Goal: Transaction & Acquisition: Book appointment/travel/reservation

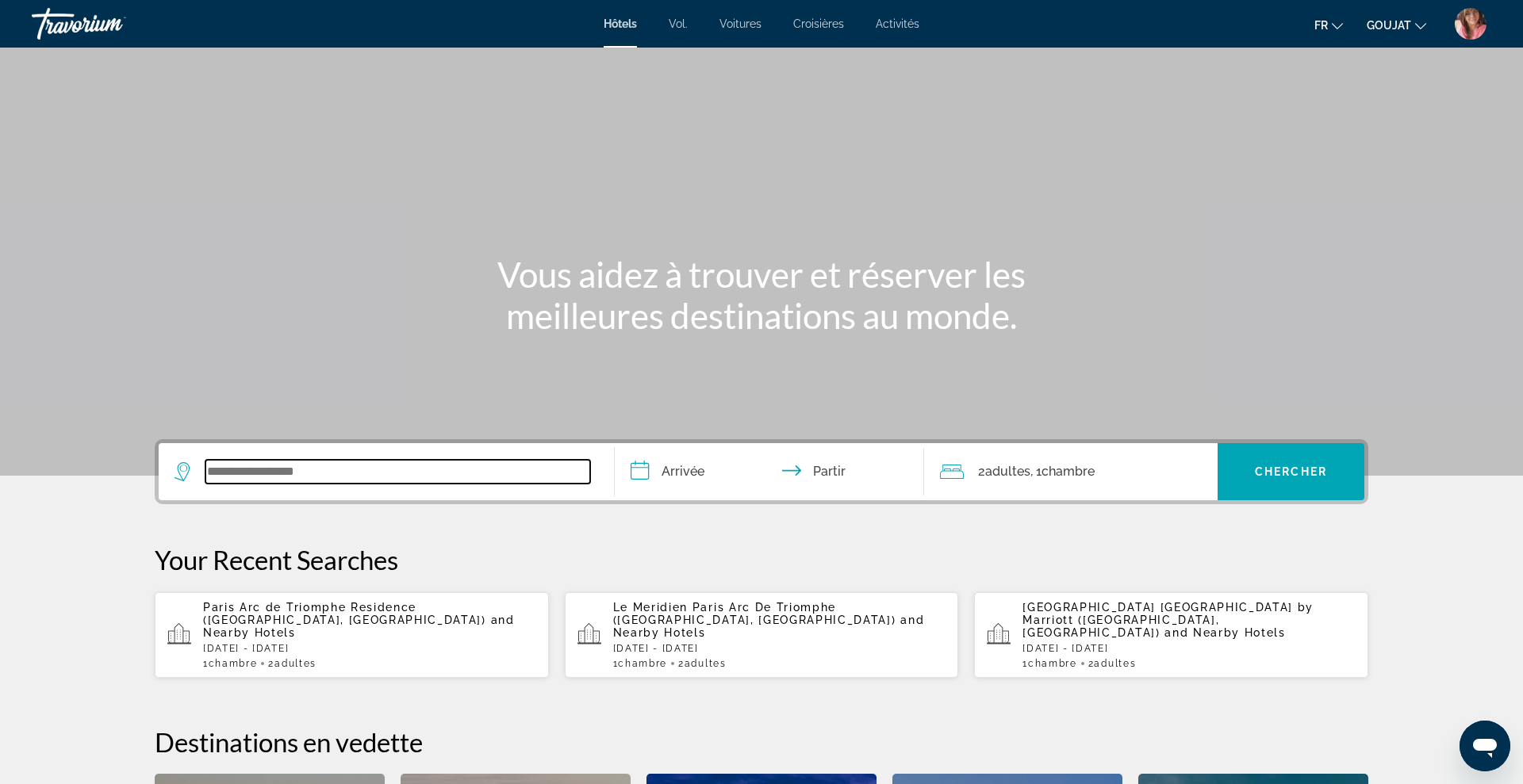
click at [429, 482] on input "Widget de recherche" at bounding box center [397, 471] width 384 height 24
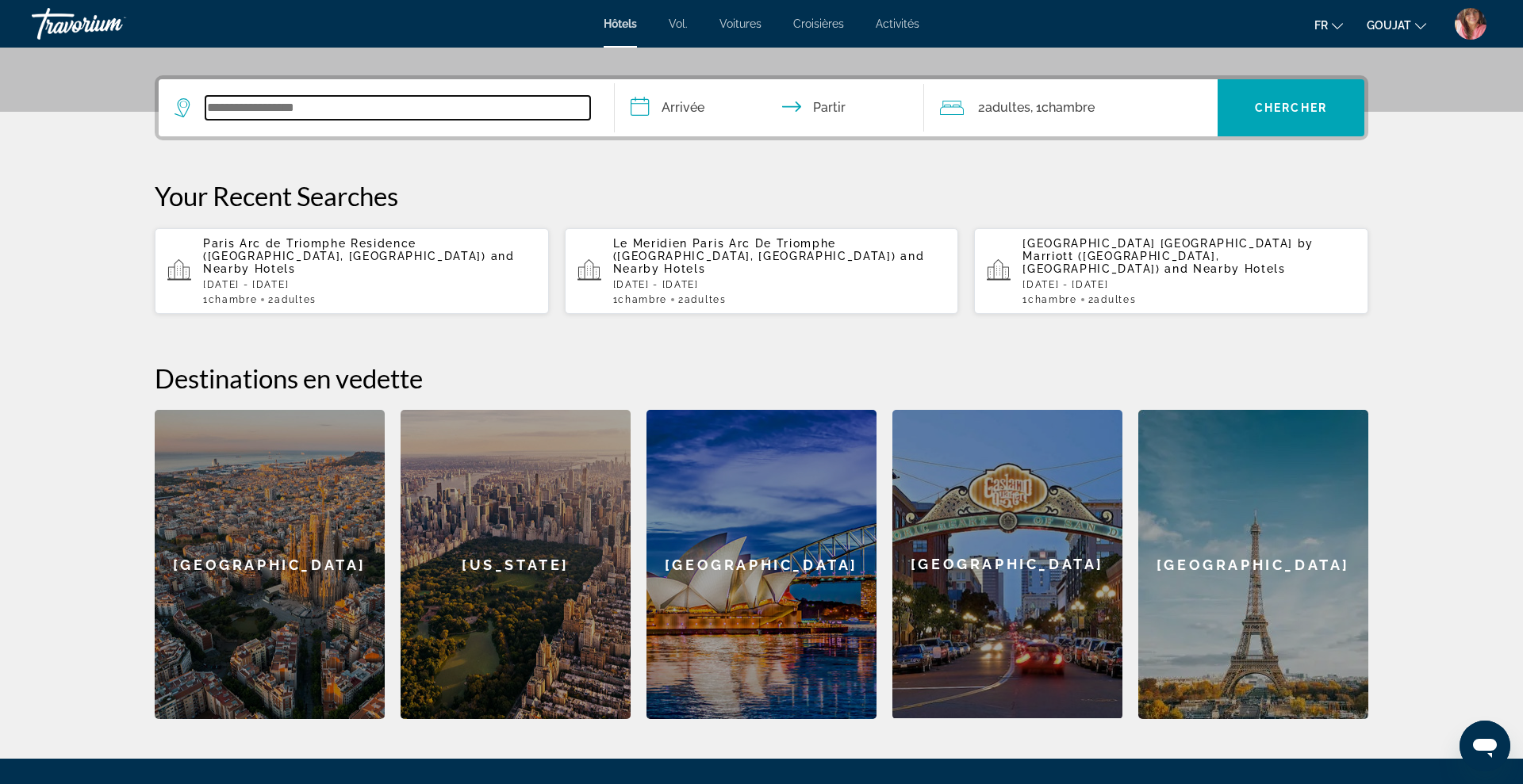
scroll to position [388, 0]
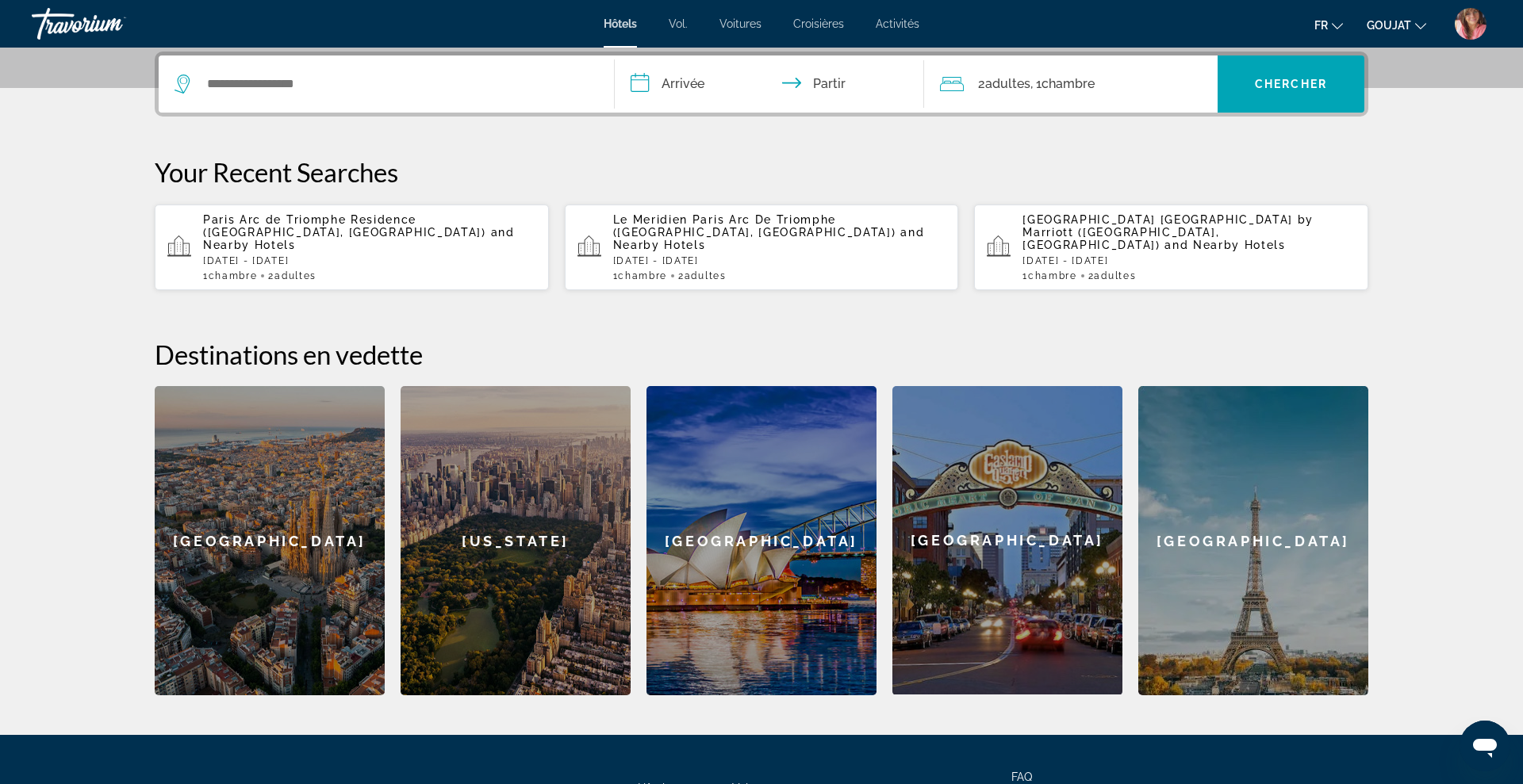
click at [306, 226] on p "Paris Arc de Triomphe Residence (Paris, FR) and Nearby Hotels" at bounding box center [370, 232] width 334 height 38
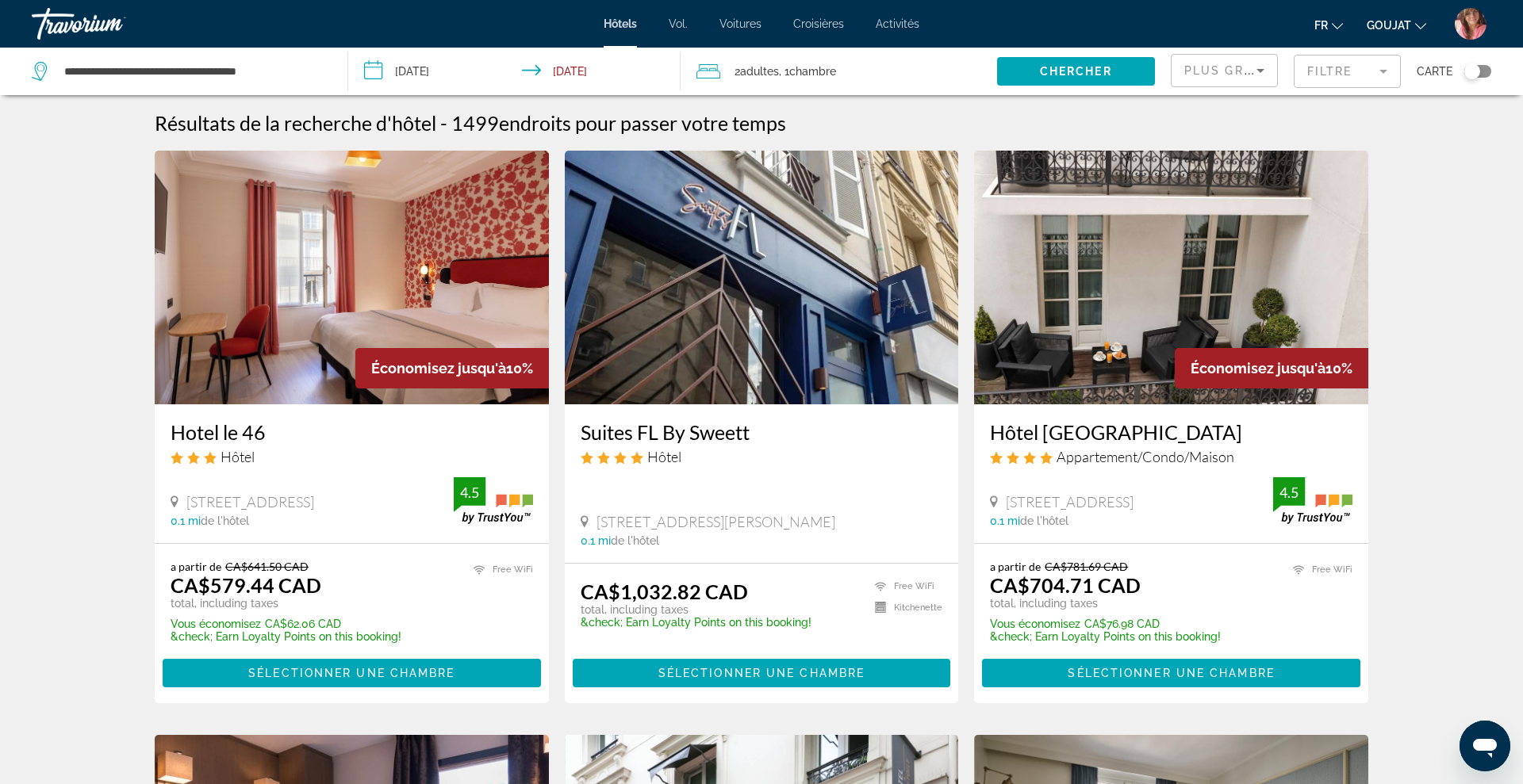
click at [496, 246] on img "Contenu principal" at bounding box center [351, 278] width 394 height 254
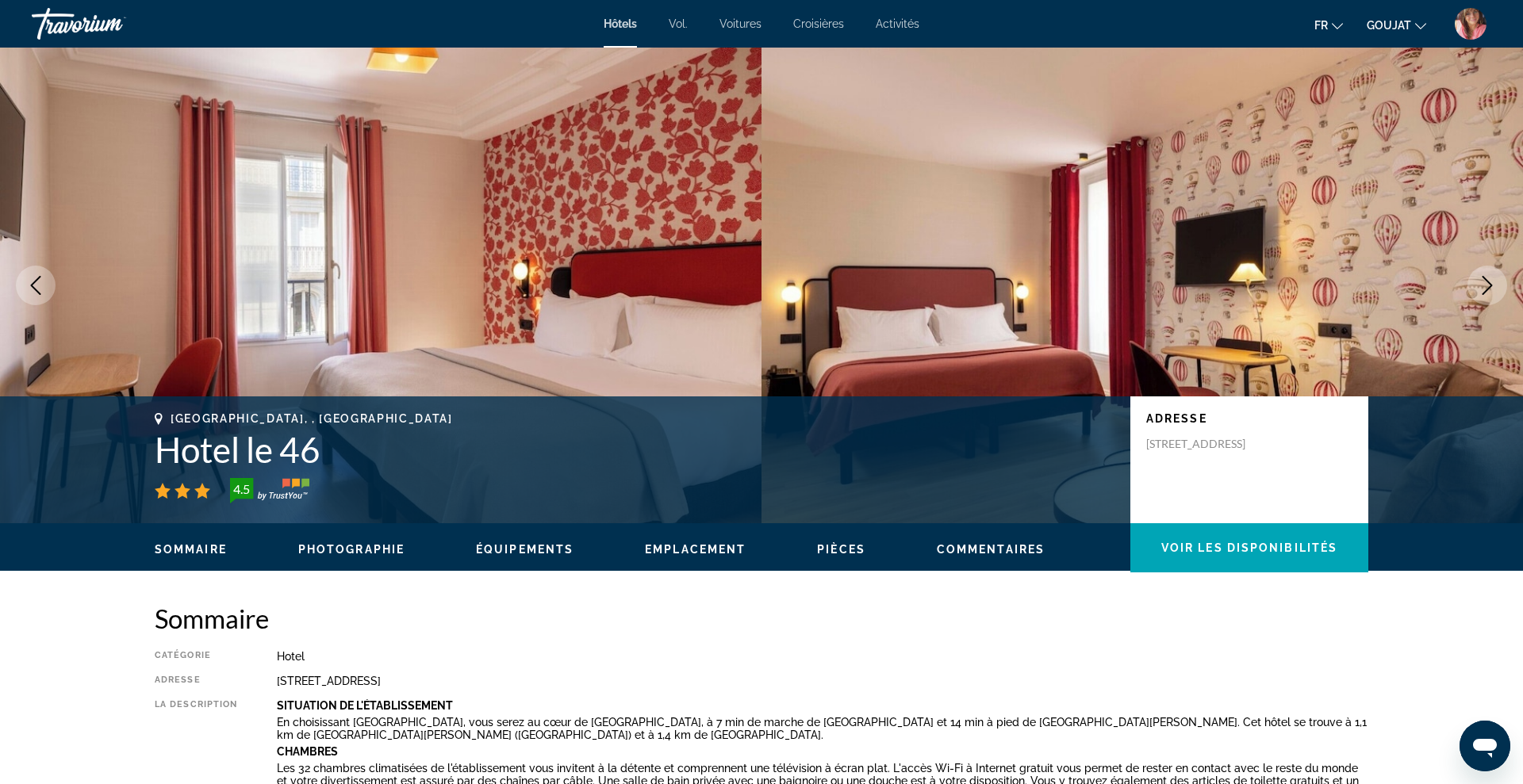
click at [1487, 286] on icon "Next image" at bounding box center [1486, 285] width 19 height 19
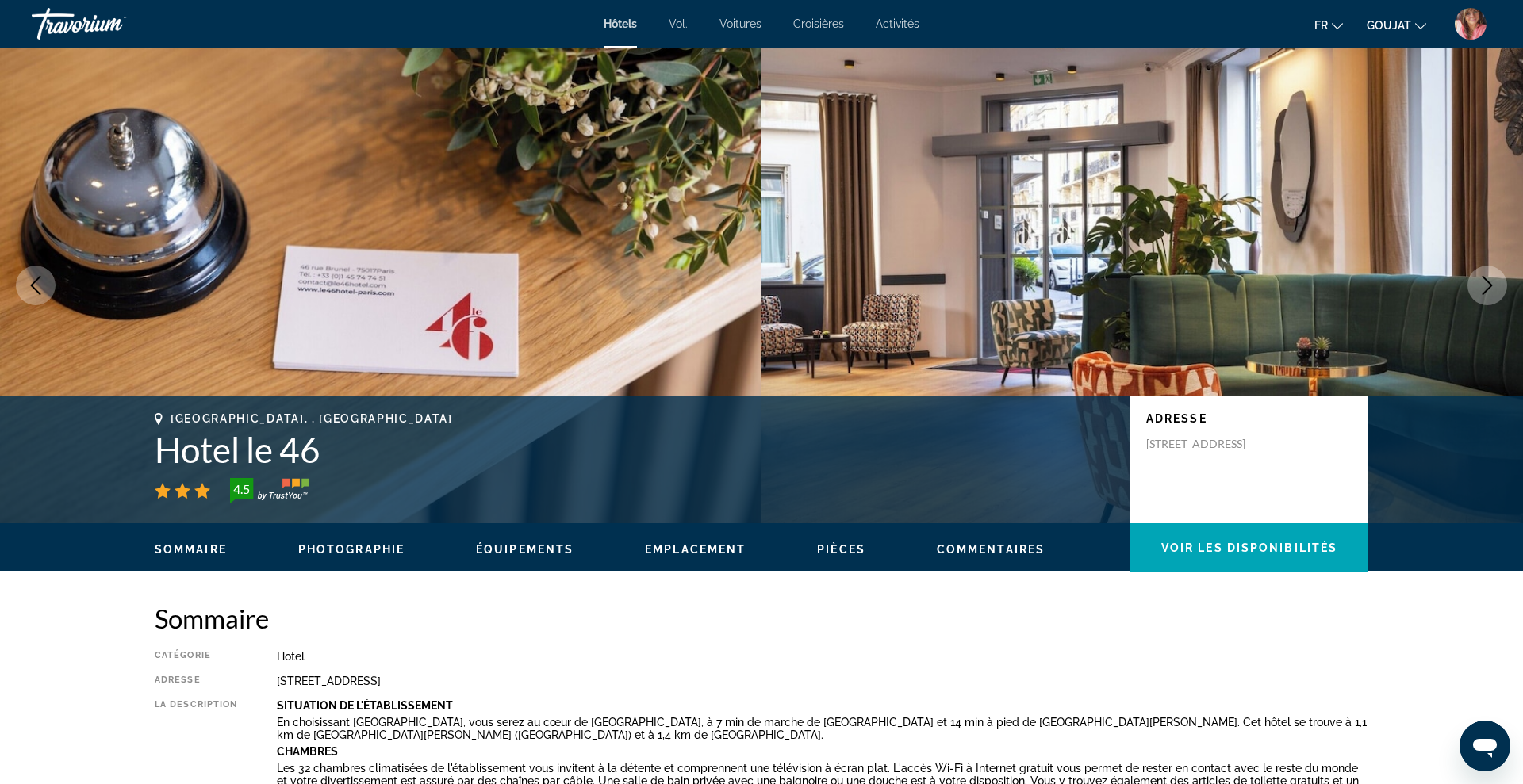
click at [1487, 286] on icon "Next image" at bounding box center [1486, 285] width 19 height 19
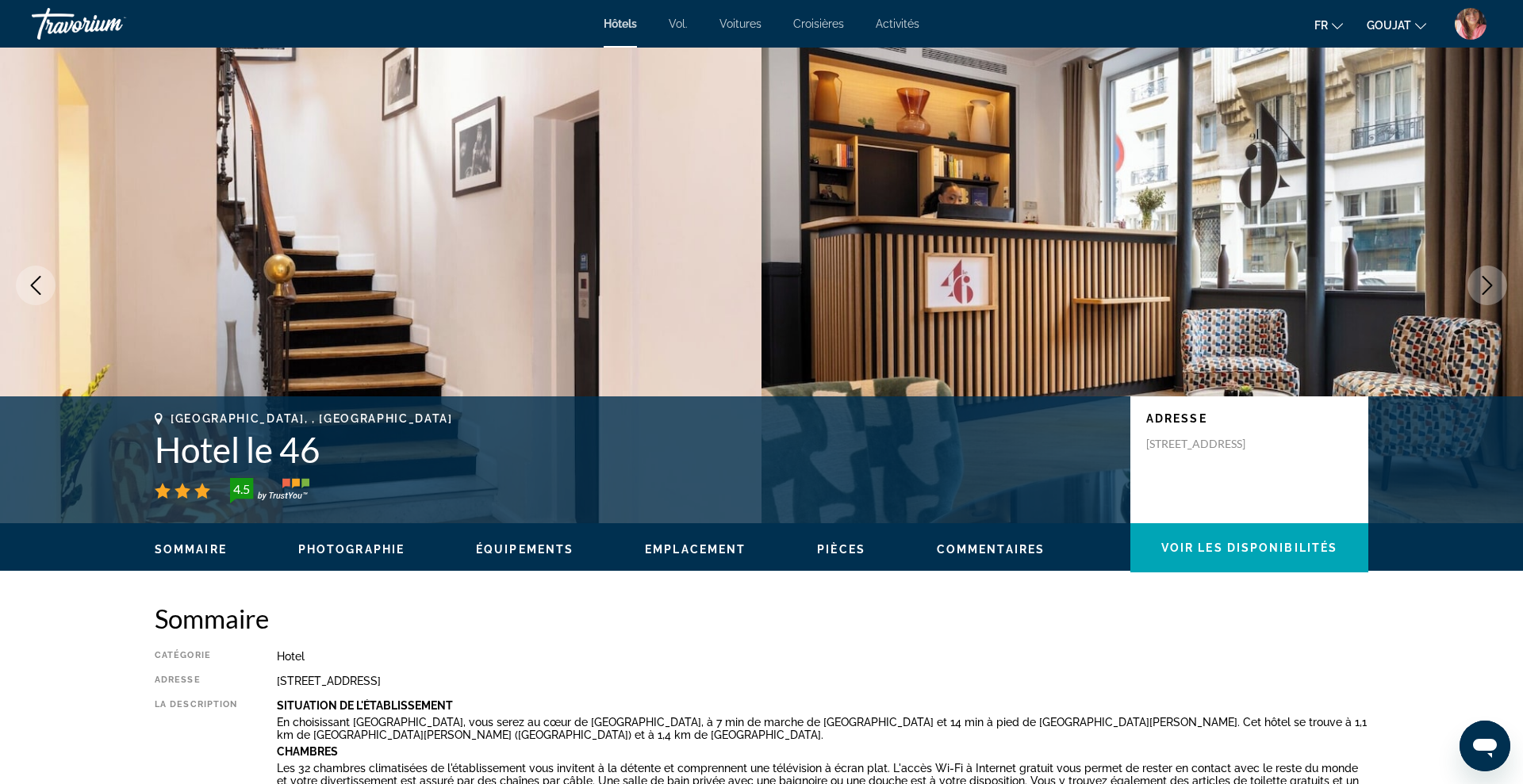
click at [1487, 286] on icon "Next image" at bounding box center [1486, 285] width 19 height 19
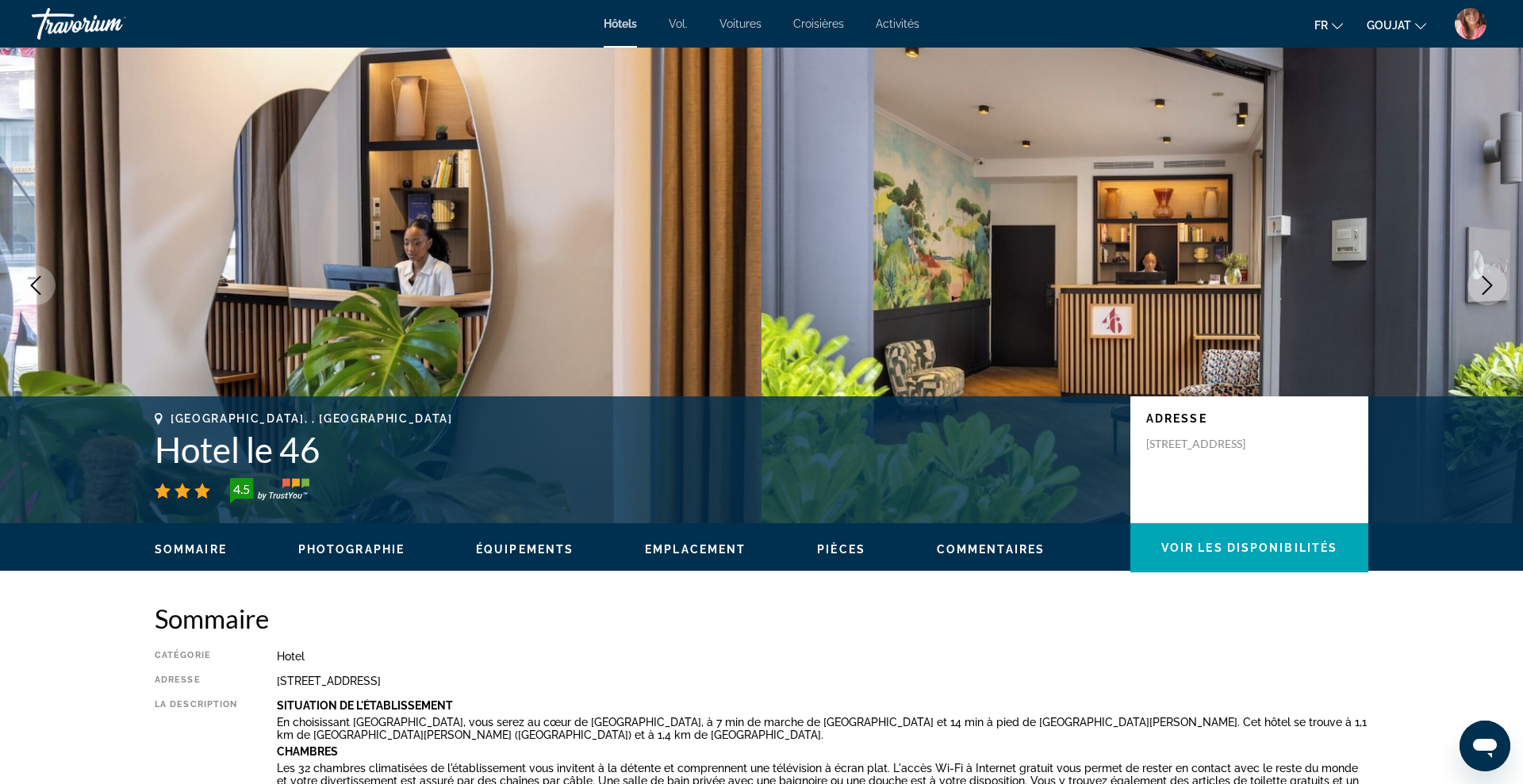
click at [1487, 286] on icon "Next image" at bounding box center [1486, 285] width 19 height 19
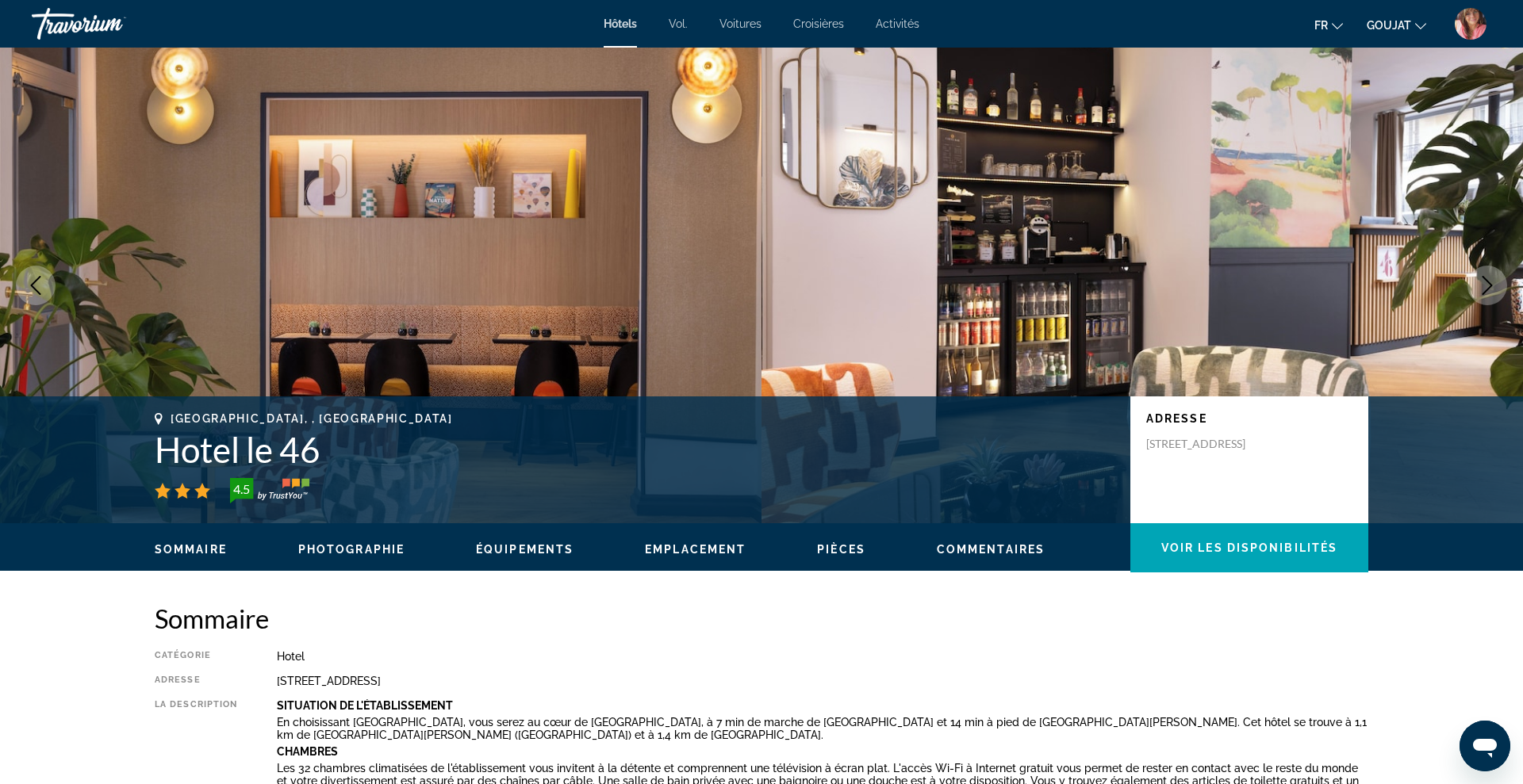
click at [1487, 286] on icon "Next image" at bounding box center [1486, 285] width 19 height 19
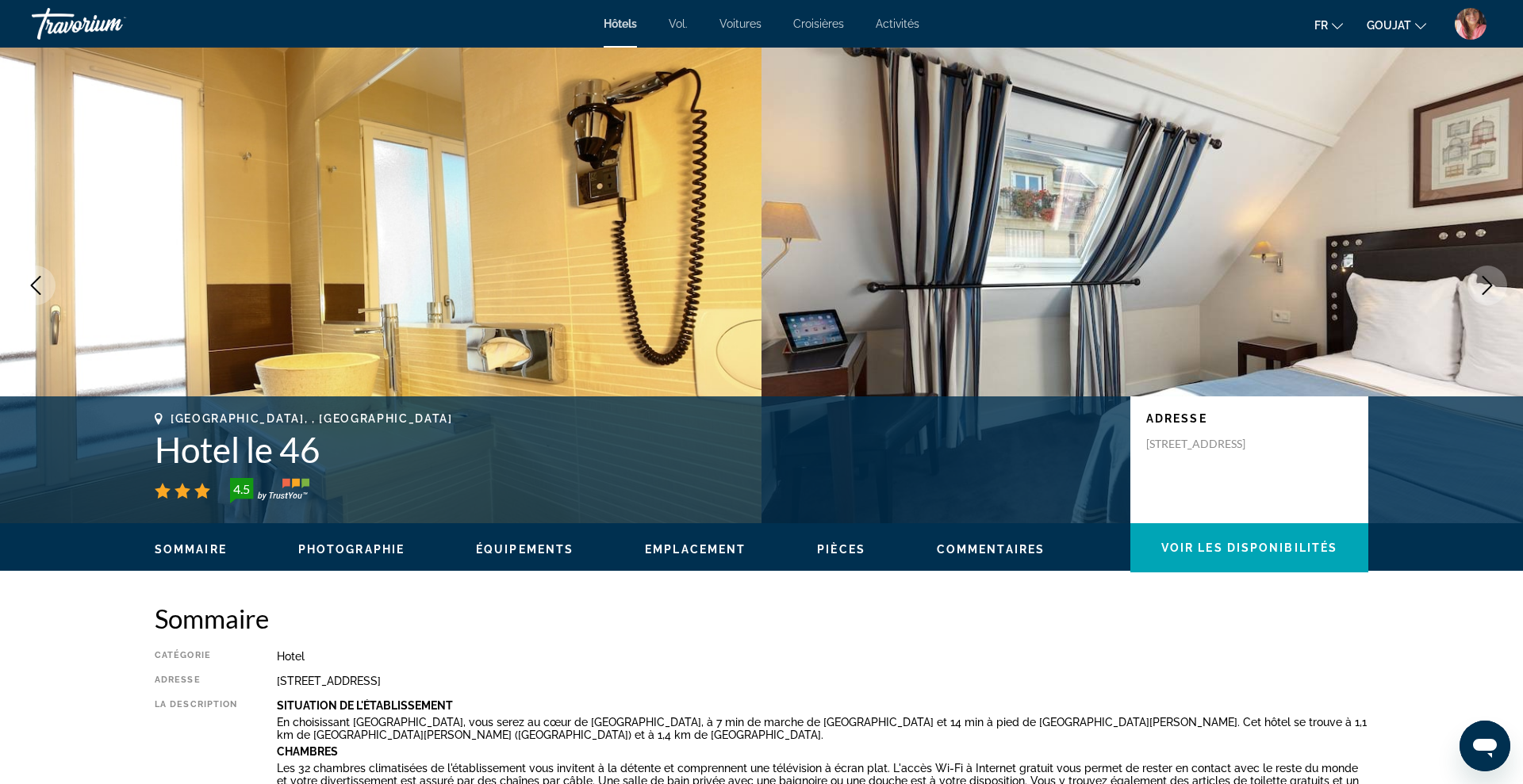
click at [1487, 286] on icon "Next image" at bounding box center [1486, 285] width 19 height 19
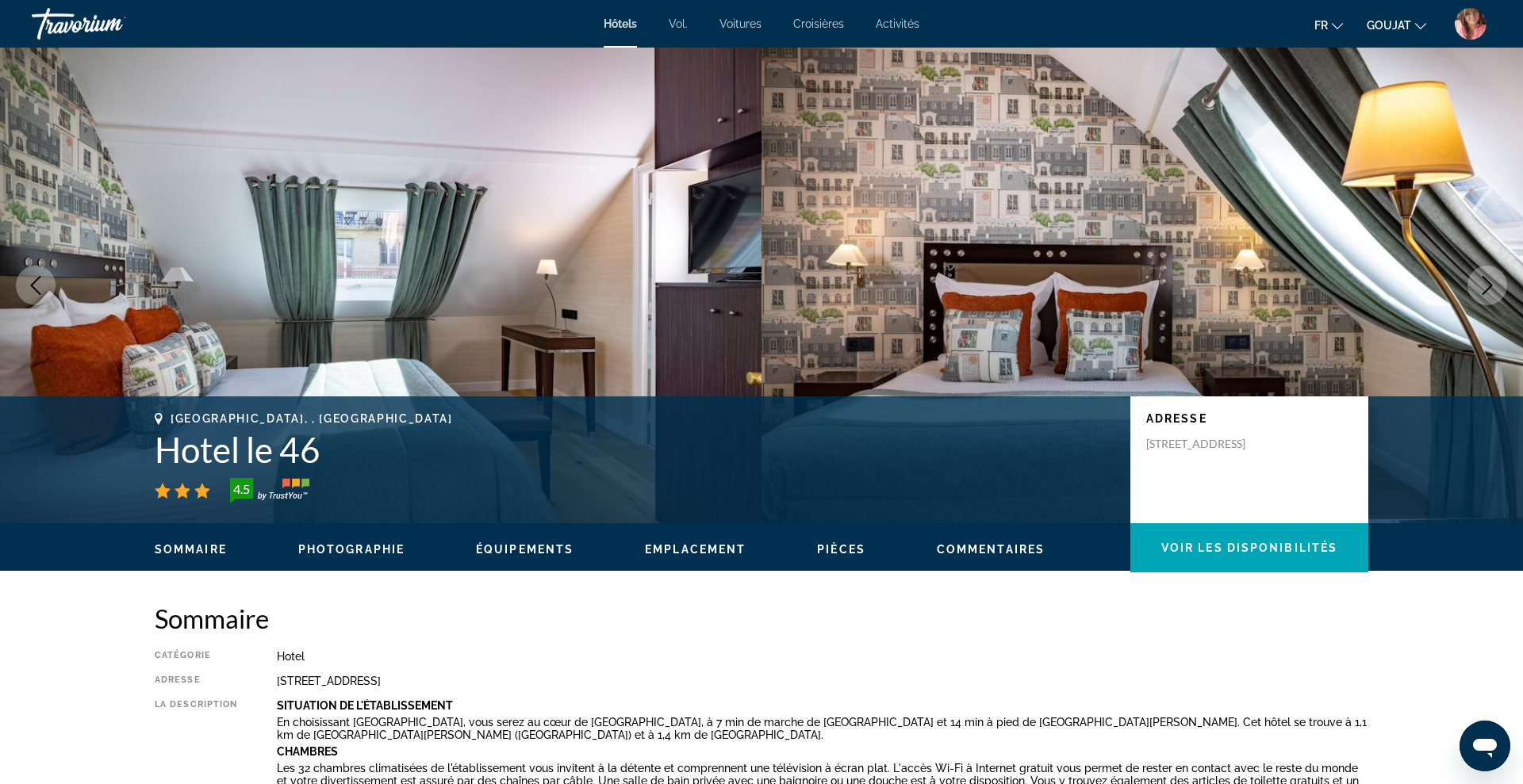
click at [1487, 286] on icon "Next image" at bounding box center [1486, 285] width 19 height 19
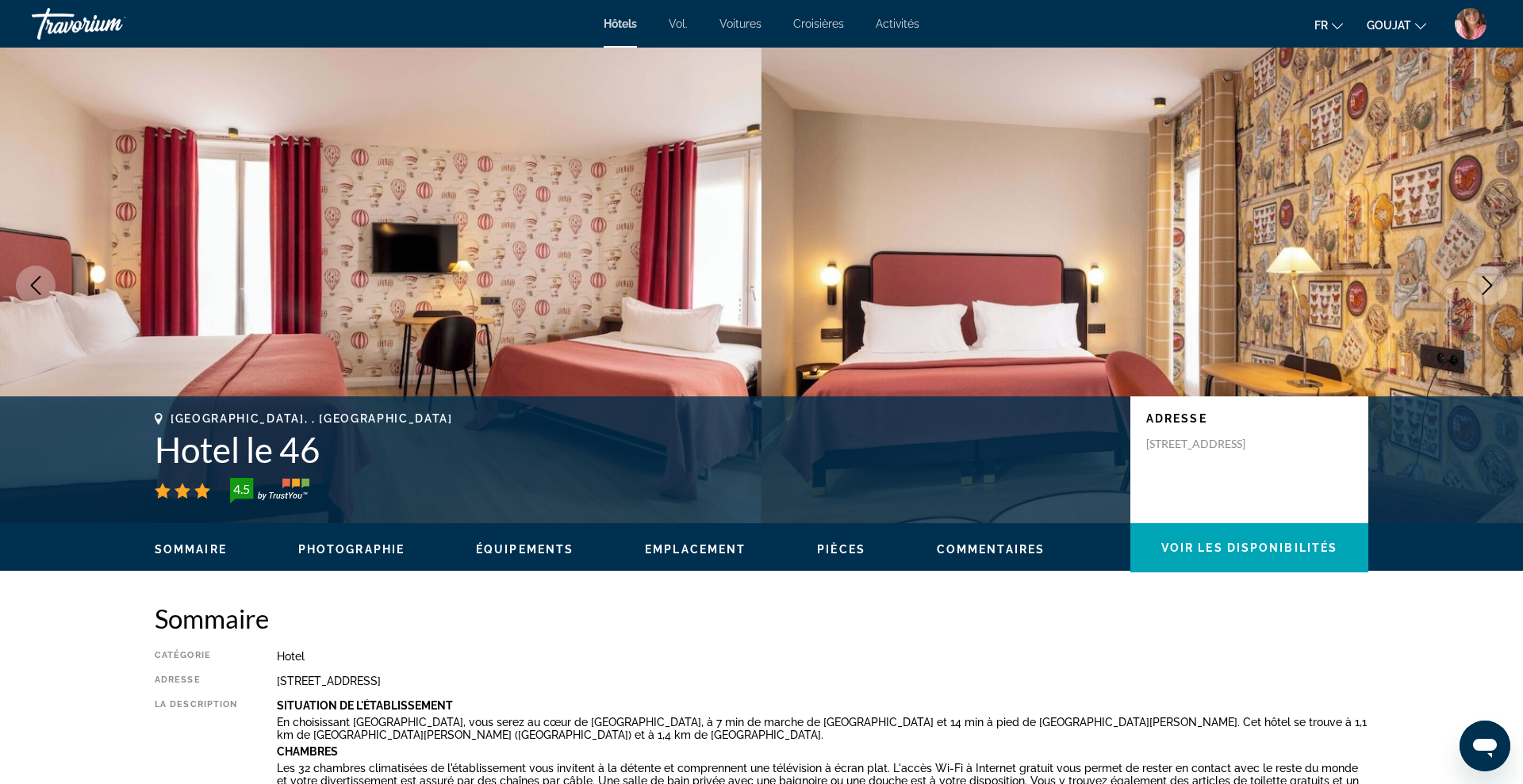
click at [1487, 286] on icon "Next image" at bounding box center [1486, 285] width 19 height 19
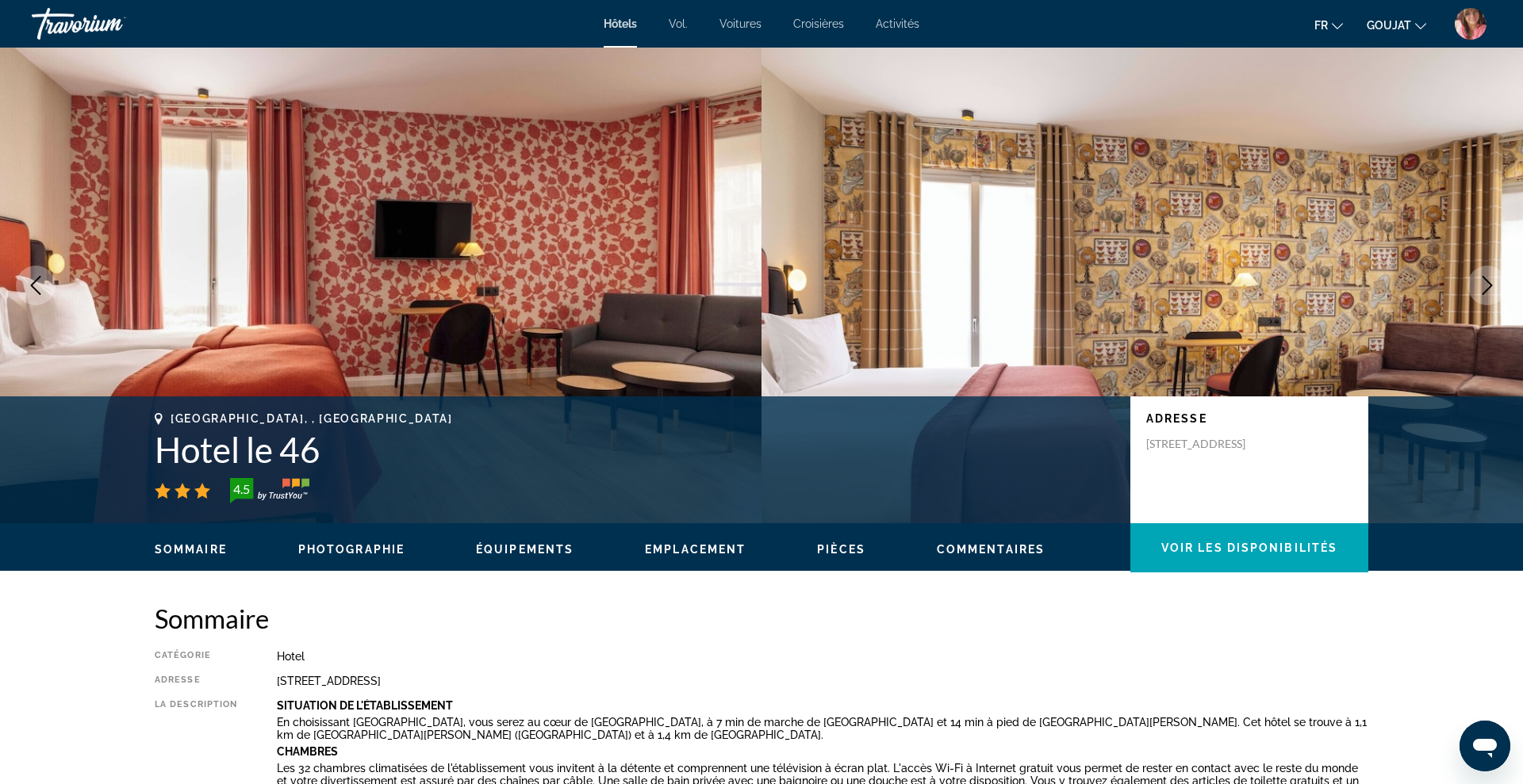
click at [1487, 286] on icon "Next image" at bounding box center [1486, 285] width 19 height 19
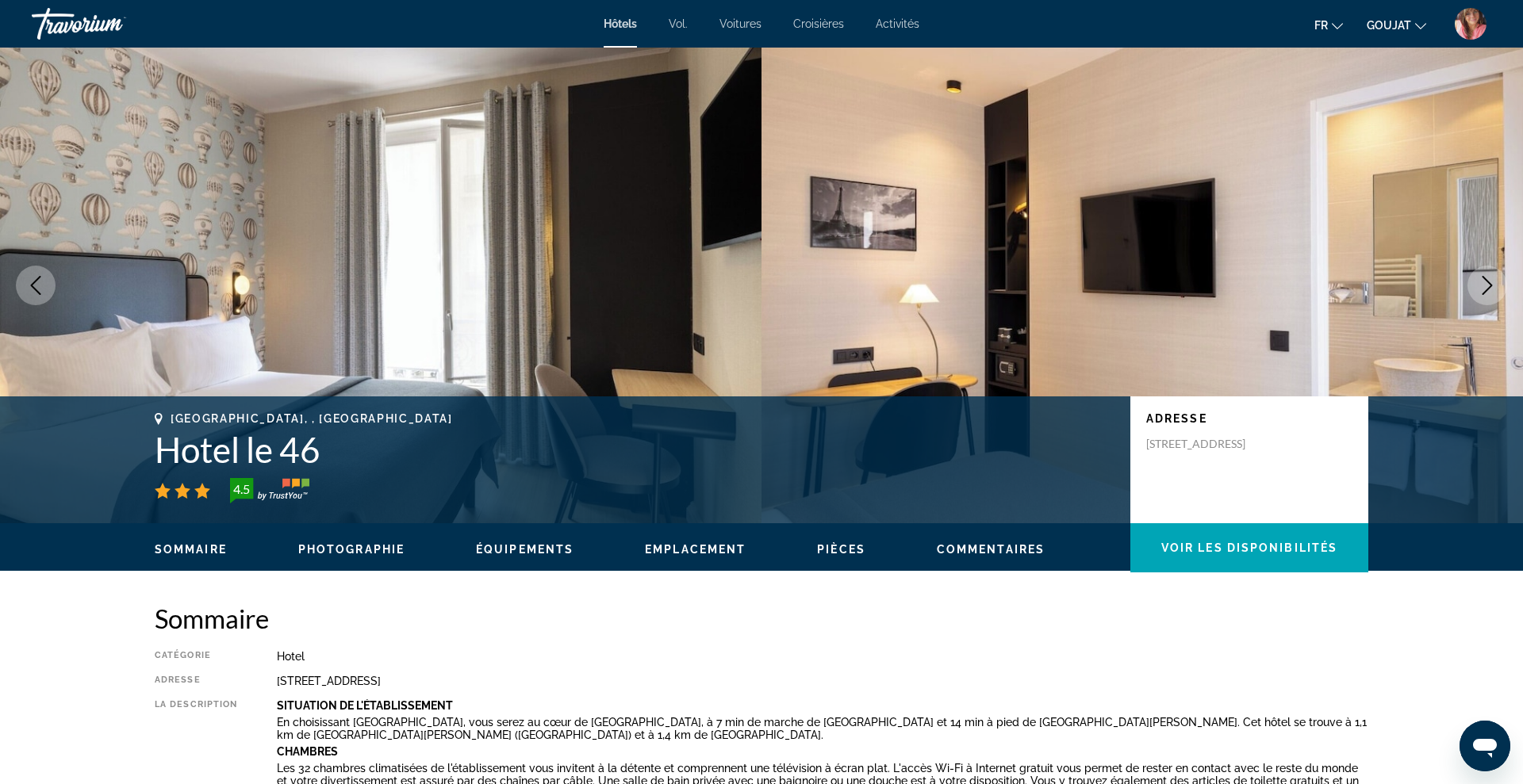
click at [1487, 286] on icon "Next image" at bounding box center [1486, 285] width 19 height 19
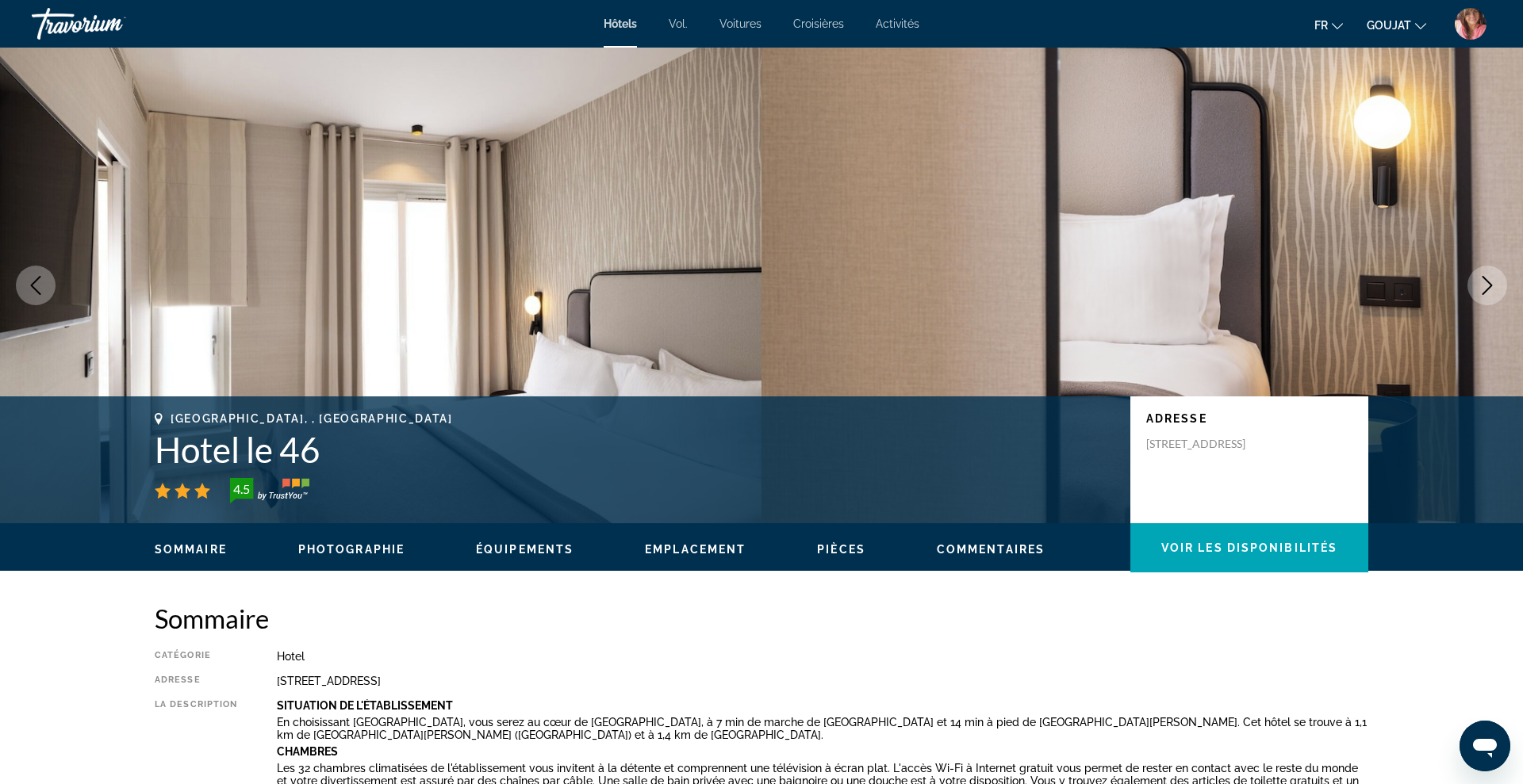
click at [1487, 286] on icon "Next image" at bounding box center [1486, 285] width 19 height 19
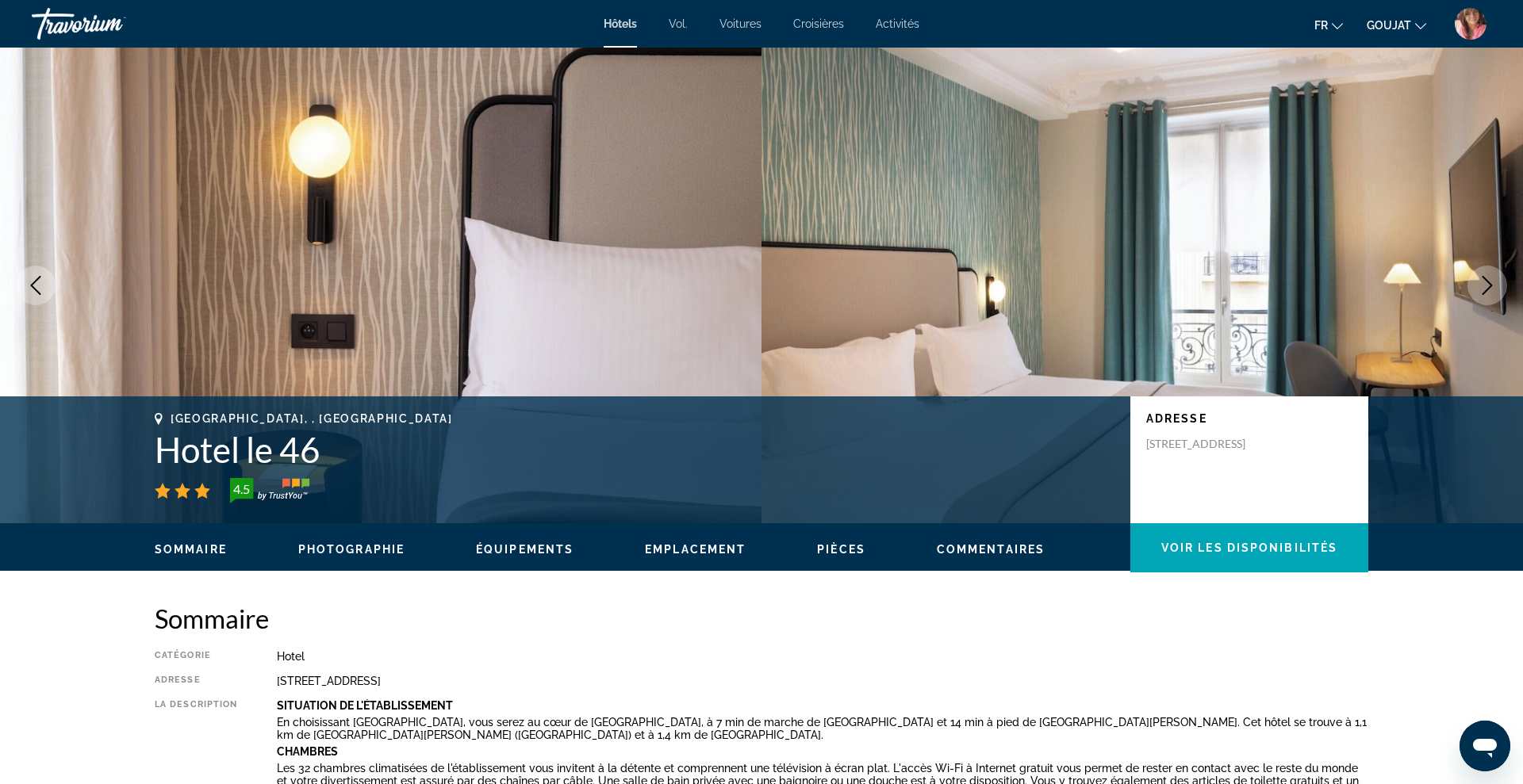
click at [1487, 286] on icon "Next image" at bounding box center [1486, 285] width 19 height 19
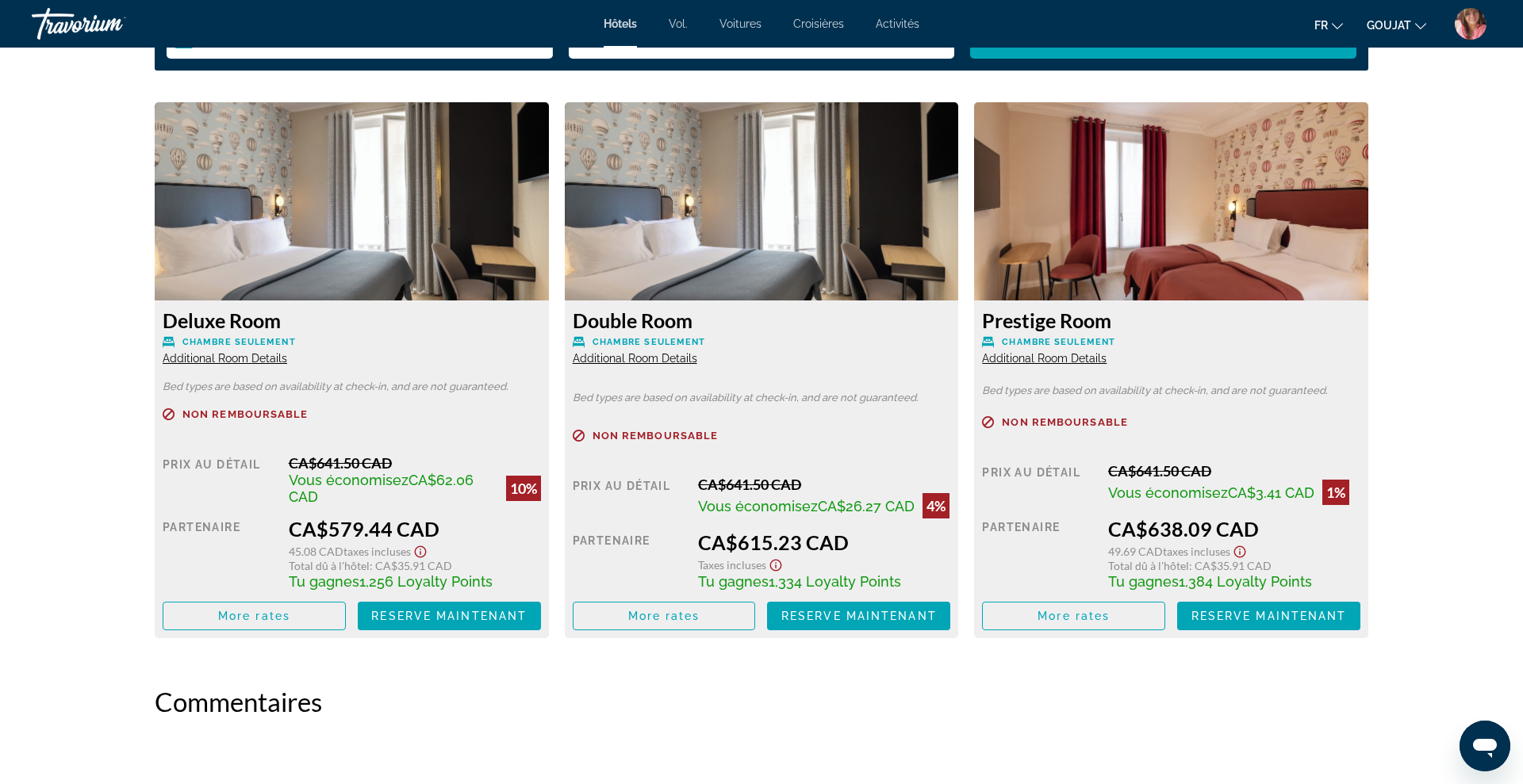
scroll to position [2143, 0]
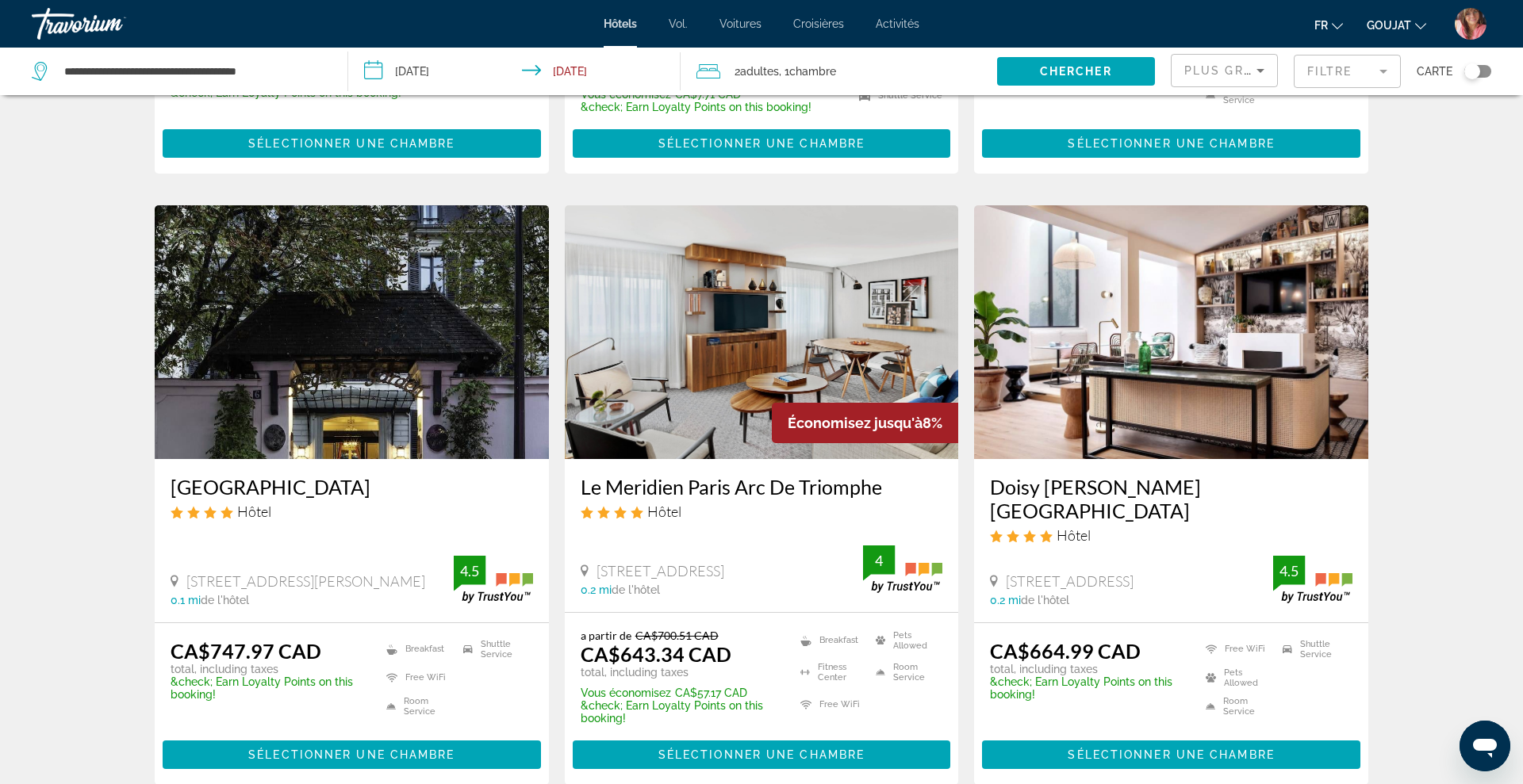
scroll to position [1704, 0]
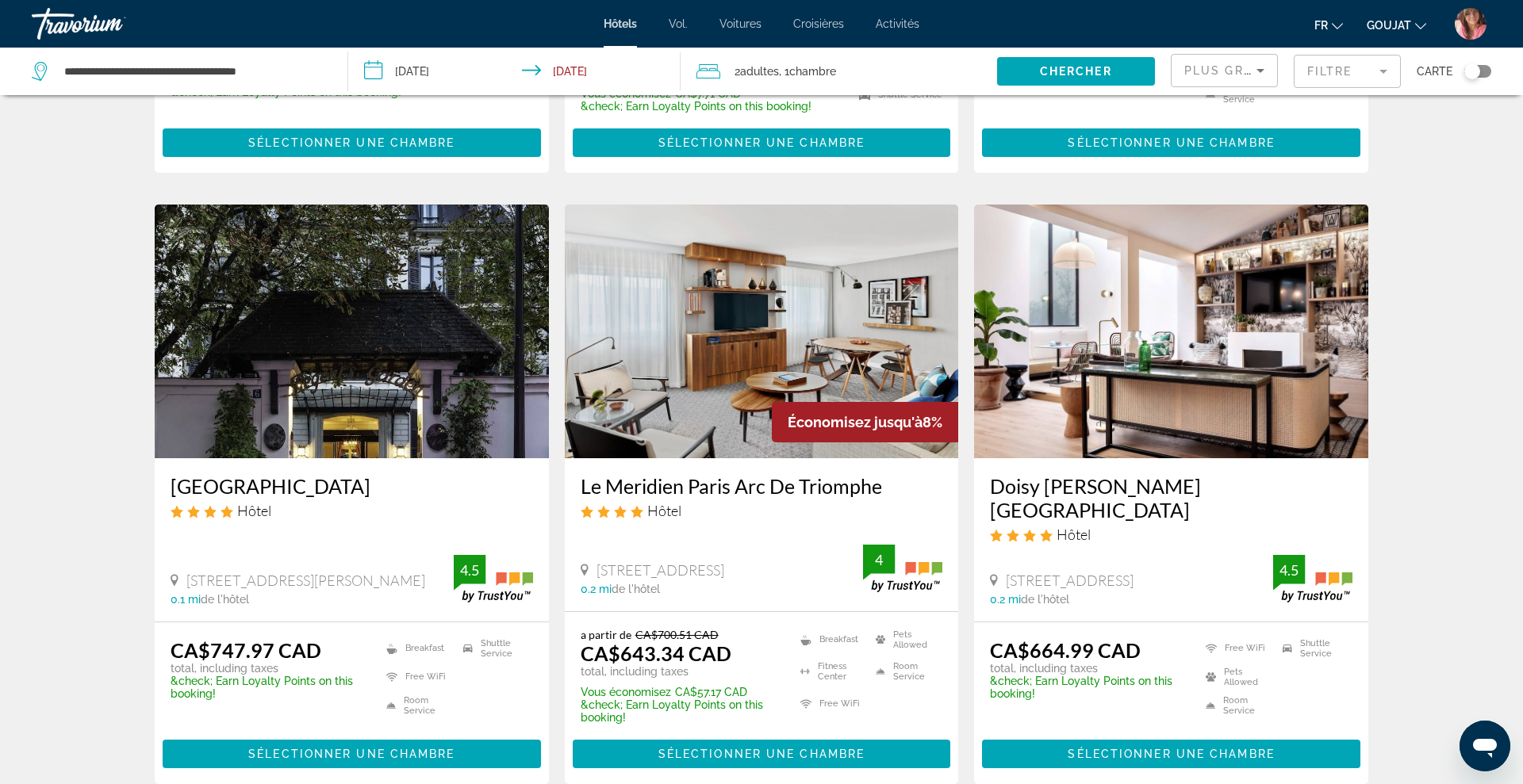
click at [833, 393] on img "Contenu principal" at bounding box center [762, 331] width 394 height 254
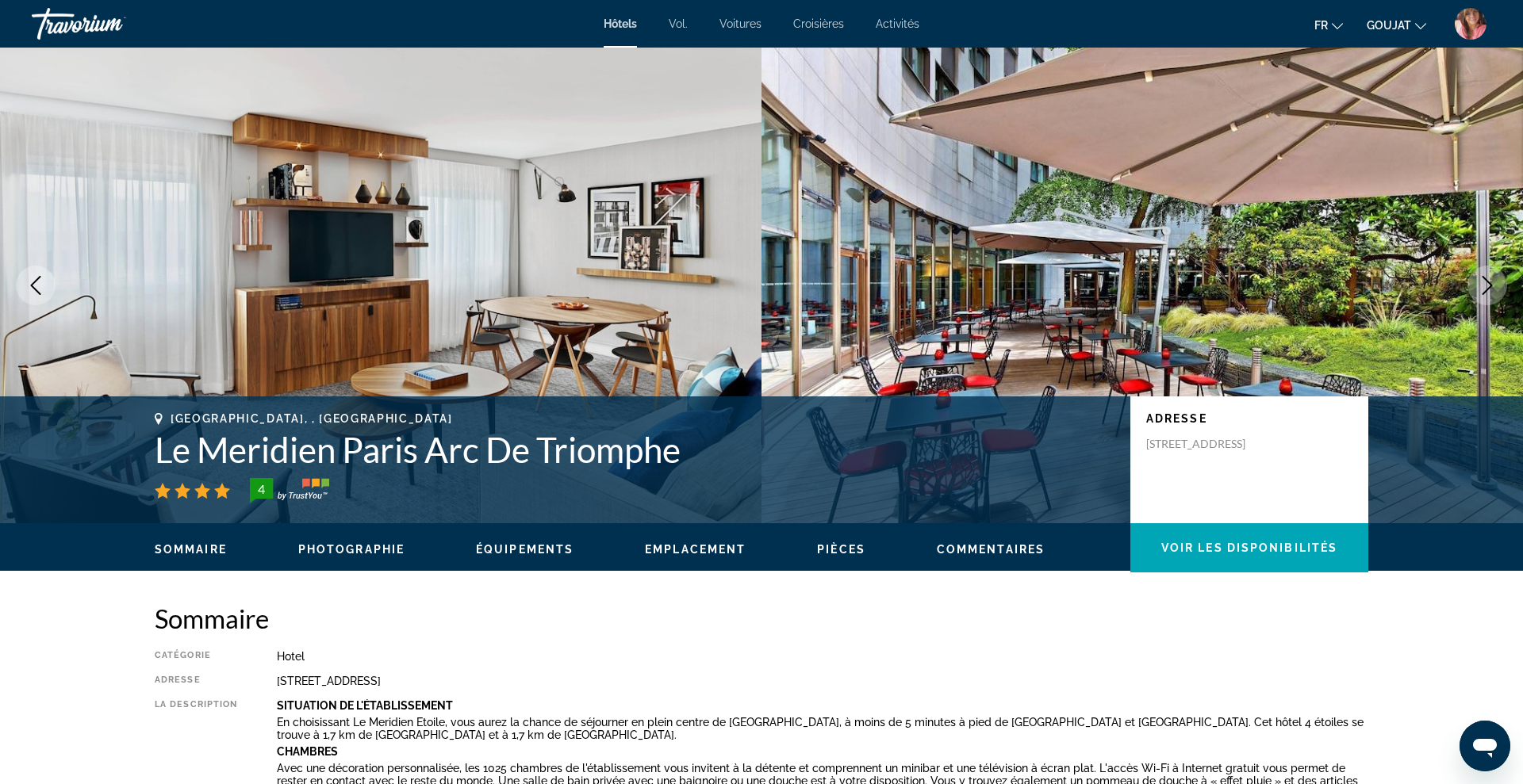
click at [1487, 283] on icon "Next image" at bounding box center [1486, 285] width 19 height 19
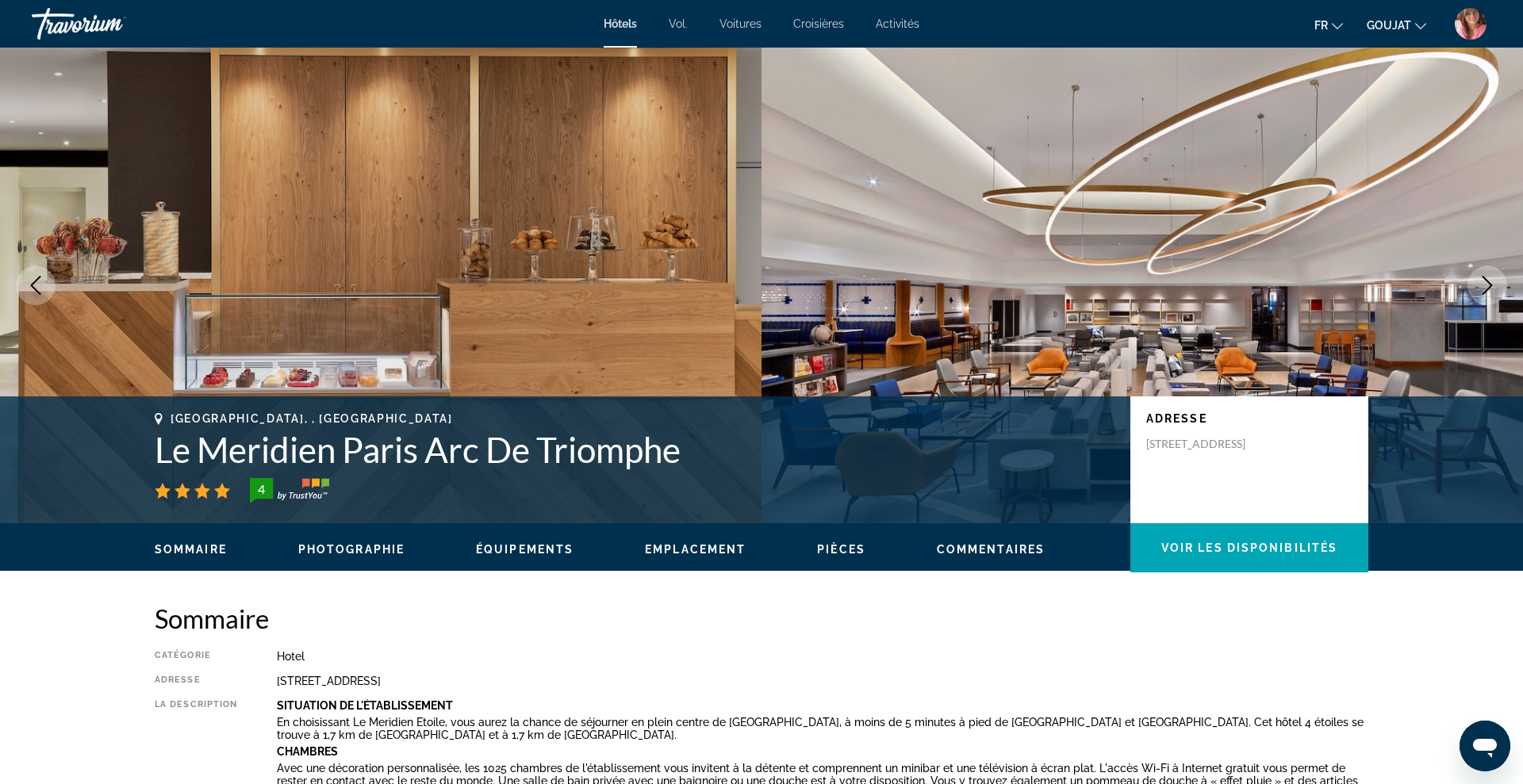
click at [1487, 283] on icon "Next image" at bounding box center [1486, 285] width 19 height 19
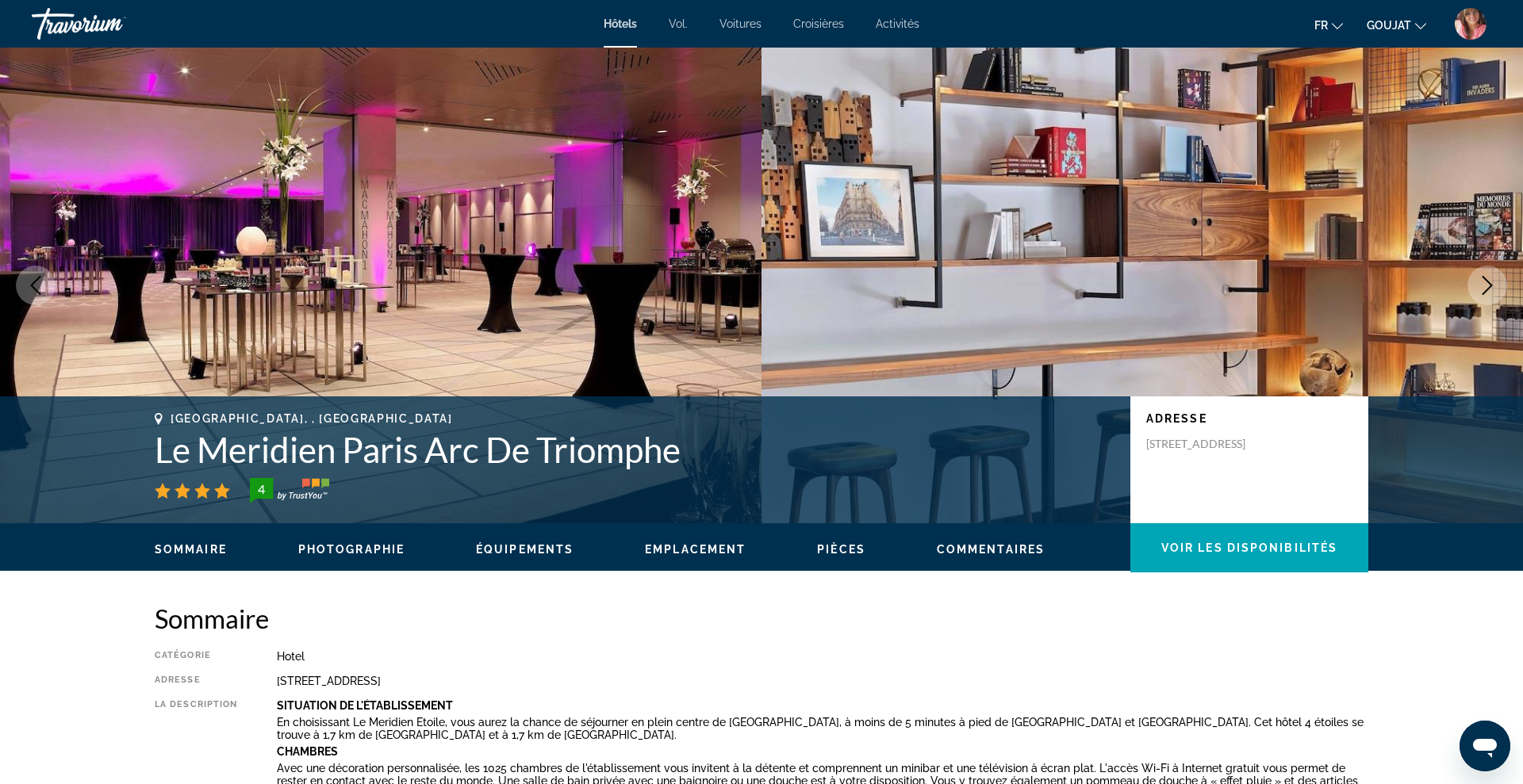
click at [1487, 283] on icon "Next image" at bounding box center [1486, 285] width 19 height 19
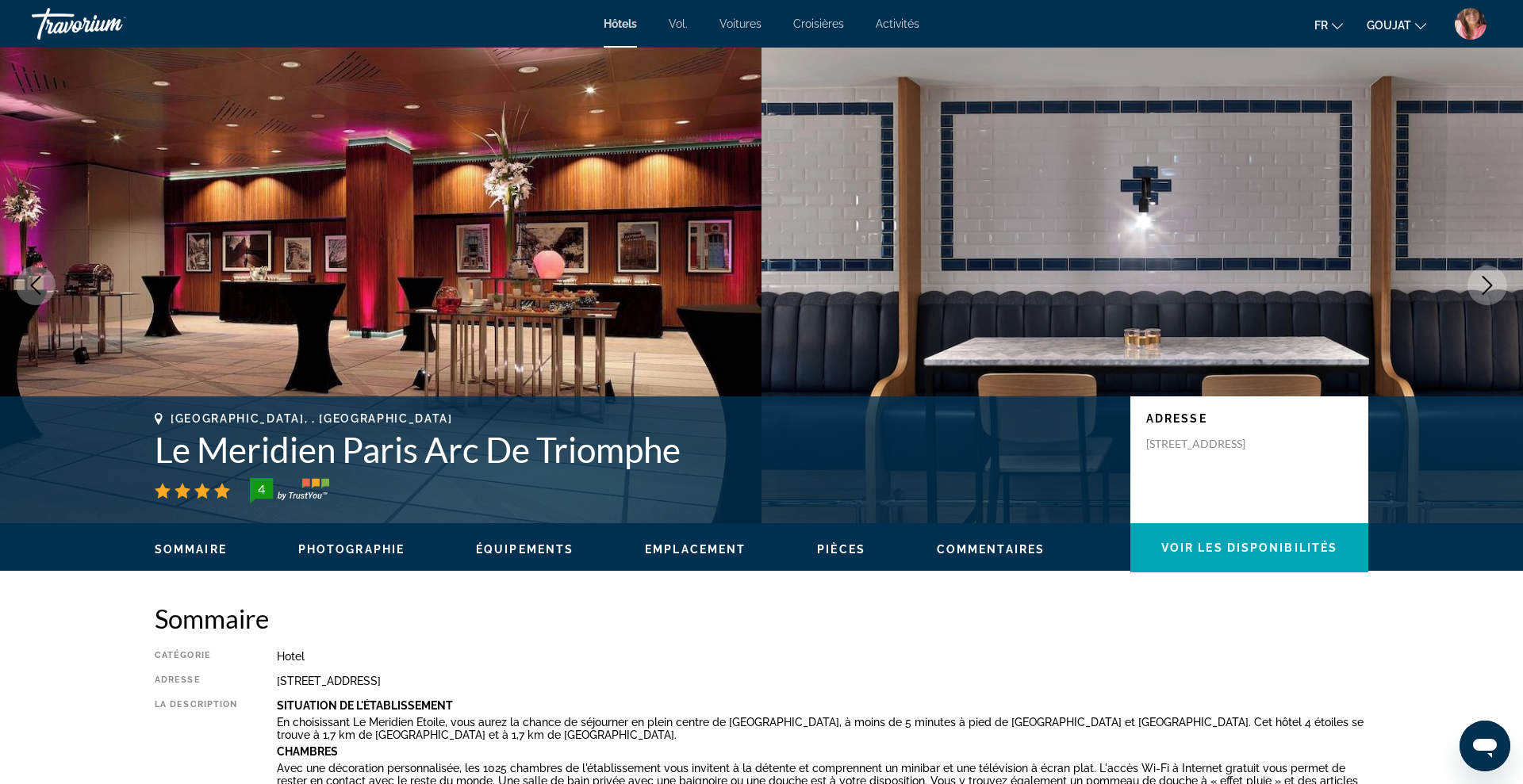
click at [1487, 283] on icon "Next image" at bounding box center [1486, 285] width 19 height 19
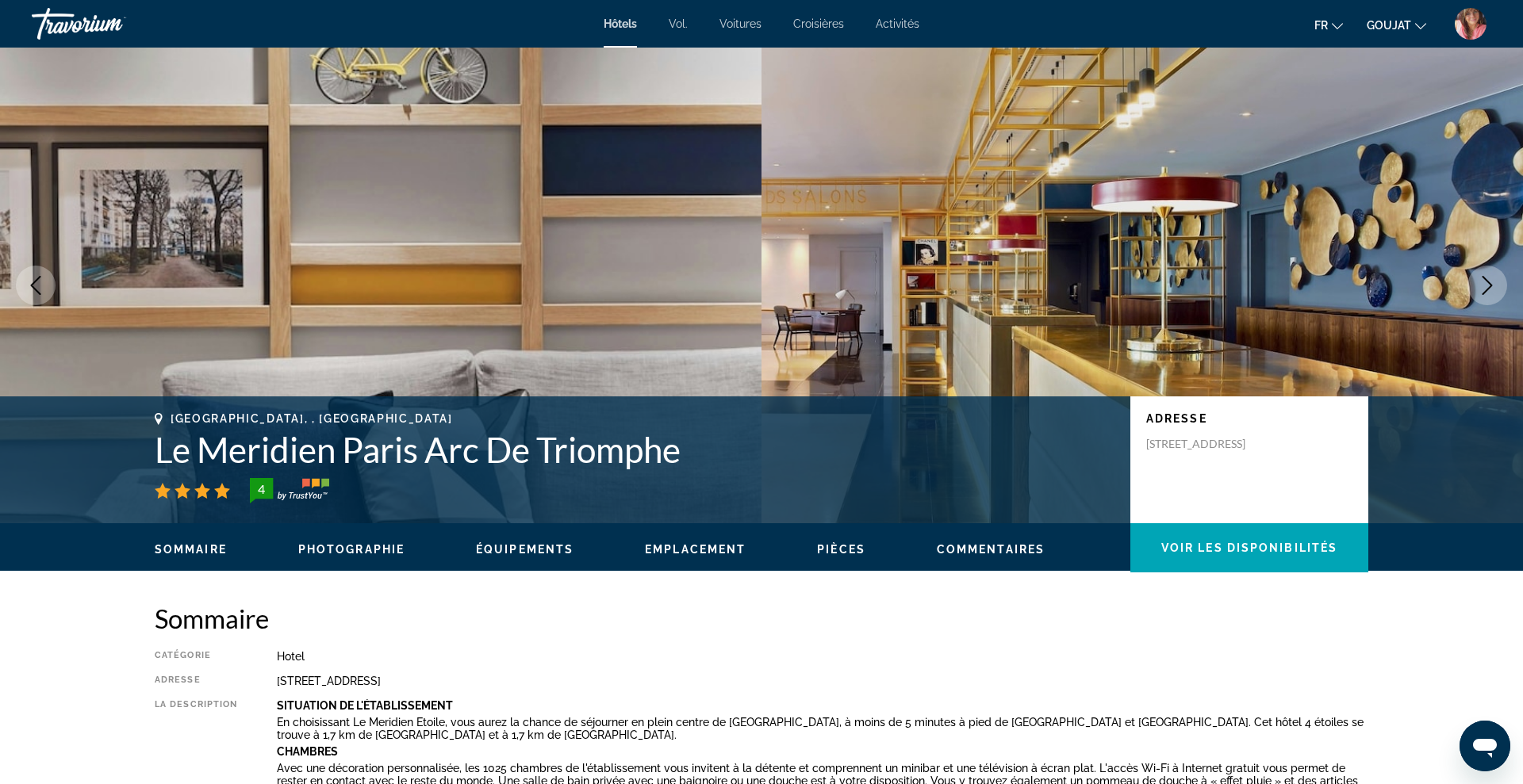
click at [1487, 283] on icon "Next image" at bounding box center [1486, 285] width 19 height 19
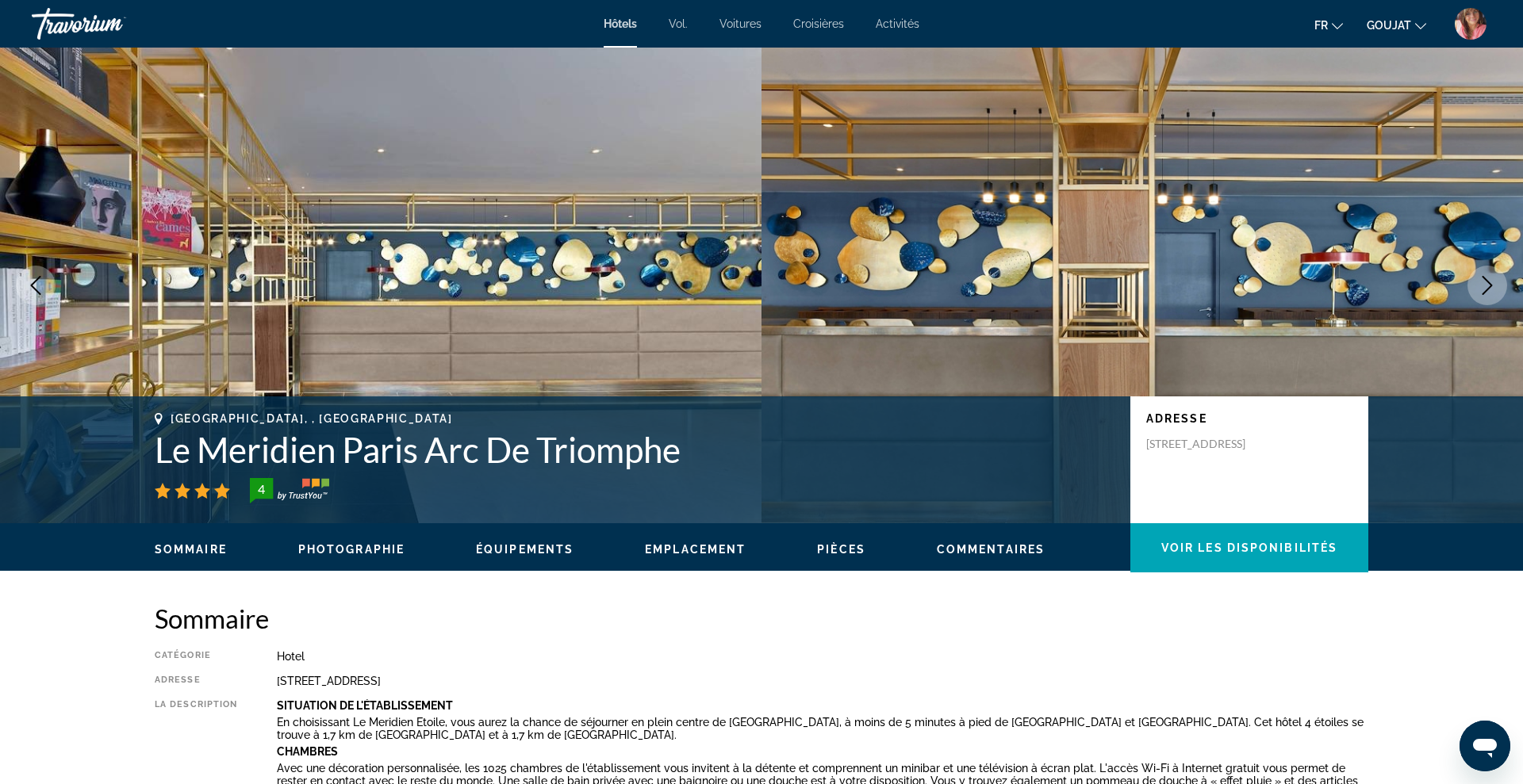
click at [1487, 283] on icon "Next image" at bounding box center [1486, 285] width 19 height 19
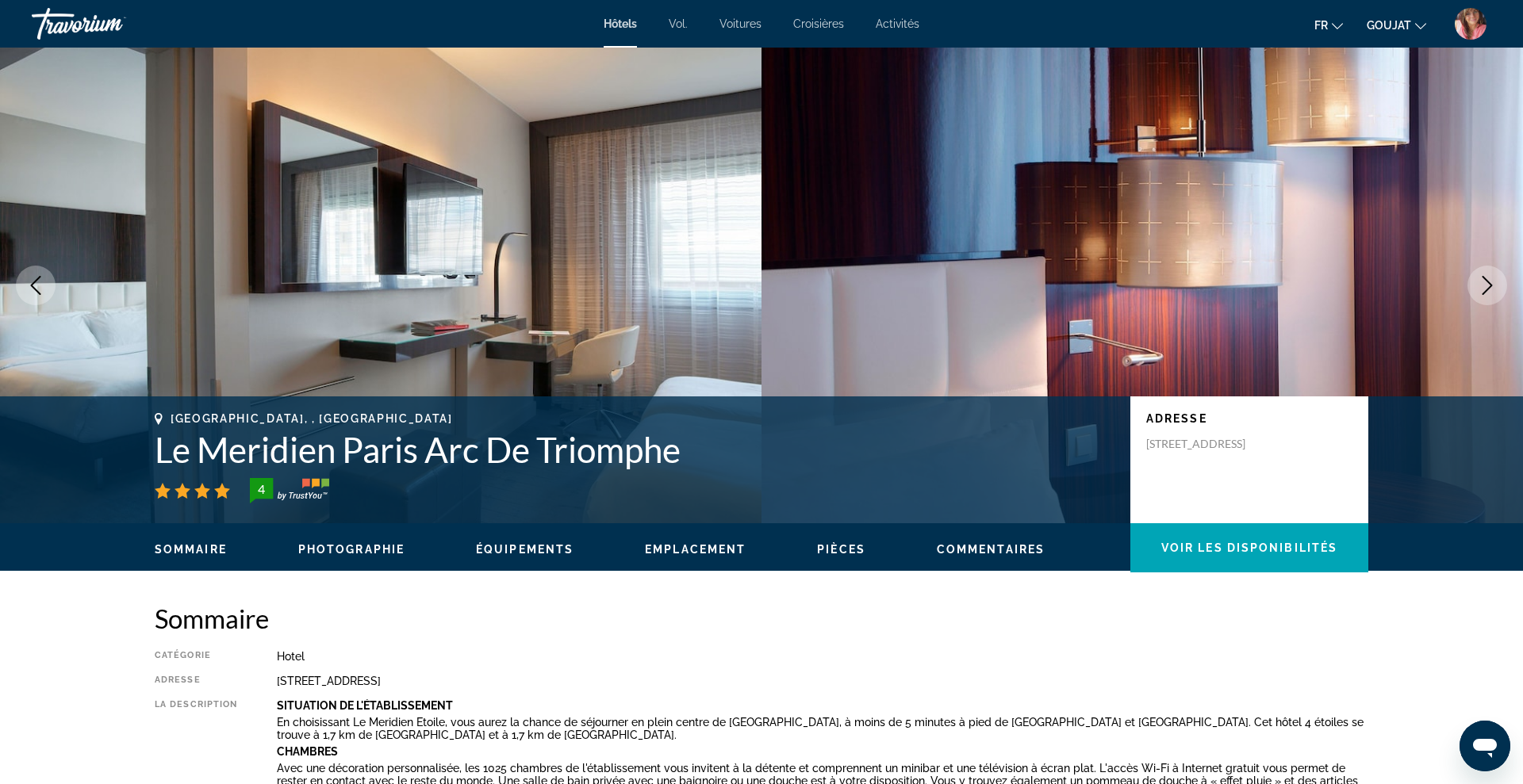
click at [1487, 283] on icon "Next image" at bounding box center [1486, 285] width 19 height 19
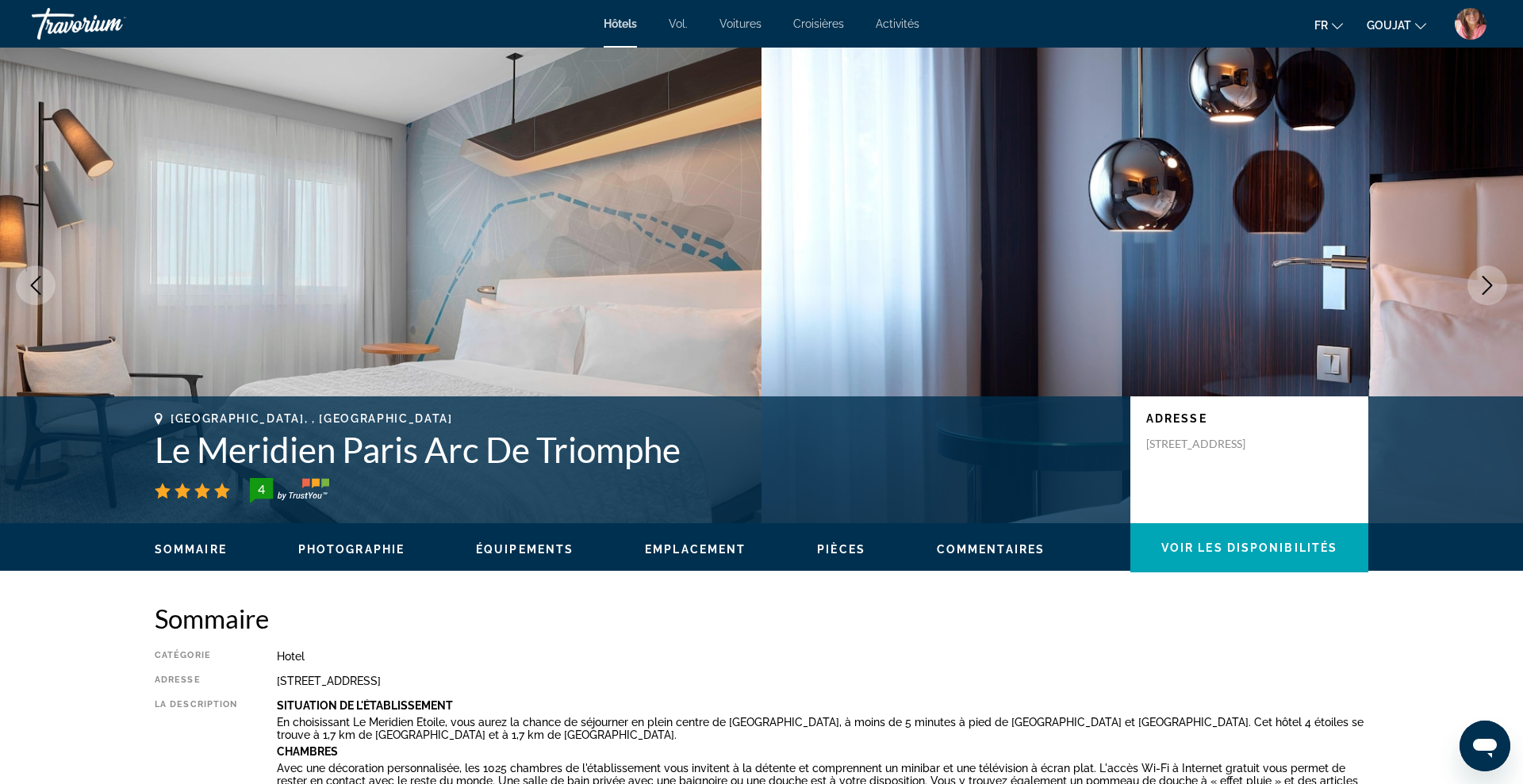
click at [1487, 283] on icon "Next image" at bounding box center [1486, 285] width 19 height 19
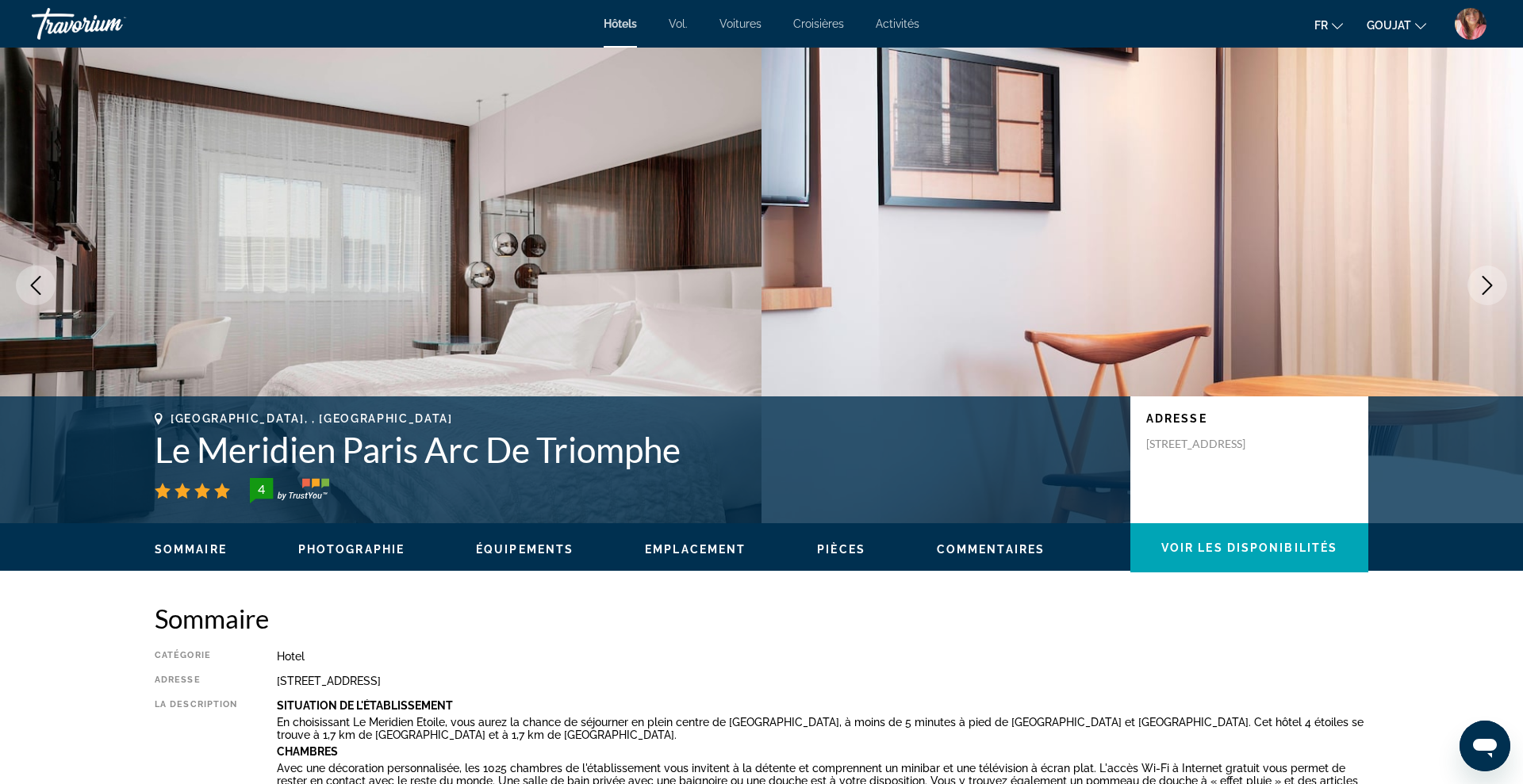
click at [1487, 283] on icon "Next image" at bounding box center [1486, 285] width 19 height 19
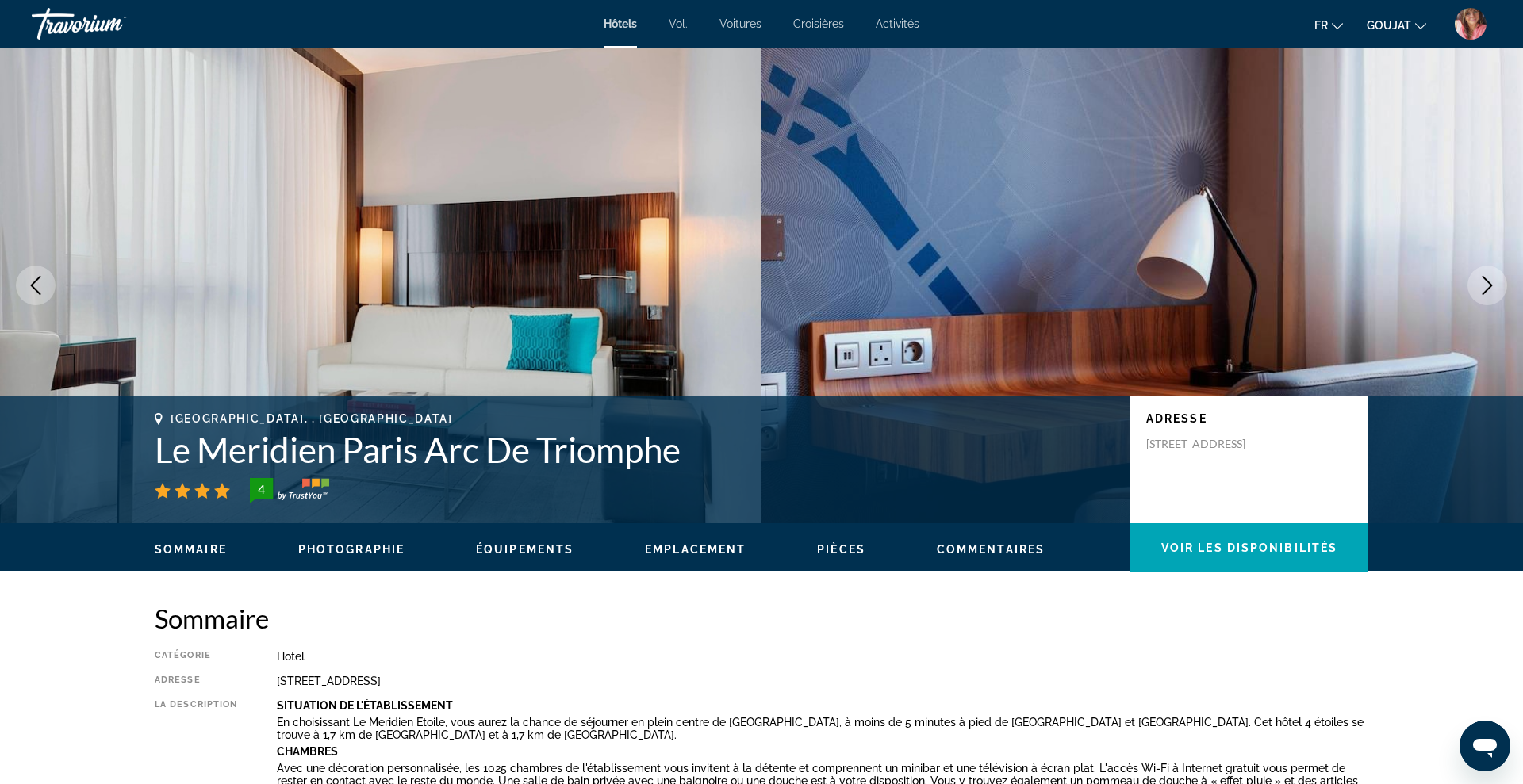
click at [1487, 283] on icon "Next image" at bounding box center [1486, 285] width 19 height 19
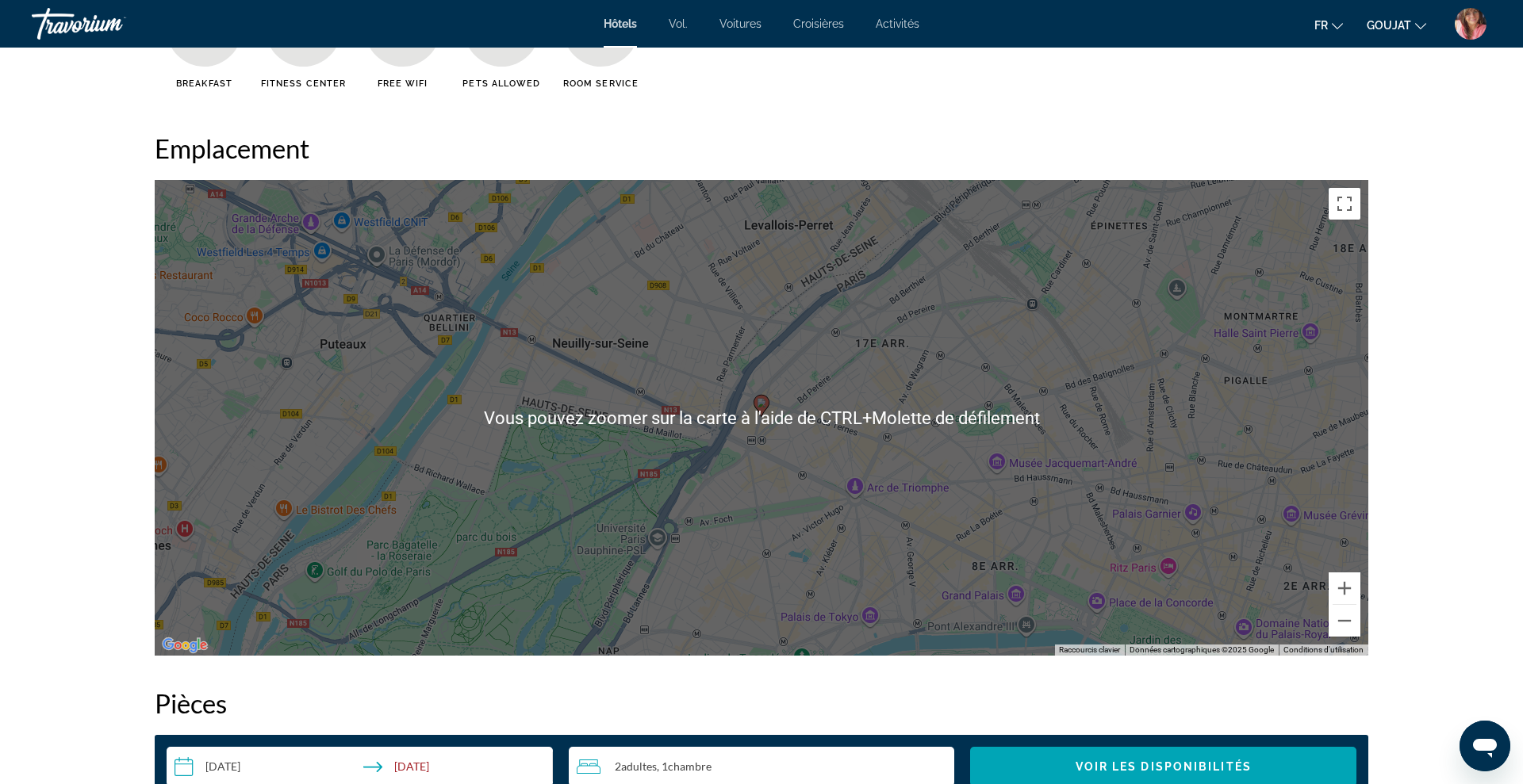
scroll to position [1523, 0]
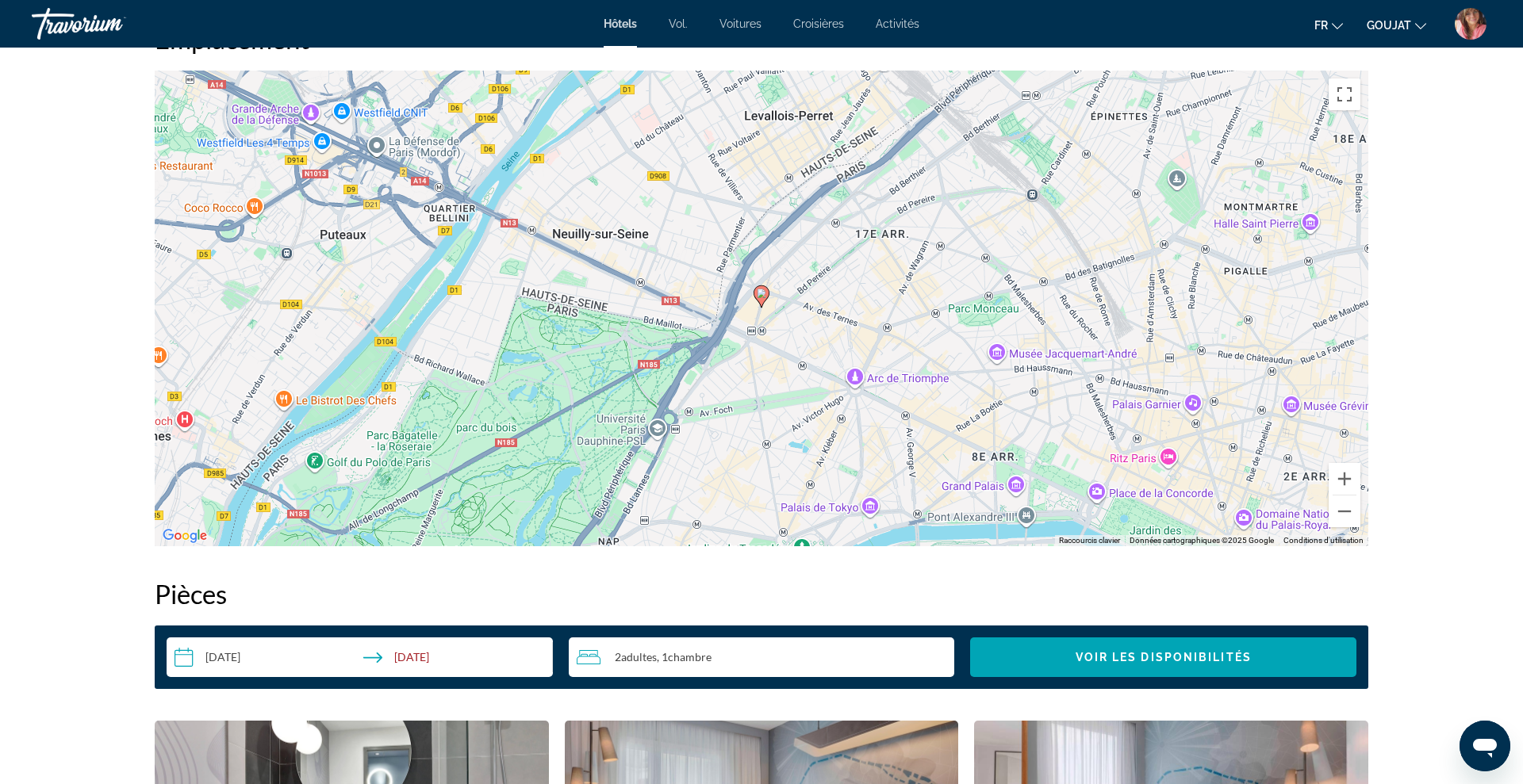
click at [760, 298] on icon "Contenu principal" at bounding box center [762, 296] width 14 height 21
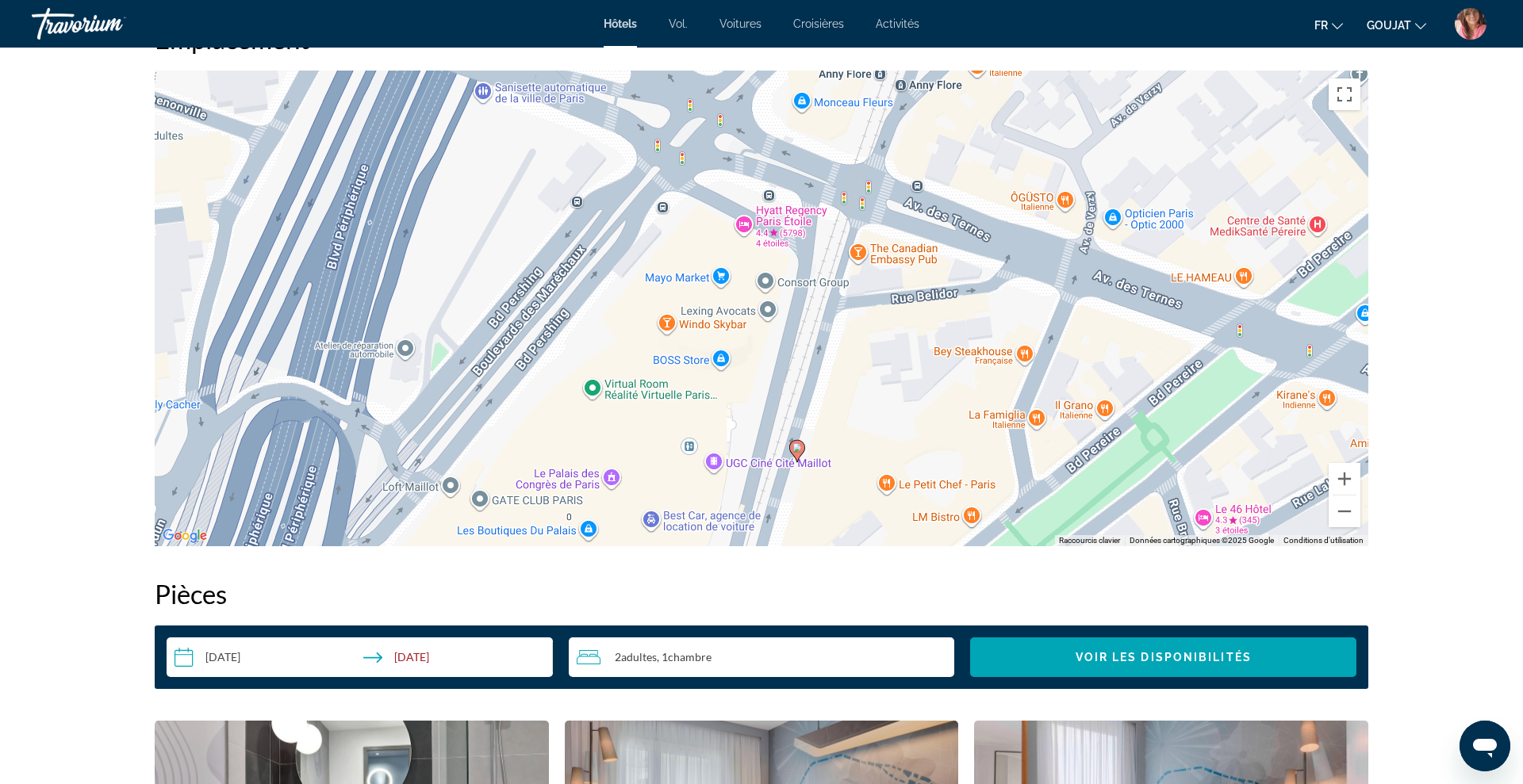
click at [794, 451] on image "Contenu principal" at bounding box center [797, 449] width 10 height 10
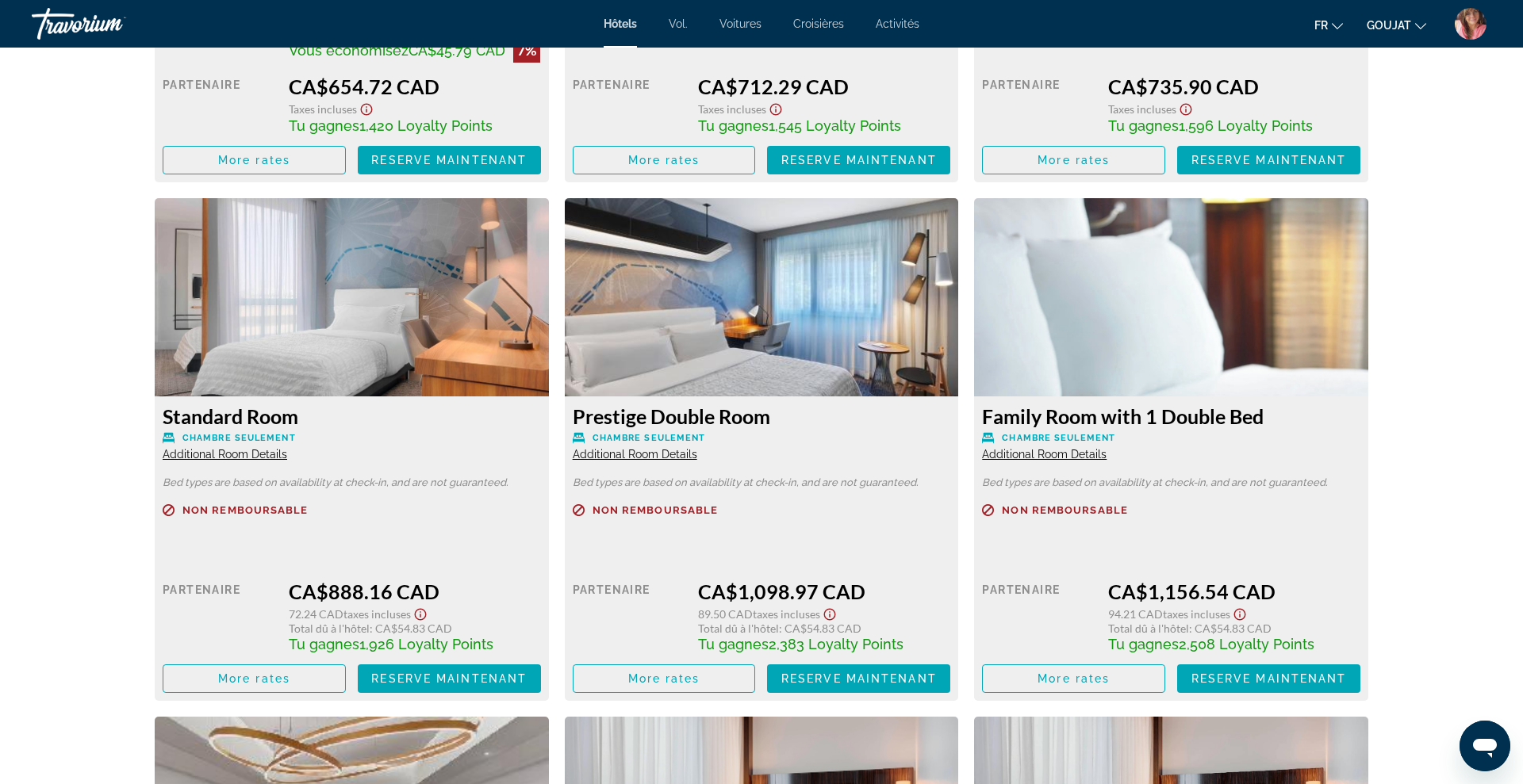
scroll to position [0, 0]
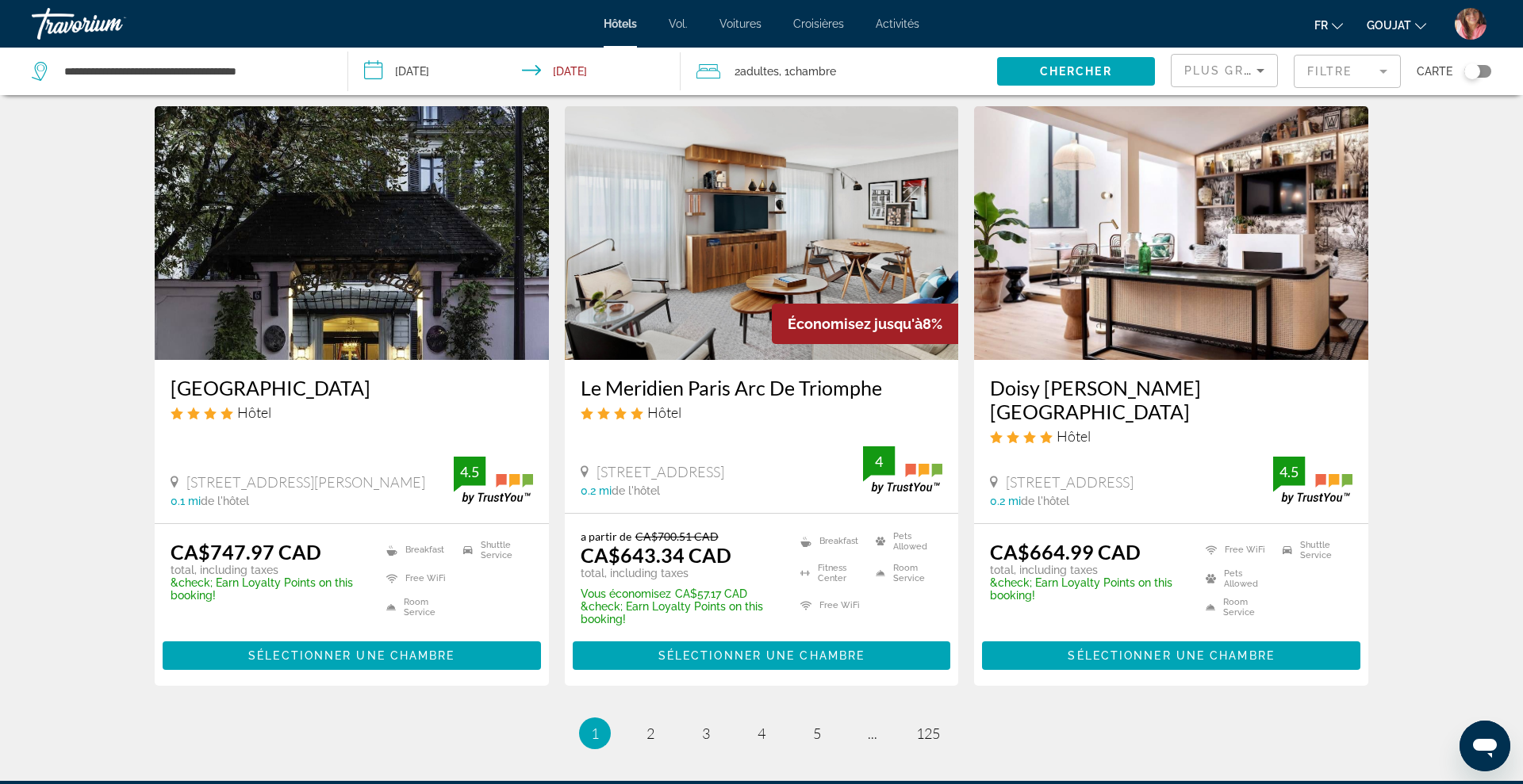
scroll to position [1803, 0]
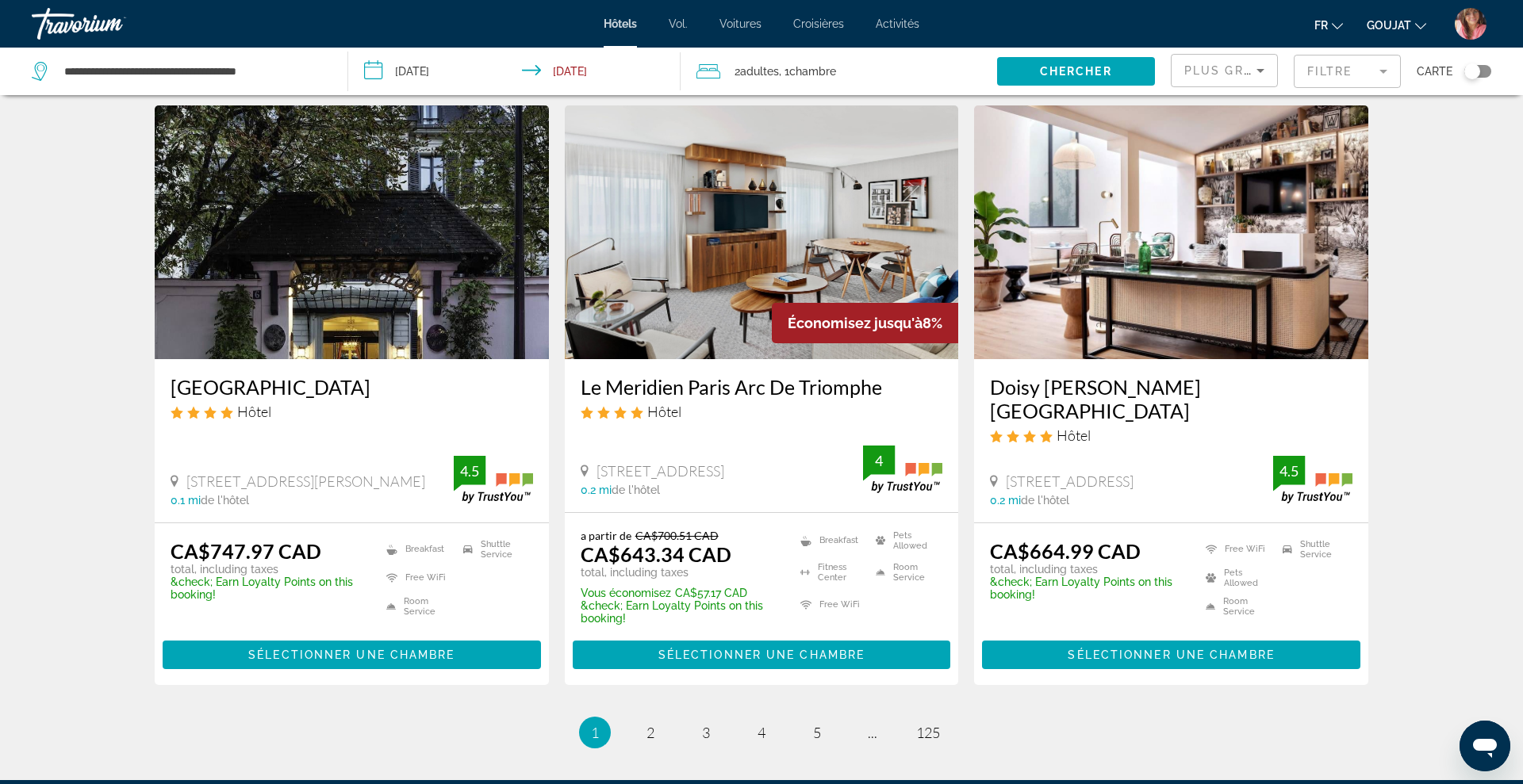
click at [1179, 222] on img "Contenu principal" at bounding box center [1171, 232] width 394 height 254
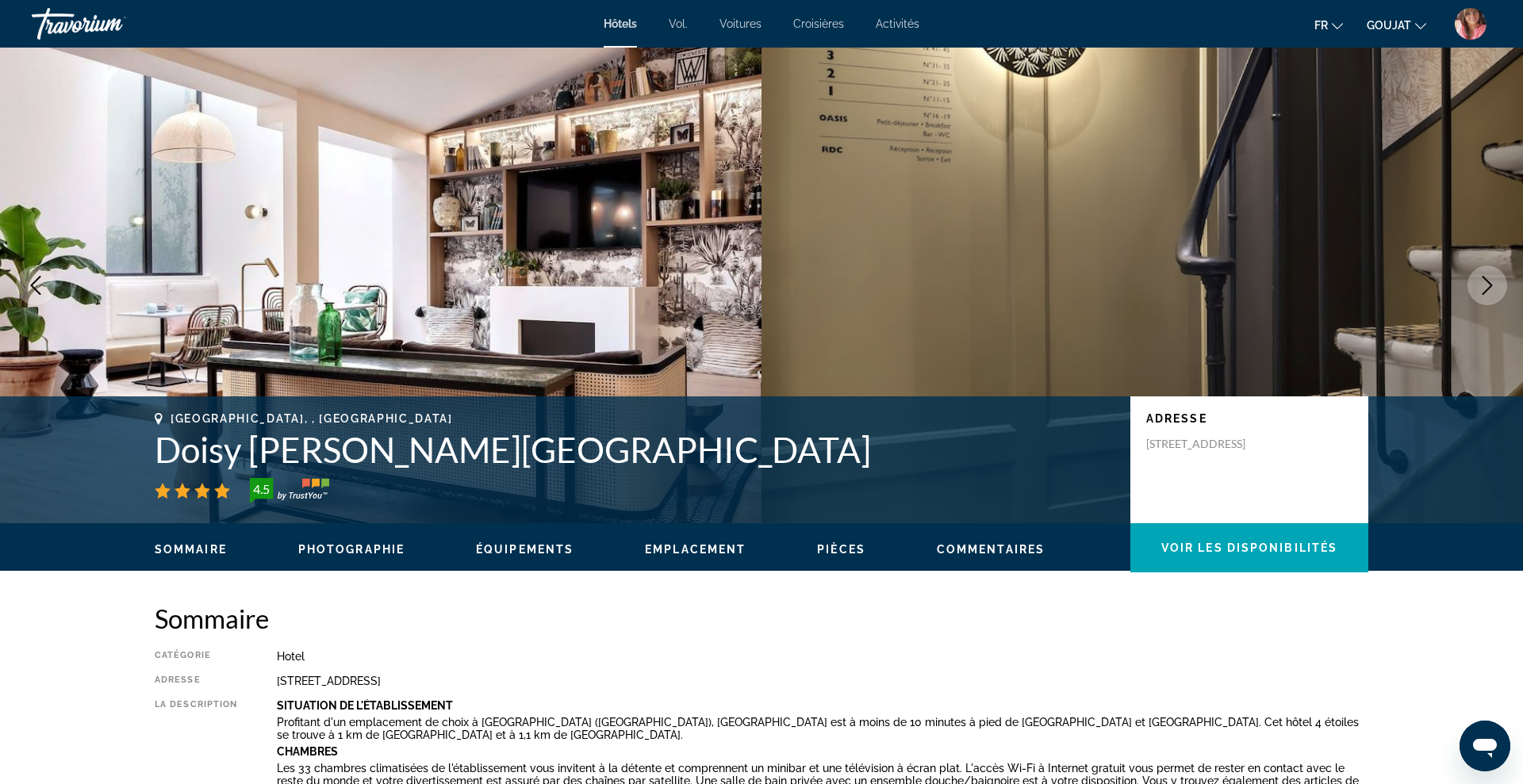
click at [1487, 282] on icon "Next image" at bounding box center [1487, 285] width 10 height 19
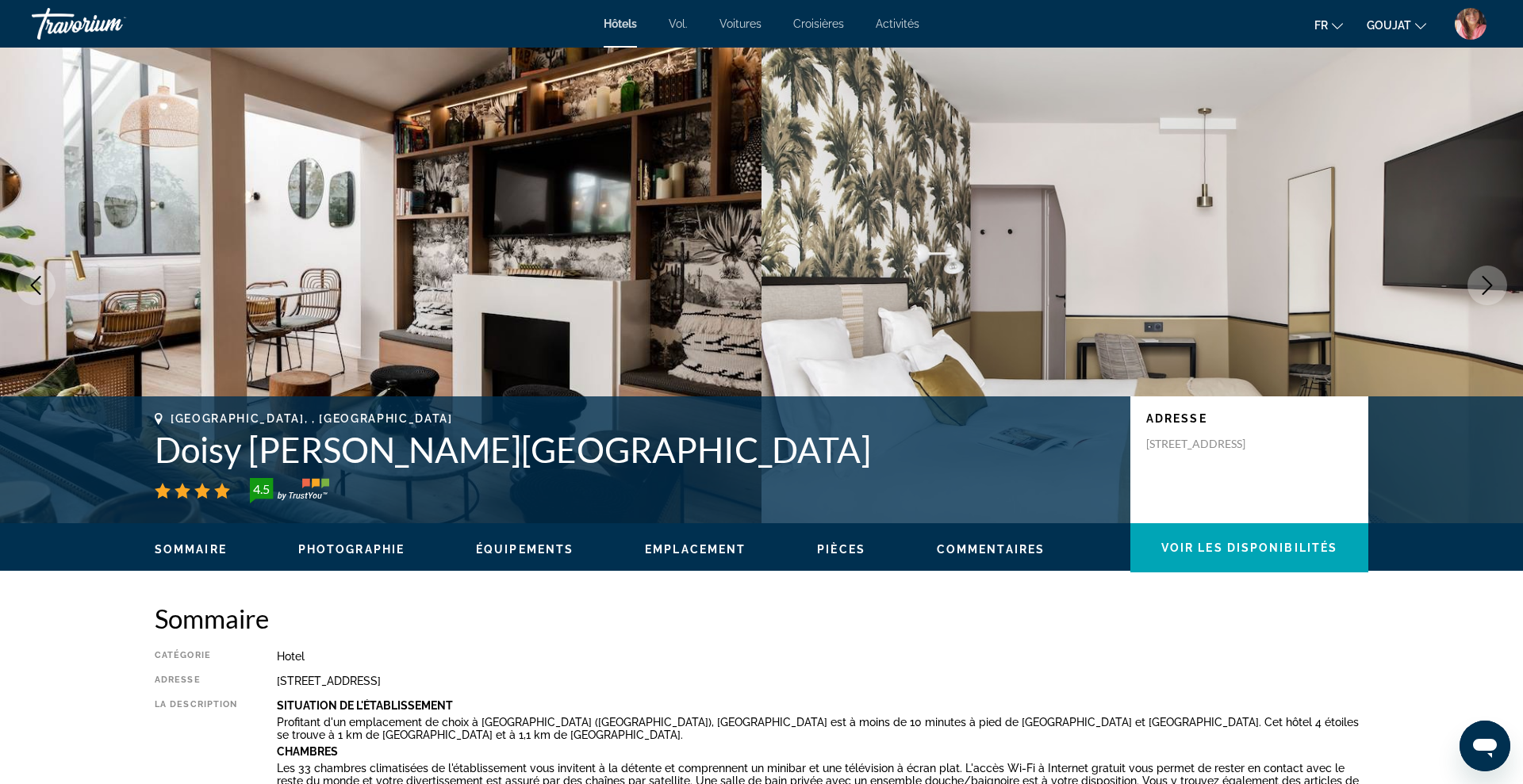
click at [1487, 282] on icon "Next image" at bounding box center [1487, 285] width 10 height 19
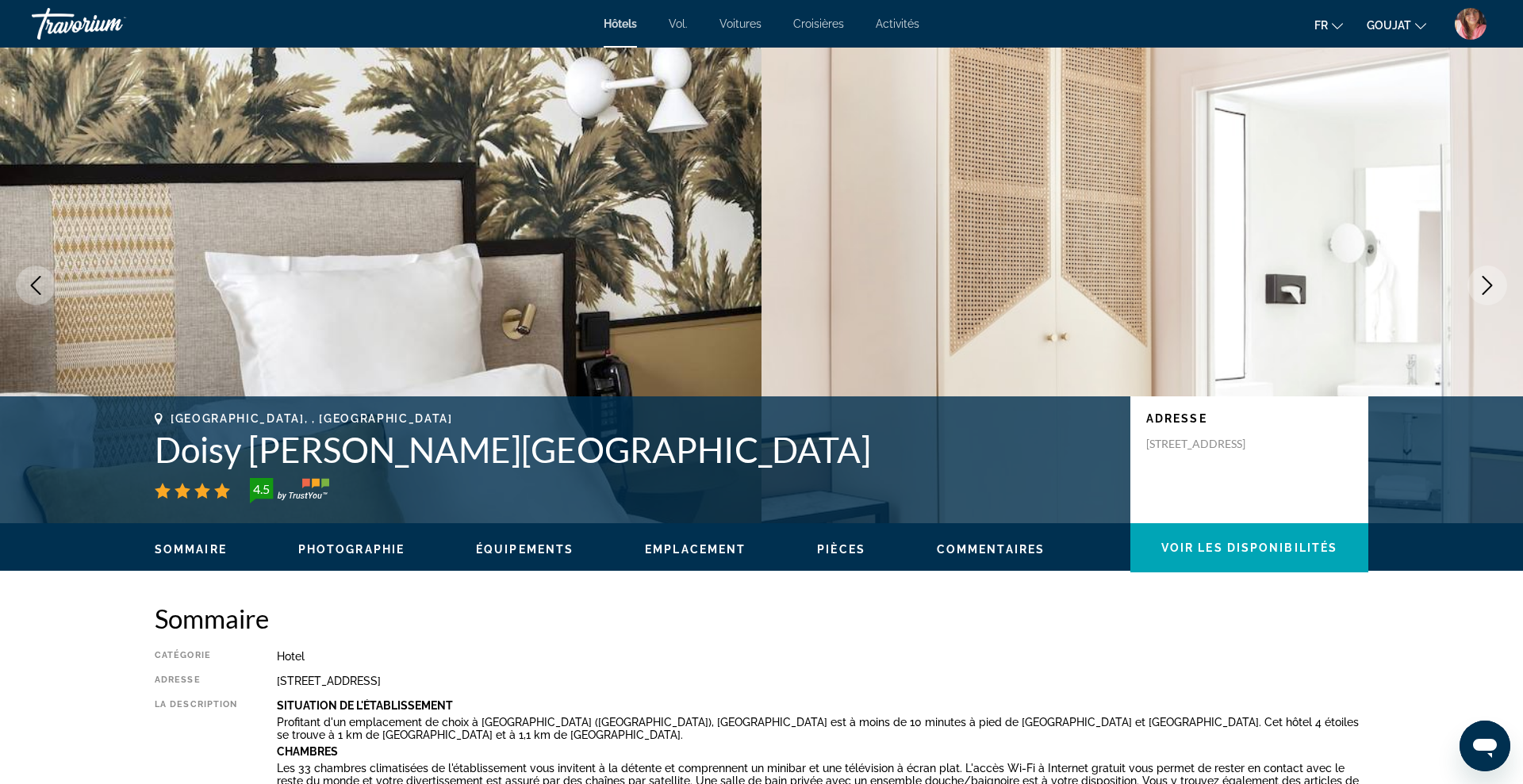
click at [1487, 282] on icon "Next image" at bounding box center [1487, 285] width 10 height 19
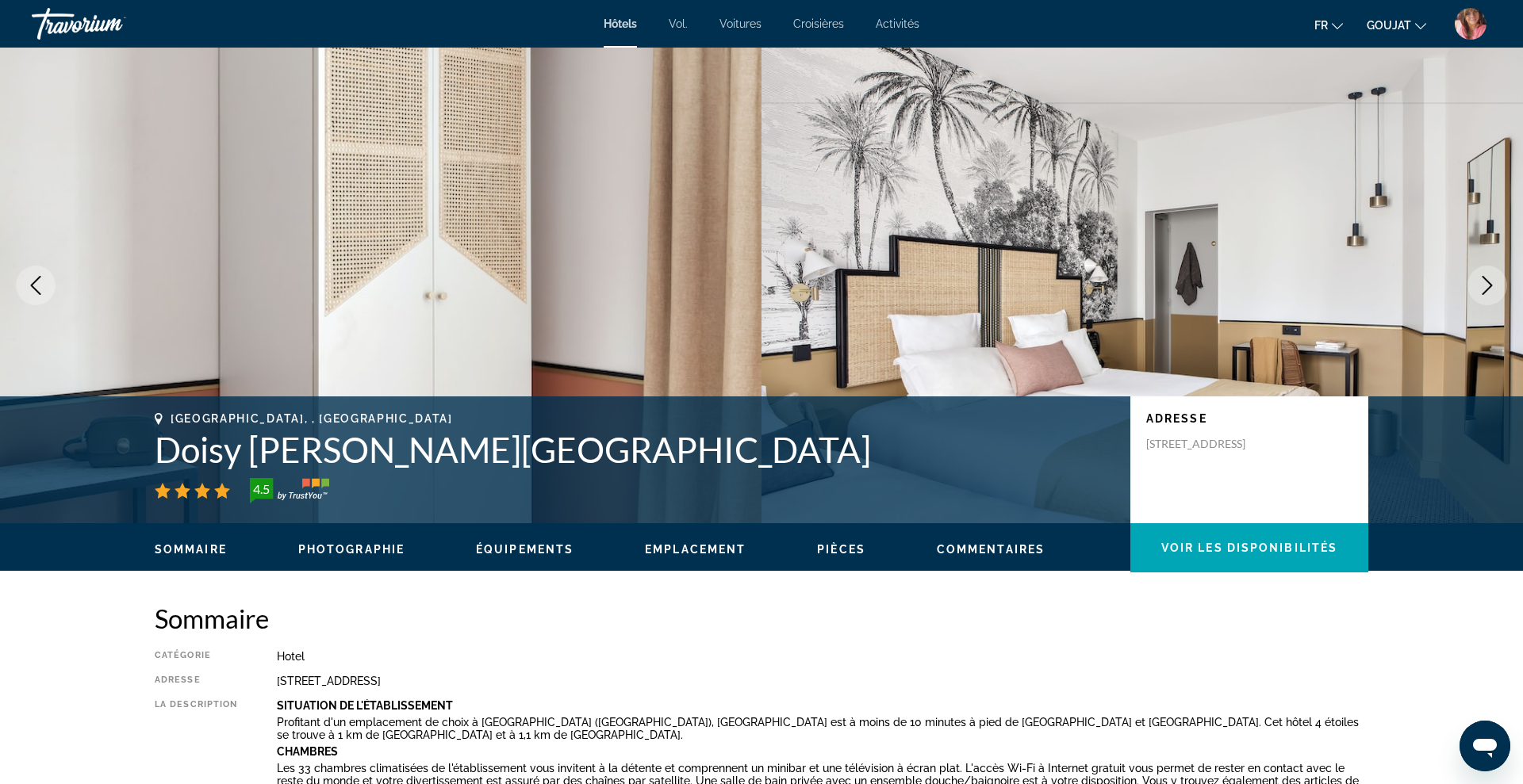
click at [1487, 282] on icon "Next image" at bounding box center [1487, 285] width 10 height 19
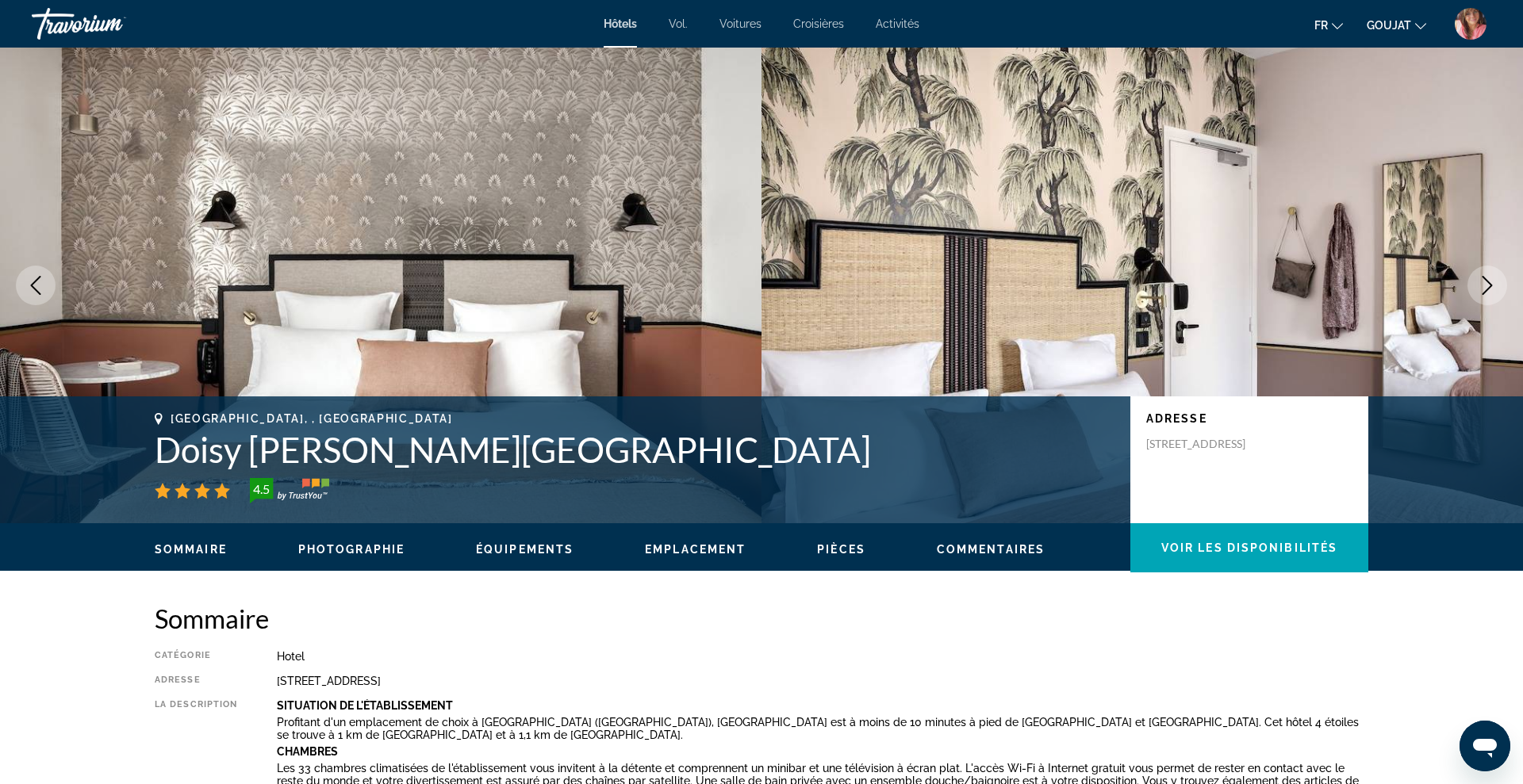
click at [1487, 282] on icon "Next image" at bounding box center [1487, 285] width 10 height 19
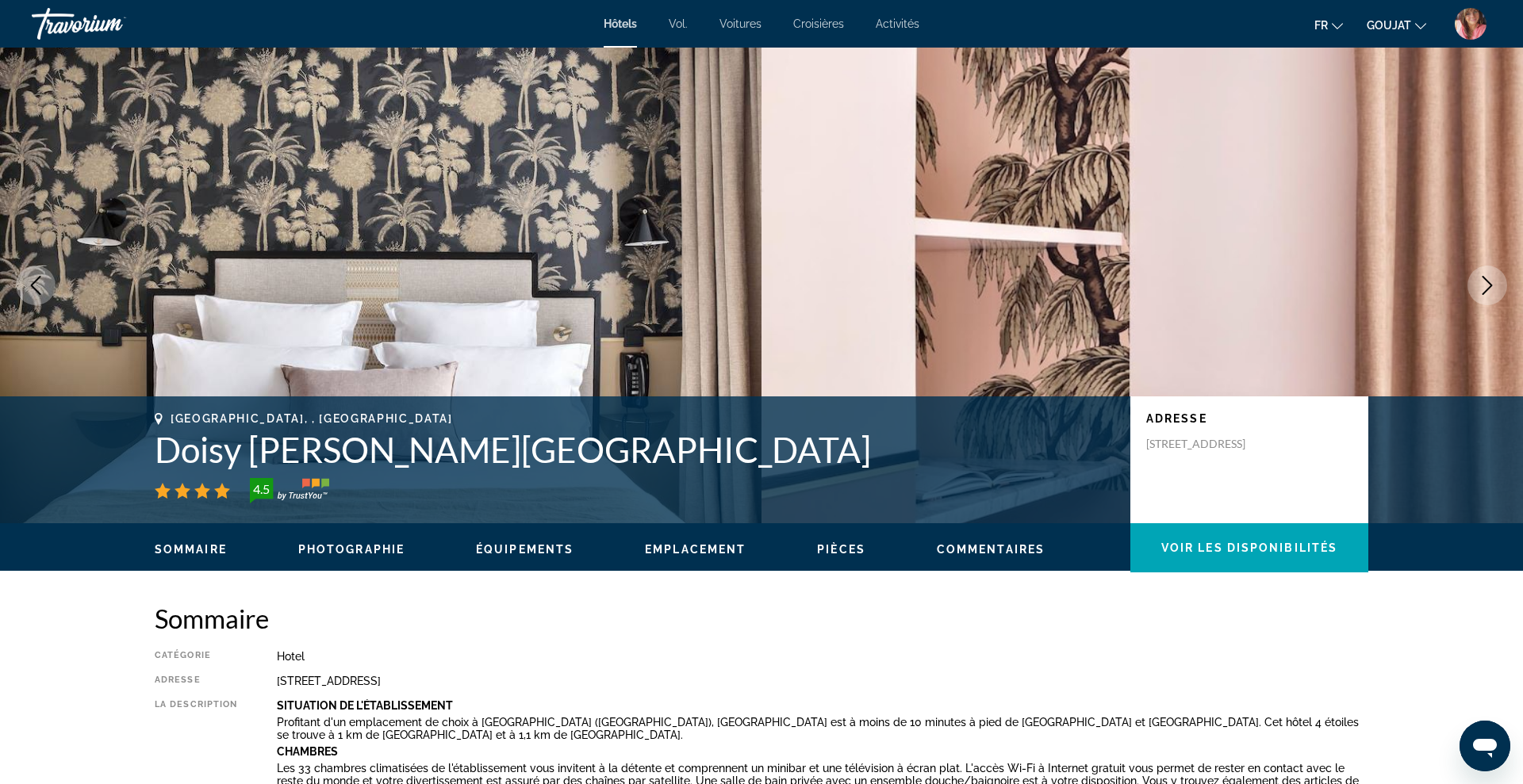
click at [1487, 282] on icon "Next image" at bounding box center [1487, 285] width 10 height 19
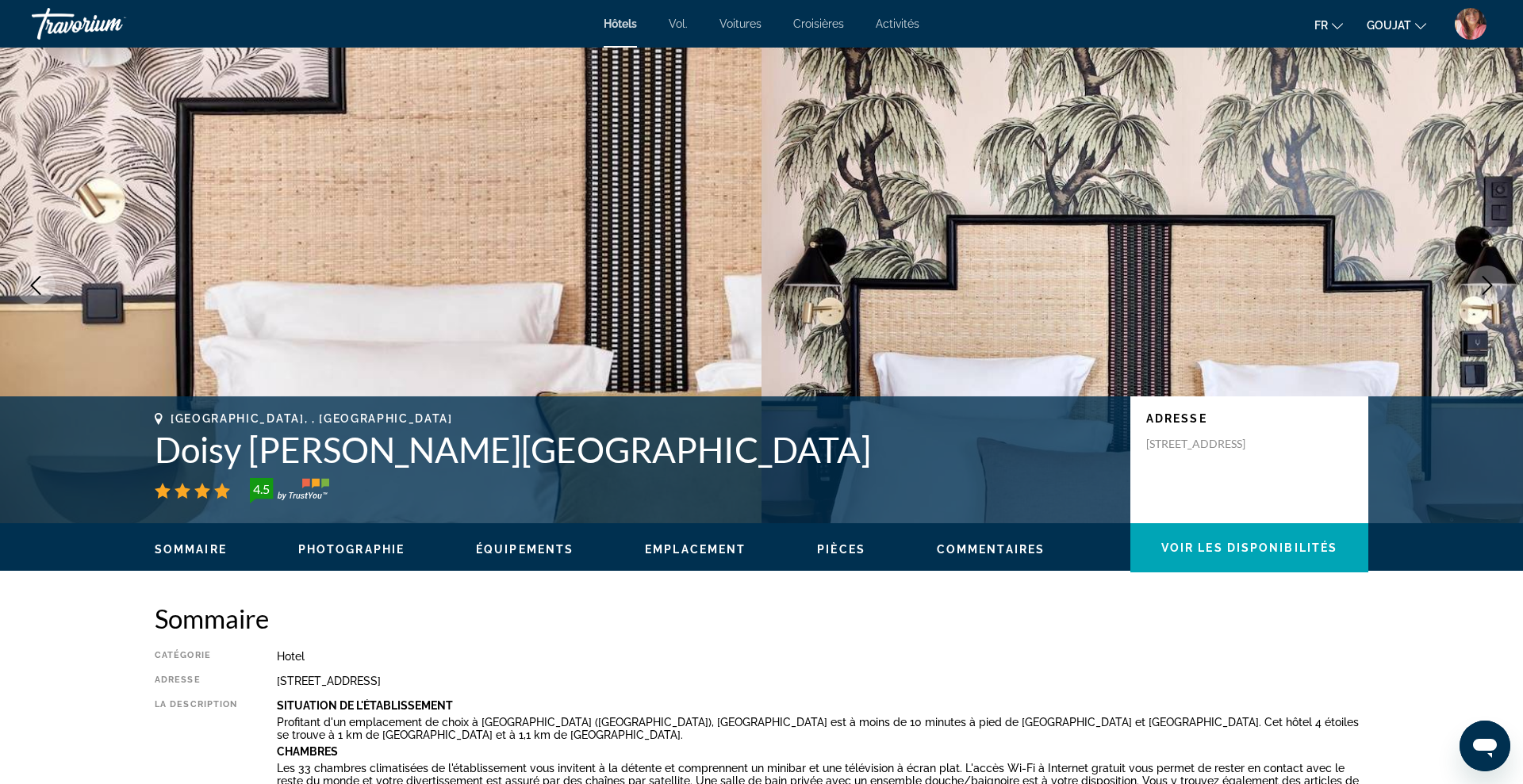
click at [1487, 282] on icon "Next image" at bounding box center [1487, 285] width 10 height 19
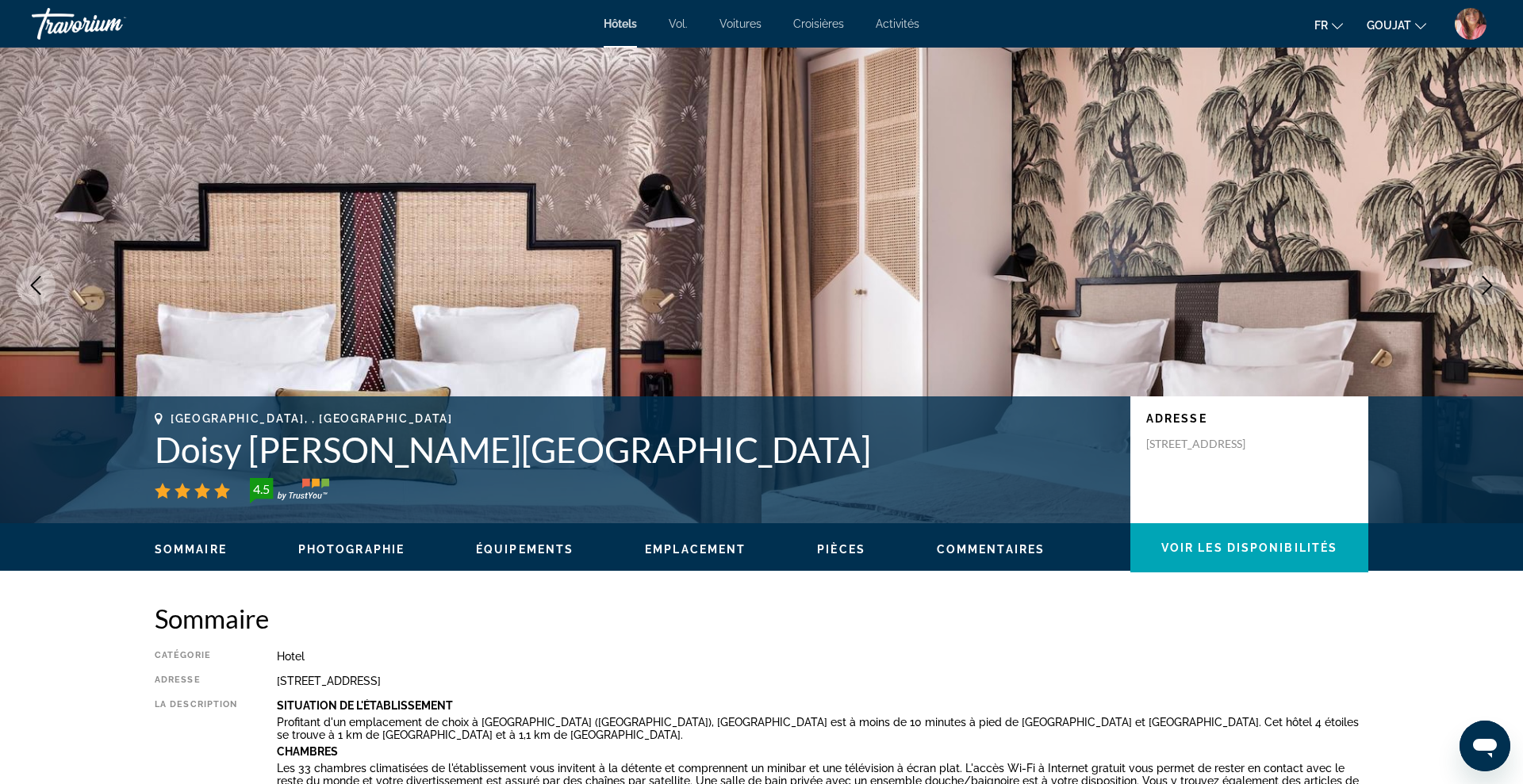
click at [1487, 282] on icon "Next image" at bounding box center [1487, 285] width 10 height 19
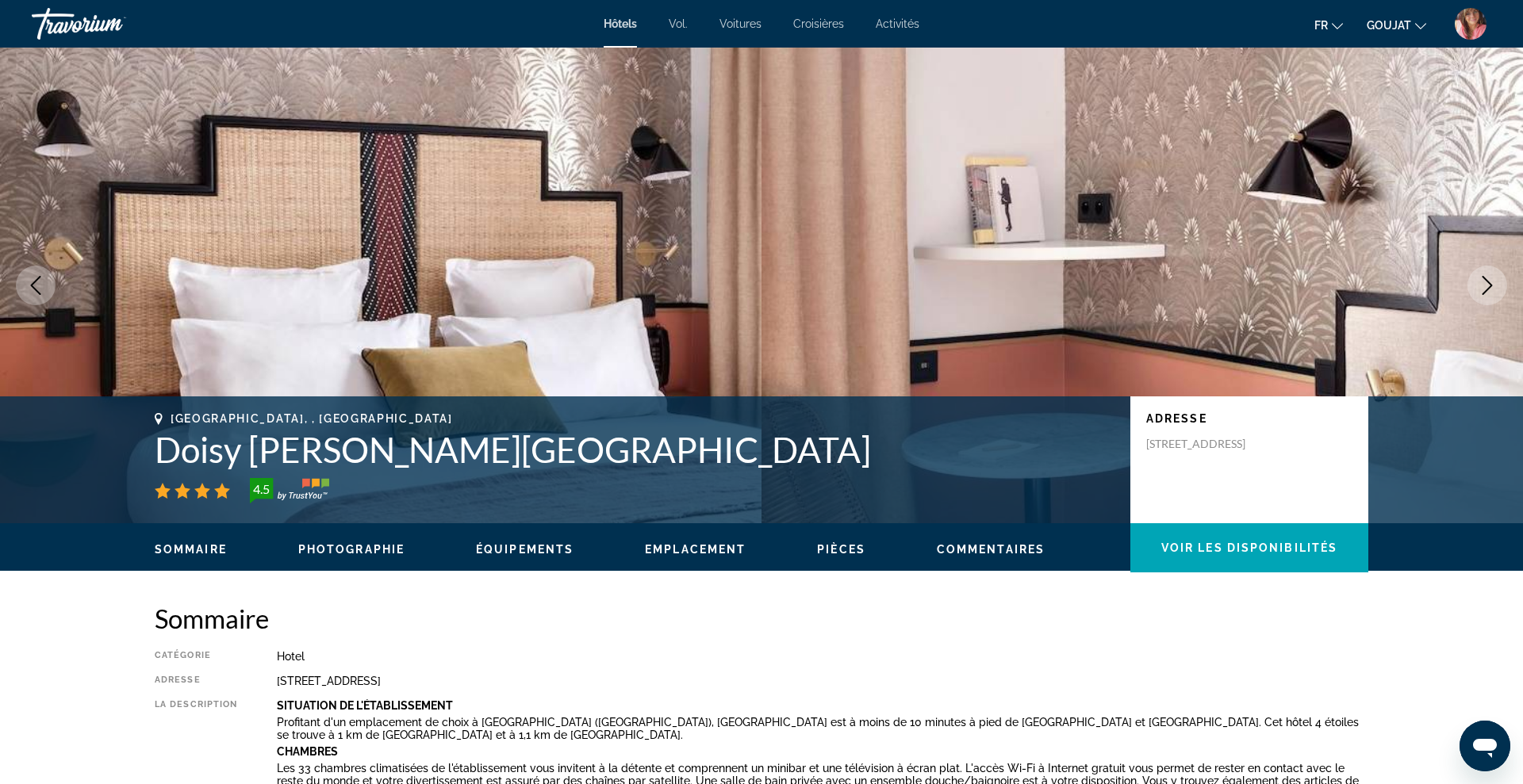
click at [1487, 282] on icon "Next image" at bounding box center [1487, 285] width 10 height 19
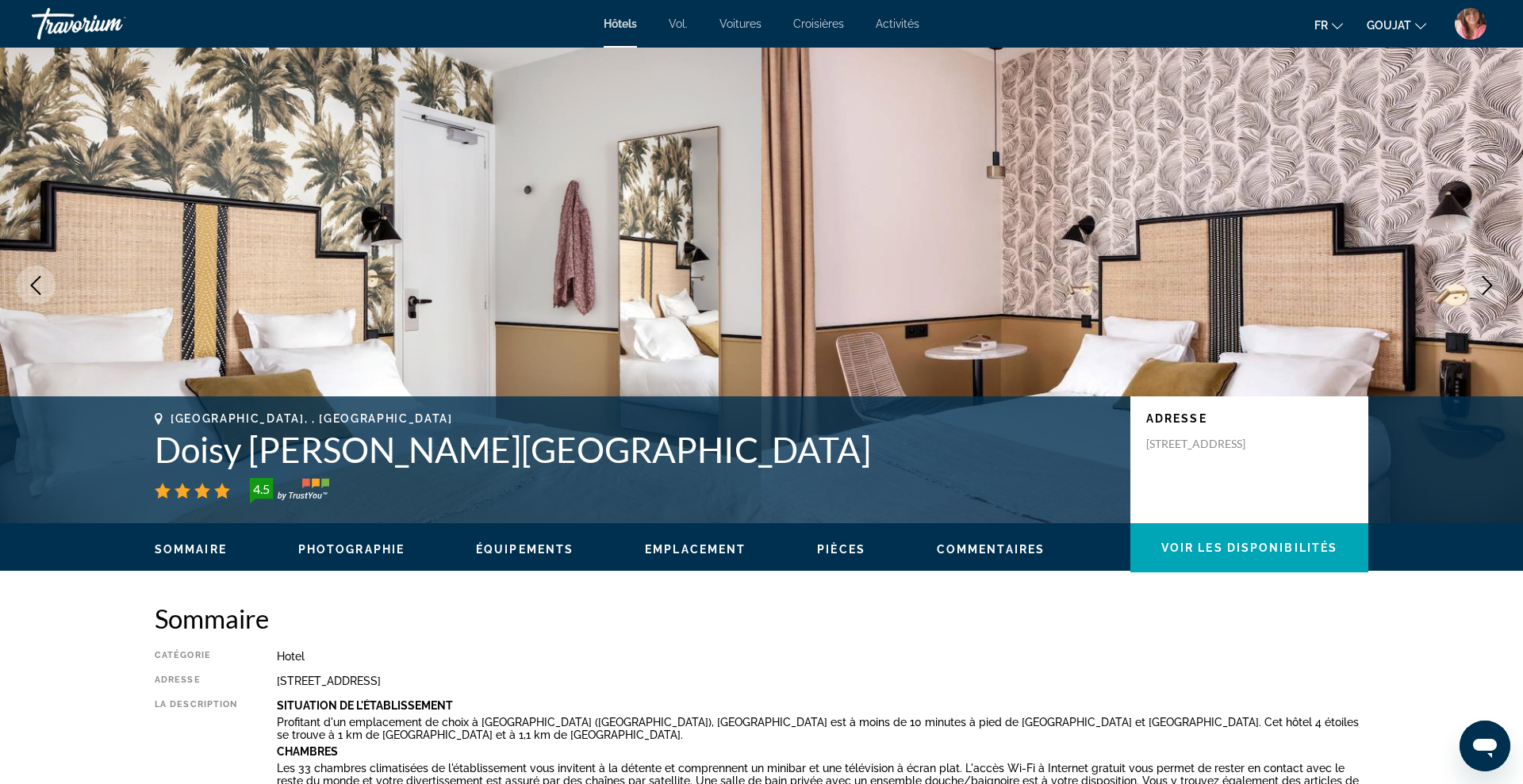
click at [1487, 282] on icon "Next image" at bounding box center [1487, 285] width 10 height 19
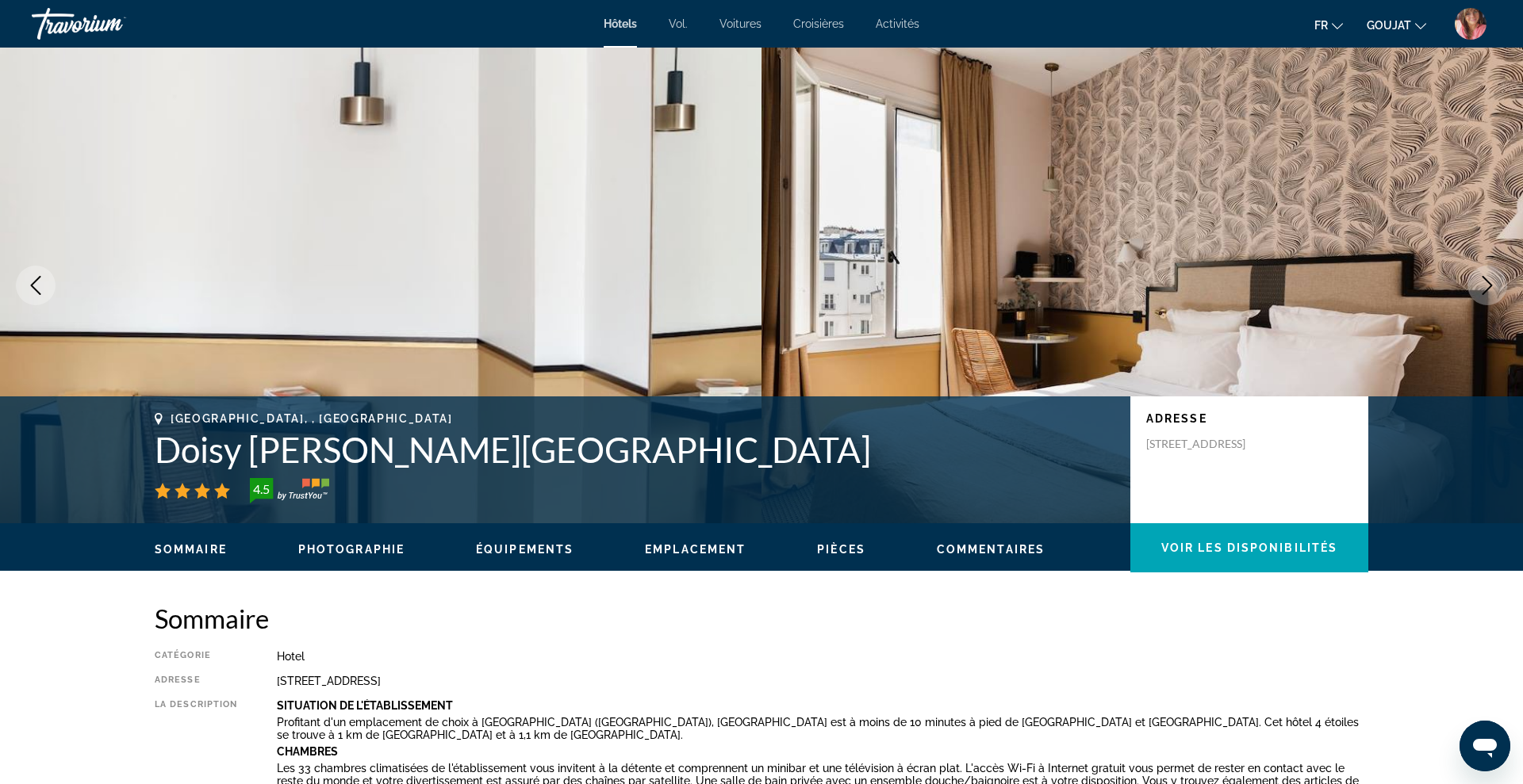
click at [1487, 282] on icon "Next image" at bounding box center [1487, 285] width 10 height 19
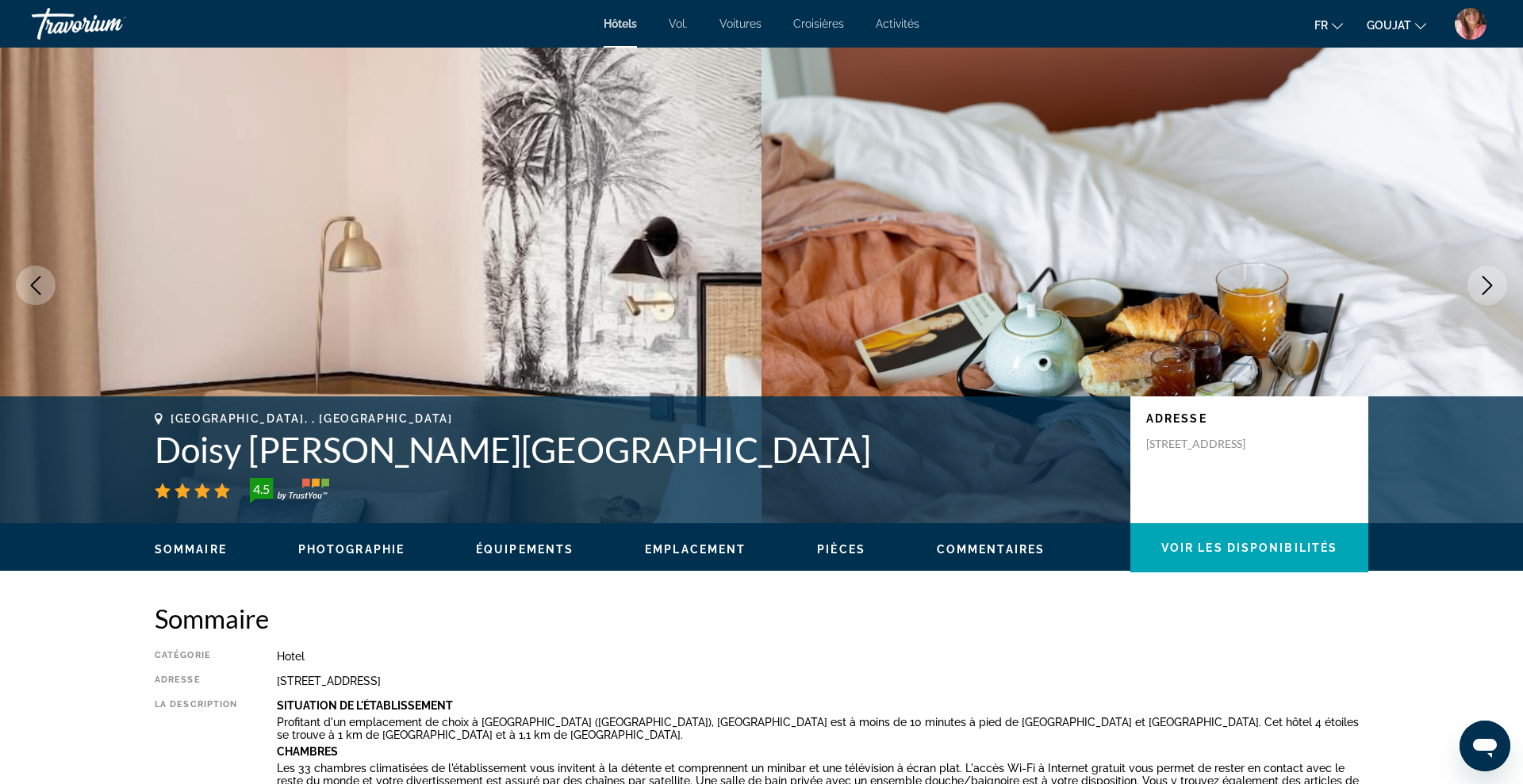
click at [1487, 282] on icon "Next image" at bounding box center [1487, 285] width 10 height 19
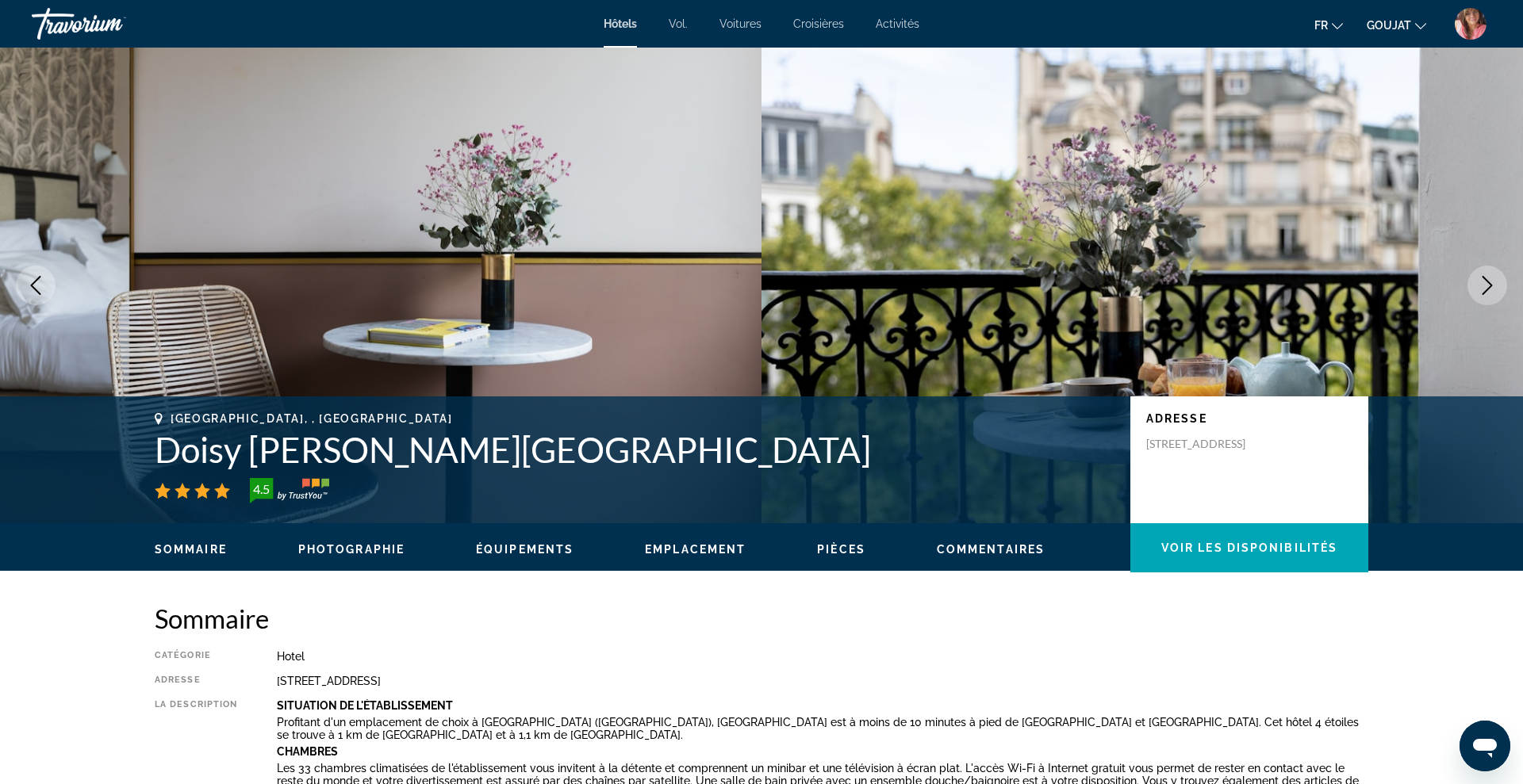
click at [1487, 282] on icon "Next image" at bounding box center [1487, 285] width 10 height 19
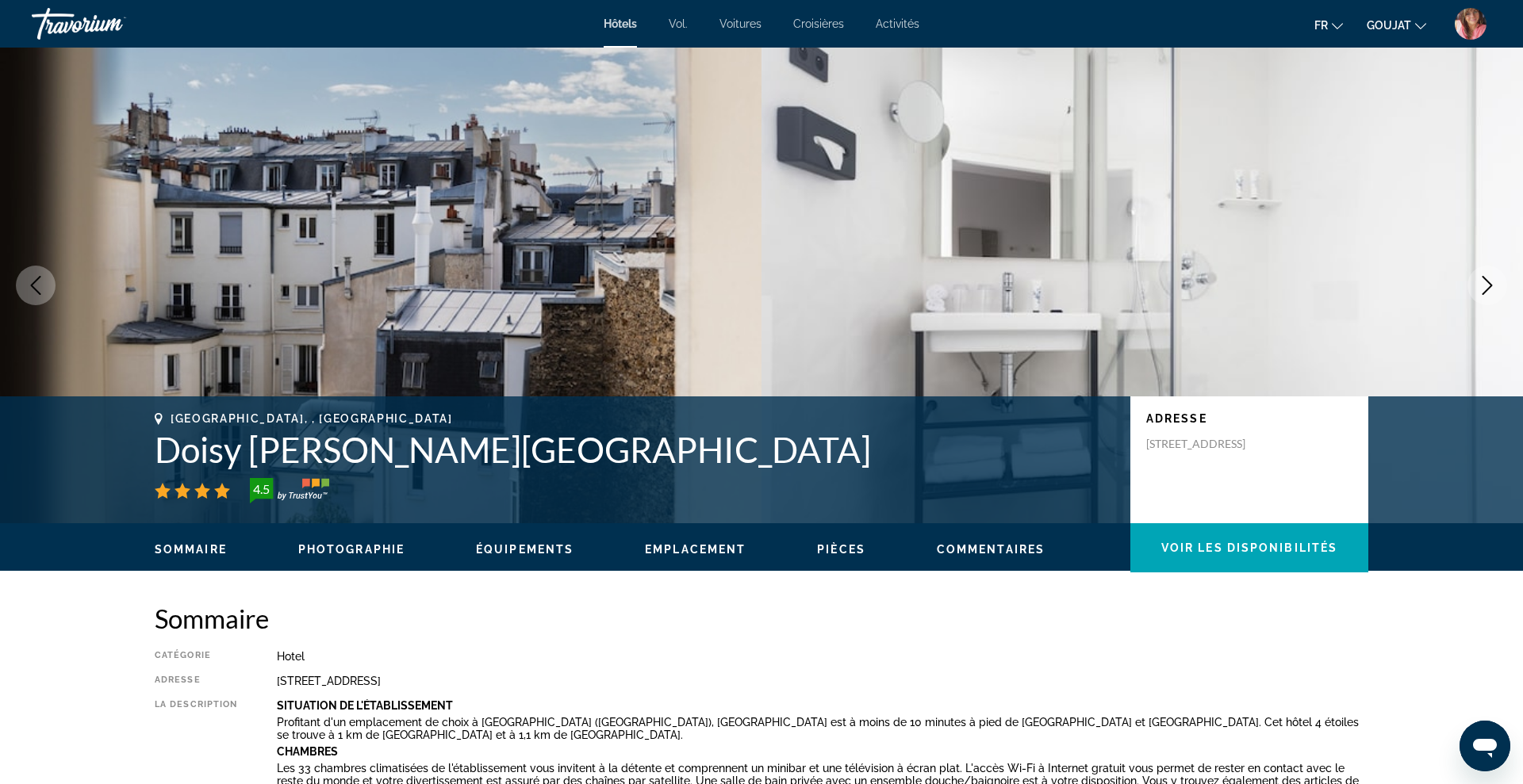
click at [1487, 282] on icon "Next image" at bounding box center [1487, 285] width 10 height 19
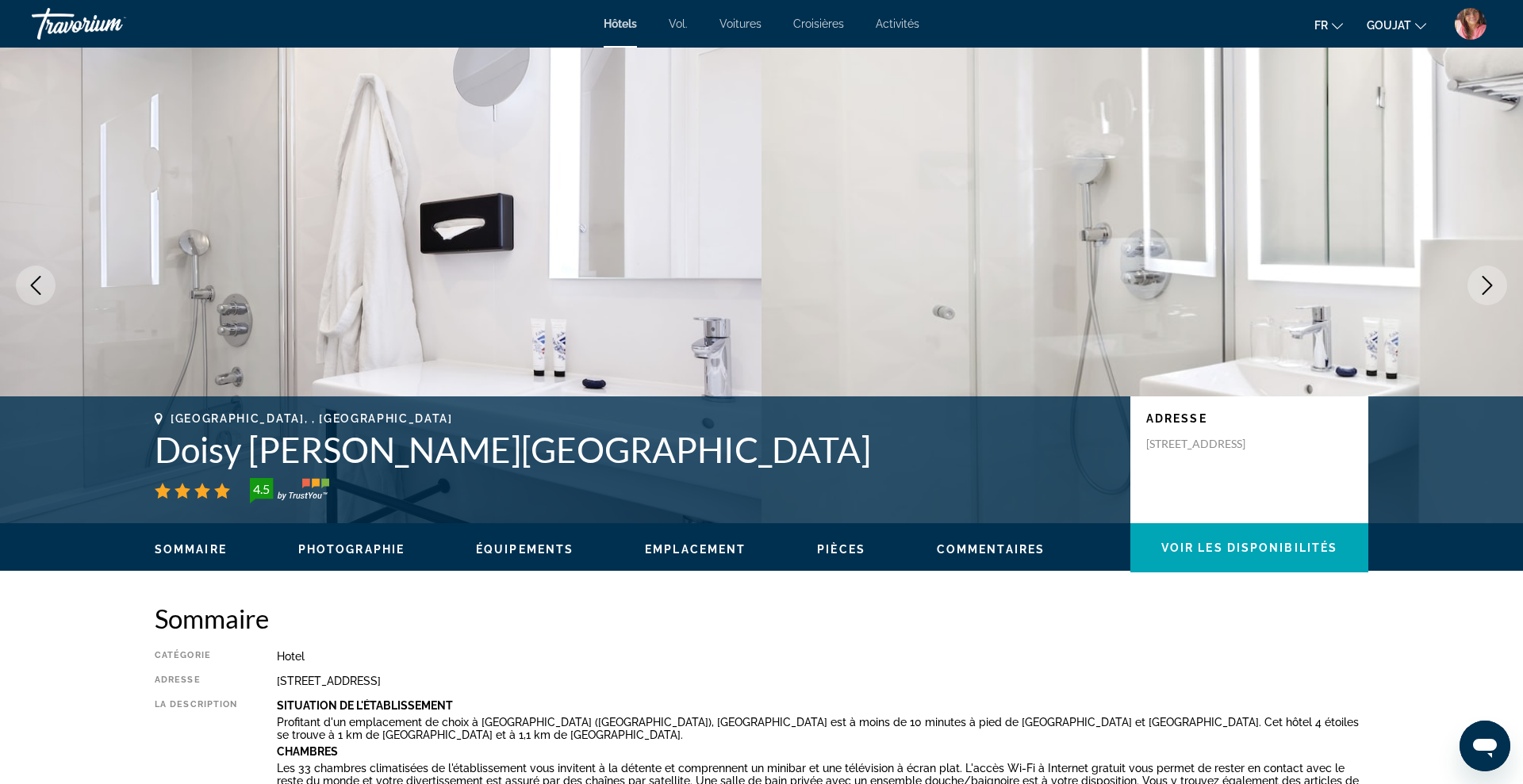
click at [1487, 282] on icon "Next image" at bounding box center [1487, 285] width 10 height 19
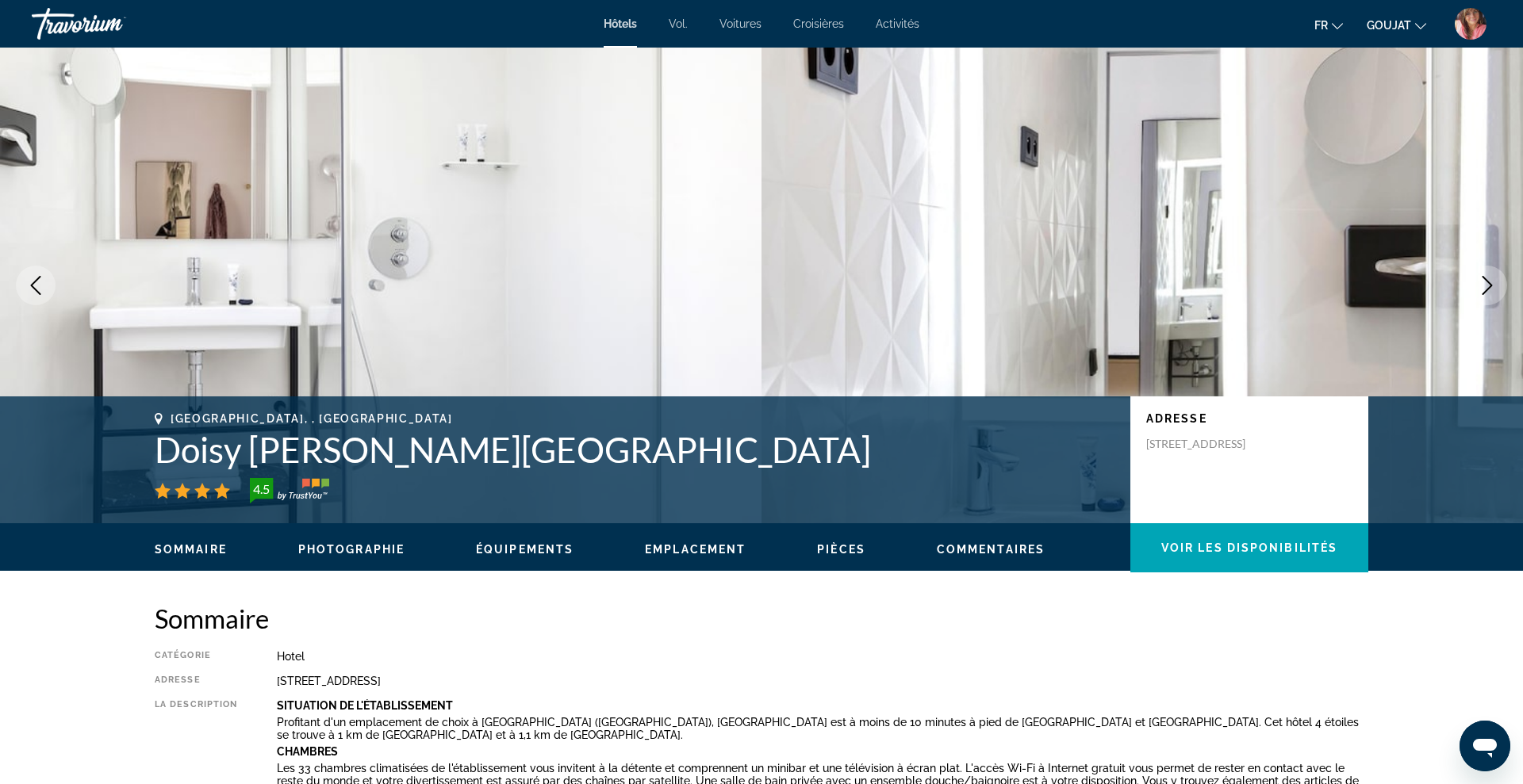
click at [1487, 282] on icon "Next image" at bounding box center [1487, 285] width 10 height 19
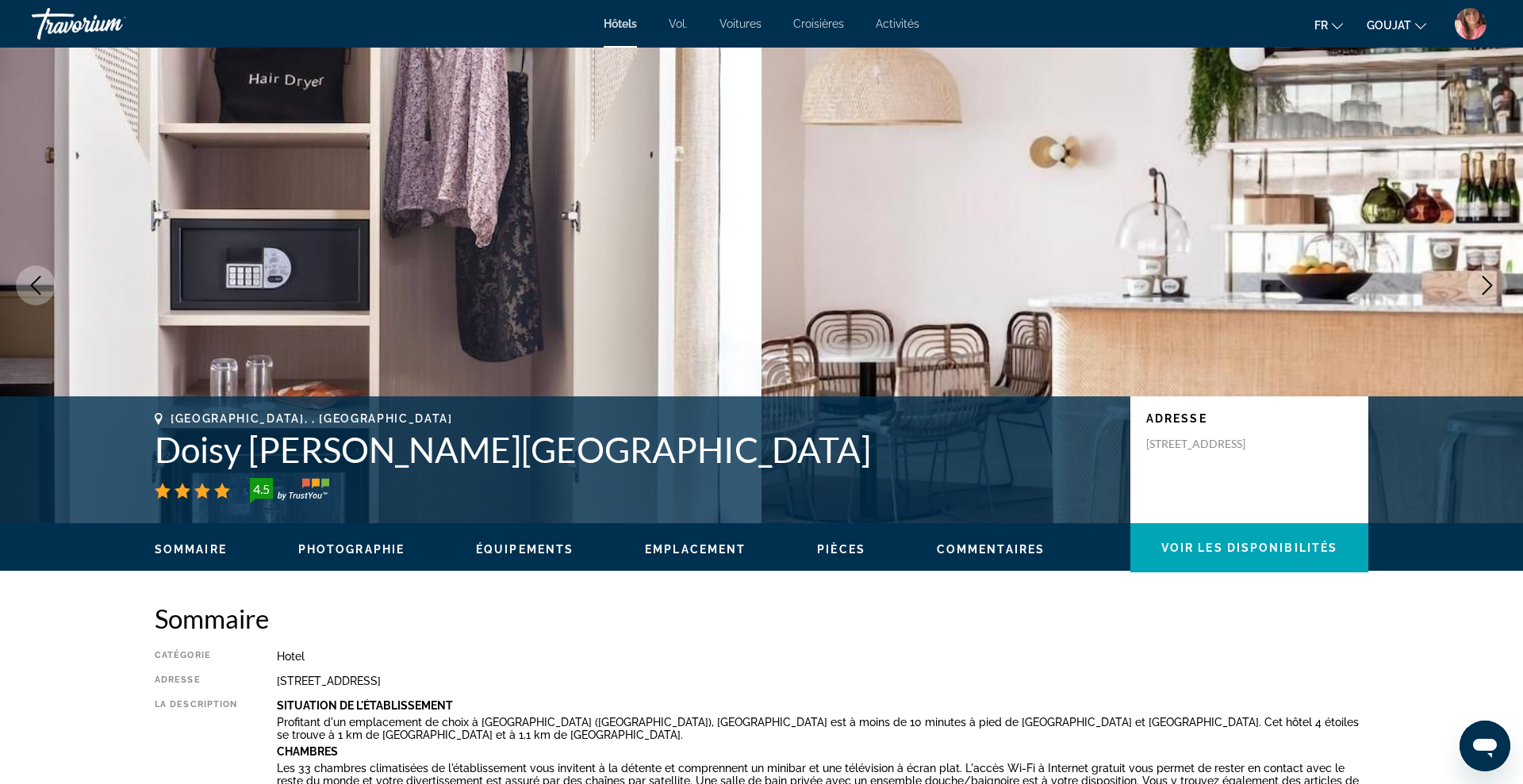
click at [1487, 282] on icon "Next image" at bounding box center [1487, 285] width 10 height 19
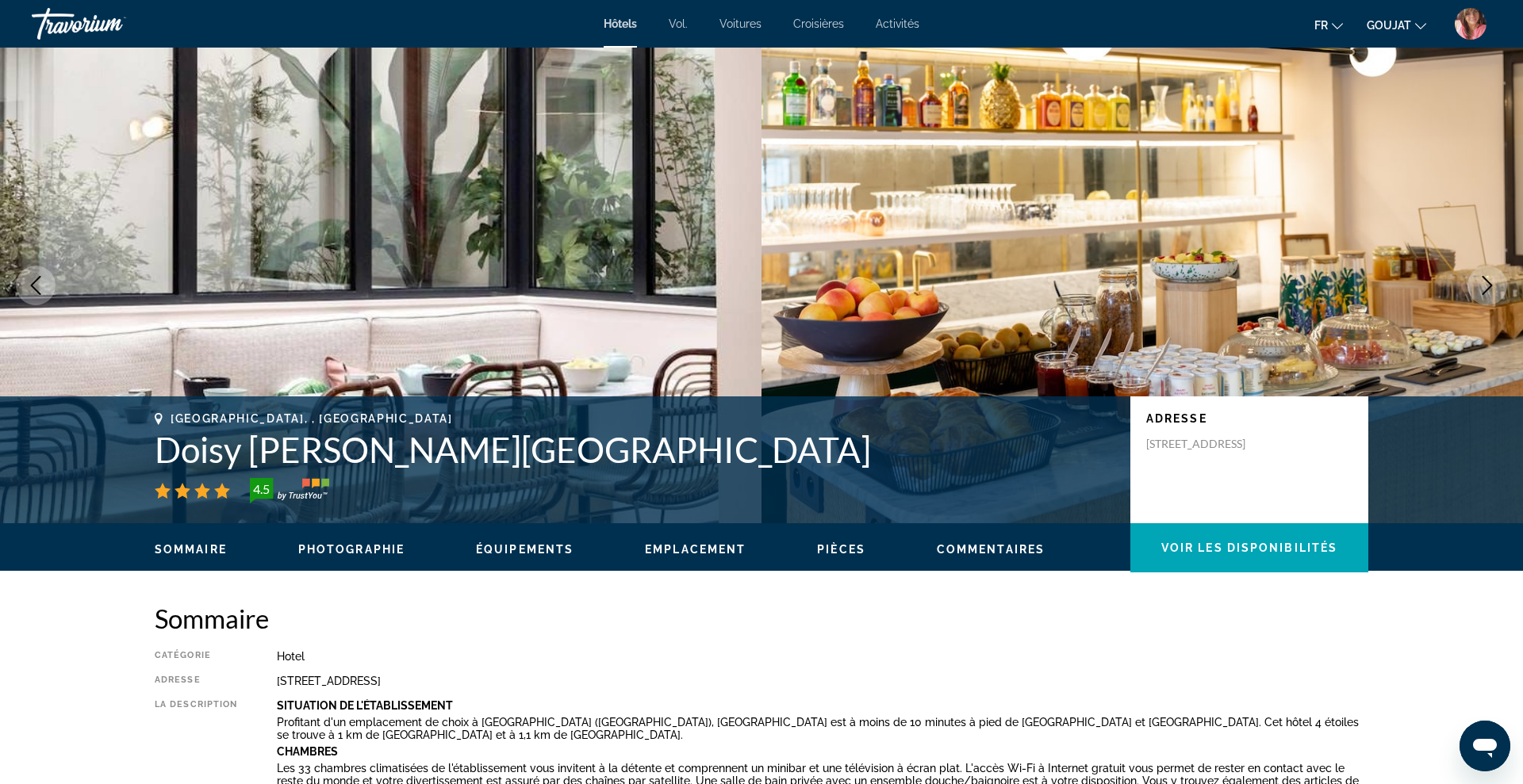
click at [1496, 287] on icon "Next image" at bounding box center [1486, 285] width 19 height 19
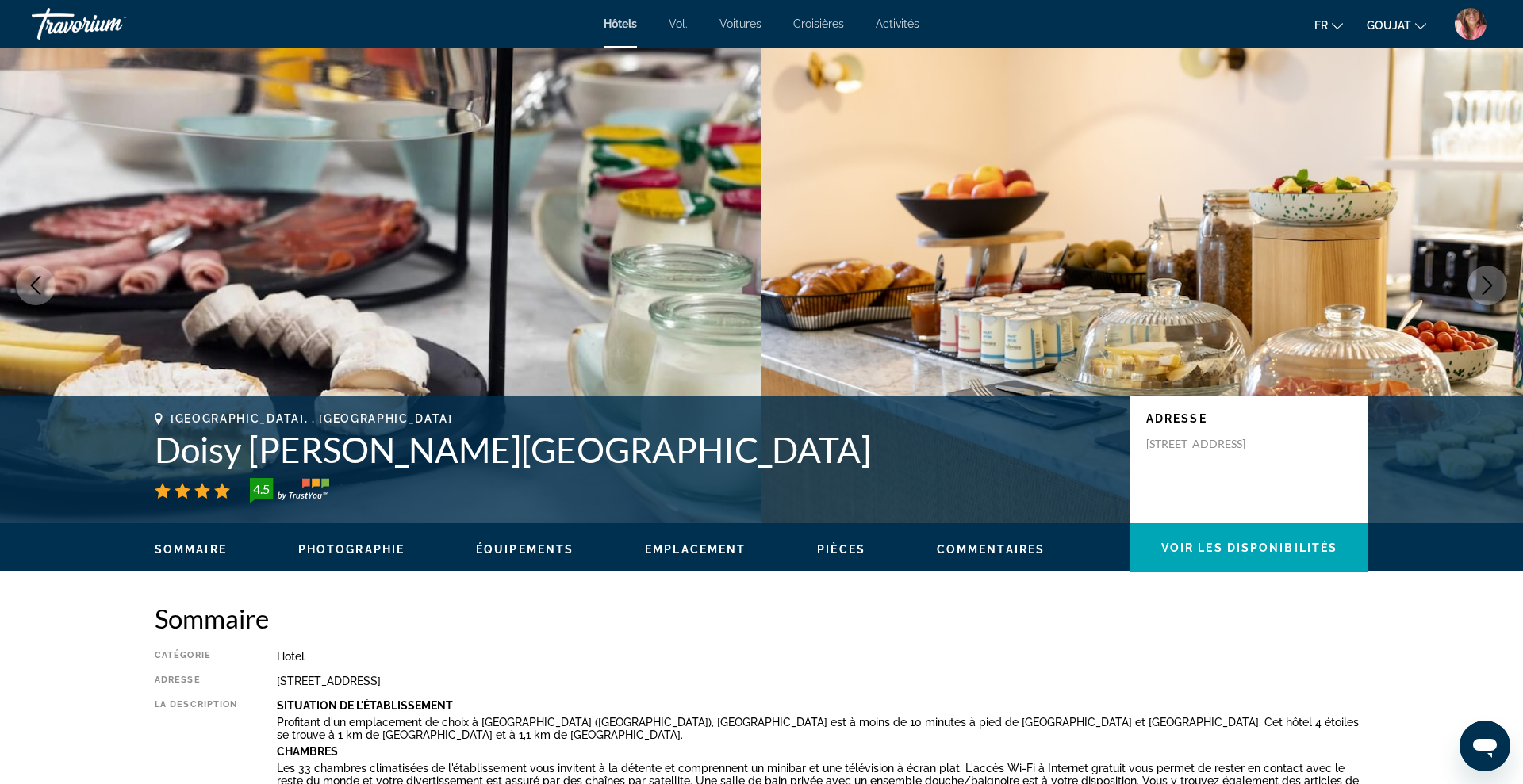
click at [1496, 287] on icon "Next image" at bounding box center [1486, 285] width 19 height 19
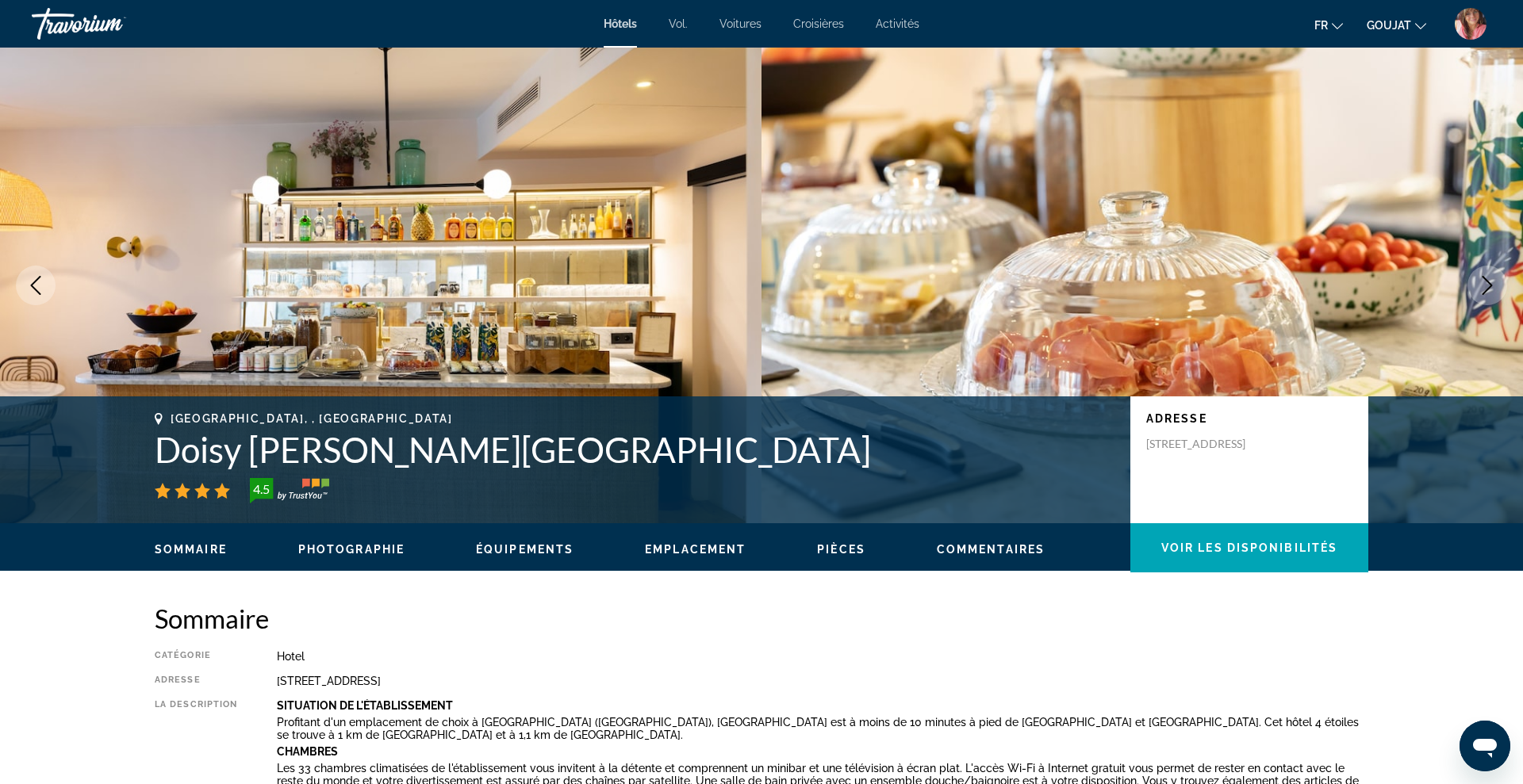
click at [1496, 287] on icon "Next image" at bounding box center [1486, 285] width 19 height 19
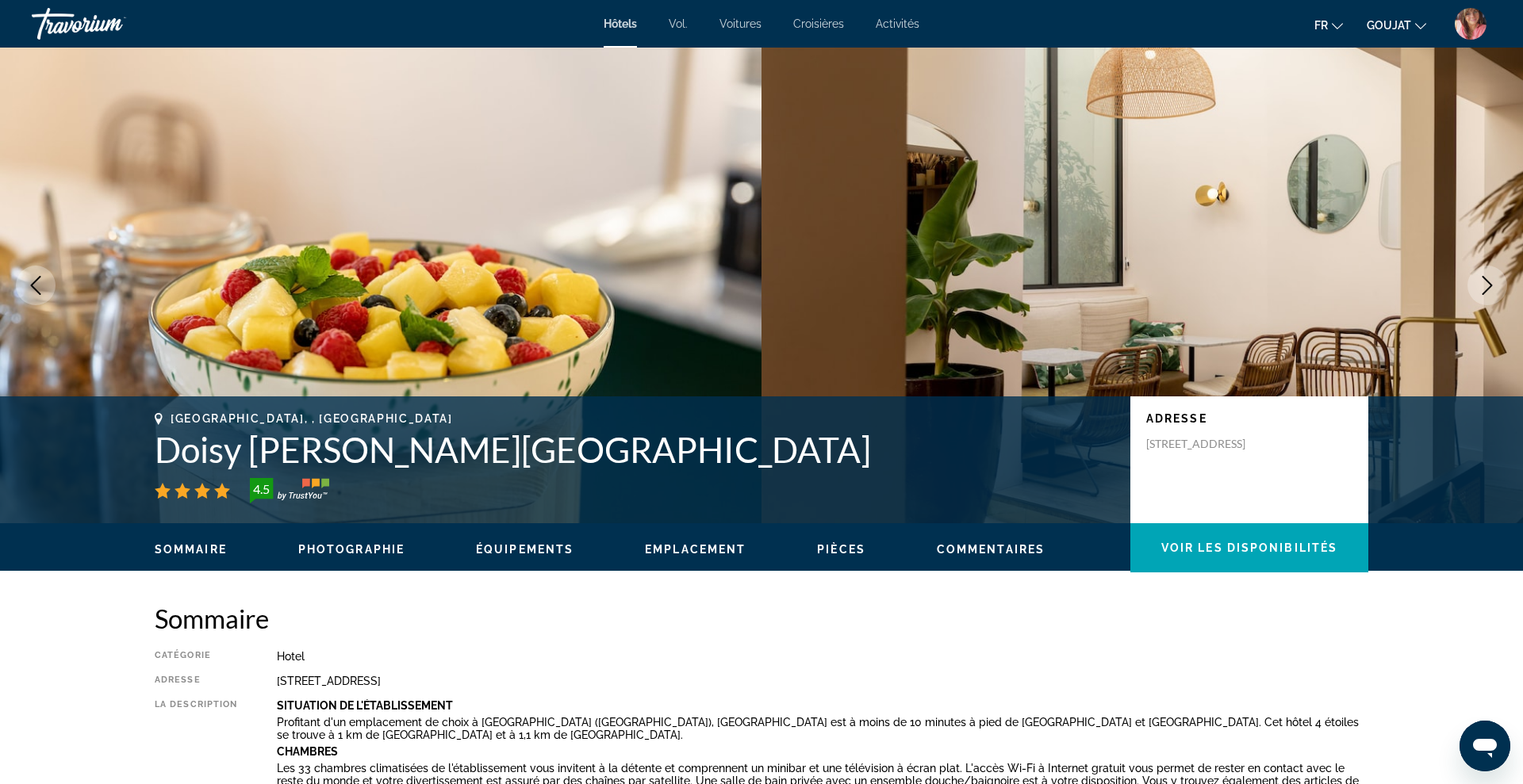
click at [1496, 287] on icon "Next image" at bounding box center [1486, 285] width 19 height 19
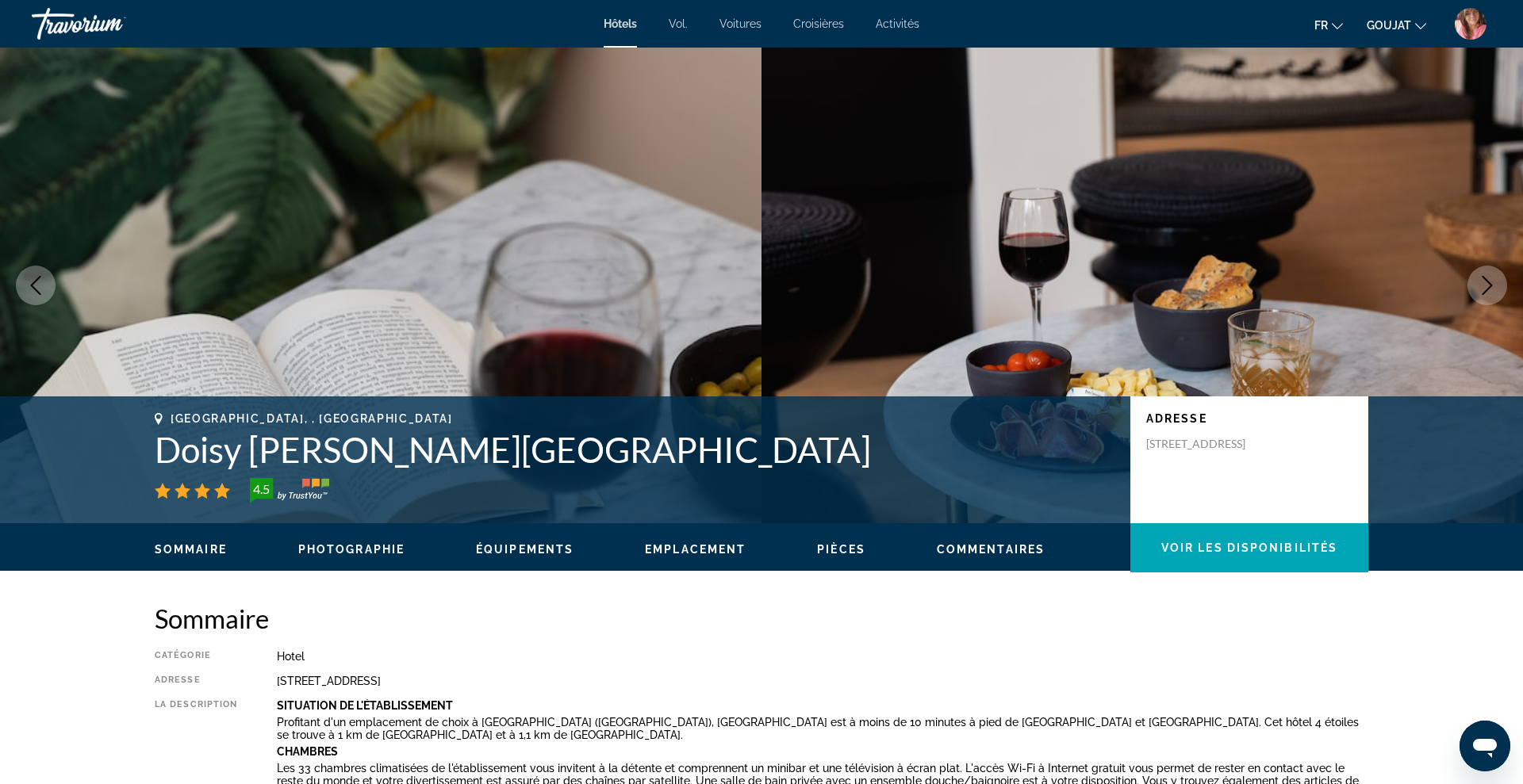
click at [1496, 287] on icon "Next image" at bounding box center [1486, 285] width 19 height 19
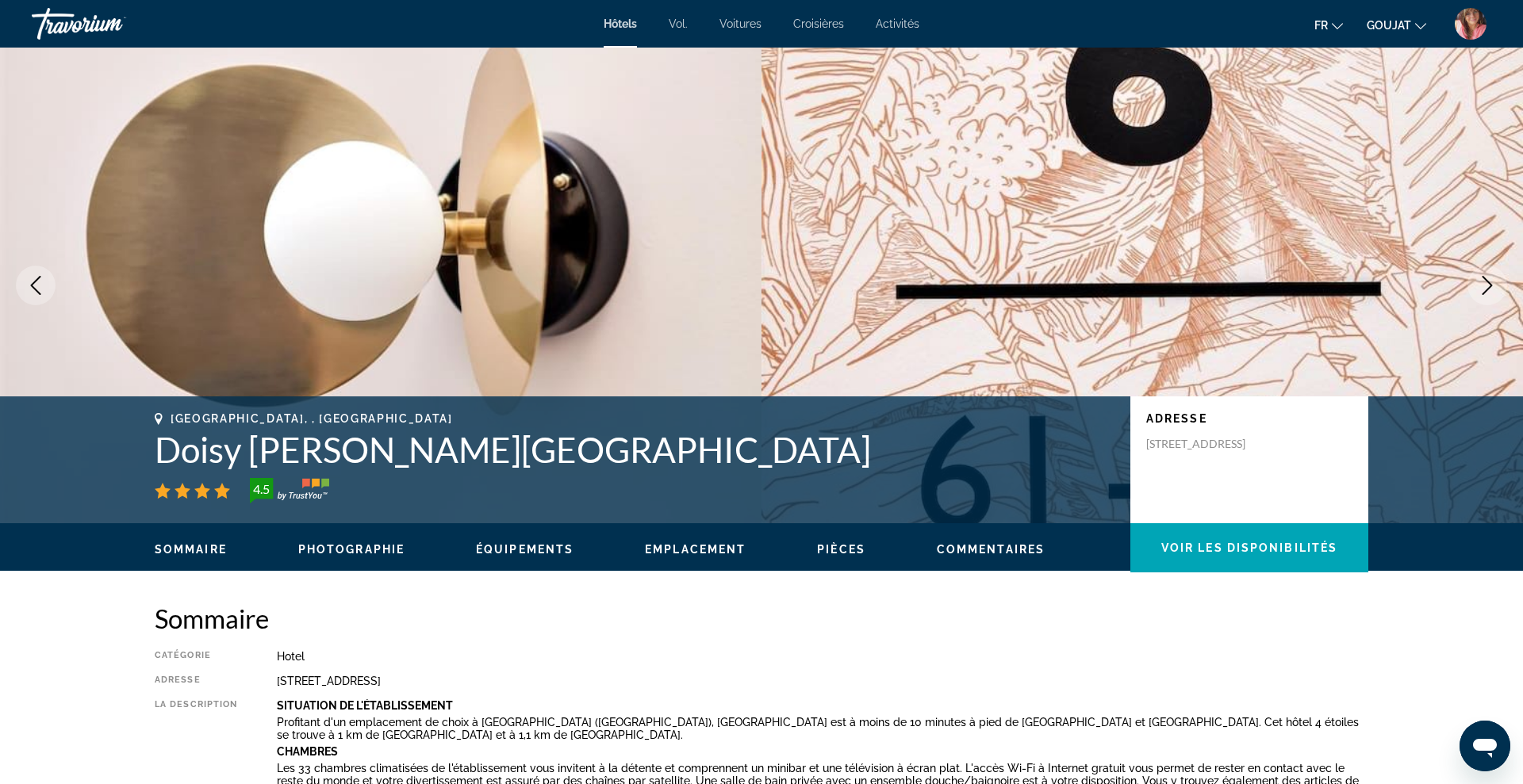
click at [1496, 287] on icon "Next image" at bounding box center [1486, 285] width 19 height 19
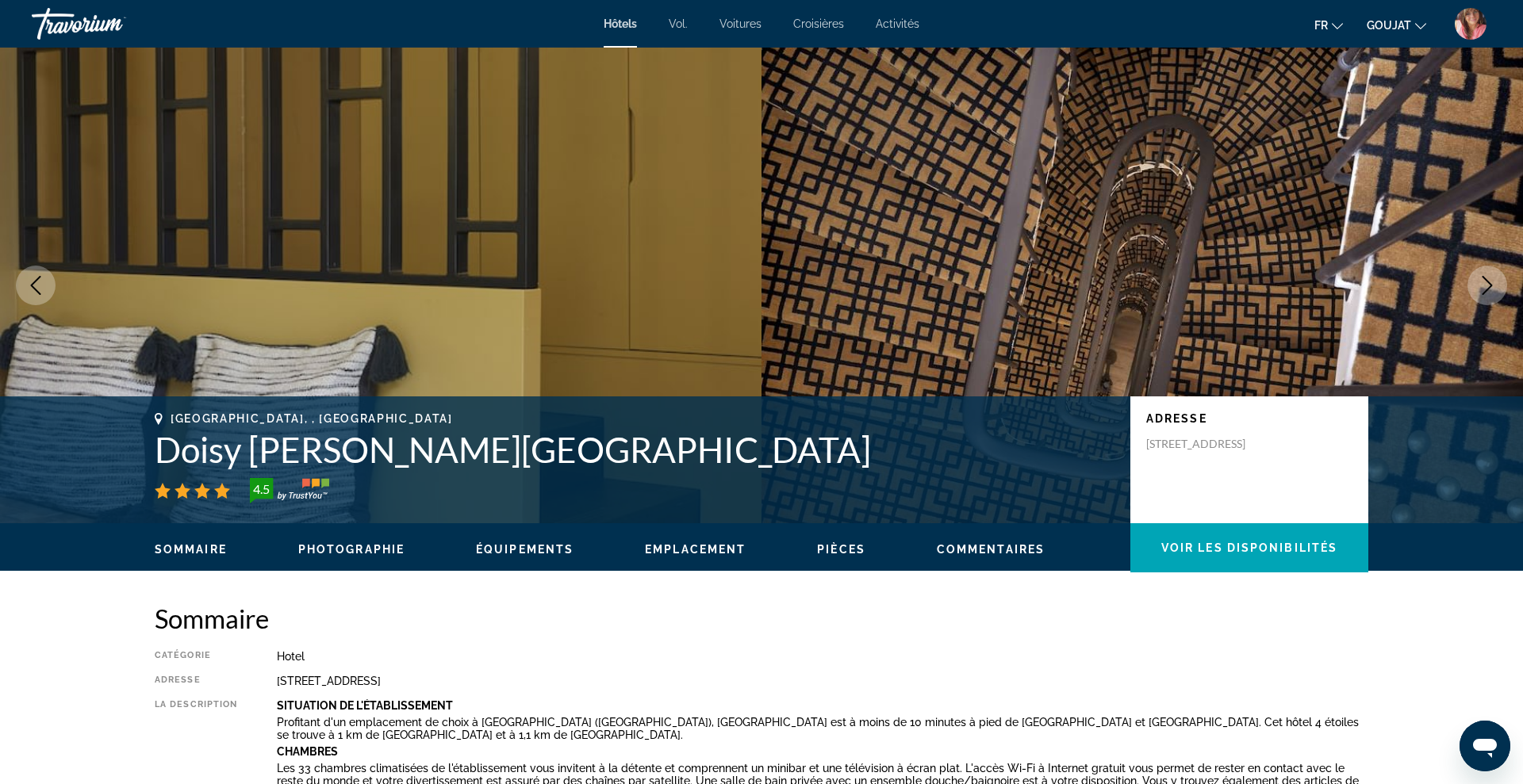
click at [1496, 287] on icon "Next image" at bounding box center [1486, 285] width 19 height 19
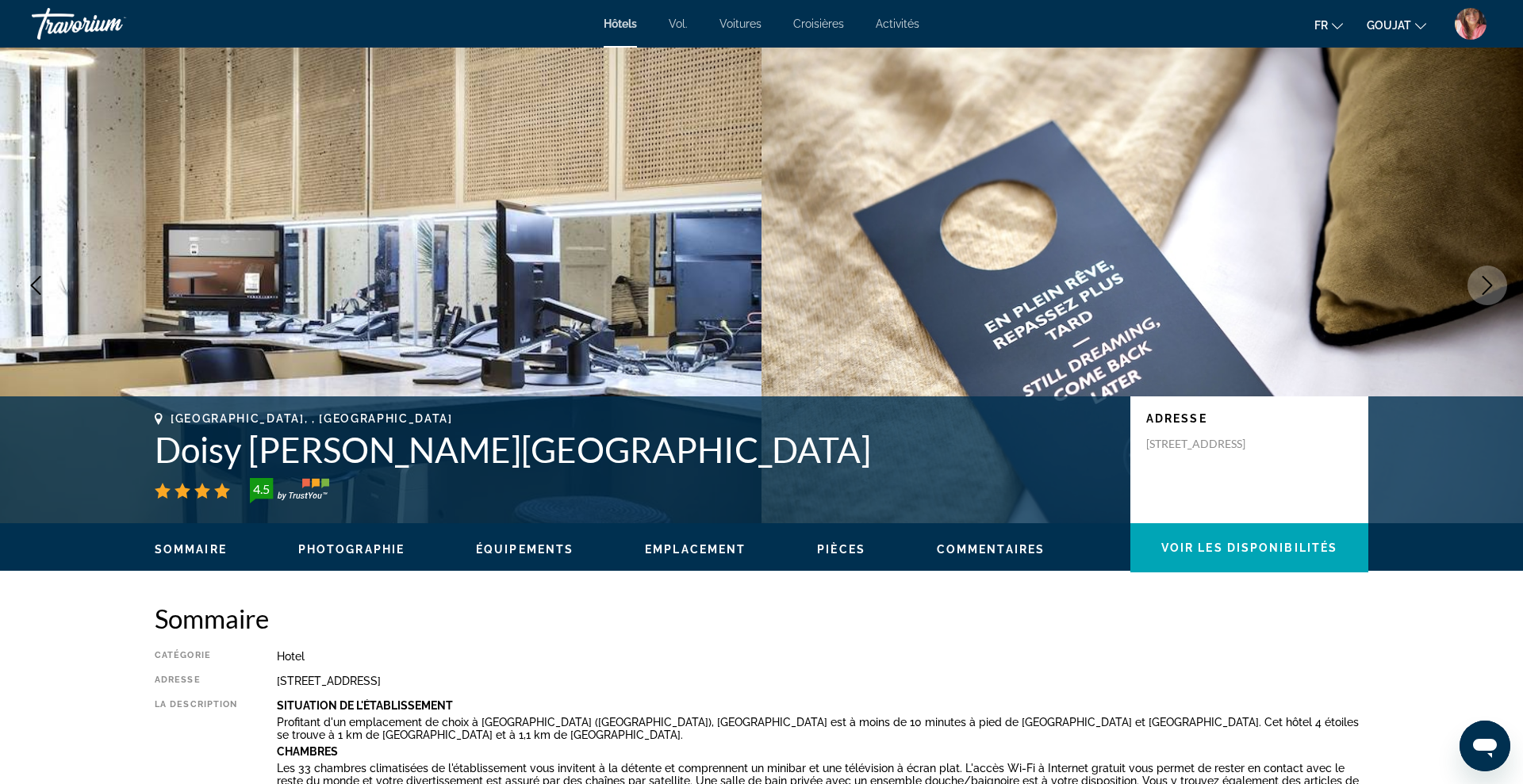
click at [1496, 287] on icon "Next image" at bounding box center [1486, 285] width 19 height 19
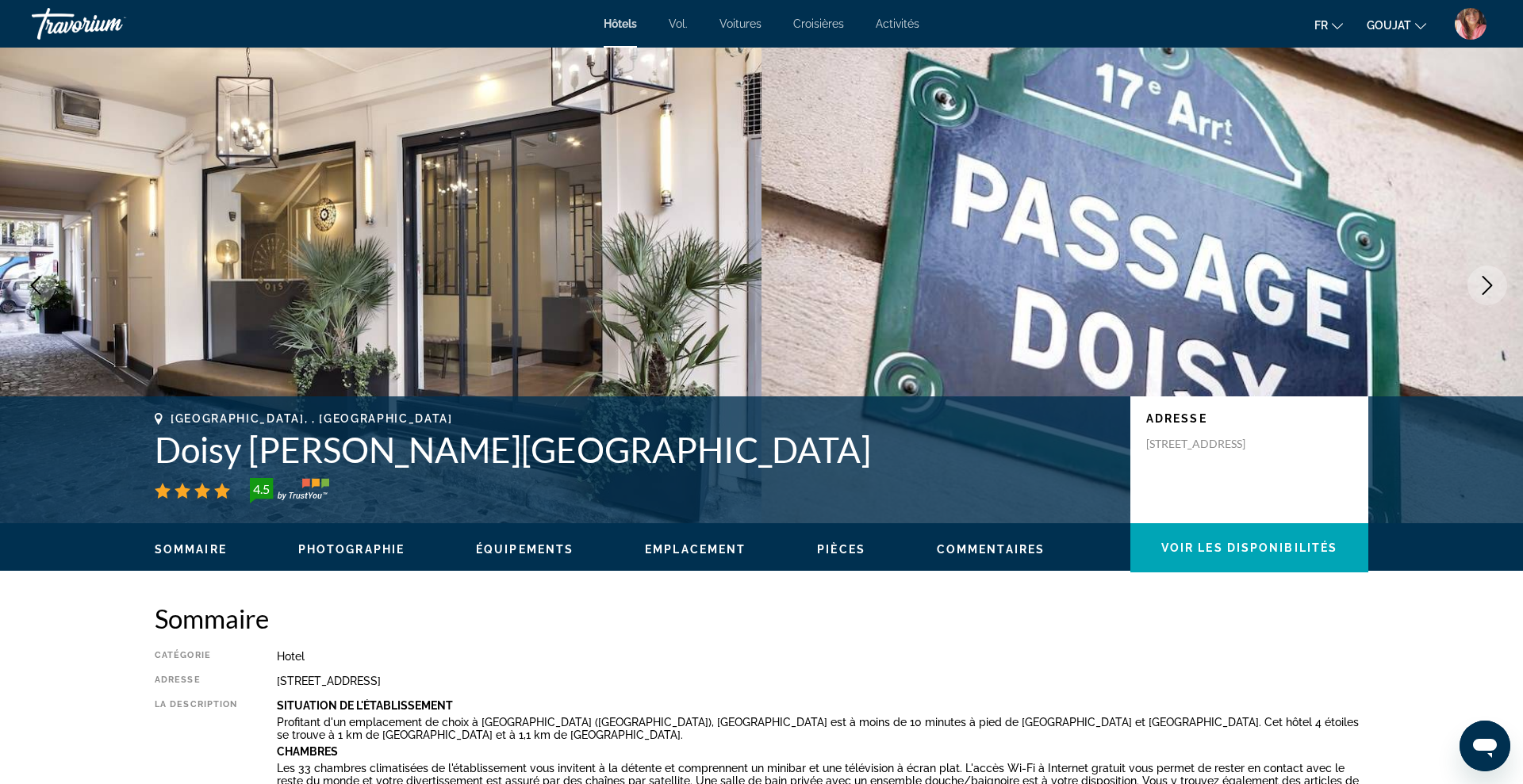
click at [1496, 287] on icon "Next image" at bounding box center [1486, 285] width 19 height 19
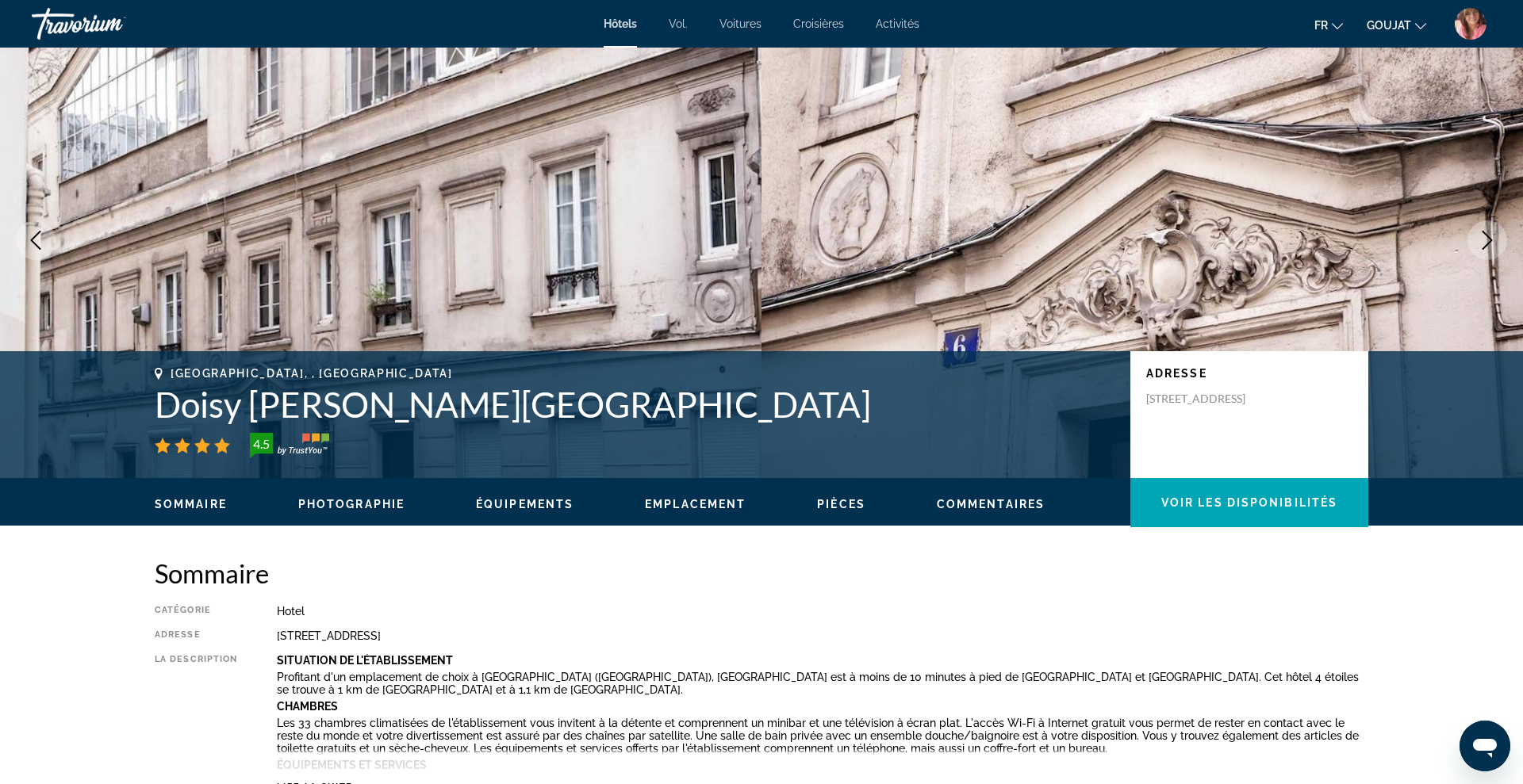
scroll to position [50, 0]
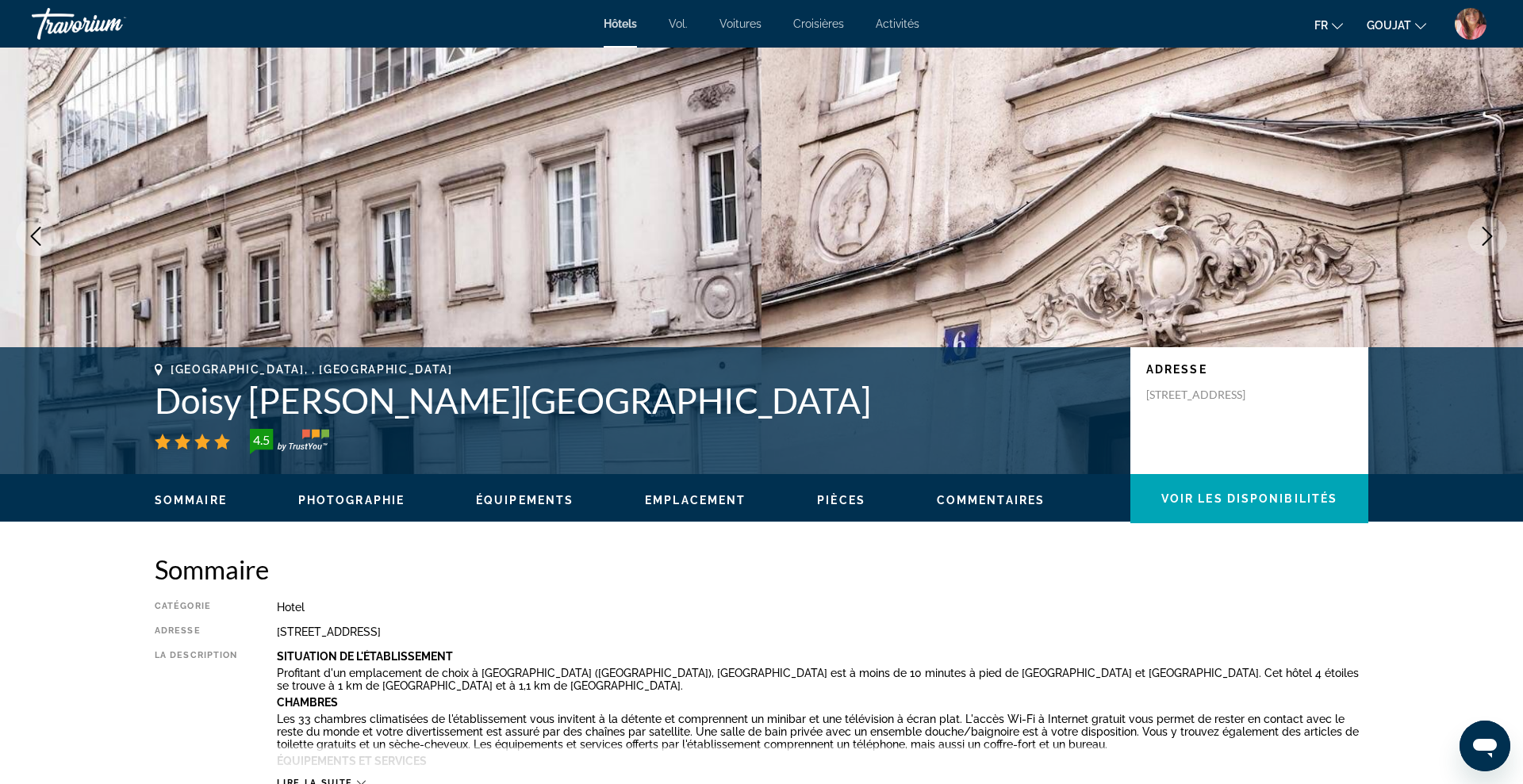
click at [1475, 238] on button "Next image" at bounding box center [1487, 236] width 40 height 40
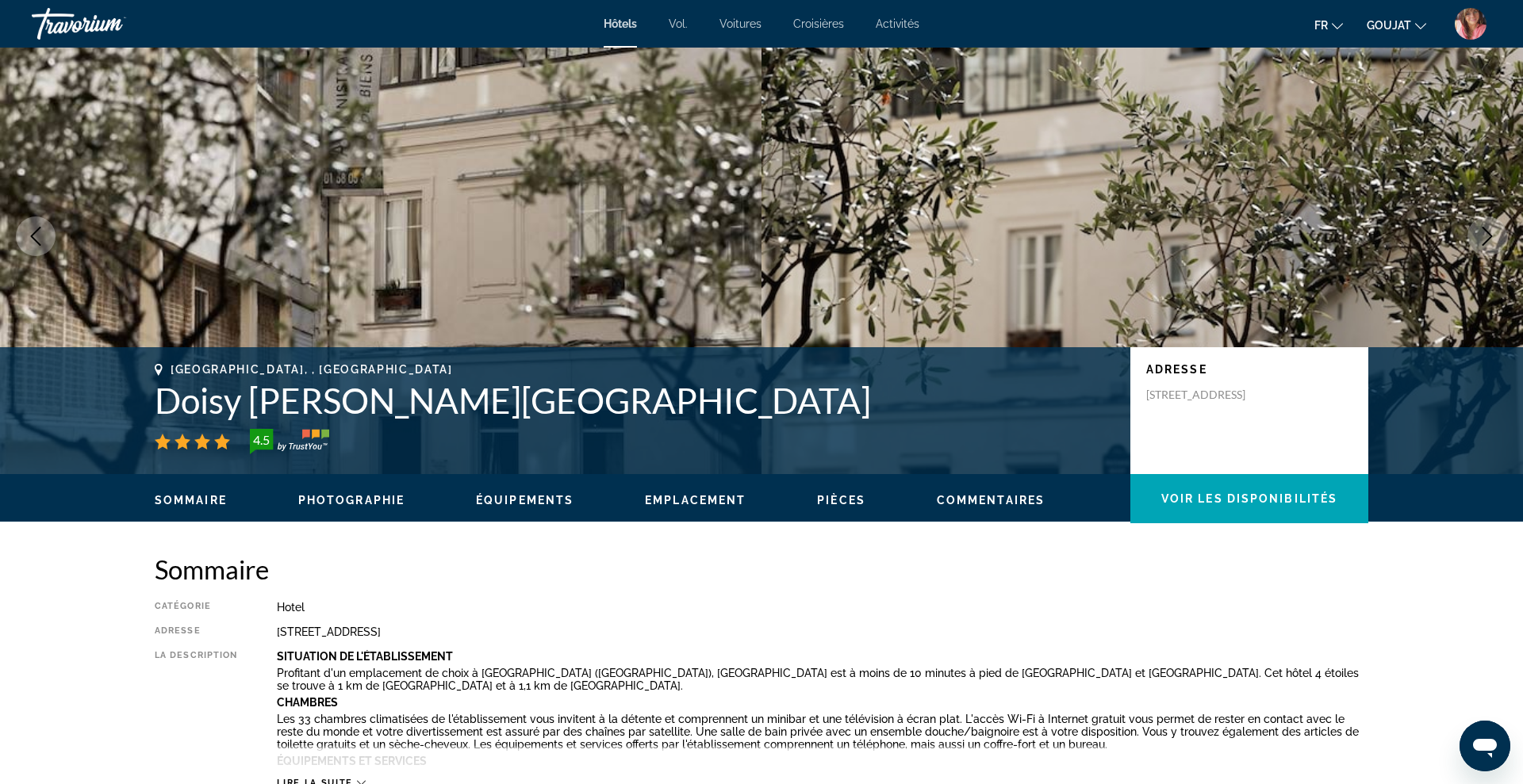
click at [1475, 238] on button "Next image" at bounding box center [1487, 236] width 40 height 40
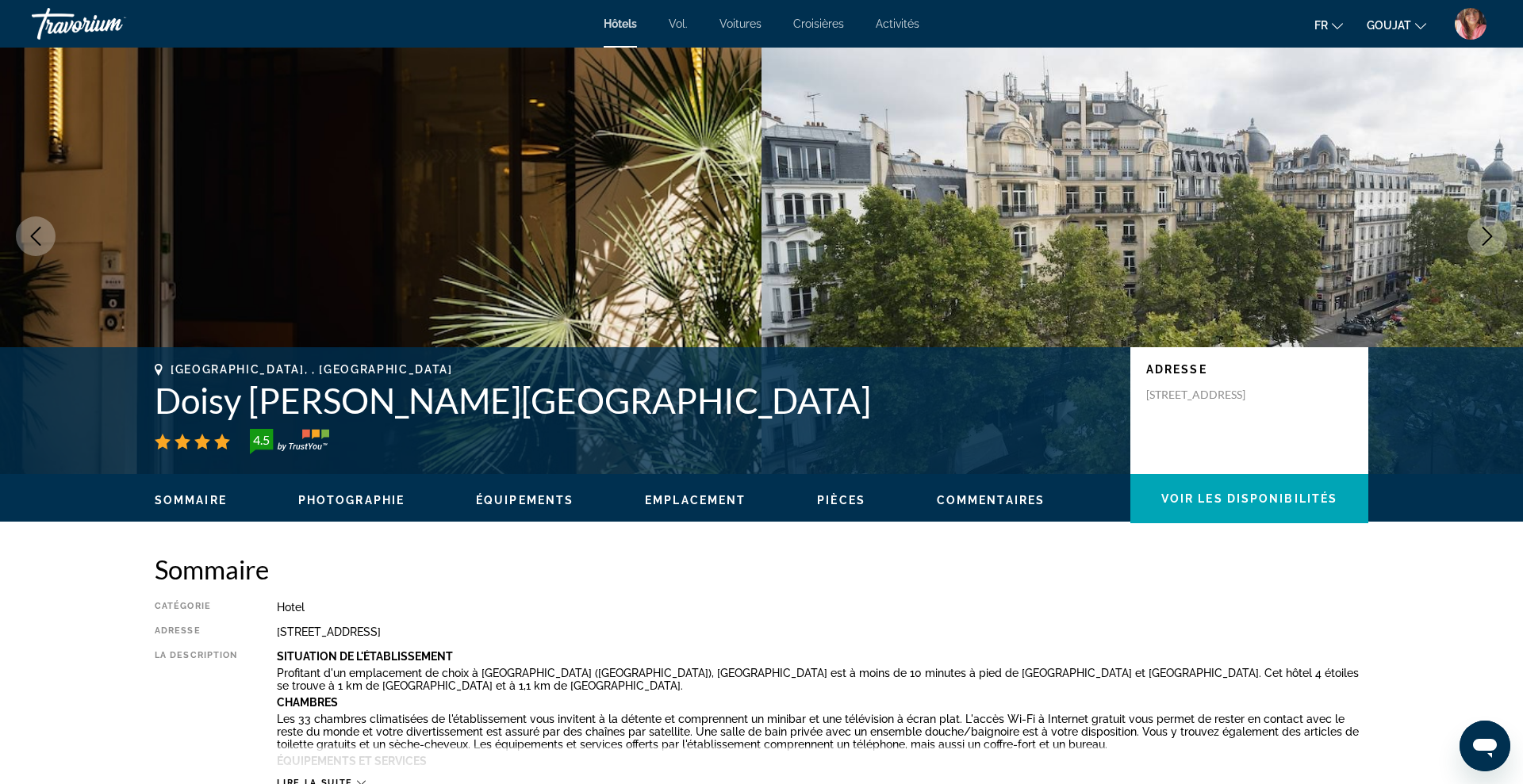
click at [1475, 238] on button "Next image" at bounding box center [1487, 236] width 40 height 40
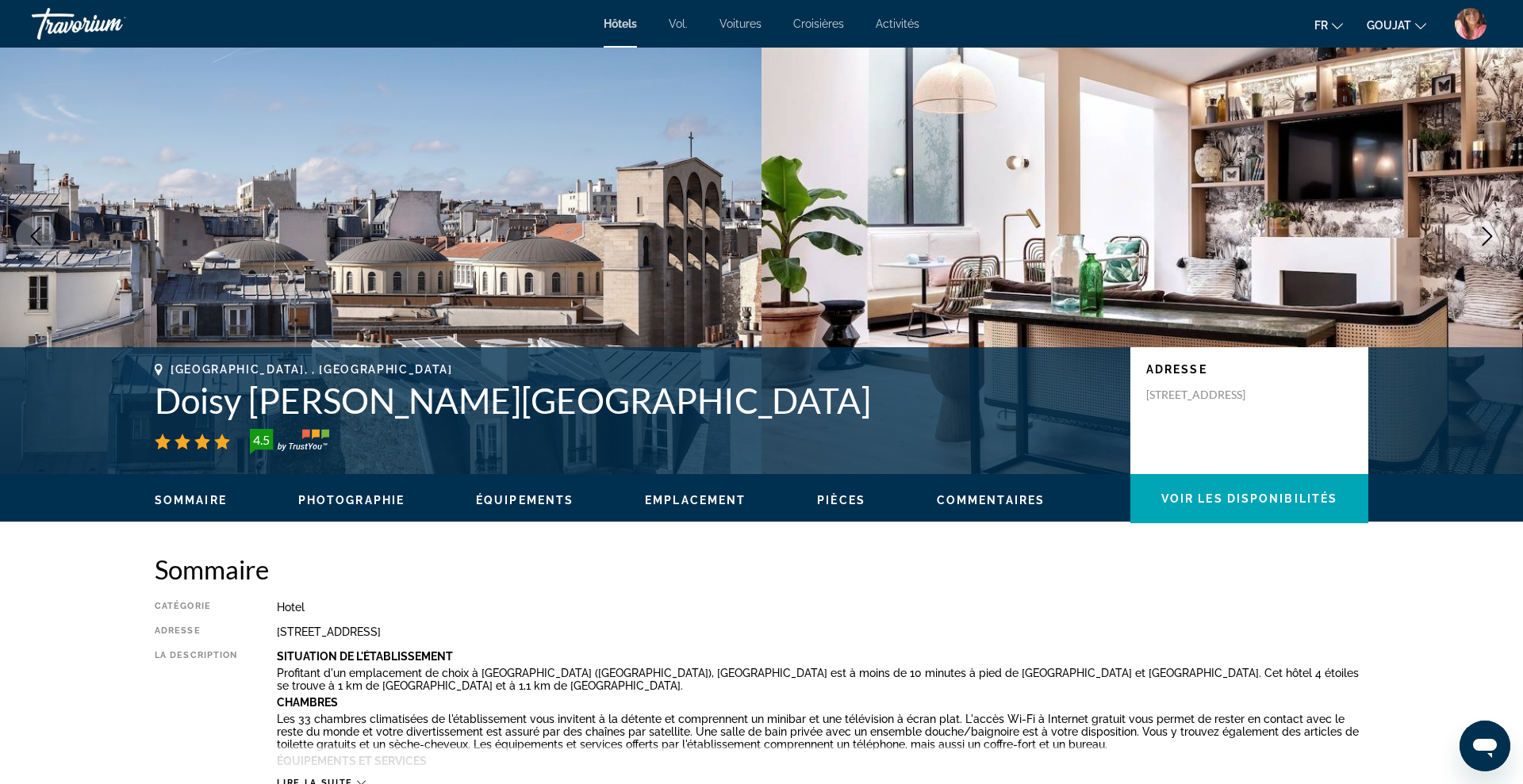
click at [1475, 238] on button "Next image" at bounding box center [1487, 236] width 40 height 40
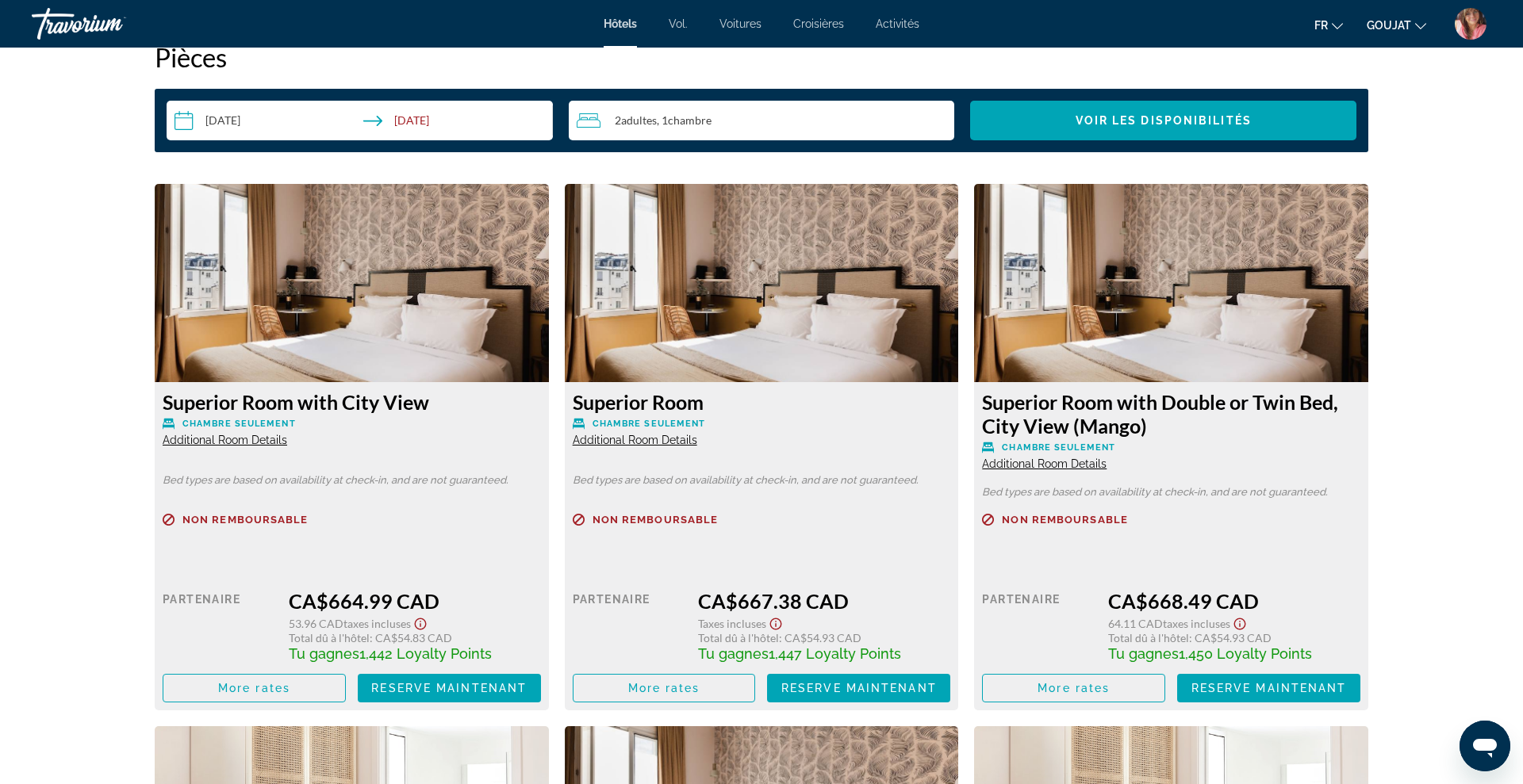
scroll to position [2062, 0]
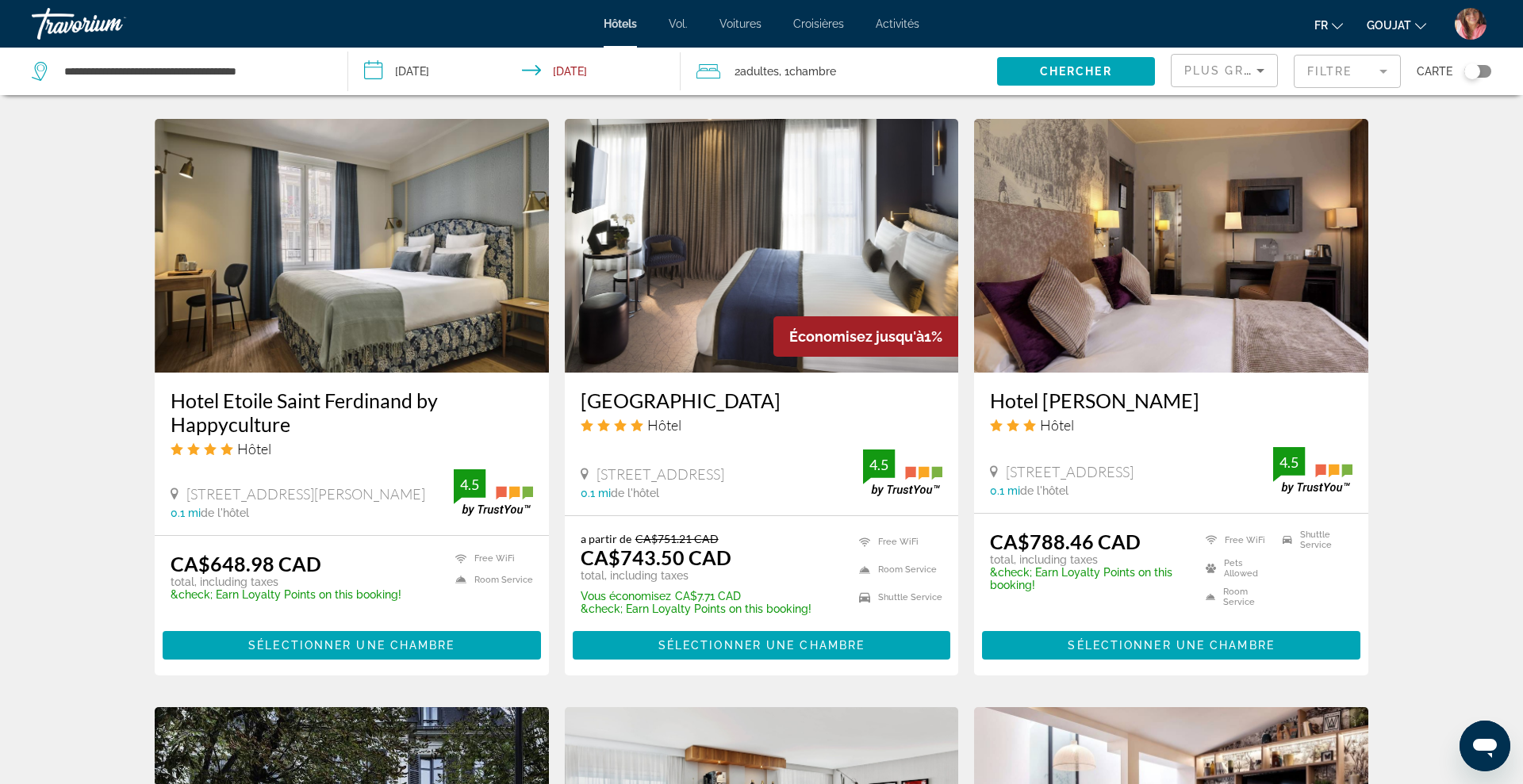
scroll to position [1206, 0]
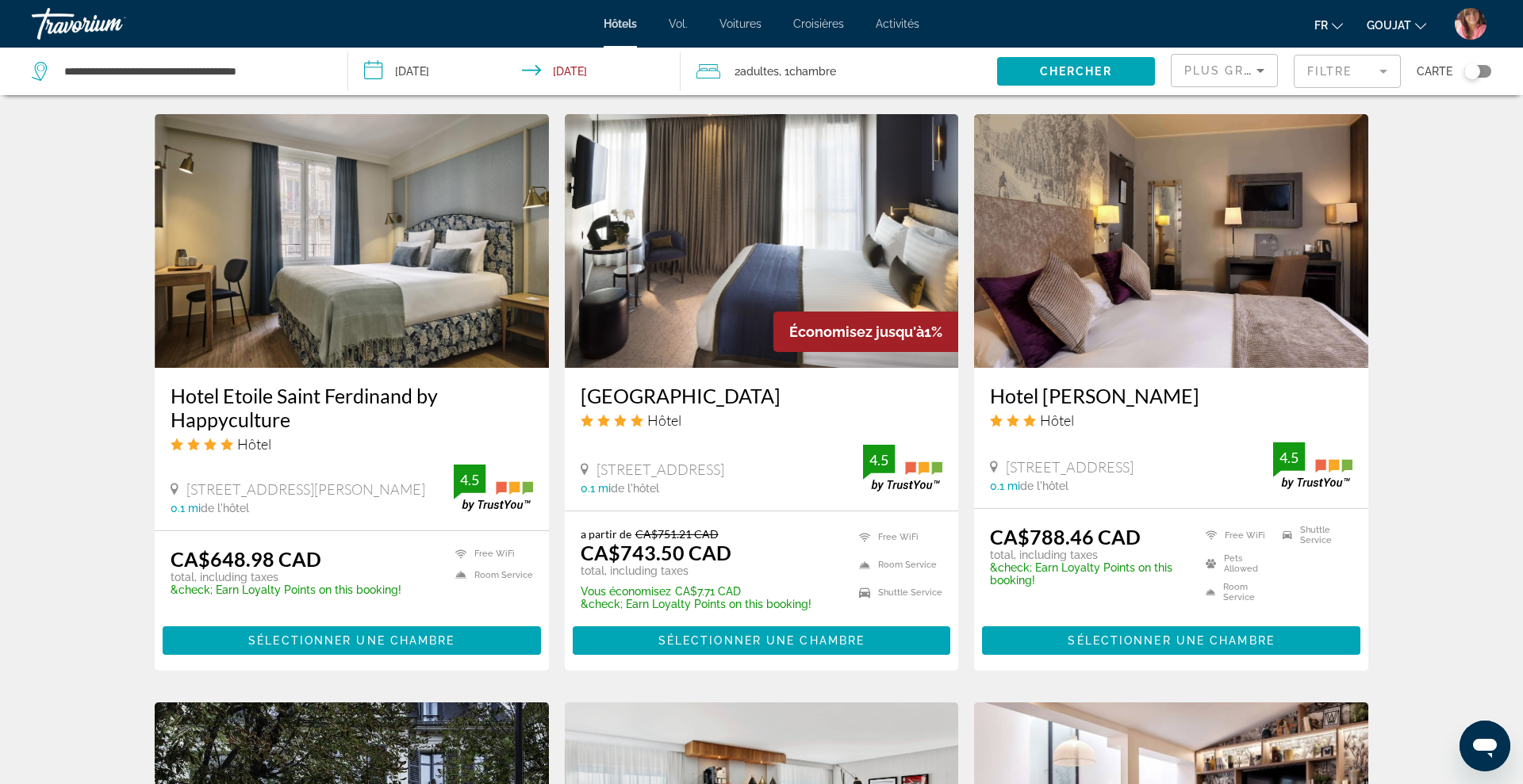
click at [418, 224] on img "Contenu principal" at bounding box center [351, 241] width 394 height 254
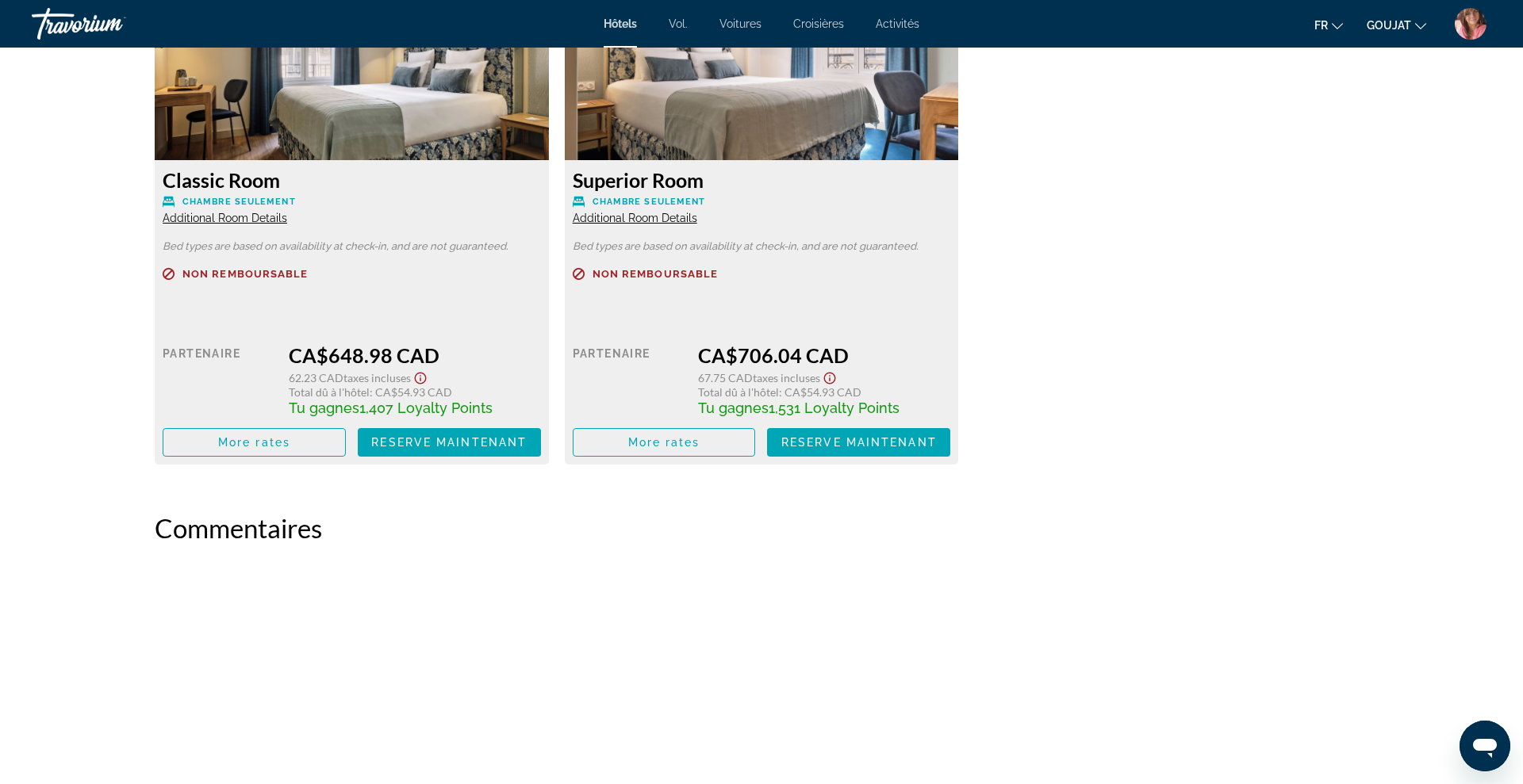
scroll to position [2137, 0]
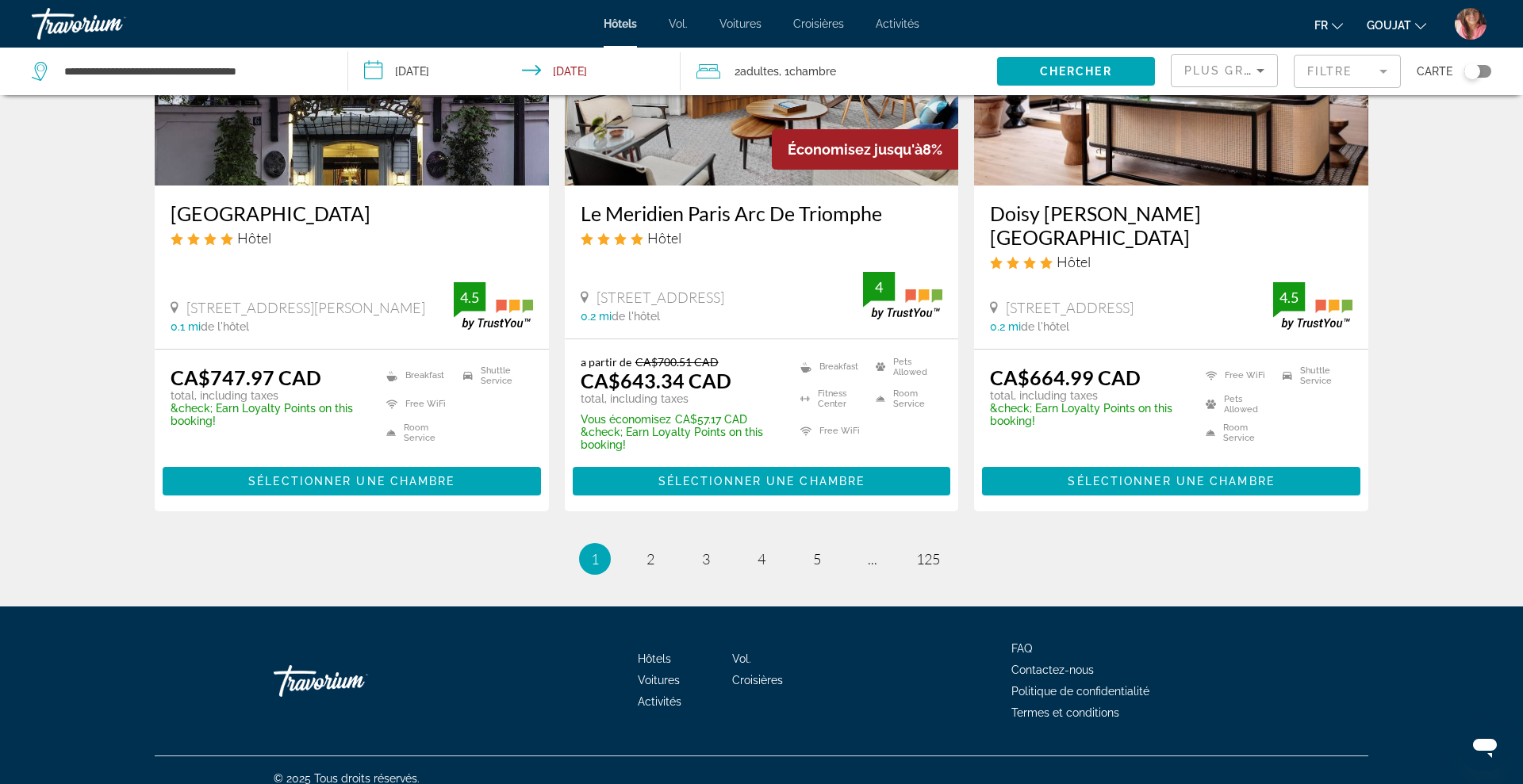
scroll to position [1977, 0]
click at [653, 550] on span "2" at bounding box center [650, 559] width 8 height 18
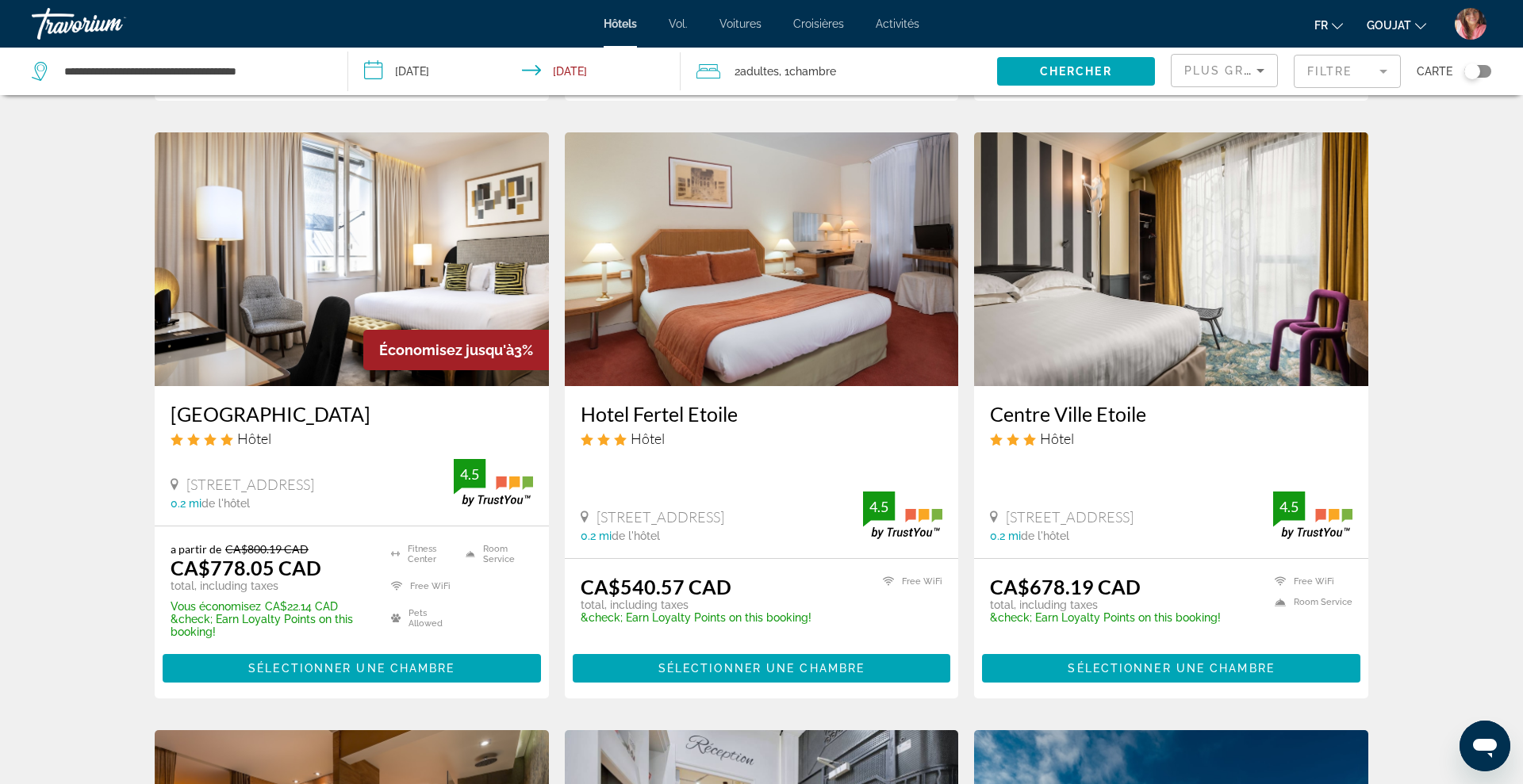
scroll to position [617, 0]
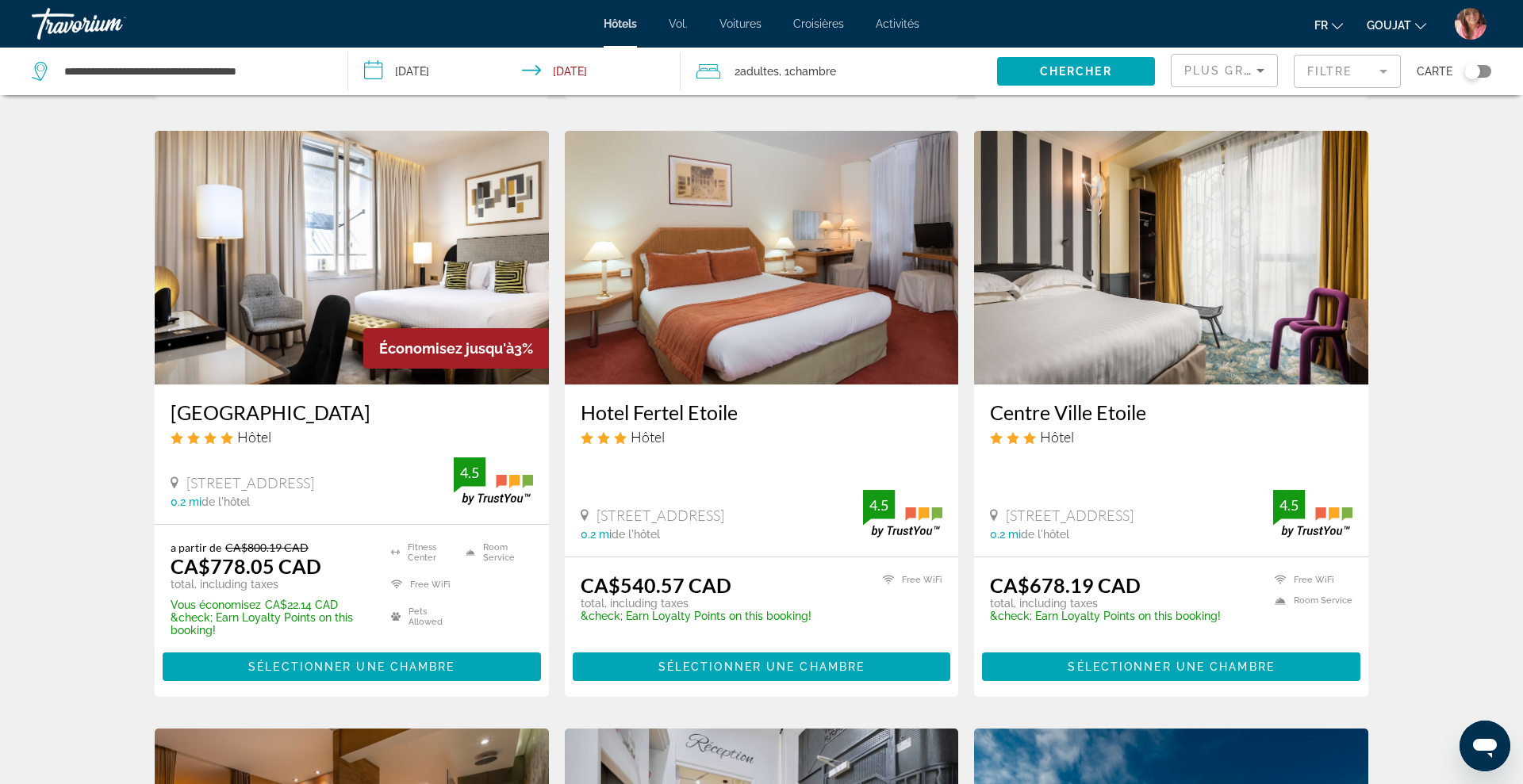
drag, startPoint x: 570, startPoint y: 408, endPoint x: 744, endPoint y: 412, distance: 174.0
click at [744, 412] on div "Hotel Fertel Etoile Hôtel 4 Rue Des Acacias, Paris 0.2 mi de l'hôtel 4.5" at bounding box center [762, 469] width 394 height 172
copy h3 "Hotel Fertel Etoile"
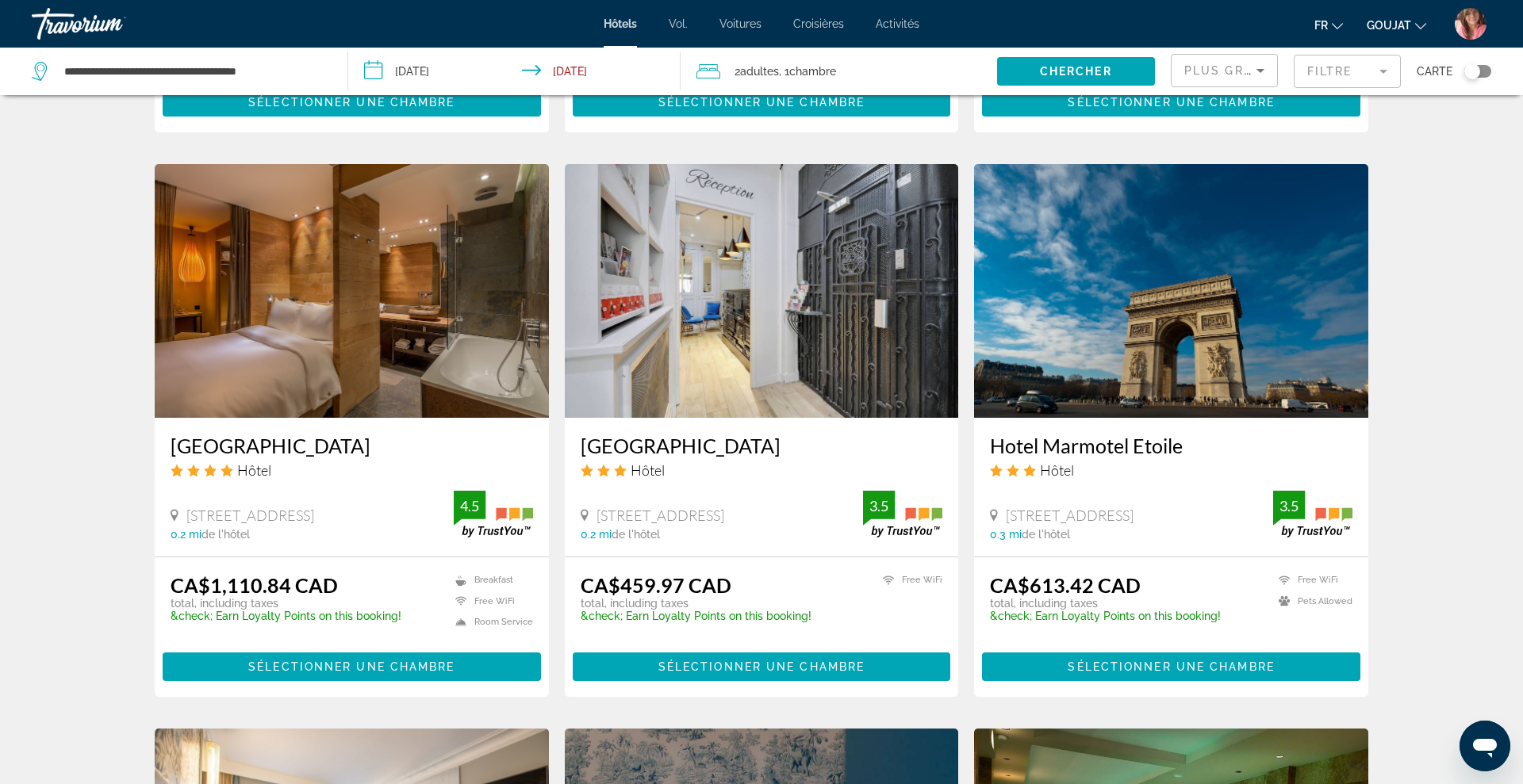
scroll to position [1181, 0]
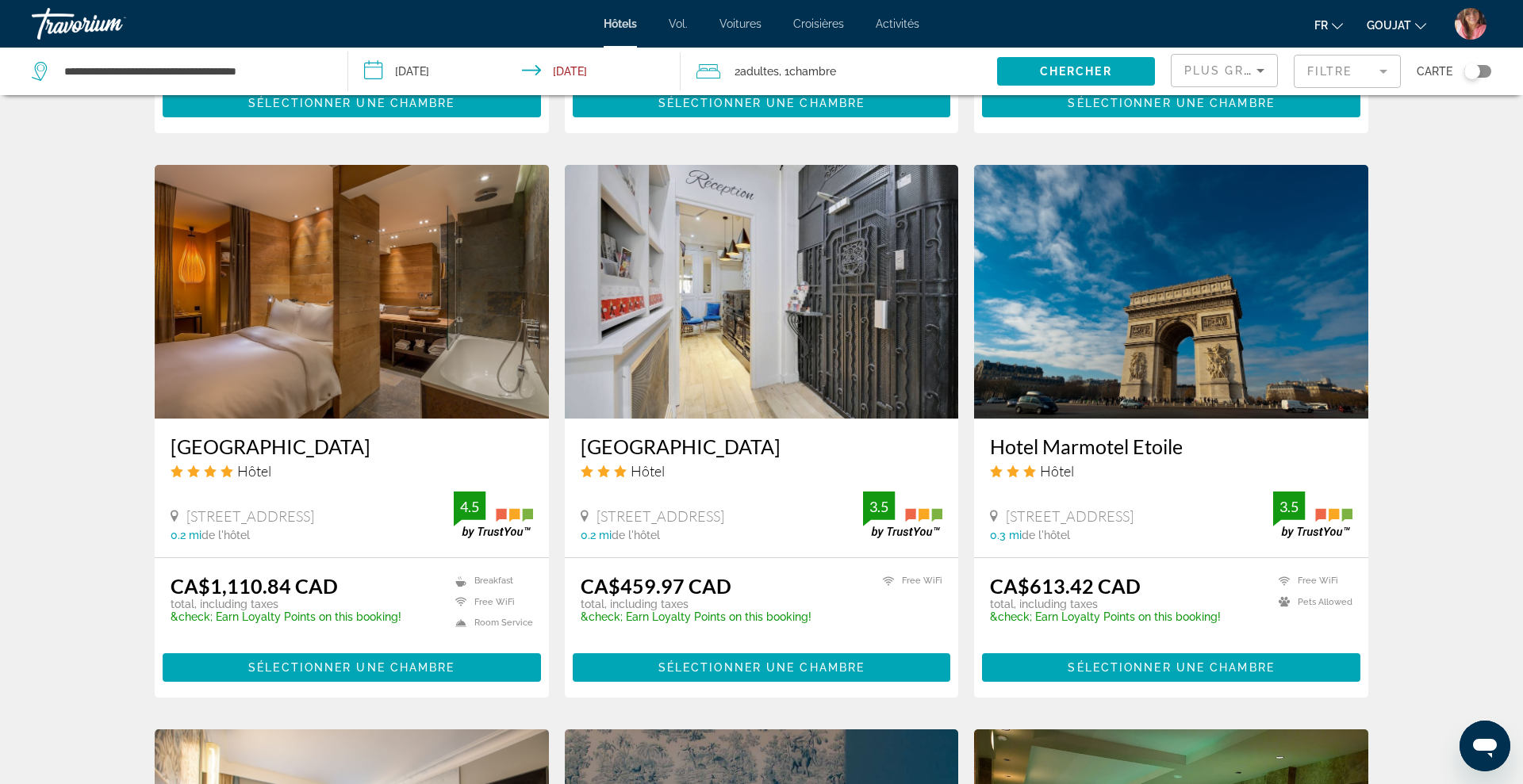
drag, startPoint x: 566, startPoint y: 448, endPoint x: 766, endPoint y: 456, distance: 200.2
click at [766, 456] on div "Hotel Riviera Elysées Hôtel 55 Rue Des Acacias, Paris 0.2 mi de l'hôtel 3.5" at bounding box center [762, 488] width 394 height 139
copy h3 "[GEOGRAPHIC_DATA]"
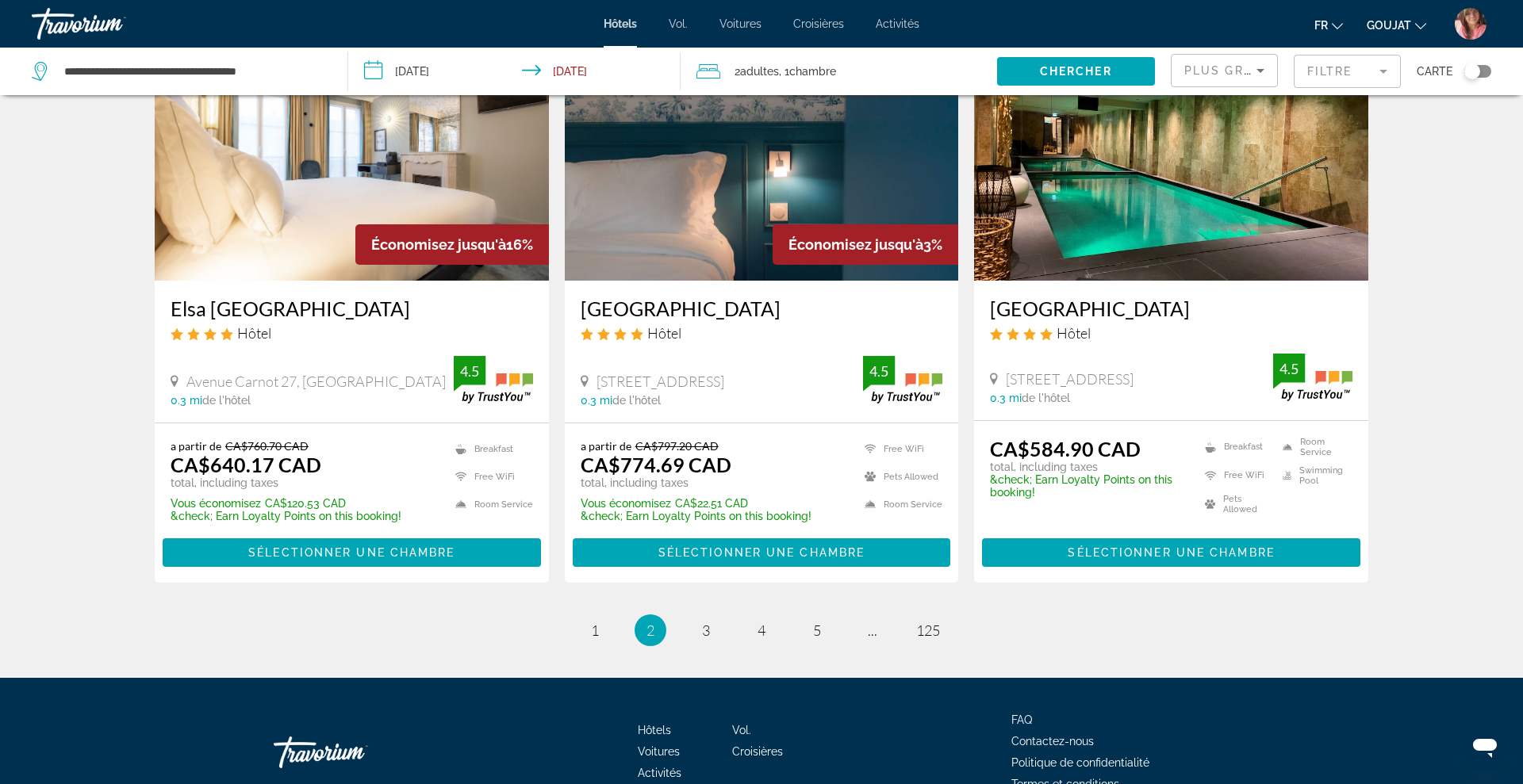
scroll to position [1886, 0]
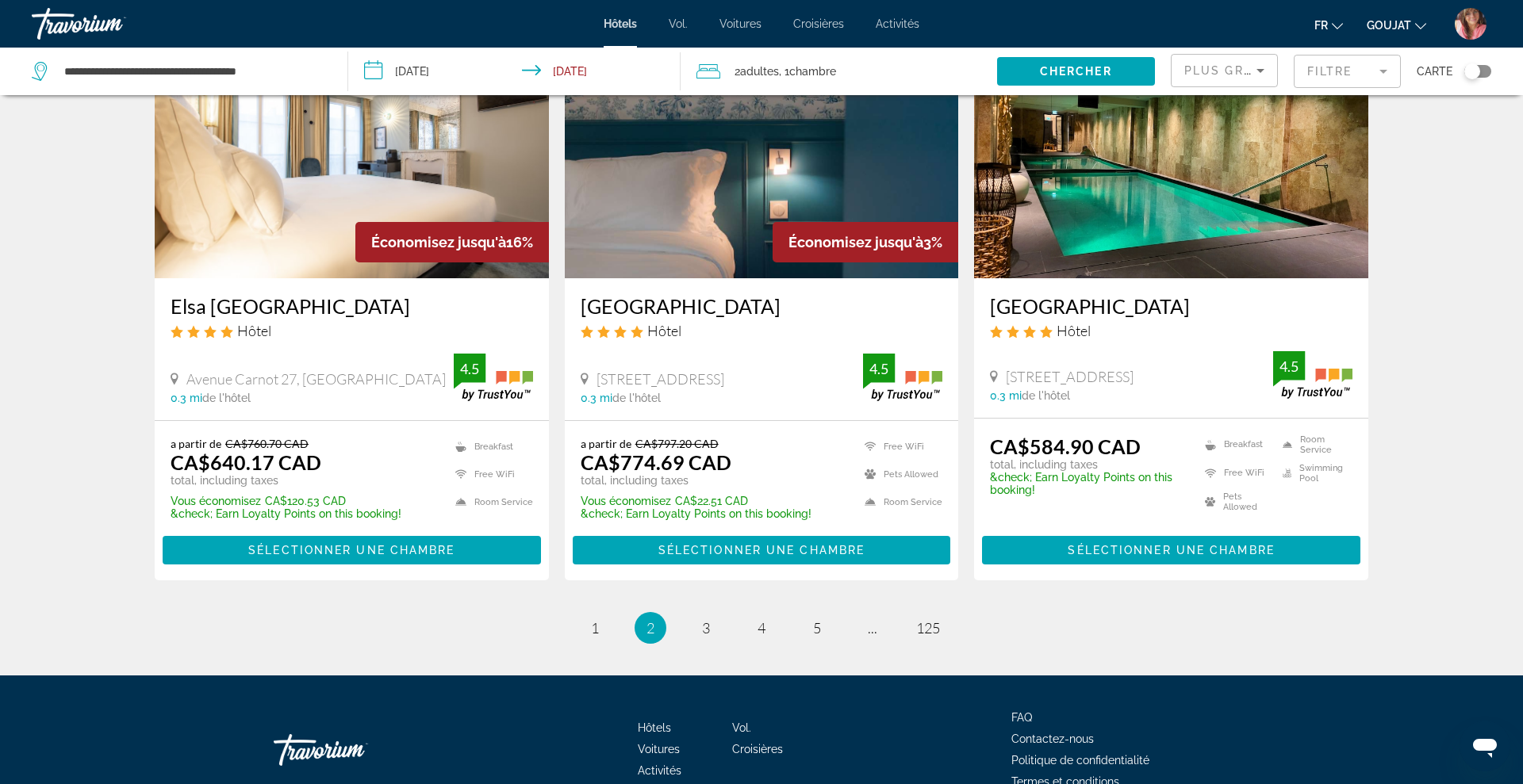
drag, startPoint x: 987, startPoint y: 302, endPoint x: 1174, endPoint y: 310, distance: 187.2
click at [1174, 310] on div "Star Champs Elysées Hôtel 18 Rue De L'arc De Triomphe, Paris 0.3 mi de l'hôtel …" at bounding box center [1171, 347] width 394 height 139
copy h3 "[GEOGRAPHIC_DATA]"
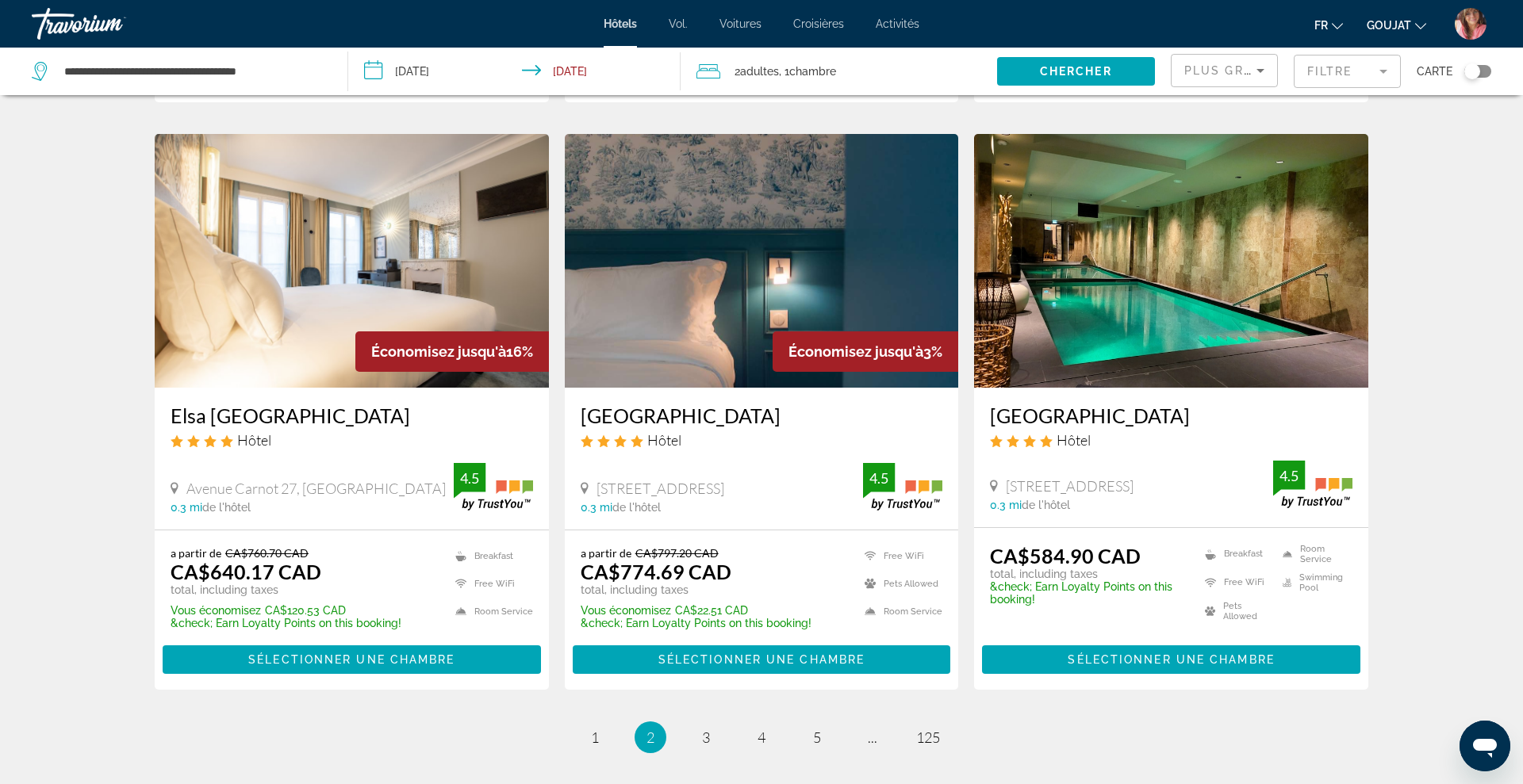
scroll to position [1971, 0]
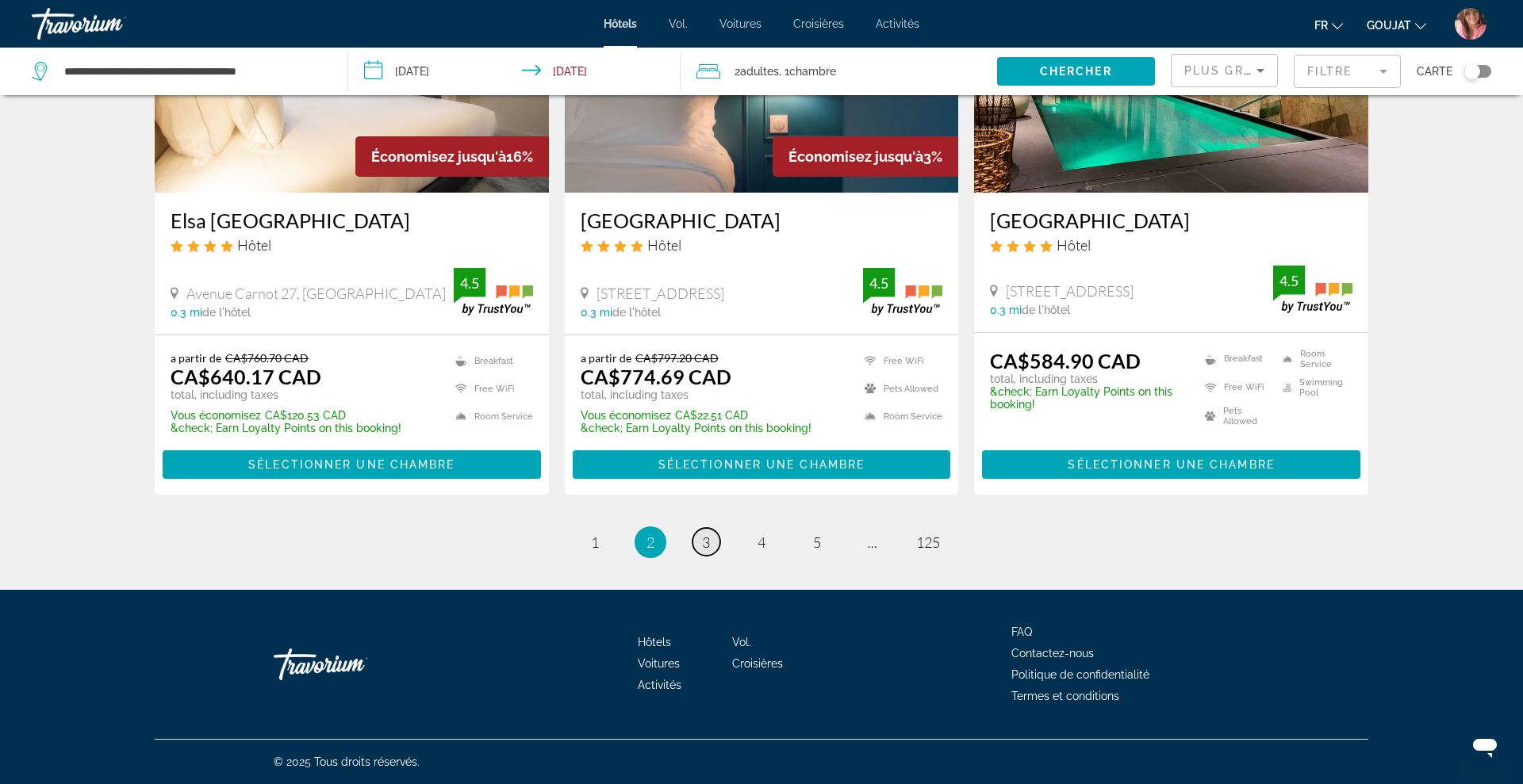
click at [706, 542] on span "3" at bounding box center [706, 543] width 8 height 18
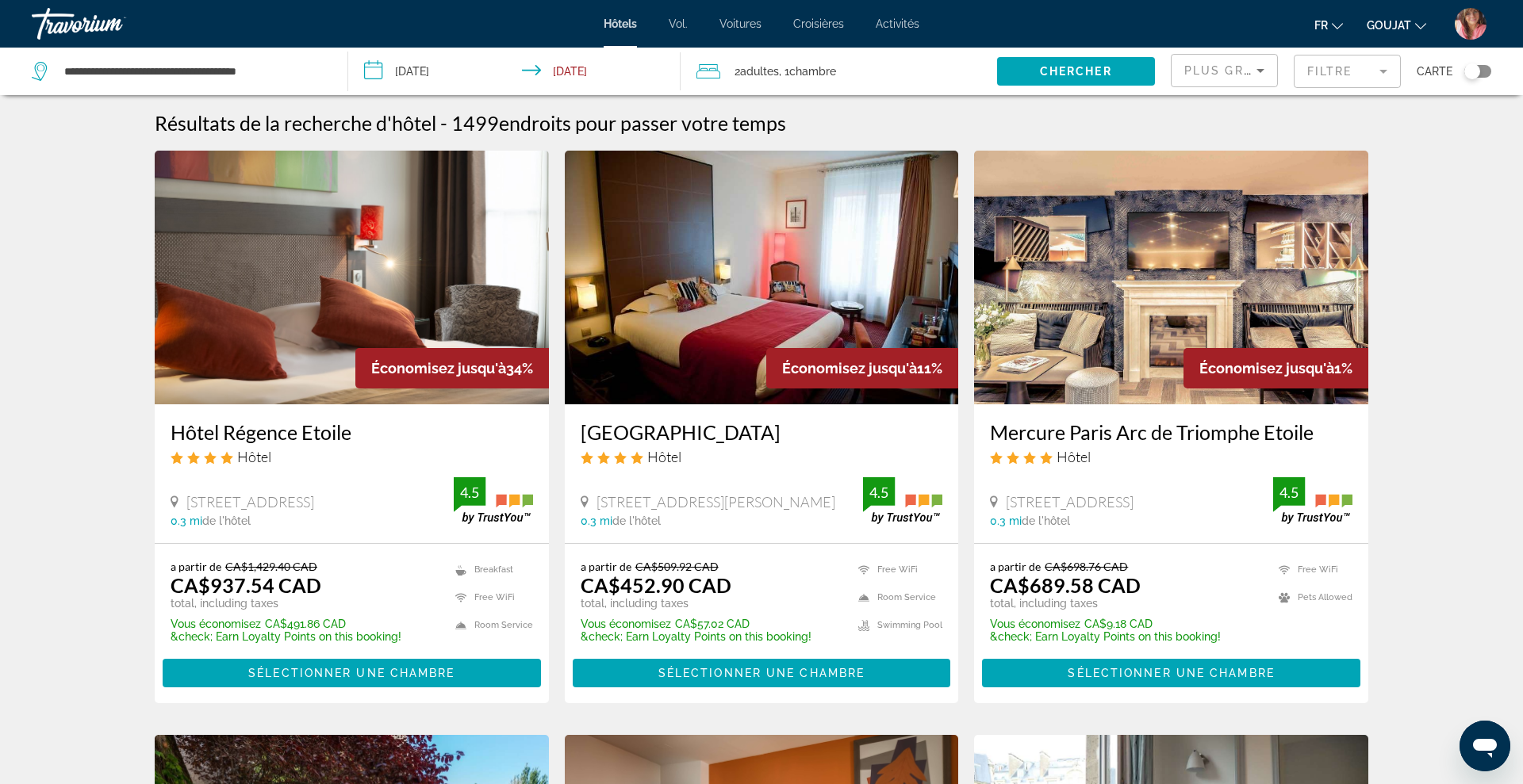
click at [1320, 68] on mat-form-field "Filtre" at bounding box center [1347, 71] width 107 height 34
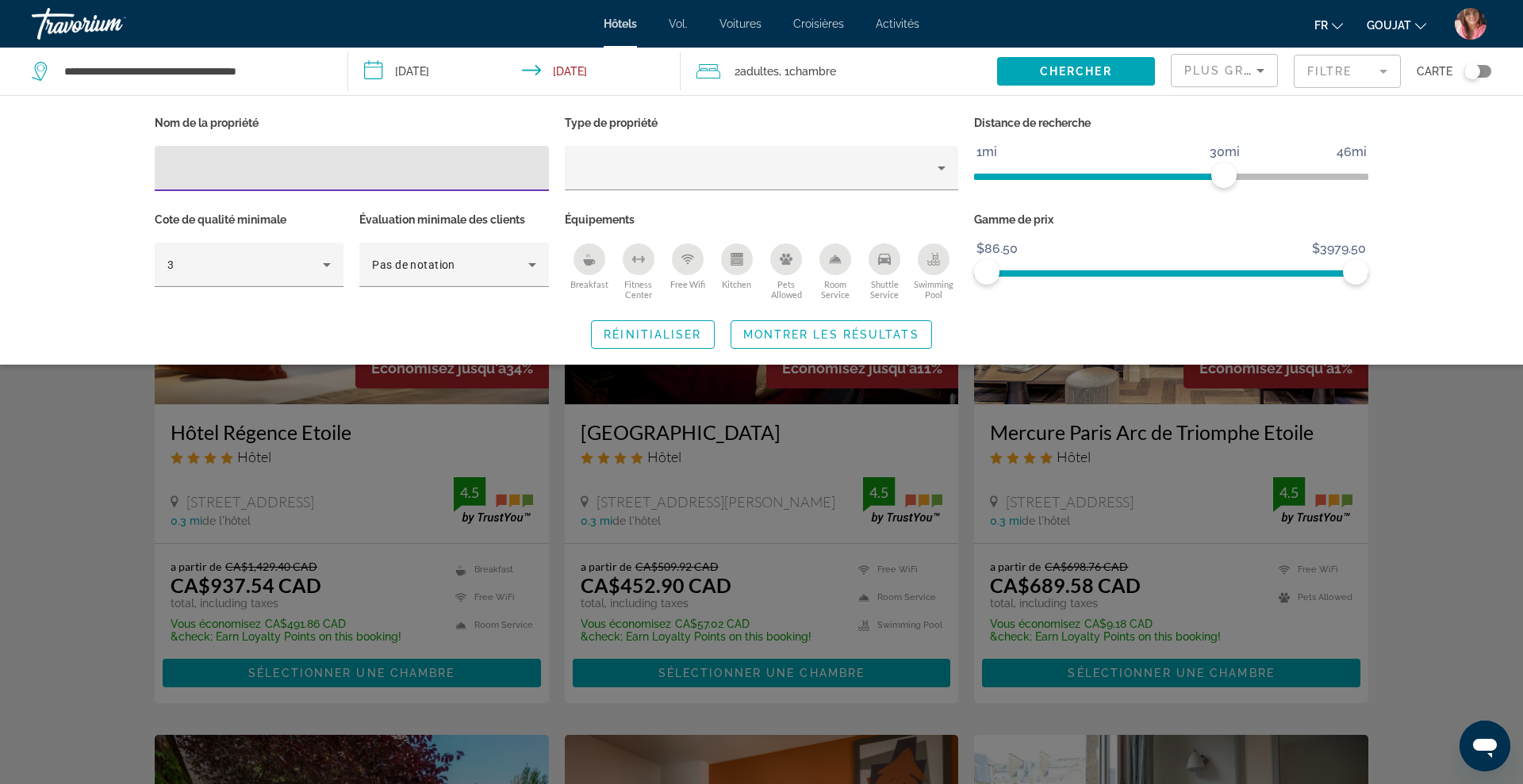
click at [1275, 65] on div "Plus grandes économies" at bounding box center [1224, 70] width 105 height 32
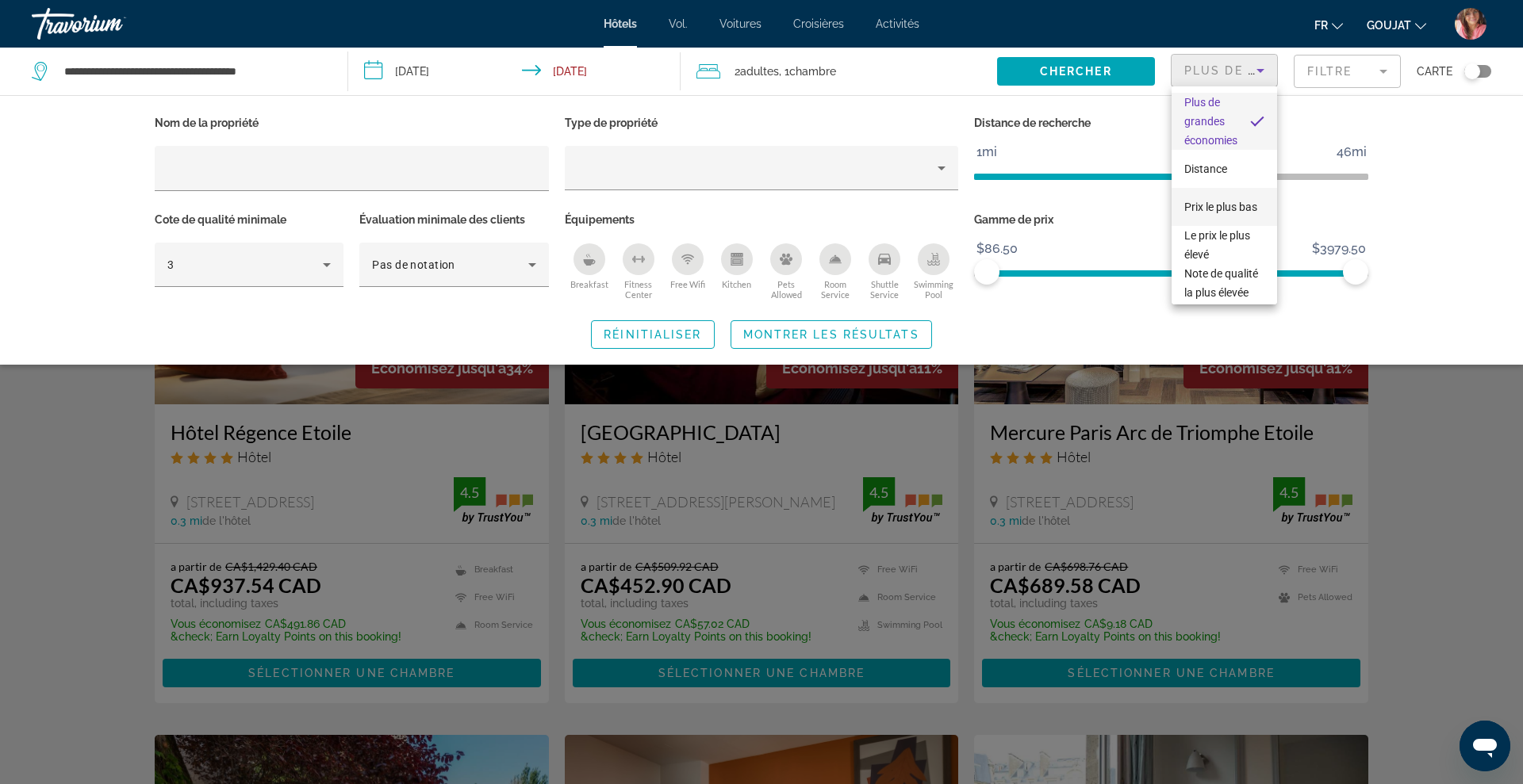
click at [1224, 202] on font "Prix ​​le plus bas" at bounding box center [1220, 206] width 72 height 13
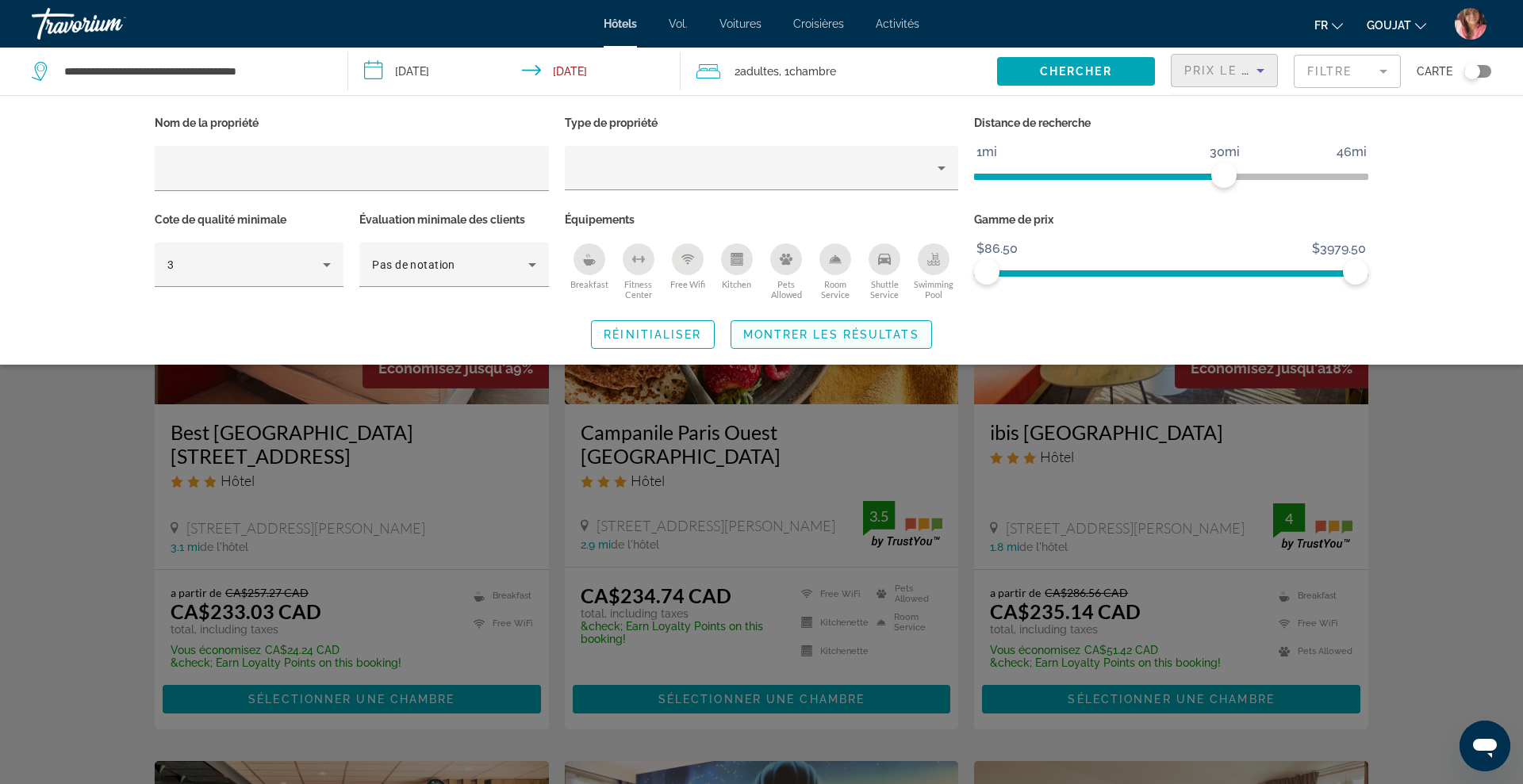
click at [896, 330] on span "Montrer les résultats" at bounding box center [831, 334] width 176 height 13
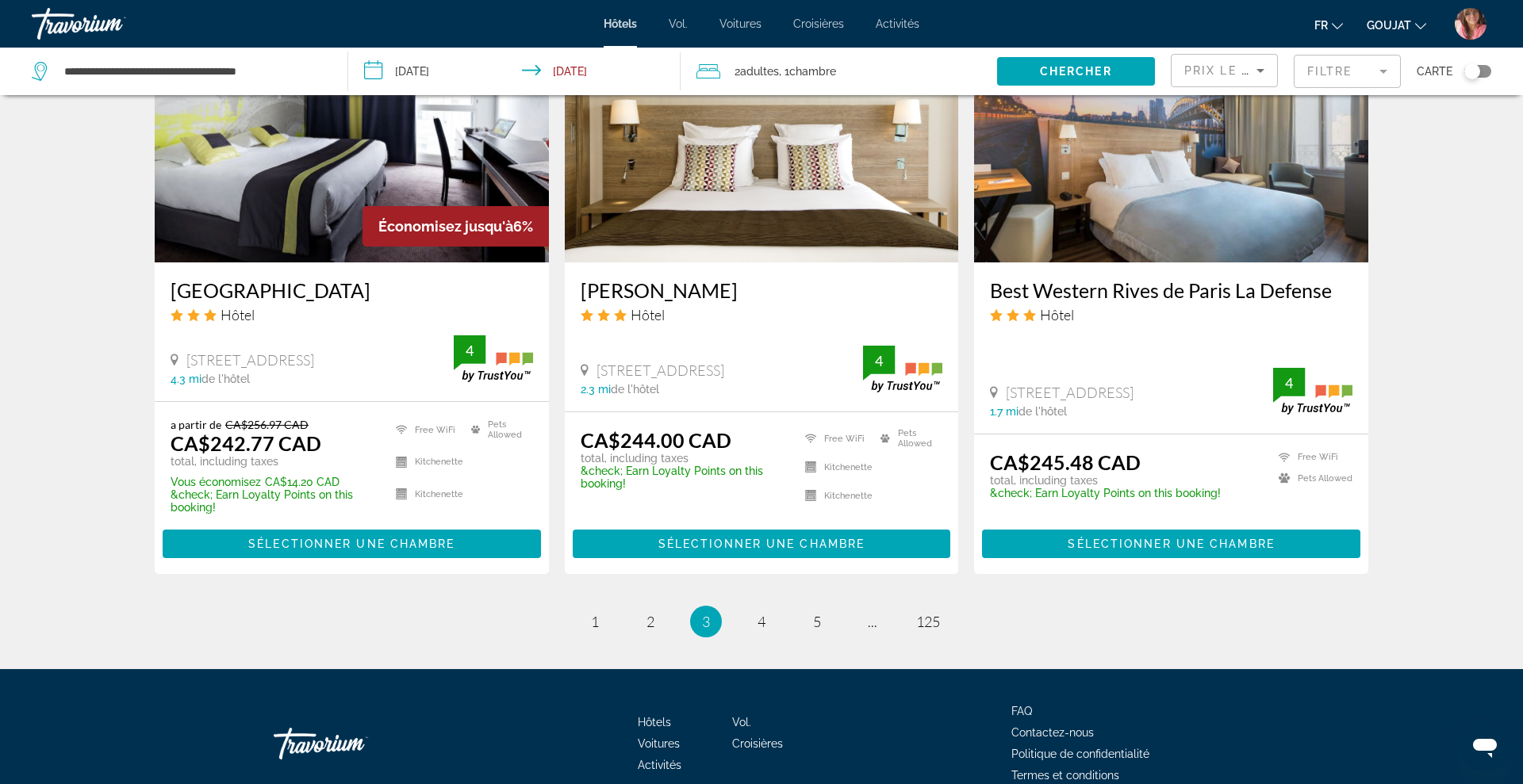
scroll to position [1970, 0]
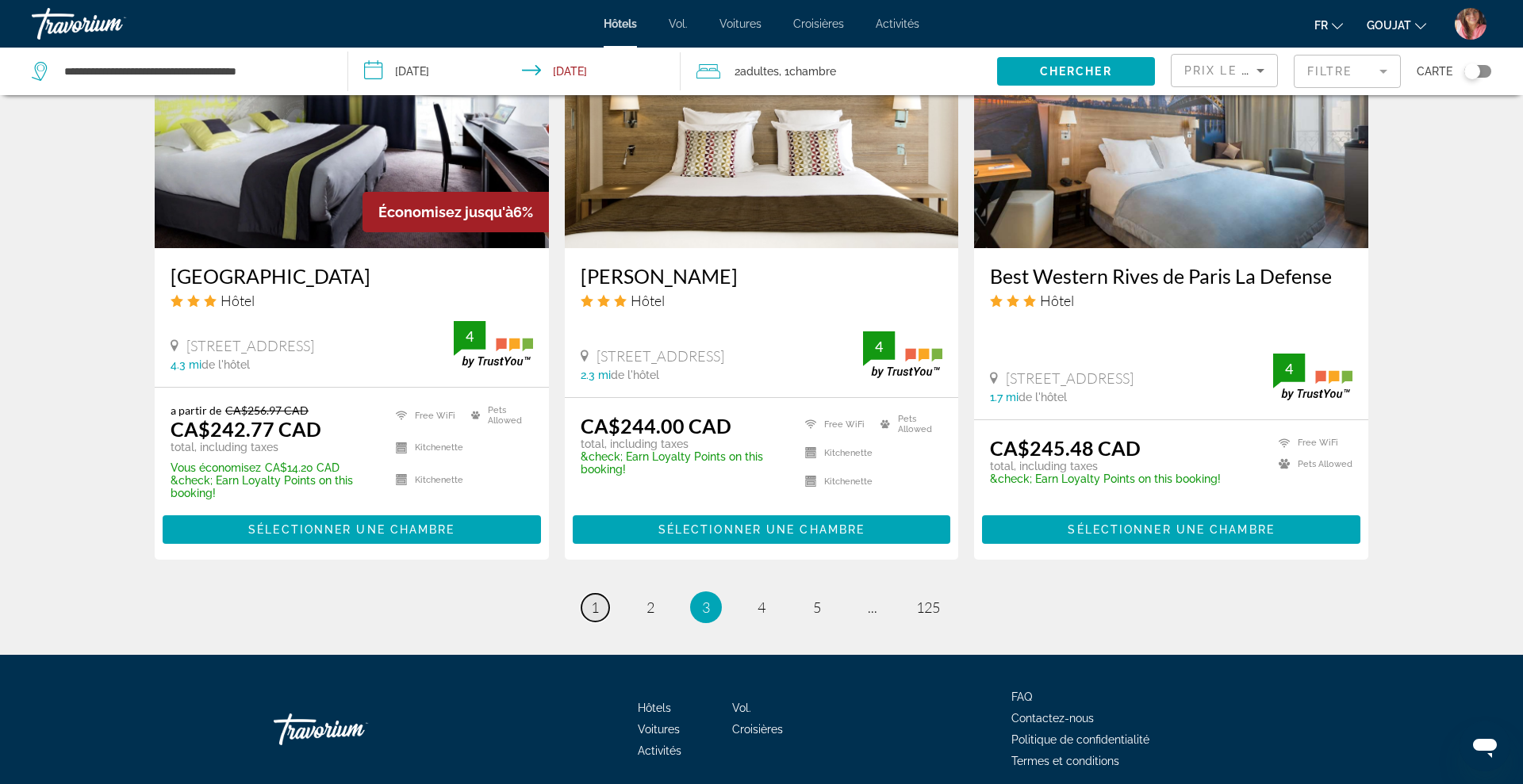
click at [589, 593] on link "page 1" at bounding box center [596, 607] width 28 height 28
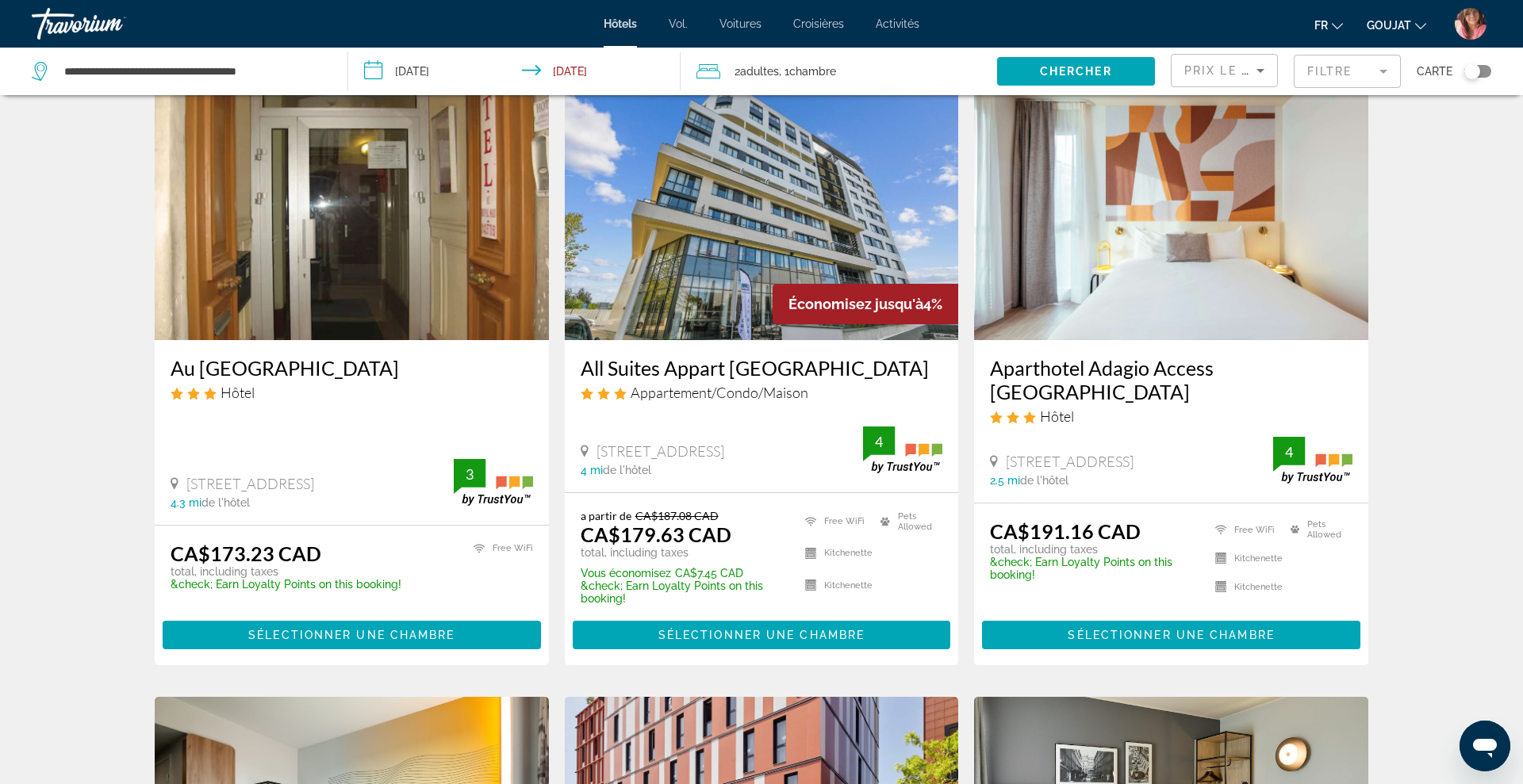
scroll to position [38, 0]
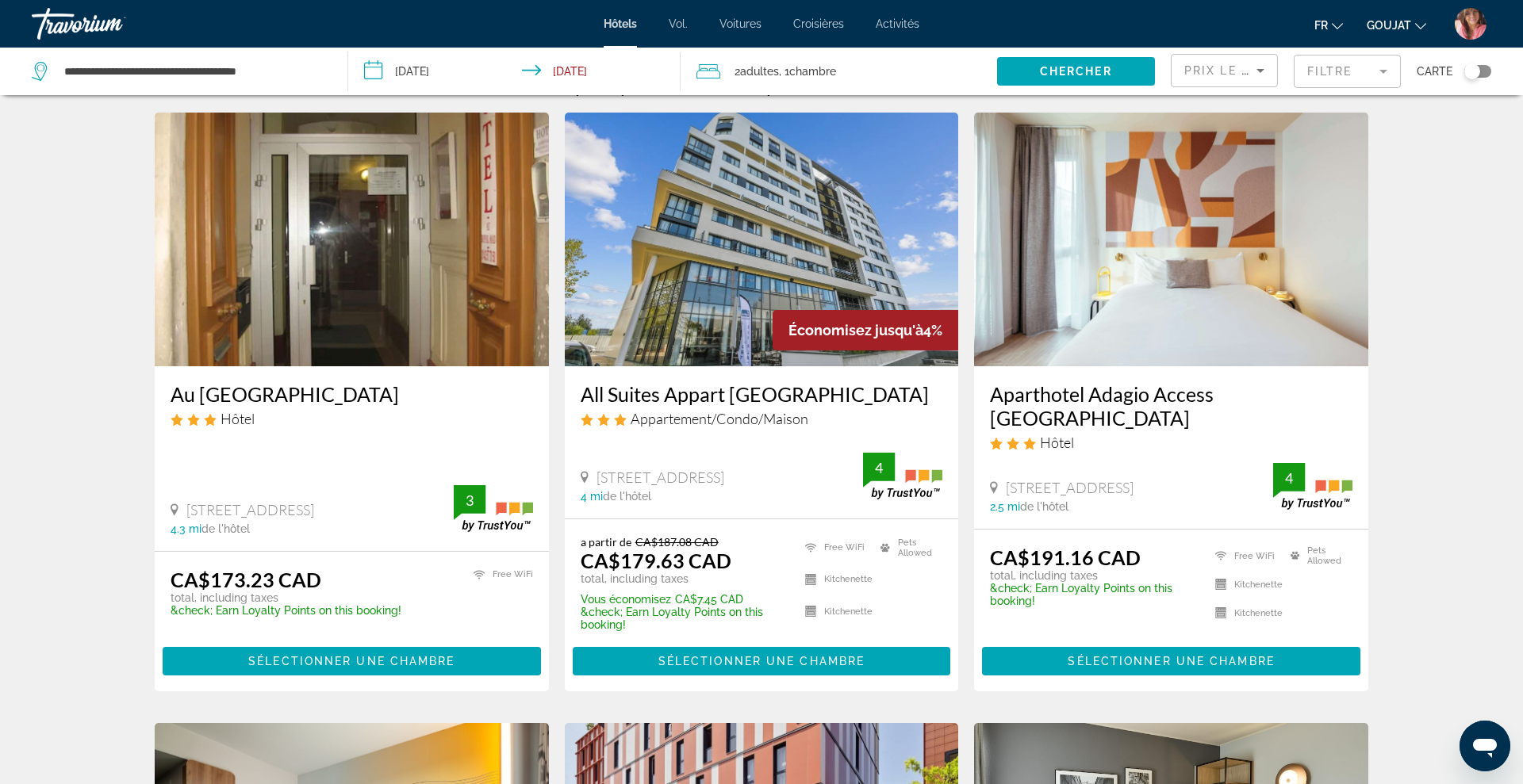
click at [1250, 188] on img "Contenu principal" at bounding box center [1171, 239] width 394 height 254
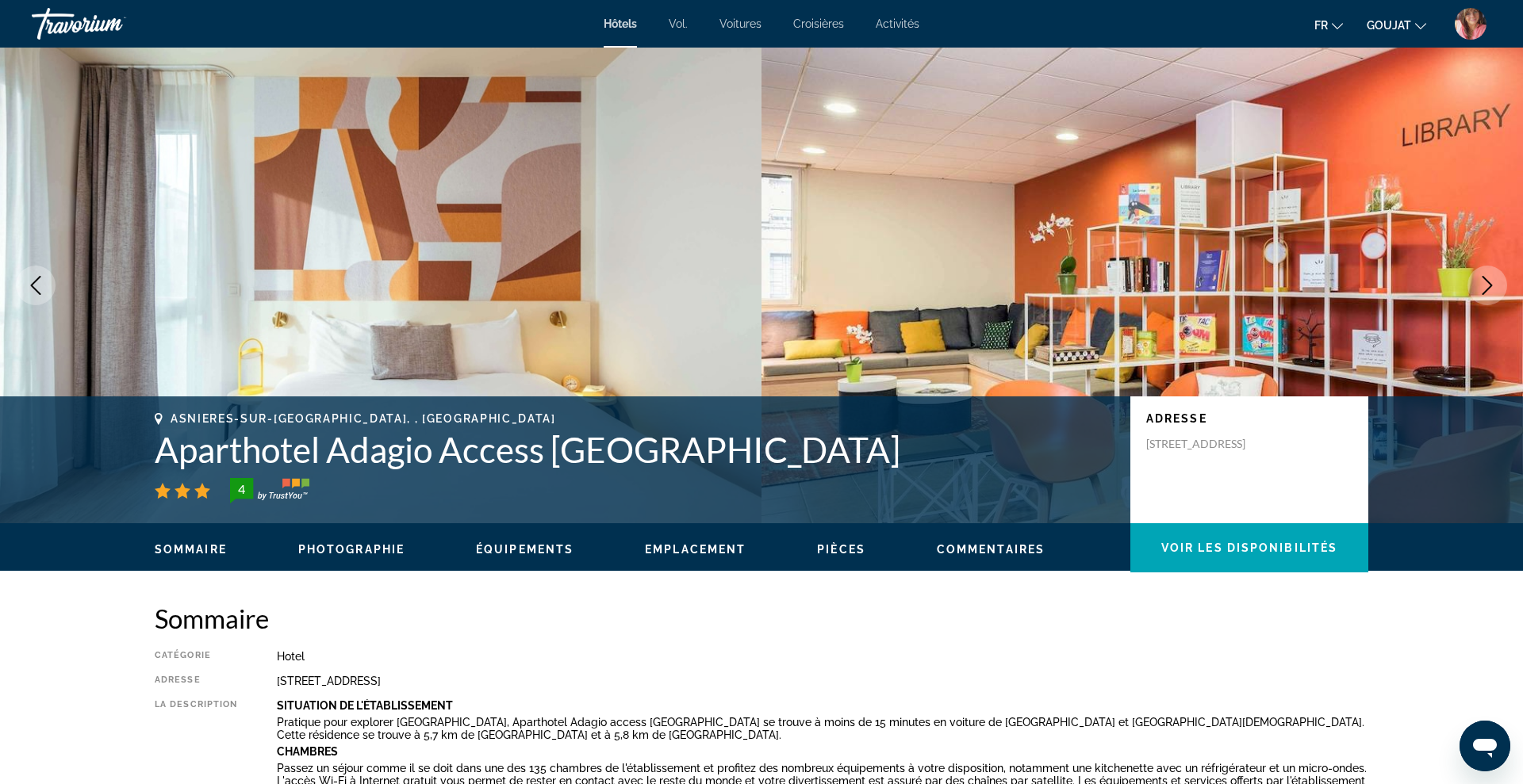
click at [1488, 285] on icon "Next image" at bounding box center [1486, 285] width 19 height 19
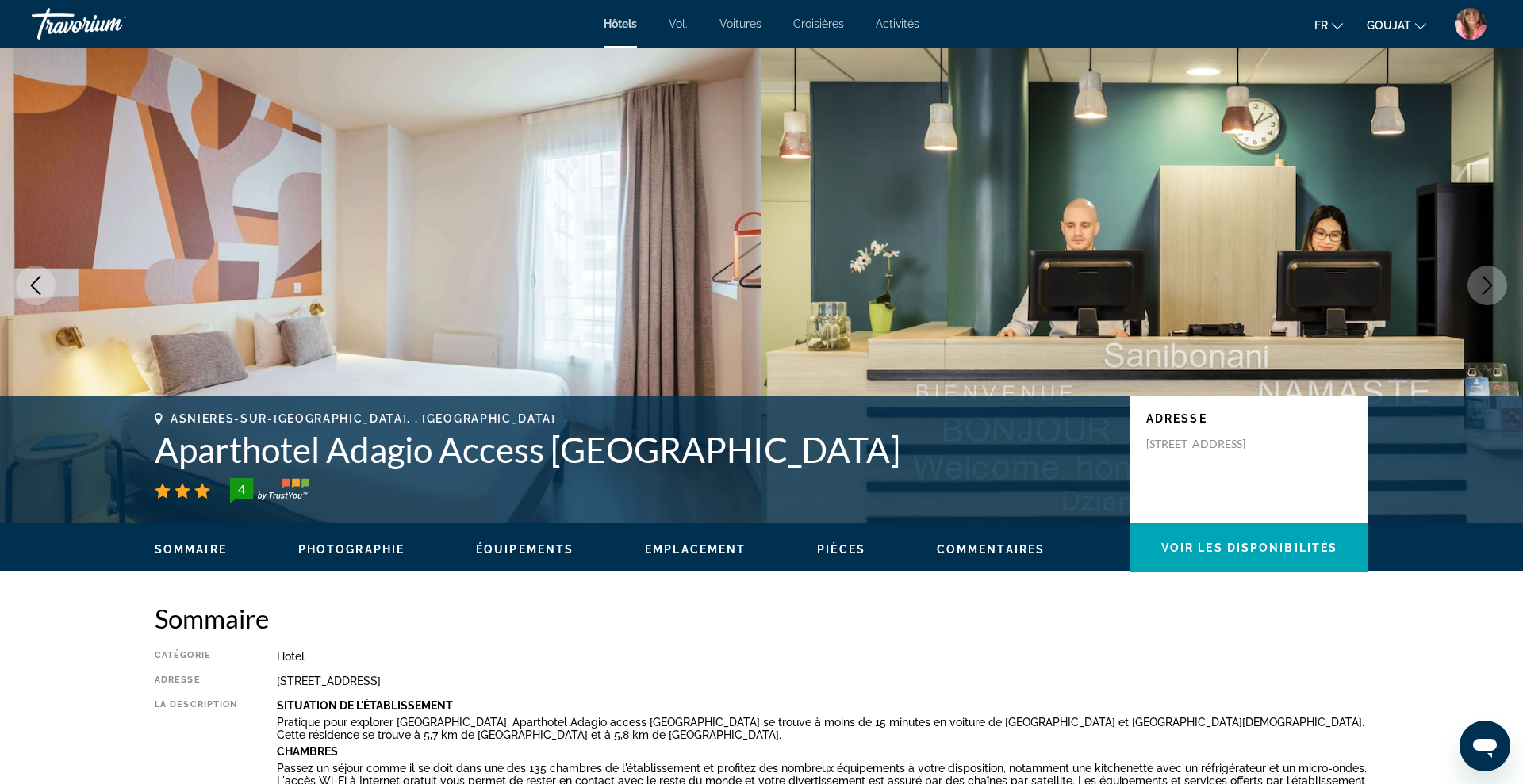
click at [1488, 285] on icon "Next image" at bounding box center [1486, 285] width 19 height 19
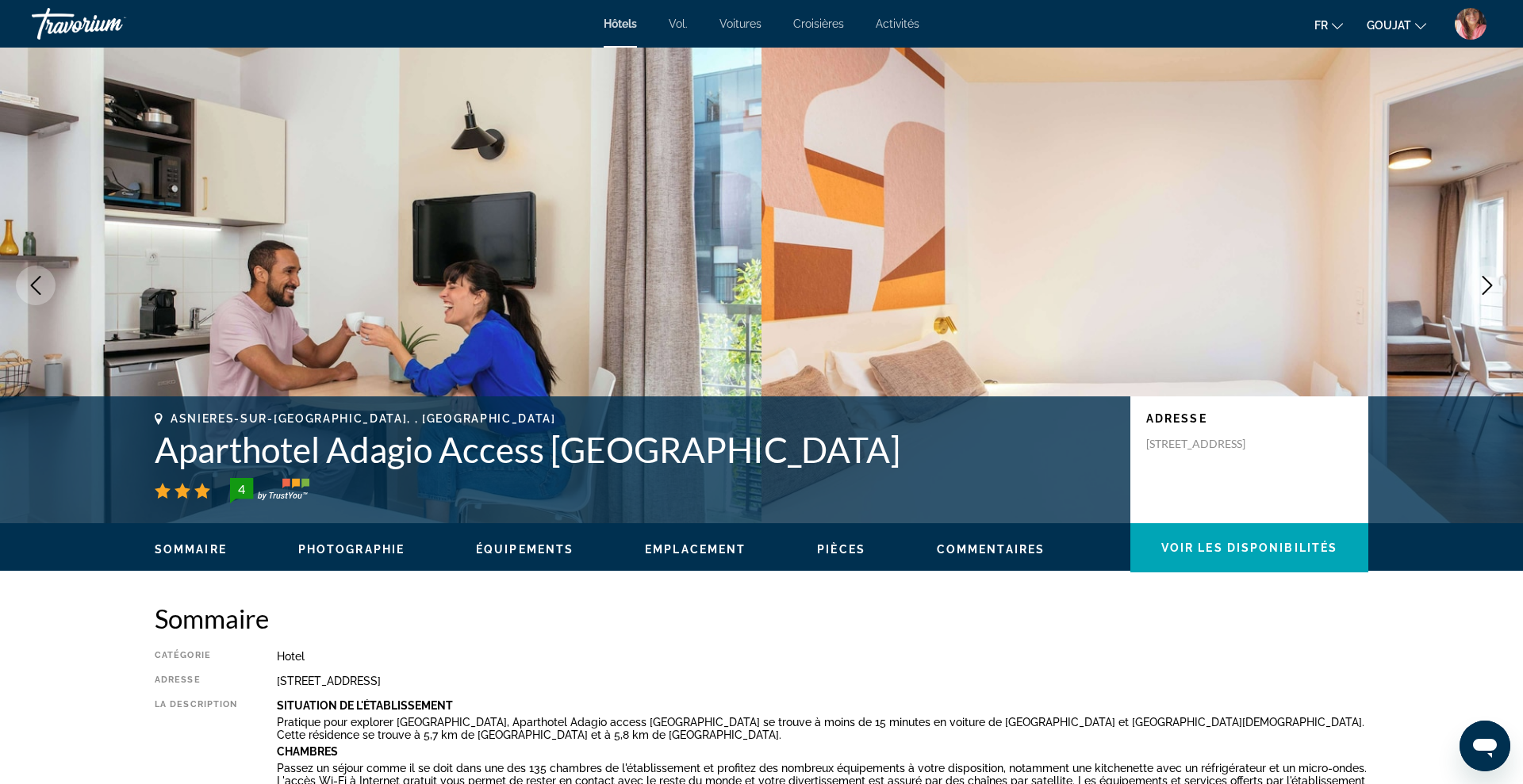
click at [1488, 285] on icon "Next image" at bounding box center [1486, 285] width 19 height 19
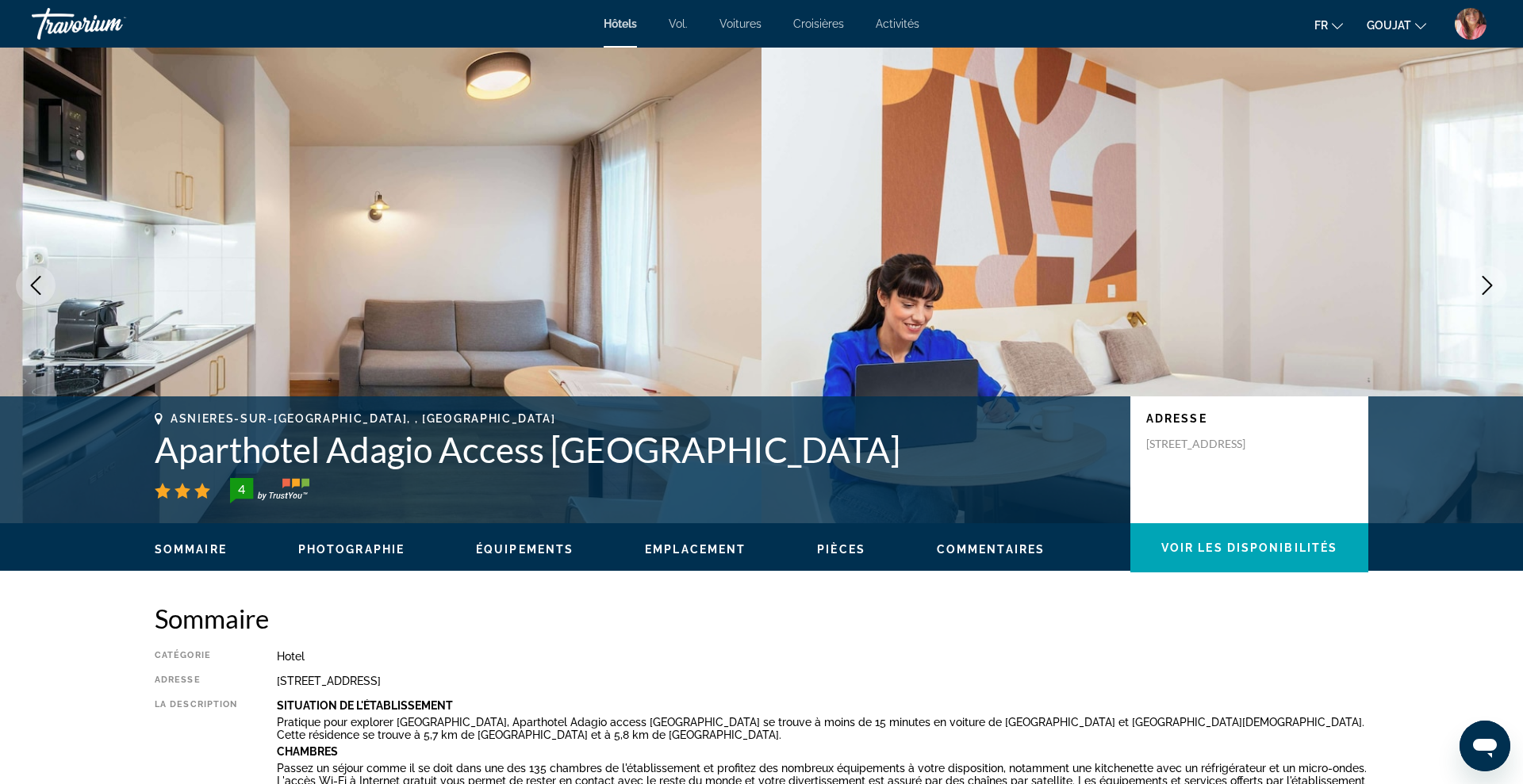
click at [1488, 285] on icon "Next image" at bounding box center [1486, 285] width 19 height 19
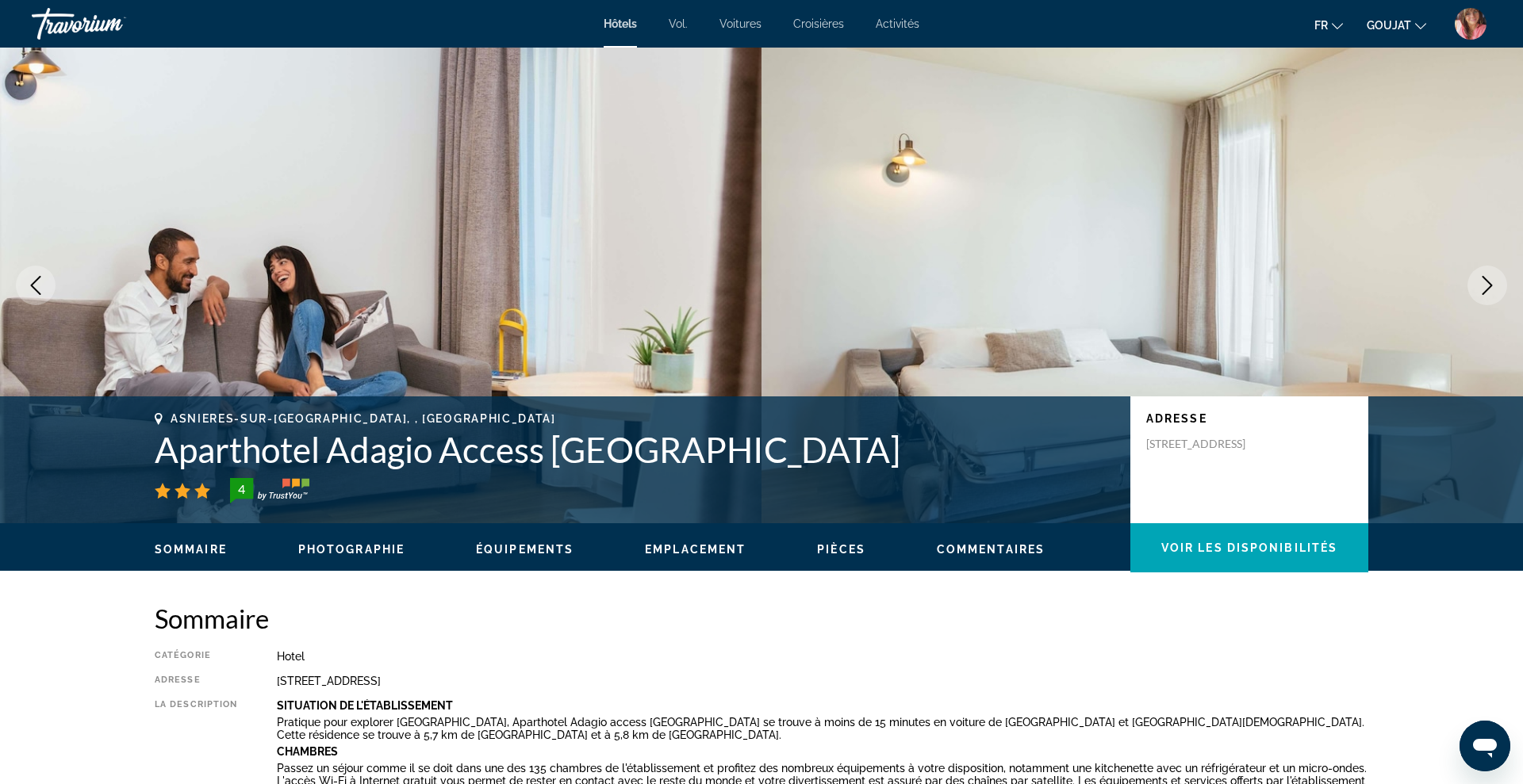
click at [1488, 285] on icon "Next image" at bounding box center [1486, 285] width 19 height 19
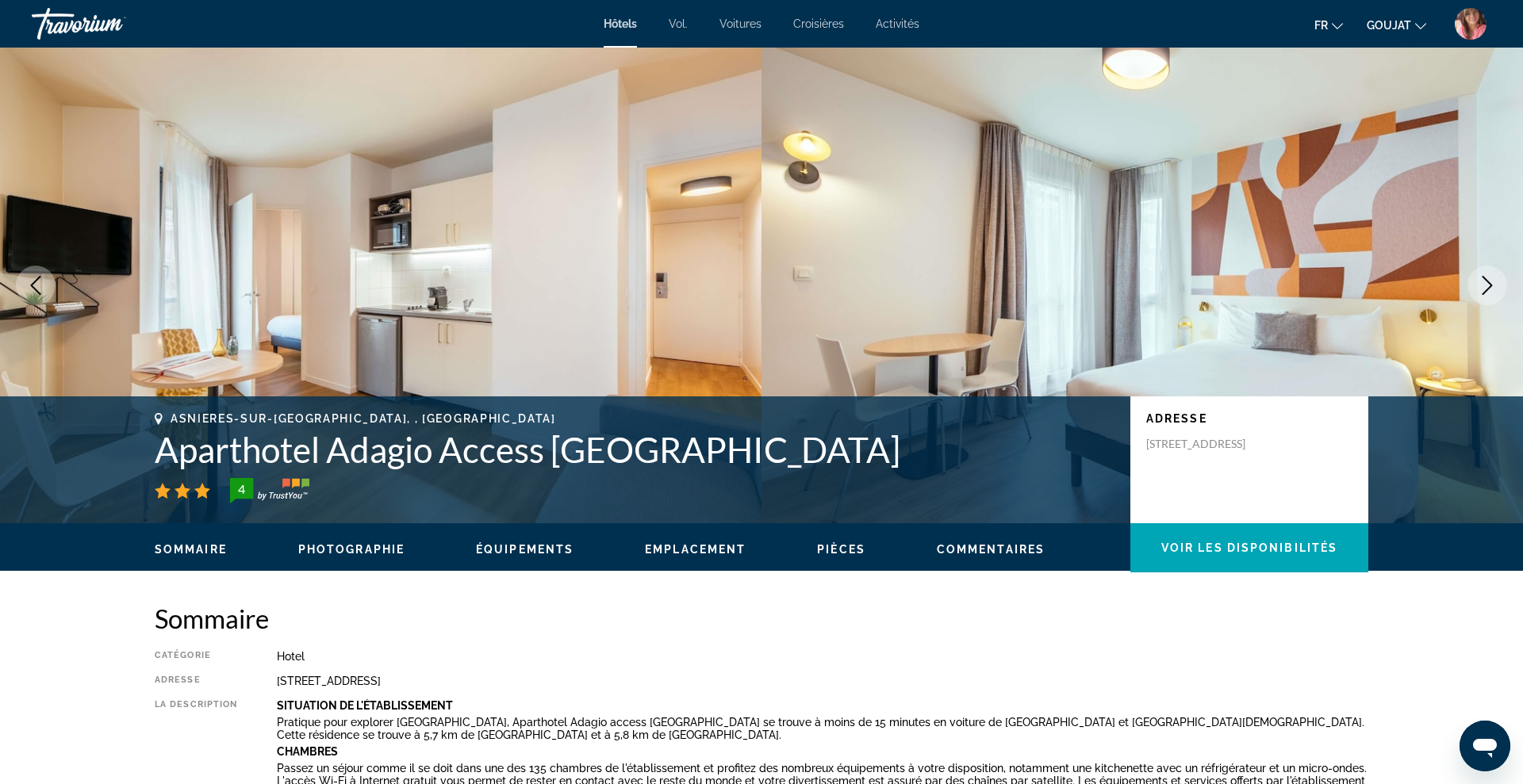
click at [1488, 285] on icon "Next image" at bounding box center [1486, 285] width 19 height 19
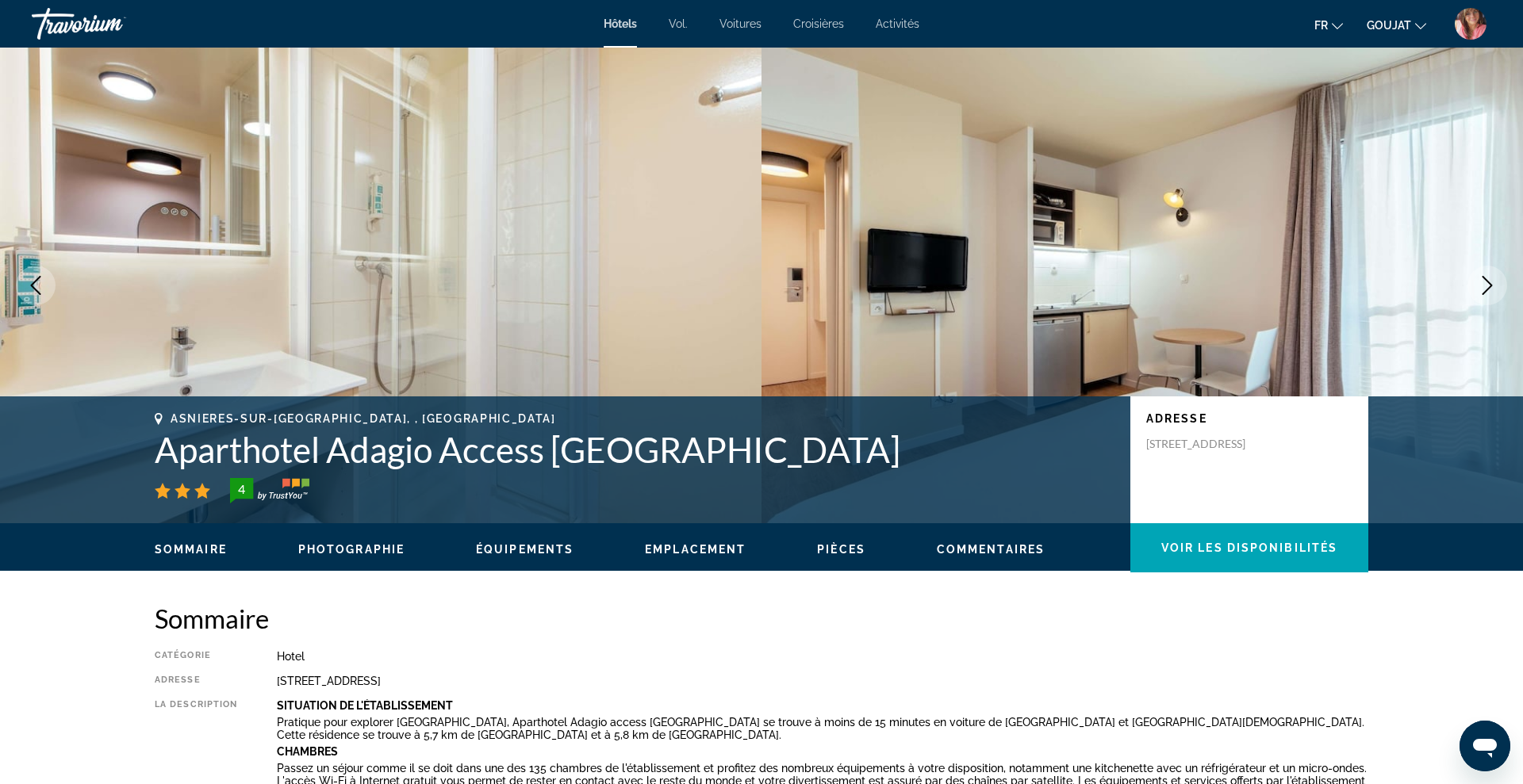
click at [1488, 285] on icon "Next image" at bounding box center [1486, 285] width 19 height 19
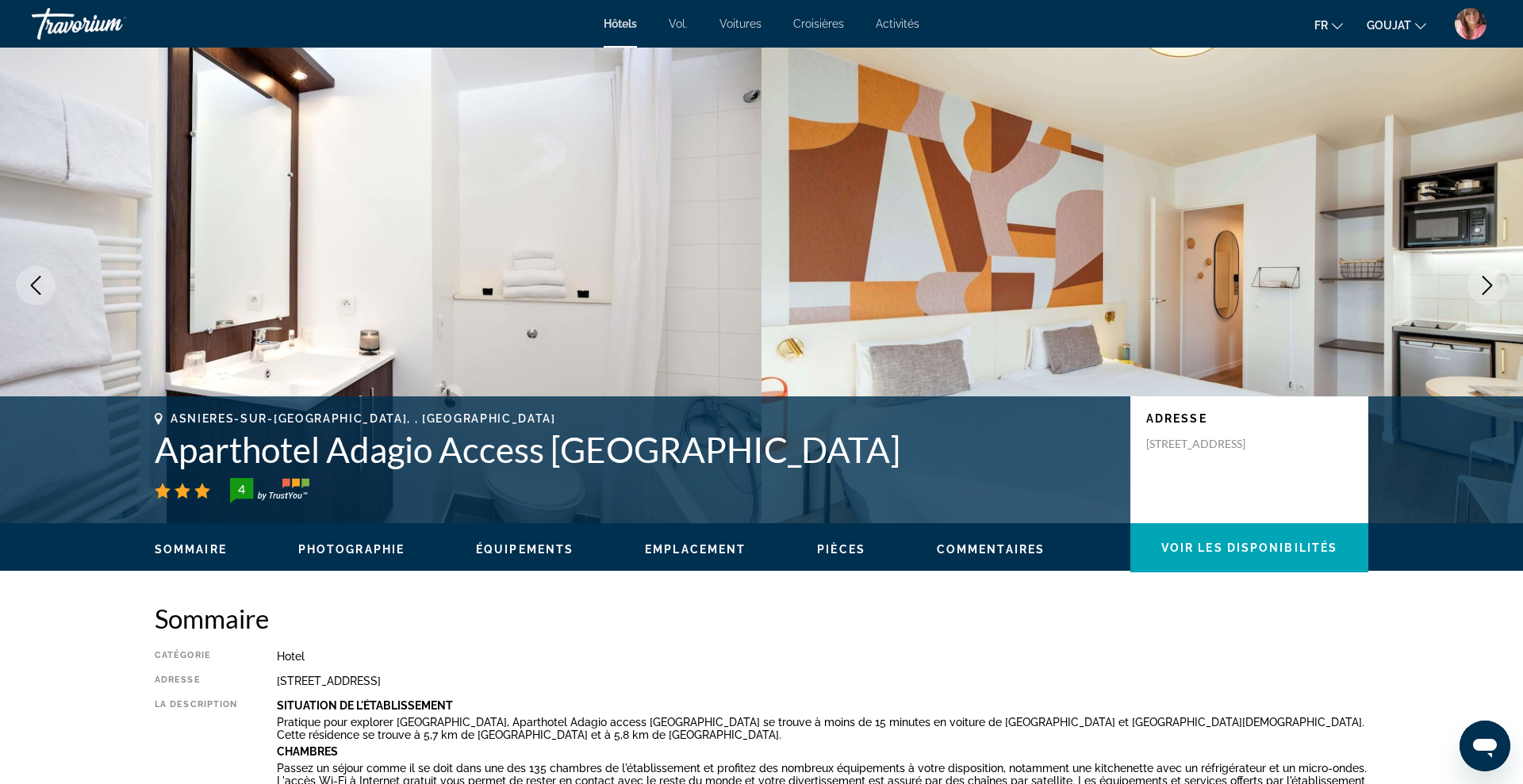
click at [1488, 285] on icon "Next image" at bounding box center [1486, 285] width 19 height 19
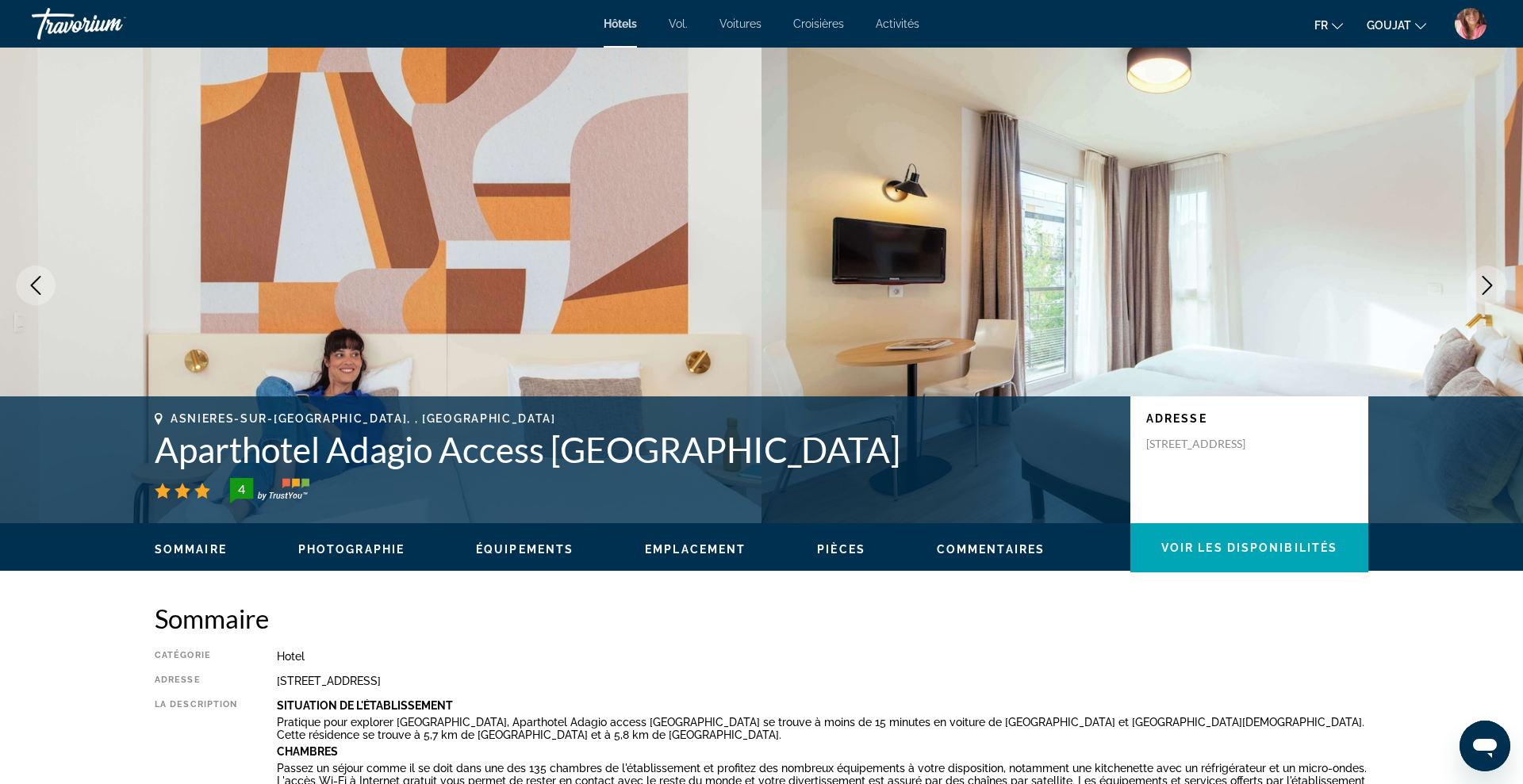
click at [1488, 285] on icon "Next image" at bounding box center [1486, 285] width 19 height 19
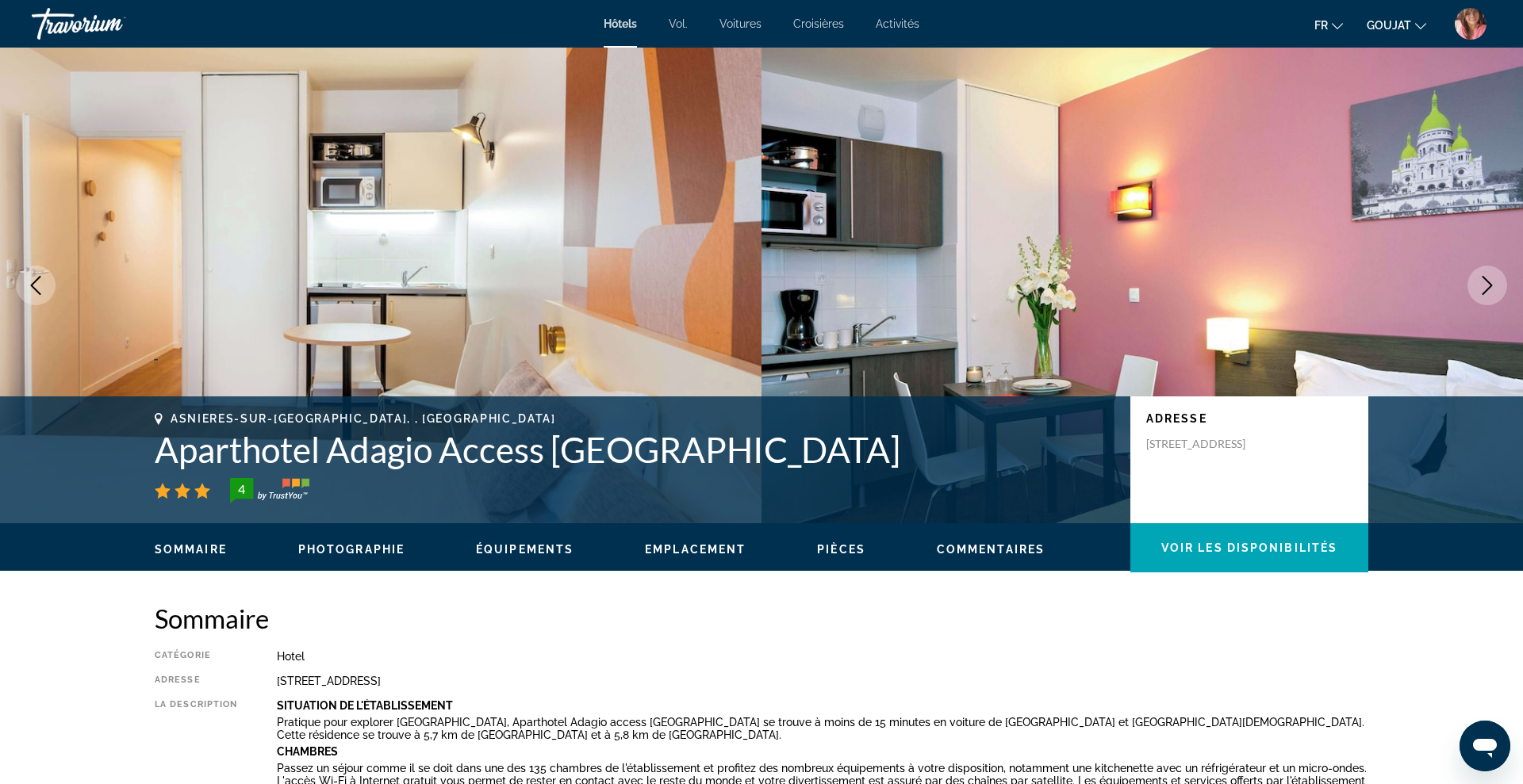
click at [1488, 285] on icon "Next image" at bounding box center [1486, 285] width 19 height 19
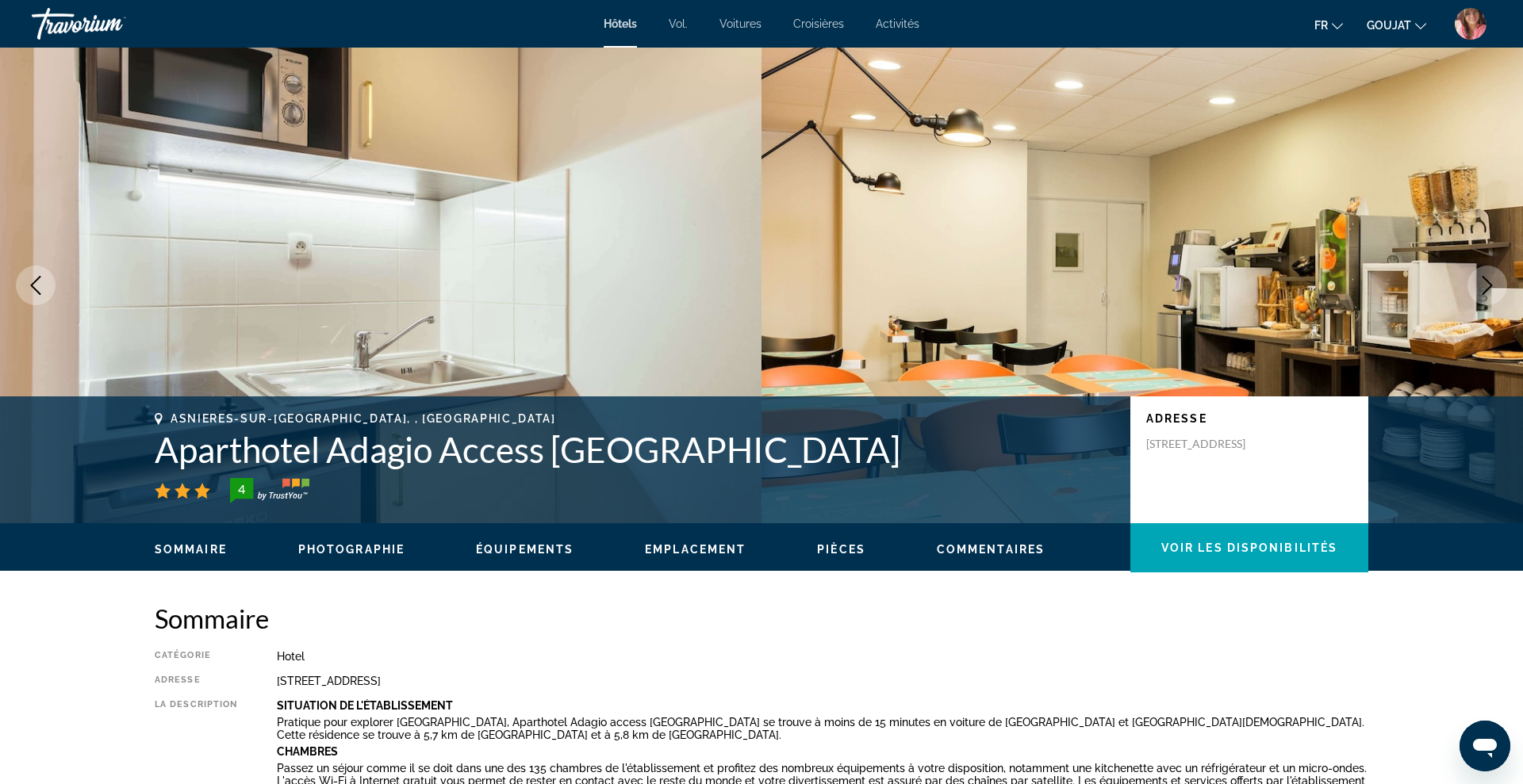
click at [1488, 285] on icon "Next image" at bounding box center [1486, 285] width 19 height 19
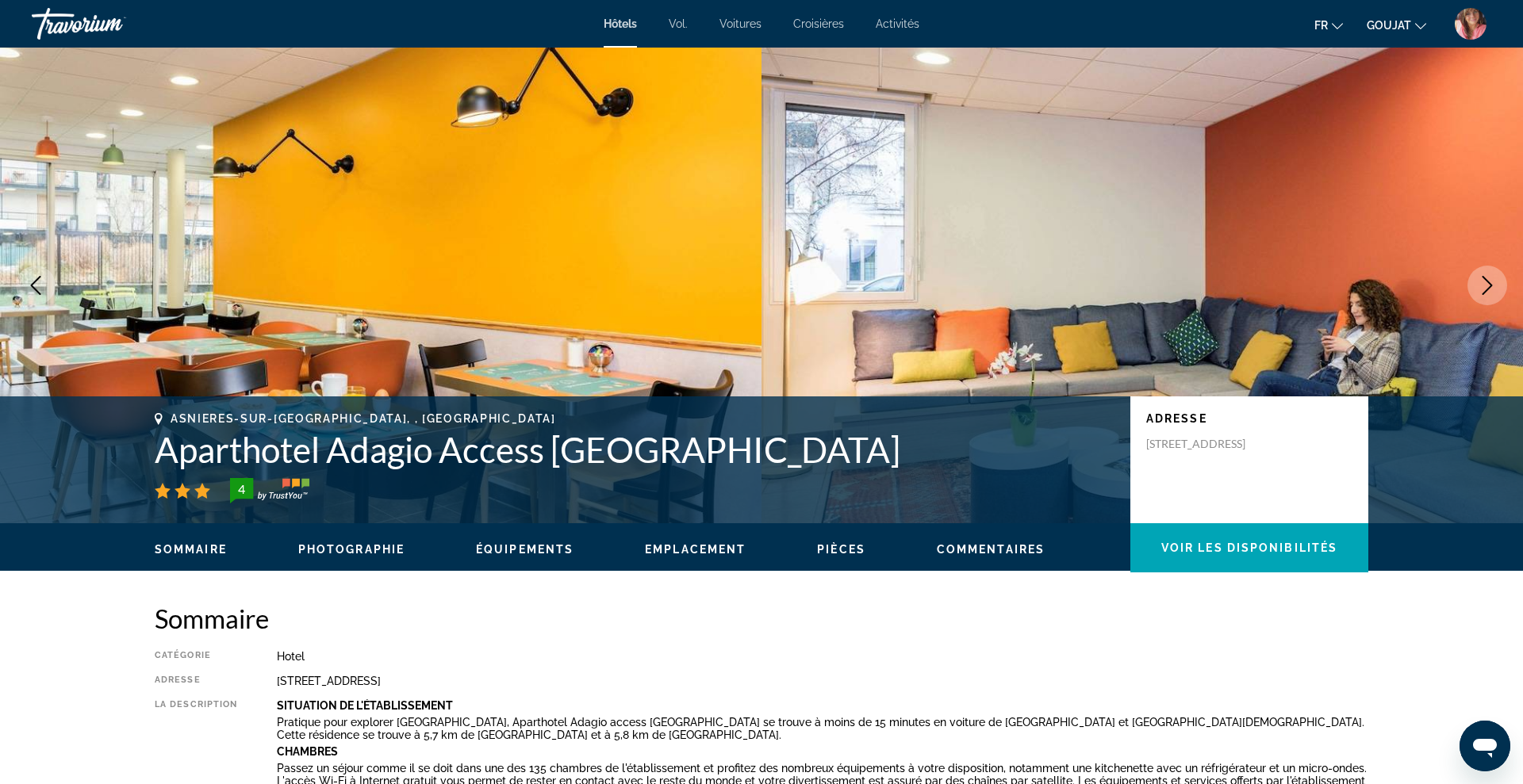
click at [1488, 285] on icon "Next image" at bounding box center [1486, 285] width 19 height 19
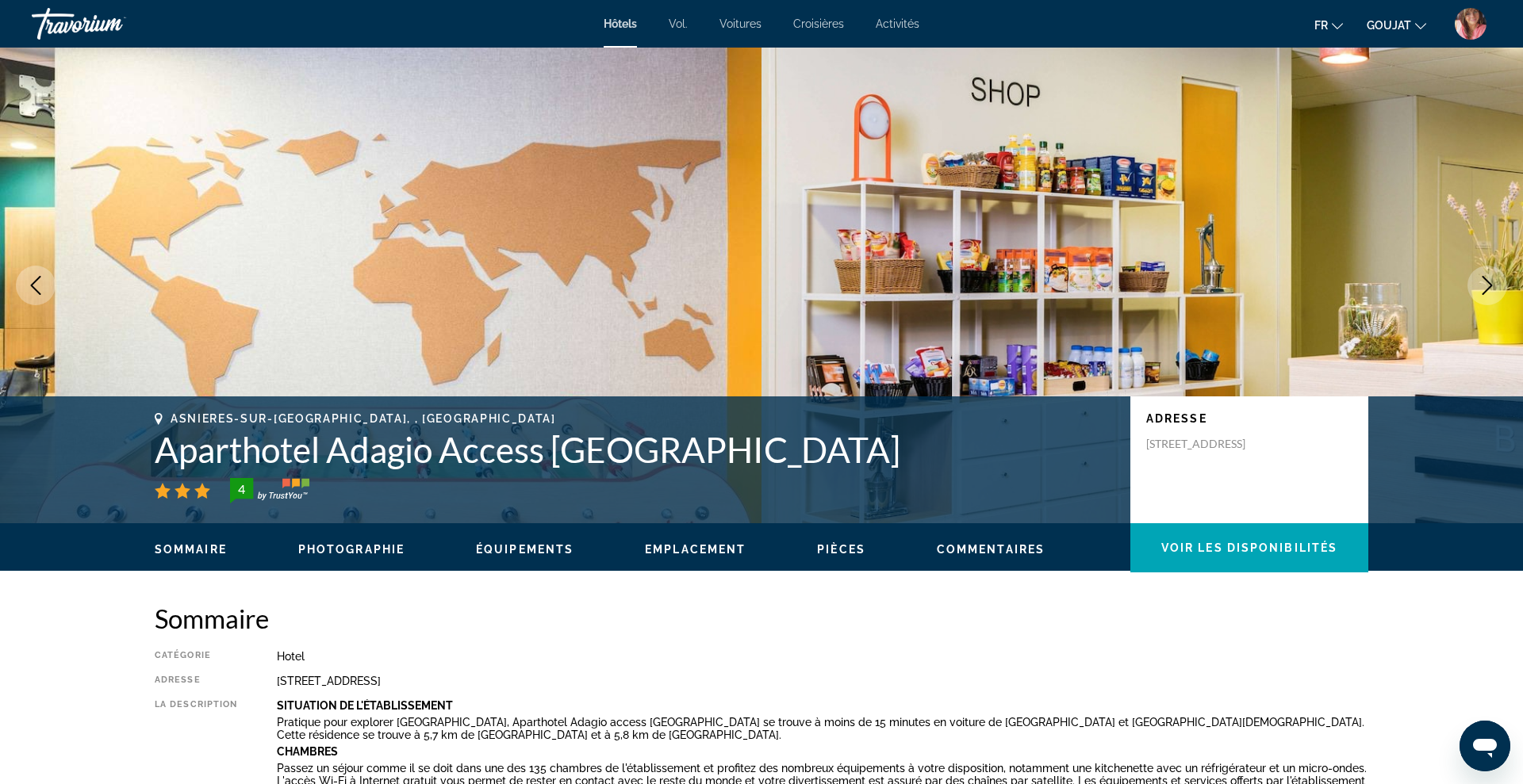
click at [1488, 285] on icon "Next image" at bounding box center [1486, 285] width 19 height 19
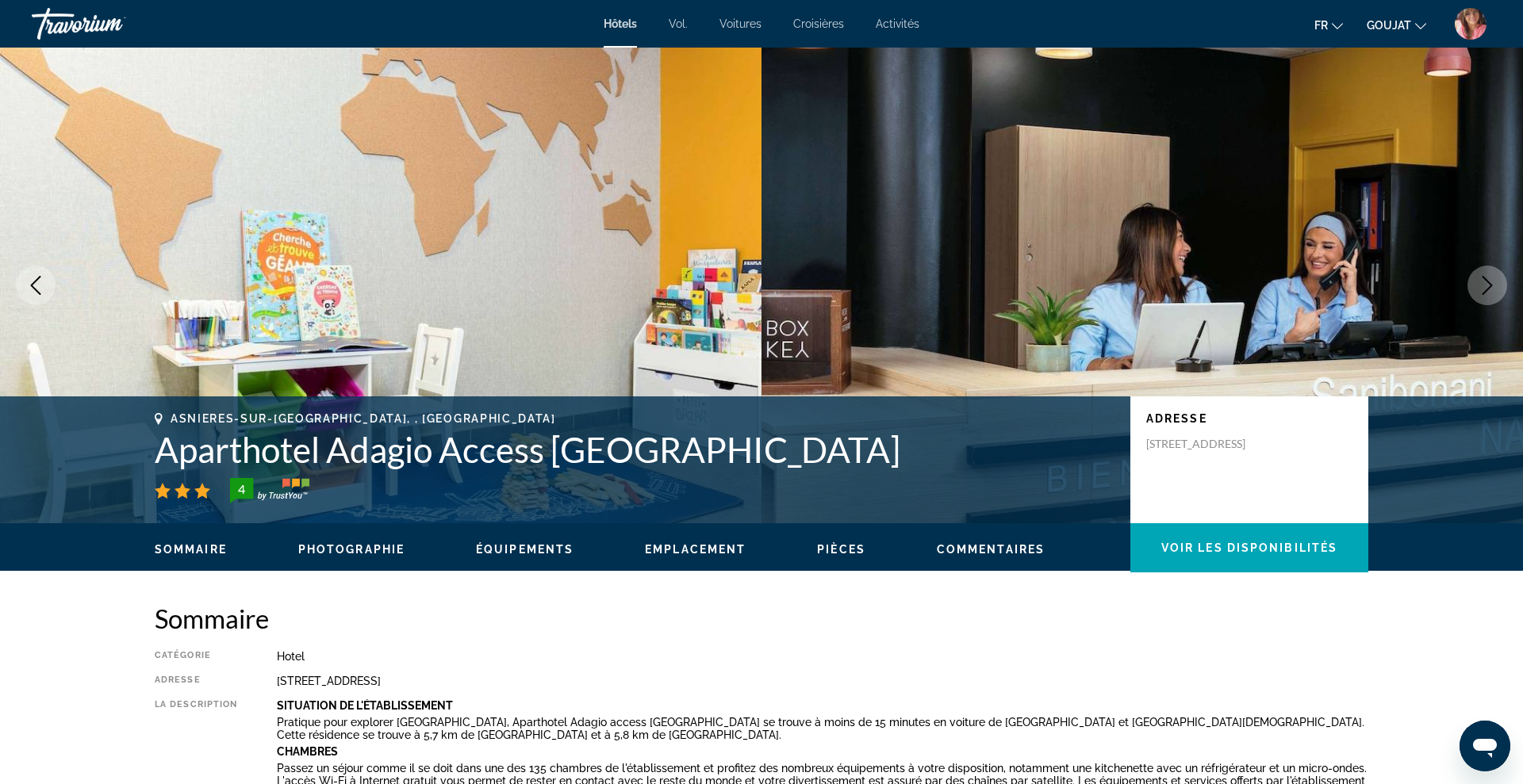
click at [1488, 285] on icon "Next image" at bounding box center [1486, 285] width 19 height 19
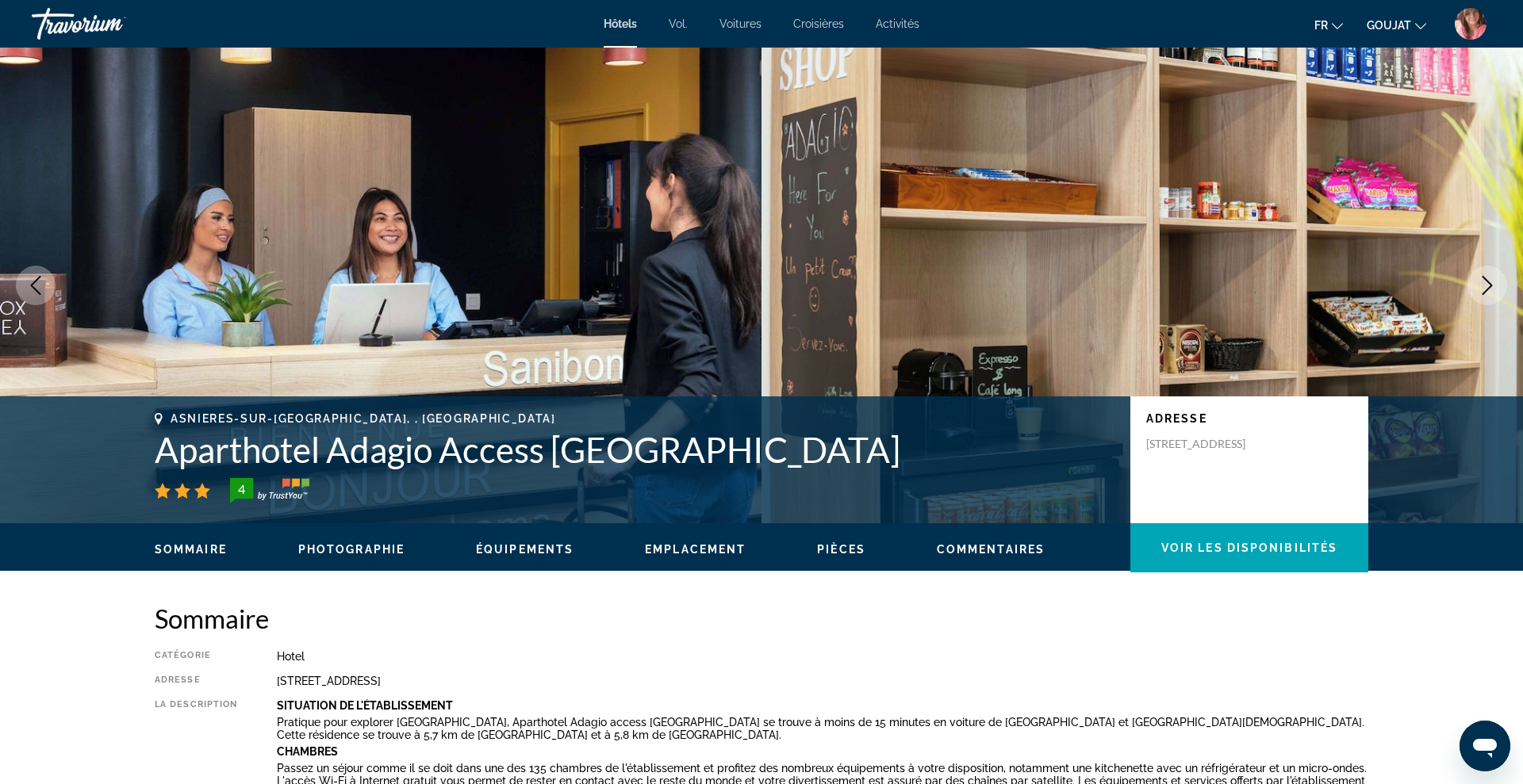
click at [1488, 285] on icon "Next image" at bounding box center [1486, 285] width 19 height 19
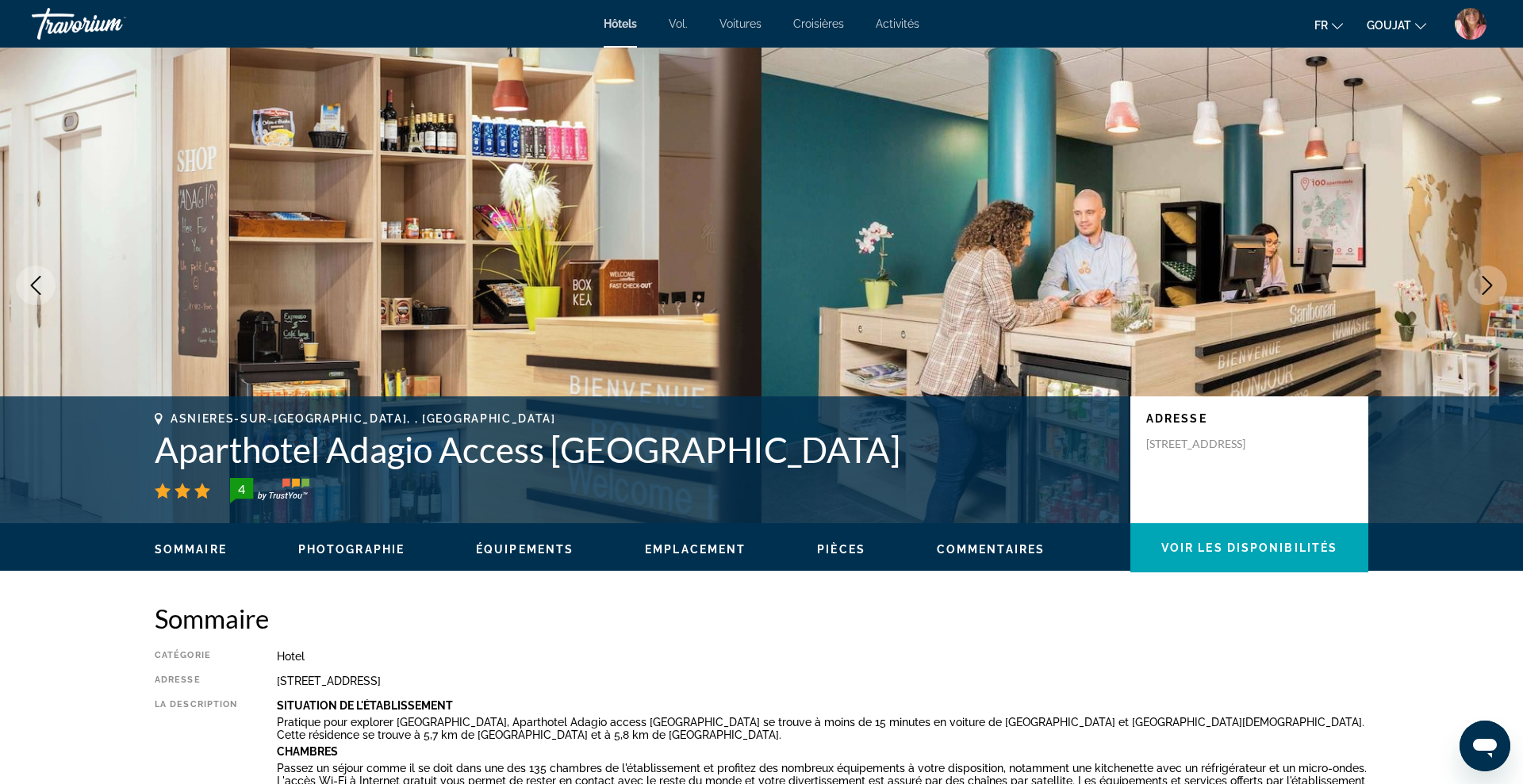
click at [1488, 285] on icon "Next image" at bounding box center [1486, 285] width 19 height 19
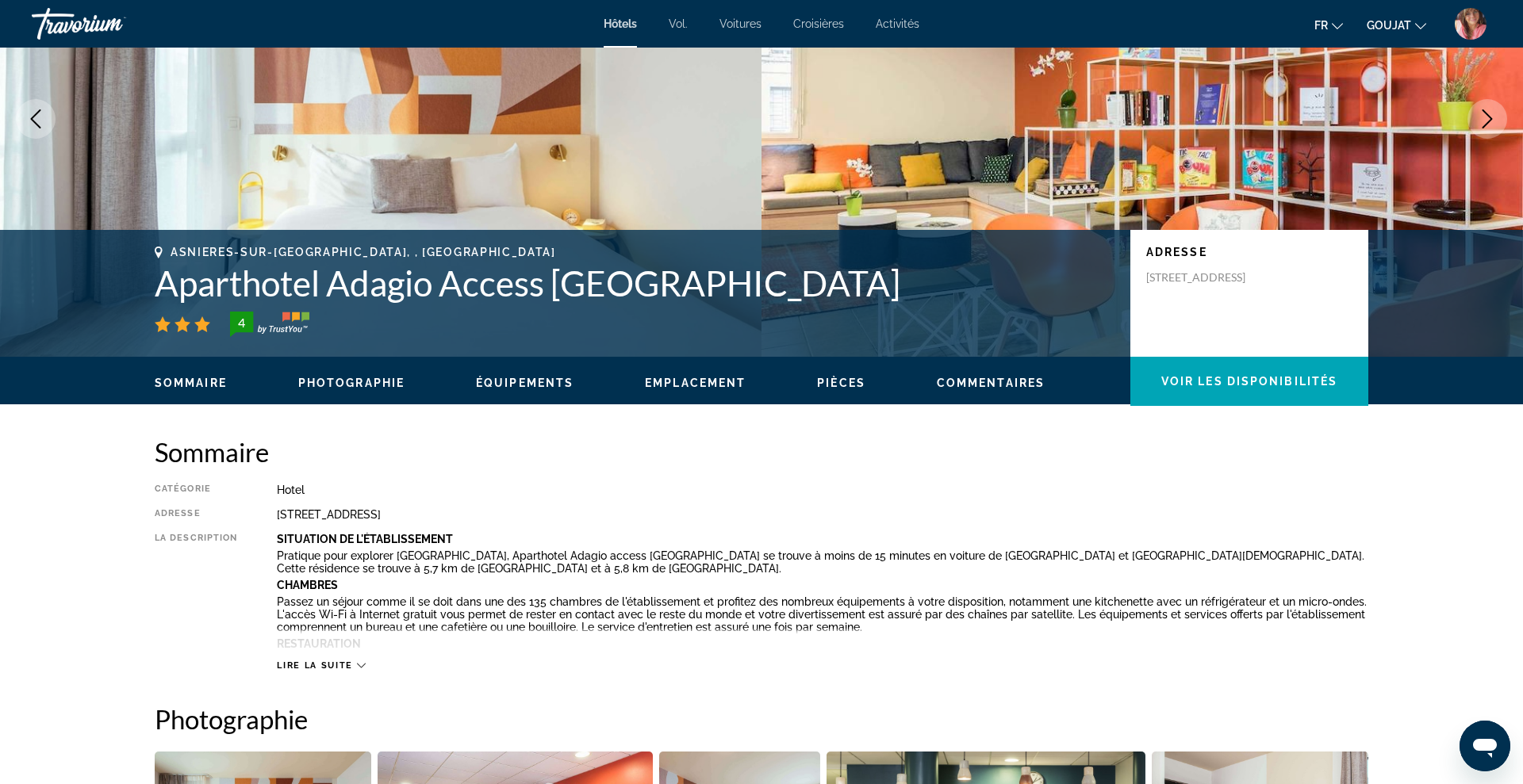
scroll to position [143, 0]
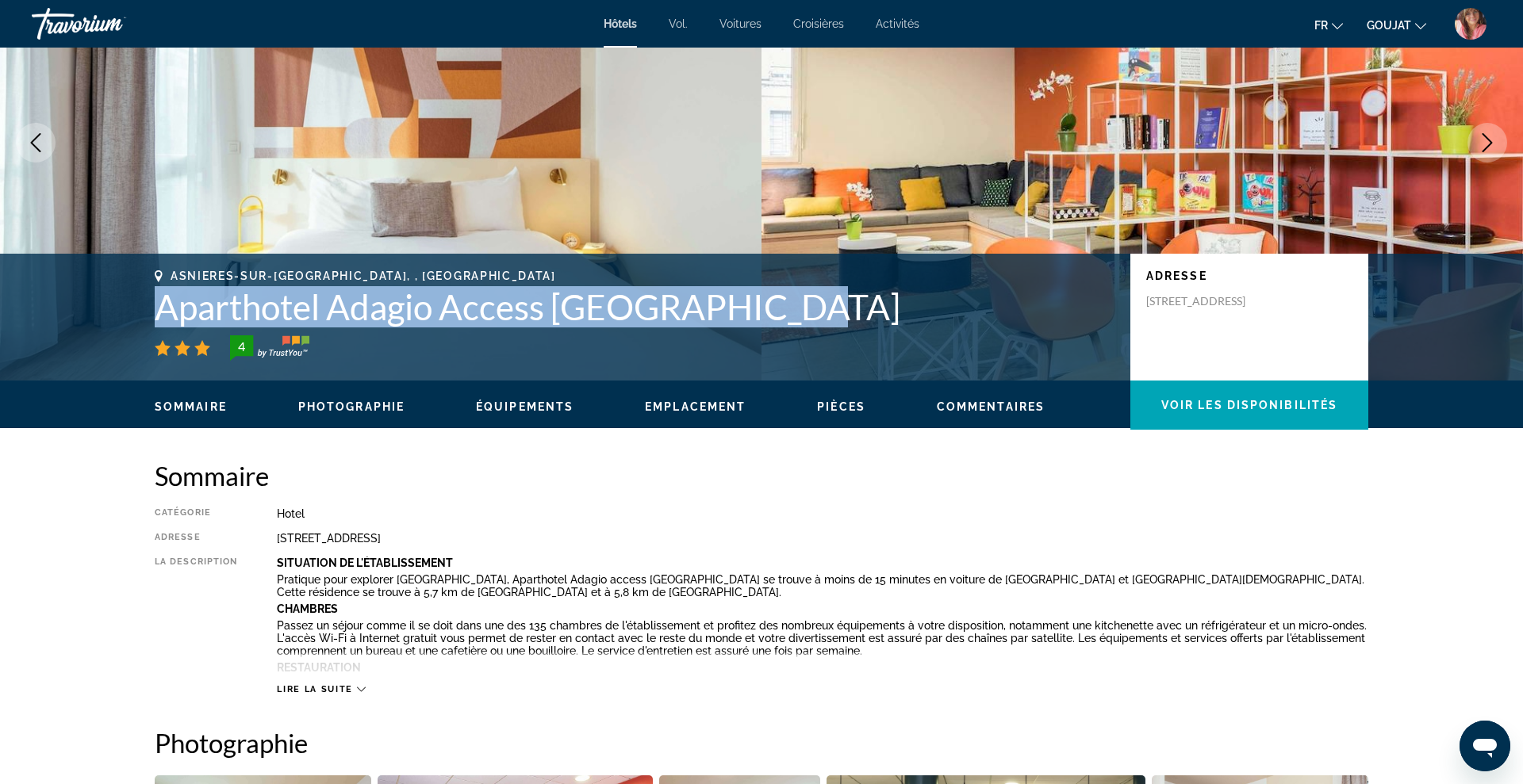
drag, startPoint x: 159, startPoint y: 310, endPoint x: 780, endPoint y: 319, distance: 621.1
click at [780, 319] on h1 "Aparthotel Adagio Access [GEOGRAPHIC_DATA]" at bounding box center [634, 307] width 960 height 42
copy h1 "Aparthotel Adagio Access [GEOGRAPHIC_DATA]"
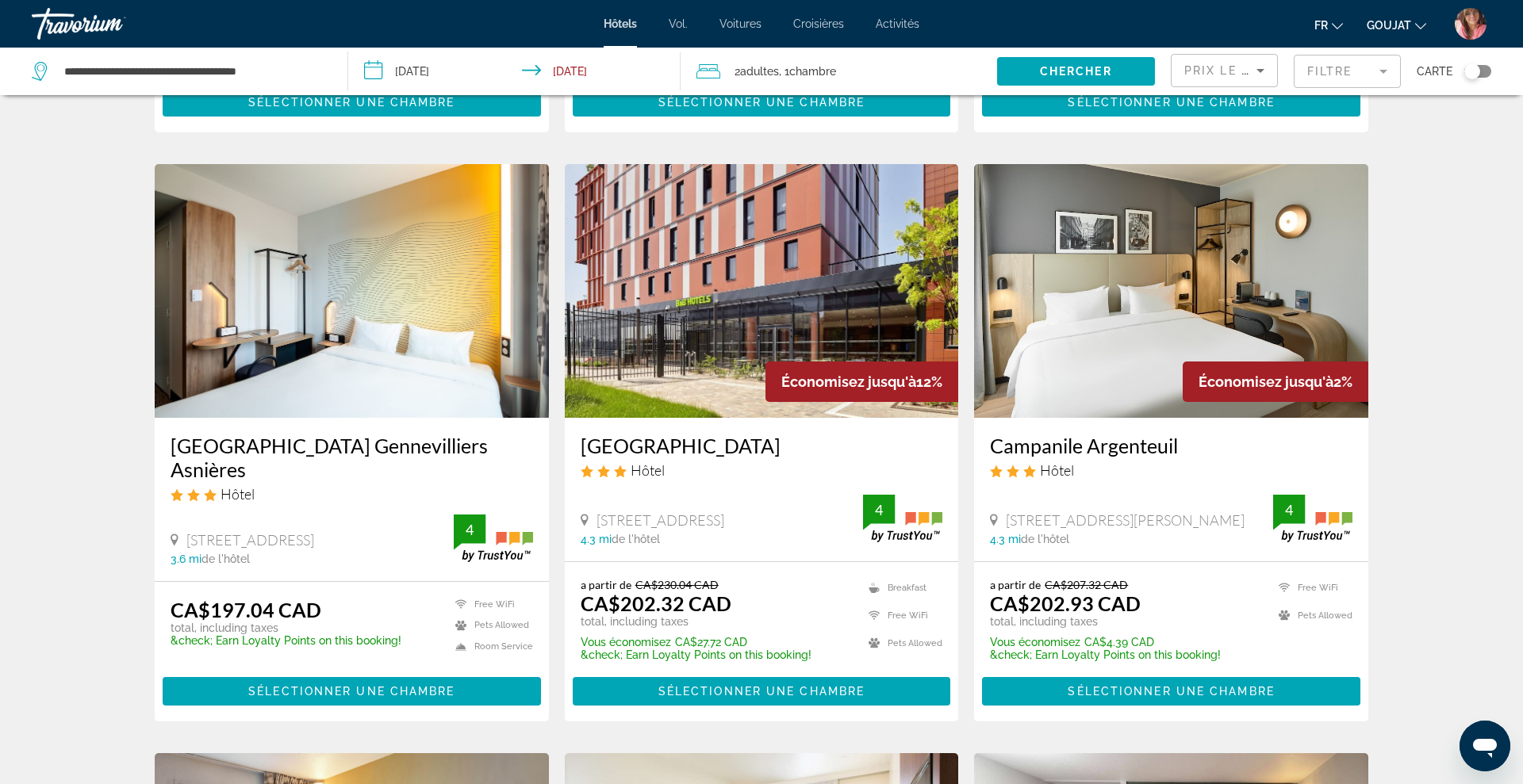
scroll to position [597, 0]
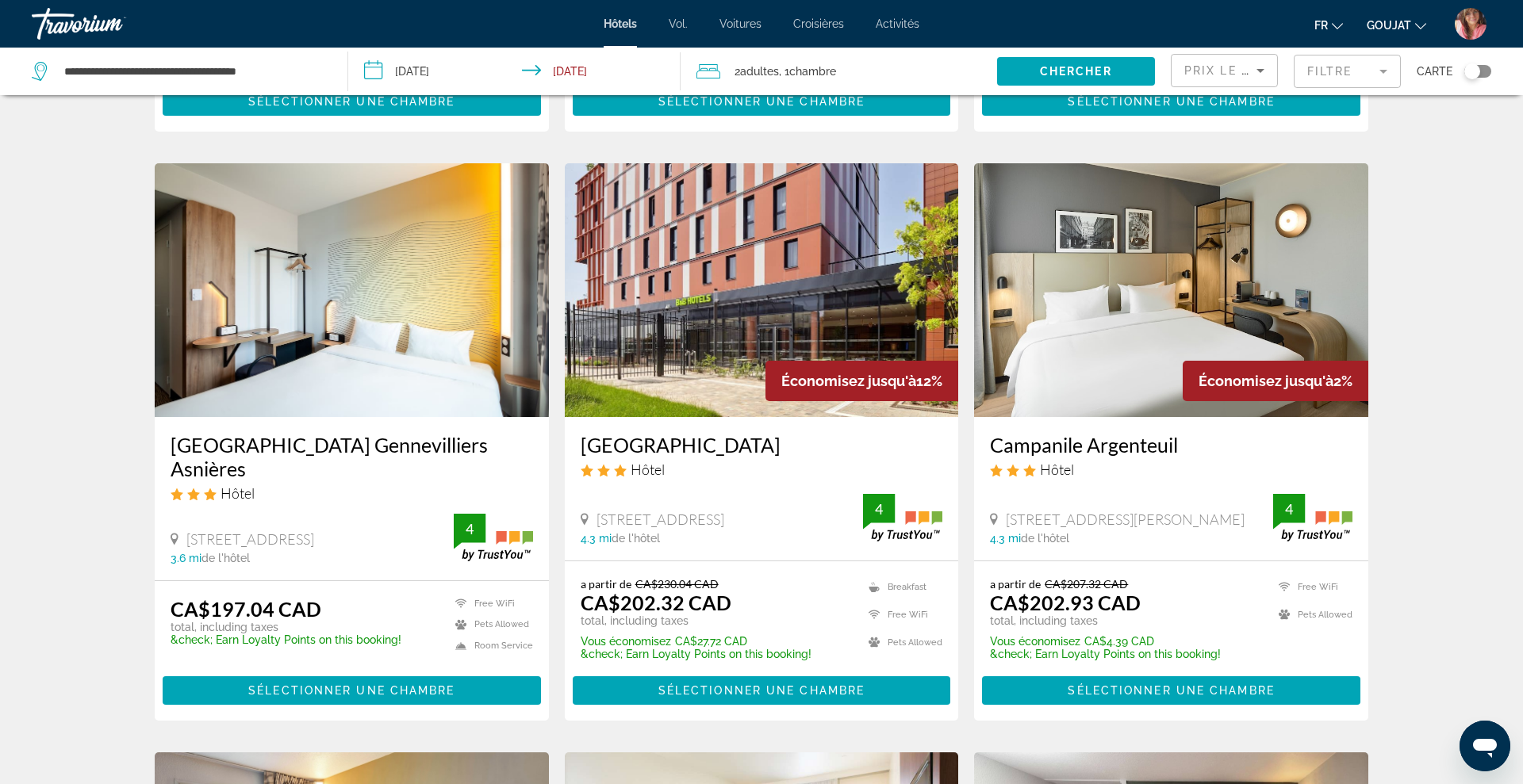
click at [394, 295] on img "Contenu principal" at bounding box center [351, 291] width 394 height 254
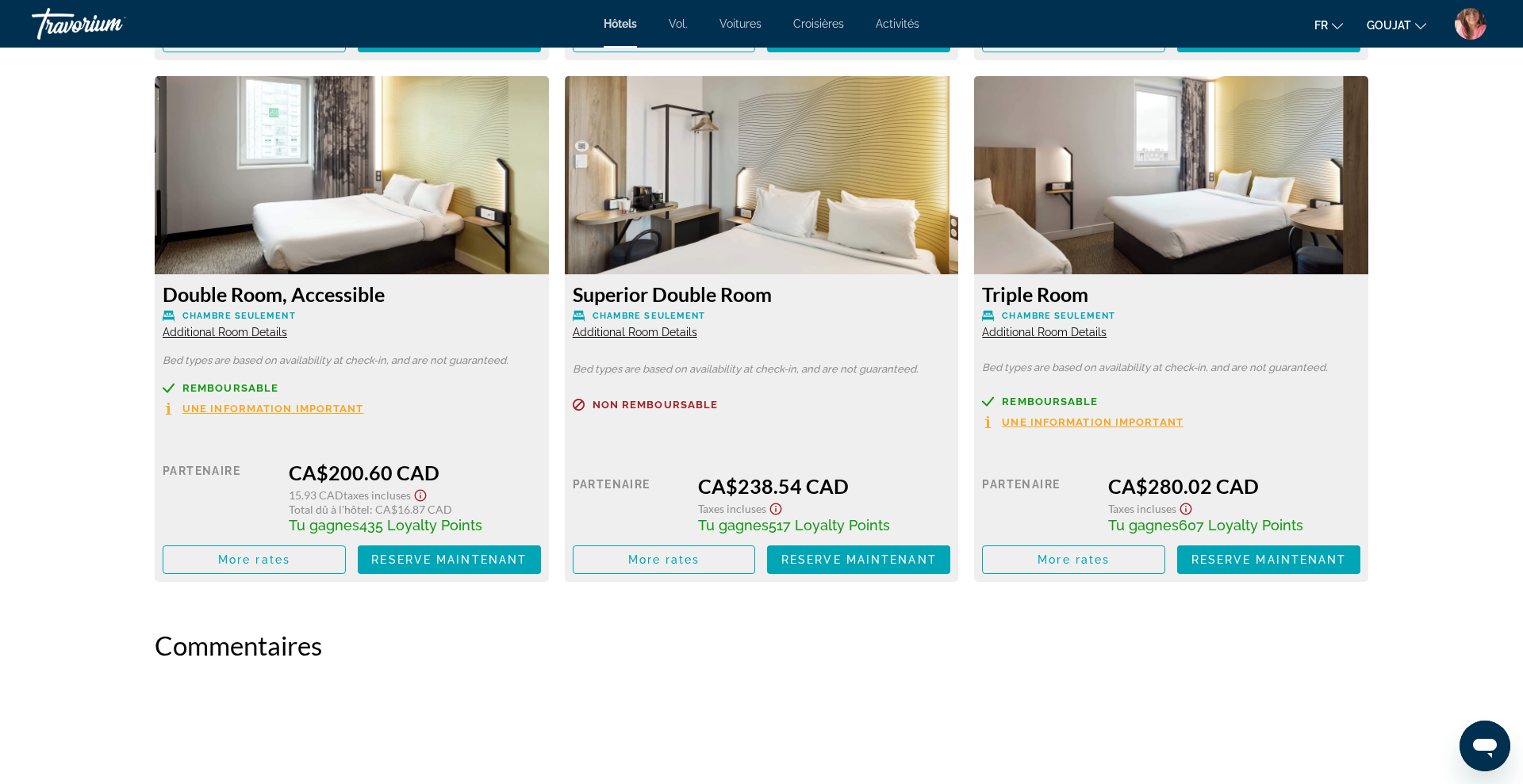
scroll to position [2677, 0]
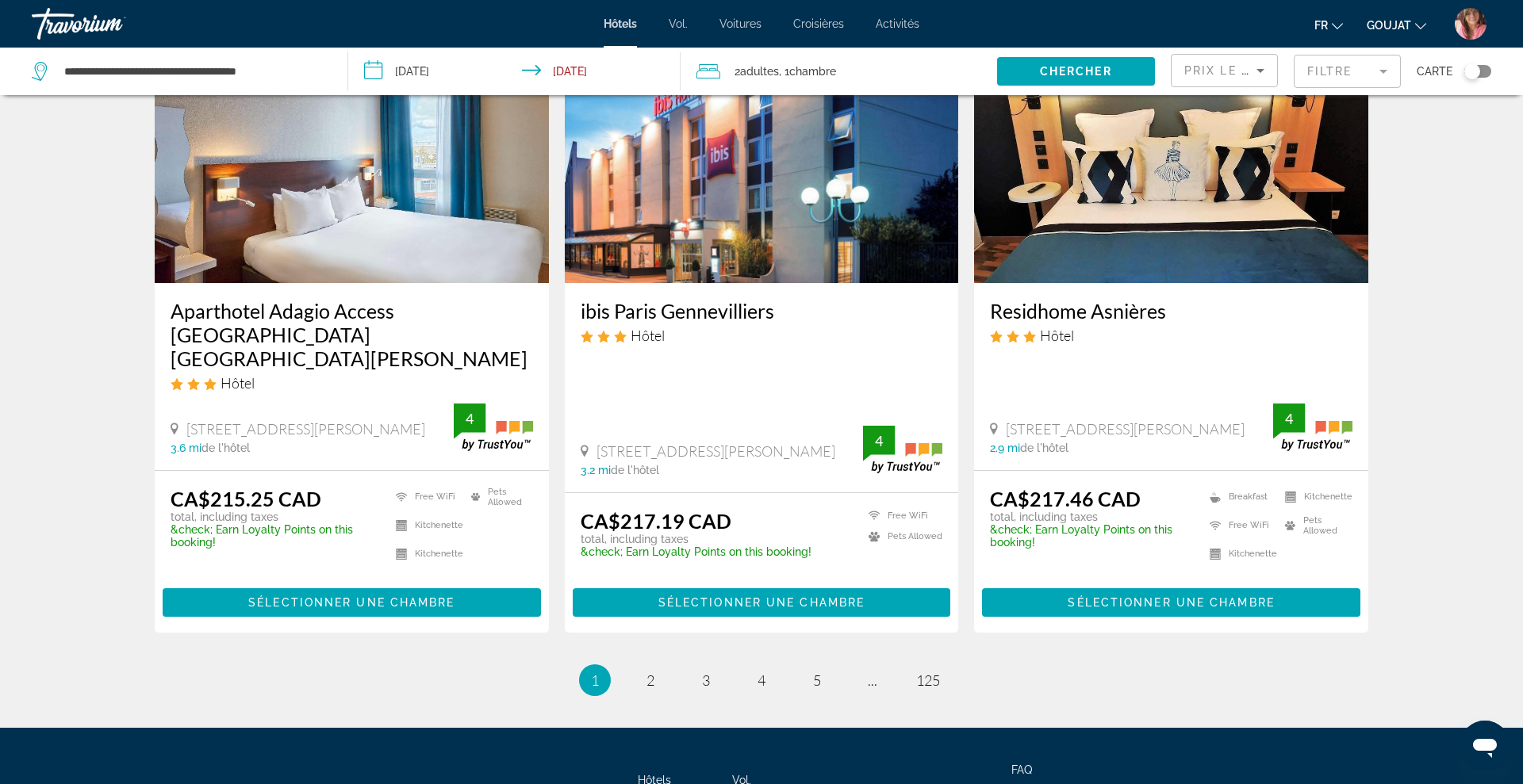
scroll to position [2029, 0]
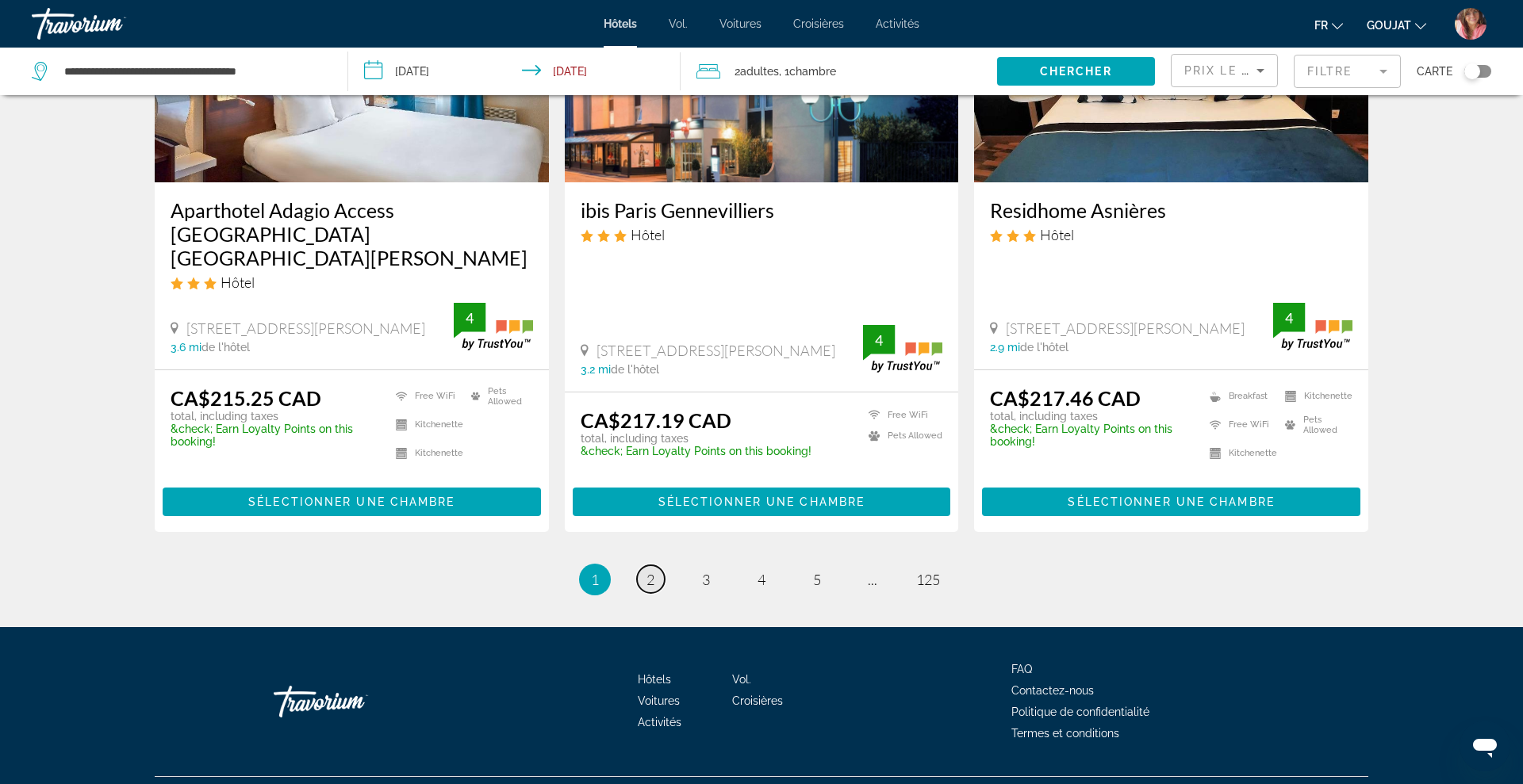
click at [649, 566] on link "page 2" at bounding box center [650, 580] width 28 height 28
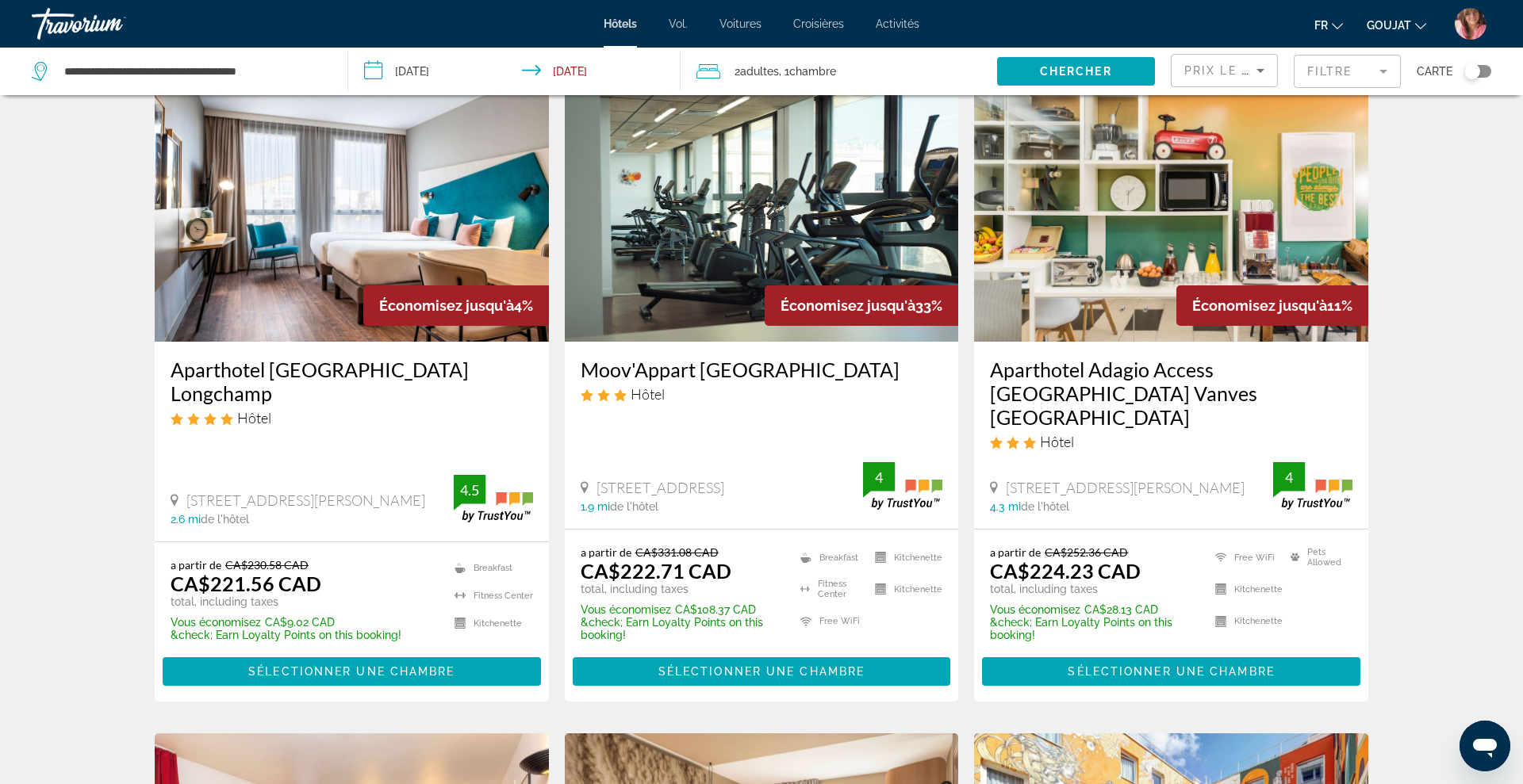
scroll to position [652, 0]
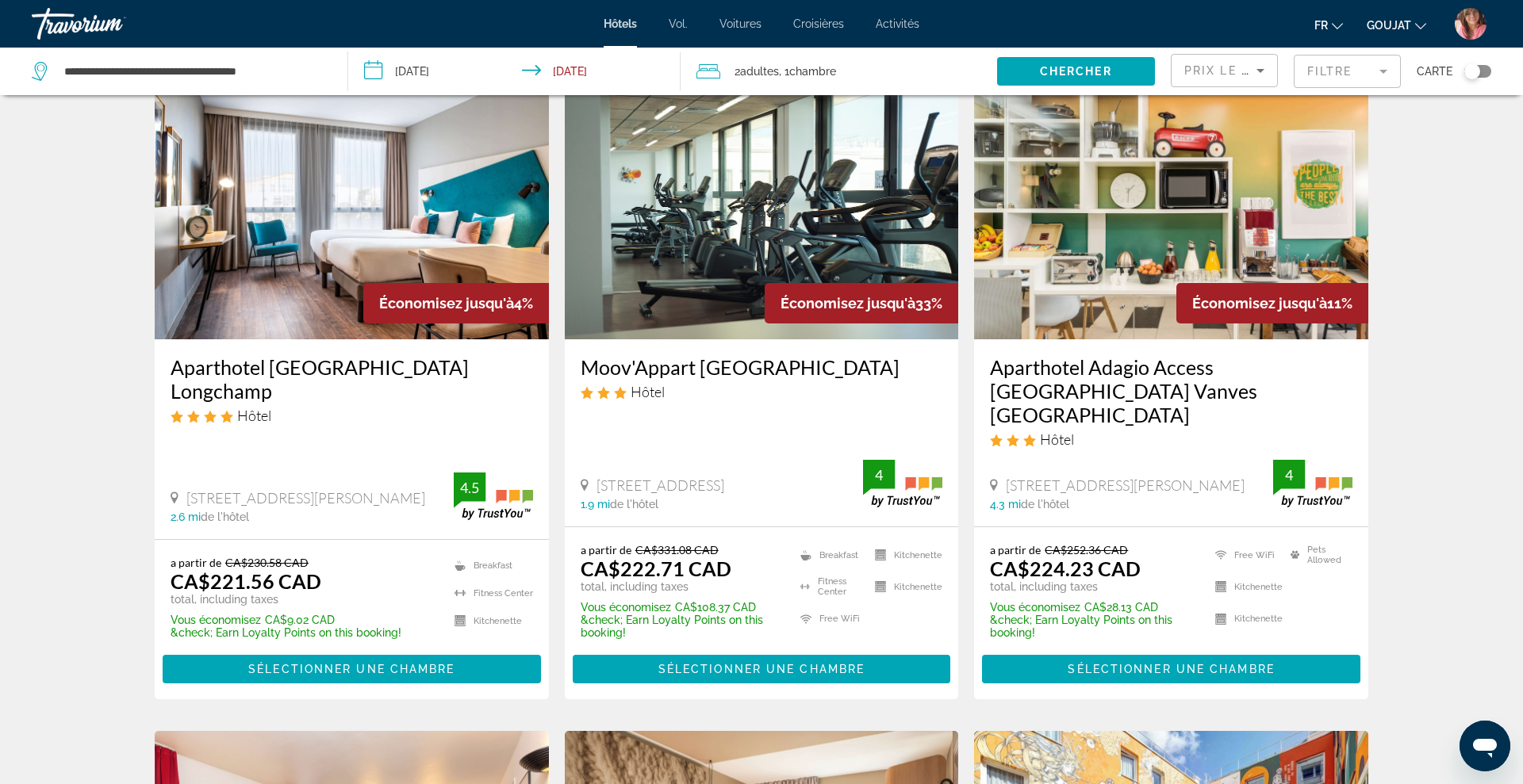
click at [448, 276] on img "Contenu principal" at bounding box center [351, 212] width 394 height 254
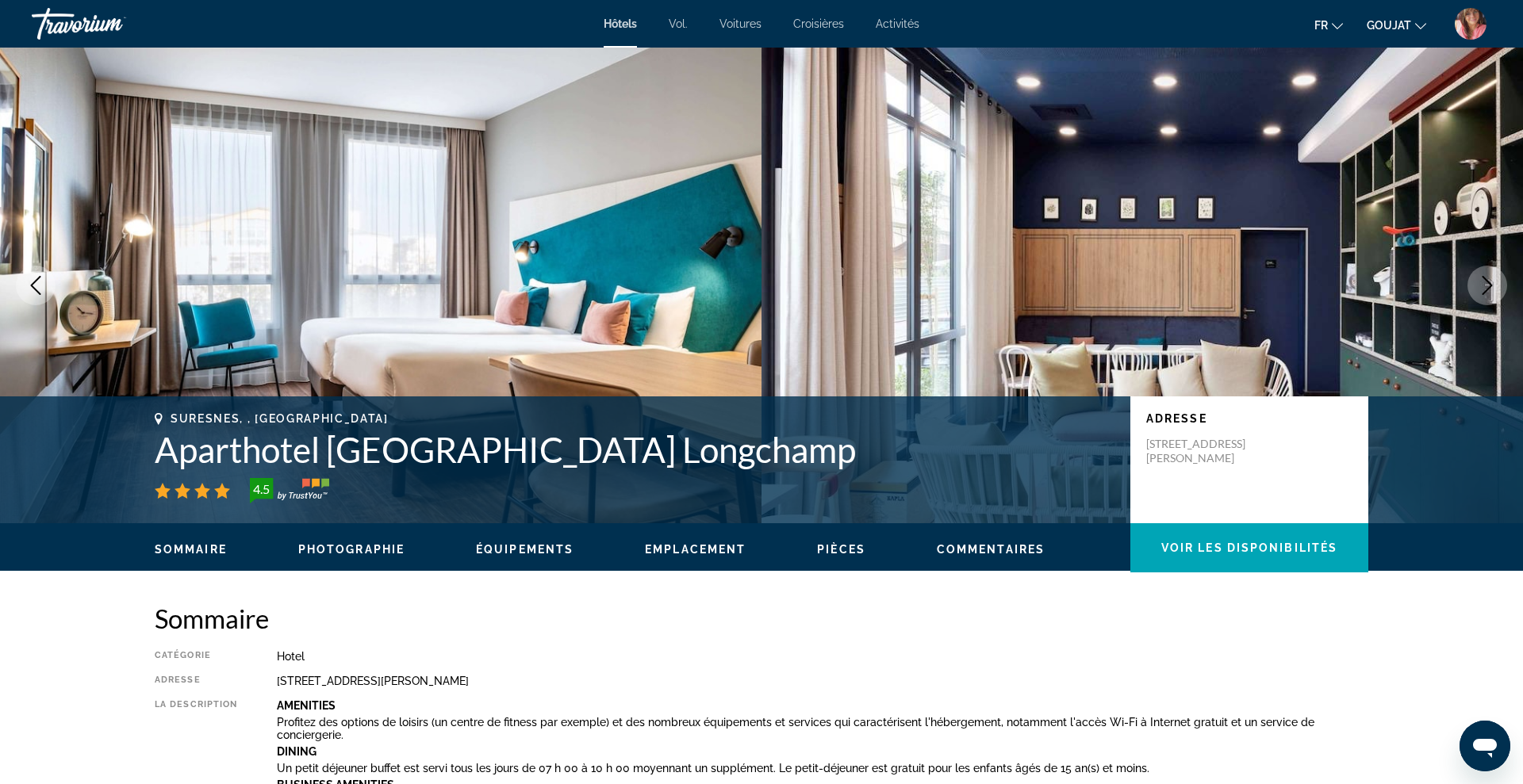
click at [1485, 284] on icon "Next image" at bounding box center [1486, 285] width 19 height 19
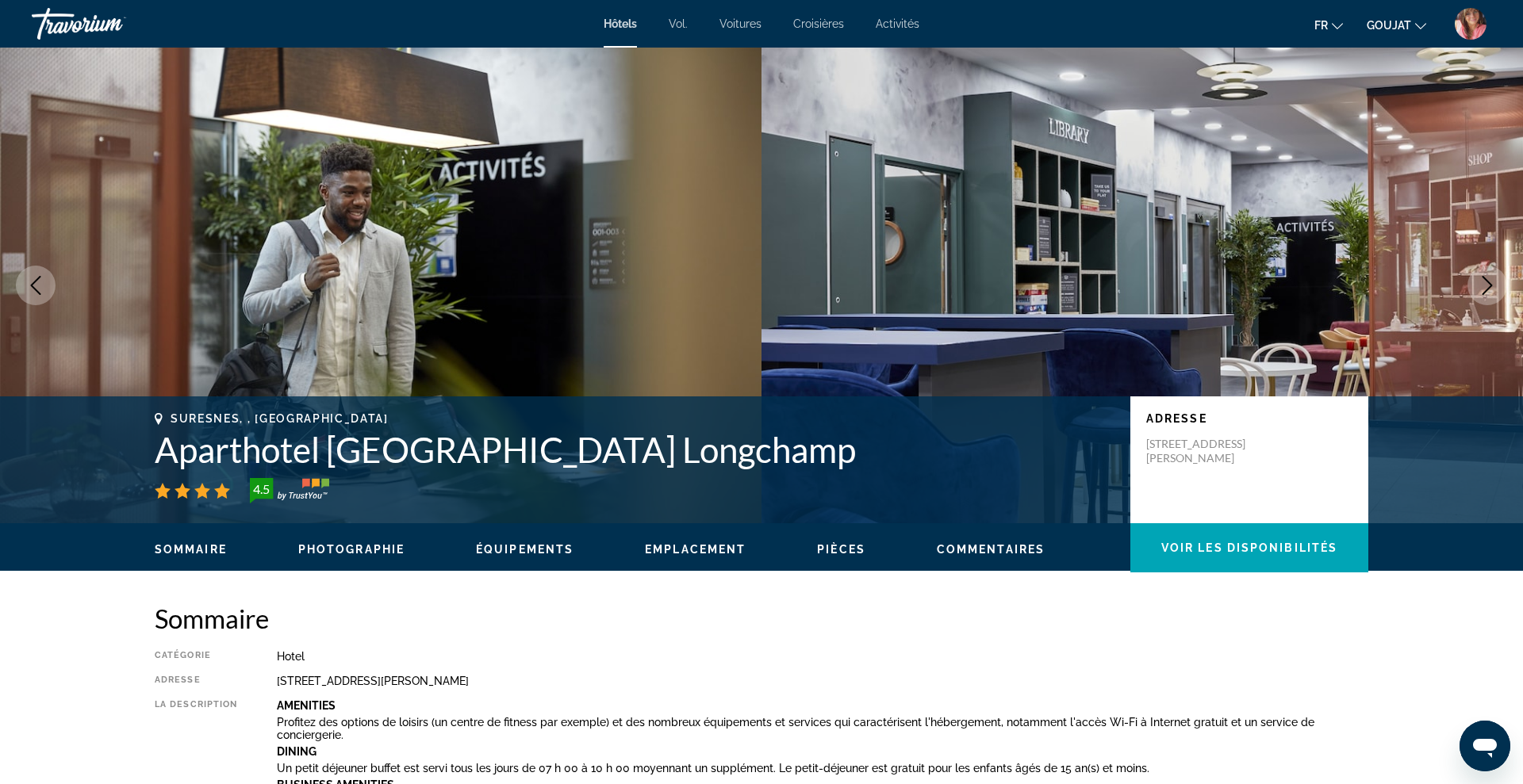
click at [1485, 284] on icon "Next image" at bounding box center [1486, 285] width 19 height 19
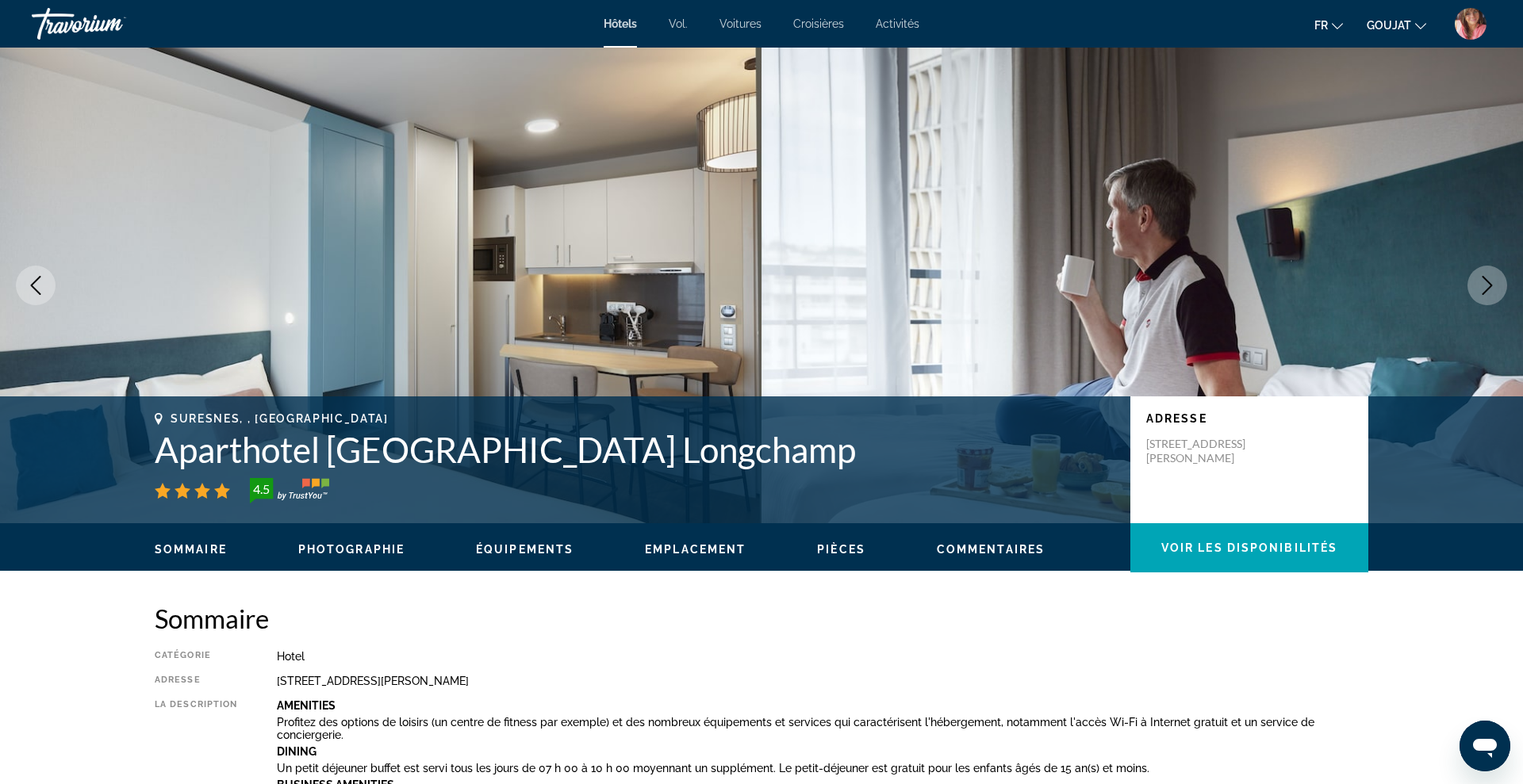
click at [1485, 284] on icon "Next image" at bounding box center [1486, 285] width 19 height 19
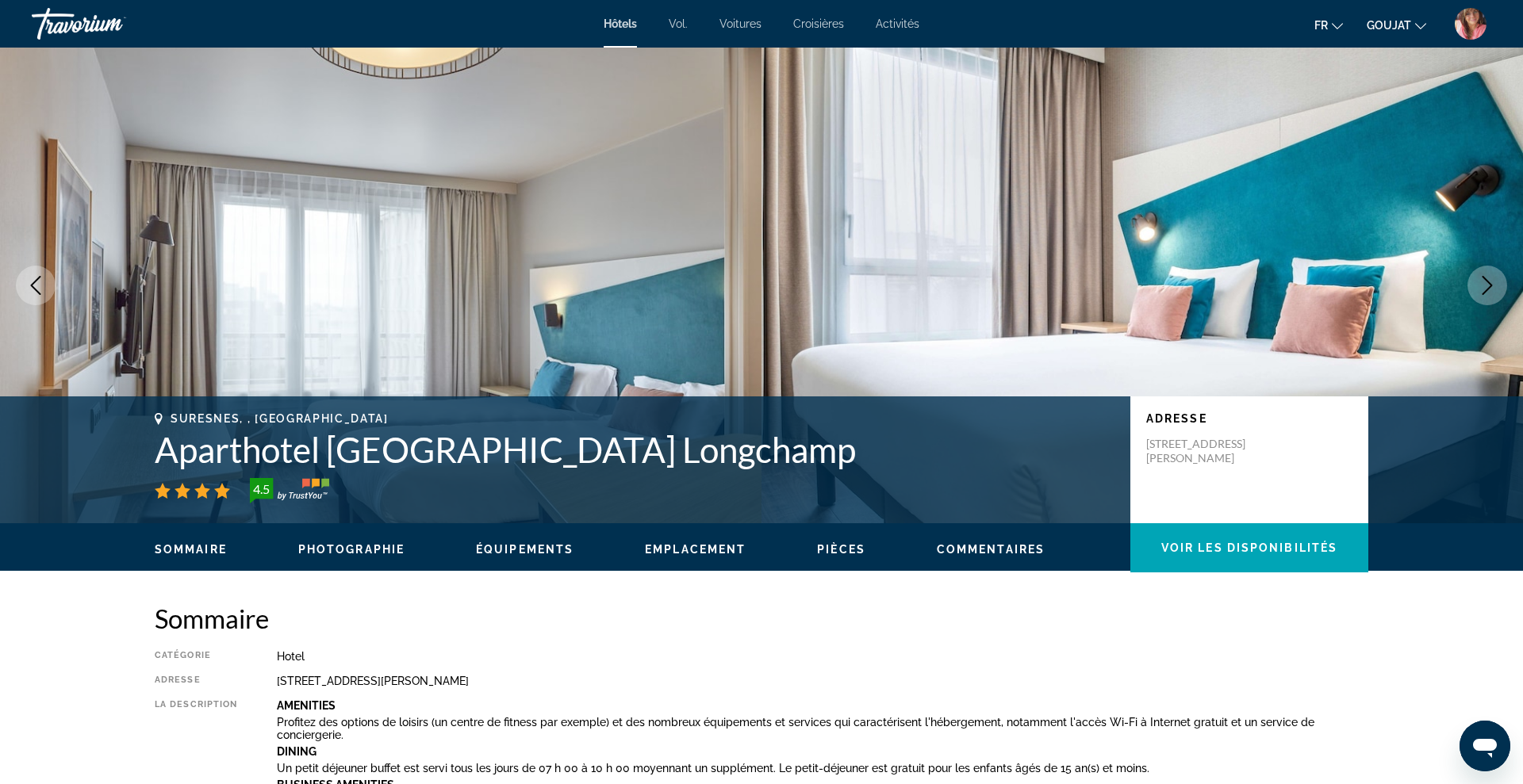
click at [1485, 284] on icon "Next image" at bounding box center [1486, 285] width 19 height 19
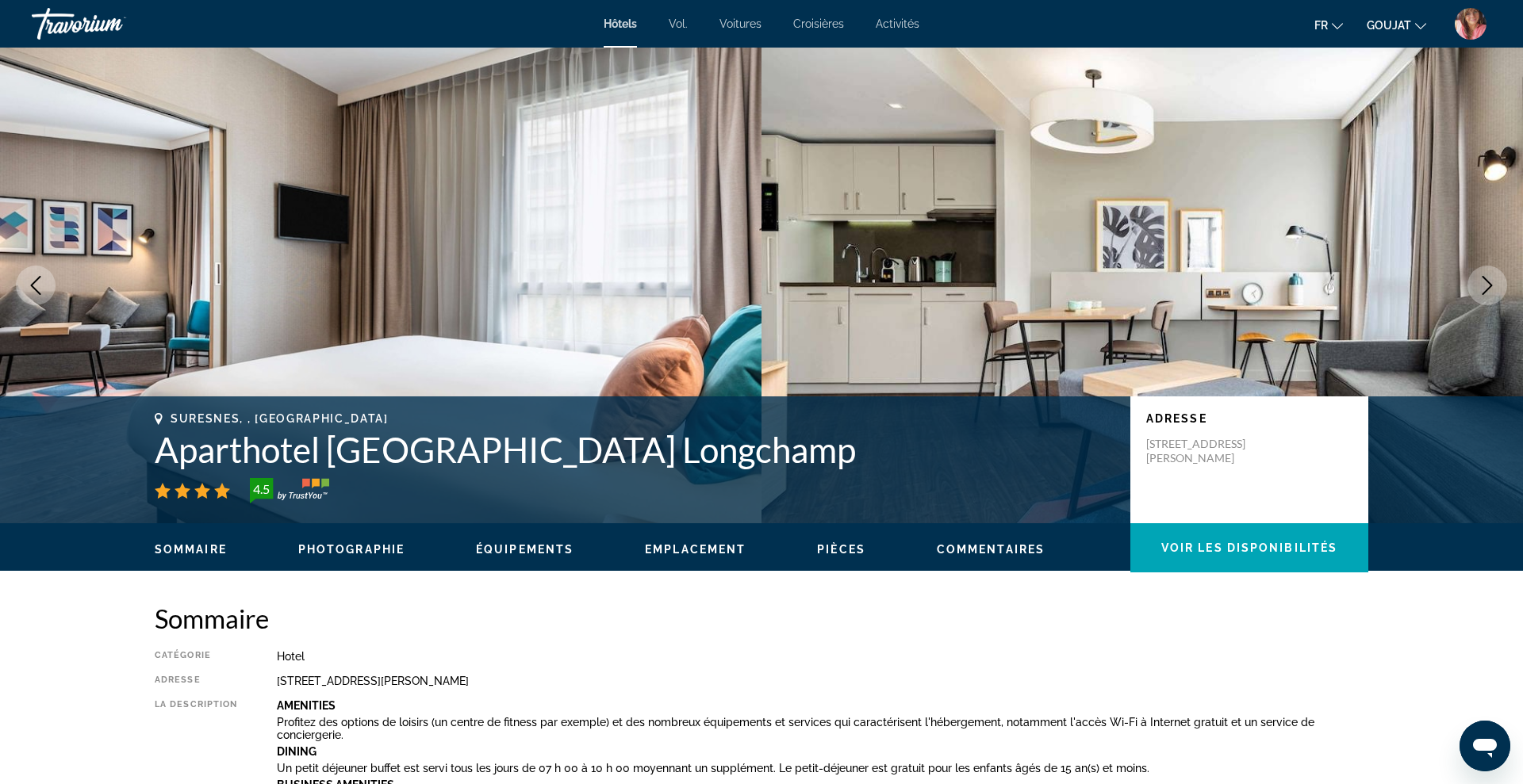
click at [1485, 284] on icon "Next image" at bounding box center [1486, 285] width 19 height 19
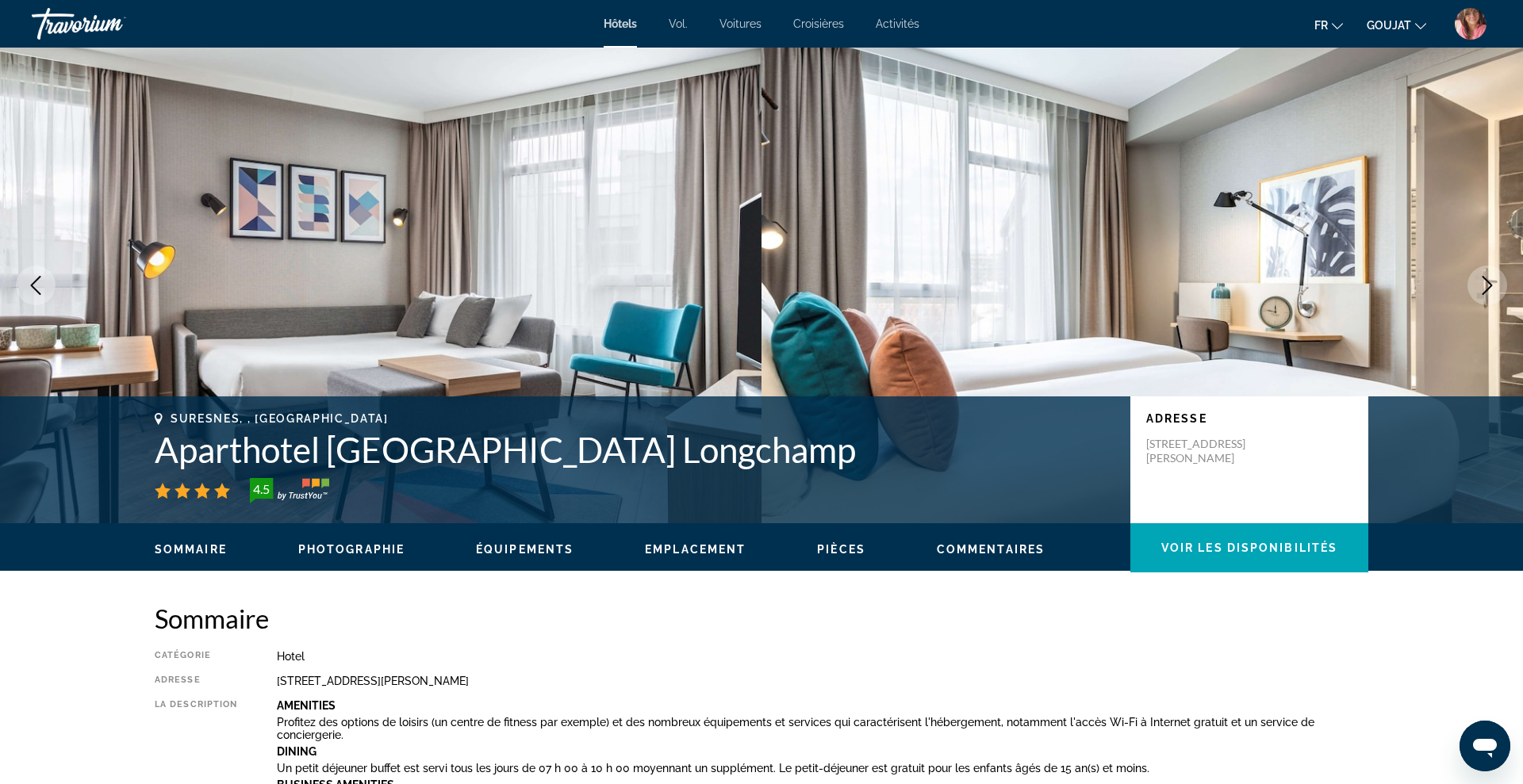
click at [1485, 284] on icon "Next image" at bounding box center [1486, 285] width 19 height 19
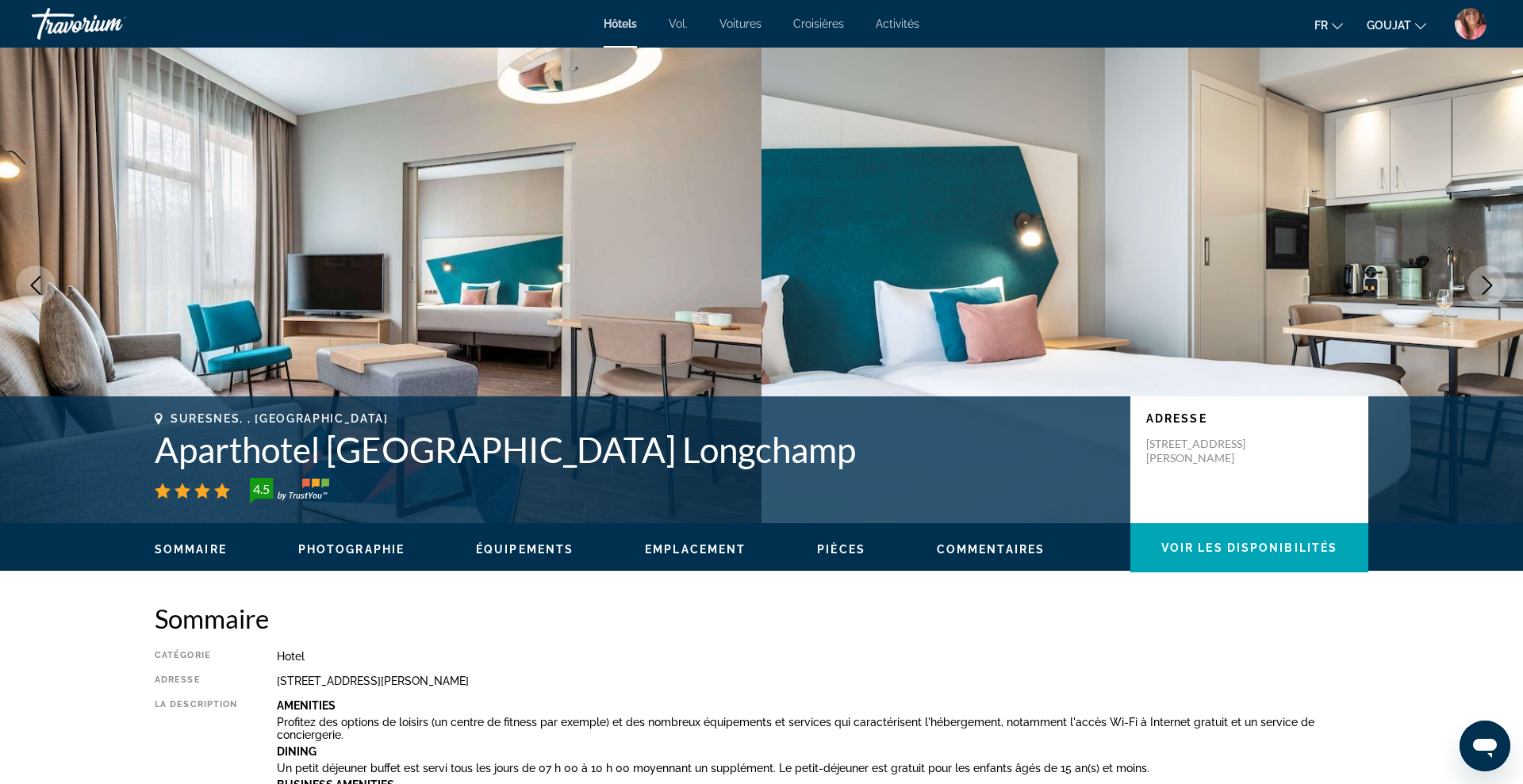
click at [1485, 284] on icon "Next image" at bounding box center [1486, 285] width 19 height 19
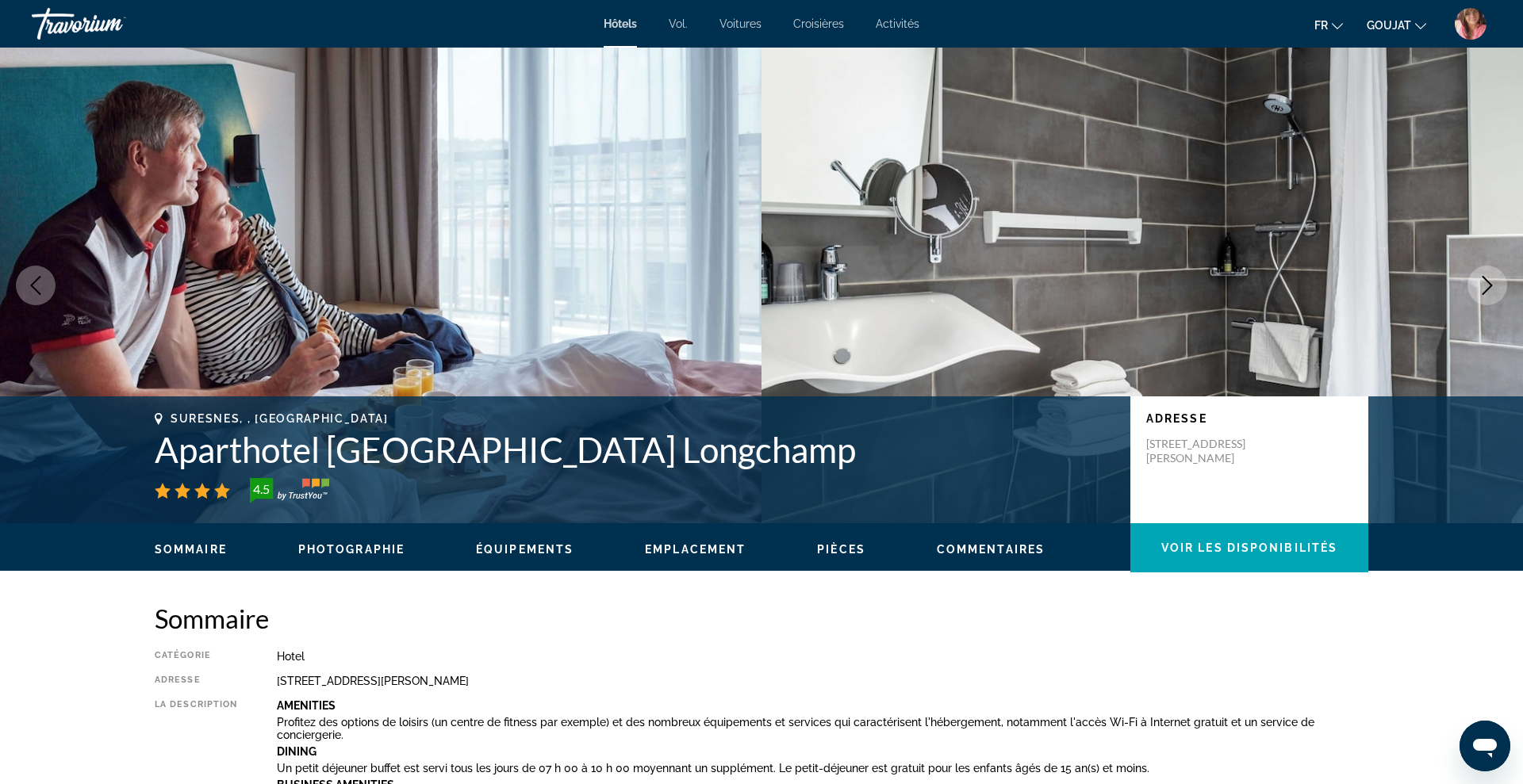
click at [1485, 284] on icon "Next image" at bounding box center [1486, 285] width 19 height 19
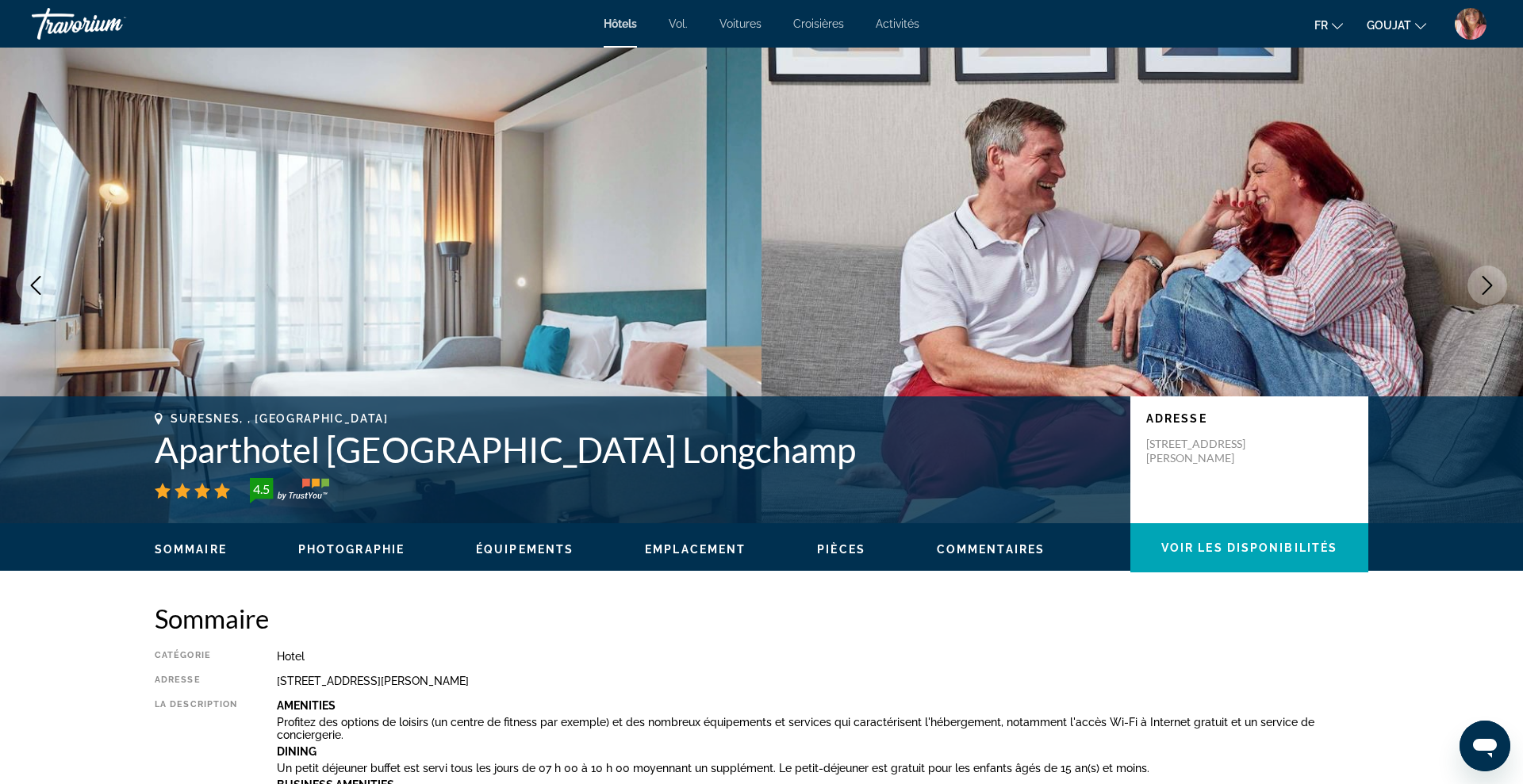
click at [1485, 284] on icon "Next image" at bounding box center [1486, 285] width 19 height 19
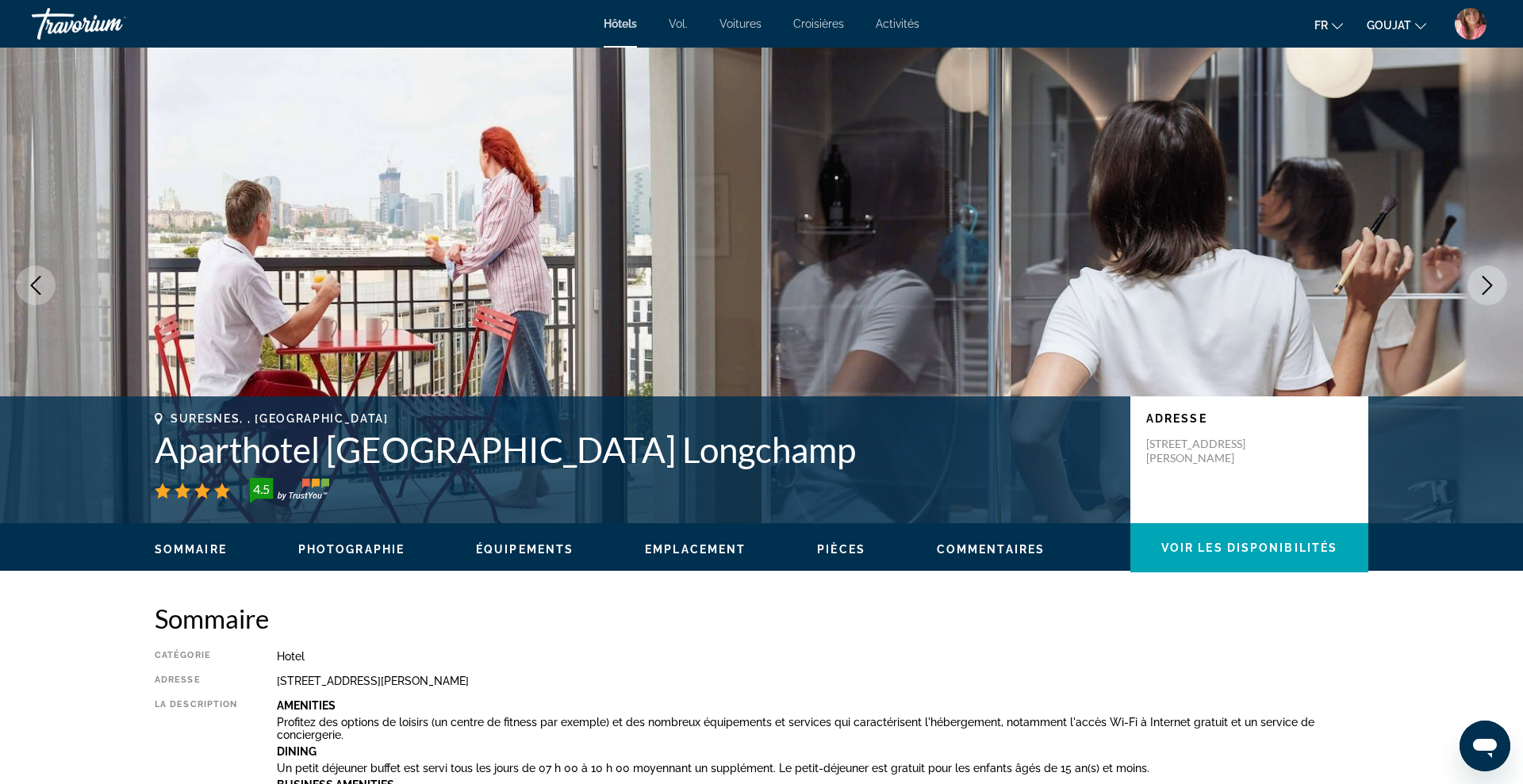
click at [1485, 284] on icon "Next image" at bounding box center [1486, 285] width 19 height 19
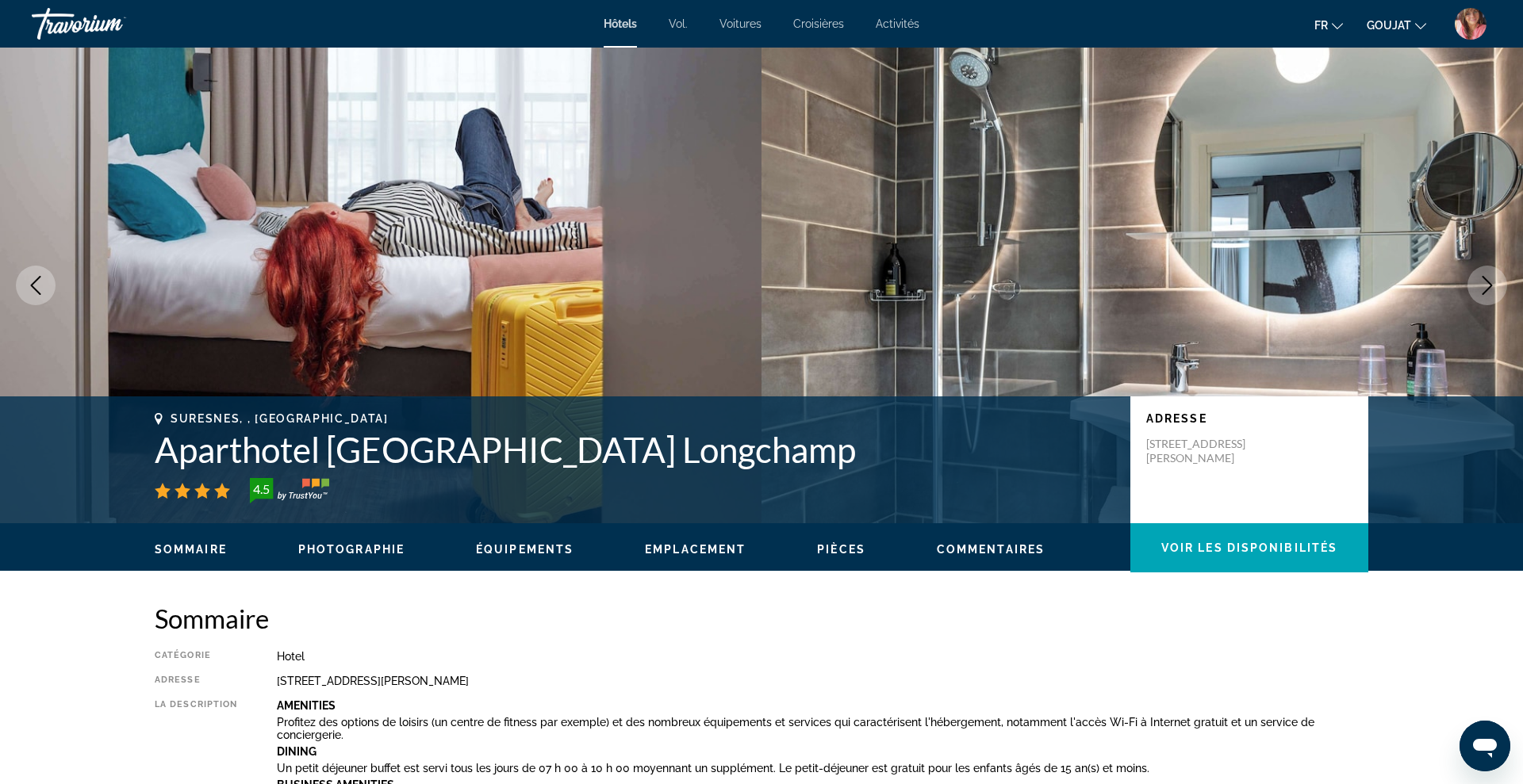
click at [38, 287] on icon "Previous image" at bounding box center [35, 285] width 19 height 19
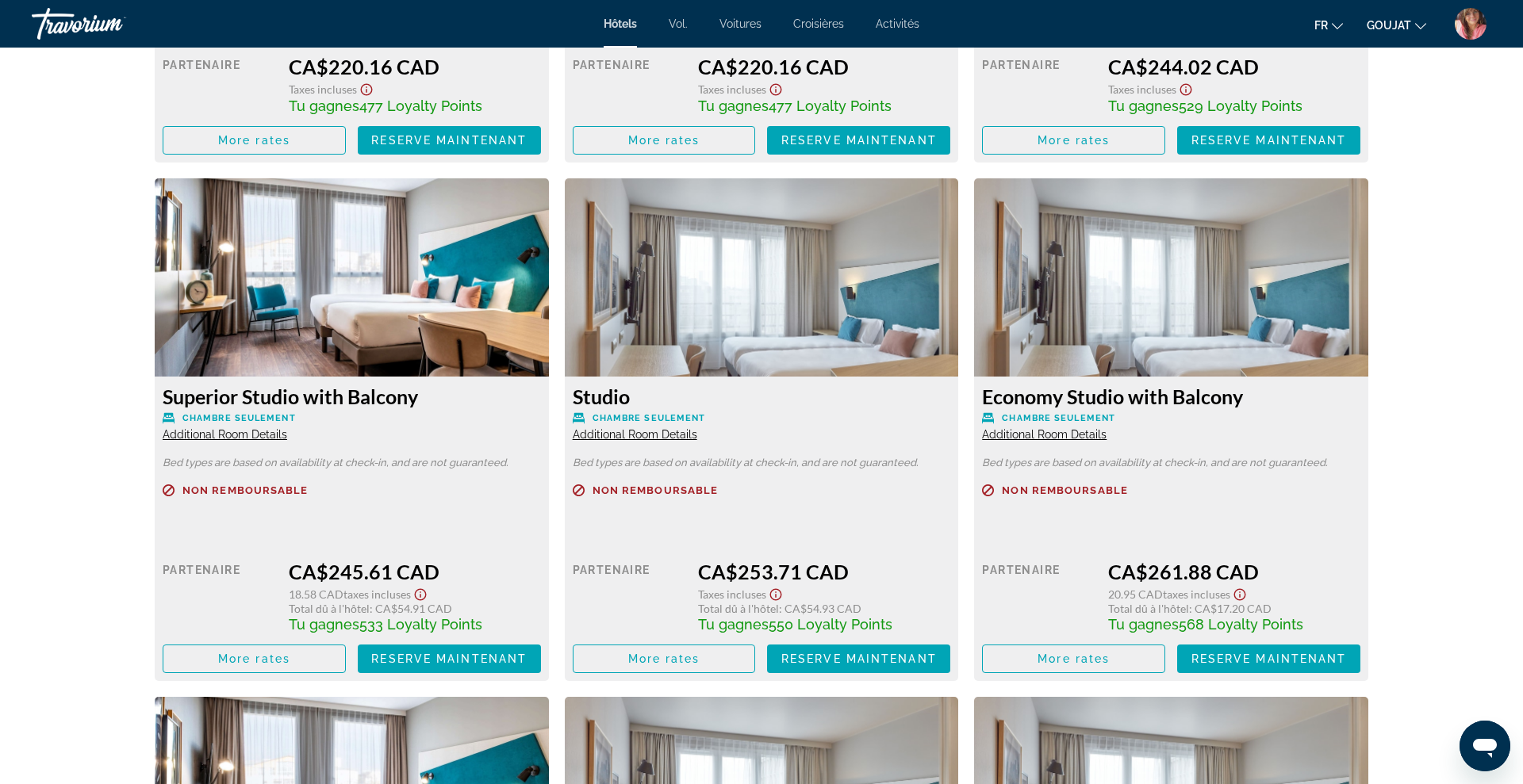
scroll to position [2563, 0]
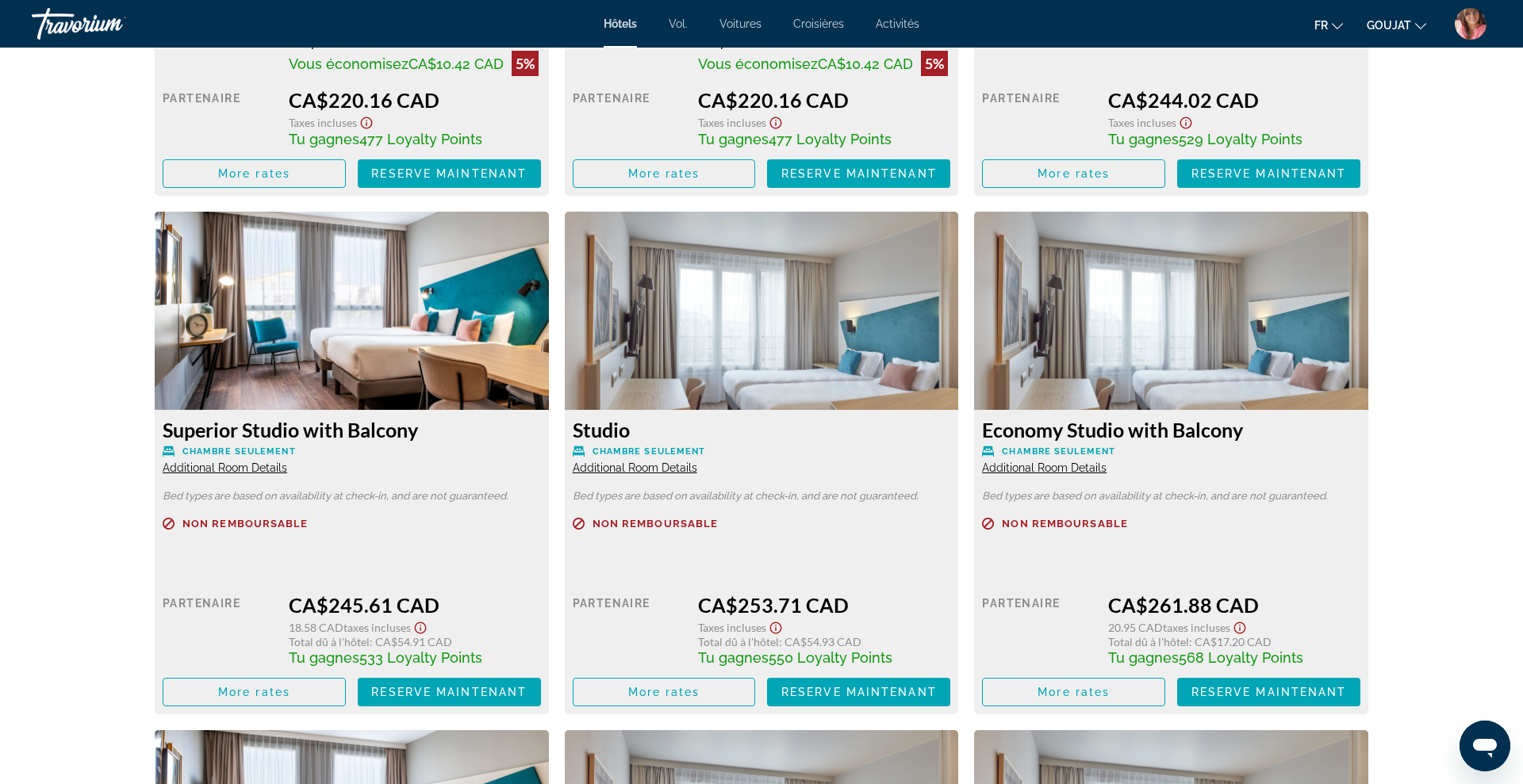
click at [1208, 278] on img "Contenu principal" at bounding box center [1171, 311] width 394 height 198
click at [1188, 319] on img "Contenu principal" at bounding box center [1171, 311] width 394 height 198
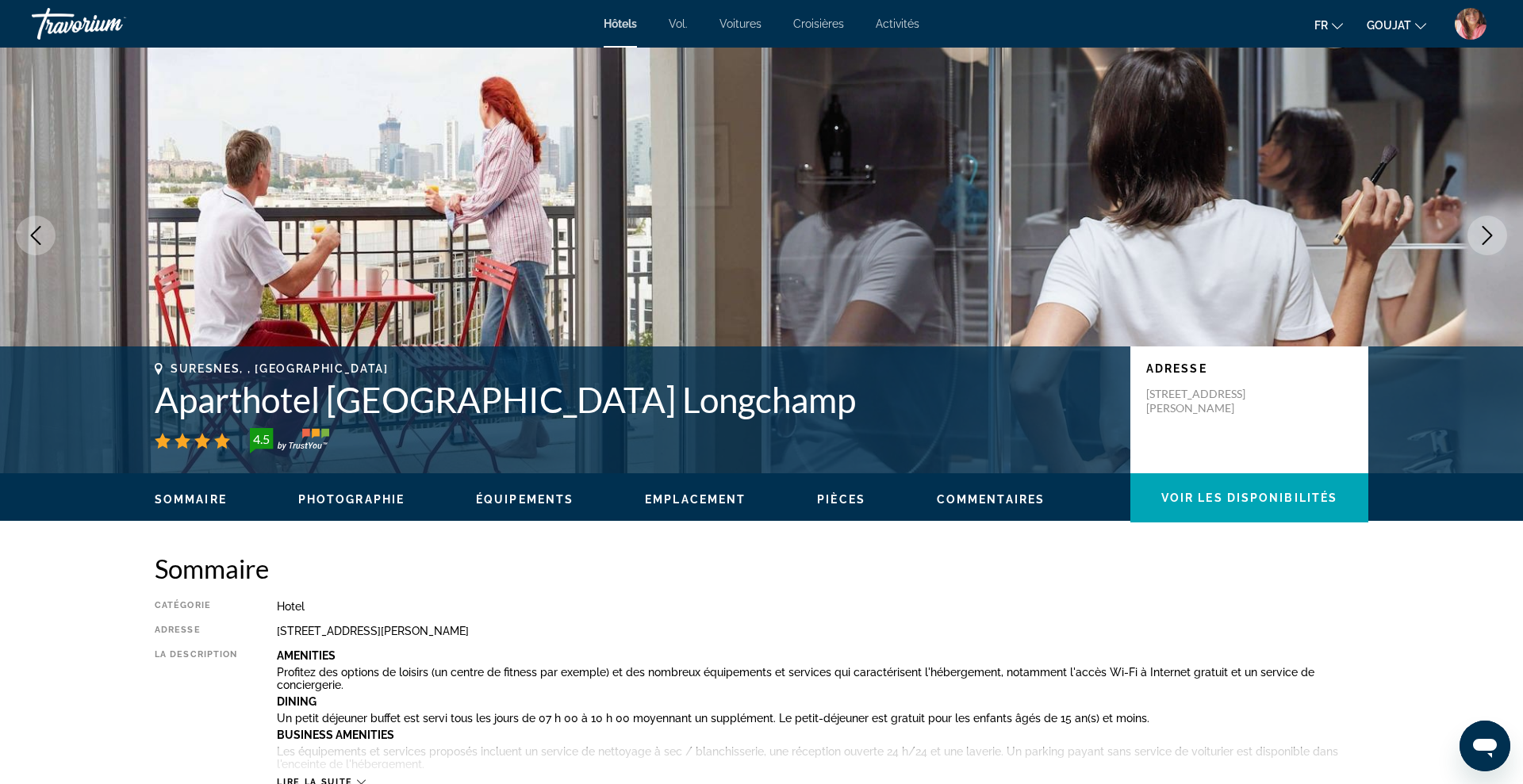
scroll to position [41, 0]
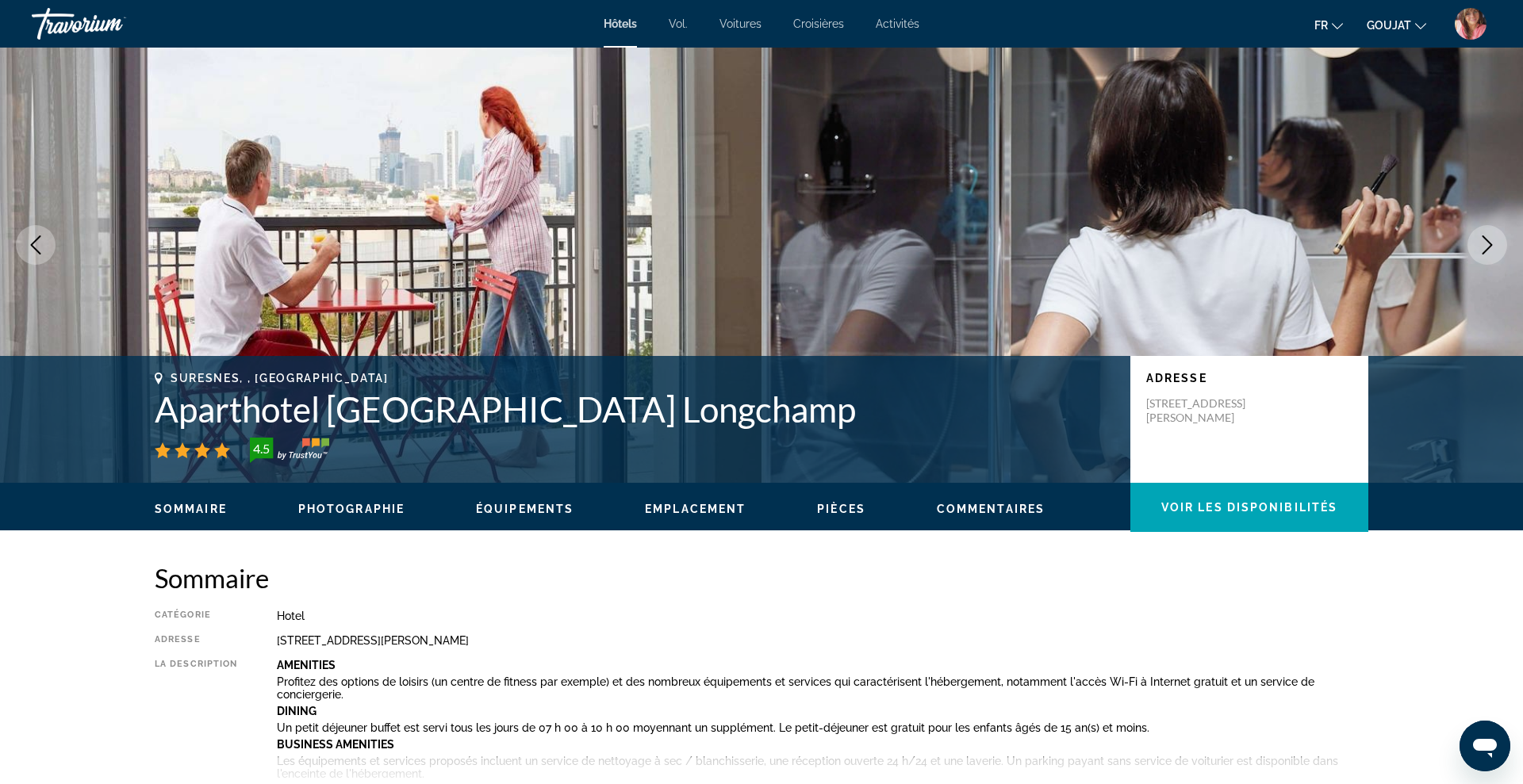
drag, startPoint x: 151, startPoint y: 413, endPoint x: 845, endPoint y: 415, distance: 694.0
click at [845, 415] on div "Suresnes, , France Aparthotel Adagio Paris Suresnes Longchamp 4.5 Adresse 13 Ru…" at bounding box center [762, 420] width 1277 height 95
copy h1 "Aparthotel [GEOGRAPHIC_DATA] Longchamp"
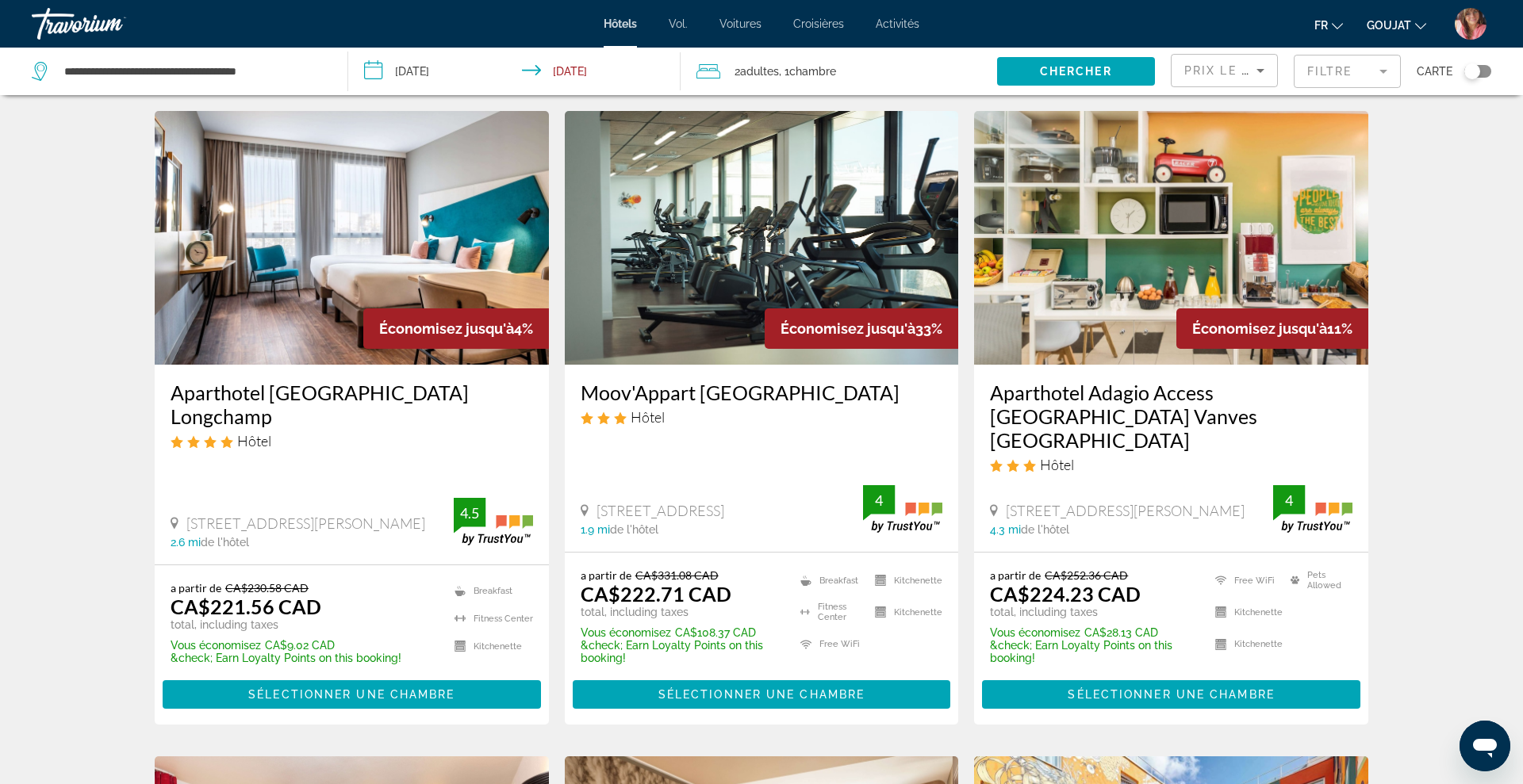
scroll to position [628, 0]
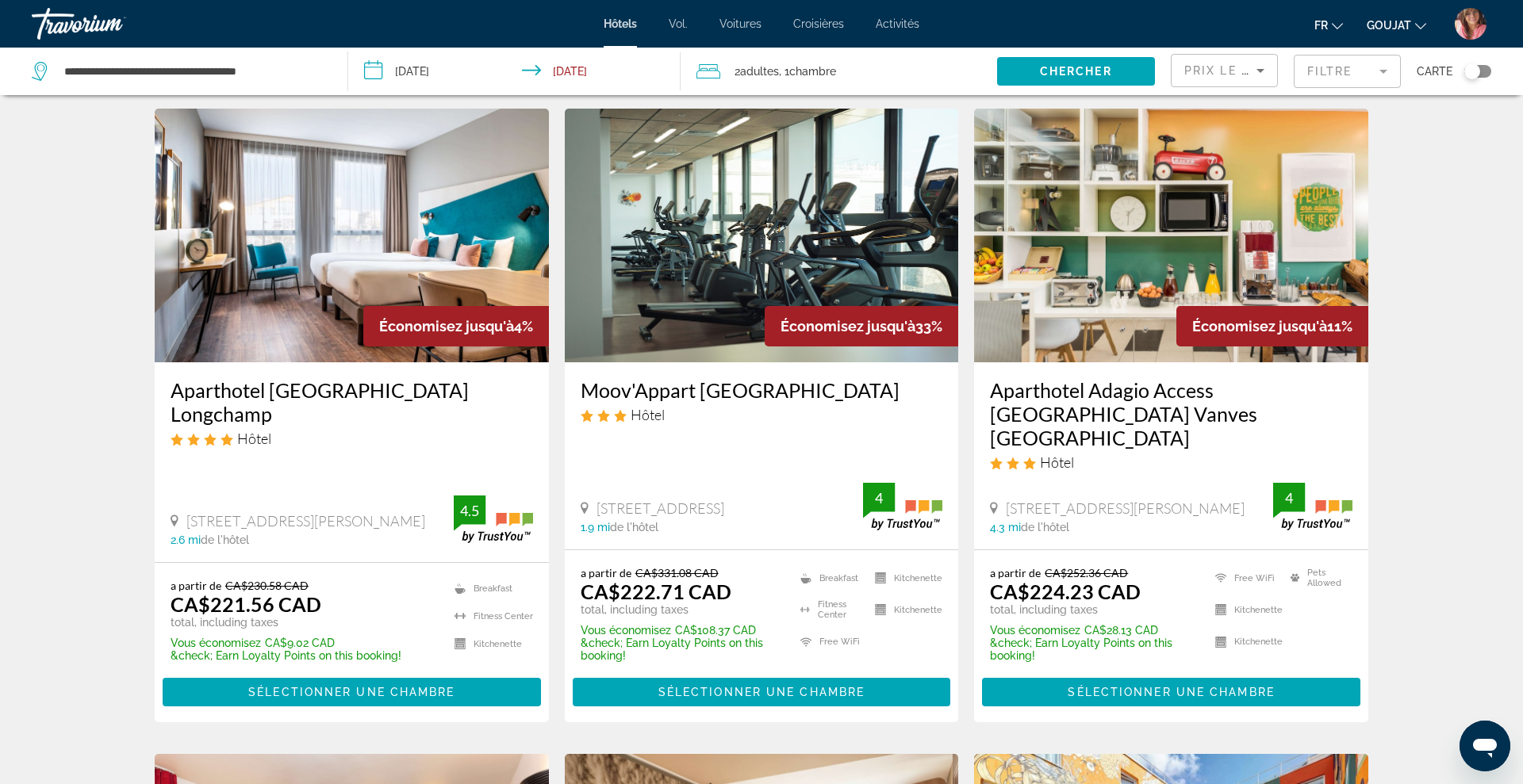
click at [854, 254] on img "Contenu principal" at bounding box center [762, 235] width 394 height 254
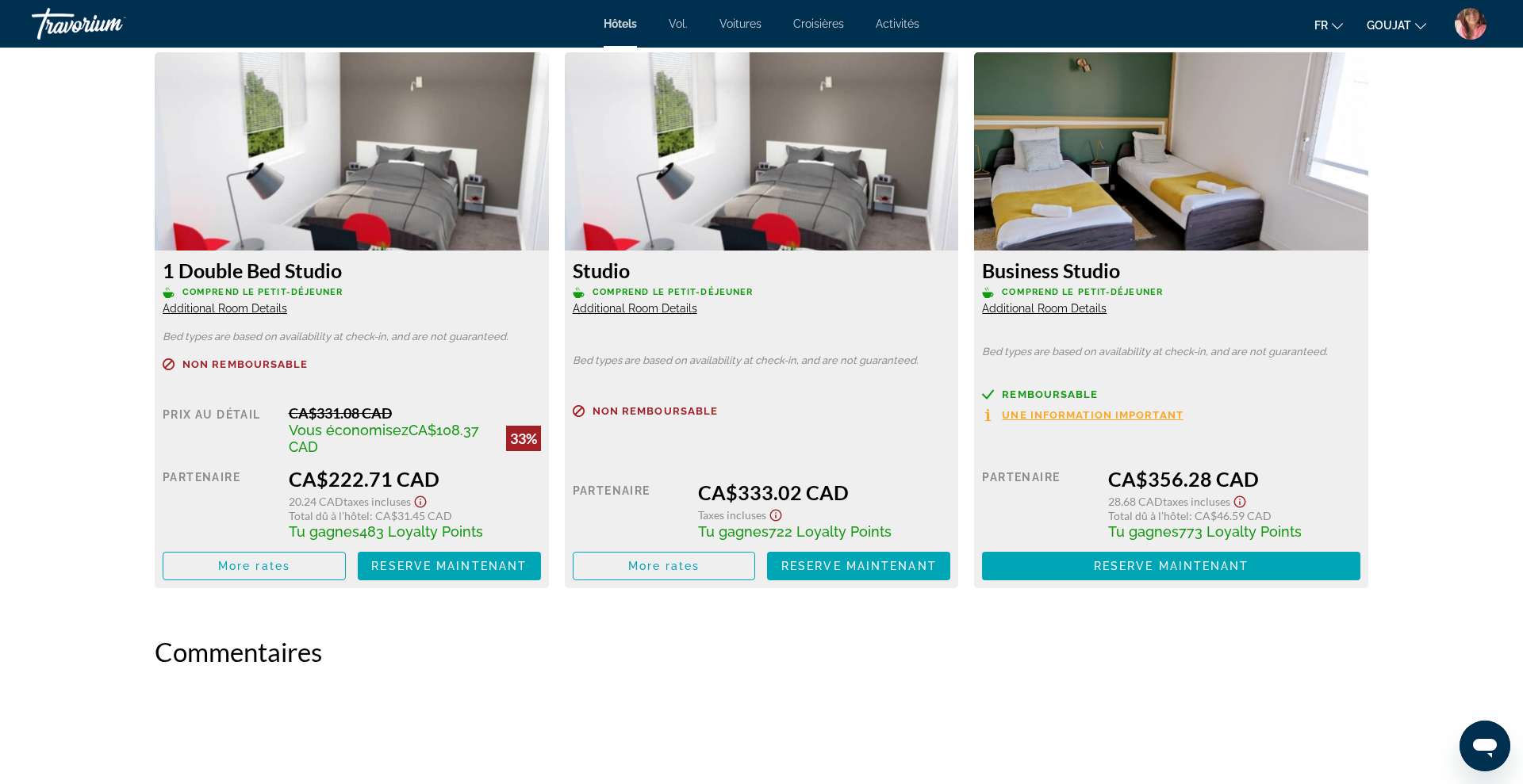
scroll to position [2194, 0]
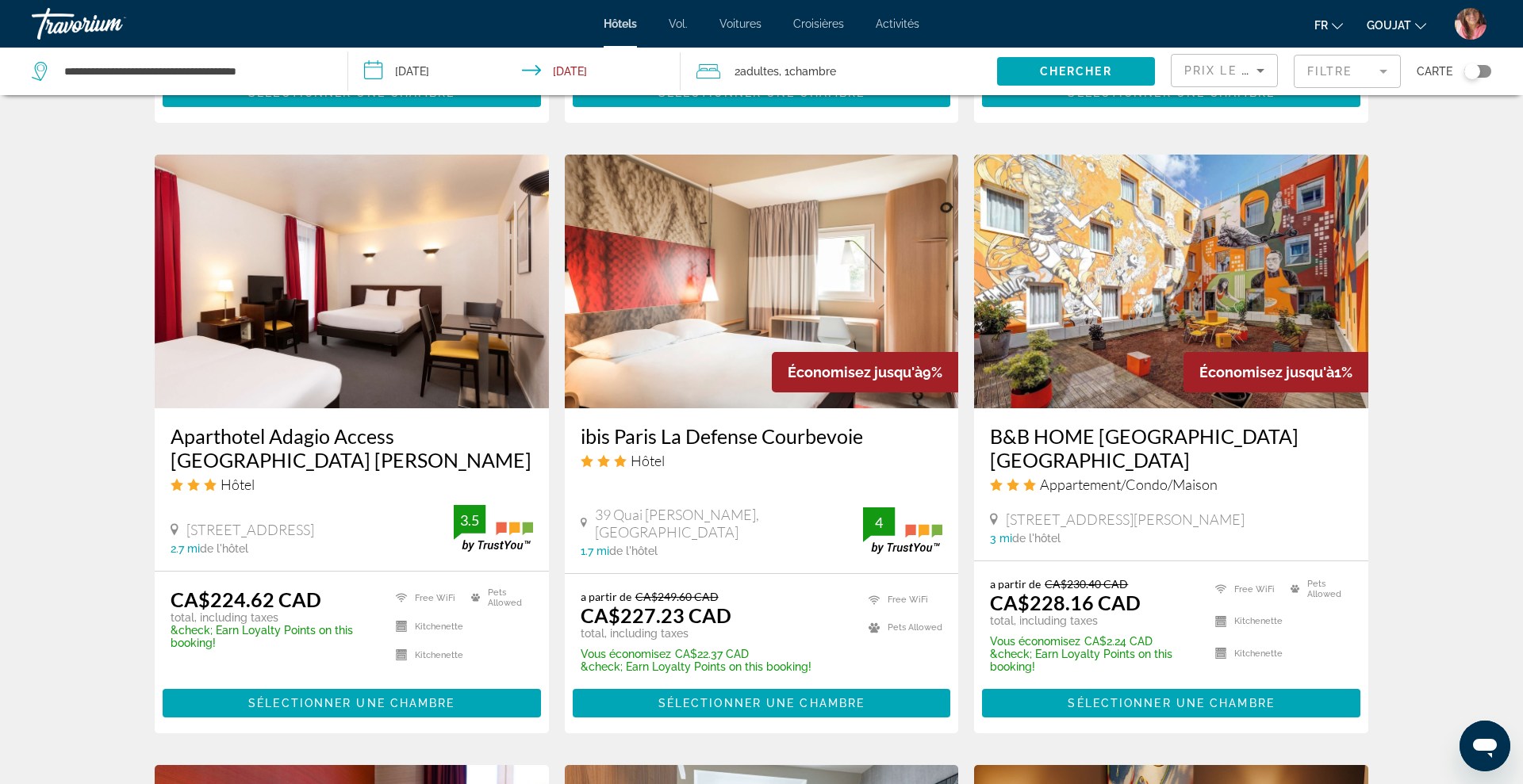
scroll to position [1229, 0]
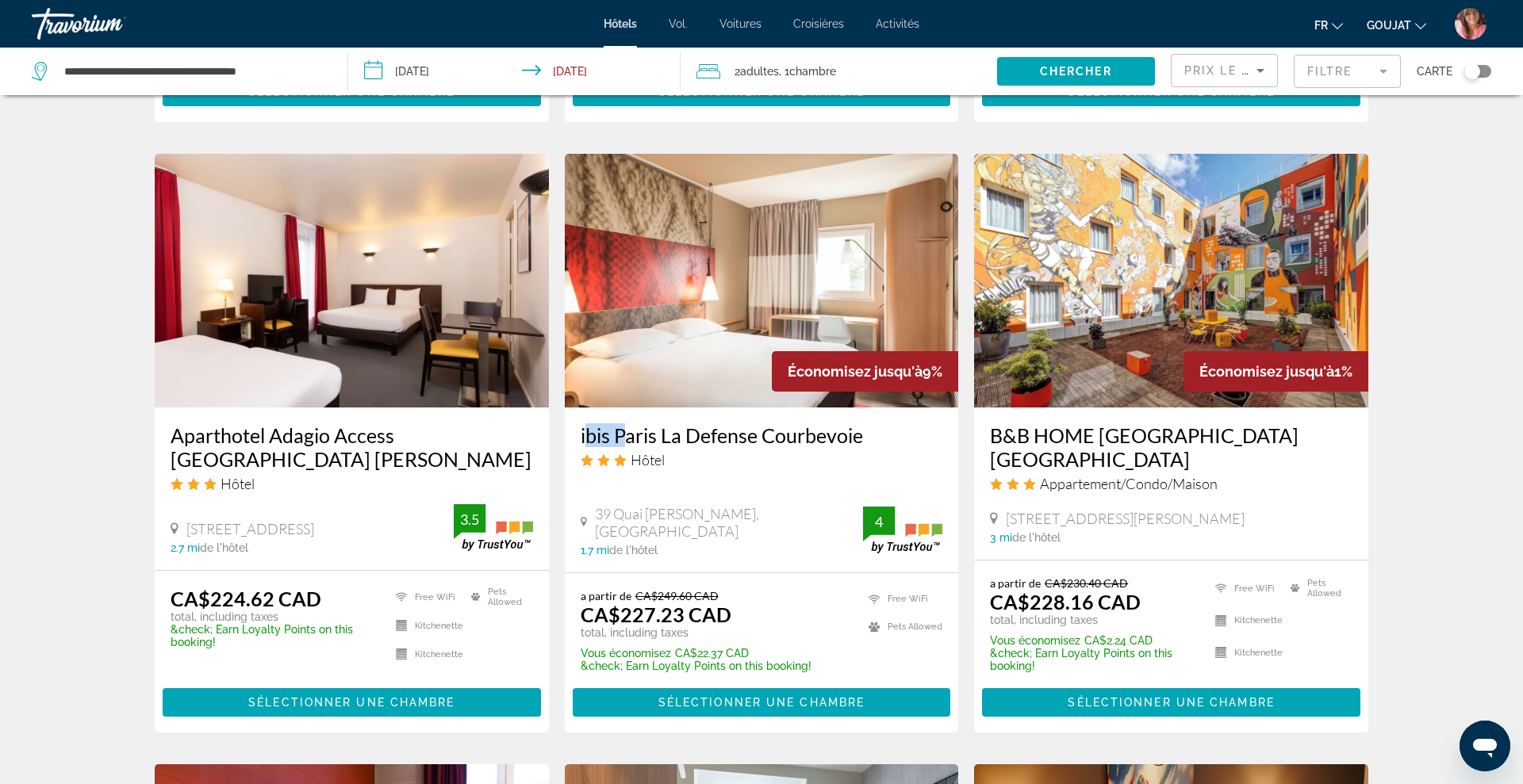
drag, startPoint x: 571, startPoint y: 408, endPoint x: 652, endPoint y: 414, distance: 81.2
click at [652, 414] on div "ibis Paris La Defense Courbevoie Hôtel 39 Quai Paul Doumer, Courbevoie 1.7 mi d…" at bounding box center [762, 490] width 394 height 165
click at [569, 413] on div "ibis Paris La Defense Courbevoie Hôtel 39 Quai Paul Doumer, Courbevoie 1.7 mi d…" at bounding box center [762, 490] width 394 height 165
drag, startPoint x: 575, startPoint y: 411, endPoint x: 891, endPoint y: 412, distance: 316.0
click at [891, 412] on div "ibis Paris La Defense Courbevoie Hôtel 39 Quai Paul Doumer, Courbevoie 1.7 mi d…" at bounding box center [762, 490] width 394 height 165
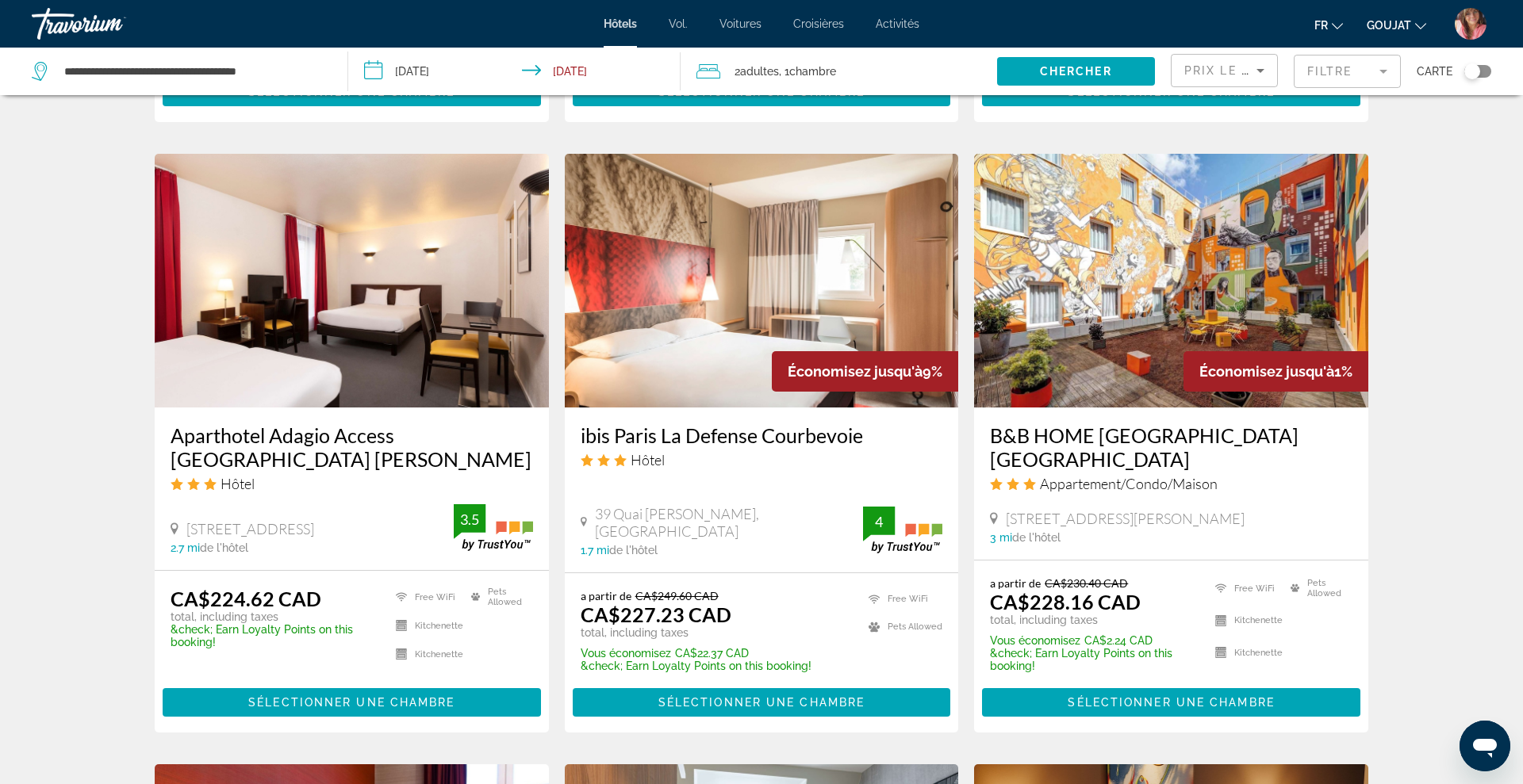
copy h3 "ibis Paris La Defense Courbevoie"
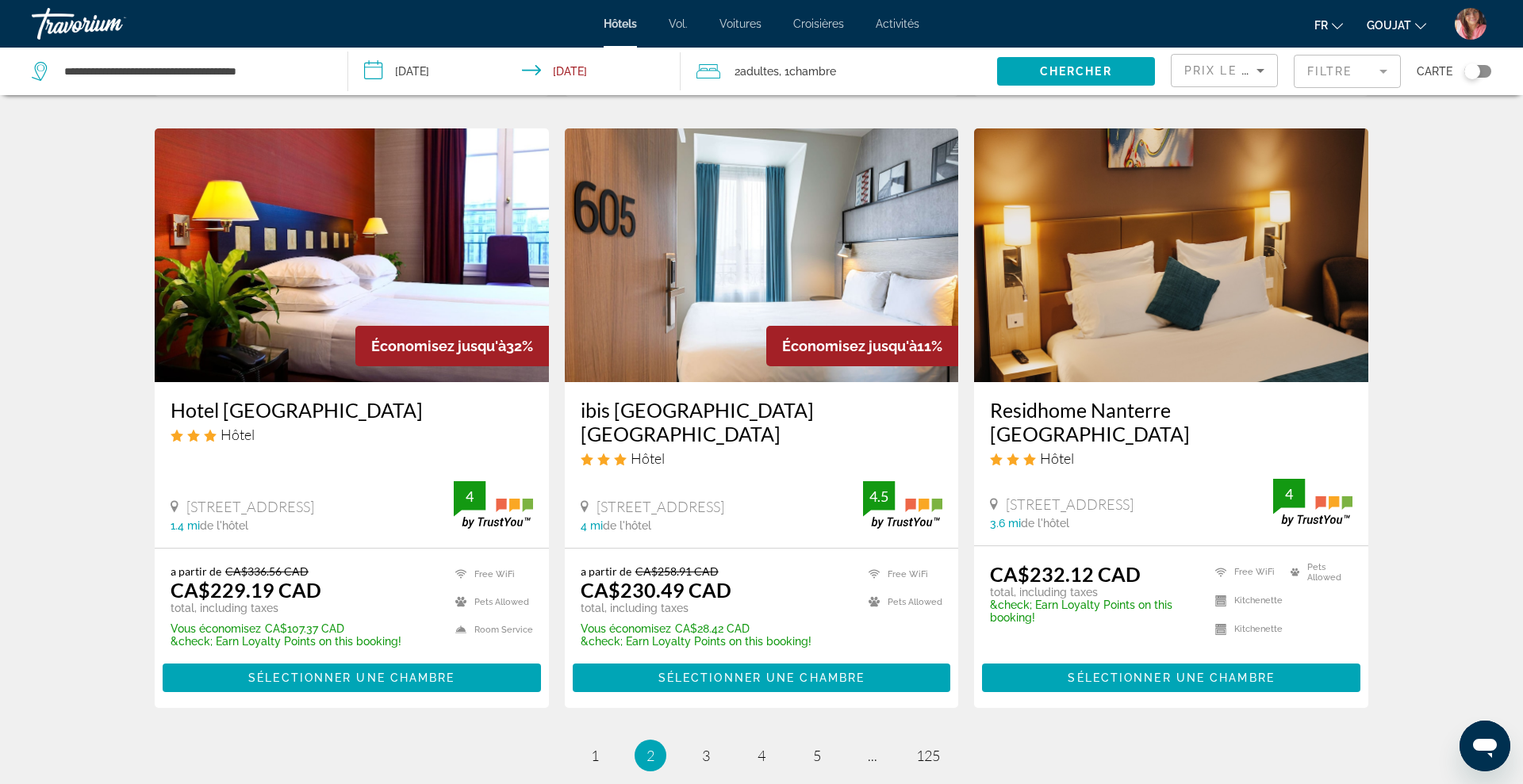
scroll to position [1860, 0]
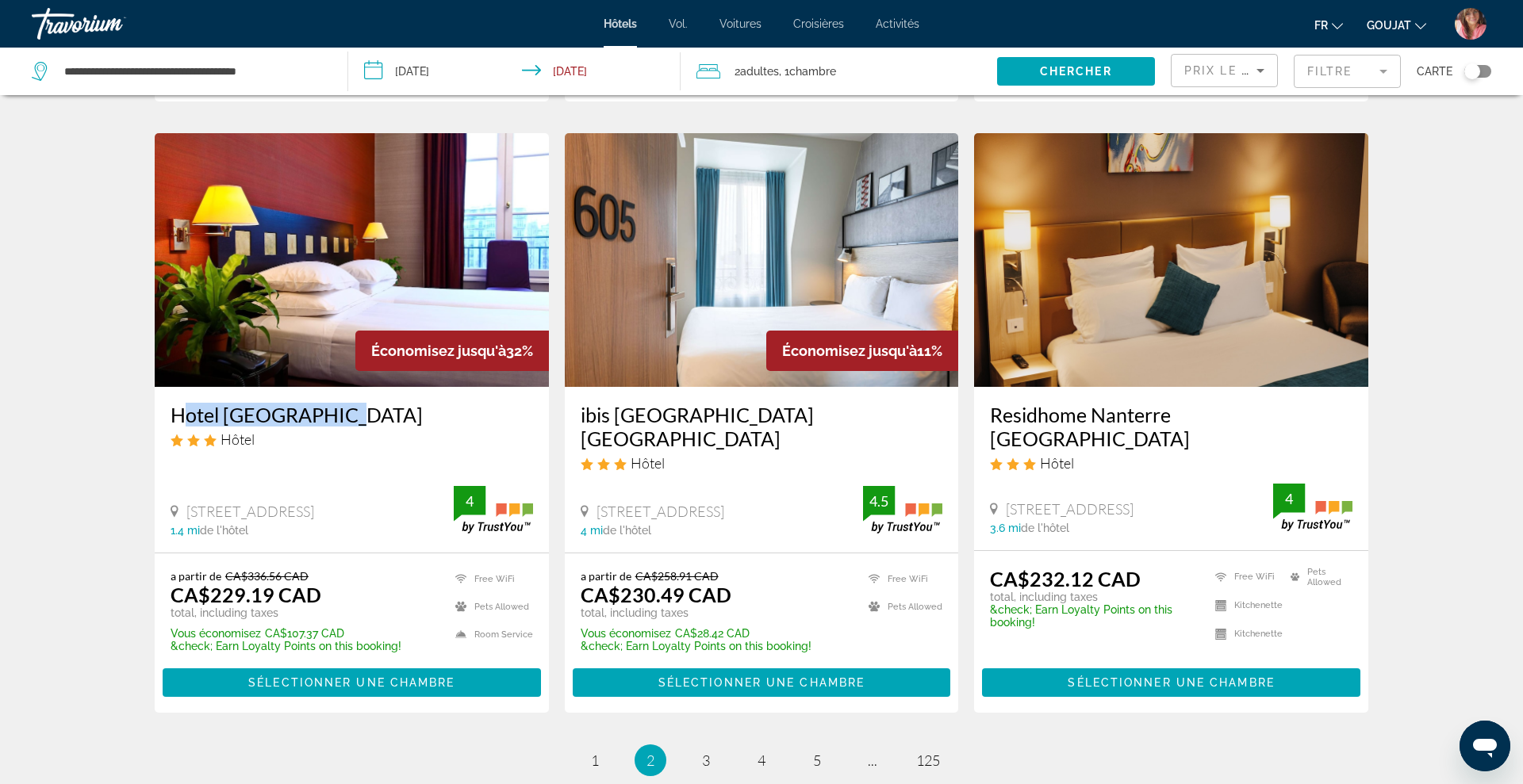
drag, startPoint x: 164, startPoint y: 397, endPoint x: 323, endPoint y: 399, distance: 159.0
click at [323, 399] on div "Hotel De La Jatte Hôtel 4 Boulevard Du Parc, Neuilly-Sur-Seine 1.4 mi de l'hôte…" at bounding box center [351, 469] width 394 height 165
copy h3 "Hotel [GEOGRAPHIC_DATA]"
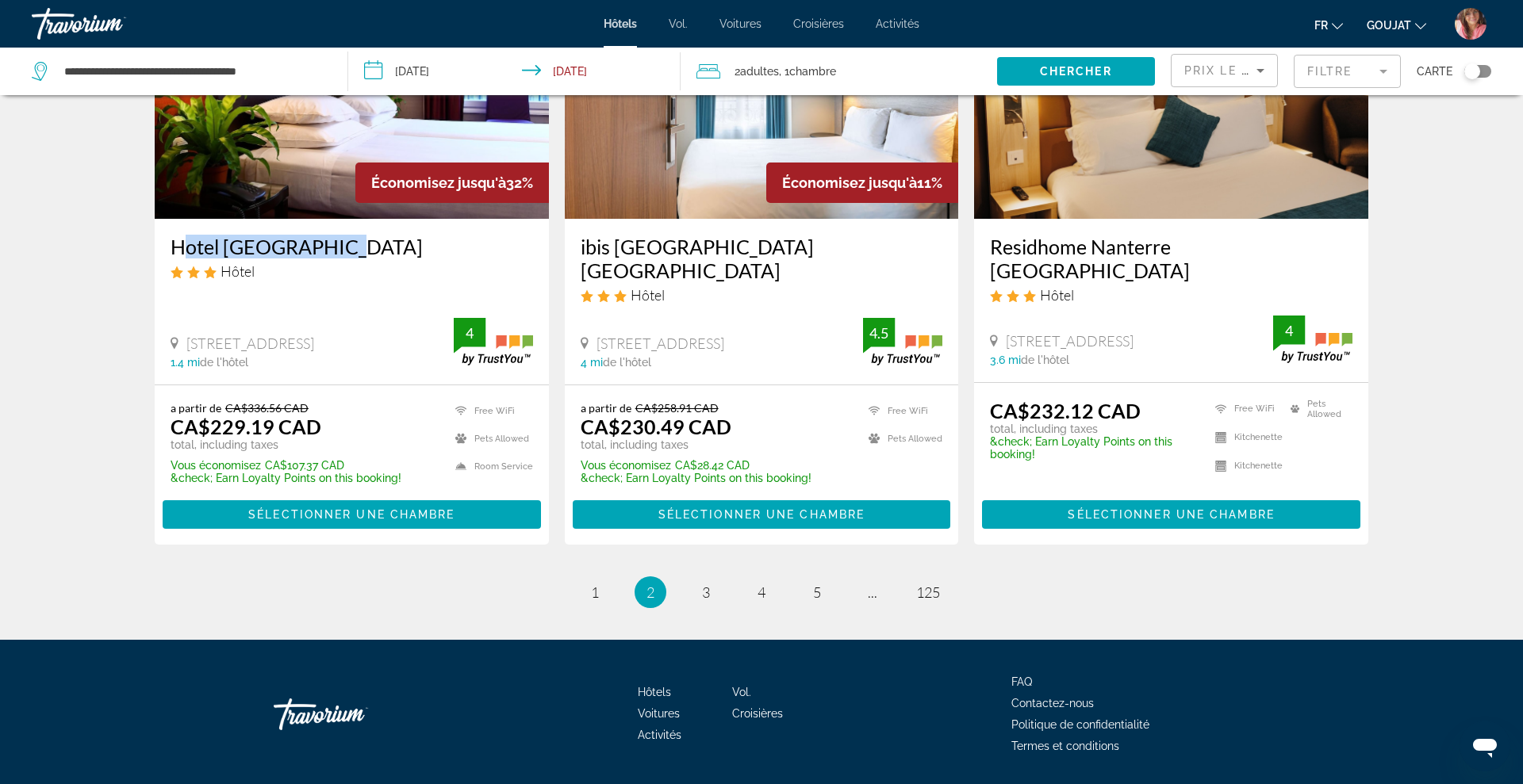
scroll to position [2028, 0]
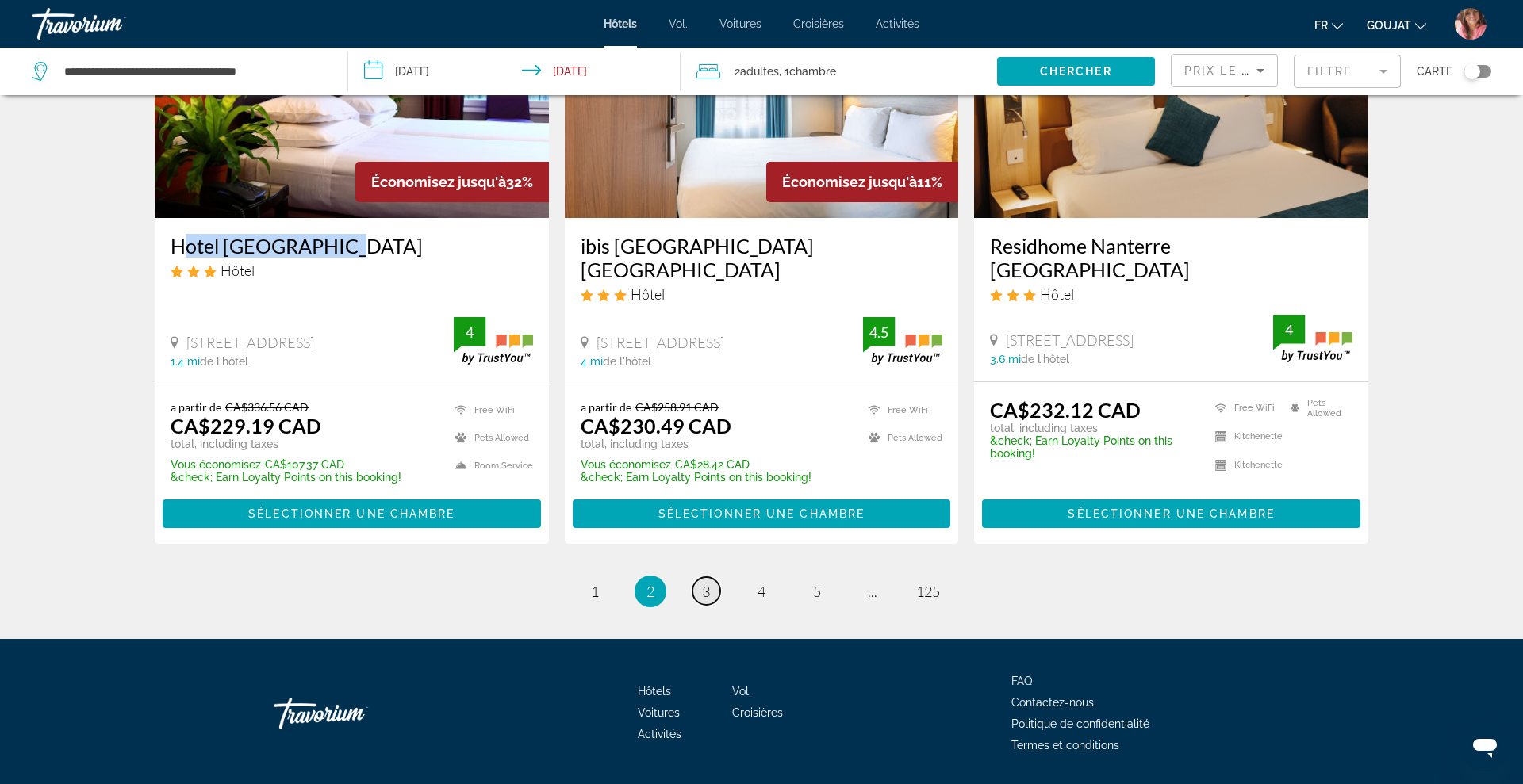
click at [702, 583] on span "3" at bounding box center [706, 591] width 8 height 18
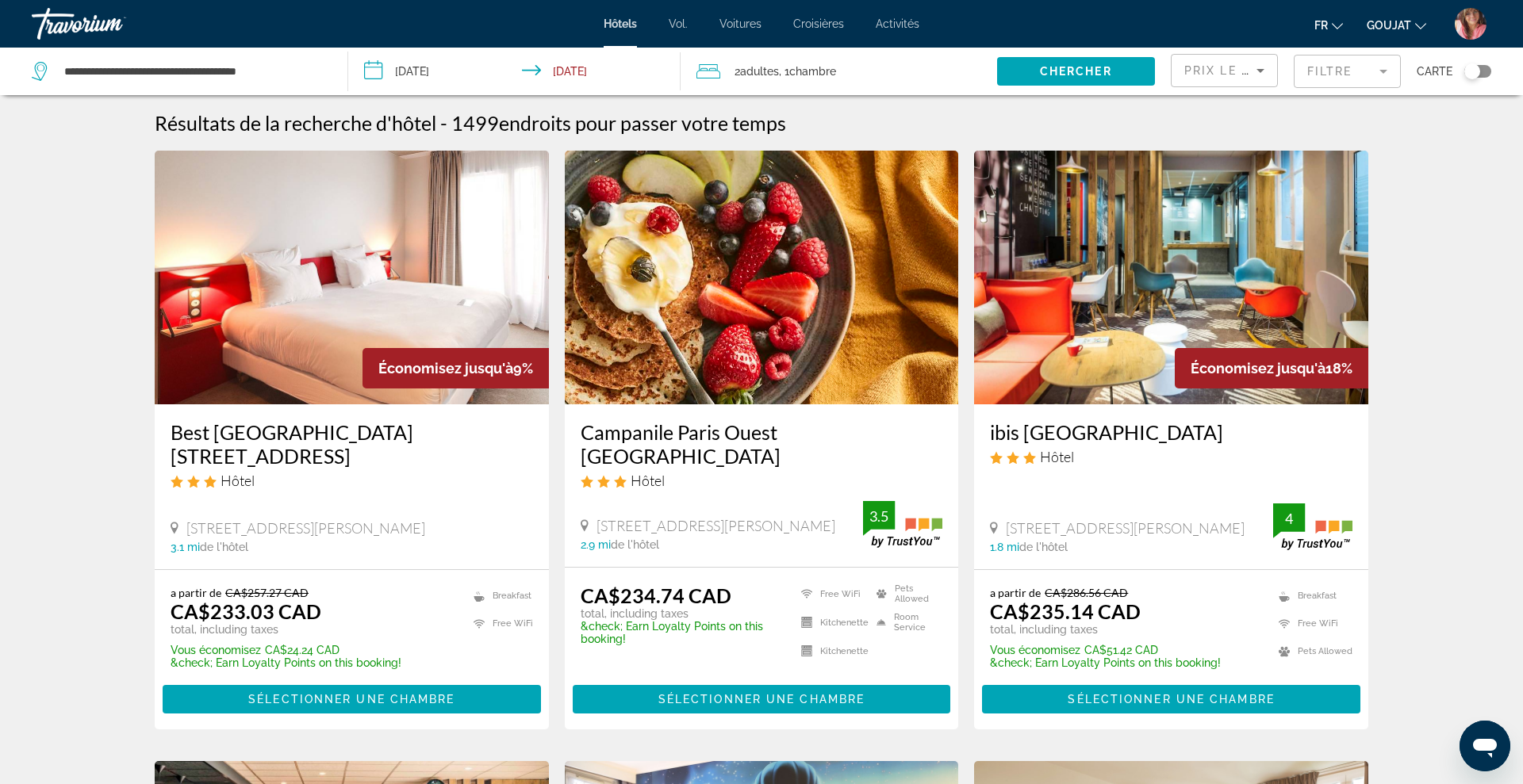
drag, startPoint x: 981, startPoint y: 432, endPoint x: 1207, endPoint y: 440, distance: 226.1
click at [1207, 440] on div "ibis Clichy Centre Mairie Hôtel 4 Rue Marcellin Berthelot, Clichy 1.8 mi de l'h…" at bounding box center [1171, 486] width 394 height 165
copy h3 "ibis [GEOGRAPHIC_DATA]"
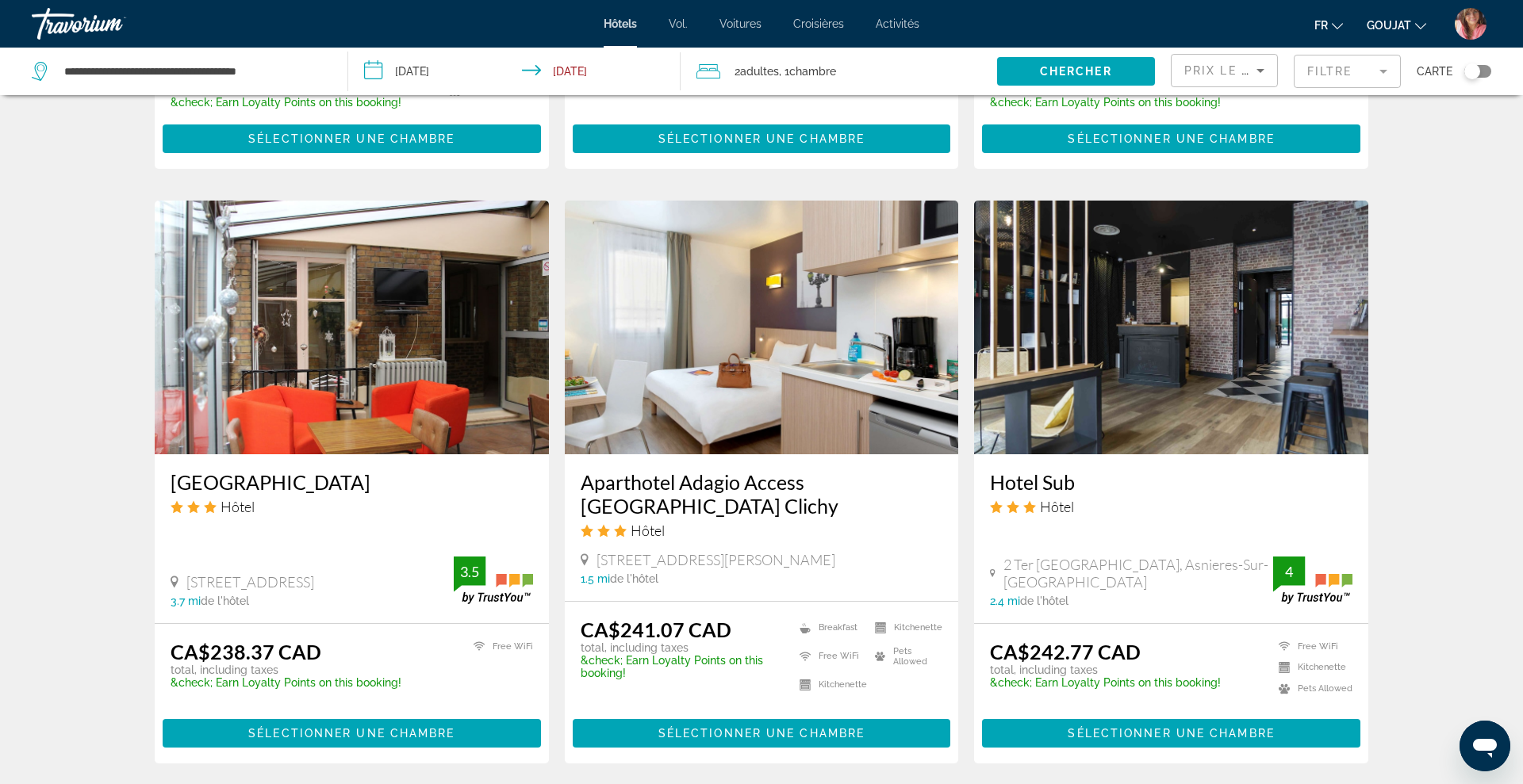
scroll to position [1173, 0]
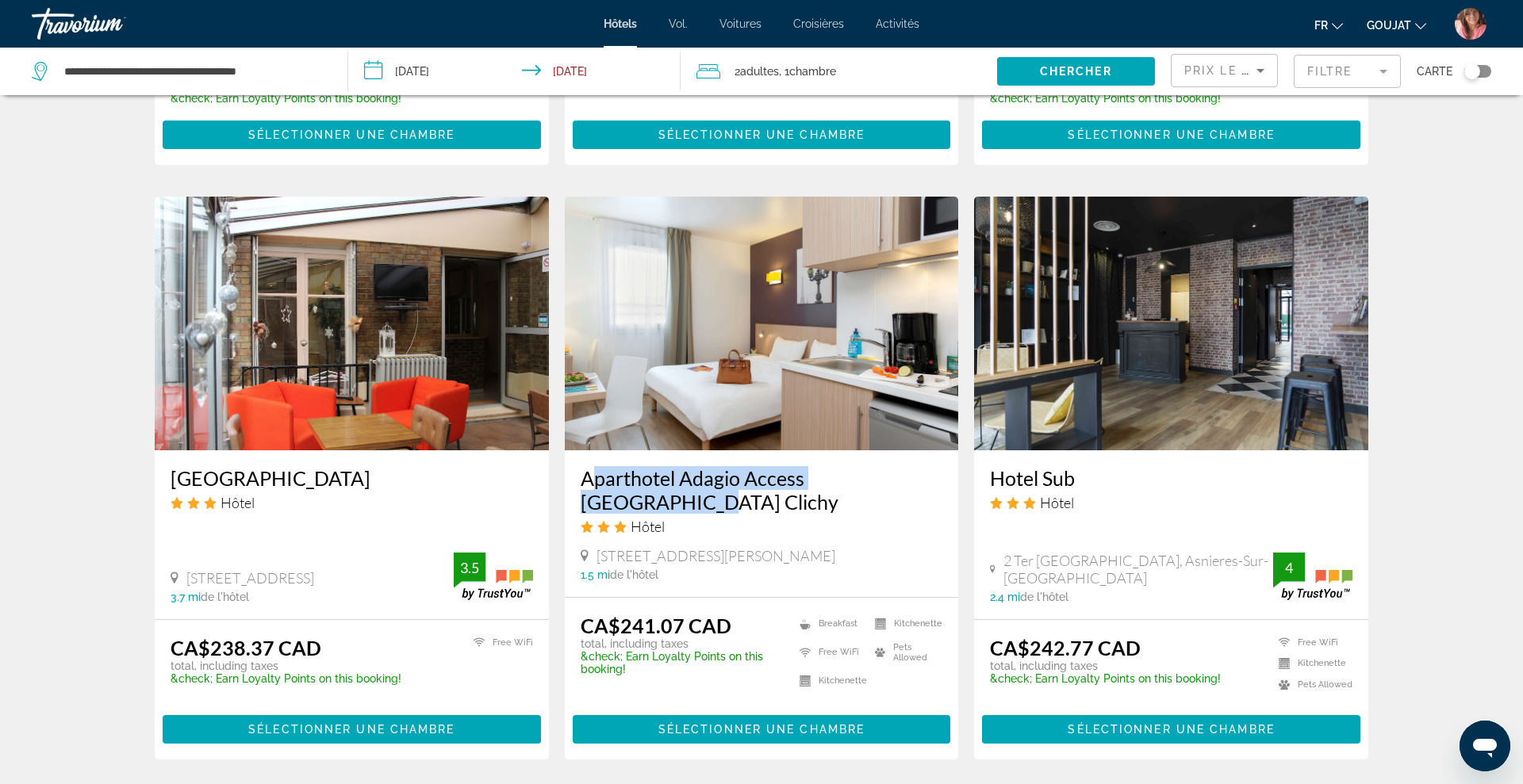
drag, startPoint x: 578, startPoint y: 437, endPoint x: 916, endPoint y: 443, distance: 338.1
click at [916, 451] on div "Aparthotel Adagio Access Paris Clichy Hôtel 19 23 Avenue Anatole France, Clichy…" at bounding box center [762, 524] width 394 height 147
copy h3 "Aparthotel Adagio Access [GEOGRAPHIC_DATA] Clichy"
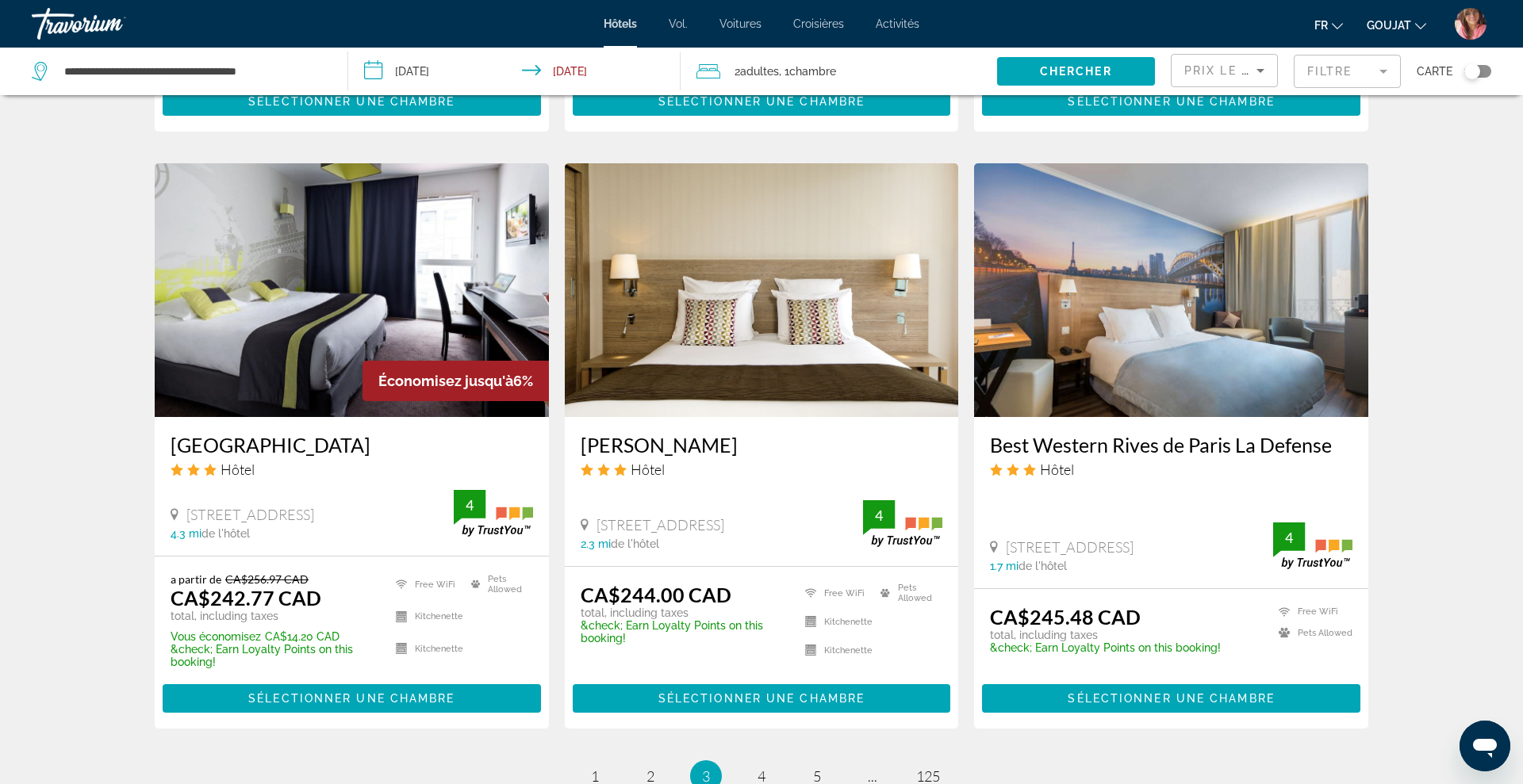
scroll to position [1802, 0]
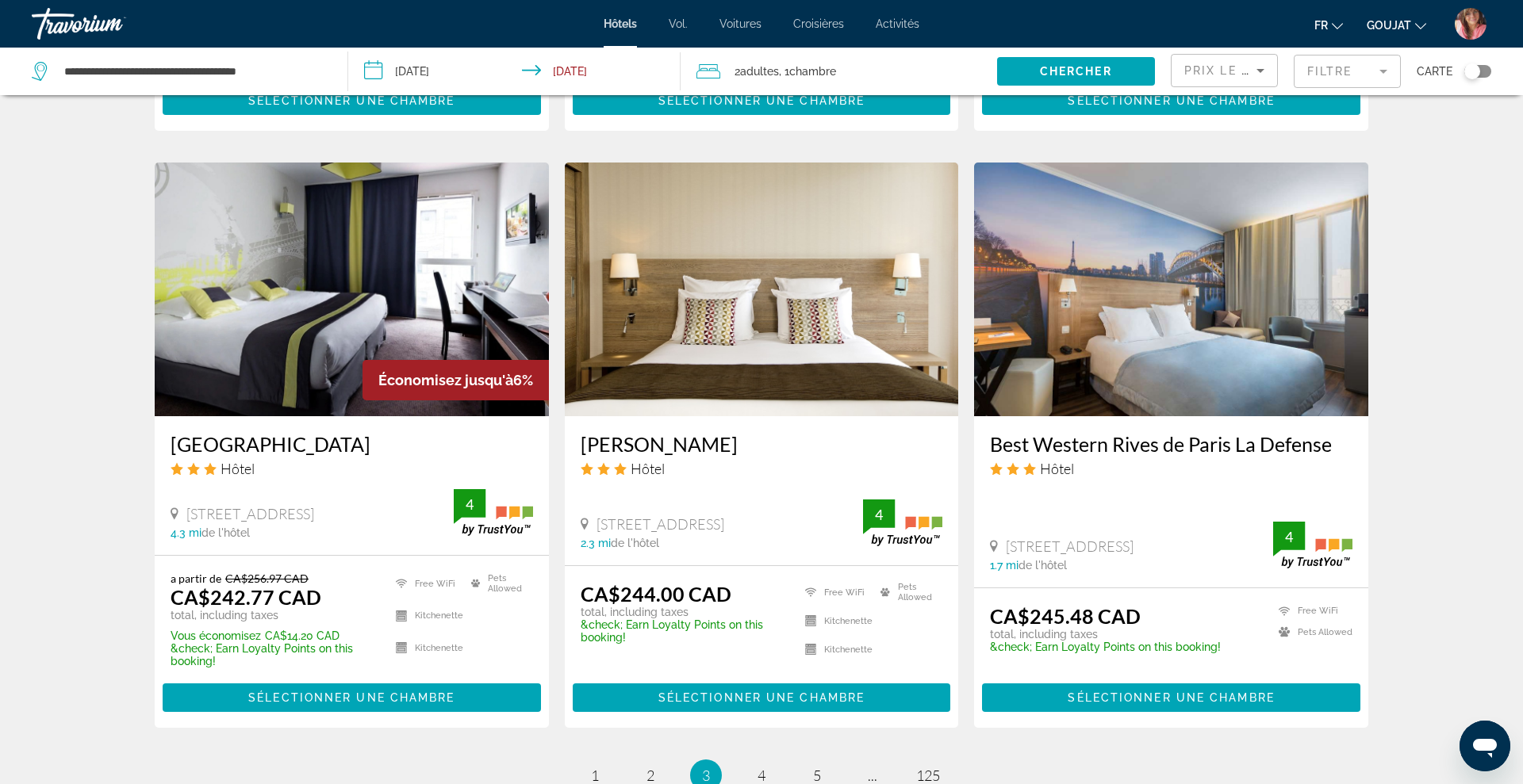
drag, startPoint x: 983, startPoint y: 373, endPoint x: 1336, endPoint y: 370, distance: 353.0
click at [1336, 416] on div "Best Western Rives de Paris La Defense Hôtel 85 Boulevard Saint Denis, Courbevo…" at bounding box center [1171, 501] width 394 height 172
copy h3 "Best Western Rives de Paris La Defense"
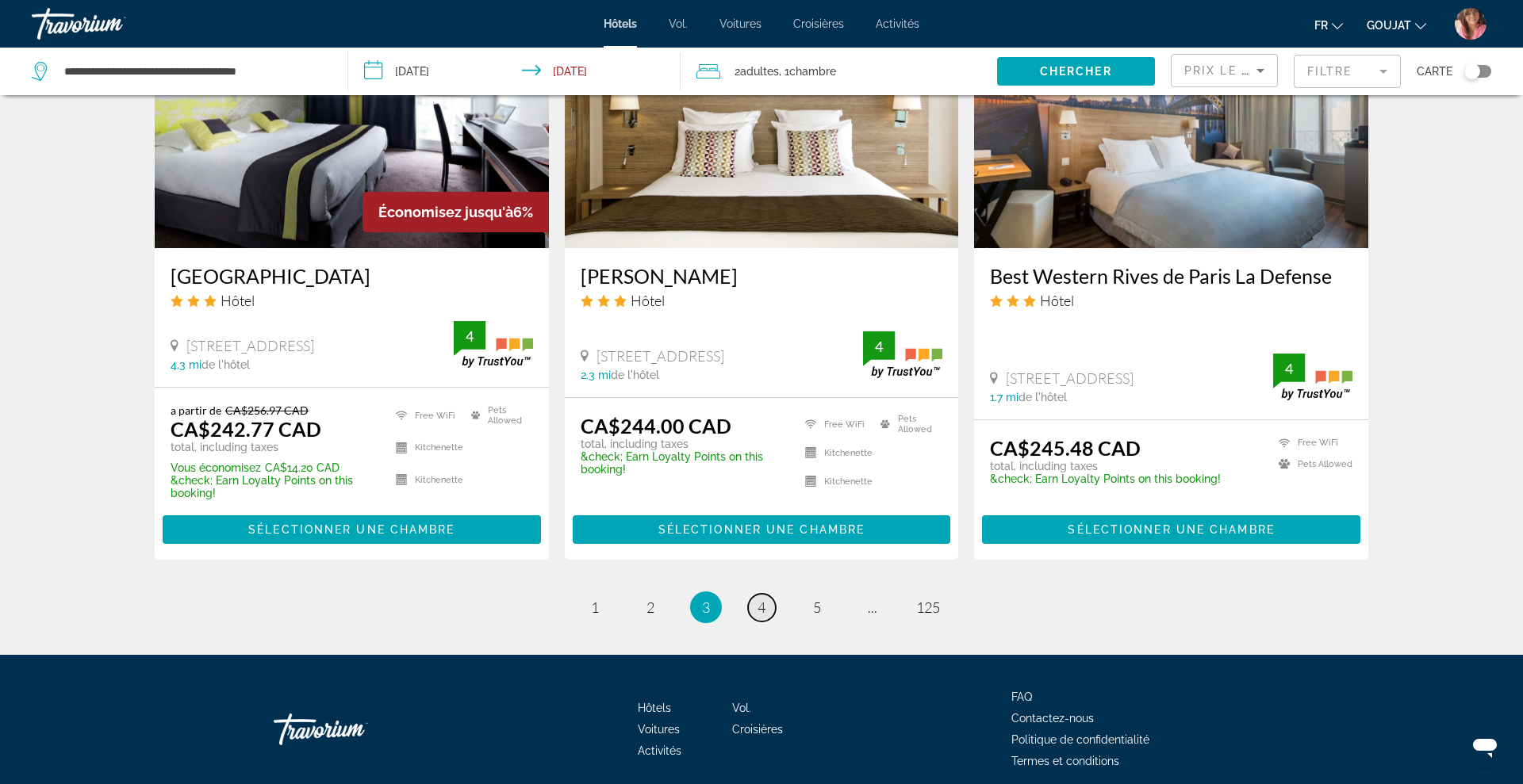
click at [761, 598] on span "4" at bounding box center [762, 607] width 8 height 18
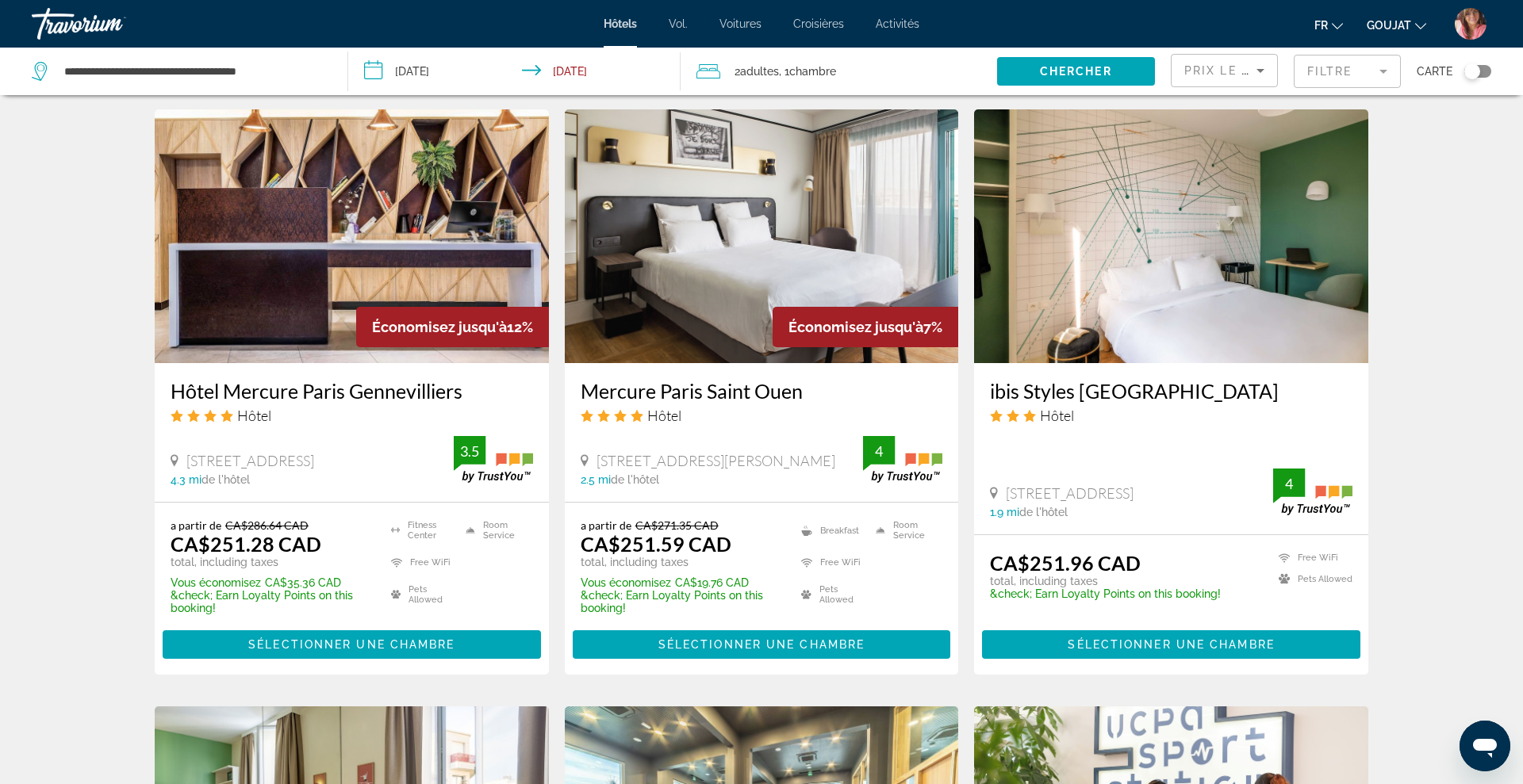
scroll to position [1247, 0]
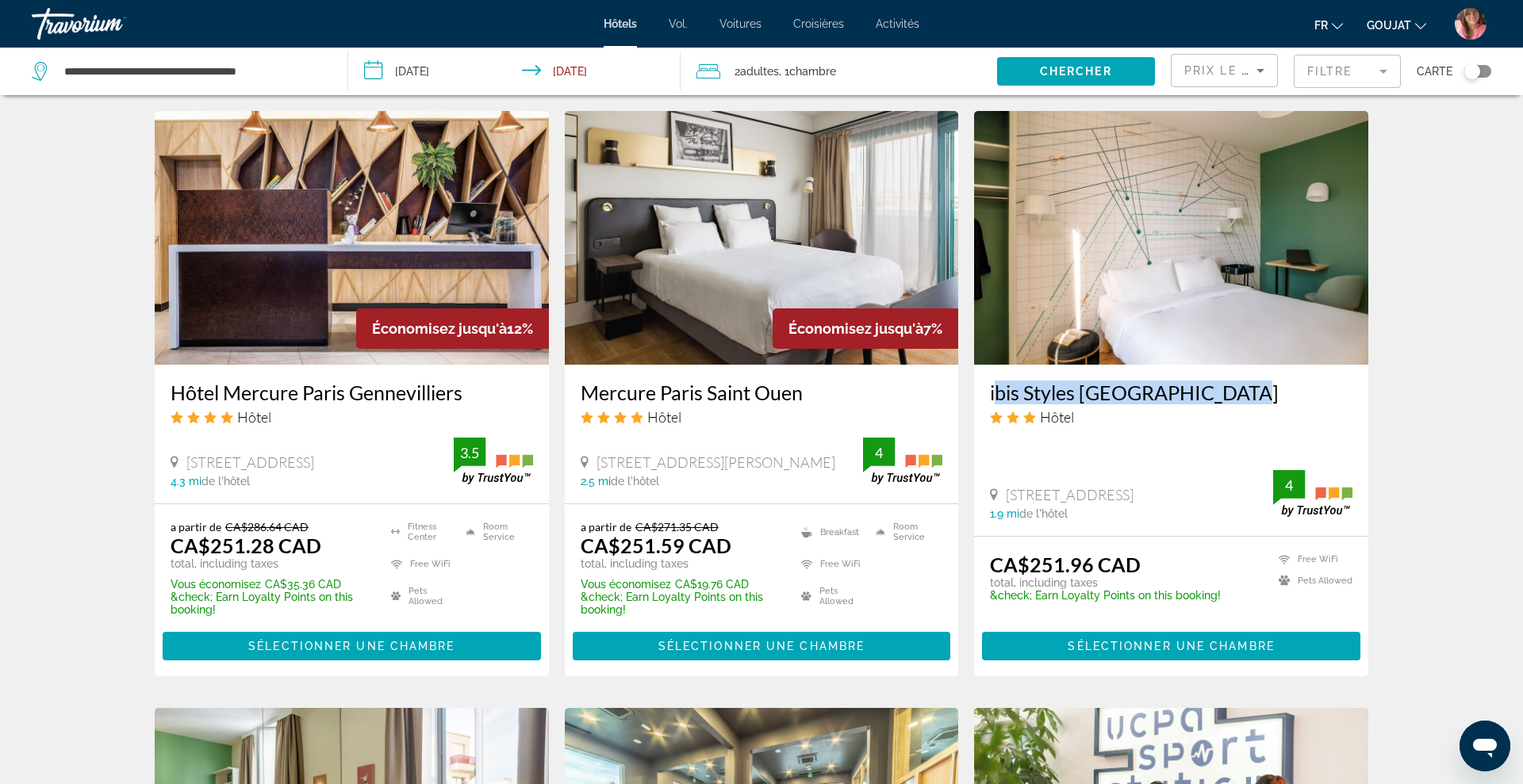
drag, startPoint x: 980, startPoint y: 397, endPoint x: 1224, endPoint y: 411, distance: 244.4
click at [1224, 411] on div "ibis Styles Asnières Centre Hôtel 10 Bis Rue Du Chateau, Asnieres-Sur-Seine 1.9…" at bounding box center [1171, 450] width 394 height 172
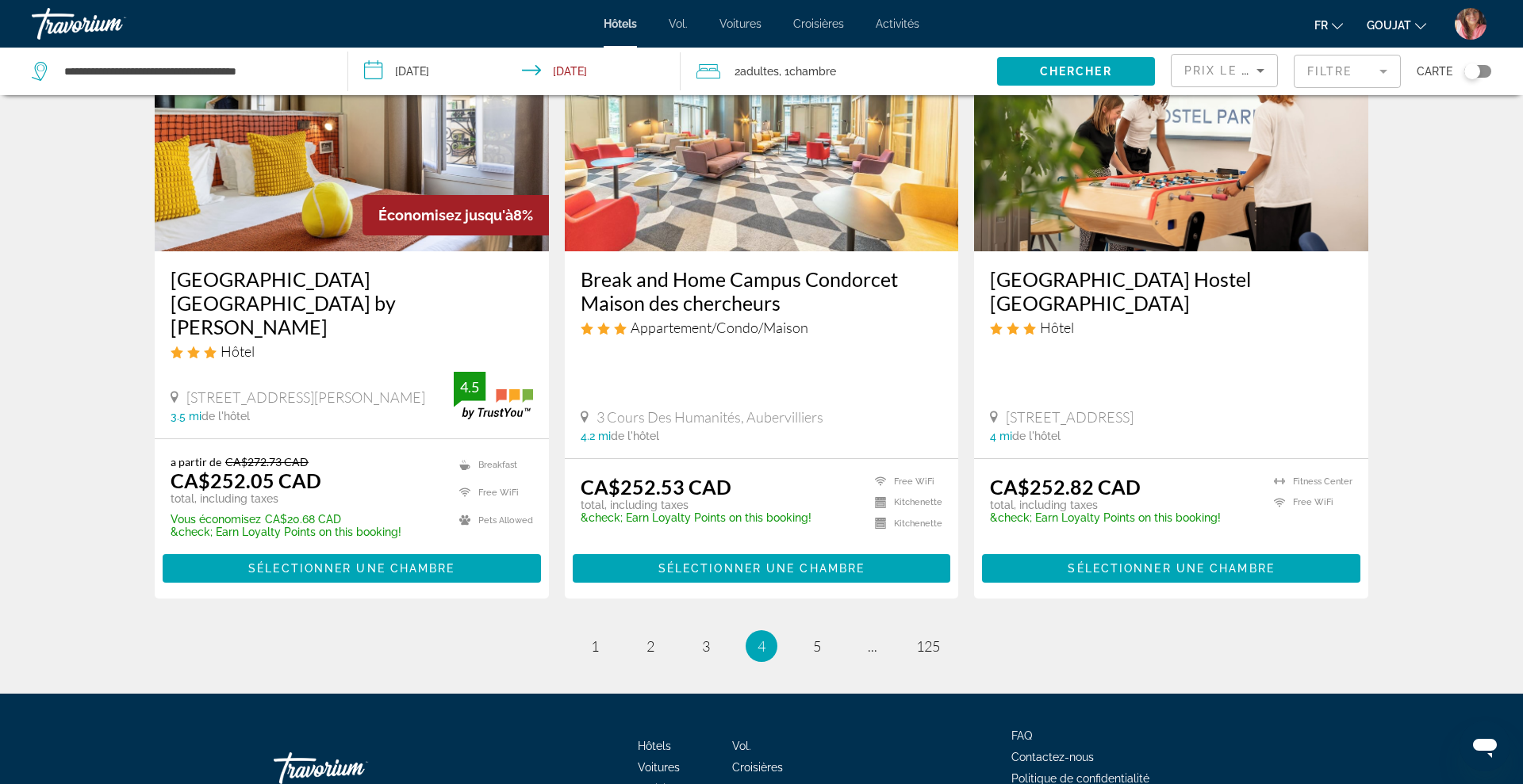
scroll to position [1960, 0]
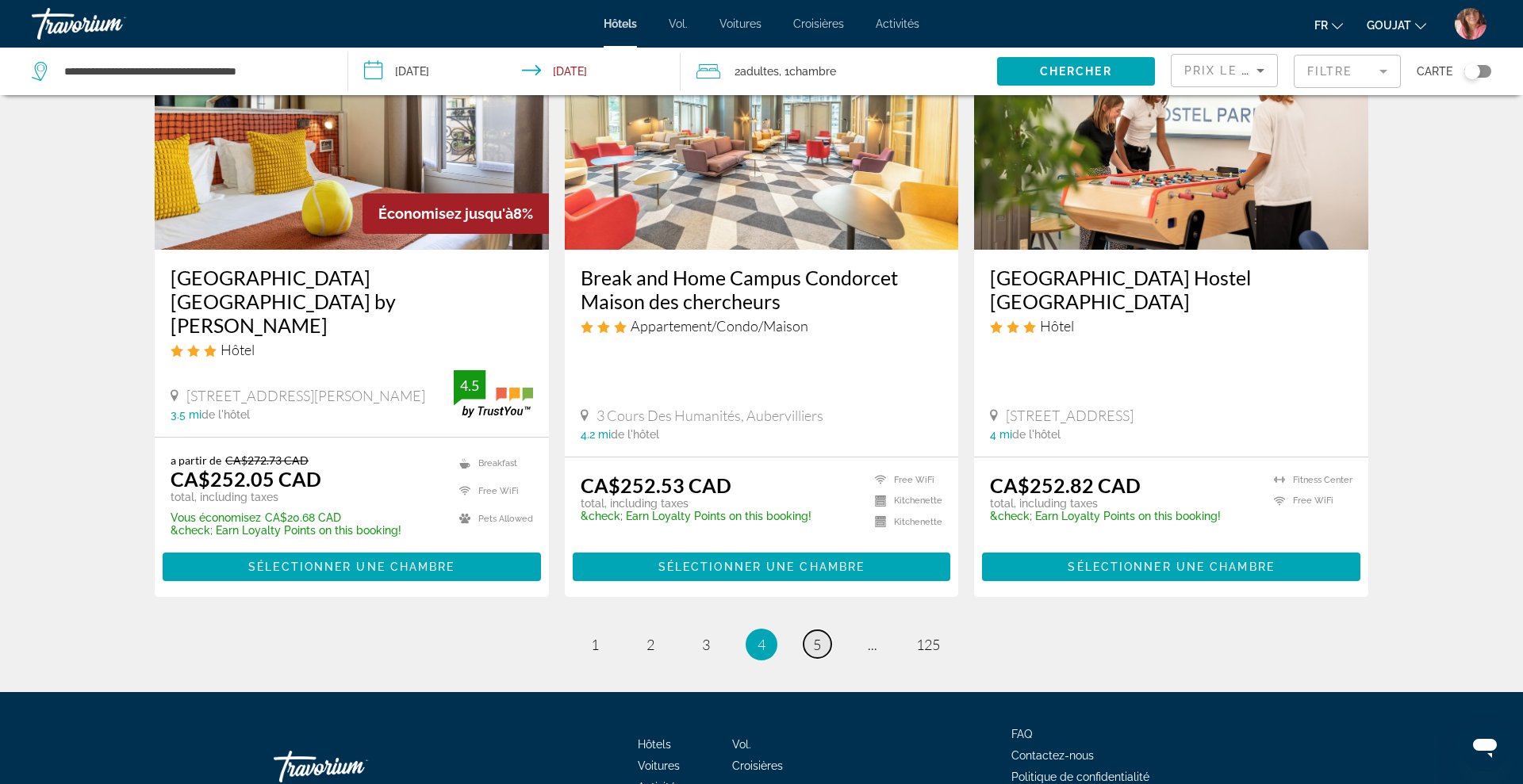
click at [820, 636] on span "5" at bounding box center [817, 645] width 8 height 18
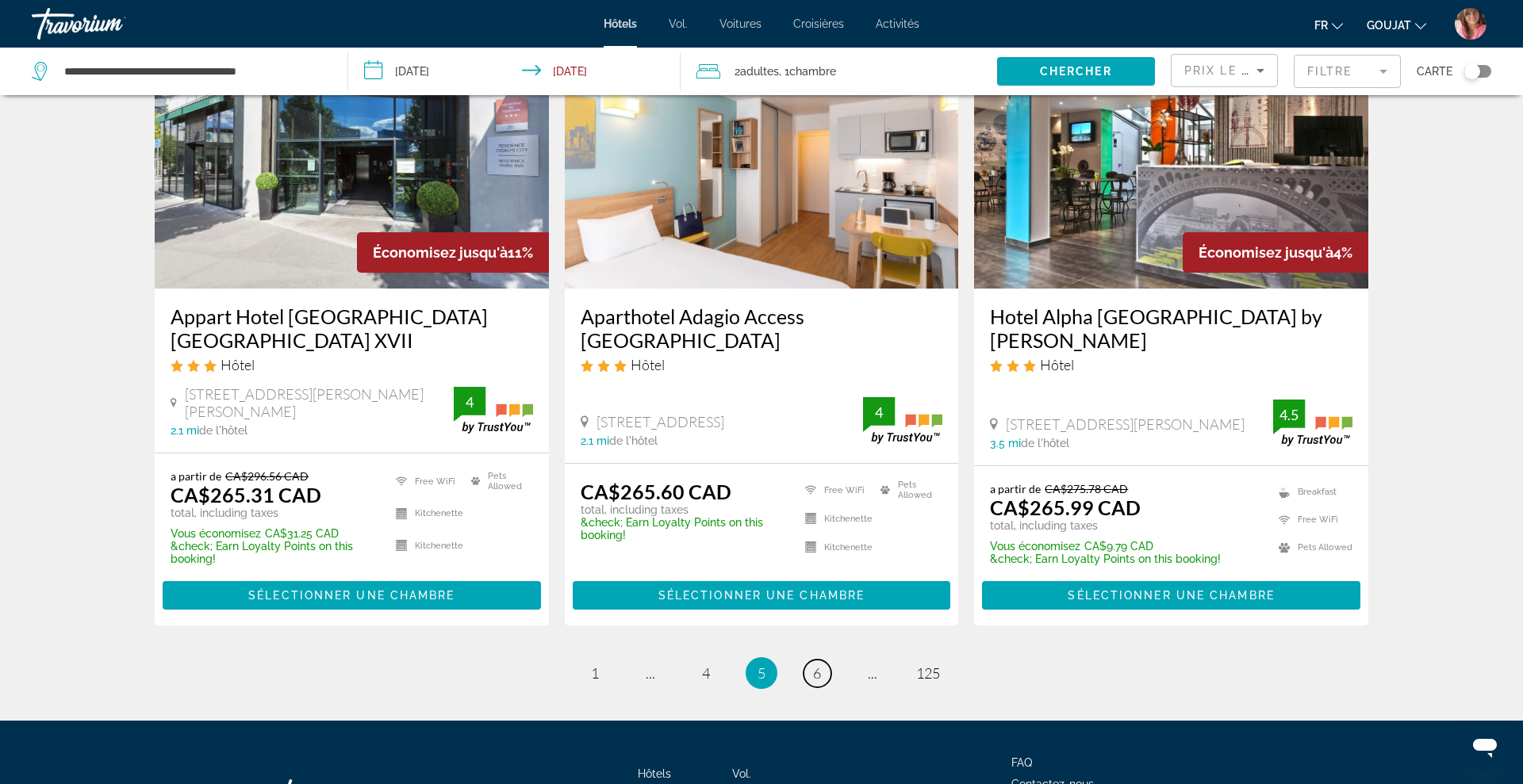
scroll to position [1978, 0]
click at [824, 659] on link "page 6" at bounding box center [817, 673] width 28 height 28
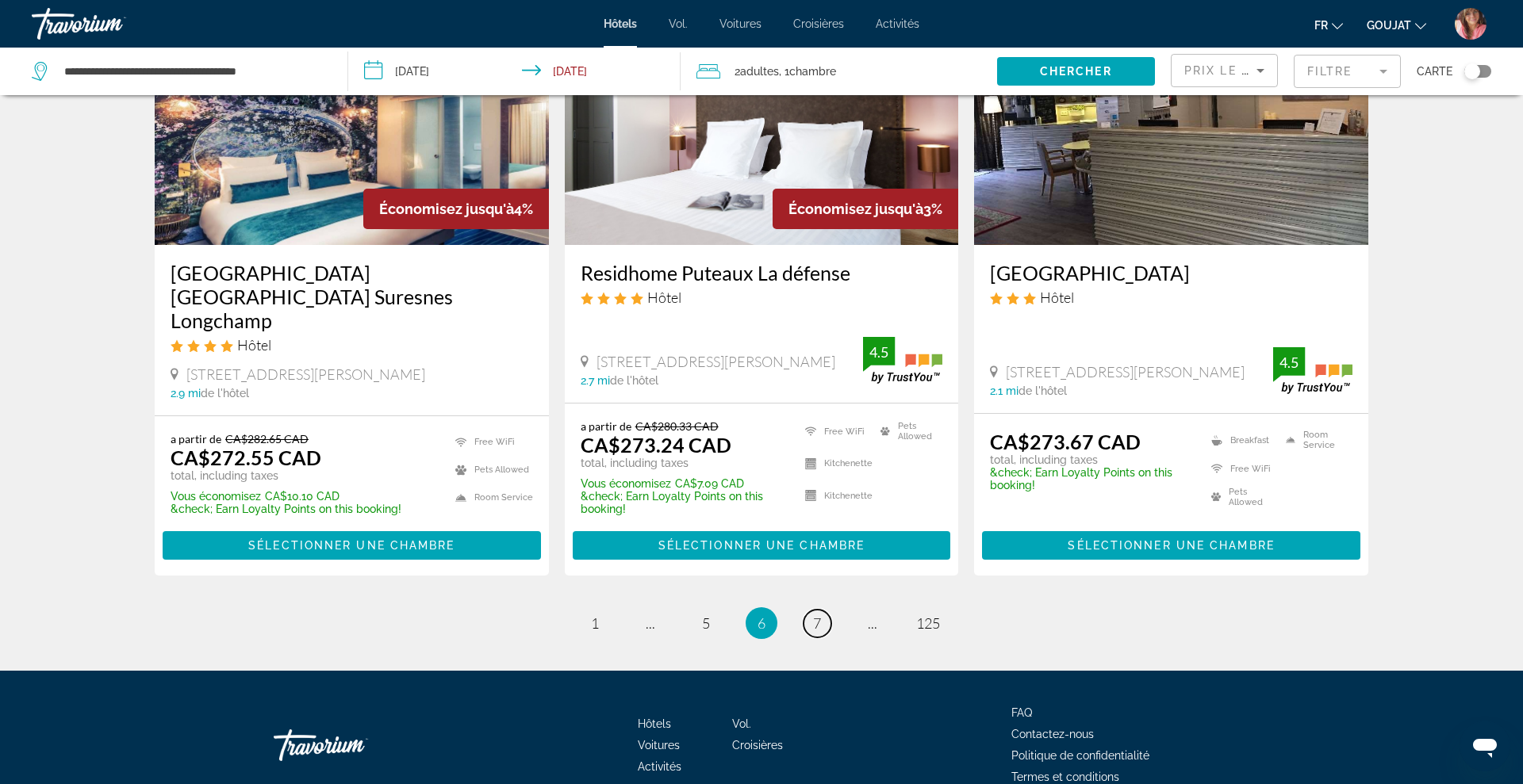
scroll to position [1848, 0]
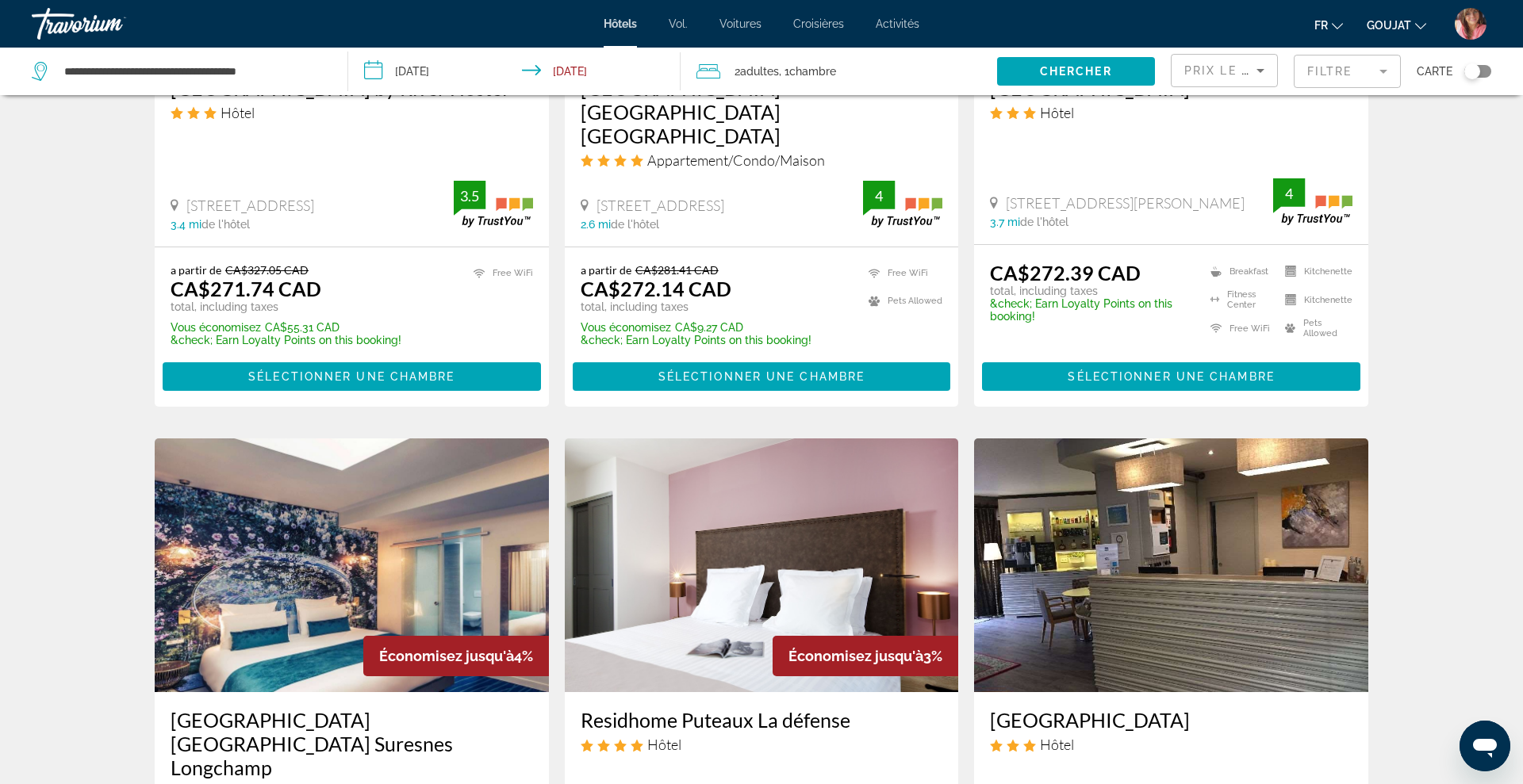
click at [718, 196] on div "32 Avenue De La Porte De Montmartre, Paris 2.6 mi de l'hôtel" at bounding box center [722, 213] width 283 height 34
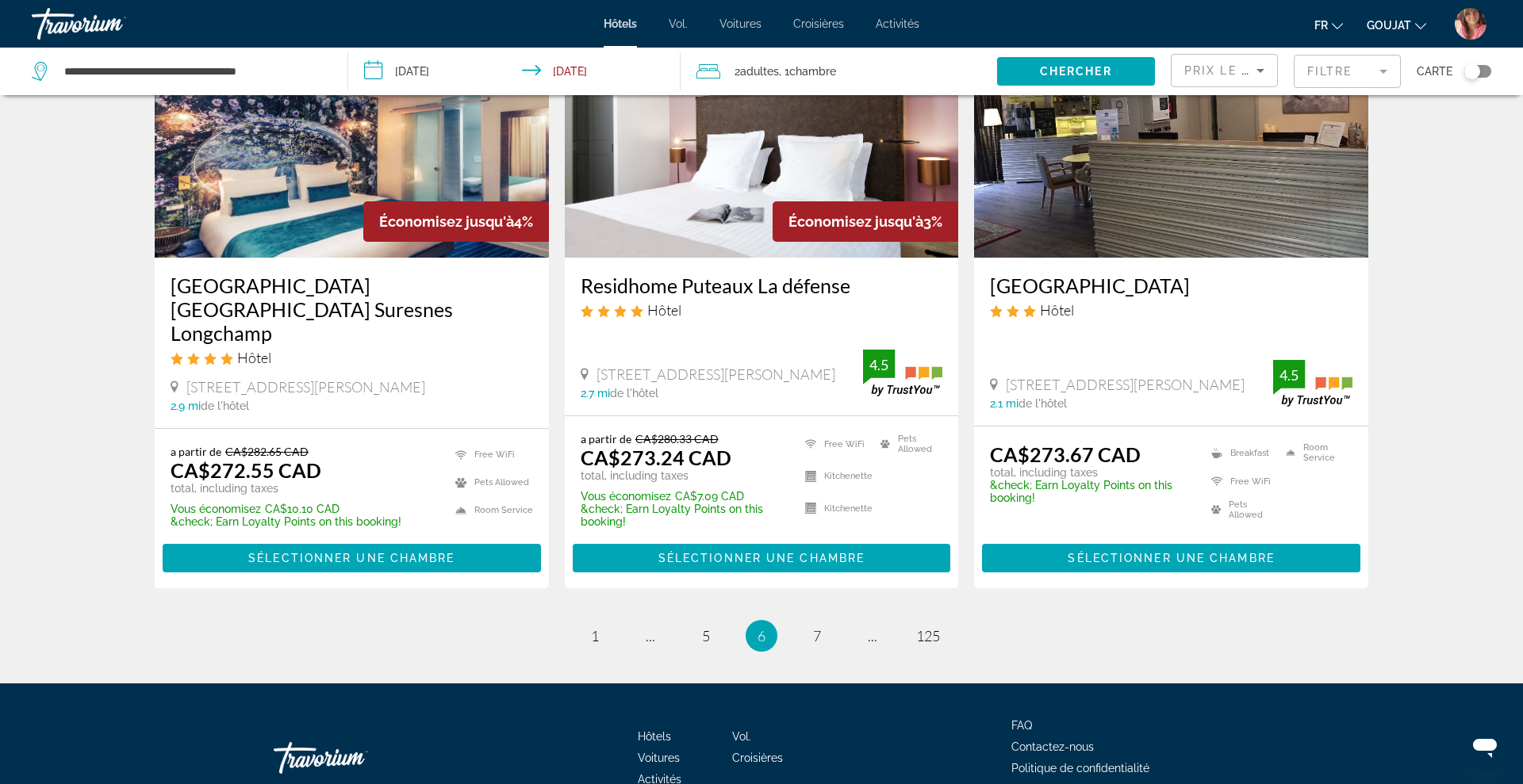
scroll to position [2017, 0]
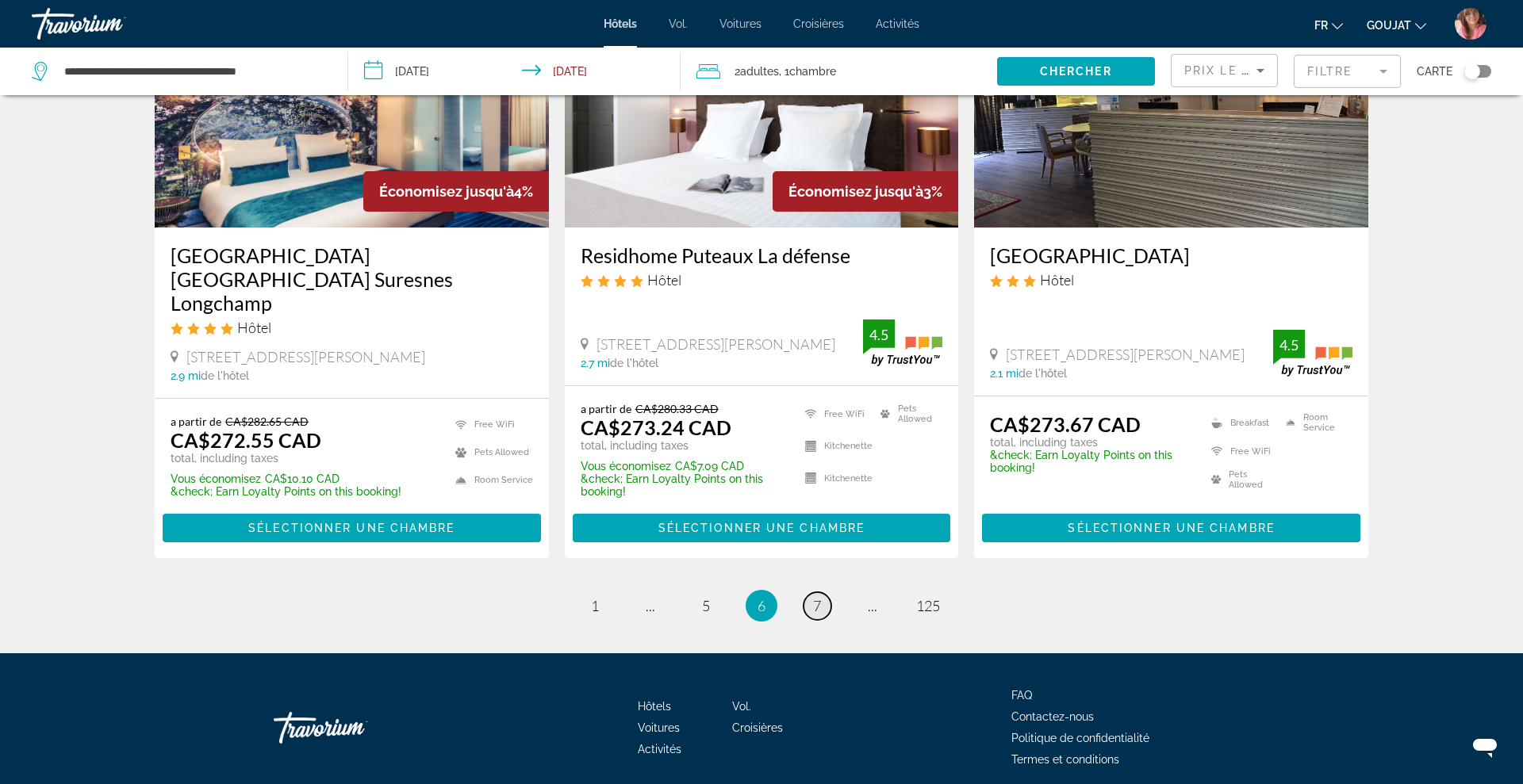
click at [814, 597] on span "7" at bounding box center [817, 606] width 8 height 18
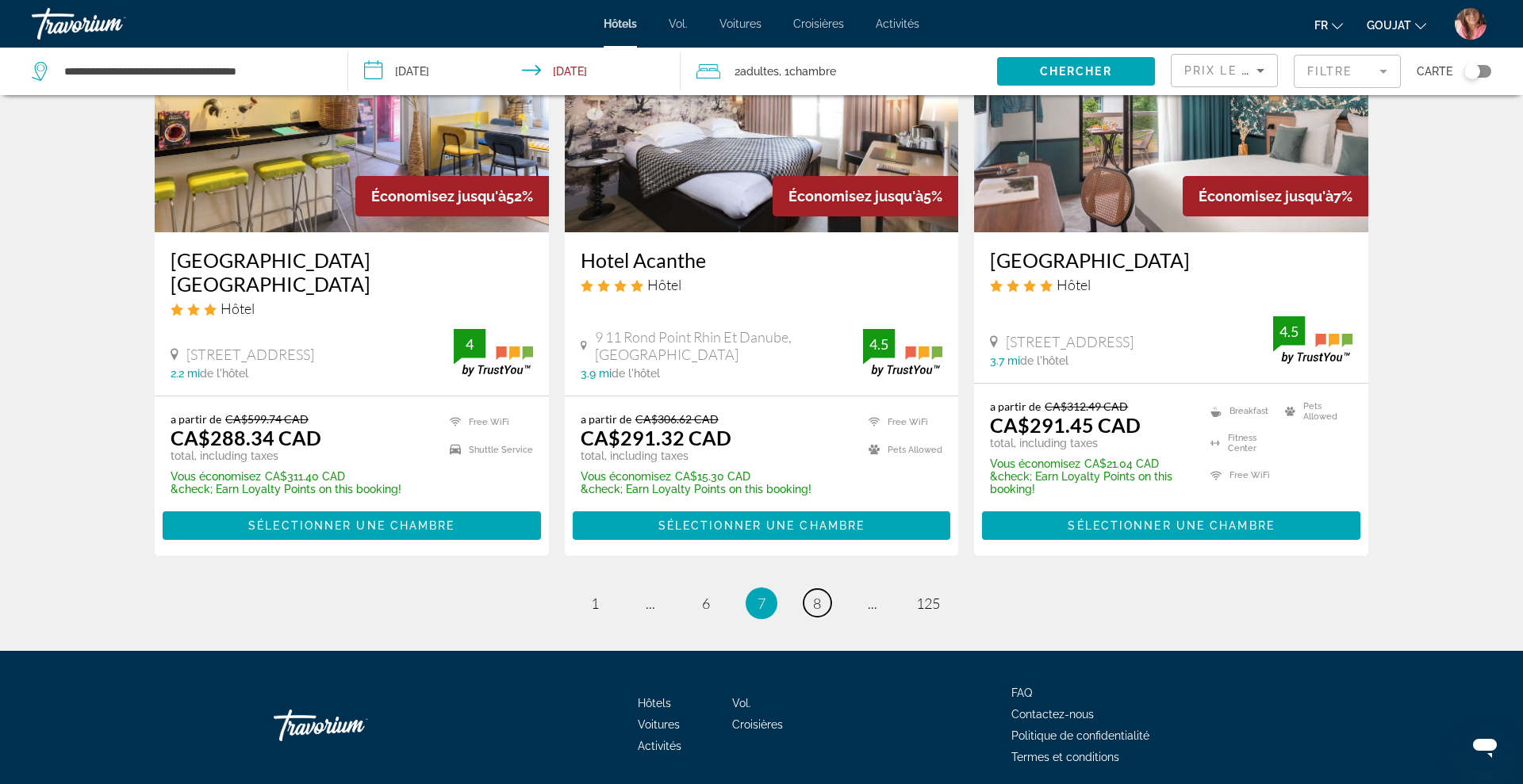
scroll to position [2024, 0]
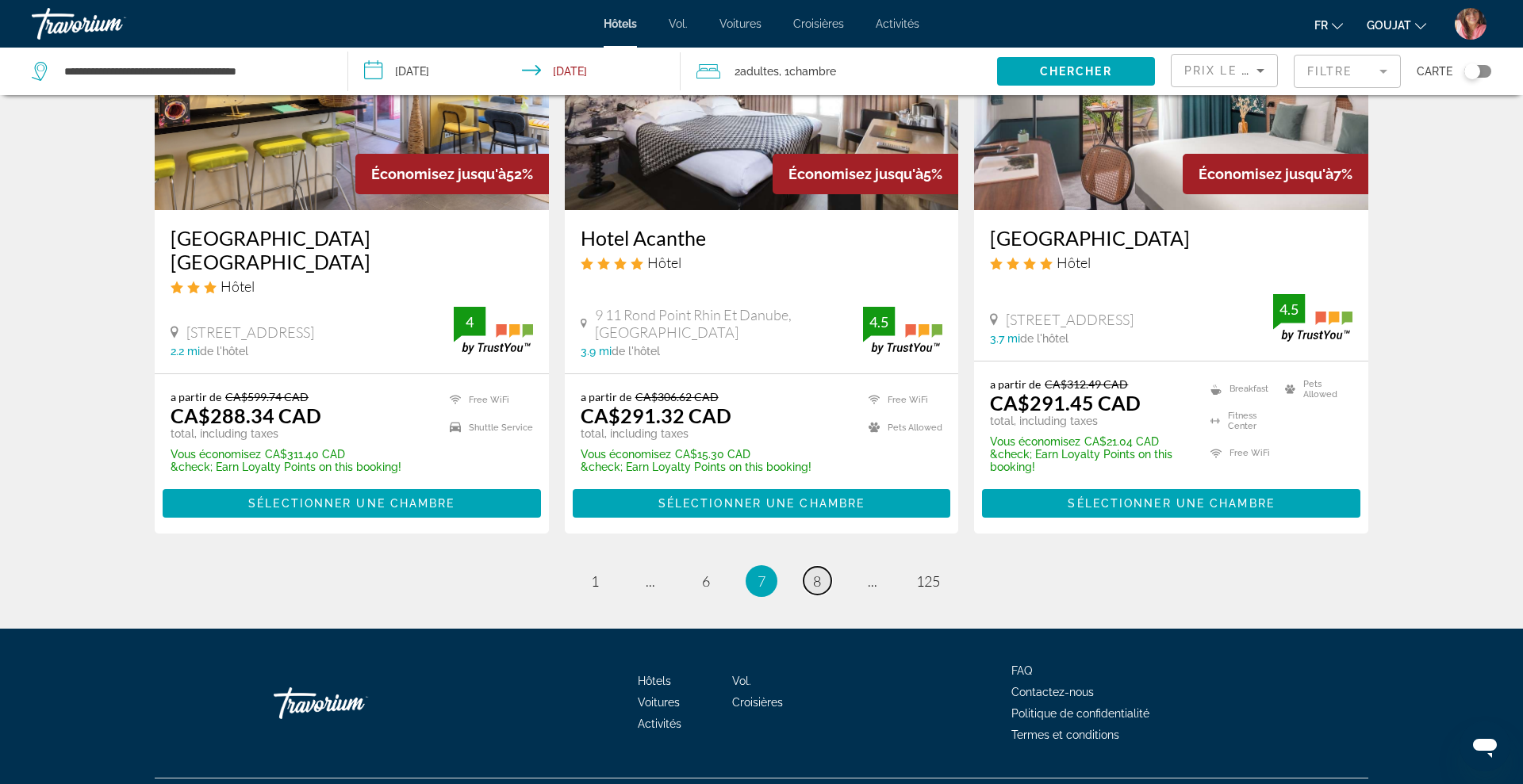
click at [817, 573] on span "8" at bounding box center [817, 582] width 8 height 18
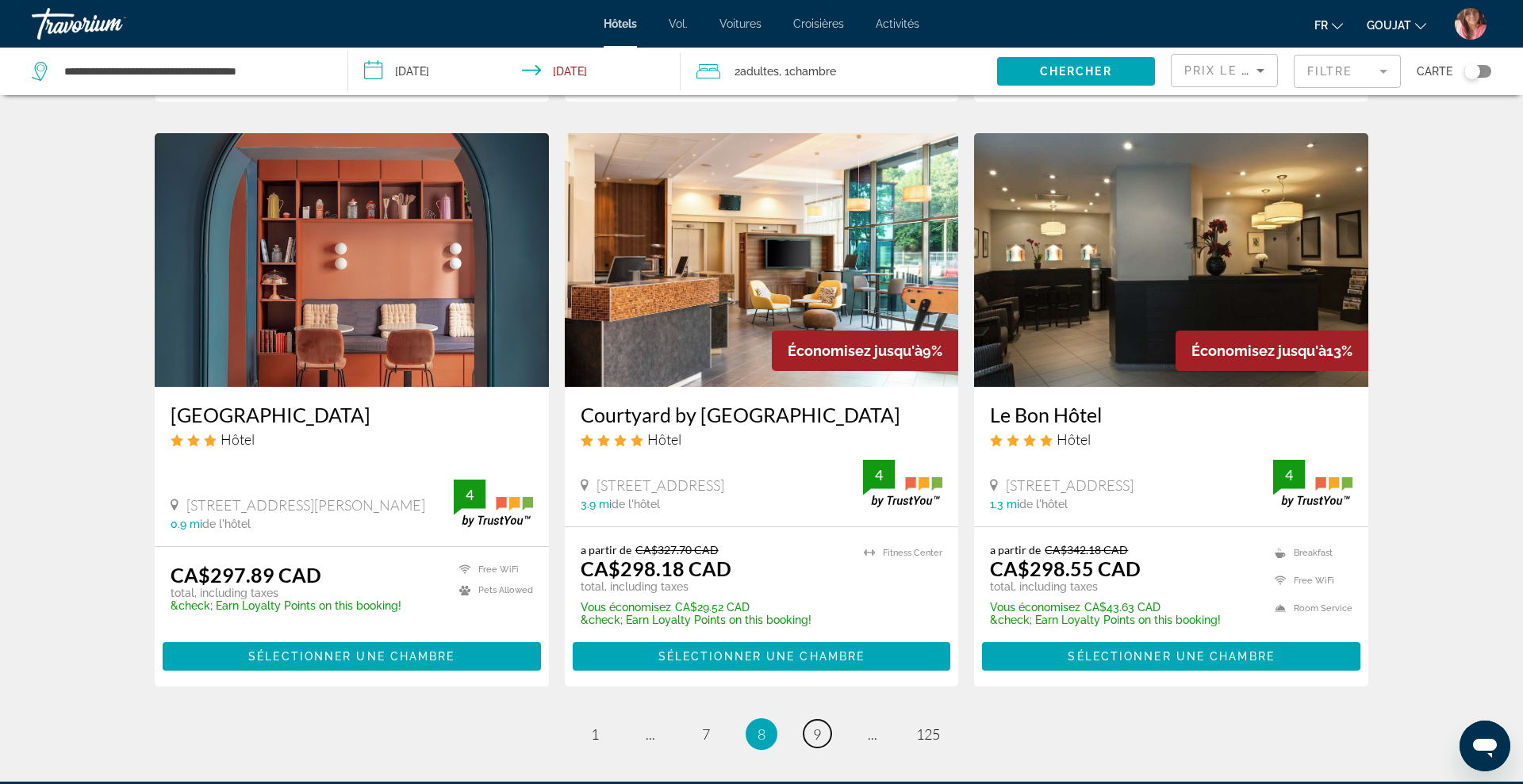
scroll to position [1845, 0]
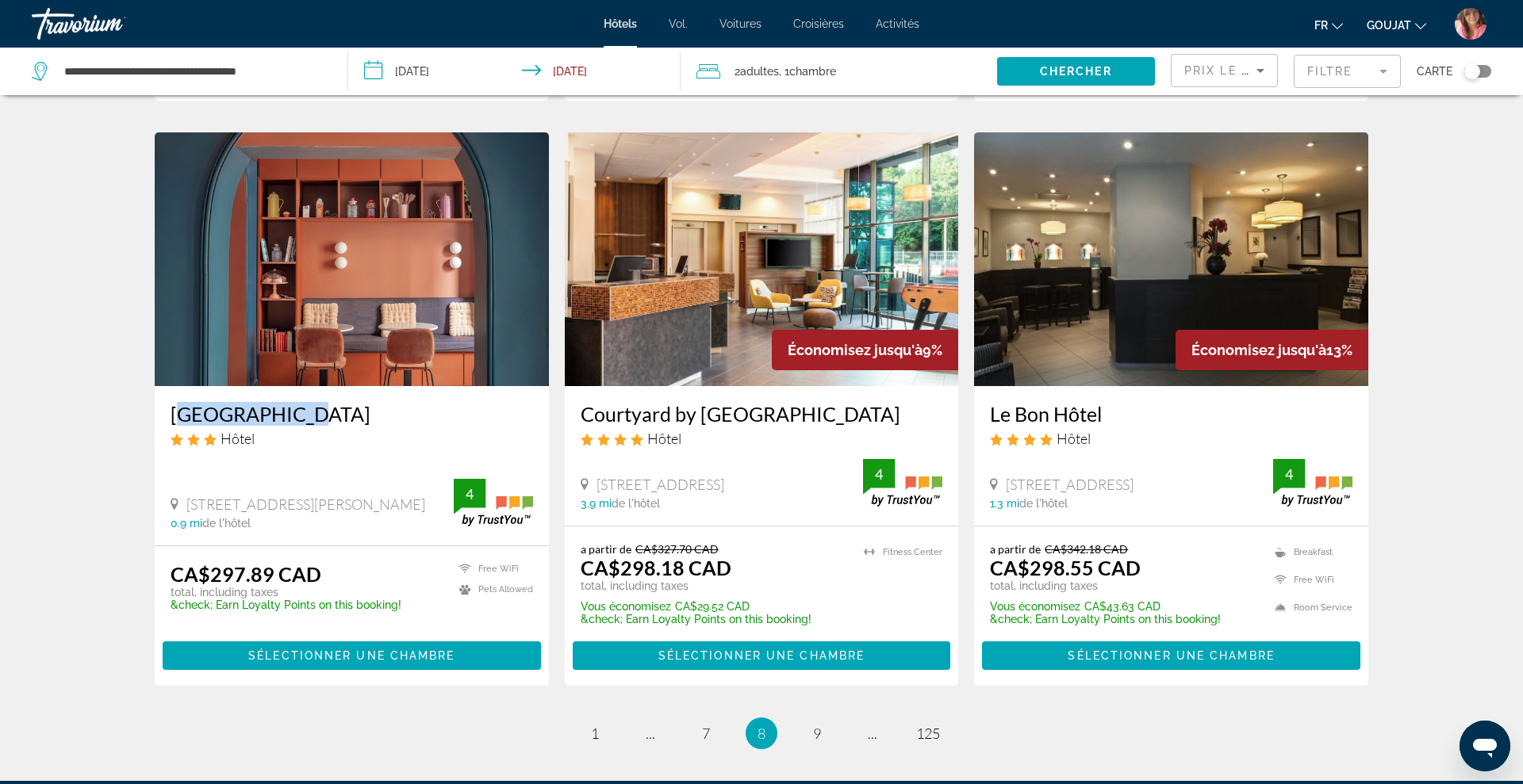
drag, startPoint x: 160, startPoint y: 391, endPoint x: 294, endPoint y: 391, distance: 134.0
click at [294, 391] on div "[GEOGRAPHIC_DATA] Hôtel [STREET_ADDRESS][PERSON_NAME] 0.9 mi de l'hôtel 4" at bounding box center [351, 465] width 394 height 159
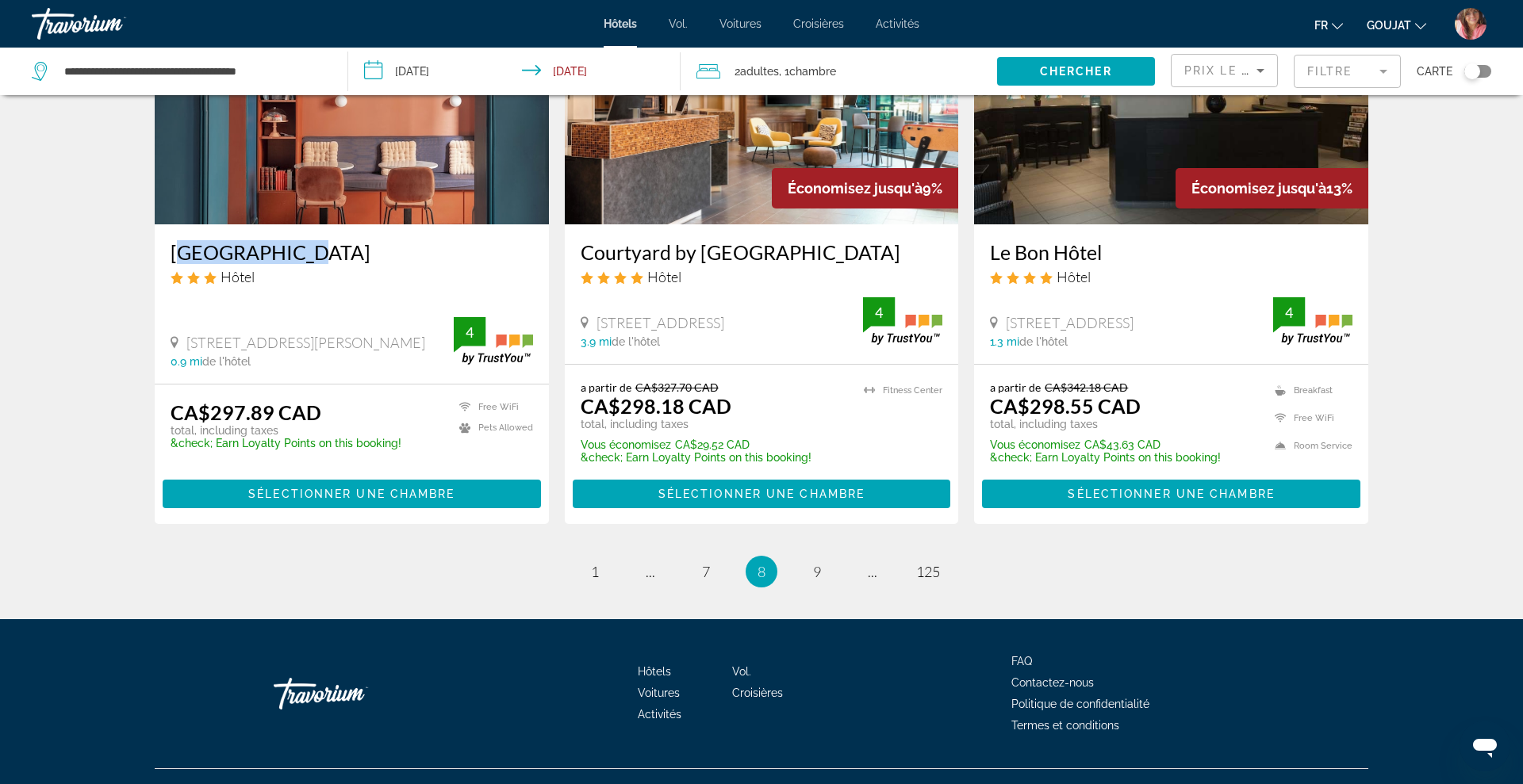
scroll to position [2013, 0]
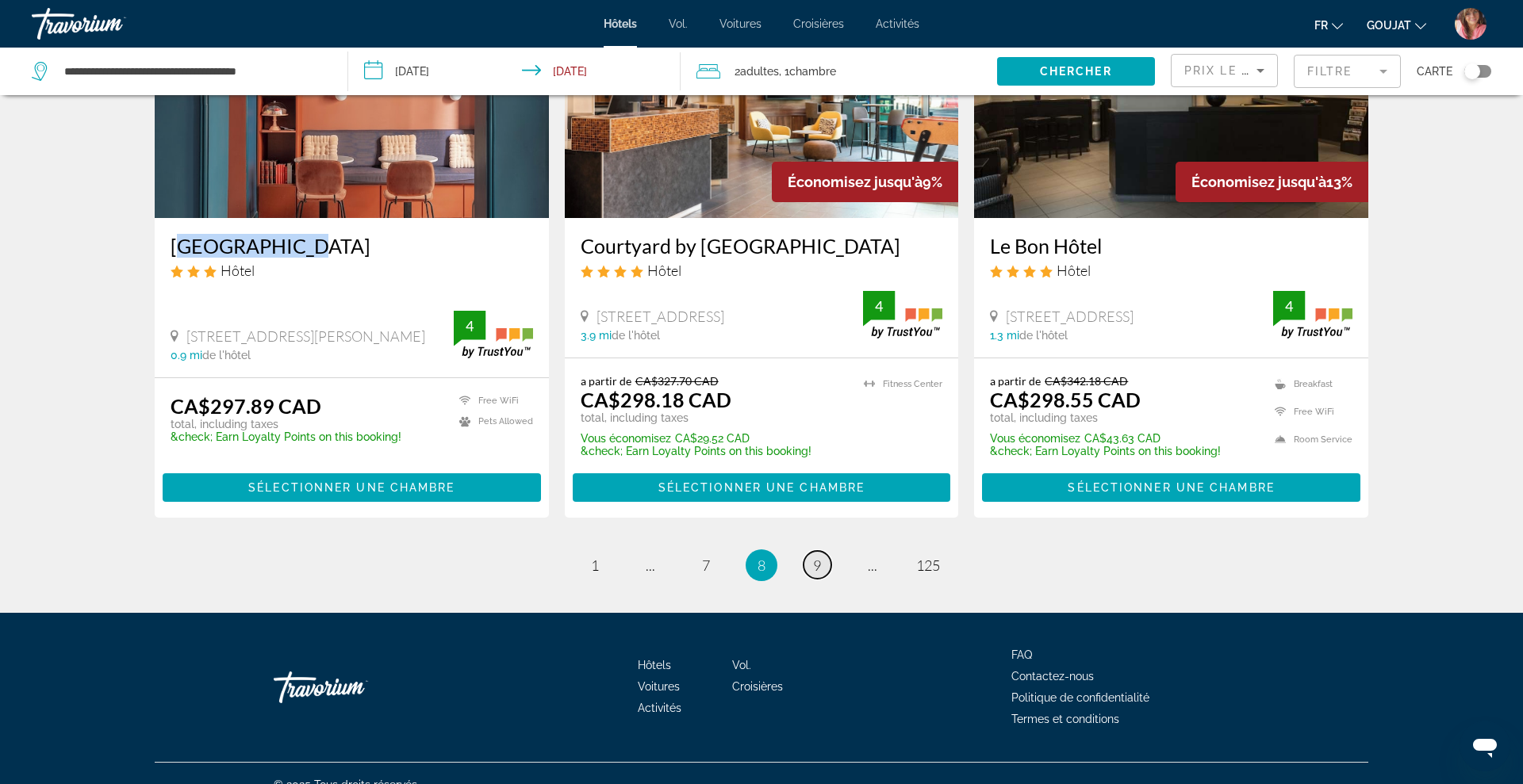
click at [821, 551] on link "page 9" at bounding box center [817, 565] width 28 height 28
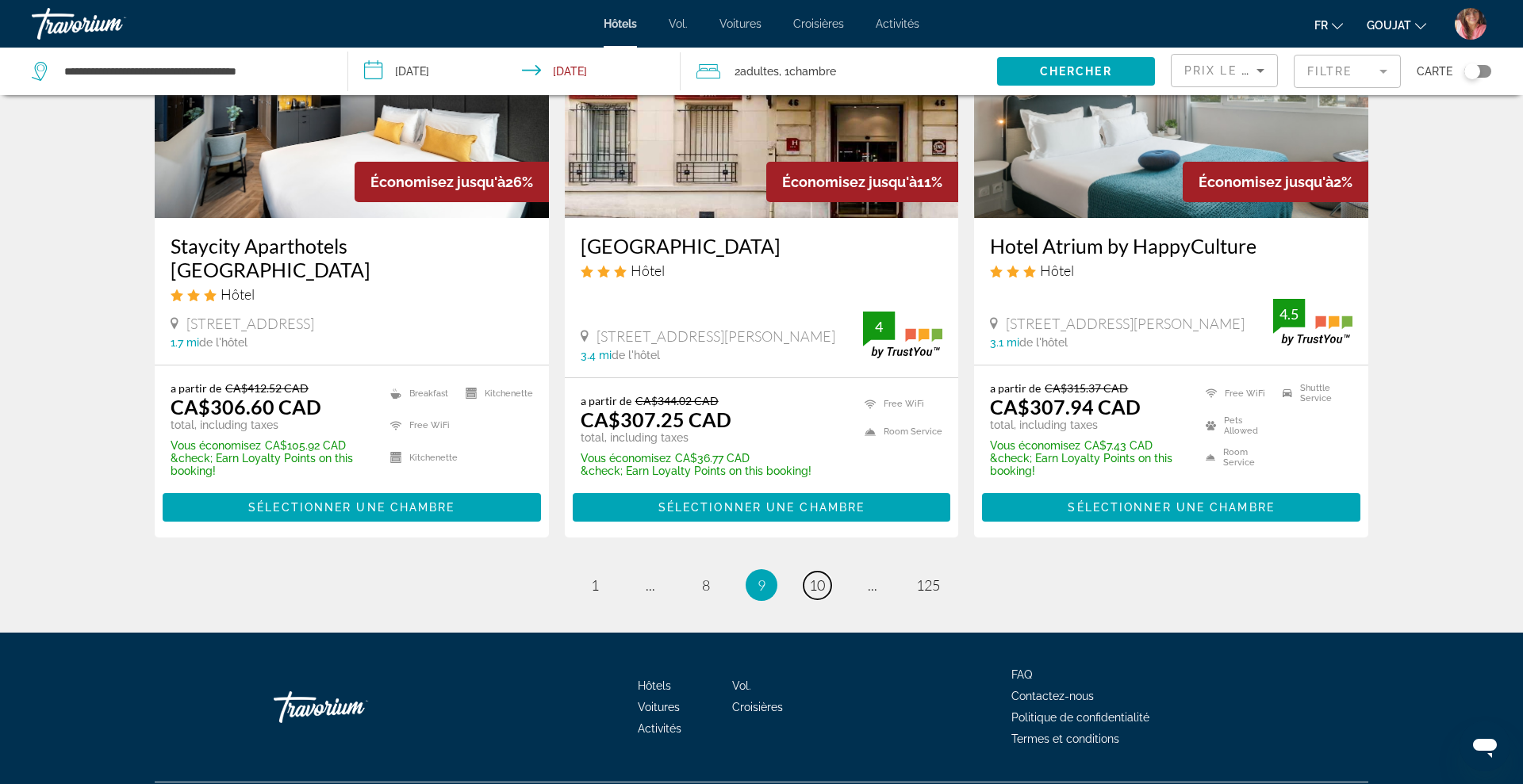
scroll to position [1996, 0]
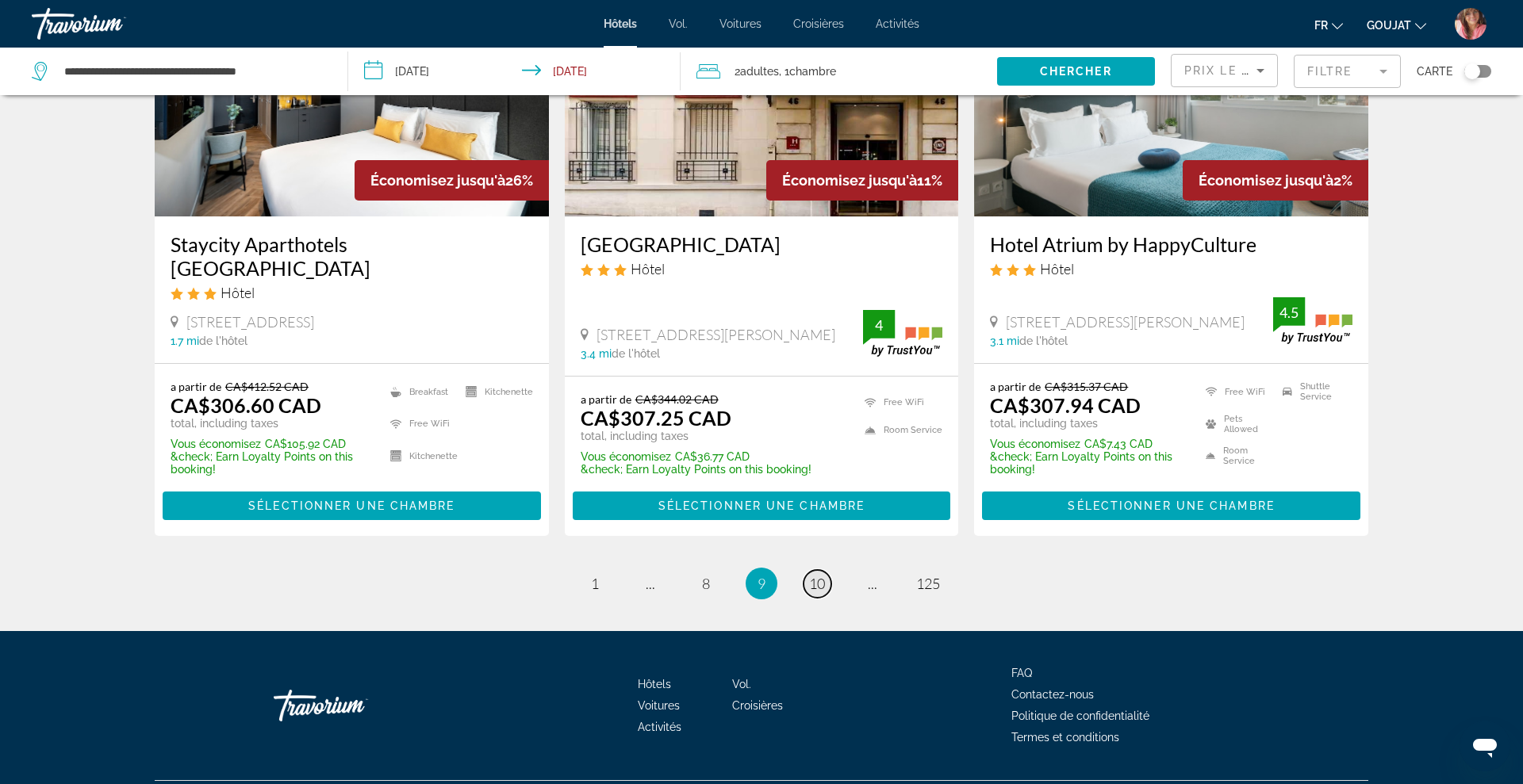
click at [821, 575] on span "10" at bounding box center [817, 584] width 16 height 18
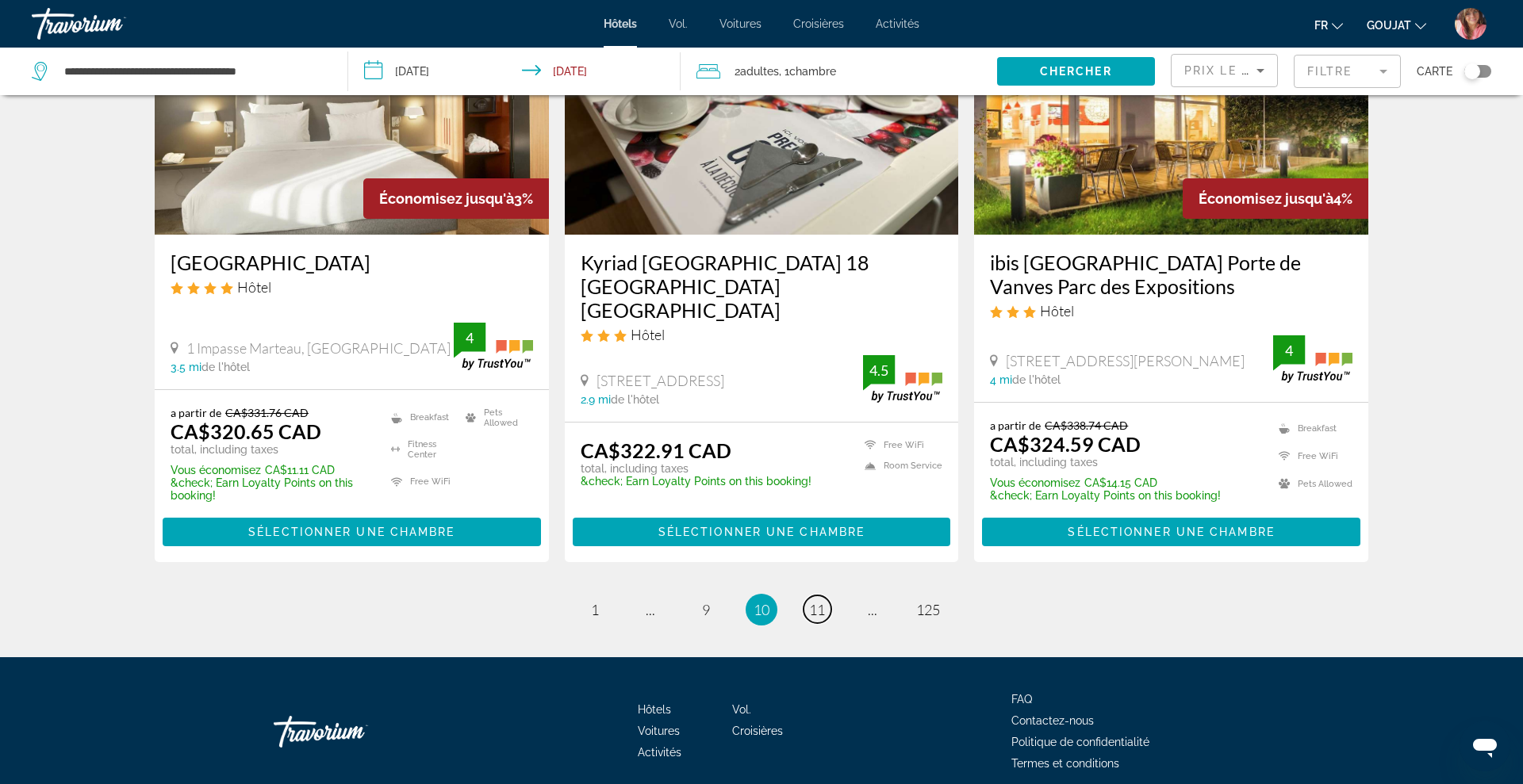
scroll to position [1976, 0]
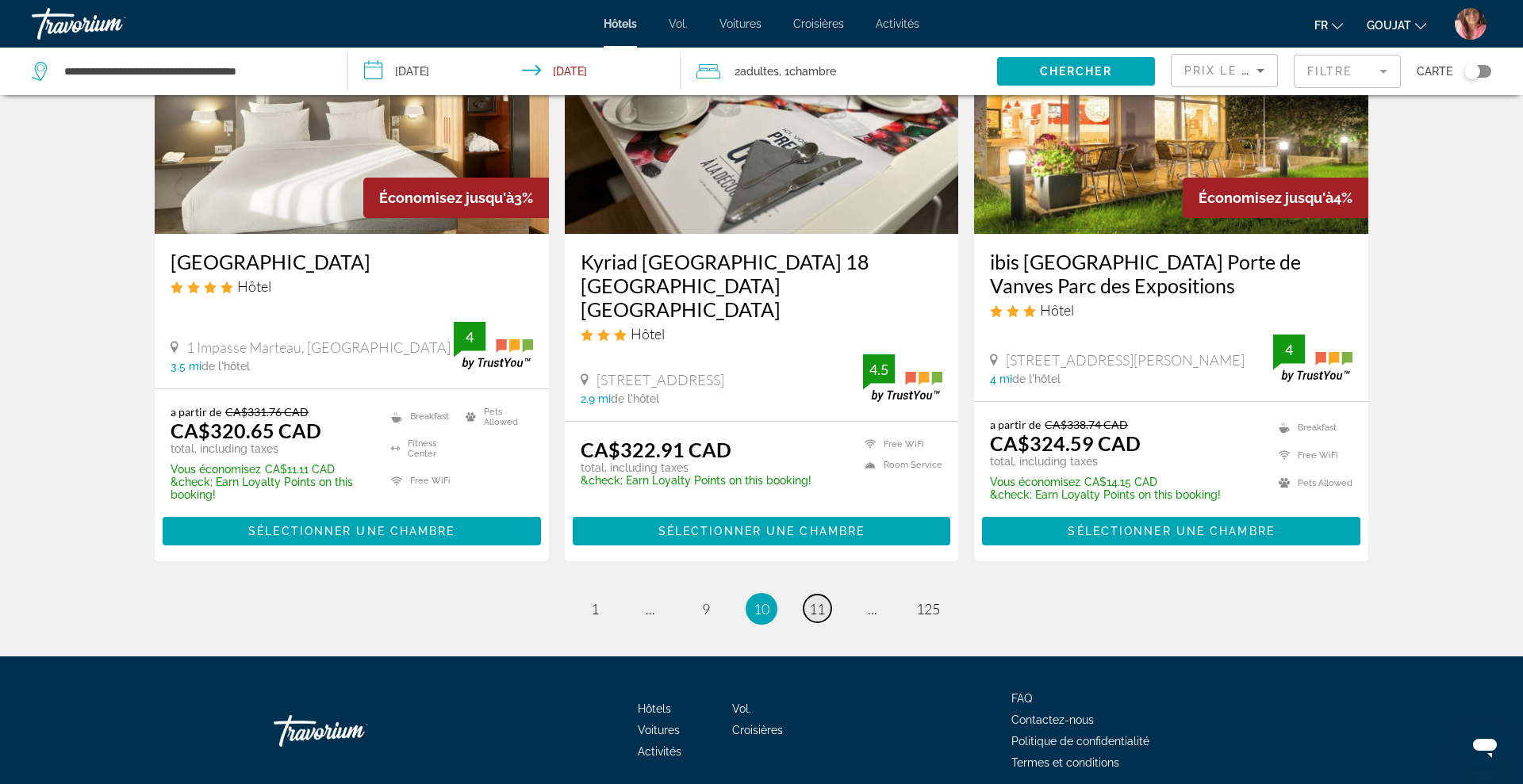
click at [814, 600] on span "11" at bounding box center [817, 609] width 16 height 18
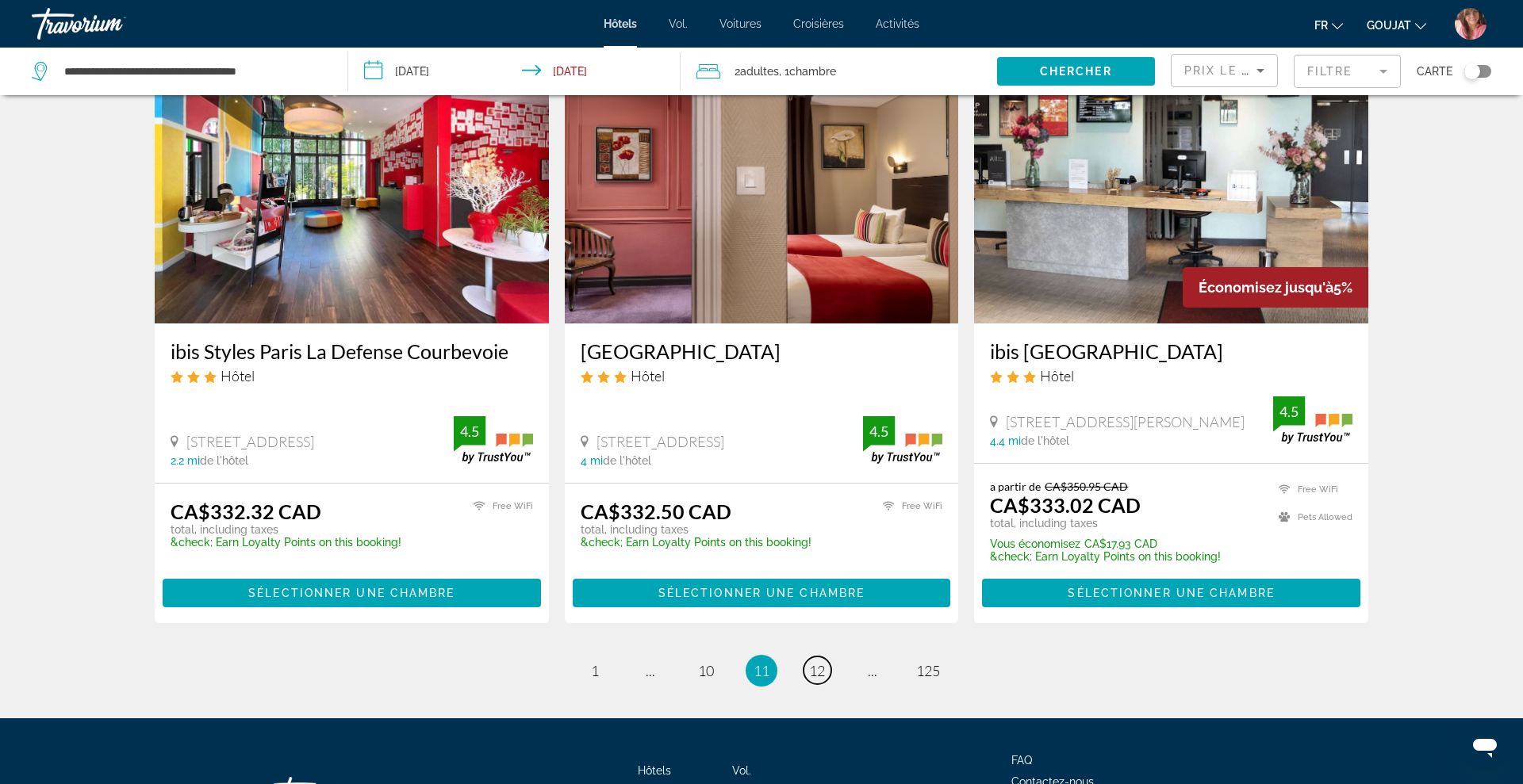
scroll to position [1959, 0]
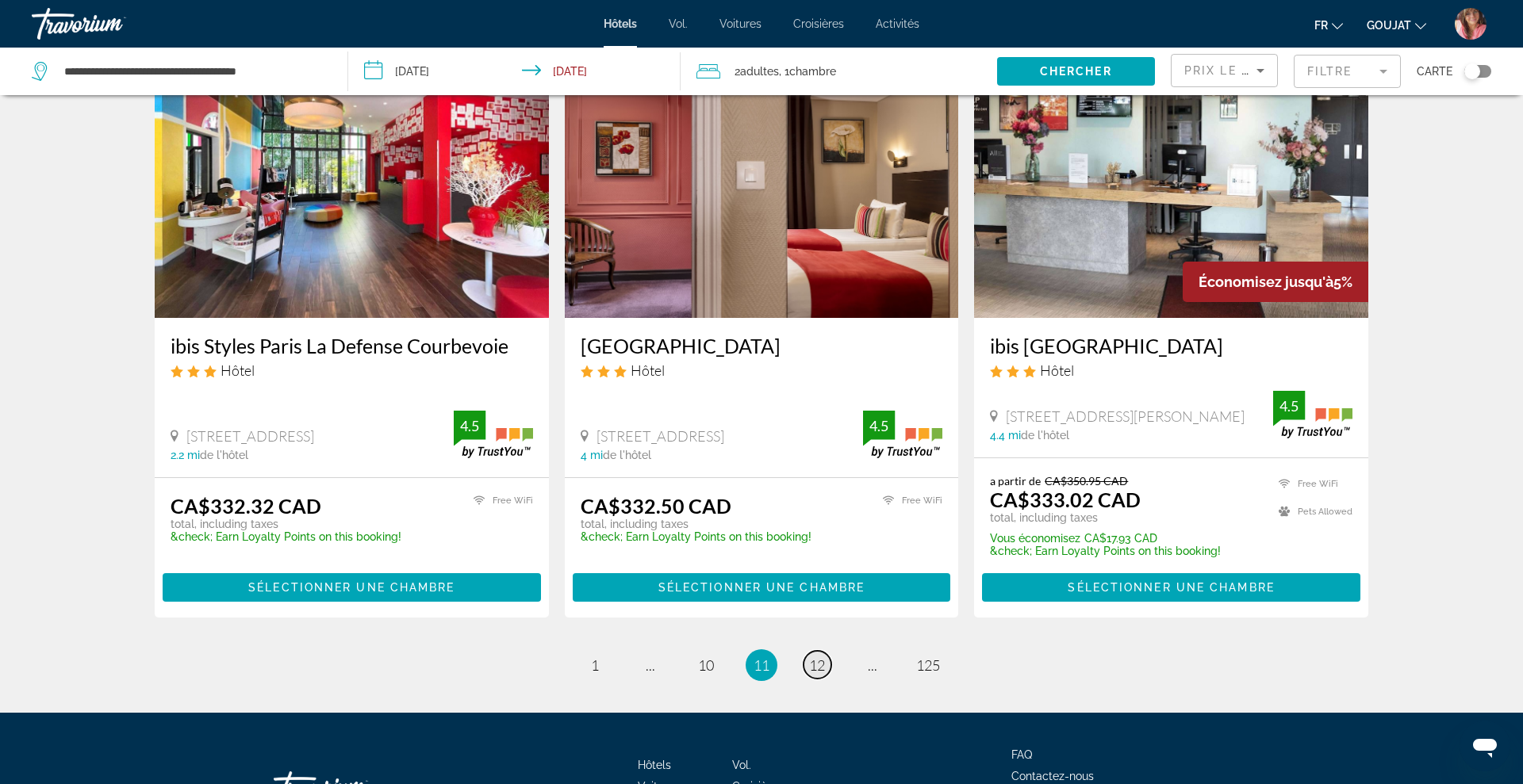
click at [818, 651] on link "page 12" at bounding box center [817, 665] width 28 height 28
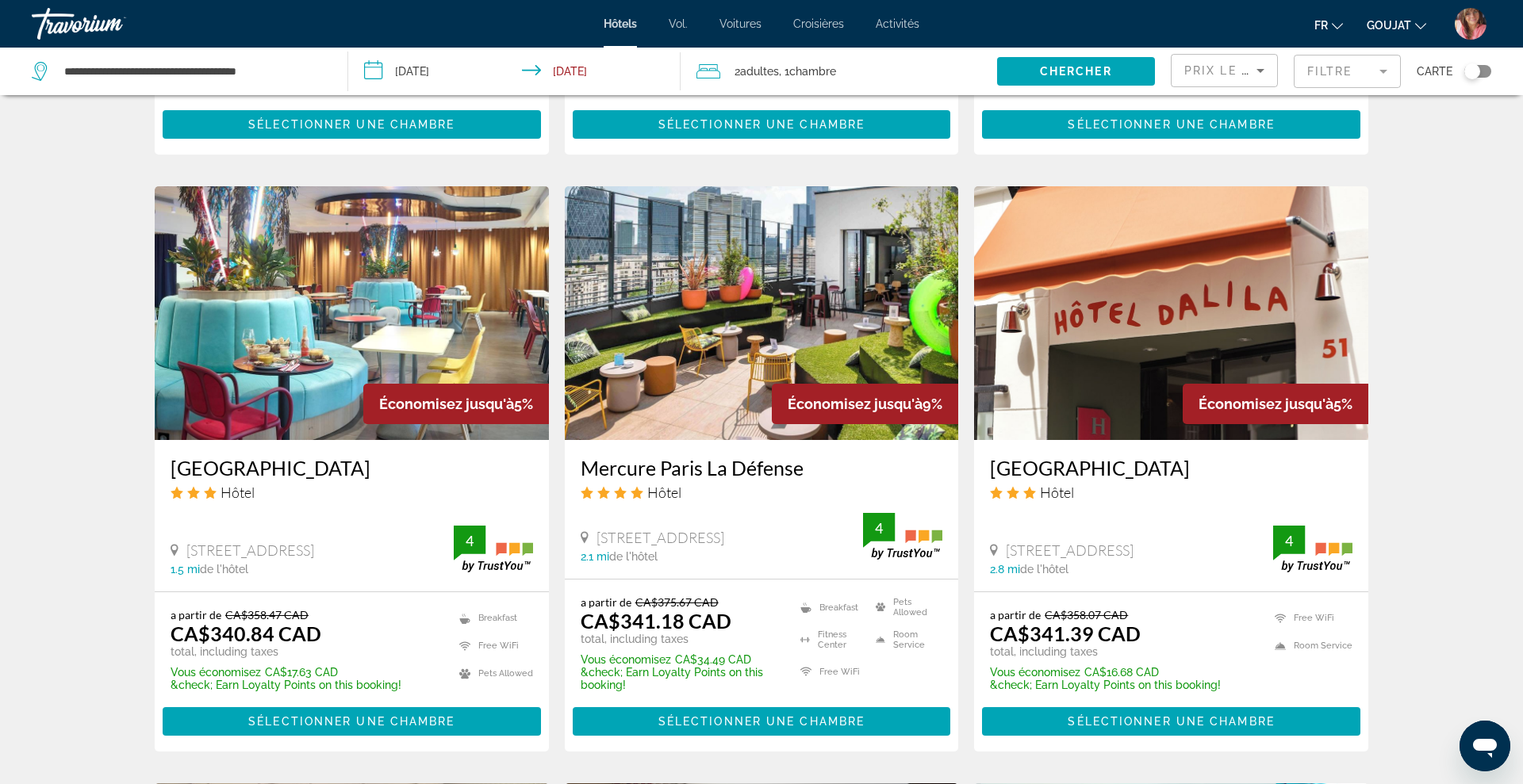
scroll to position [1182, 0]
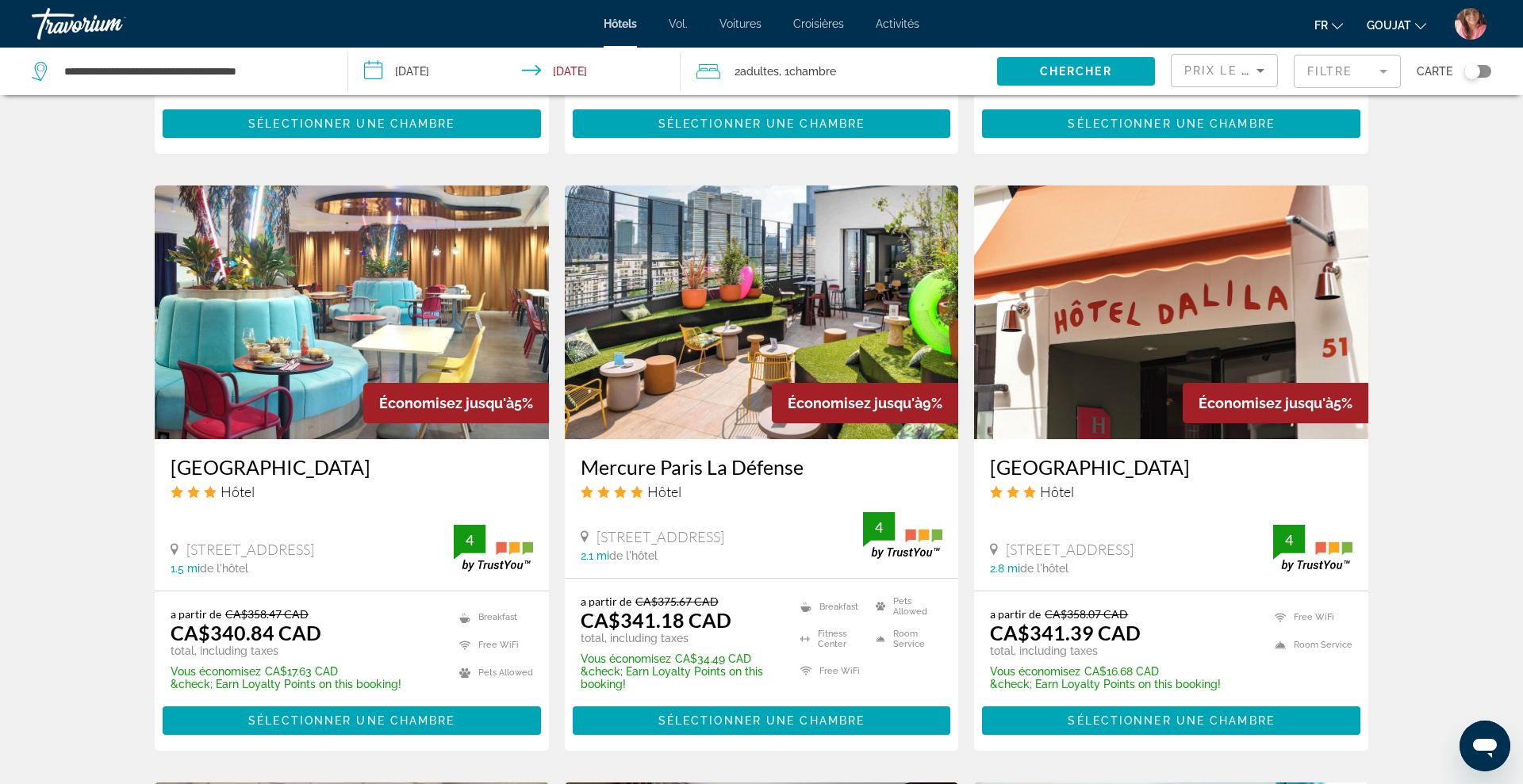
drag, startPoint x: 161, startPoint y: 444, endPoint x: 449, endPoint y: 438, distance: 288.1
click at [449, 440] on div "B&B Hotel Paris 17 Batignolles Hôtel 4 Boulevard Berthier, Paris 1.5 mi de l'hô…" at bounding box center [351, 515] width 394 height 152
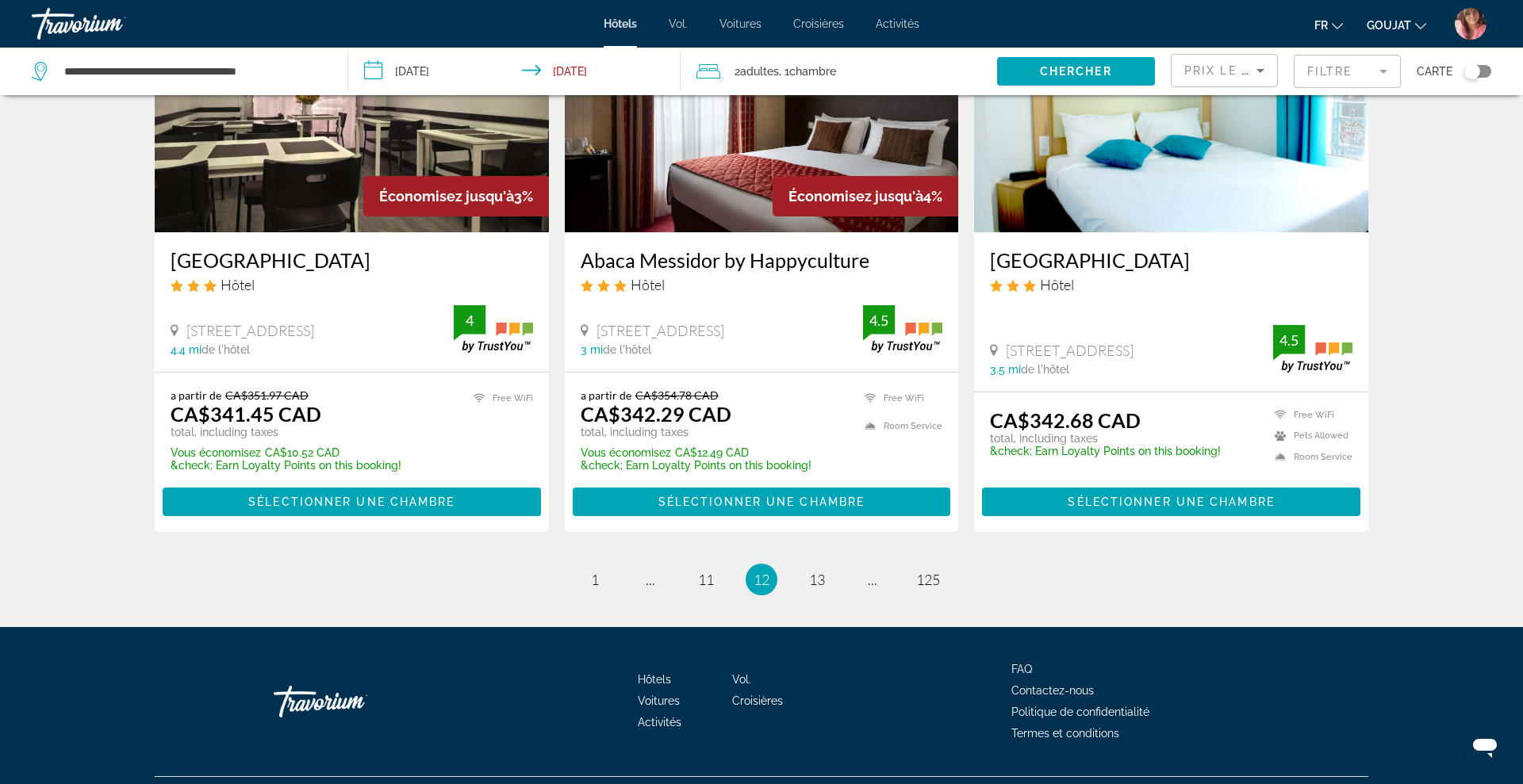
scroll to position [1987, 0]
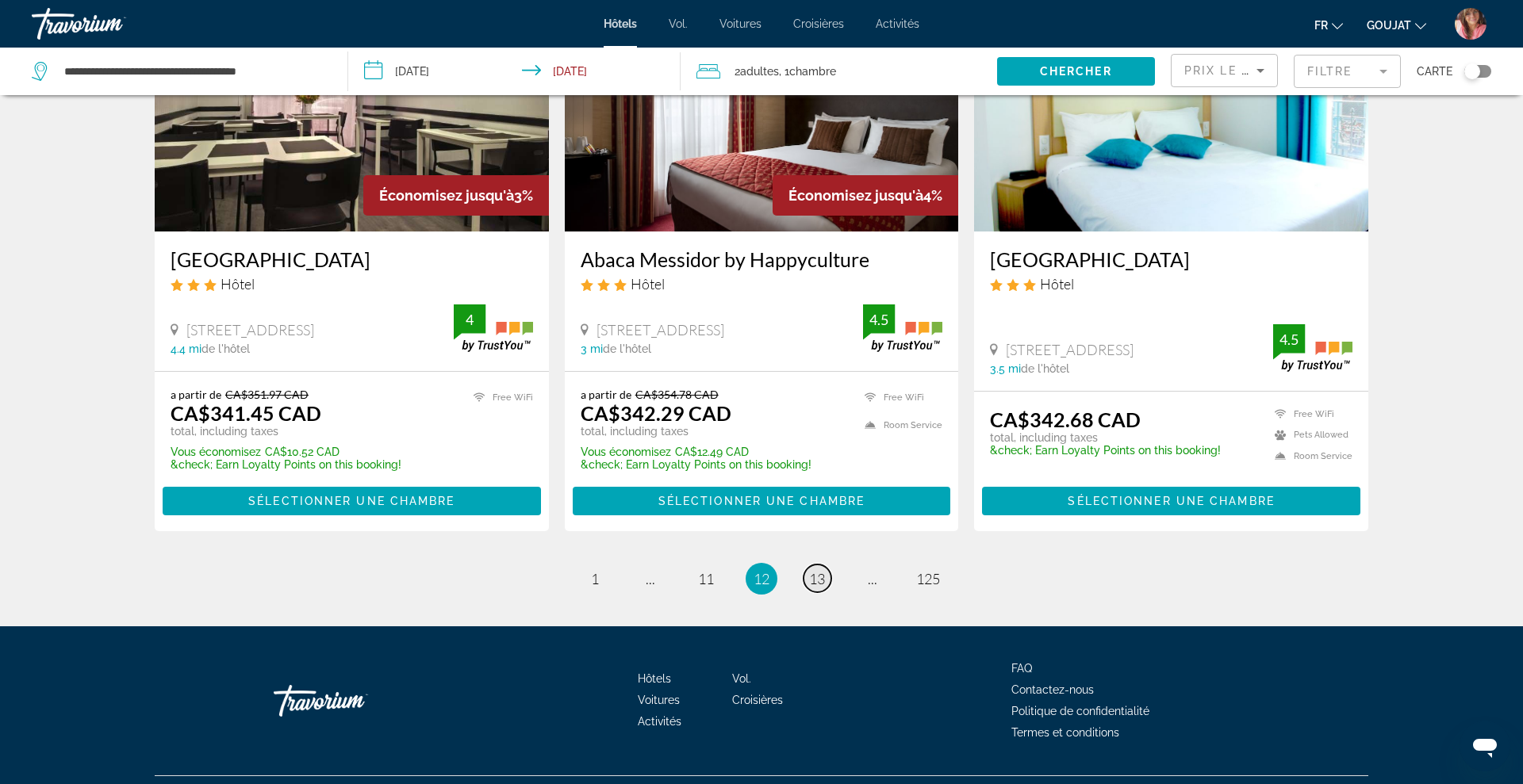
click at [810, 566] on link "page 13" at bounding box center [817, 579] width 28 height 28
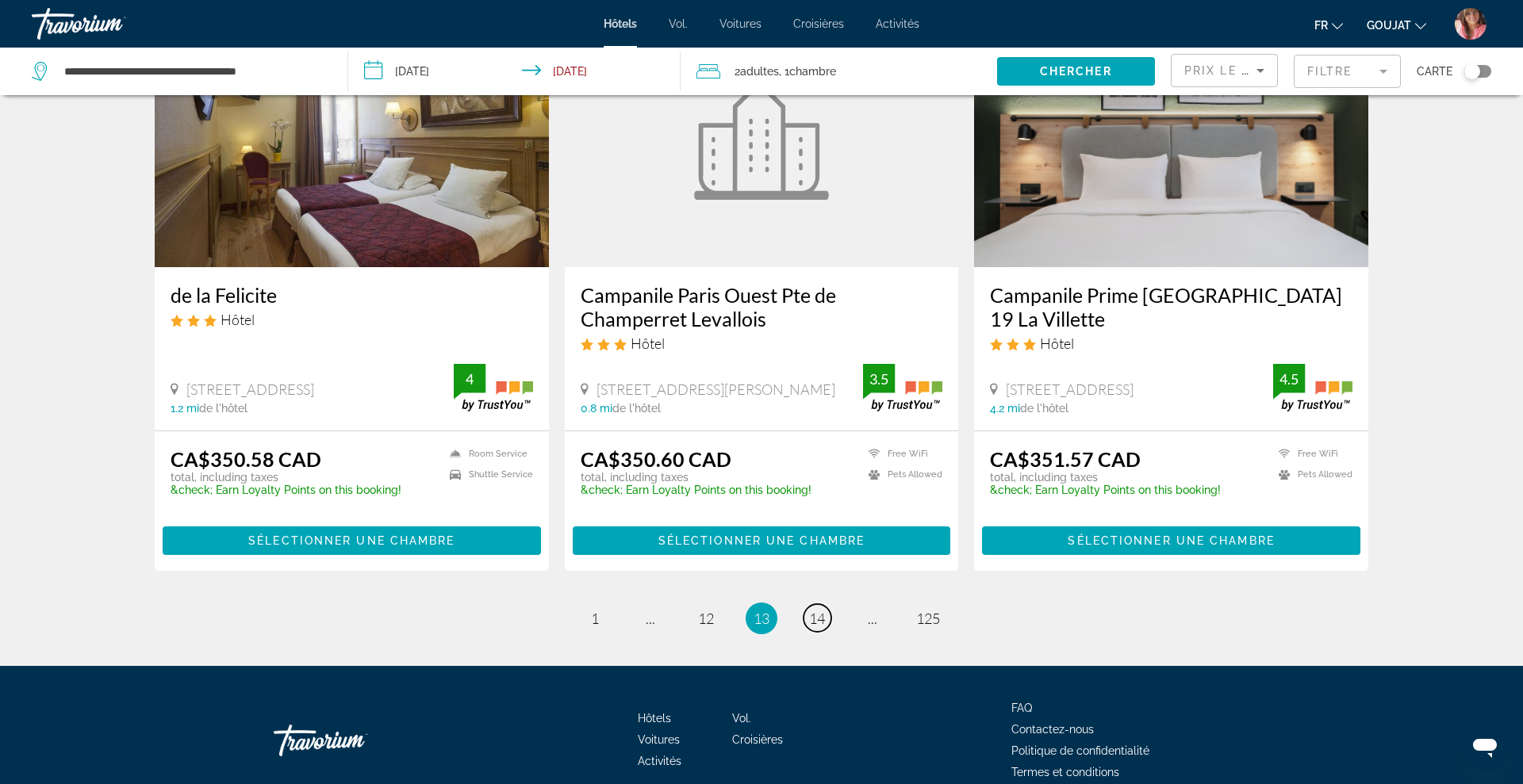
scroll to position [1942, 0]
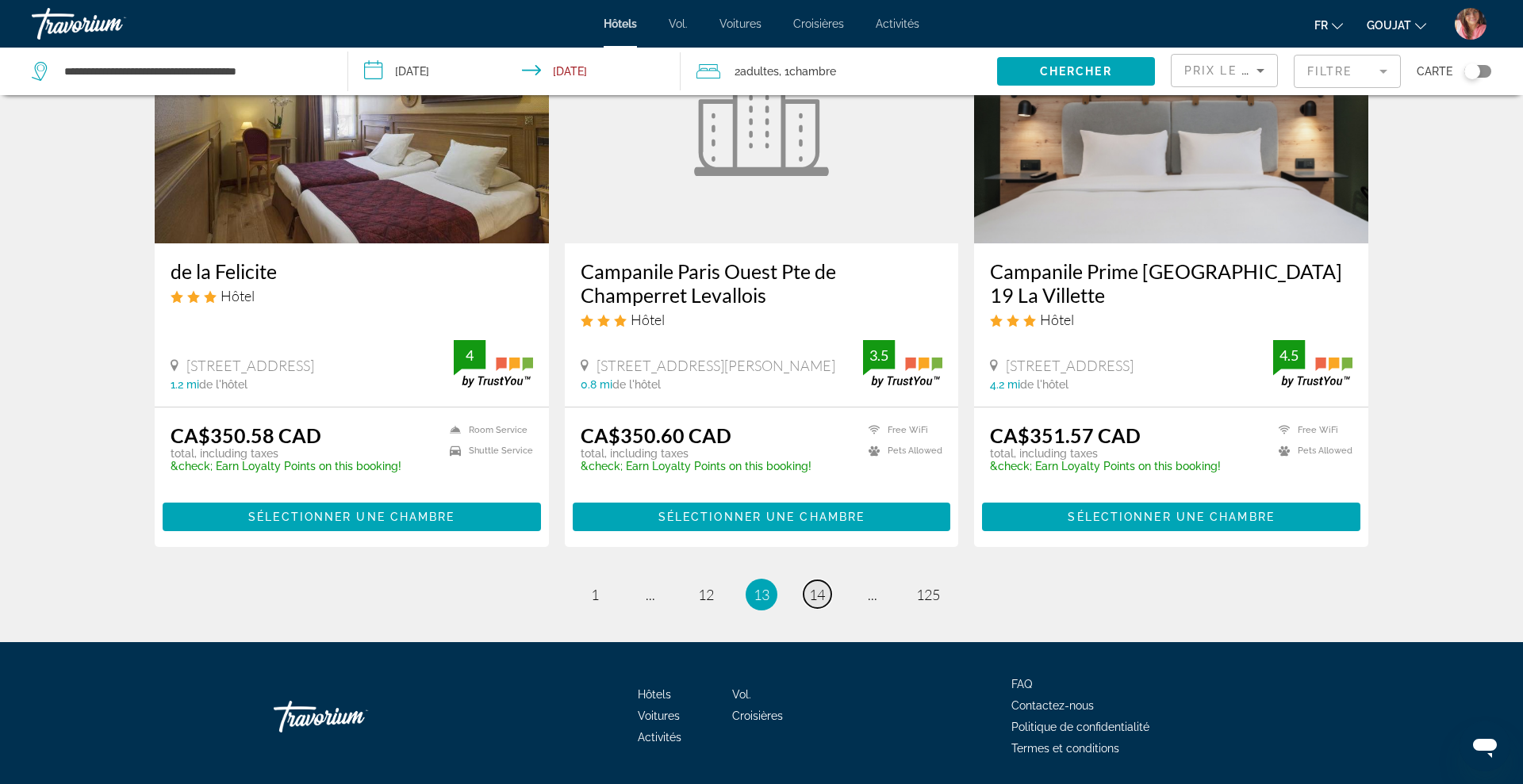
click at [812, 590] on link "page 14" at bounding box center [817, 594] width 28 height 28
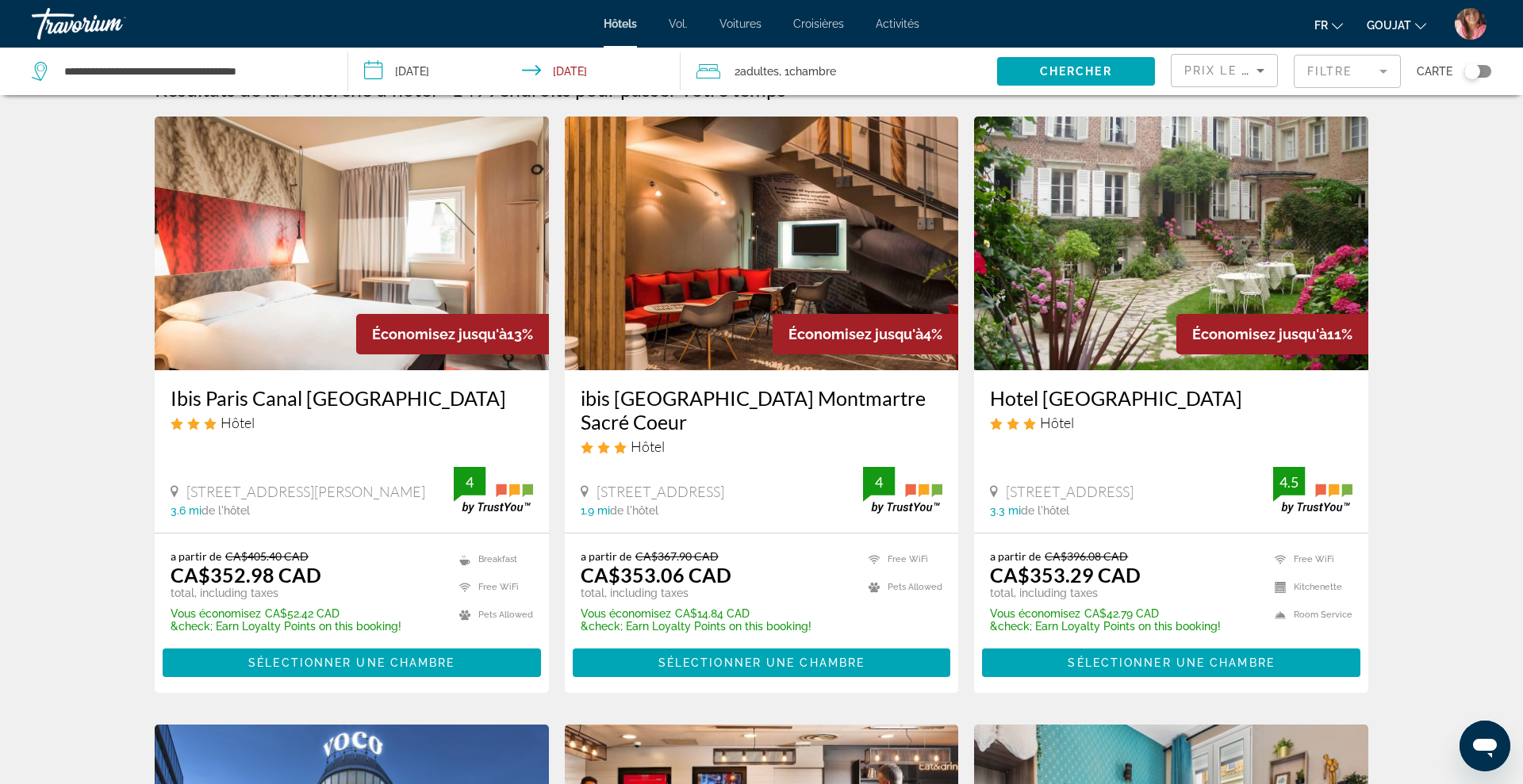
scroll to position [35, 0]
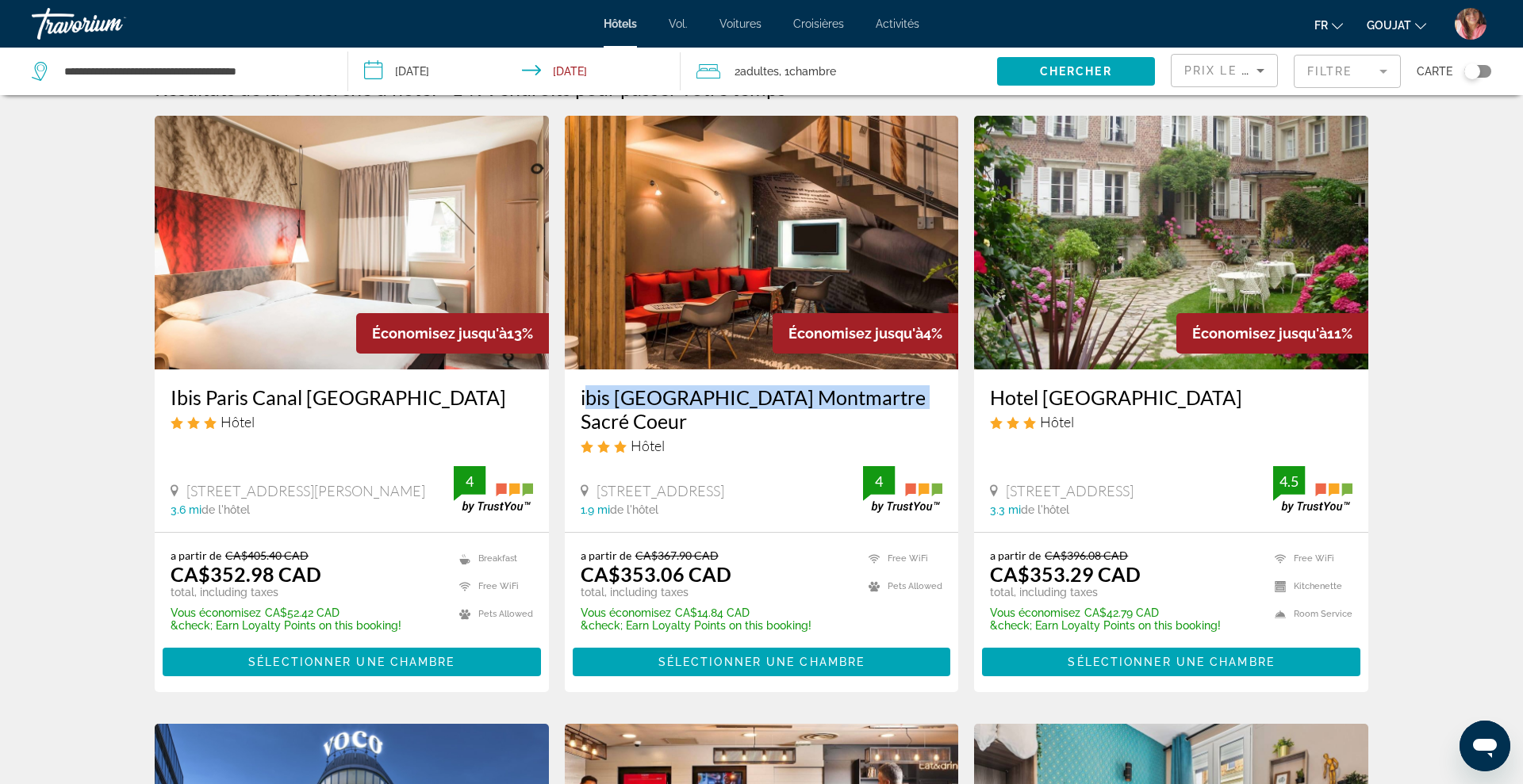
drag, startPoint x: 574, startPoint y: 396, endPoint x: 878, endPoint y: 404, distance: 304.1
click at [878, 404] on div "ibis Paris Montmartre Sacré Coeur Hôtel 5 Rue Caulaincourt, Paris 1.9 mi de l'h…" at bounding box center [762, 451] width 394 height 163
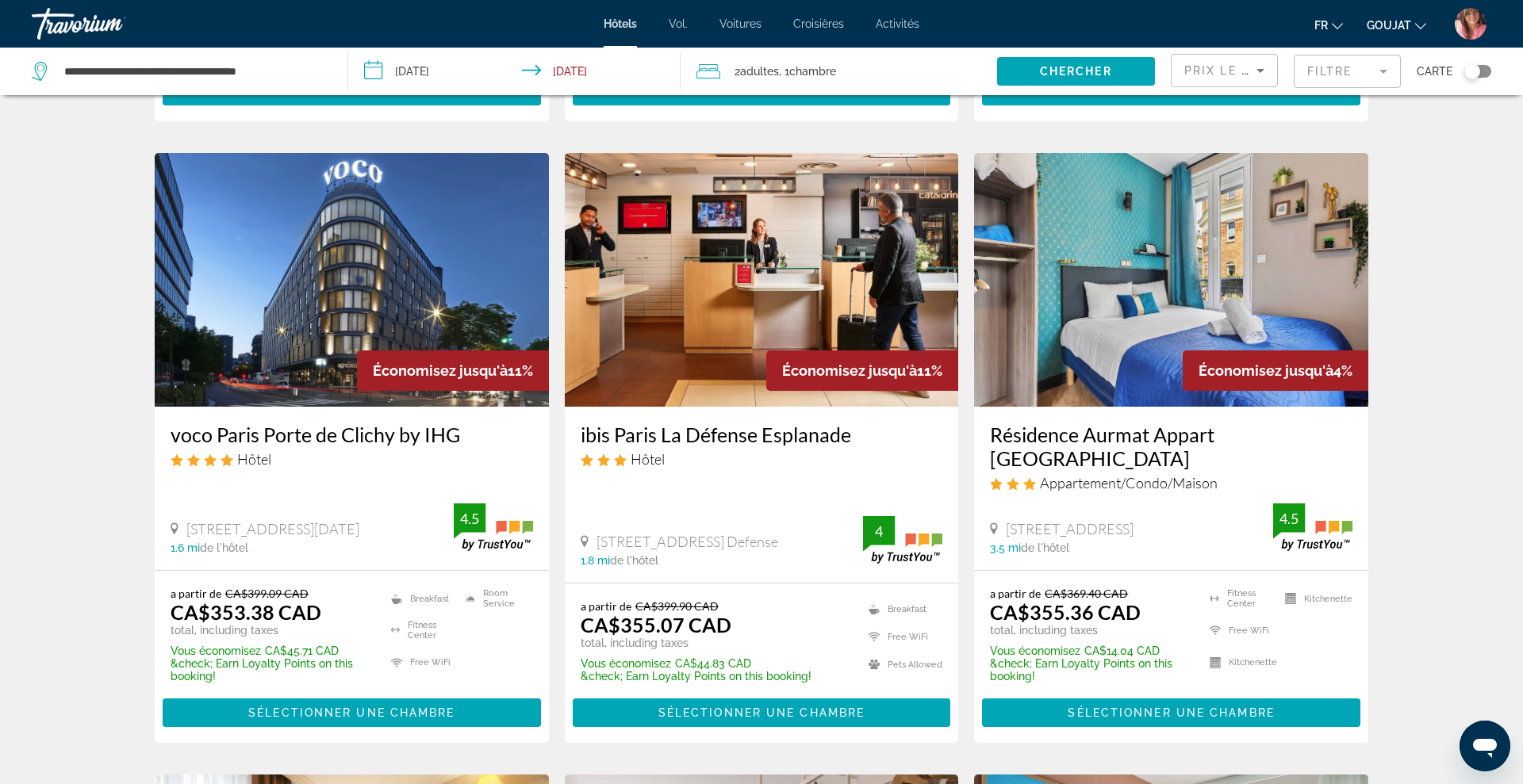
scroll to position [613, 0]
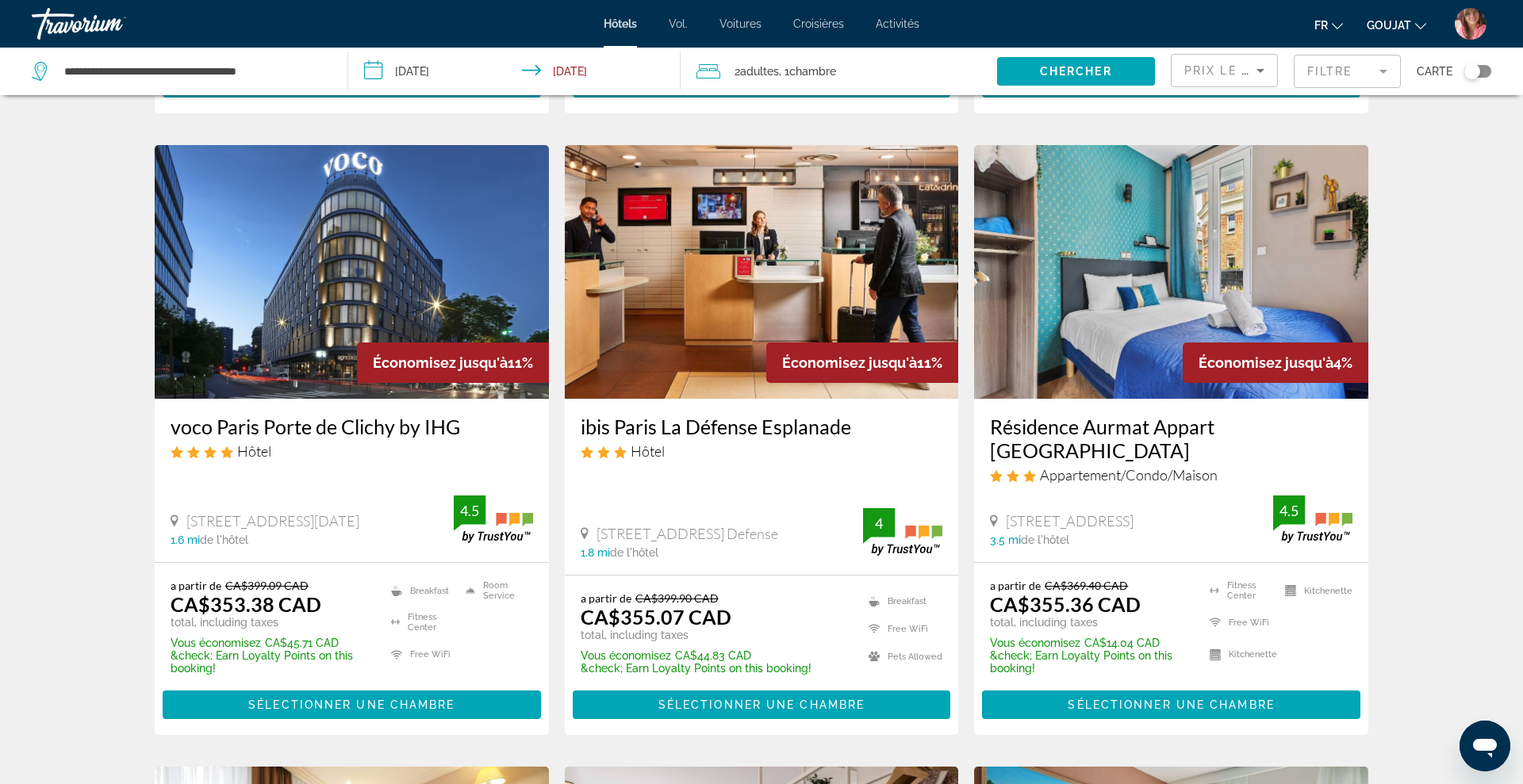
drag, startPoint x: 163, startPoint y: 403, endPoint x: 474, endPoint y: 404, distance: 311.0
click at [474, 404] on div "voco Paris Porte de Clichy by IHG Hôtel 2 Rue Du 8 Mai 1945, Clichy 1.6 mi de l…" at bounding box center [351, 480] width 394 height 163
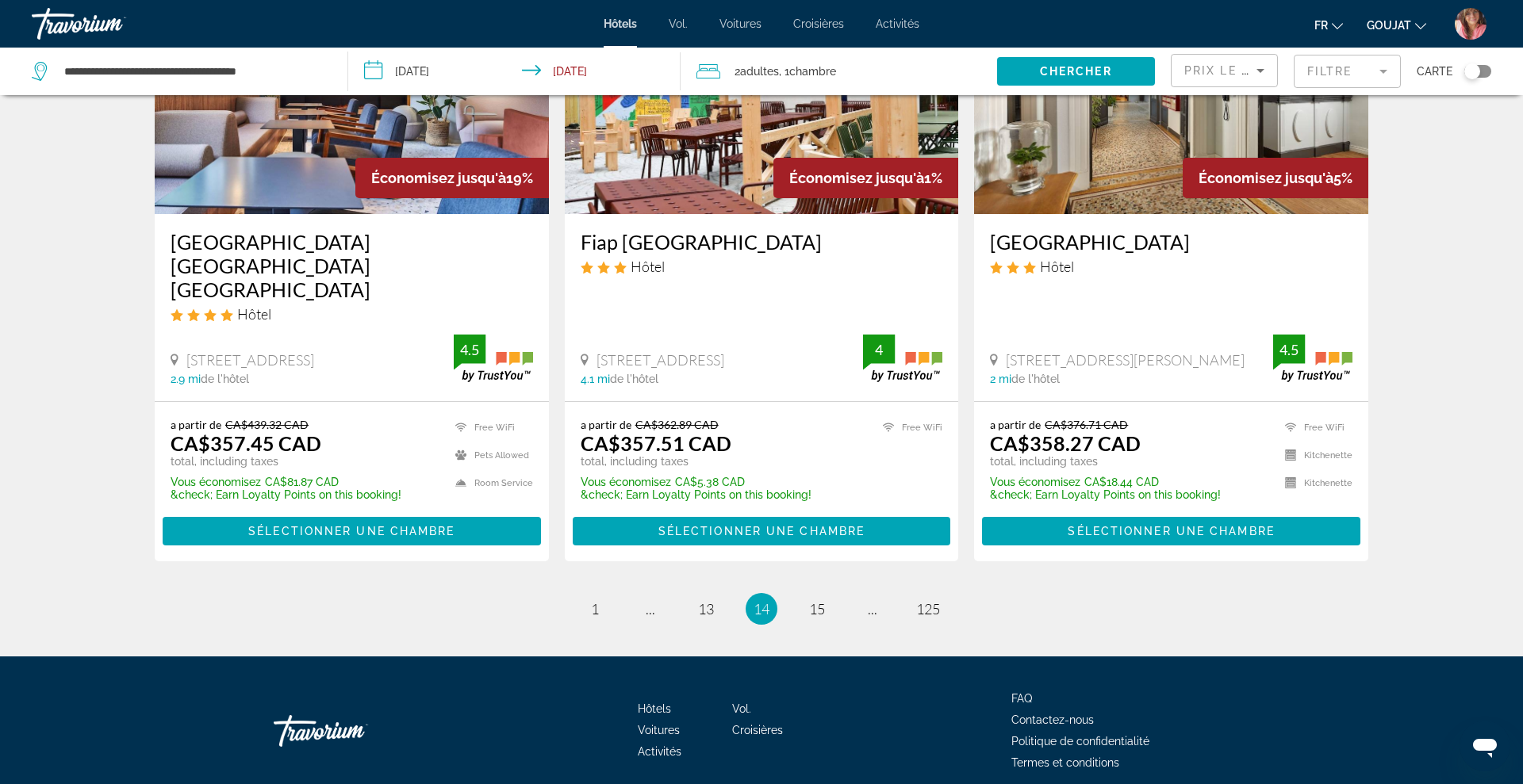
scroll to position [2027, 0]
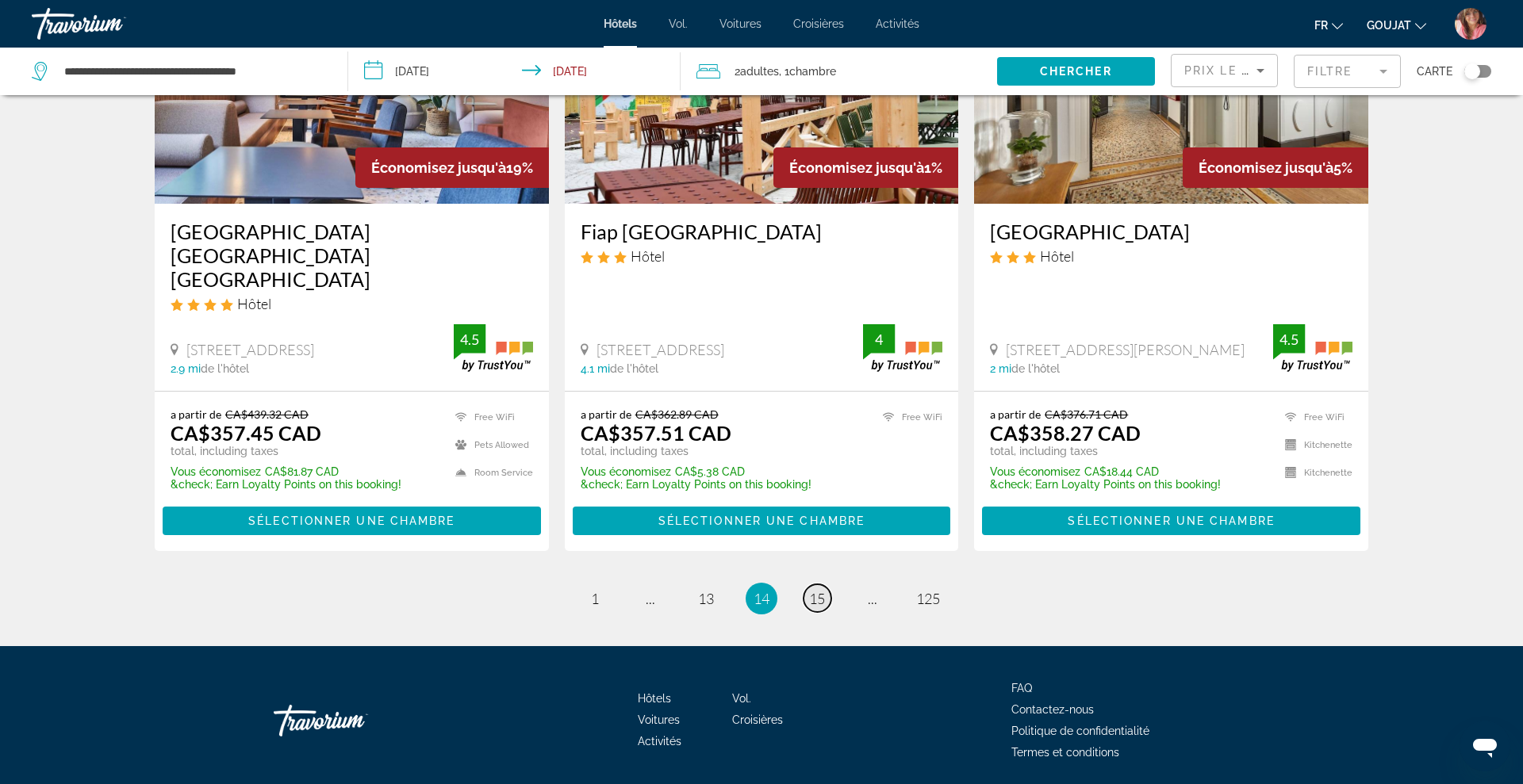
click at [824, 589] on span "15" at bounding box center [817, 598] width 16 height 18
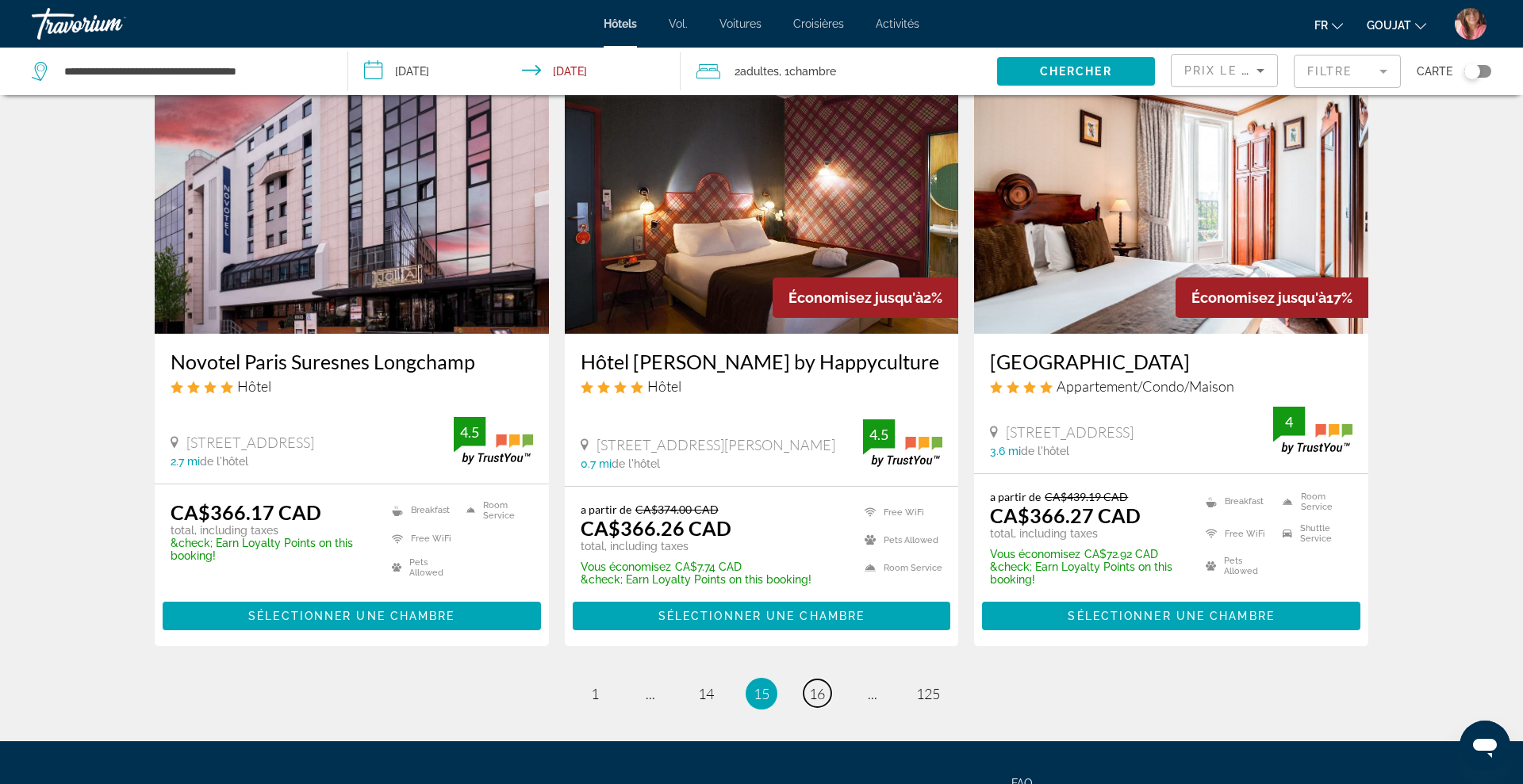
scroll to position [1900, 0]
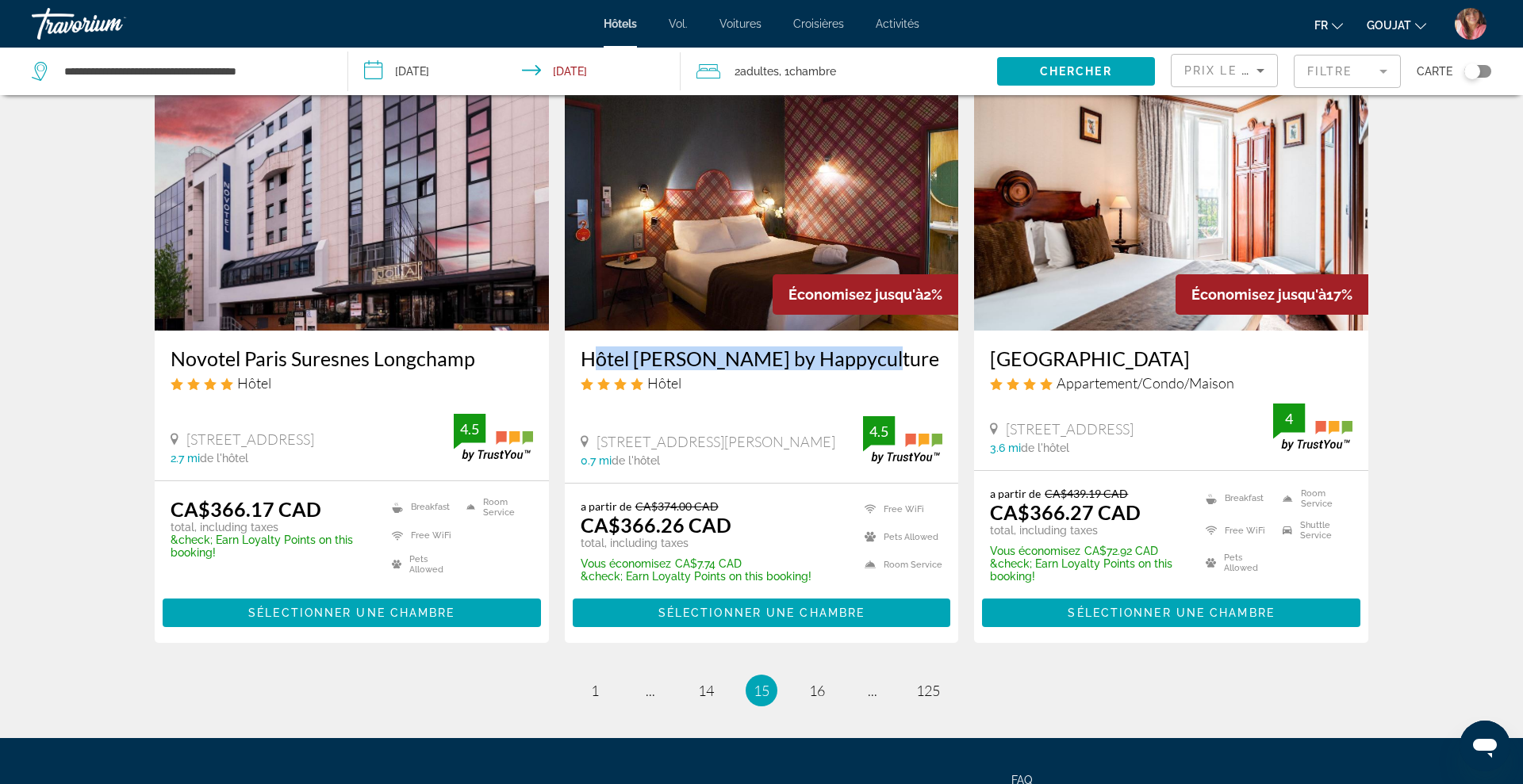
drag, startPoint x: 575, startPoint y: 332, endPoint x: 843, endPoint y: 332, distance: 268.0
click at [843, 332] on div "Hôtel Boris V. by Happyculture Hôtel 73 Rue Louise Michel, Levallois-Perret 0.7…" at bounding box center [762, 406] width 394 height 152
click at [843, 346] on h3 "Hôtel [PERSON_NAME] by Happyculture" at bounding box center [762, 358] width 362 height 24
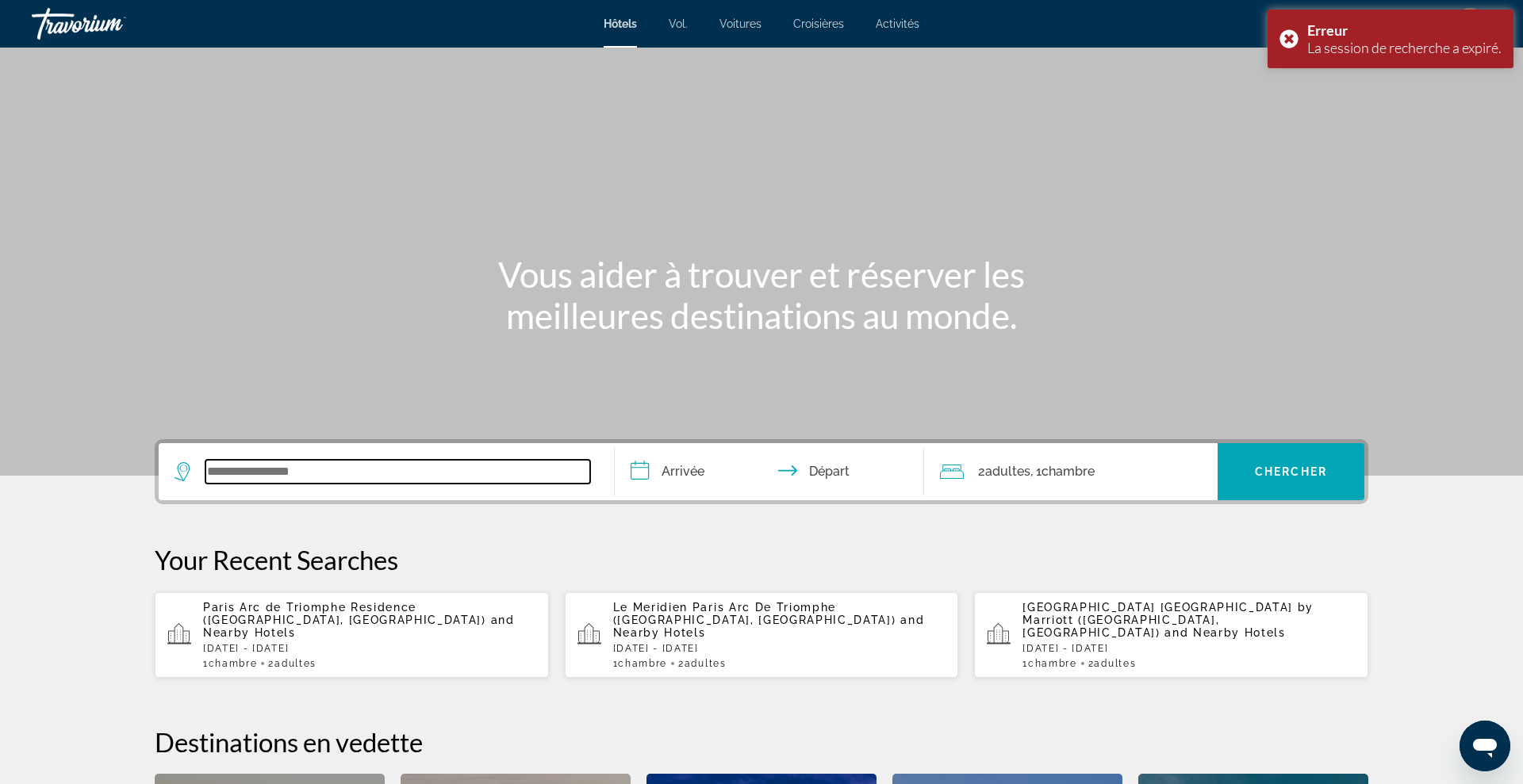
click at [447, 471] on input "Search widget" at bounding box center [397, 471] width 384 height 24
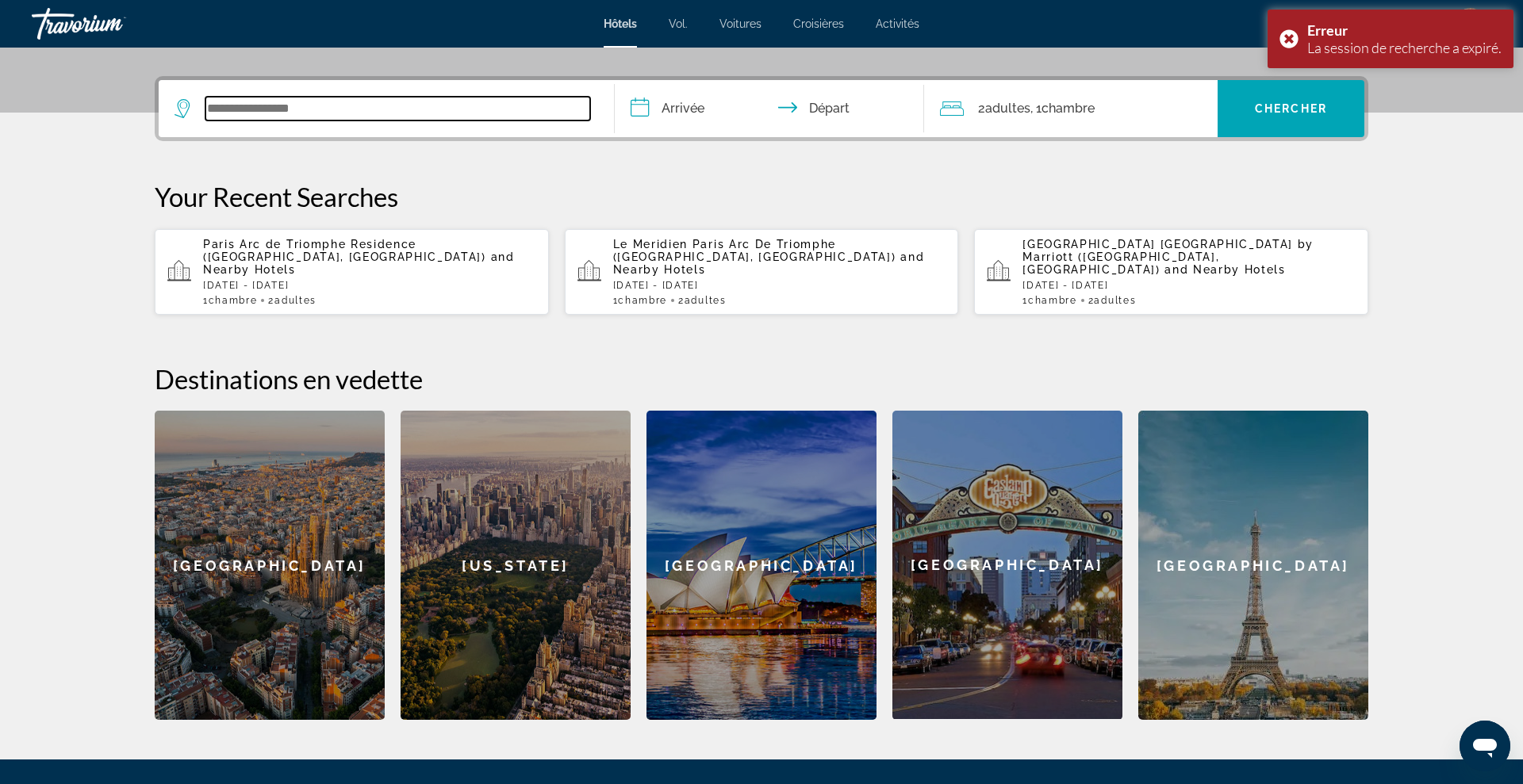
scroll to position [388, 0]
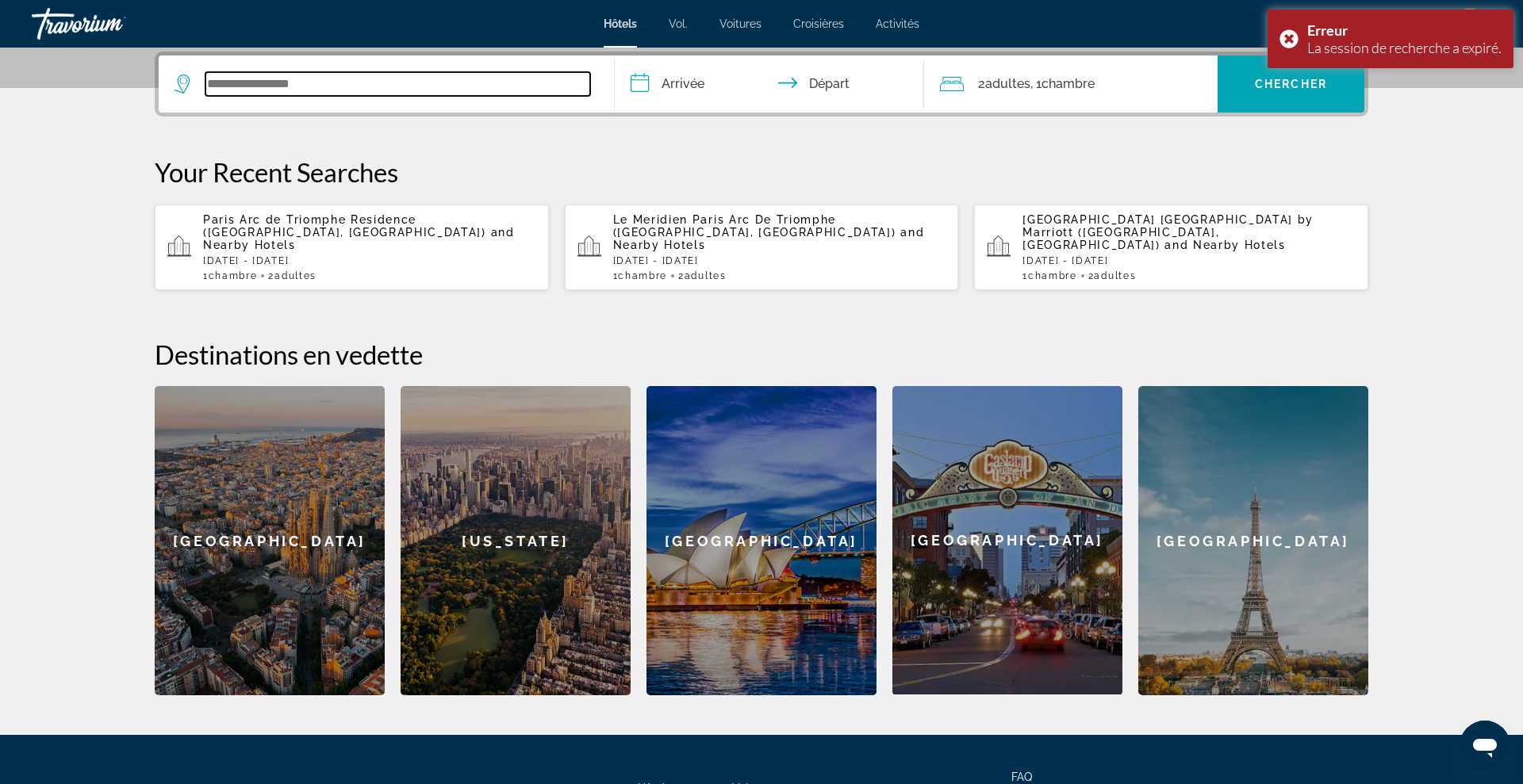
paste input "**********"
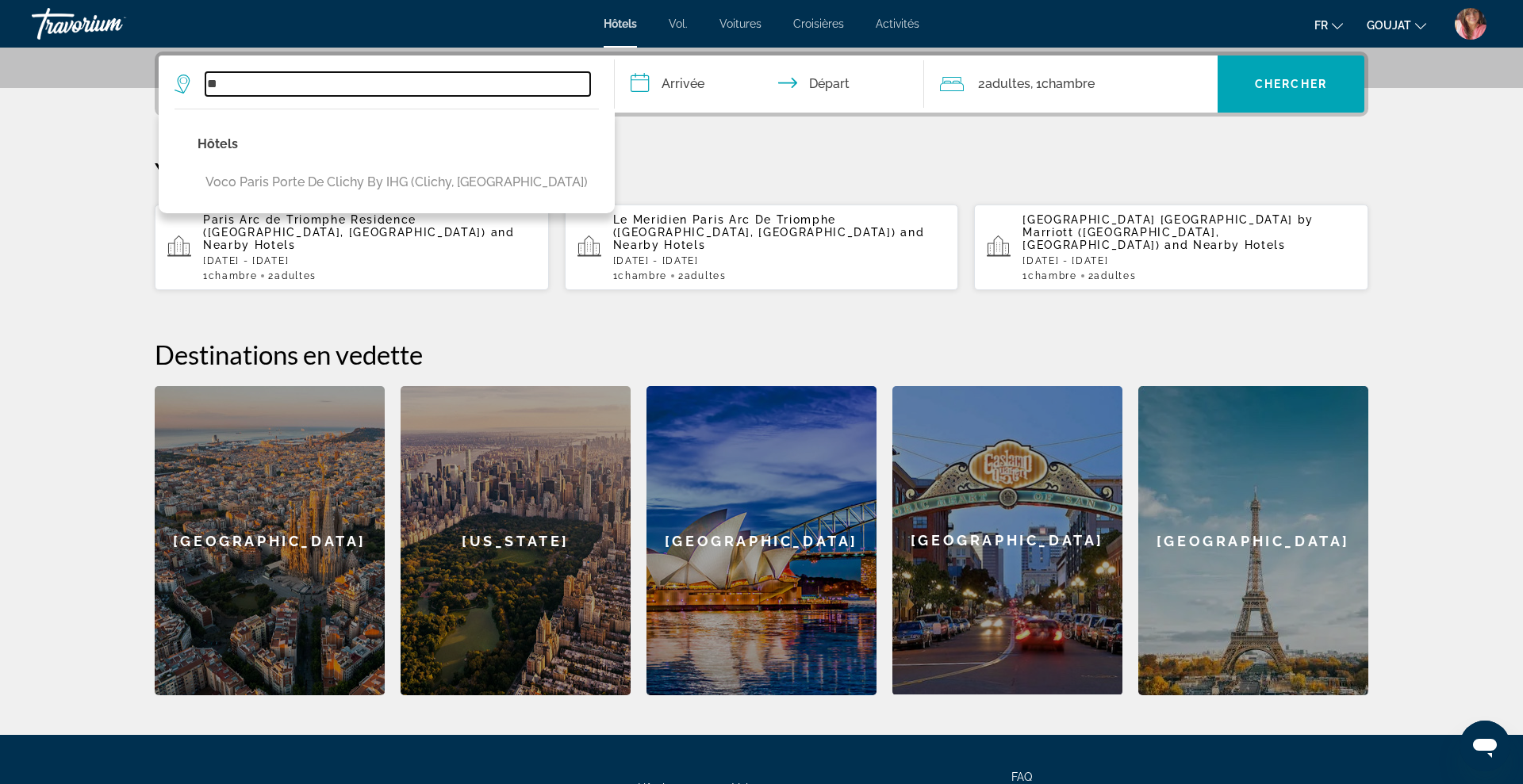
type input "*"
click at [286, 84] on input "Search widget" at bounding box center [397, 84] width 384 height 24
paste input "**********"
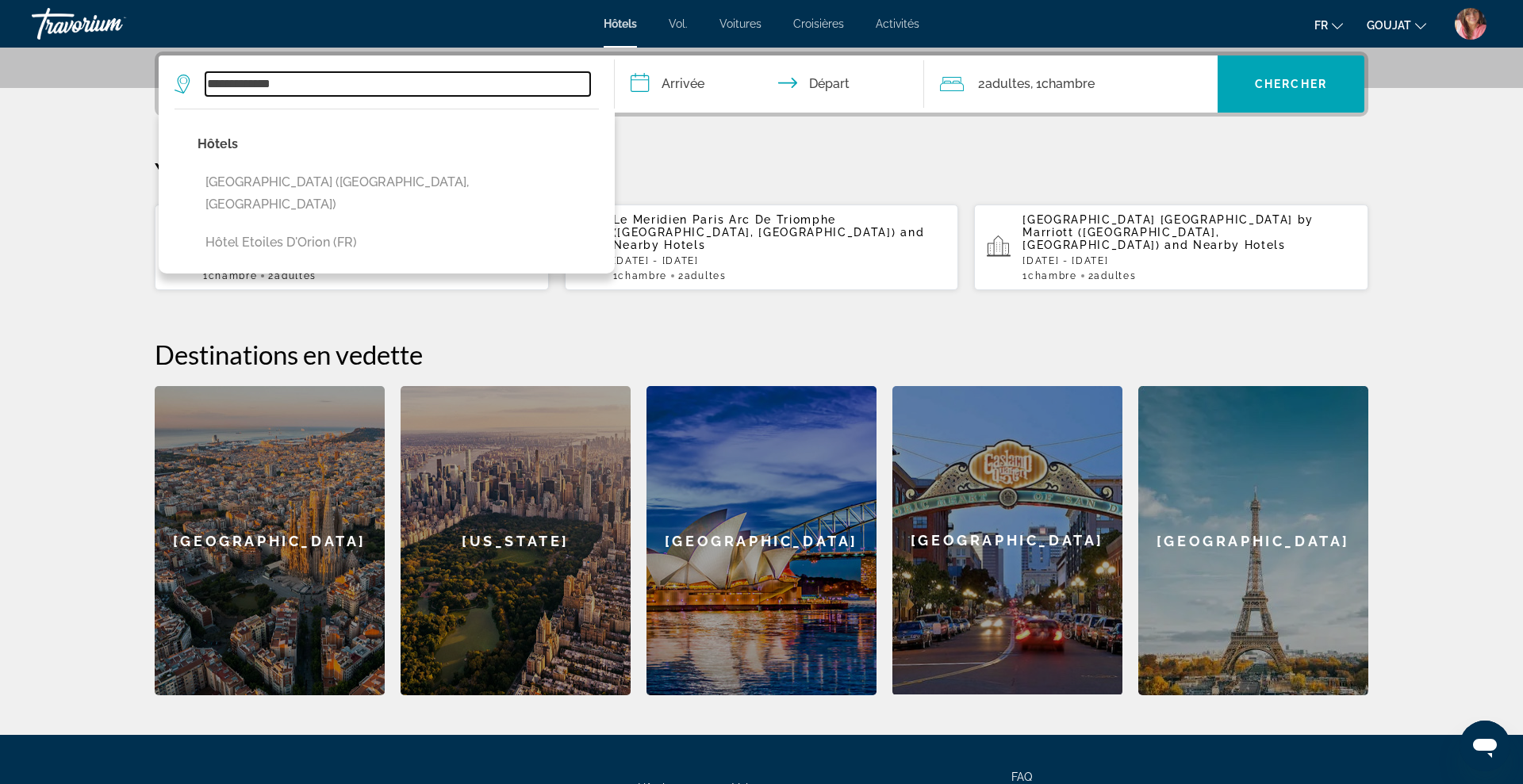
type input "**********"
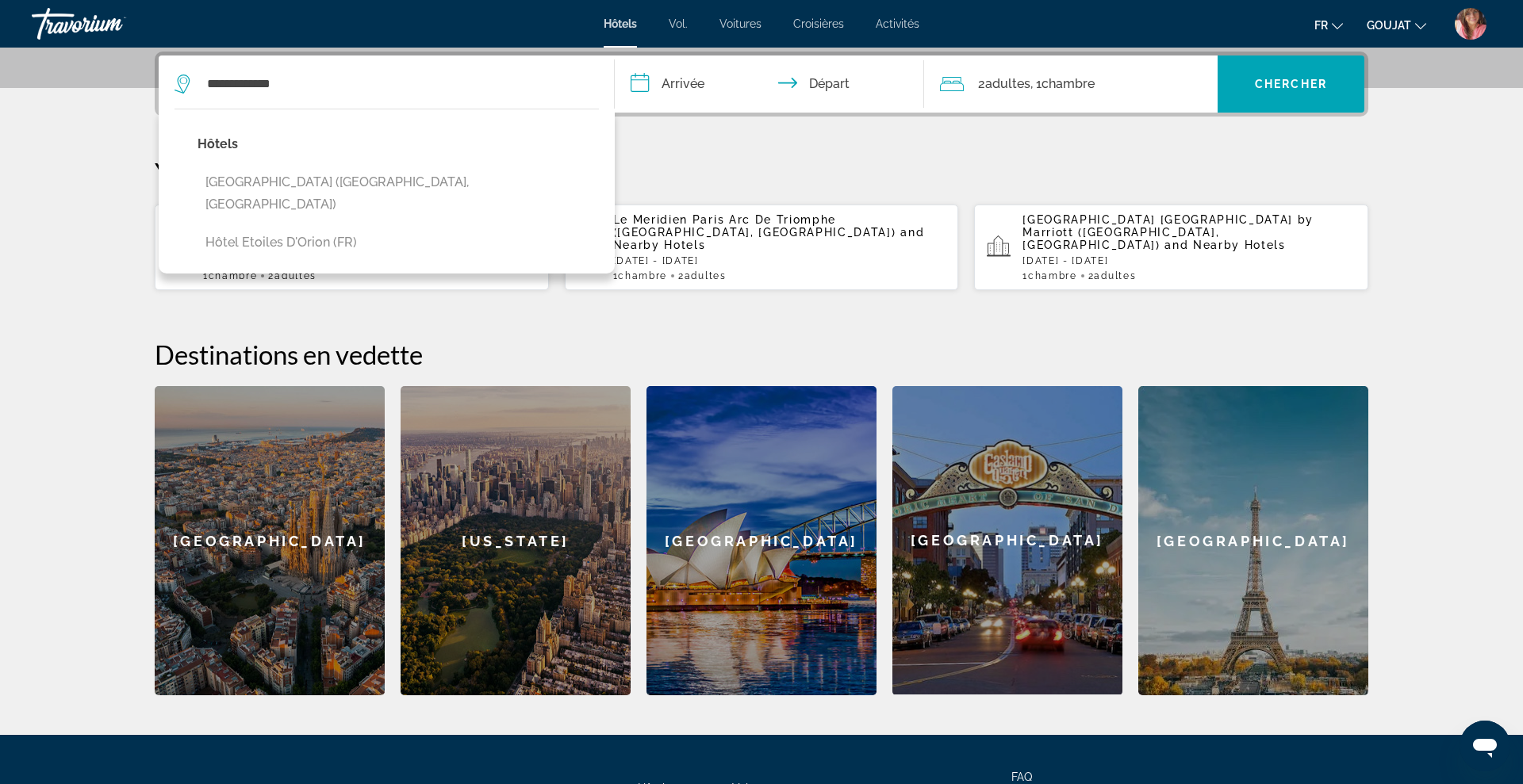
click at [1098, 145] on div "**********" at bounding box center [762, 373] width 1277 height 644
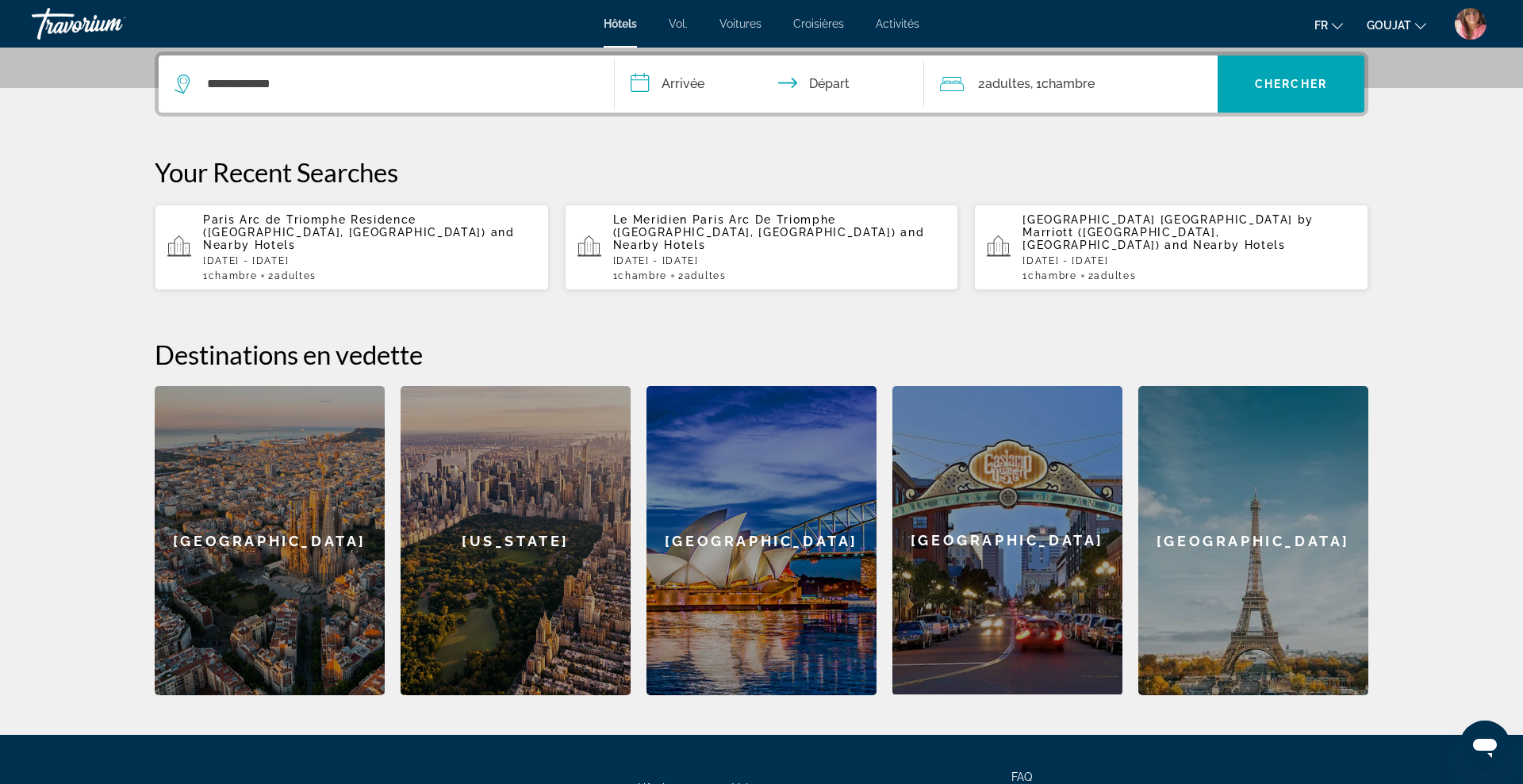
click at [415, 226] on p "Paris Arc de Triomphe Residence (Paris, FR) and Nearby Hotels" at bounding box center [370, 232] width 334 height 38
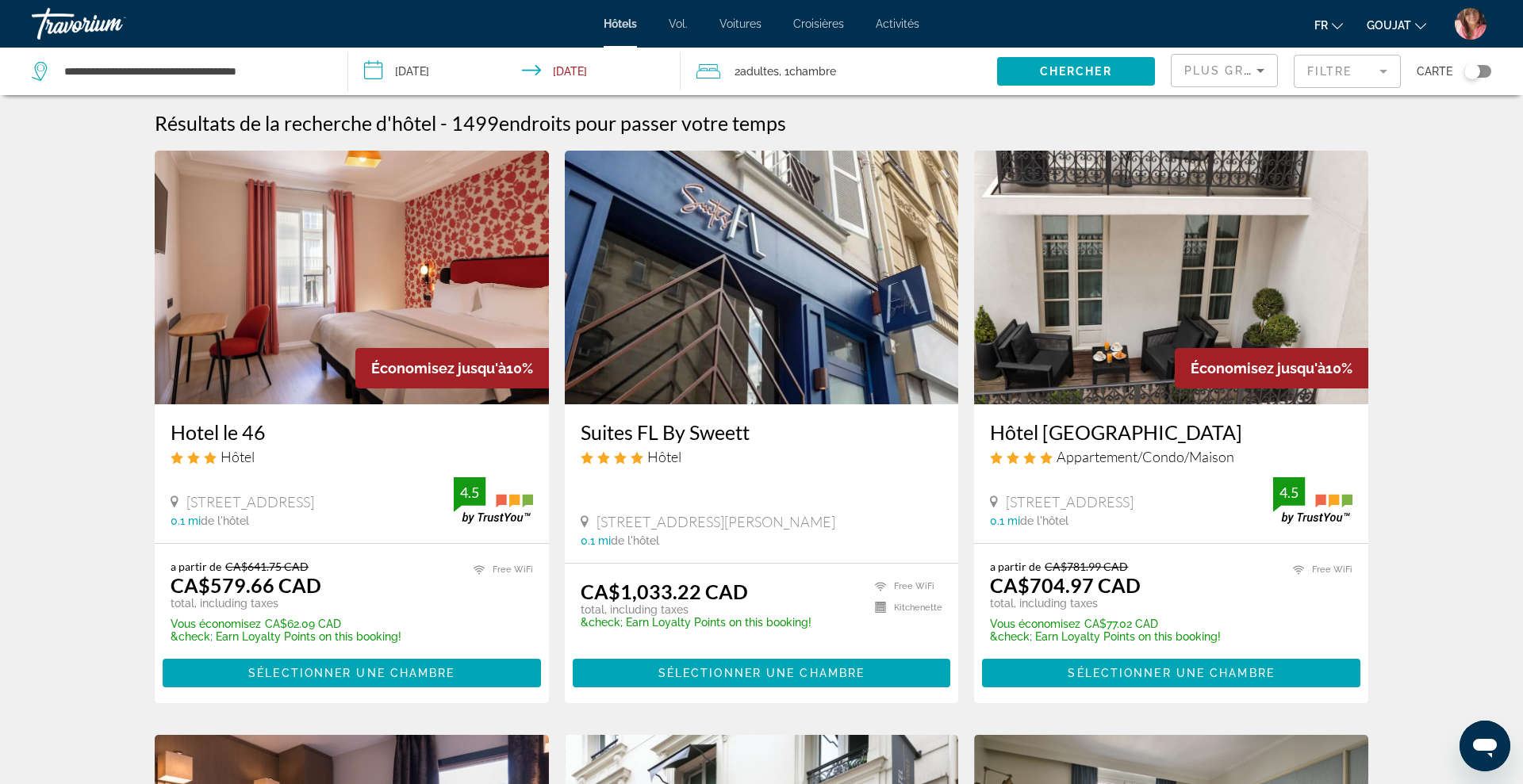
click at [1332, 77] on mat-form-field "Filtre" at bounding box center [1347, 71] width 107 height 34
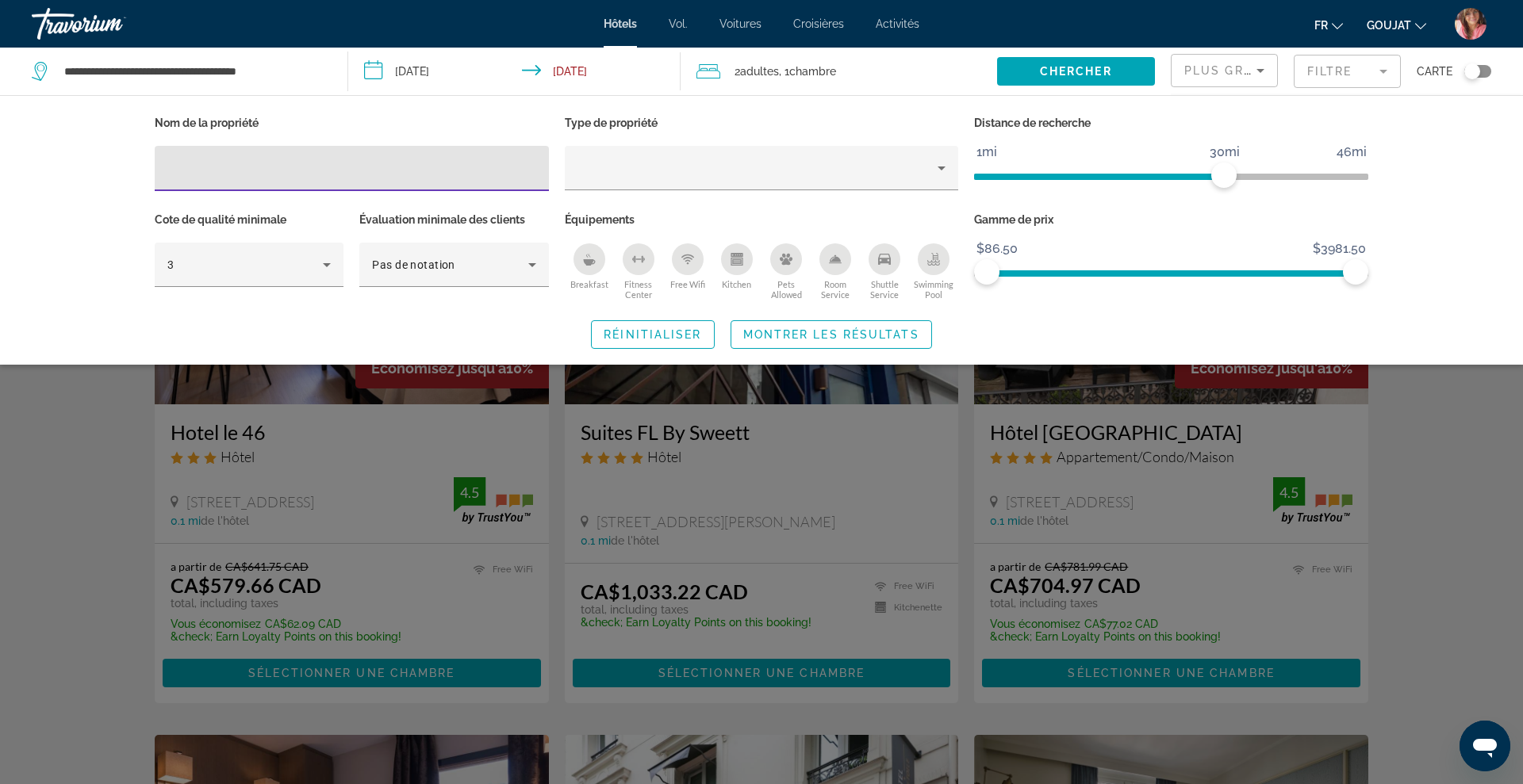
click at [502, 168] on input "Hotel Filters" at bounding box center [351, 169] width 368 height 19
type input "**********"
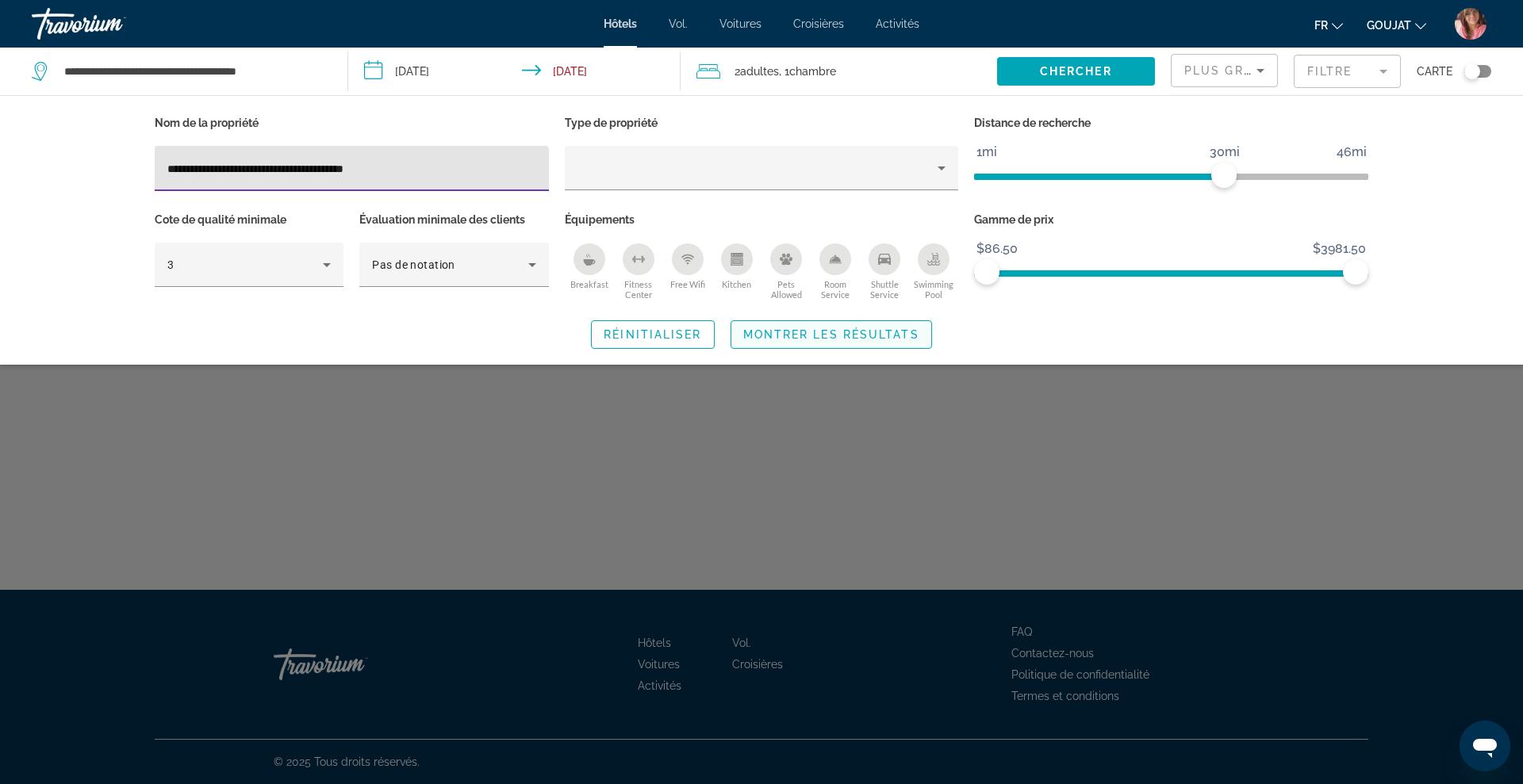
click at [812, 330] on span "Montrer les résultats" at bounding box center [831, 334] width 176 height 13
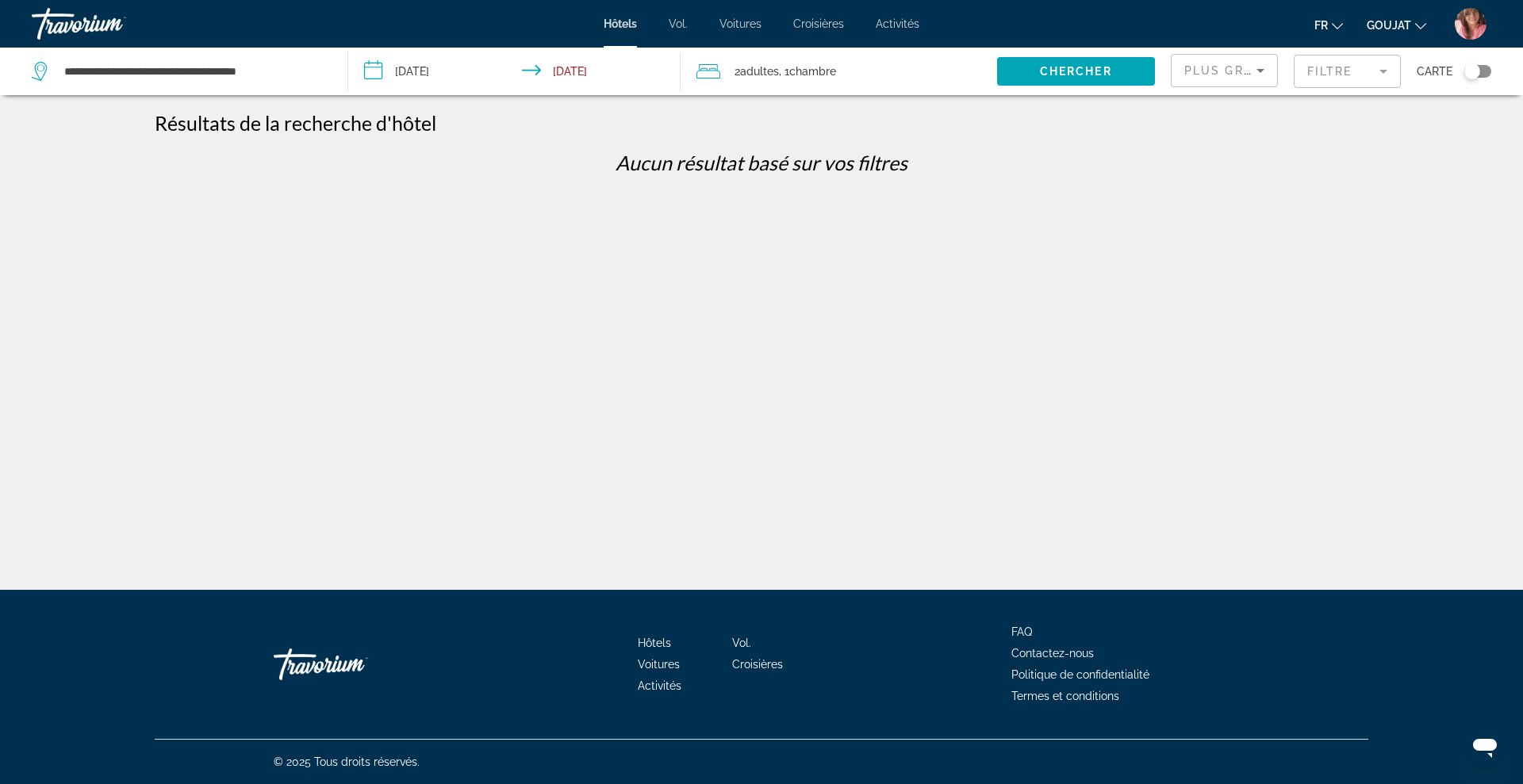
click at [1315, 72] on mat-form-field "Filtre" at bounding box center [1347, 71] width 107 height 34
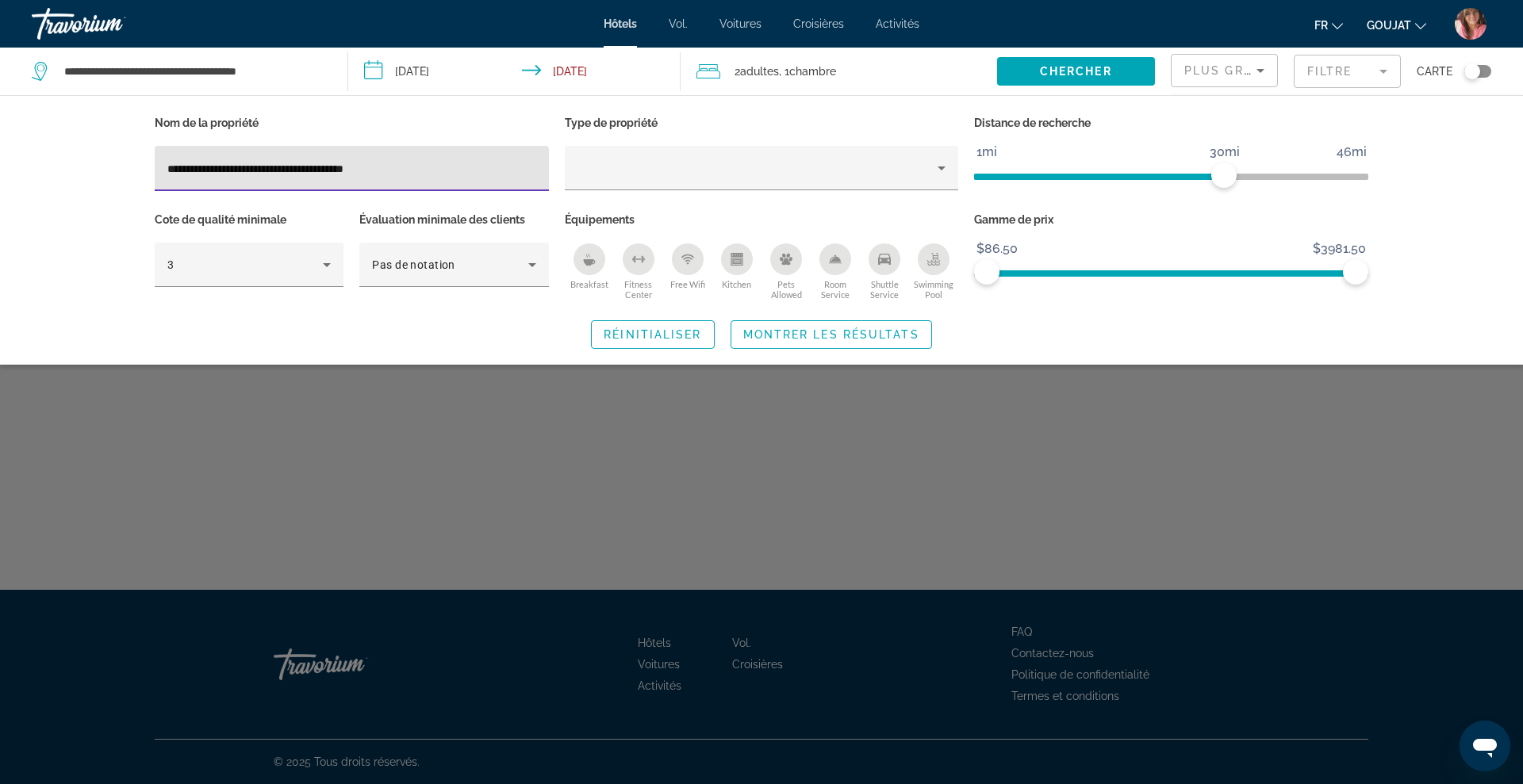
click at [456, 168] on input "**********" at bounding box center [351, 169] width 368 height 19
type input "**********"
click at [826, 328] on span "Montrer les résultats" at bounding box center [831, 334] width 176 height 13
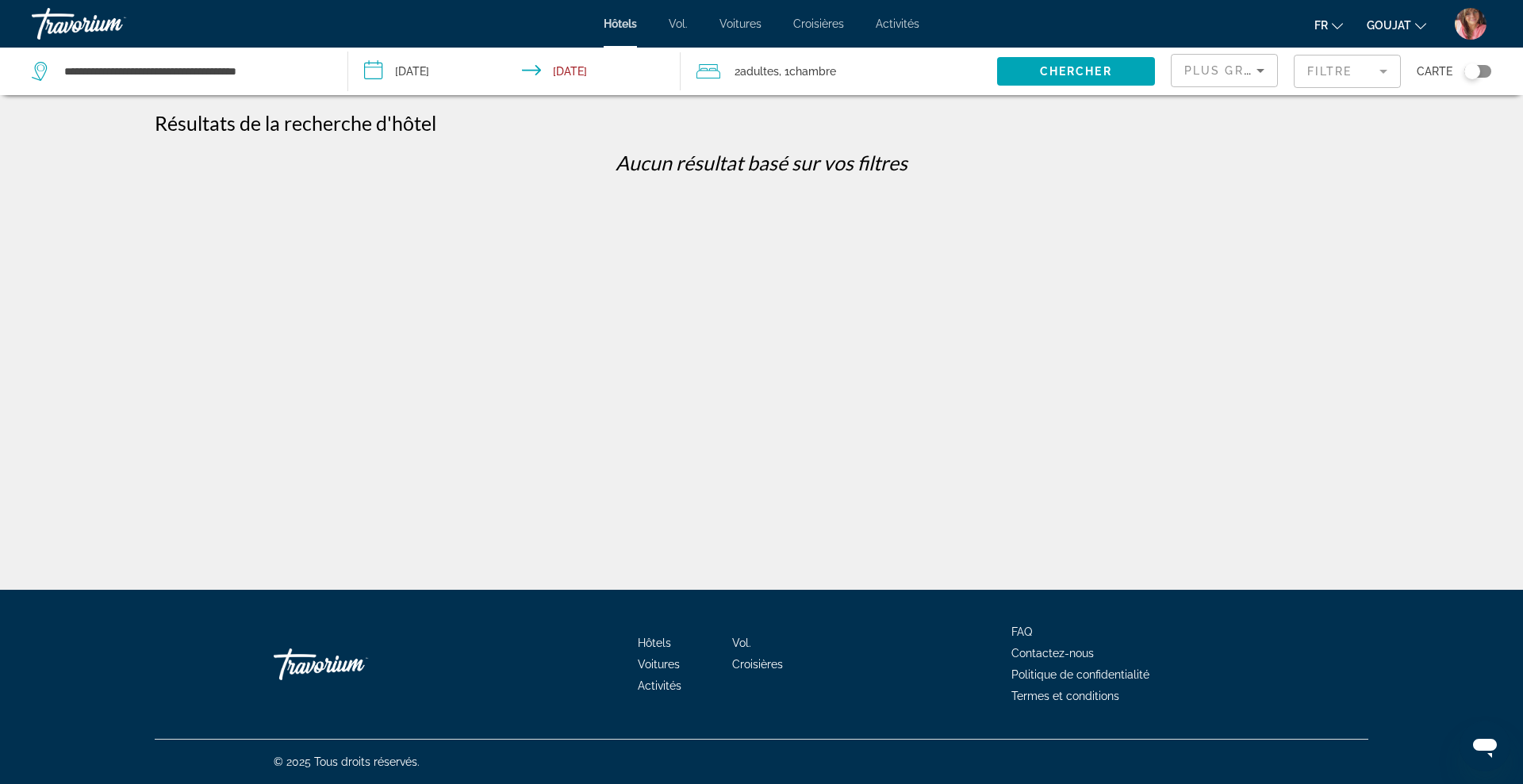
click at [1325, 65] on mat-form-field "Filtre" at bounding box center [1347, 71] width 107 height 34
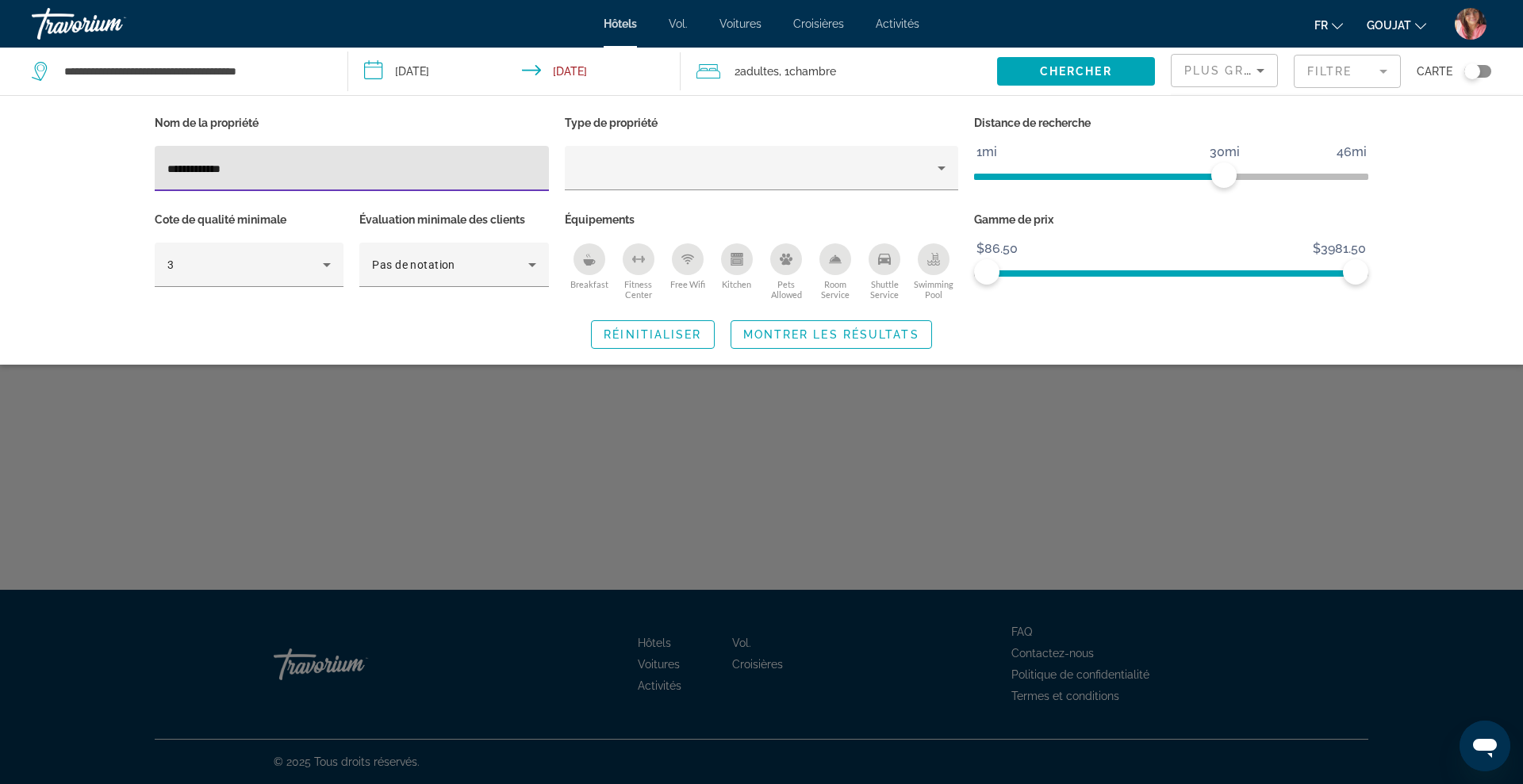
click at [287, 170] on input "**********" at bounding box center [351, 169] width 368 height 19
click at [196, 161] on input "**********" at bounding box center [351, 169] width 368 height 19
type input "**********"
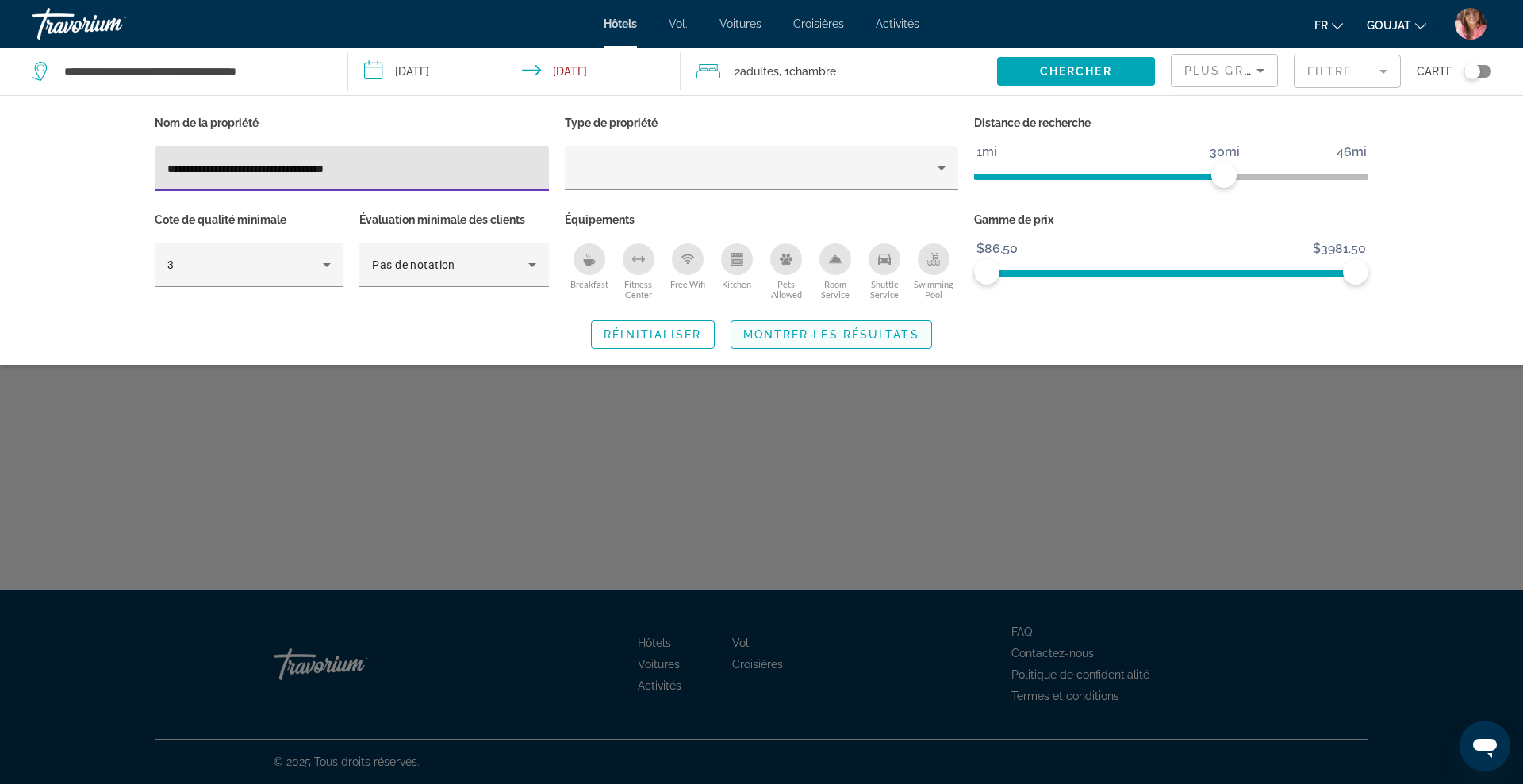
click at [756, 329] on span "Montrer les résultats" at bounding box center [831, 334] width 176 height 13
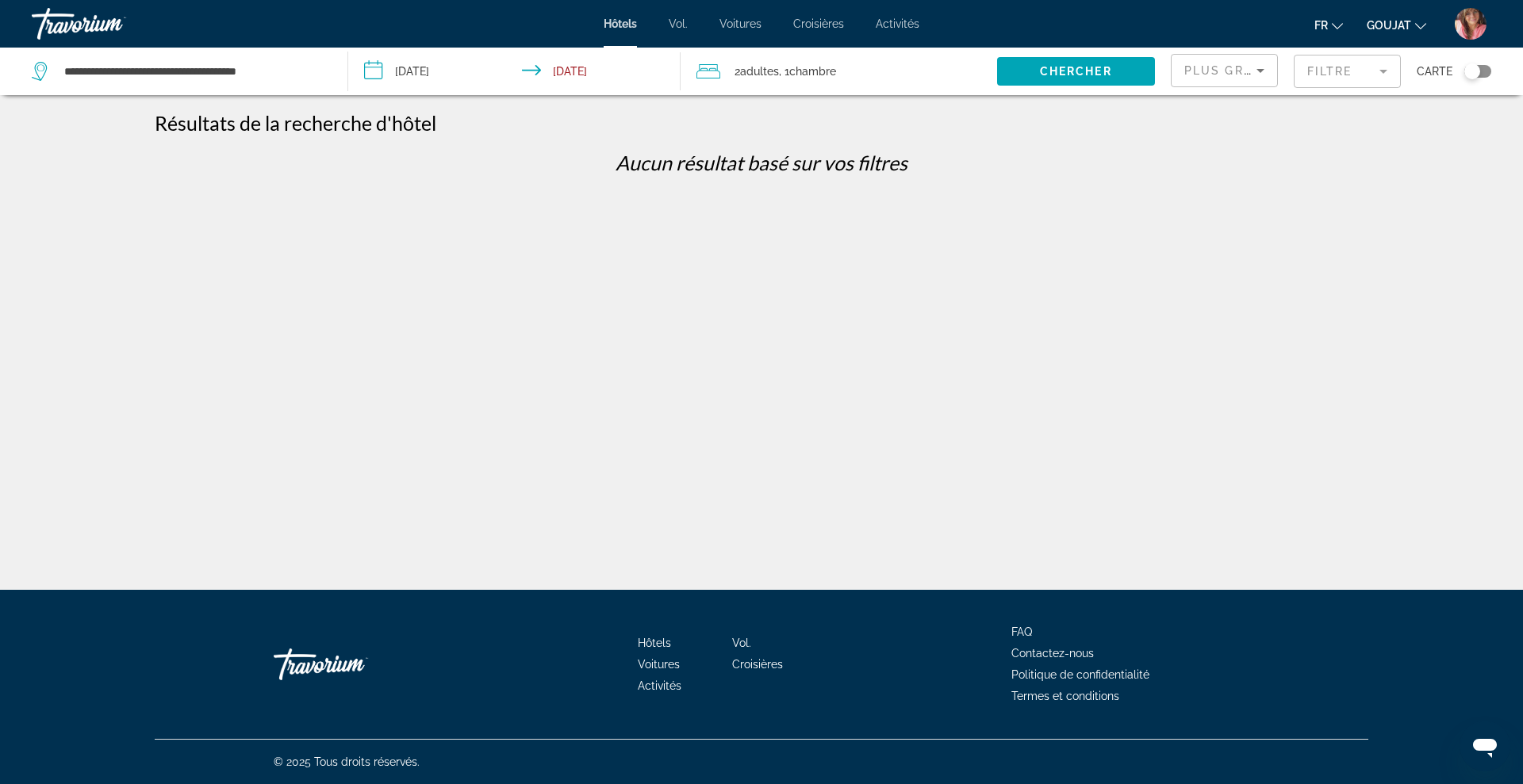
click at [1340, 76] on mat-form-field "Filtre" at bounding box center [1347, 71] width 107 height 34
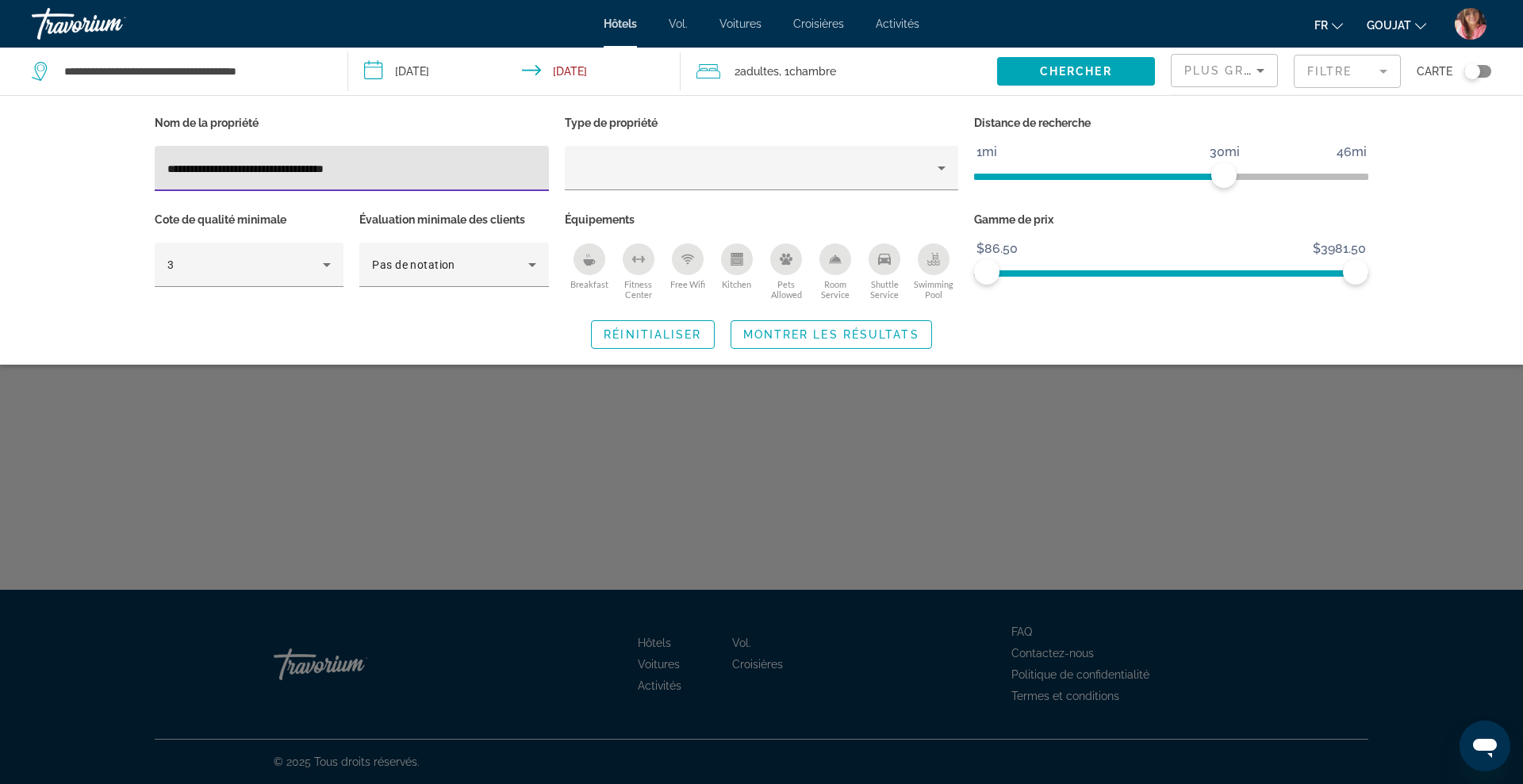
click at [386, 166] on input "**********" at bounding box center [351, 169] width 368 height 19
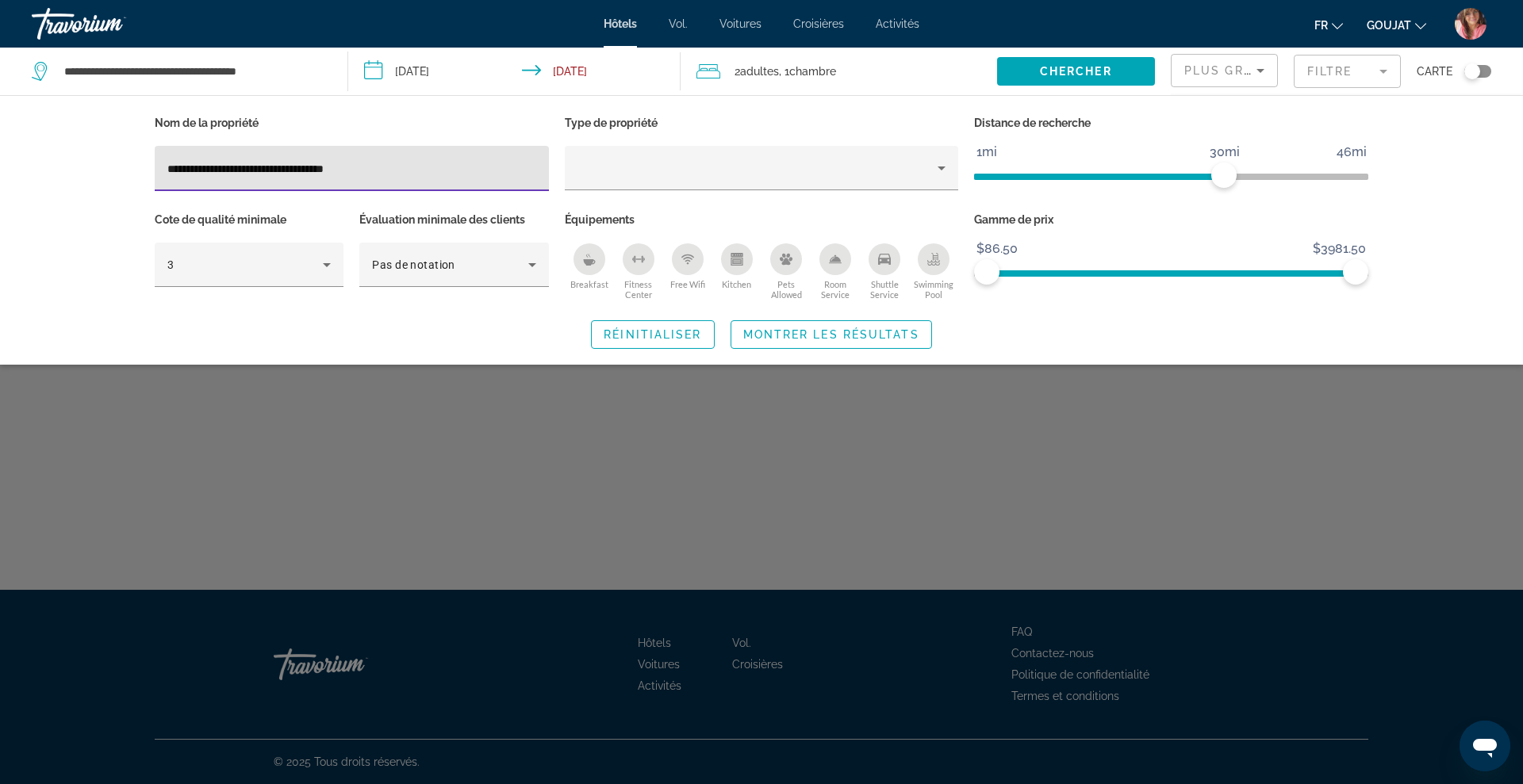
click at [386, 166] on input "**********" at bounding box center [351, 169] width 368 height 19
click at [423, 170] on input "**********" at bounding box center [351, 169] width 368 height 19
type input "**********"
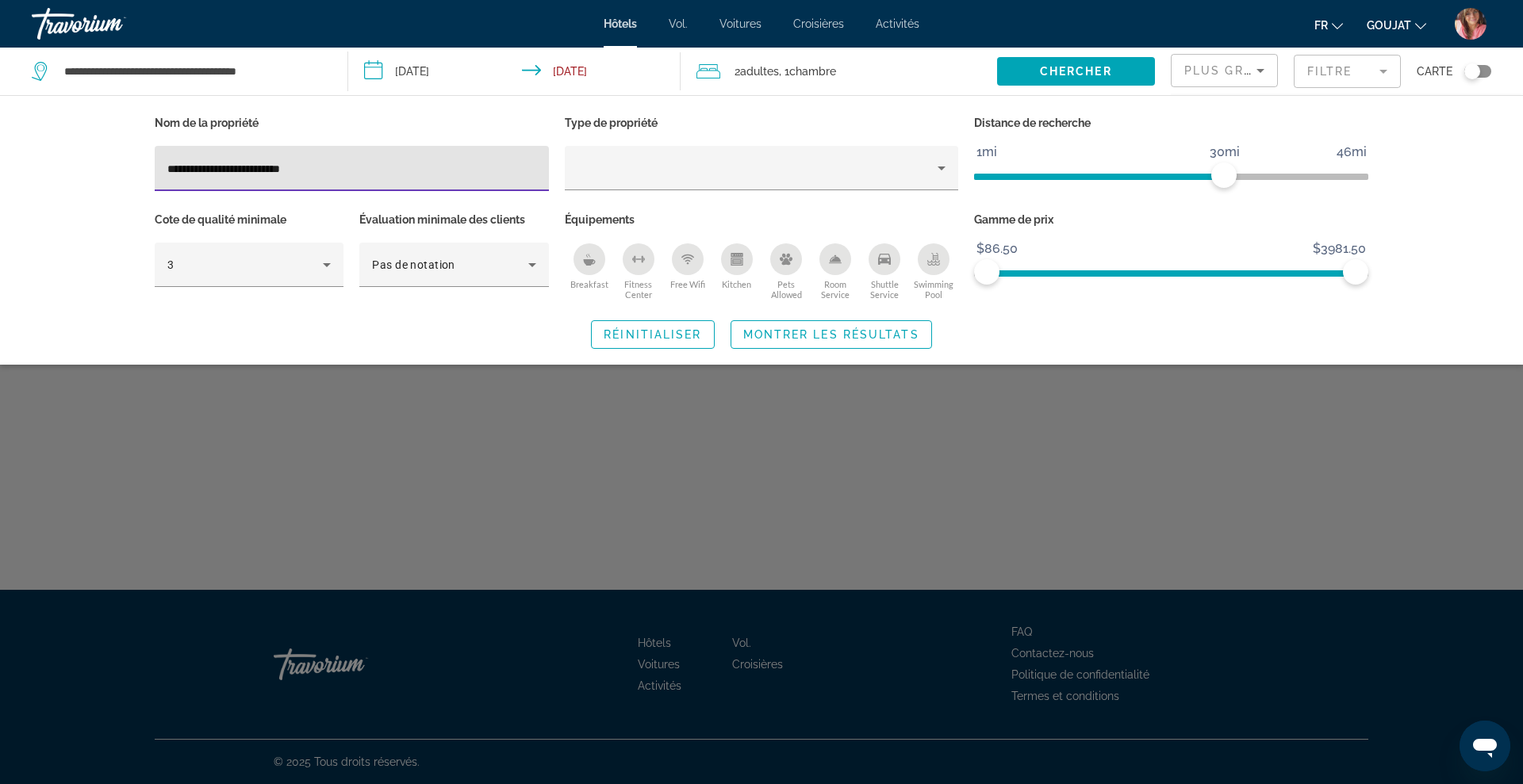
click at [580, 436] on div "Search widget" at bounding box center [762, 511] width 1523 height 546
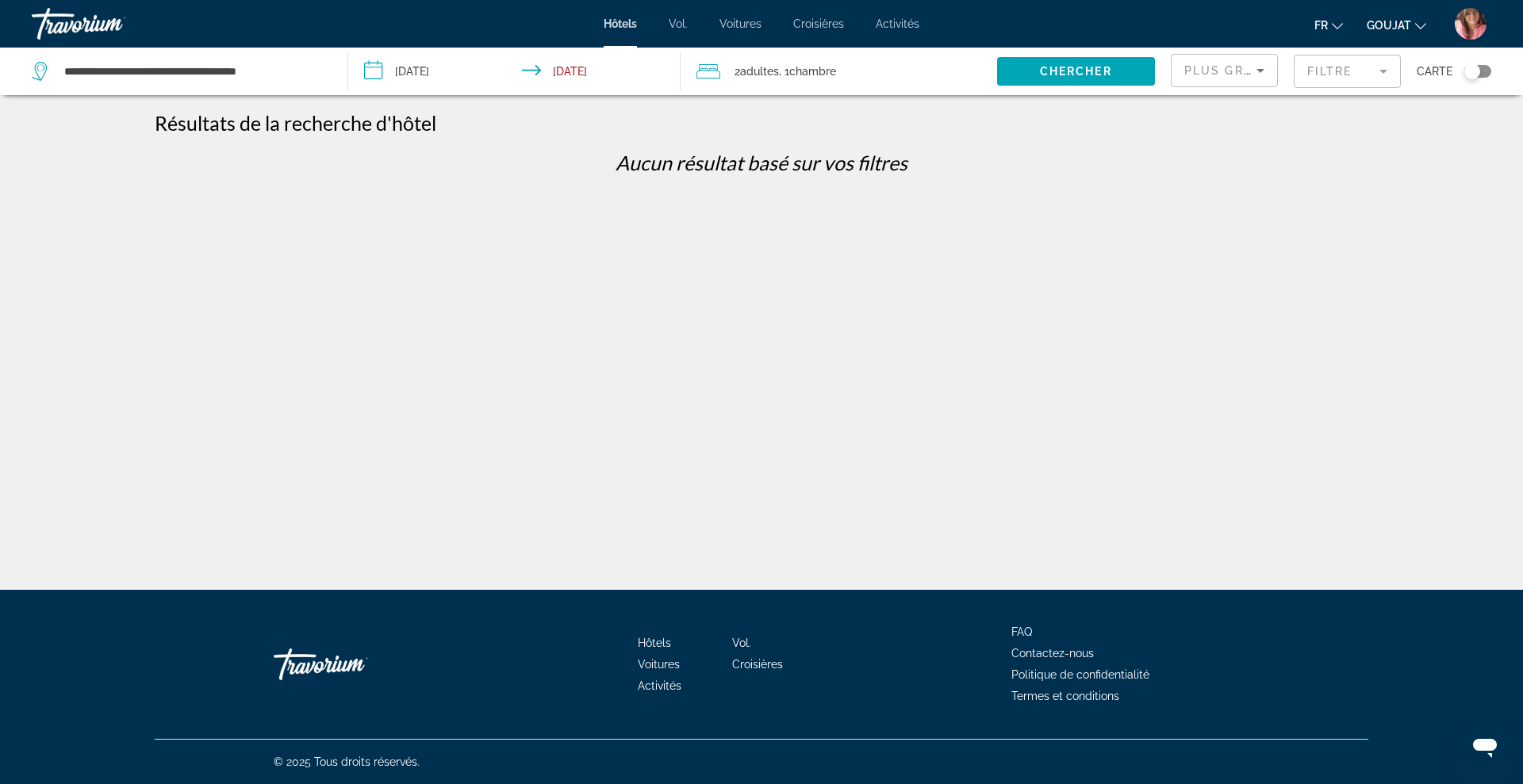
click at [1351, 65] on mat-form-field "Filtre" at bounding box center [1347, 71] width 107 height 34
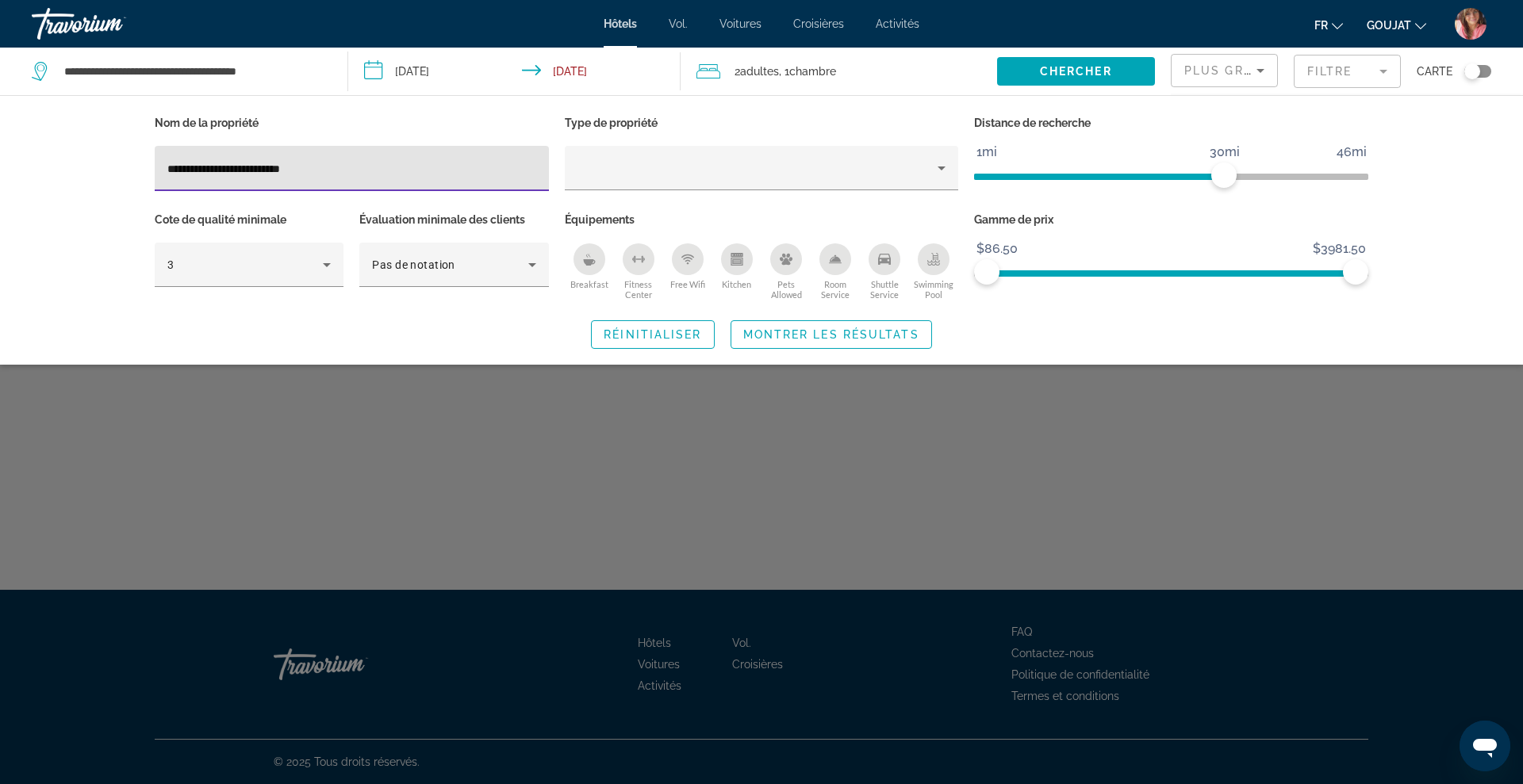
click at [375, 157] on div "**********" at bounding box center [351, 169] width 368 height 46
click at [309, 170] on input "**********" at bounding box center [351, 169] width 368 height 19
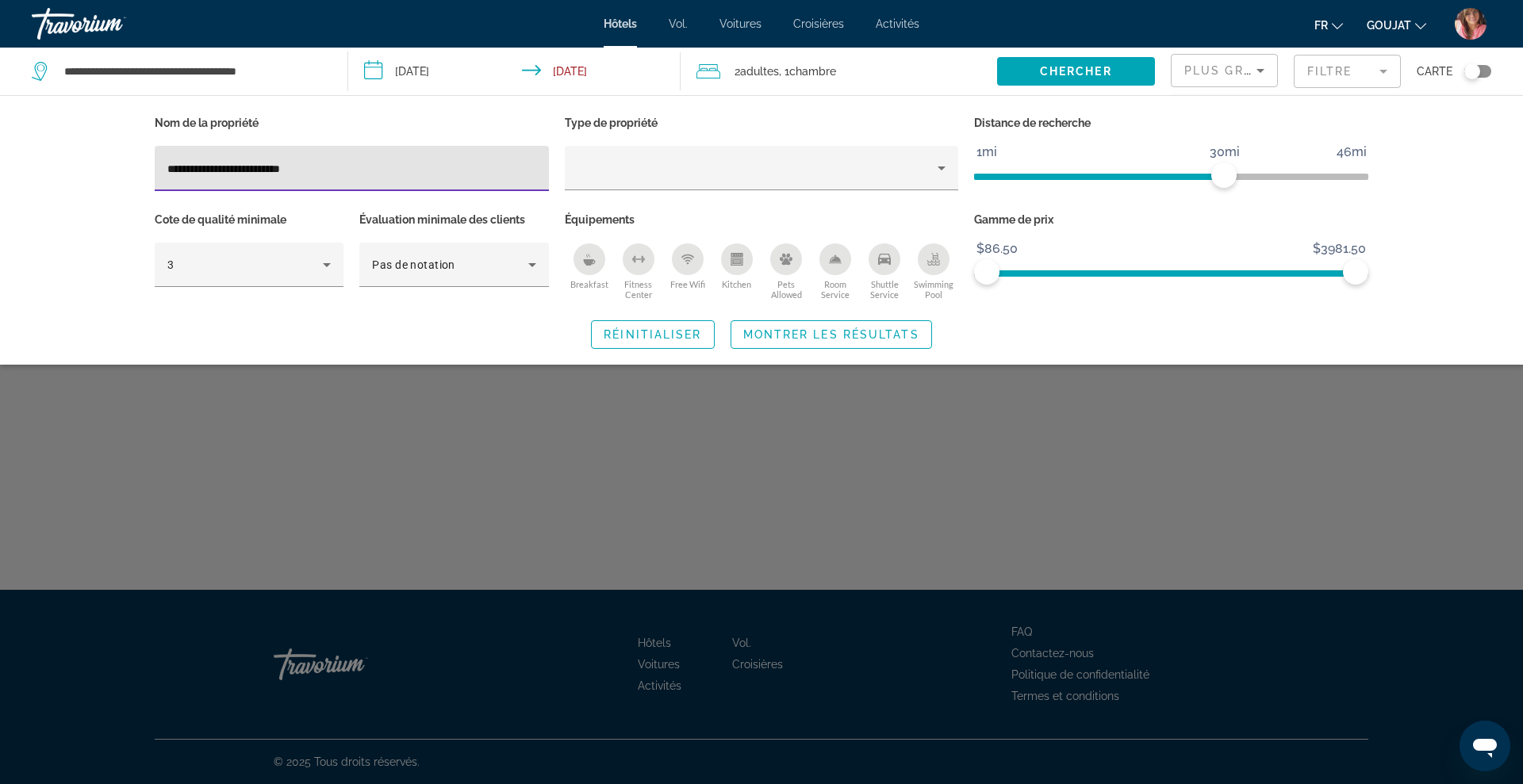
paste input "Hotel Filters"
type input "**********"
click at [769, 330] on span "Montrer les résultats" at bounding box center [831, 334] width 176 height 13
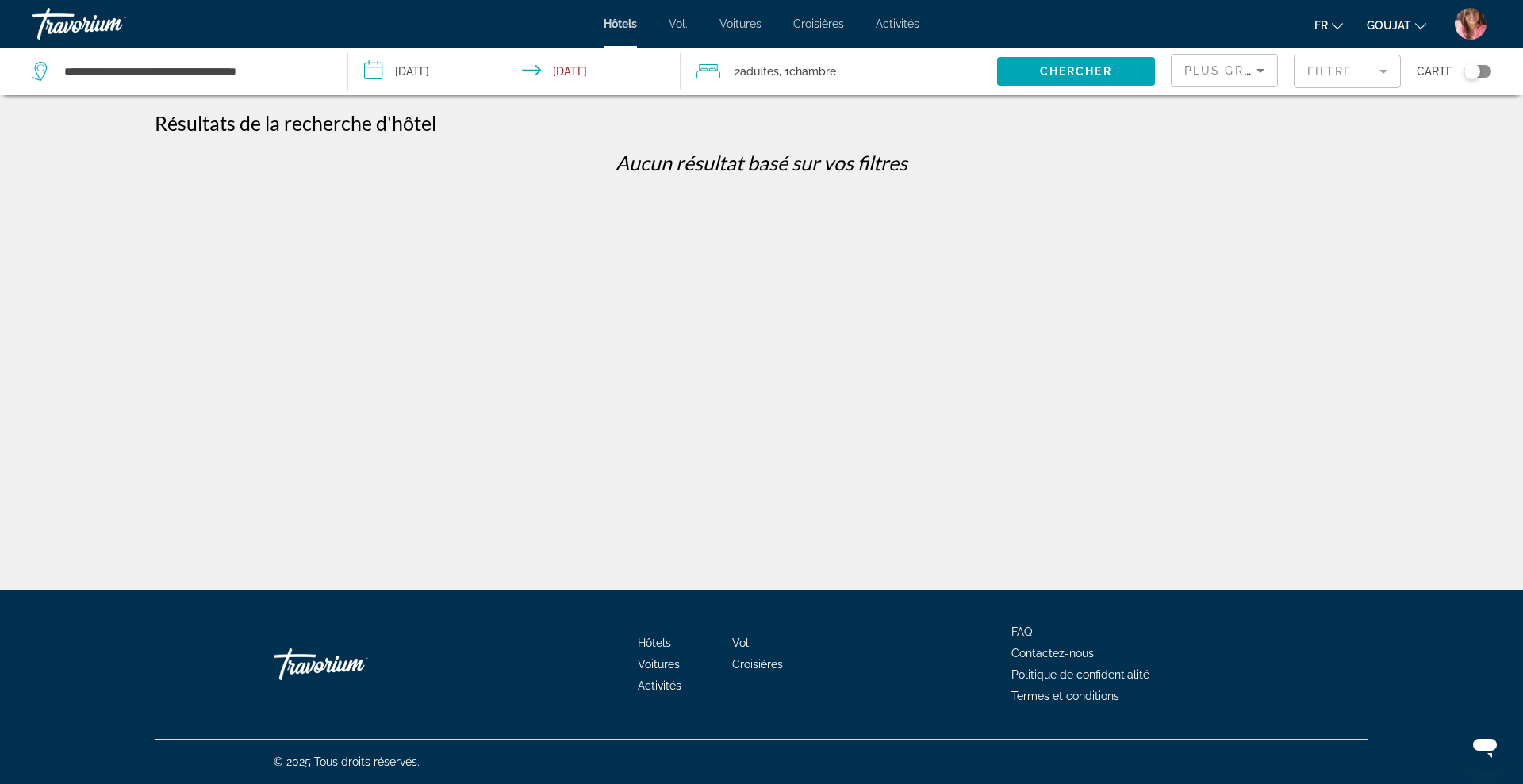
click at [1323, 70] on mat-form-field "Filtre" at bounding box center [1347, 71] width 107 height 34
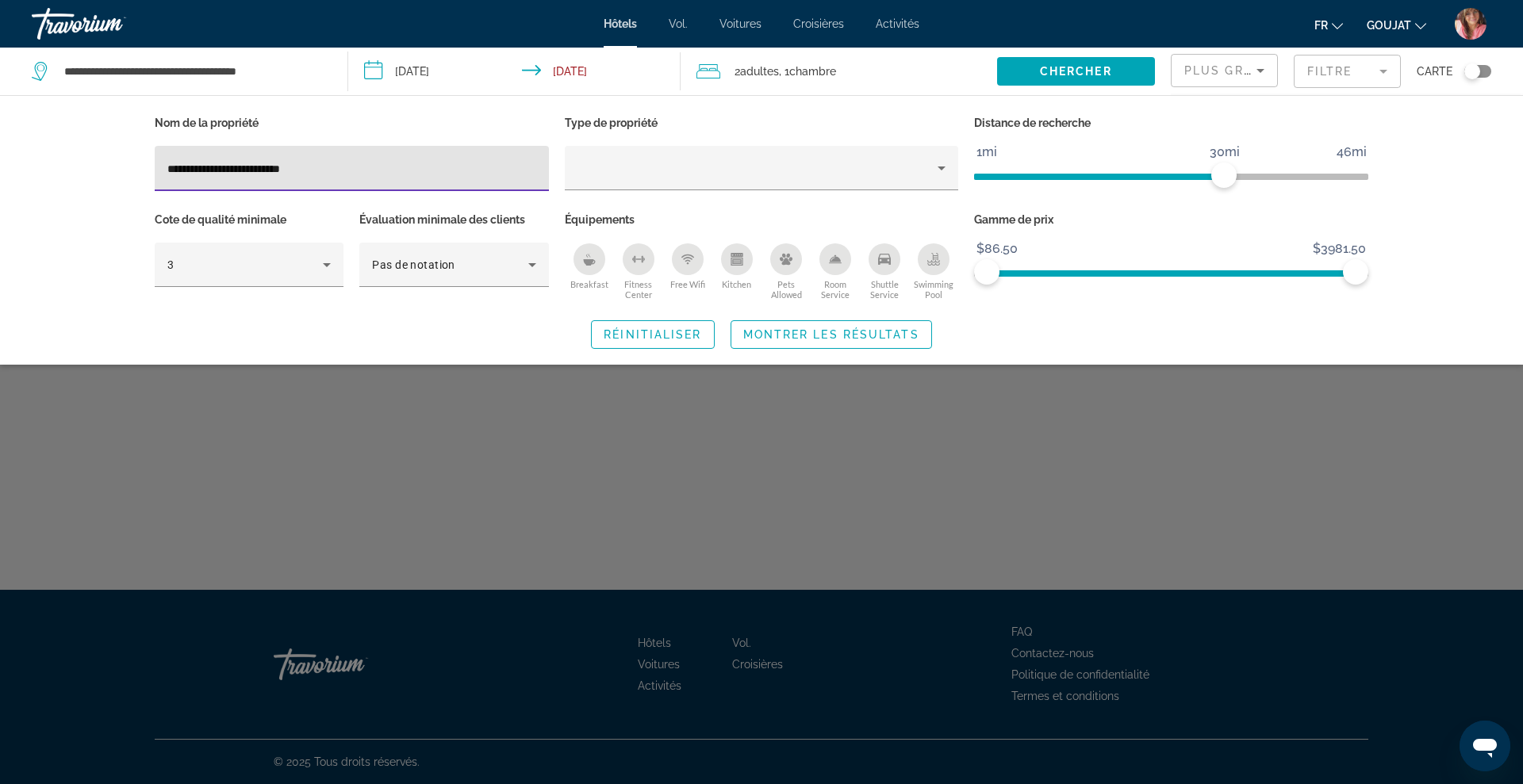
click at [168, 165] on input "**********" at bounding box center [351, 169] width 368 height 19
type input "**********"
click at [800, 333] on span "Montrer les résultats" at bounding box center [831, 334] width 176 height 13
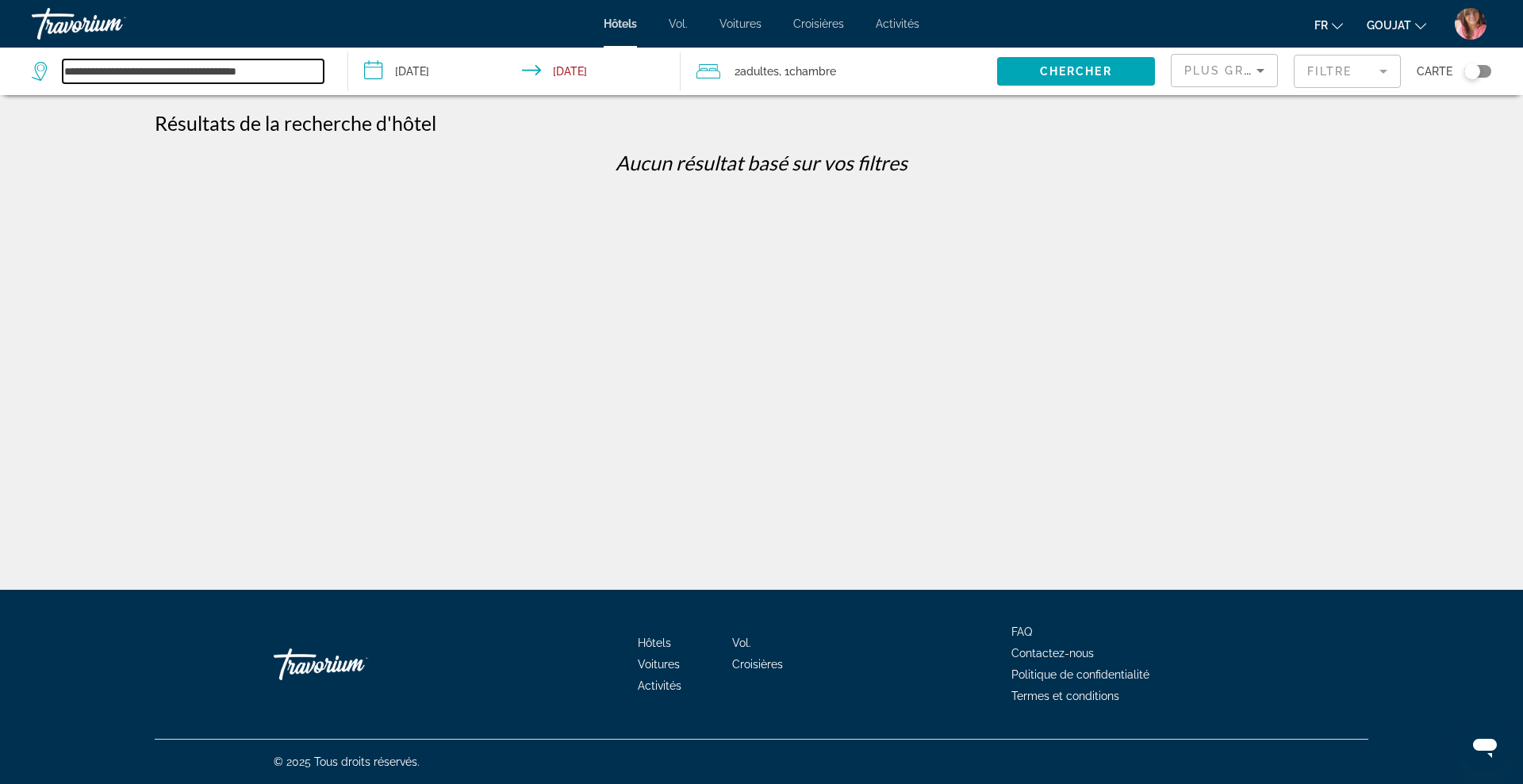
click at [265, 70] on input "**********" at bounding box center [193, 71] width 261 height 24
paste input "Search widget"
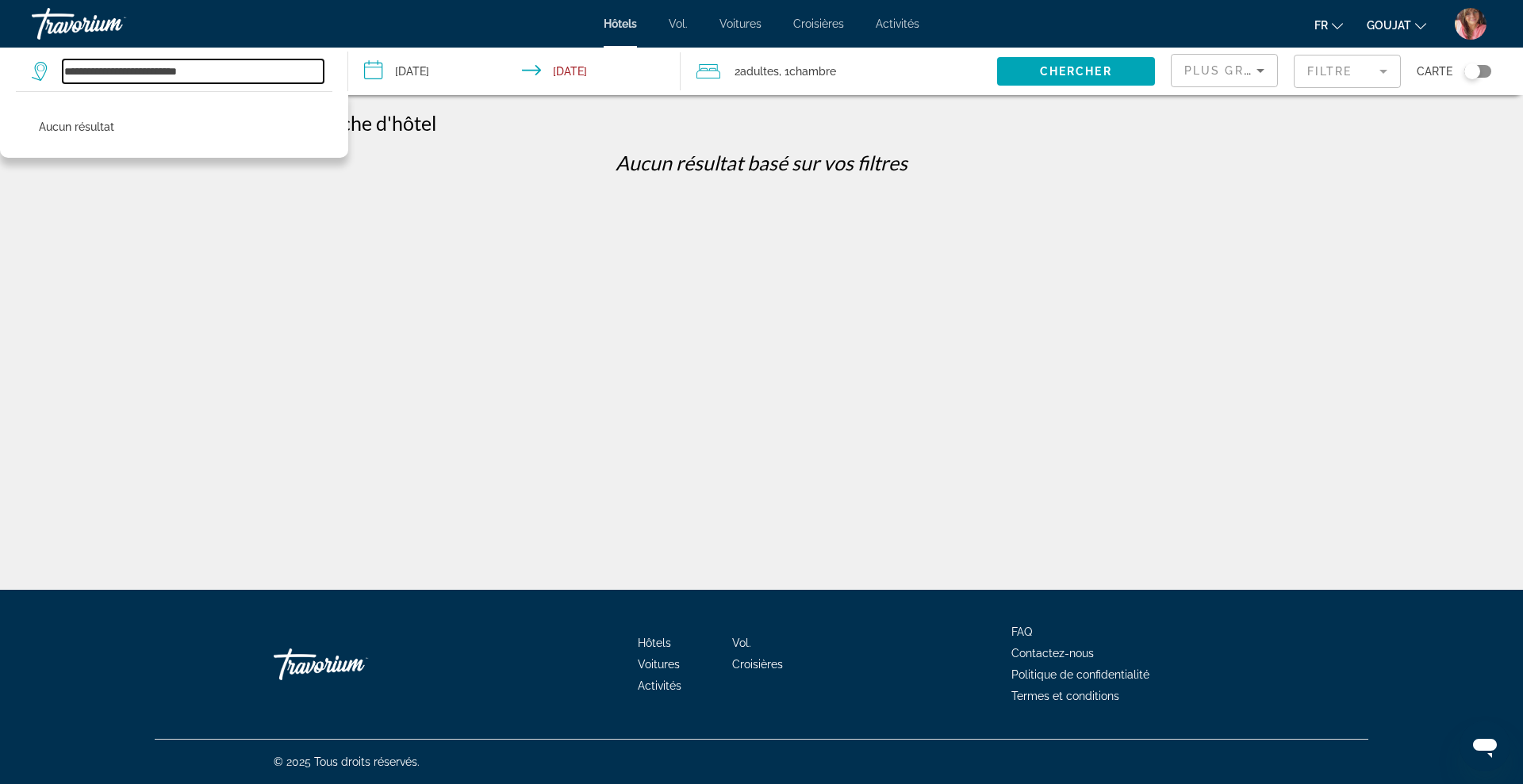
click at [77, 75] on input "**********" at bounding box center [193, 71] width 261 height 24
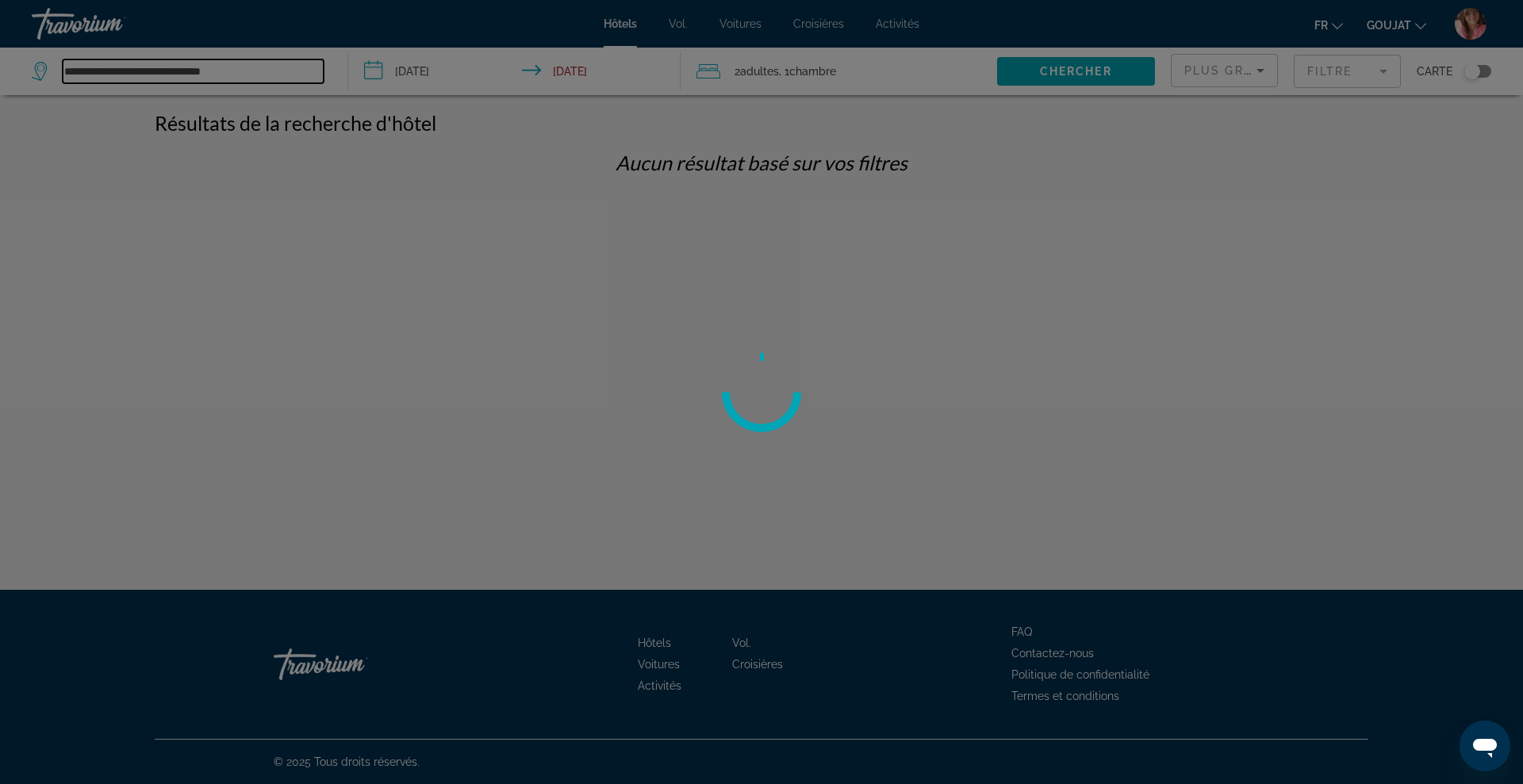
type input "**********"
click at [274, 72] on div at bounding box center [762, 392] width 1523 height 784
click at [220, 71] on div at bounding box center [762, 392] width 1523 height 784
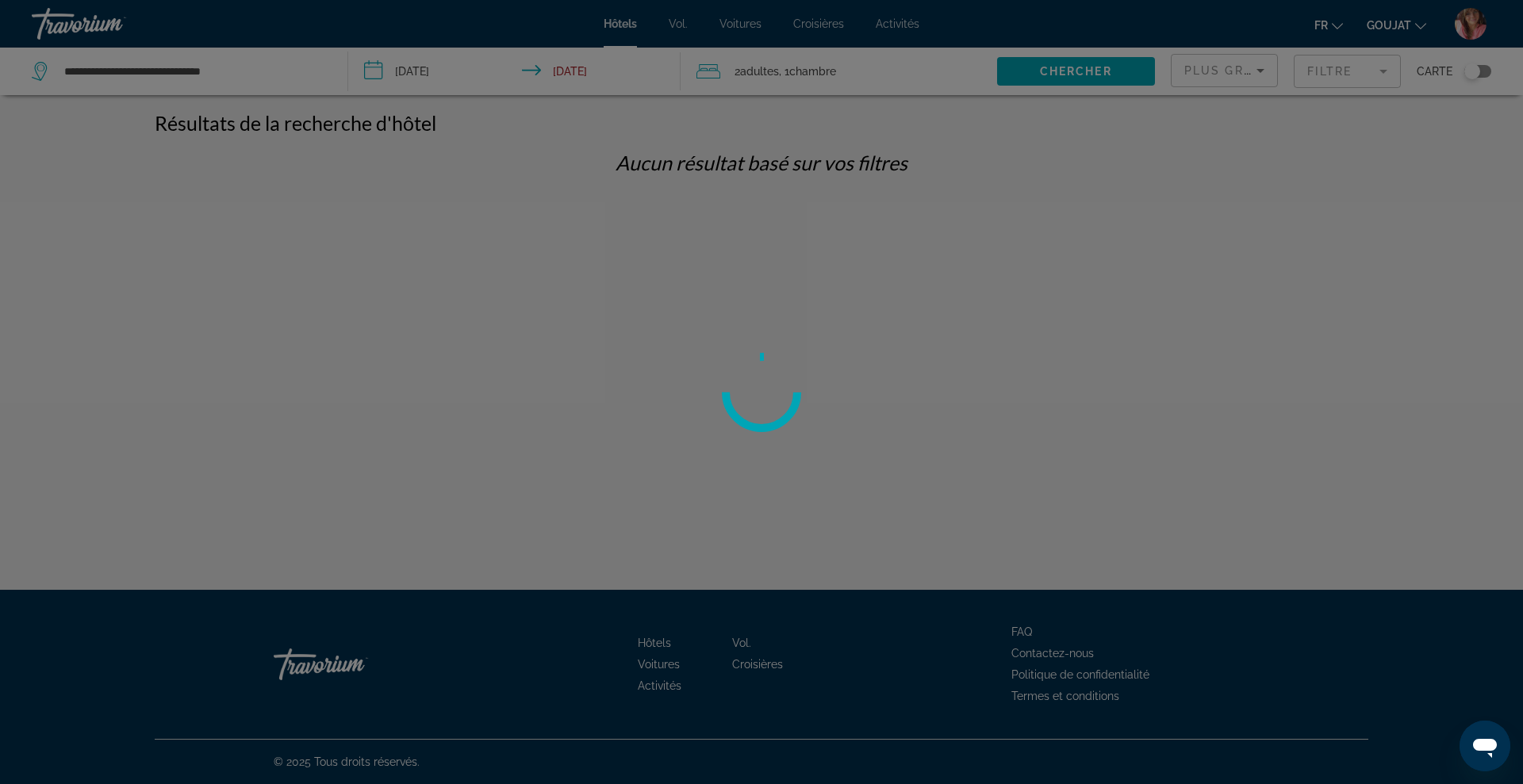
click at [220, 71] on div at bounding box center [762, 392] width 1523 height 784
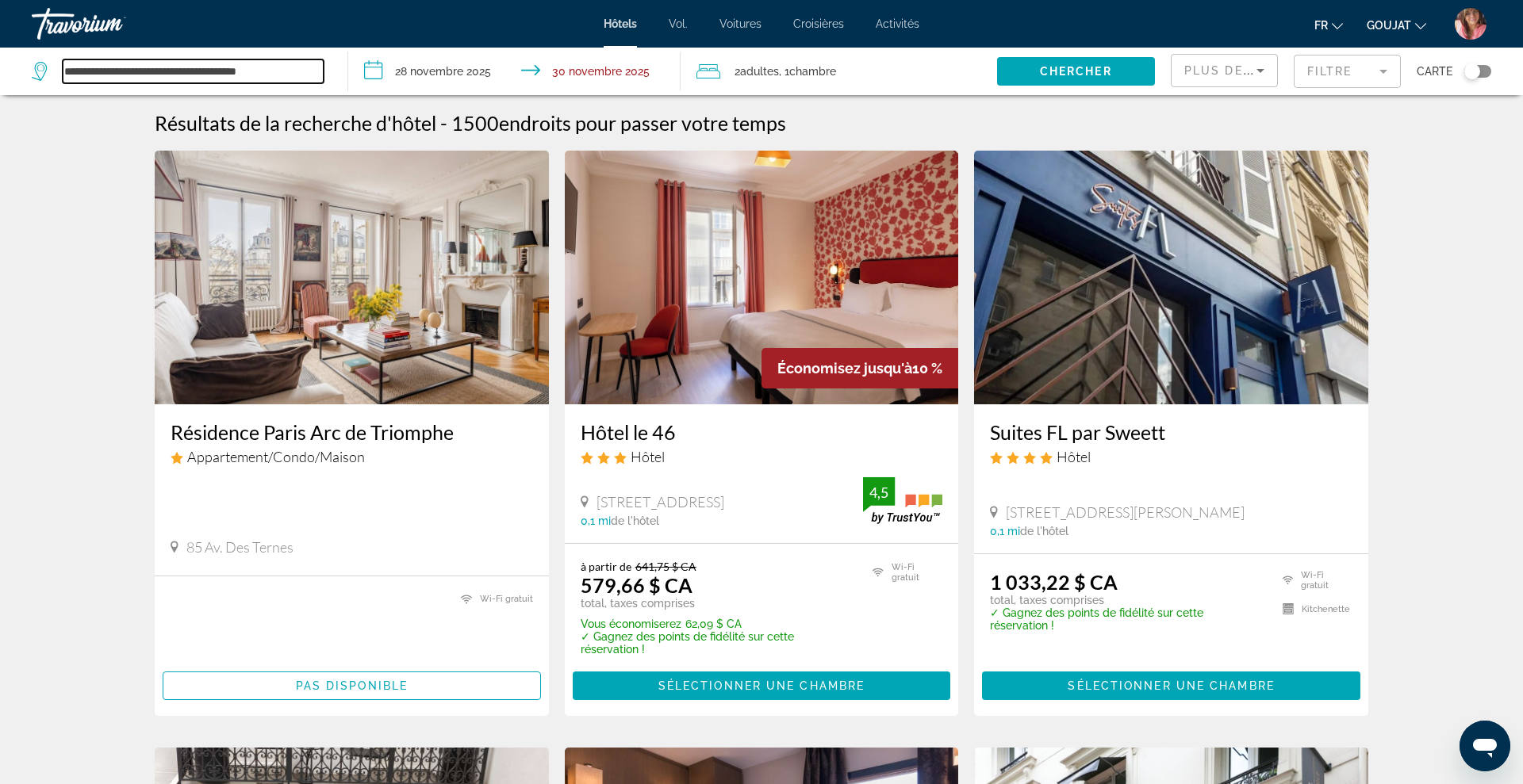
click at [252, 65] on input "**********" at bounding box center [193, 71] width 261 height 24
paste input "Widget de recherche"
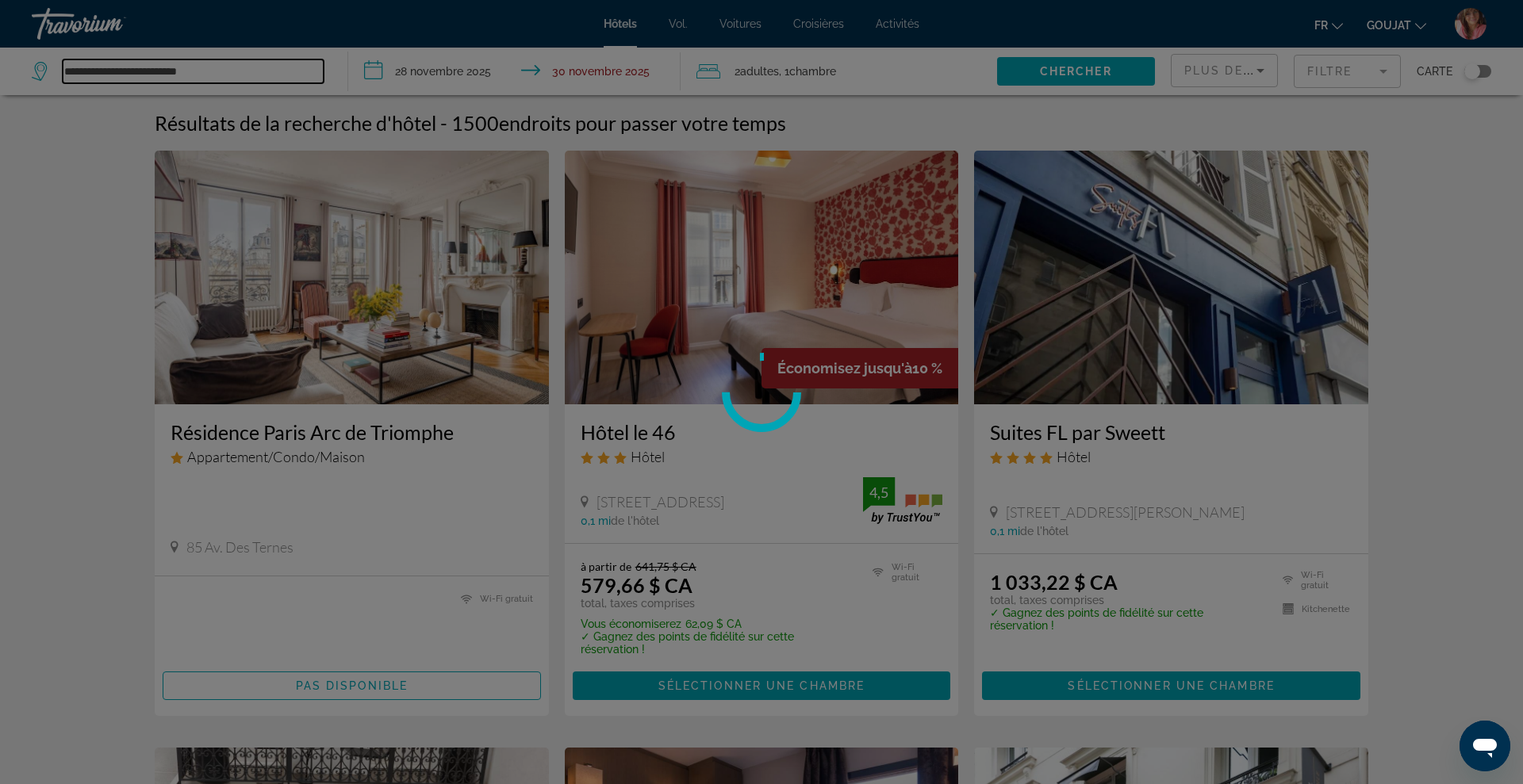
type input "**********"
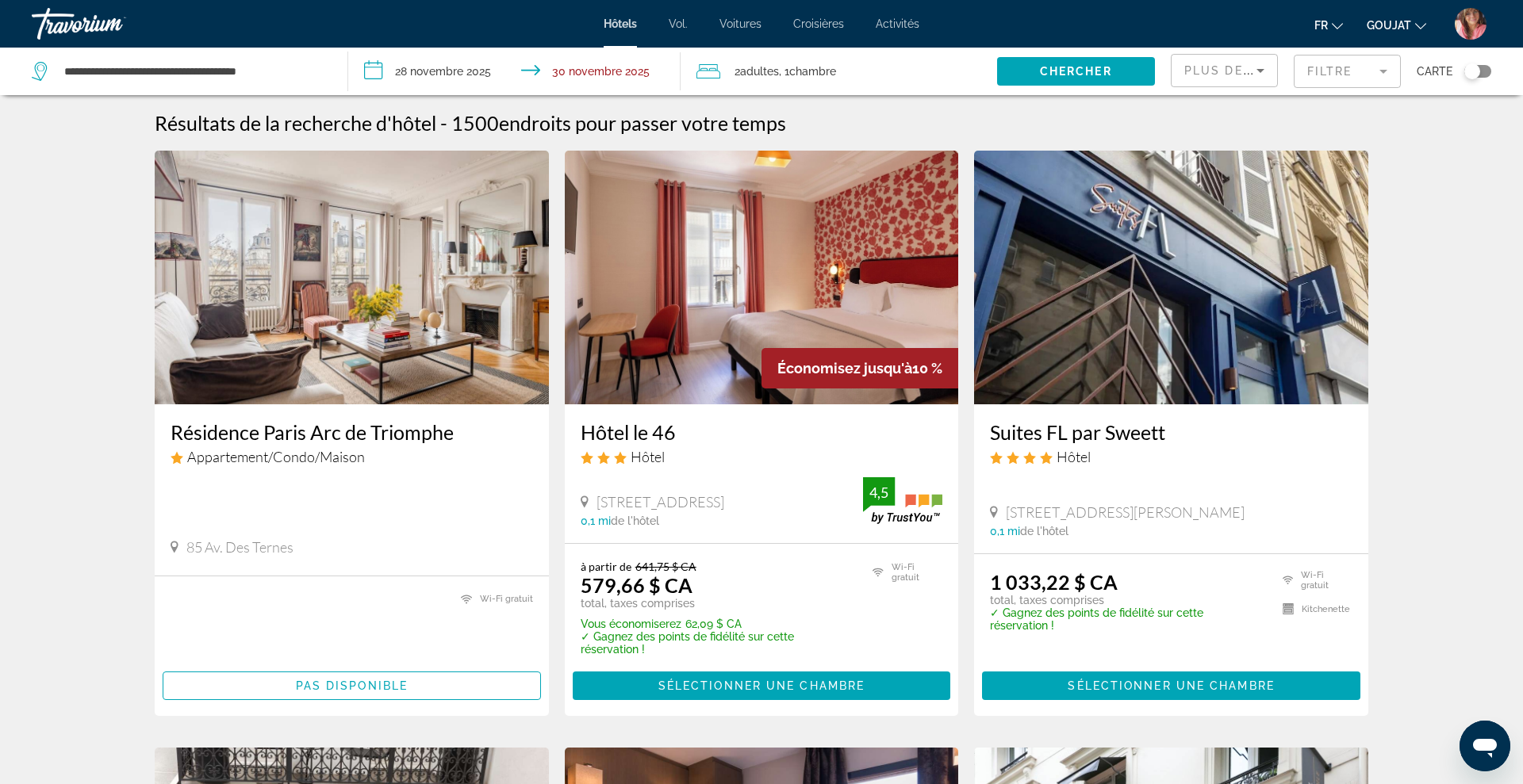
click at [1316, 74] on mat-form-field "Filtre" at bounding box center [1347, 71] width 107 height 34
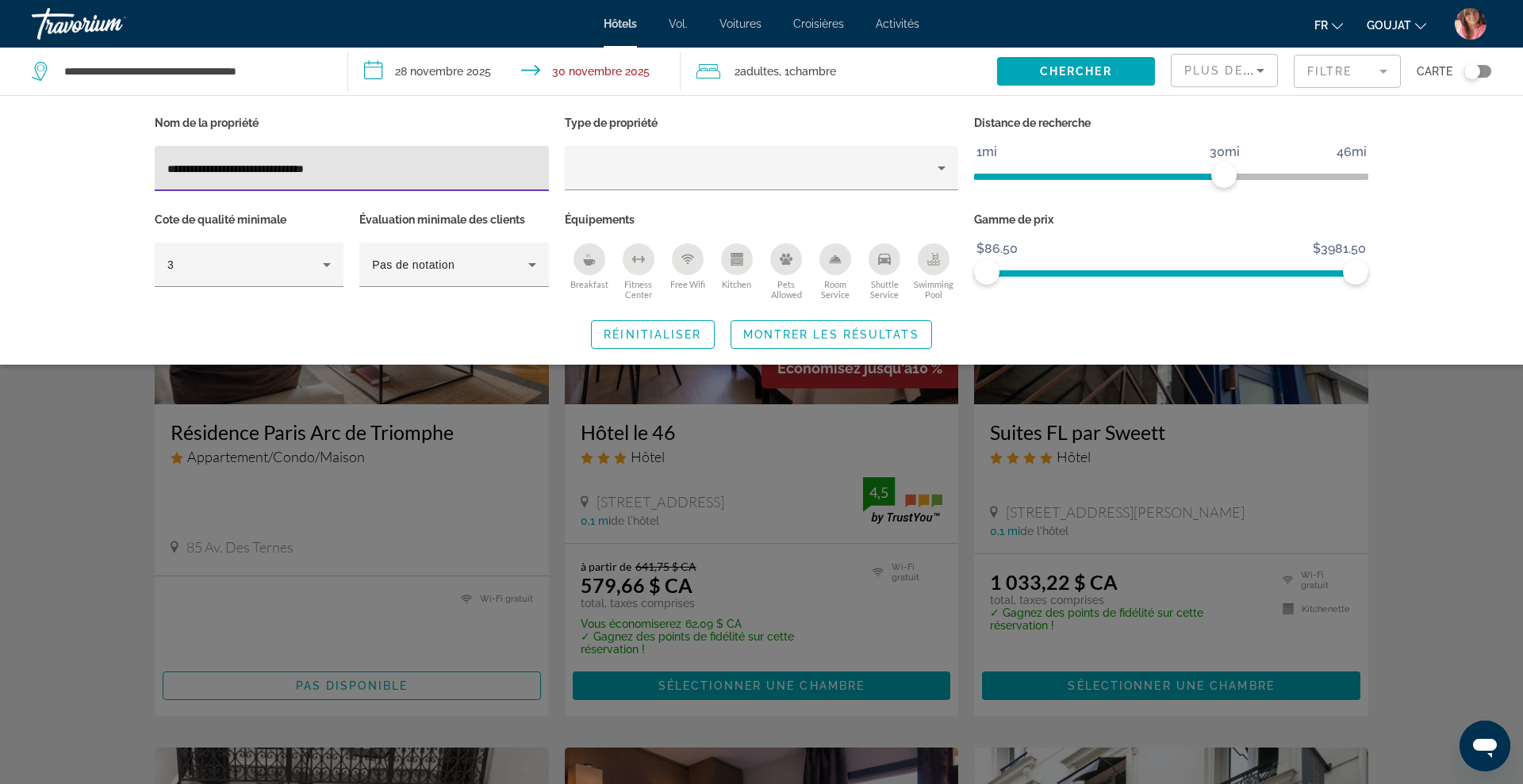
click at [368, 160] on input "**********" at bounding box center [351, 169] width 368 height 19
type input "**********"
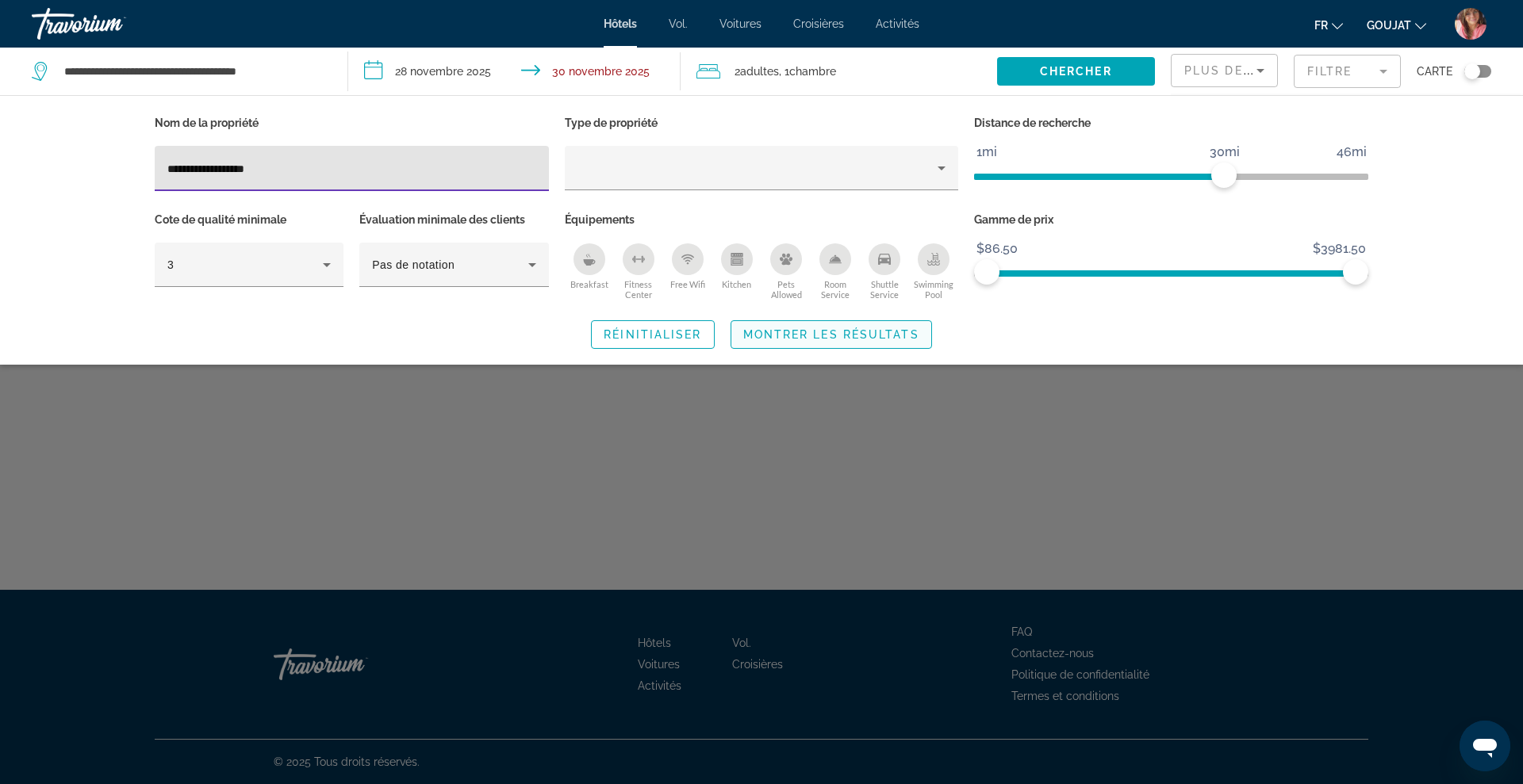
click at [762, 330] on span "Montrer les résultats" at bounding box center [831, 334] width 176 height 13
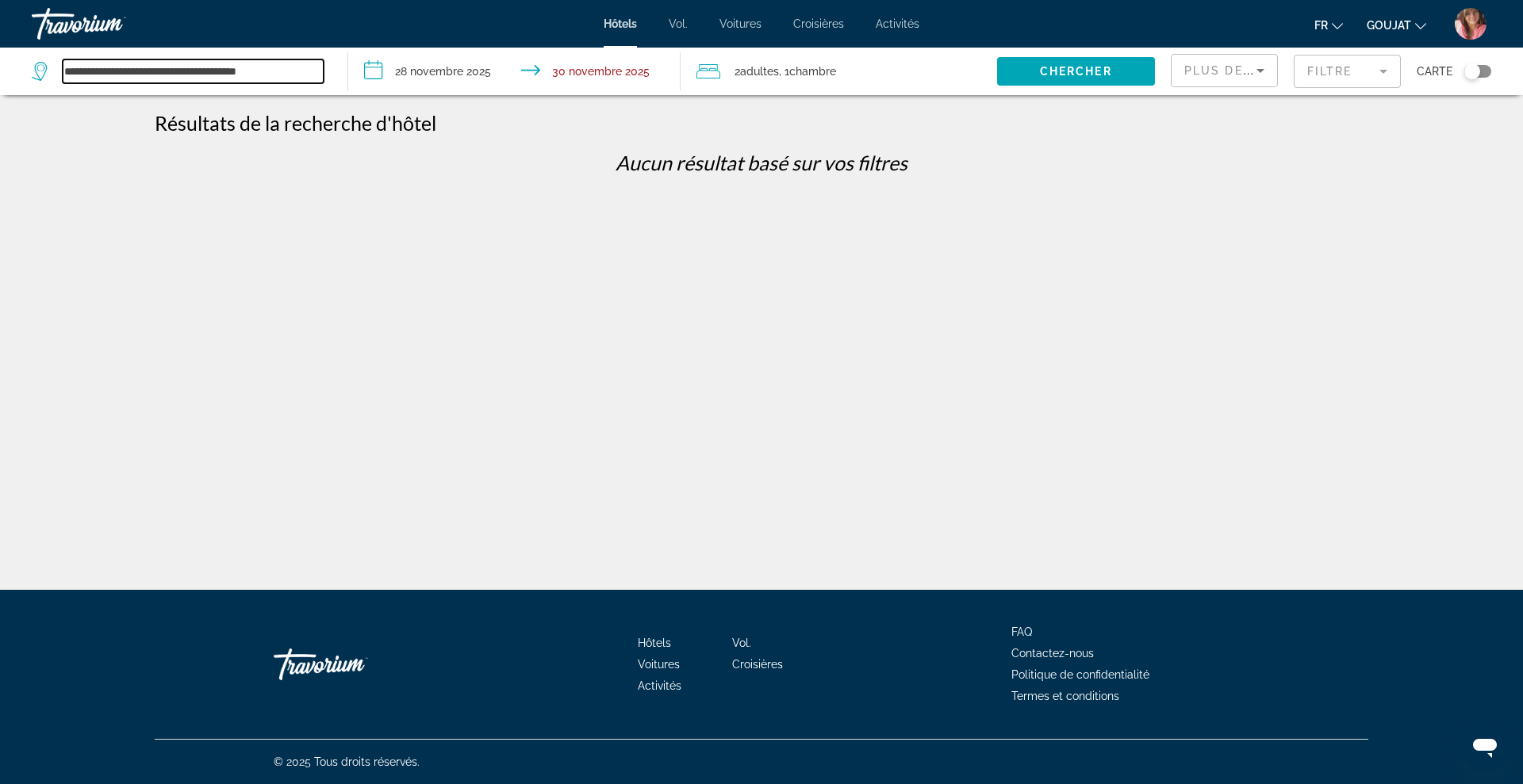
click at [285, 72] on input "**********" at bounding box center [193, 71] width 261 height 24
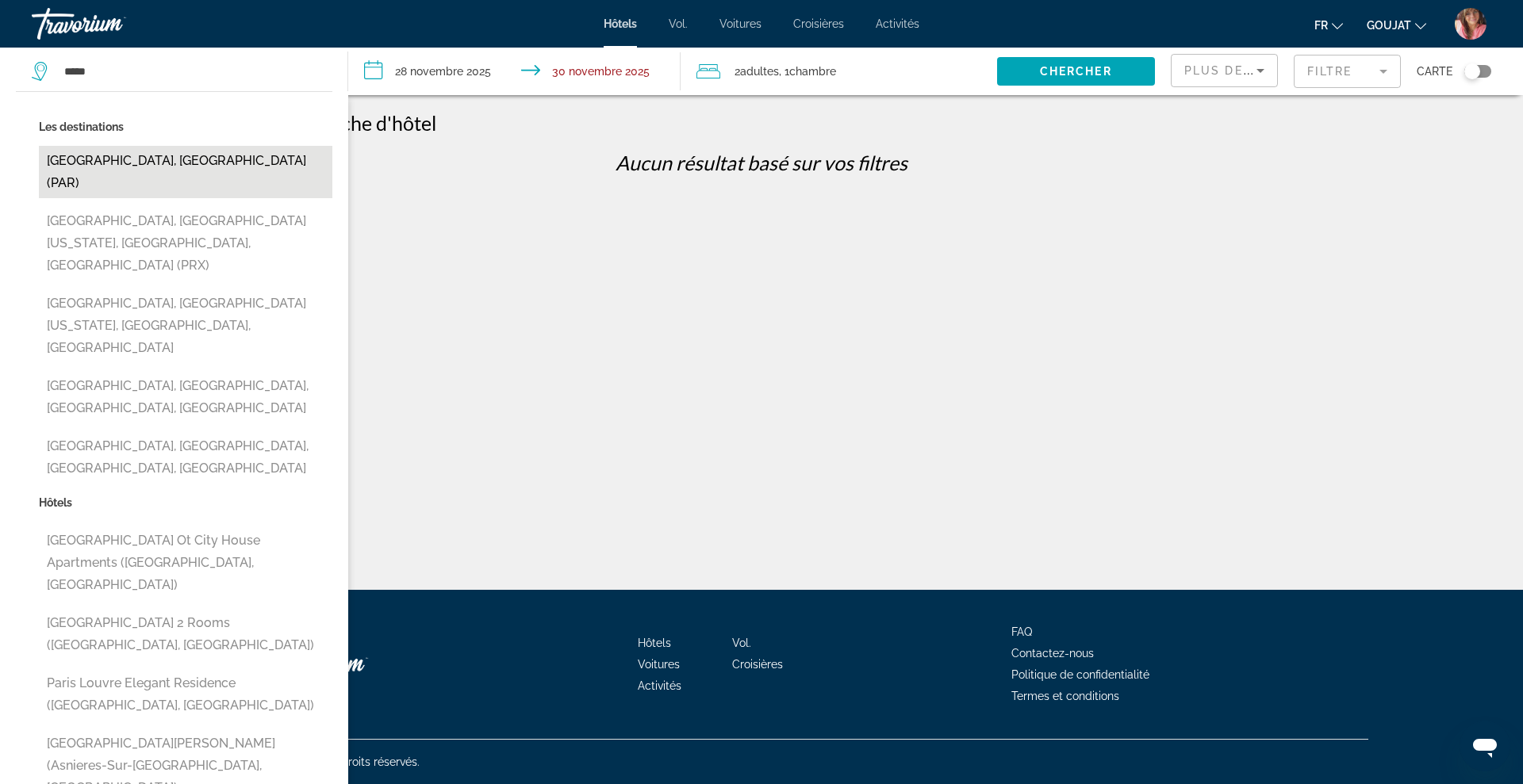
click at [148, 161] on button "[GEOGRAPHIC_DATA], [GEOGRAPHIC_DATA] (PAR)" at bounding box center [186, 172] width 294 height 53
type input "**********"
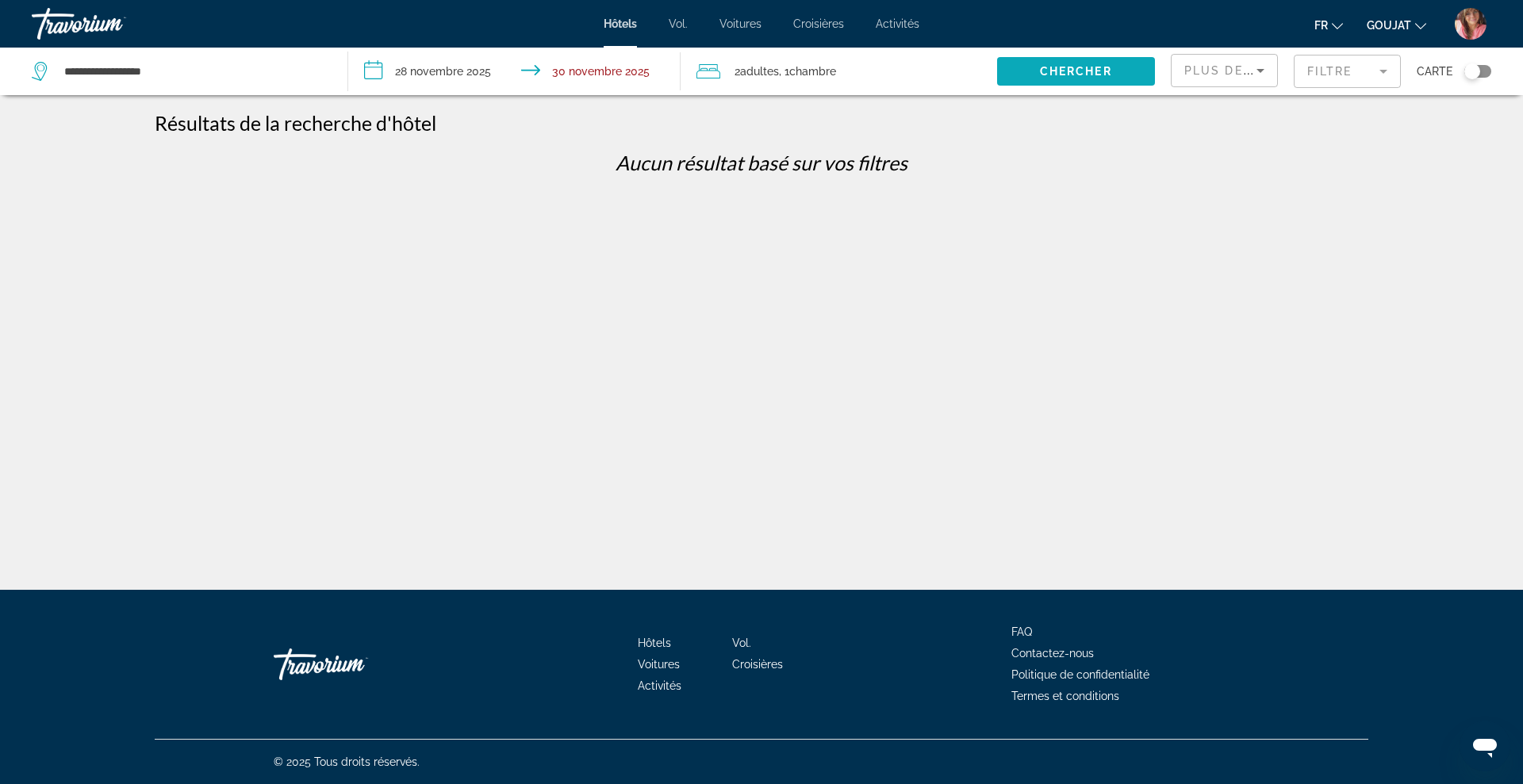
click at [1012, 75] on span "Widget de recherche" at bounding box center [1075, 71] width 158 height 38
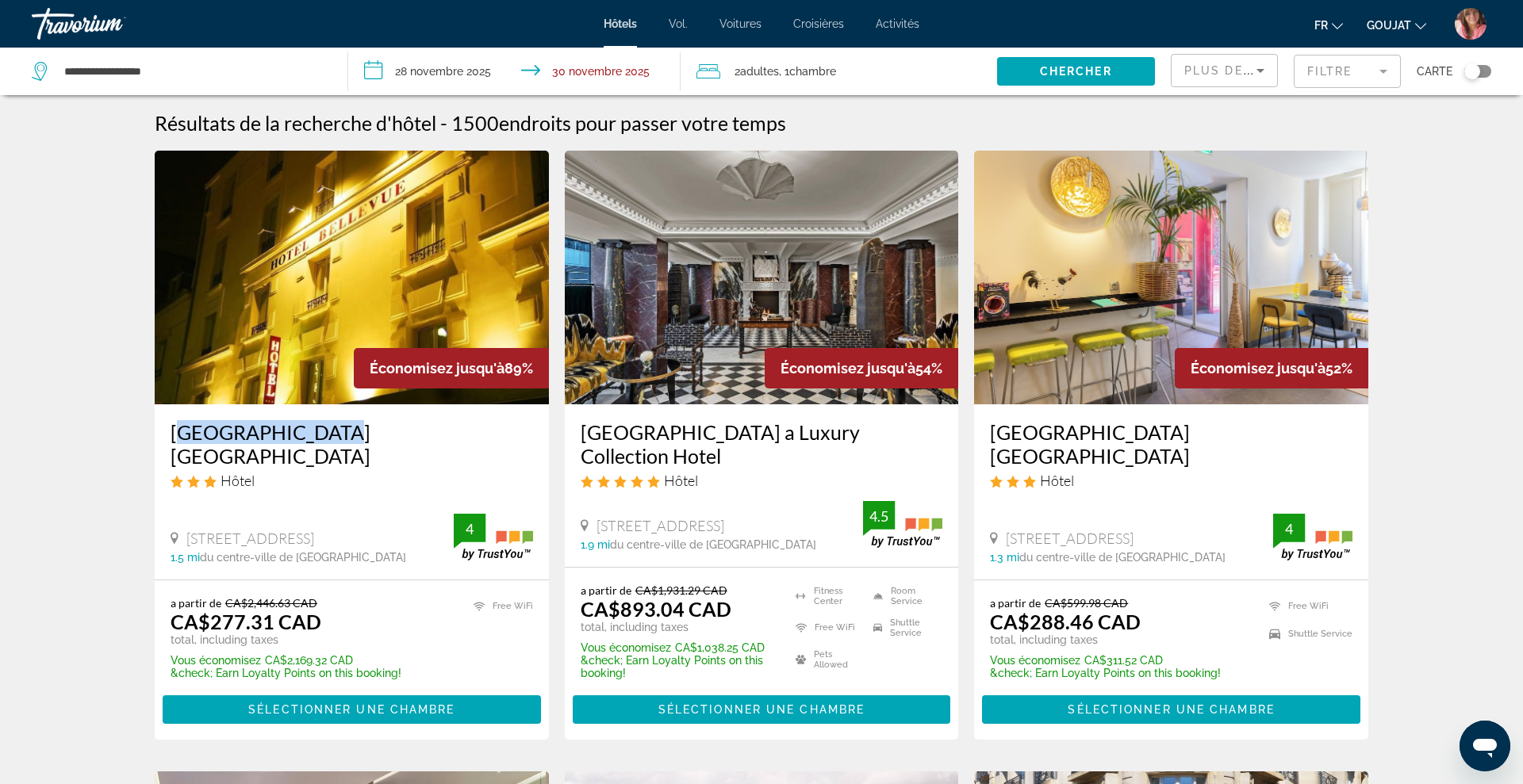
drag, startPoint x: 168, startPoint y: 435, endPoint x: 326, endPoint y: 424, distance: 158.4
click at [326, 424] on div "[GEOGRAPHIC_DATA] [GEOGRAPHIC_DATA] Hôtel [STREET_ADDRESS] 1.5 mi du centre-vil…" at bounding box center [351, 491] width 394 height 176
click at [164, 422] on div "[GEOGRAPHIC_DATA] [GEOGRAPHIC_DATA] Hôtel [STREET_ADDRESS] 1.5 mi du centre-vil…" at bounding box center [351, 491] width 394 height 176
click at [166, 426] on div "[GEOGRAPHIC_DATA] [GEOGRAPHIC_DATA] Hôtel [STREET_ADDRESS] 1.5 mi du centre-vil…" at bounding box center [351, 491] width 394 height 176
drag, startPoint x: 166, startPoint y: 426, endPoint x: 448, endPoint y: 422, distance: 282.0
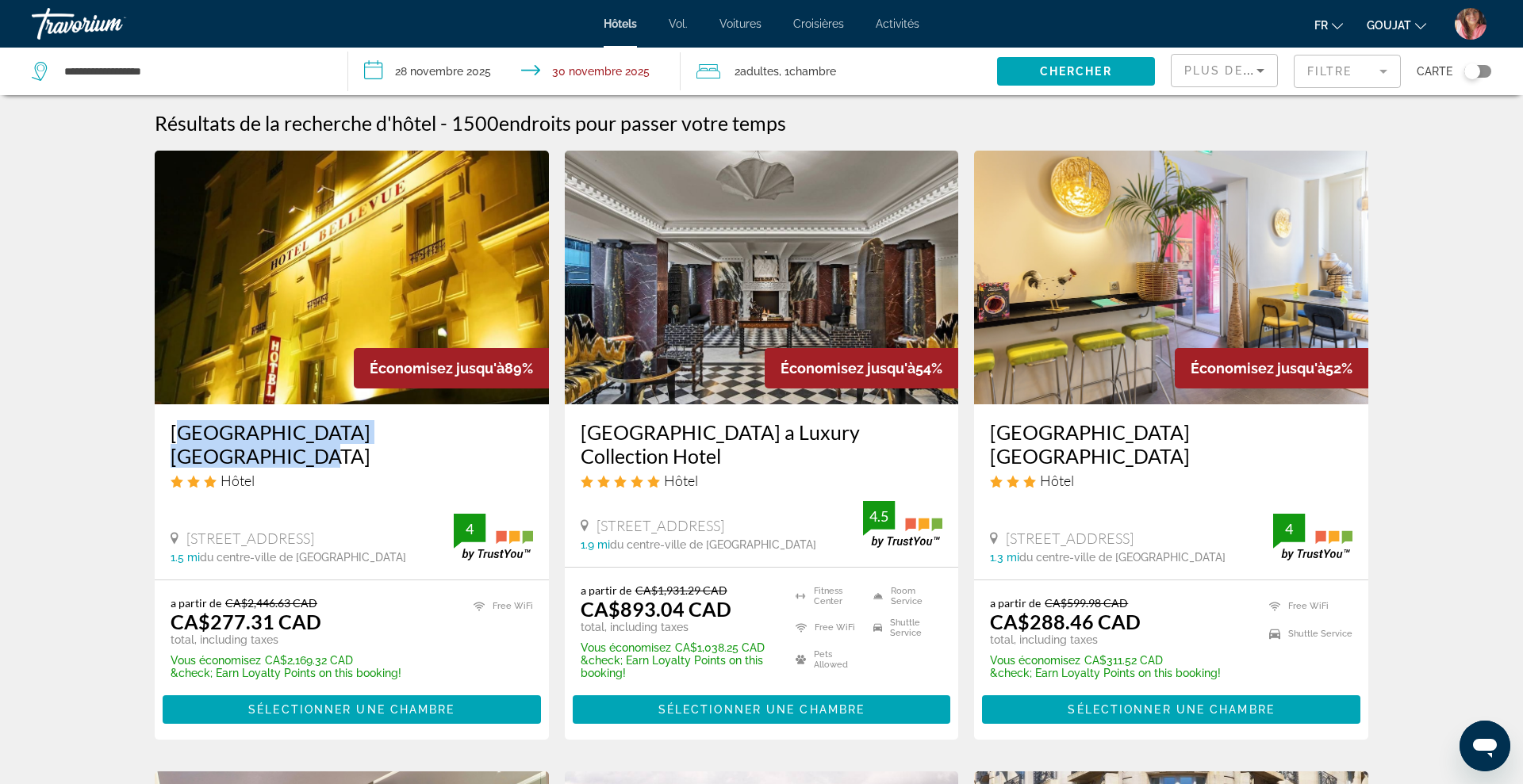
click at [448, 422] on div "[GEOGRAPHIC_DATA] [GEOGRAPHIC_DATA] Hôtel [STREET_ADDRESS] 1.5 mi du centre-vil…" at bounding box center [351, 491] width 394 height 176
copy h3 "[GEOGRAPHIC_DATA] [GEOGRAPHIC_DATA]"
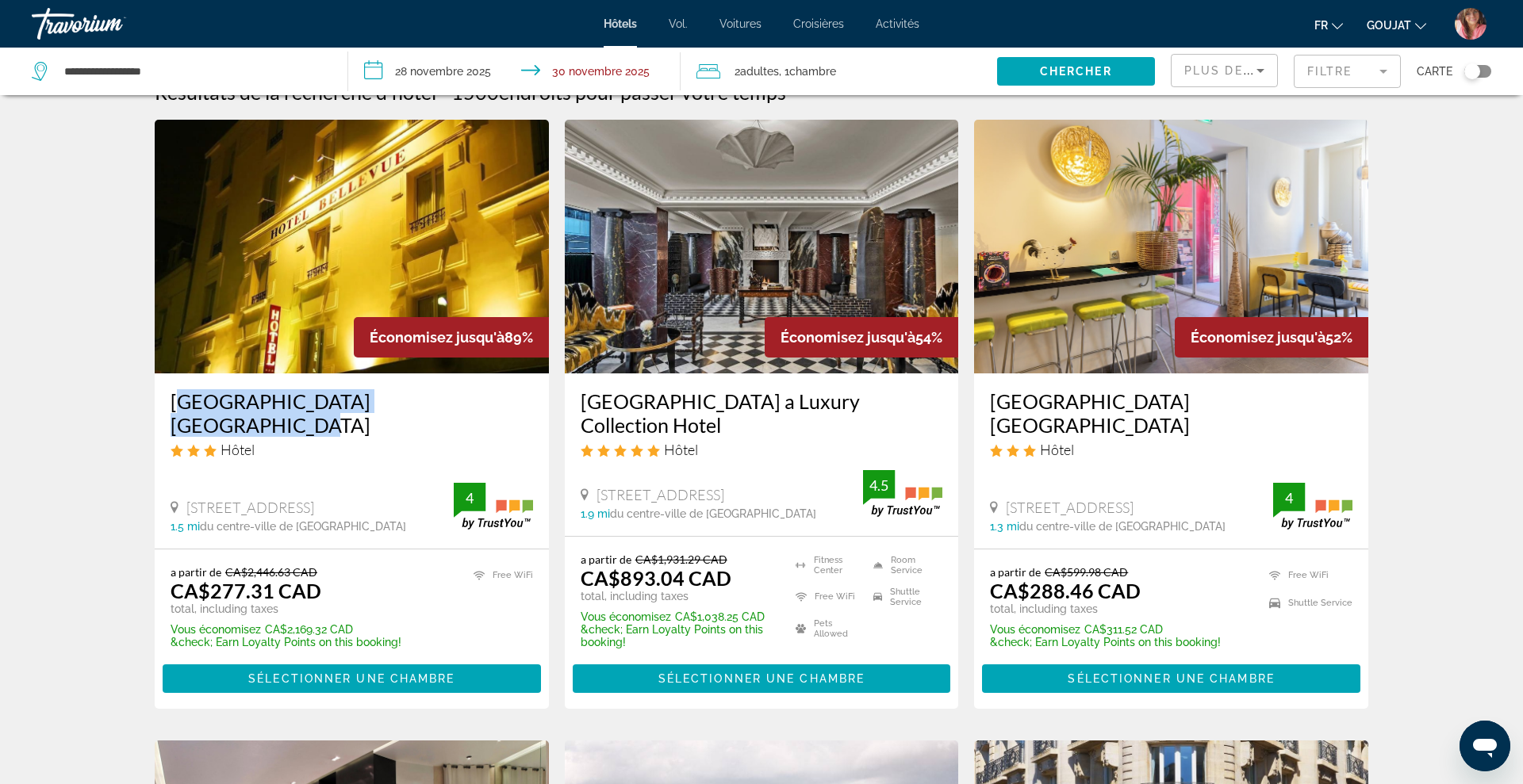
scroll to position [36, 0]
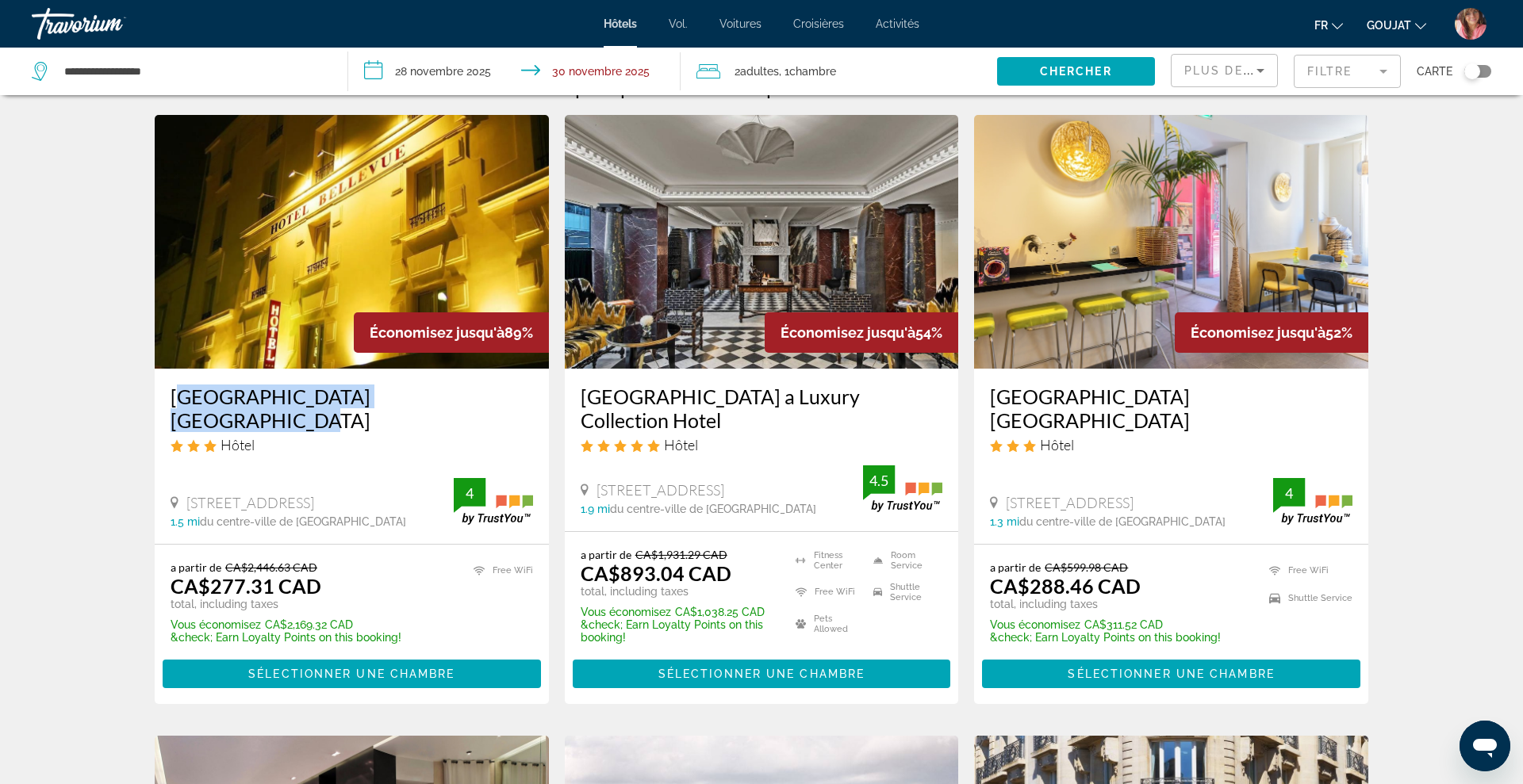
drag, startPoint x: 980, startPoint y: 394, endPoint x: 1335, endPoint y: 399, distance: 355.0
click at [1335, 399] on div "[GEOGRAPHIC_DATA] [GEOGRAPHIC_DATA] Hôtel [STREET_ADDRESS] 1.3 mi du centre-vil…" at bounding box center [1171, 456] width 394 height 176
copy h3 "[GEOGRAPHIC_DATA] [GEOGRAPHIC_DATA]"
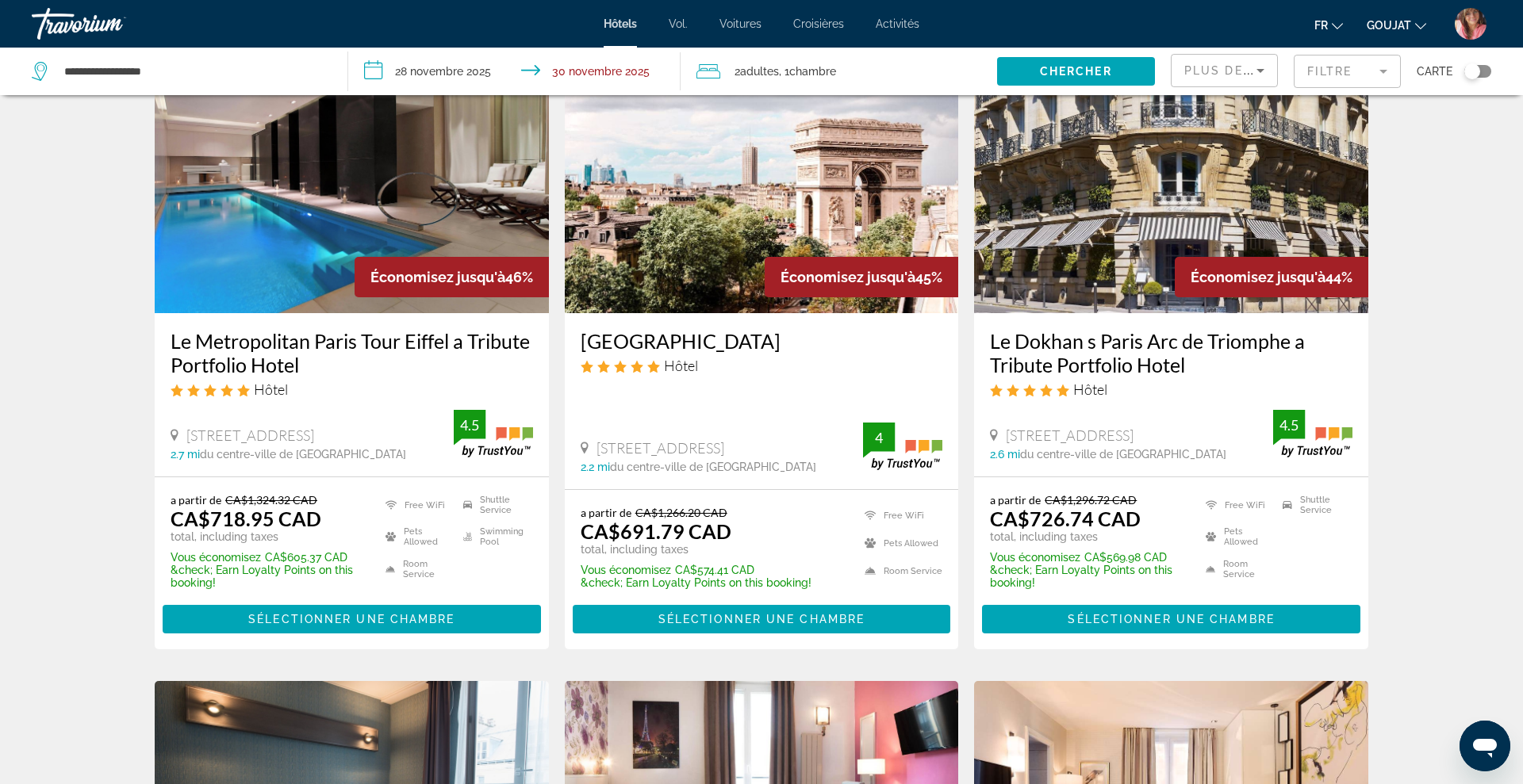
scroll to position [751, 0]
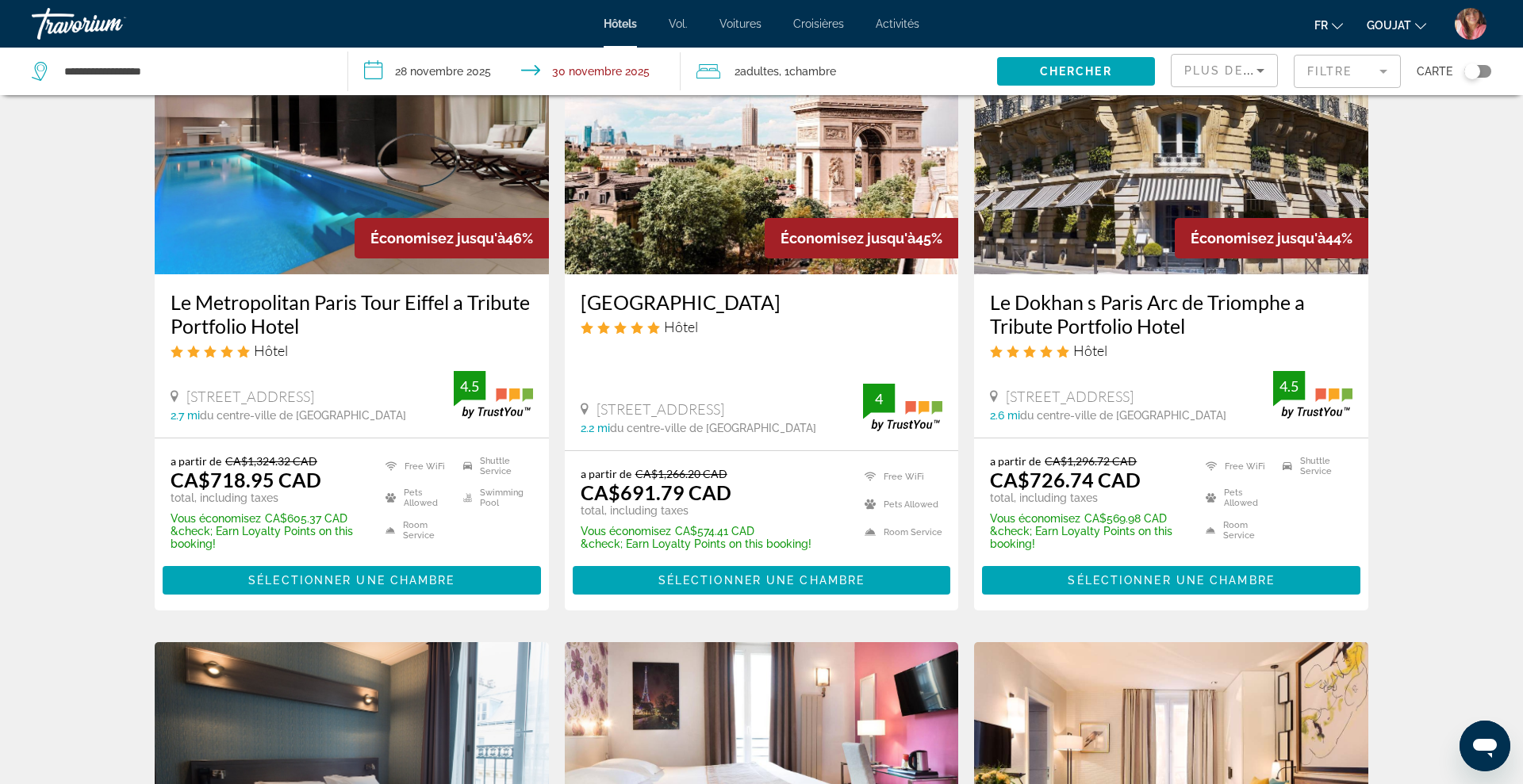
drag, startPoint x: 579, startPoint y: 299, endPoint x: 828, endPoint y: 314, distance: 249.5
click at [828, 314] on div "[GEOGRAPHIC_DATA] Hôtel [STREET_ADDRESS] 2.2 mi du centre-ville de [GEOGRAPHIC_…" at bounding box center [762, 361] width 394 height 176
copy h3 "[GEOGRAPHIC_DATA]"
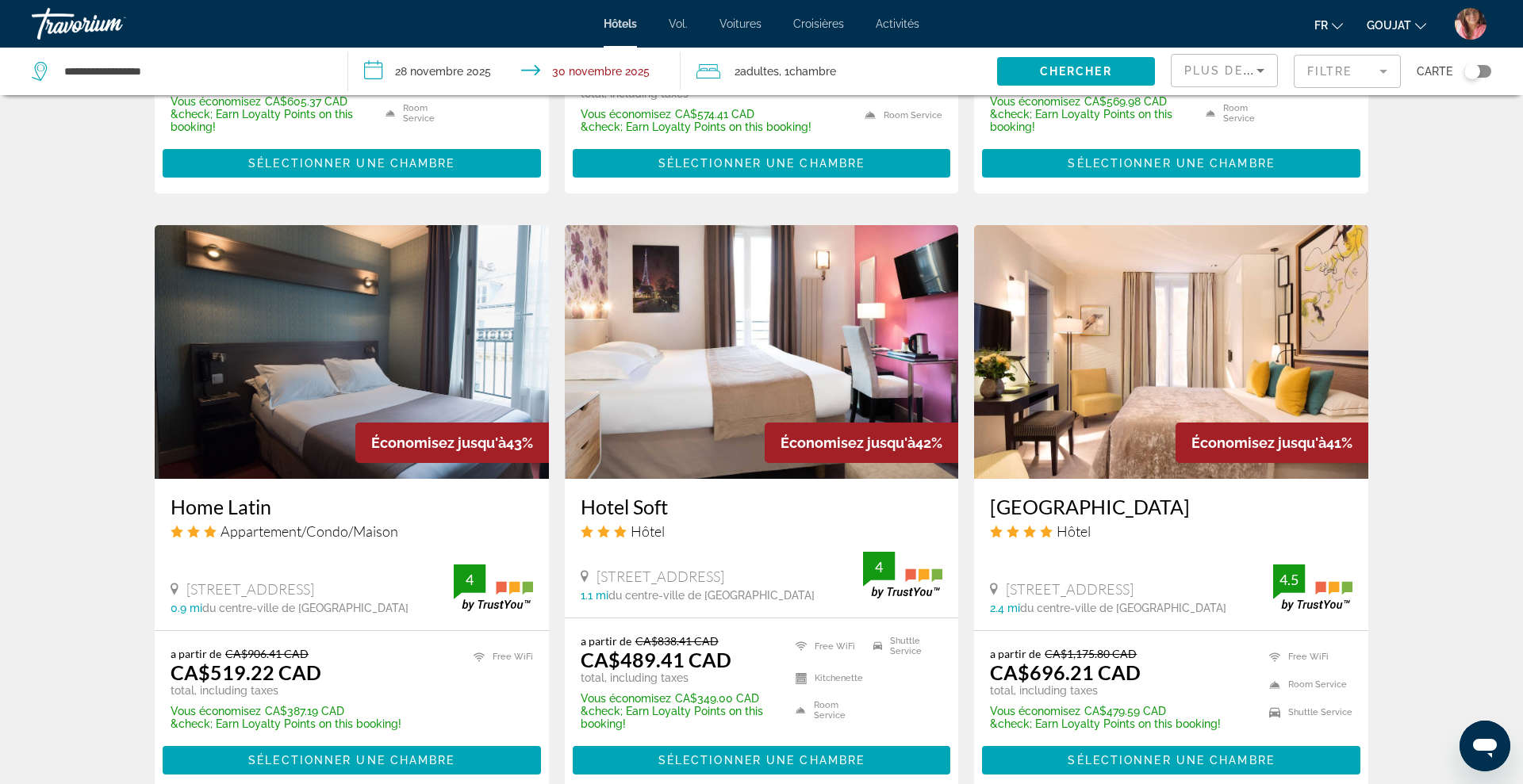
scroll to position [1169, 0]
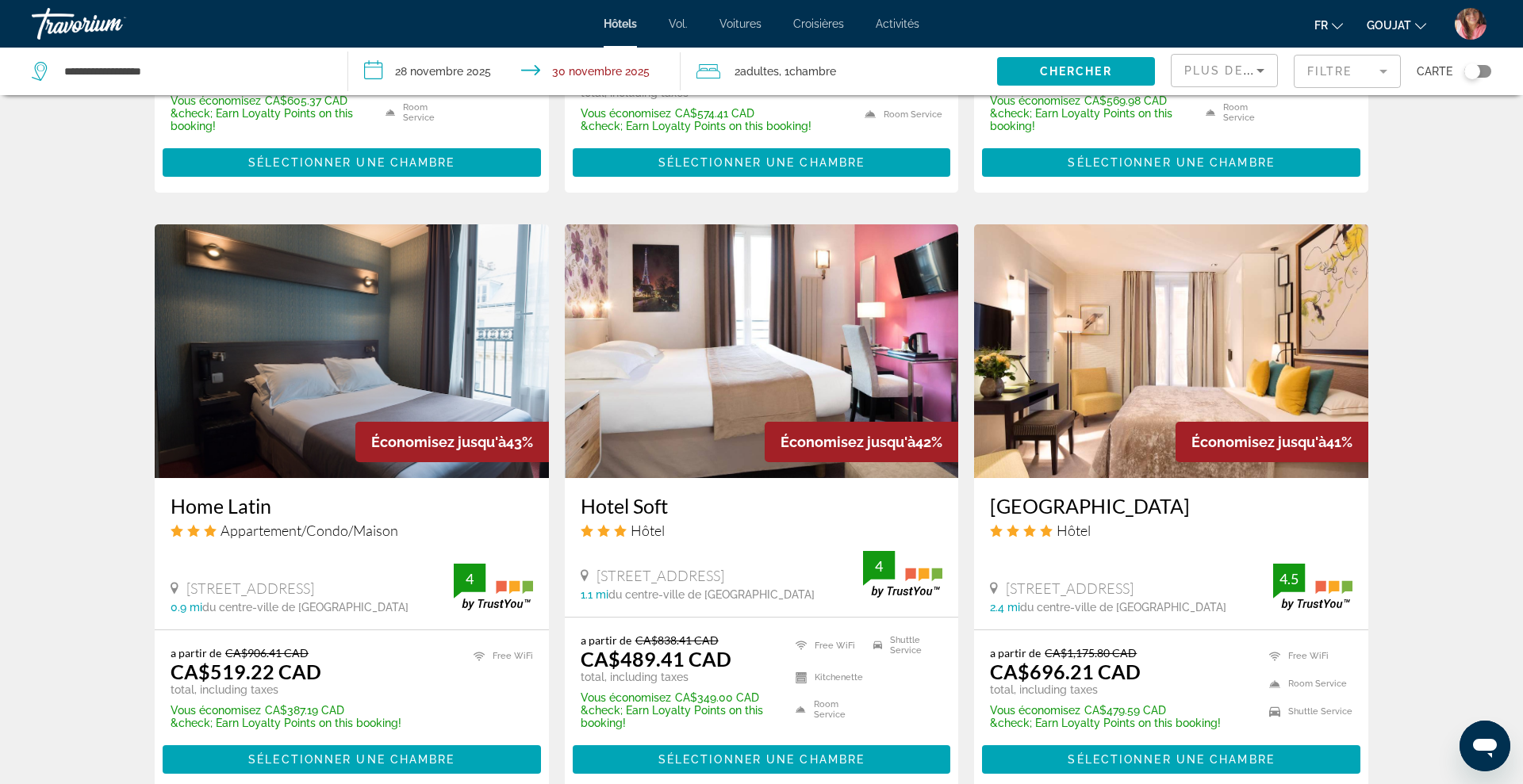
drag, startPoint x: 166, startPoint y: 505, endPoint x: 274, endPoint y: 502, distance: 108.0
click at [274, 502] on div "Home Latin Appartement/Condo/Maison [STREET_ADDRESS] 0.9 mi du centre-ville de …" at bounding box center [351, 554] width 394 height 152
copy h3 "Home Latin"
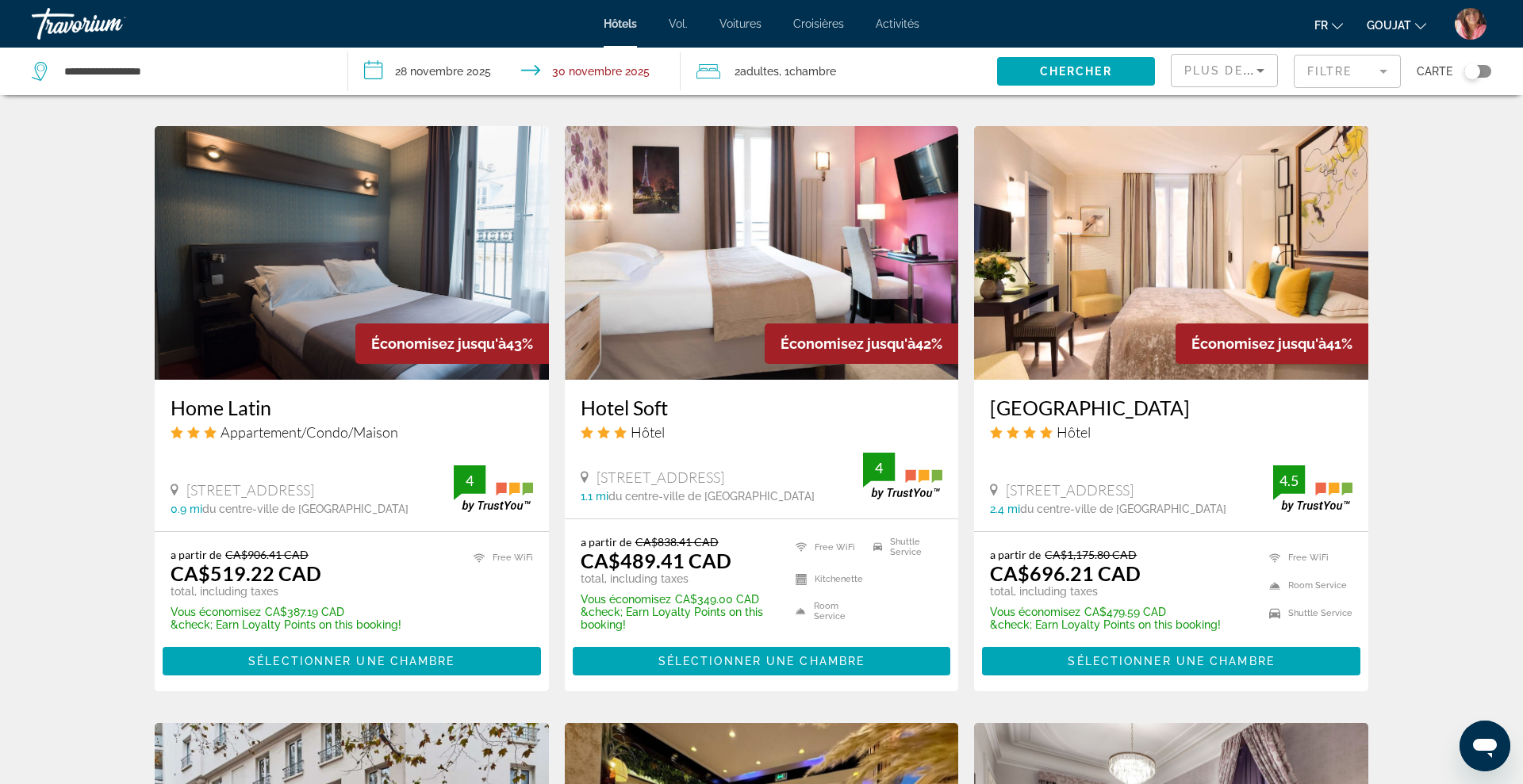
scroll to position [1274, 0]
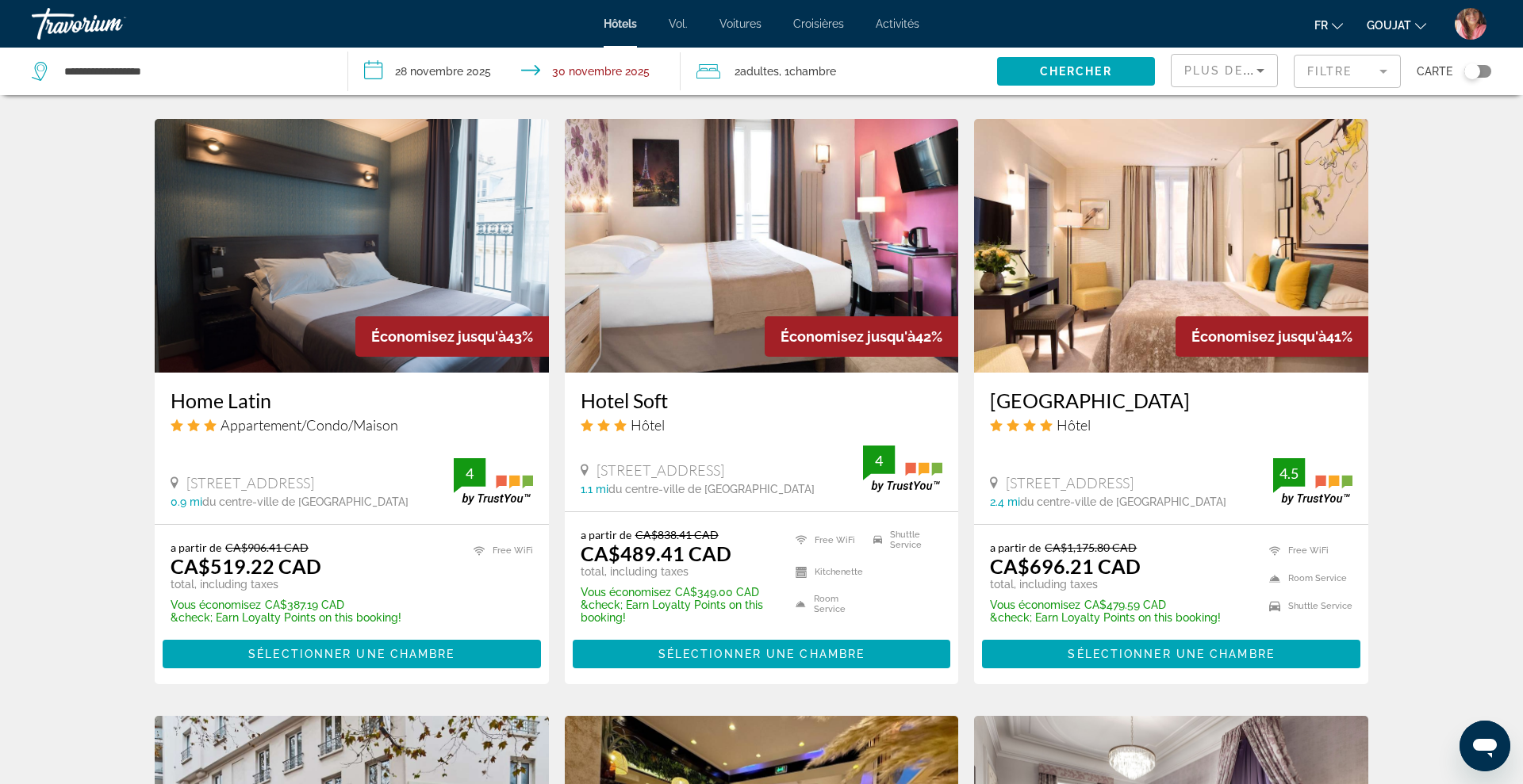
drag, startPoint x: 578, startPoint y: 401, endPoint x: 674, endPoint y: 393, distance: 96.3
click at [674, 393] on div "Hotel Soft Hôtel [STREET_ADDRESS] 1.1 mi du centre-ville de [GEOGRAPHIC_DATA] d…" at bounding box center [762, 442] width 394 height 139
copy h3 "Hotel Soft"
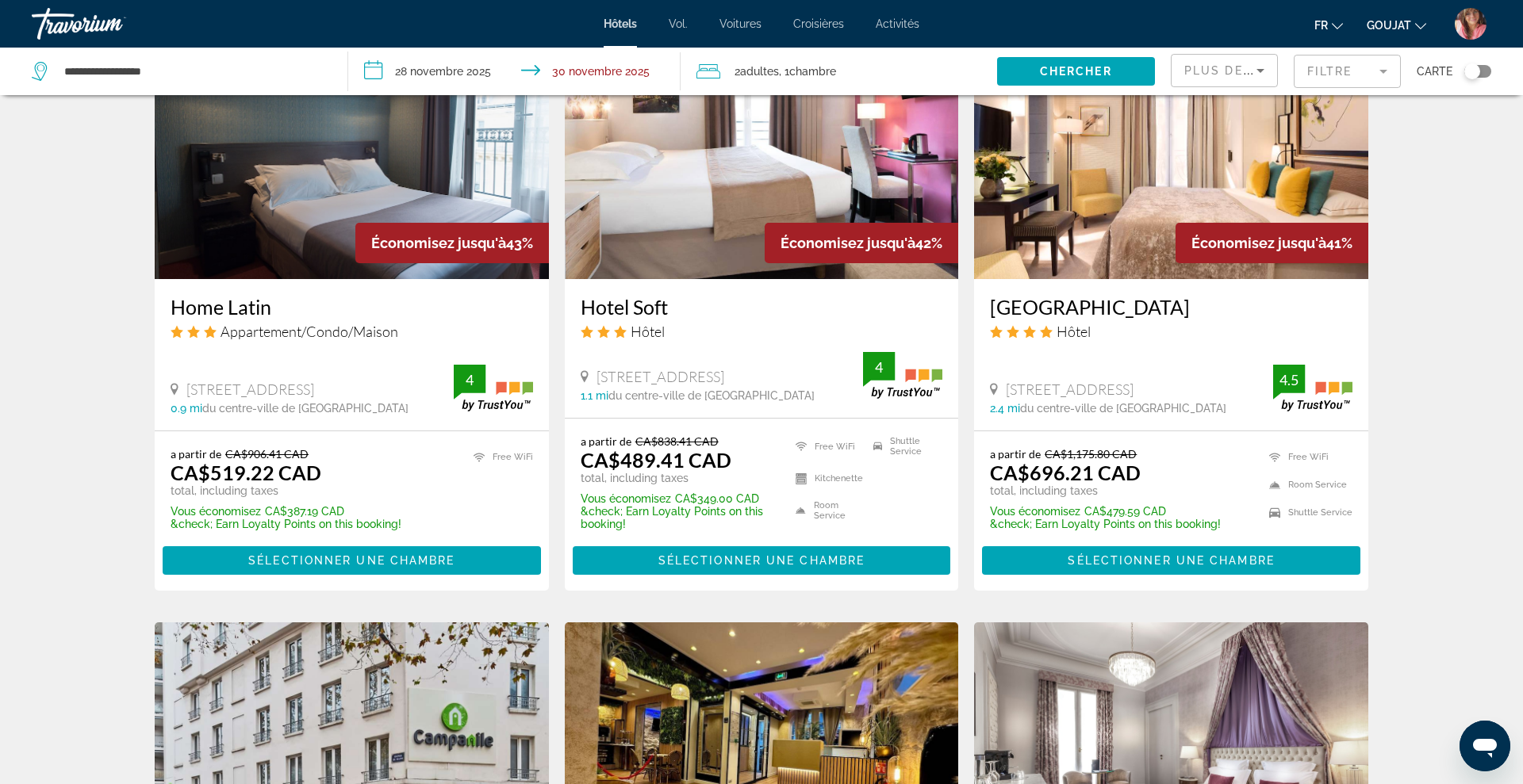
scroll to position [1359, 0]
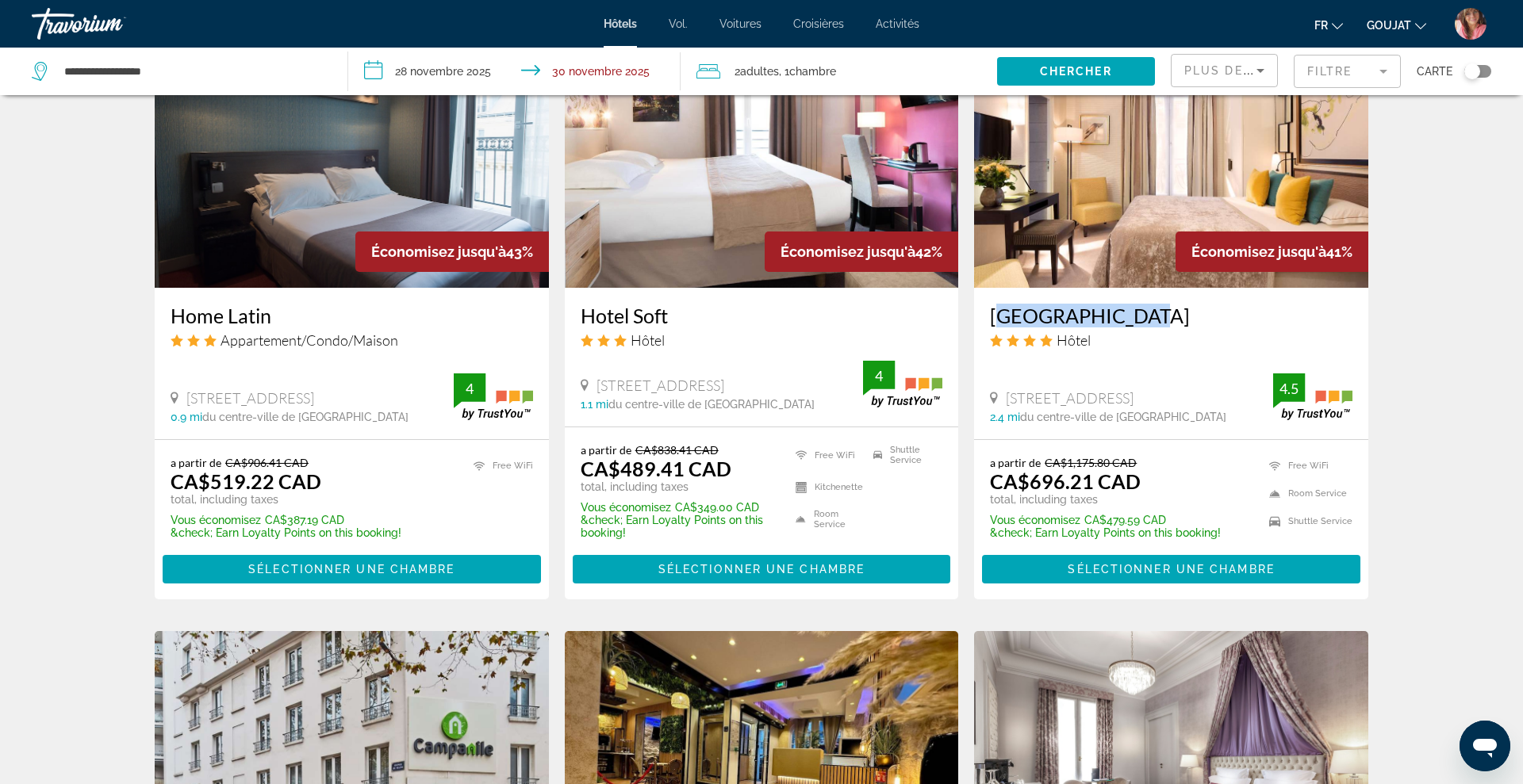
drag, startPoint x: 980, startPoint y: 314, endPoint x: 1127, endPoint y: 318, distance: 147.1
click at [1127, 318] on div "[GEOGRAPHIC_DATA] Hôtel [STREET_ADDRESS] 2.4 mi du centre-ville de [GEOGRAPHIC_…" at bounding box center [1171, 363] width 394 height 152
copy h3 "[GEOGRAPHIC_DATA]"
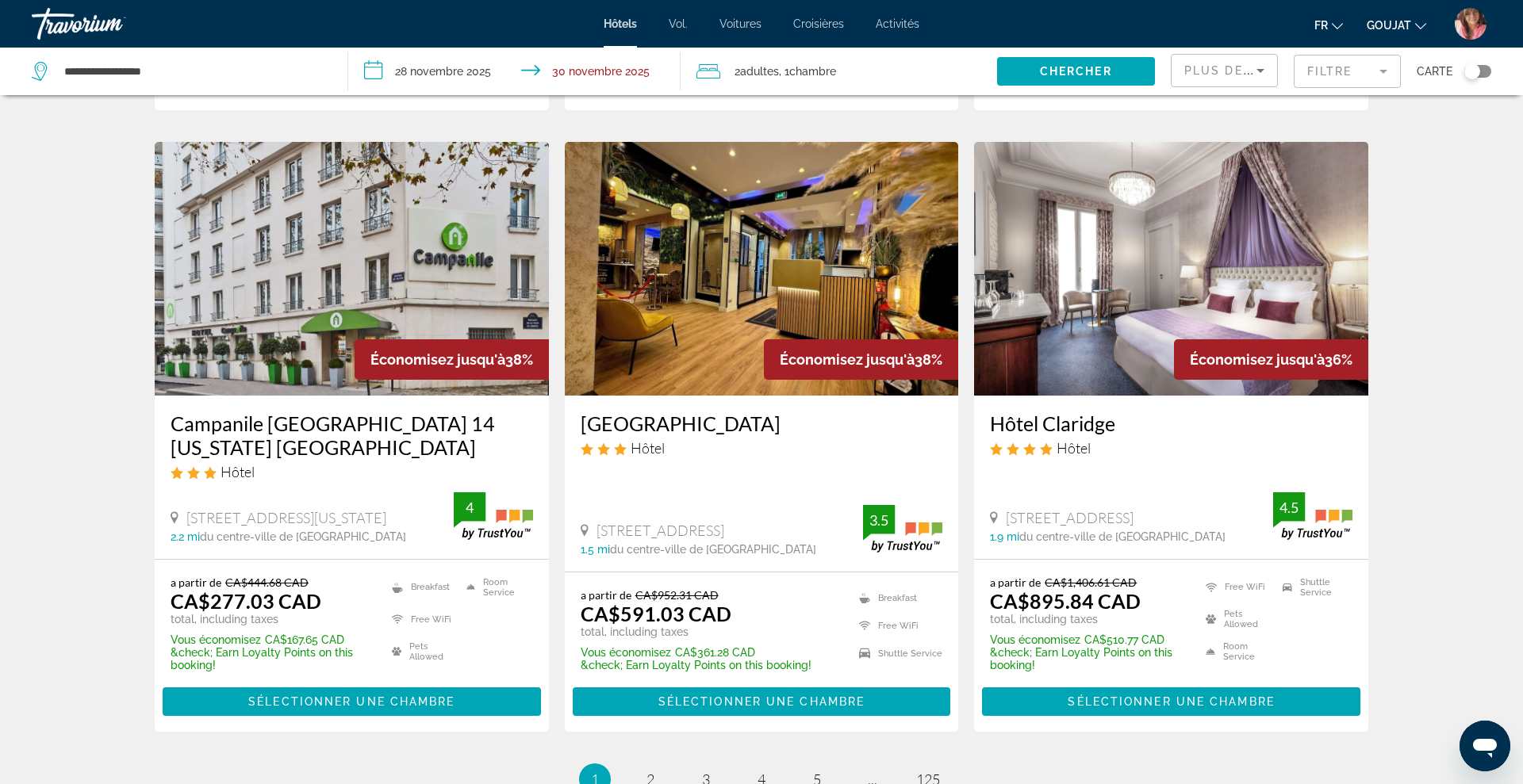
scroll to position [1851, 0]
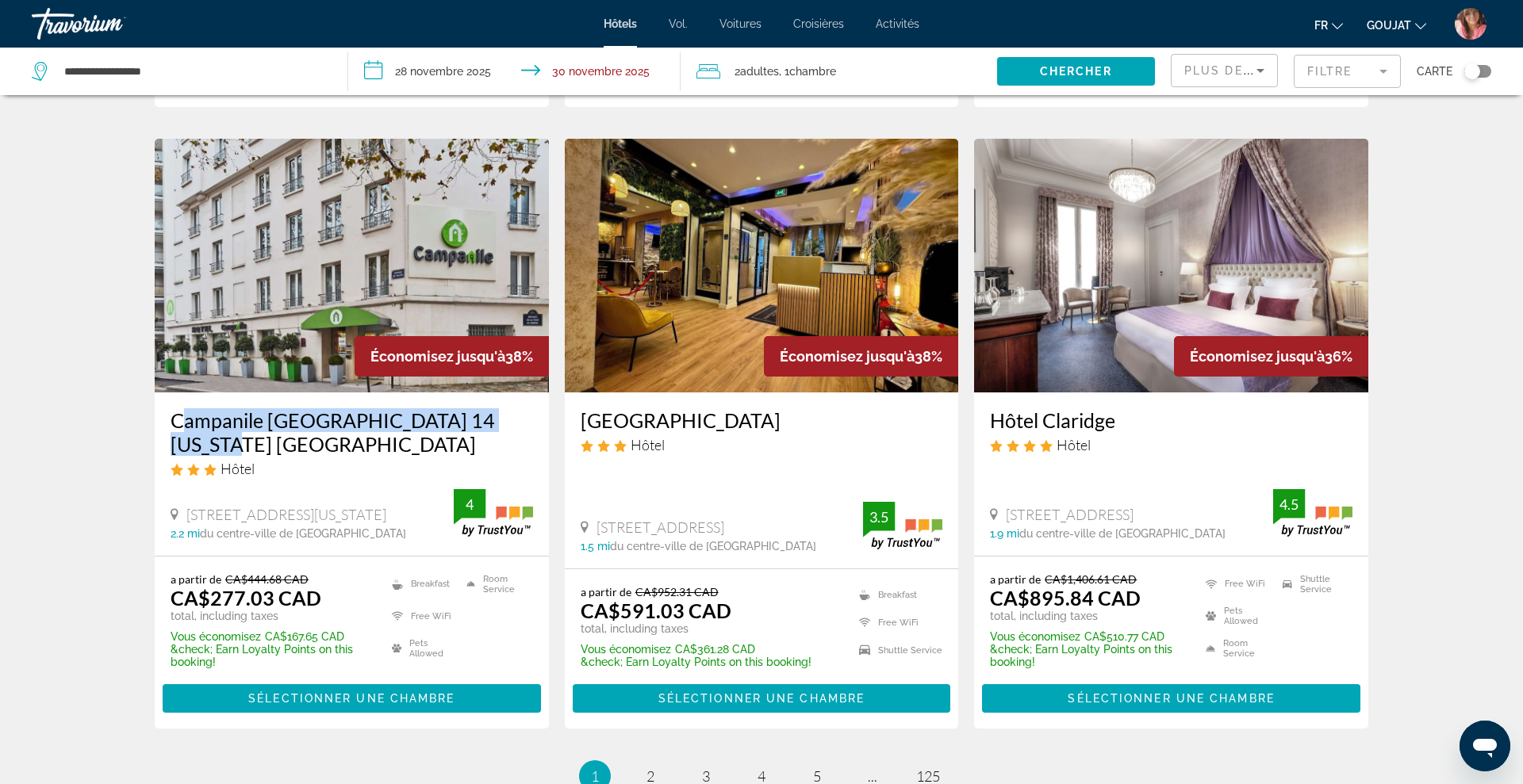
drag, startPoint x: 168, startPoint y: 424, endPoint x: 527, endPoint y: 420, distance: 359.0
click at [527, 420] on div "Campanile [GEOGRAPHIC_DATA] 14 [US_STATE] [GEOGRAPHIC_DATA] Hôtel [STREET_ADDRE…" at bounding box center [351, 473] width 394 height 163
copy h3 "Campanile [GEOGRAPHIC_DATA] 14 [US_STATE] [GEOGRAPHIC_DATA]"
drag, startPoint x: 578, startPoint y: 419, endPoint x: 822, endPoint y: 420, distance: 244.0
click at [822, 420] on div "[GEOGRAPHIC_DATA] Hôtel [STREET_ADDRESS] 1.5 mi du centre-ville de [GEOGRAPHIC_…" at bounding box center [762, 479] width 394 height 176
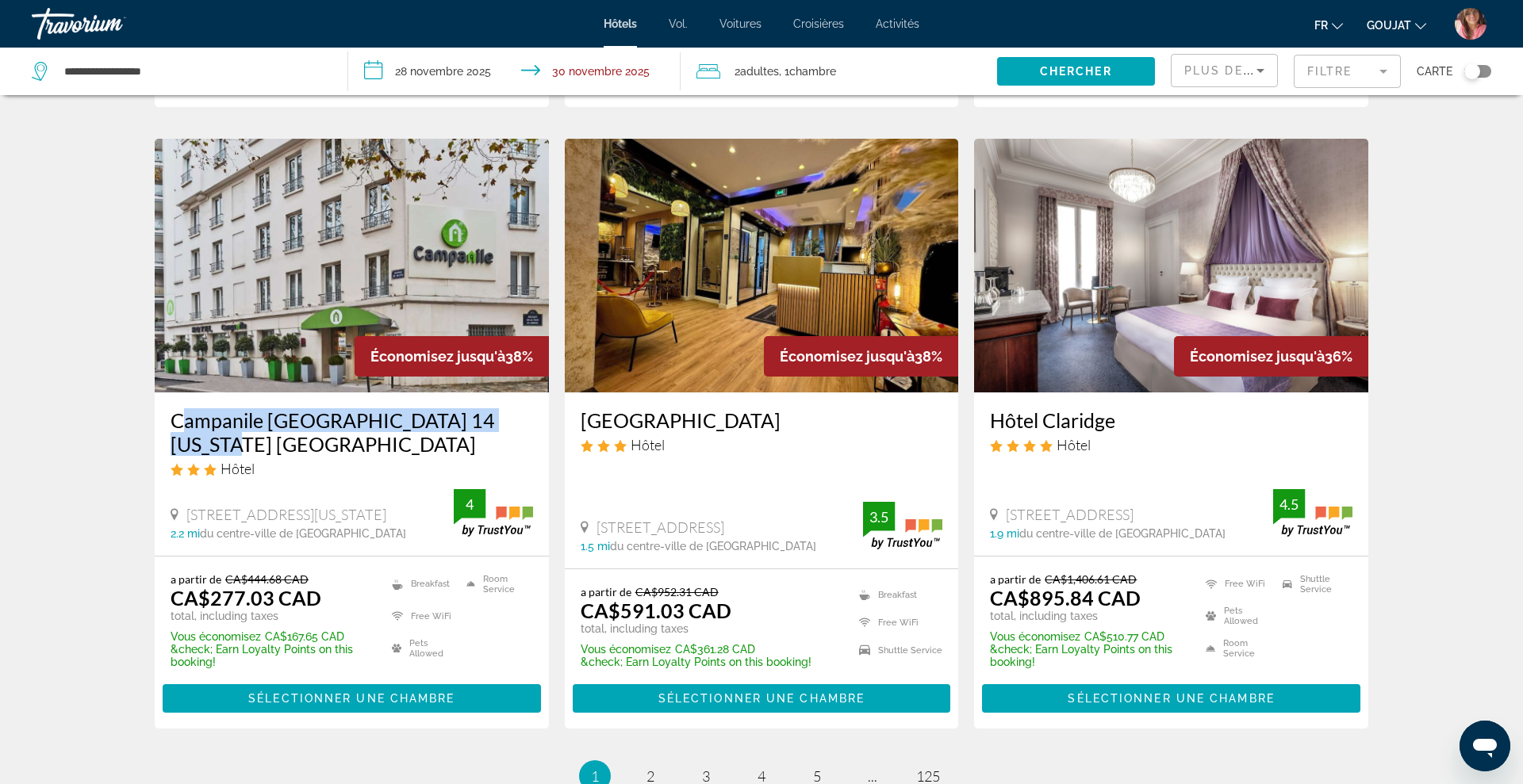
copy h3 "[GEOGRAPHIC_DATA]"
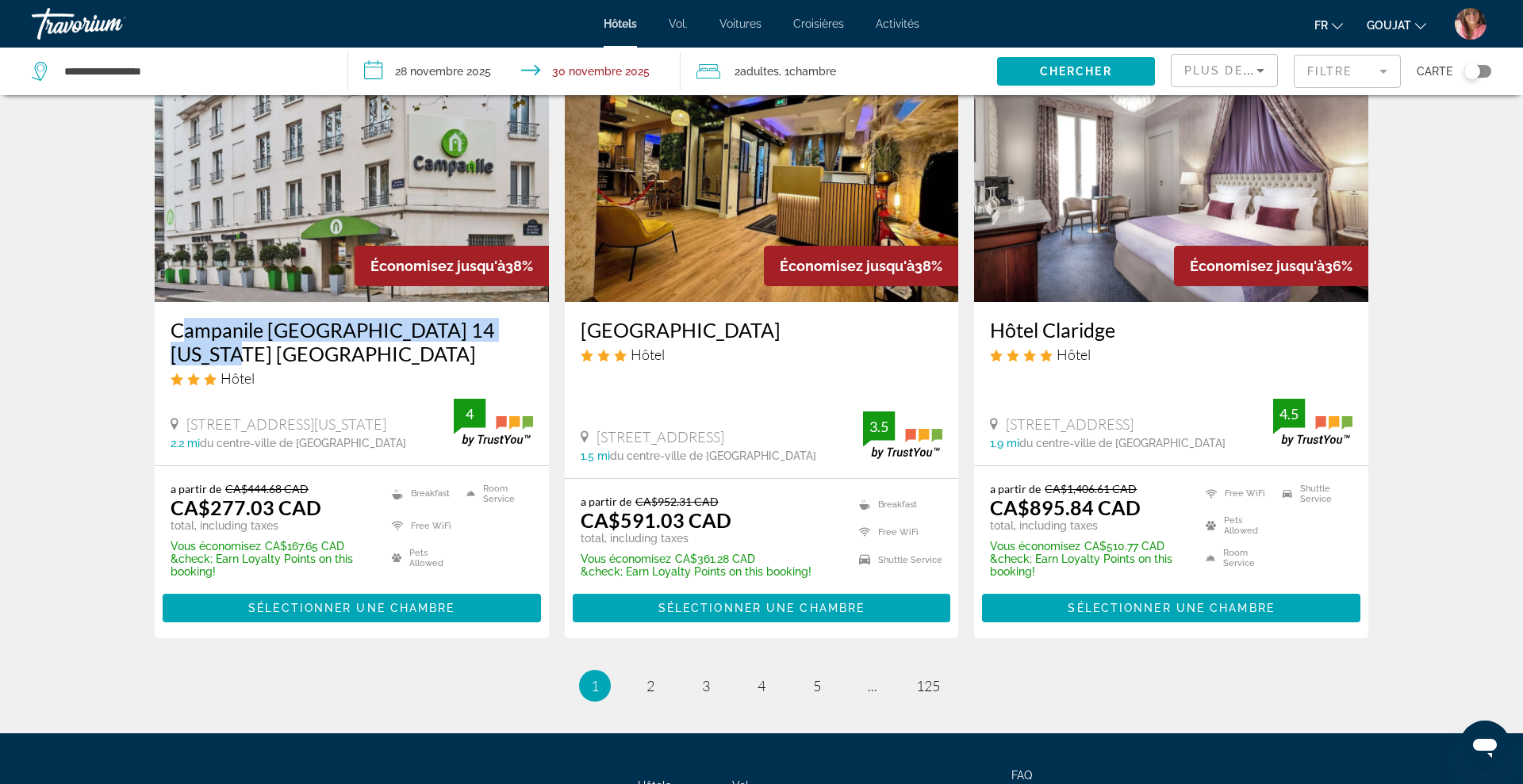
scroll to position [1991, 0]
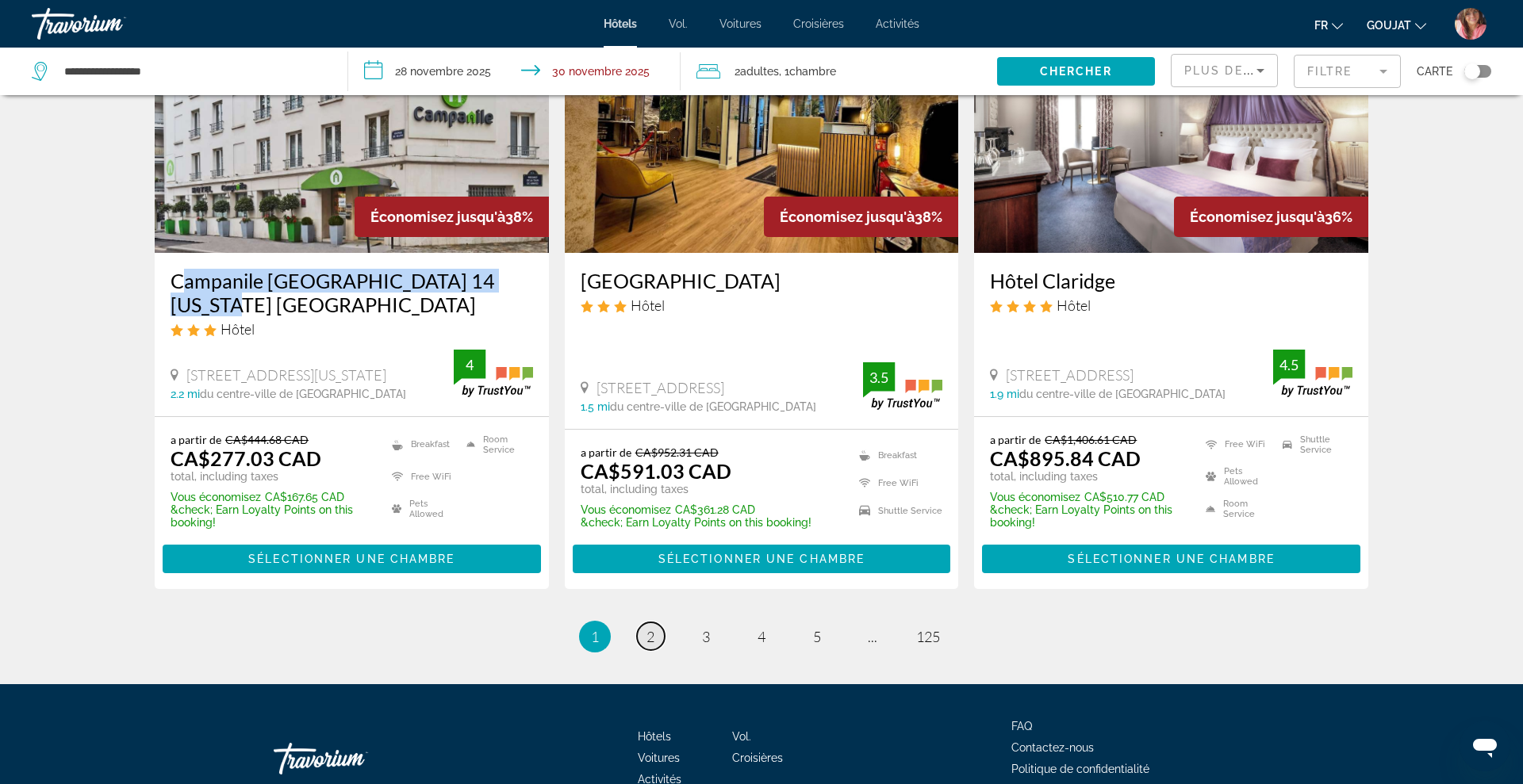
click at [652, 628] on span "2" at bounding box center [650, 637] width 8 height 18
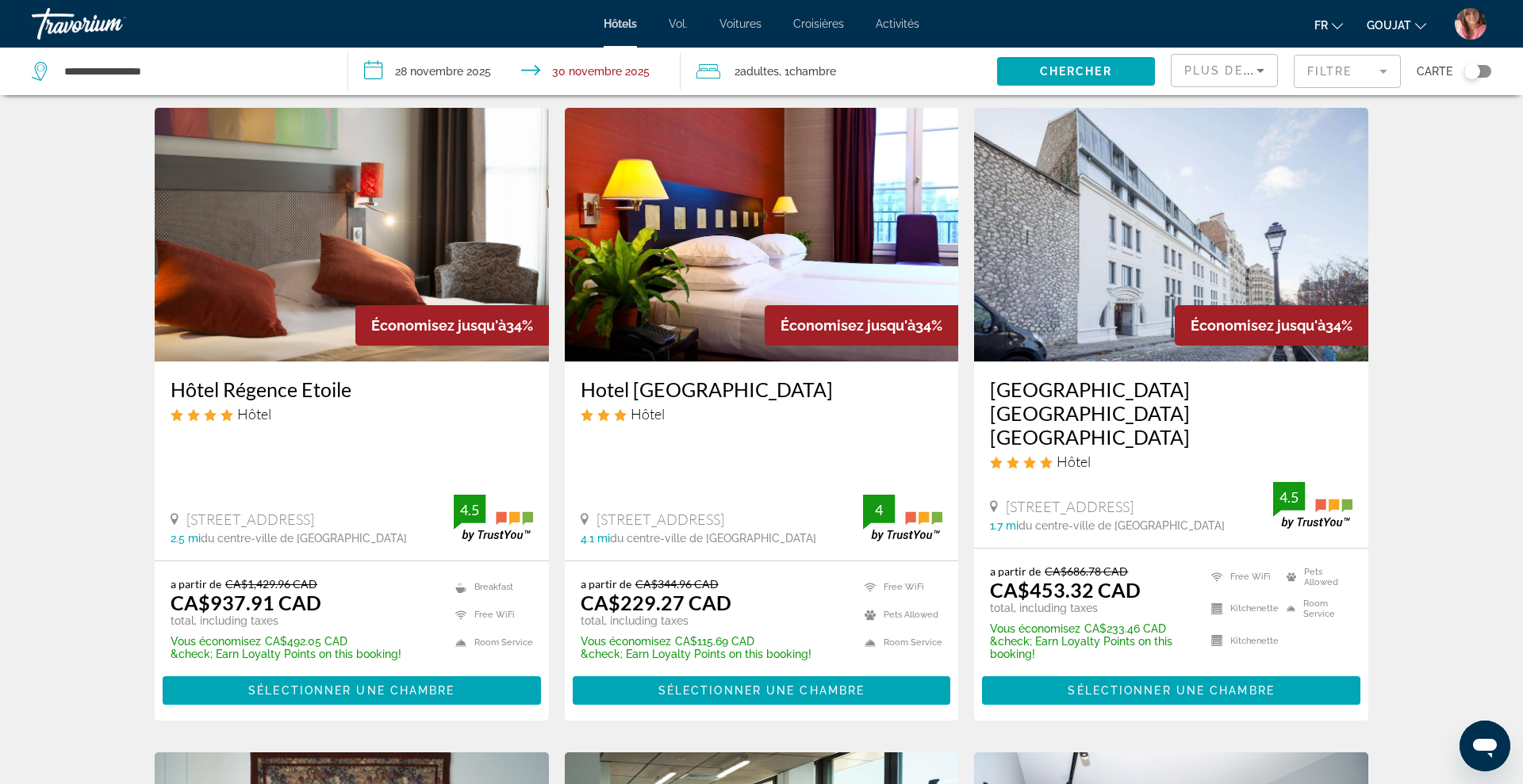
scroll to position [44, 0]
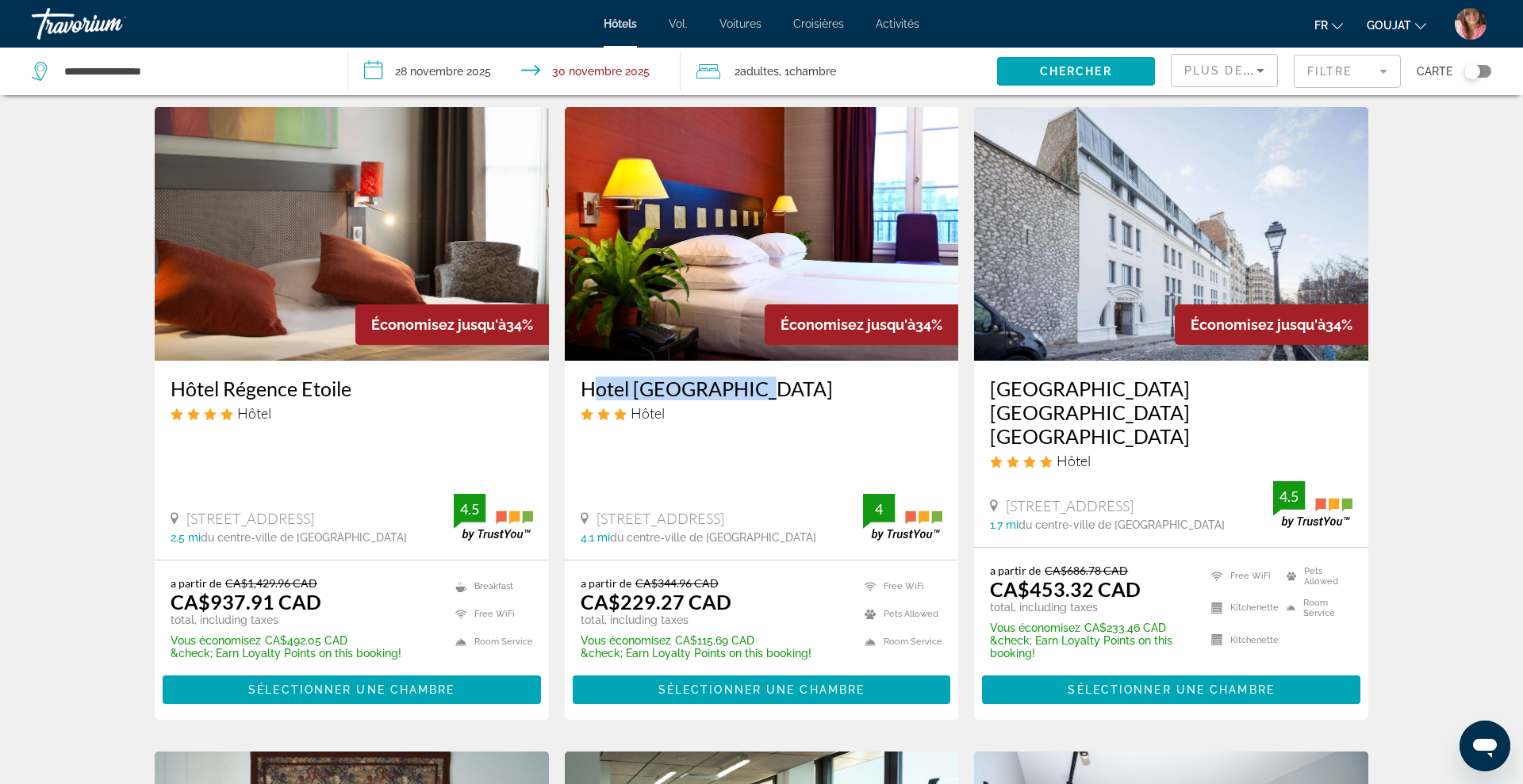
drag, startPoint x: 574, startPoint y: 382, endPoint x: 759, endPoint y: 382, distance: 185.0
click at [759, 382] on div "Hotel [GEOGRAPHIC_DATA] Hôtel [STREET_ADDRESS] 4.1 mi du centre-ville de [GEOGR…" at bounding box center [762, 459] width 394 height 199
copy h3 "Hotel [GEOGRAPHIC_DATA]"
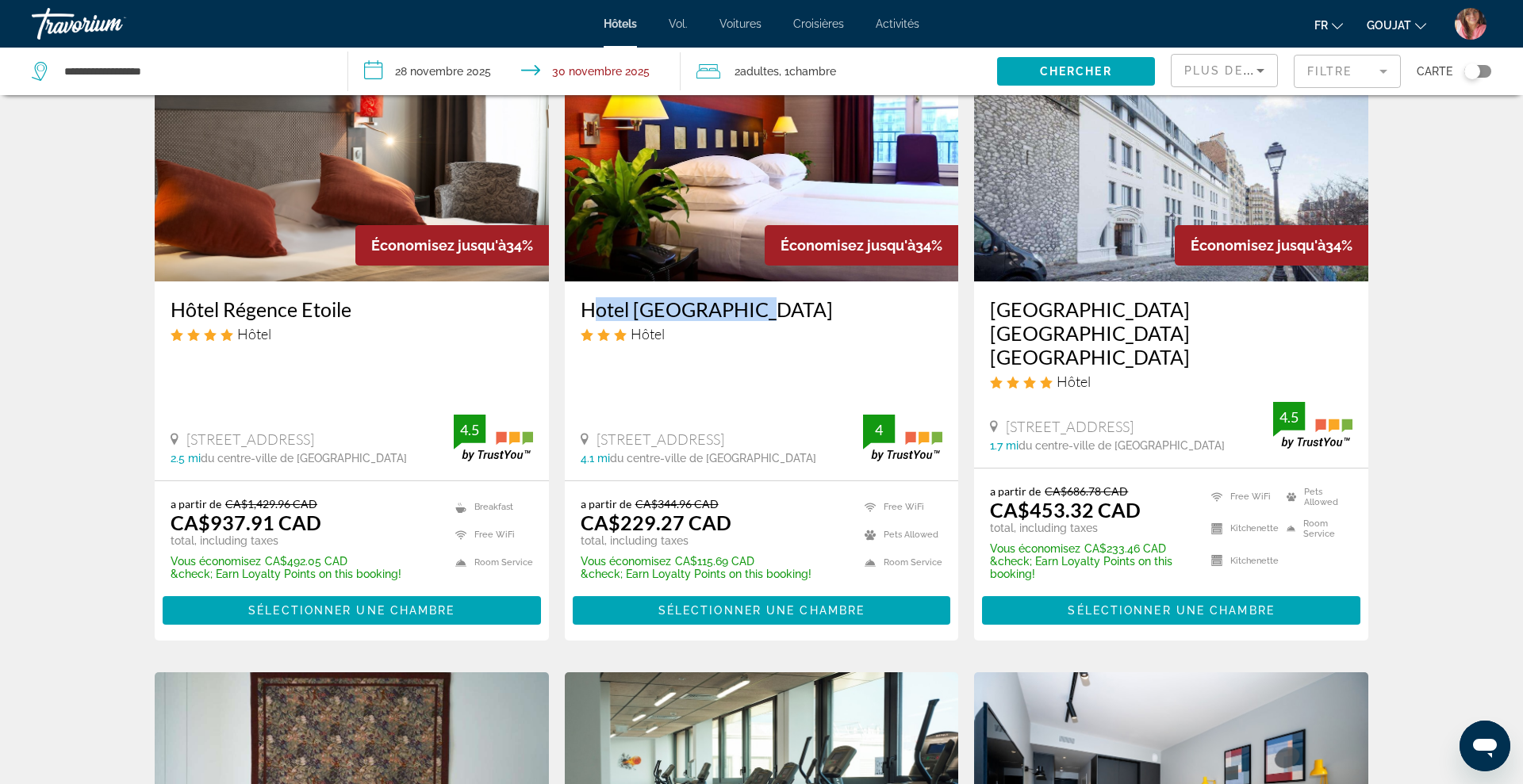
scroll to position [127, 0]
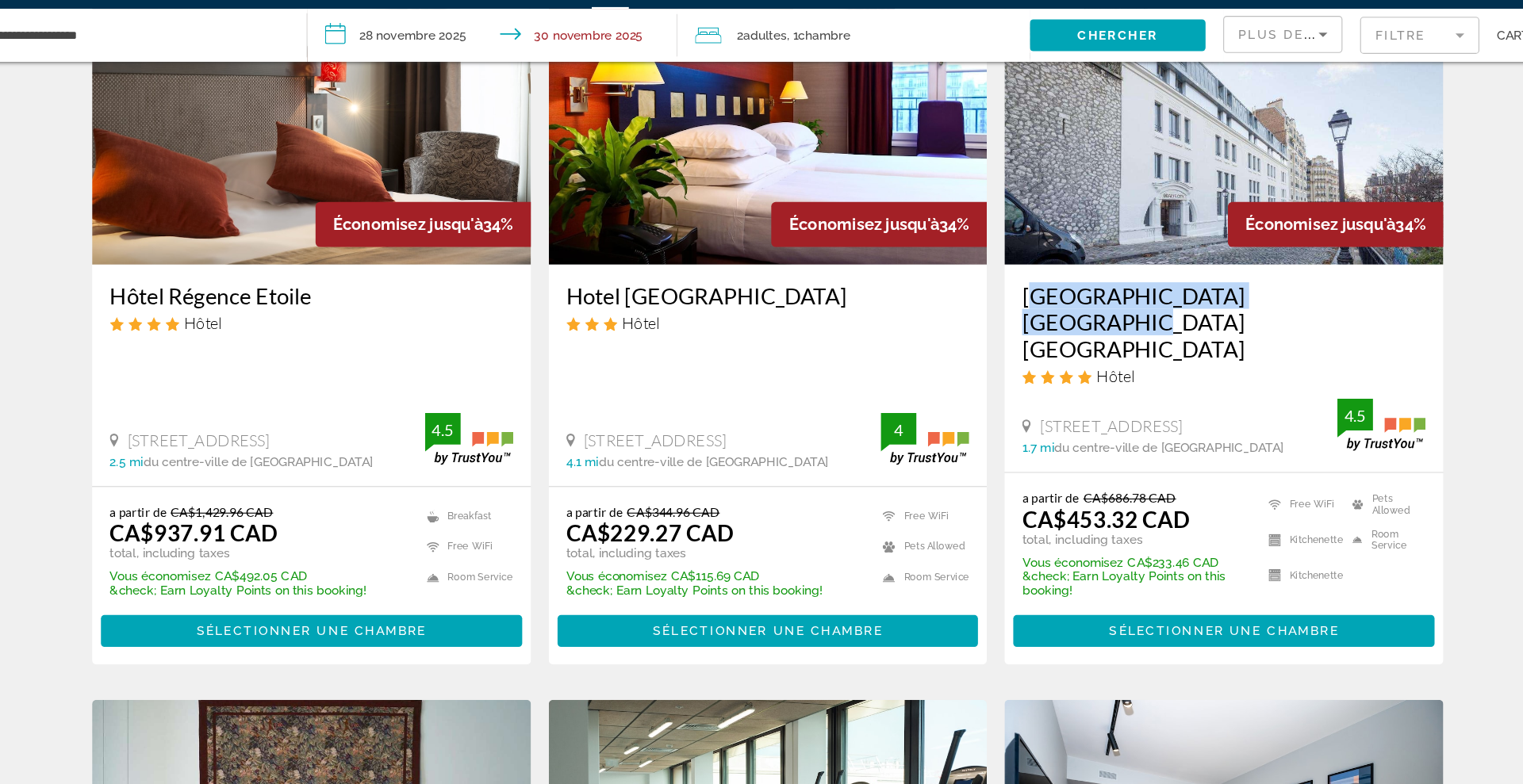
drag, startPoint x: 984, startPoint y: 309, endPoint x: 1257, endPoint y: 294, distance: 273.4
click at [1257, 294] on div "[GEOGRAPHIC_DATA] [GEOGRAPHIC_DATA] [GEOGRAPHIC_DATA] Hôtel [STREET_ADDRESS] 1.…" at bounding box center [1171, 371] width 394 height 187
copy h3 "[GEOGRAPHIC_DATA] [GEOGRAPHIC_DATA] [GEOGRAPHIC_DATA]"
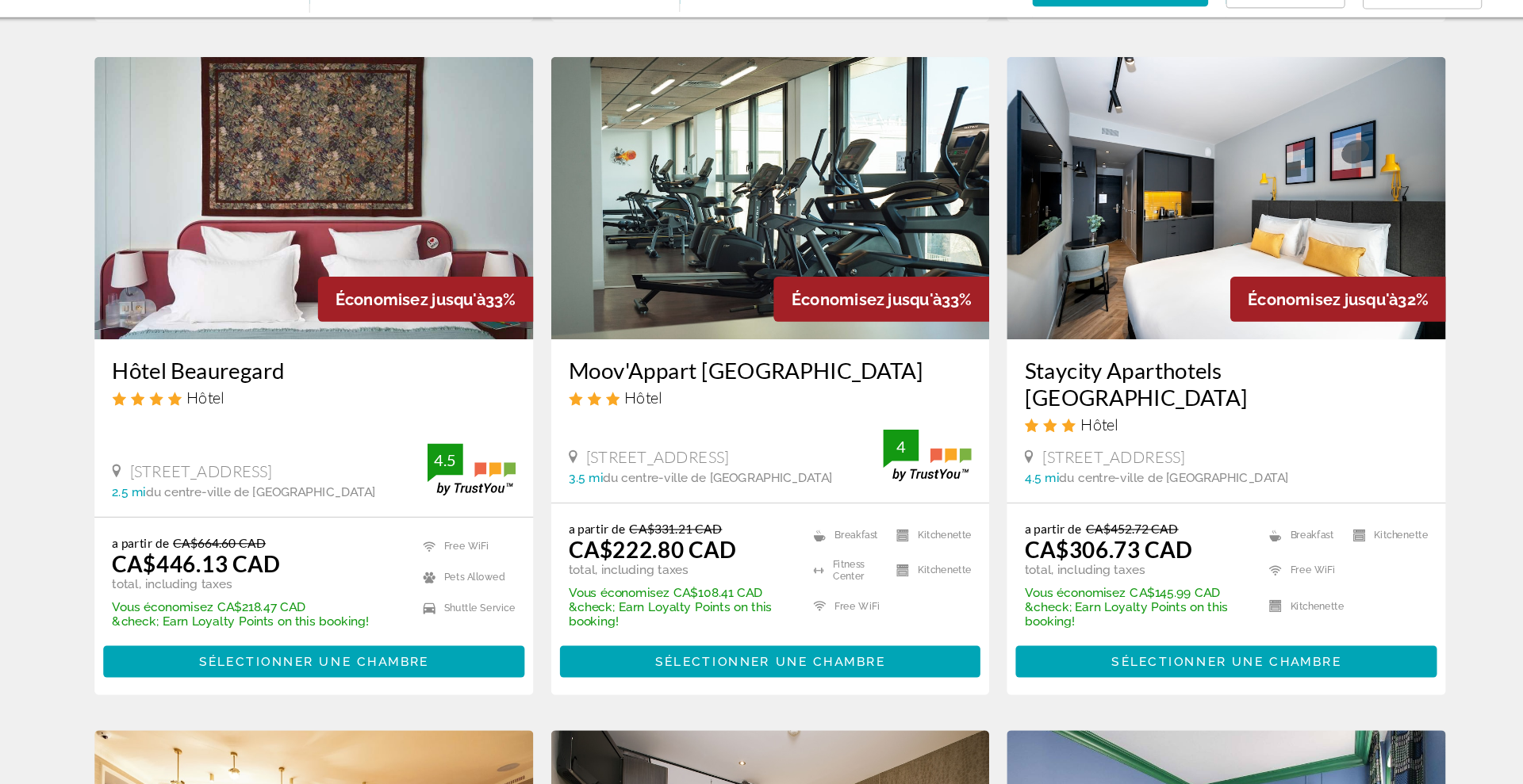
scroll to position [666, 0]
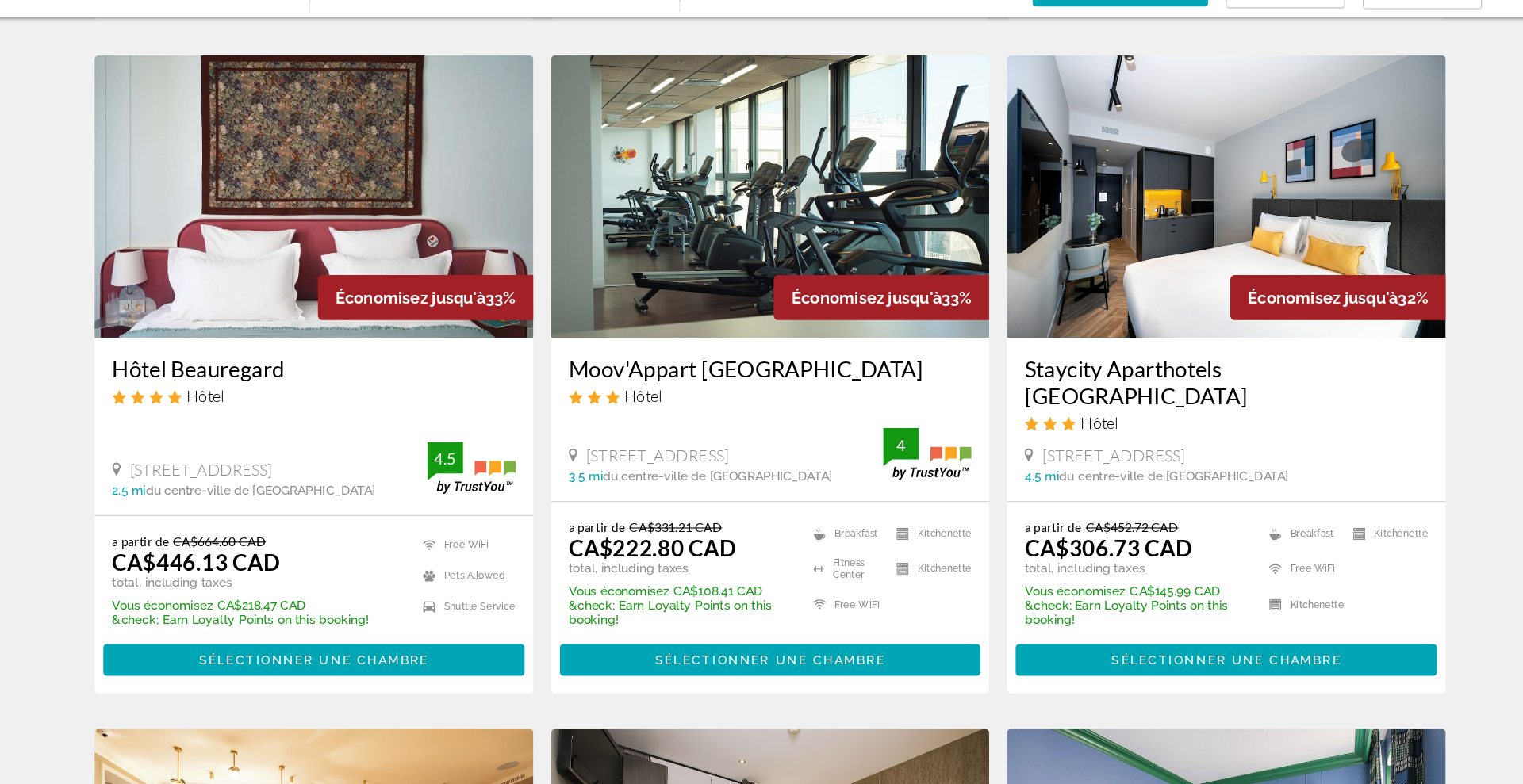
drag, startPoint x: 165, startPoint y: 362, endPoint x: 331, endPoint y: 372, distance: 166.3
click at [331, 383] on div "Hôtel Beauregard Hôtel [STREET_ADDRESS] 2.5 mi du centre-ville de [GEOGRAPHIC_D…" at bounding box center [351, 462] width 394 height 160
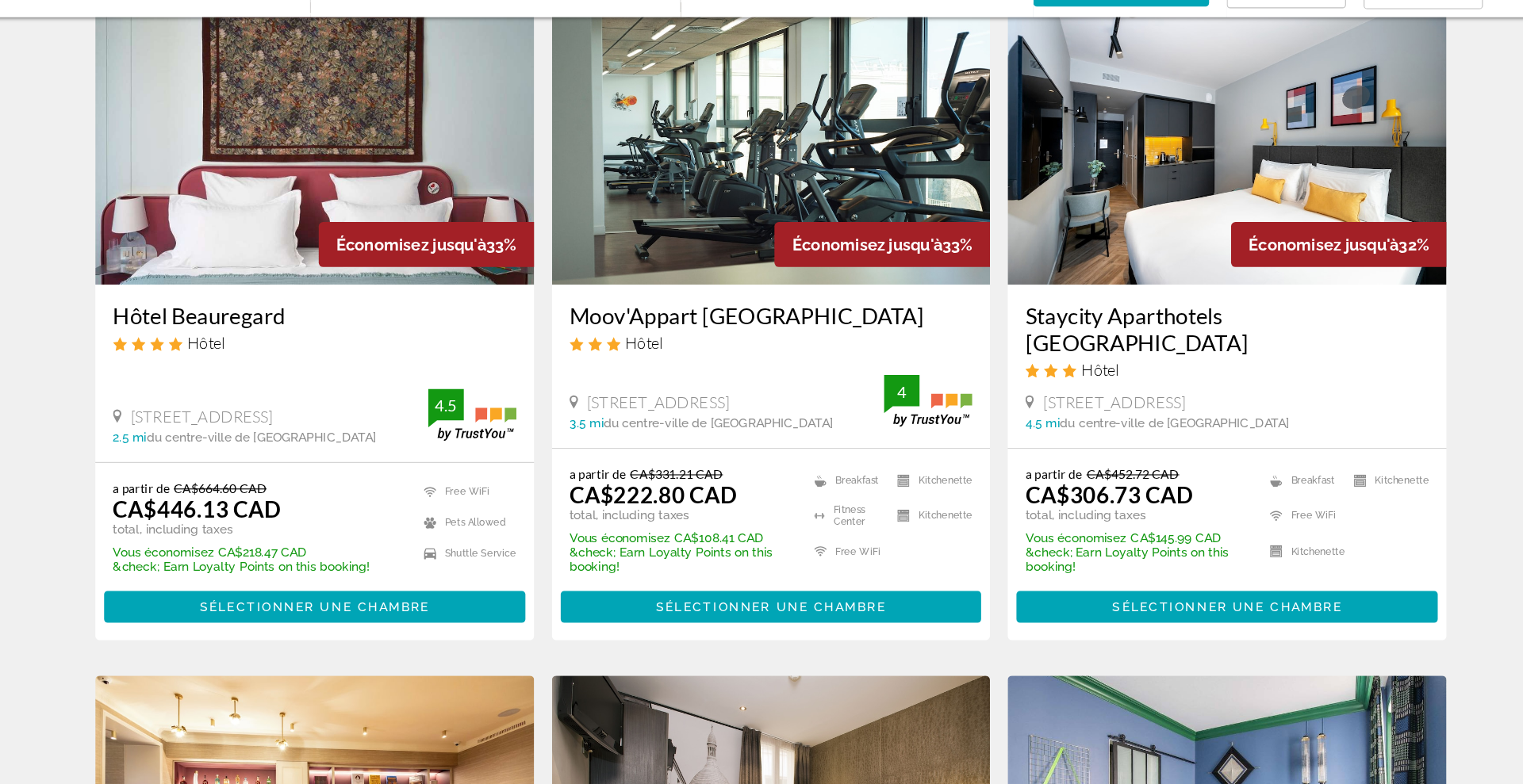
scroll to position [715, 0]
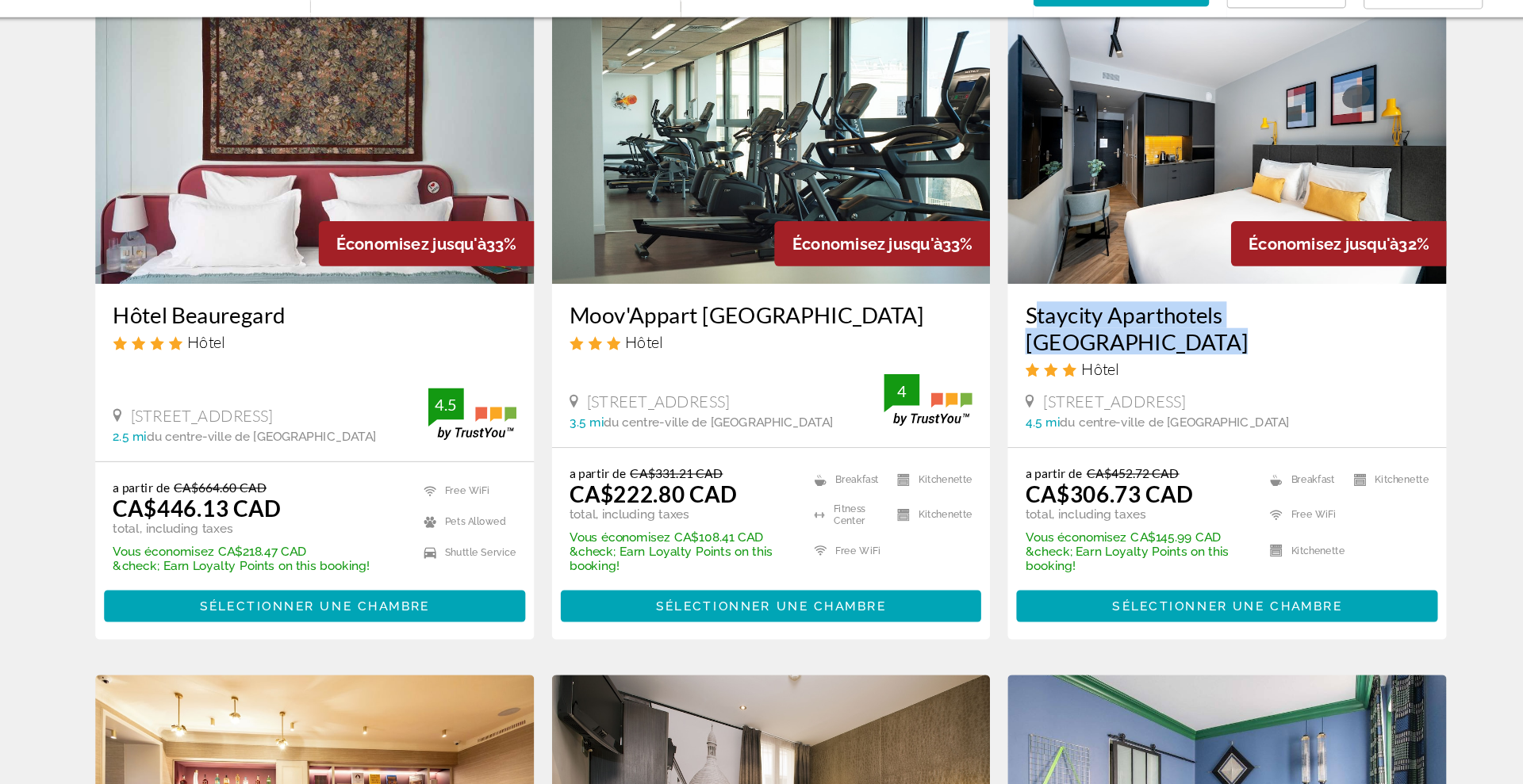
drag, startPoint x: 985, startPoint y: 310, endPoint x: 1370, endPoint y: 318, distance: 385.1
click at [1370, 318] on app-hotels-search-item "Économisez jusqu'à 32% Staycity Aparthotels [GEOGRAPHIC_DATA] Hôtel 1 Place Des…" at bounding box center [1171, 367] width 410 height 574
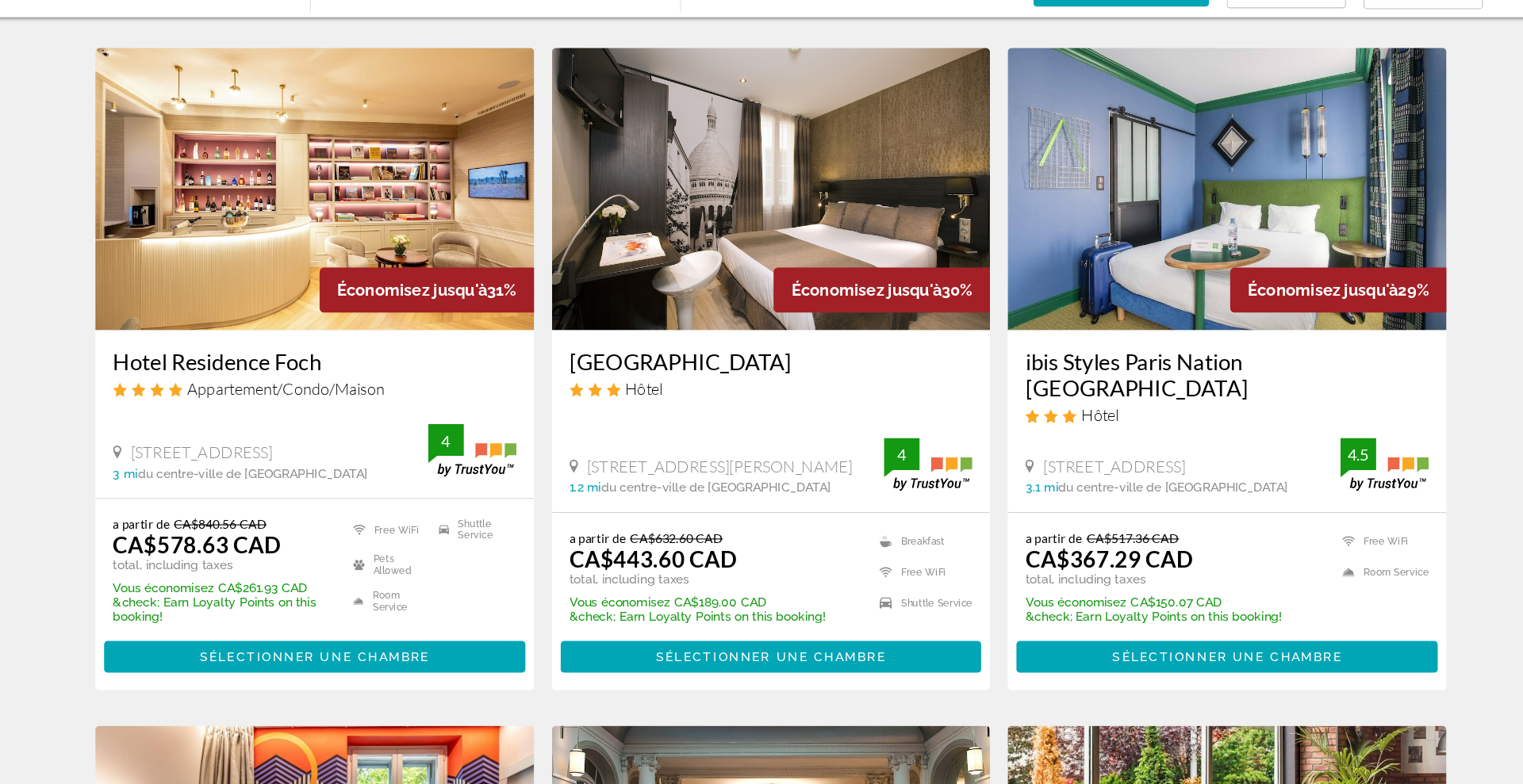
scroll to position [1282, 0]
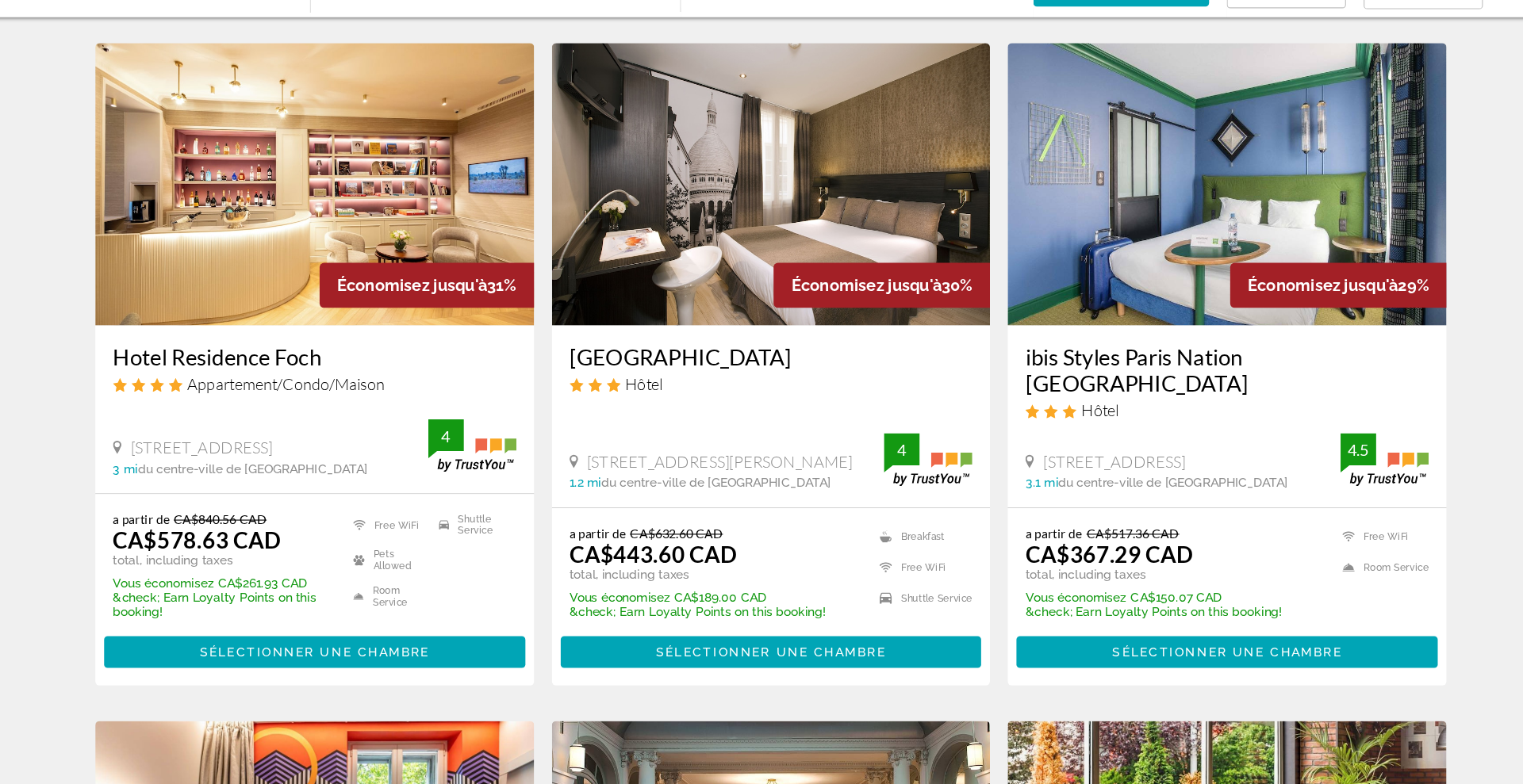
drag, startPoint x: 167, startPoint y: 341, endPoint x: 380, endPoint y: 345, distance: 213.0
click at [380, 372] on div "Hotel Residence Foch Appartement/Condo/Maison [STREET_ADDRESS] 3 mi du centre-v…" at bounding box center [351, 447] width 394 height 150
drag, startPoint x: 575, startPoint y: 343, endPoint x: 752, endPoint y: 342, distance: 177.0
click at [752, 372] on div "[GEOGRAPHIC_DATA] Hôtel [STREET_ADDRESS][PERSON_NAME] 1.2 mi du centre-ville de…" at bounding box center [762, 454] width 394 height 163
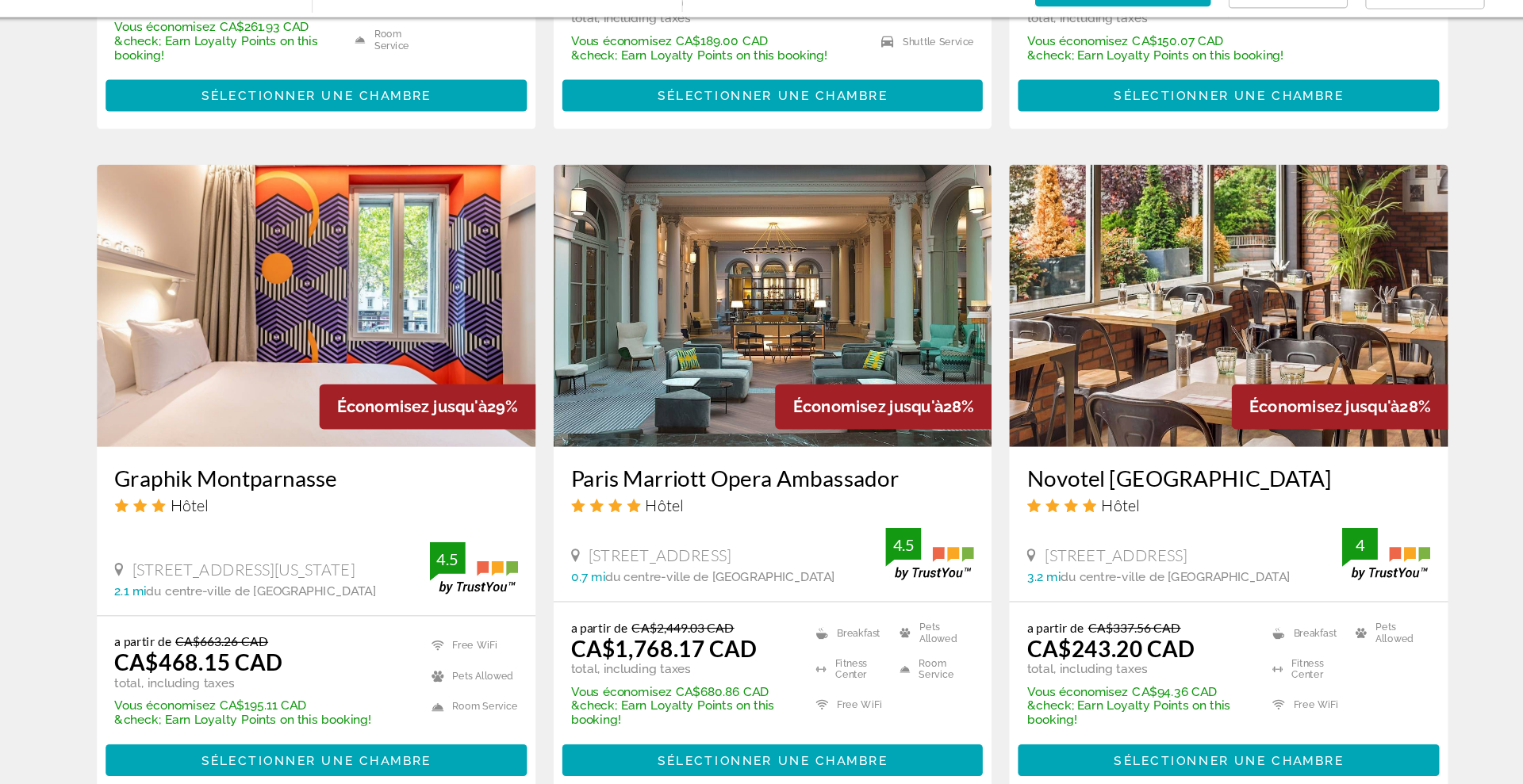
scroll to position [1786, 0]
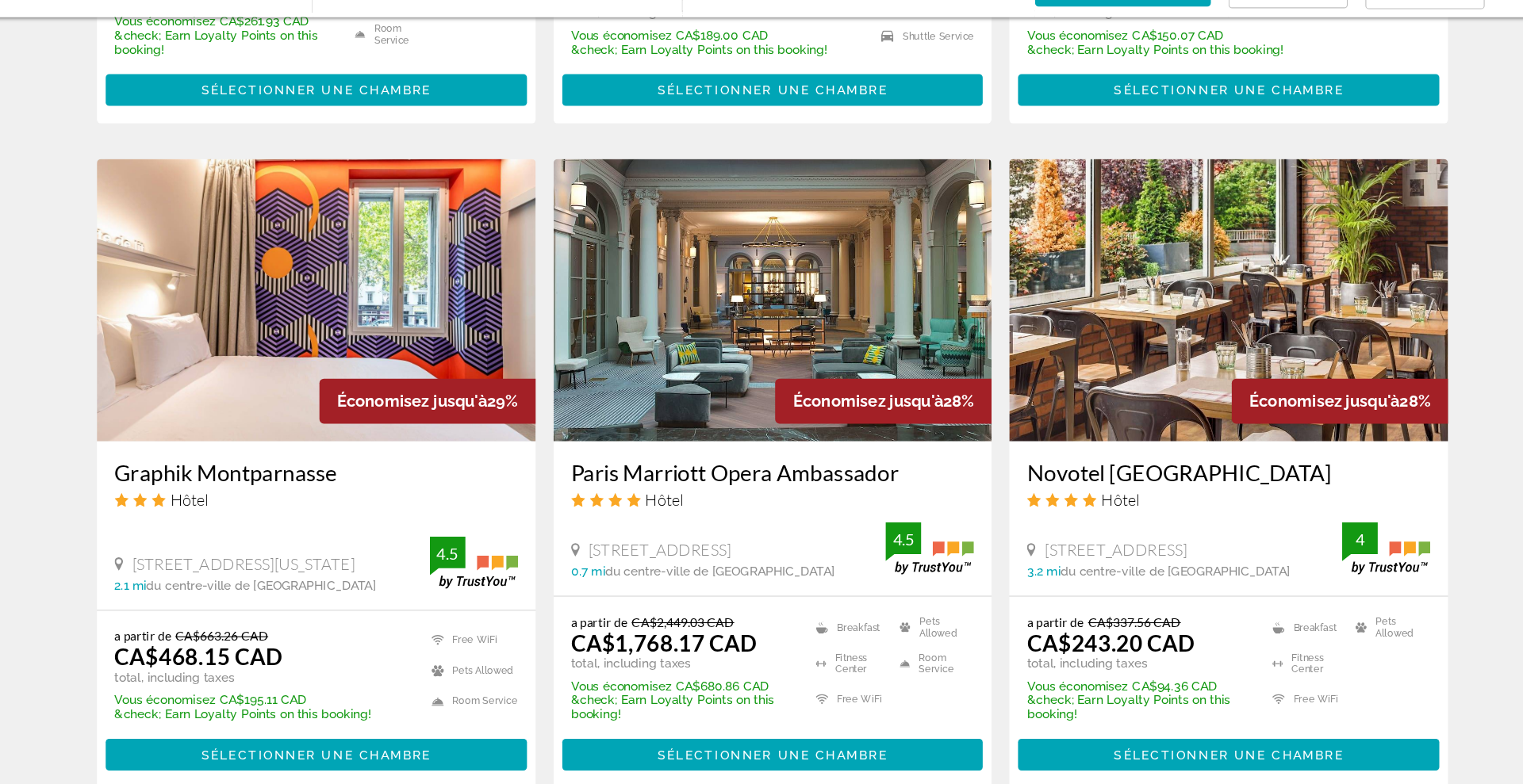
click at [163, 476] on div "Graphik Montparnasse Hôtel [STREET_ADDRESS][US_STATE] 2.1 mi du centre-ville de…" at bounding box center [351, 552] width 394 height 152
drag, startPoint x: 984, startPoint y: 446, endPoint x: 1154, endPoint y: 441, distance: 170.1
click at [1154, 476] on div "Novotel [GEOGRAPHIC_DATA] Hôtel [STREET_ADDRESS] 3.2 mi du centre-ville de [GEO…" at bounding box center [1171, 546] width 394 height 139
click at [164, 476] on div "Graphik Montparnasse Hôtel [STREET_ADDRESS][US_STATE] 2.1 mi du centre-ville de…" at bounding box center [351, 552] width 394 height 152
click at [334, 476] on div "Graphik Montparnasse Hôtel [STREET_ADDRESS][US_STATE] 2.1 mi du centre-ville de…" at bounding box center [351, 552] width 394 height 152
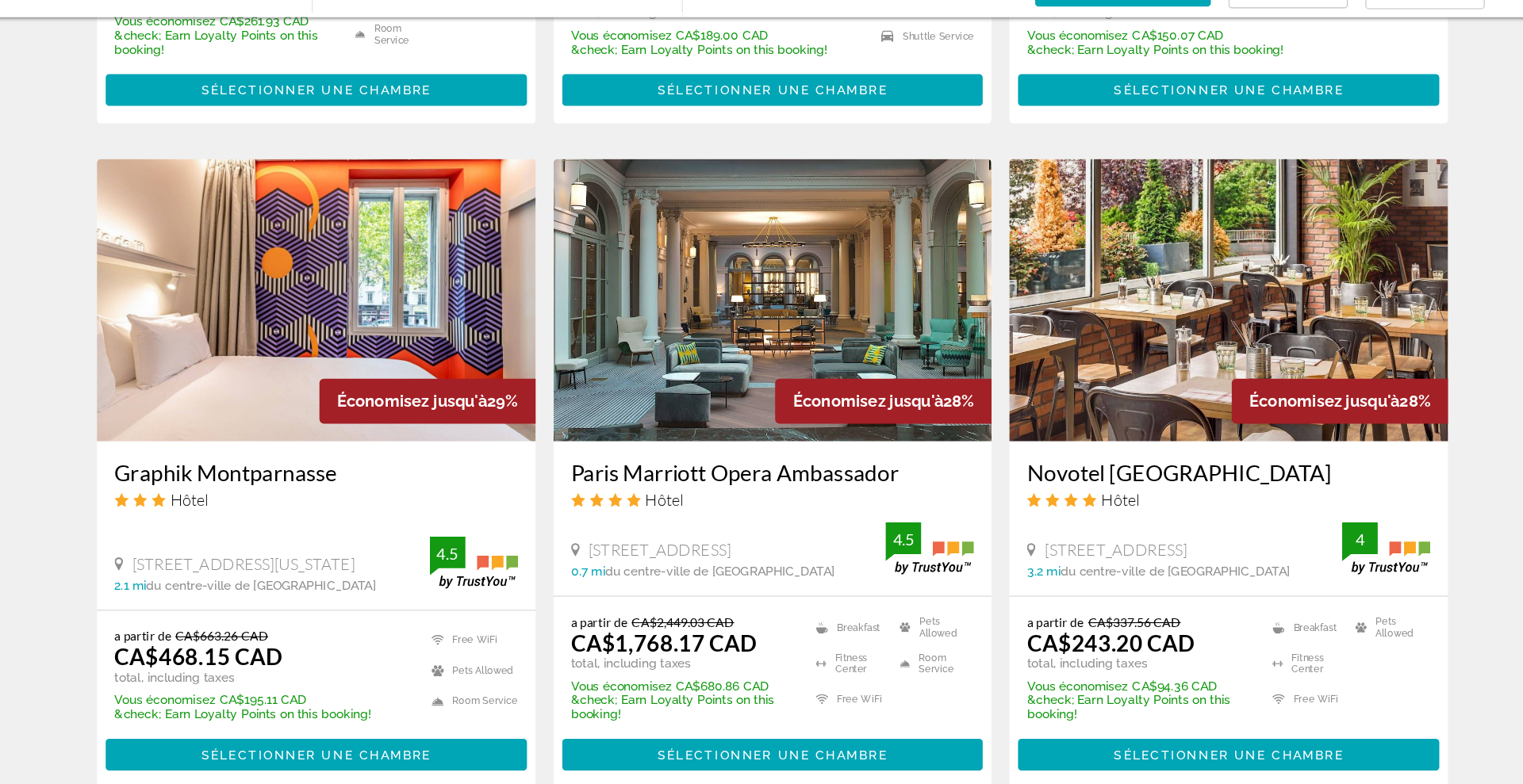
click at [162, 476] on div "Graphik Montparnasse Hôtel [STREET_ADDRESS][US_STATE] 2.1 mi du centre-ville de…" at bounding box center [351, 552] width 394 height 152
drag, startPoint x: 162, startPoint y: 444, endPoint x: 318, endPoint y: 444, distance: 156.0
click at [318, 476] on div "Graphik Montparnasse Hôtel [STREET_ADDRESS][US_STATE] 2.1 mi du centre-ville de…" at bounding box center [351, 552] width 394 height 152
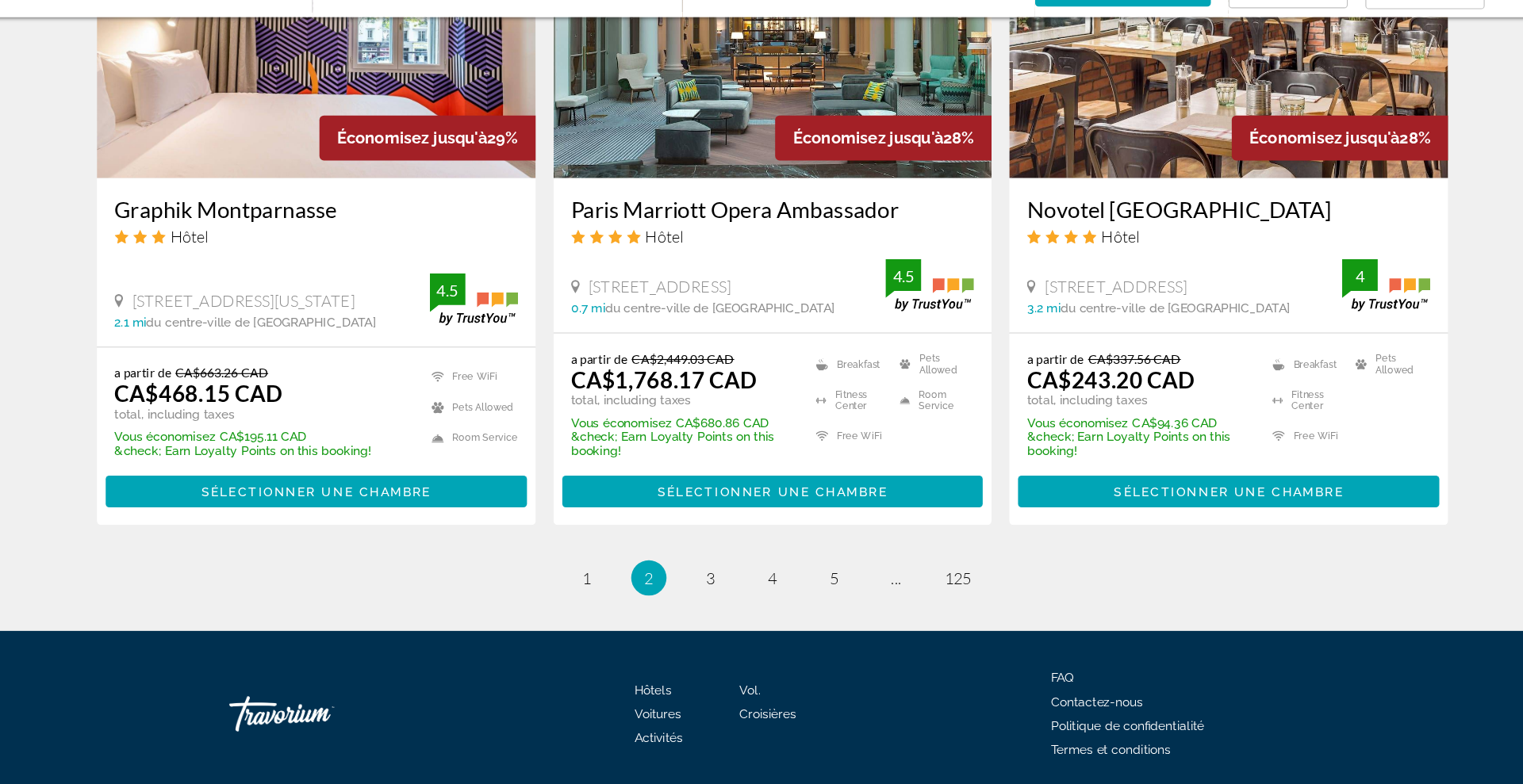
scroll to position [2025, 0]
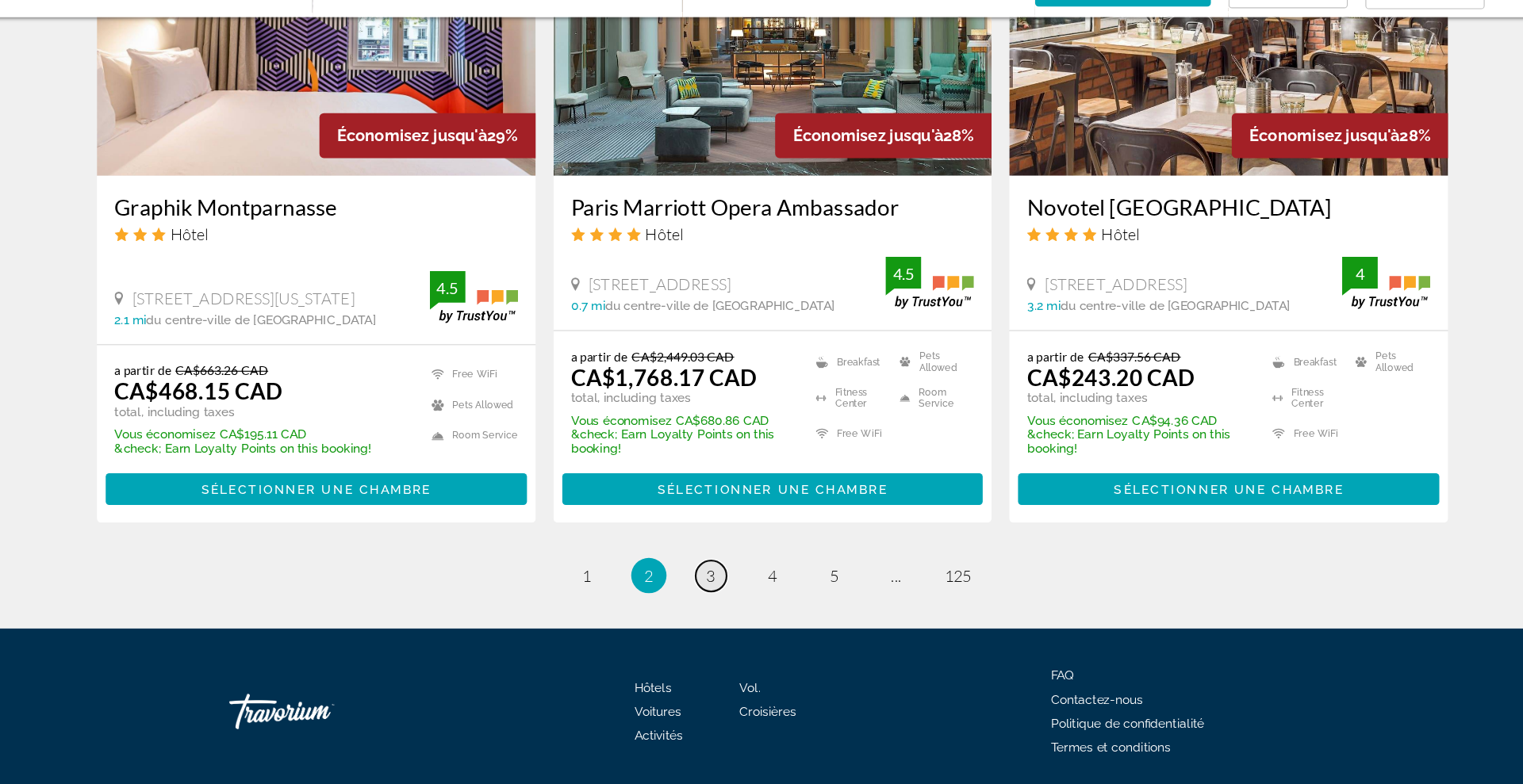
click at [705, 588] on span "3" at bounding box center [706, 597] width 8 height 18
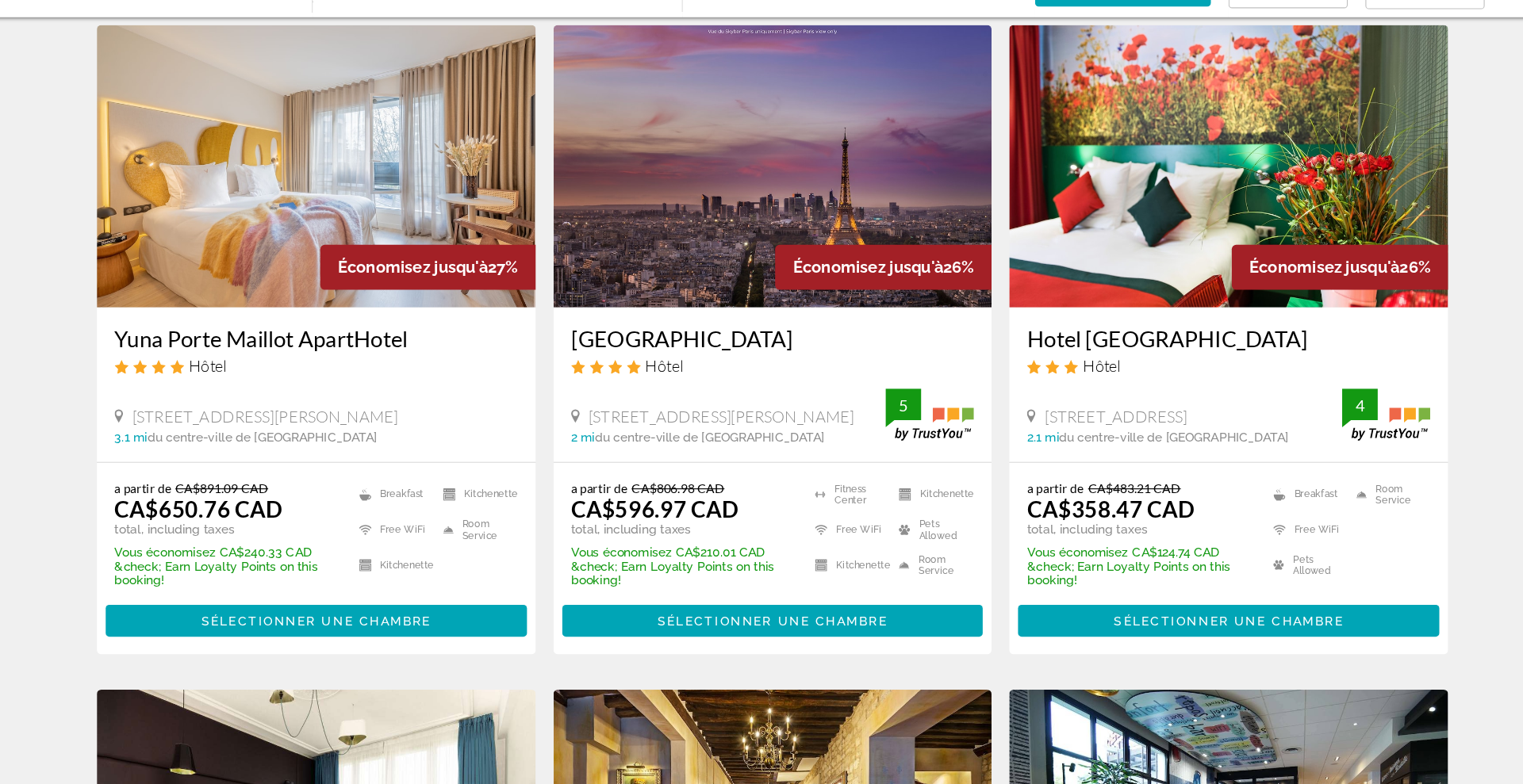
scroll to position [50, 0]
drag, startPoint x: 167, startPoint y: 382, endPoint x: 447, endPoint y: 388, distance: 280.1
click at [447, 388] on div "Yuna Porte Maillot ApartHotel Hôtel [STREET_ADDRESS][PERSON_NAME] 3.1 mi du cen…" at bounding box center [351, 425] width 394 height 139
click at [362, 194] on img "Contenu principal" at bounding box center [351, 228] width 394 height 254
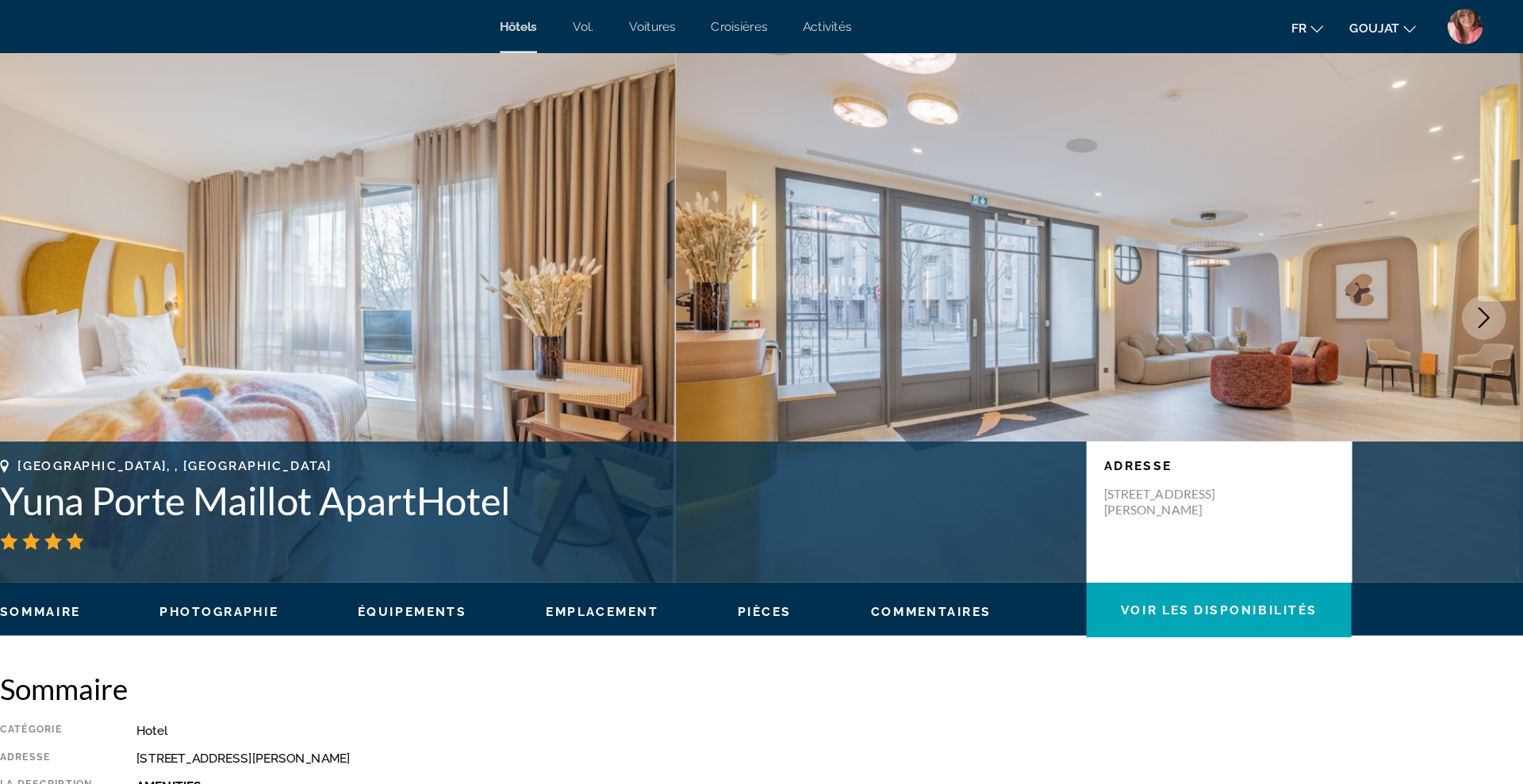
click at [1480, 291] on icon "Next image" at bounding box center [1486, 285] width 19 height 19
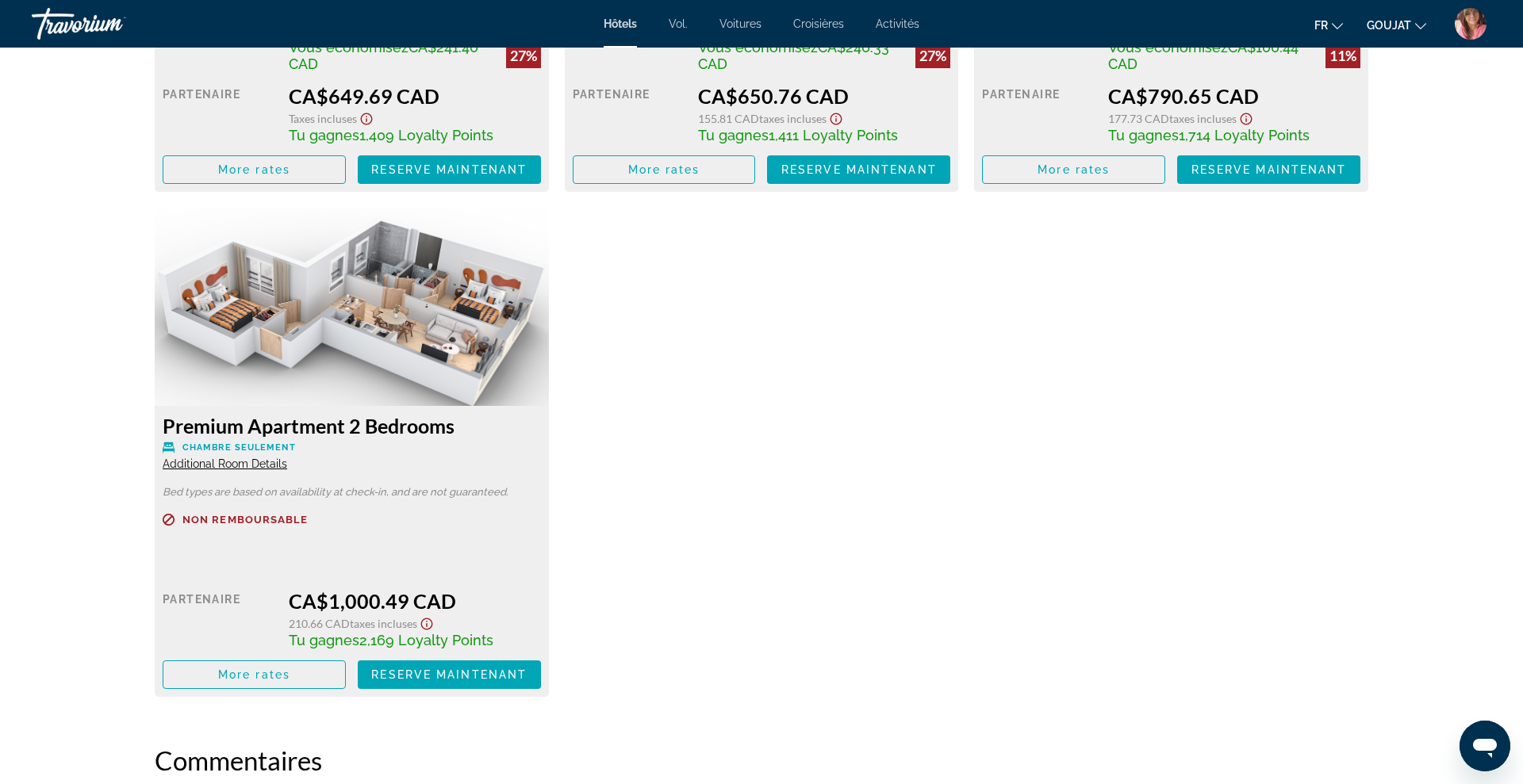
scroll to position [2385, 0]
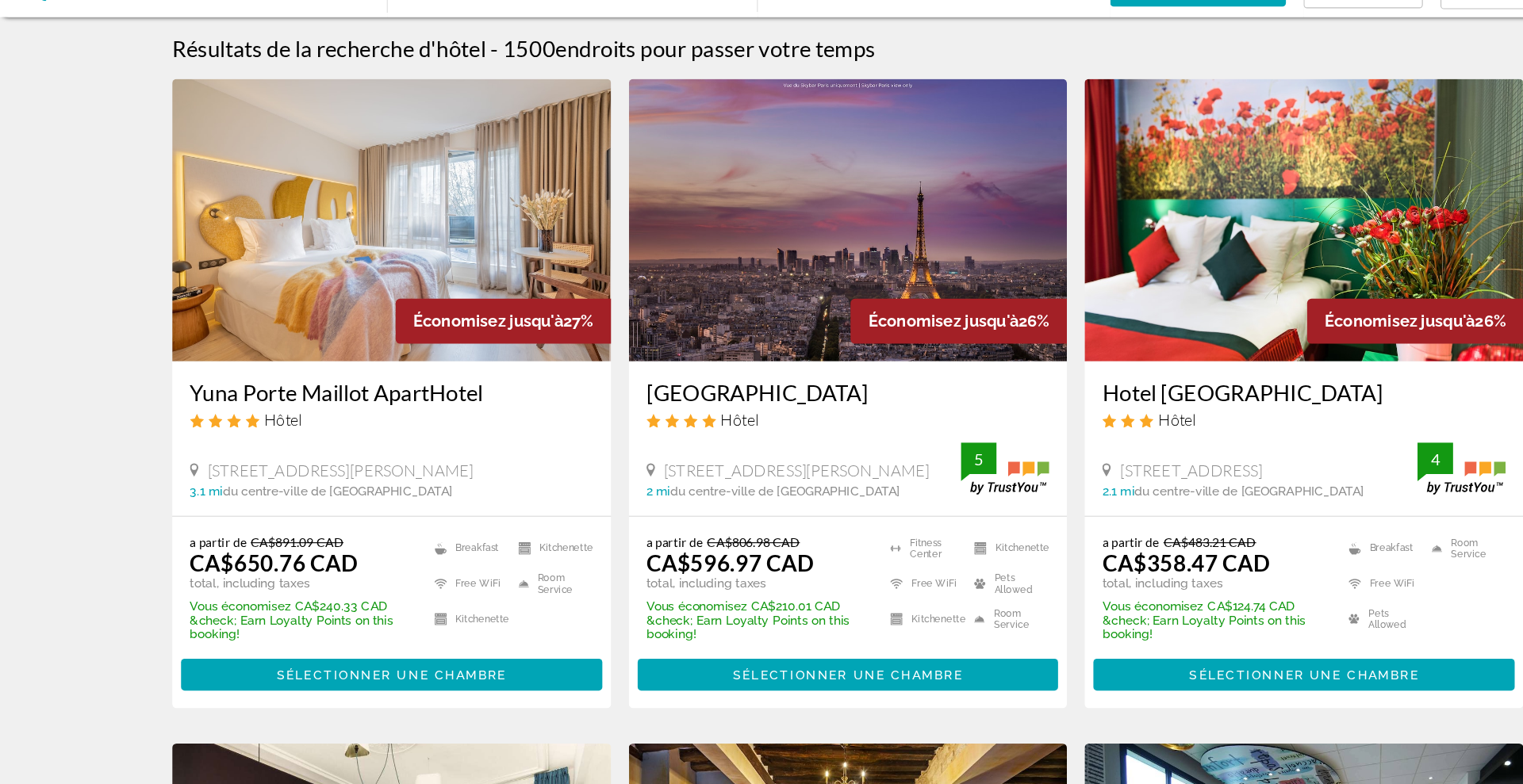
drag, startPoint x: 575, startPoint y: 431, endPoint x: 883, endPoint y: 430, distance: 308.0
click at [883, 430] on div "[GEOGRAPHIC_DATA] Hôtel [STREET_ADDRESS][PERSON_NAME] 2 mi du centre-ville de […" at bounding box center [762, 473] width 394 height 139
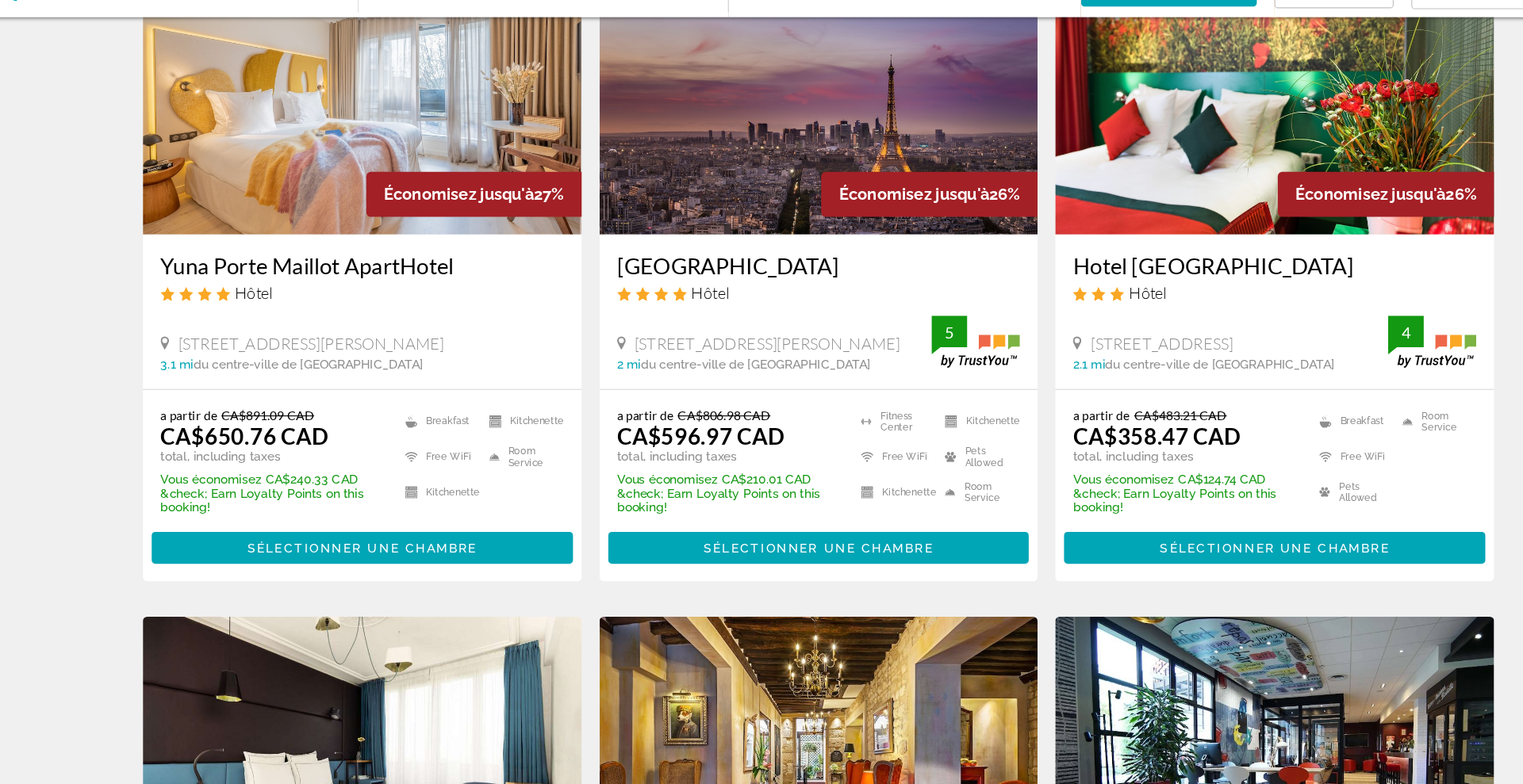
scroll to position [120, 0]
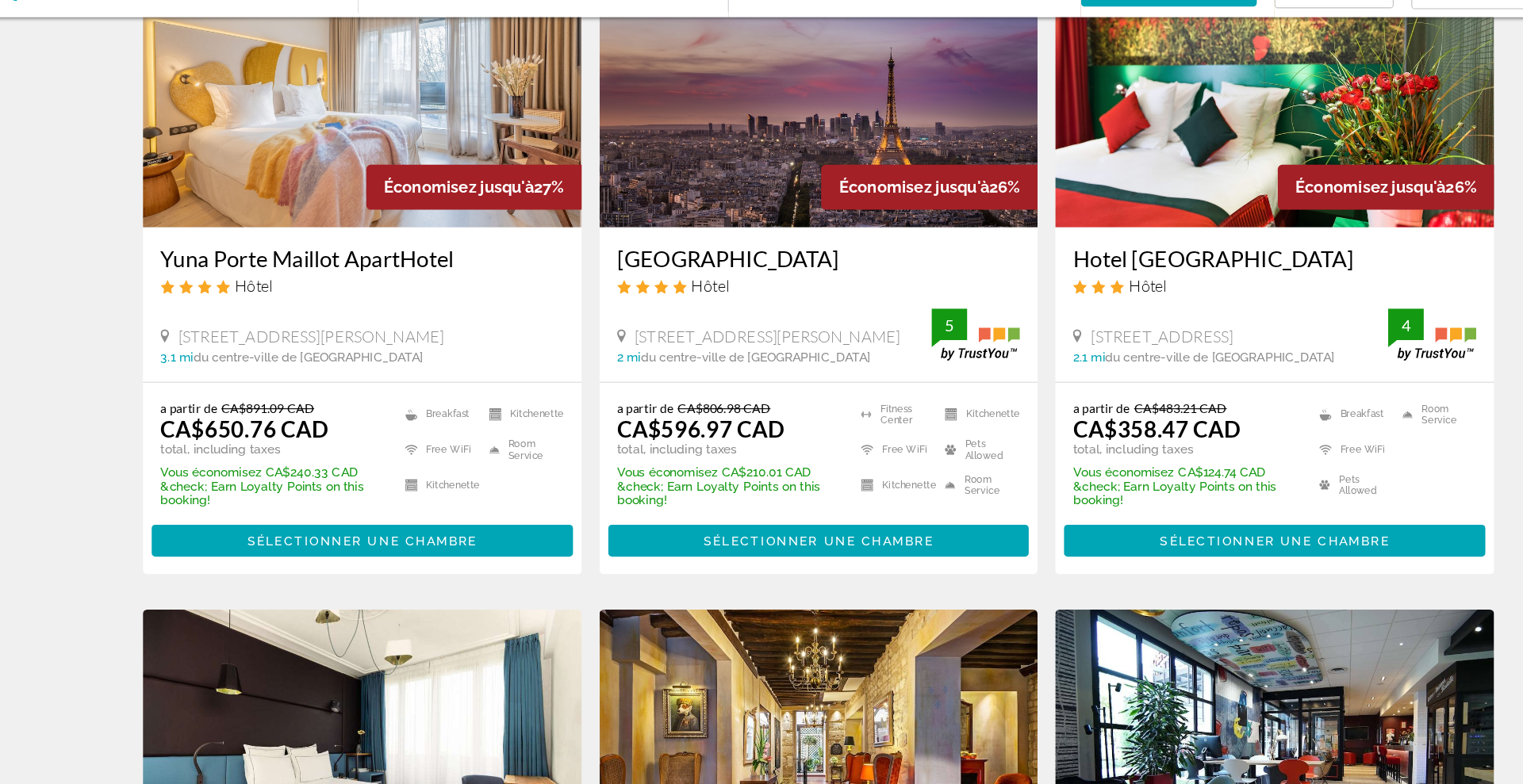
drag, startPoint x: 984, startPoint y: 310, endPoint x: 1286, endPoint y: 316, distance: 302.1
click at [1286, 316] on div "Hotel [GEOGRAPHIC_DATA] Hôtel [STREET_ADDRESS] 2.1 mi du centre-ville de [GEOGR…" at bounding box center [1171, 353] width 394 height 139
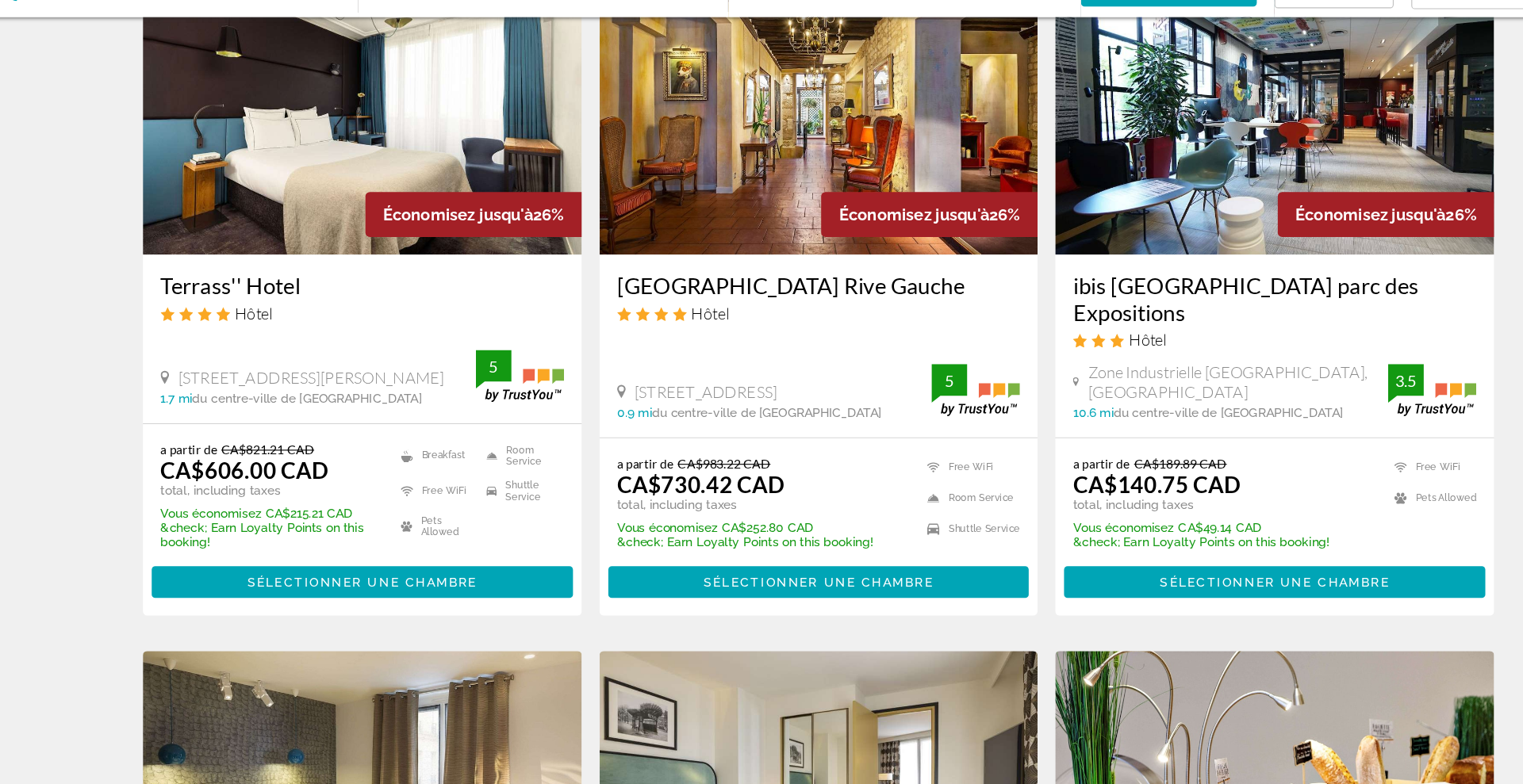
scroll to position [700, 0]
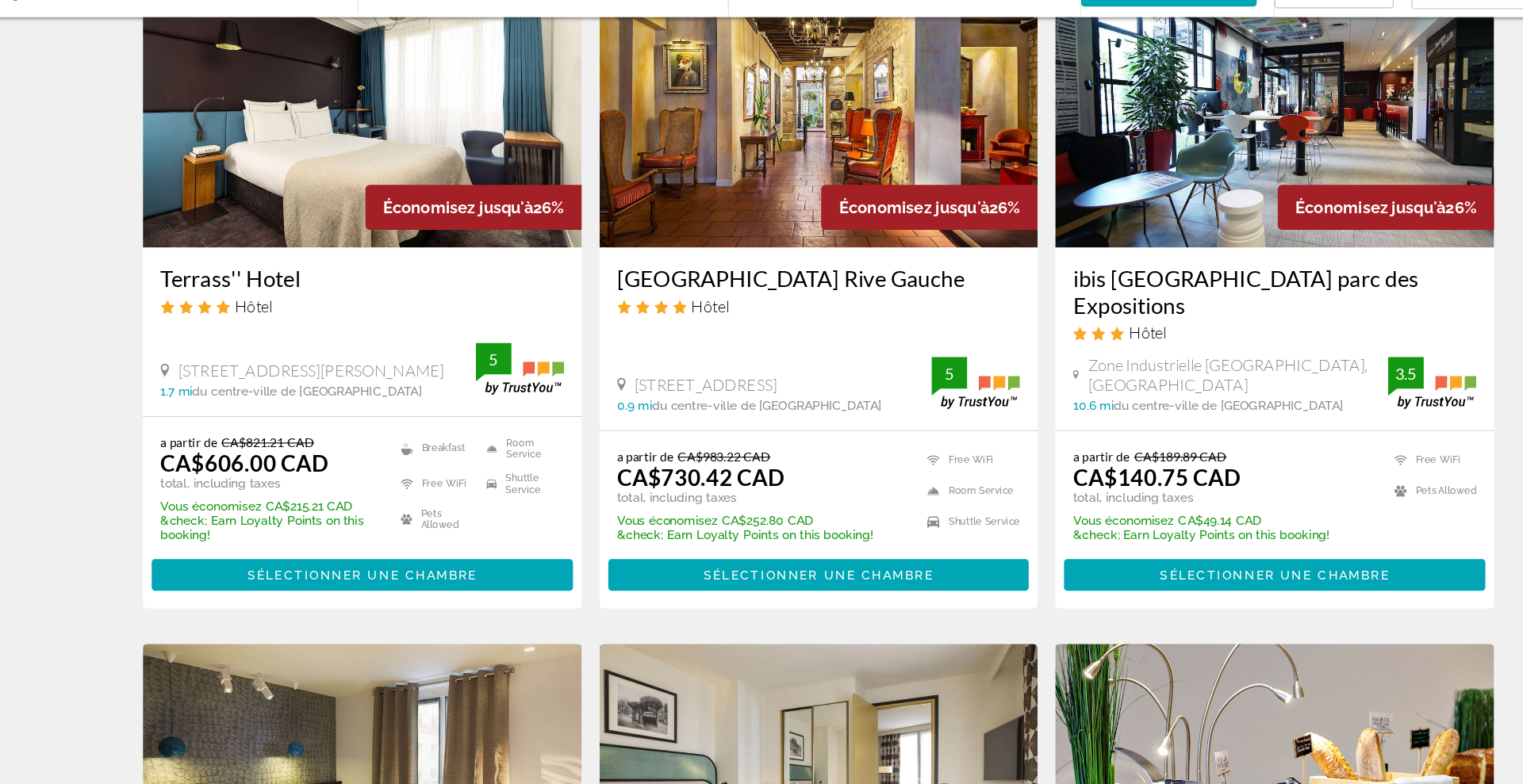
drag, startPoint x: 168, startPoint y: 327, endPoint x: 309, endPoint y: 331, distance: 141.1
click at [309, 331] on div "Terrass'' Hotel Hôtel [STREET_ADDRESS][PERSON_NAME] 1.7 mi du centre-ville de […" at bounding box center [351, 377] width 394 height 152
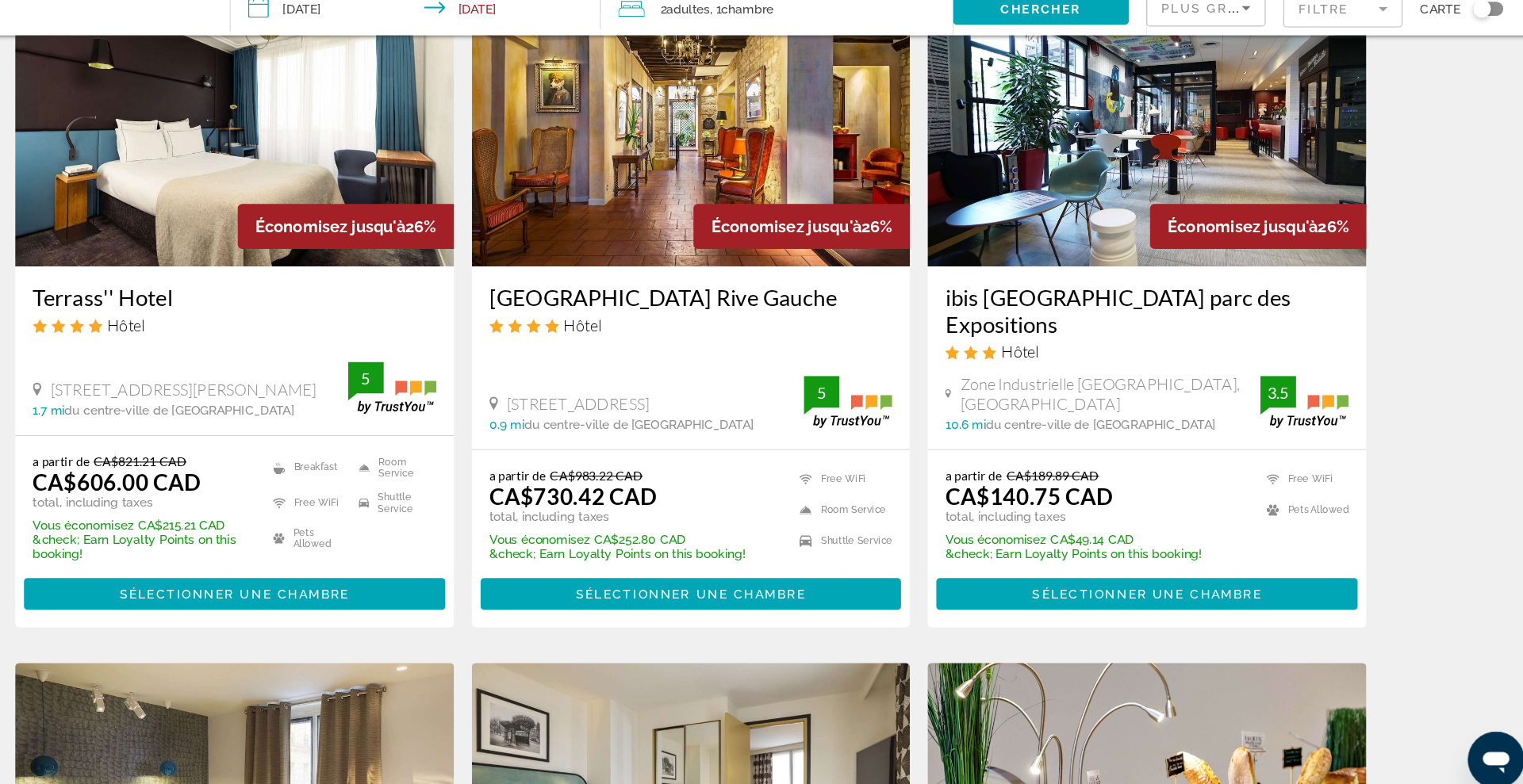
scroll to position [699, 0]
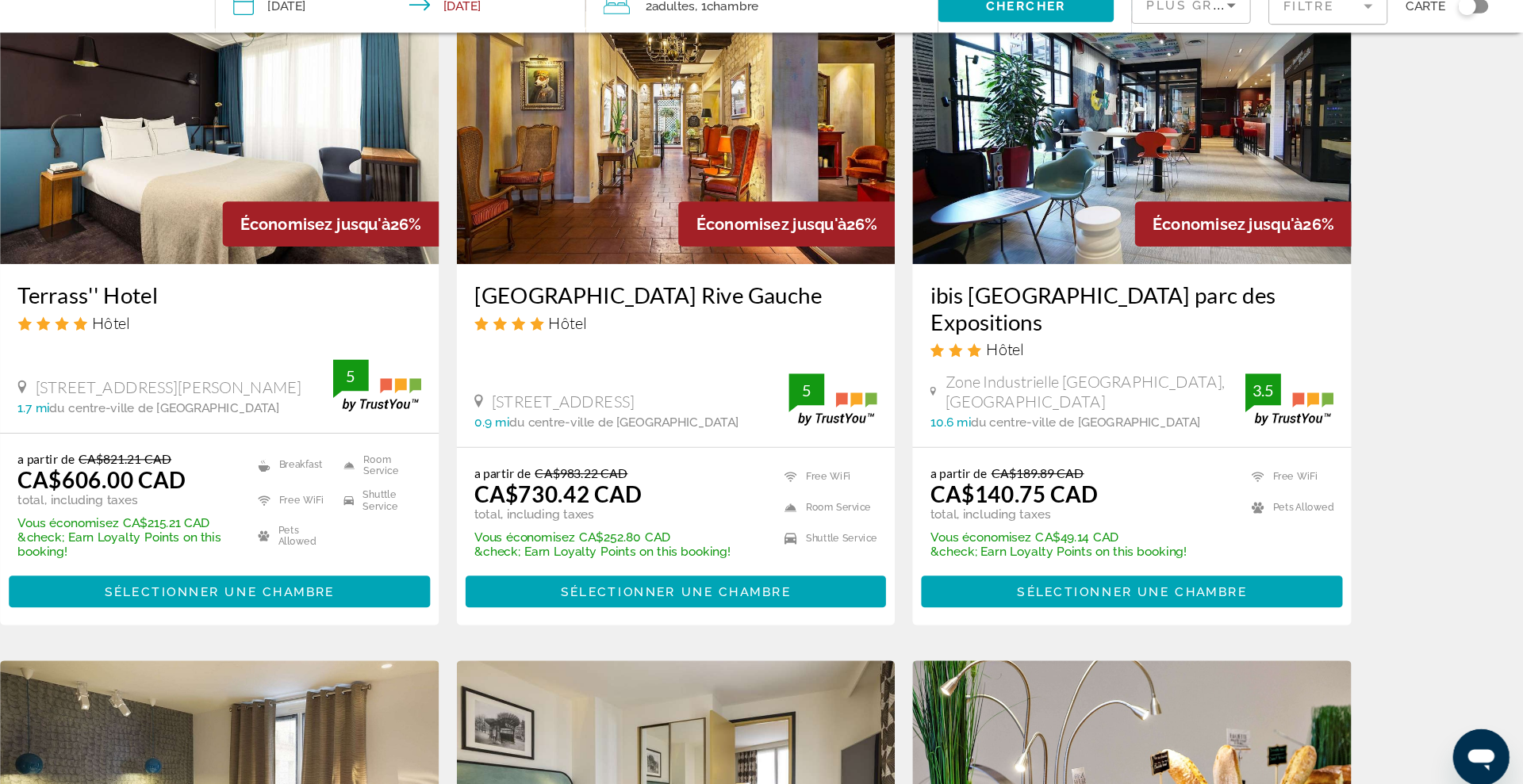
drag, startPoint x: 984, startPoint y: 335, endPoint x: 1106, endPoint y: 352, distance: 123.2
click at [1106, 352] on div "ibis [GEOGRAPHIC_DATA] parc des Expositions Hôtel [GEOGRAPHIC_DATA], [GEOGRAPHI…" at bounding box center [1171, 384] width 394 height 164
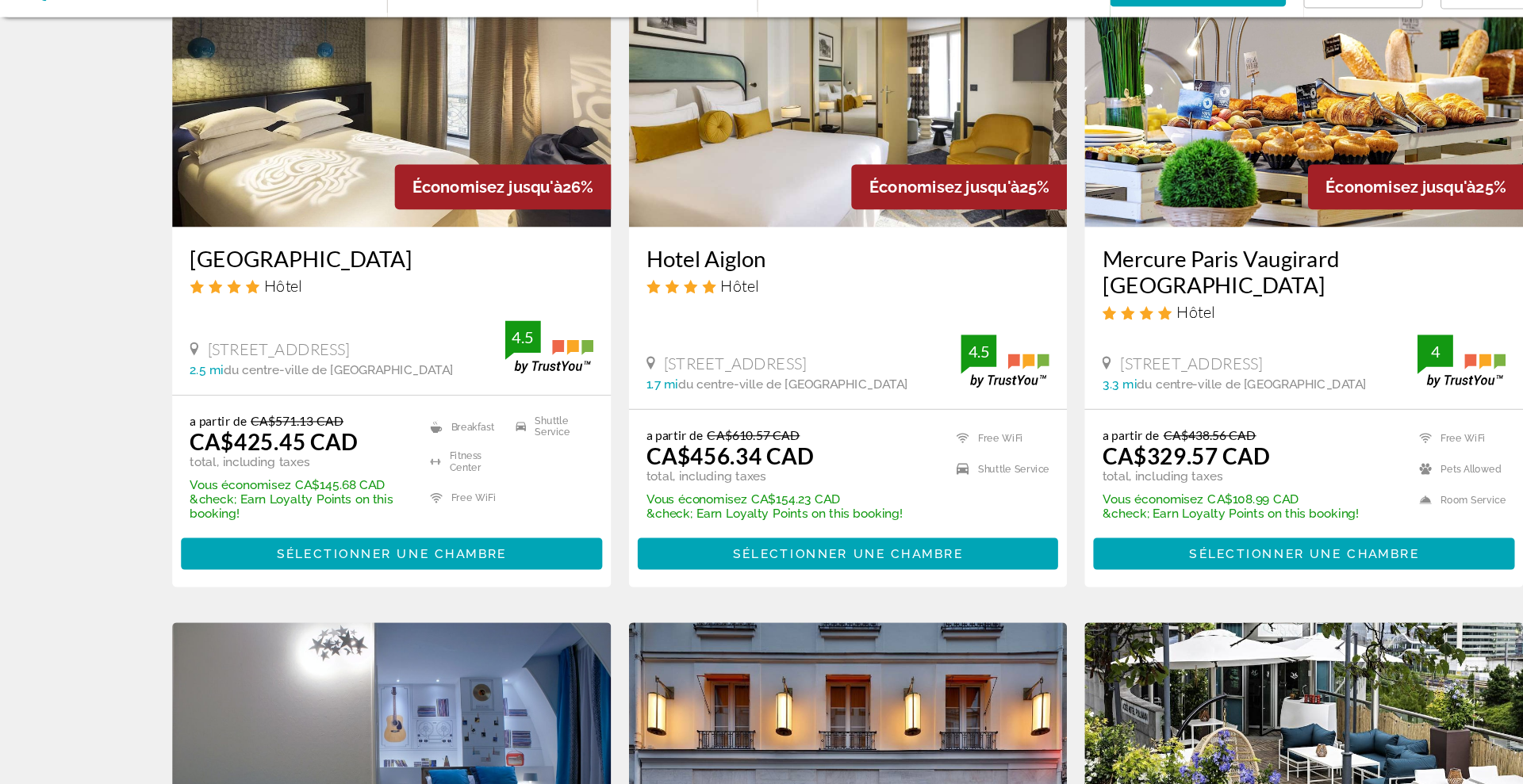
scroll to position [1323, 0]
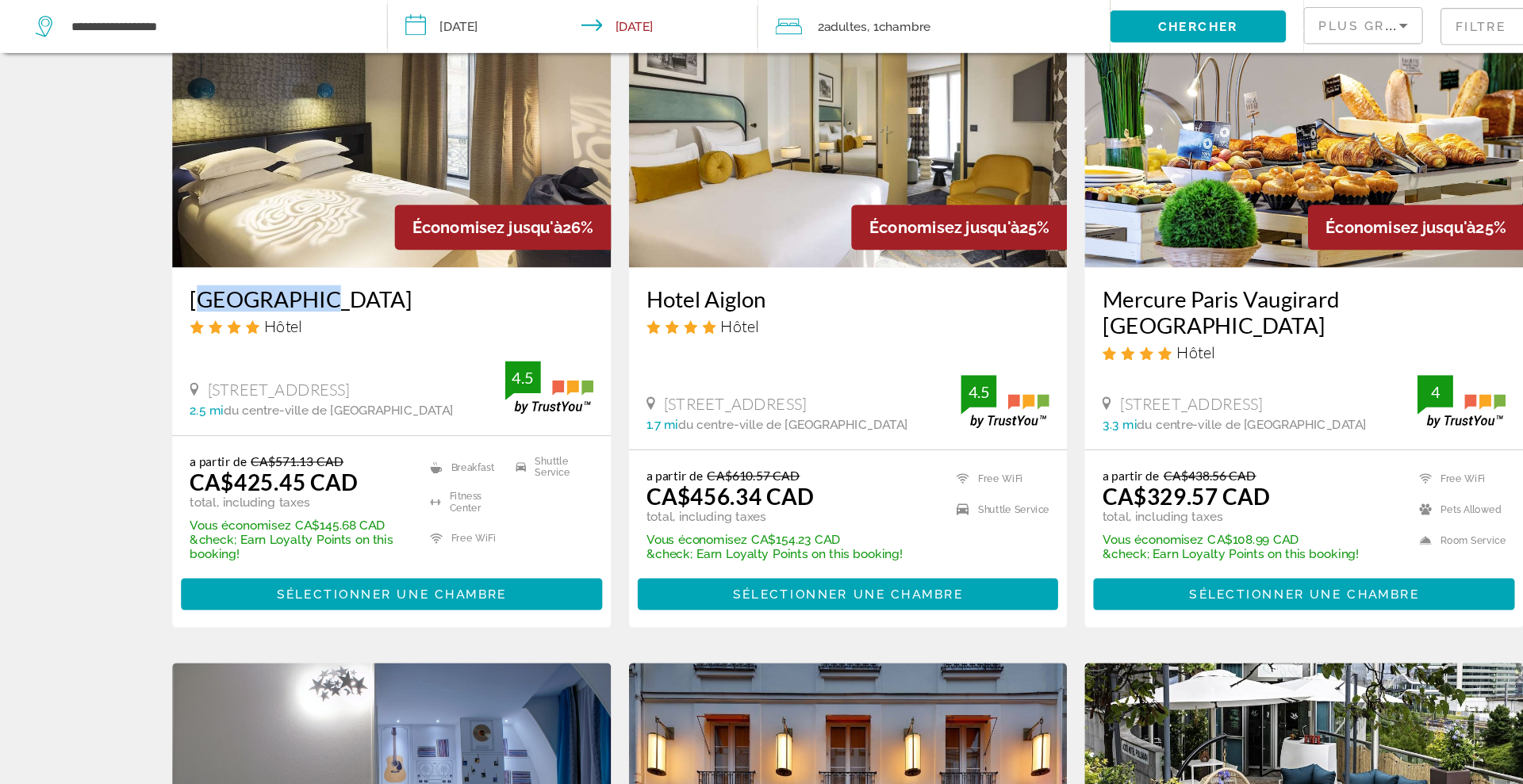
drag, startPoint x: 166, startPoint y: 316, endPoint x: 306, endPoint y: 318, distance: 140.0
click at [306, 318] on div "[GEOGRAPHIC_DATA] Hôtel [STREET_ADDRESS] 2.5 mi du centre-ville de [GEOGRAPHIC_…" at bounding box center [351, 362] width 394 height 150
drag, startPoint x: 579, startPoint y: 315, endPoint x: 717, endPoint y: 317, distance: 138.0
click at [717, 317] on div "Hotel Aiglon Hôtel [STREET_ADDRESS] 1.7 mi du centre-ville de [GEOGRAPHIC_DATA]…" at bounding box center [762, 369] width 394 height 163
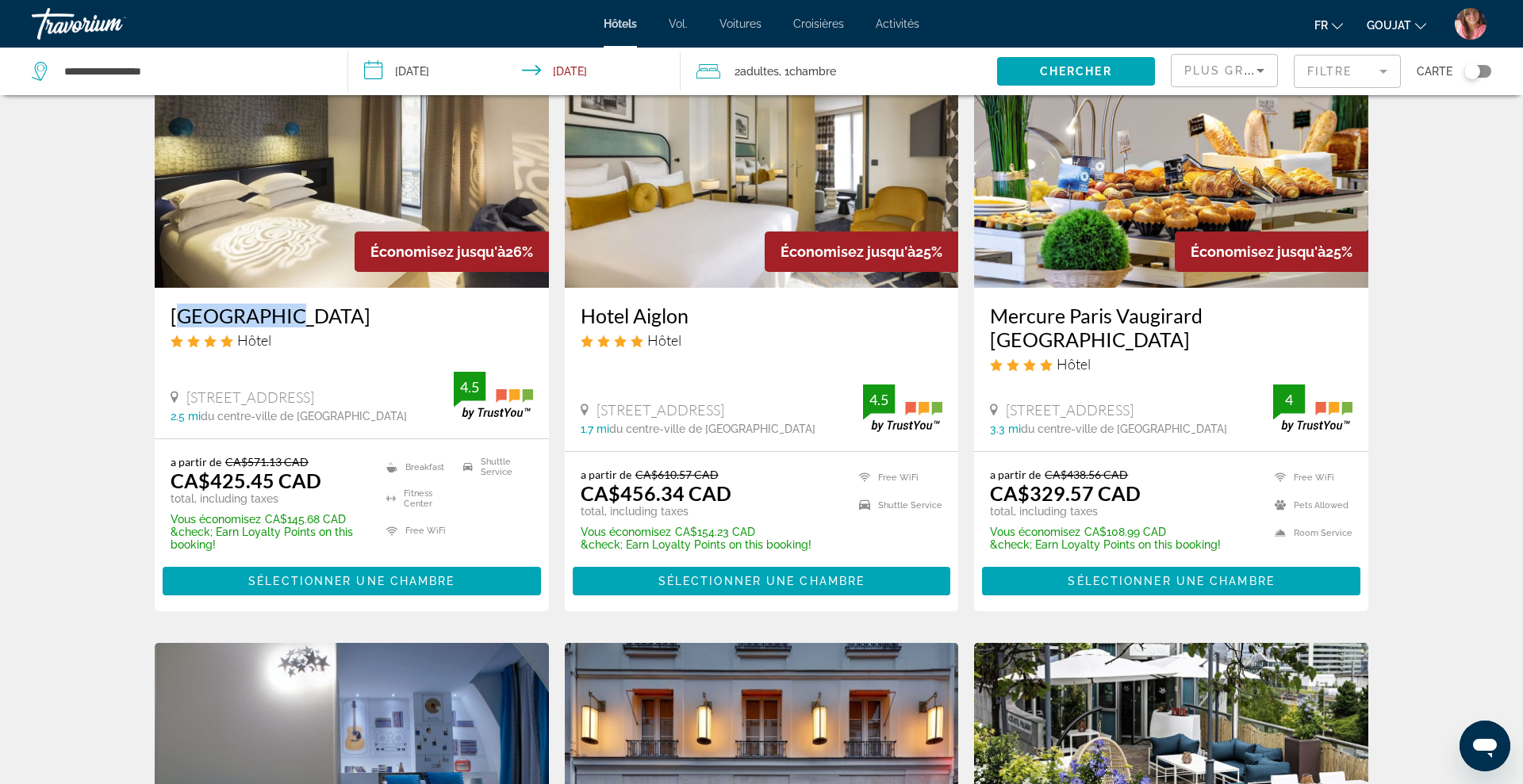
drag, startPoint x: 986, startPoint y: 314, endPoint x: 1079, endPoint y: 340, distance: 96.6
click at [1079, 340] on div "Mercure Paris Vaugirard [GEOGRAPHIC_DATA] Hôtel [STREET_ADDRESS] 3.3 mi du cent…" at bounding box center [1171, 369] width 394 height 163
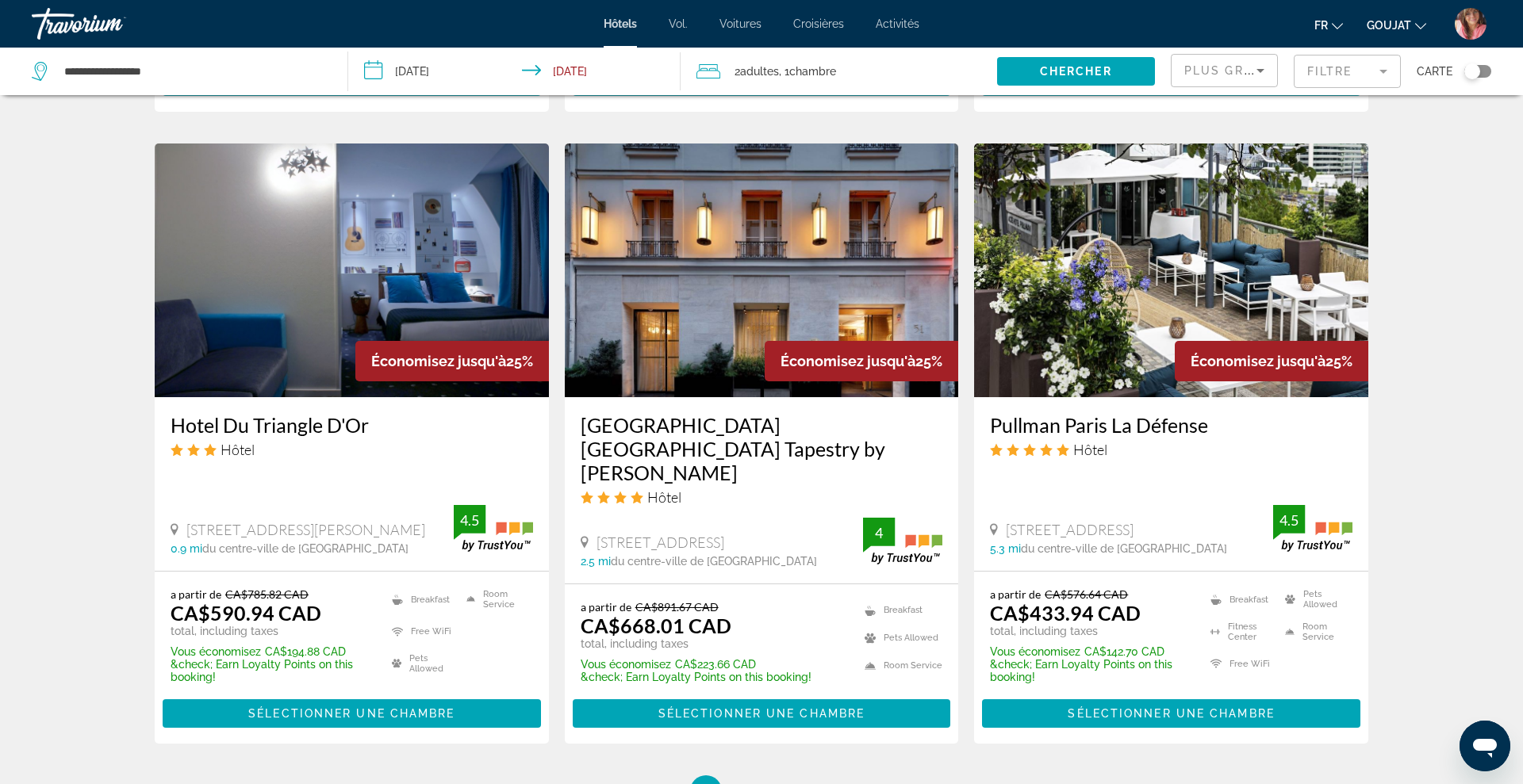
scroll to position [1817, 0]
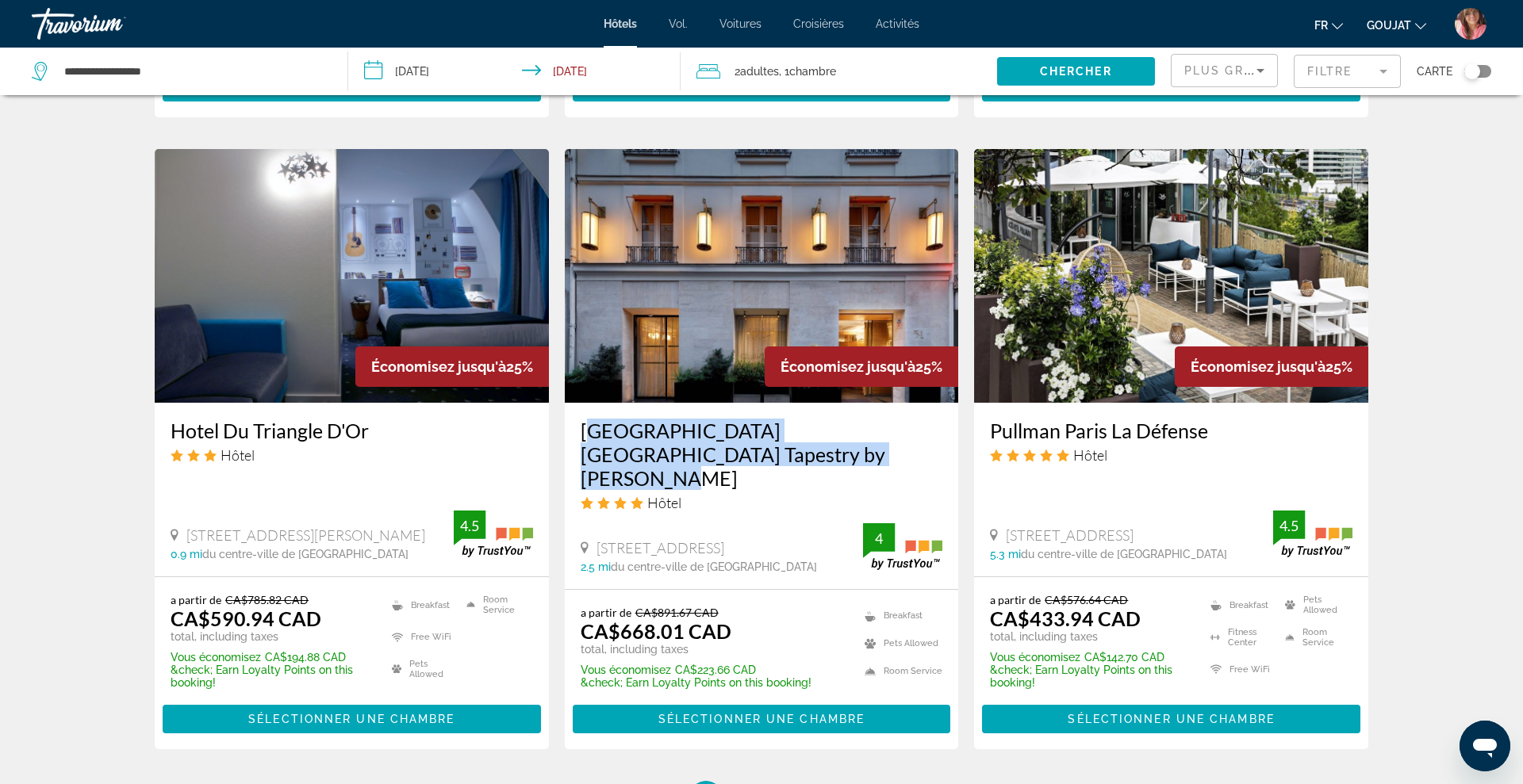
drag, startPoint x: 577, startPoint y: 428, endPoint x: 751, endPoint y: 449, distance: 175.3
click at [751, 449] on div "[GEOGRAPHIC_DATA] [GEOGRAPHIC_DATA] Tapestry by [PERSON_NAME] Hôtel [STREET_ADD…" at bounding box center [762, 496] width 394 height 187
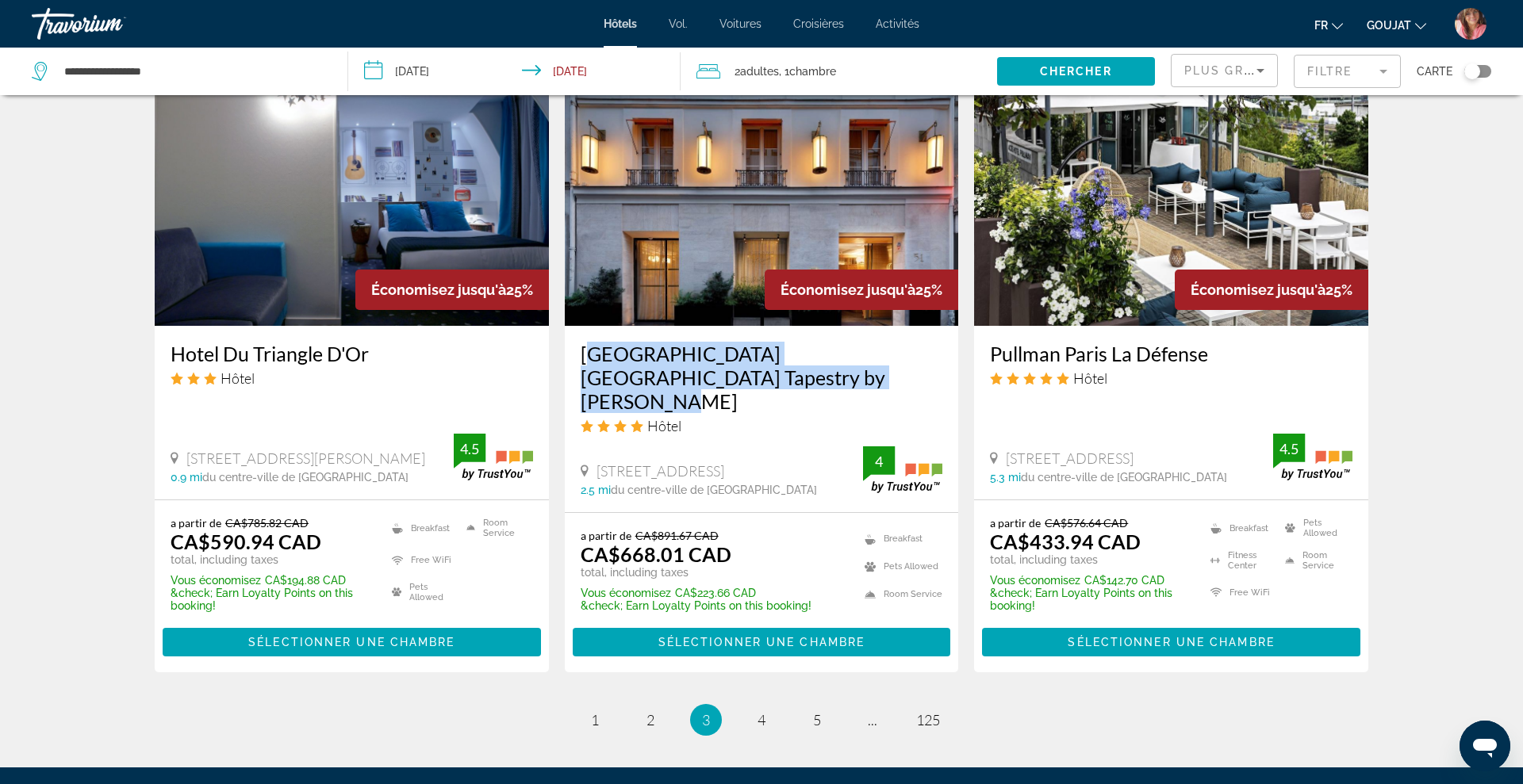
scroll to position [1895, 0]
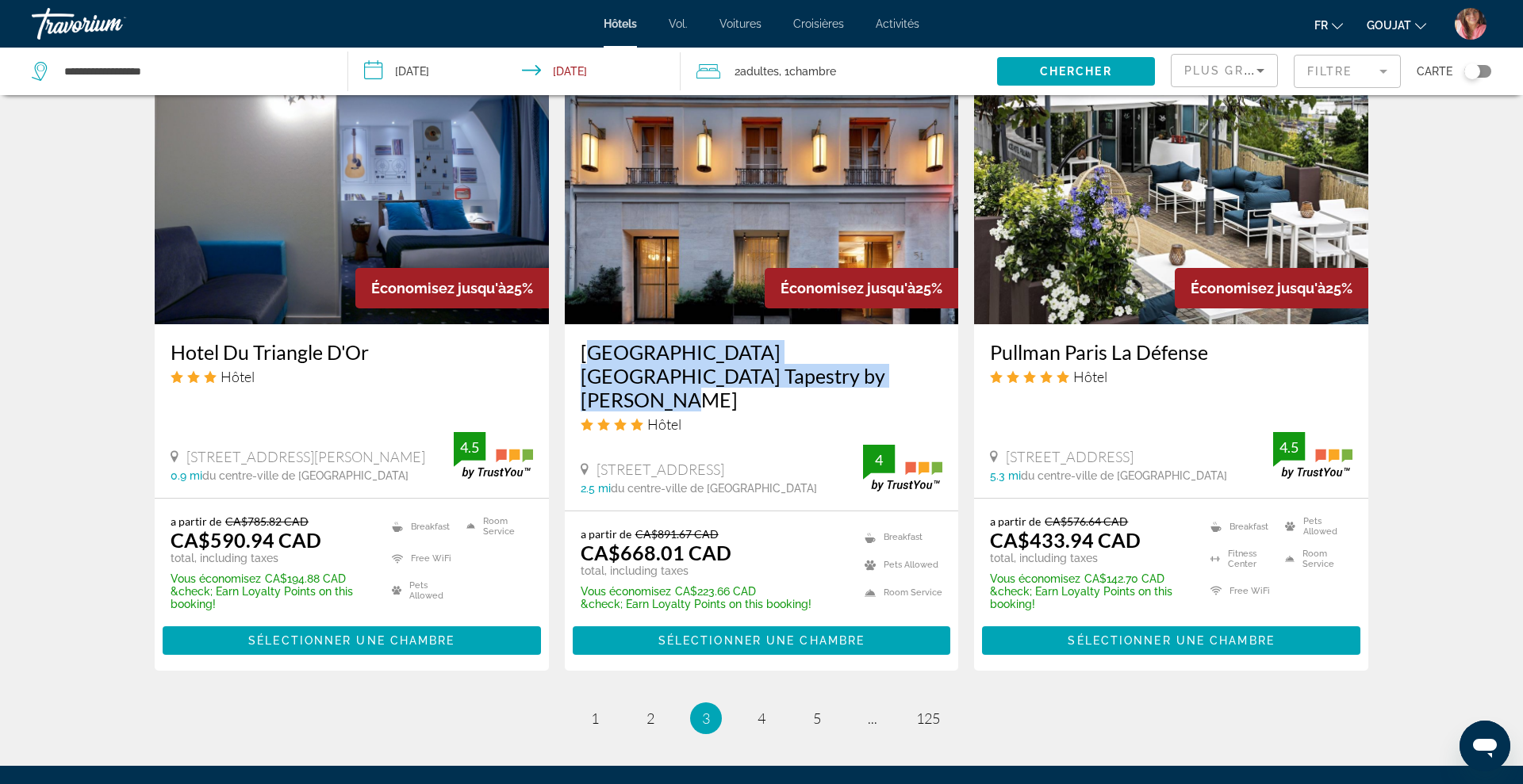
drag, startPoint x: 984, startPoint y: 353, endPoint x: 1233, endPoint y: 352, distance: 249.0
click at [1233, 352] on div "Pullman Paris La Défense Hôtel [STREET_ADDRESS] 5.3 mi du centre-ville de [GEOG…" at bounding box center [1171, 411] width 394 height 174
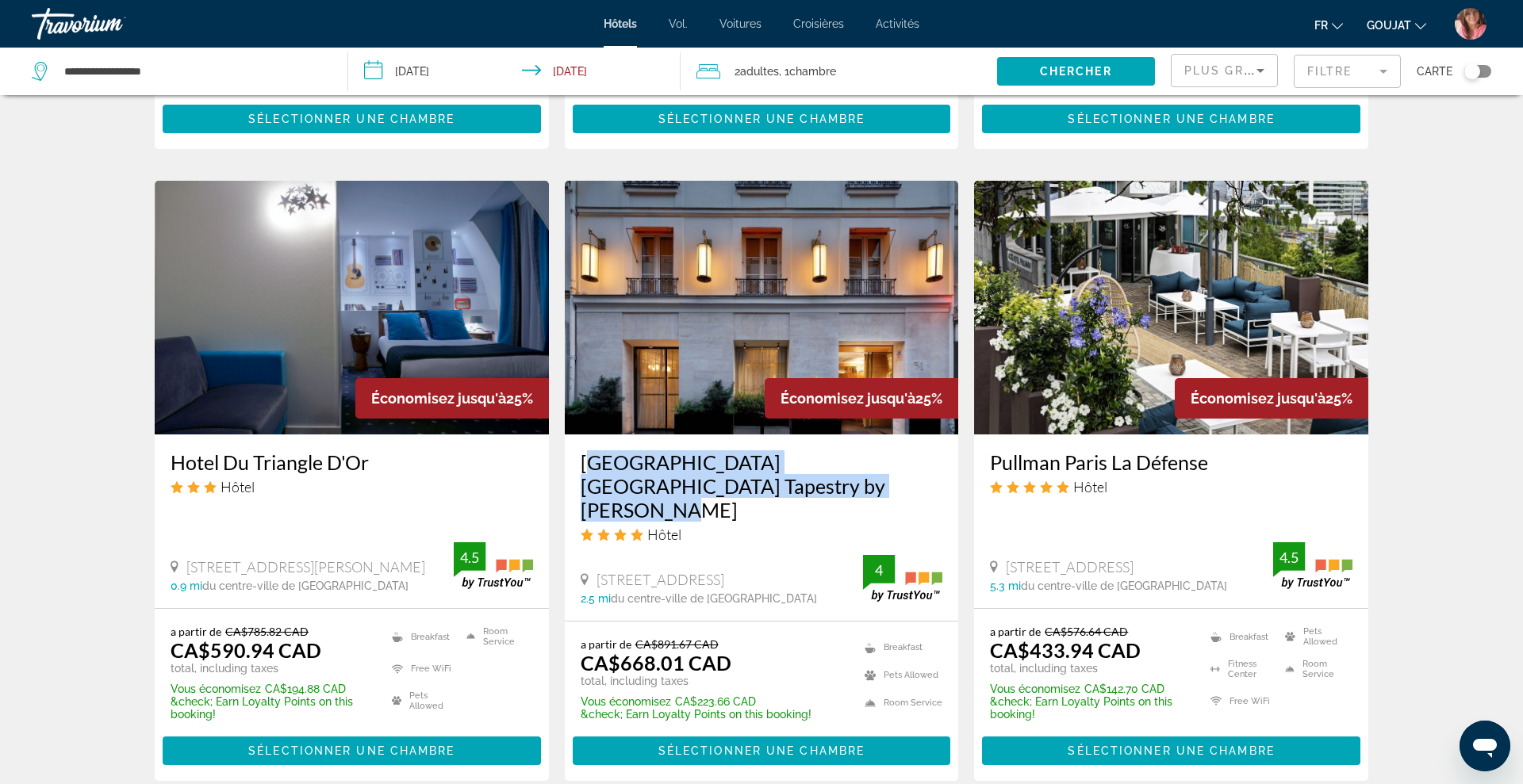
click at [1145, 350] on img "Contenu principal" at bounding box center [1171, 308] width 394 height 254
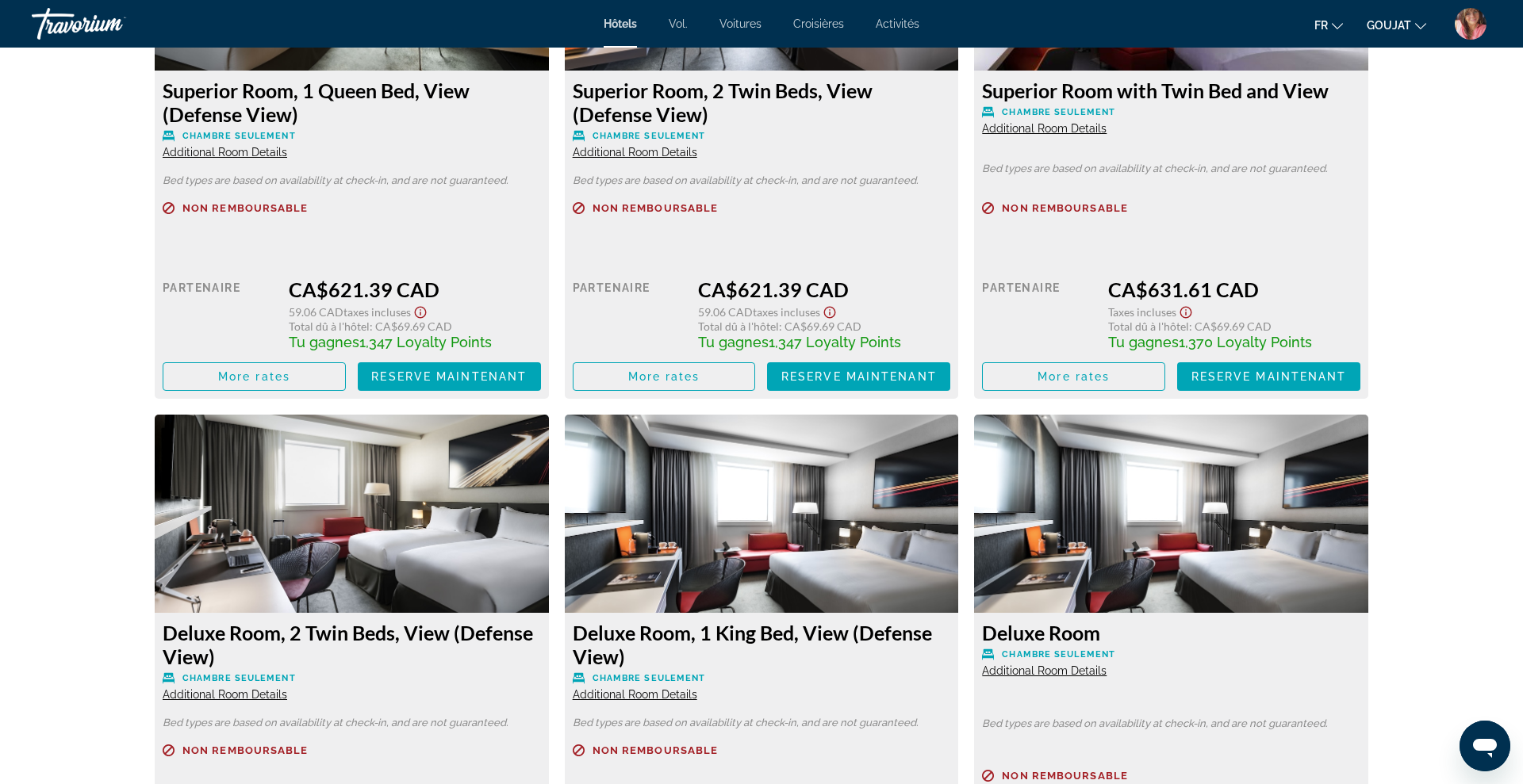
scroll to position [2948, 0]
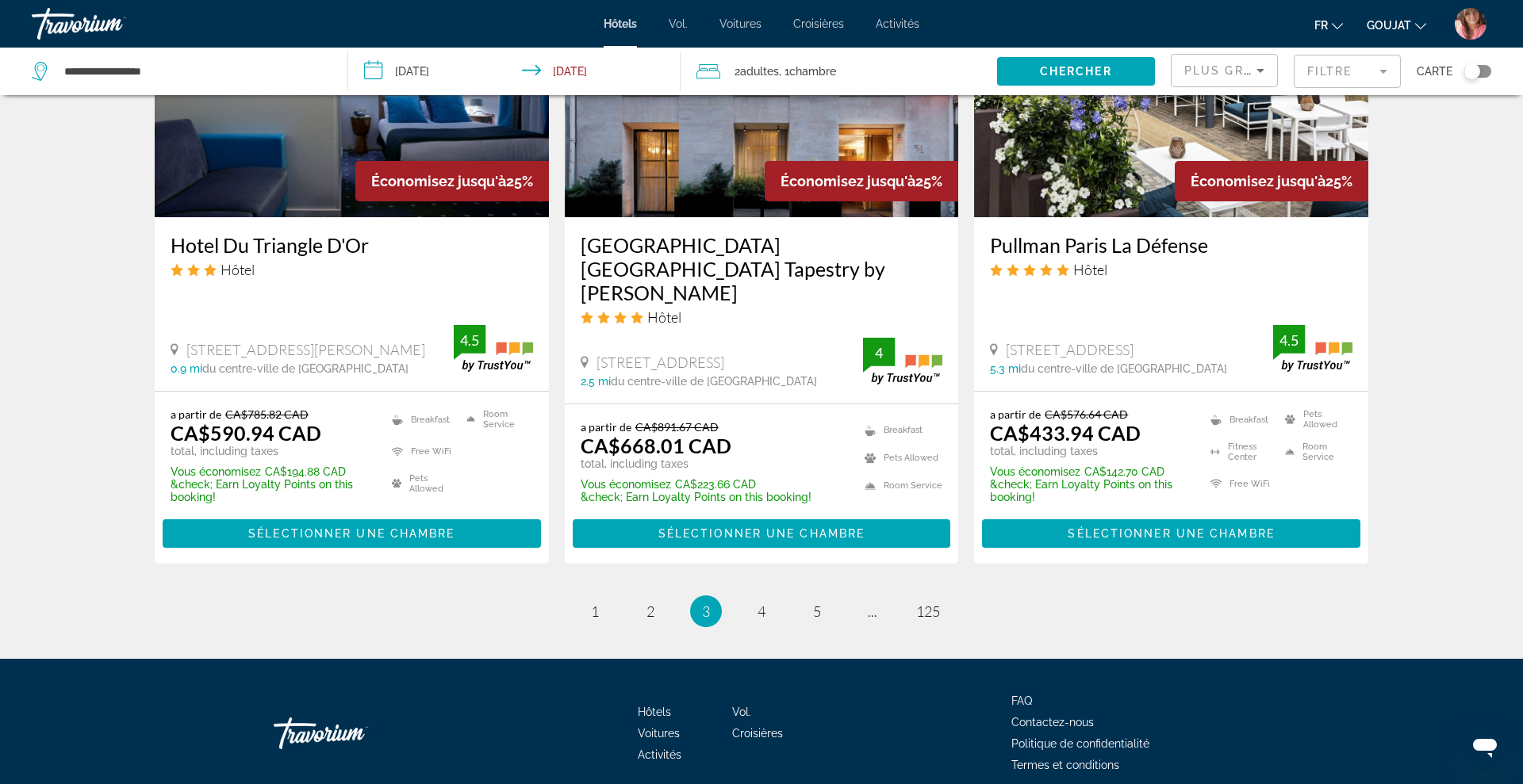
scroll to position [2047, 0]
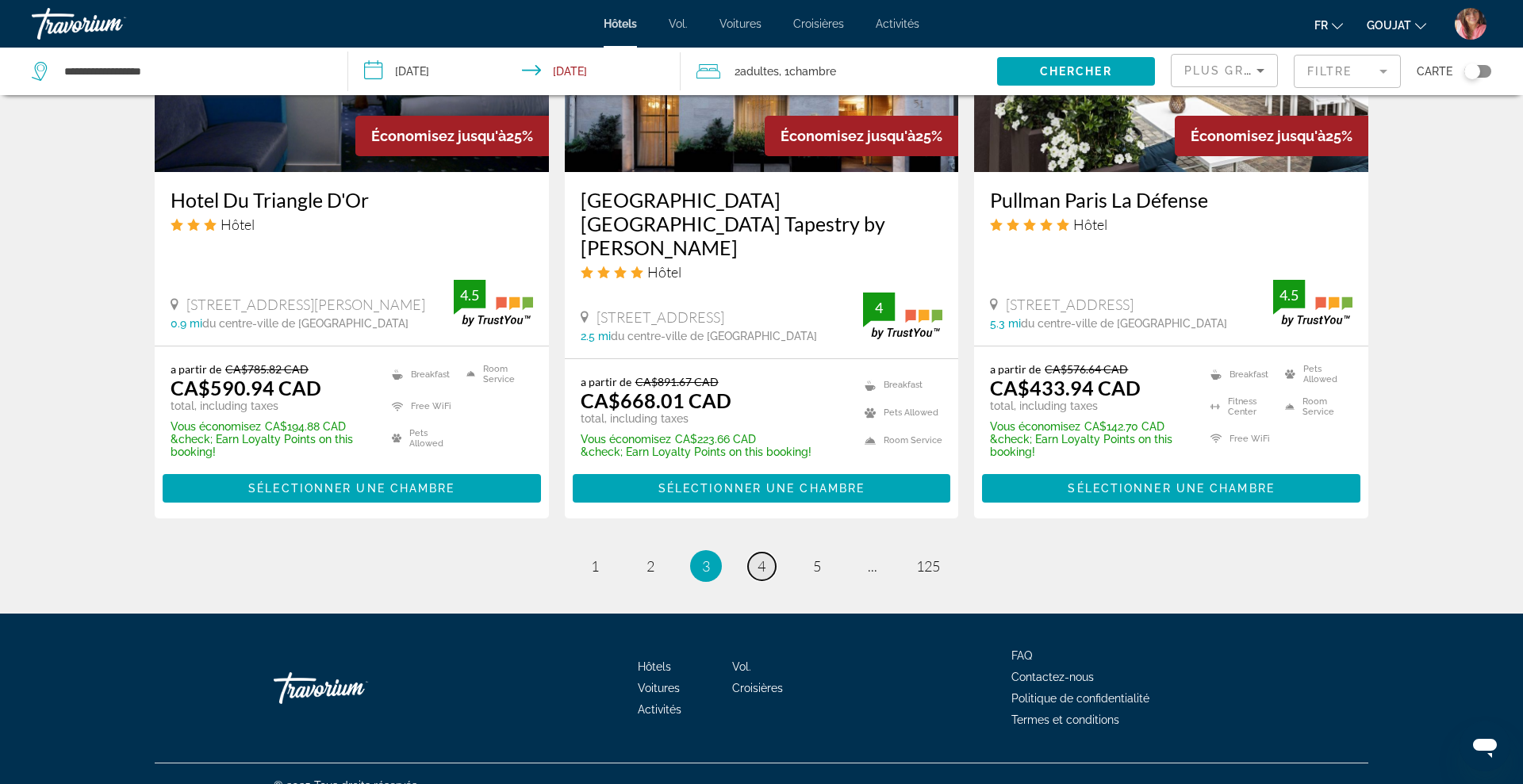
click at [763, 558] on span "4" at bounding box center [762, 567] width 8 height 18
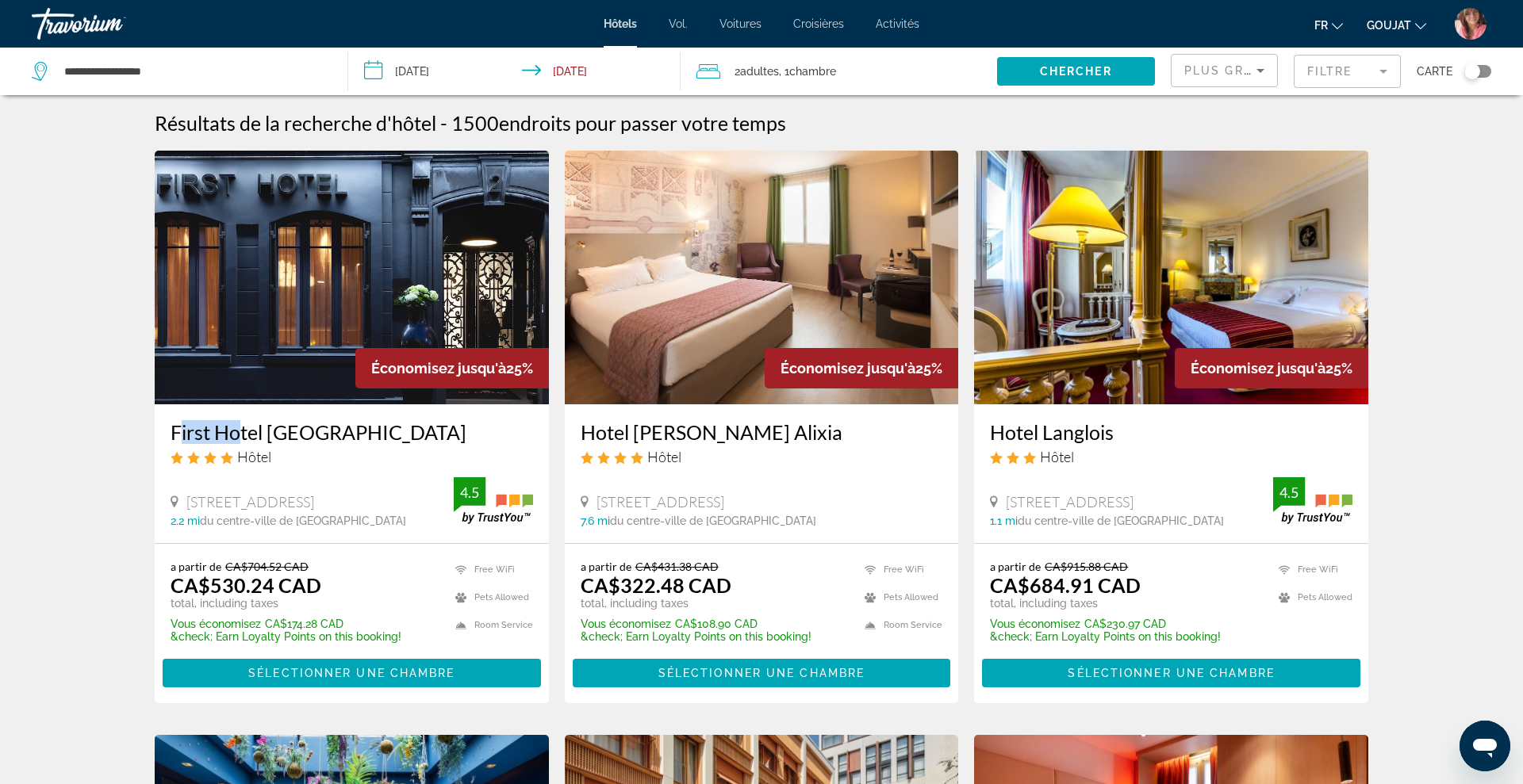
drag, startPoint x: 163, startPoint y: 431, endPoint x: 330, endPoint y: 432, distance: 167.0
click at [330, 432] on div "First Hotel [GEOGRAPHIC_DATA] Hôtel [STREET_ADDRESS] 2.2 mi du centre-ville de …" at bounding box center [351, 473] width 394 height 139
click at [166, 430] on div "First Hotel [GEOGRAPHIC_DATA] Hôtel [STREET_ADDRESS] 2.2 mi du centre-ville de …" at bounding box center [351, 473] width 394 height 139
click at [171, 430] on h3 "First Hotel [GEOGRAPHIC_DATA]" at bounding box center [351, 432] width 362 height 24
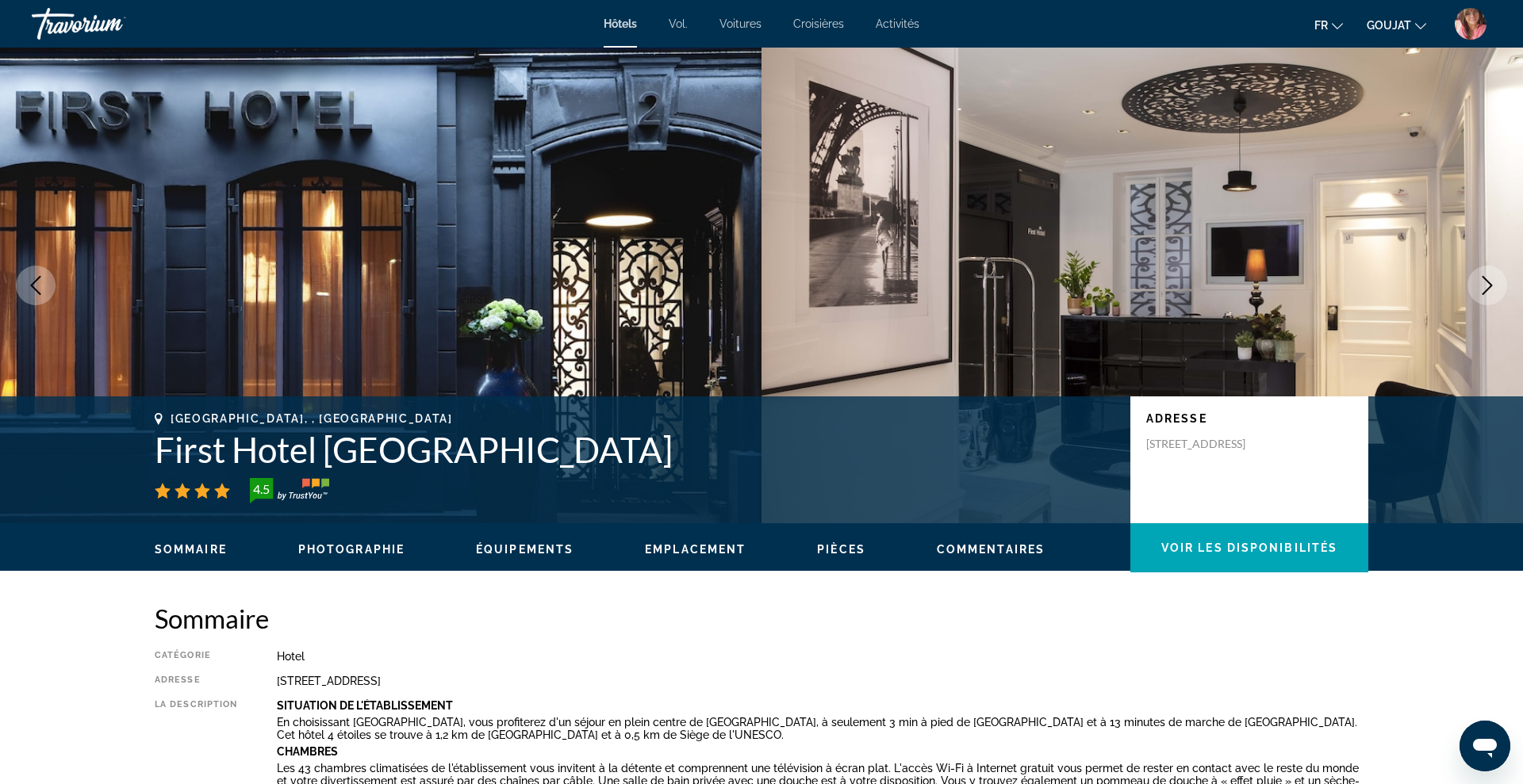
click at [330, 440] on h1 "First Hotel [GEOGRAPHIC_DATA]" at bounding box center [634, 450] width 960 height 42
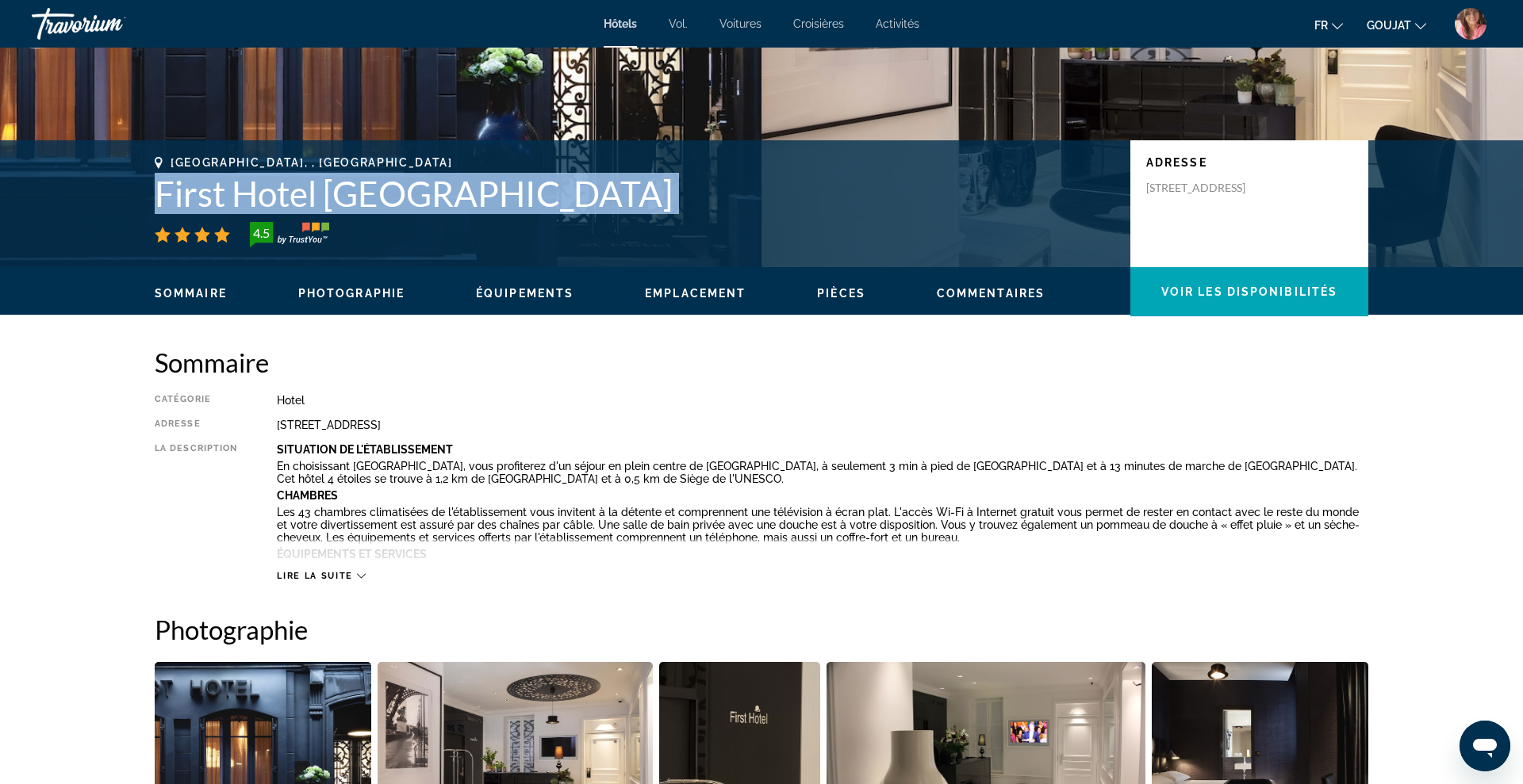
scroll to position [760, 0]
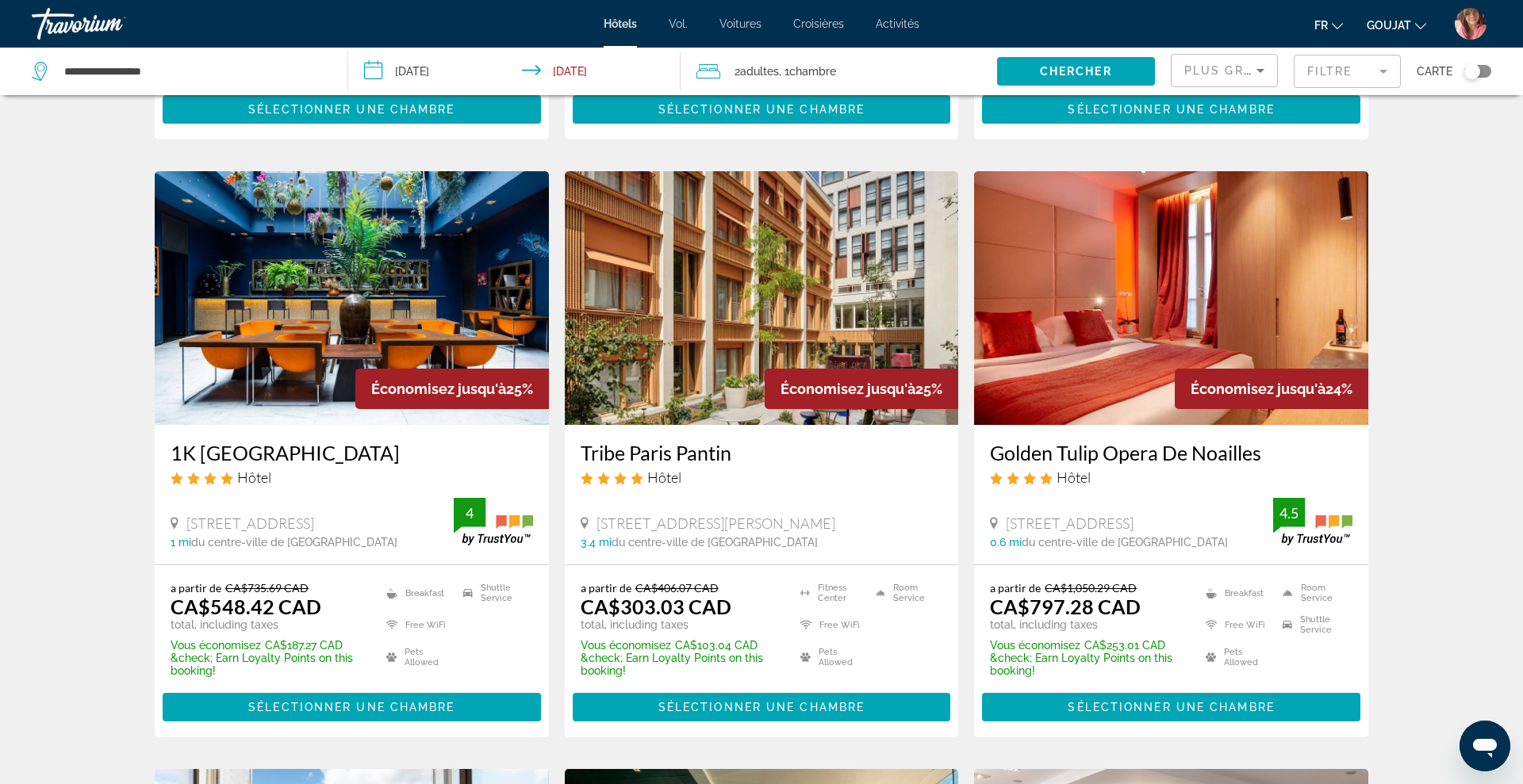
scroll to position [565, 0]
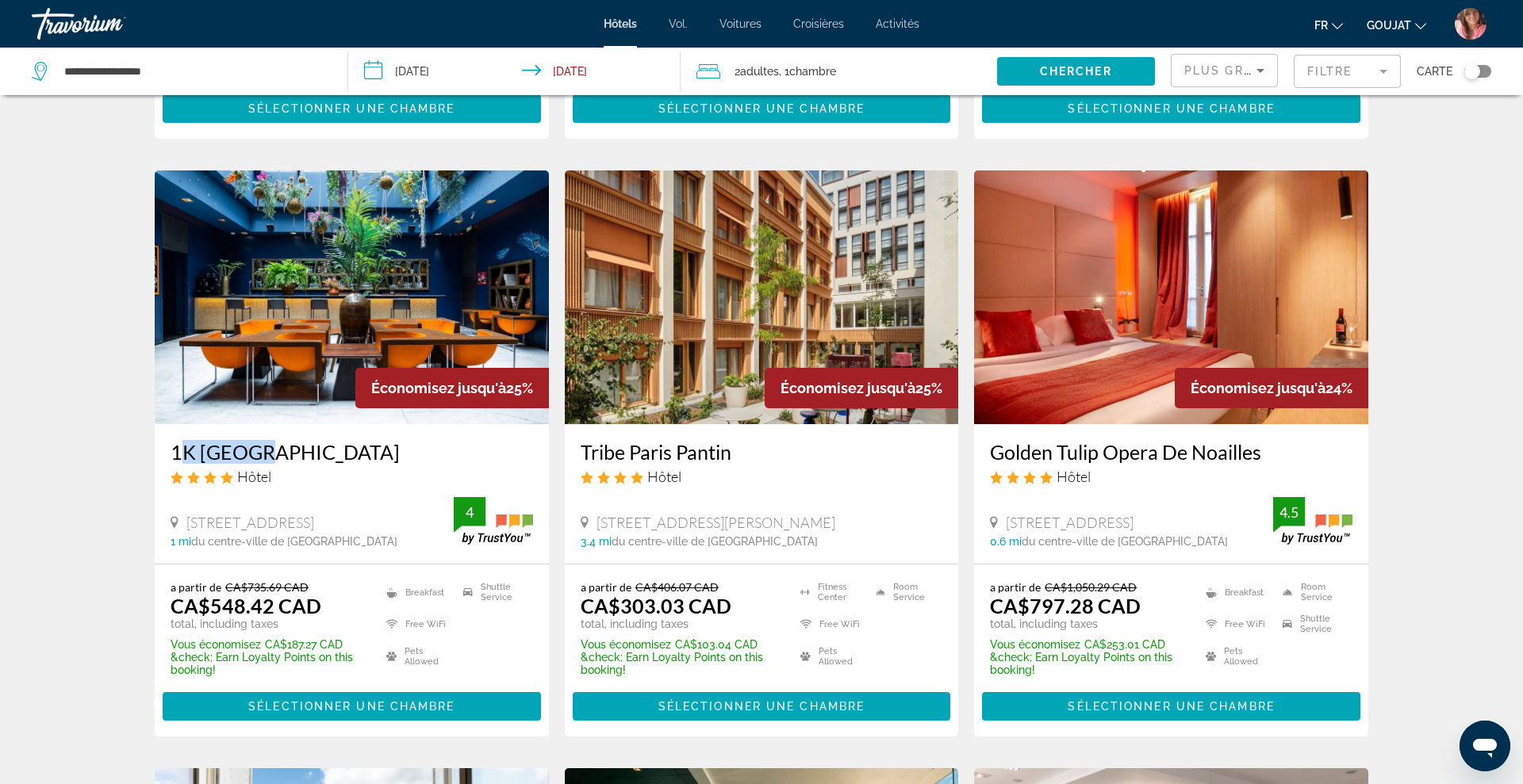
drag, startPoint x: 167, startPoint y: 454, endPoint x: 258, endPoint y: 456, distance: 91.0
click at [258, 456] on div "1K [GEOGRAPHIC_DATA] Hôtel [STREET_ADDRESS] 1 mi du centre-ville de [GEOGRAPHIC…" at bounding box center [351, 493] width 394 height 139
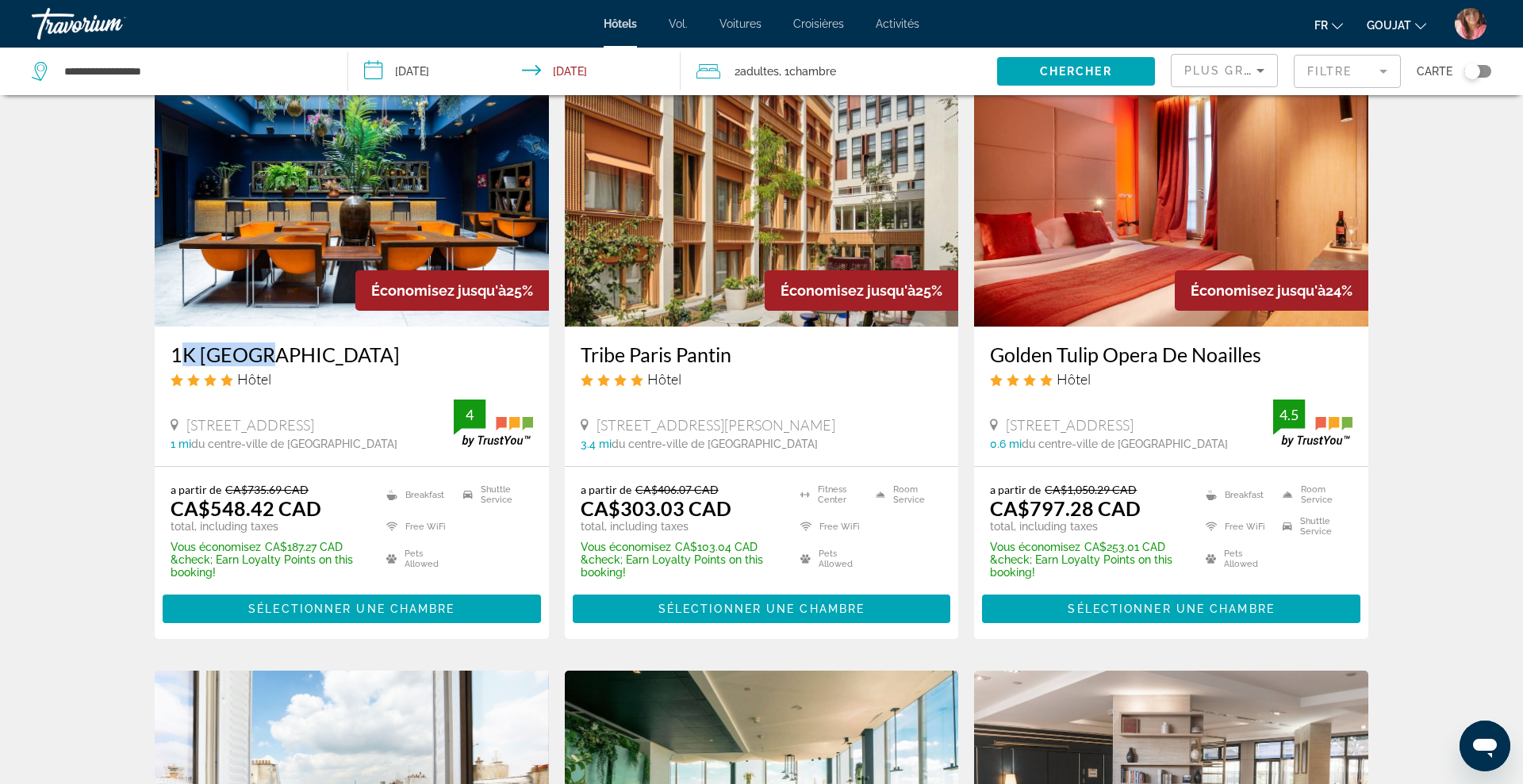
scroll to position [668, 0]
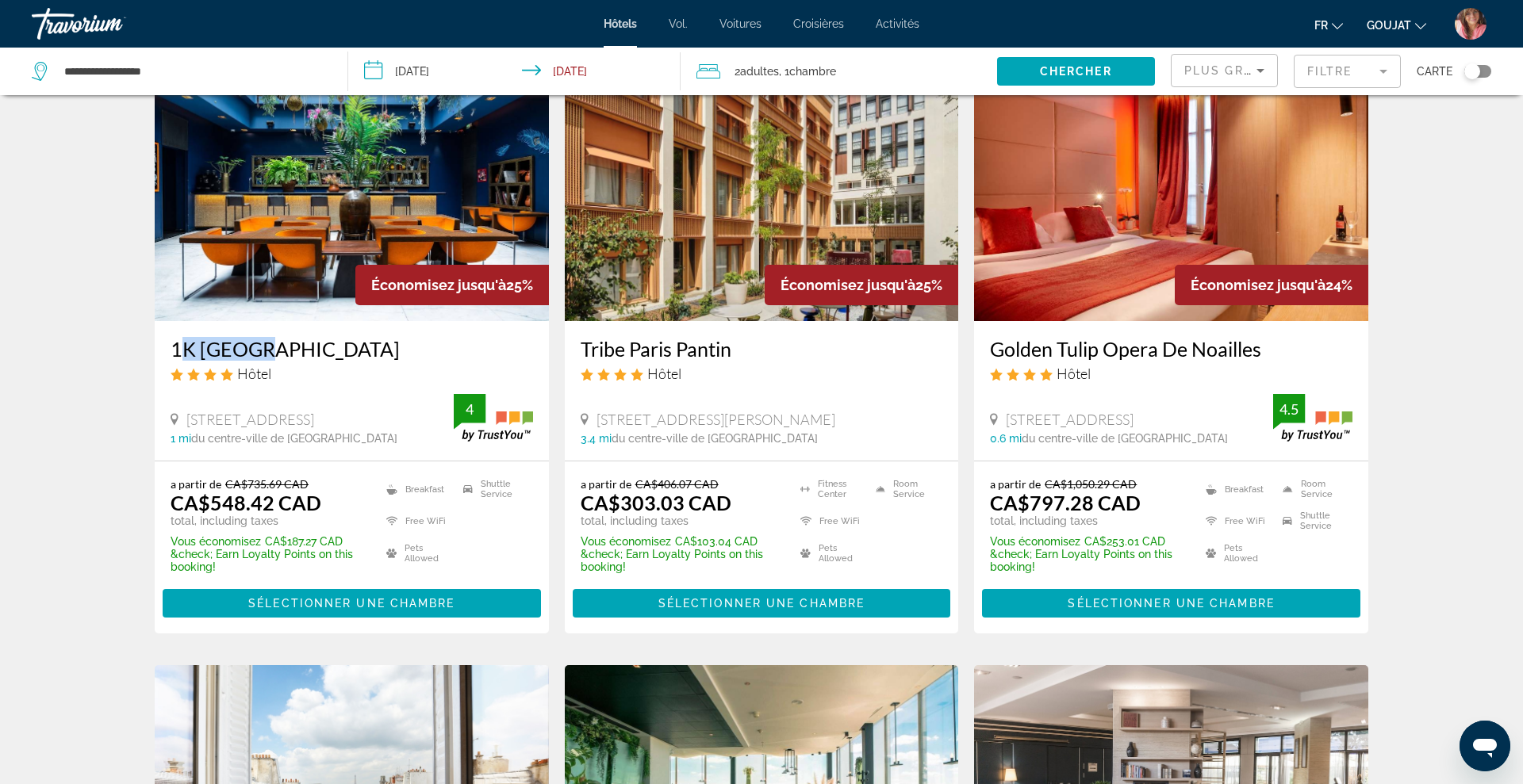
drag, startPoint x: 574, startPoint y: 349, endPoint x: 748, endPoint y: 346, distance: 174.0
click at [748, 346] on div "Tribe Paris Pantin Hôtel [STREET_ADDRESS][PERSON_NAME] 3.4 mi du centre-ville d…" at bounding box center [762, 391] width 394 height 139
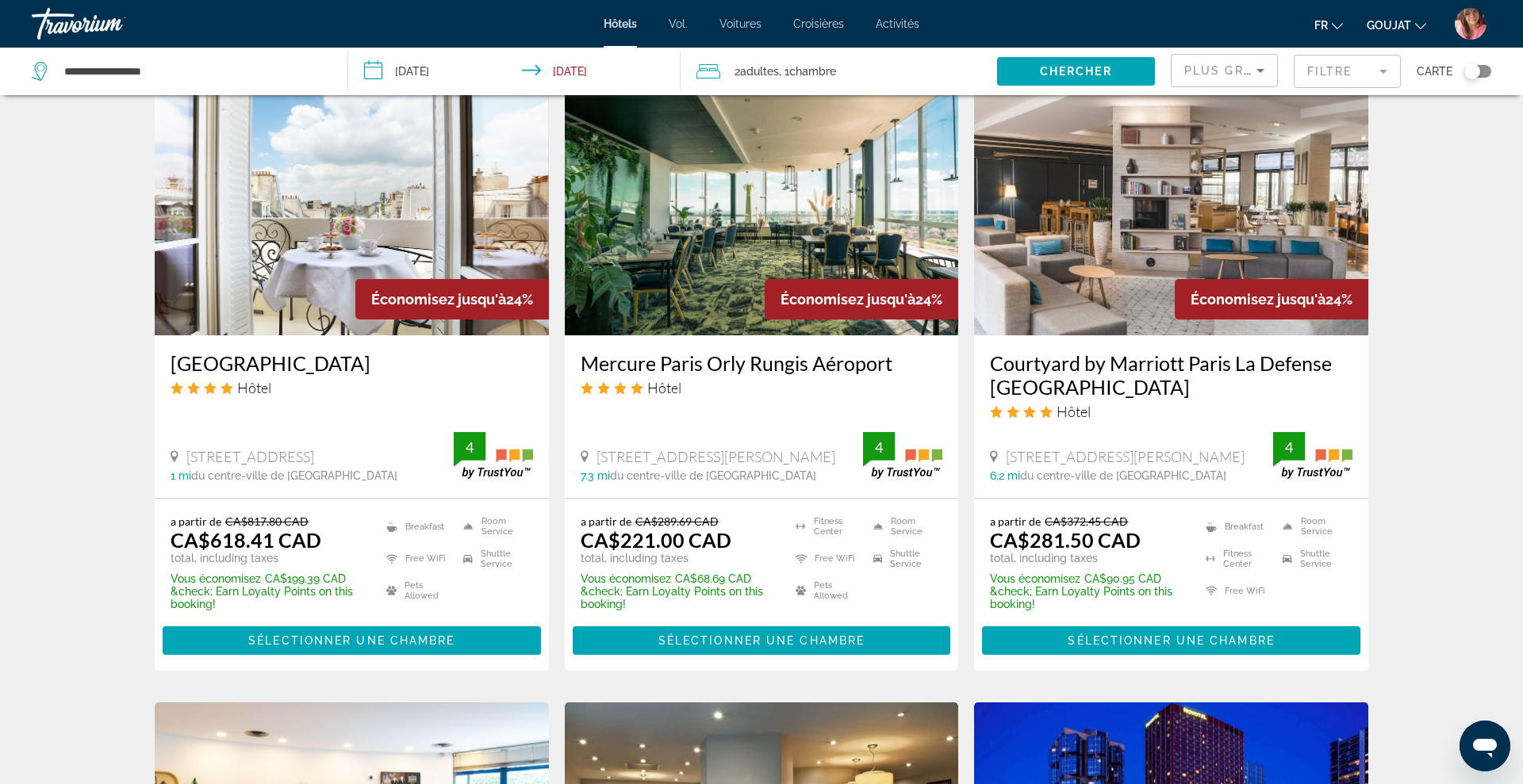
scroll to position [1254, 0]
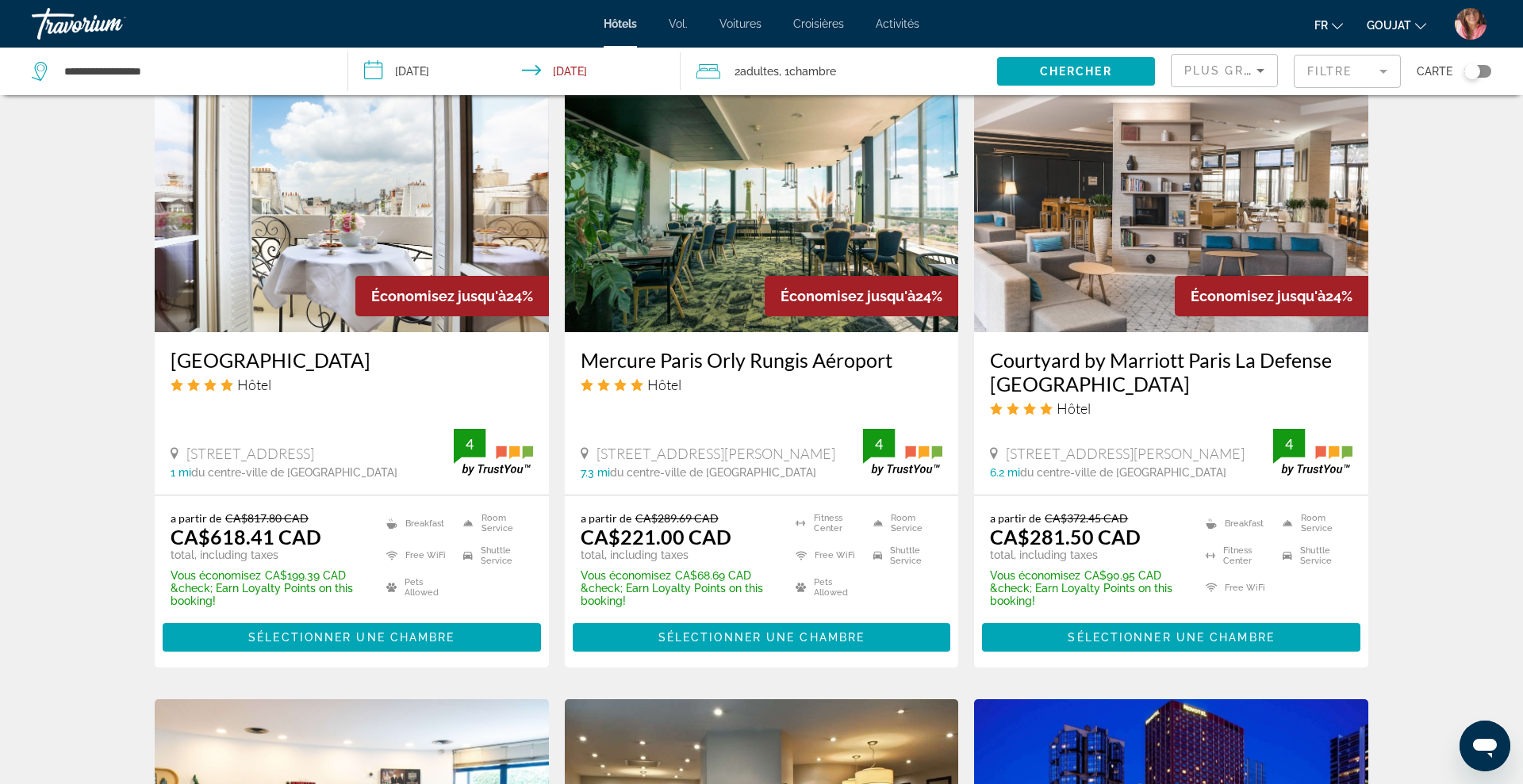
drag, startPoint x: 165, startPoint y: 356, endPoint x: 423, endPoint y: 368, distance: 258.3
click at [423, 368] on div "[GEOGRAPHIC_DATA] Hôtel [STREET_ADDRESS] 1 mi du centre-ville de [GEOGRAPHIC_DA…" at bounding box center [351, 414] width 394 height 163
drag, startPoint x: 575, startPoint y: 355, endPoint x: 894, endPoint y: 350, distance: 319.0
click at [894, 350] on div "Mercure Paris Orly Rungis Aéroport Hôtel [STREET_ADDRESS][PERSON_NAME] 7.3 mi d…" at bounding box center [762, 414] width 394 height 163
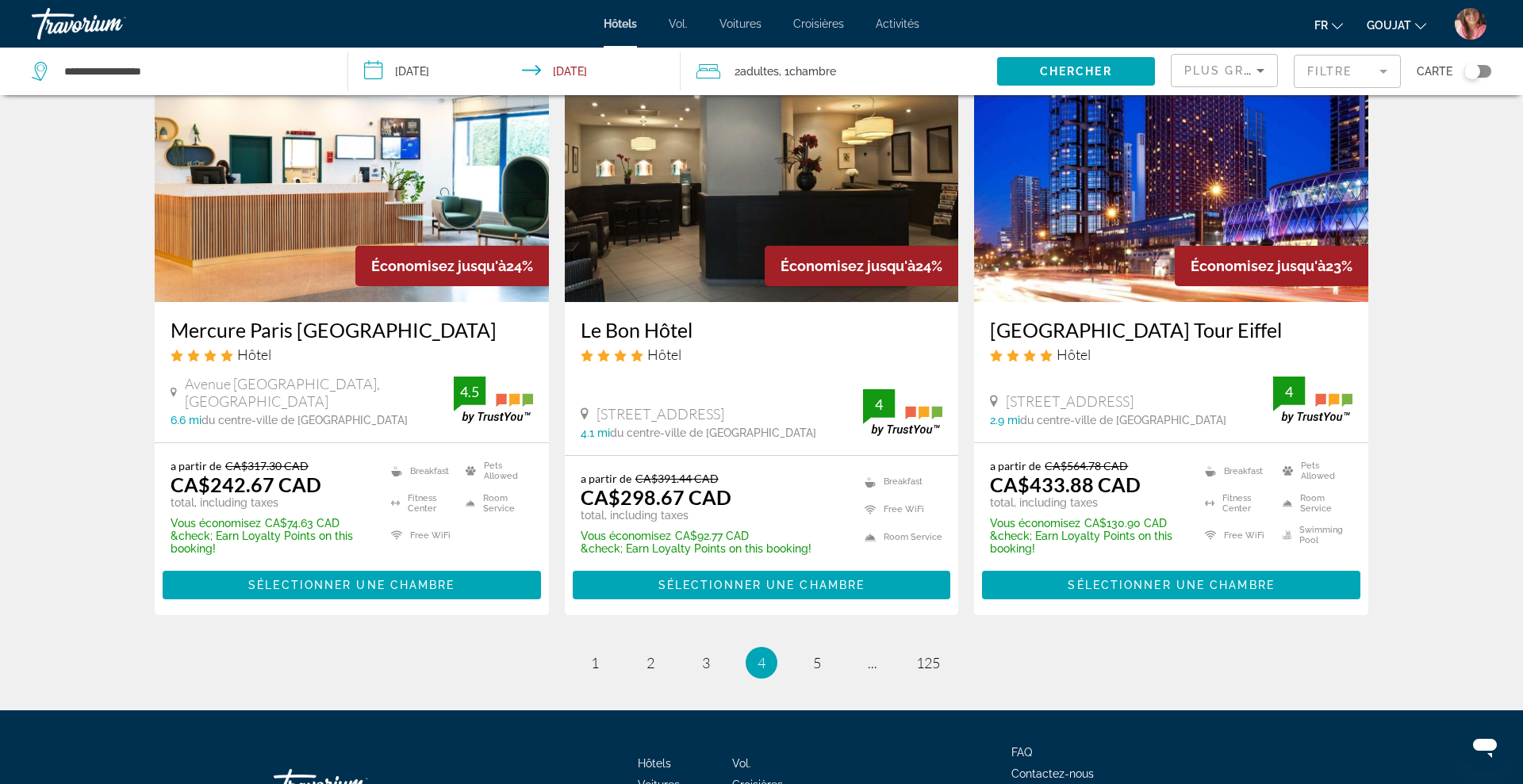
scroll to position [1908, 0]
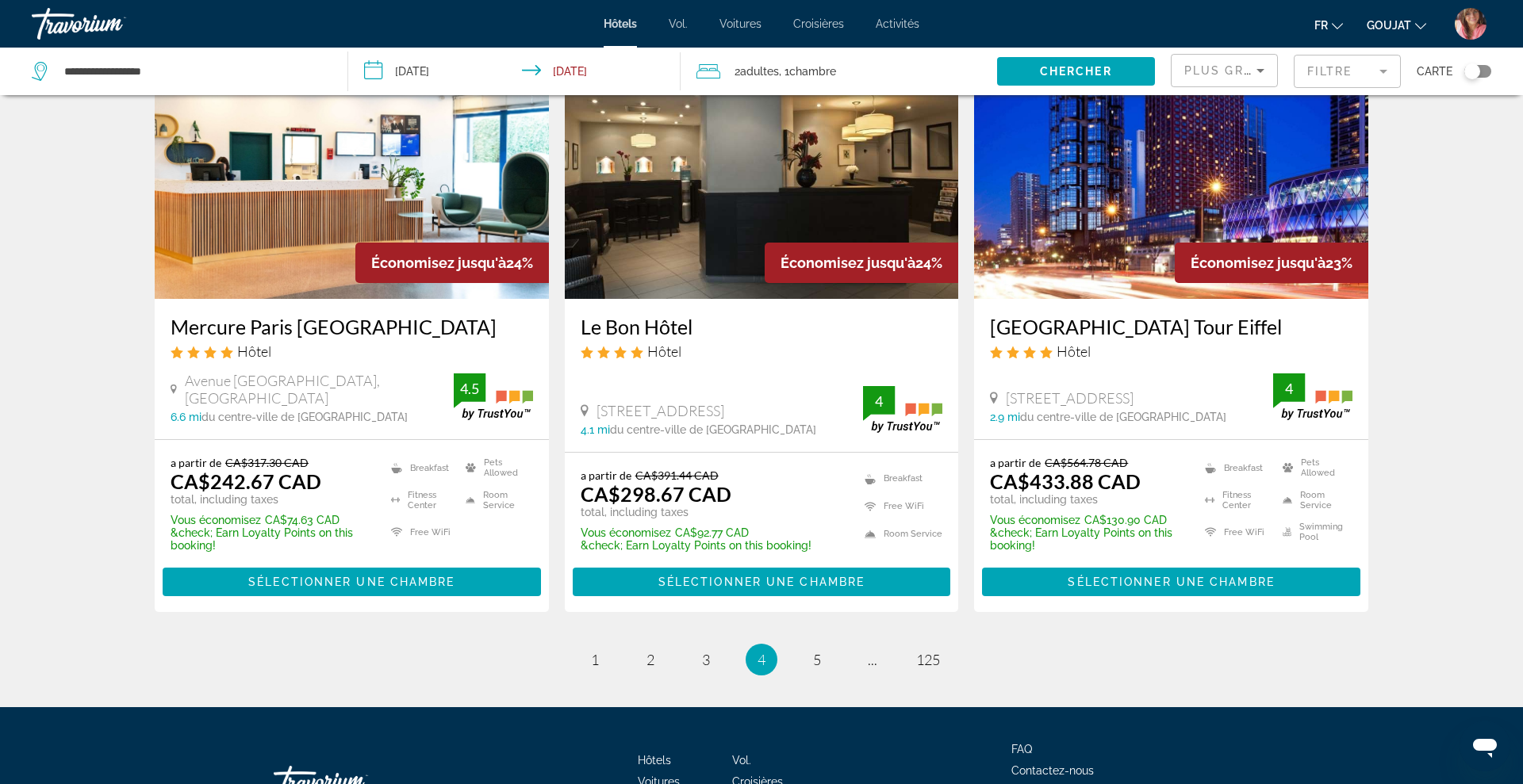
drag, startPoint x: 982, startPoint y: 322, endPoint x: 1274, endPoint y: 324, distance: 292.0
click at [1274, 324] on div "[GEOGRAPHIC_DATA] Tour Eiffel Hôtel [STREET_ADDRESS] 2.9 mi du centre-ville de …" at bounding box center [1171, 368] width 394 height 140
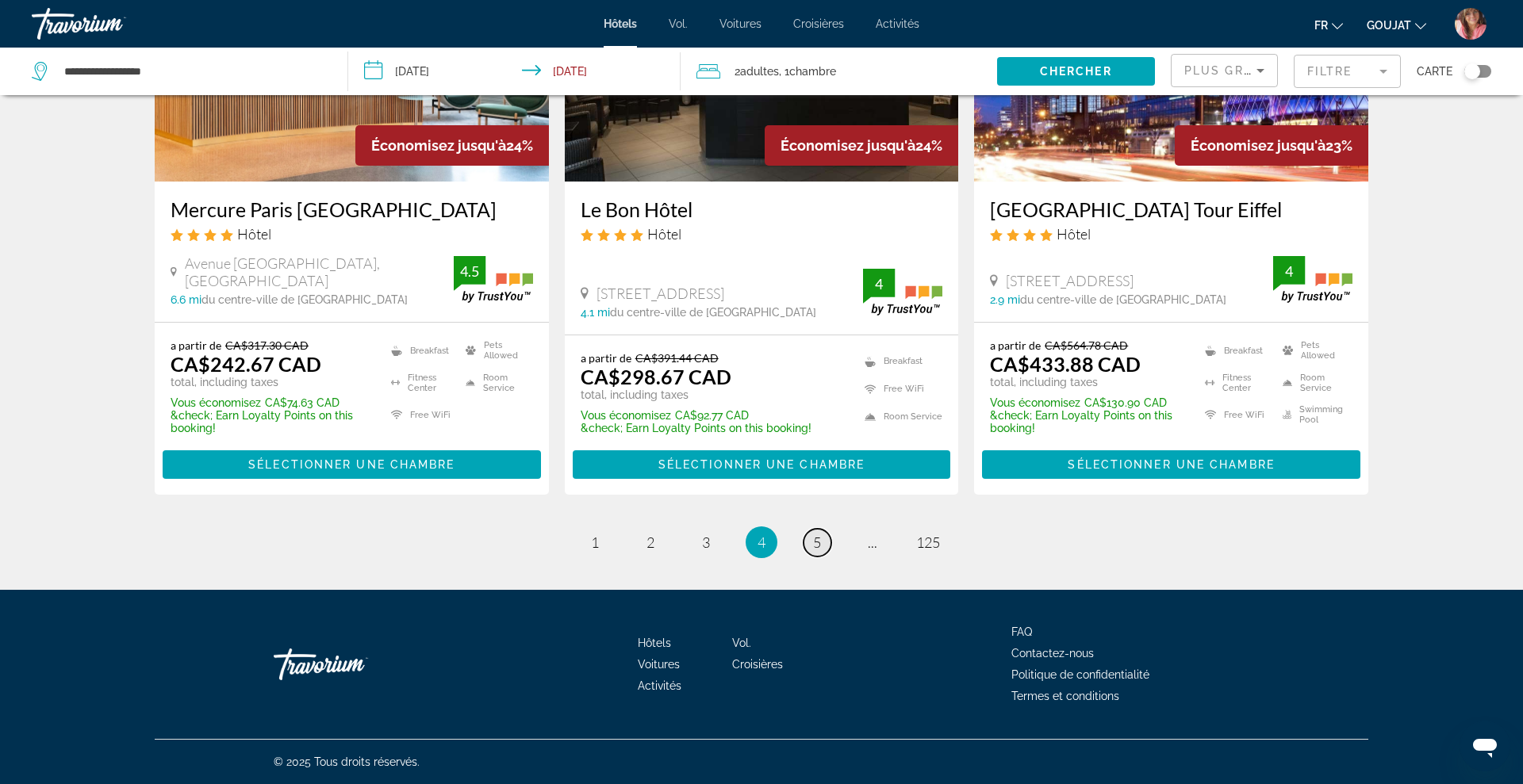
click at [817, 548] on span "5" at bounding box center [817, 543] width 8 height 18
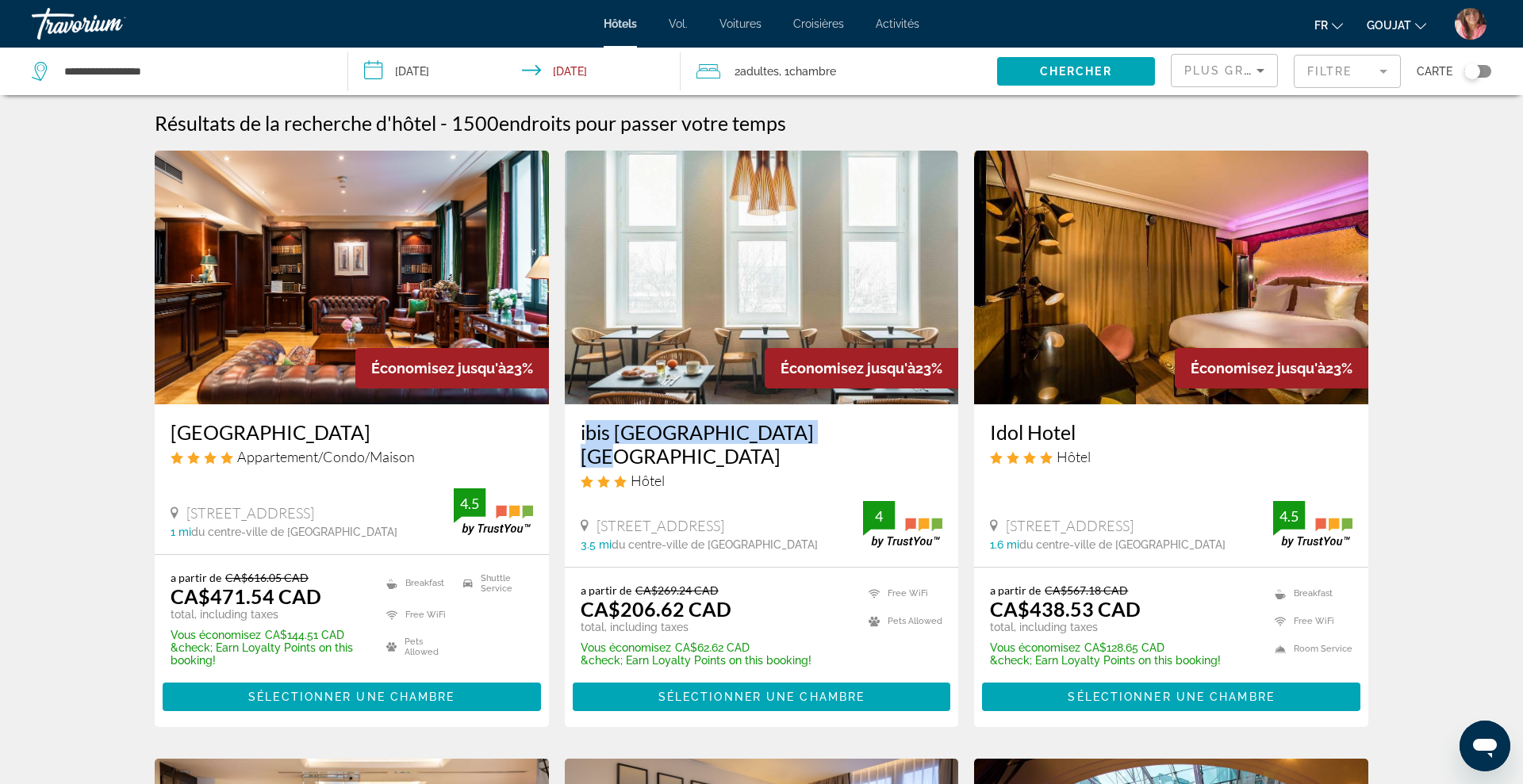
drag, startPoint x: 571, startPoint y: 436, endPoint x: 793, endPoint y: 436, distance: 222.0
click at [793, 436] on div "ibis [GEOGRAPHIC_DATA] [GEOGRAPHIC_DATA] Hôtel 2 Place [GEOGRAPHIC_DATA], [GEOG…" at bounding box center [762, 485] width 394 height 163
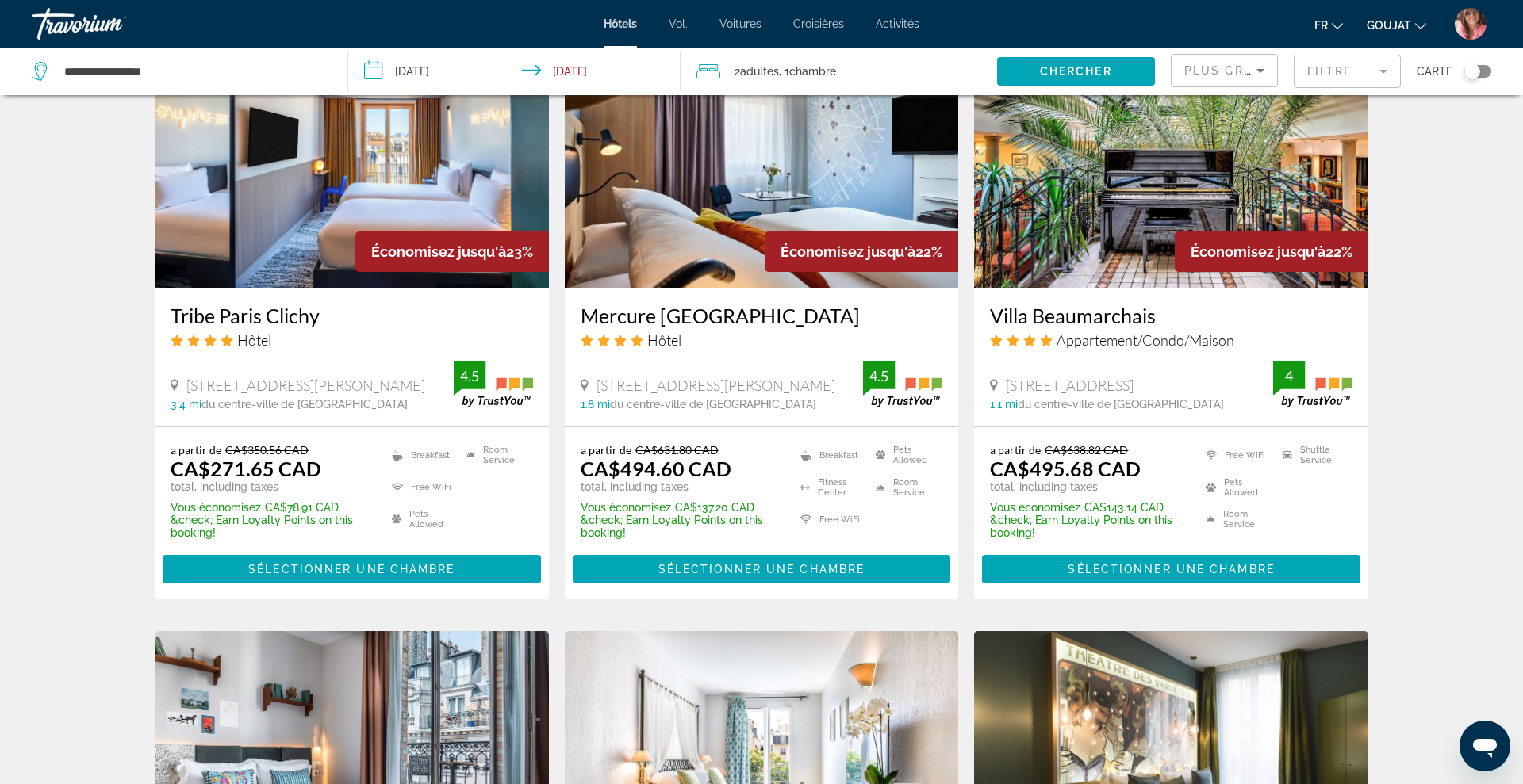
scroll to position [1323, 0]
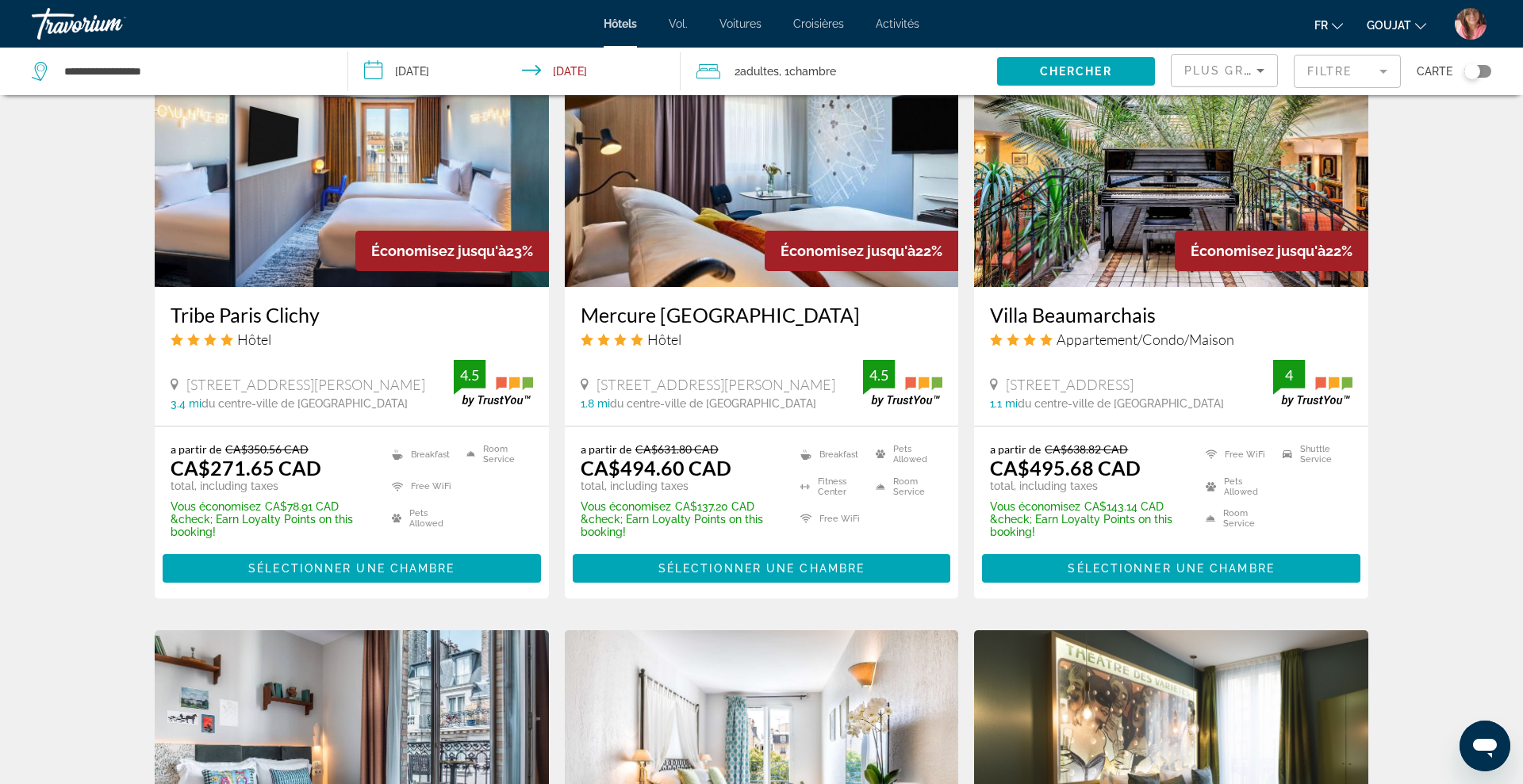
drag, startPoint x: 570, startPoint y: 306, endPoint x: 876, endPoint y: 299, distance: 306.1
click at [876, 299] on div "Mercure [GEOGRAPHIC_DATA] Hôtel [GEOGRAPHIC_DATA][PERSON_NAME], [GEOGRAPHIC_DAT…" at bounding box center [762, 356] width 394 height 139
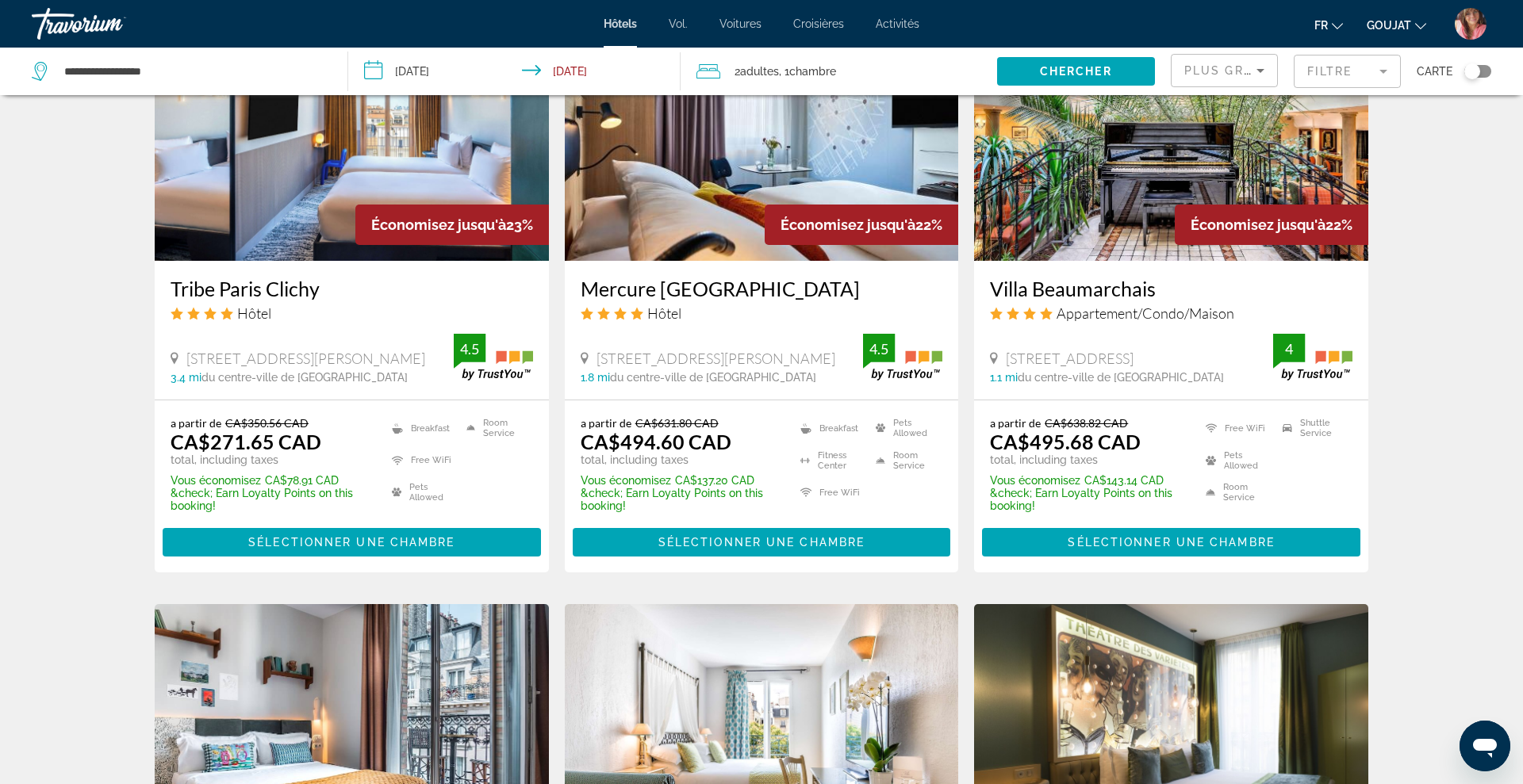
scroll to position [1346, 0]
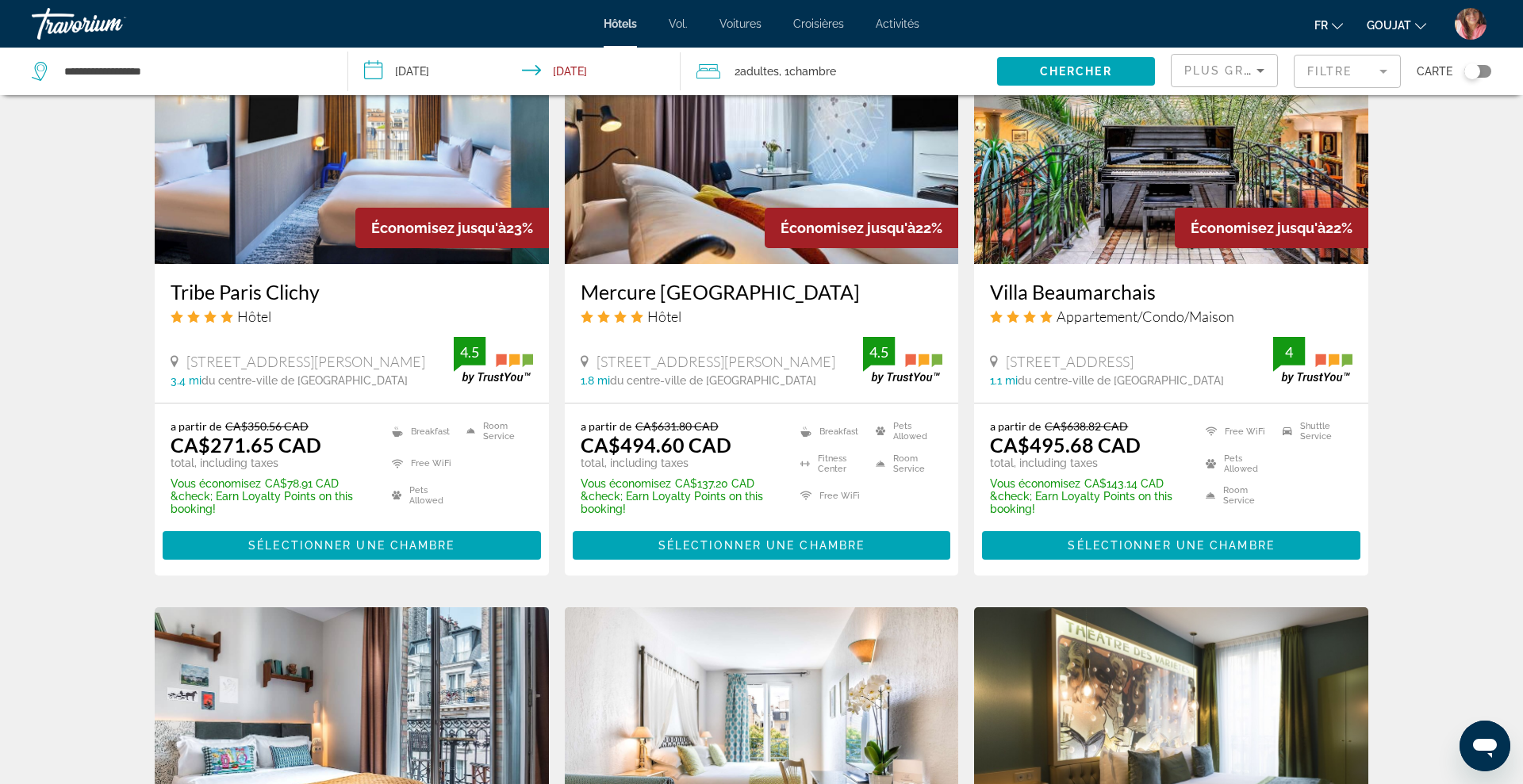
click at [1312, 71] on mat-form-field "Filtre" at bounding box center [1347, 71] width 107 height 34
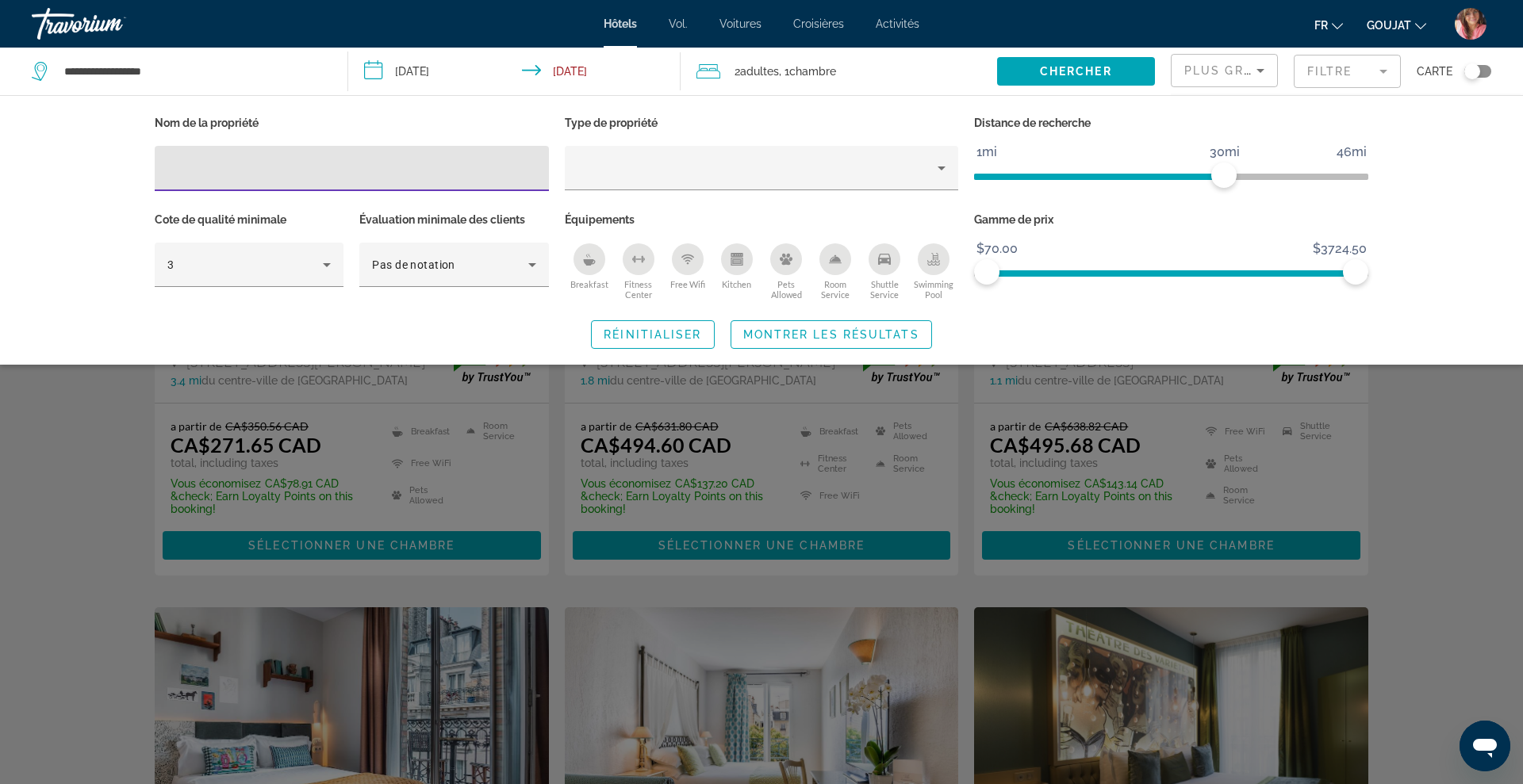
click at [445, 173] on input "Hotel Filters" at bounding box center [351, 169] width 368 height 19
type input "********"
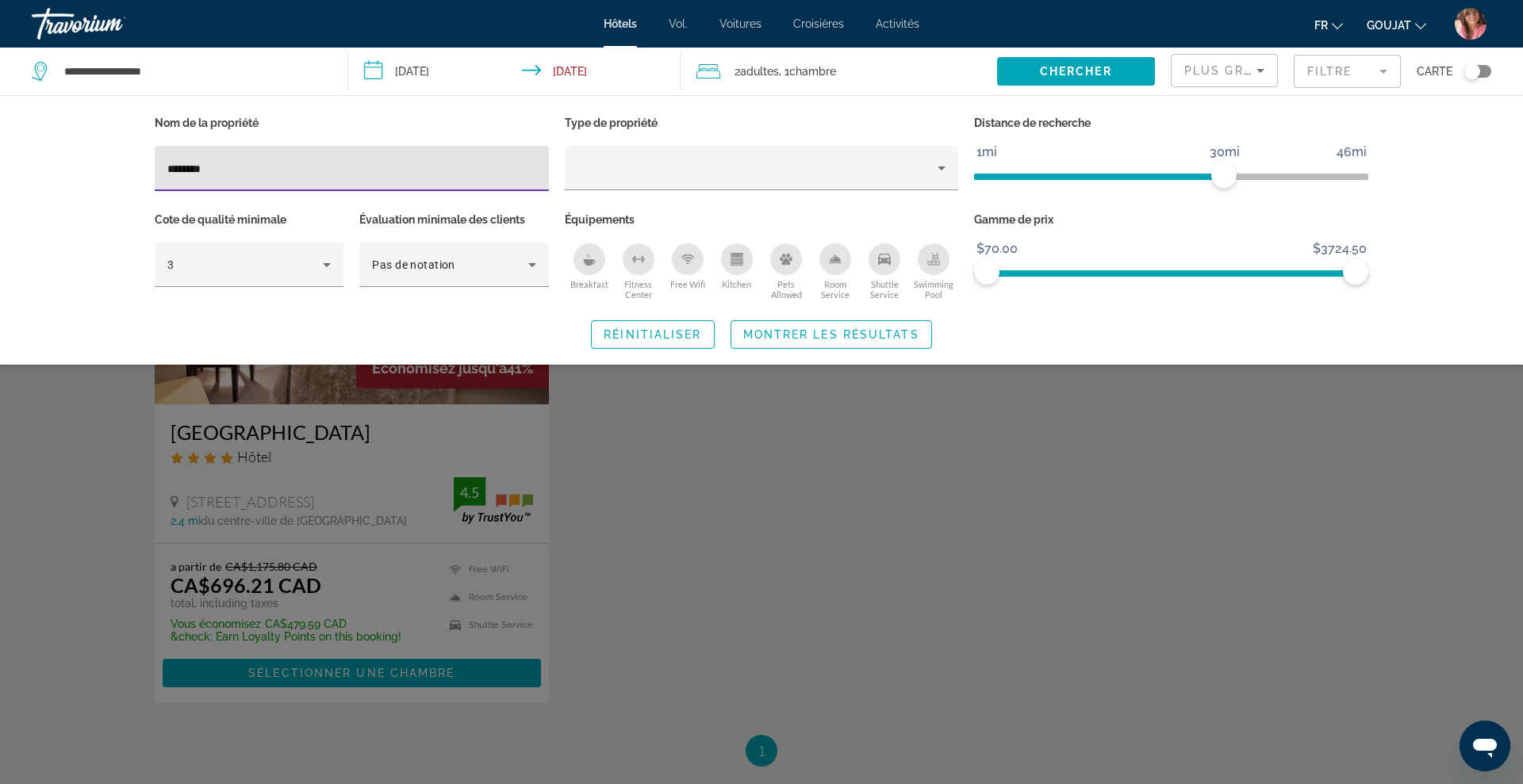
click at [399, 465] on div "Search widget" at bounding box center [762, 511] width 1523 height 546
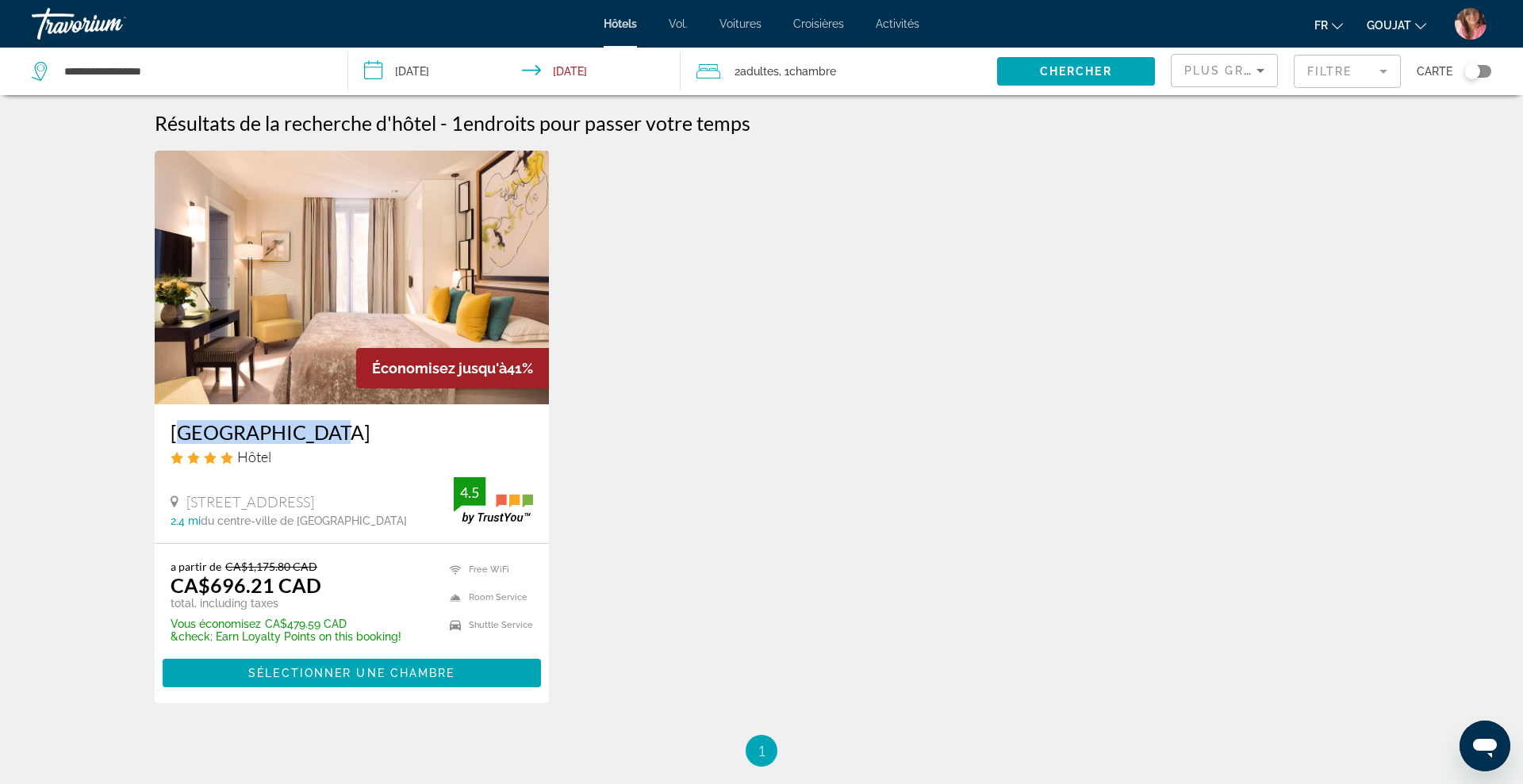
drag, startPoint x: 160, startPoint y: 430, endPoint x: 346, endPoint y: 432, distance: 186.0
click at [346, 432] on div "[GEOGRAPHIC_DATA] Hôtel [STREET_ADDRESS] 2.4 mi du centre-ville de [GEOGRAPHIC_…" at bounding box center [351, 473] width 394 height 139
click at [191, 69] on input "**********" at bounding box center [193, 71] width 261 height 24
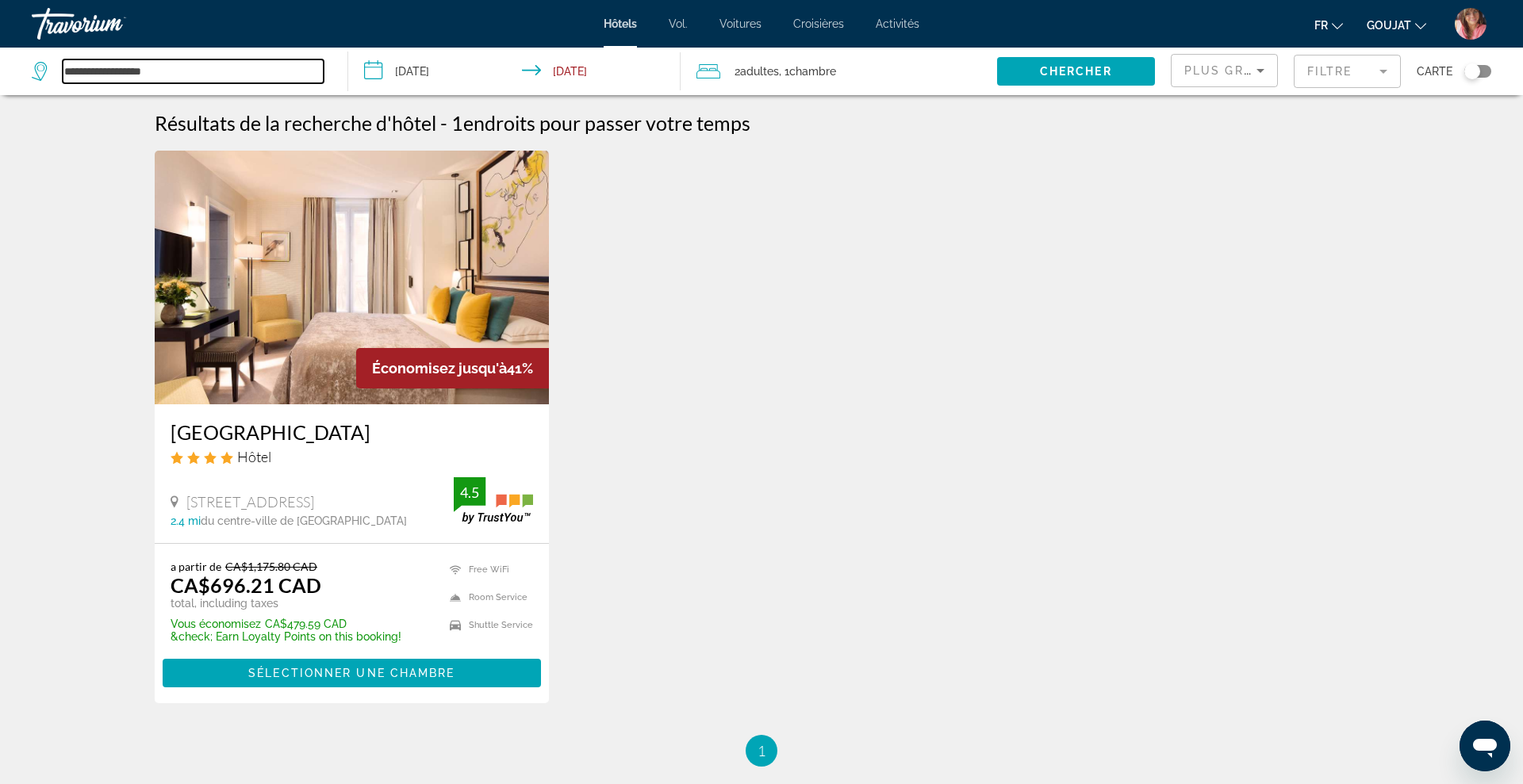
click at [191, 69] on input "**********" at bounding box center [193, 71] width 261 height 24
paste input "Search widget"
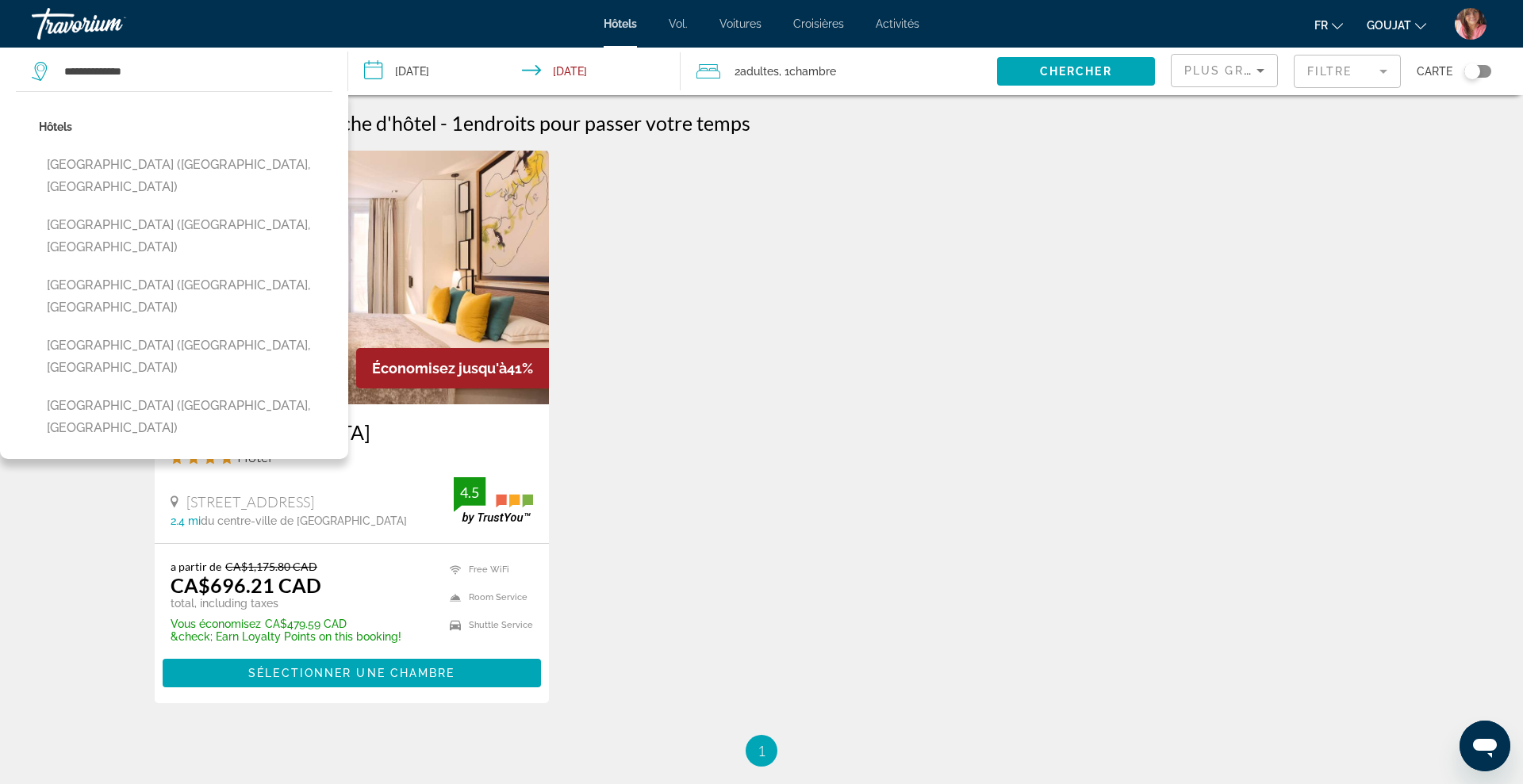
click at [789, 208] on div "Économisez jusqu'à 41% [GEOGRAPHIC_DATA] Hôtel [STREET_ADDRESS] 2.4 mi du centr…" at bounding box center [762, 443] width 1229 height 585
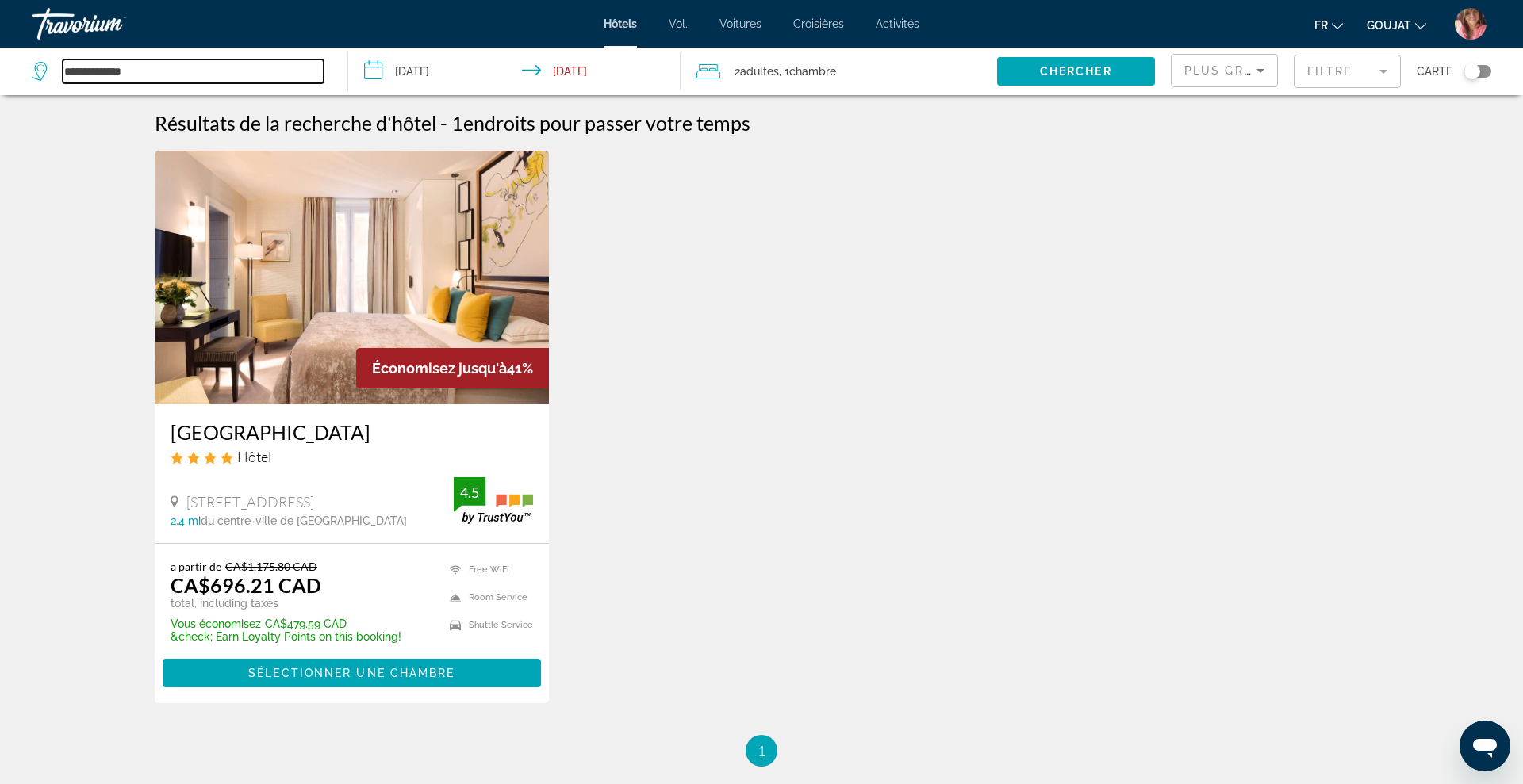
click at [307, 68] on input "**********" at bounding box center [193, 71] width 261 height 24
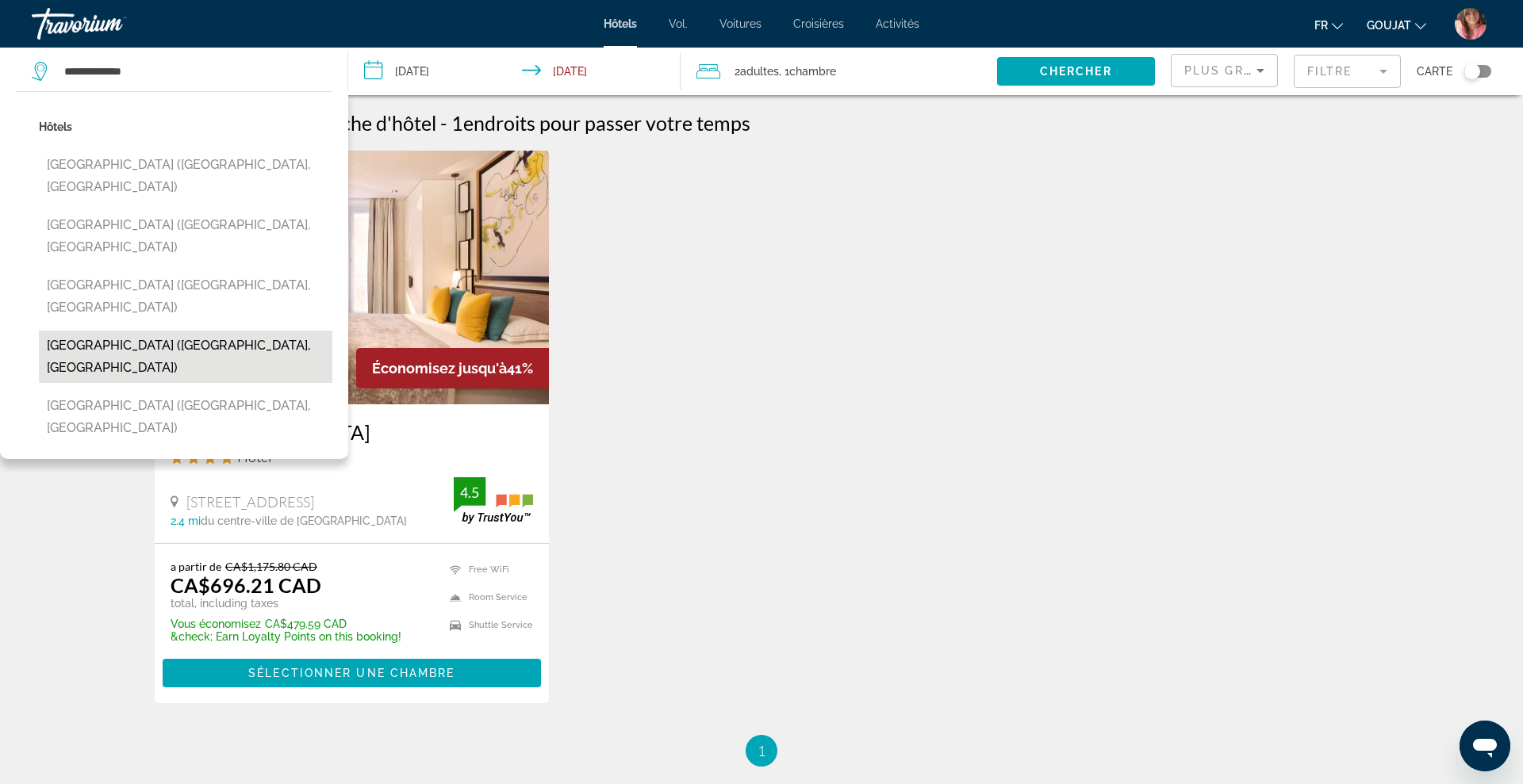
click at [109, 330] on button "[GEOGRAPHIC_DATA] ([GEOGRAPHIC_DATA], [GEOGRAPHIC_DATA])" at bounding box center [186, 356] width 294 height 53
type input "**********"
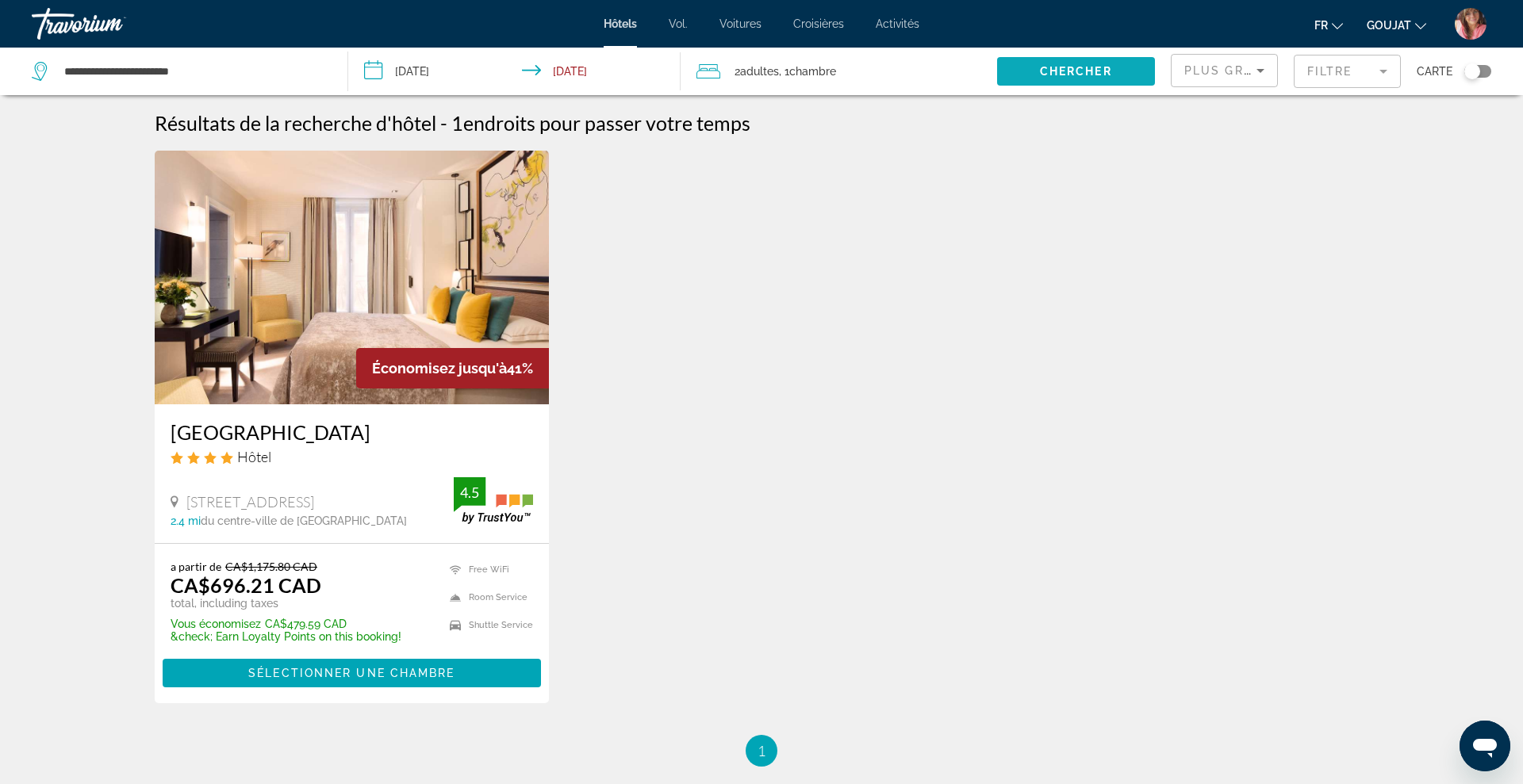
click at [1126, 62] on span "Search widget" at bounding box center [1075, 71] width 158 height 38
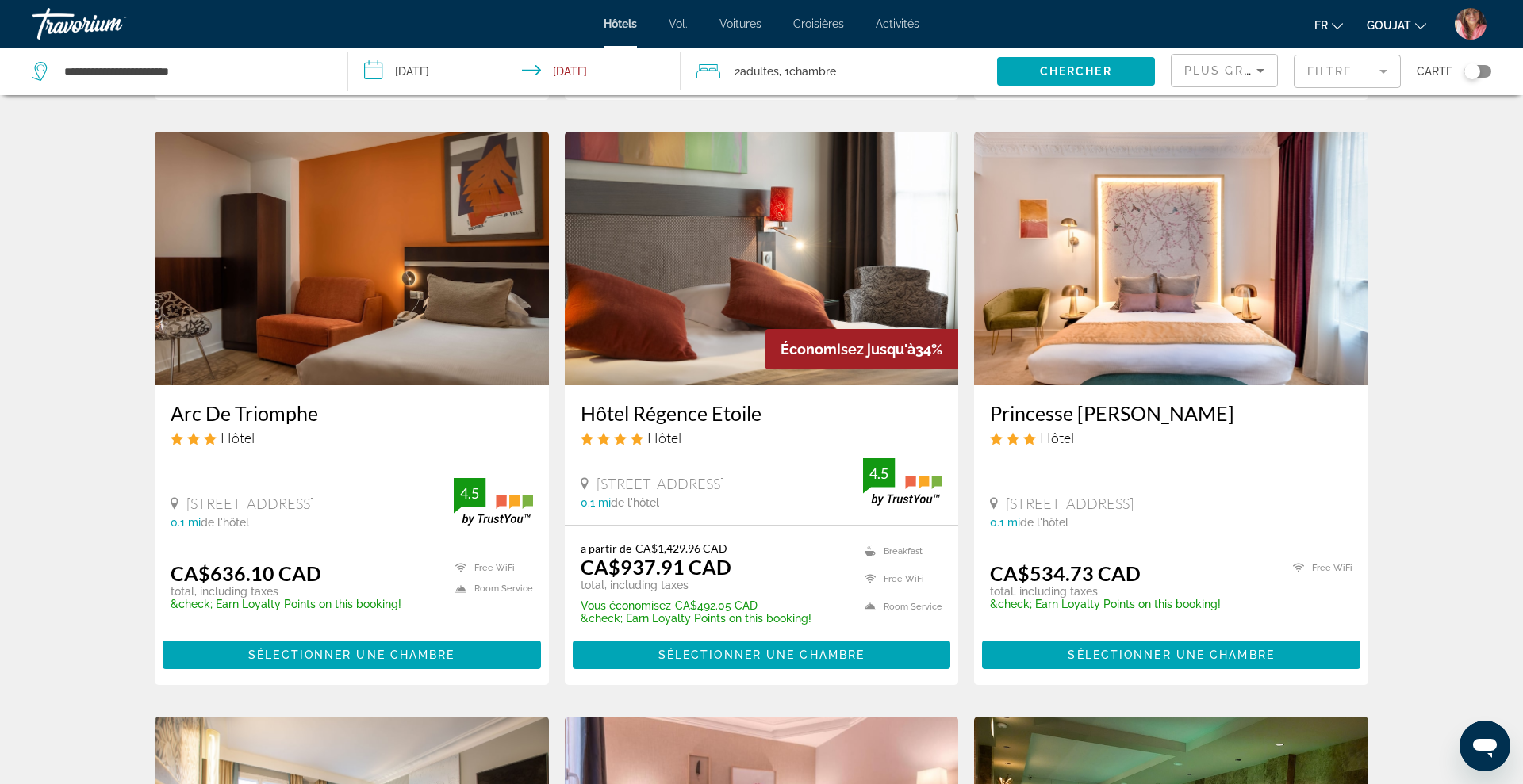
scroll to position [607, 0]
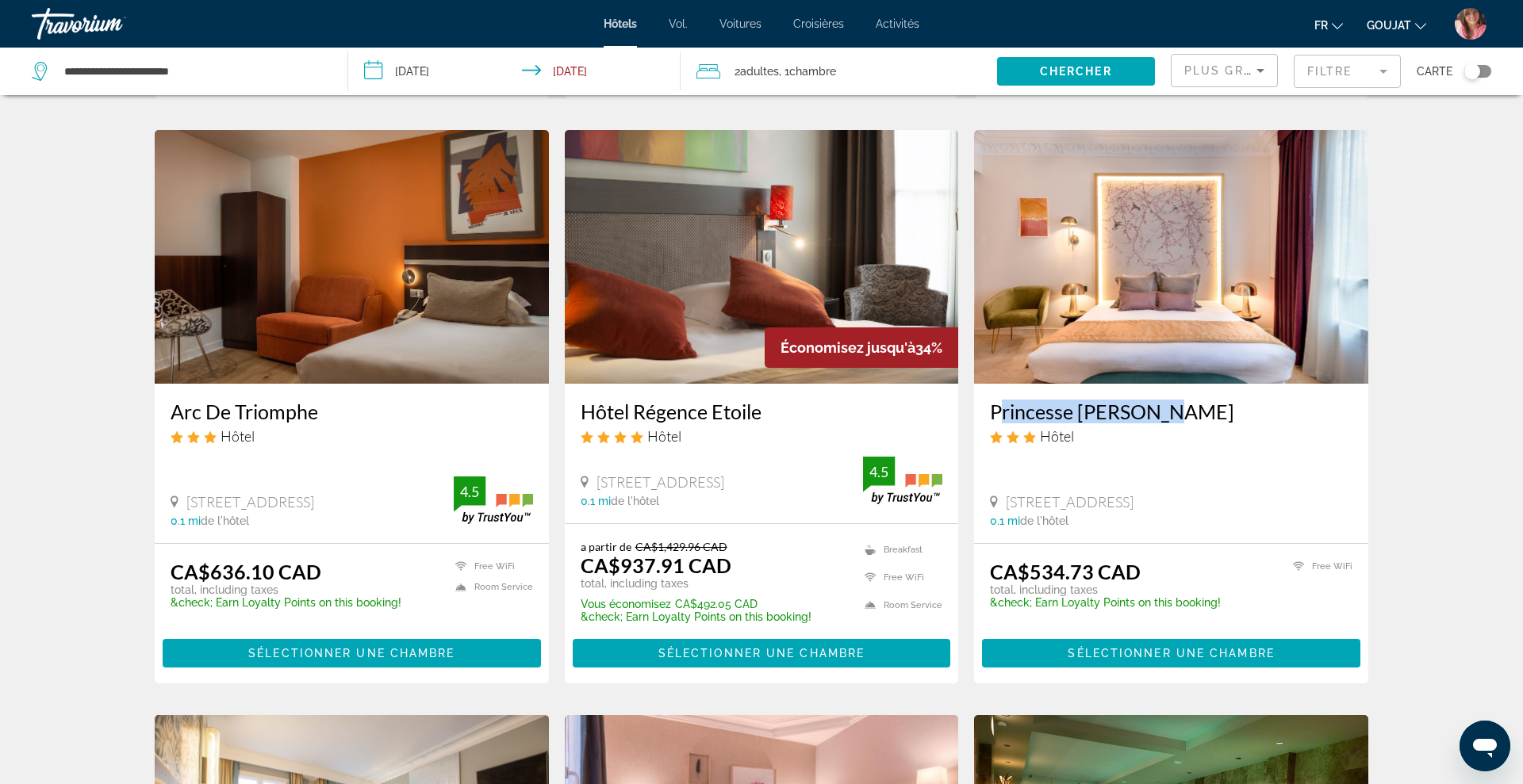
drag, startPoint x: 984, startPoint y: 409, endPoint x: 1166, endPoint y: 422, distance: 182.5
click at [1166, 422] on div "Princesse [PERSON_NAME] Hôtel [STREET_ADDRESS] 0.1 mi de l'hôtel" at bounding box center [1171, 463] width 394 height 159
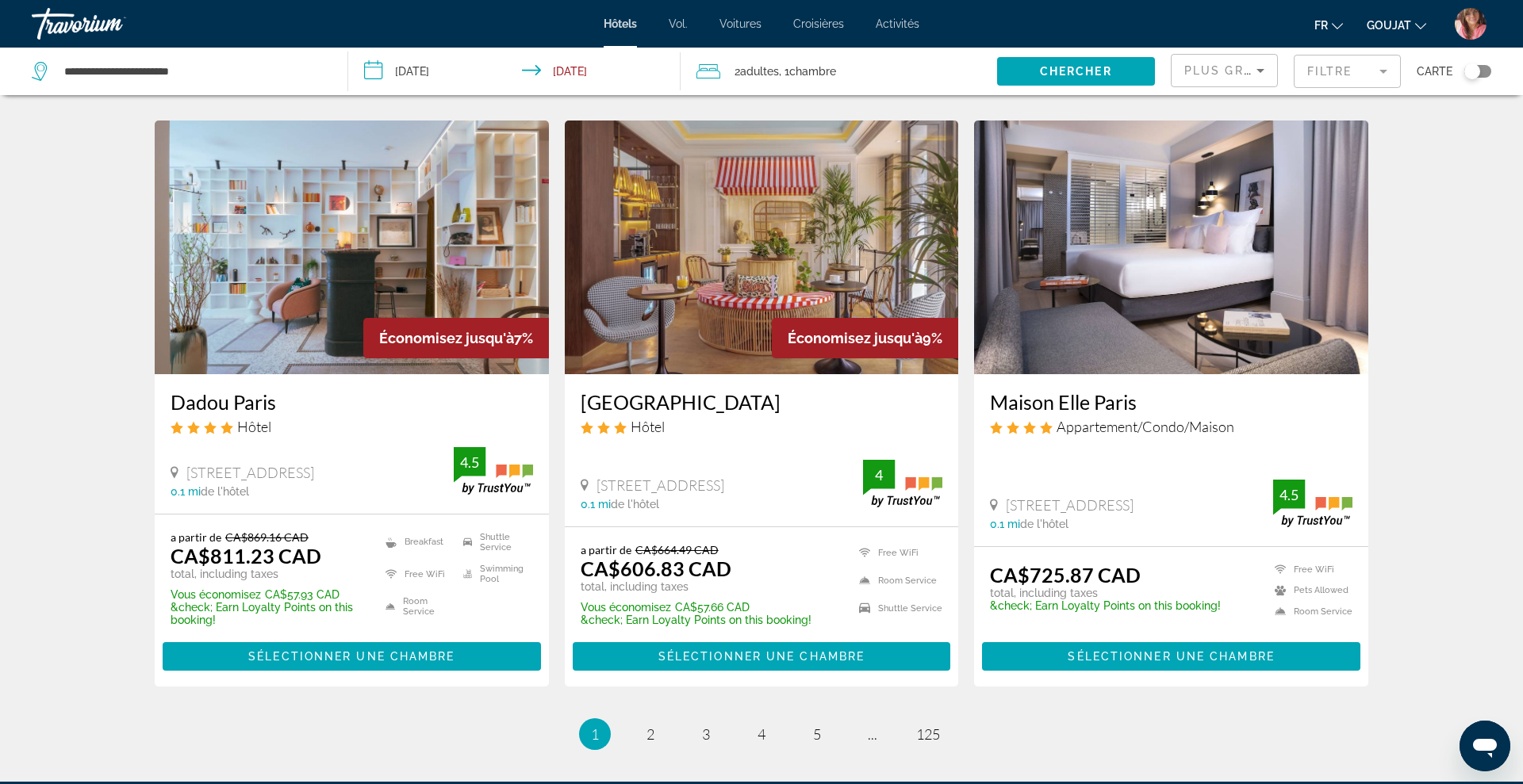
scroll to position [1806, 0]
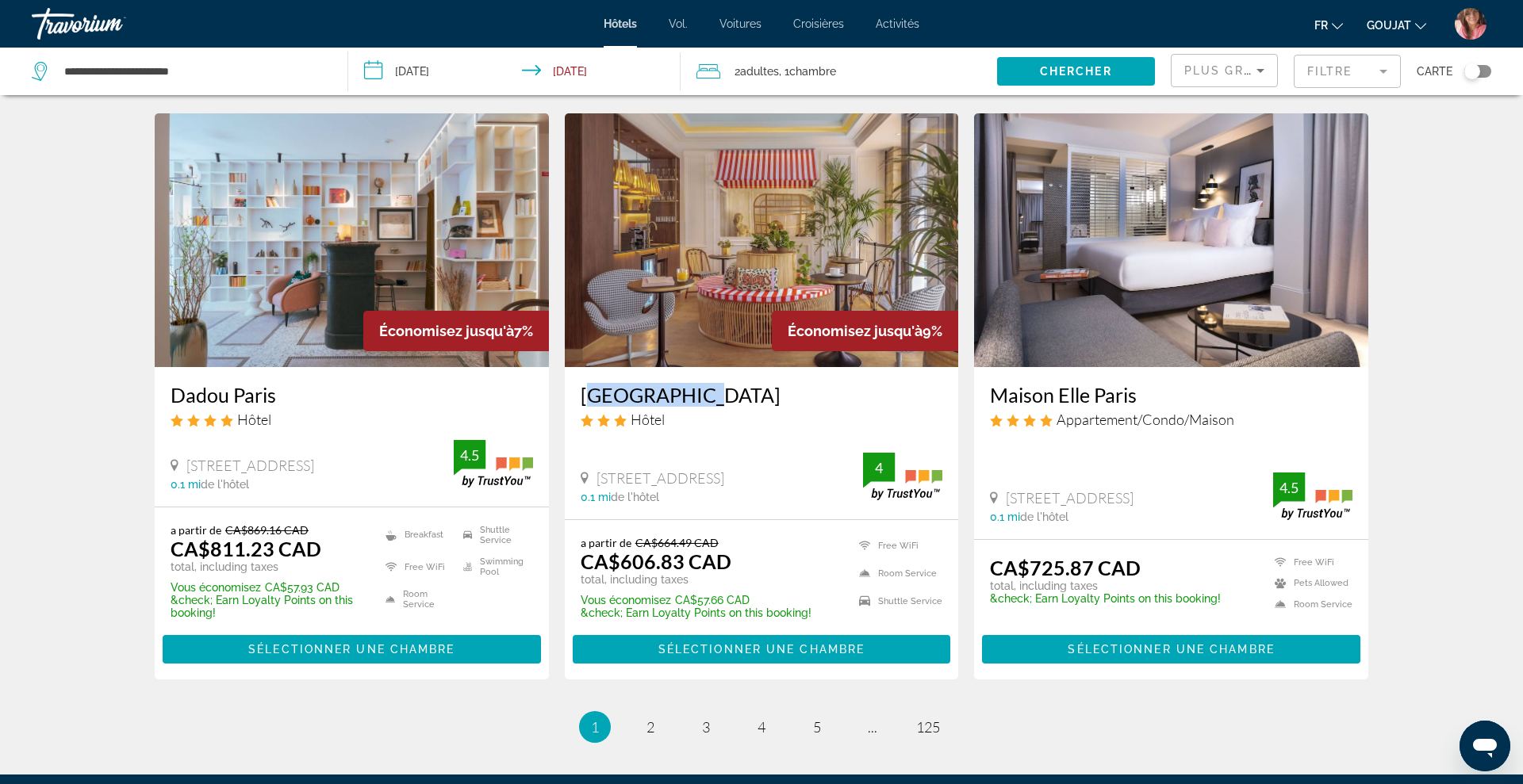
drag, startPoint x: 574, startPoint y: 388, endPoint x: 699, endPoint y: 390, distance: 125.0
click at [699, 390] on div "[GEOGRAPHIC_DATA] Hôtel [STREET_ADDRESS] 0.1 mi de l'hôtel 4" at bounding box center [762, 443] width 394 height 152
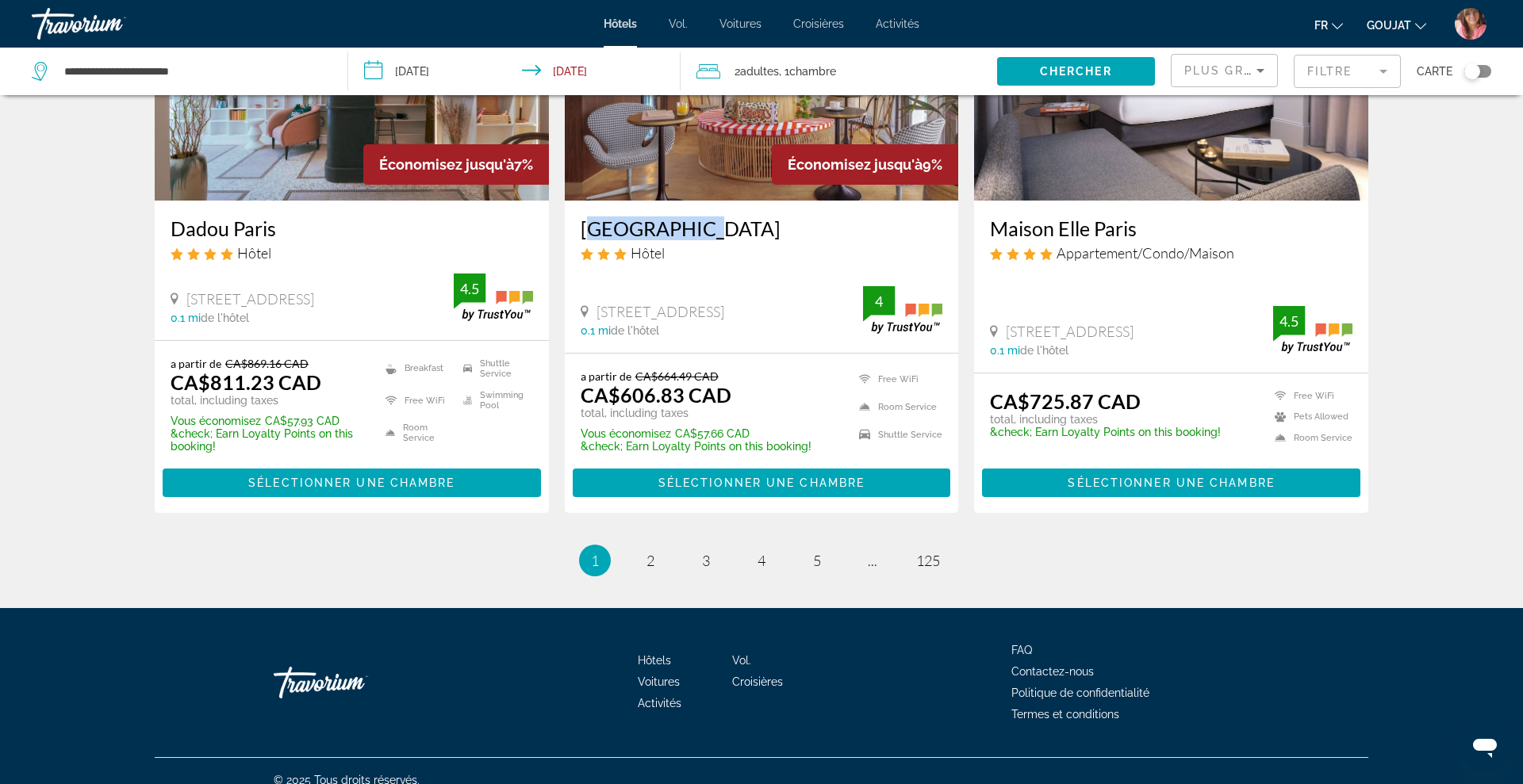
scroll to position [1991, 0]
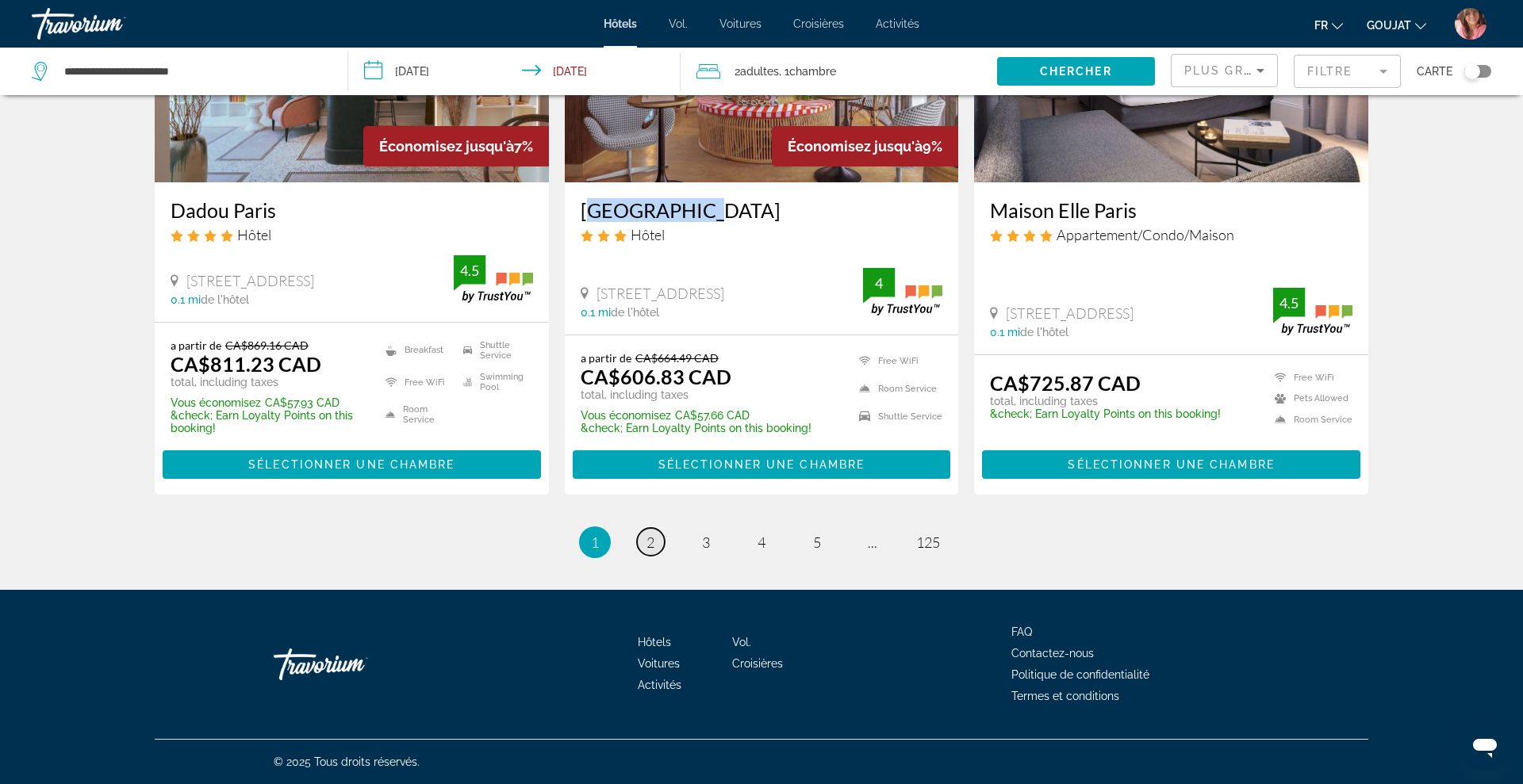
click at [648, 539] on span "2" at bounding box center [650, 543] width 8 height 18
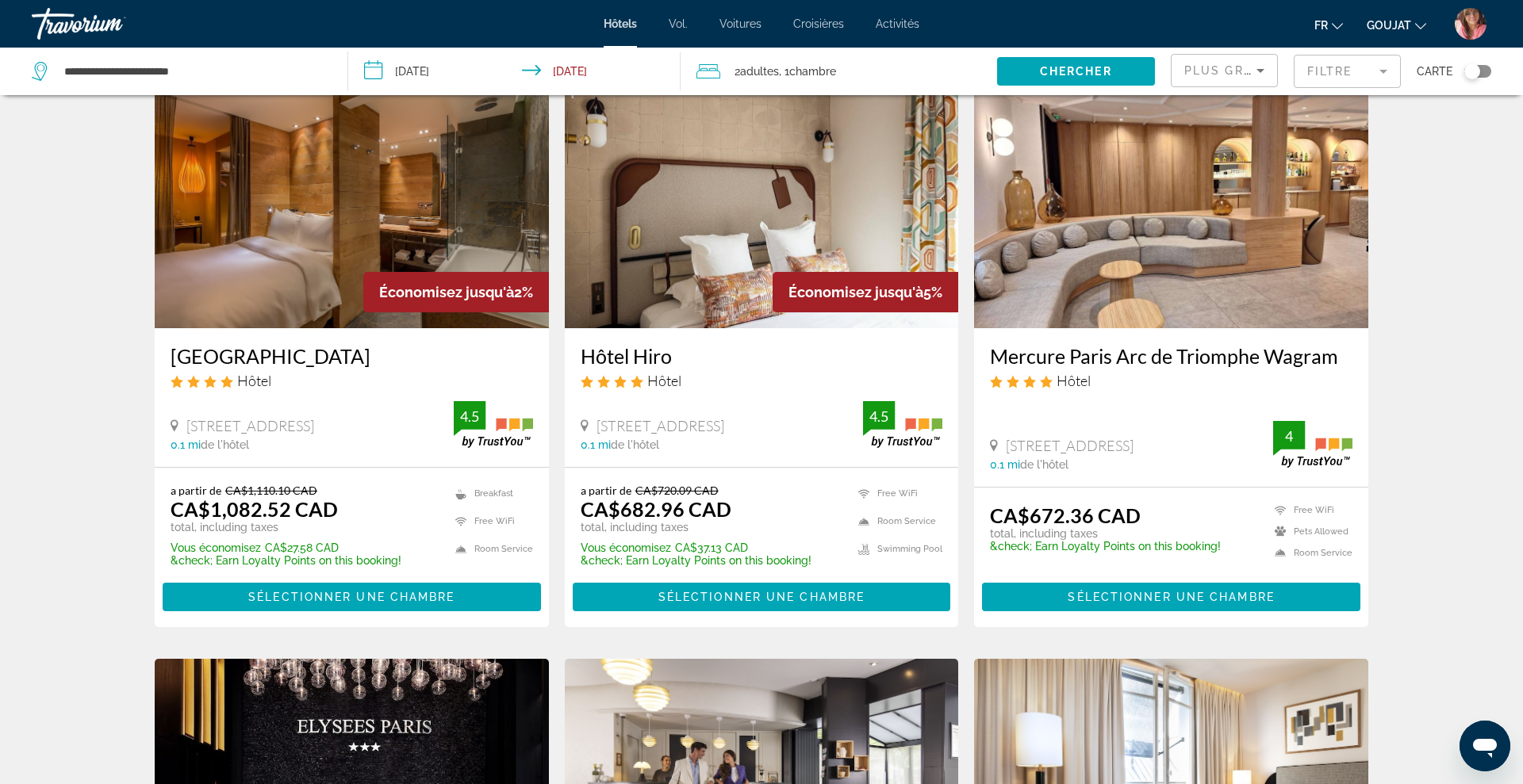
scroll to position [89, 0]
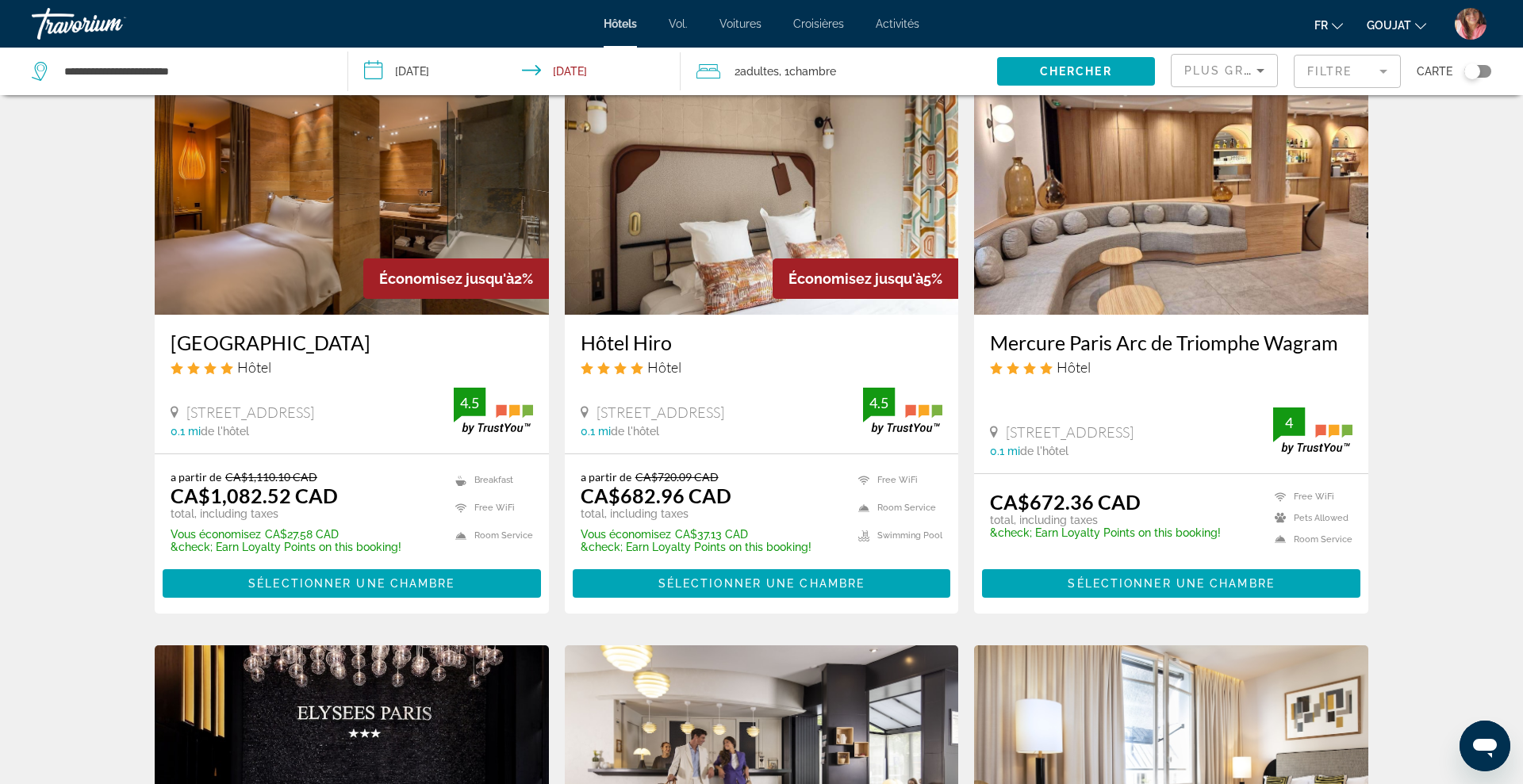
drag, startPoint x: 985, startPoint y: 339, endPoint x: 1332, endPoint y: 339, distance: 347.0
click at [1332, 339] on div "Mercure Paris Arc de Triomphe Wagram Hôtel [STREET_ADDRESS] 0.1 mi de l'hôtel 4" at bounding box center [1171, 394] width 394 height 159
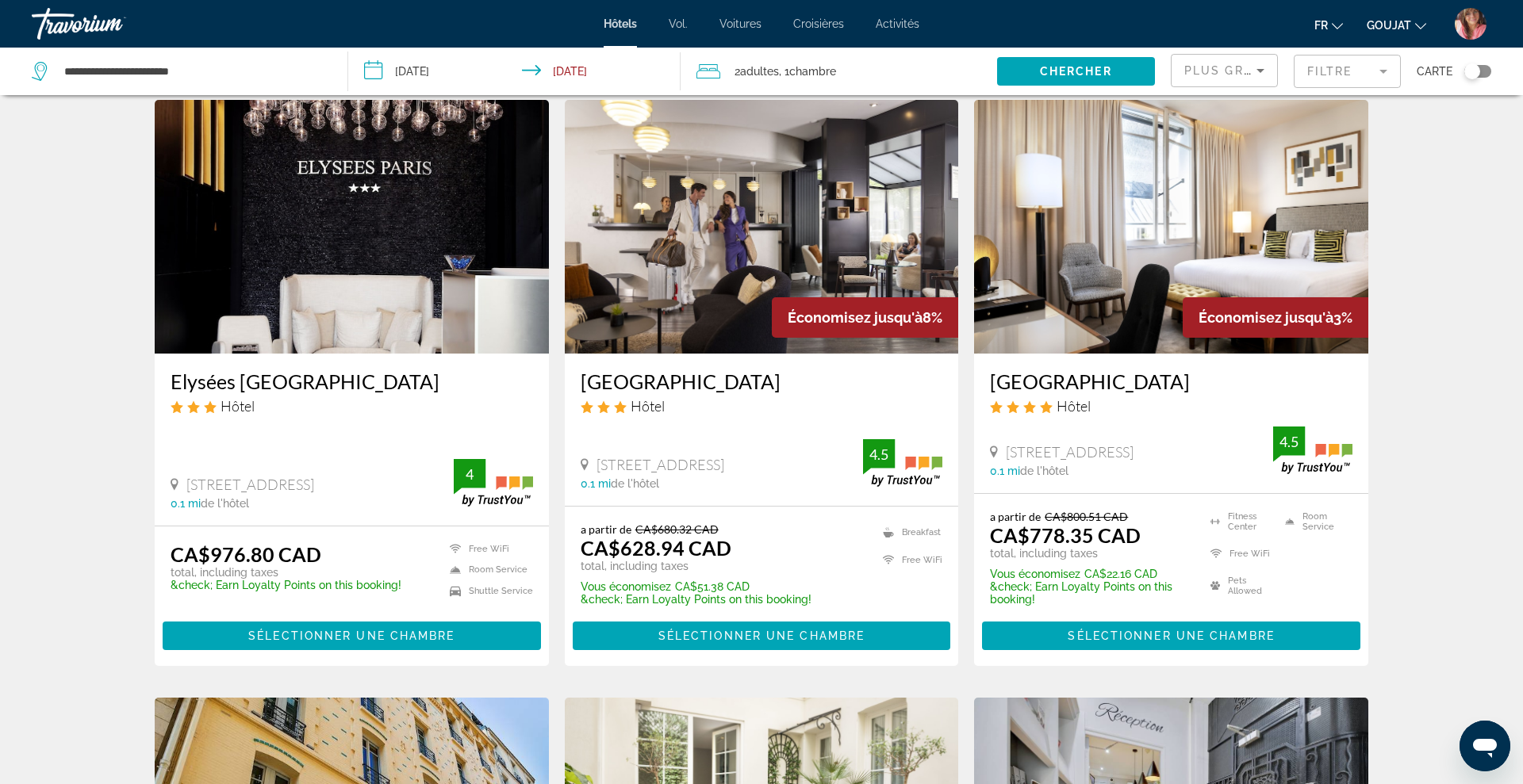
scroll to position [638, 0]
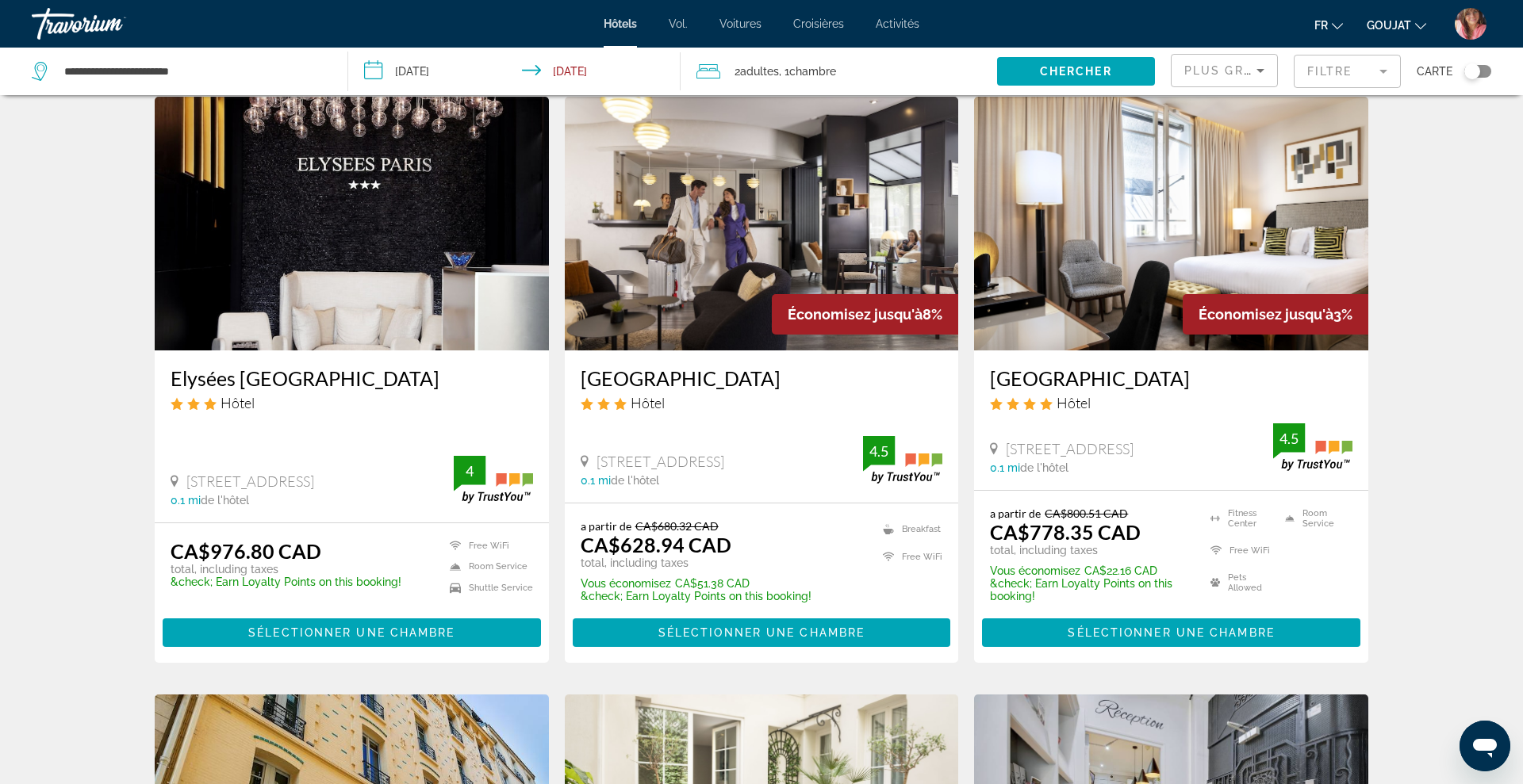
drag, startPoint x: 574, startPoint y: 375, endPoint x: 743, endPoint y: 377, distance: 169.0
click at [743, 377] on div "[GEOGRAPHIC_DATA] Hôtel [STREET_ADDRESS] 0.1 mi de l'hôtel 4.5" at bounding box center [762, 426] width 394 height 152
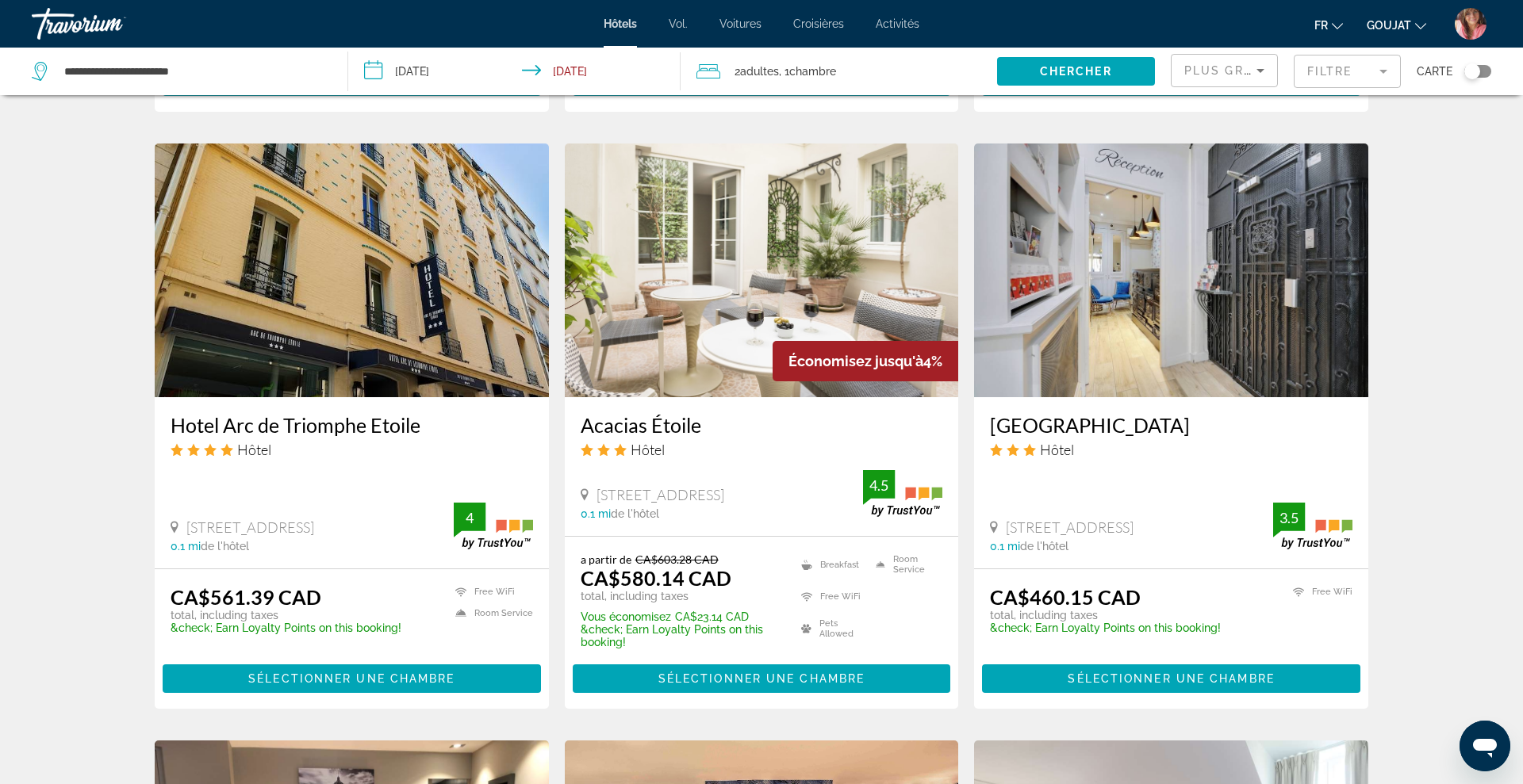
scroll to position [1190, 0]
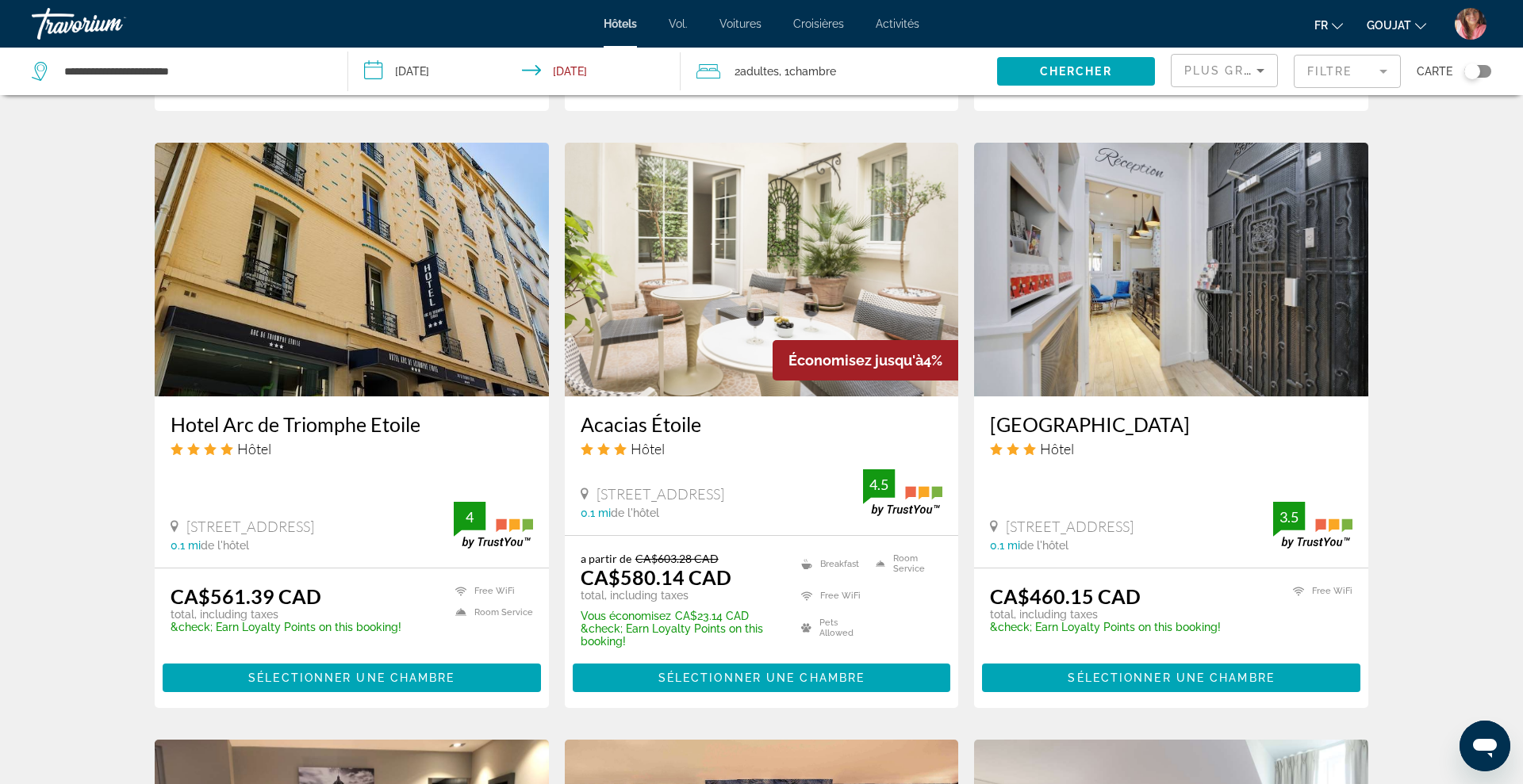
drag, startPoint x: 168, startPoint y: 426, endPoint x: 426, endPoint y: 429, distance: 258.0
click at [426, 429] on div "Hotel Arc de Triomphe Etoile Hôtel [STREET_ADDRESS] 0.1 mi de l'hôtel 4" at bounding box center [351, 481] width 394 height 172
click at [574, 422] on div "Acacias Étoile Hôtel [STREET_ADDRESS] 0.1 mi de l'hôtel 4.5" at bounding box center [762, 465] width 394 height 139
drag, startPoint x: 574, startPoint y: 422, endPoint x: 668, endPoint y: 416, distance: 94.2
click at [668, 416] on div "Acacias Étoile Hôtel [STREET_ADDRESS] 0.1 mi de l'hôtel 4.5" at bounding box center [762, 465] width 394 height 139
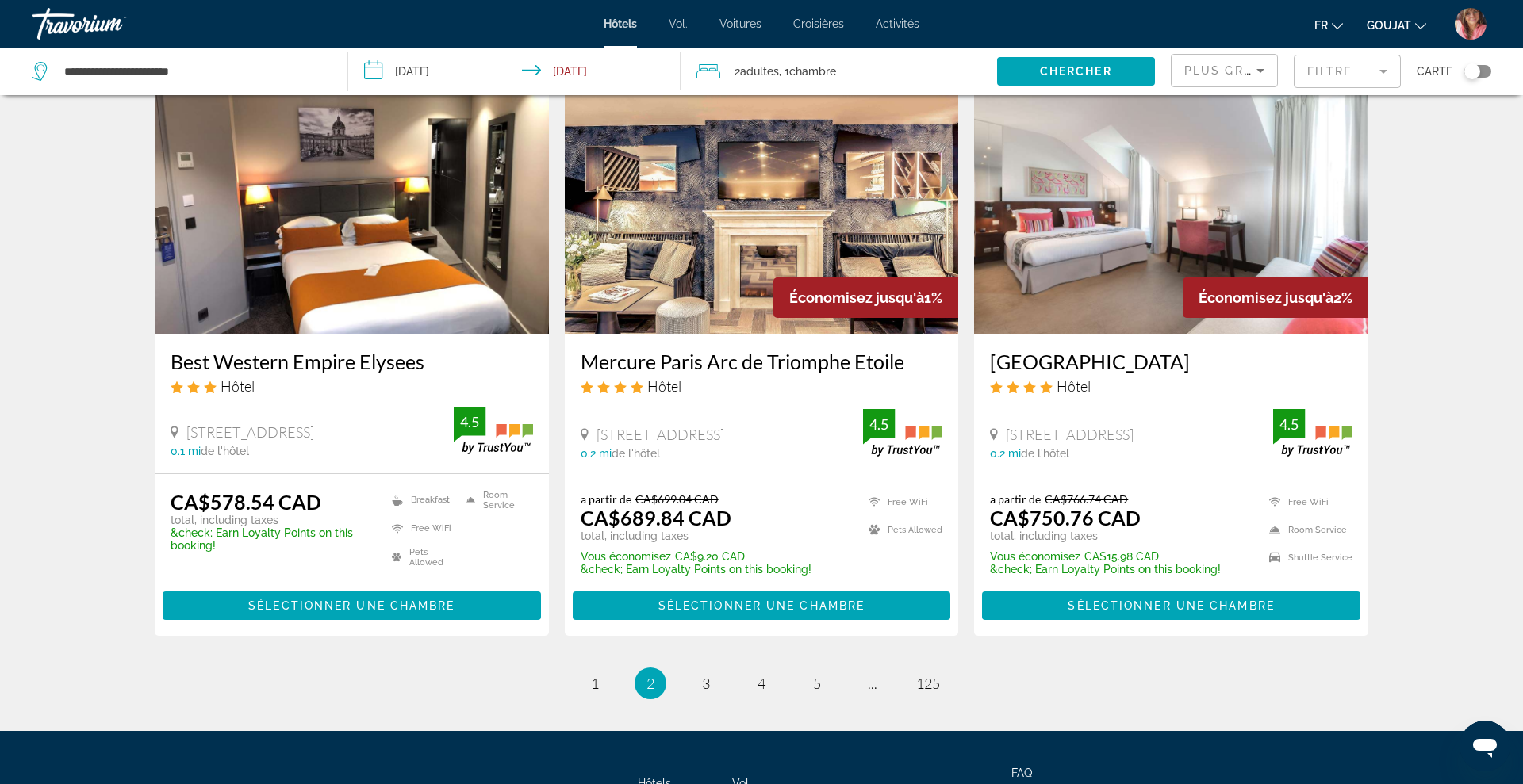
scroll to position [1858, 0]
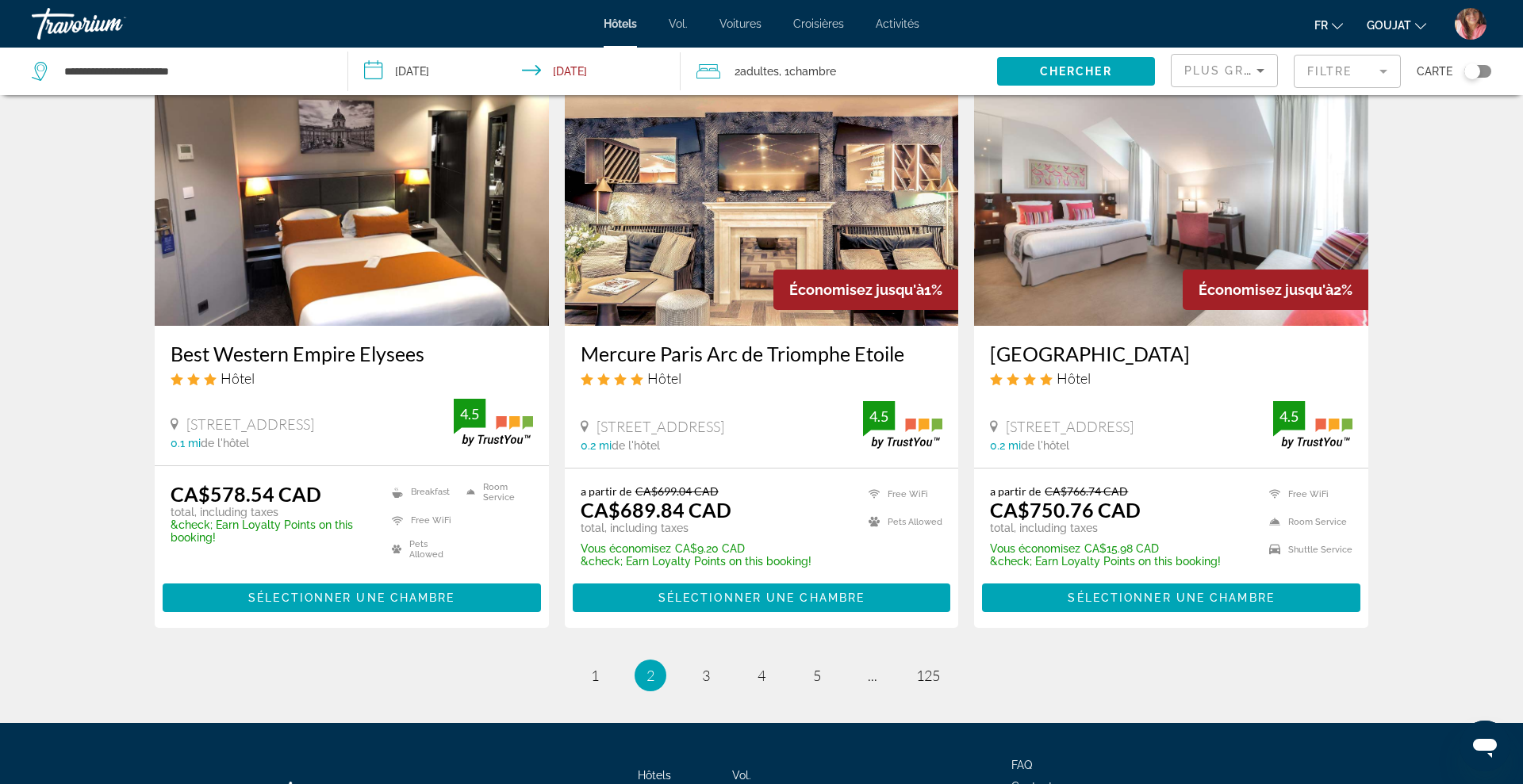
drag, startPoint x: 162, startPoint y: 351, endPoint x: 436, endPoint y: 356, distance: 274.0
click at [436, 356] on div "Best Western Empire Elysees Hôtel [STREET_ADDRESS] 0.1 mi de l'hôtel 4.5" at bounding box center [351, 395] width 394 height 139
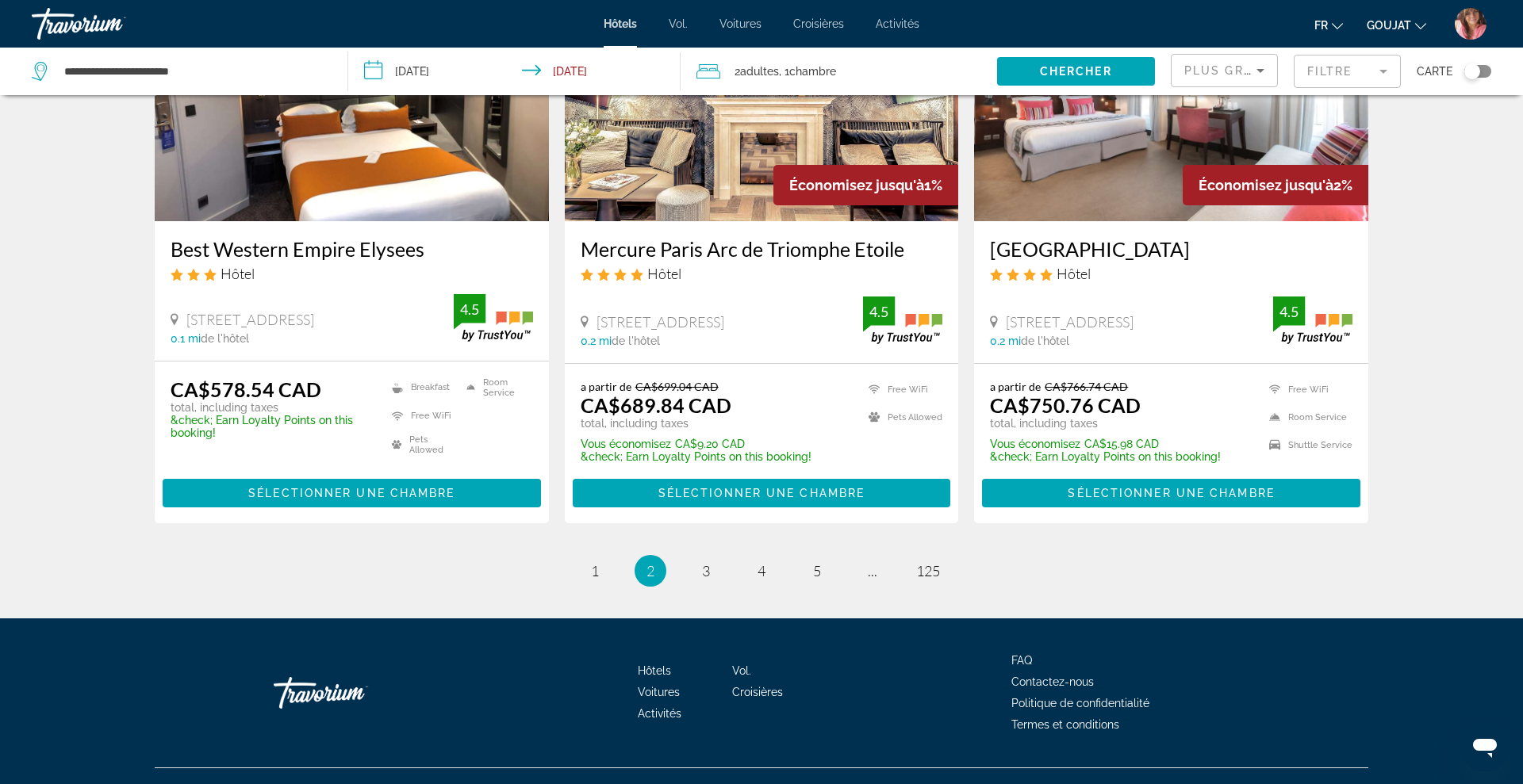
scroll to position [1991, 0]
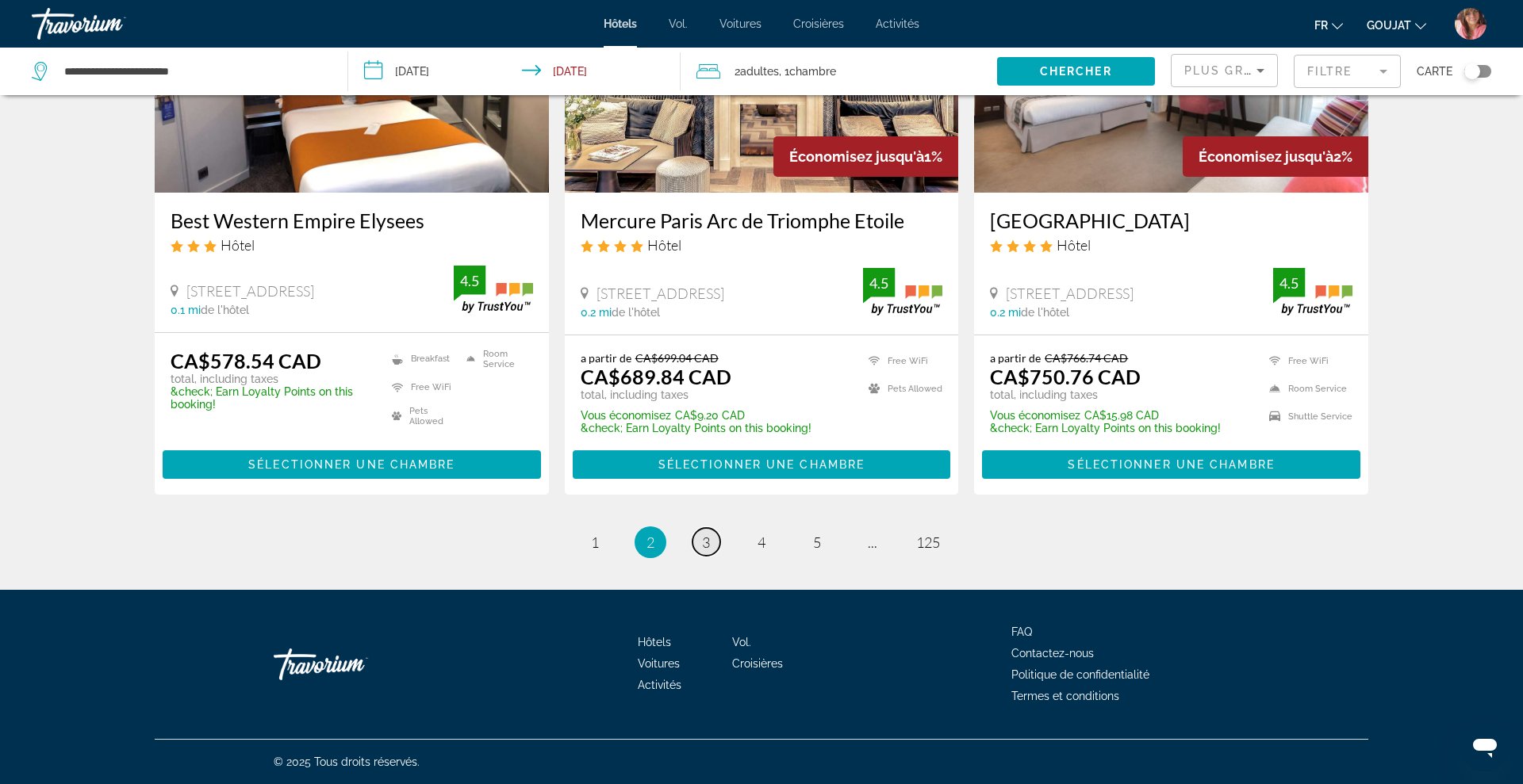
click at [704, 543] on span "3" at bounding box center [706, 543] width 8 height 18
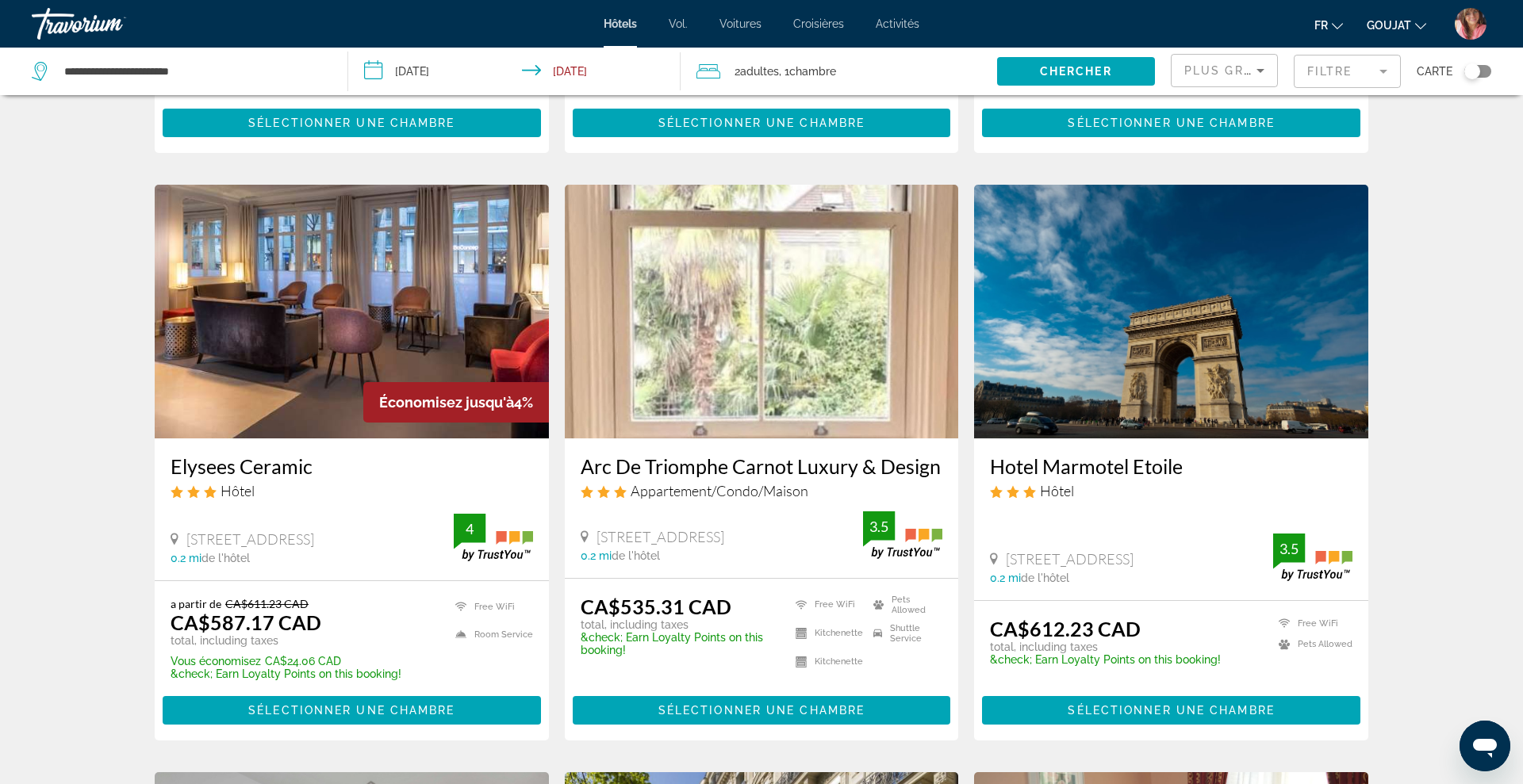
scroll to position [567, 0]
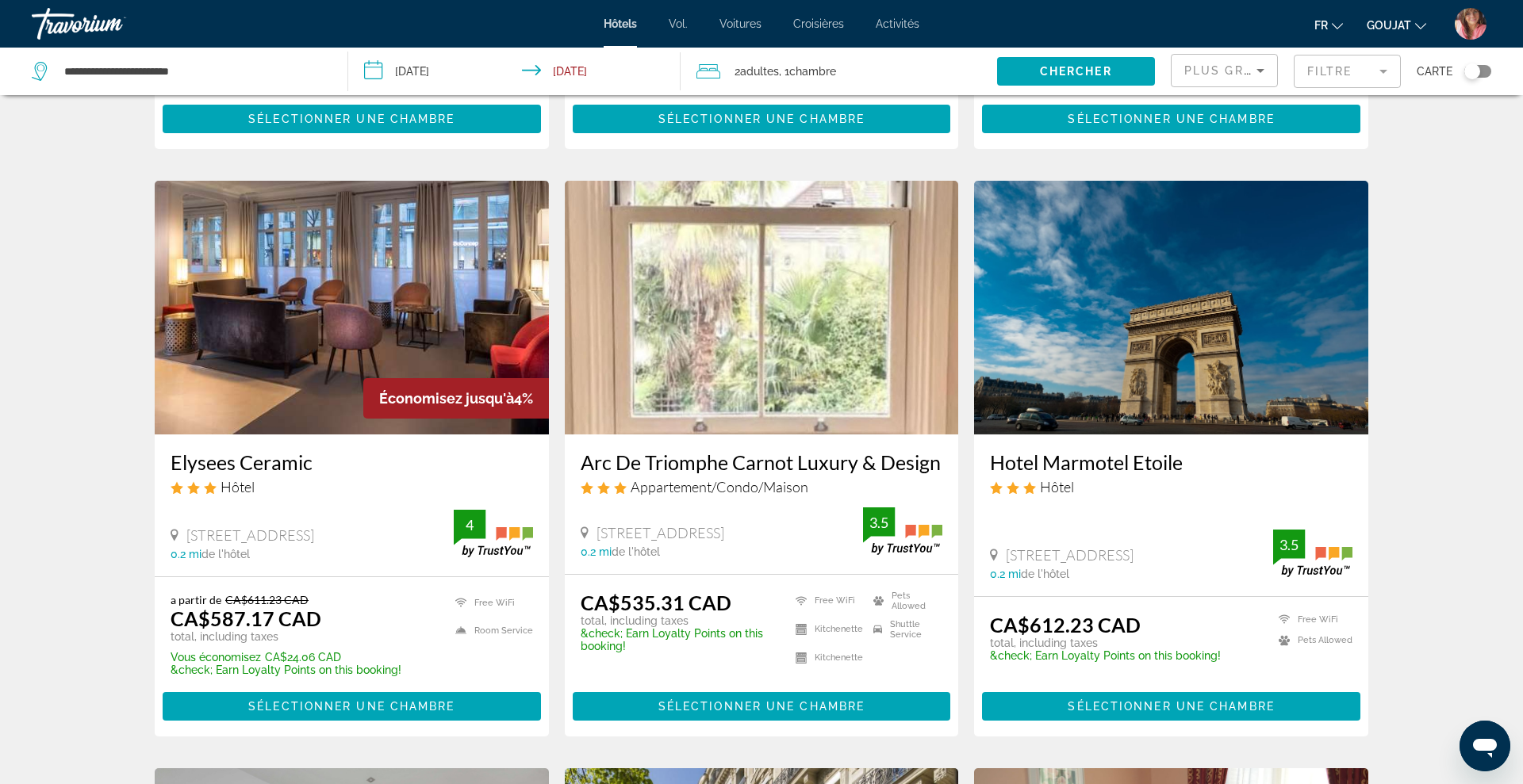
drag, startPoint x: 163, startPoint y: 459, endPoint x: 327, endPoint y: 461, distance: 164.0
click at [327, 461] on div "Elysees Ceramic Hôtel [STREET_ADDRESS] 0.2 mi de l'hôtel 4" at bounding box center [351, 505] width 394 height 141
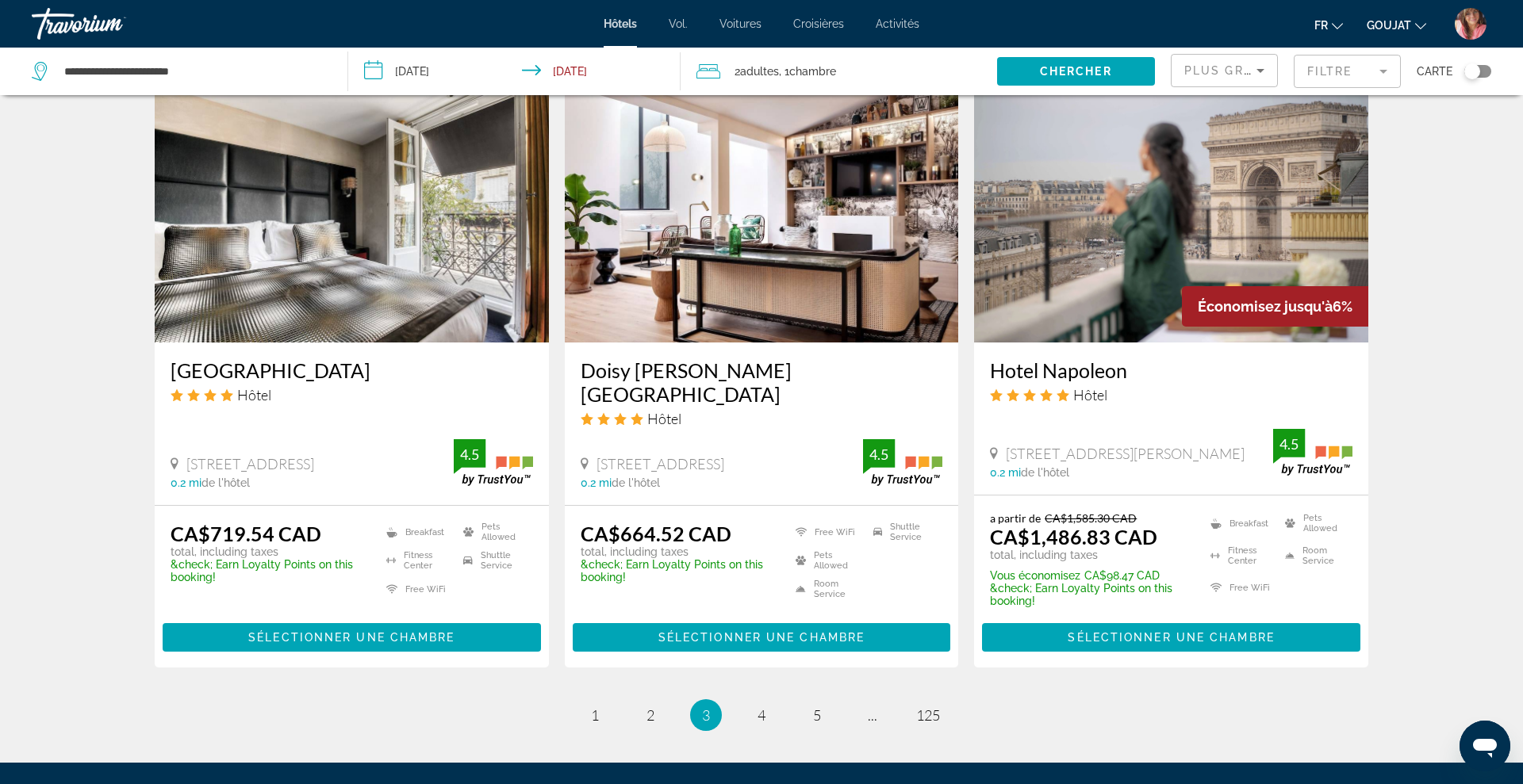
scroll to position [1819, 0]
drag, startPoint x: 574, startPoint y: 367, endPoint x: 793, endPoint y: 370, distance: 219.0
click at [793, 370] on div "Doisy [PERSON_NAME][GEOGRAPHIC_DATA] Hôtel [STREET_ADDRESS] 0.2 mi de l'hôtel 4…" at bounding box center [762, 423] width 394 height 163
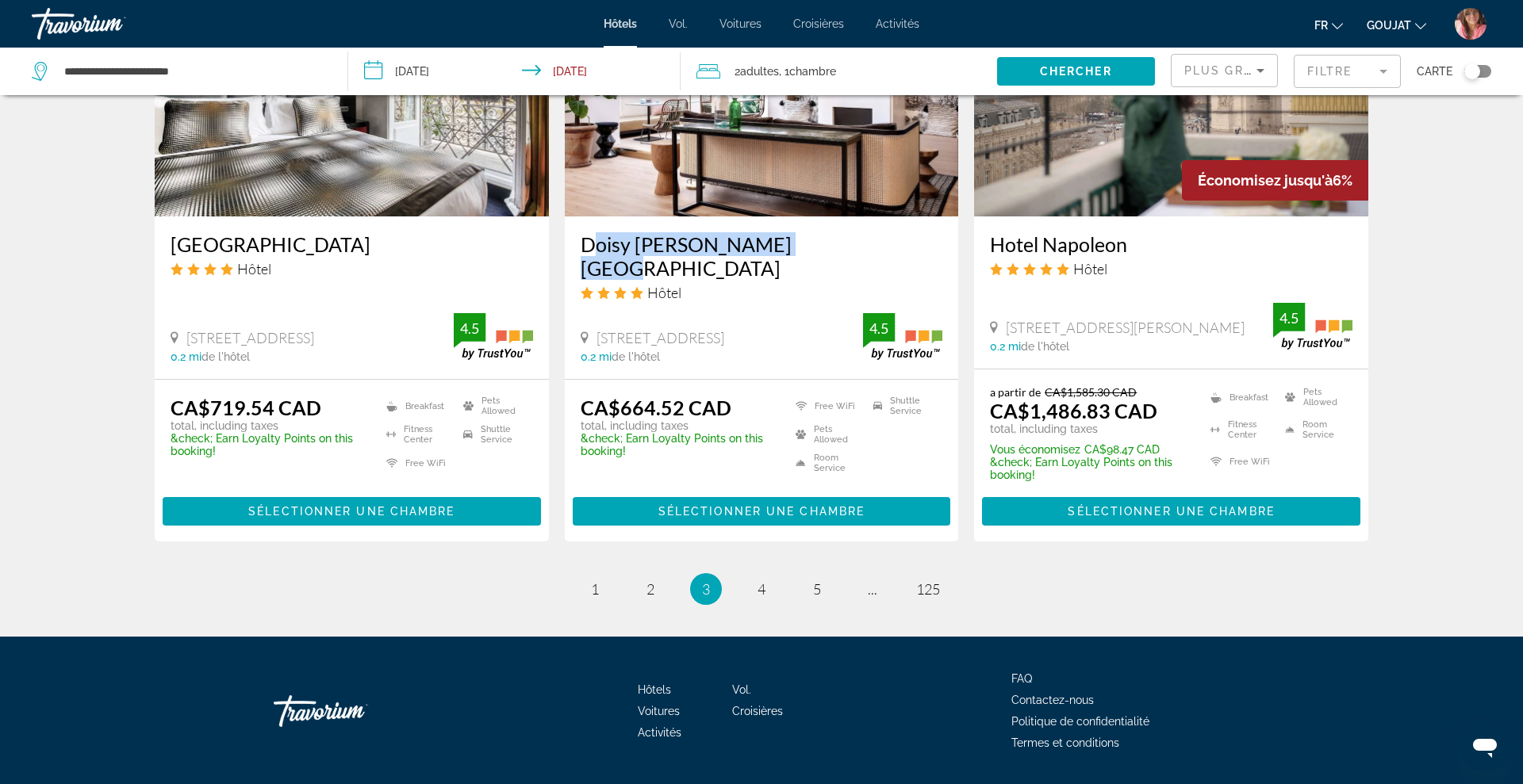
scroll to position [1950, 0]
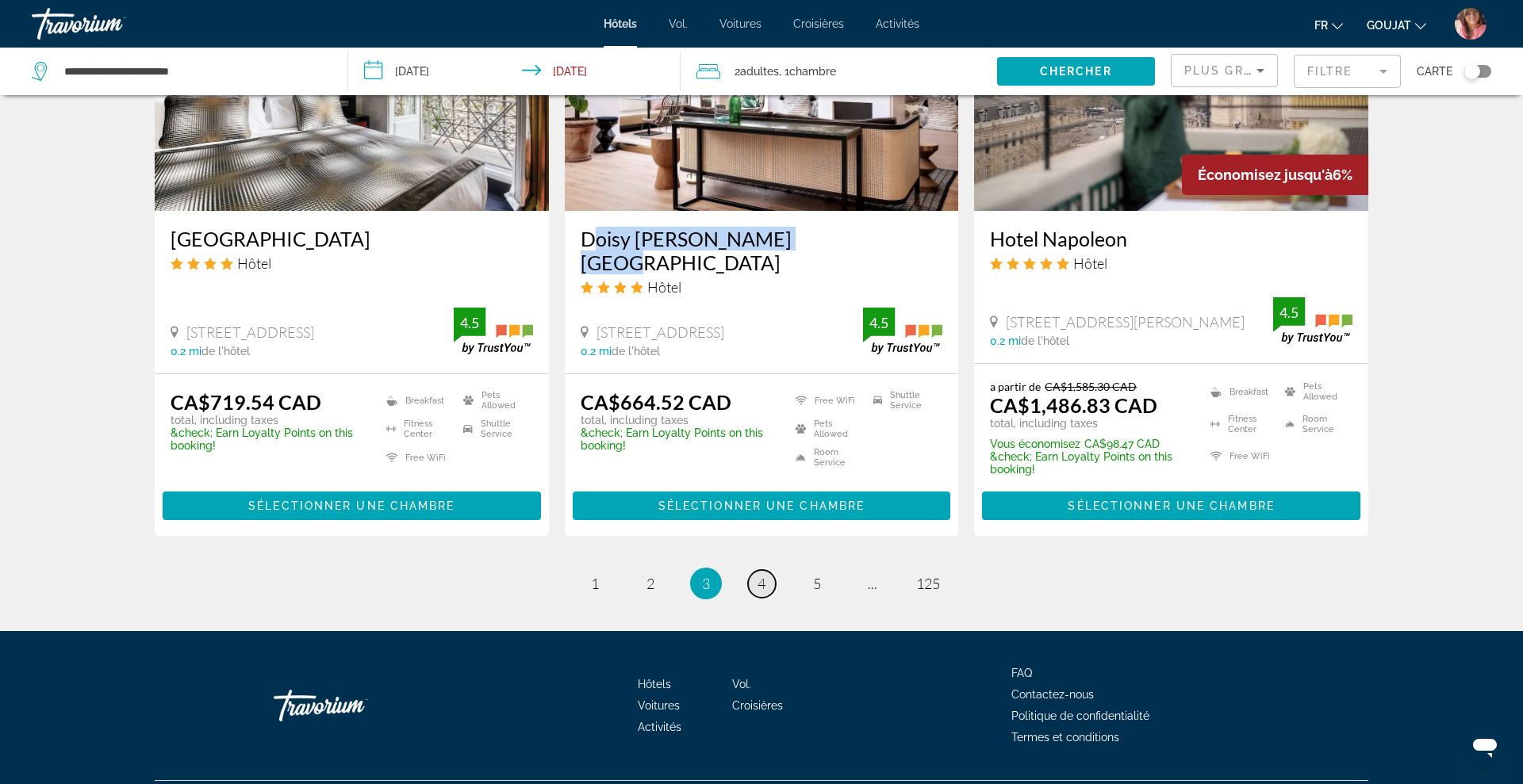
click at [768, 571] on link "page 4" at bounding box center [762, 584] width 28 height 28
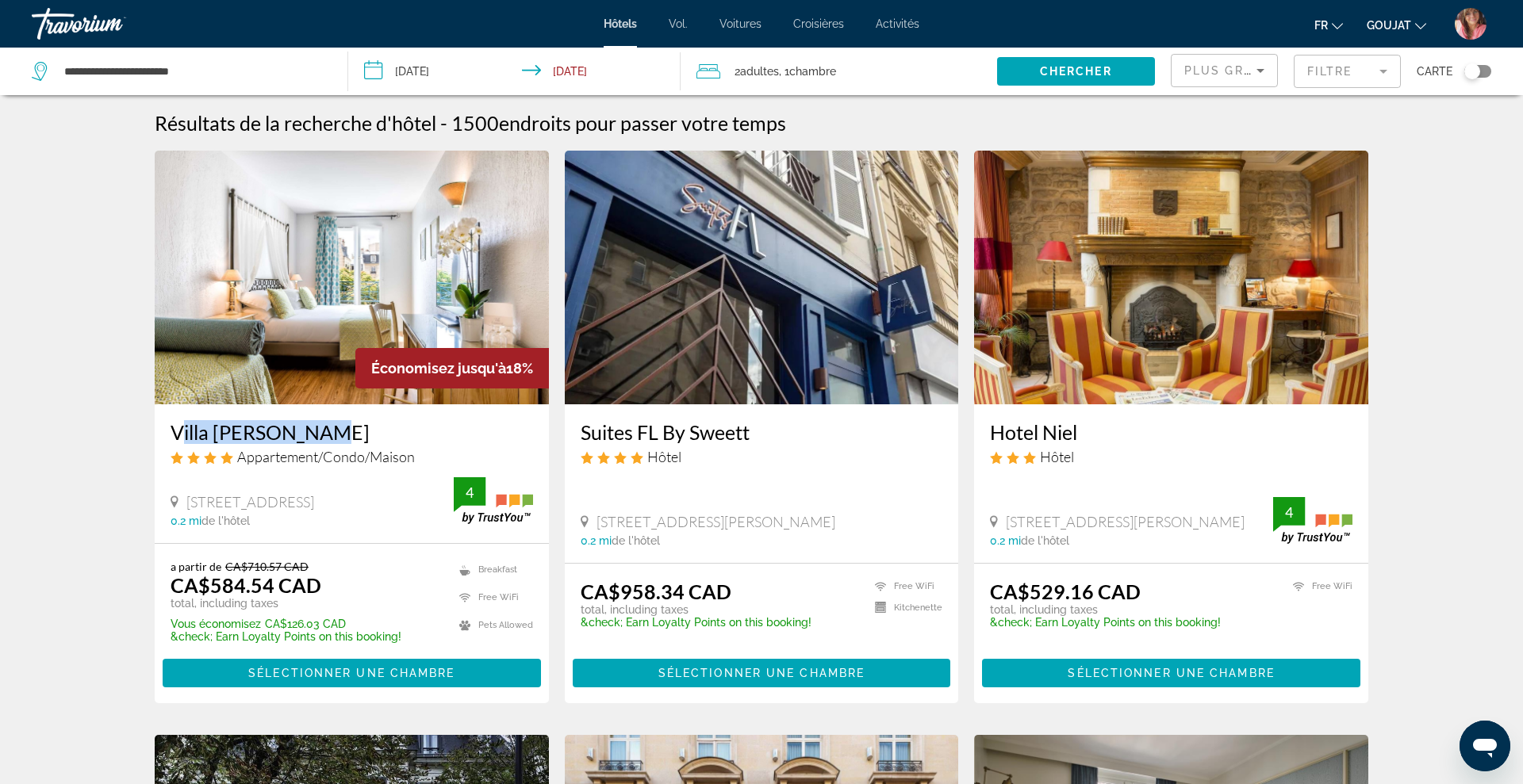
drag, startPoint x: 166, startPoint y: 427, endPoint x: 321, endPoint y: 424, distance: 155.0
click at [321, 424] on div "Villa [PERSON_NAME] Appartement/Condo/Maison [STREET_ADDRESS] 0.2 mi de l'hôtel…" at bounding box center [351, 473] width 394 height 139
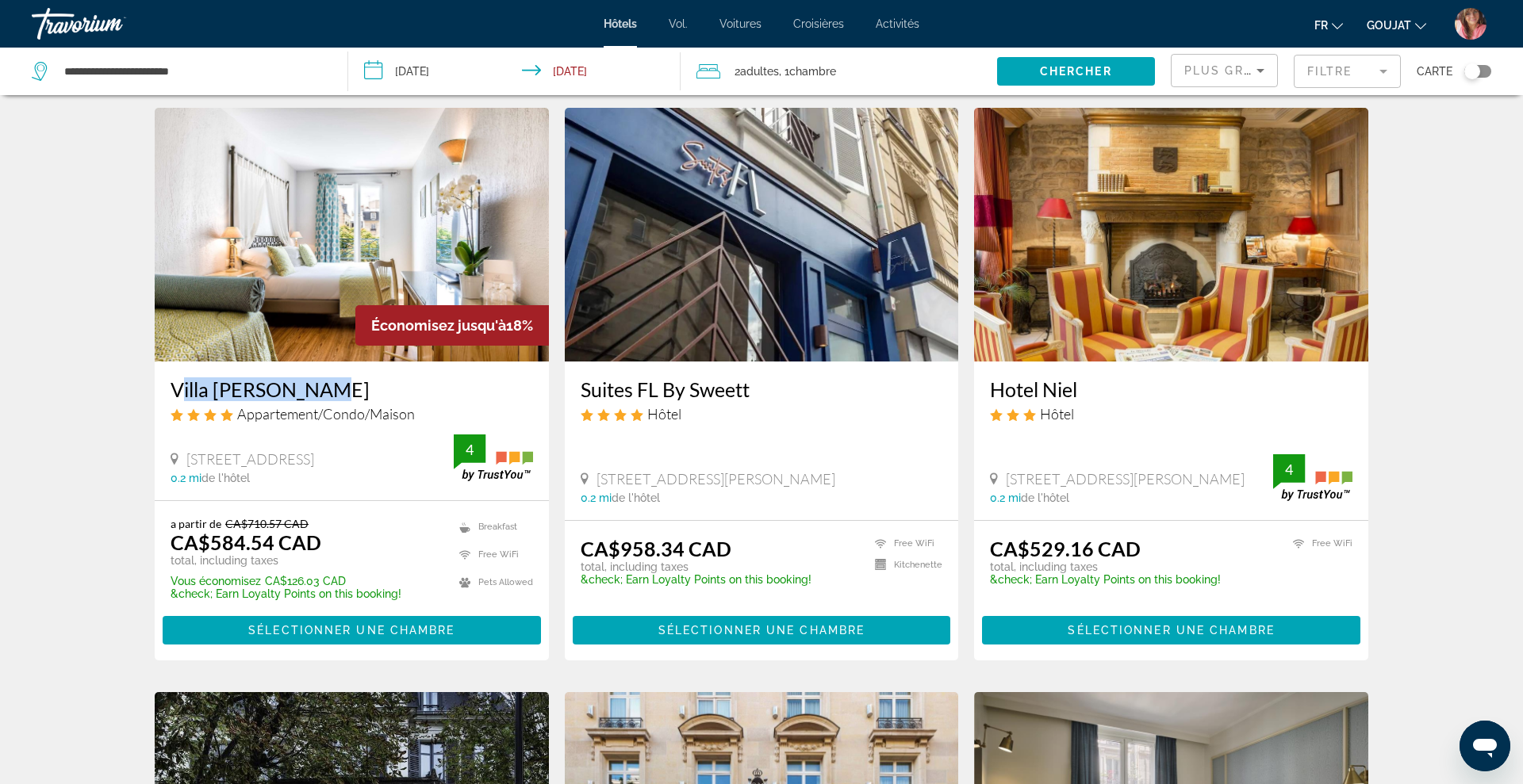
scroll to position [20, 0]
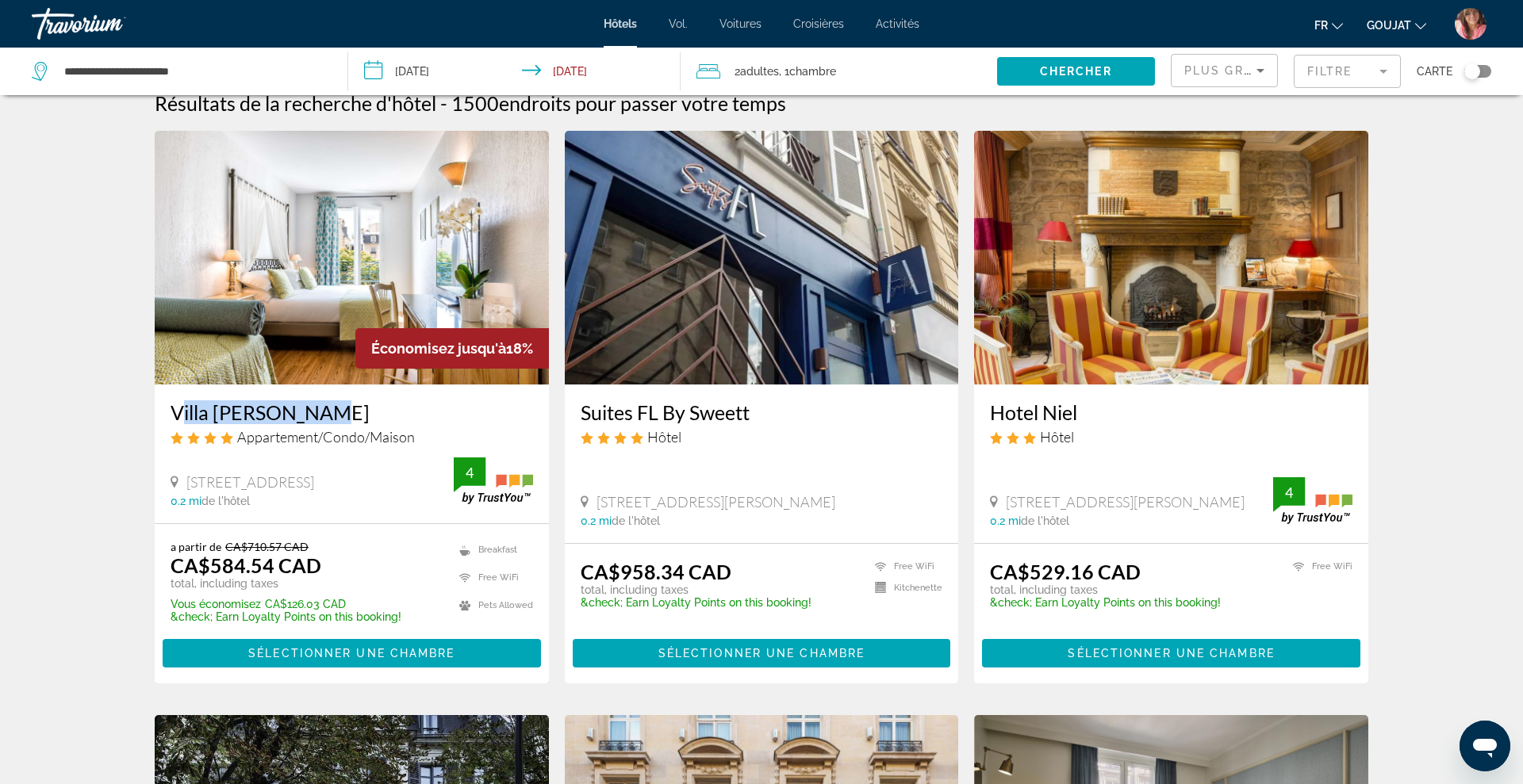
drag, startPoint x: 986, startPoint y: 412, endPoint x: 1093, endPoint y: 408, distance: 107.1
click at [1093, 408] on div "Hotel Niel Hôtel [STREET_ADDRESS][PERSON_NAME] 0.2 mi de l'hôtel 4" at bounding box center [1171, 463] width 394 height 159
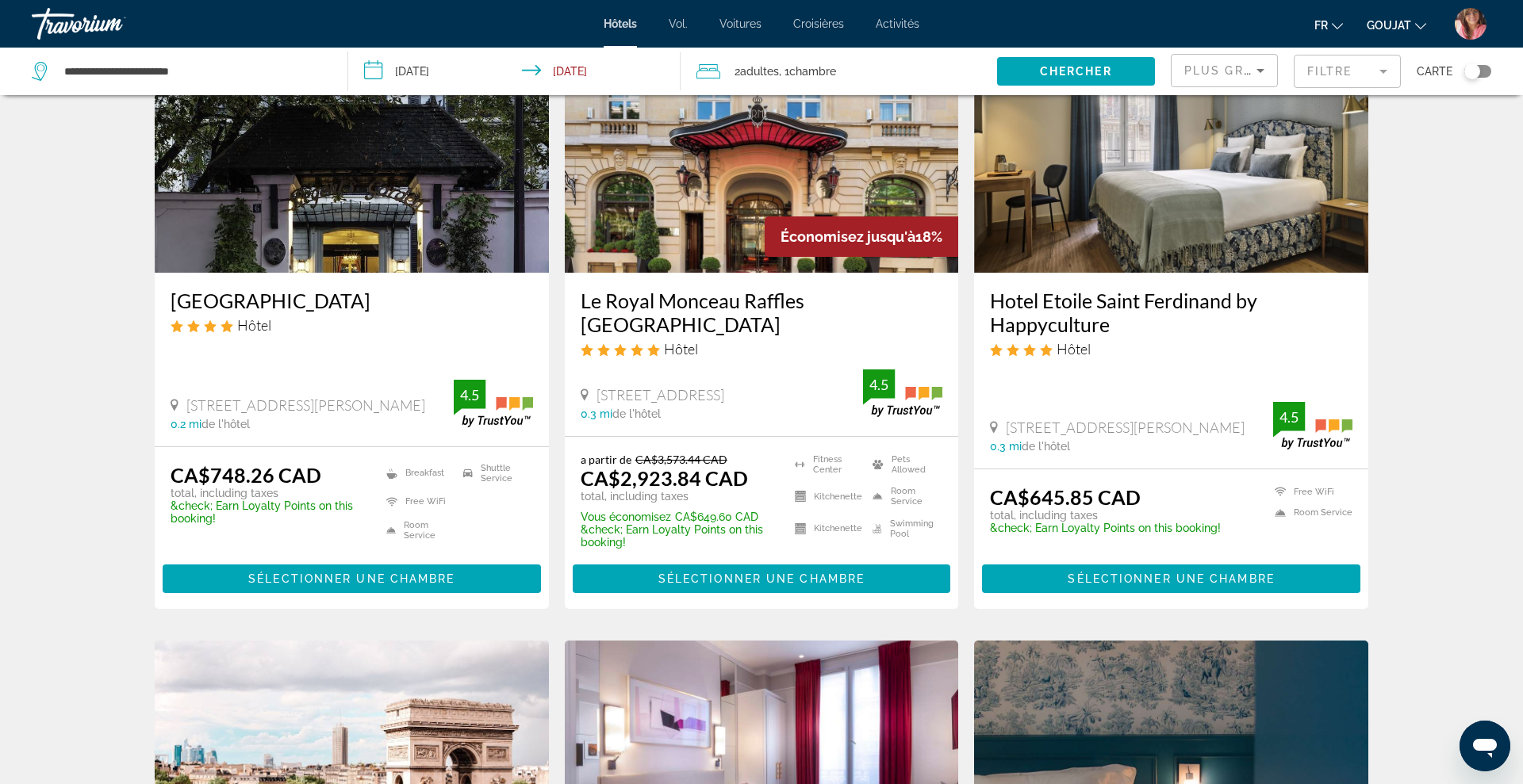
scroll to position [719, 0]
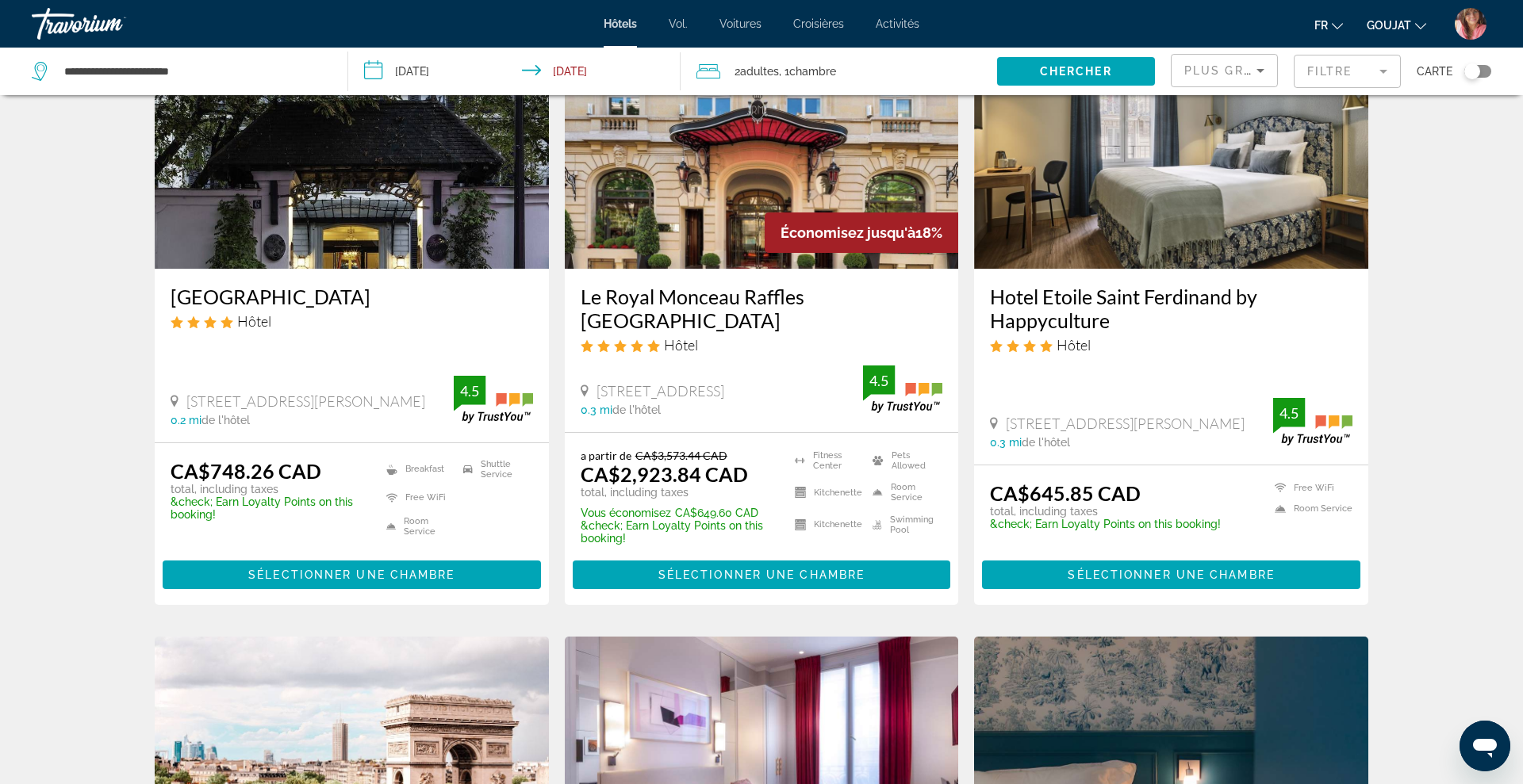
drag, startPoint x: 981, startPoint y: 289, endPoint x: 1110, endPoint y: 315, distance: 131.6
click at [1110, 315] on div "Hotel Etoile Saint [PERSON_NAME] by Happyculture Hôtel [STREET_ADDRESS][PERSON_…" at bounding box center [1171, 366] width 394 height 196
click at [1261, 198] on img "Contenu principal" at bounding box center [1171, 142] width 394 height 254
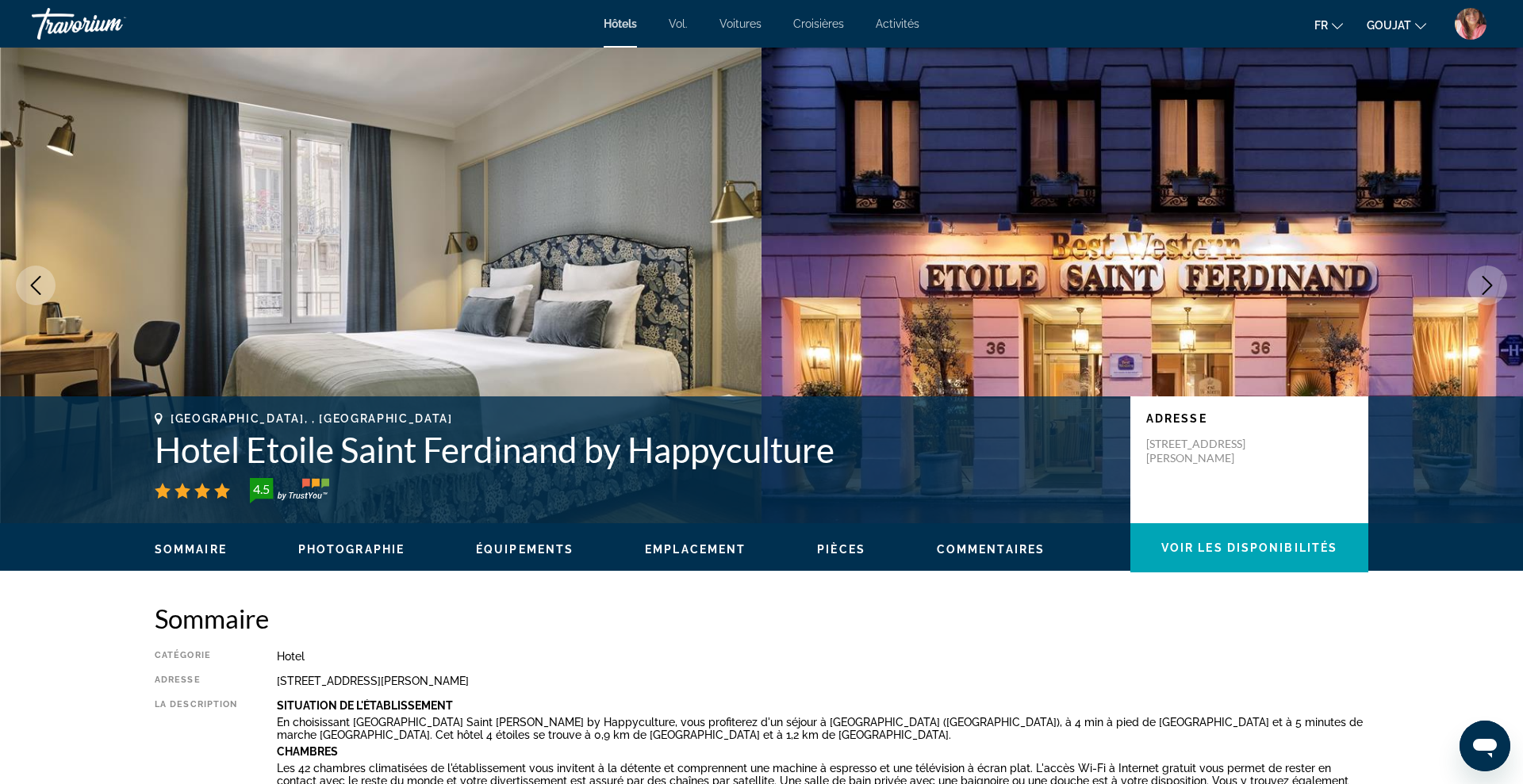
click at [1492, 282] on icon "Next image" at bounding box center [1486, 285] width 19 height 19
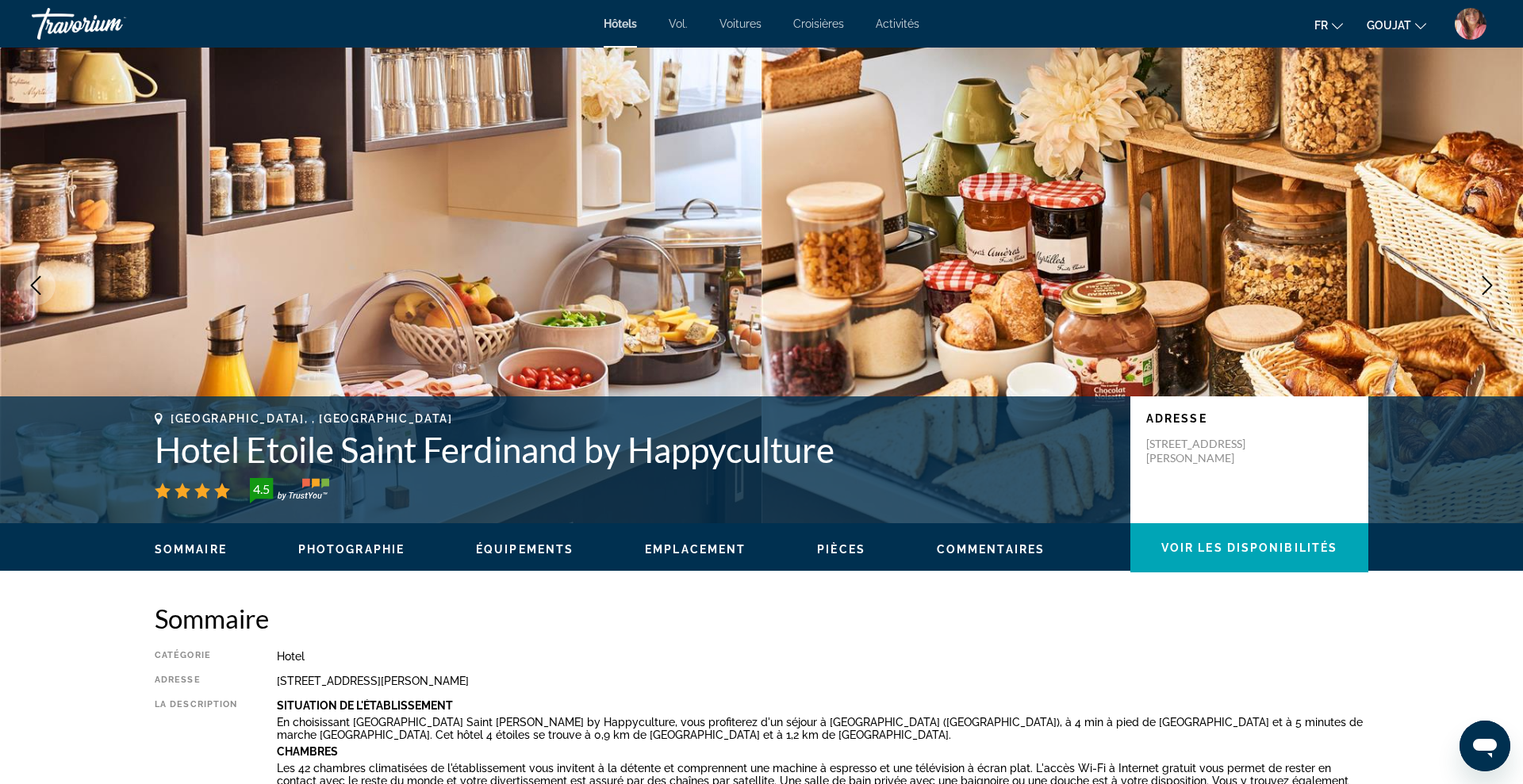
click at [1492, 282] on icon "Next image" at bounding box center [1486, 285] width 19 height 19
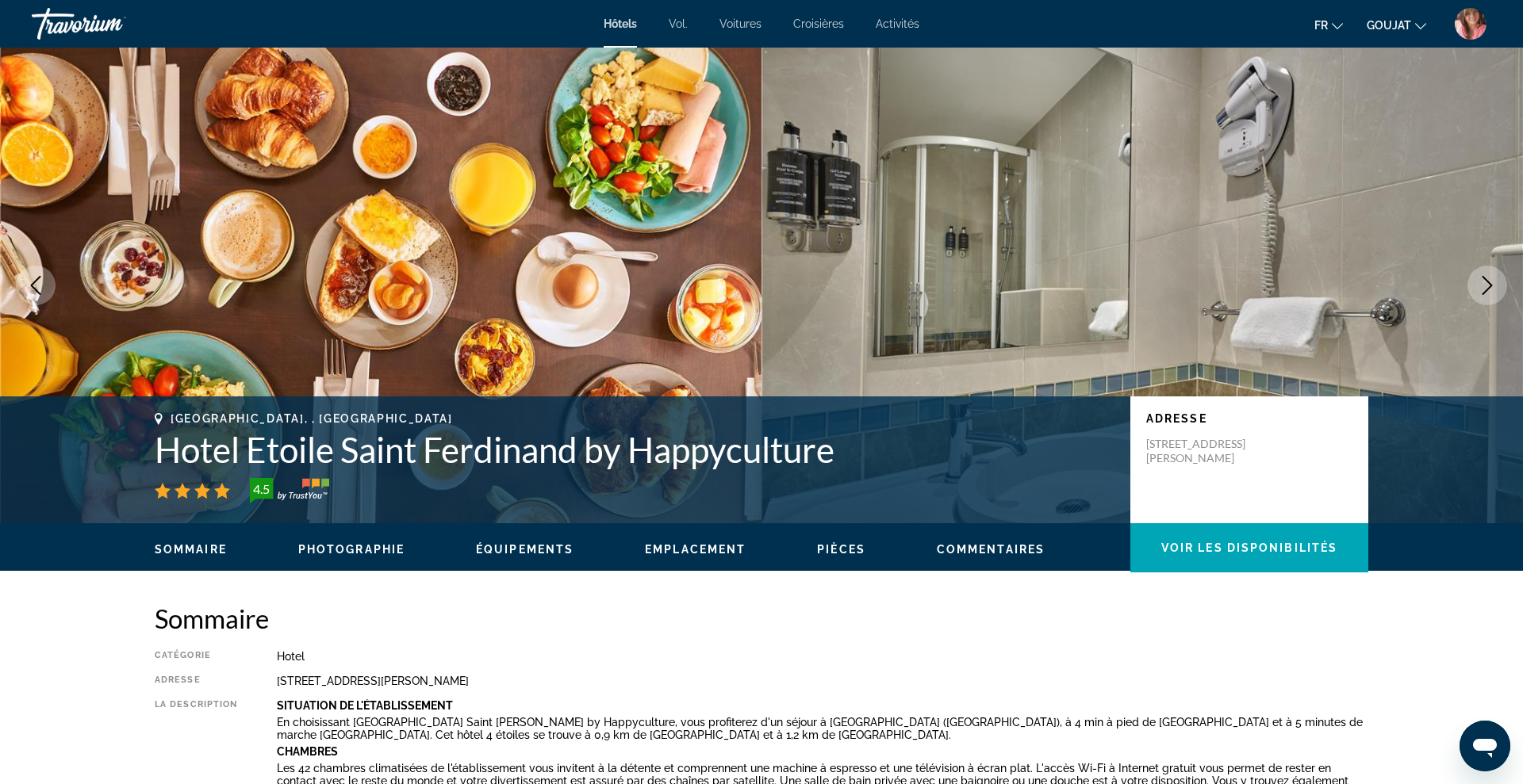
click at [1492, 282] on icon "Next image" at bounding box center [1486, 285] width 19 height 19
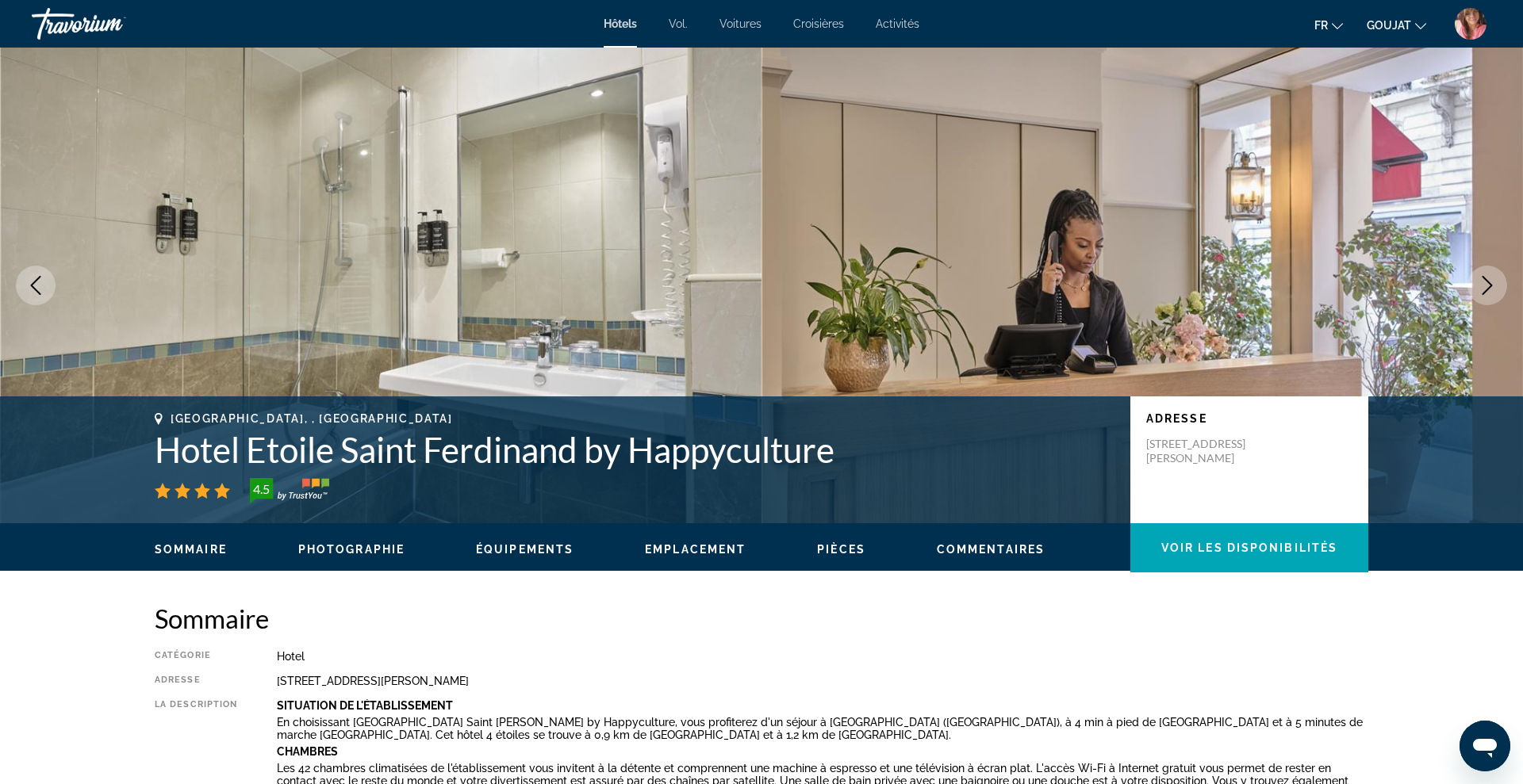
click at [1492, 282] on icon "Next image" at bounding box center [1486, 285] width 19 height 19
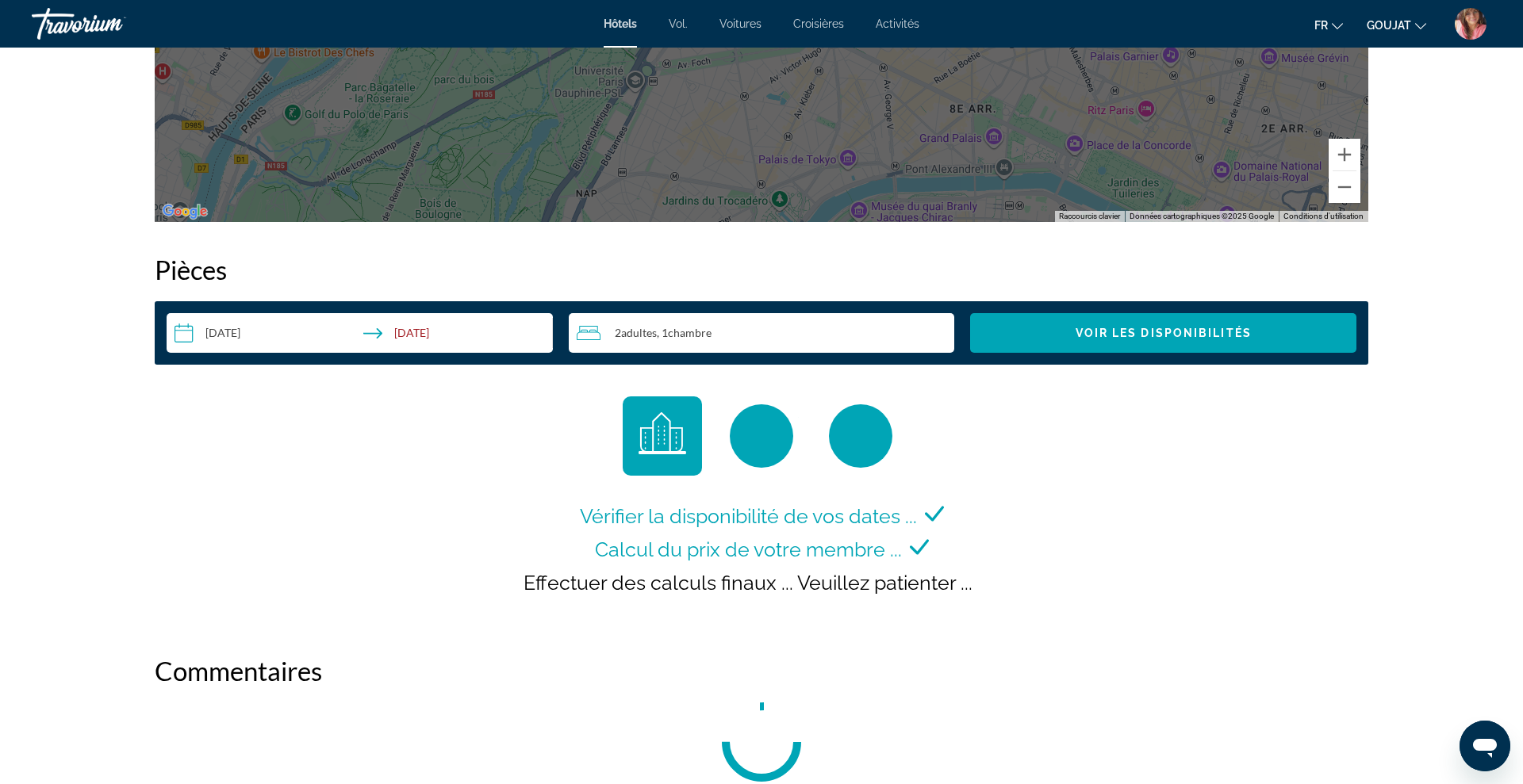
scroll to position [1850, 0]
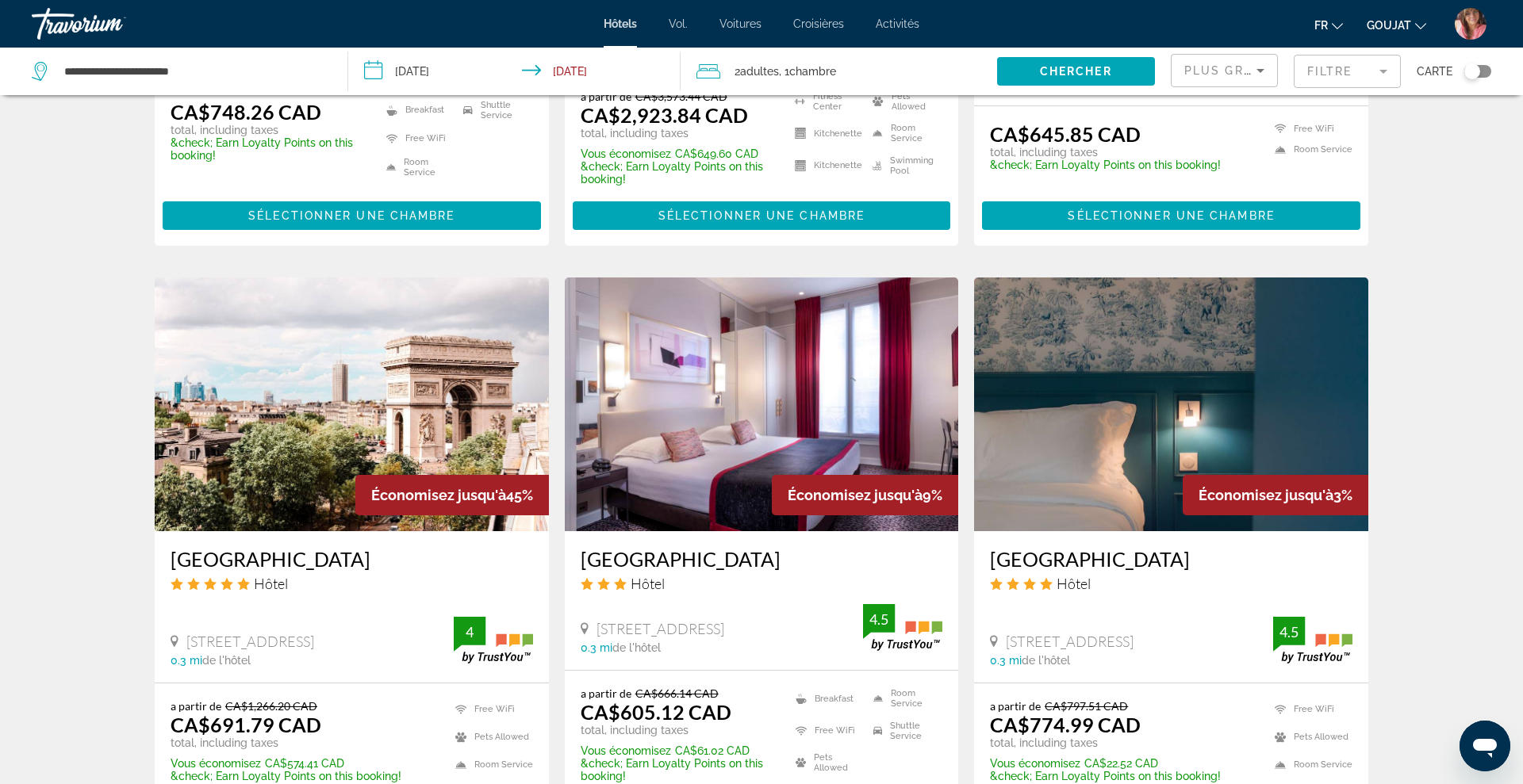
scroll to position [1131, 0]
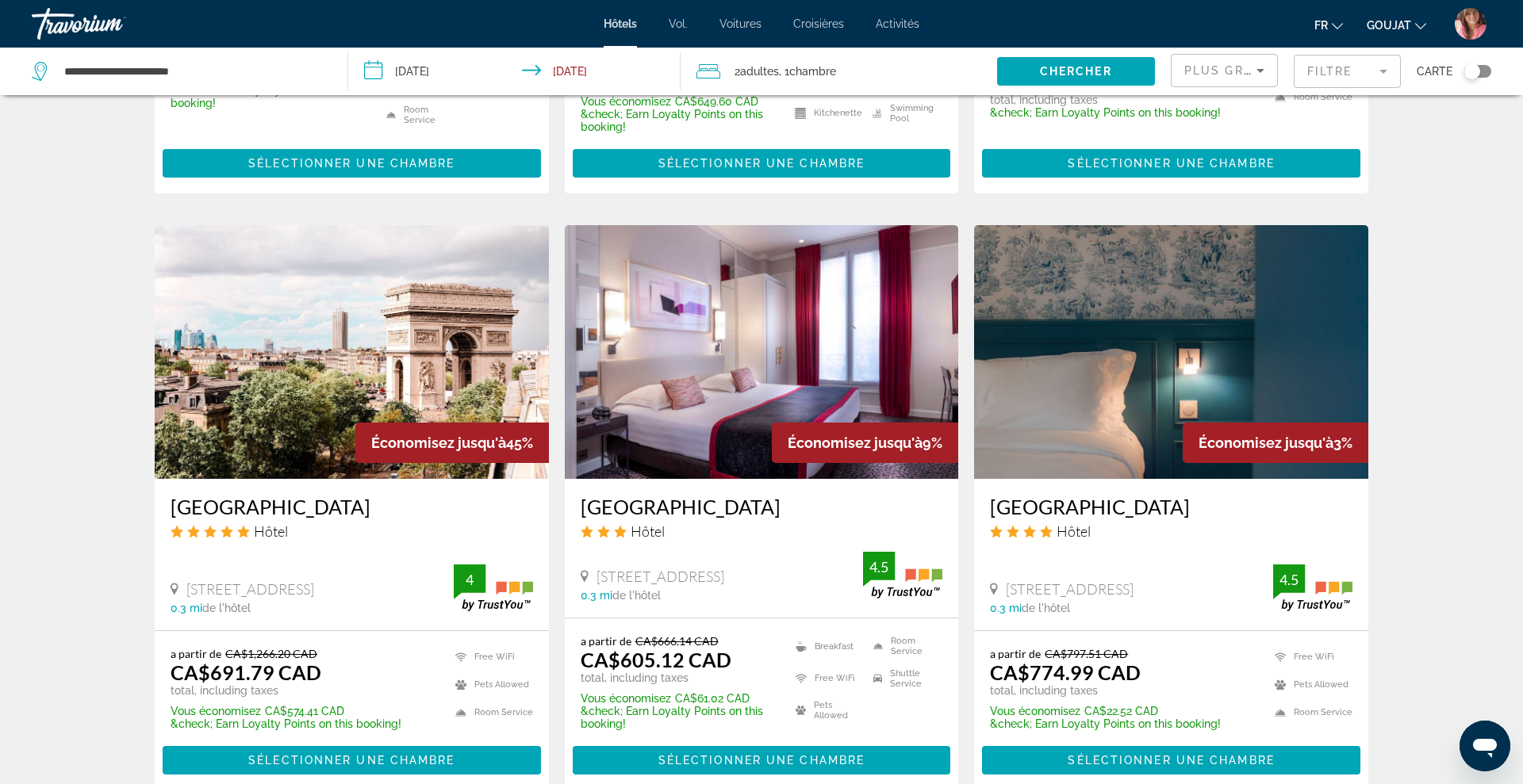
drag, startPoint x: 166, startPoint y: 478, endPoint x: 425, endPoint y: 486, distance: 259.1
click at [425, 486] on div "[GEOGRAPHIC_DATA] Hôtel [STREET_ADDRESS] 0.3 mi de l'hôtel 4" at bounding box center [351, 555] width 394 height 152
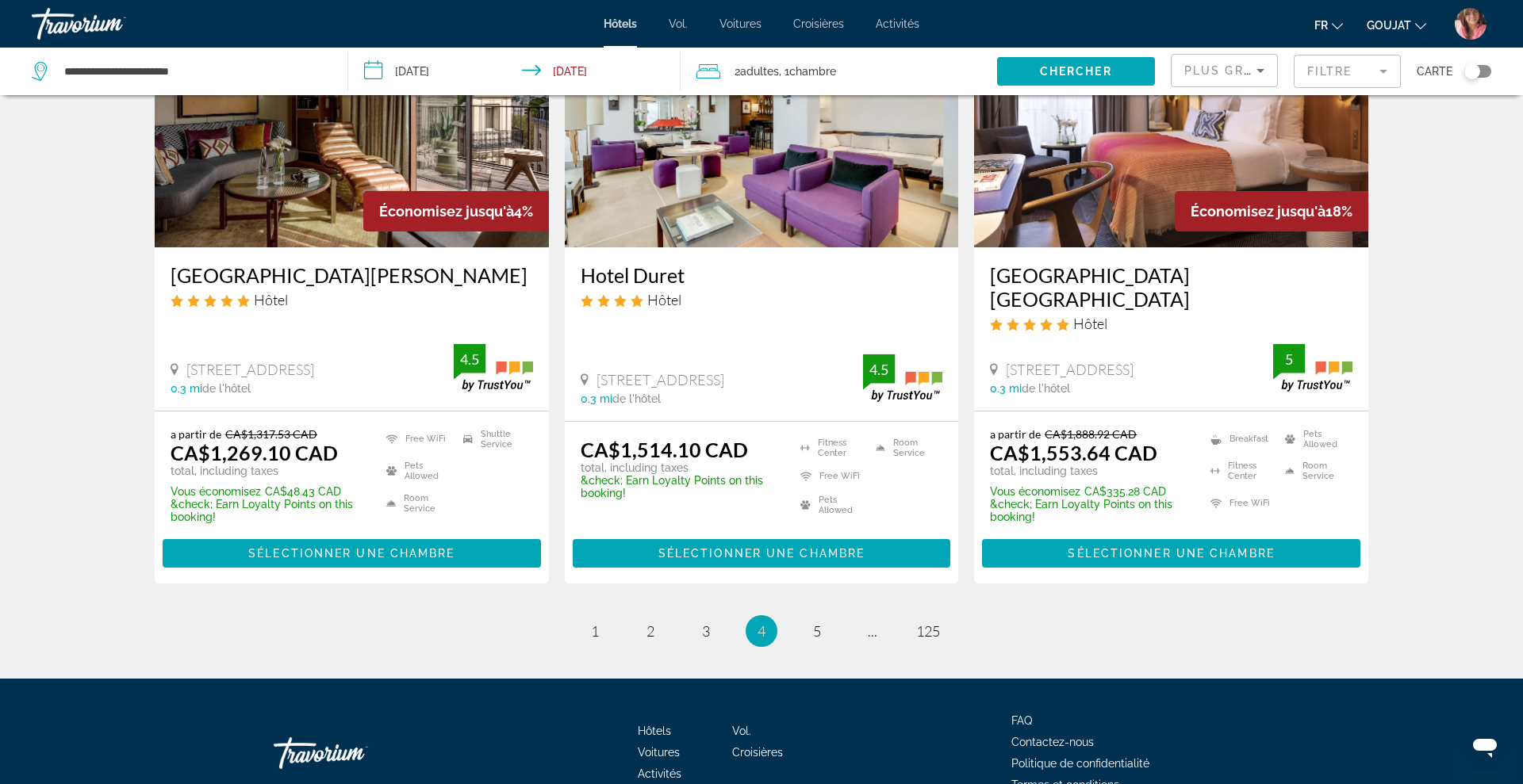
scroll to position [2001, 0]
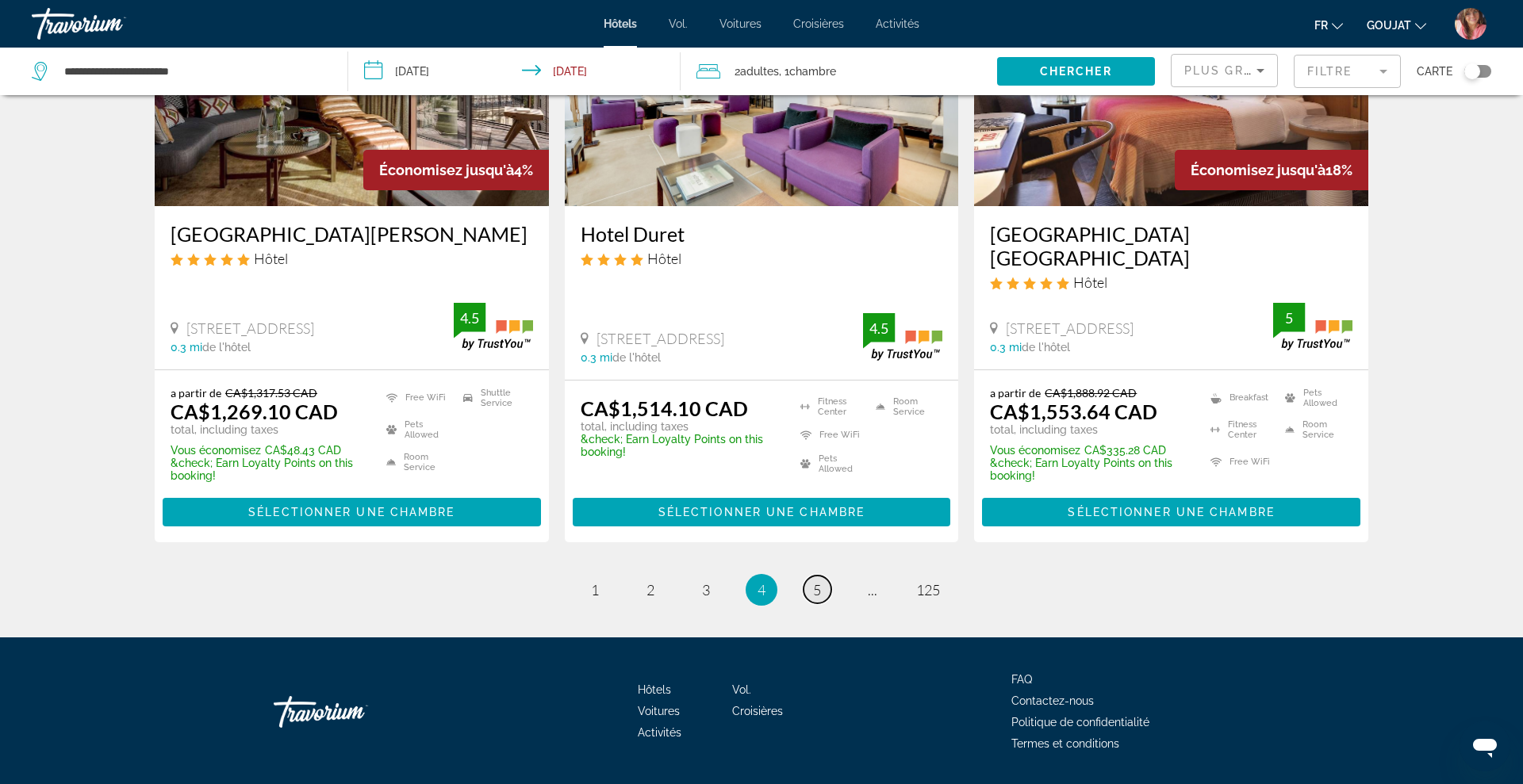
click at [815, 576] on link "page 5" at bounding box center [817, 589] width 28 height 28
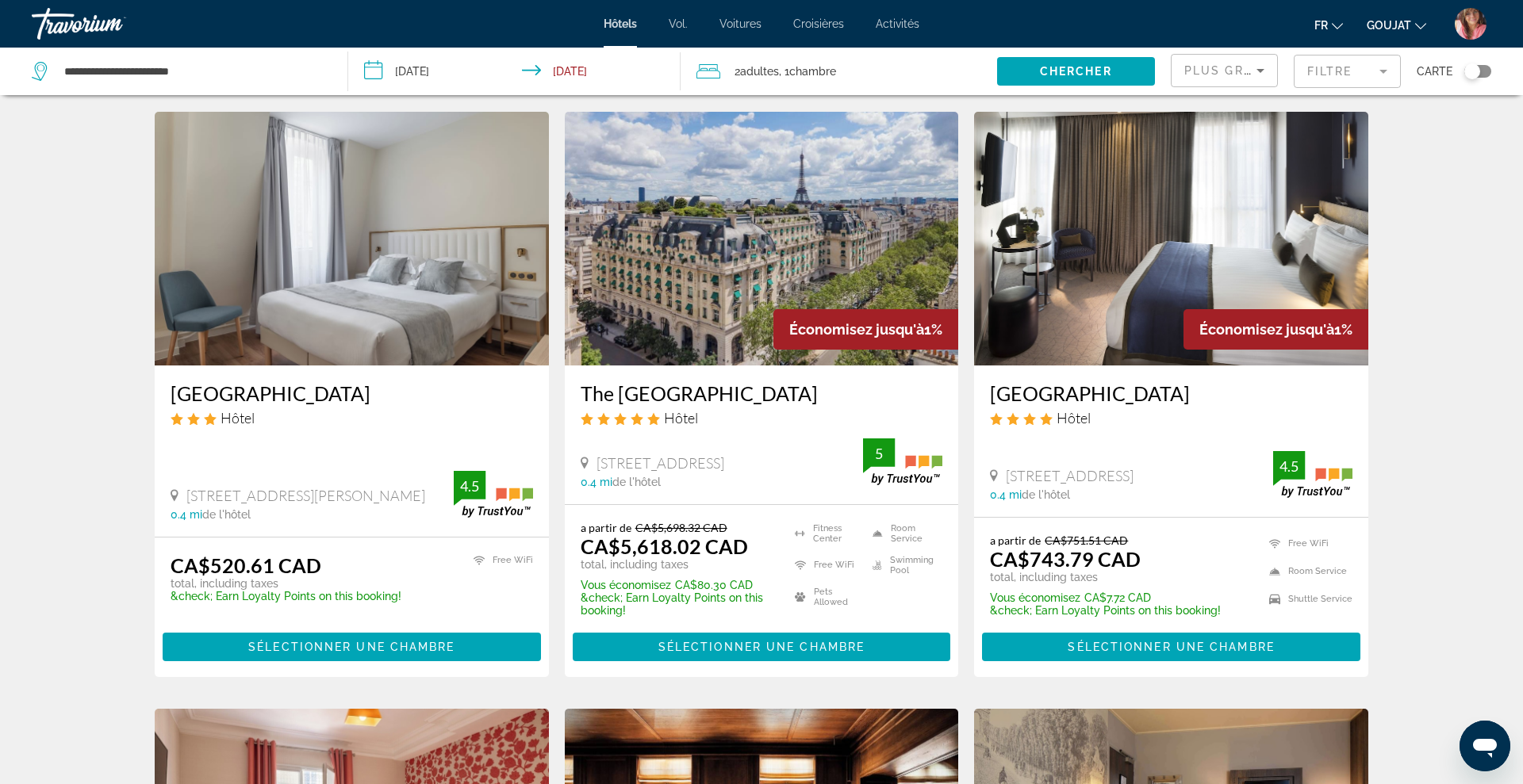
scroll to position [42, 0]
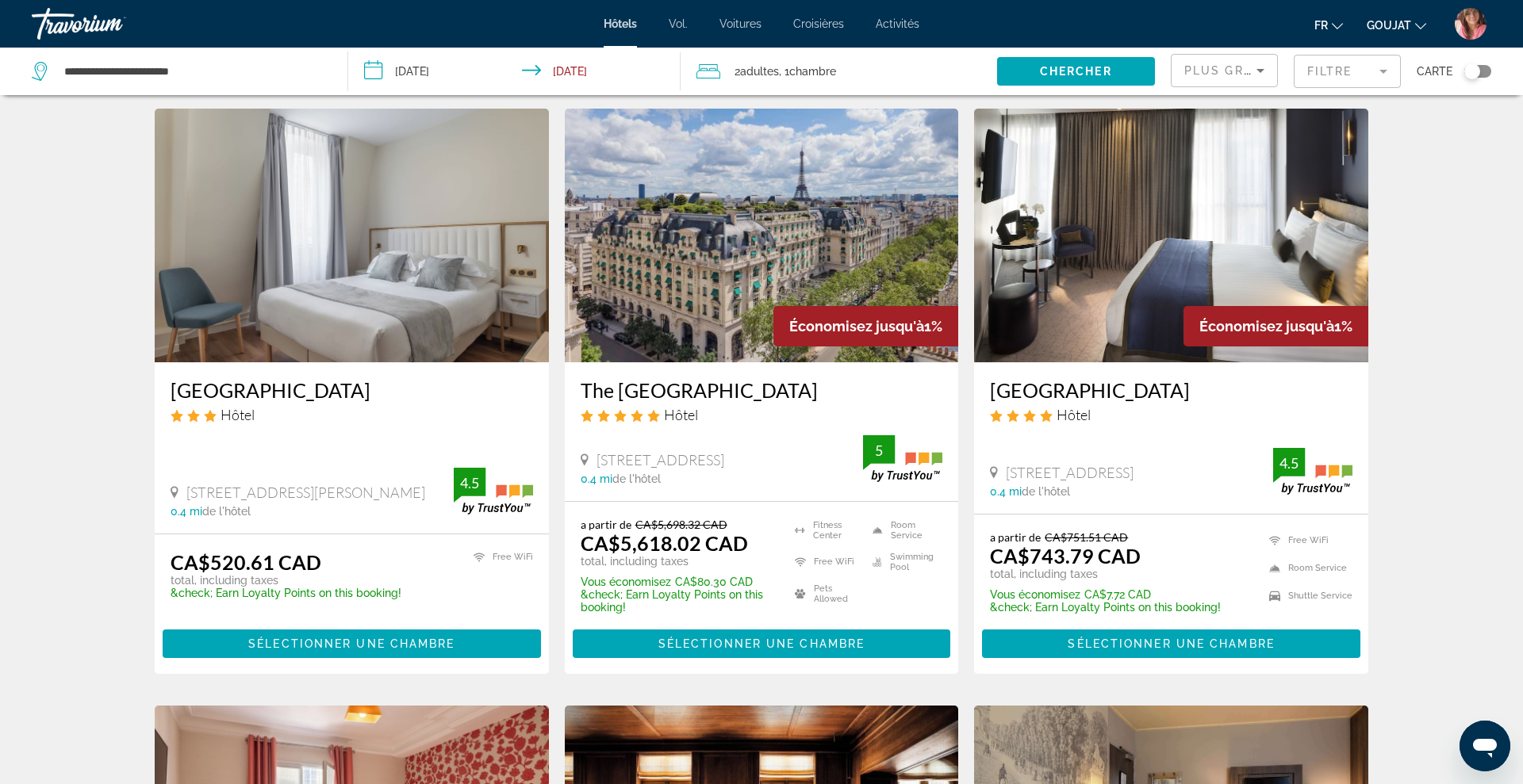
drag, startPoint x: 164, startPoint y: 382, endPoint x: 392, endPoint y: 392, distance: 228.2
click at [392, 392] on div "[GEOGRAPHIC_DATA] Hôtel [STREET_ADDRESS][PERSON_NAME] 0.4 mi de l'hôtel 4.5" at bounding box center [351, 448] width 394 height 172
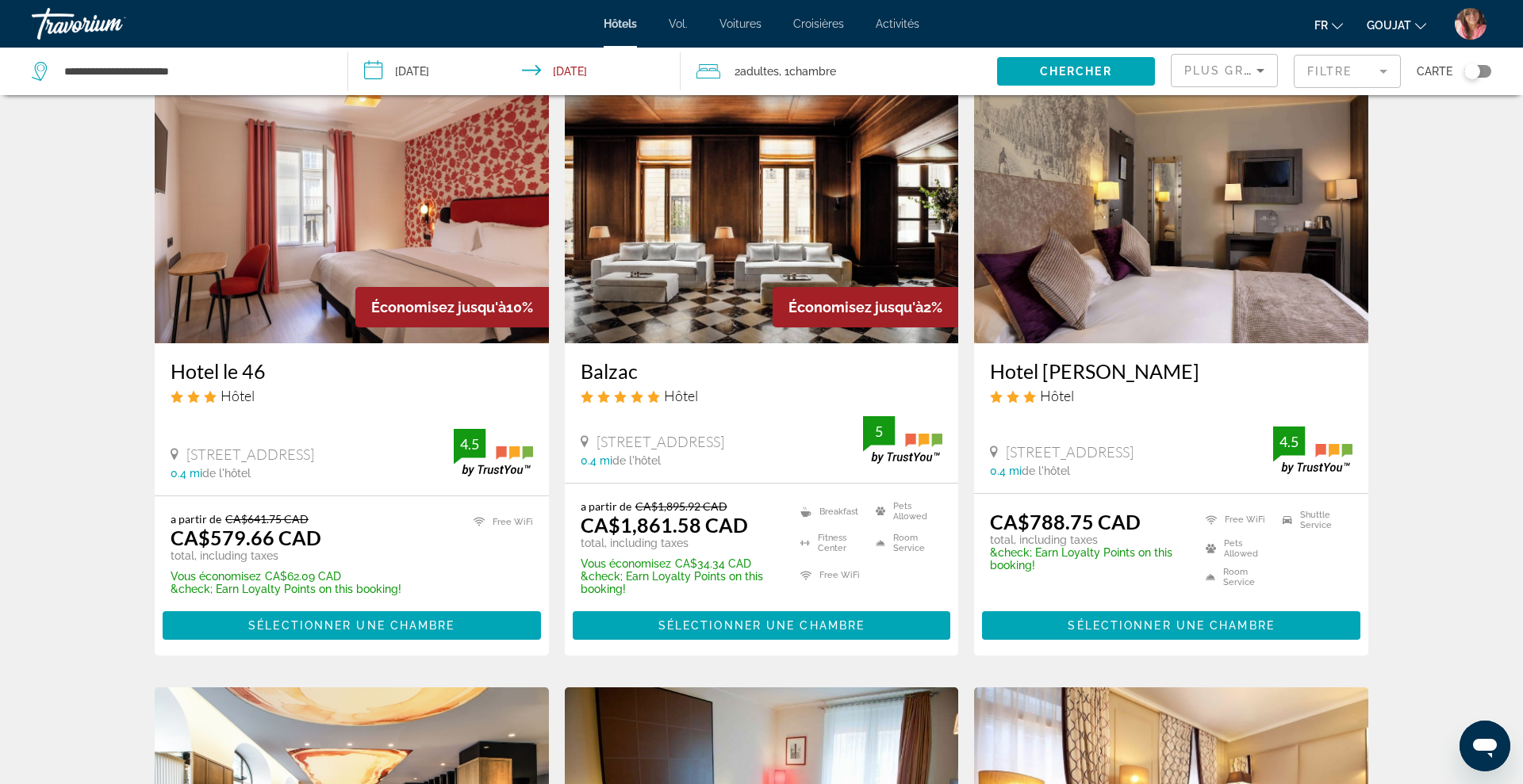
scroll to position [659, 0]
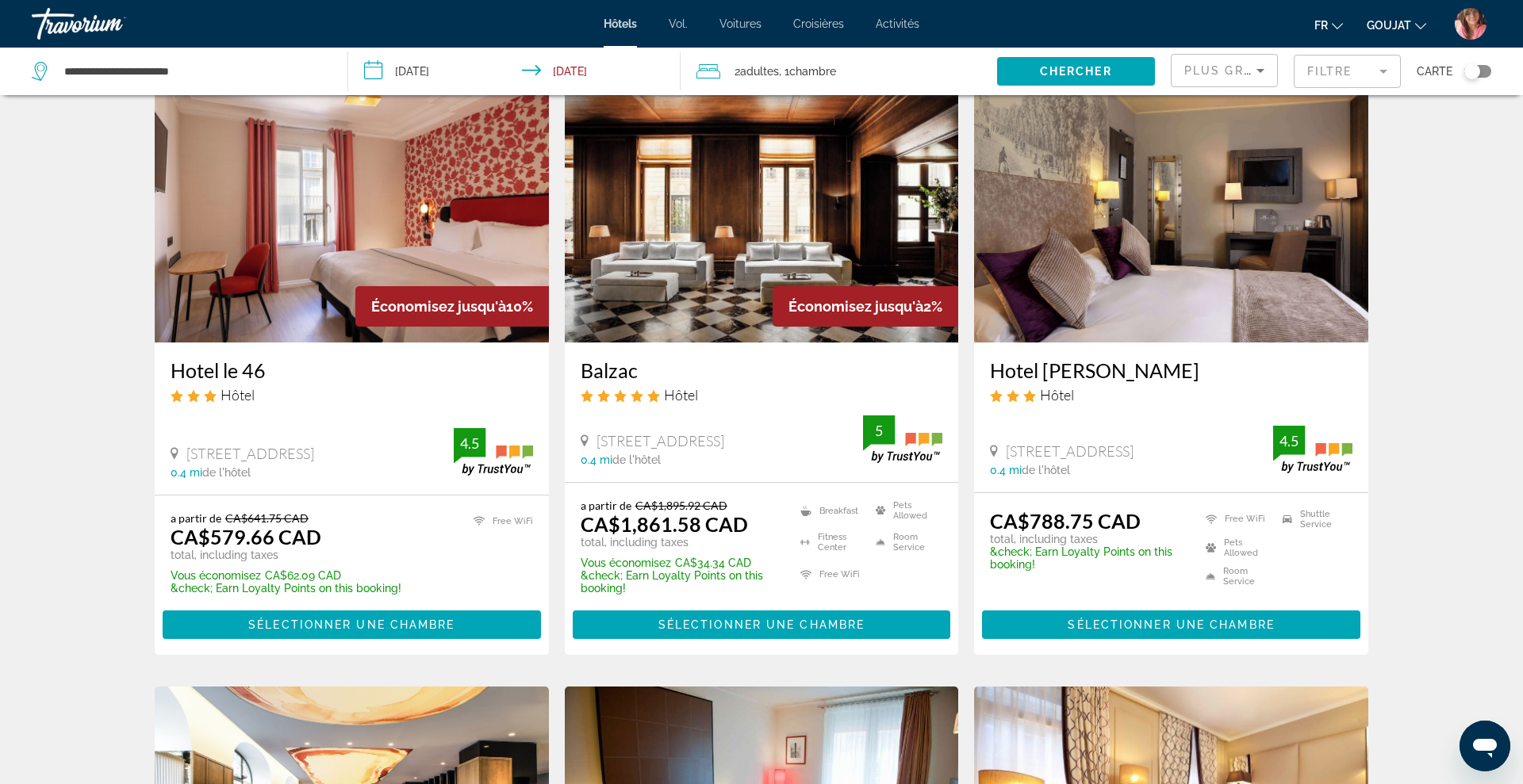
drag, startPoint x: 165, startPoint y: 371, endPoint x: 285, endPoint y: 376, distance: 120.1
click at [285, 376] on div "Hotel le 46 Hôtel [STREET_ADDRESS] 0.4 mi de l'hôtel 4.5" at bounding box center [351, 418] width 394 height 152
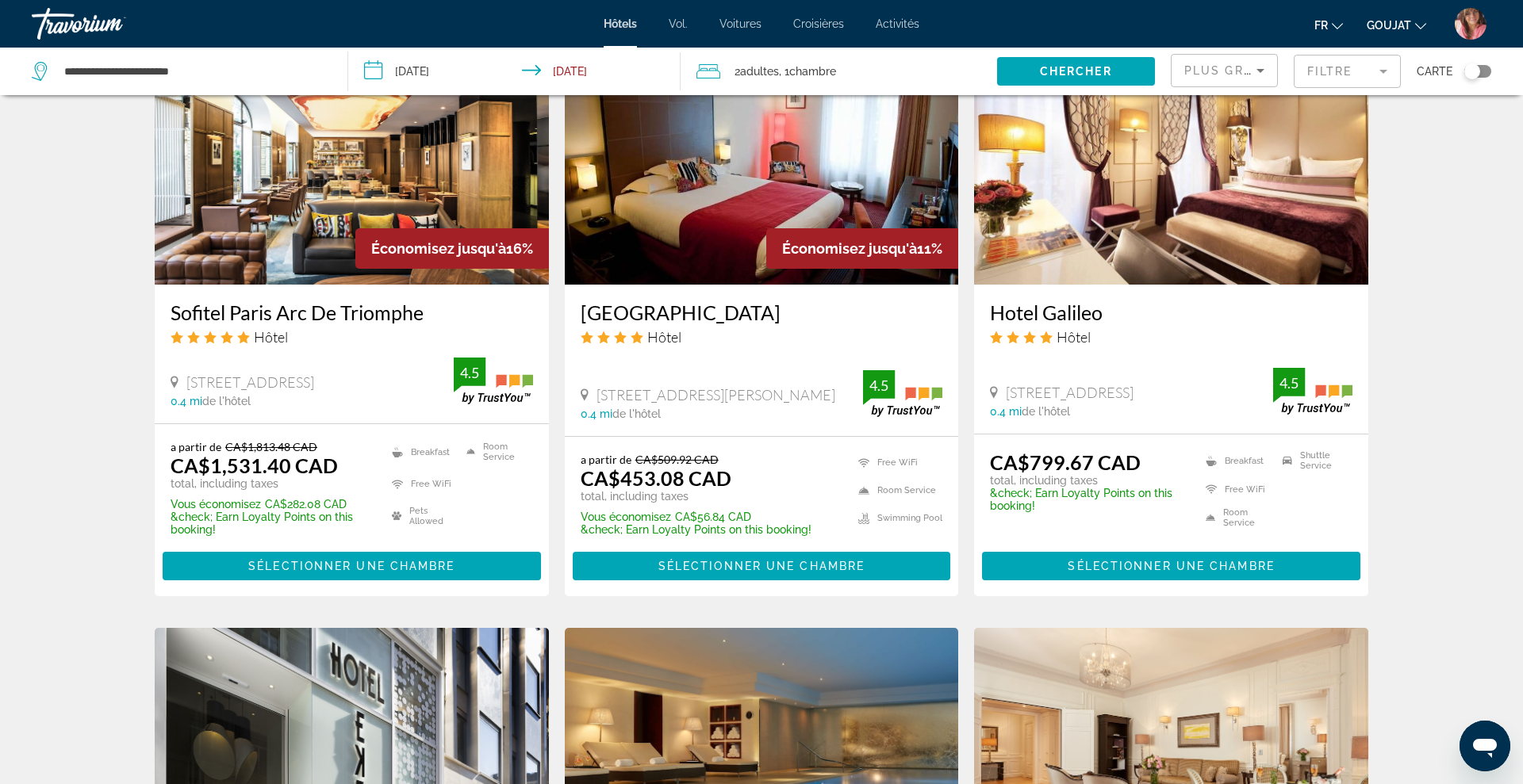
scroll to position [1299, 0]
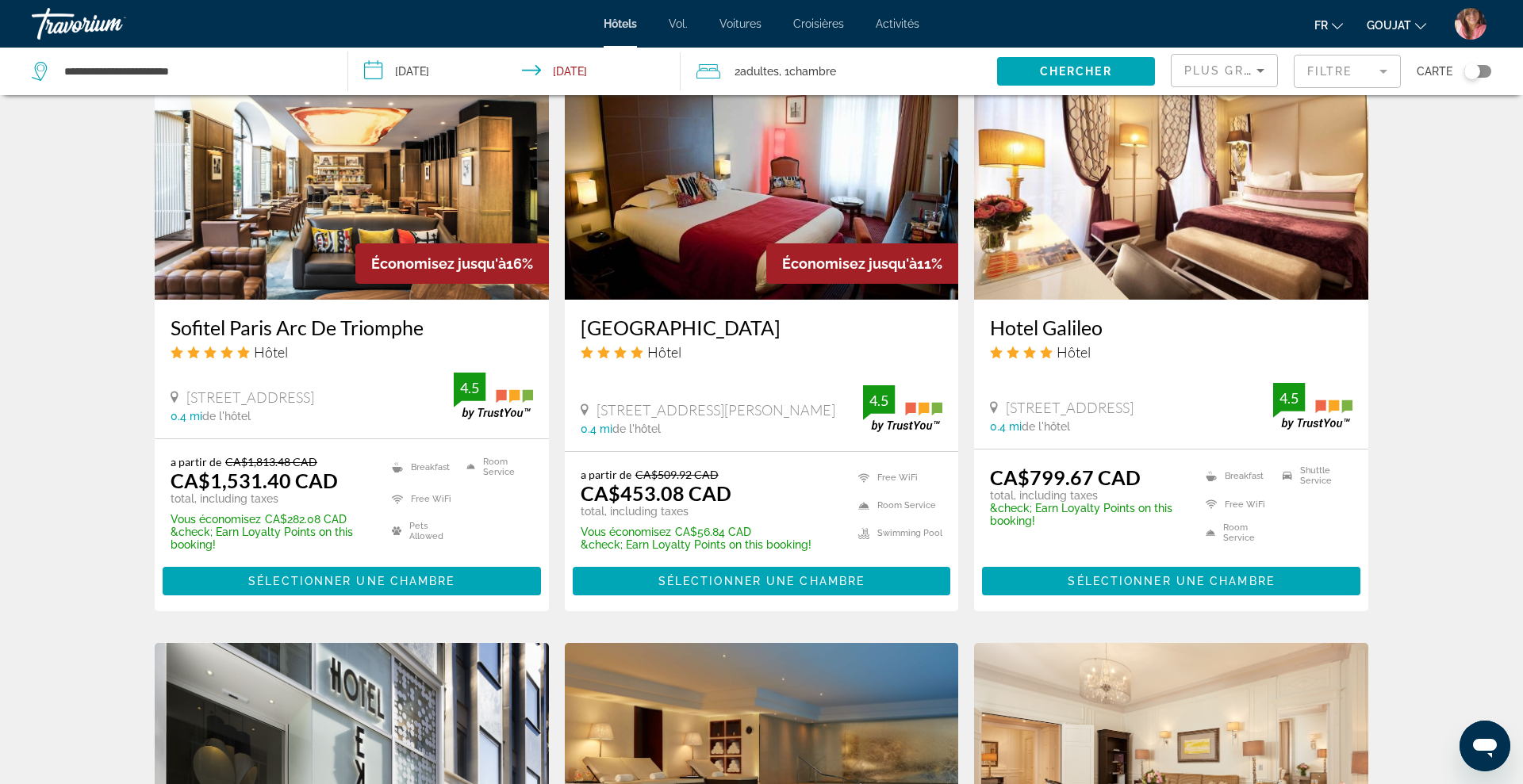
drag, startPoint x: 574, startPoint y: 327, endPoint x: 864, endPoint y: 333, distance: 290.1
click at [864, 333] on div "[GEOGRAPHIC_DATA] Hôtel [STREET_ADDRESS][PERSON_NAME] 0.4 mi de l'hôtel 4.5" at bounding box center [762, 375] width 394 height 152
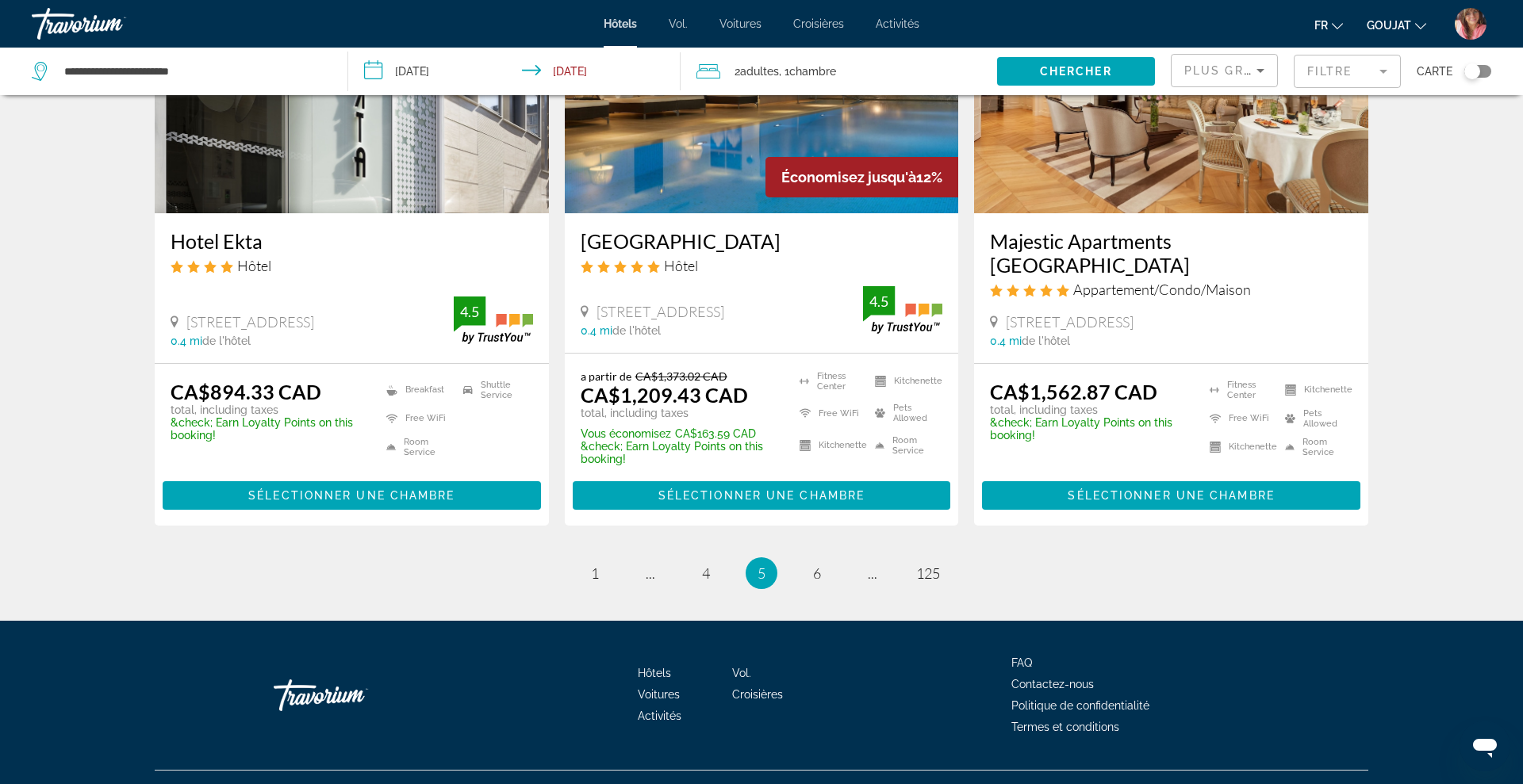
scroll to position [2014, 0]
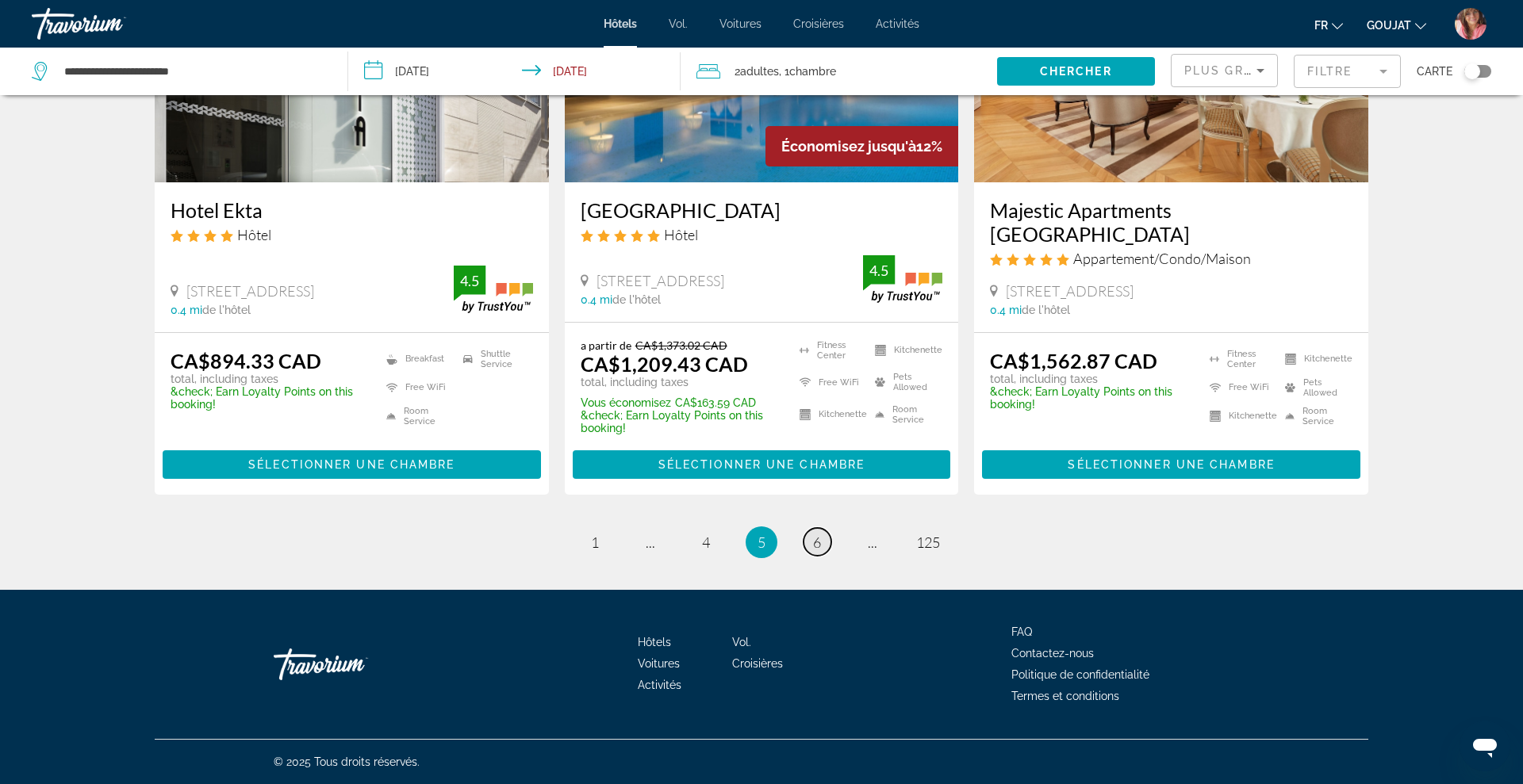
click at [818, 538] on span "6" at bounding box center [817, 543] width 8 height 18
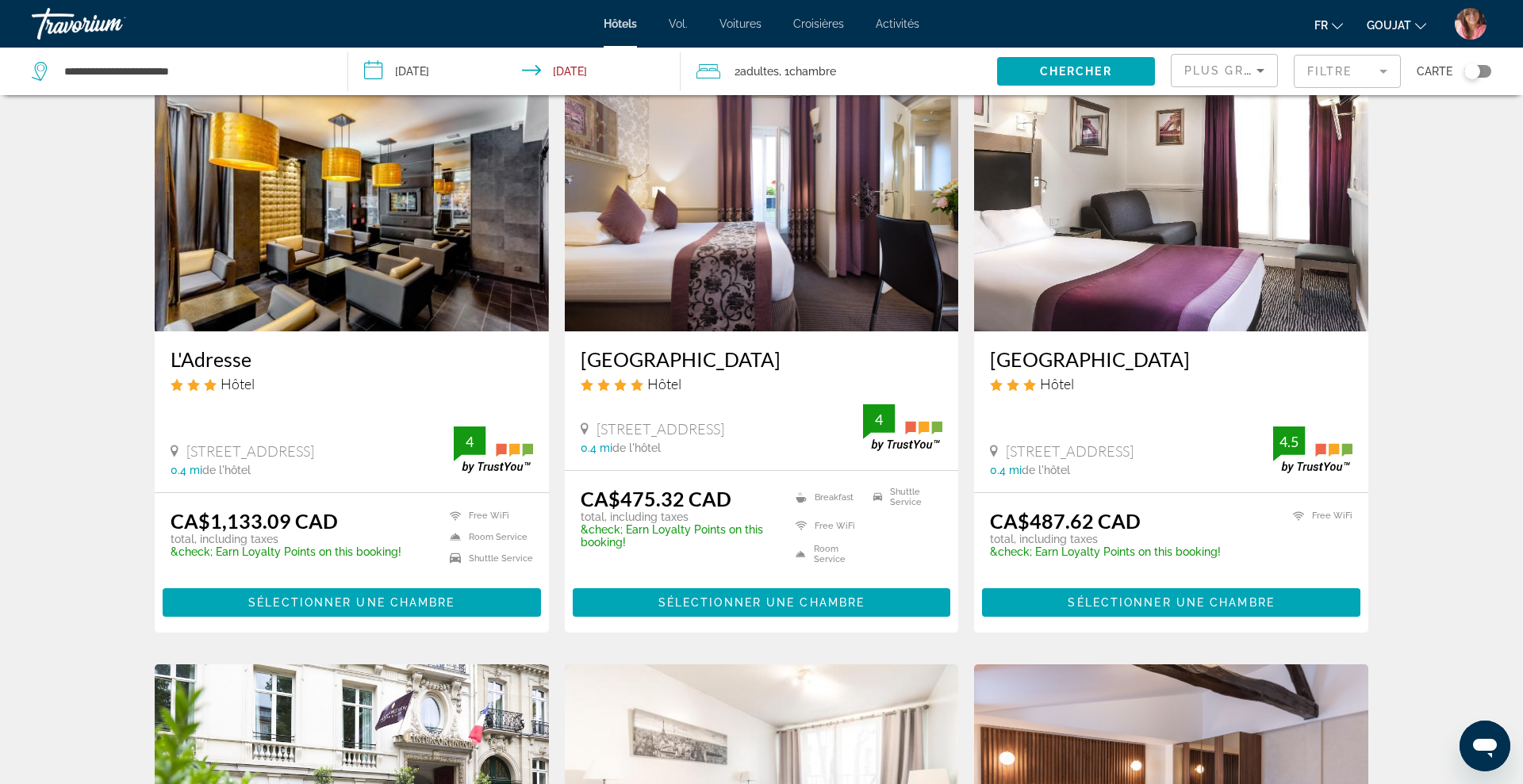
scroll to position [73, 0]
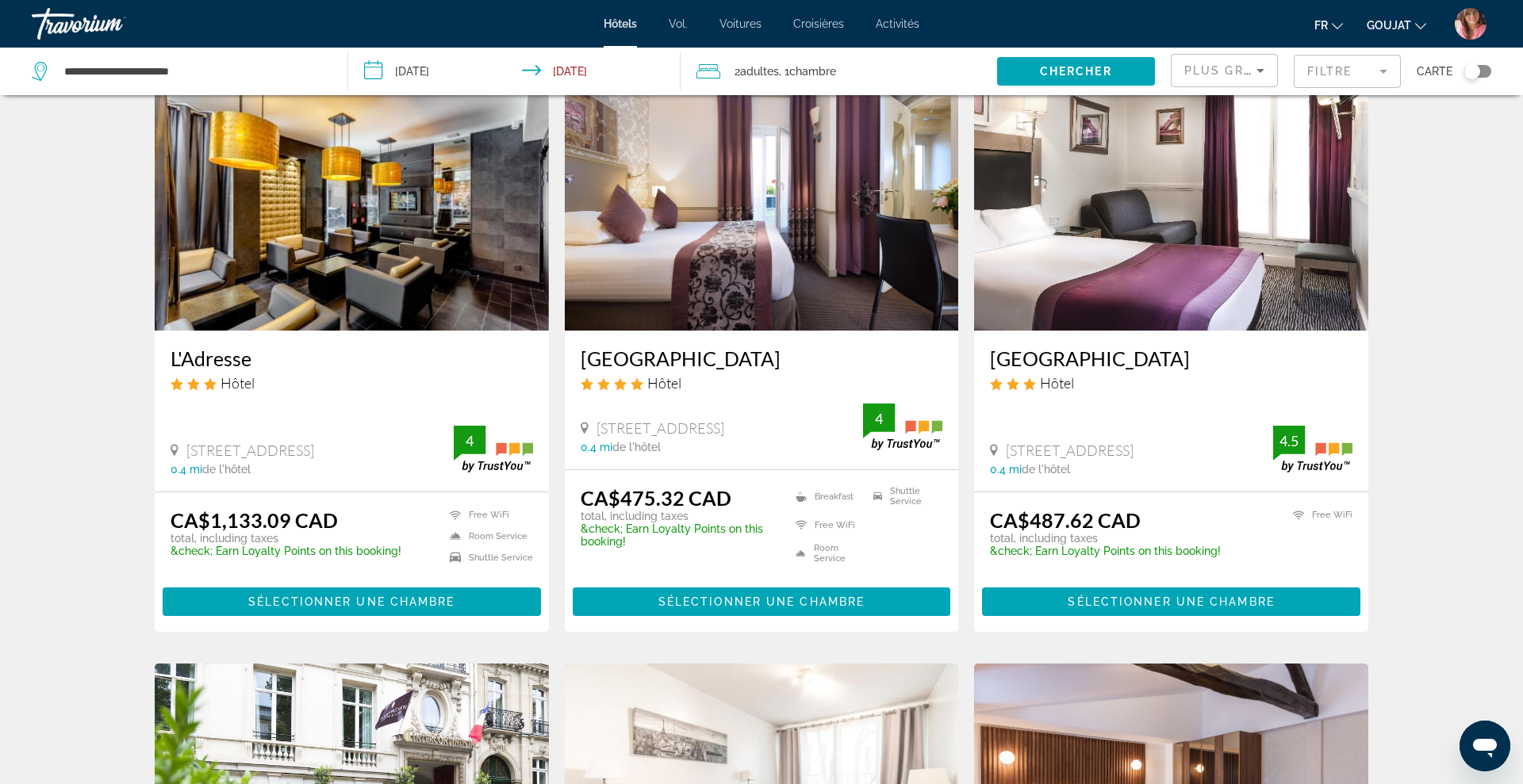
drag, startPoint x: 575, startPoint y: 358, endPoint x: 799, endPoint y: 356, distance: 224.0
click at [799, 356] on div "[GEOGRAPHIC_DATA] Hôtel [STREET_ADDRESS] 0.4 mi de l'hôtel 4" at bounding box center [762, 400] width 394 height 139
drag, startPoint x: 987, startPoint y: 356, endPoint x: 1189, endPoint y: 352, distance: 202.0
click at [1189, 352] on div "[GEOGRAPHIC_DATA] Hôtel [STREET_ADDRESS] 0.4 mi de l'hôtel 4.5" at bounding box center [1171, 411] width 394 height 161
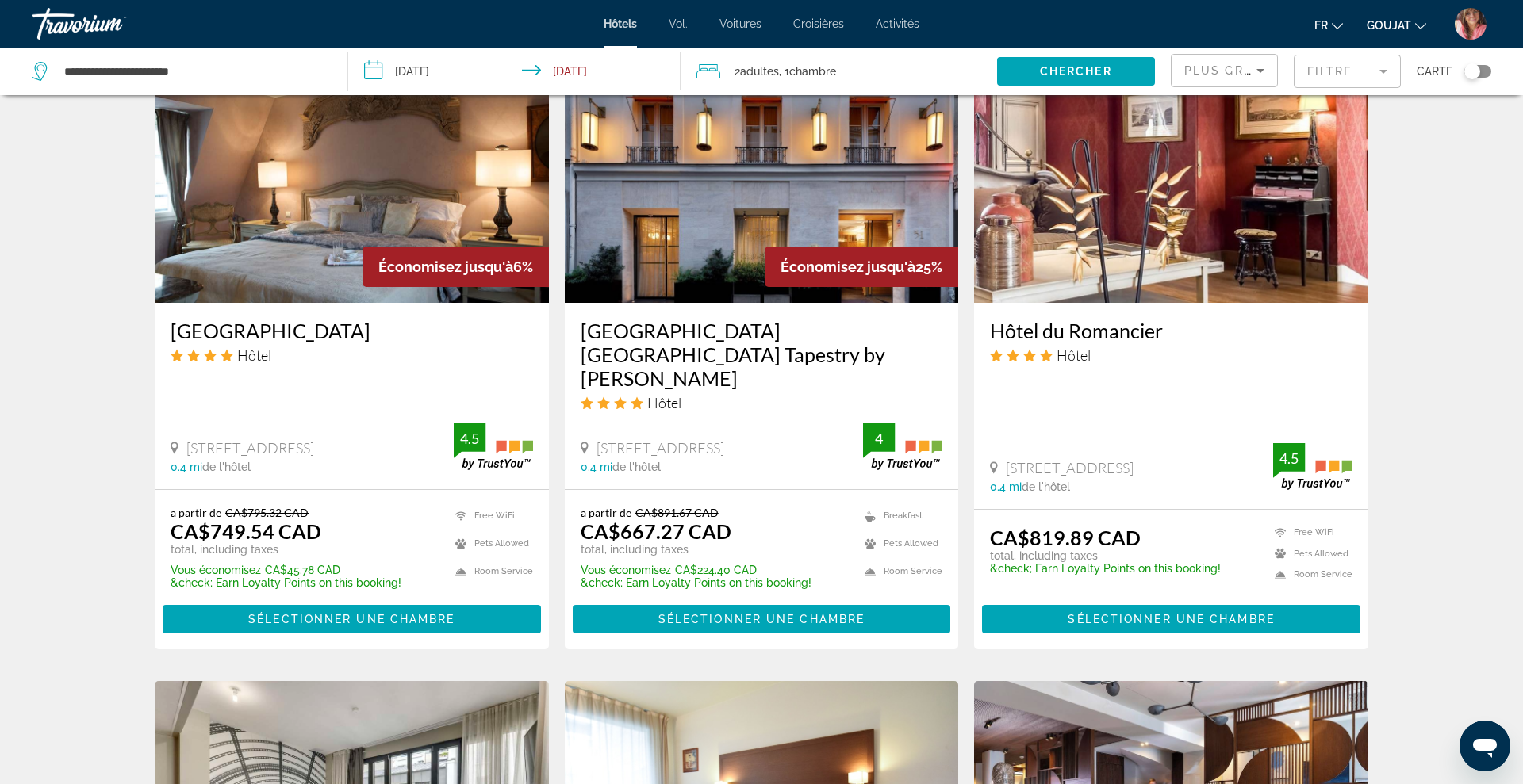
scroll to position [1306, 0]
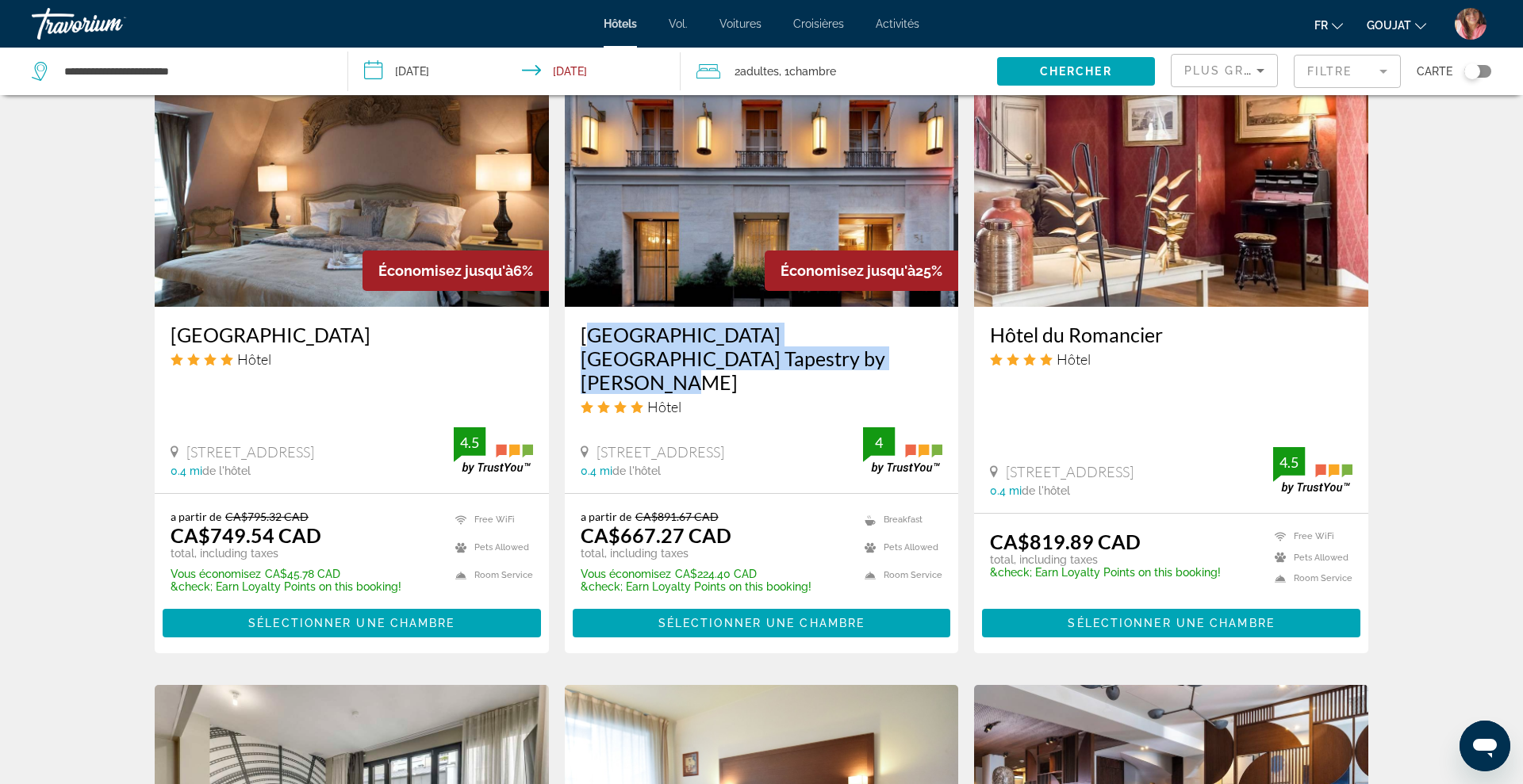
drag, startPoint x: 575, startPoint y: 337, endPoint x: 755, endPoint y: 362, distance: 181.7
click at [755, 362] on div "[GEOGRAPHIC_DATA] [GEOGRAPHIC_DATA] Tapestry by [PERSON_NAME] Hôtel [STREET_ADD…" at bounding box center [762, 400] width 394 height 187
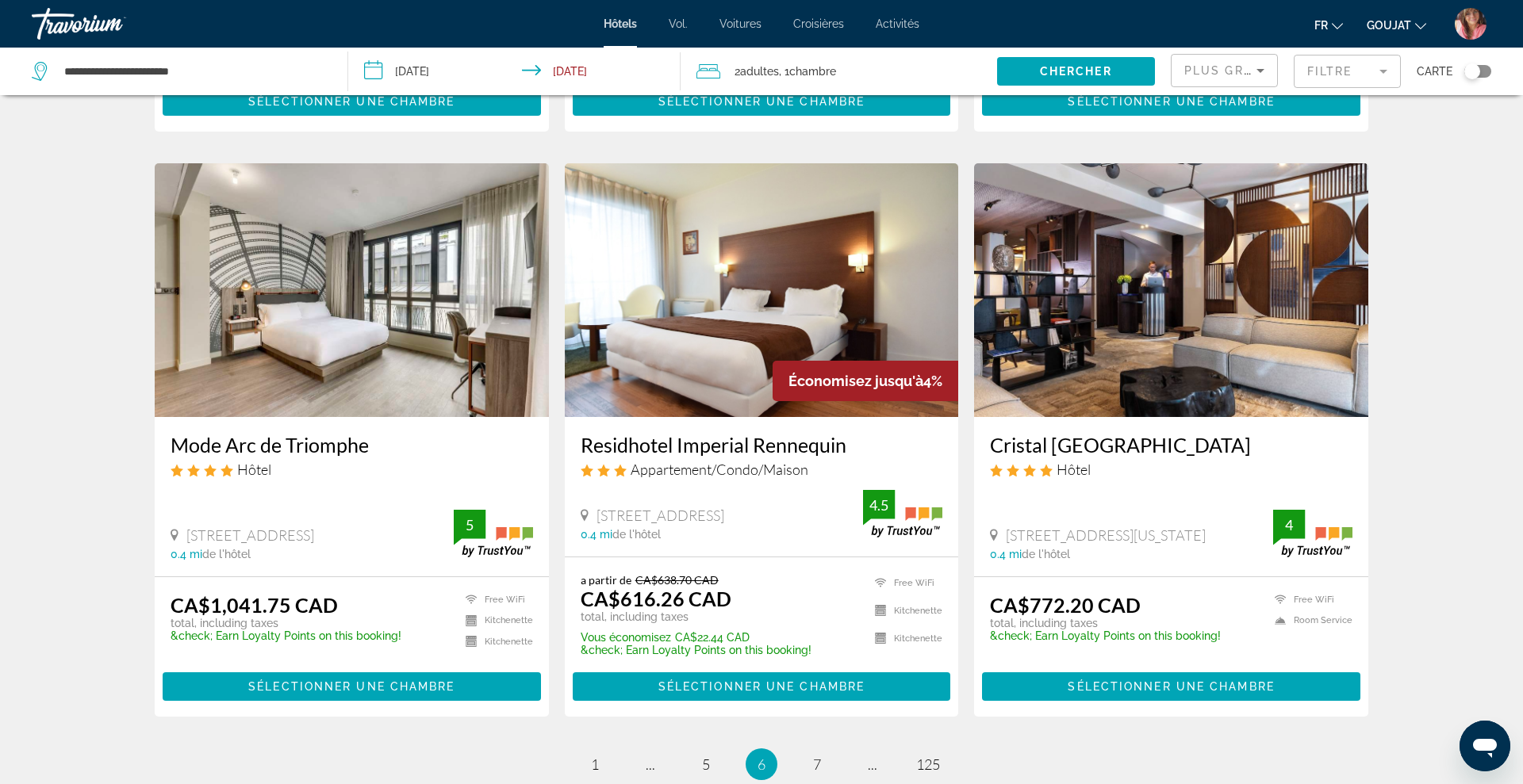
scroll to position [1828, 0]
drag, startPoint x: 574, startPoint y: 418, endPoint x: 850, endPoint y: 412, distance: 276.1
click at [850, 416] on div "Residhotel Imperial Rennequin Appartement/Condo/Maison [STREET_ADDRESS] 0.4 mi …" at bounding box center [762, 485] width 394 height 139
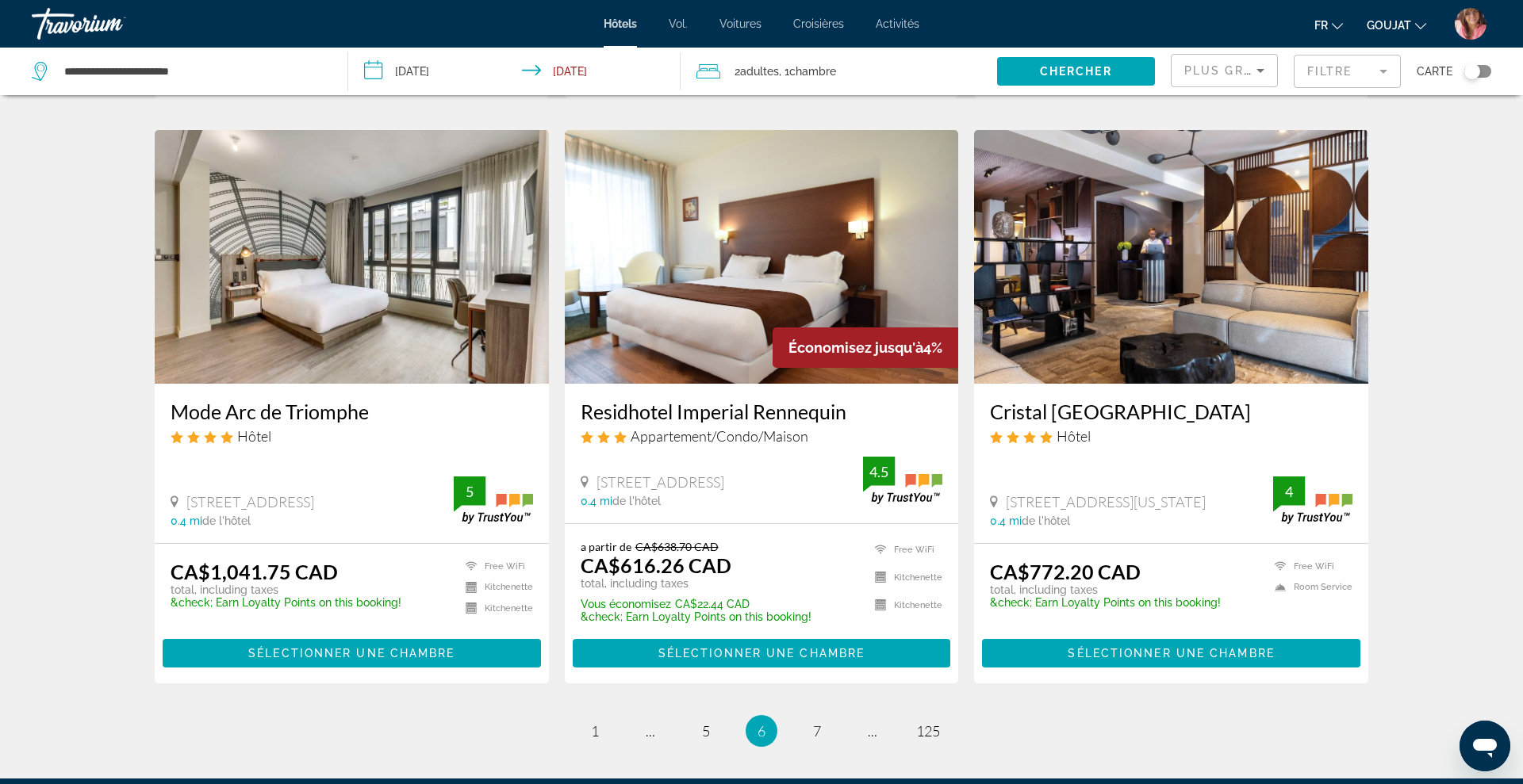
scroll to position [2025, 0]
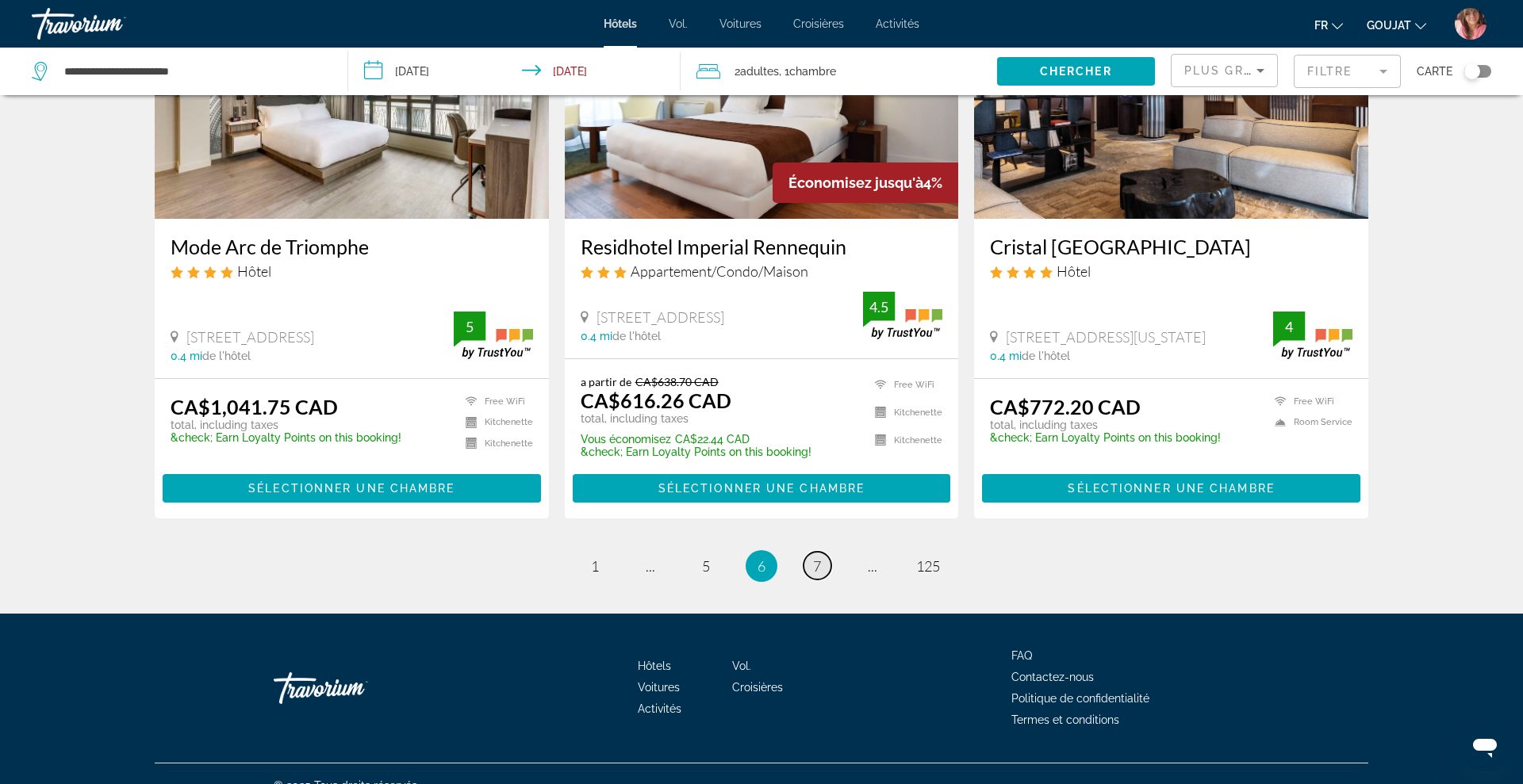
click at [817, 554] on link "page 7" at bounding box center [817, 566] width 28 height 28
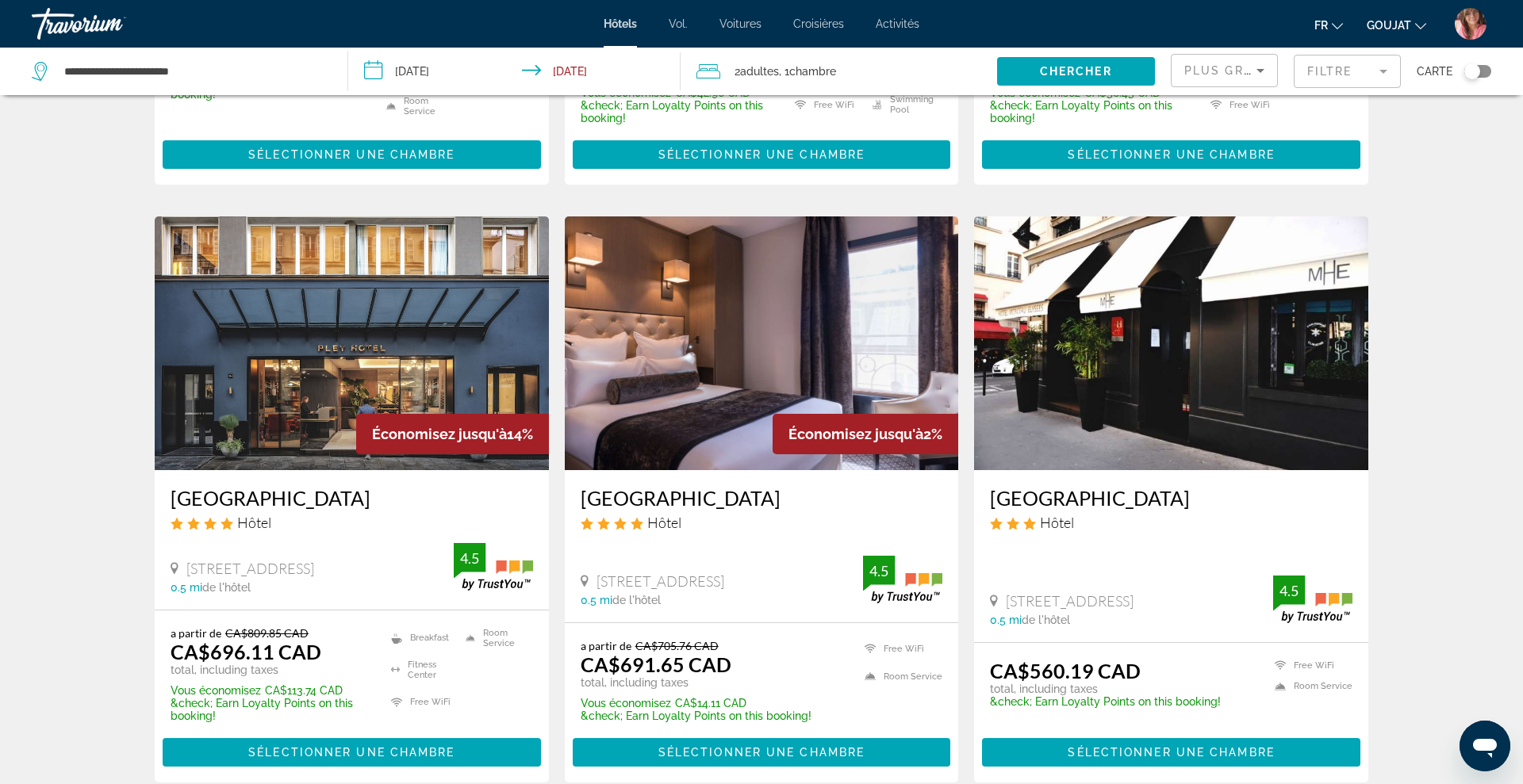
scroll to position [1798, 0]
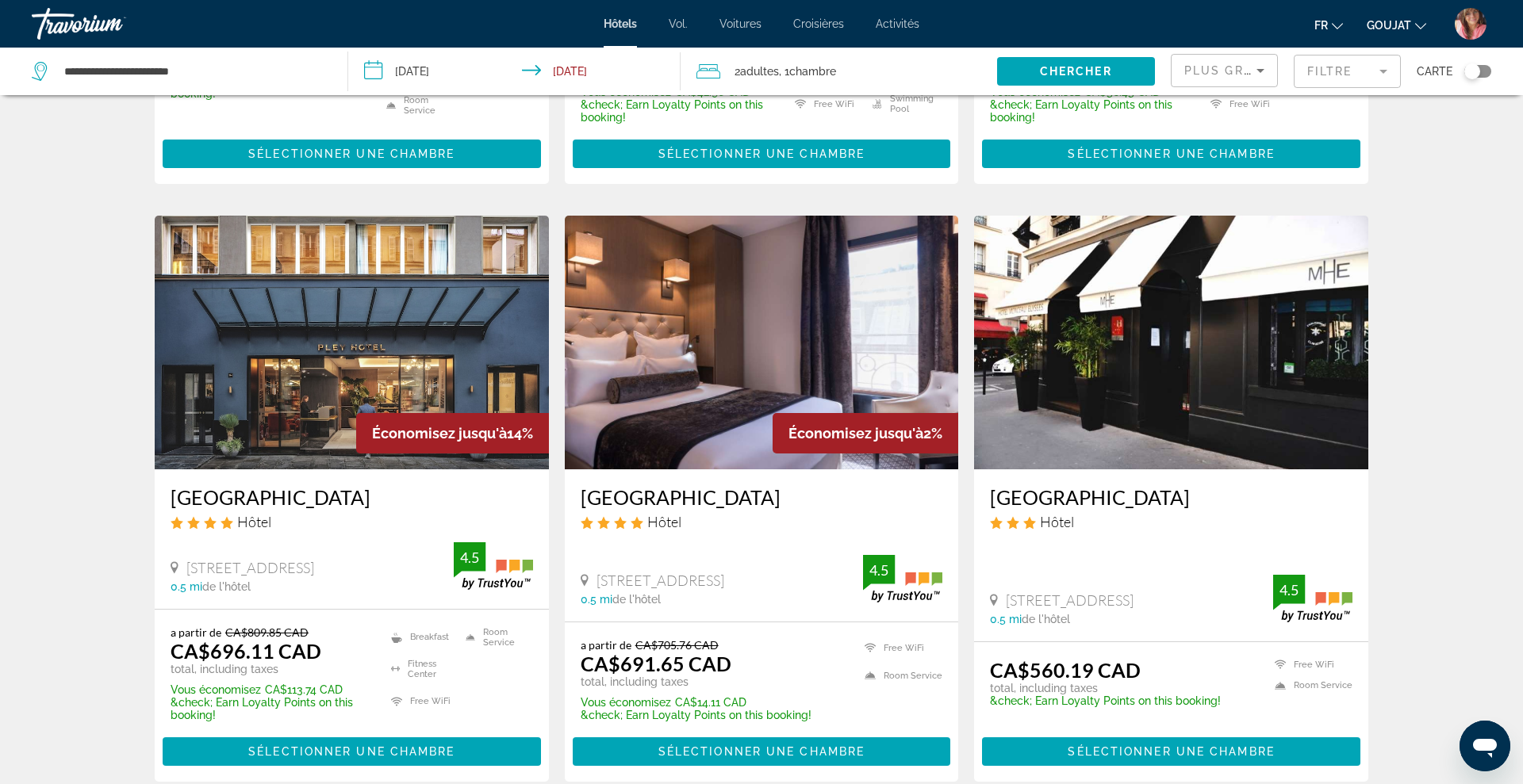
drag, startPoint x: 984, startPoint y: 470, endPoint x: 1196, endPoint y: 465, distance: 212.1
click at [1196, 469] on div "[GEOGRAPHIC_DATA] Hôtel [STREET_ADDRESS] 0.5 mi de l'hôtel 4.5" at bounding box center [1171, 555] width 394 height 172
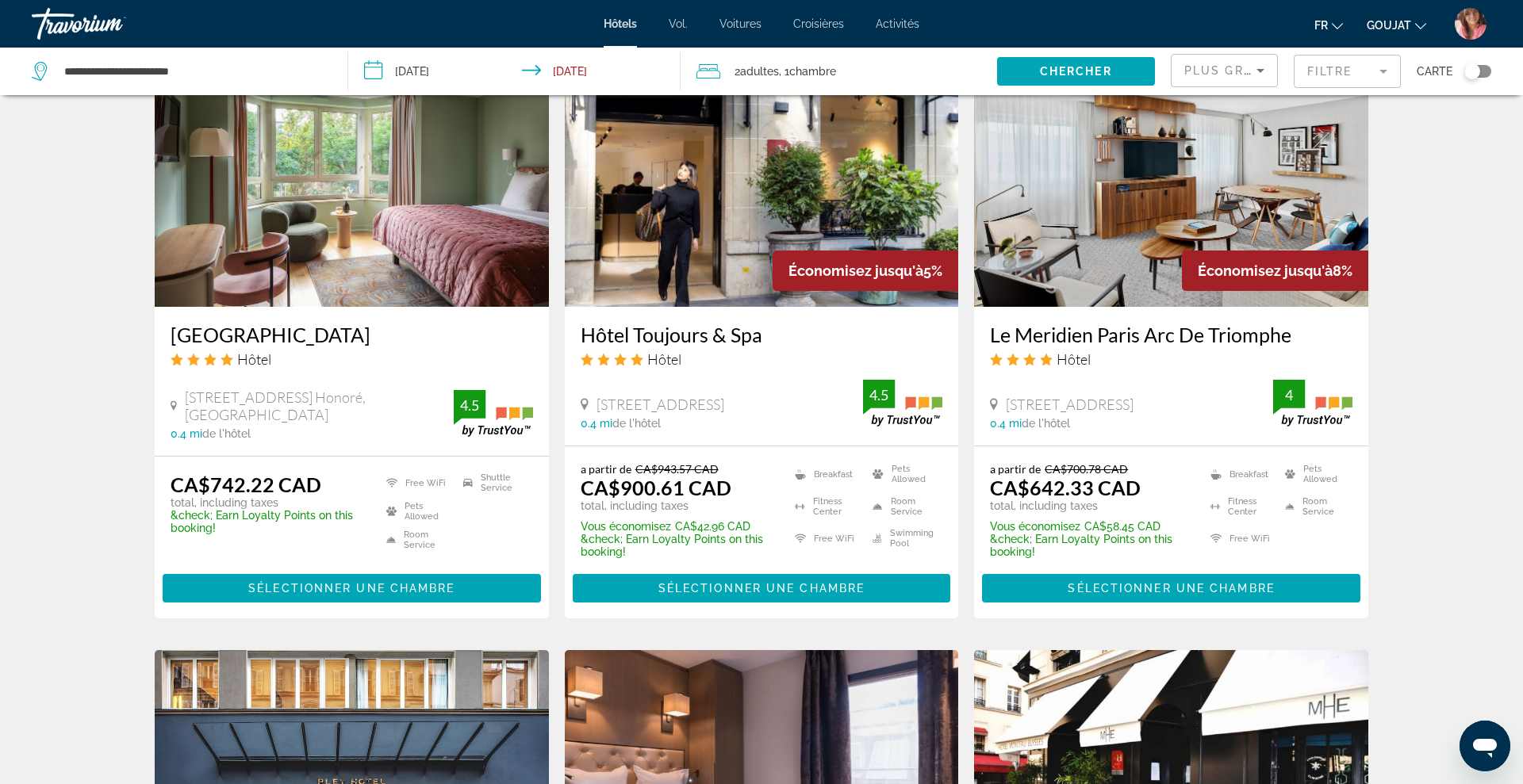
scroll to position [1360, 0]
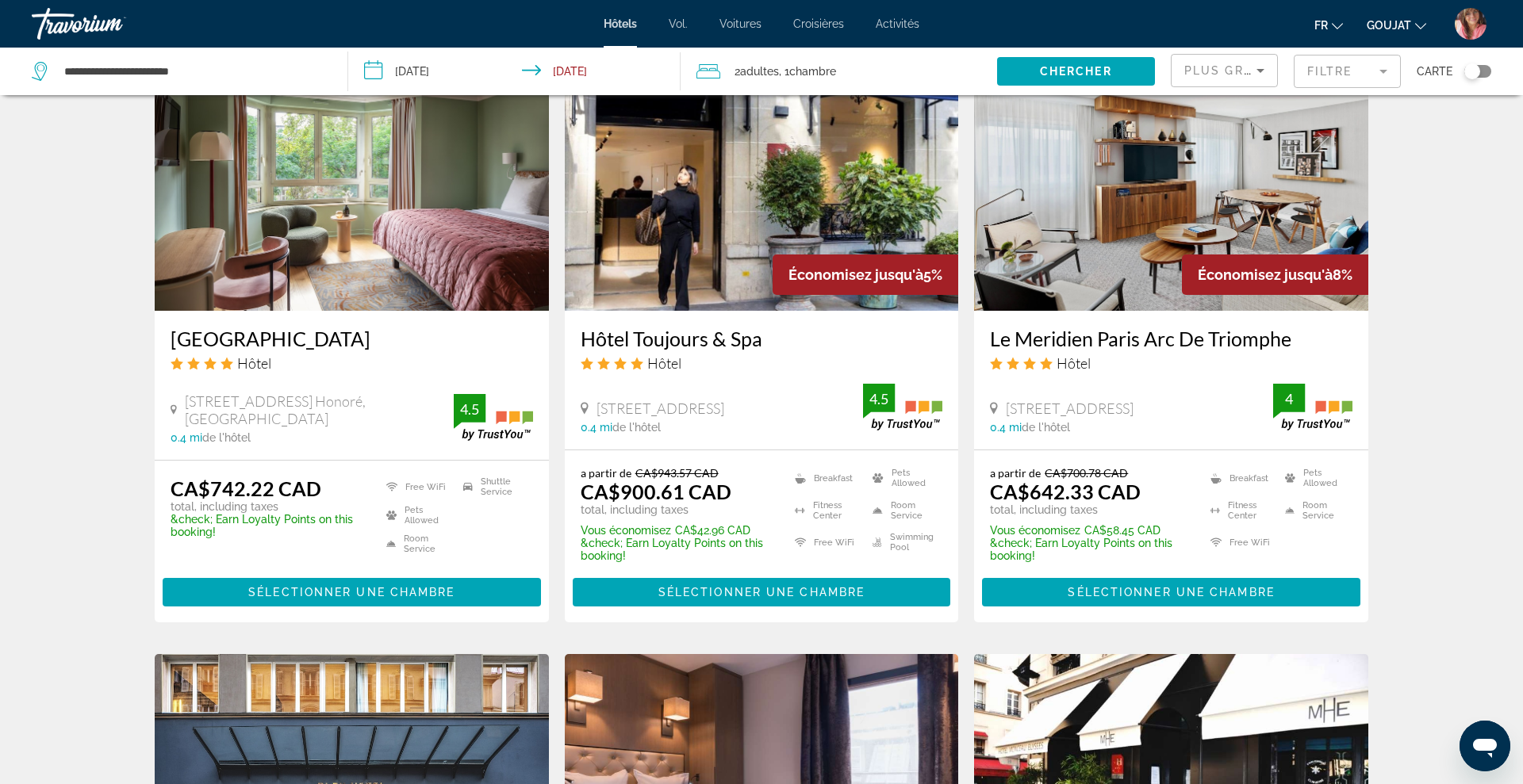
drag, startPoint x: 984, startPoint y: 313, endPoint x: 1294, endPoint y: 303, distance: 310.2
click at [1294, 311] on div "Le Meridien Paris Arc De Triomphe Hôtel [STREET_ADDRESS] 0.4 mi de l'hôtel 4" at bounding box center [1171, 380] width 394 height 139
click at [1178, 218] on img "Contenu principal" at bounding box center [1171, 185] width 394 height 254
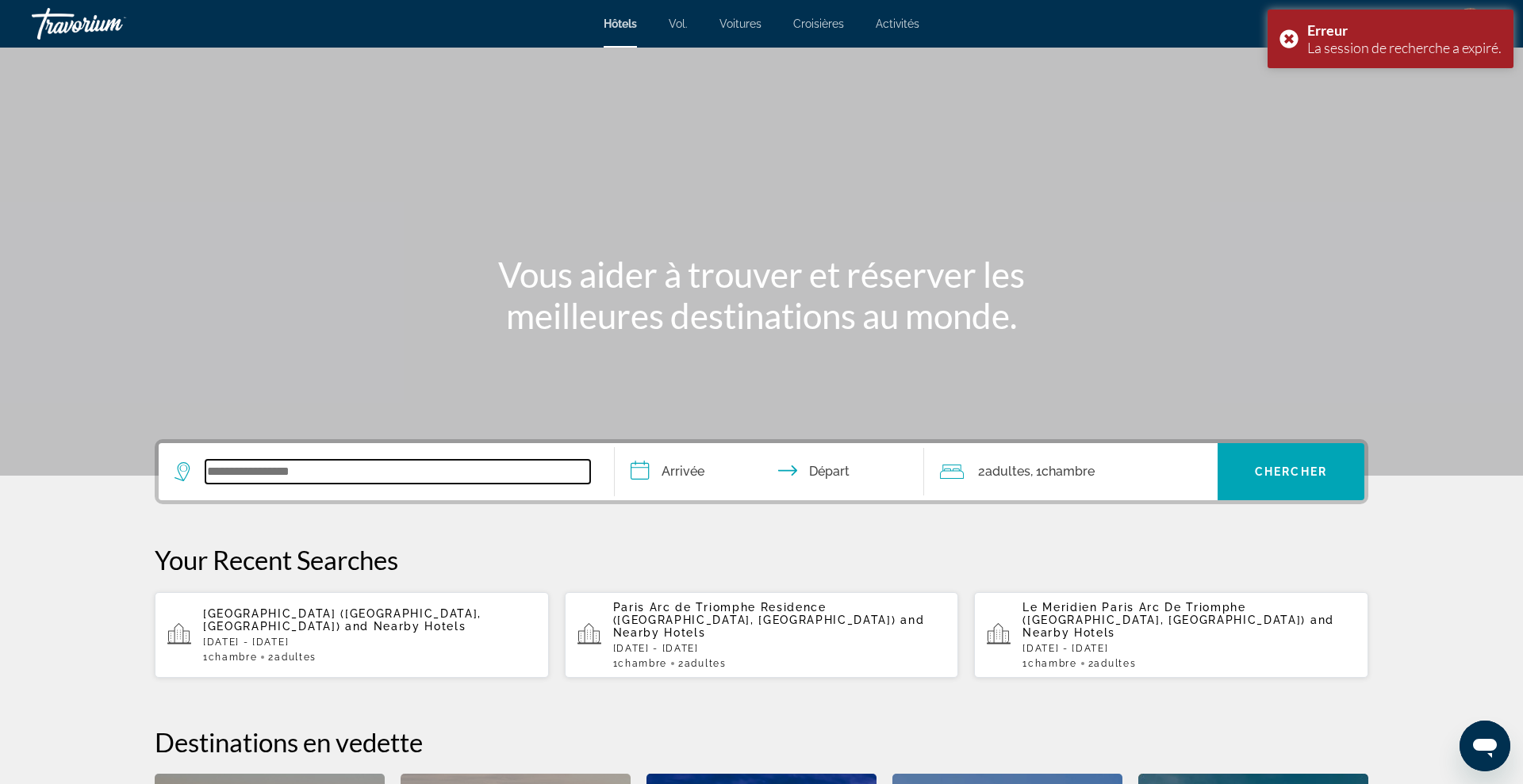
click at [510, 479] on input "Search widget" at bounding box center [397, 471] width 384 height 24
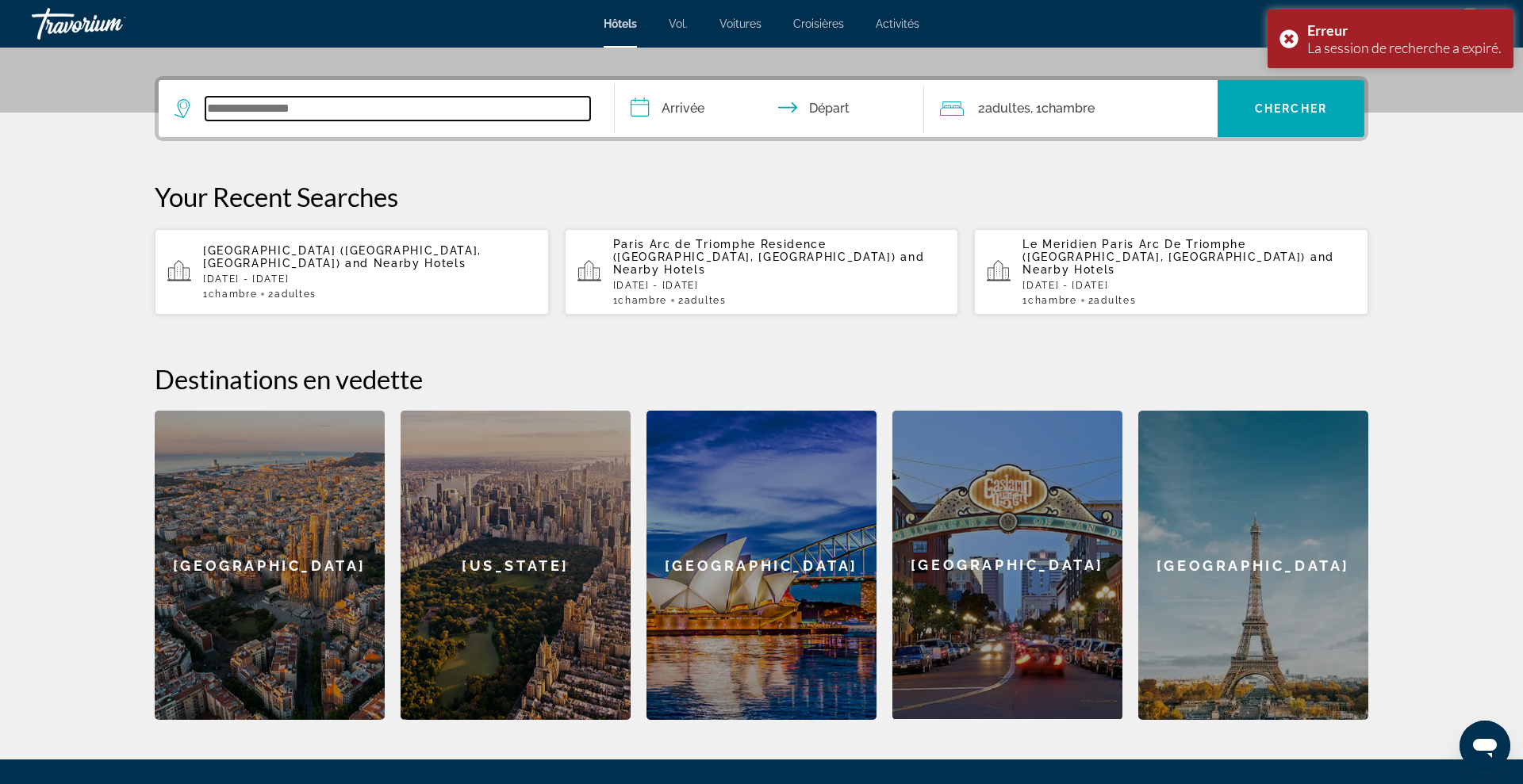
scroll to position [388, 0]
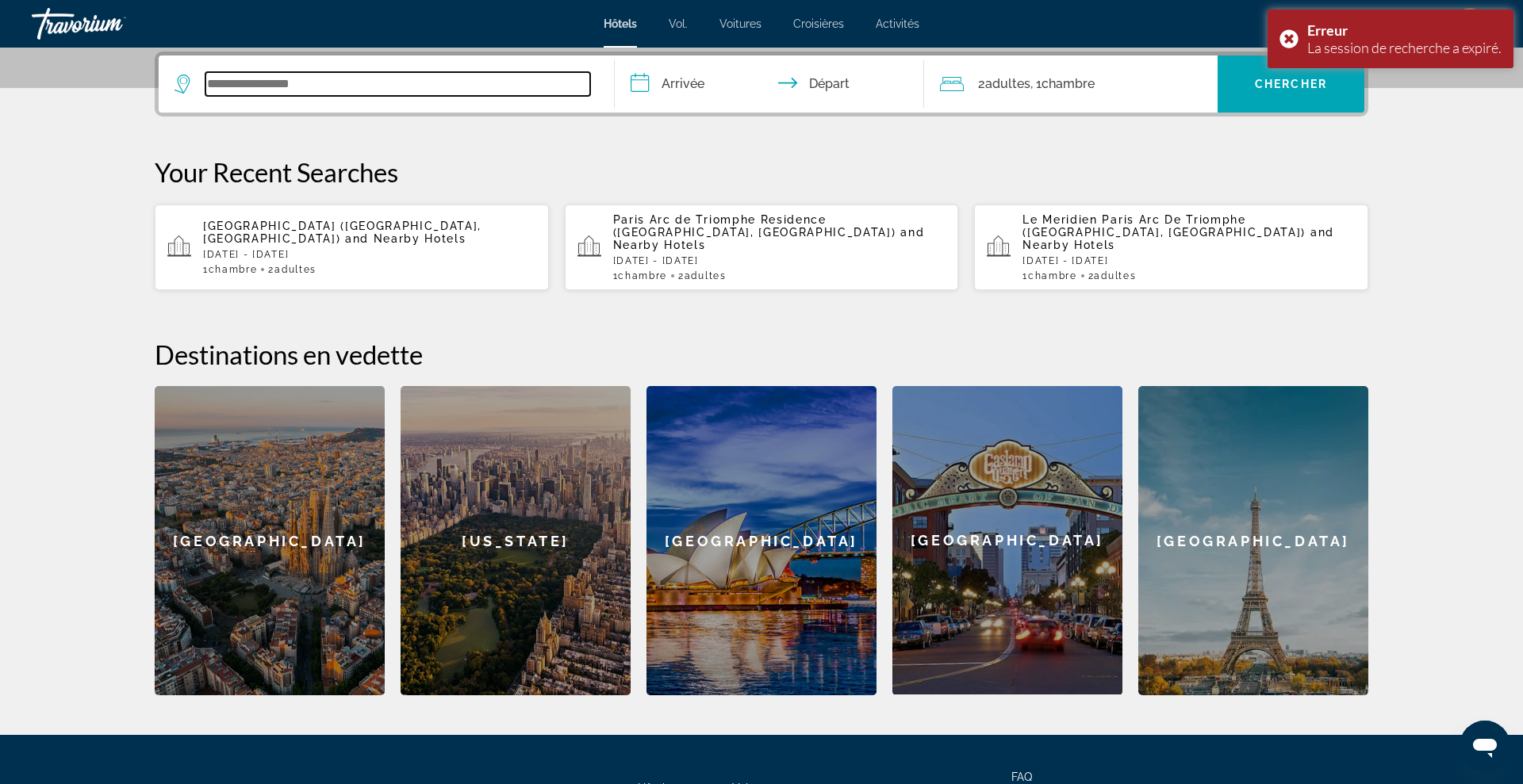
paste input "**********"
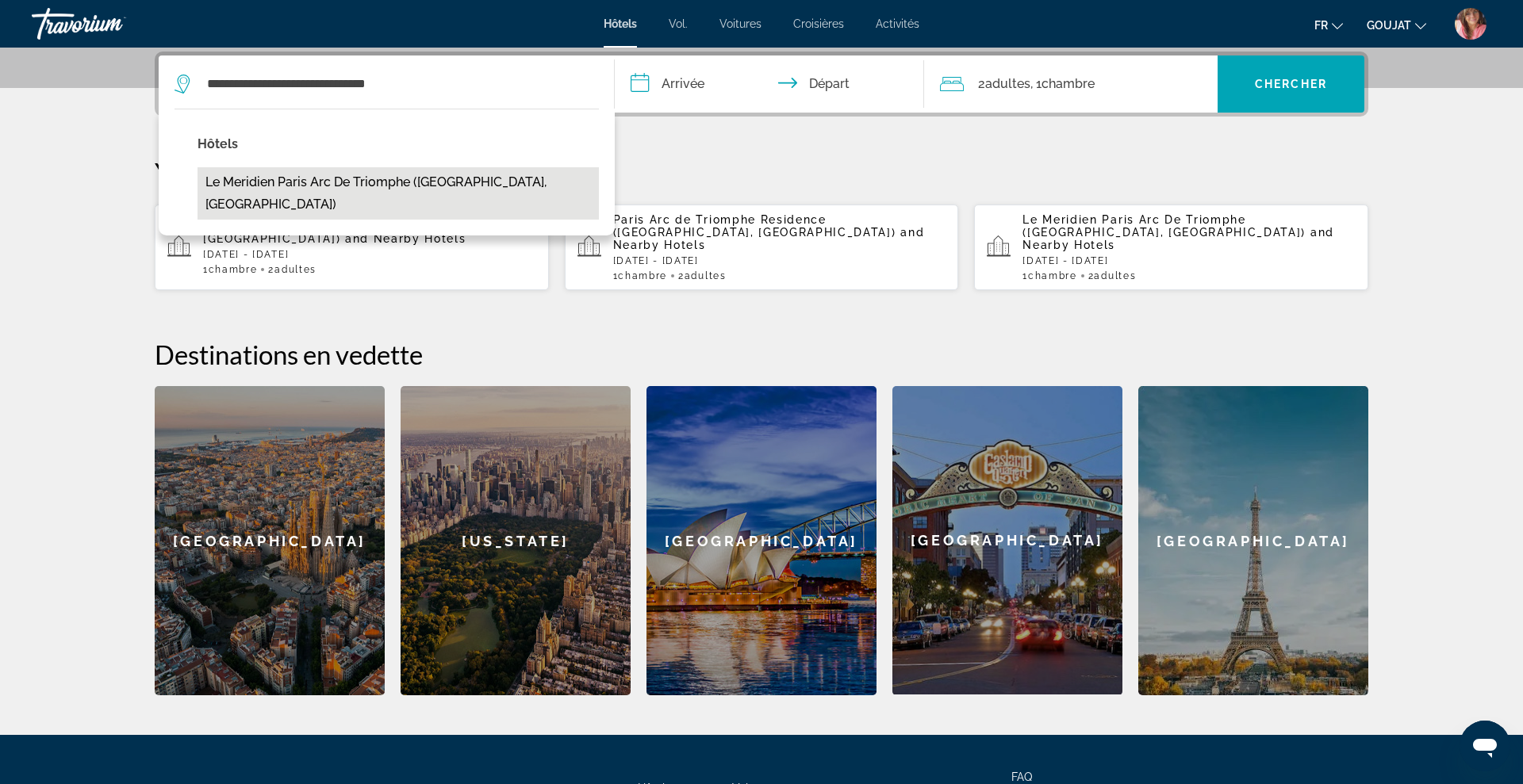
click at [423, 190] on button "Le Meridien Paris Arc De Triomphe ([GEOGRAPHIC_DATA], [GEOGRAPHIC_DATA])" at bounding box center [398, 194] width 401 height 53
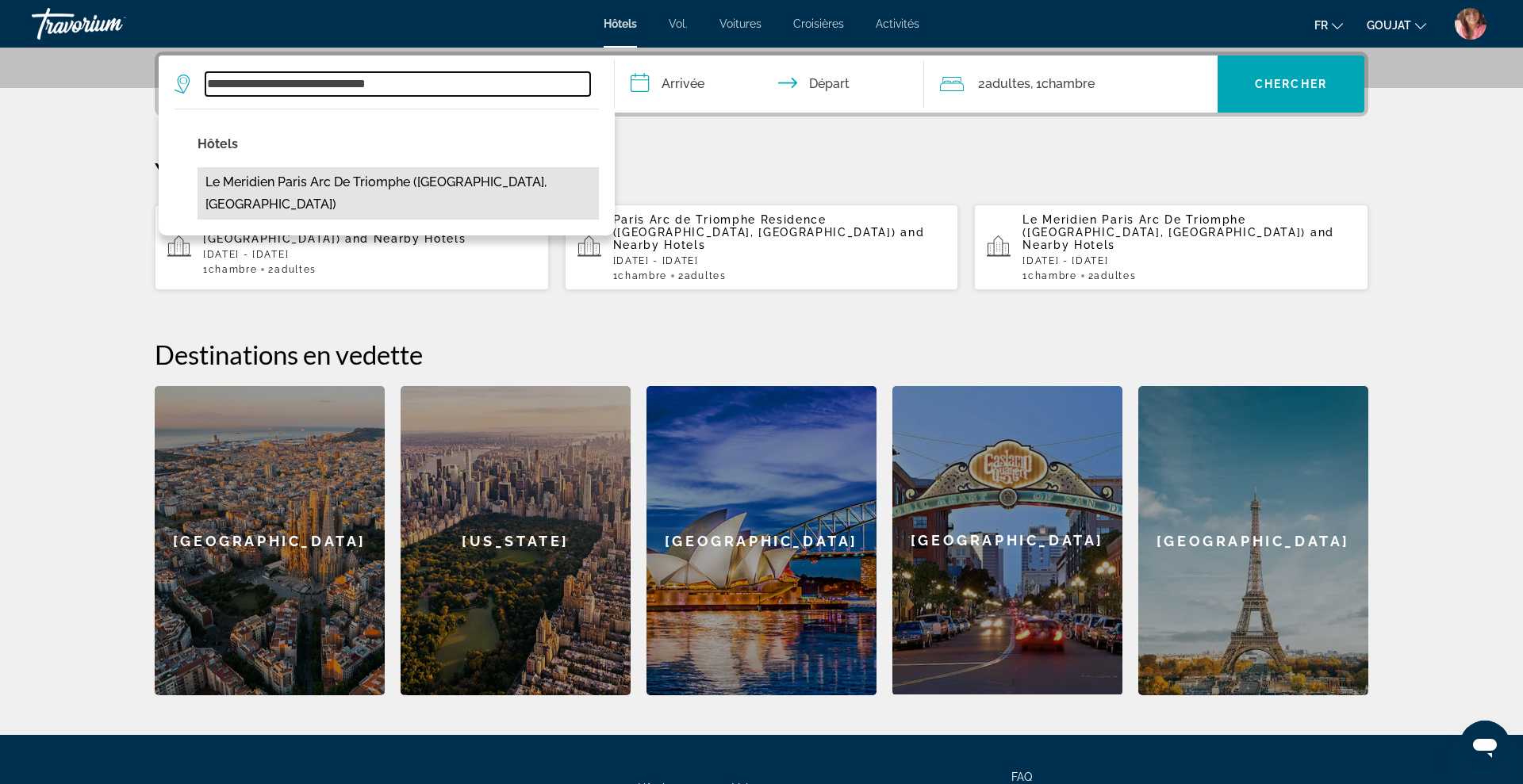
type input "**********"
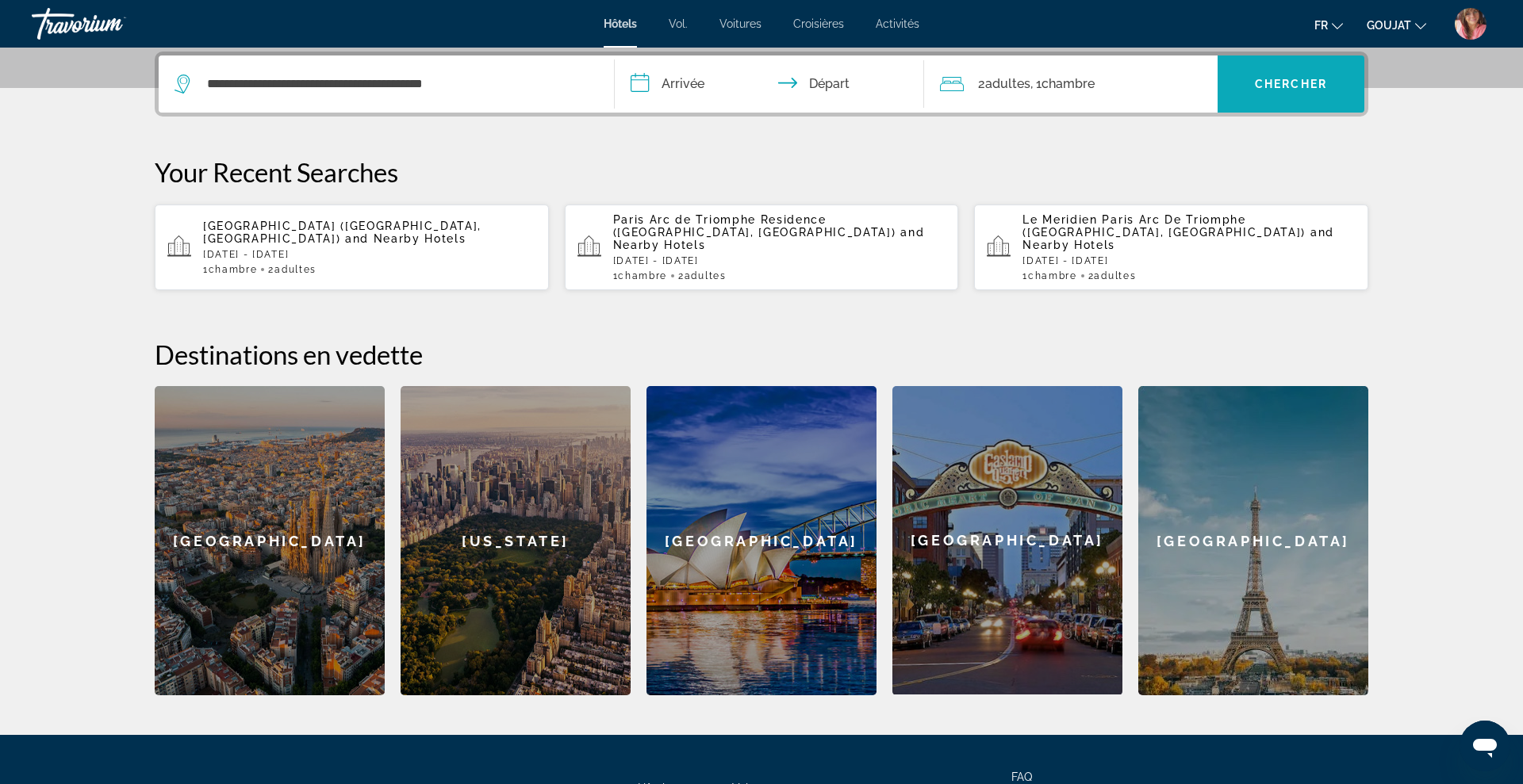
click at [1329, 57] on span "Search widget" at bounding box center [1291, 84] width 147 height 58
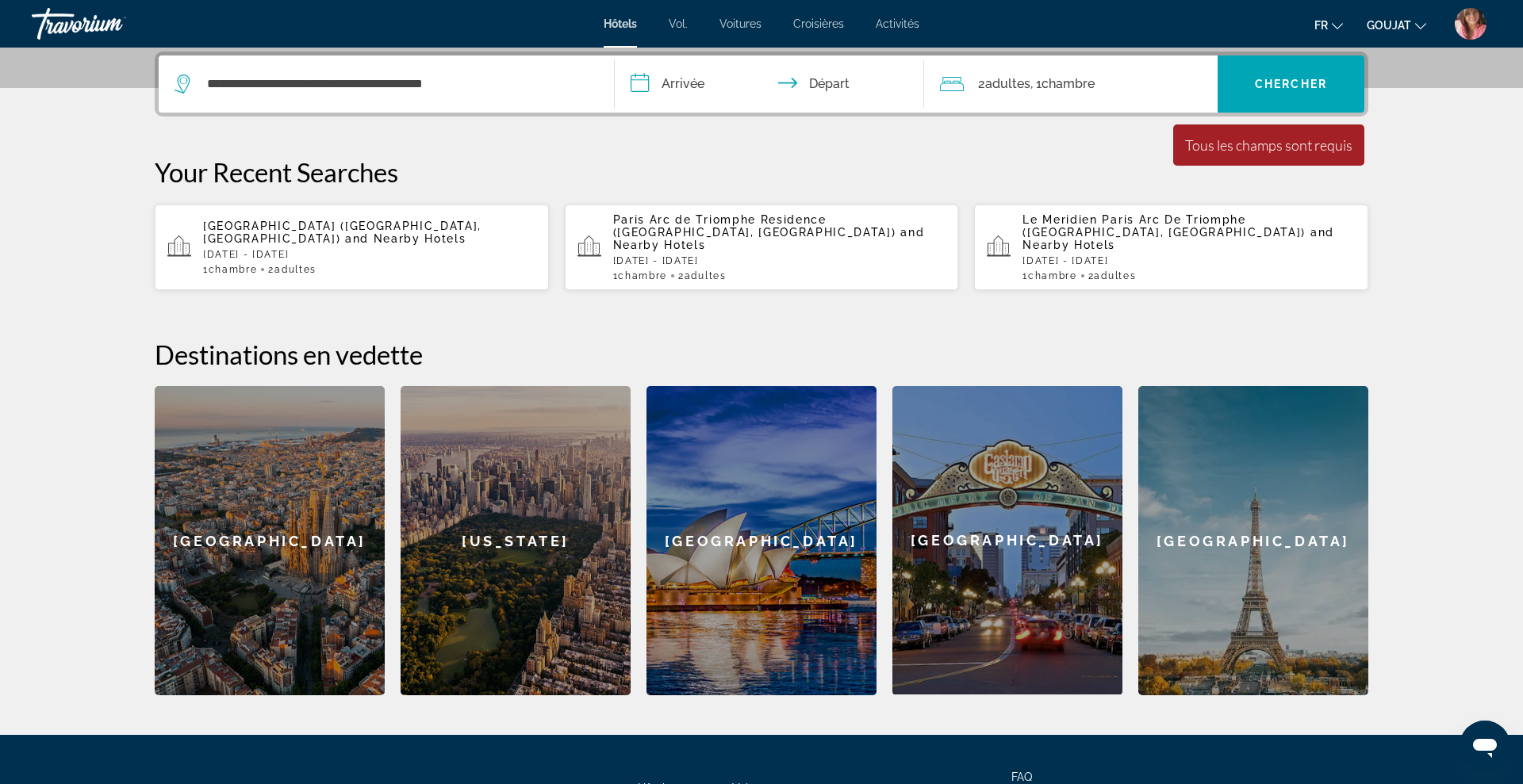
click at [681, 84] on input "**********" at bounding box center [772, 86] width 316 height 62
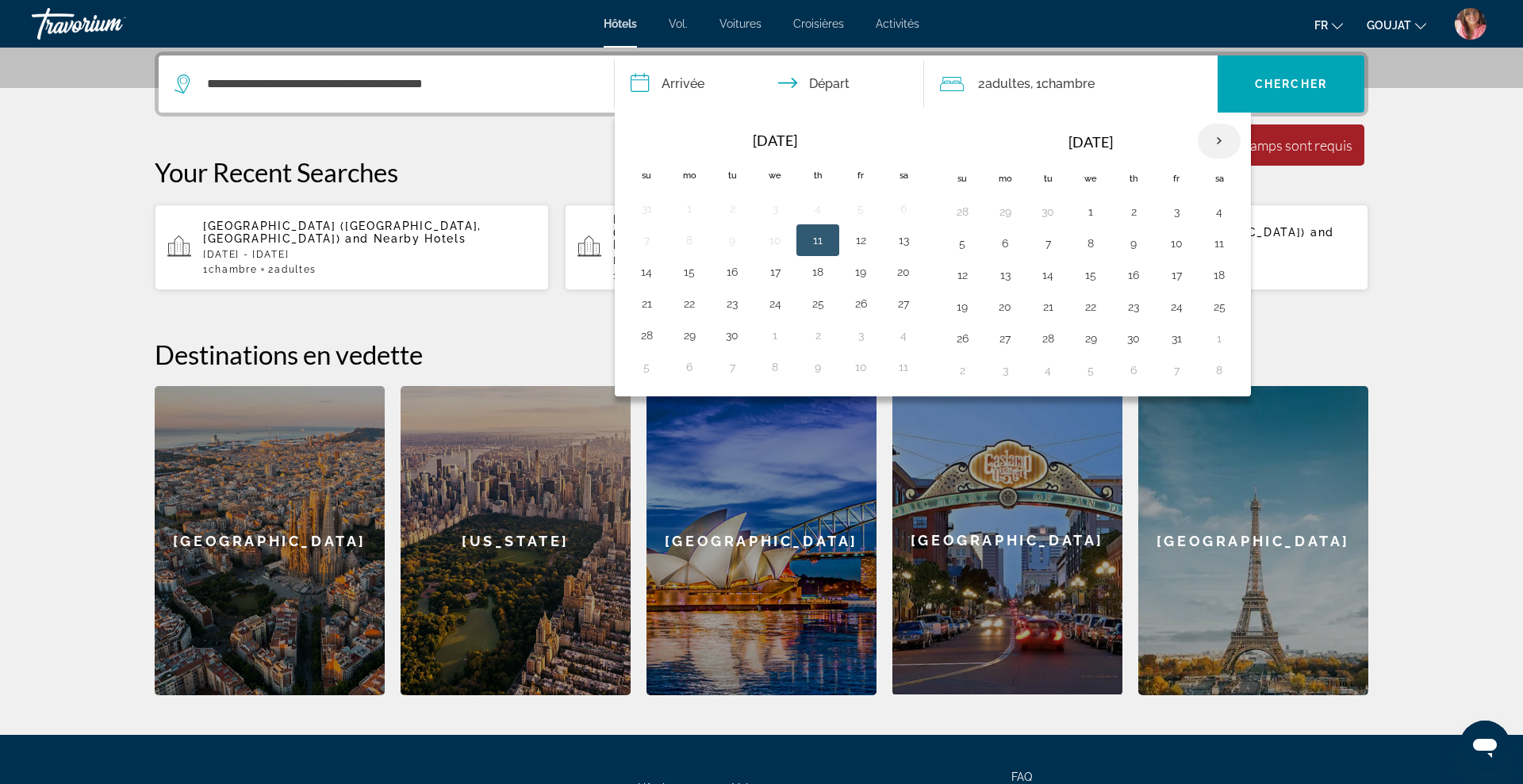
click at [1216, 136] on th "Next month" at bounding box center [1218, 141] width 43 height 35
click at [1169, 339] on button "28" at bounding box center [1177, 338] width 26 height 22
click at [965, 373] on button "30" at bounding box center [962, 370] width 26 height 22
type input "**********"
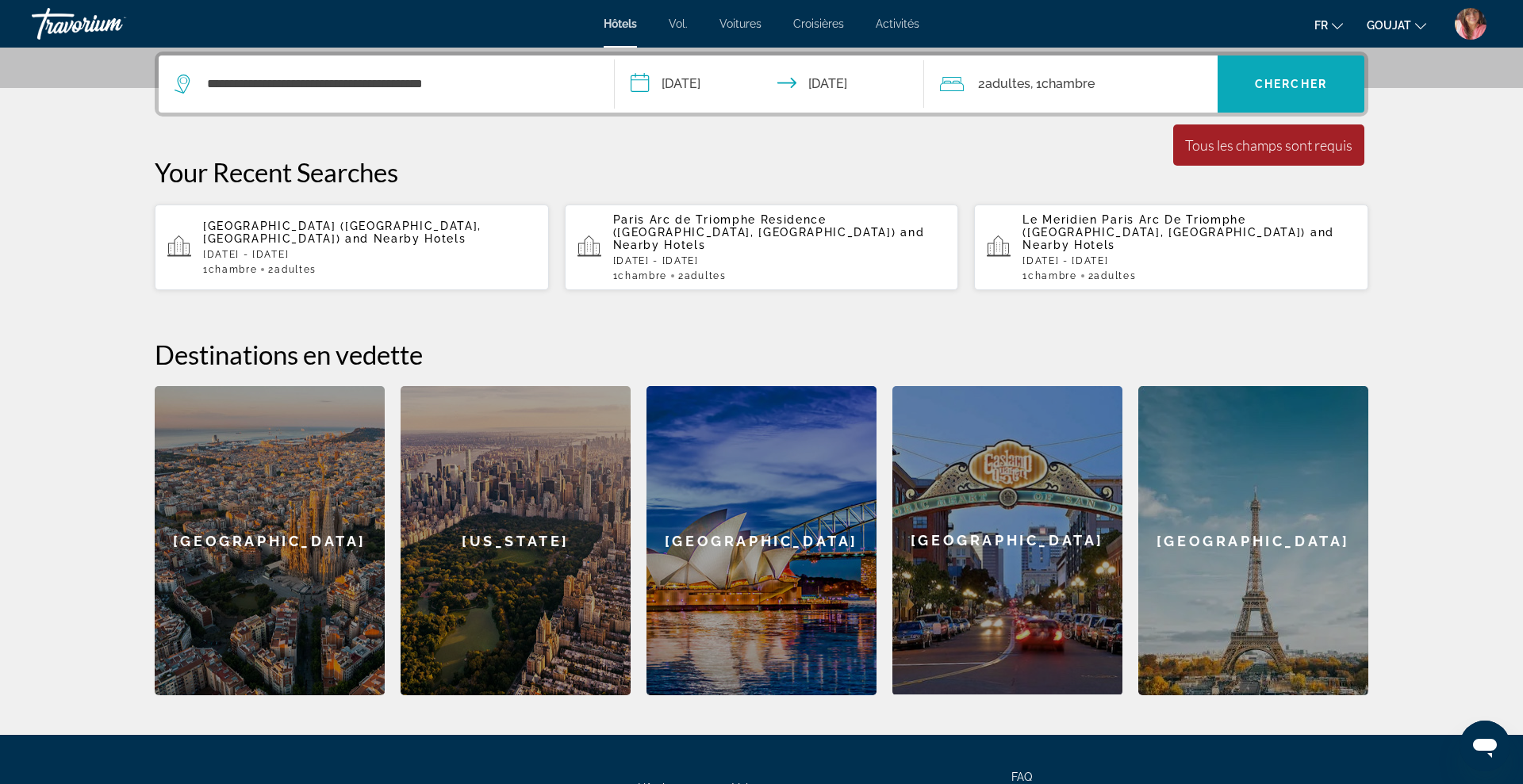
click at [1263, 89] on span "Chercher" at bounding box center [1291, 83] width 72 height 13
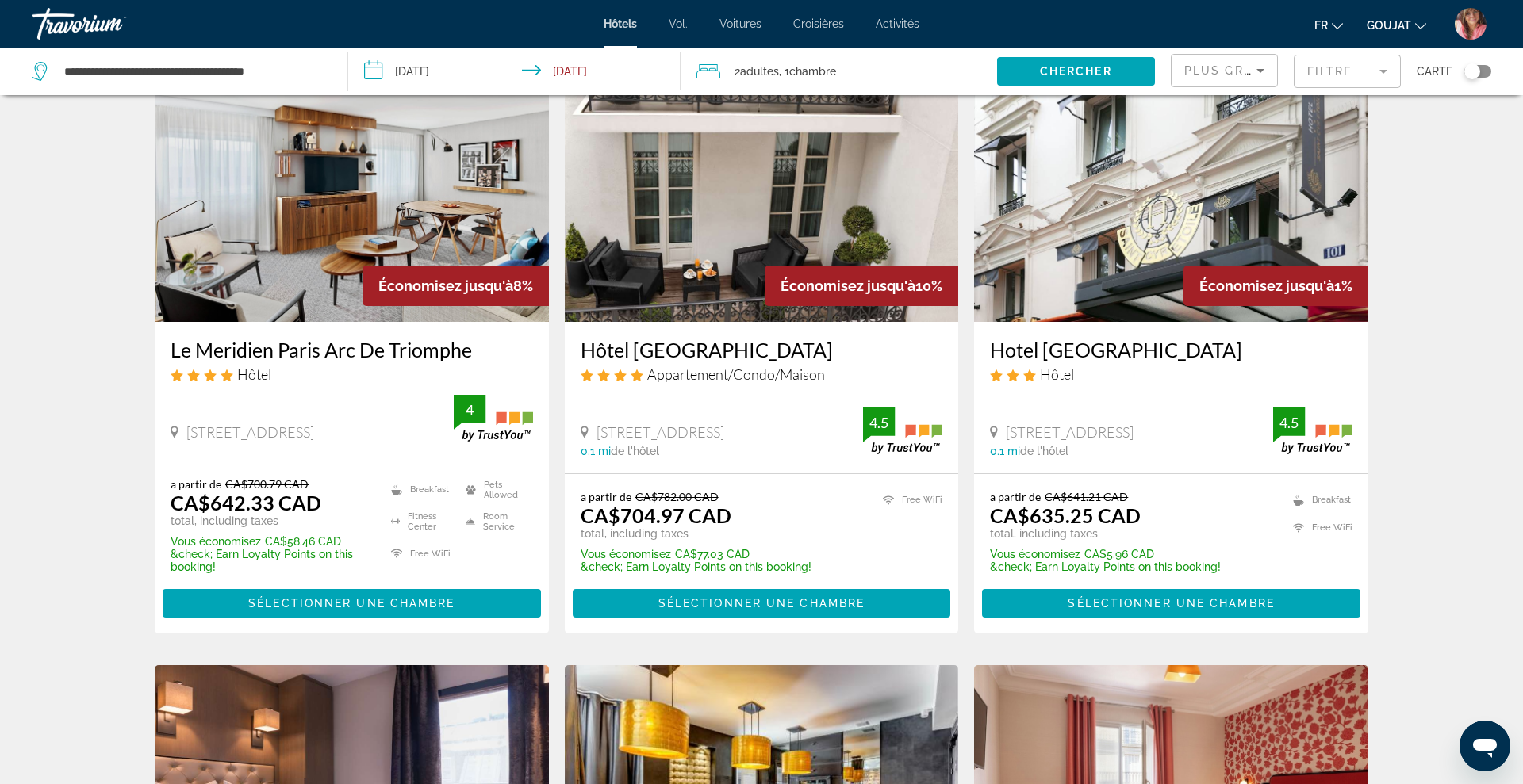
scroll to position [83, 0]
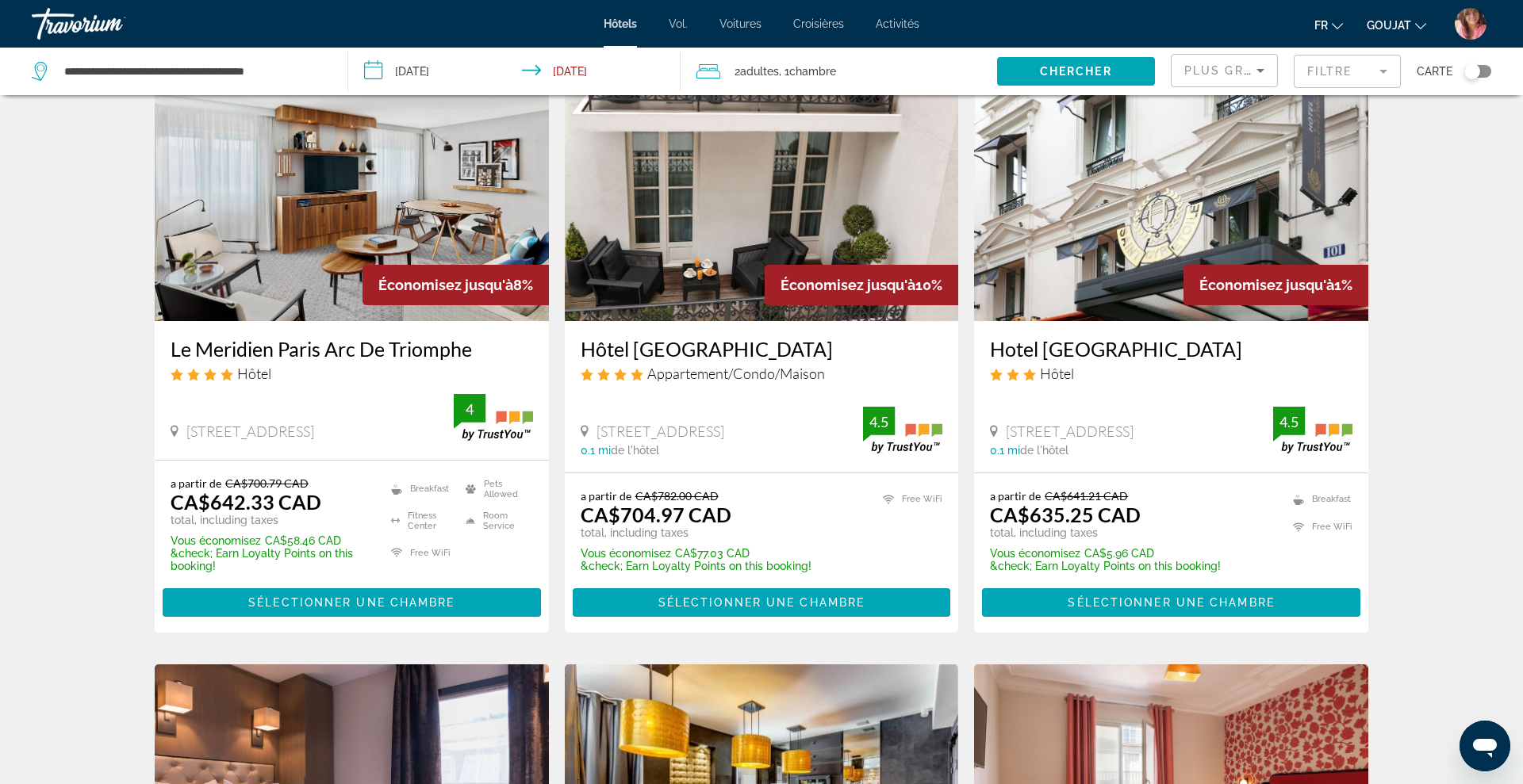
click at [1329, 78] on mat-form-field "Filtre" at bounding box center [1347, 71] width 107 height 34
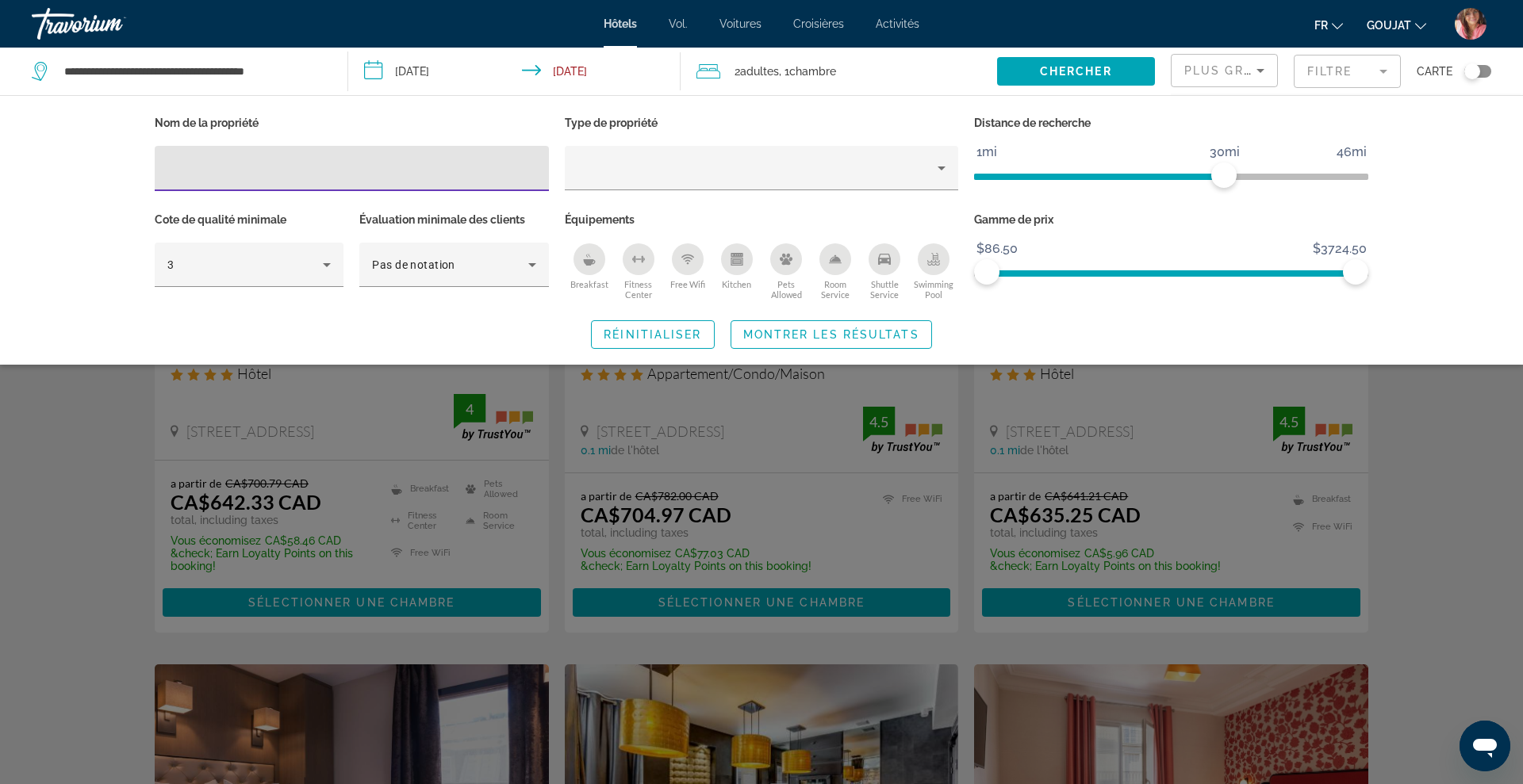
click at [1329, 78] on mat-form-field "Filtre" at bounding box center [1347, 71] width 107 height 34
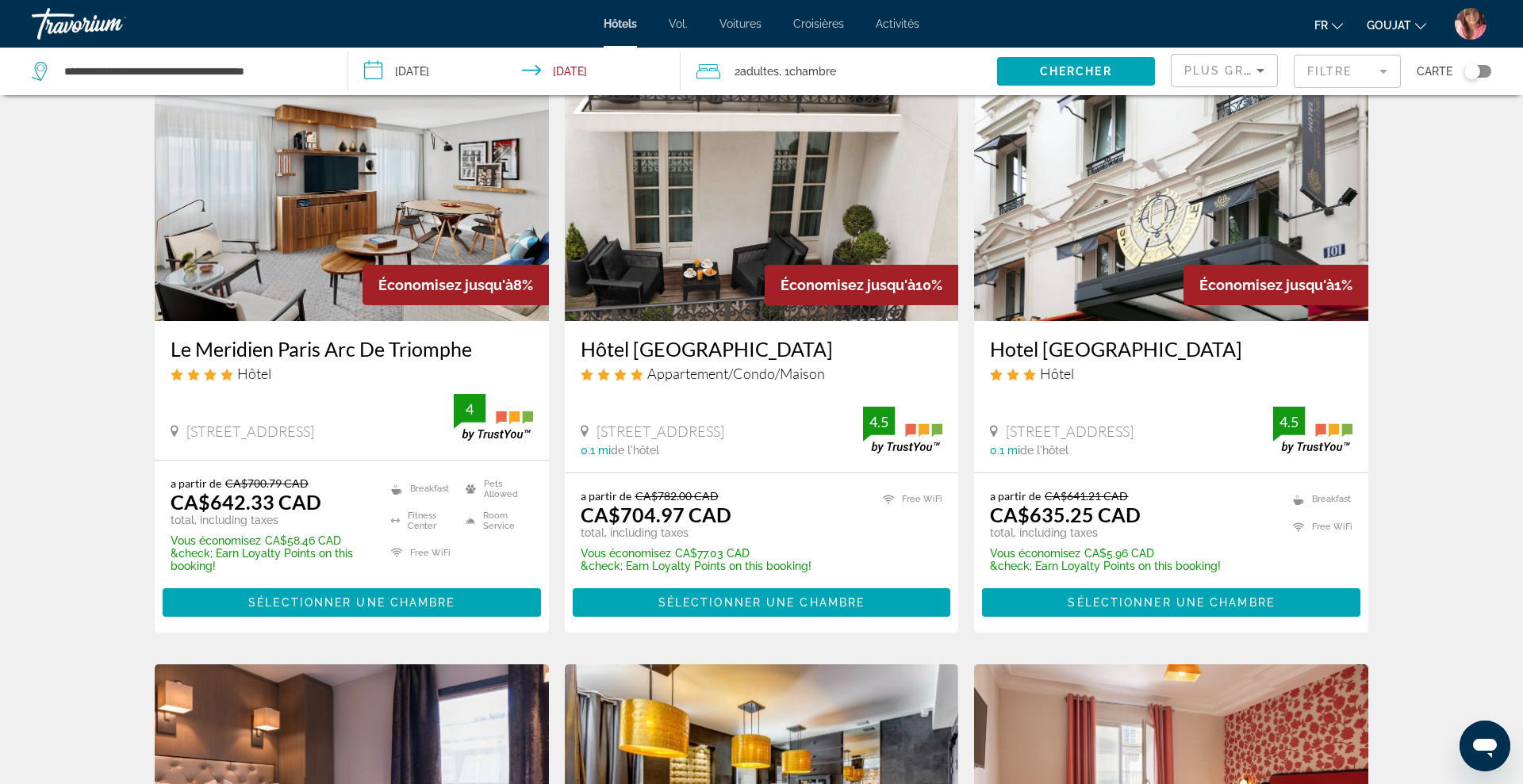
click at [1329, 78] on mat-form-field "Filtre" at bounding box center [1347, 71] width 107 height 34
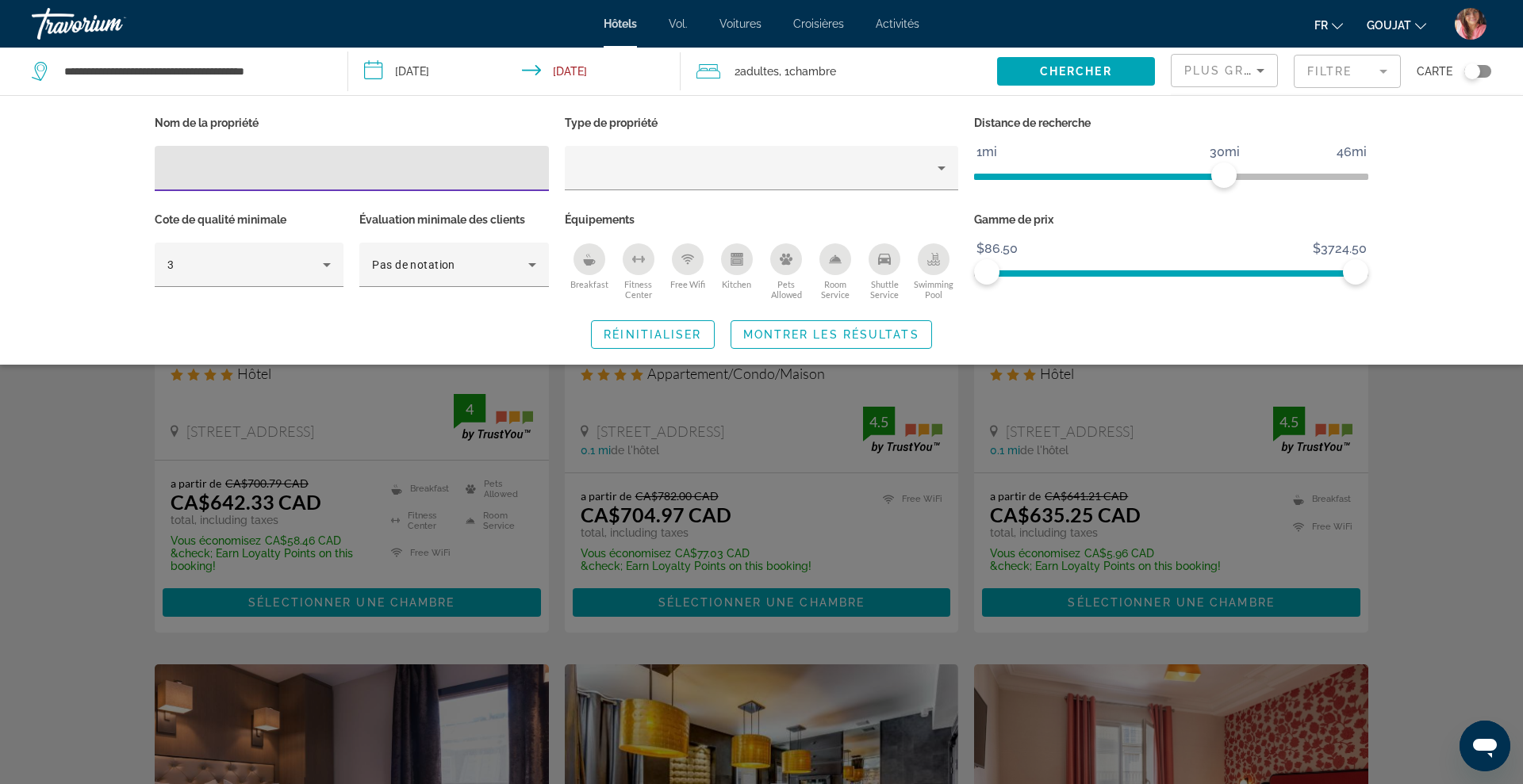
click at [1329, 78] on mat-form-field "Filtre" at bounding box center [1347, 71] width 107 height 34
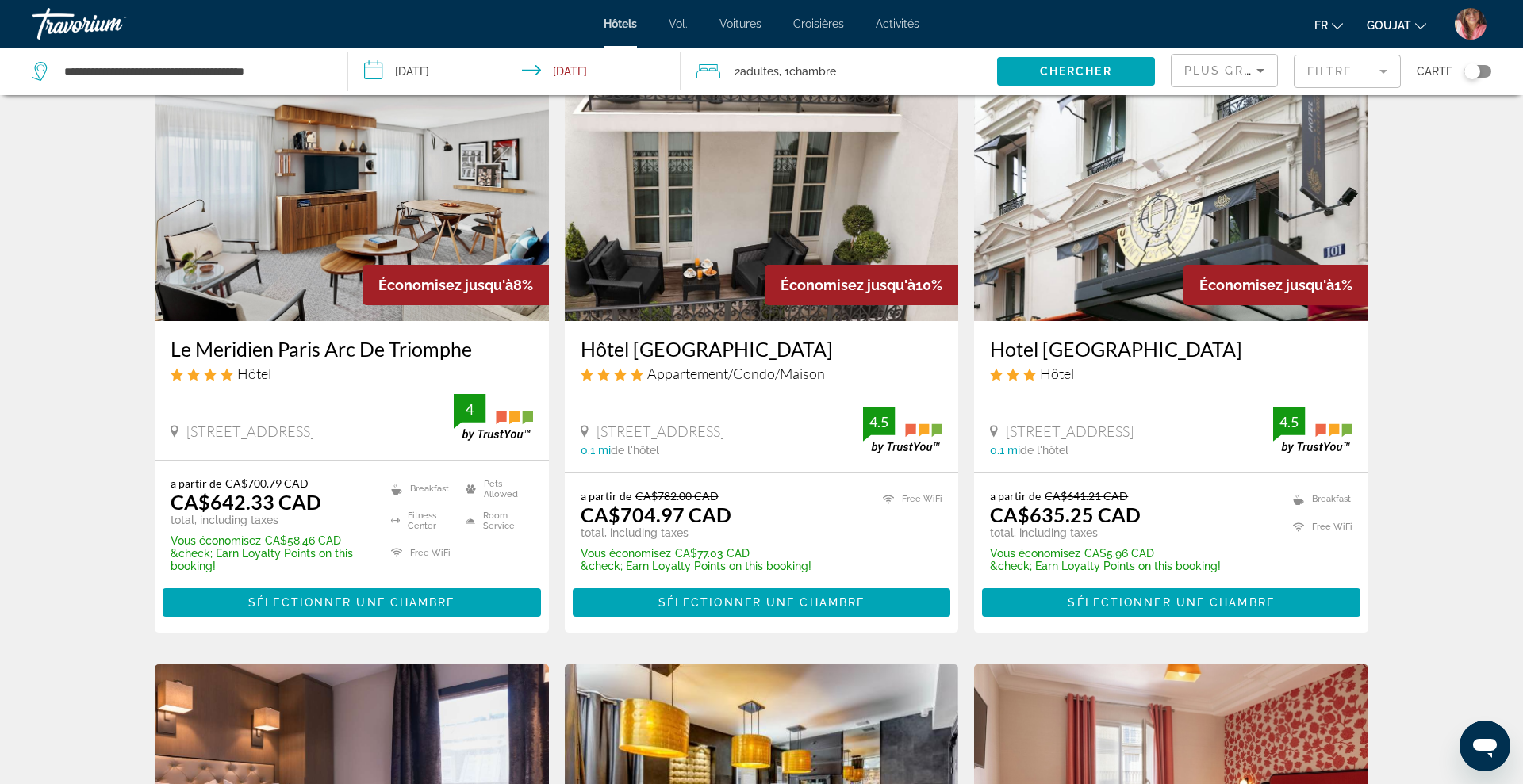
click at [1221, 76] on div "Plus grandes économies" at bounding box center [1220, 70] width 72 height 19
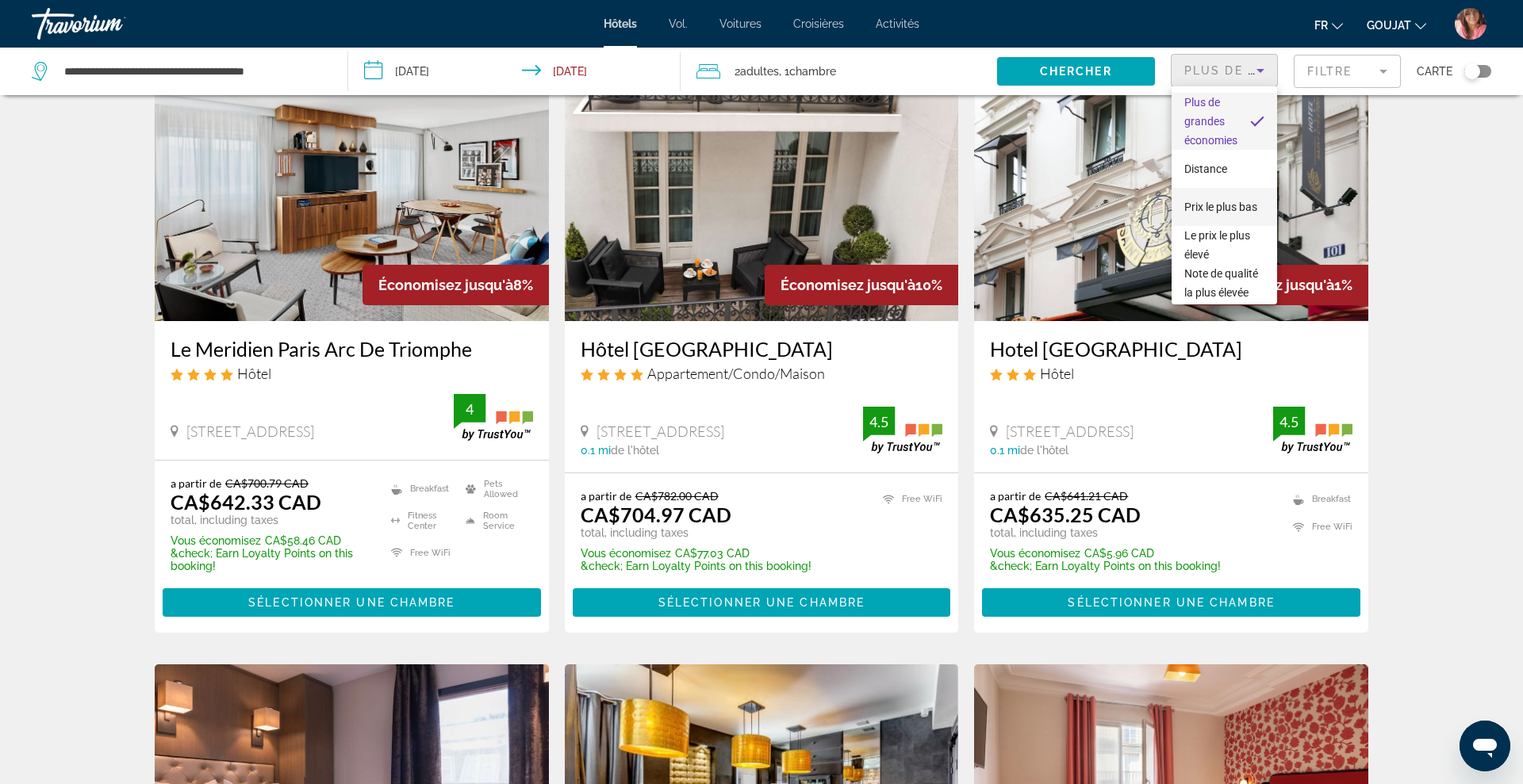
click at [1212, 210] on font "Prix ​​le plus bas" at bounding box center [1220, 206] width 72 height 13
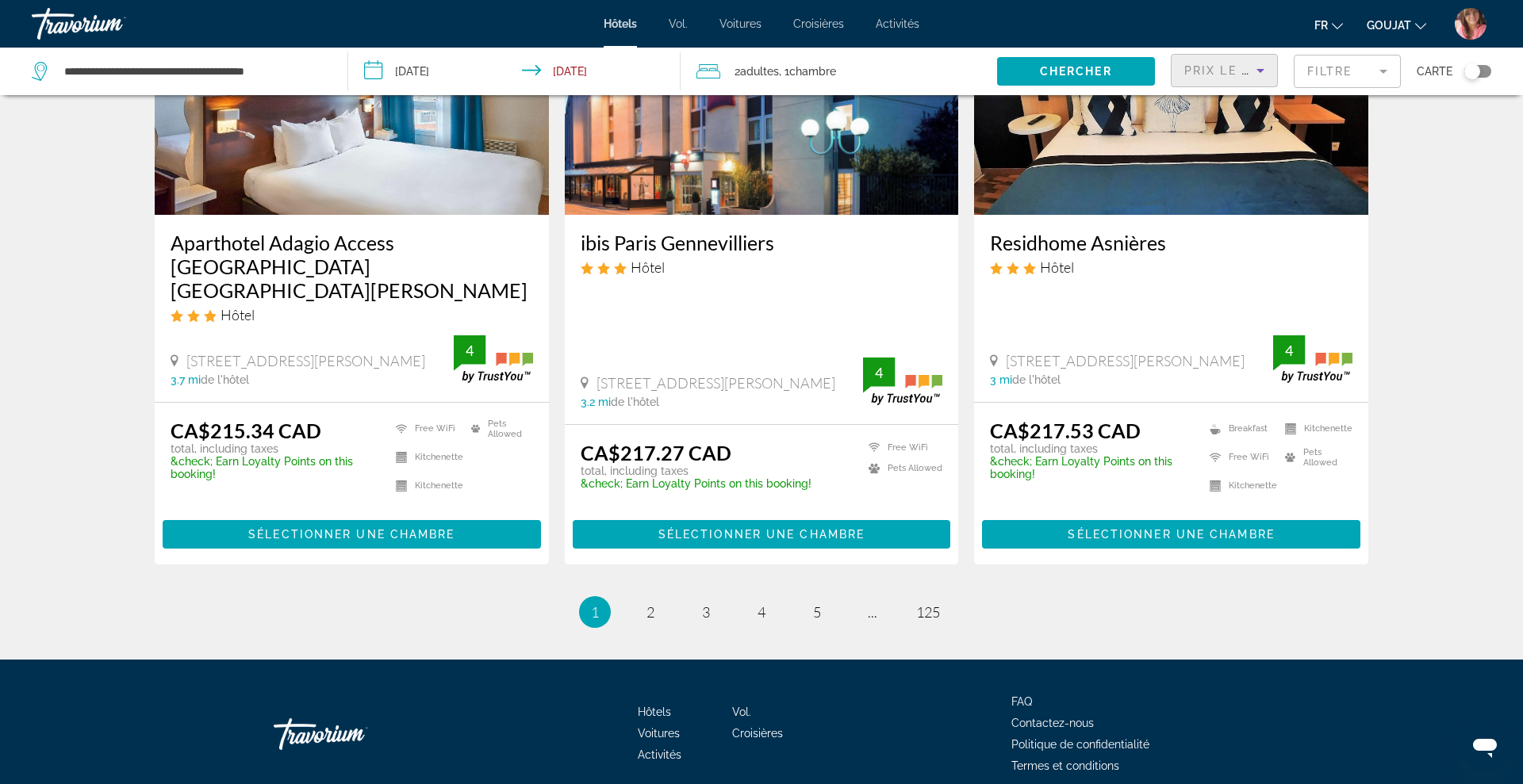
scroll to position [2003, 0]
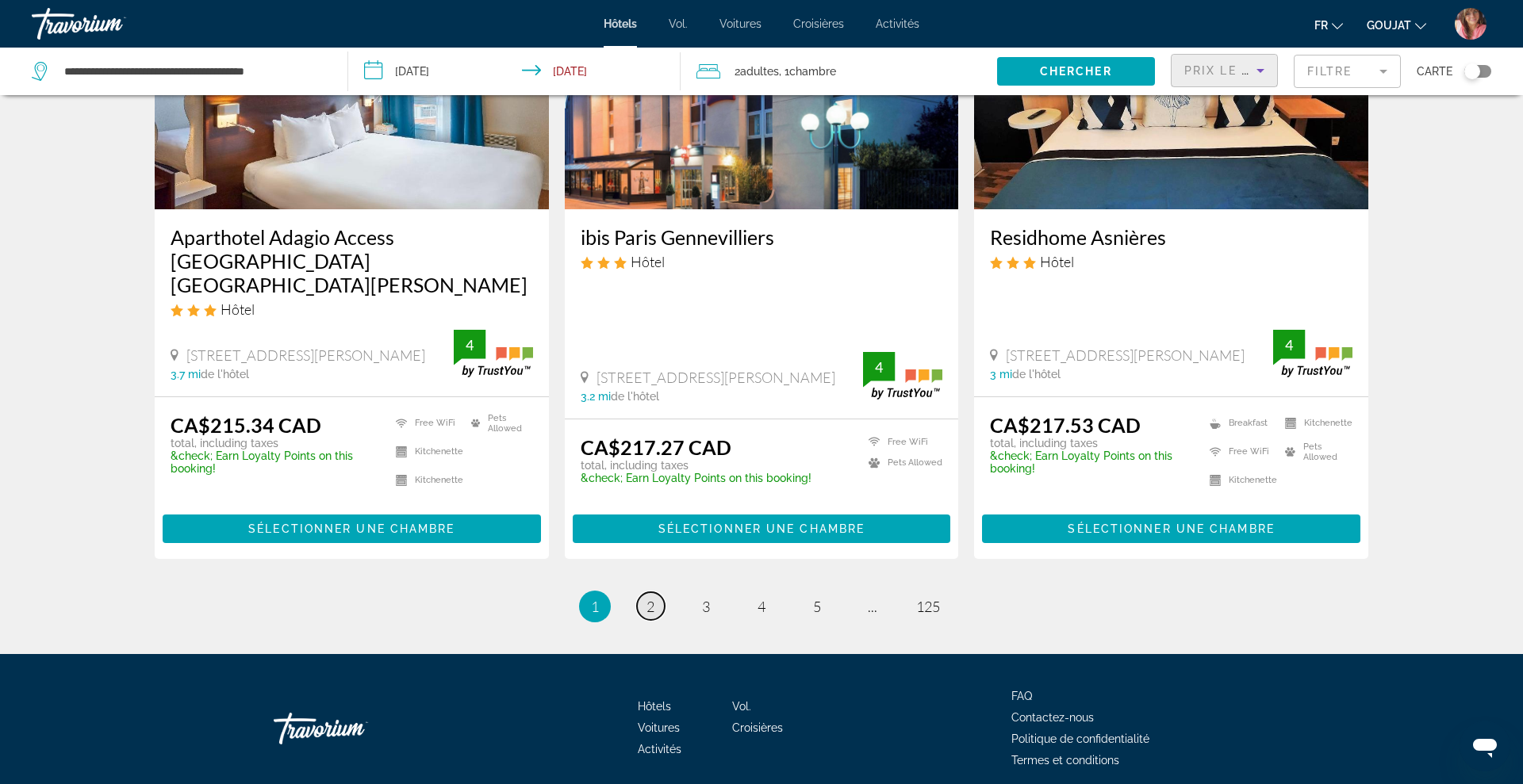
click at [652, 597] on span "2" at bounding box center [650, 606] width 8 height 18
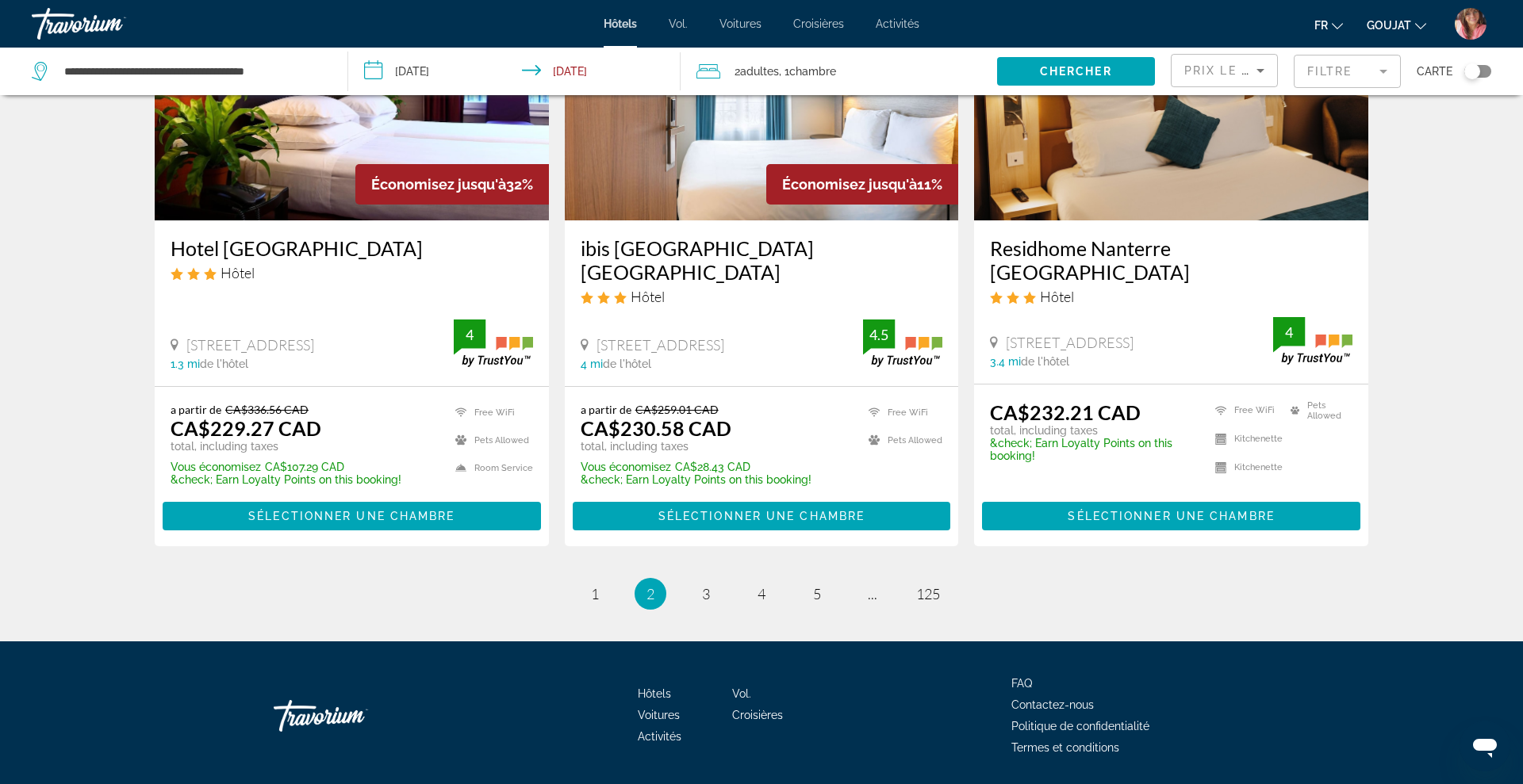
scroll to position [2032, 0]
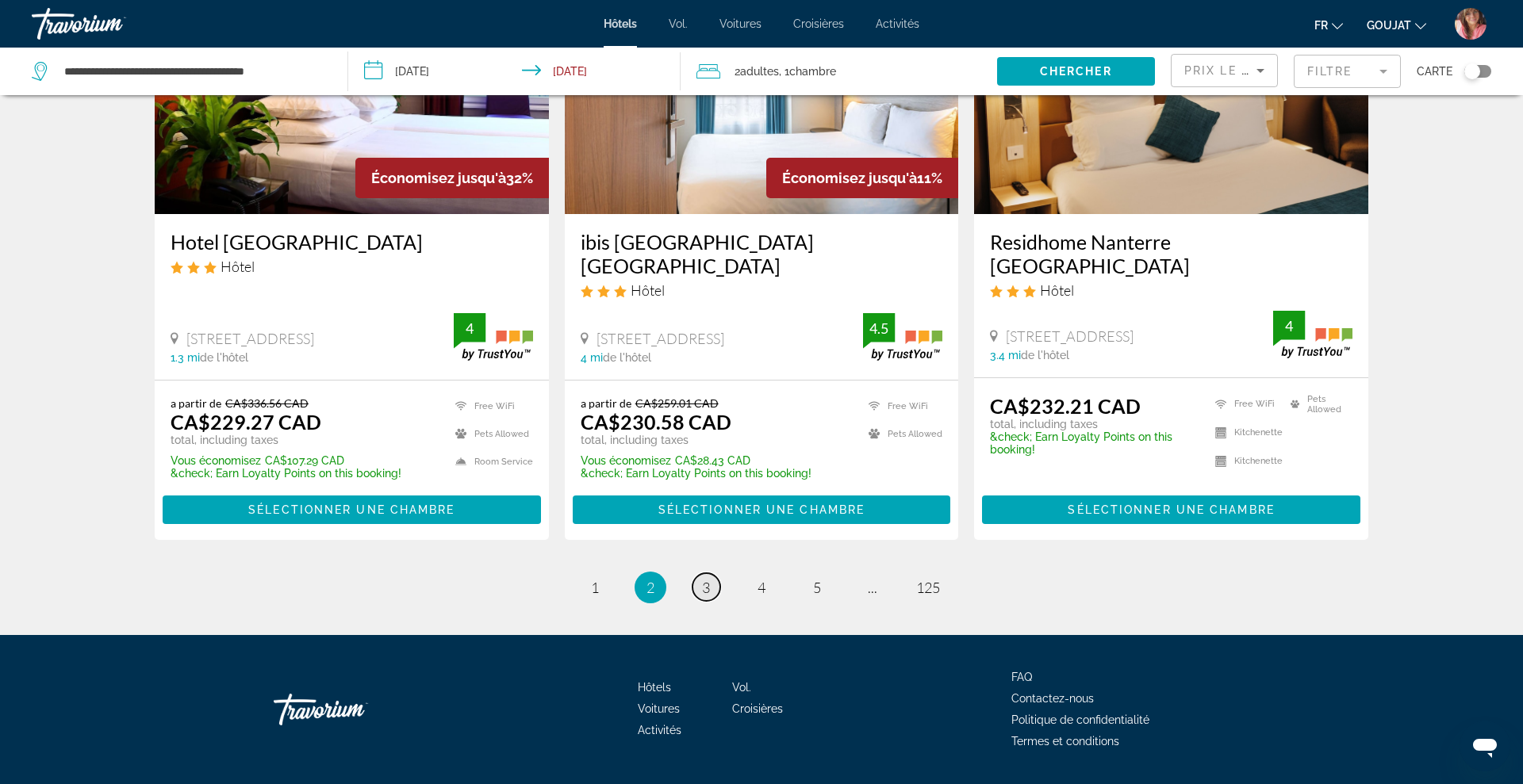
click at [709, 579] on span "3" at bounding box center [706, 588] width 8 height 18
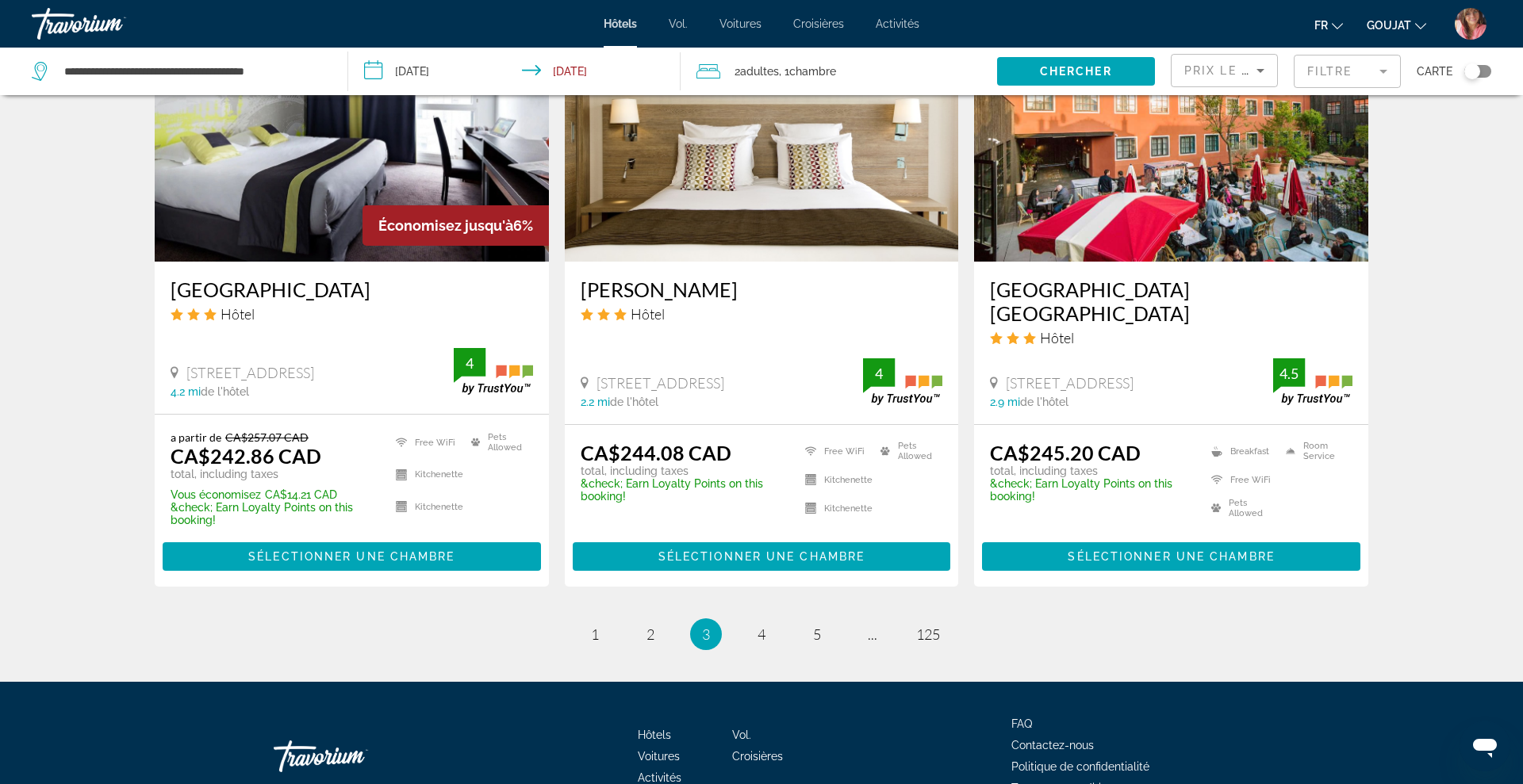
scroll to position [1970, 0]
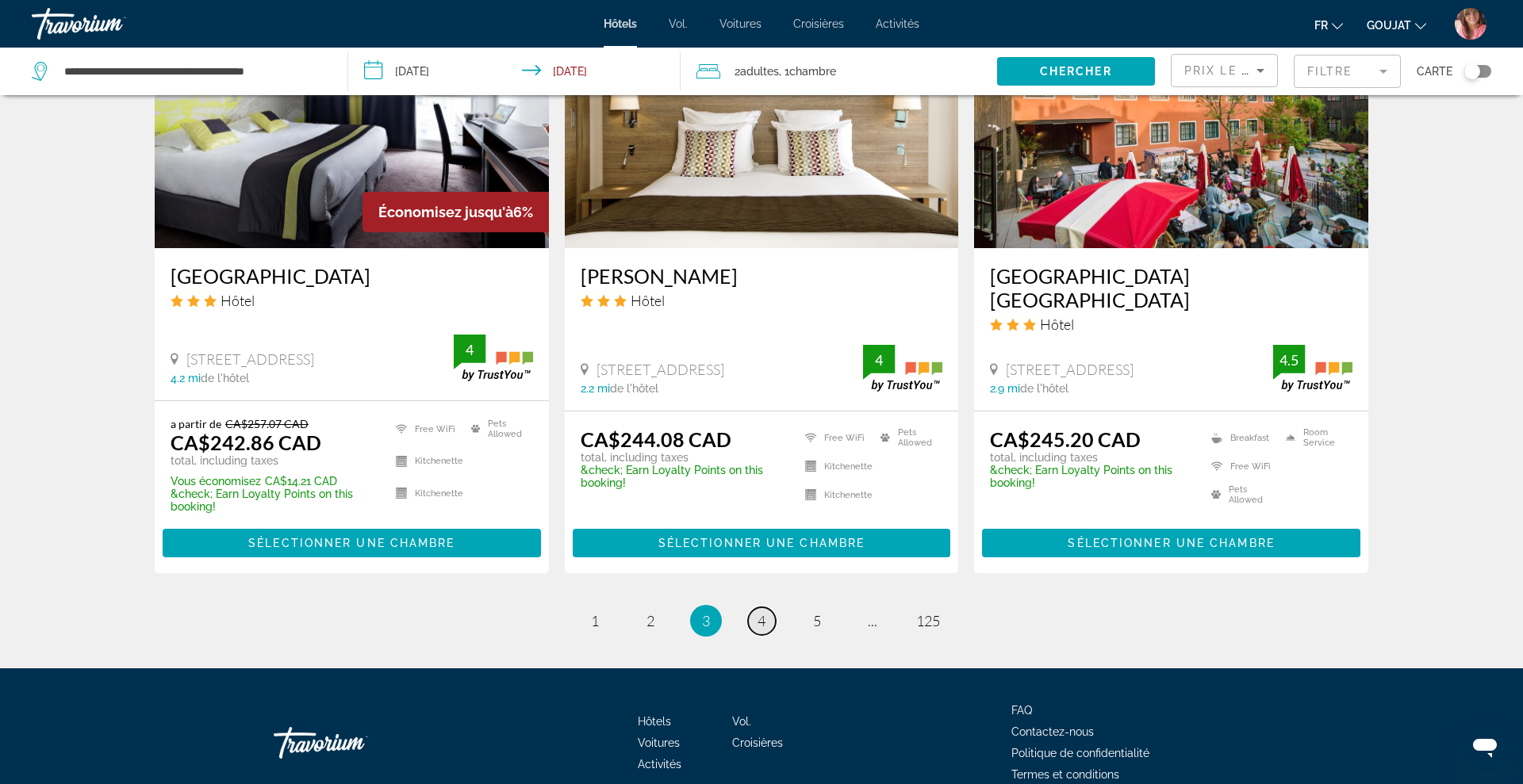
click at [760, 612] on span "4" at bounding box center [762, 621] width 8 height 18
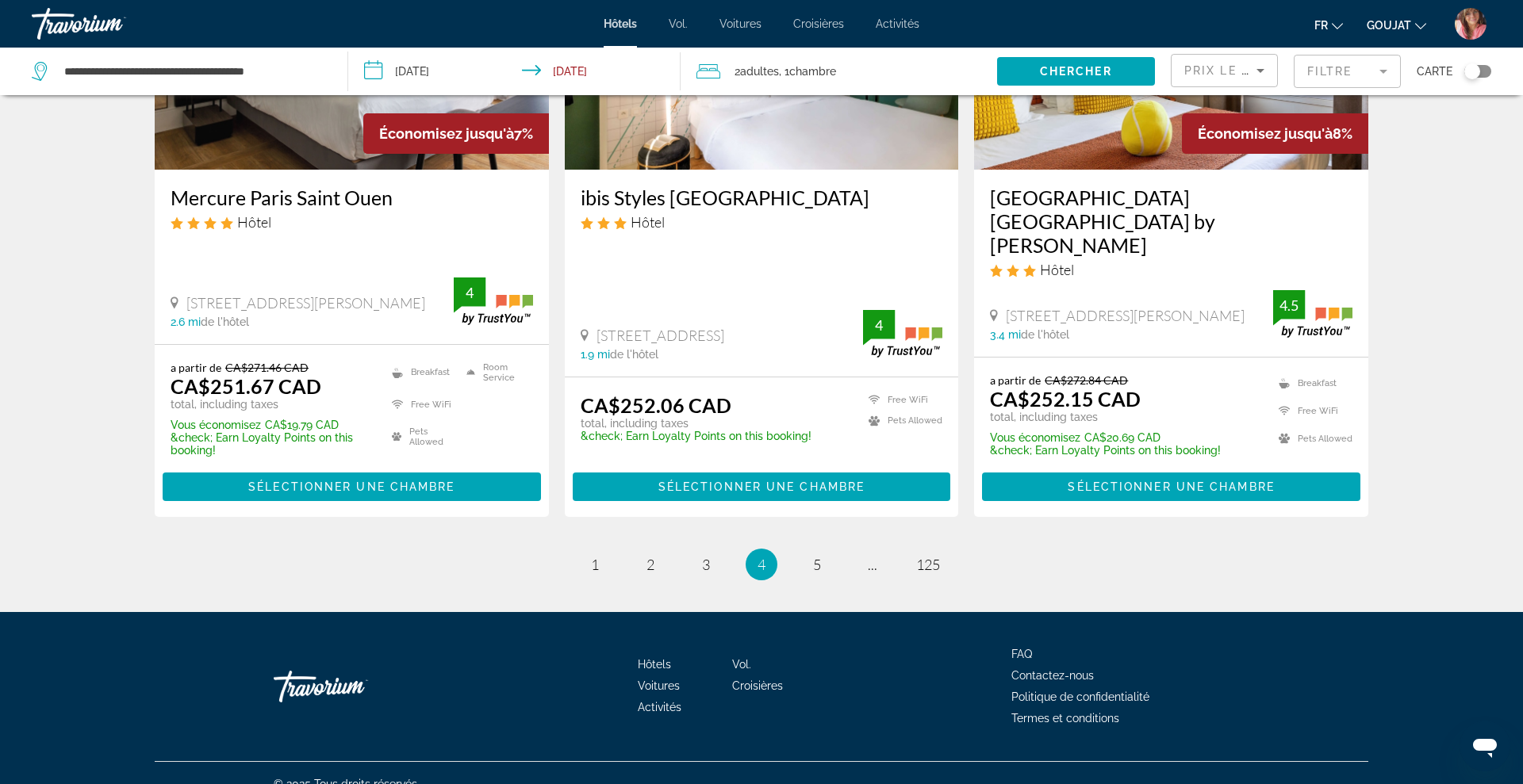
scroll to position [2044, 0]
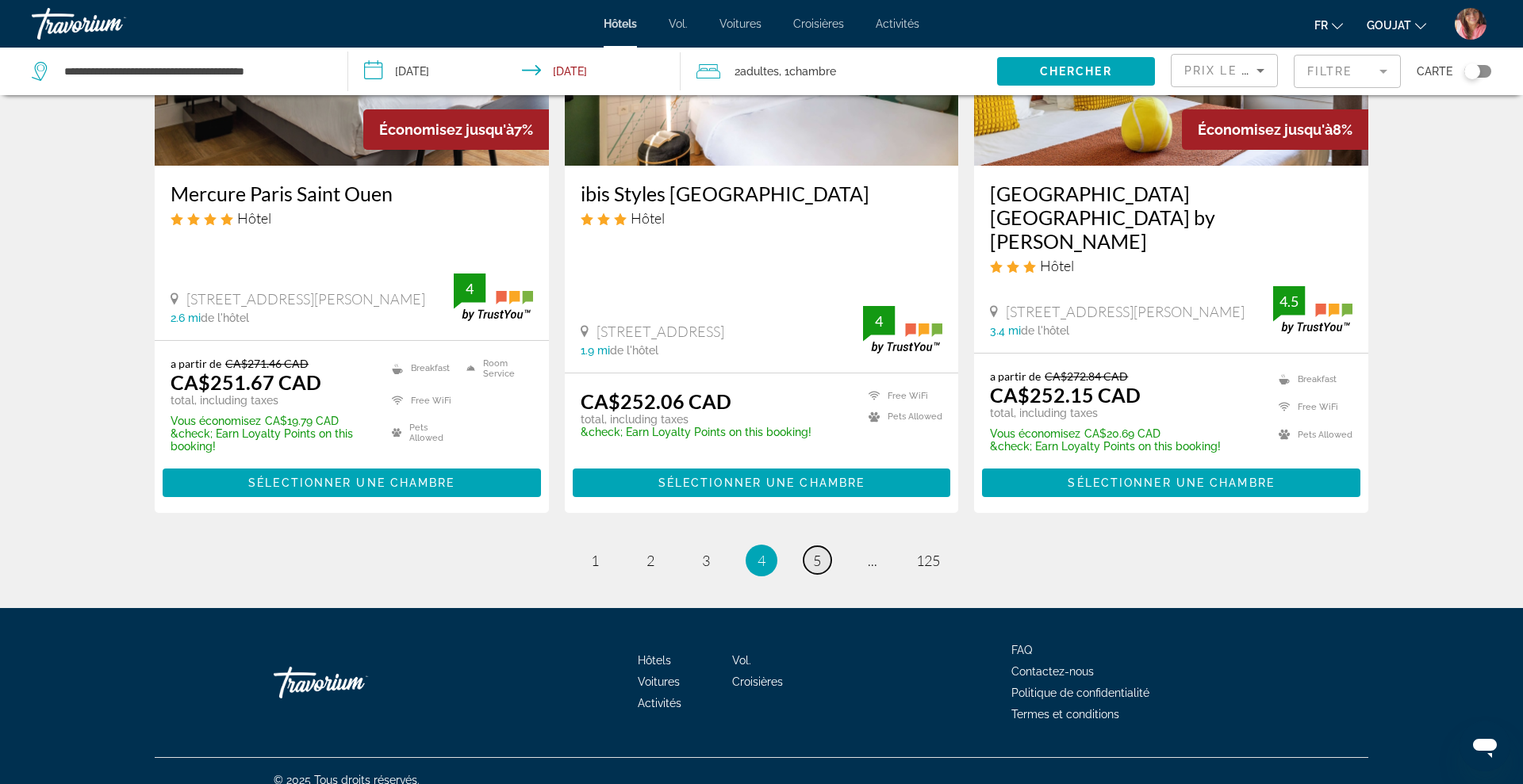
click at [824, 564] on link "page 5" at bounding box center [817, 560] width 28 height 28
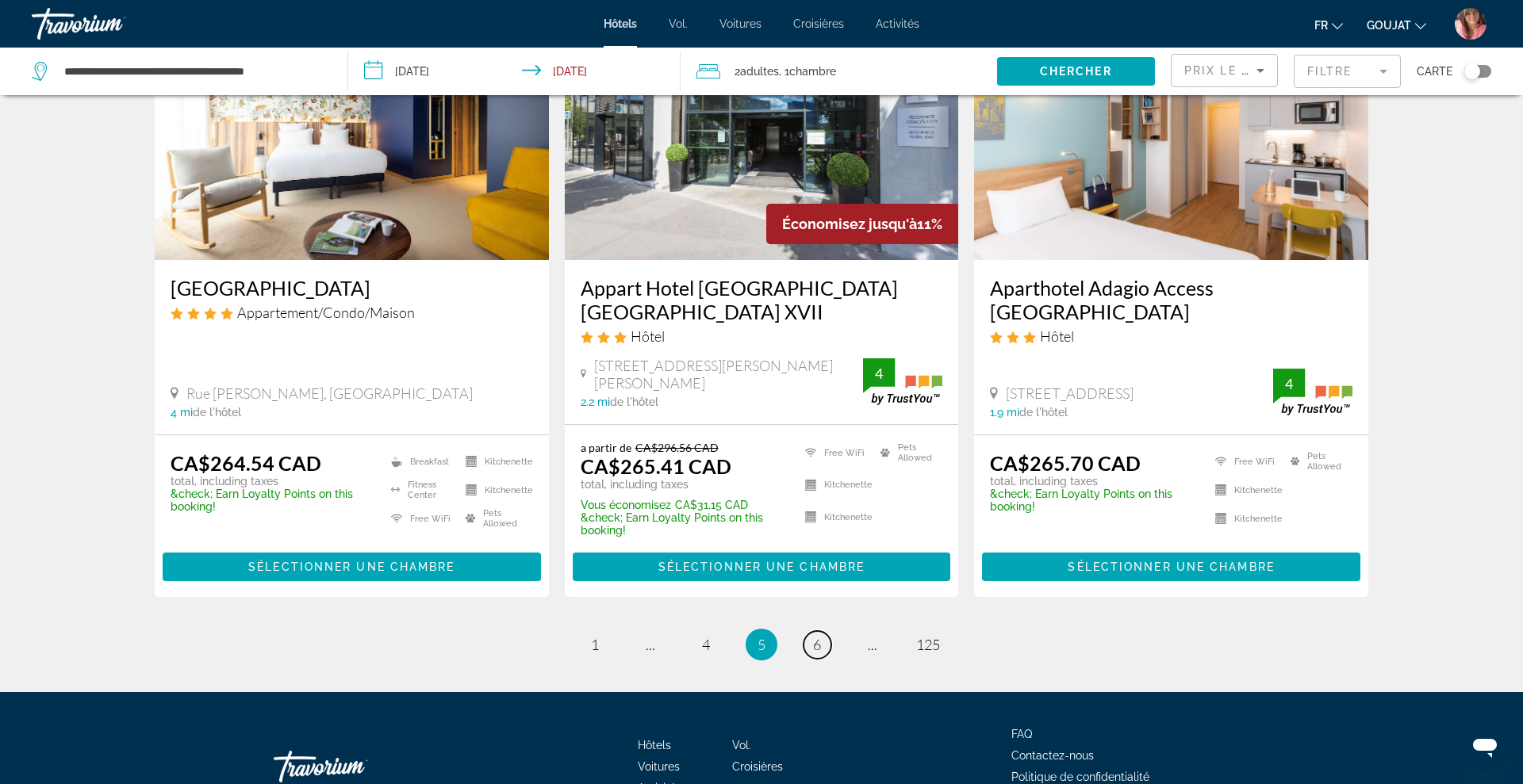
scroll to position [2020, 0]
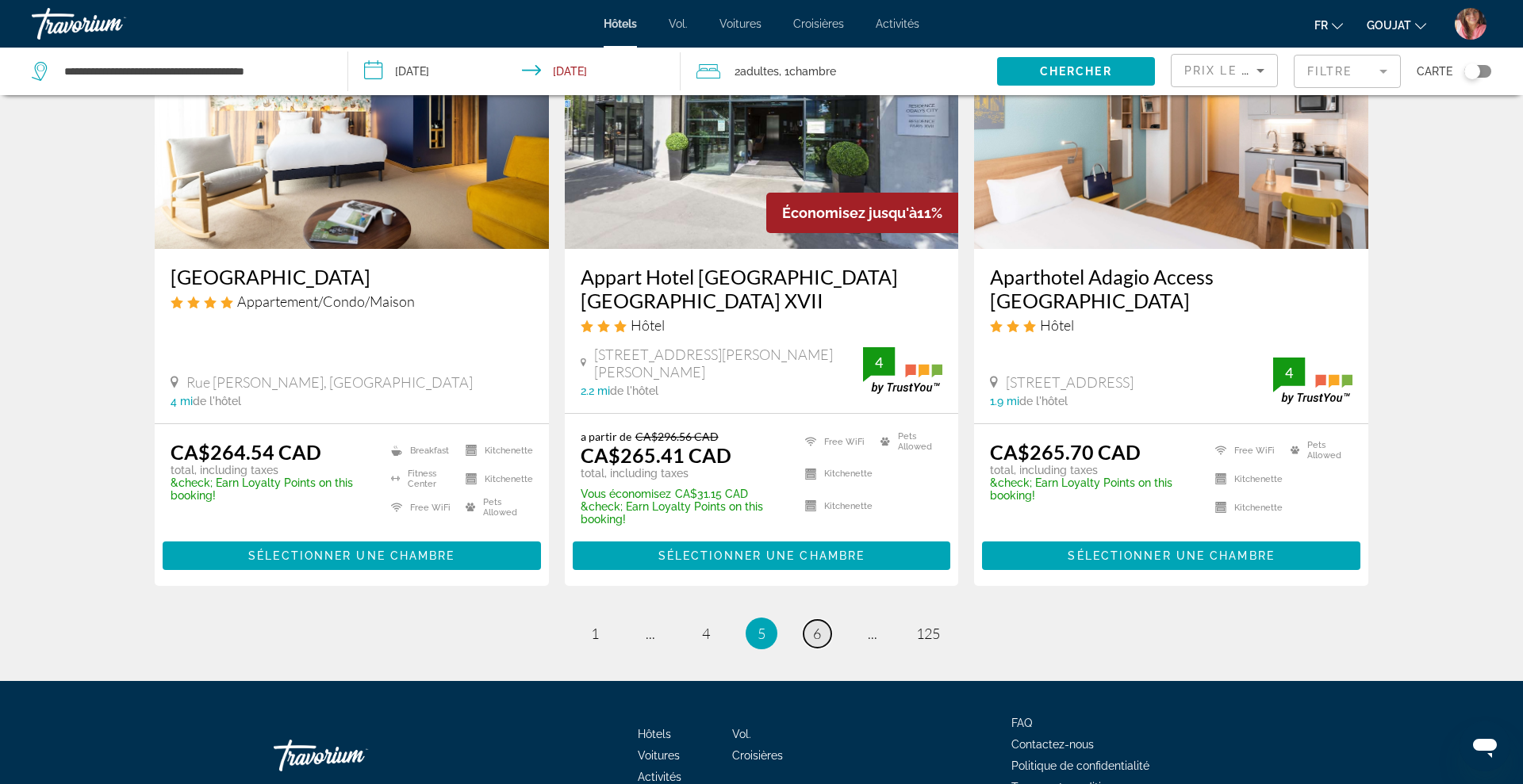
click at [813, 625] on span "6" at bounding box center [817, 634] width 8 height 18
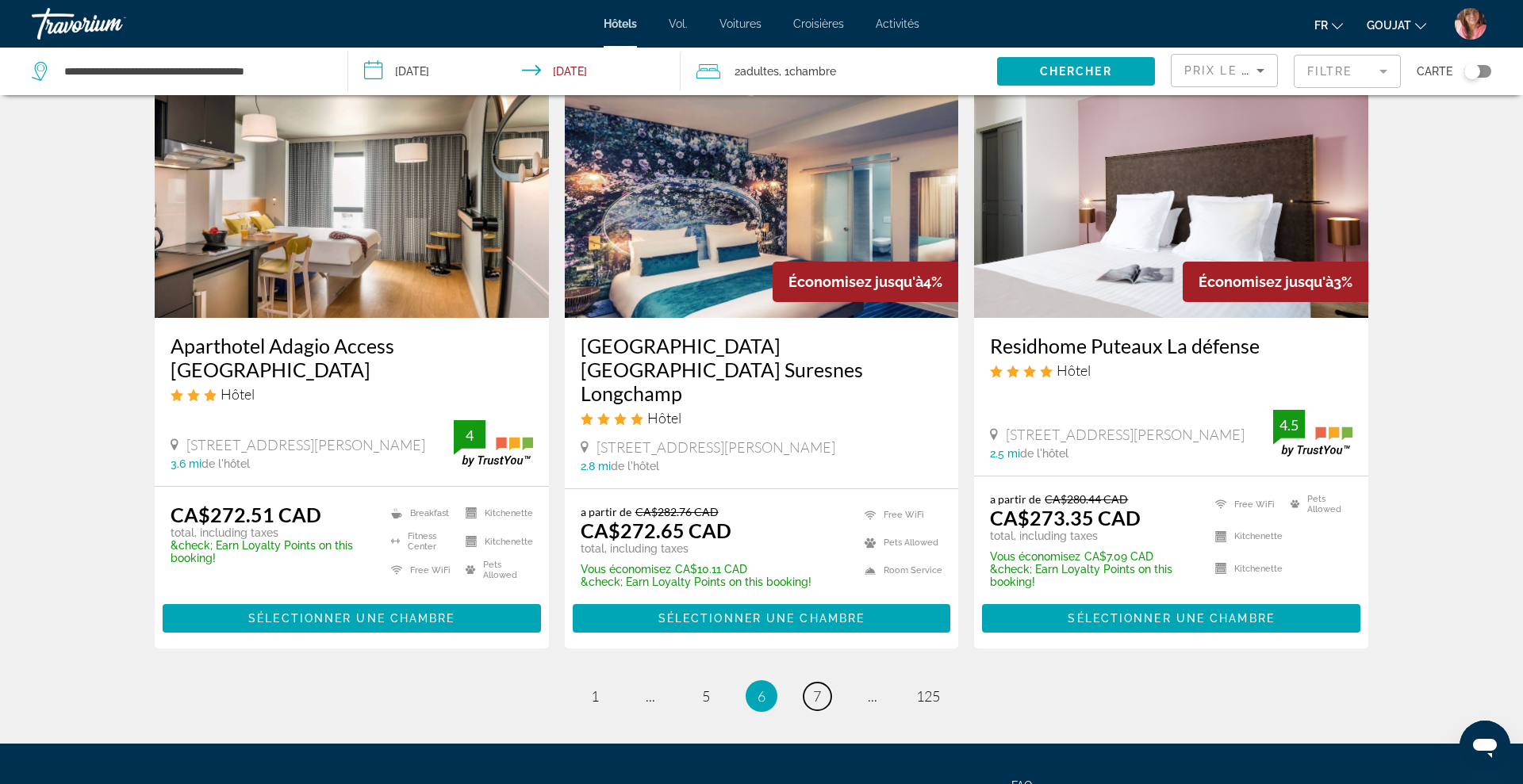
scroll to position [2018, 0]
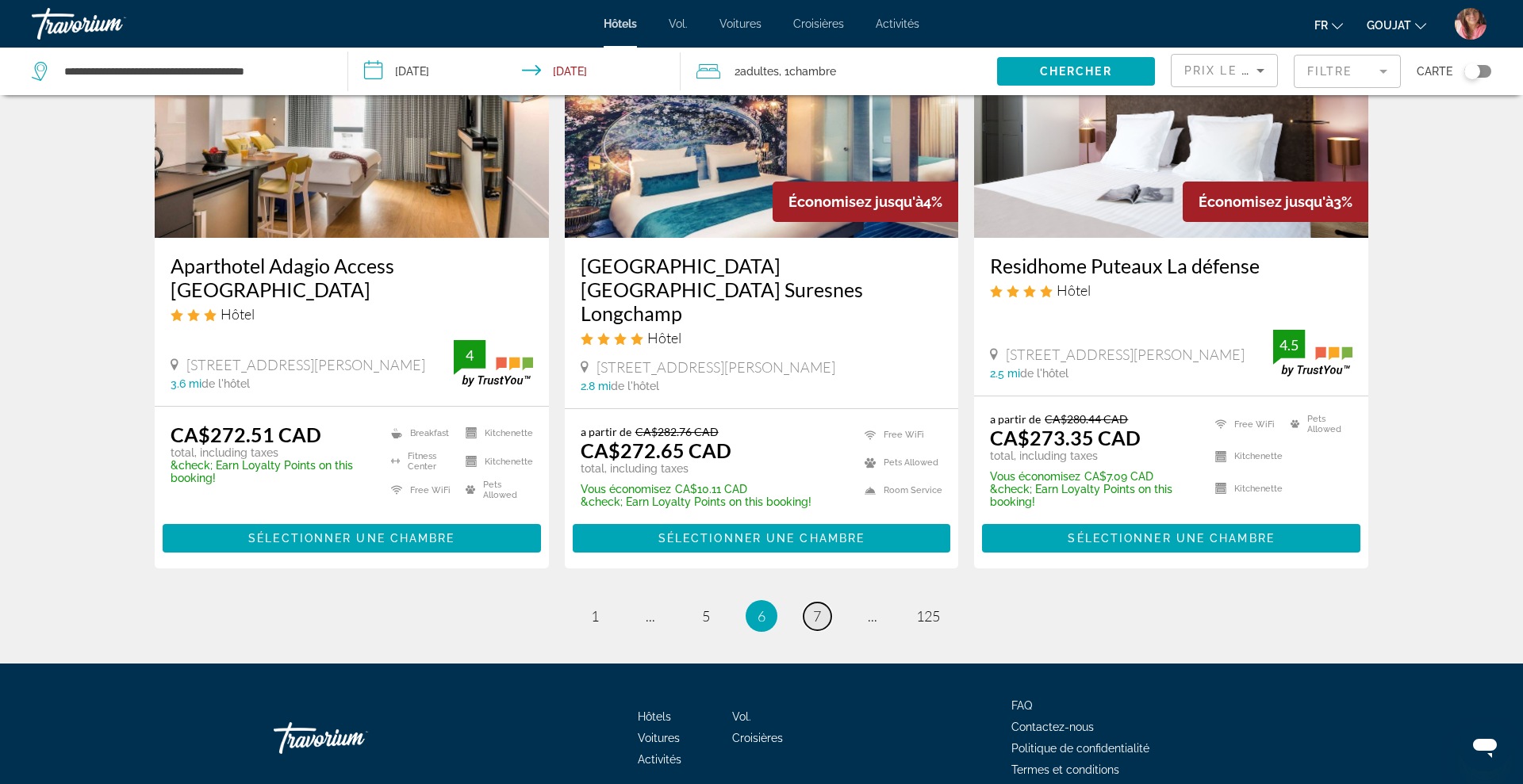
click at [828, 602] on link "page 7" at bounding box center [817, 616] width 28 height 28
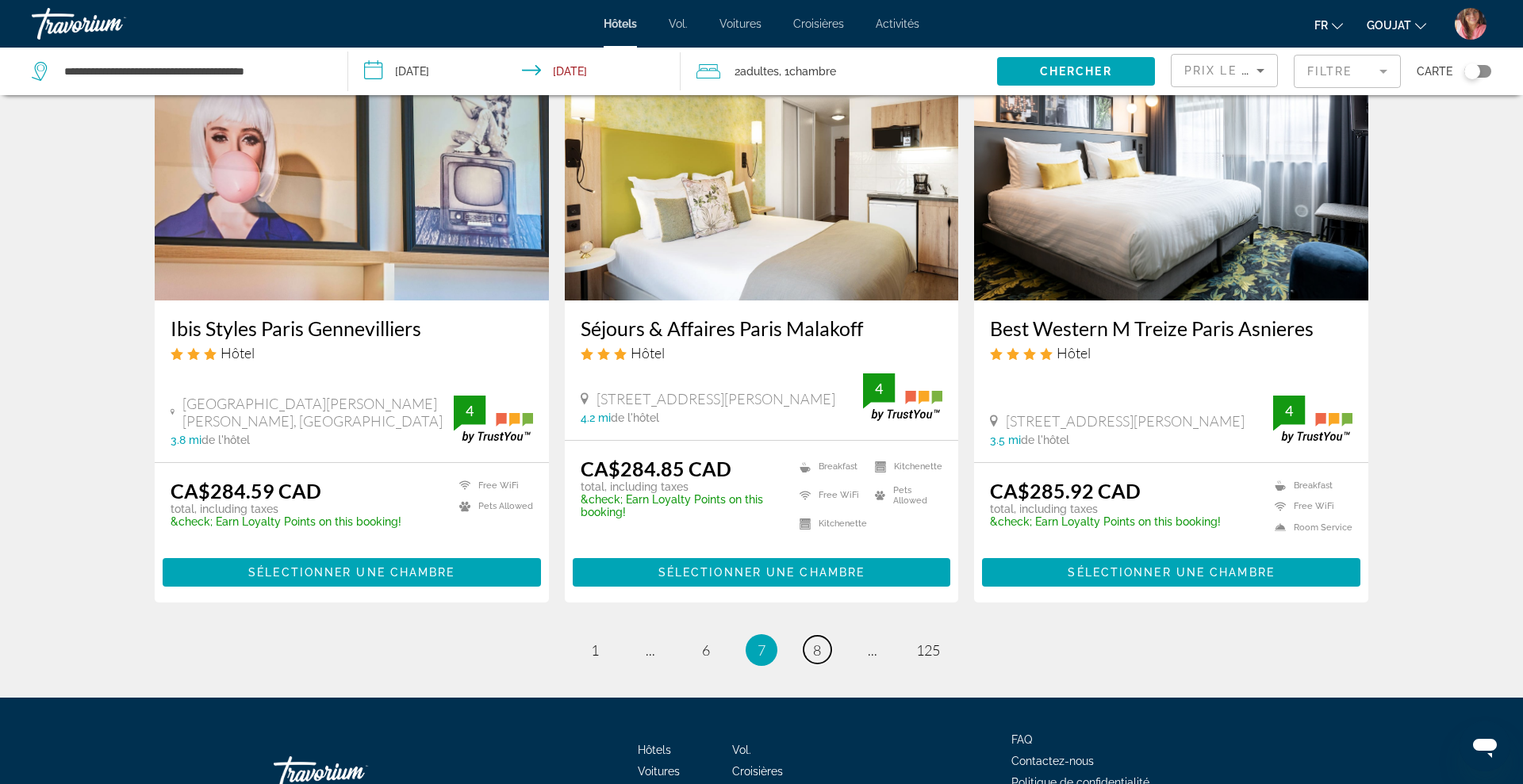
scroll to position [2027, 0]
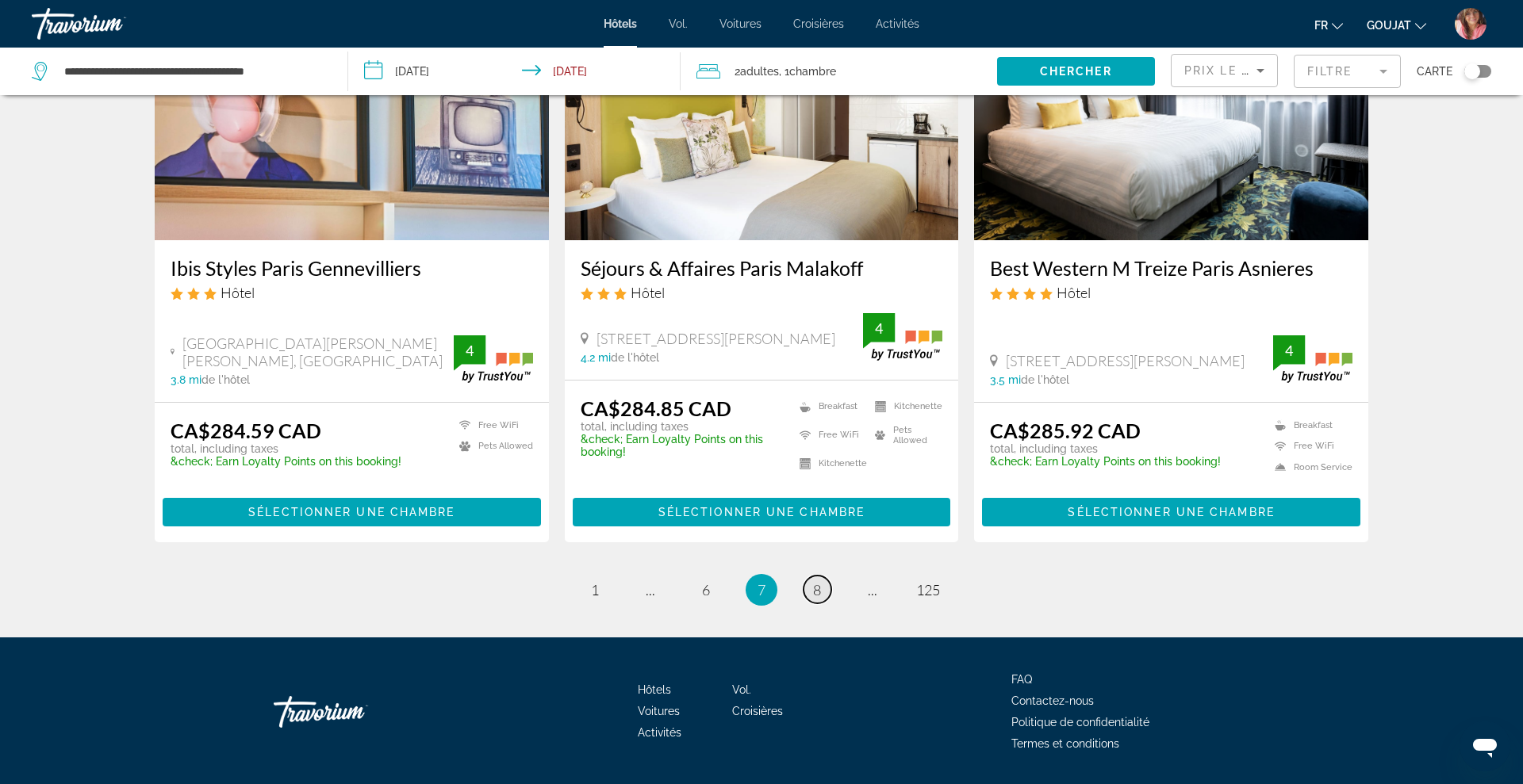
click at [813, 582] on span "8" at bounding box center [817, 590] width 8 height 18
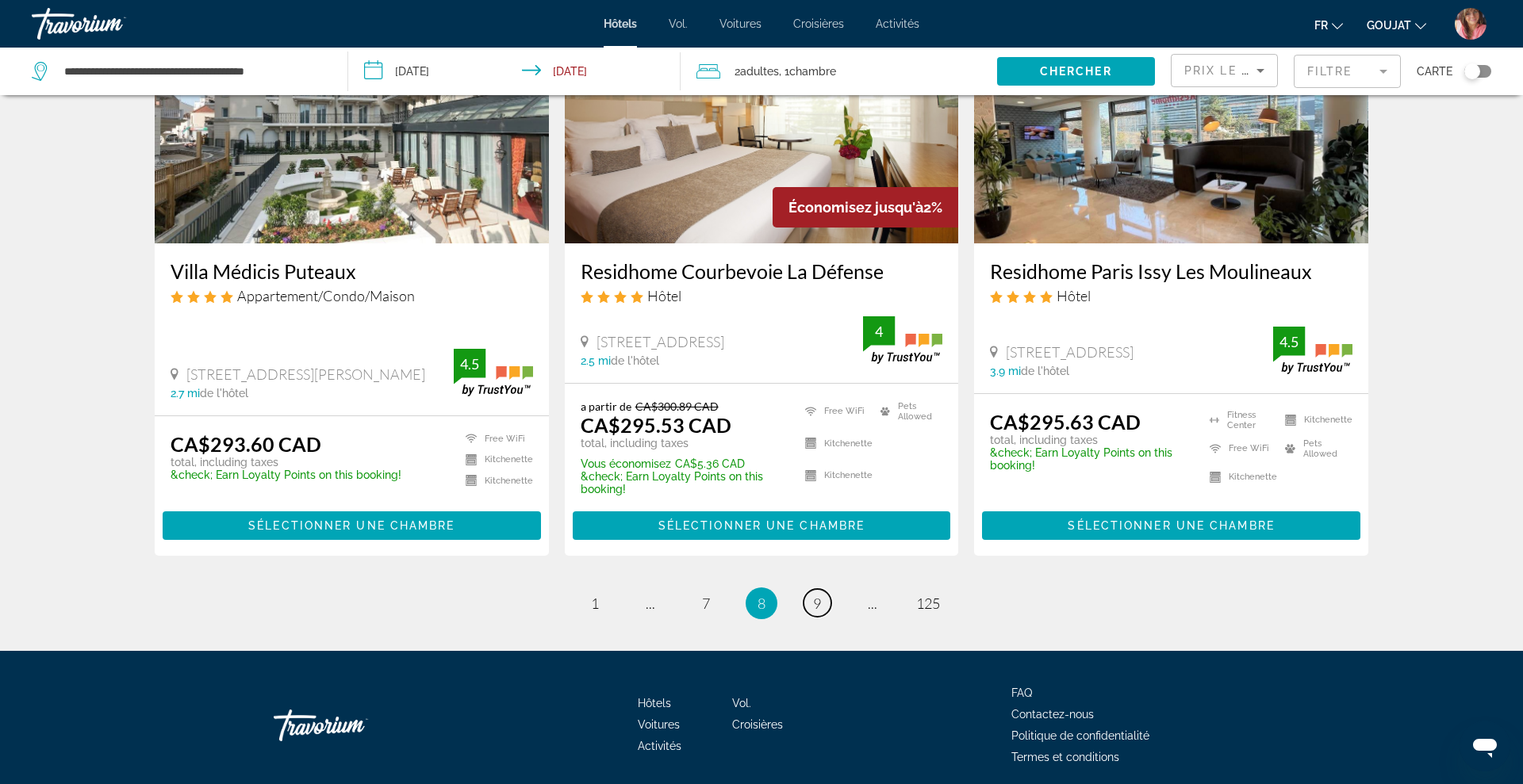
scroll to position [2000, 0]
click at [810, 588] on link "page 9" at bounding box center [817, 602] width 28 height 28
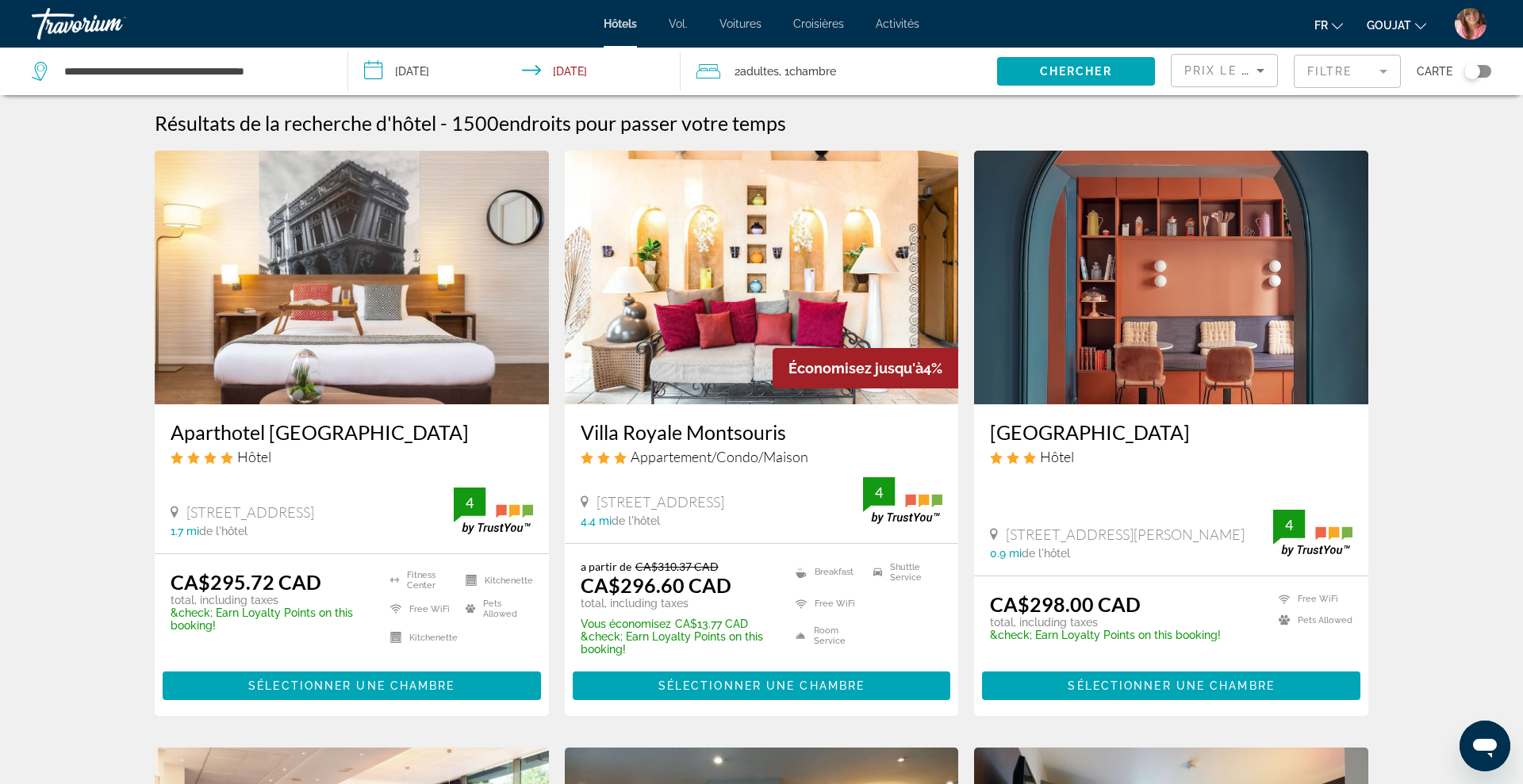
scroll to position [2, 0]
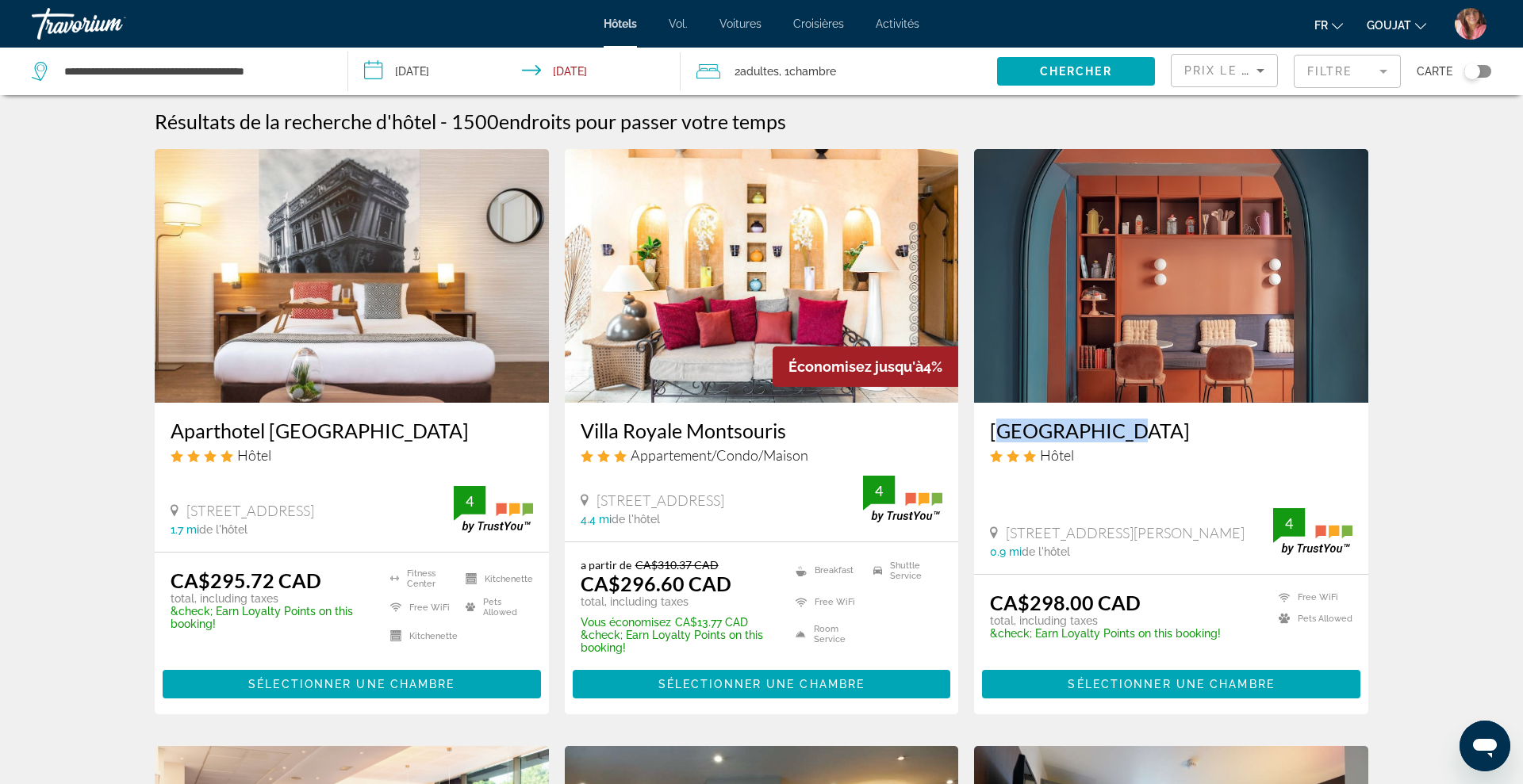
drag, startPoint x: 988, startPoint y: 430, endPoint x: 1107, endPoint y: 427, distance: 119.0
click at [1107, 427] on div "[GEOGRAPHIC_DATA] Hôtel [STREET_ADDRESS][PERSON_NAME] 0.9 mi de l'hôtel 4" at bounding box center [1171, 488] width 394 height 172
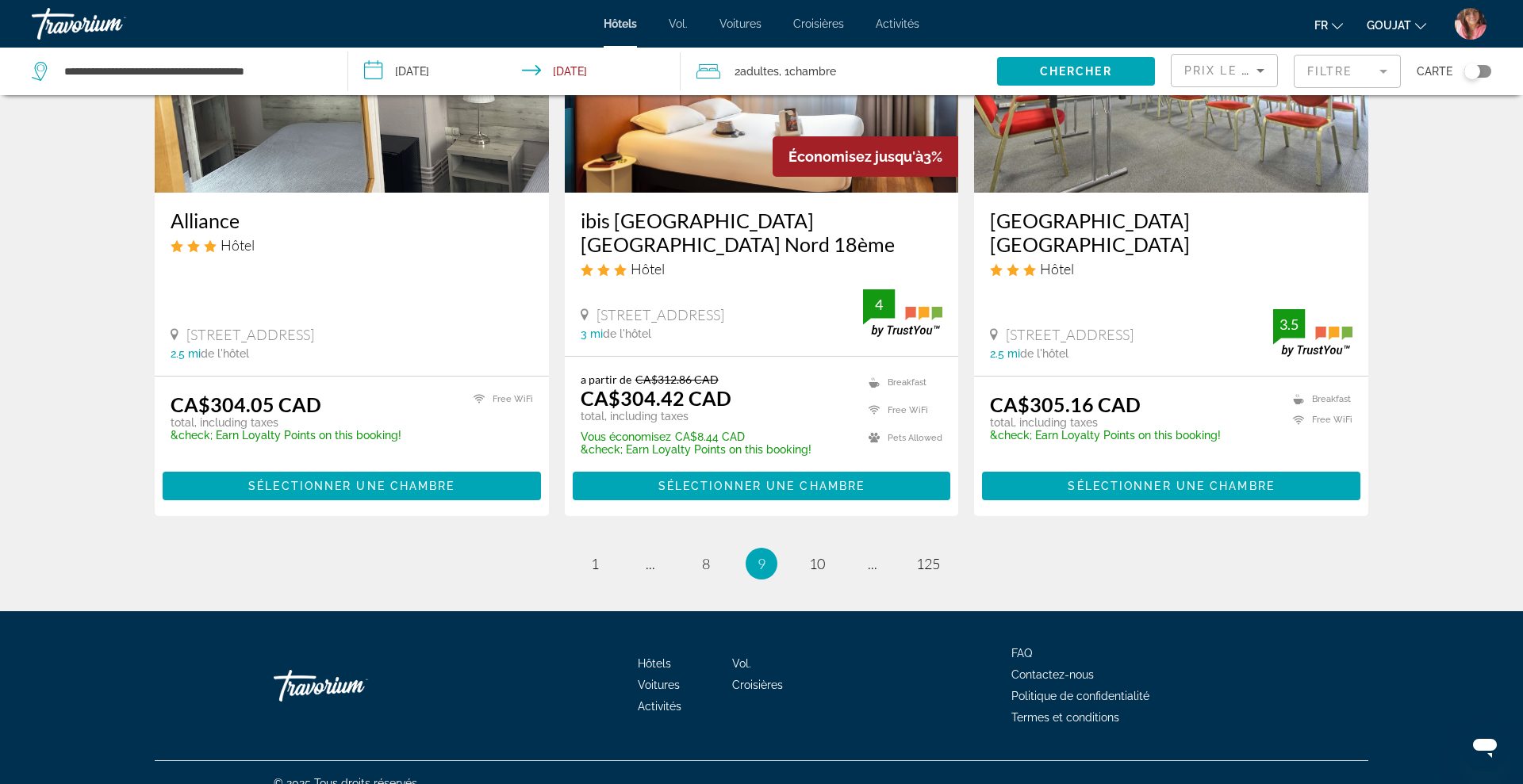
scroll to position [2020, 0]
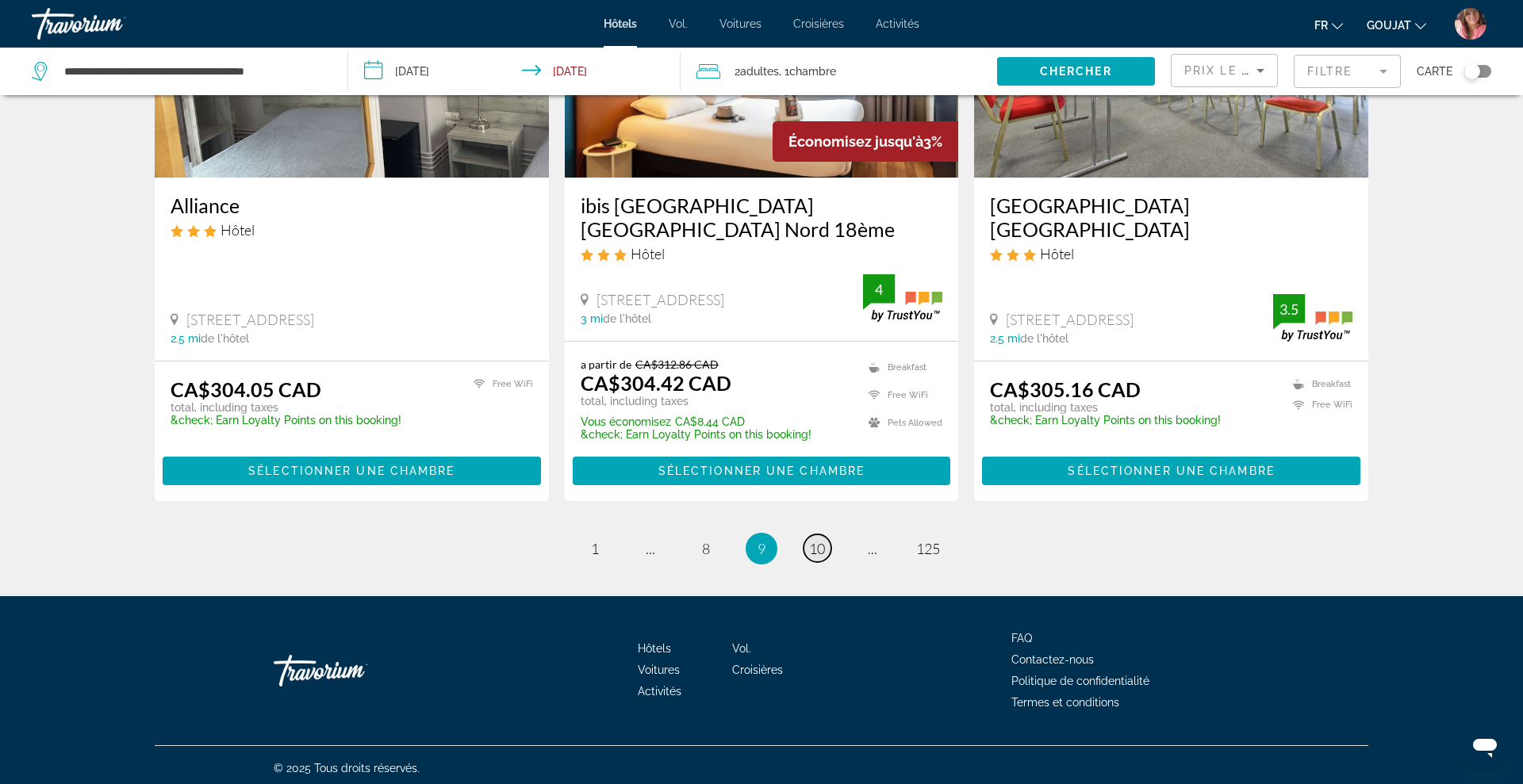
click at [812, 549] on span "10" at bounding box center [817, 549] width 16 height 18
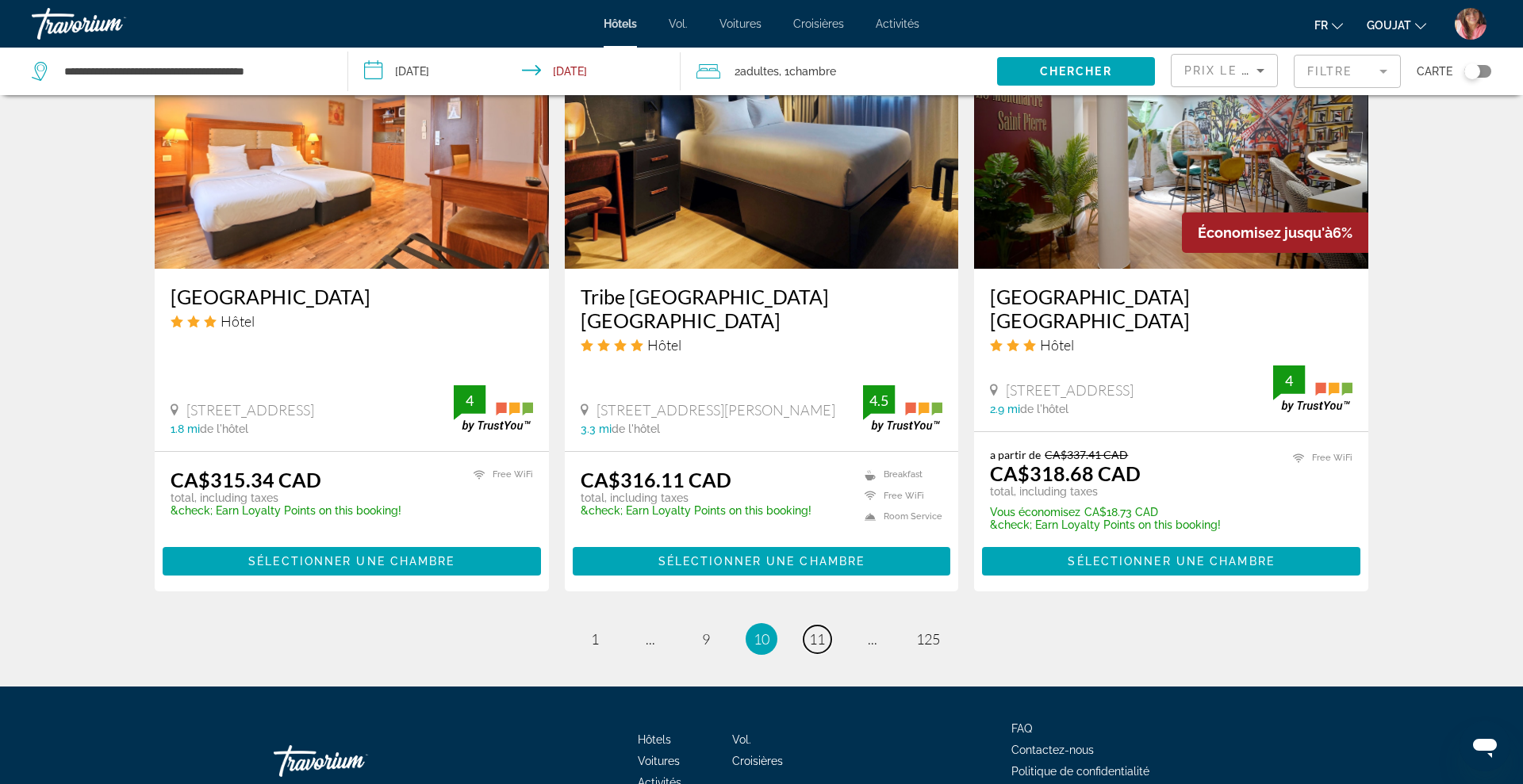
scroll to position [1941, 0]
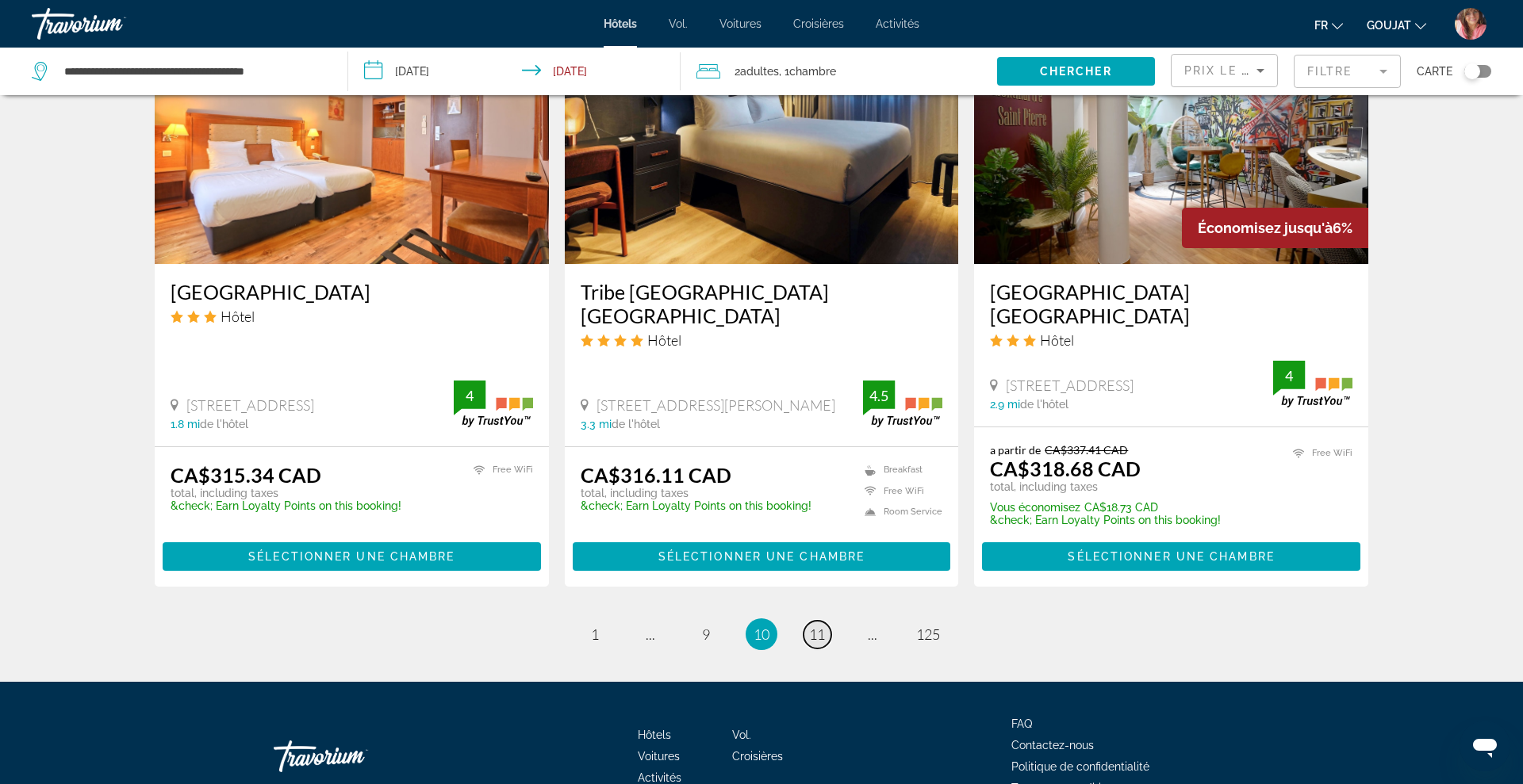
click at [813, 621] on link "page 11" at bounding box center [817, 635] width 28 height 28
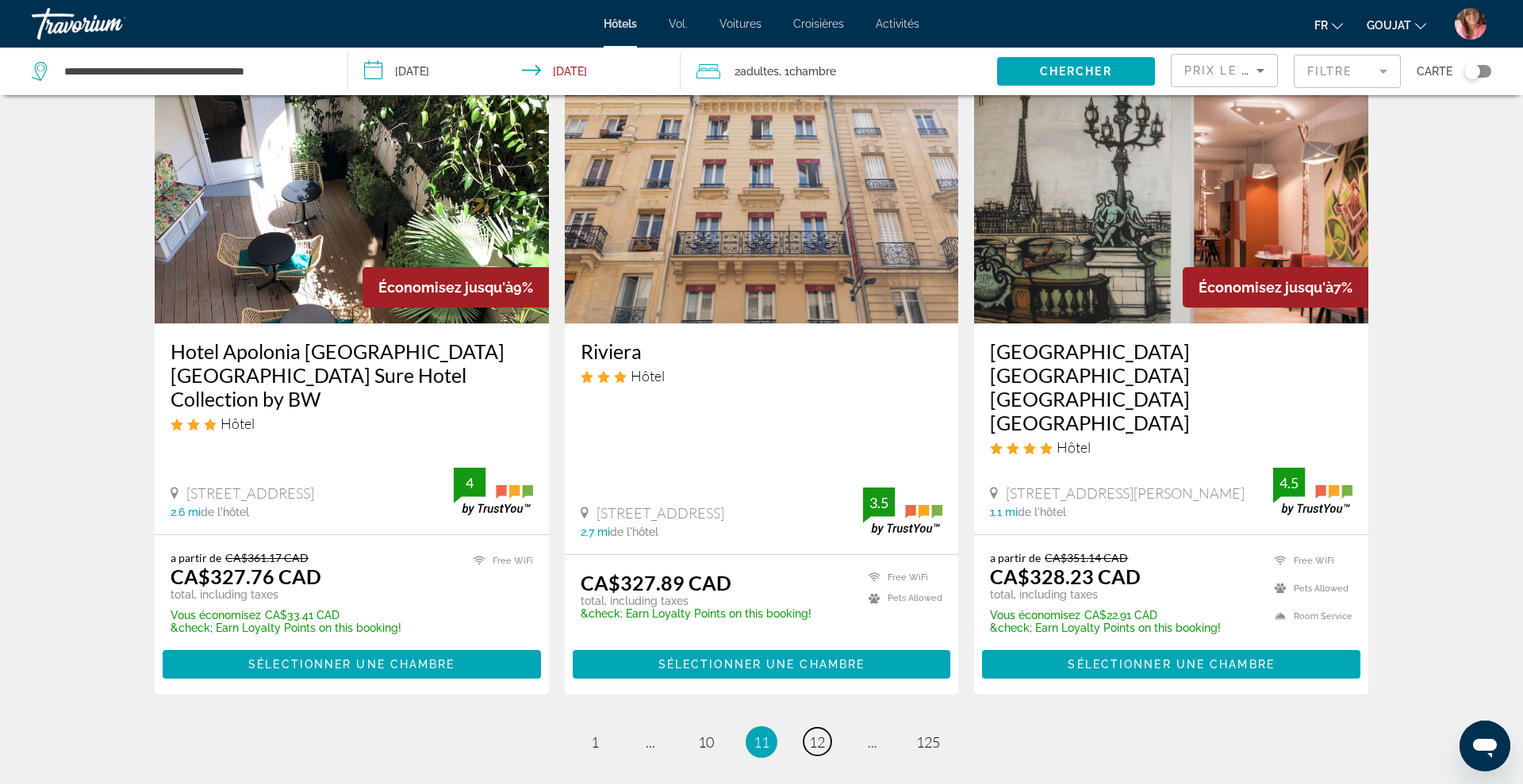
scroll to position [2024, 0]
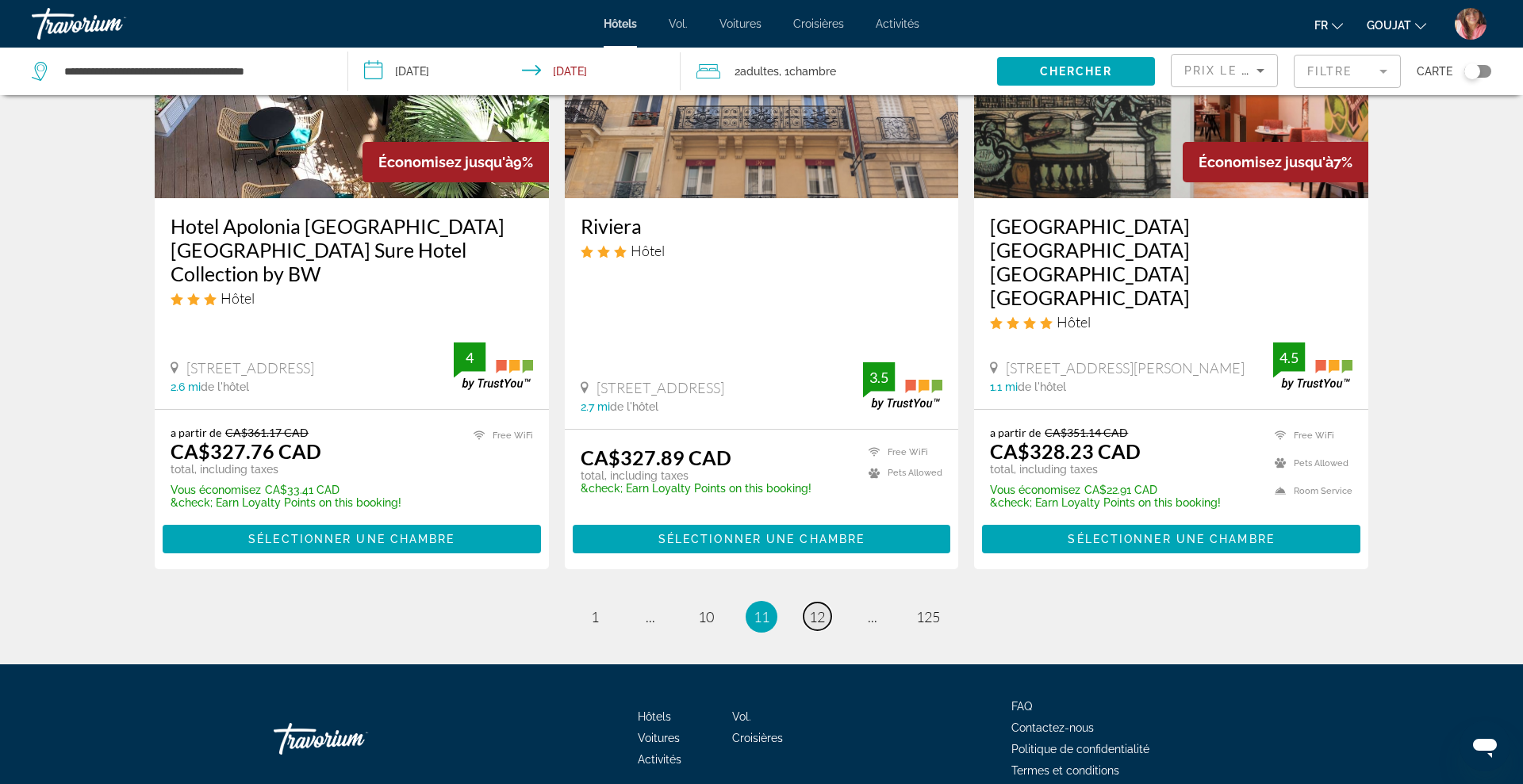
click at [818, 608] on span "12" at bounding box center [817, 617] width 16 height 18
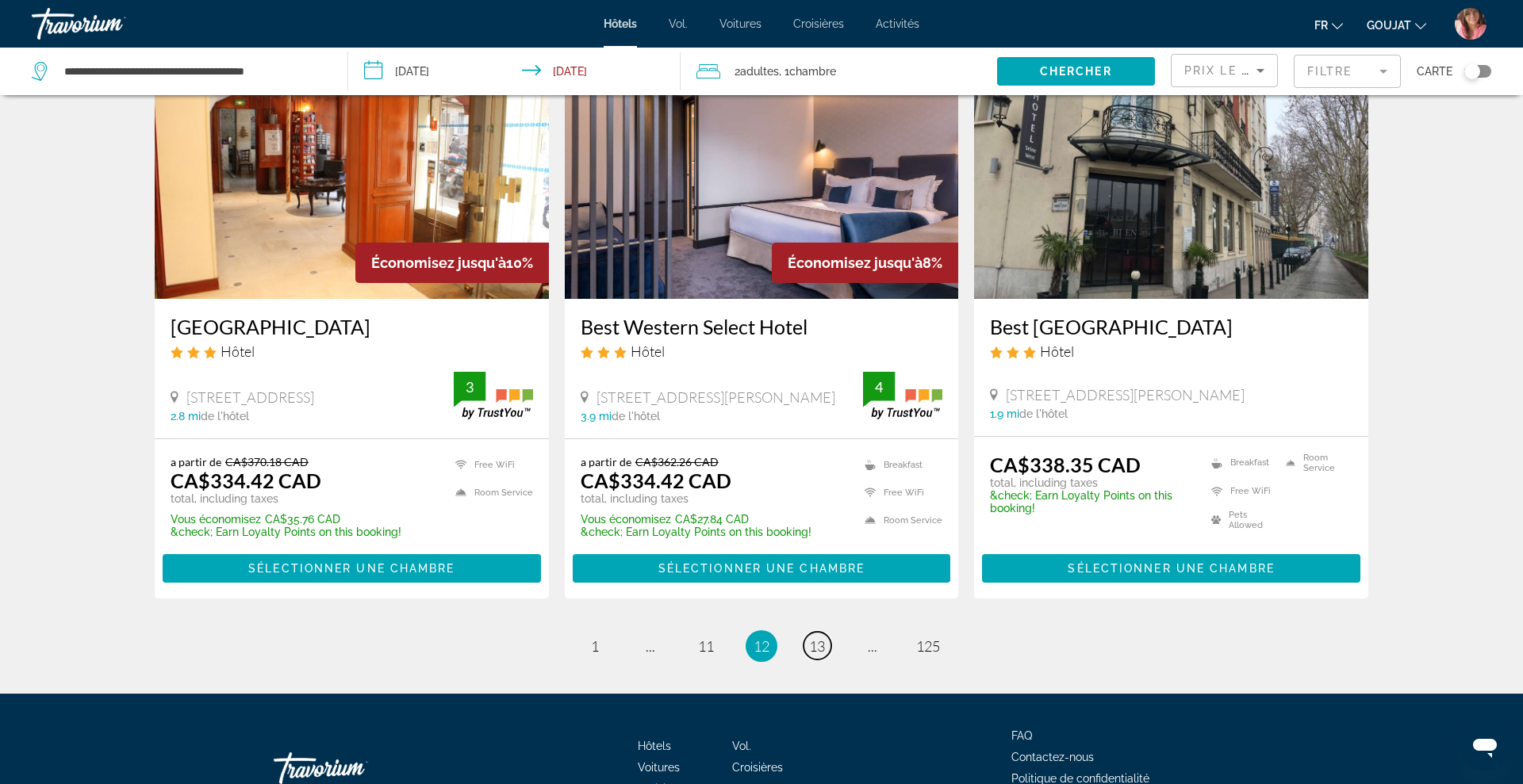
scroll to position [1949, 0]
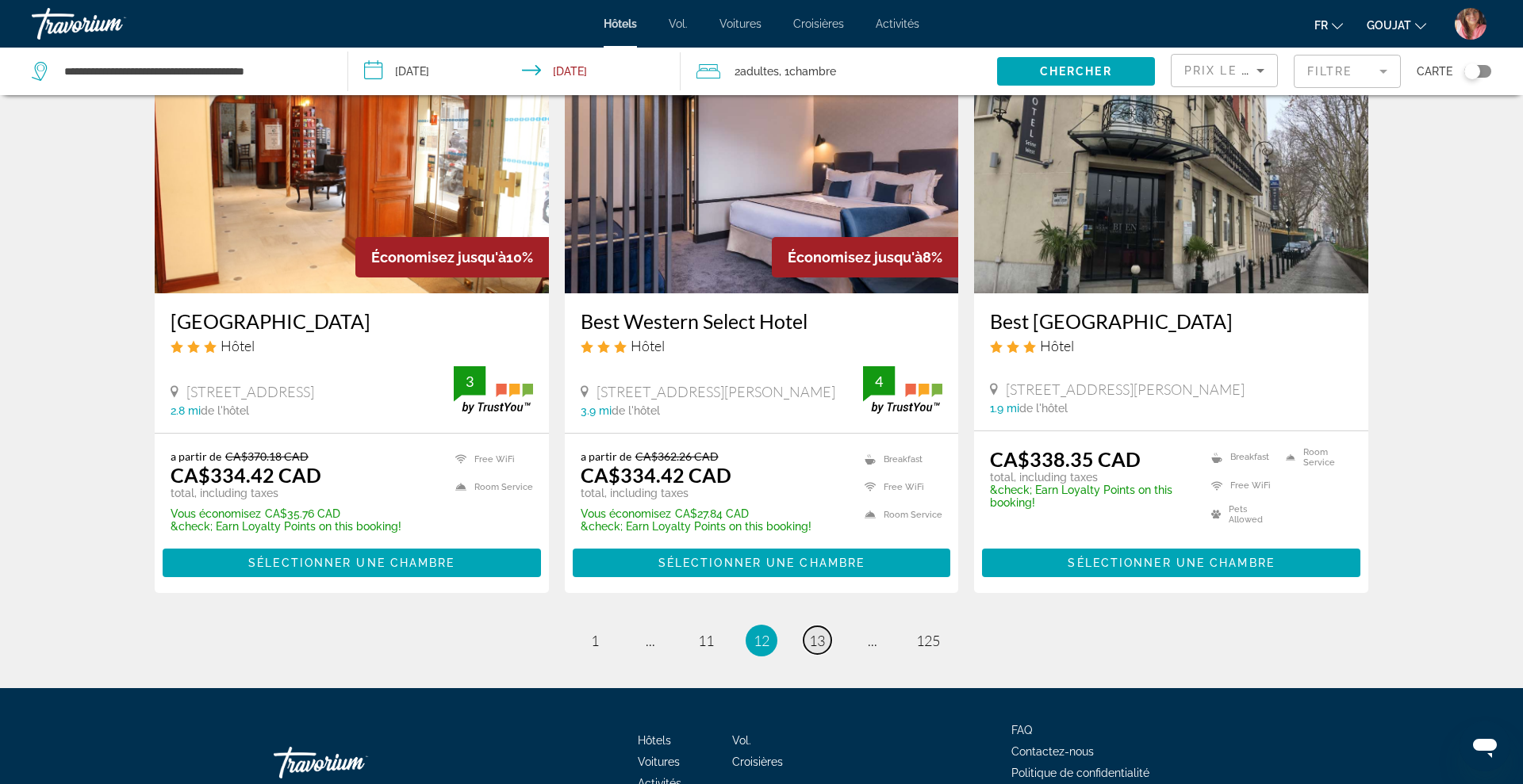
click at [817, 632] on span "13" at bounding box center [817, 641] width 16 height 18
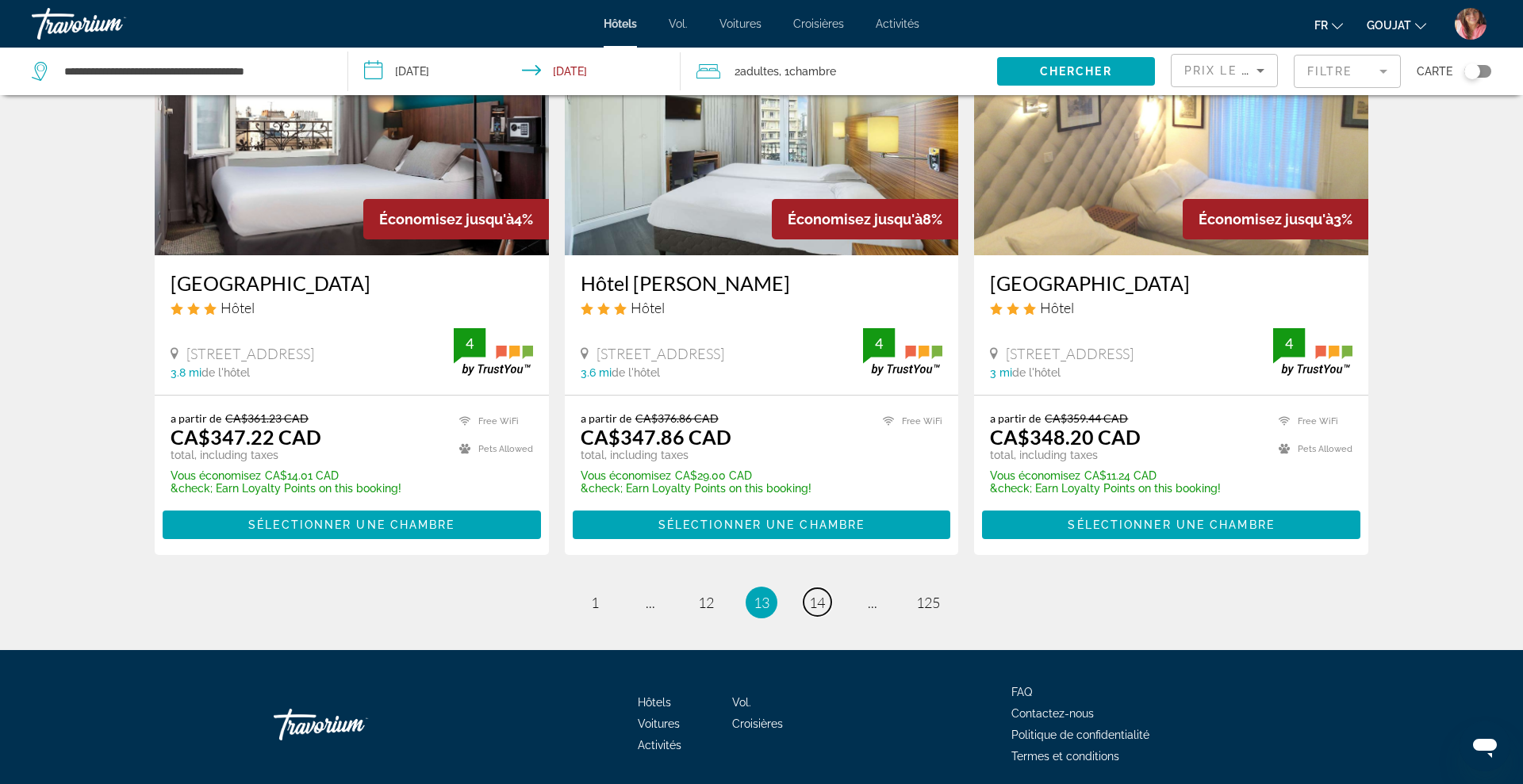
scroll to position [1977, 0]
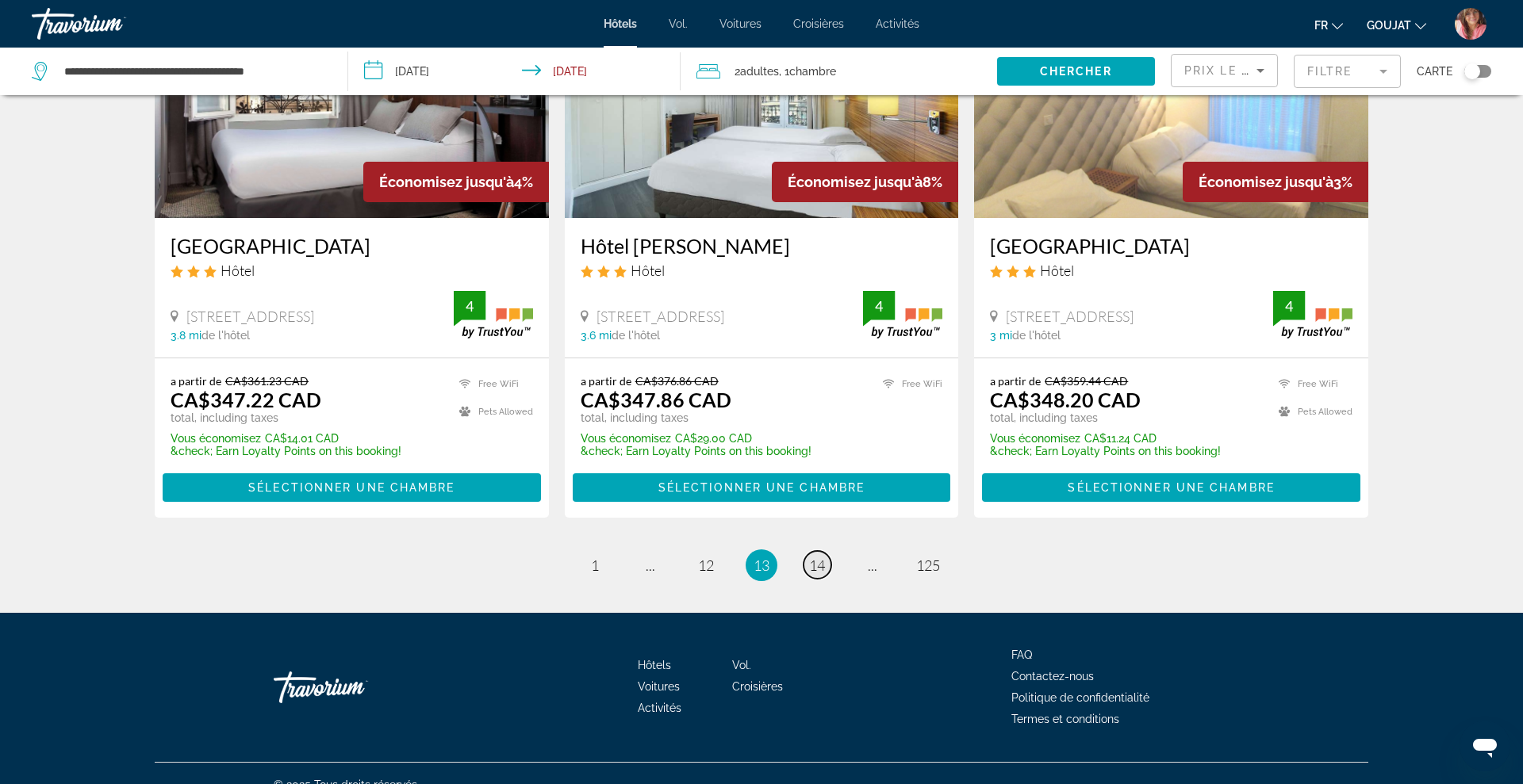
click at [818, 557] on span "14" at bounding box center [817, 566] width 16 height 18
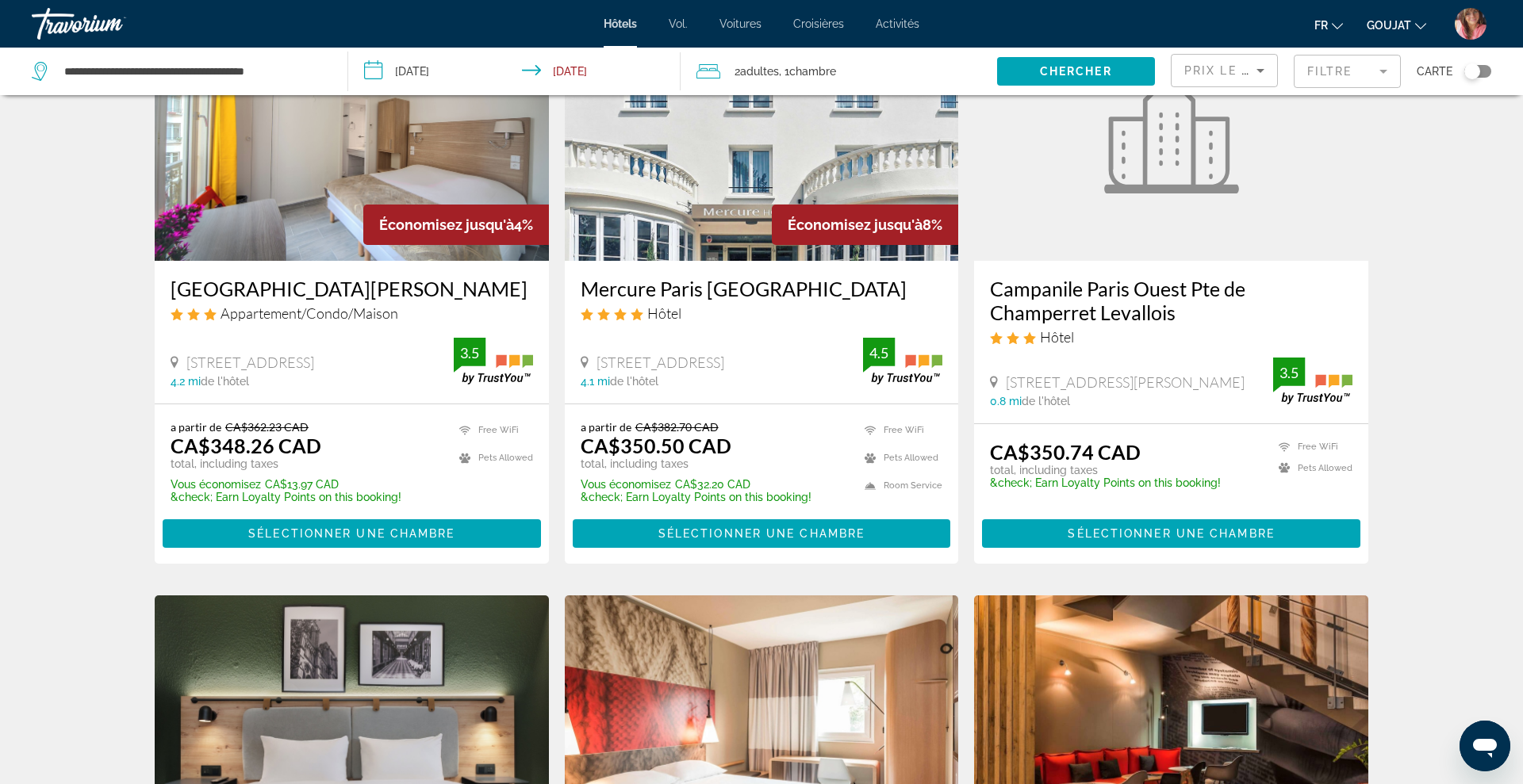
scroll to position [142, 0]
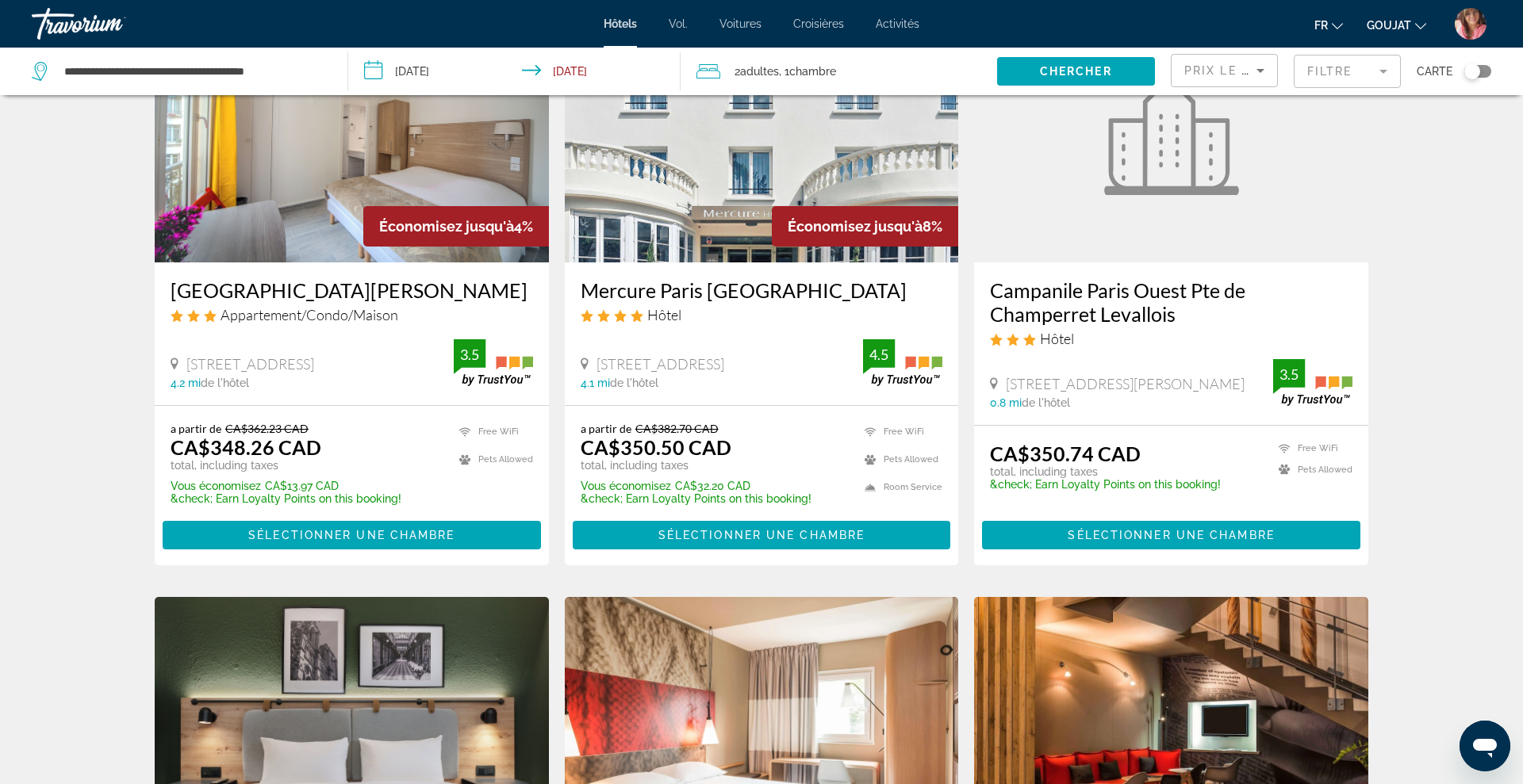
drag, startPoint x: 985, startPoint y: 288, endPoint x: 1182, endPoint y: 306, distance: 197.8
click at [1182, 306] on div "Campanile Paris Ouest Pte de Champerret Levallois Hôtel [STREET_ADDRESS][PERSON…" at bounding box center [1171, 343] width 394 height 163
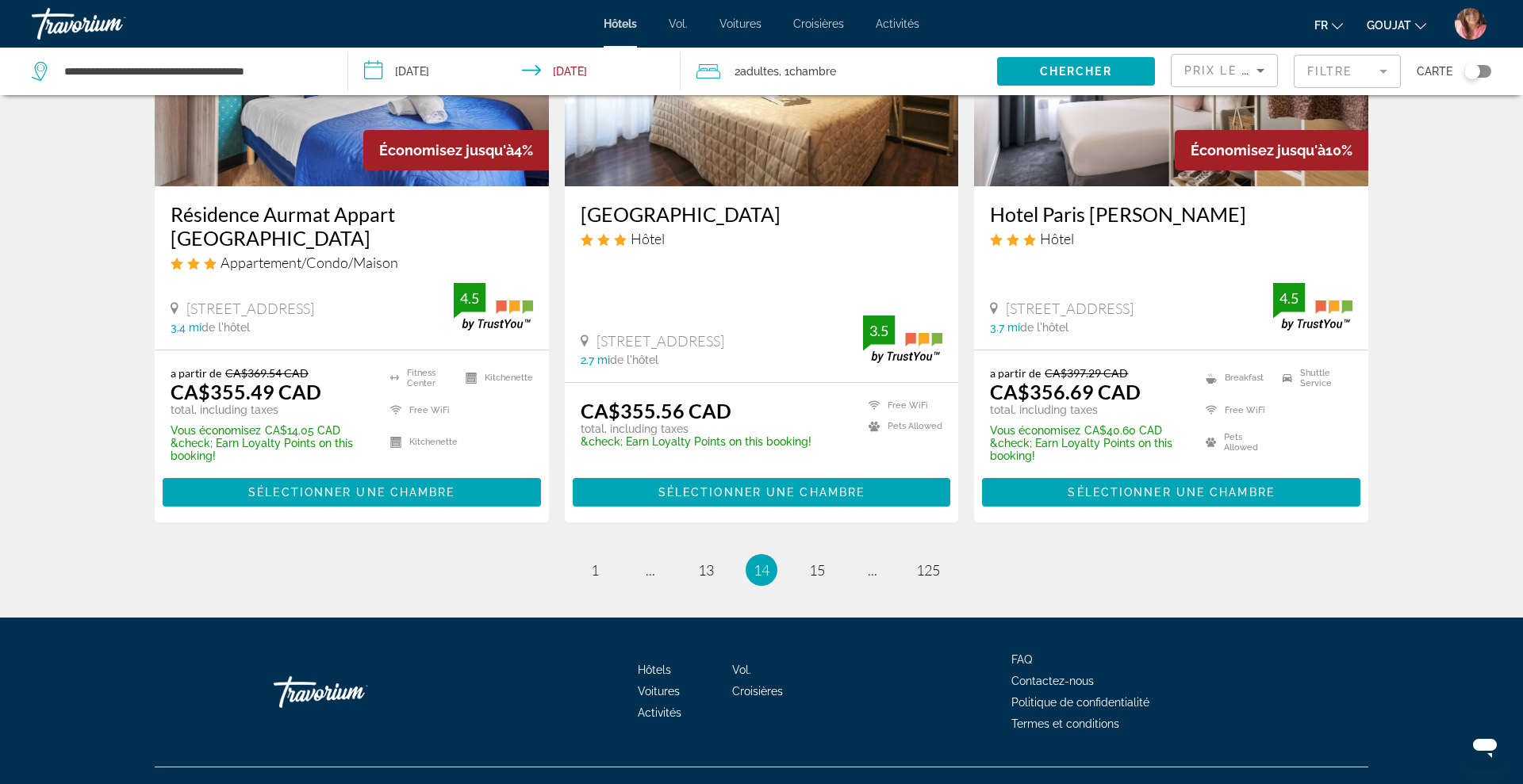
scroll to position [2017, 0]
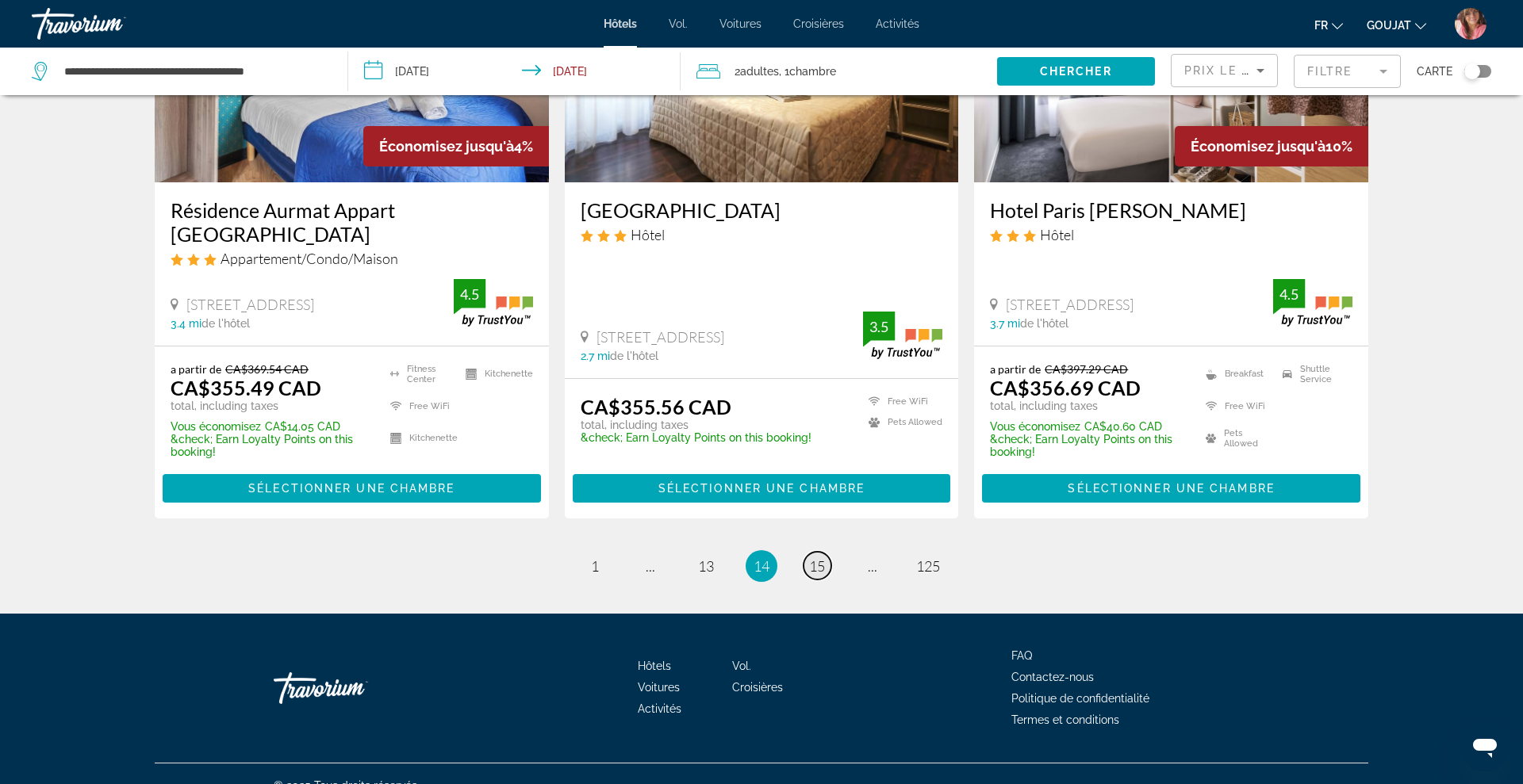
click at [814, 554] on link "page 15" at bounding box center [817, 566] width 28 height 28
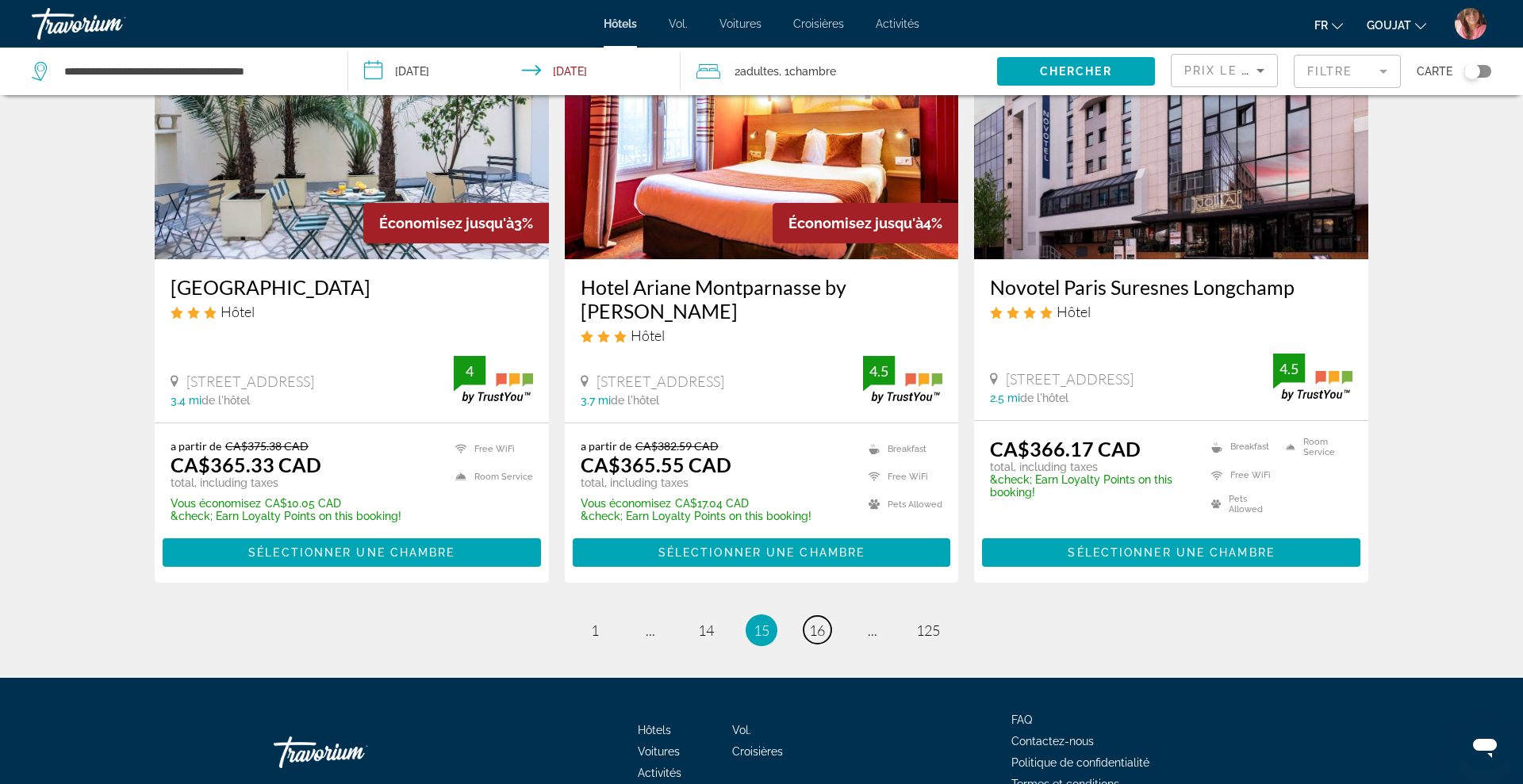
scroll to position [2035, 0]
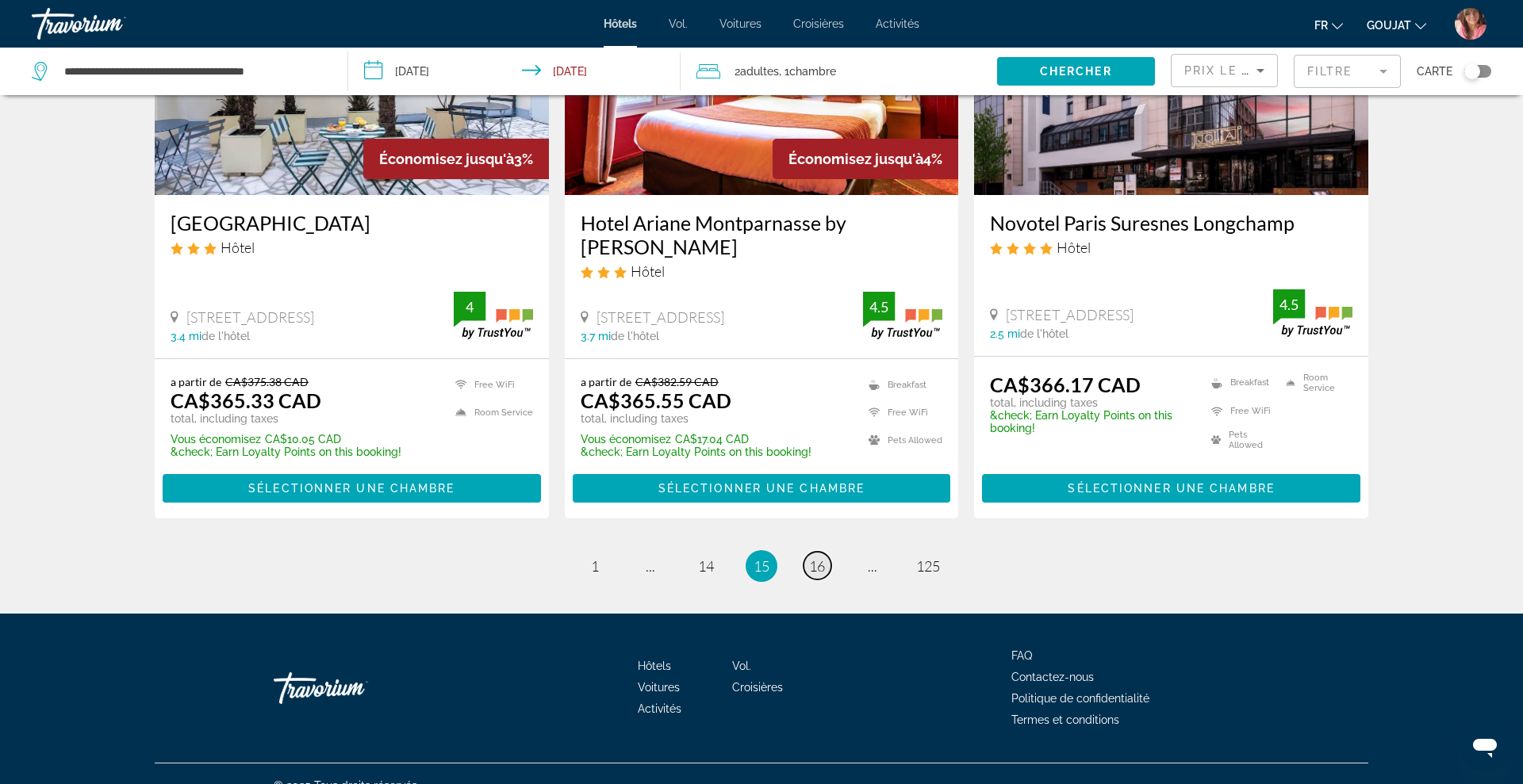
click at [811, 558] on span "16" at bounding box center [817, 567] width 16 height 18
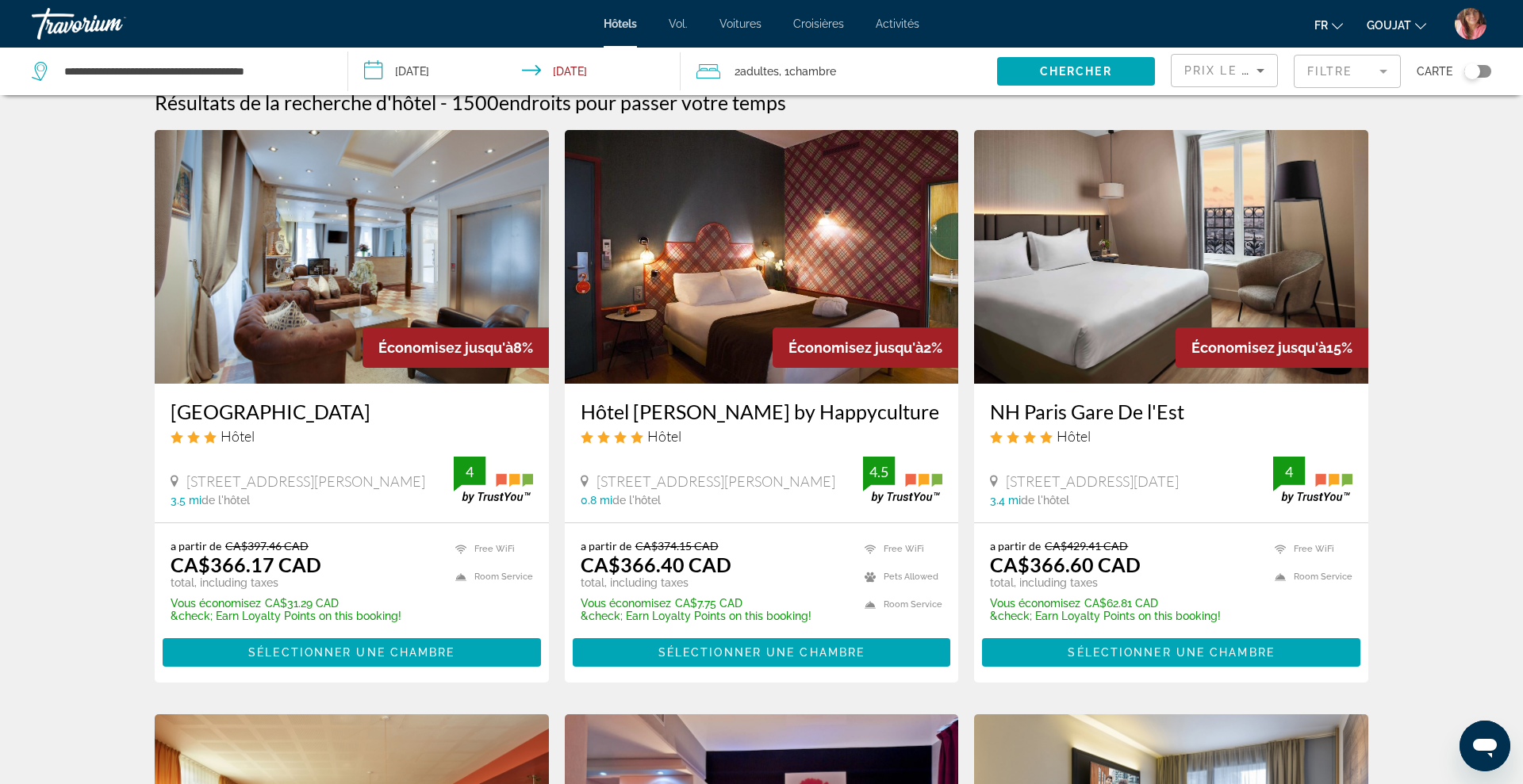
scroll to position [20, 0]
drag, startPoint x: 575, startPoint y: 410, endPoint x: 854, endPoint y: 406, distance: 279.0
click at [854, 406] on div "Hôtel [PERSON_NAME] by Happyculture Hôtel [STREET_ADDRESS][PERSON_NAME] 0.8 mi …" at bounding box center [762, 454] width 394 height 139
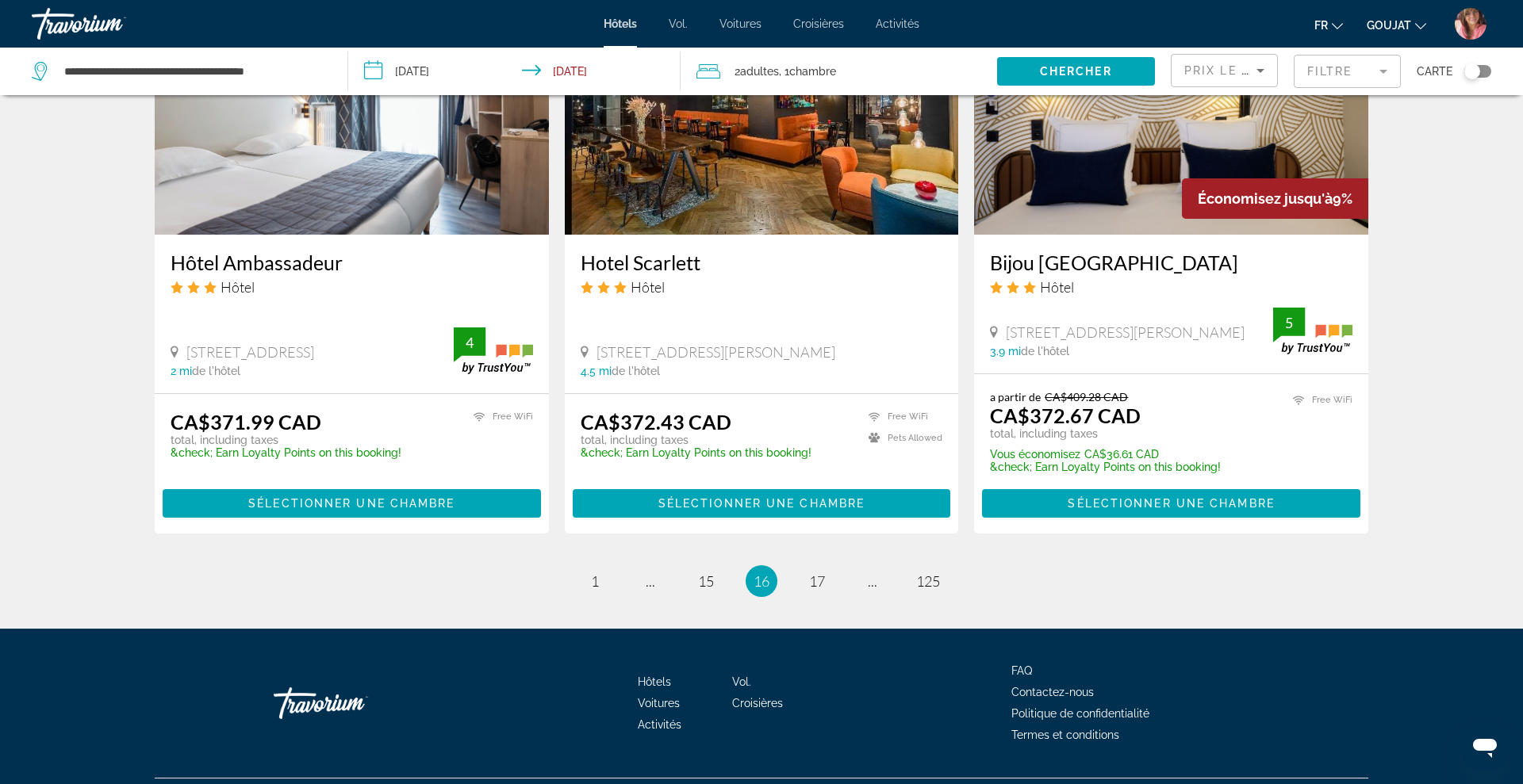
scroll to position [1978, 0]
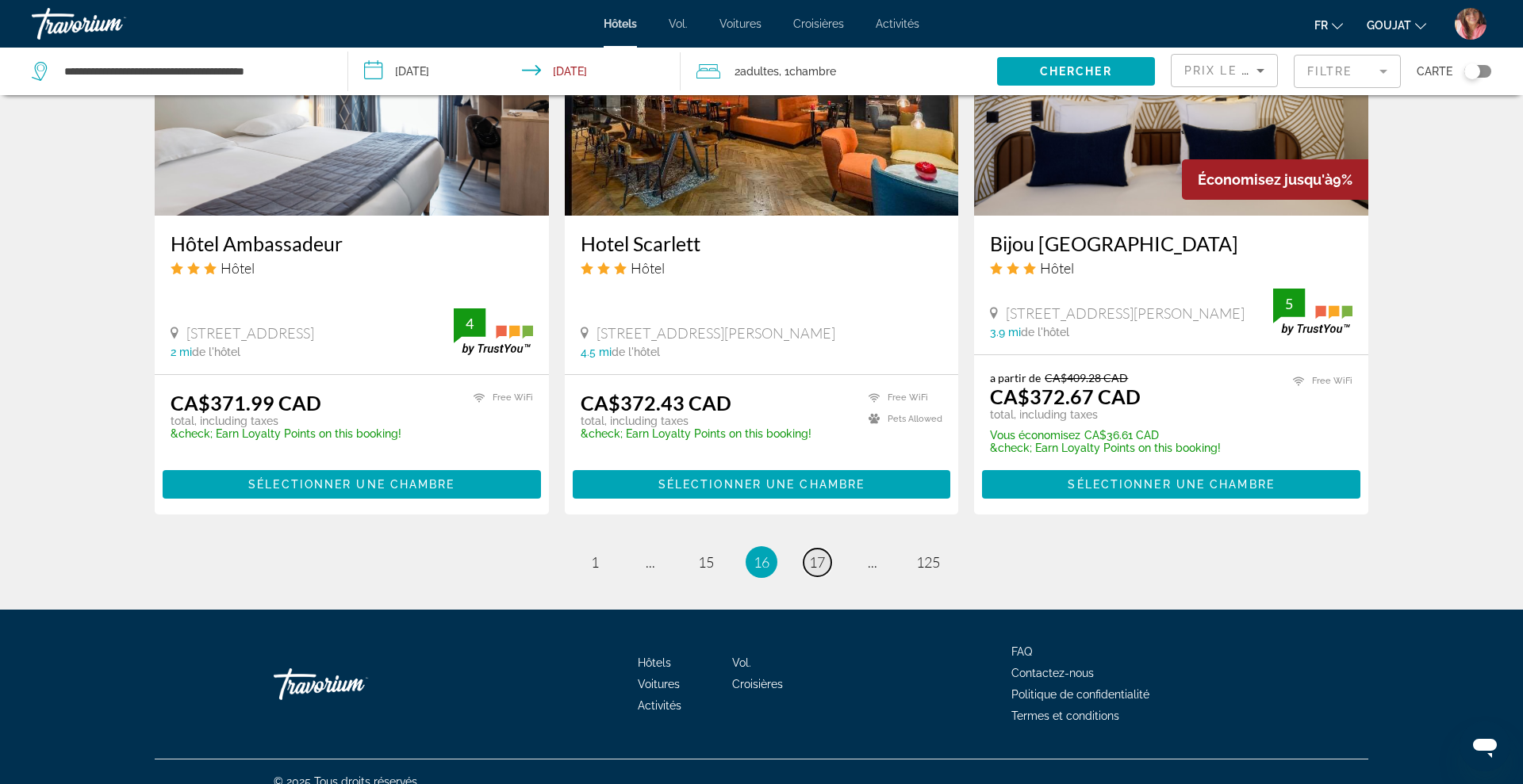
click at [824, 554] on span "17" at bounding box center [817, 563] width 16 height 18
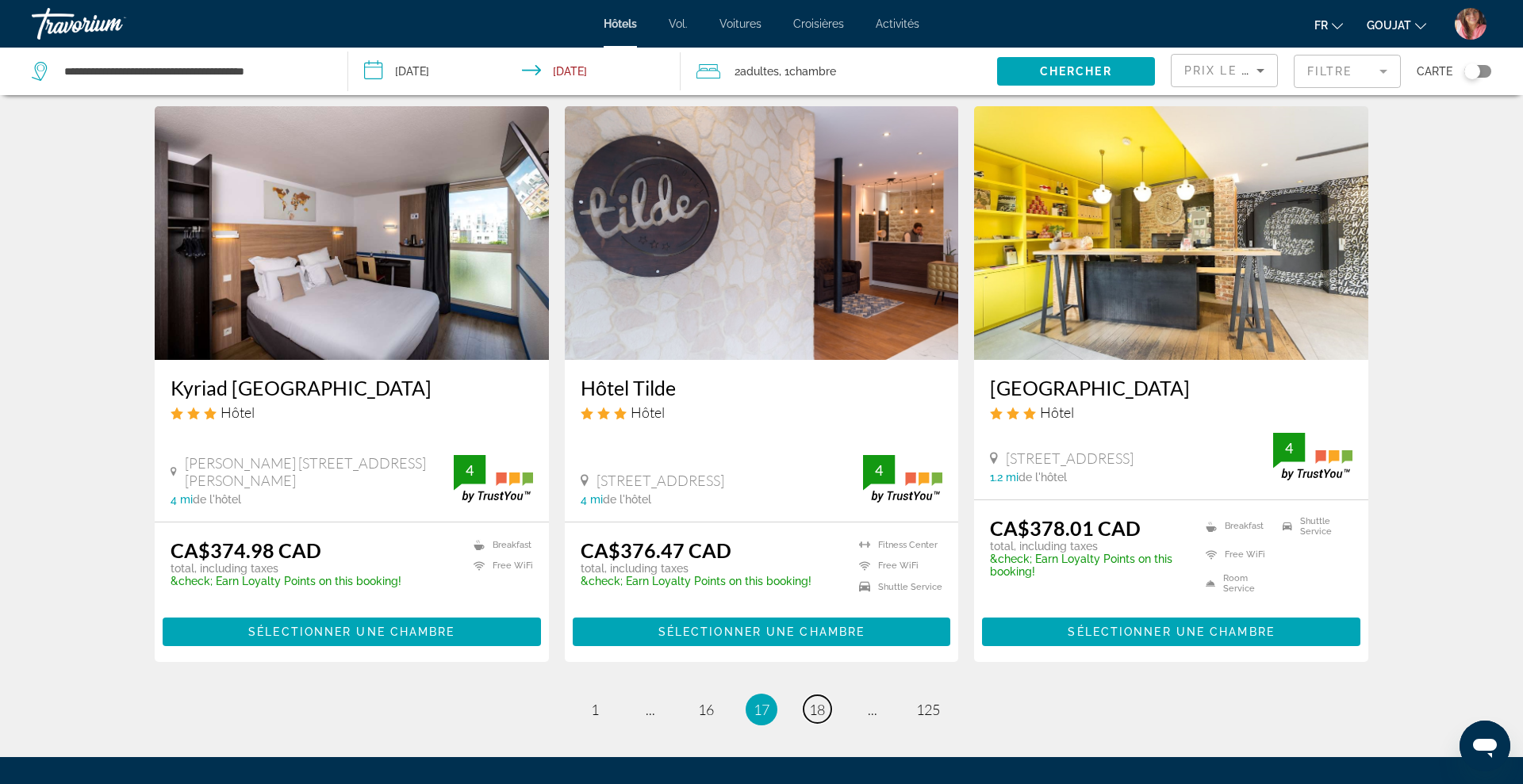
scroll to position [1838, 0]
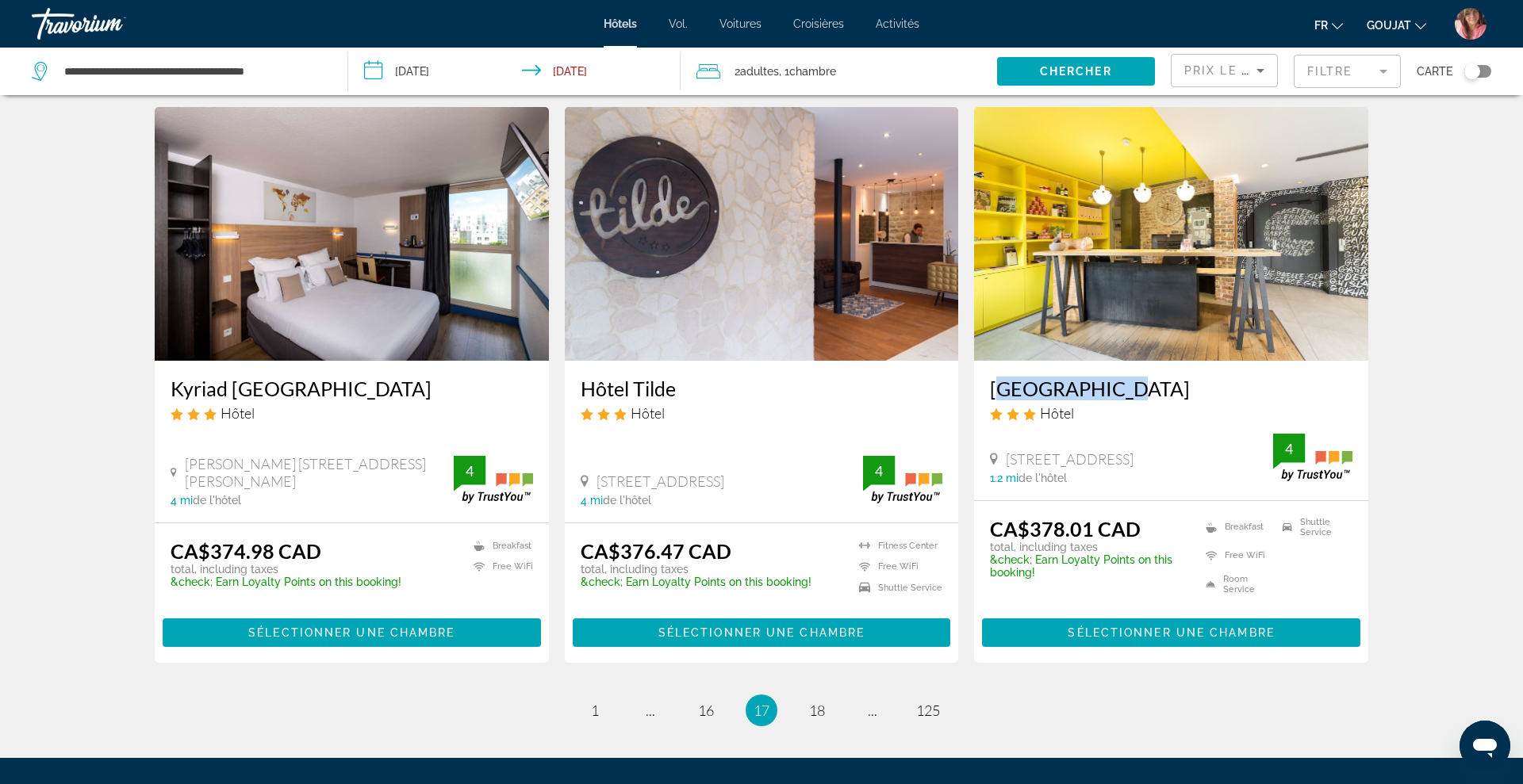
drag, startPoint x: 986, startPoint y: 382, endPoint x: 1112, endPoint y: 377, distance: 126.1
click at [1112, 377] on div "[GEOGRAPHIC_DATA] Hôtel [STREET_ADDRESS] 1.2 mi de l'hôtel 4" at bounding box center [1171, 430] width 394 height 139
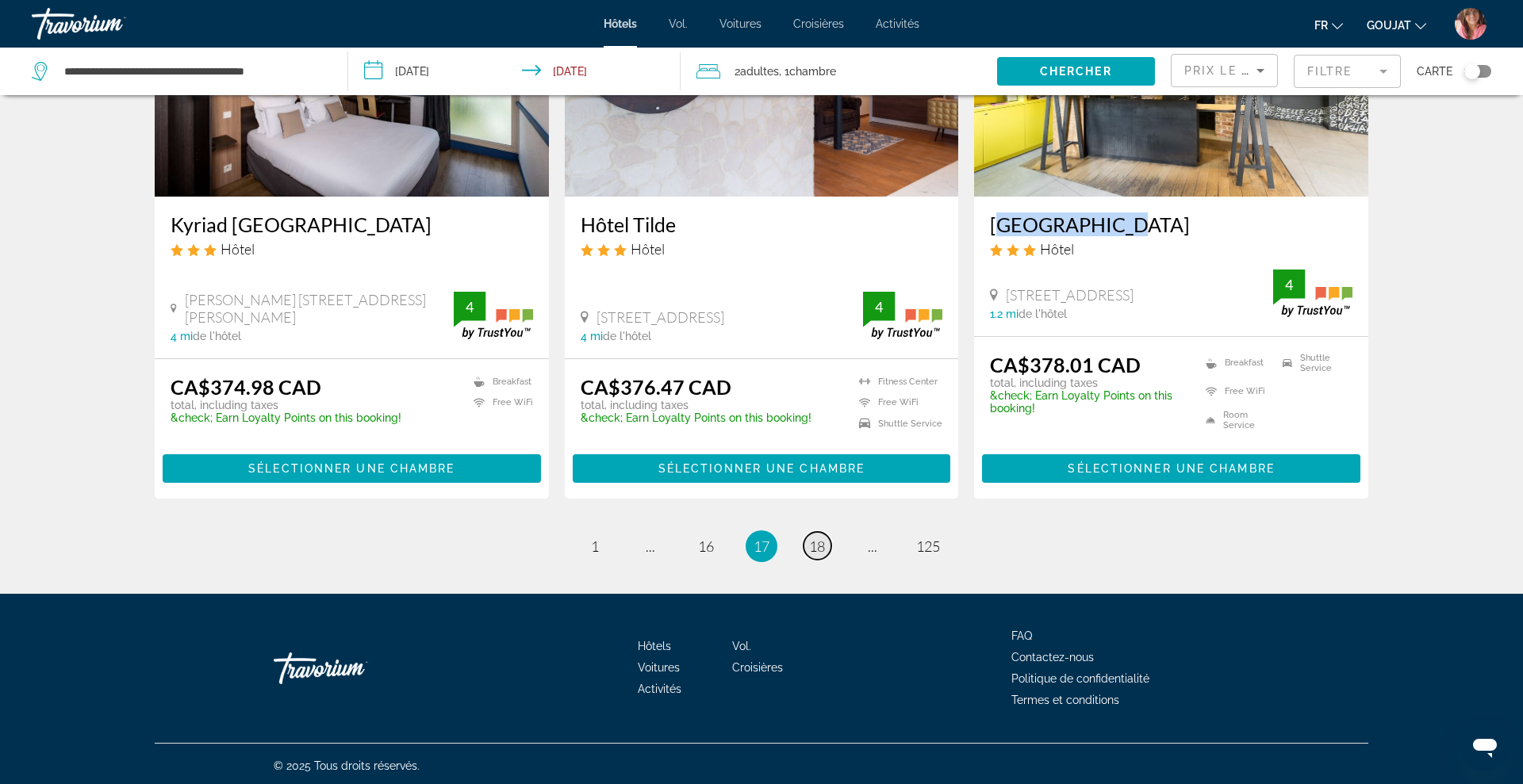
click at [817, 546] on span "18" at bounding box center [817, 547] width 16 height 18
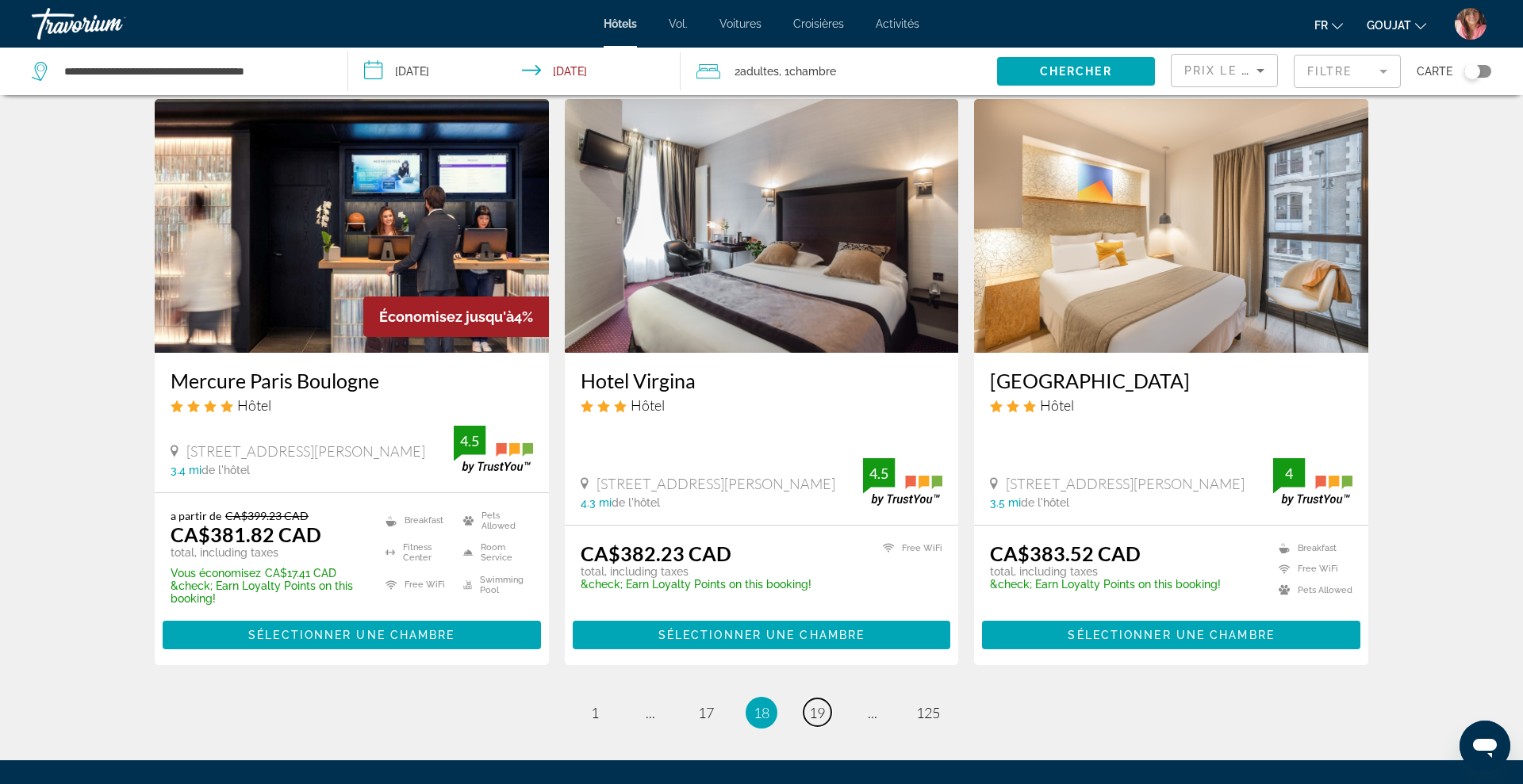
scroll to position [1851, 0]
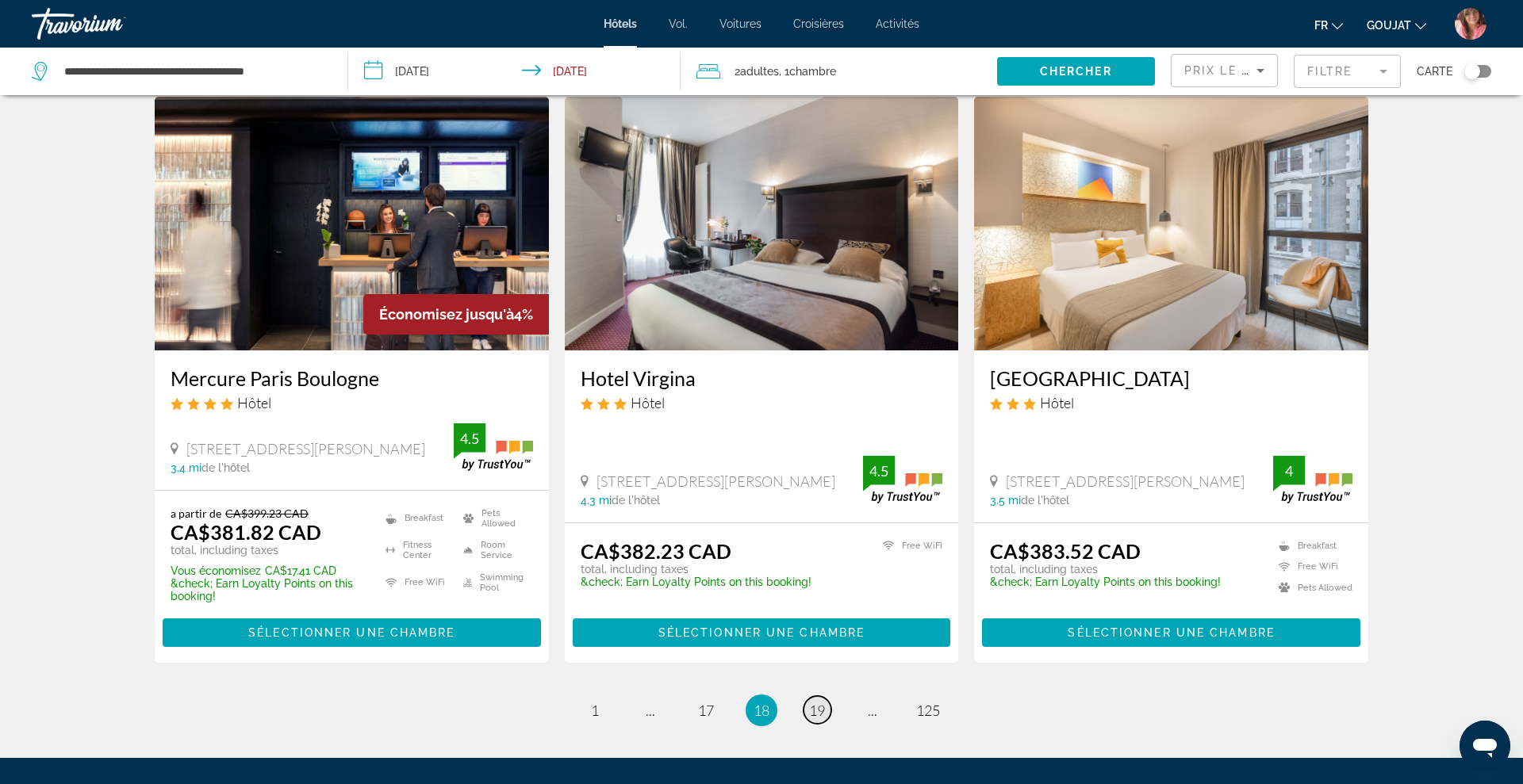
click at [817, 702] on span "19" at bounding box center [817, 711] width 16 height 18
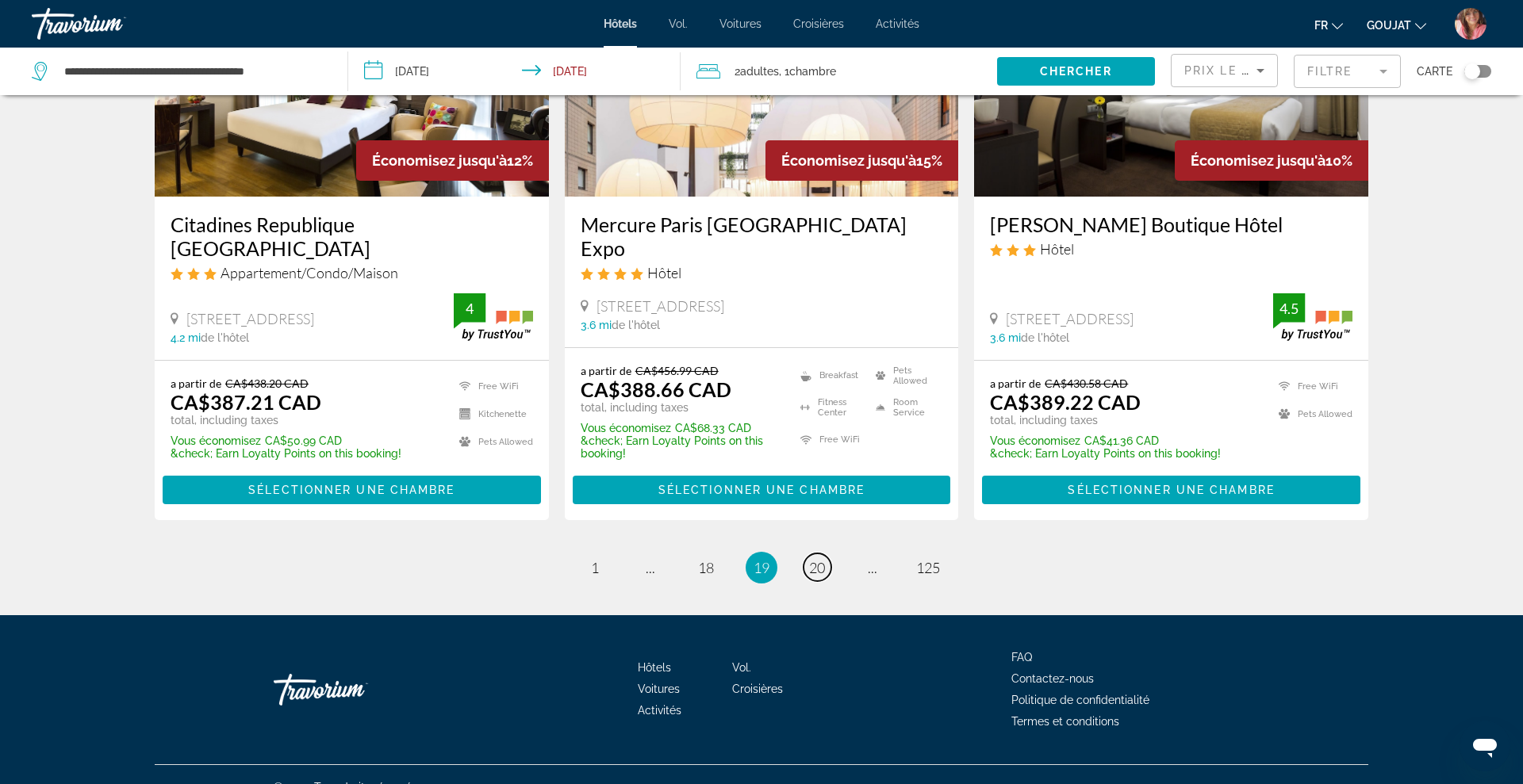
scroll to position [2002, 0]
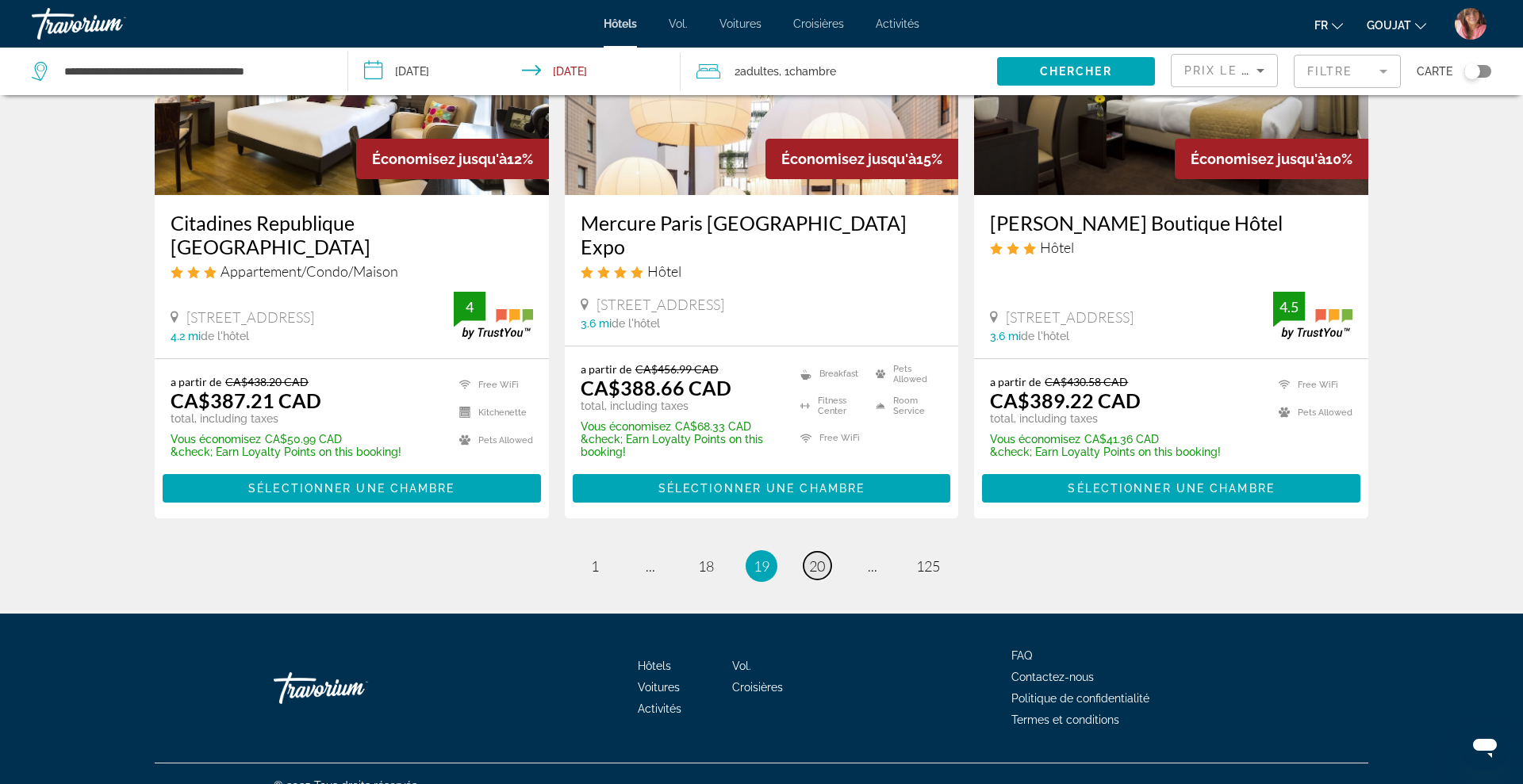
click at [810, 558] on span "20" at bounding box center [817, 567] width 16 height 18
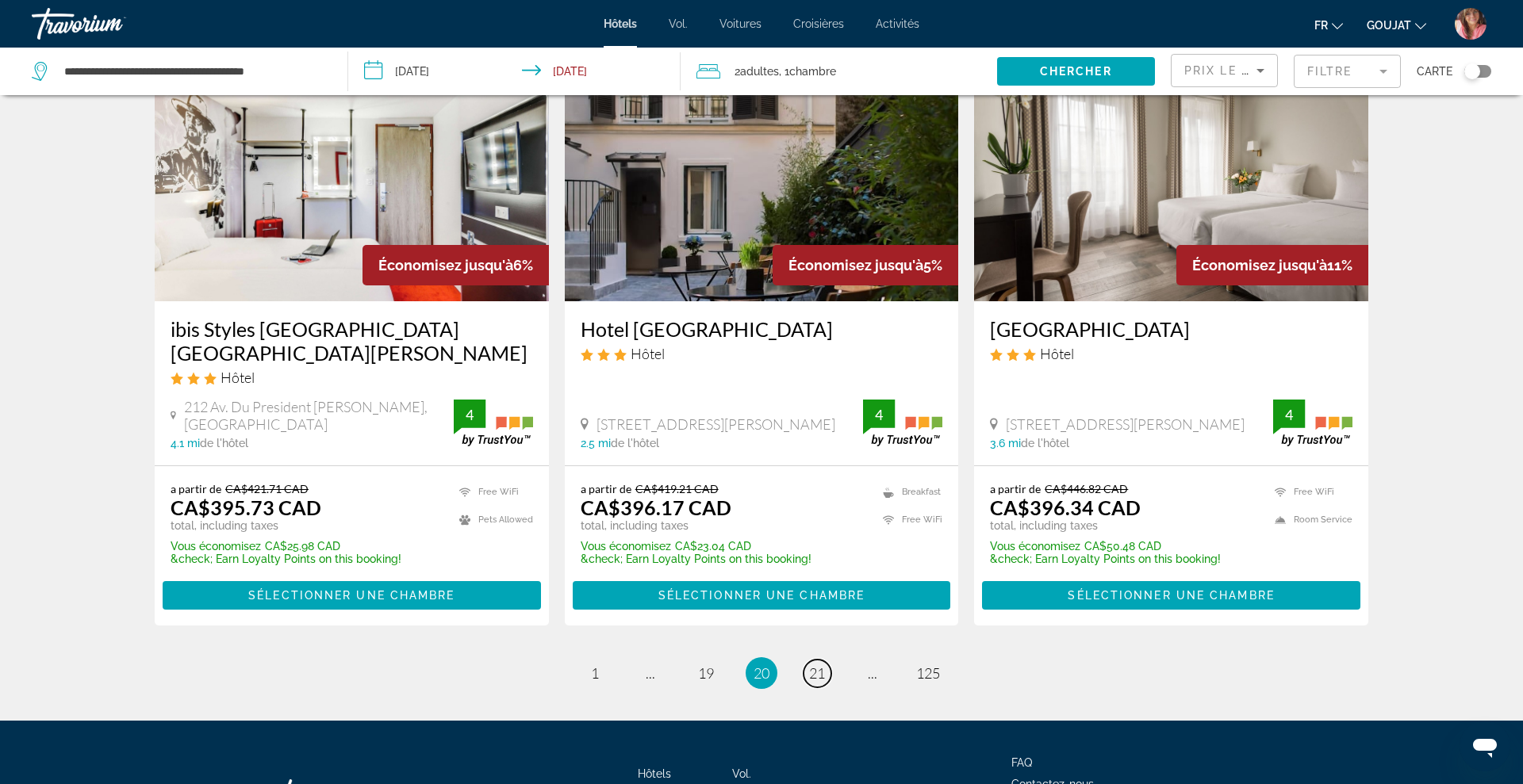
scroll to position [1948, 0]
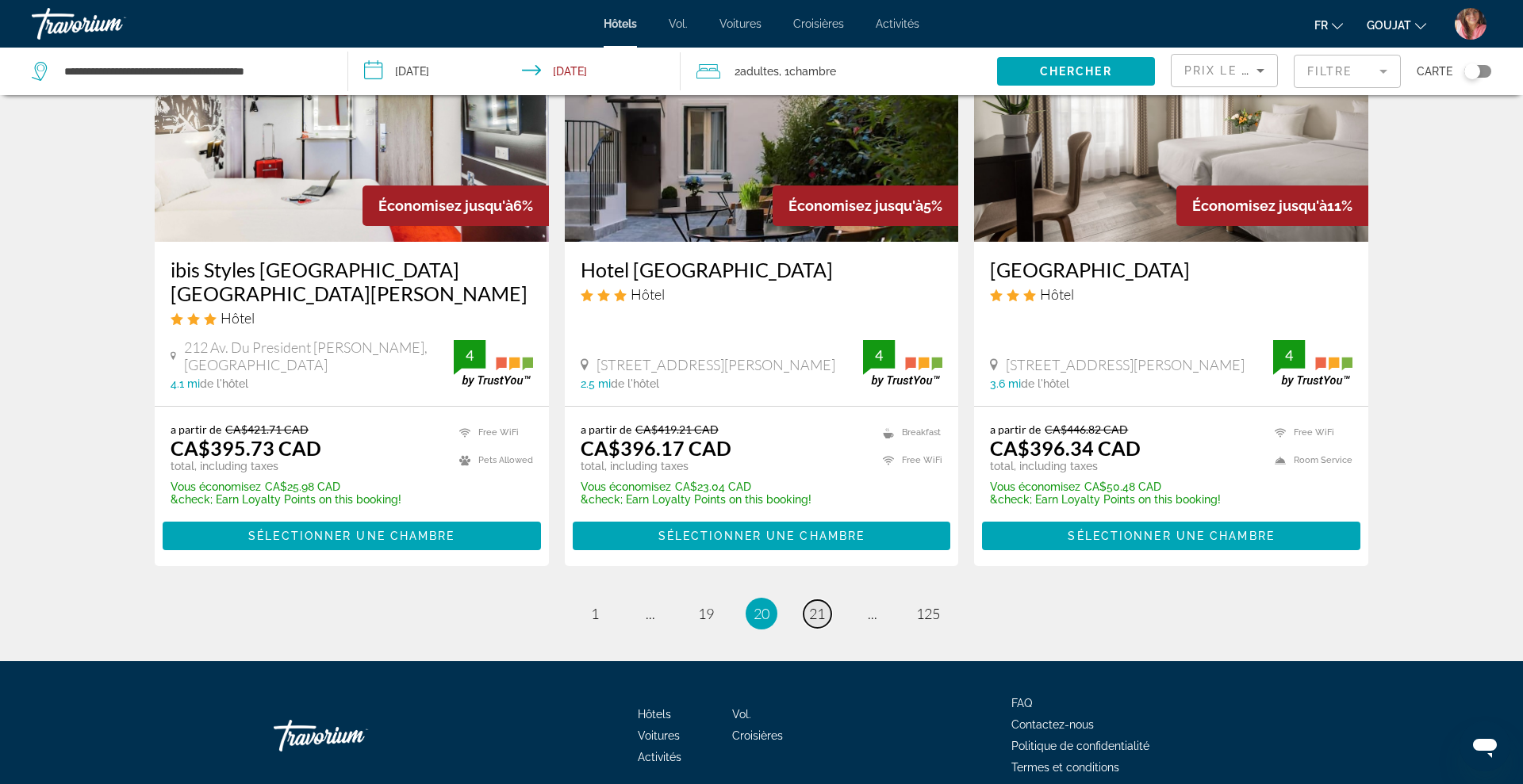
click at [822, 605] on span "21" at bounding box center [817, 614] width 16 height 18
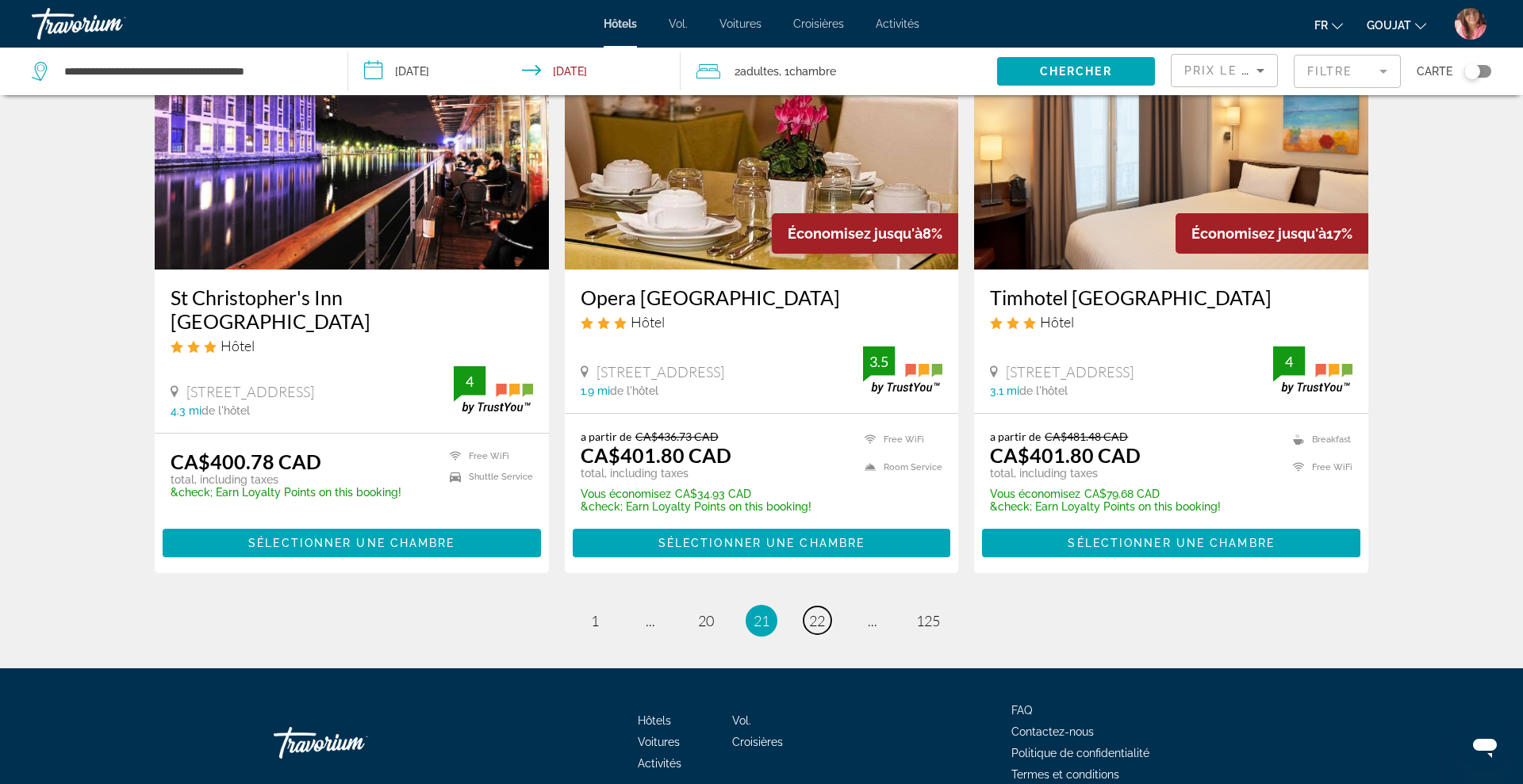
scroll to position [1949, 0]
click at [819, 611] on span "22" at bounding box center [817, 620] width 16 height 18
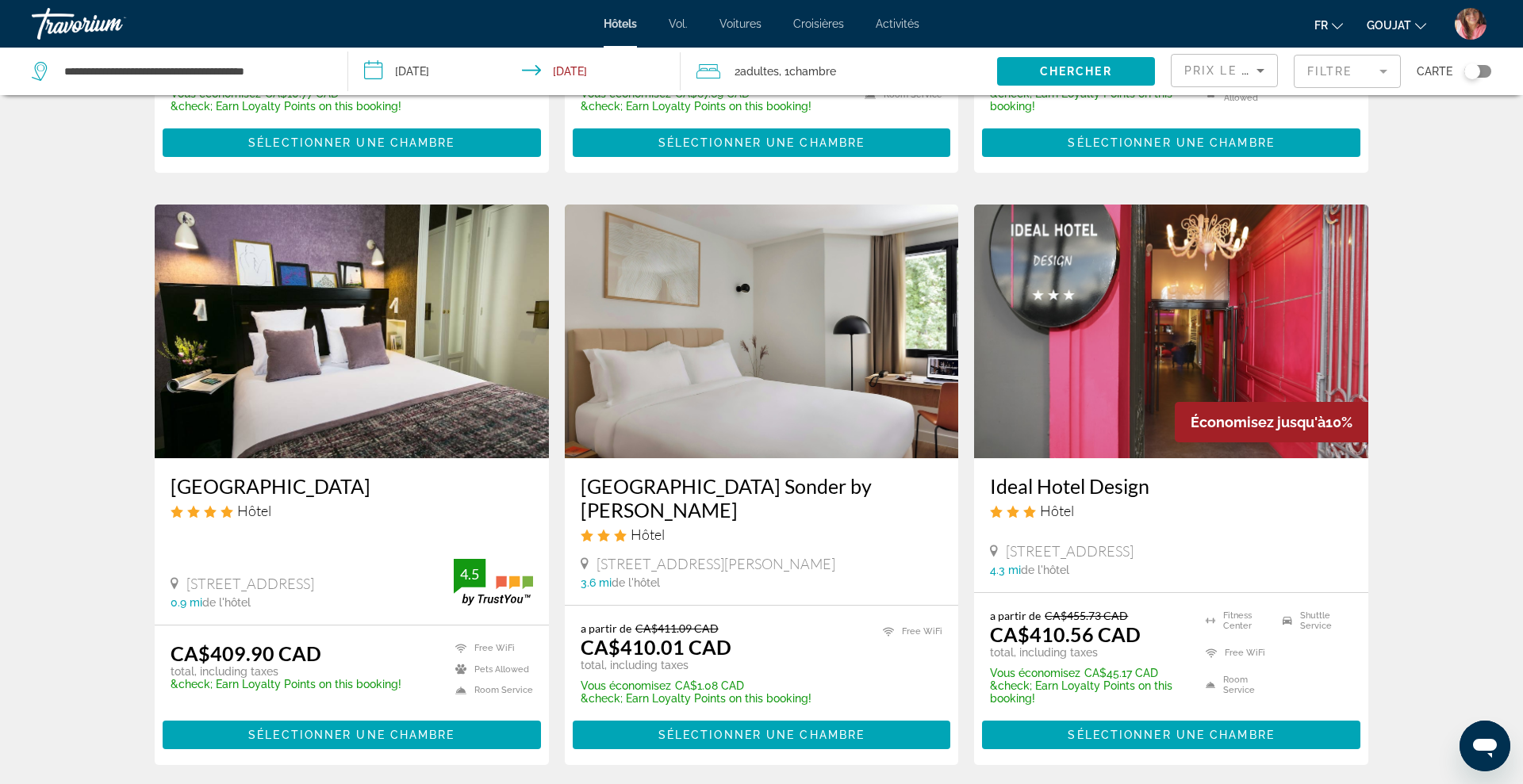
scroll to position [1793, 0]
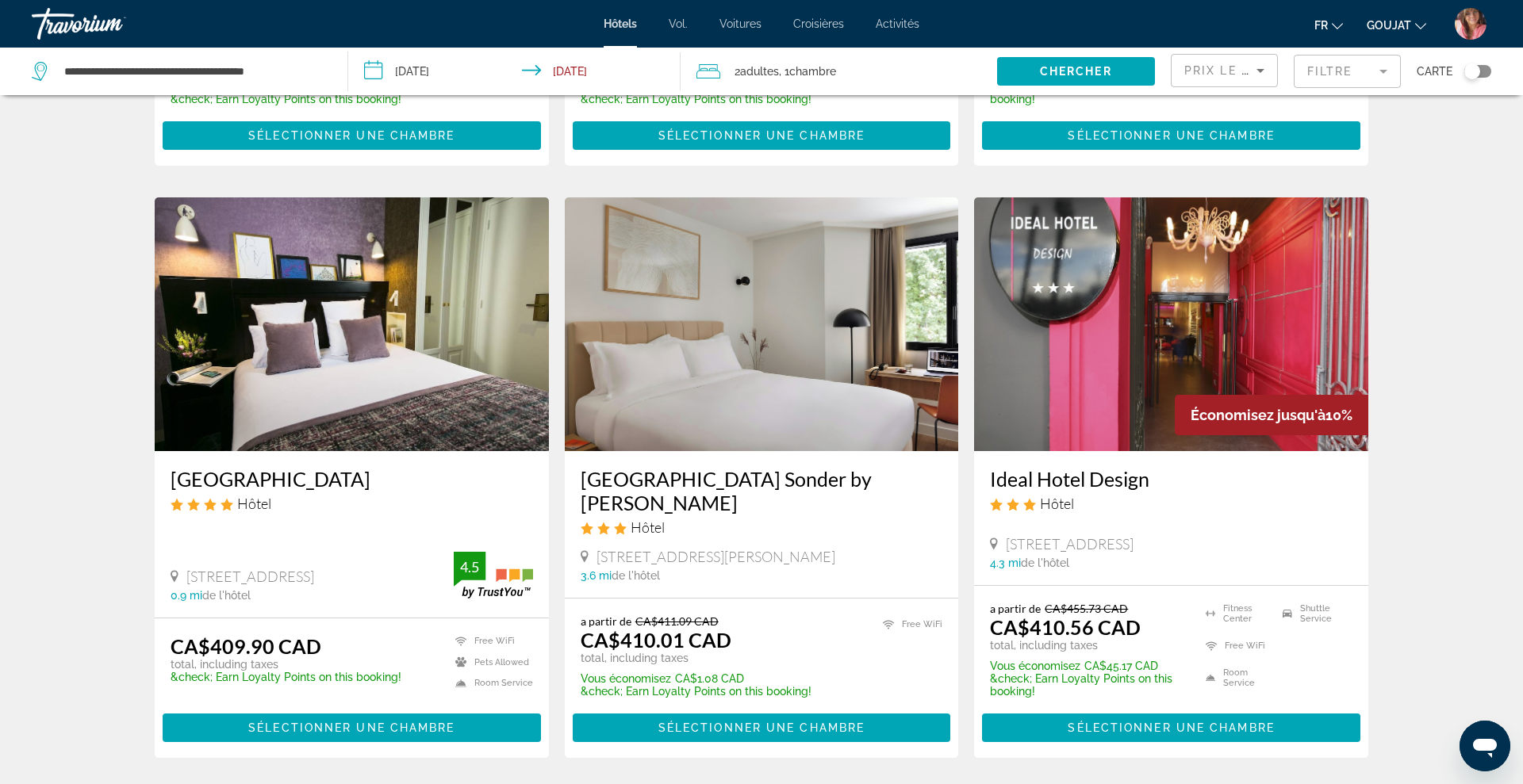
drag, startPoint x: 167, startPoint y: 443, endPoint x: 472, endPoint y: 453, distance: 305.2
click at [472, 453] on div "[GEOGRAPHIC_DATA] Hôtel [STREET_ADDRESS] 0.9 mi de l'hôtel 4.5" at bounding box center [351, 535] width 394 height 167
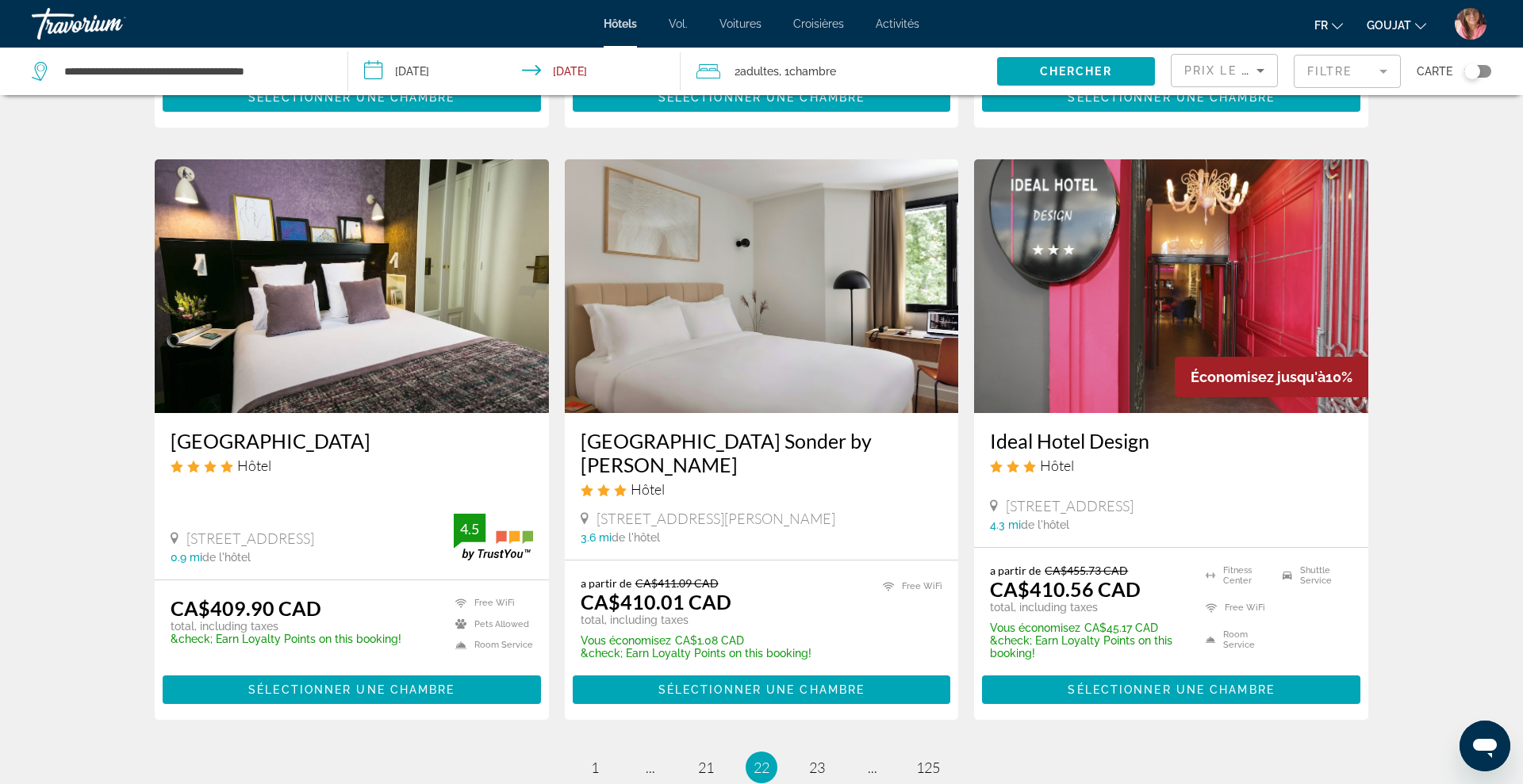
scroll to position [2024, 0]
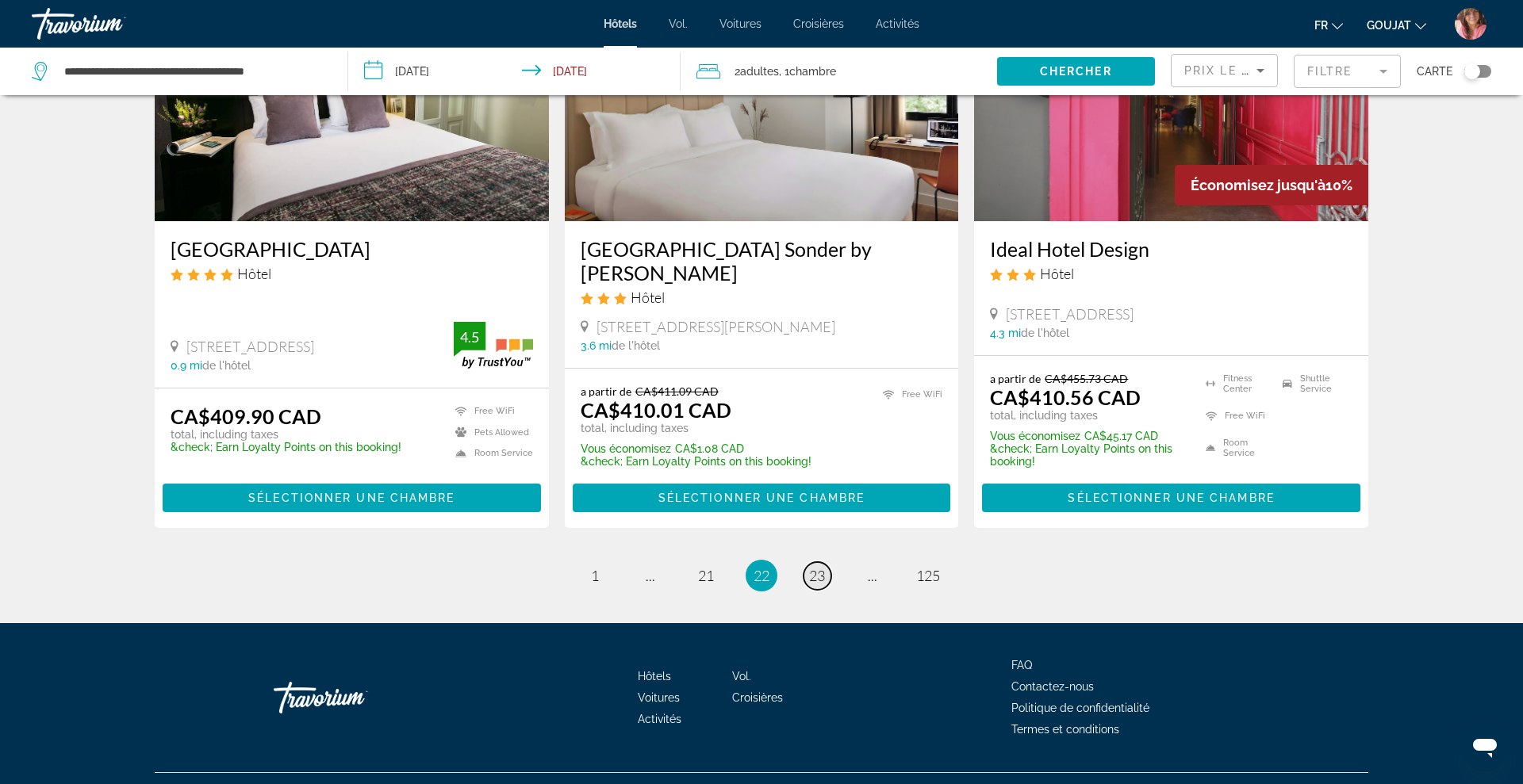
click at [810, 567] on span "23" at bounding box center [817, 576] width 16 height 18
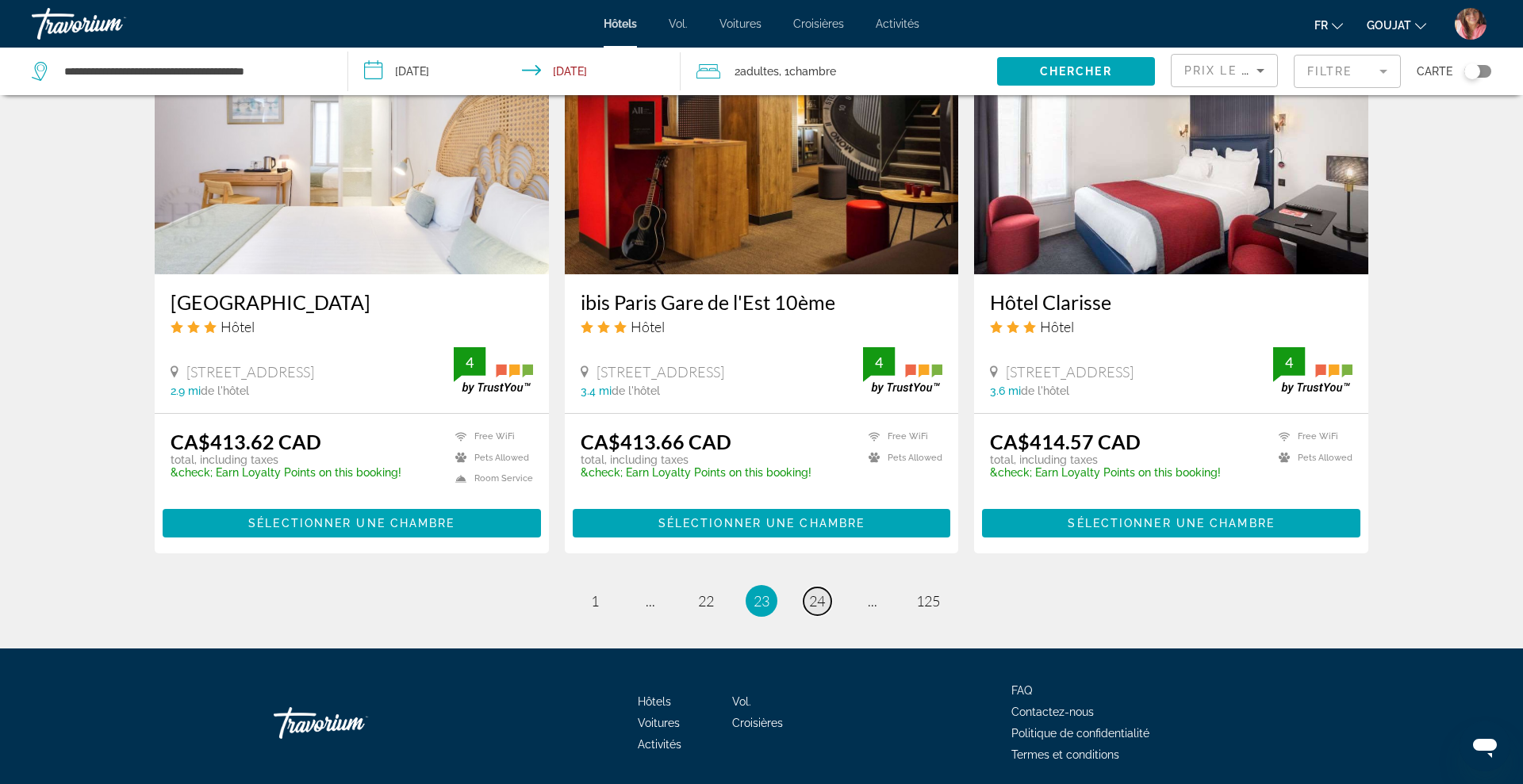
scroll to position [1917, 0]
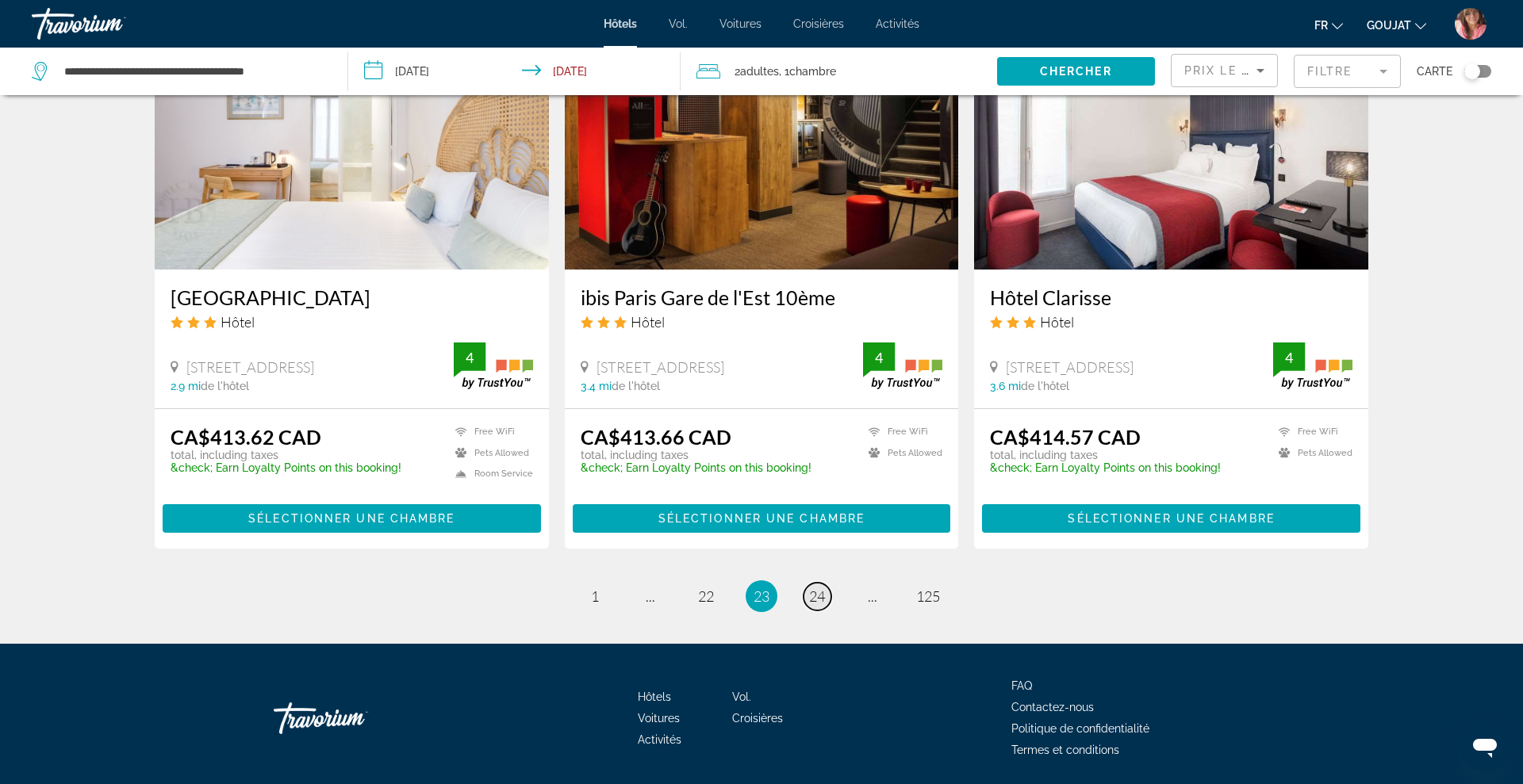
click at [824, 583] on link "page 24" at bounding box center [817, 596] width 28 height 28
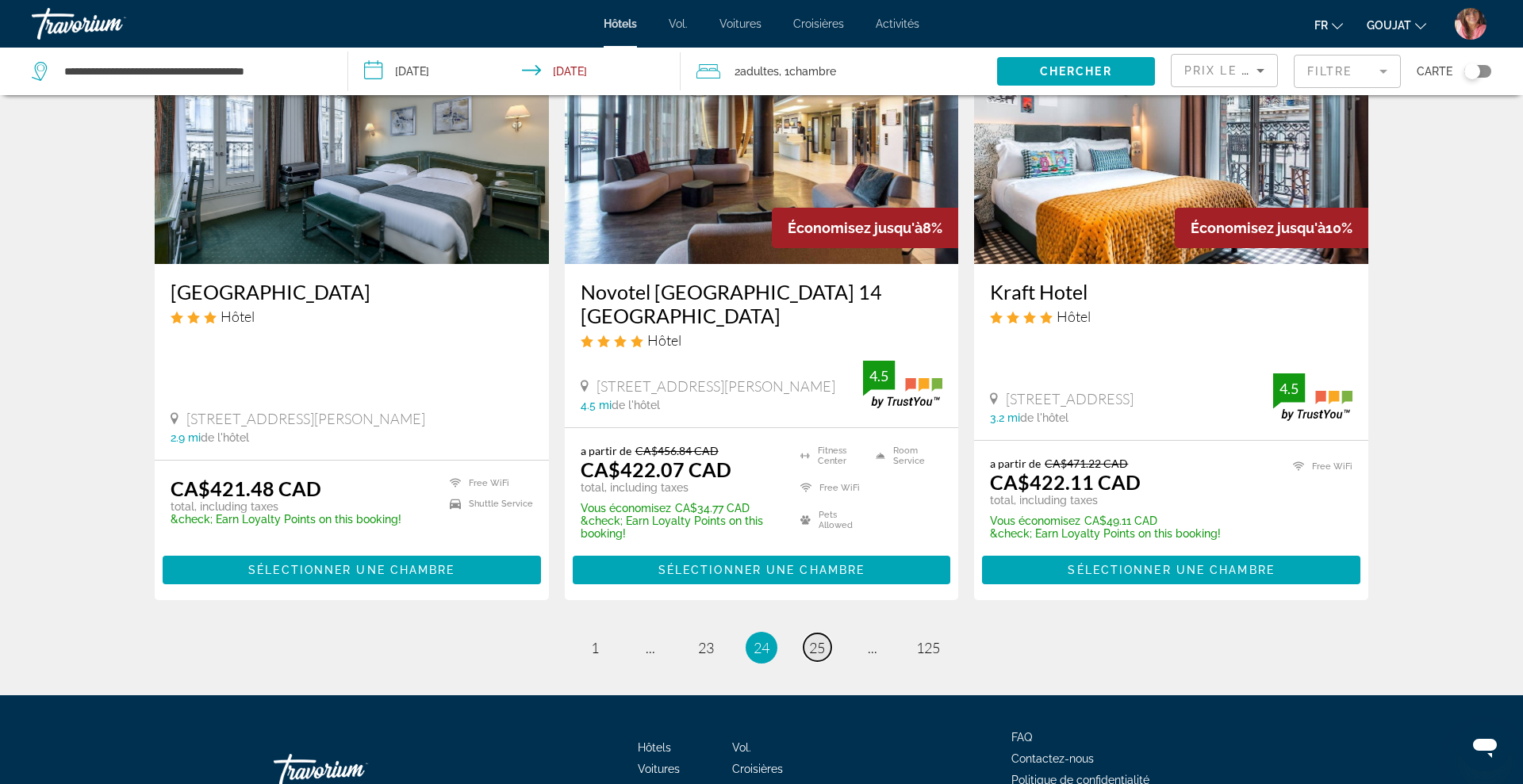
scroll to position [1933, 0]
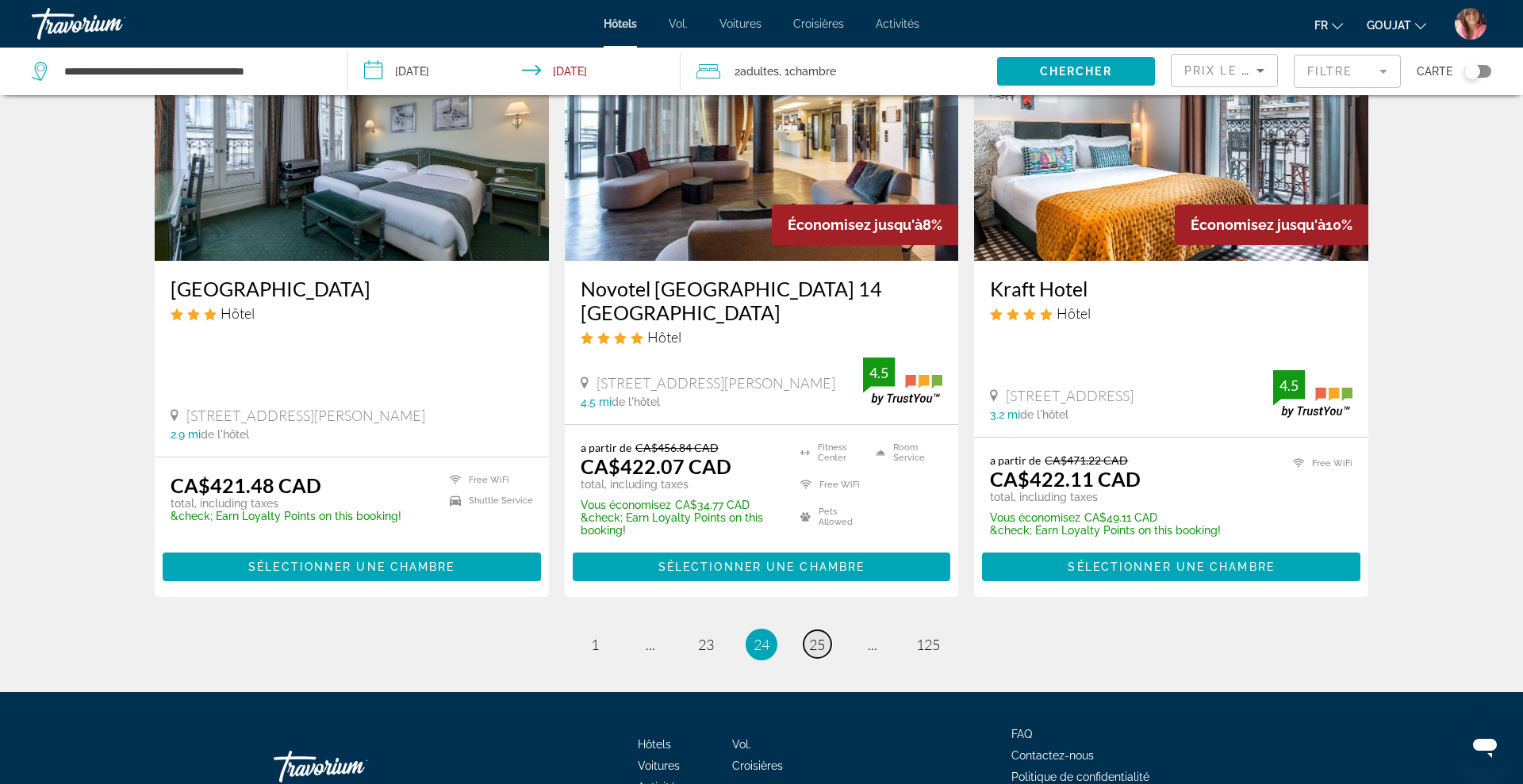
click at [824, 636] on span "25" at bounding box center [817, 645] width 16 height 18
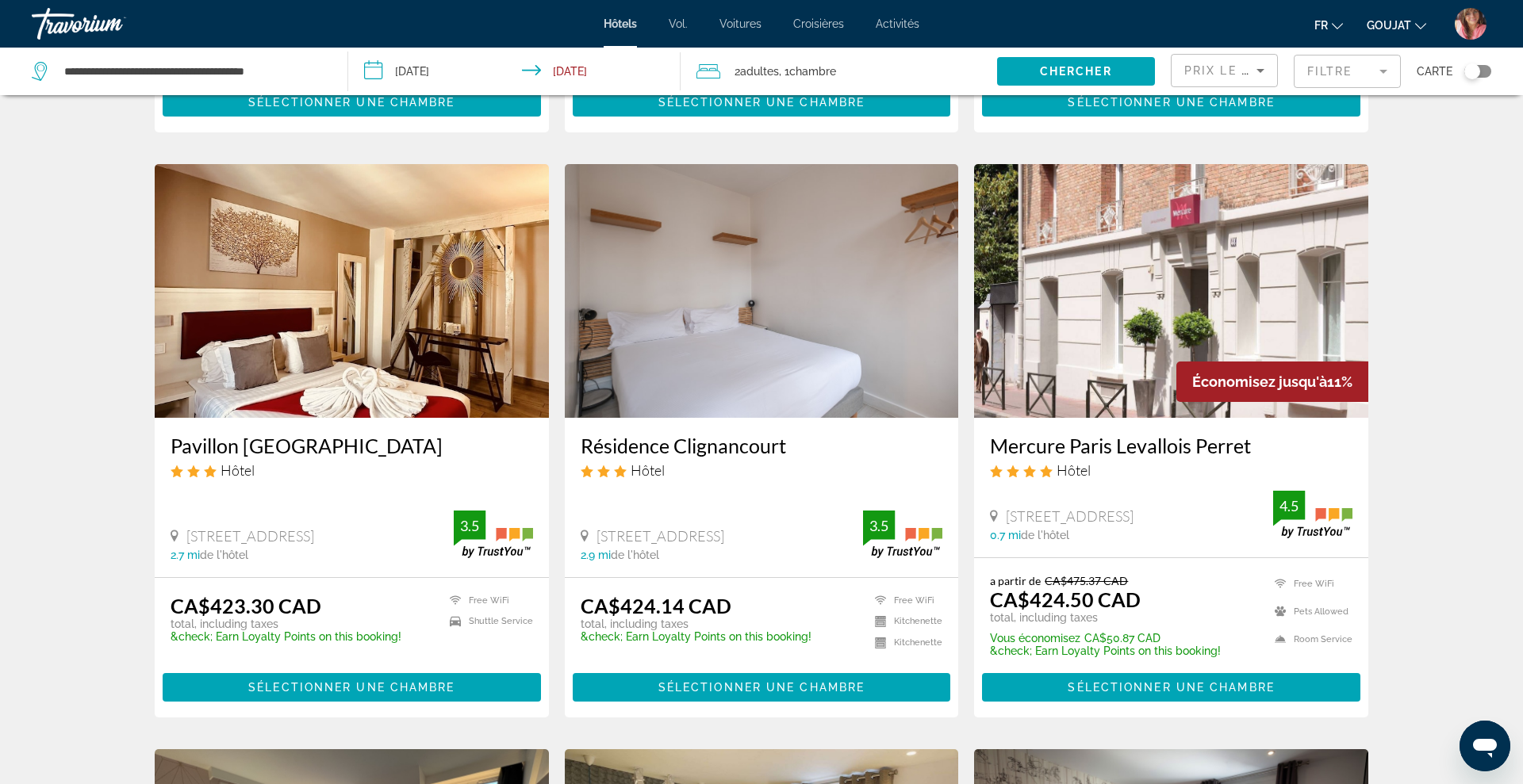
scroll to position [582, 0]
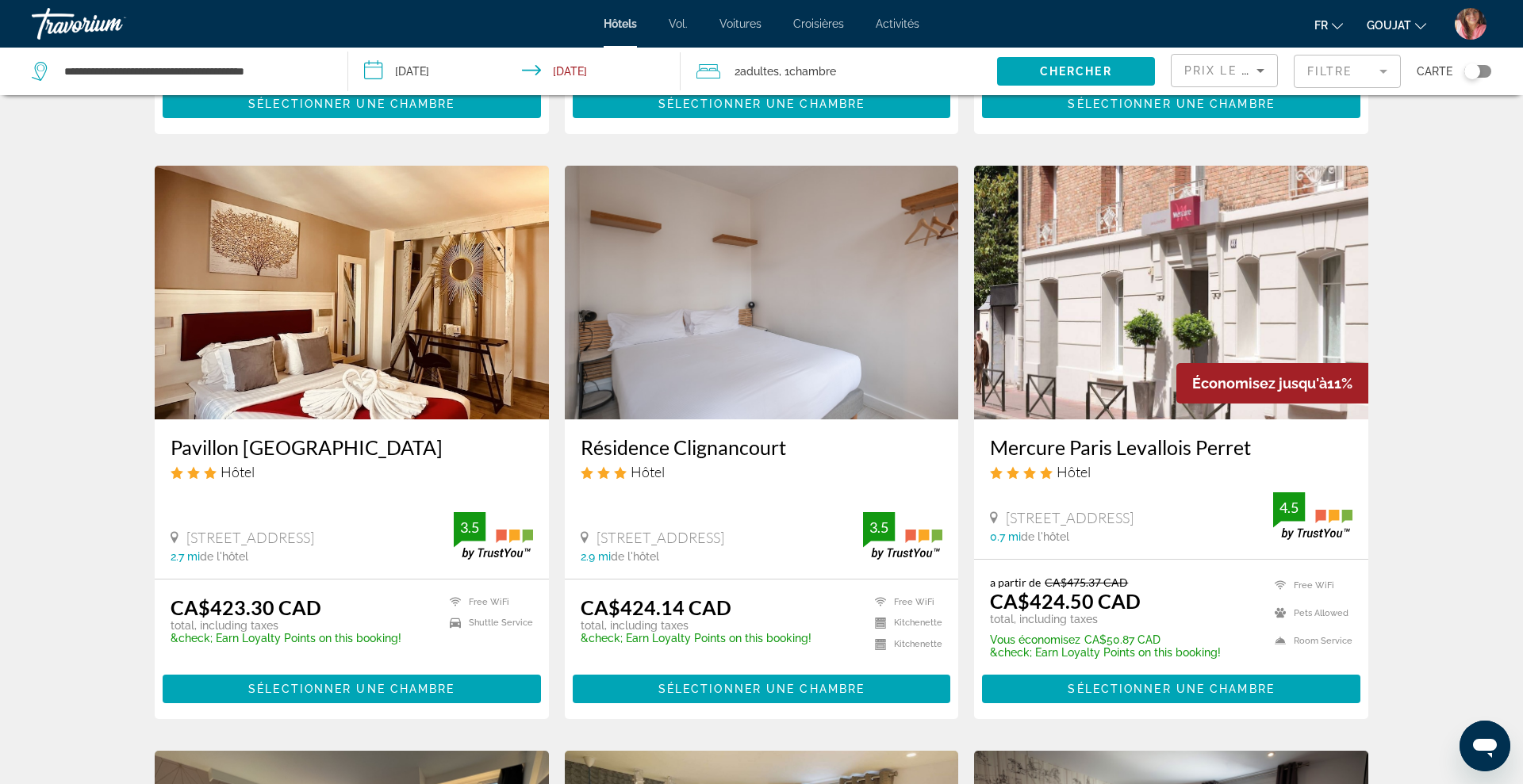
drag, startPoint x: 983, startPoint y: 444, endPoint x: 1256, endPoint y: 423, distance: 273.8
click at [1256, 423] on div "Mercure Paris Levallois Perret Hôtel [STREET_ADDRESS] 0.7 mi de l'hôtel 4.5" at bounding box center [1171, 489] width 394 height 139
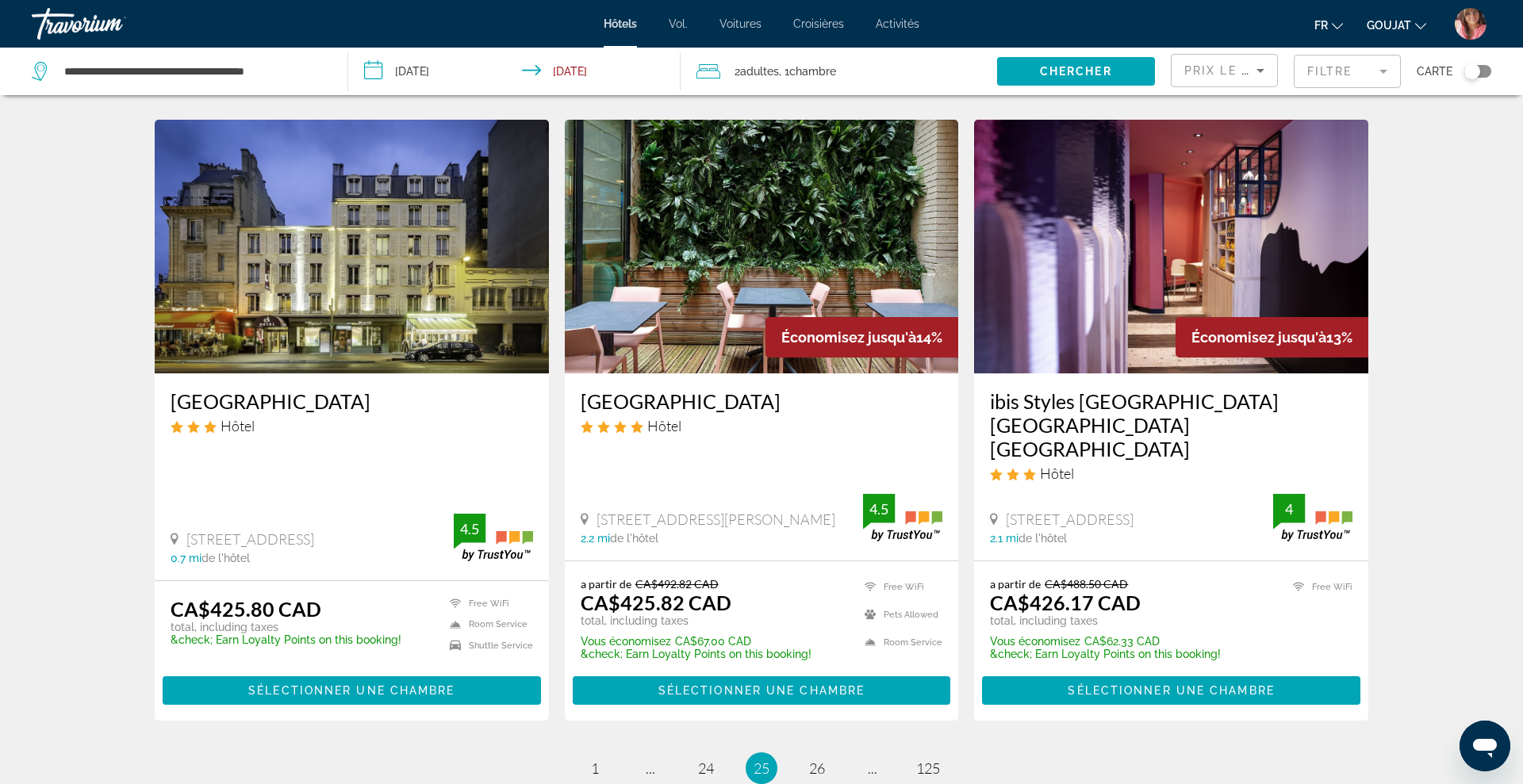
scroll to position [1789, 0]
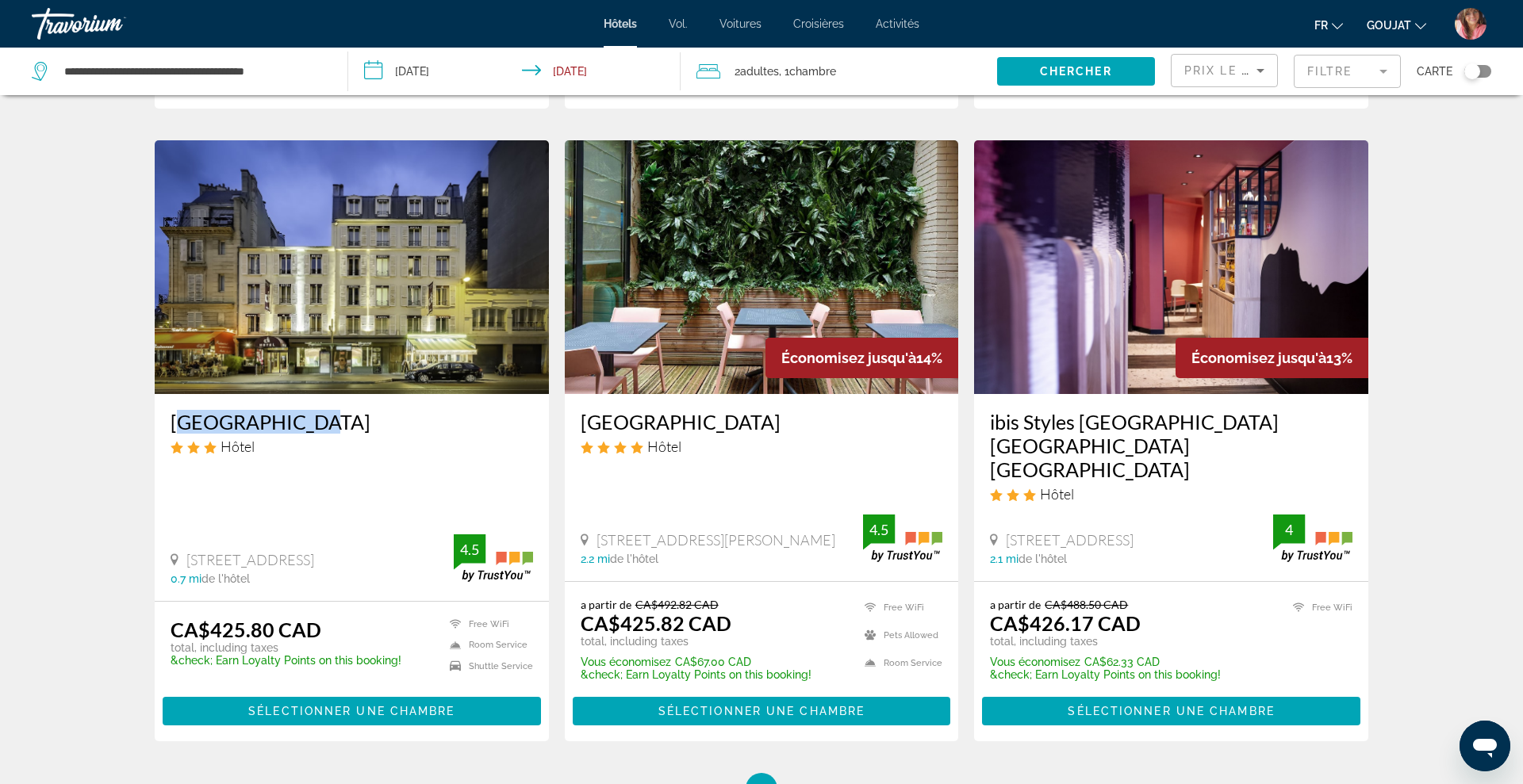
drag, startPoint x: 167, startPoint y: 419, endPoint x: 317, endPoint y: 411, distance: 150.2
click at [317, 411] on div "[GEOGRAPHIC_DATA] Hôtel [STREET_ADDRESS] 0.7 mi de l'hôtel 4.5" at bounding box center [351, 497] width 394 height 206
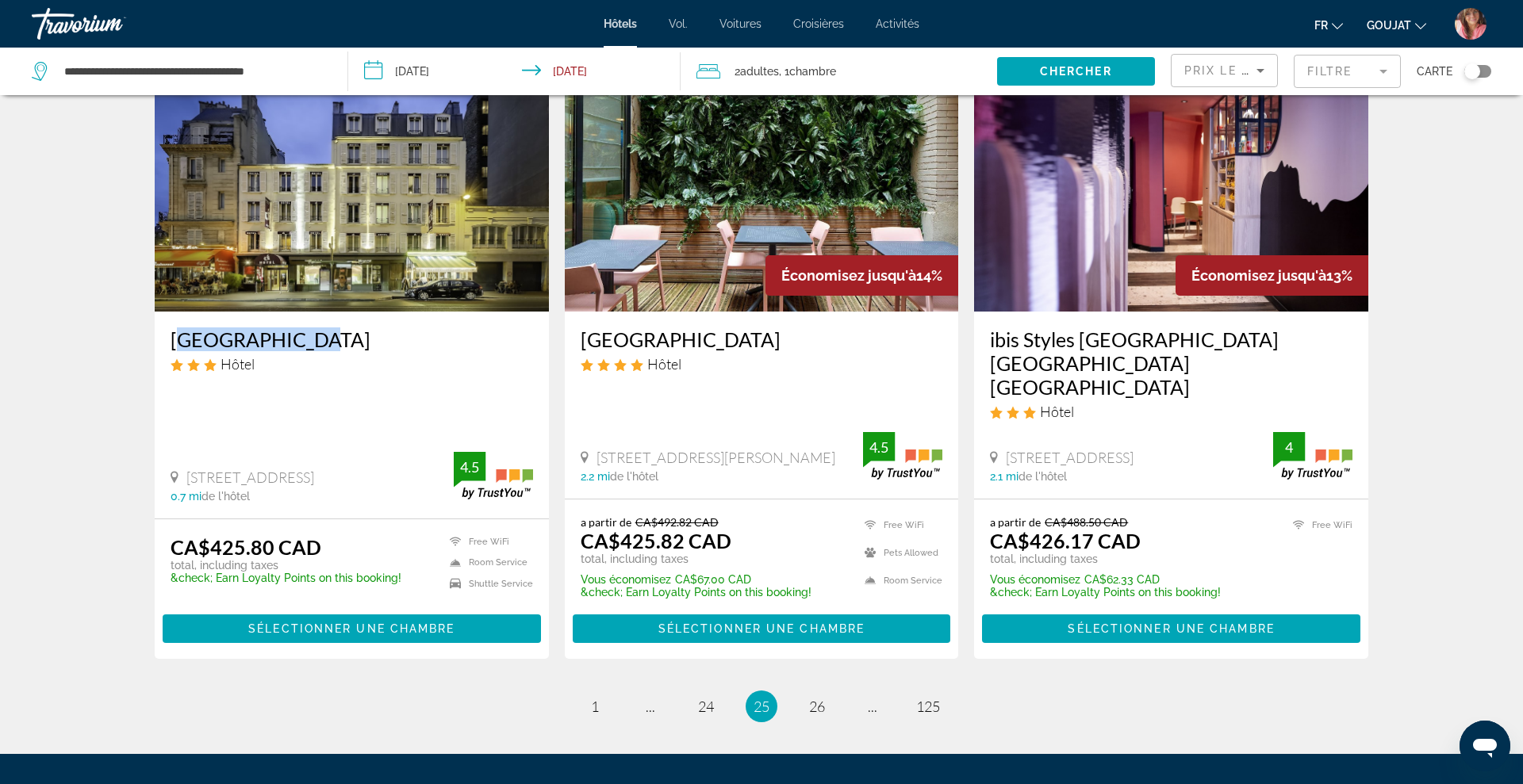
scroll to position [1989, 0]
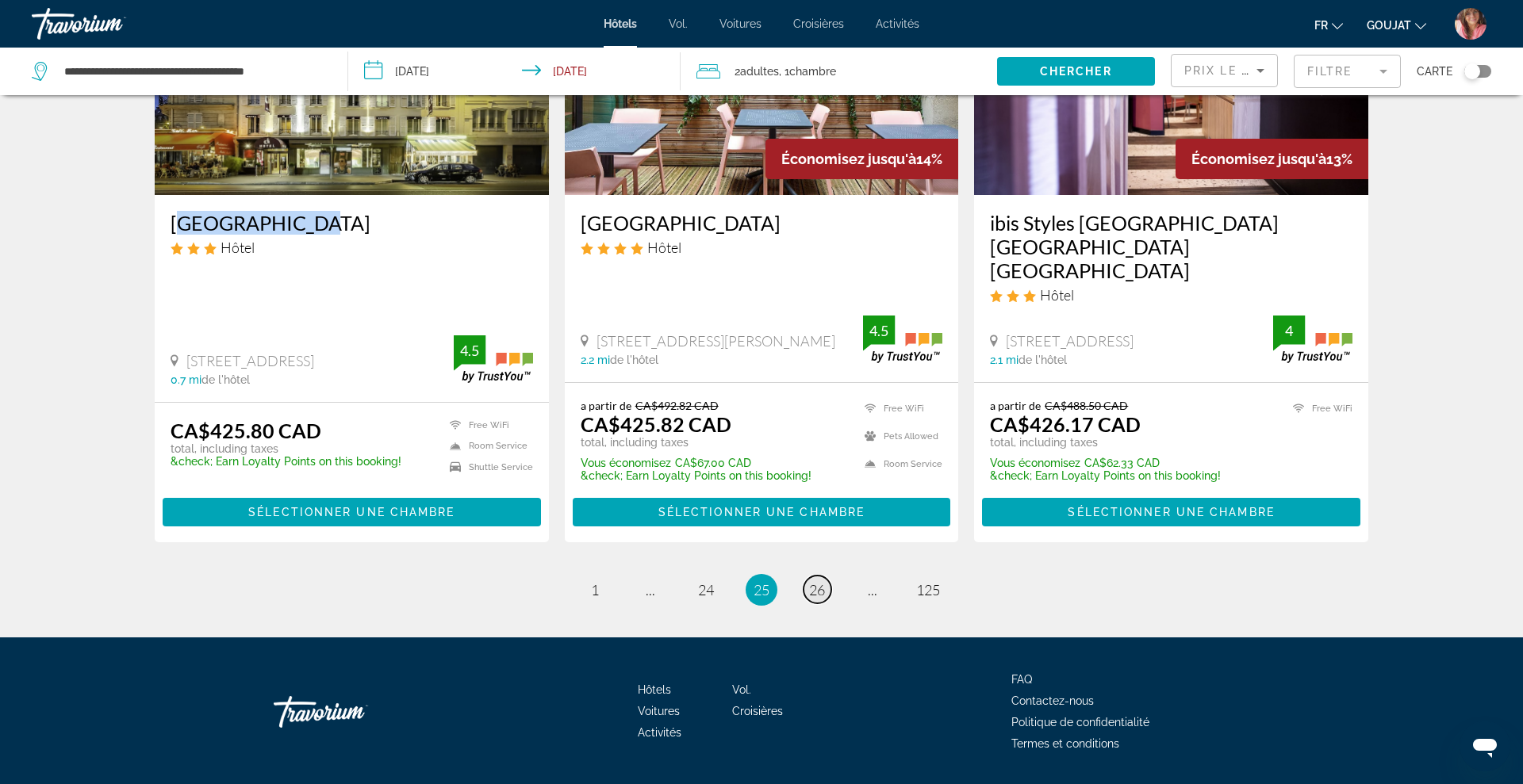
click at [814, 576] on link "page 26" at bounding box center [817, 589] width 28 height 28
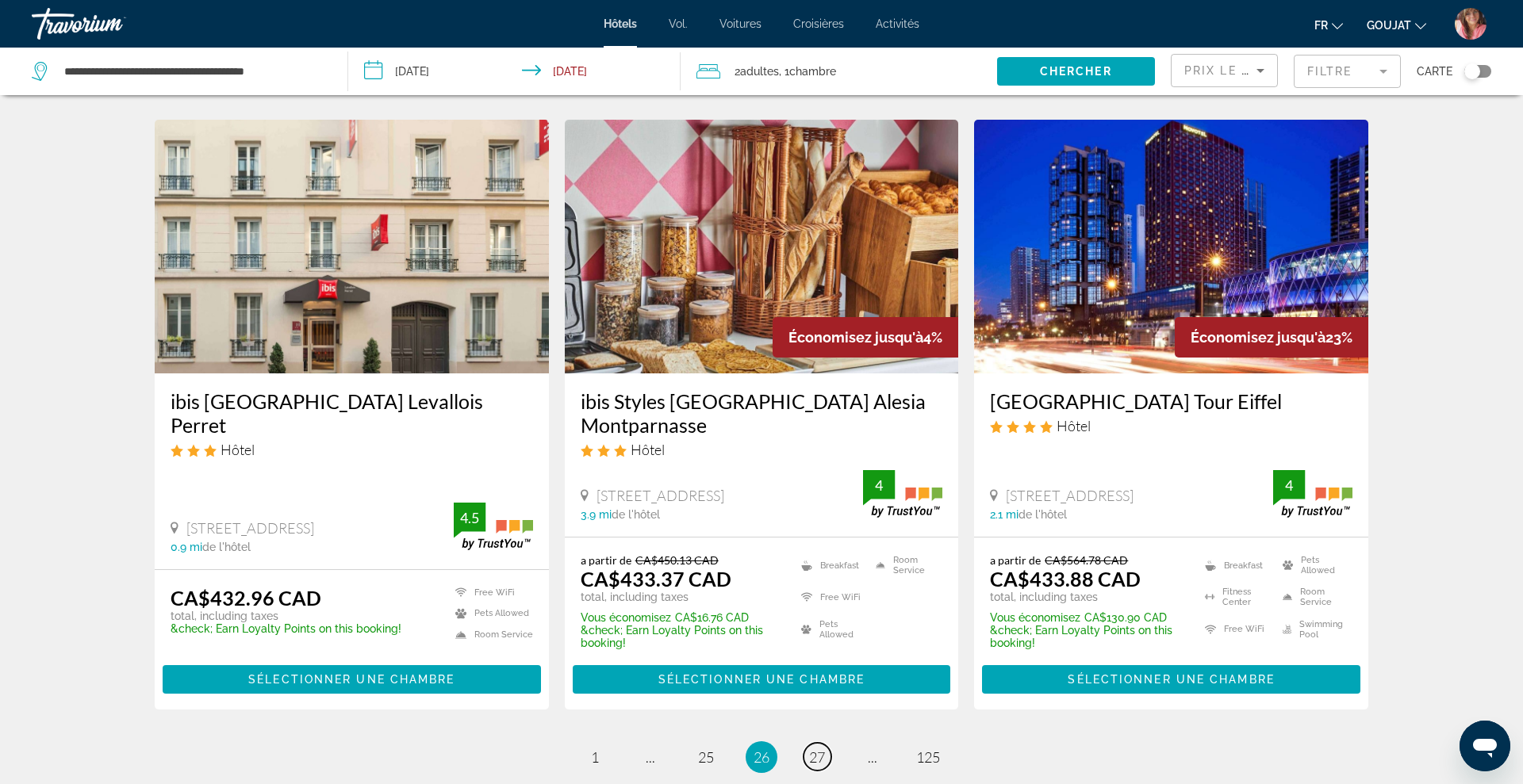
scroll to position [1835, 0]
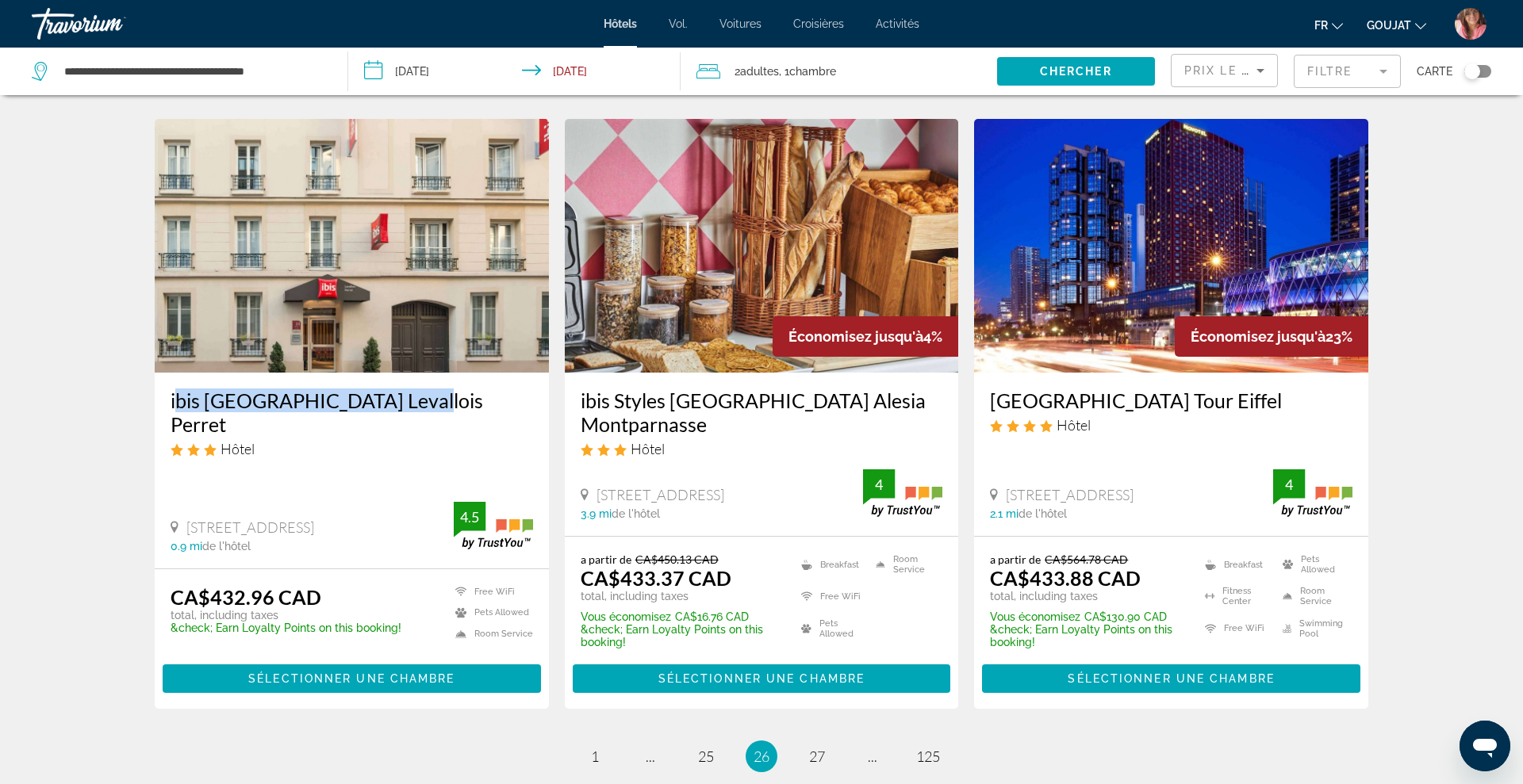
drag, startPoint x: 164, startPoint y: 367, endPoint x: 401, endPoint y: 363, distance: 237.0
click at [401, 372] on div "ibis [GEOGRAPHIC_DATA] Levallois Perret Hôtel [STREET_ADDRESS] 0.9 mi de l'hôte…" at bounding box center [351, 469] width 394 height 196
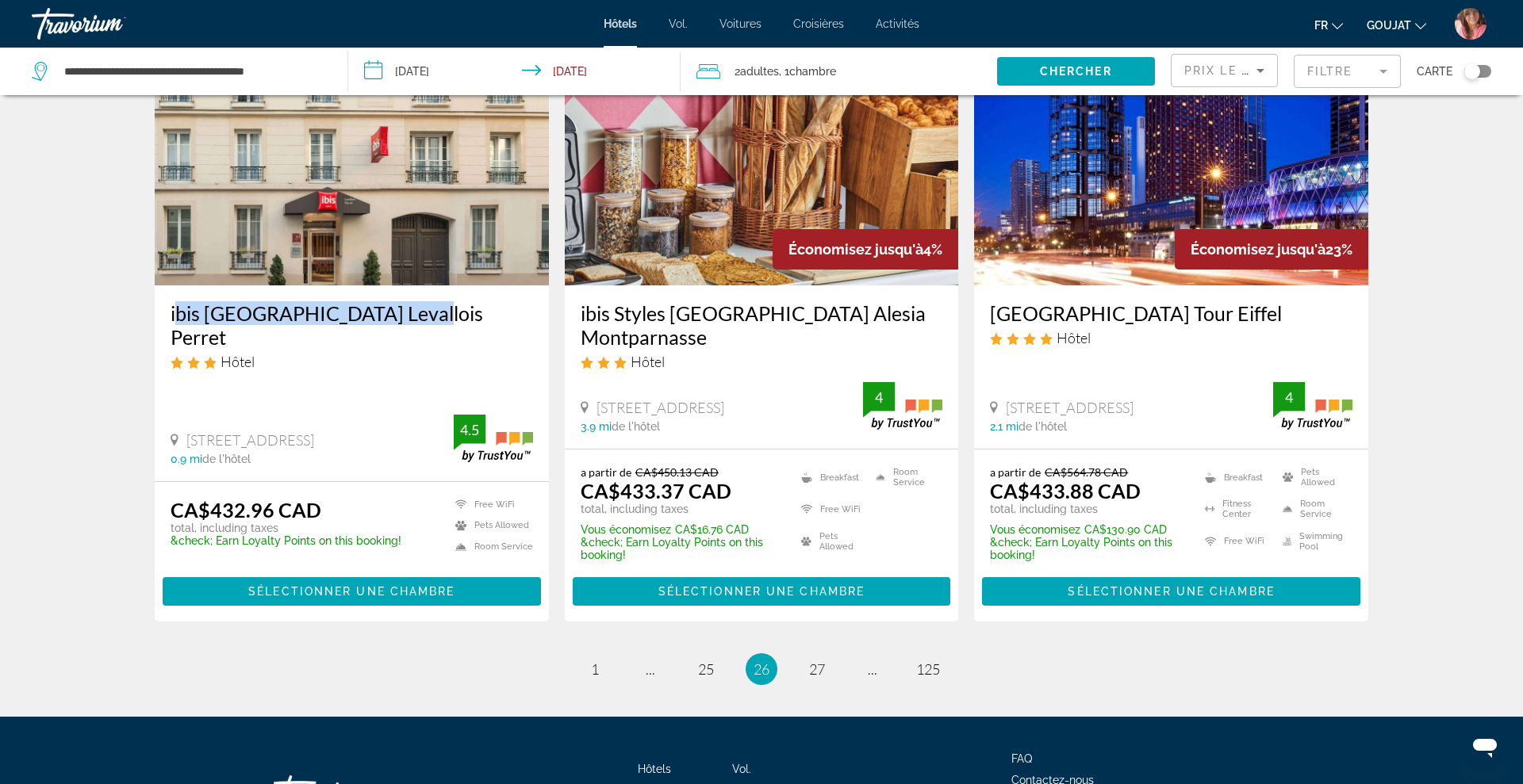
scroll to position [1936, 0]
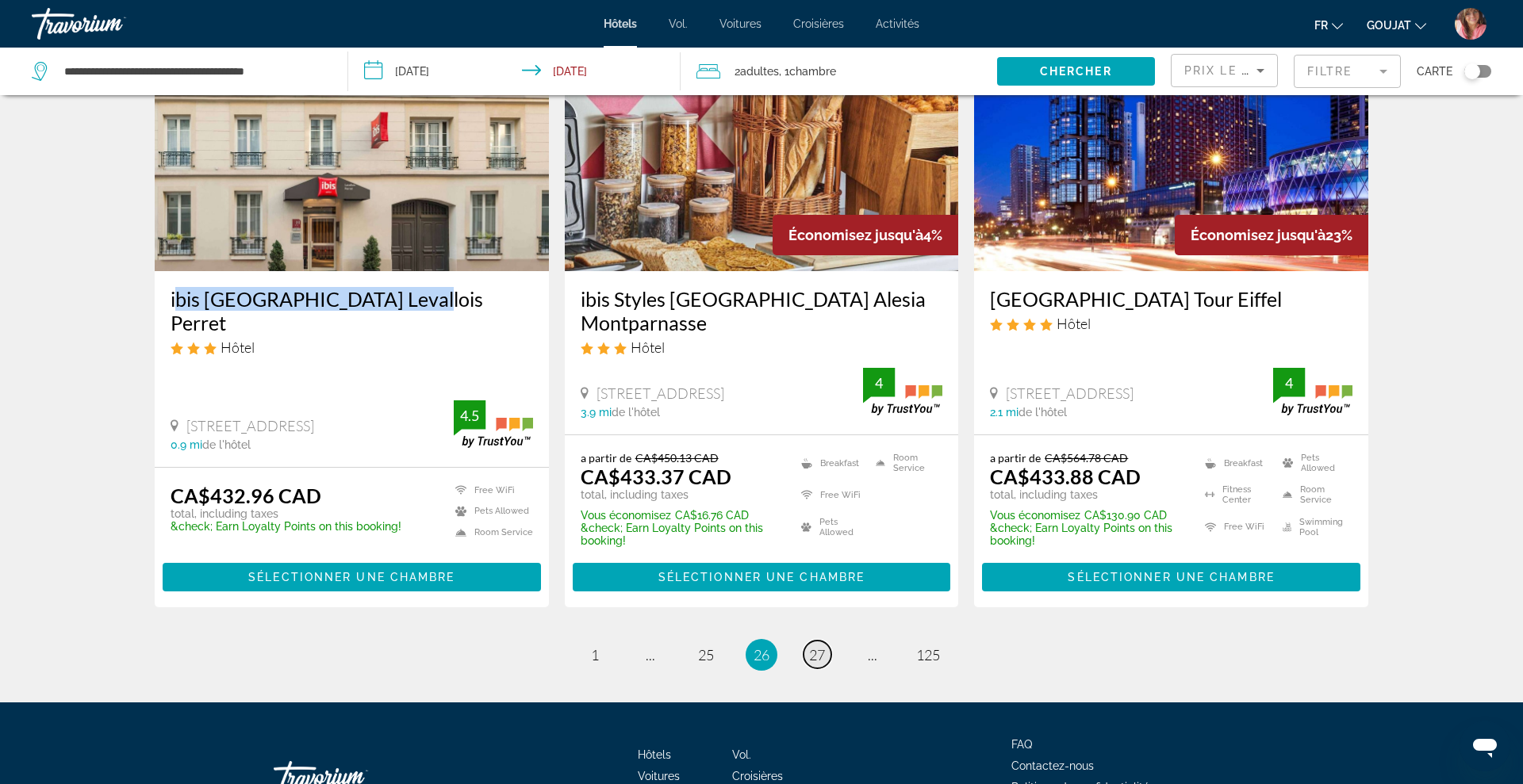
click at [816, 646] on span "27" at bounding box center [817, 655] width 16 height 18
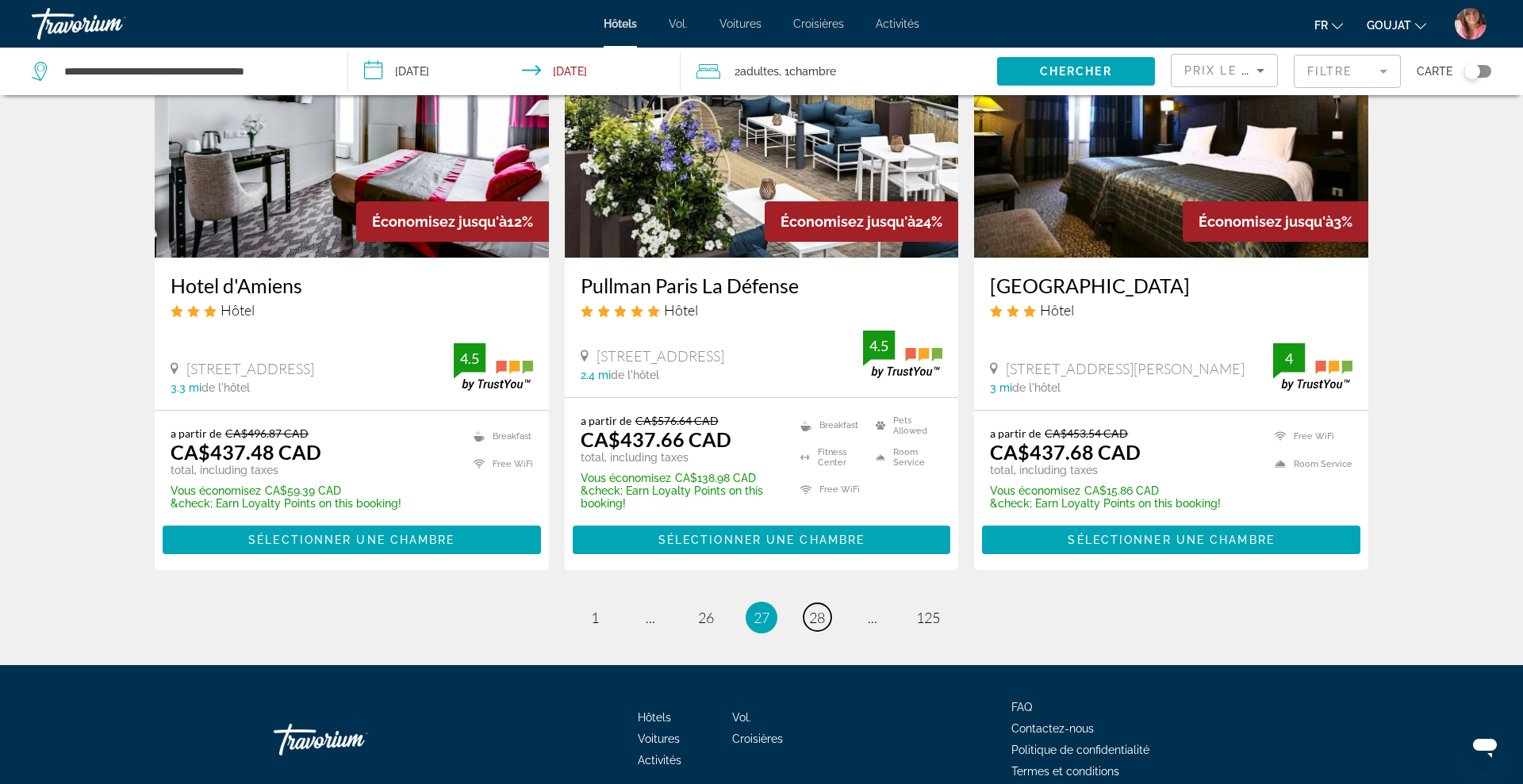
scroll to position [1941, 0]
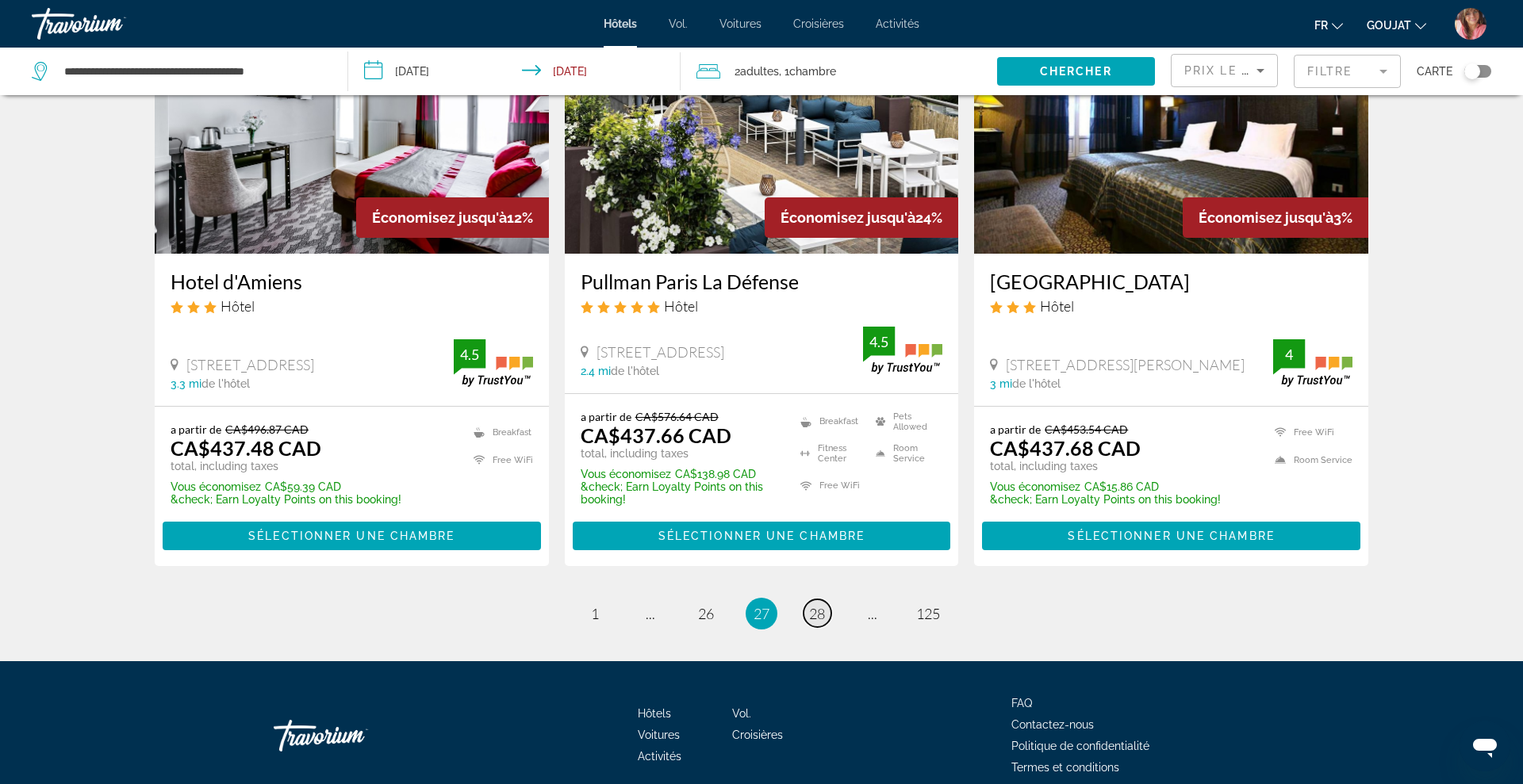
click at [821, 605] on span "28" at bounding box center [817, 614] width 16 height 18
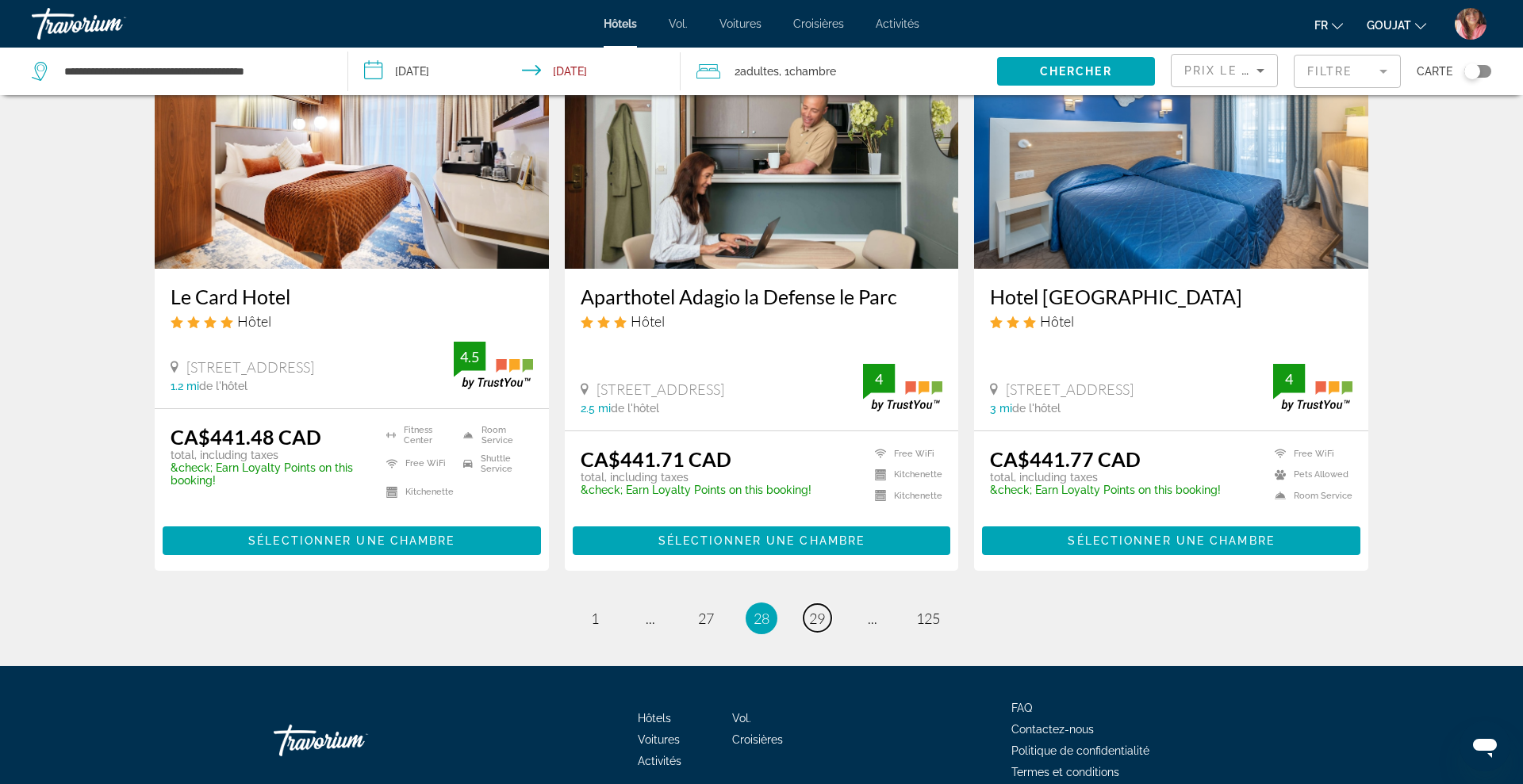
scroll to position [1952, 0]
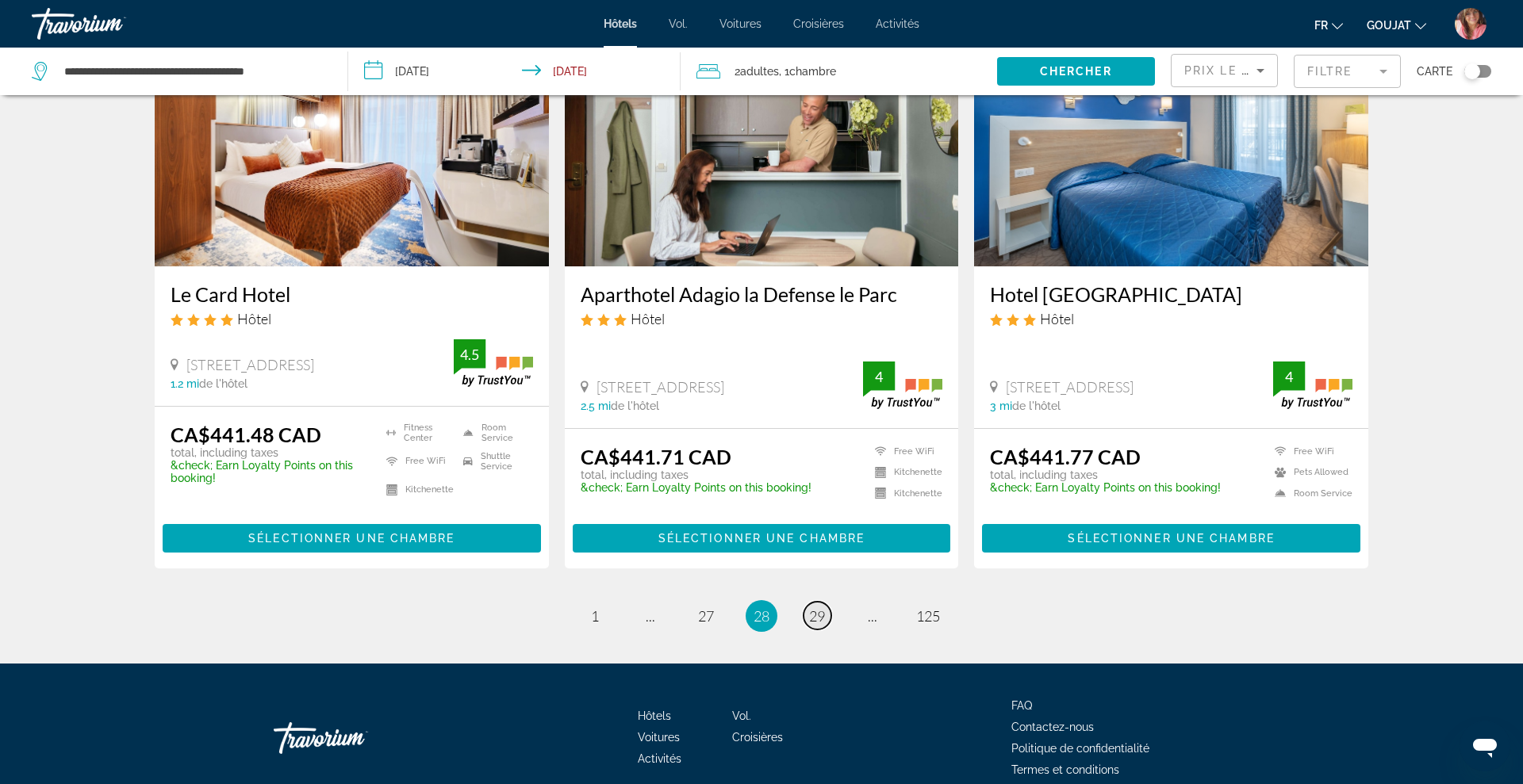
click at [813, 607] on span "29" at bounding box center [817, 616] width 16 height 18
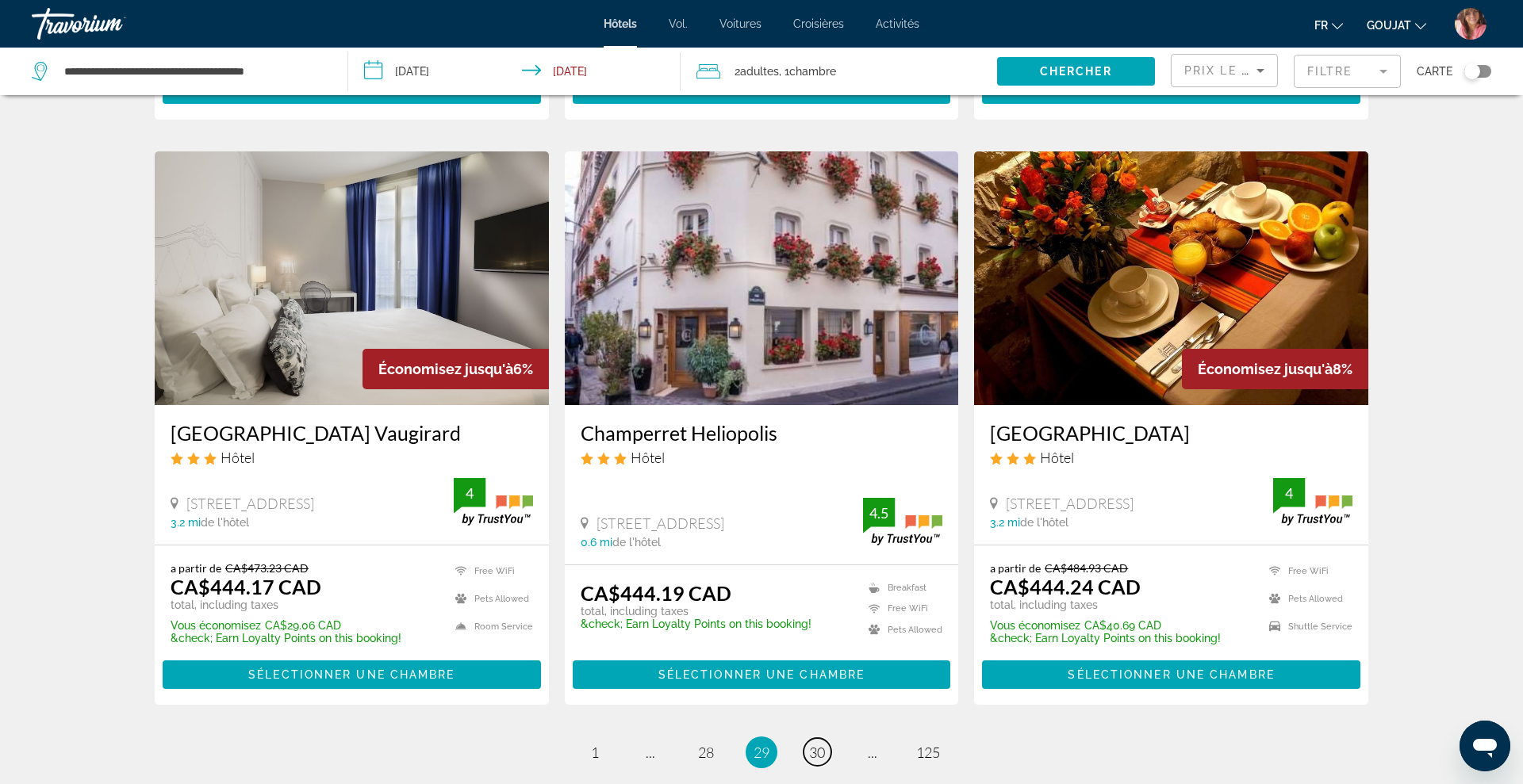
scroll to position [1782, 0]
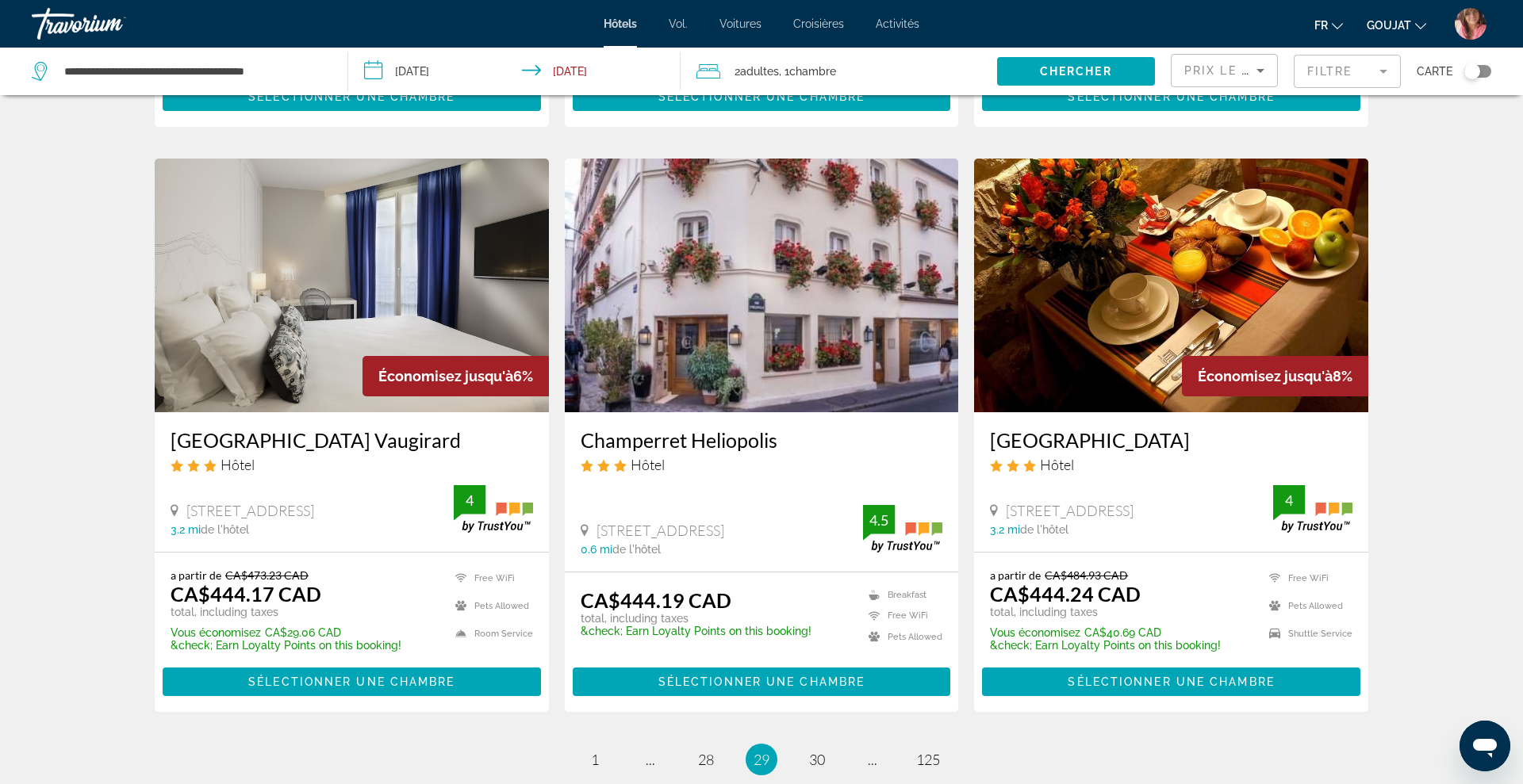
drag, startPoint x: 570, startPoint y: 436, endPoint x: 799, endPoint y: 439, distance: 229.0
click at [799, 439] on div "Champerret Heliopolis Hôtel [STREET_ADDRESS] 0.6 mi de l'hôtel 4.5" at bounding box center [762, 491] width 394 height 159
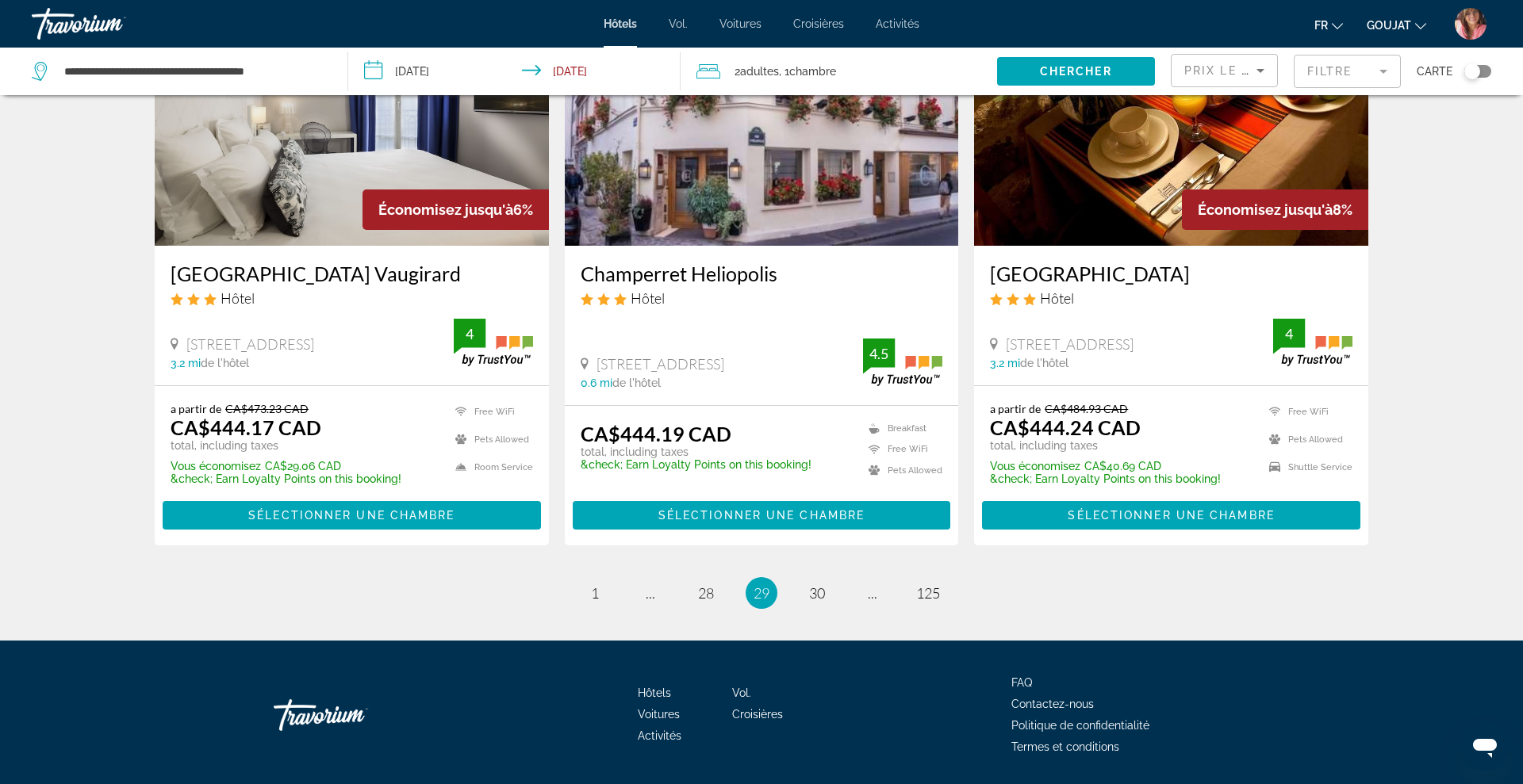
scroll to position [2000, 0]
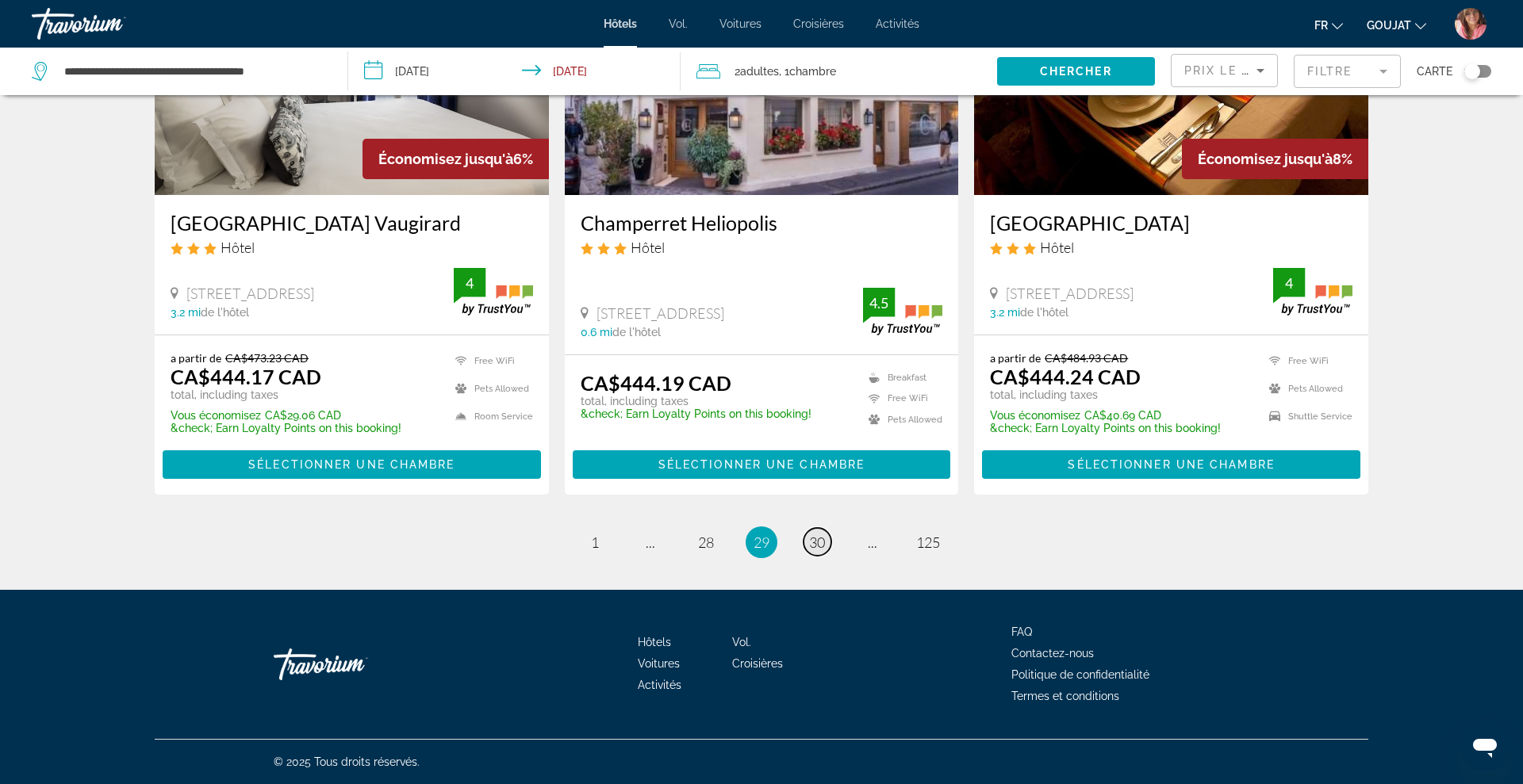
click at [817, 547] on span "30" at bounding box center [817, 543] width 16 height 18
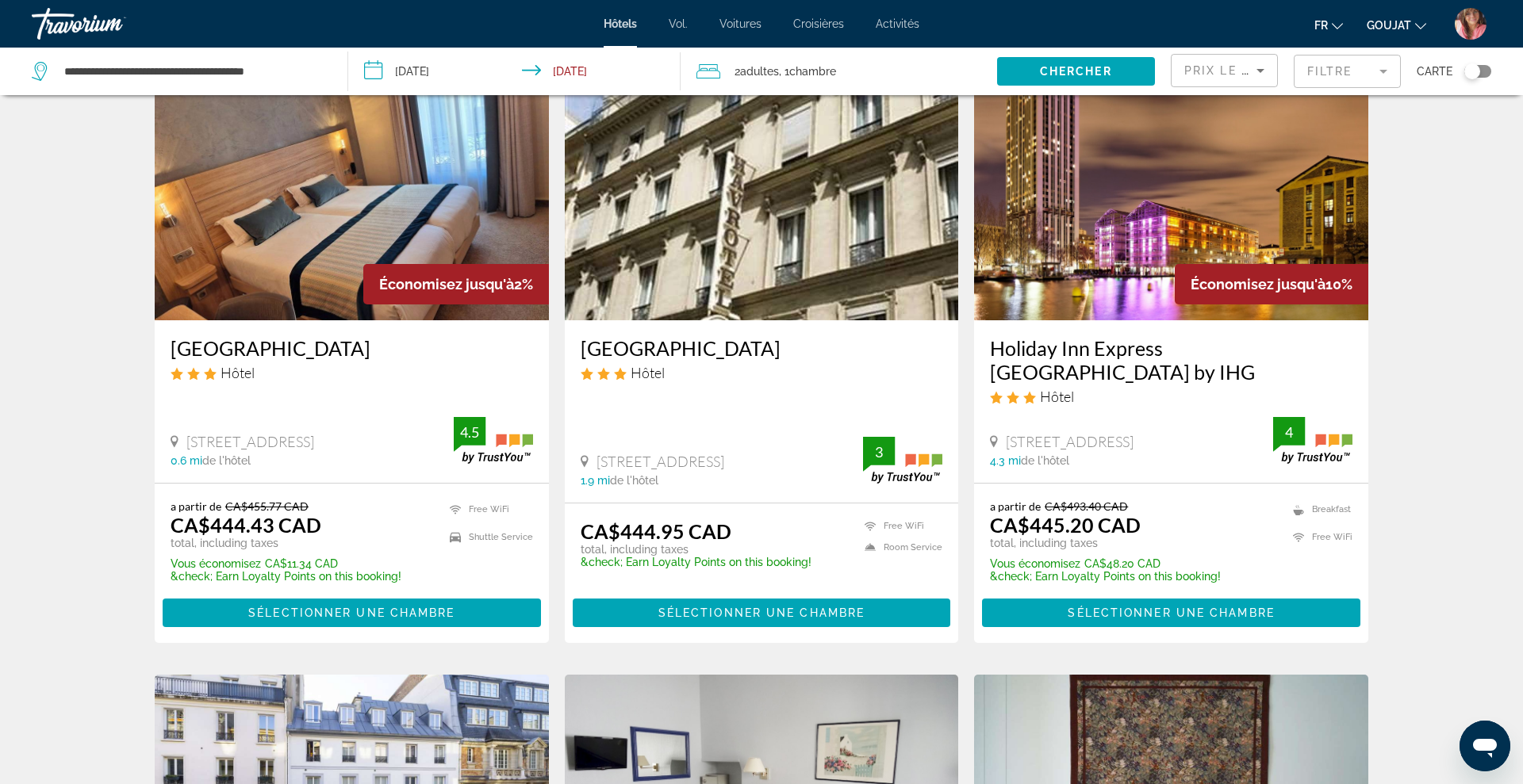
scroll to position [86, 0]
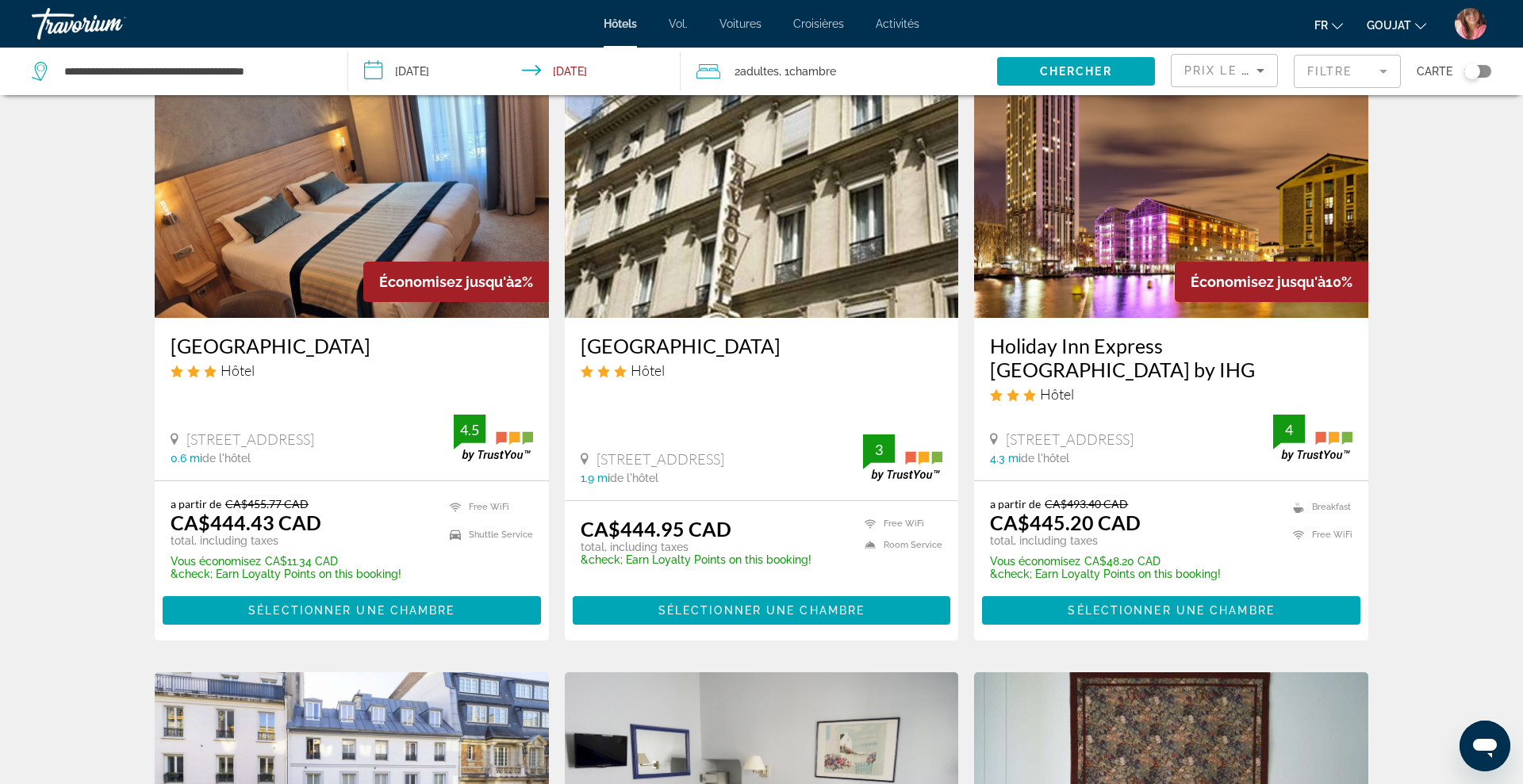
drag, startPoint x: 164, startPoint y: 349, endPoint x: 401, endPoint y: 348, distance: 237.0
click at [401, 348] on div "[GEOGRAPHIC_DATA] Hôtel [STREET_ADDRESS] 0.6 mi de l'hôtel 4.5" at bounding box center [351, 399] width 394 height 163
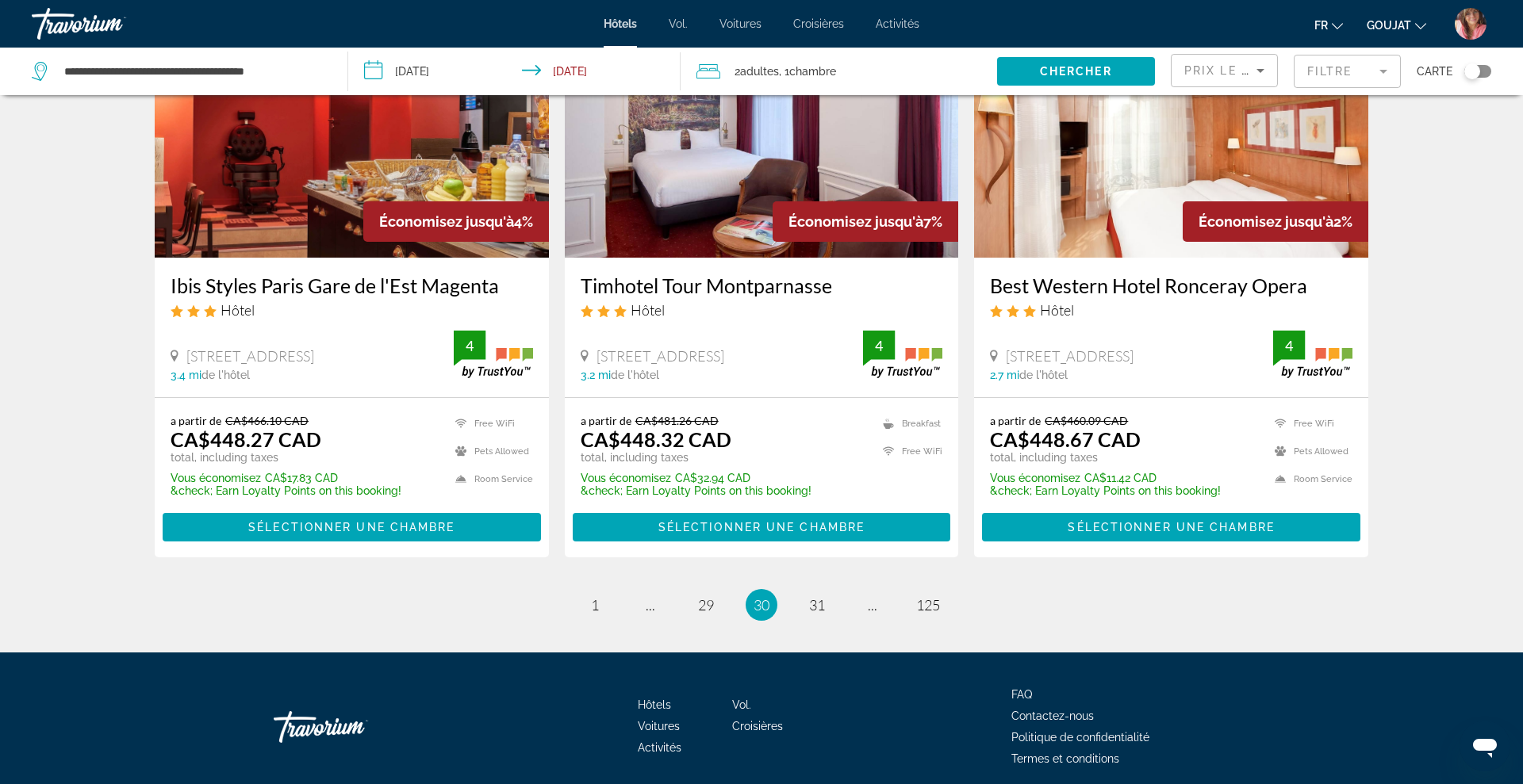
scroll to position [1987, 0]
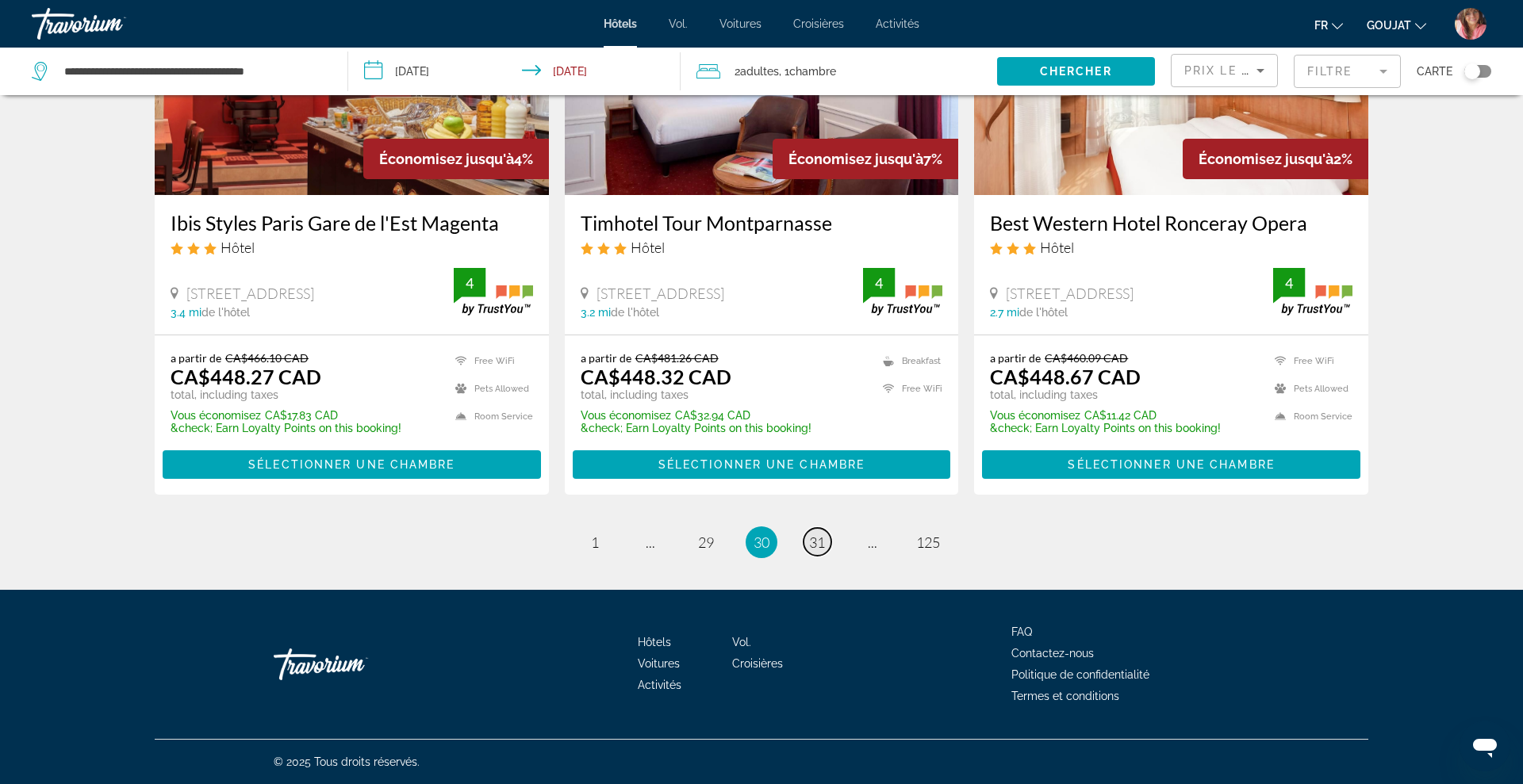
click at [826, 536] on link "page 31" at bounding box center [817, 542] width 28 height 28
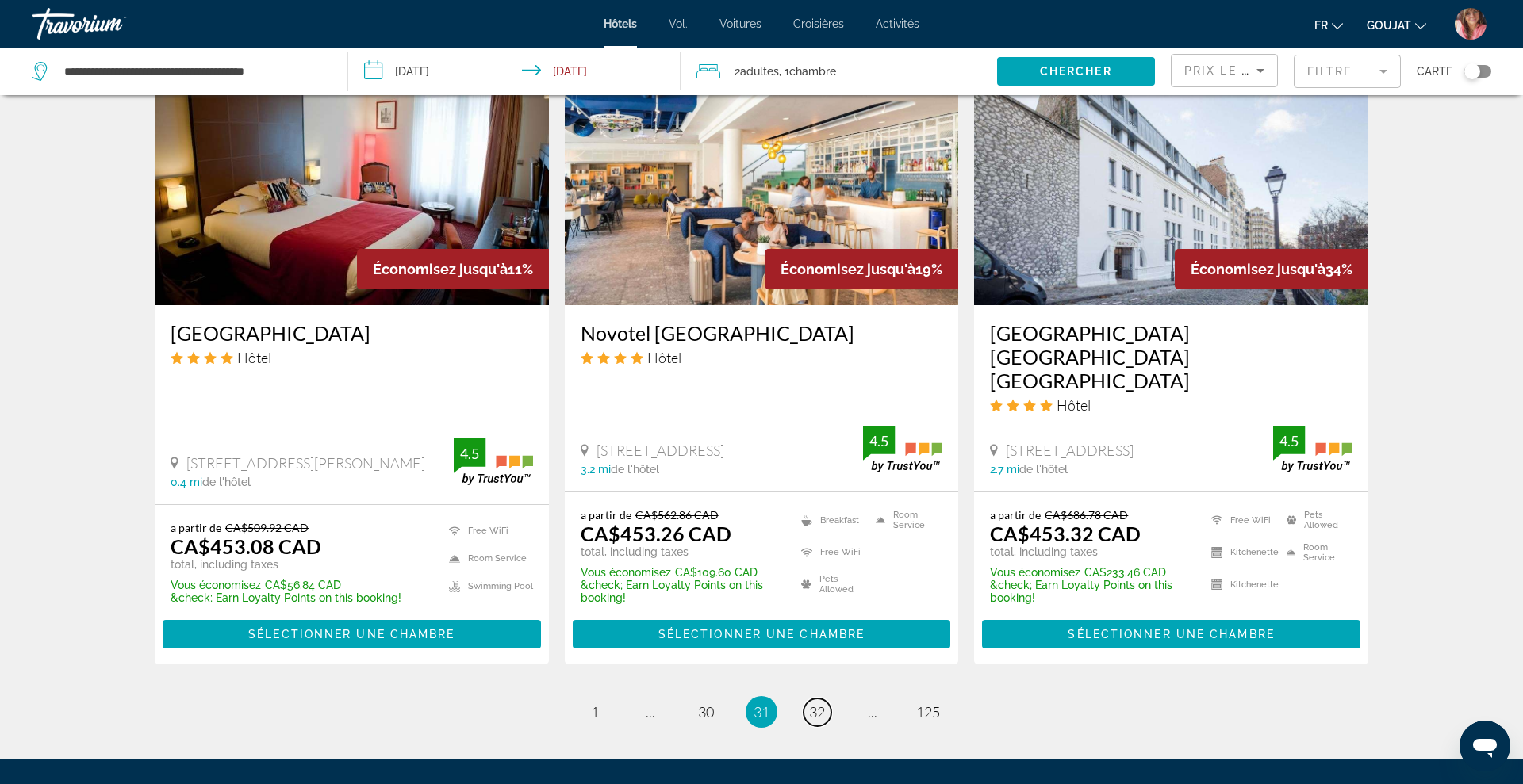
scroll to position [1919, 0]
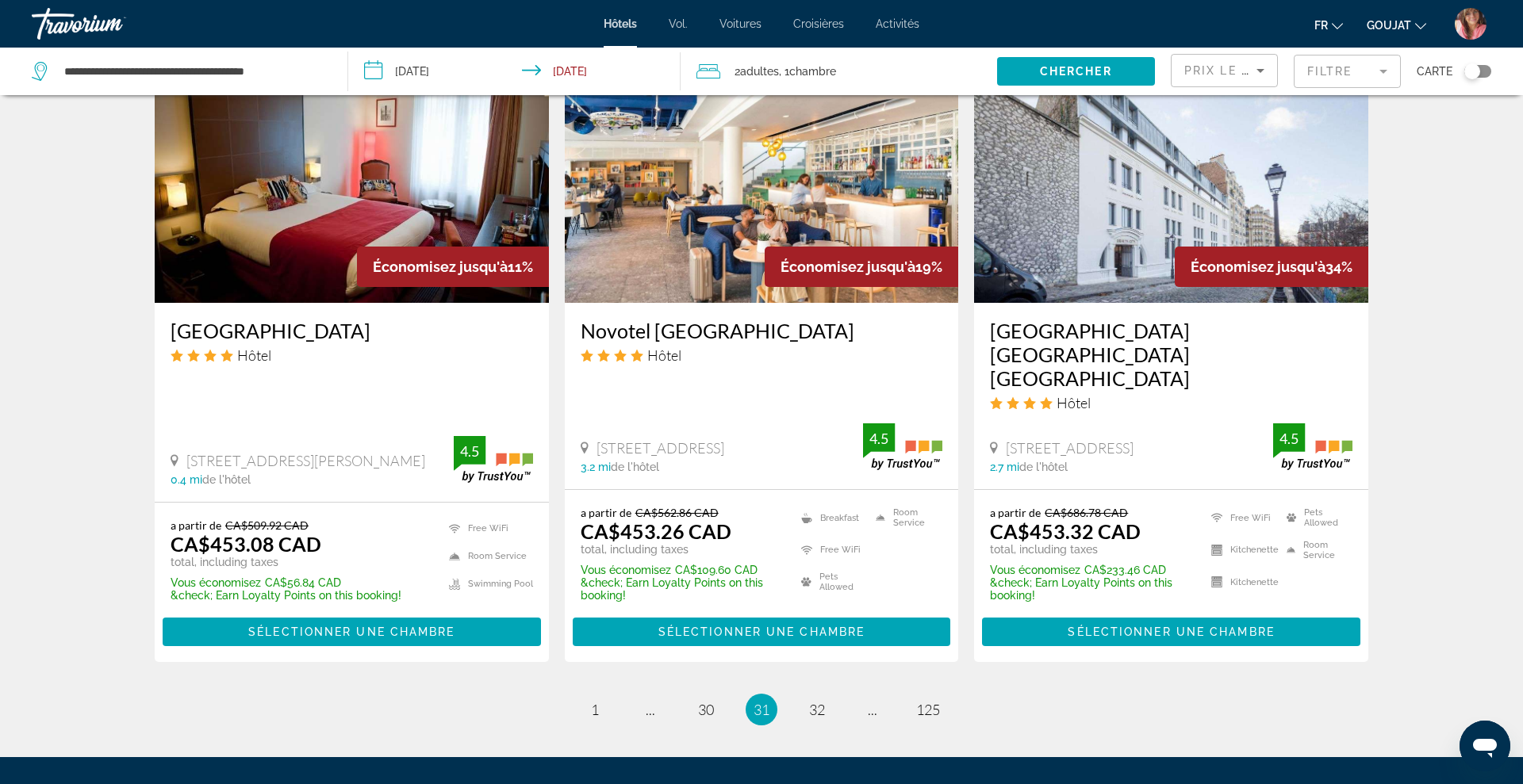
drag, startPoint x: 164, startPoint y: 308, endPoint x: 469, endPoint y: 306, distance: 305.0
click at [469, 306] on div "[GEOGRAPHIC_DATA] Hôtel [STREET_ADDRESS][PERSON_NAME] 0.4 mi de l'hôtel 4.5" at bounding box center [351, 402] width 394 height 199
click at [813, 701] on span "32" at bounding box center [817, 710] width 16 height 18
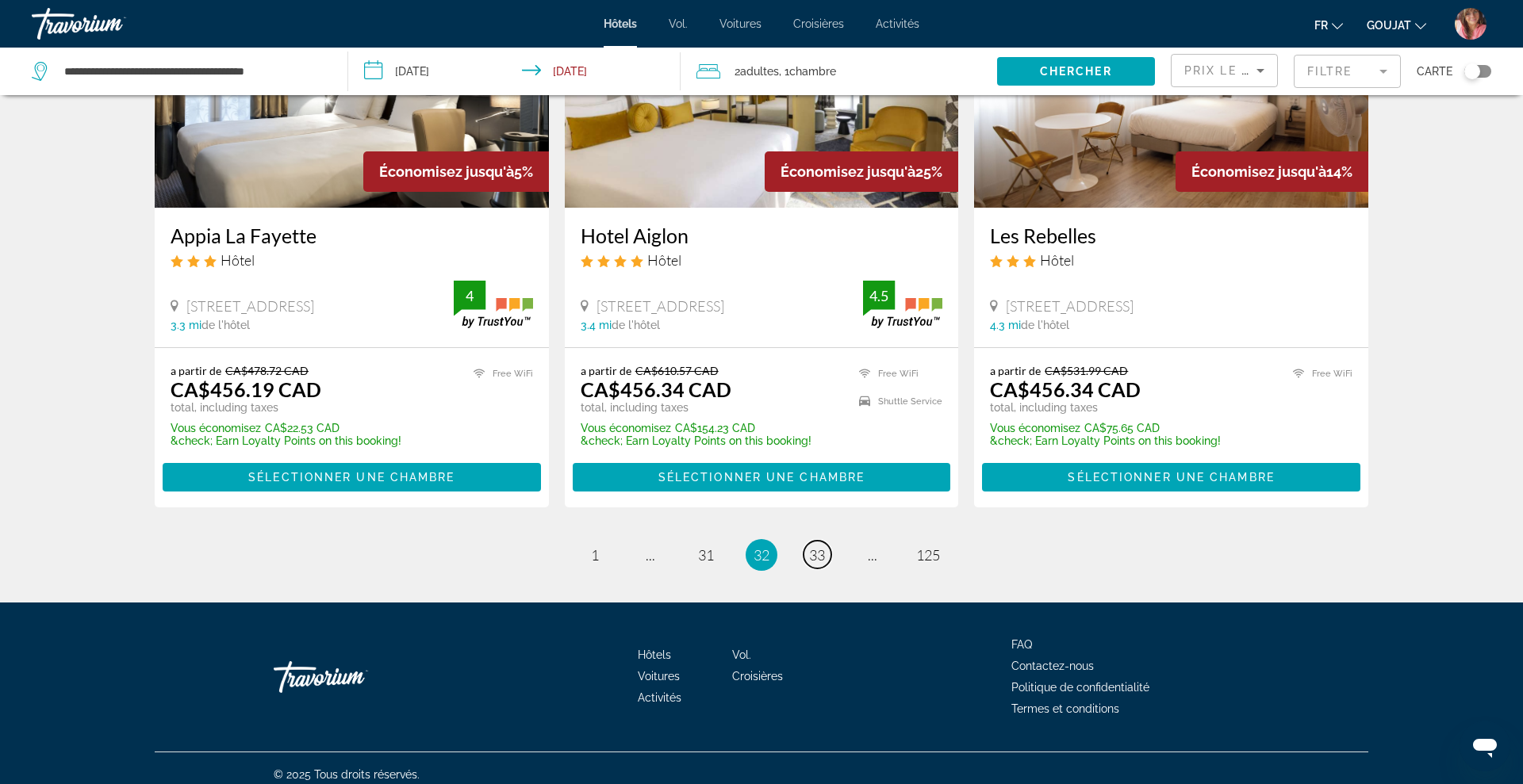
scroll to position [1978, 0]
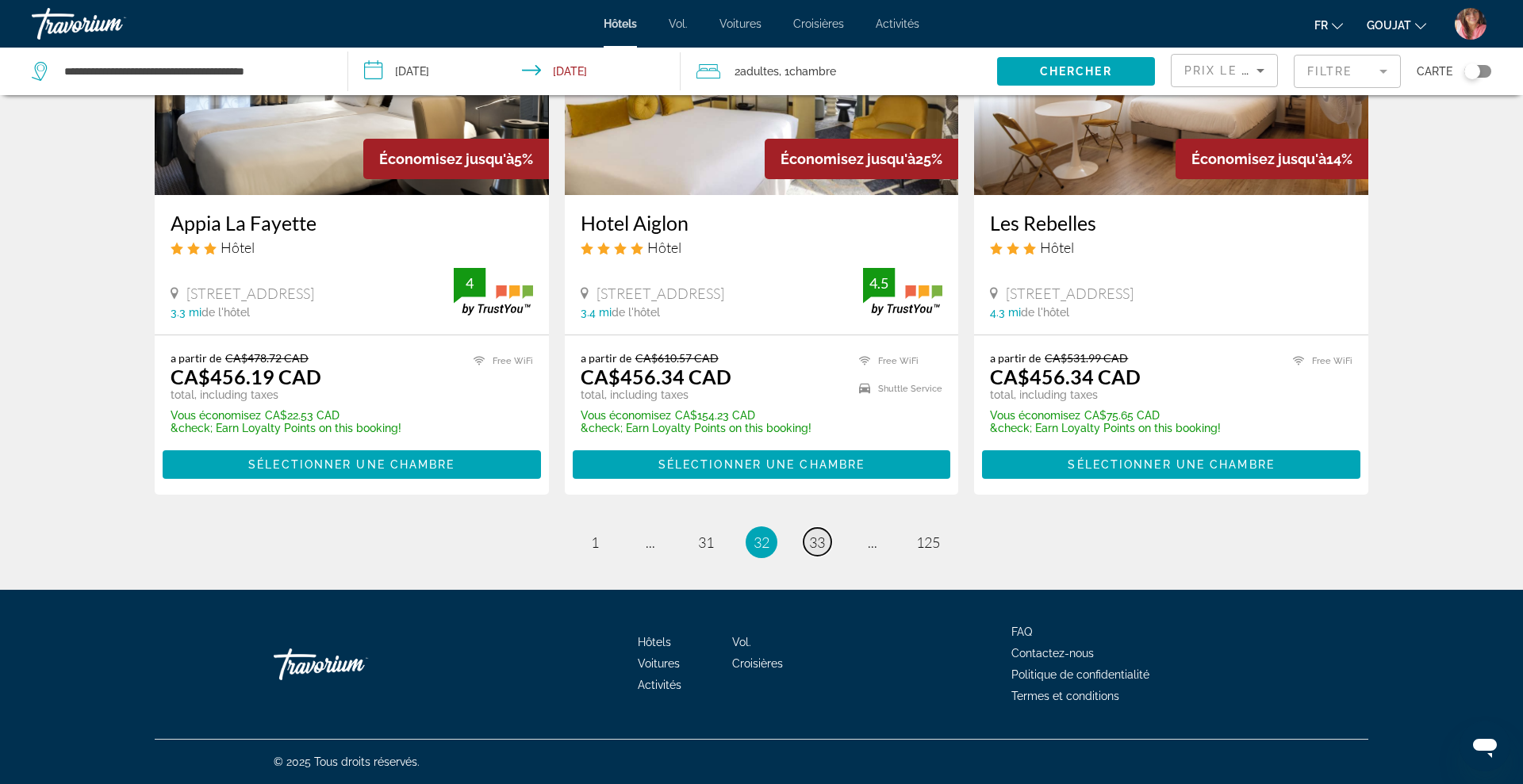
click at [823, 536] on span "33" at bounding box center [817, 543] width 16 height 18
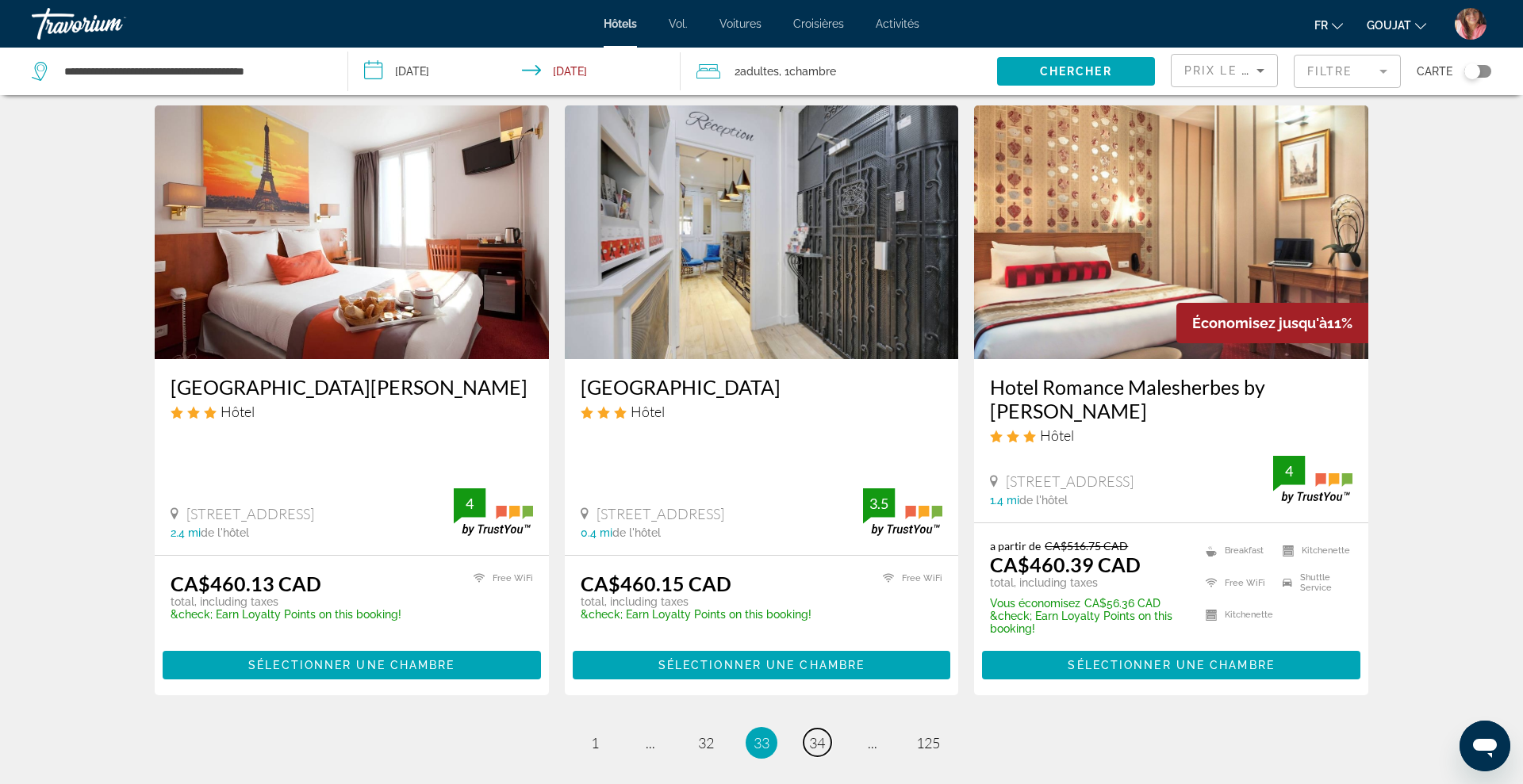
scroll to position [1815, 0]
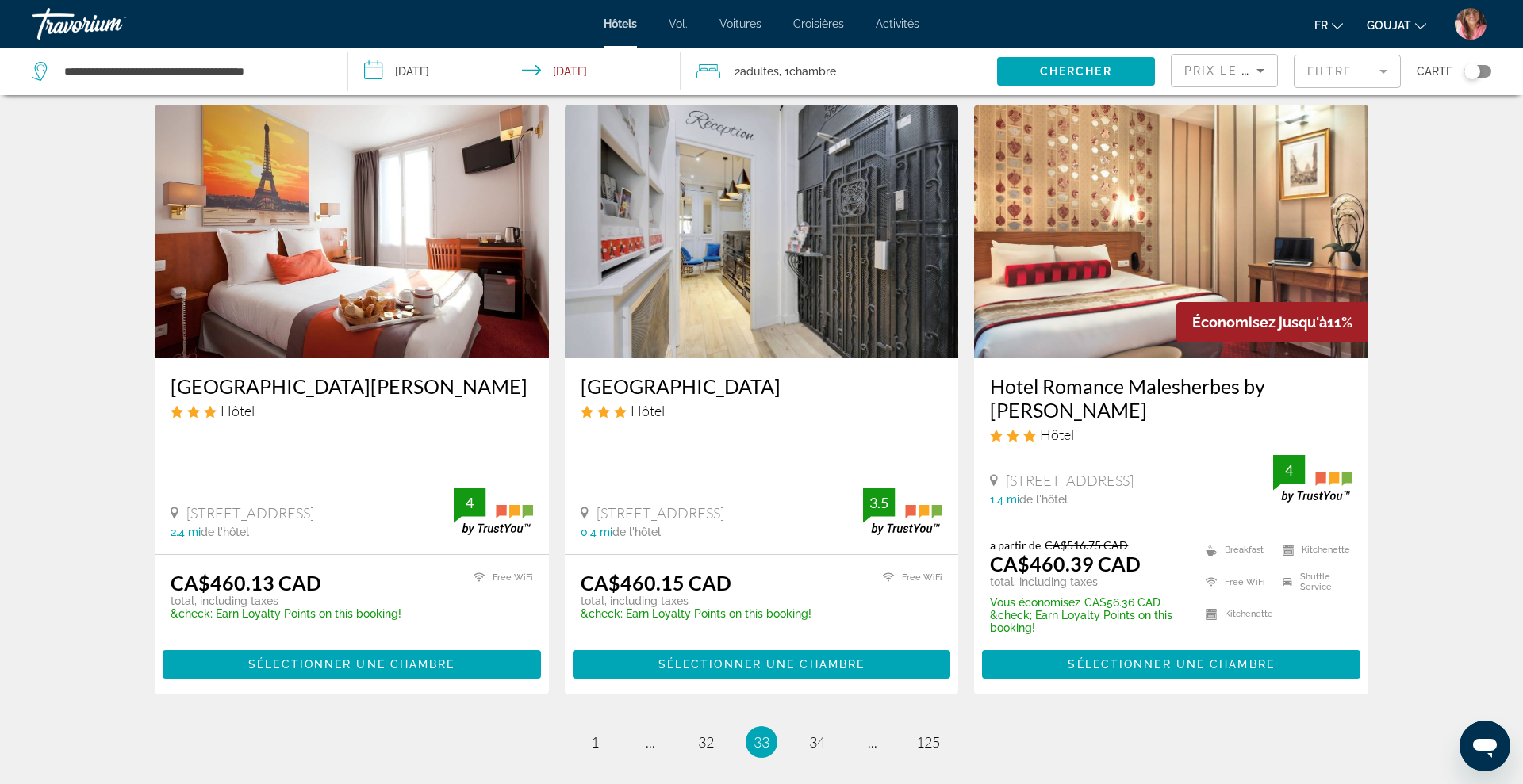
drag, startPoint x: 574, startPoint y: 386, endPoint x: 790, endPoint y: 393, distance: 216.1
click at [790, 393] on div "[GEOGRAPHIC_DATA] Hôtel [STREET_ADDRESS] 0.4 mi de l'hôtel 3.5" at bounding box center [762, 456] width 394 height 196
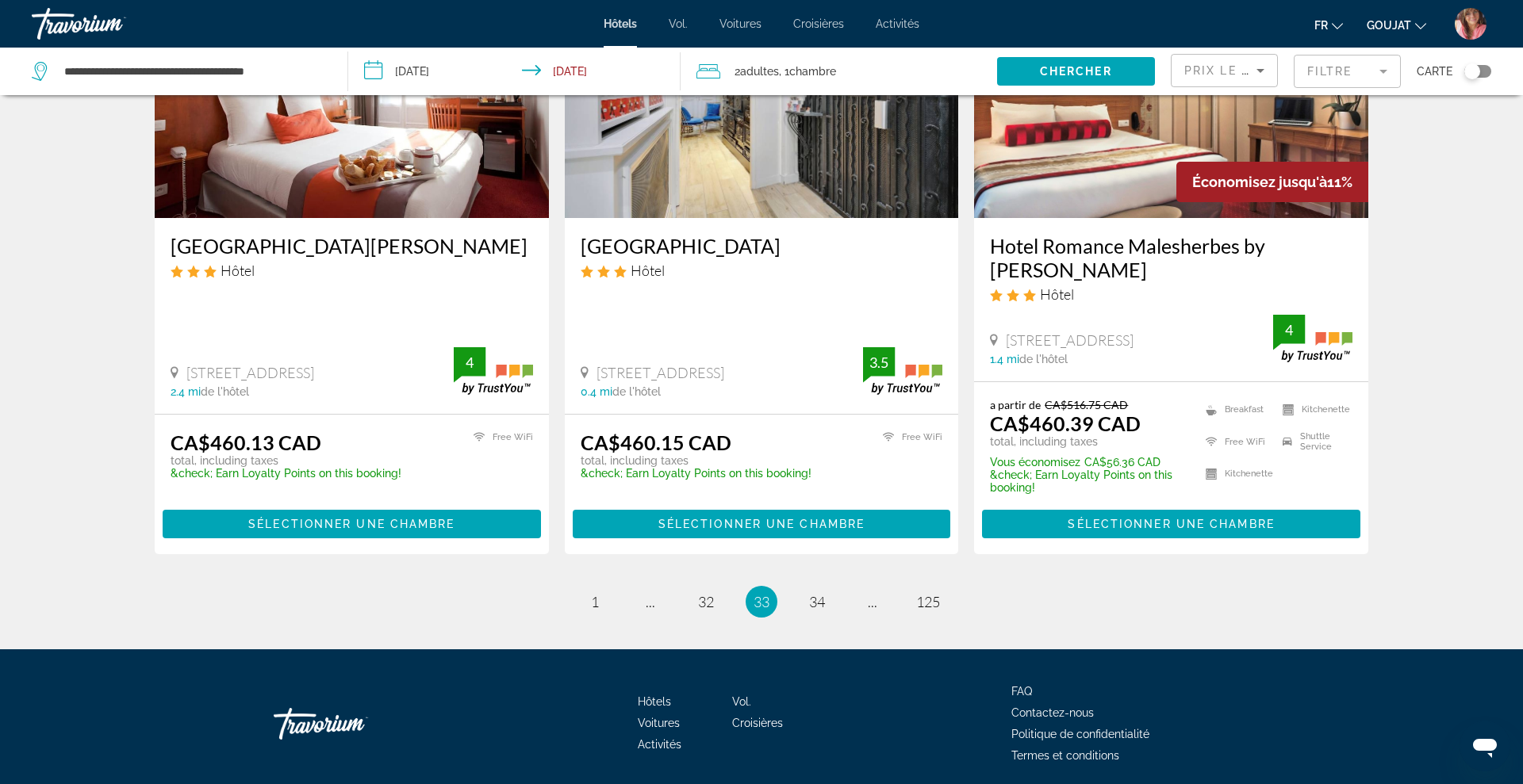
scroll to position [1977, 0]
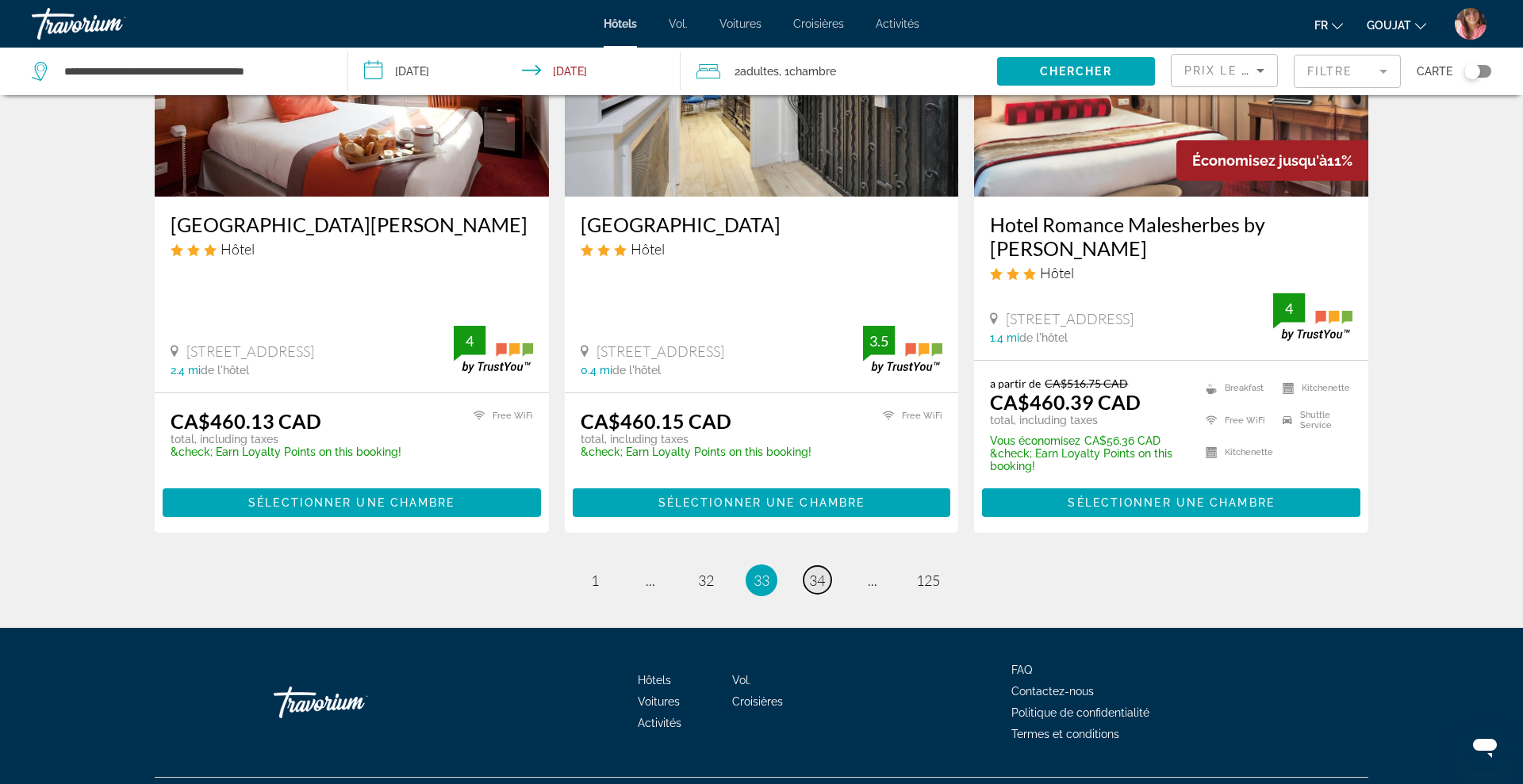
click at [819, 583] on span "34" at bounding box center [817, 581] width 16 height 18
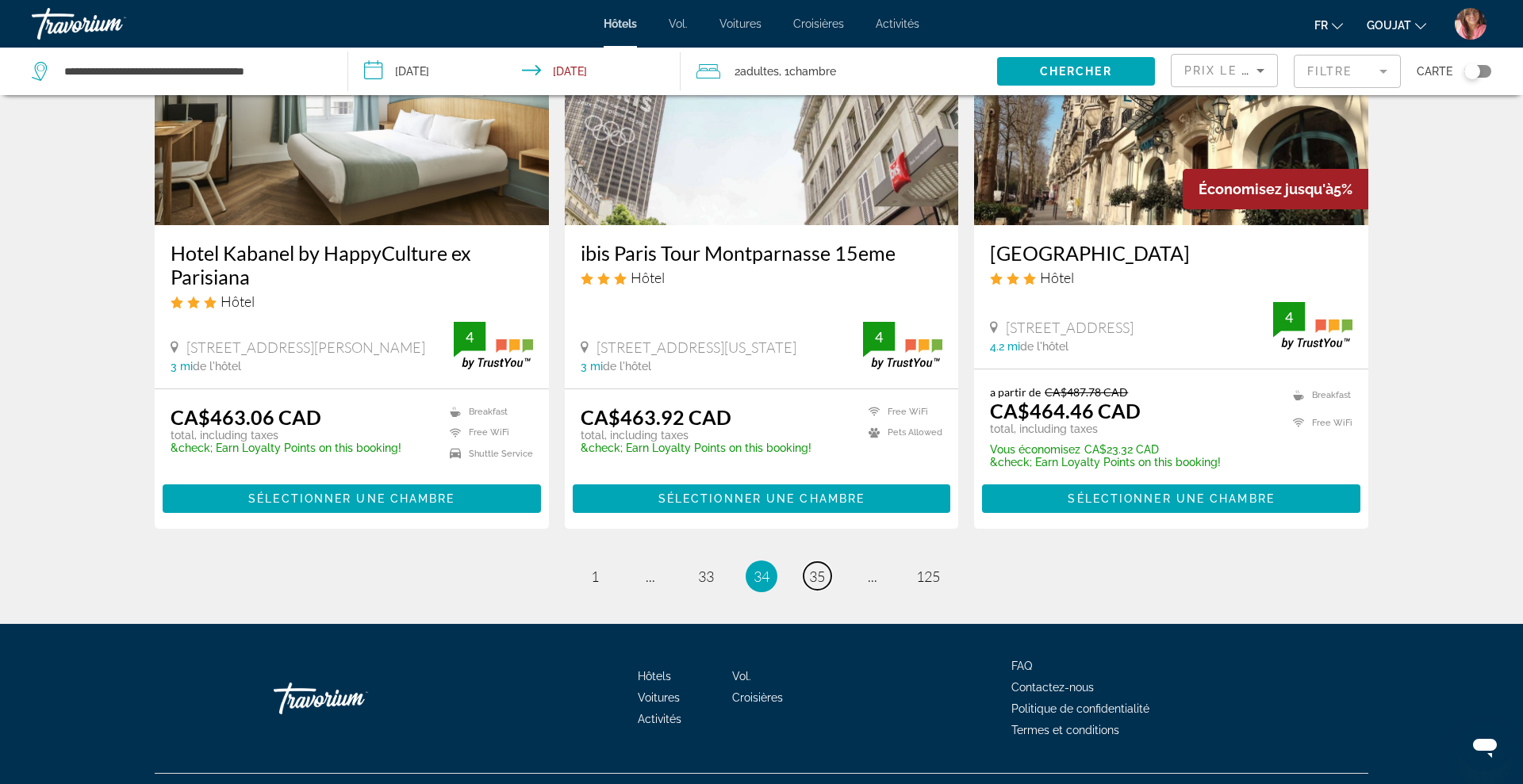
scroll to position [1980, 0]
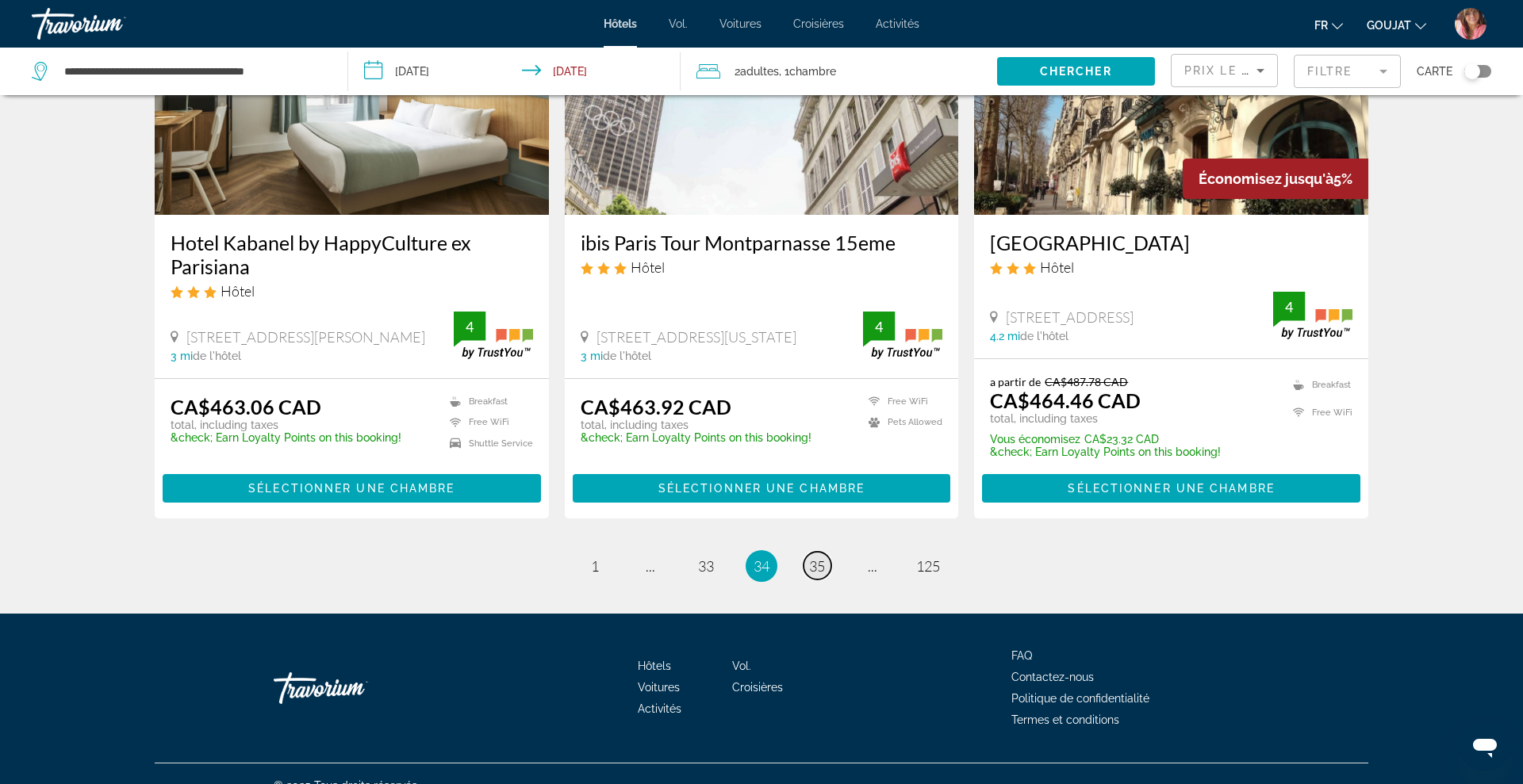
click at [816, 555] on link "page 35" at bounding box center [817, 566] width 28 height 28
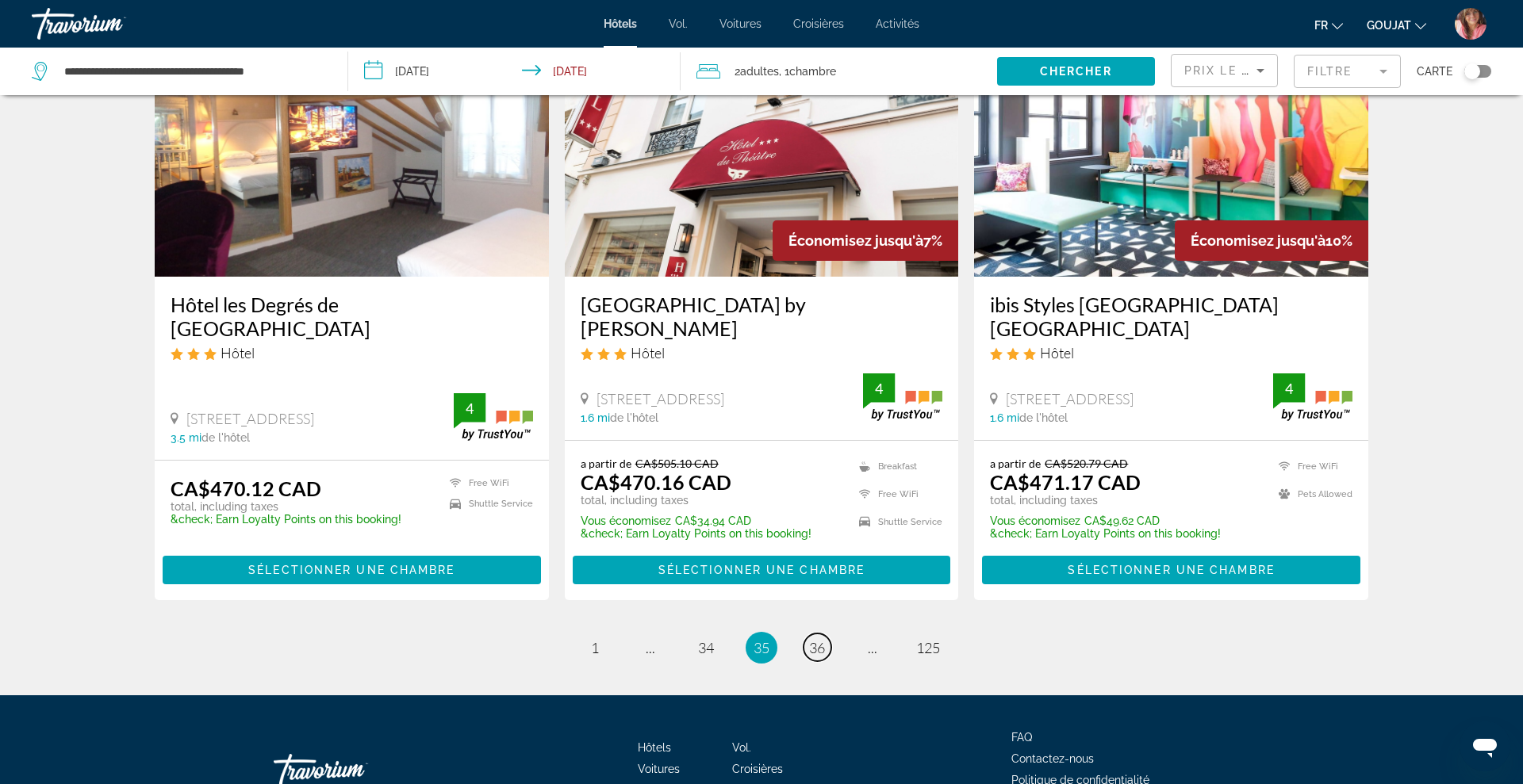
scroll to position [1937, 0]
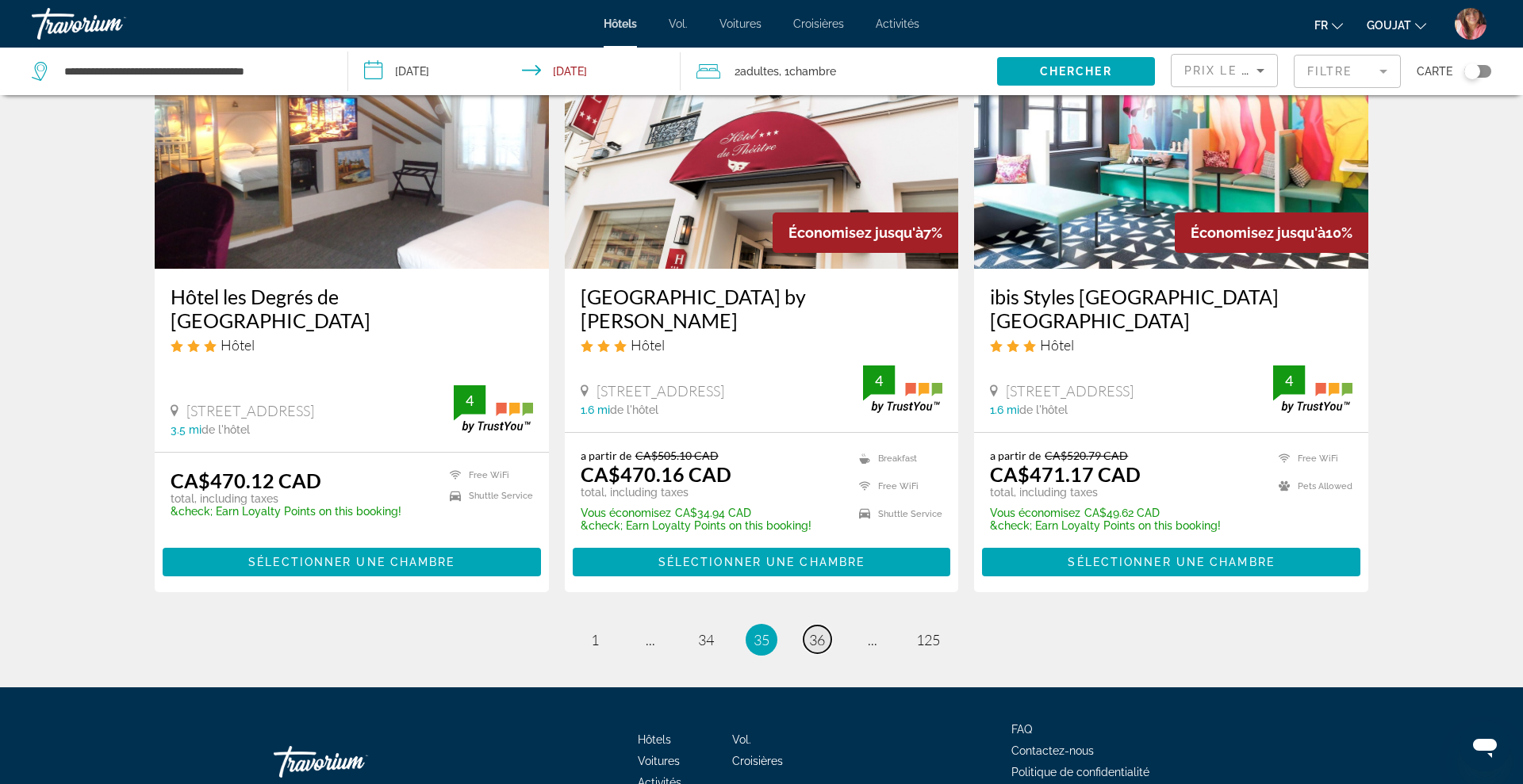
click at [820, 631] on span "36" at bounding box center [817, 640] width 16 height 18
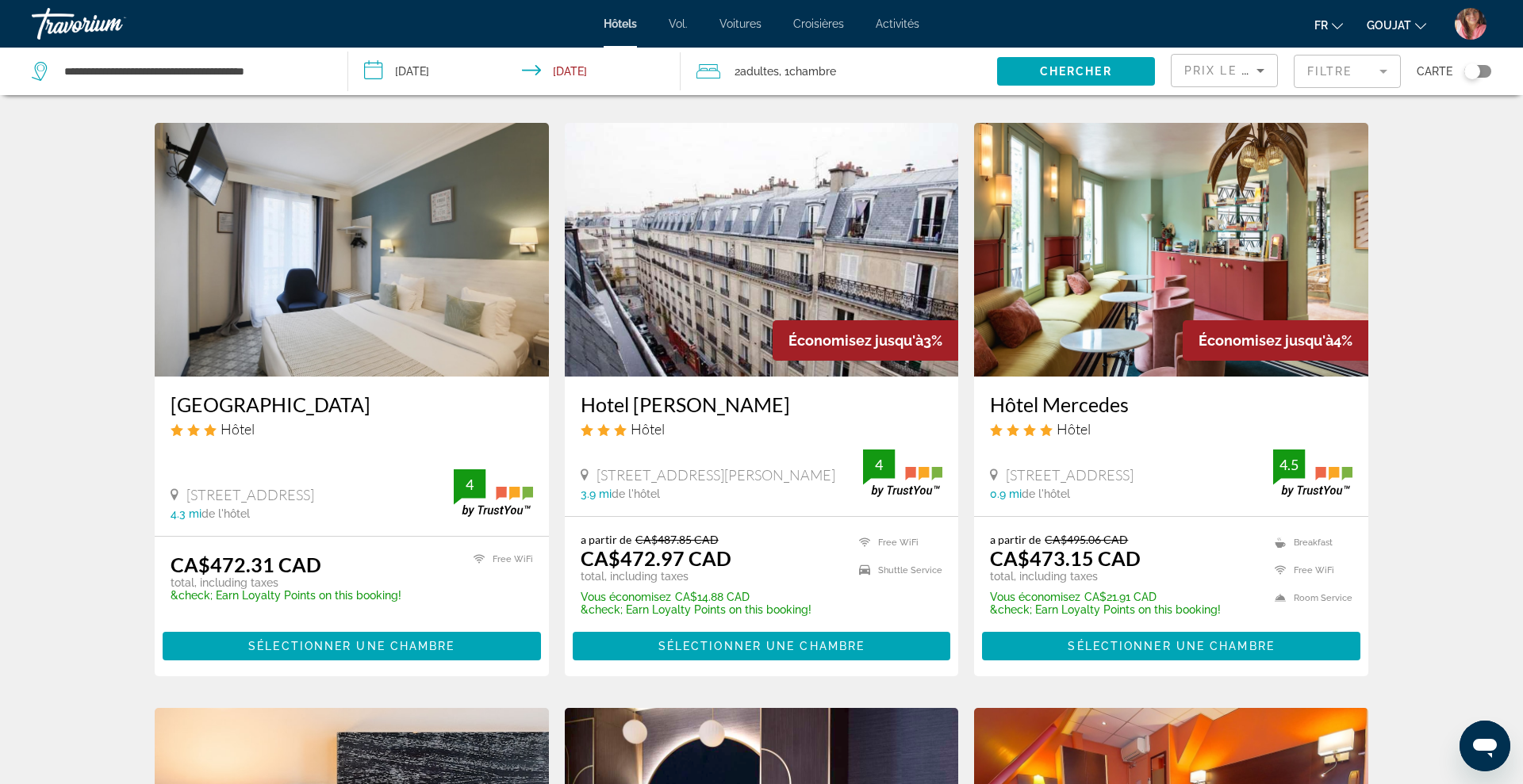
scroll to position [622, 0]
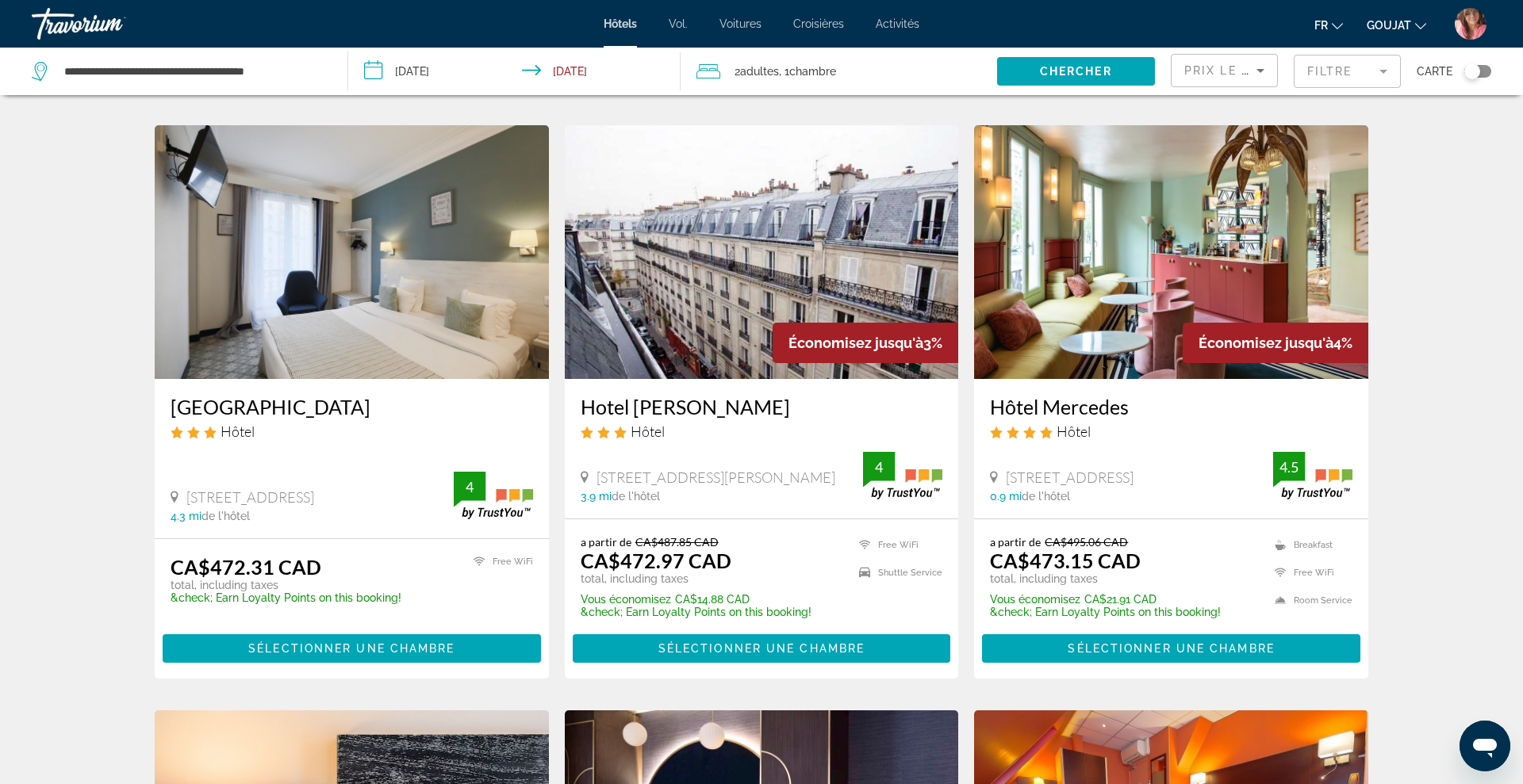
drag, startPoint x: 982, startPoint y: 408, endPoint x: 1132, endPoint y: 411, distance: 150.0
click at [1132, 411] on div "Hôtel Mercedes Hôtel [STREET_ADDRESS] 0.9 mi de l'hôtel 4.5" at bounding box center [1171, 449] width 394 height 139
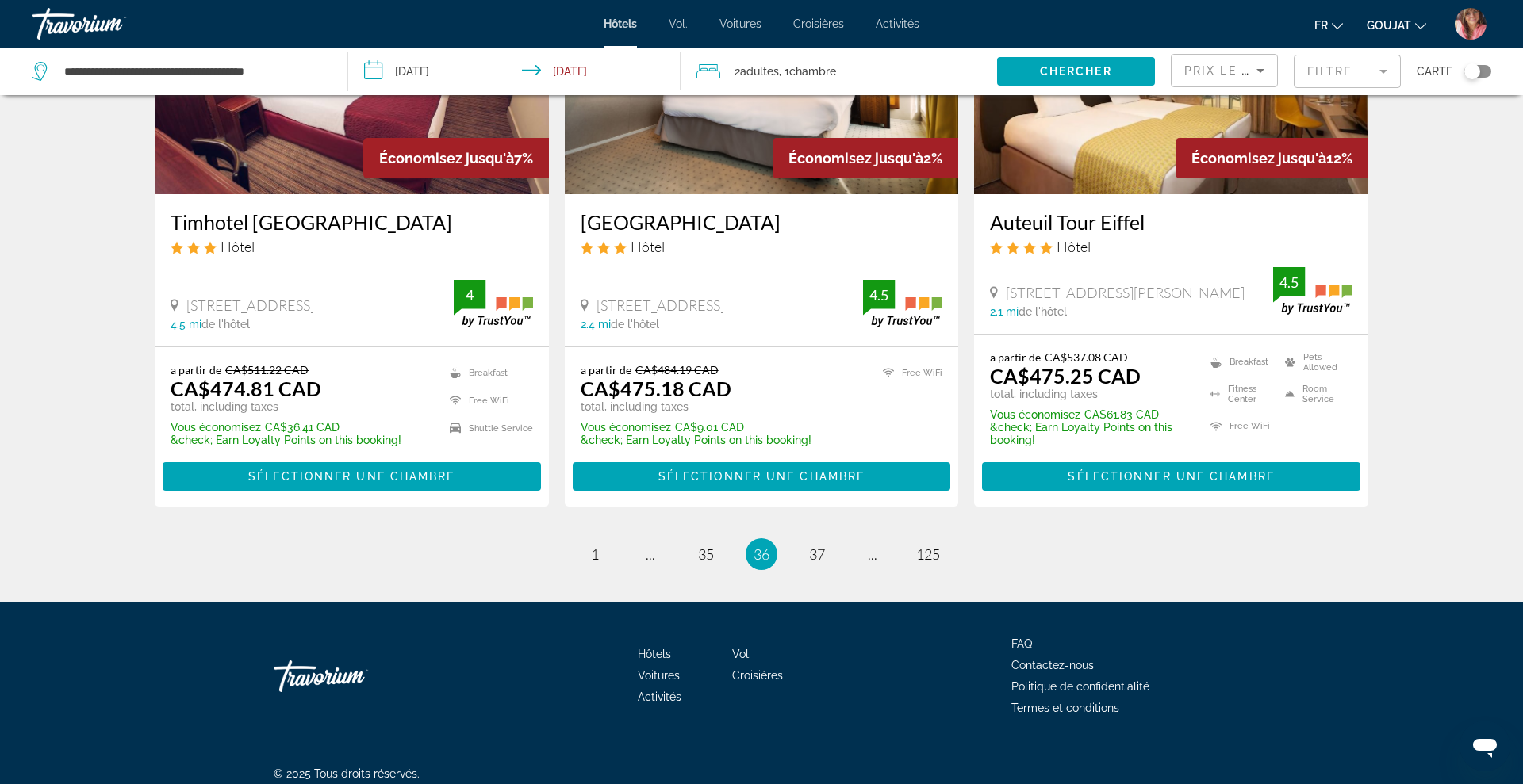
scroll to position [2001, 0]
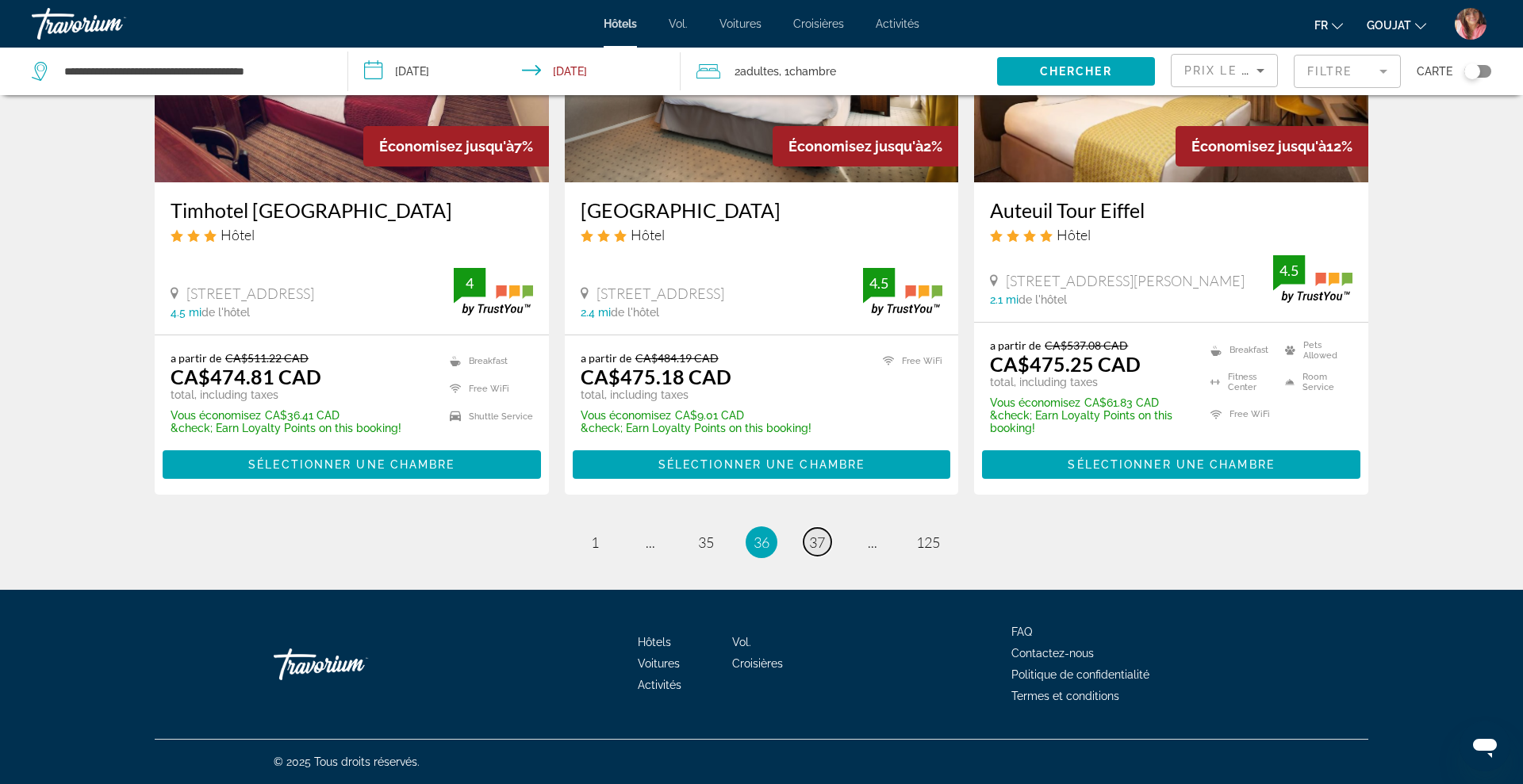
click at [812, 537] on span "37" at bounding box center [817, 543] width 16 height 18
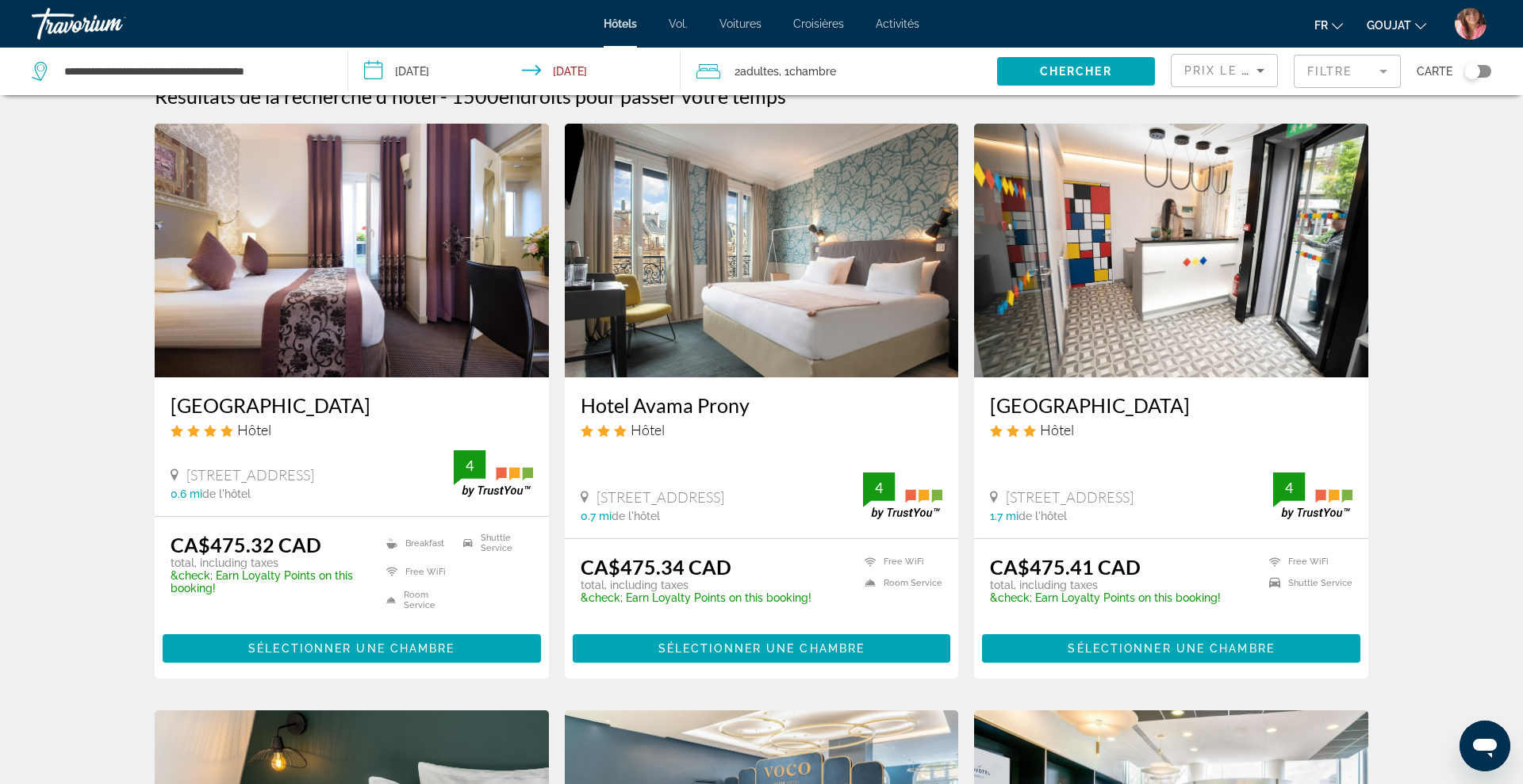
scroll to position [29, 0]
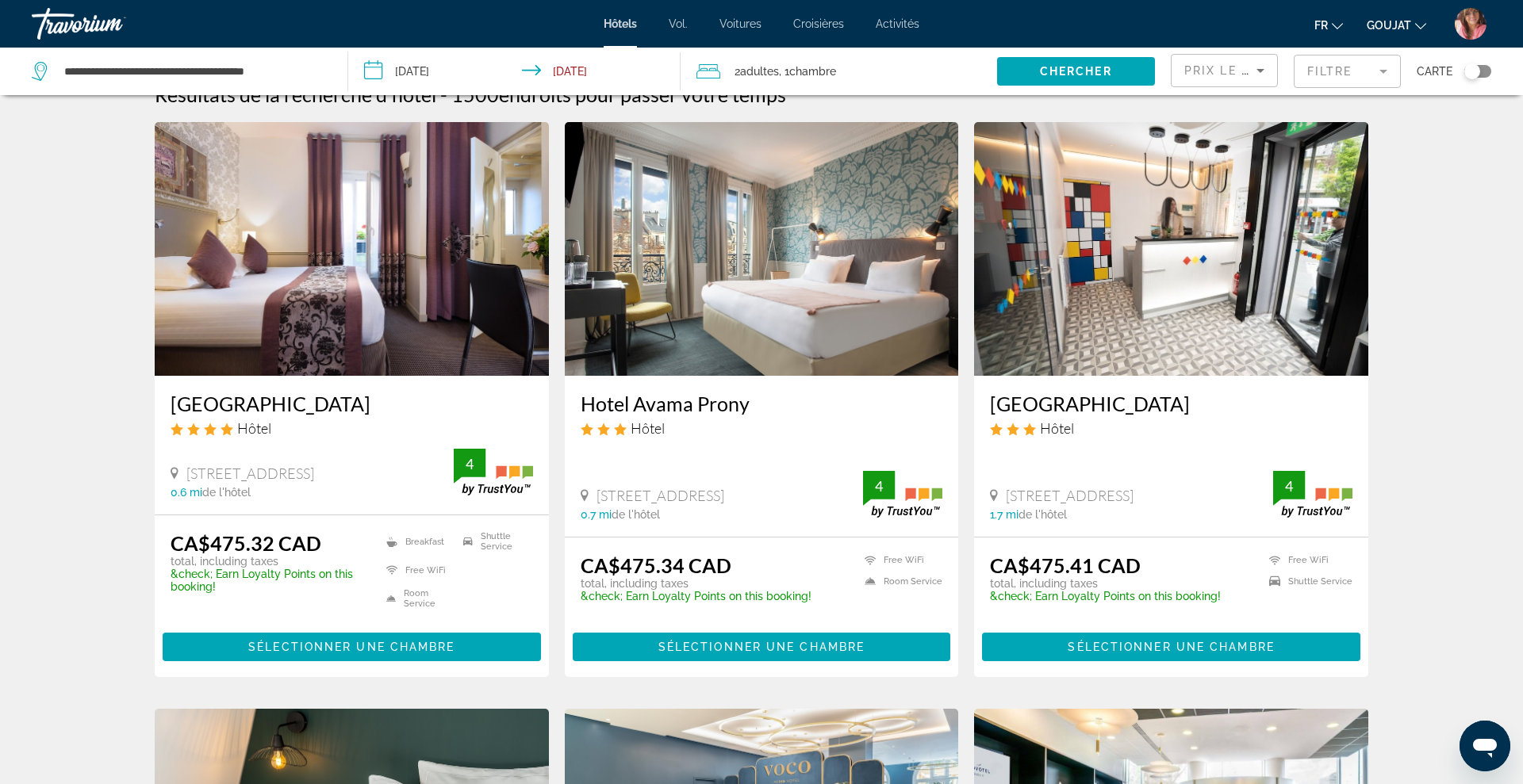
click at [168, 402] on div "[GEOGRAPHIC_DATA] Hôtel [STREET_ADDRESS] 0.6 mi de l'hôtel 4" at bounding box center [351, 446] width 394 height 139
drag, startPoint x: 168, startPoint y: 402, endPoint x: 374, endPoint y: 406, distance: 206.0
click at [374, 406] on div "[GEOGRAPHIC_DATA] Hôtel [STREET_ADDRESS] 0.6 mi de l'hôtel 4" at bounding box center [351, 446] width 394 height 139
drag, startPoint x: 578, startPoint y: 400, endPoint x: 757, endPoint y: 415, distance: 179.6
click at [757, 415] on div "Hotel Avama Prony Hôtel [STREET_ADDRESS] 0.7 mi de l'hôtel 4" at bounding box center [762, 457] width 394 height 161
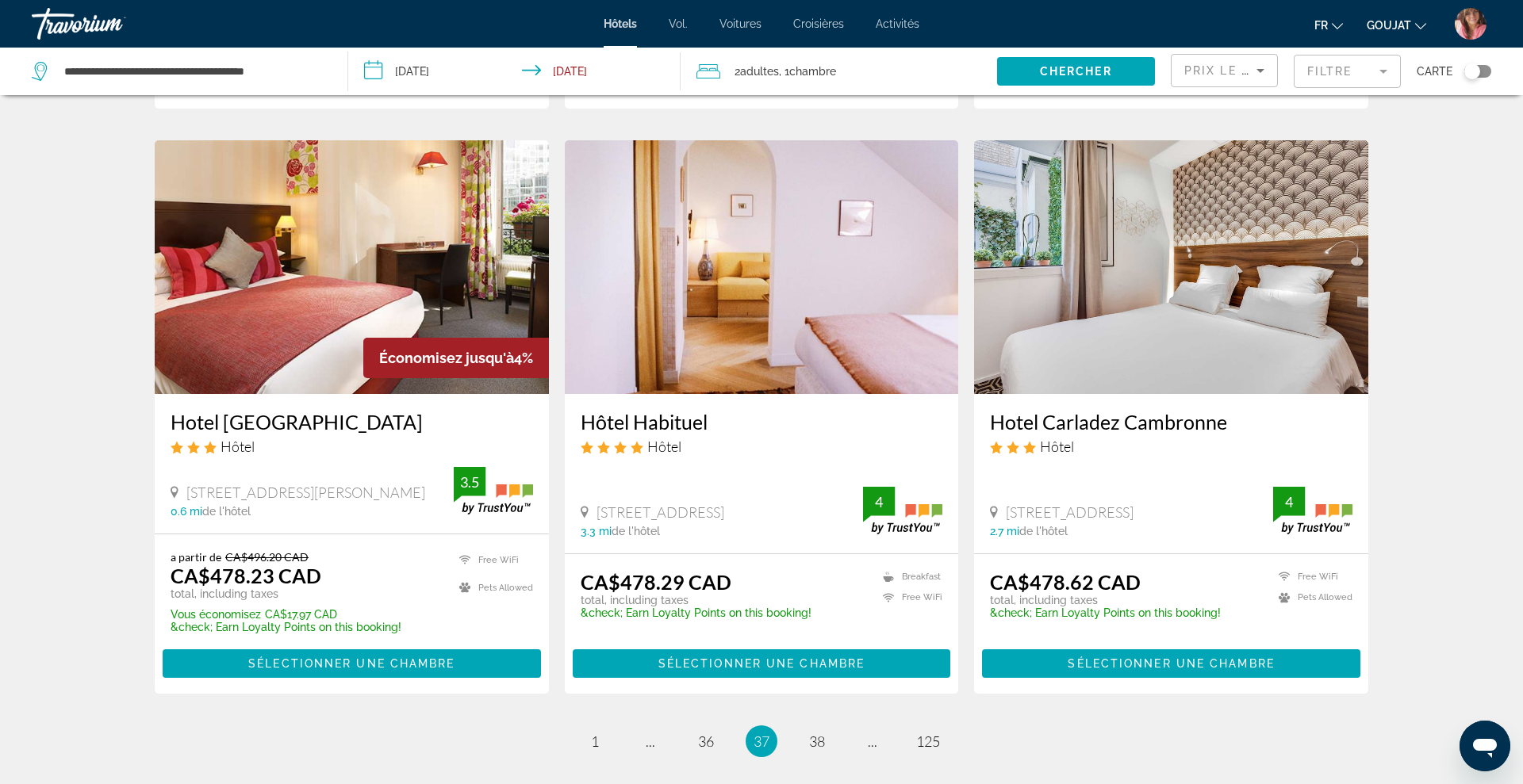
scroll to position [1763, 0]
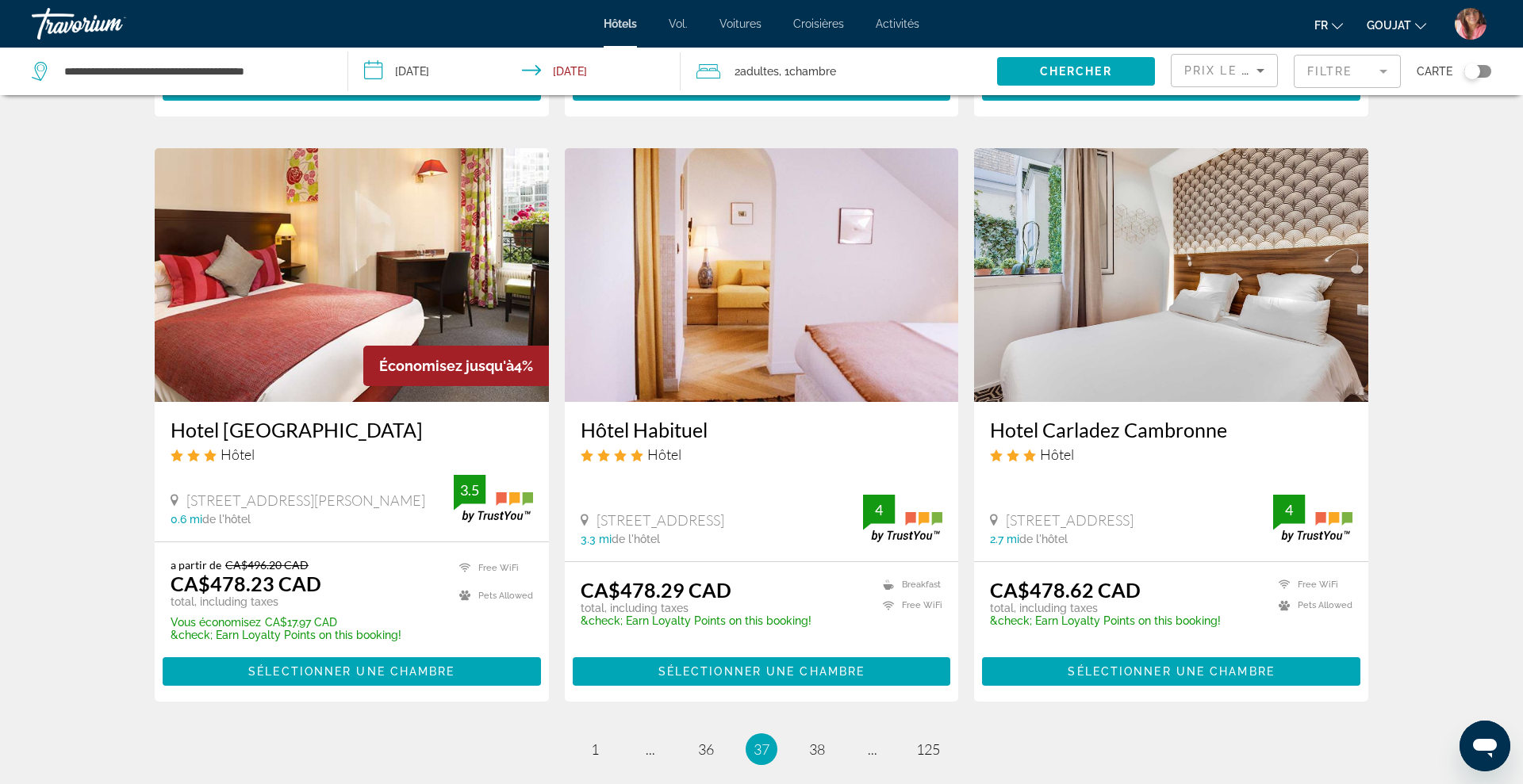
drag, startPoint x: 165, startPoint y: 424, endPoint x: 419, endPoint y: 419, distance: 254.0
click at [419, 419] on div "Hotel [GEOGRAPHIC_DATA] Hôtel [STREET_ADDRESS][PERSON_NAME] 0.6 mi de l'hôtel 3…" at bounding box center [351, 471] width 394 height 139
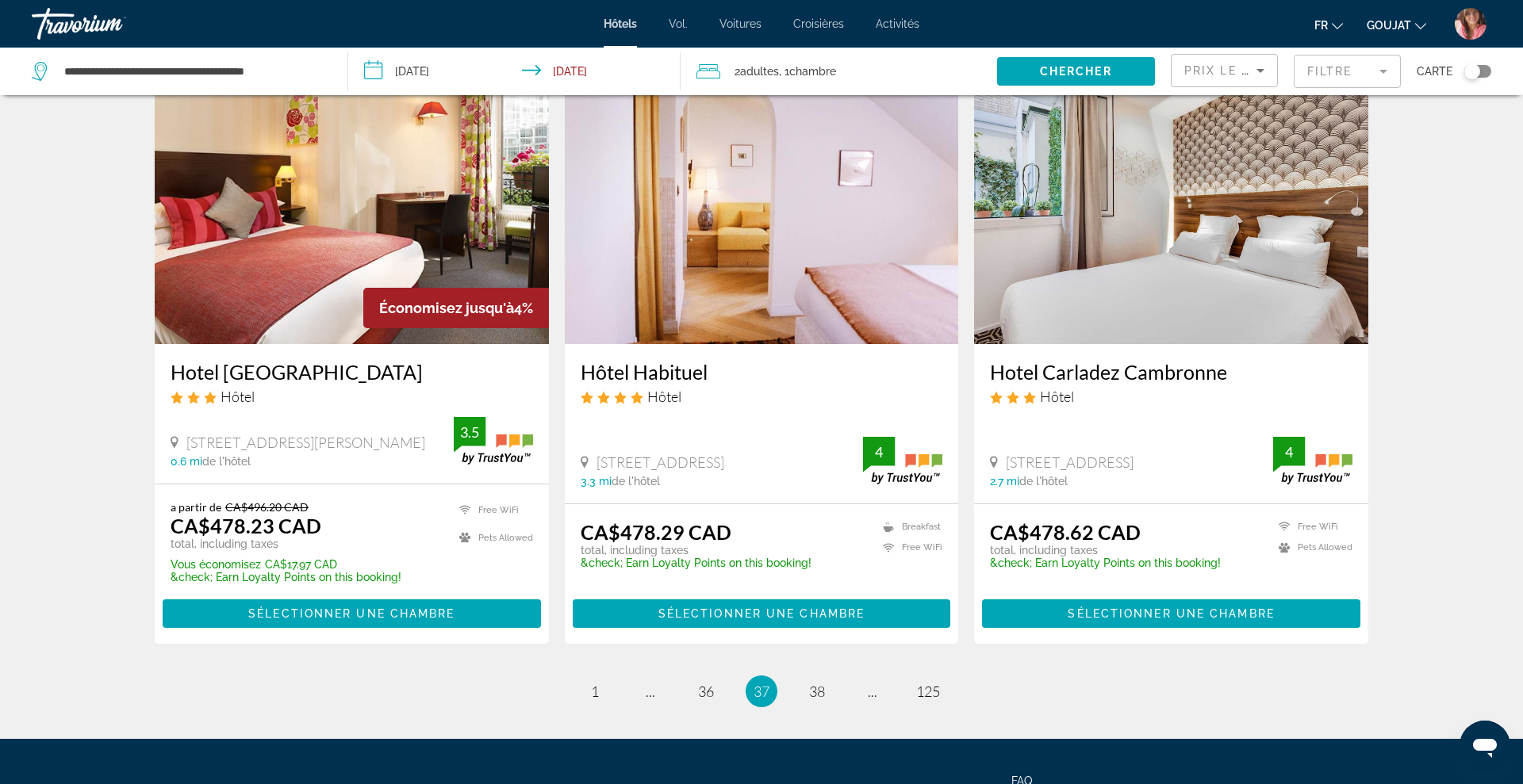
scroll to position [1821, 0]
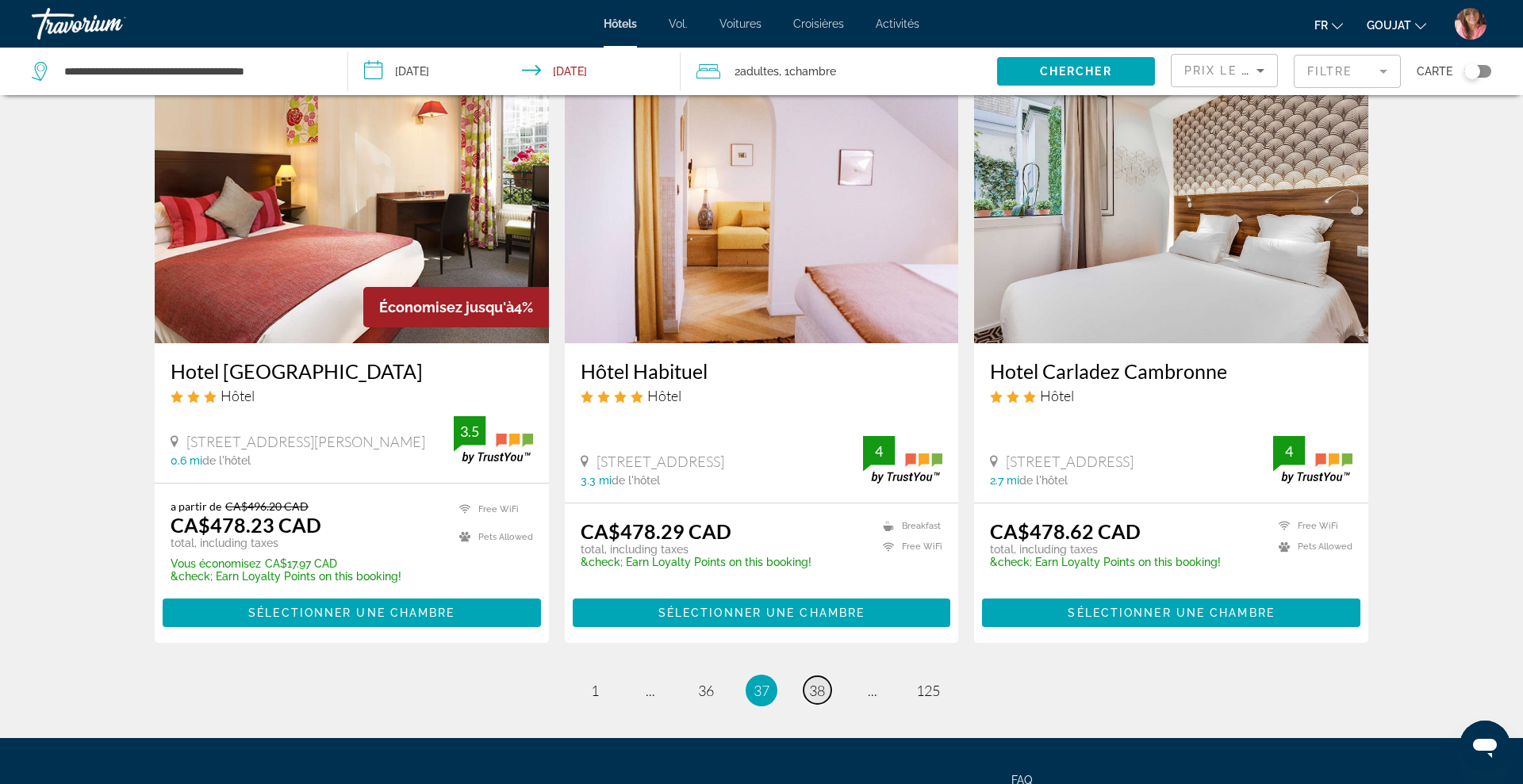
click at [818, 688] on span "38" at bounding box center [817, 691] width 16 height 18
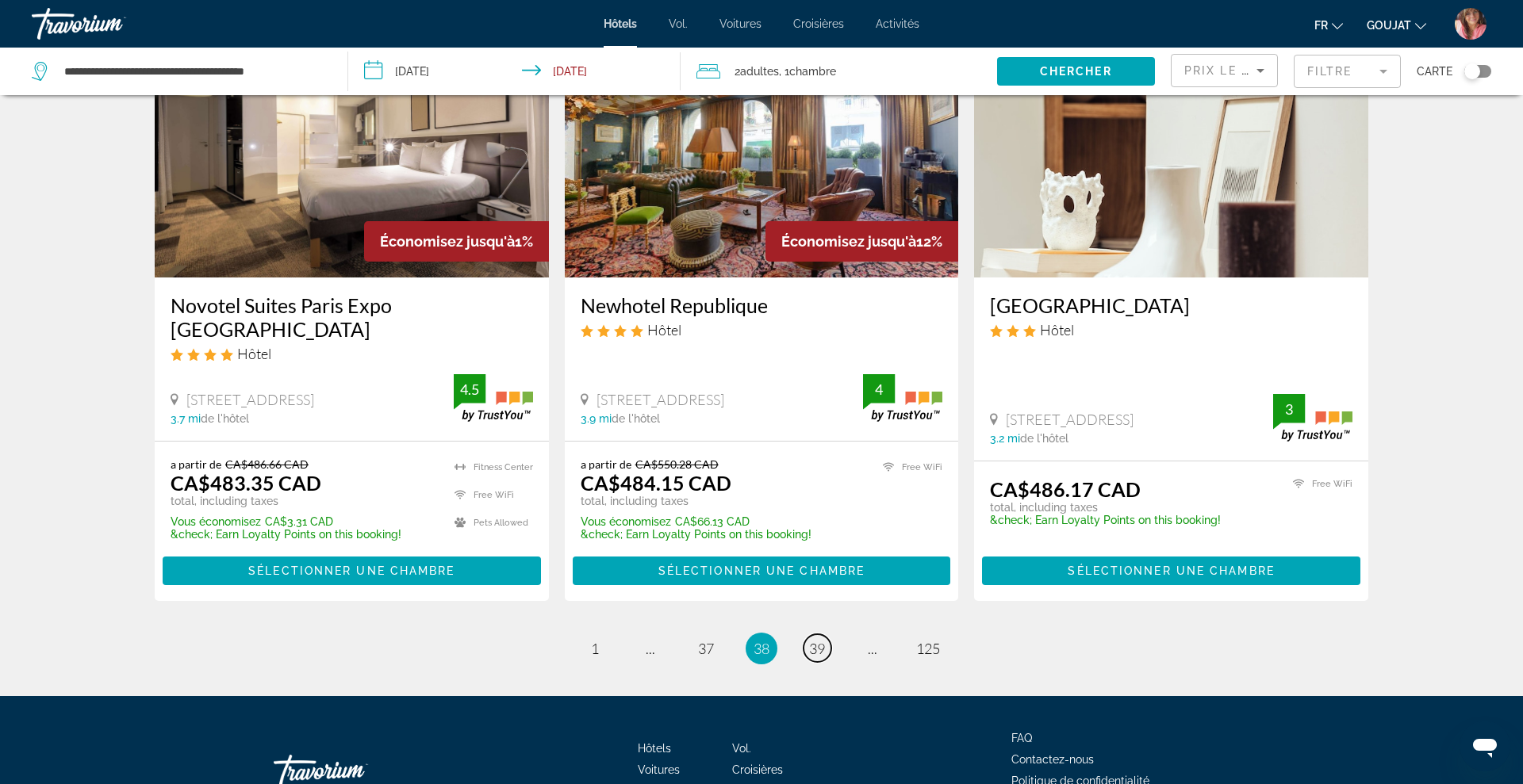
scroll to position [2002, 0]
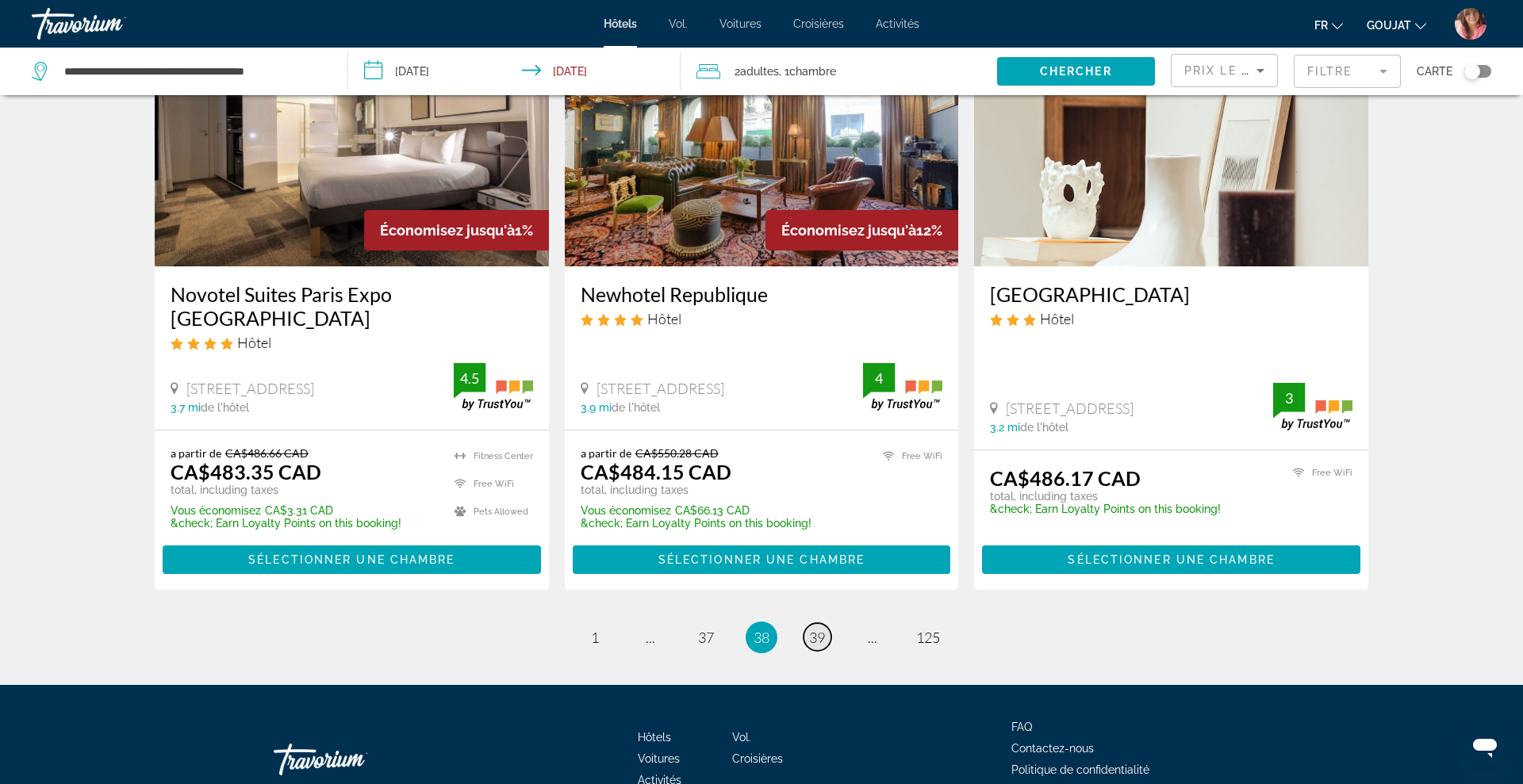
click at [817, 623] on link "page 39" at bounding box center [817, 637] width 28 height 28
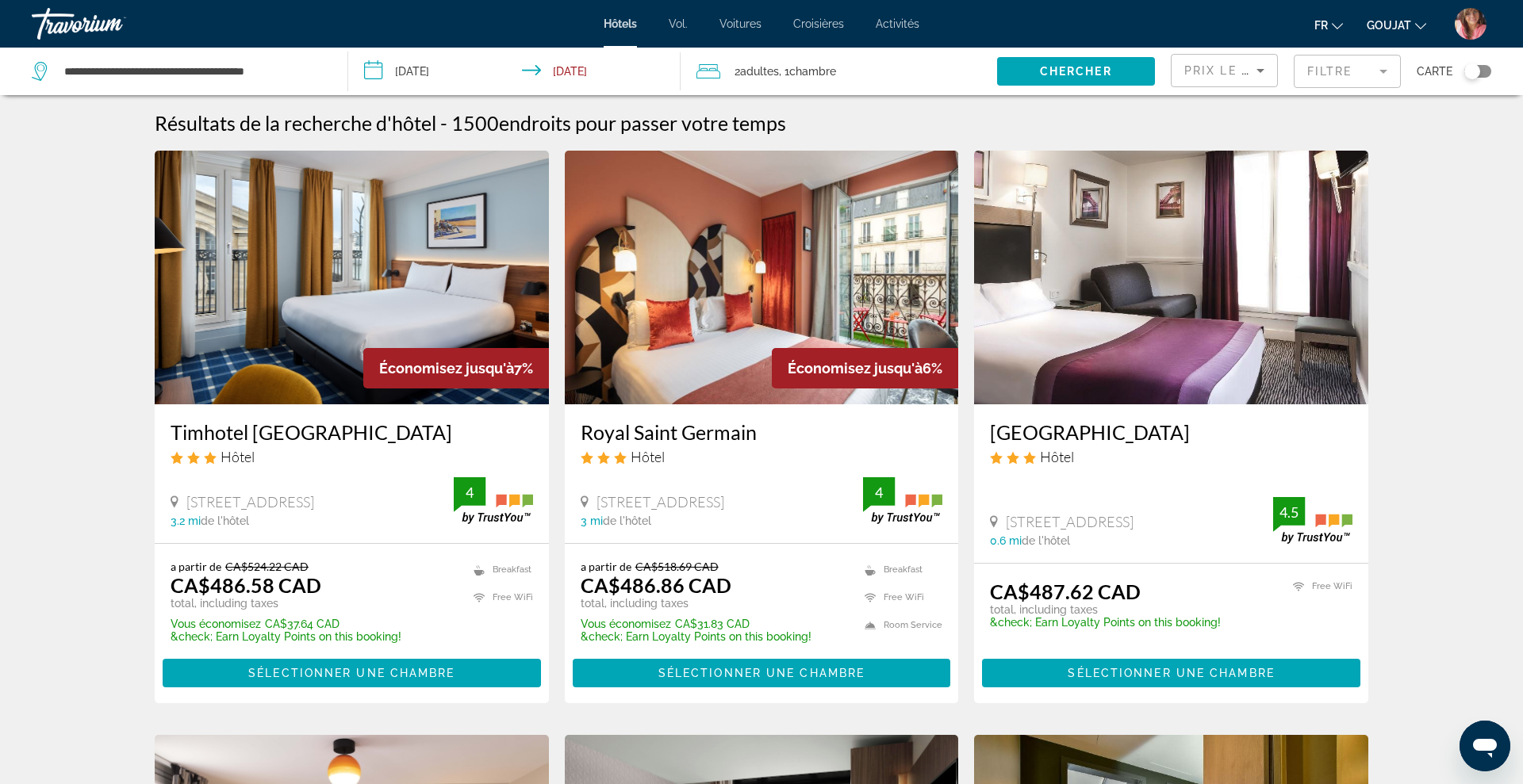
drag, startPoint x: 981, startPoint y: 427, endPoint x: 1220, endPoint y: 436, distance: 239.2
click at [1220, 436] on div "[GEOGRAPHIC_DATA] Hôtel [STREET_ADDRESS] 0.6 mi de l'hôtel 4.5" at bounding box center [1171, 483] width 394 height 159
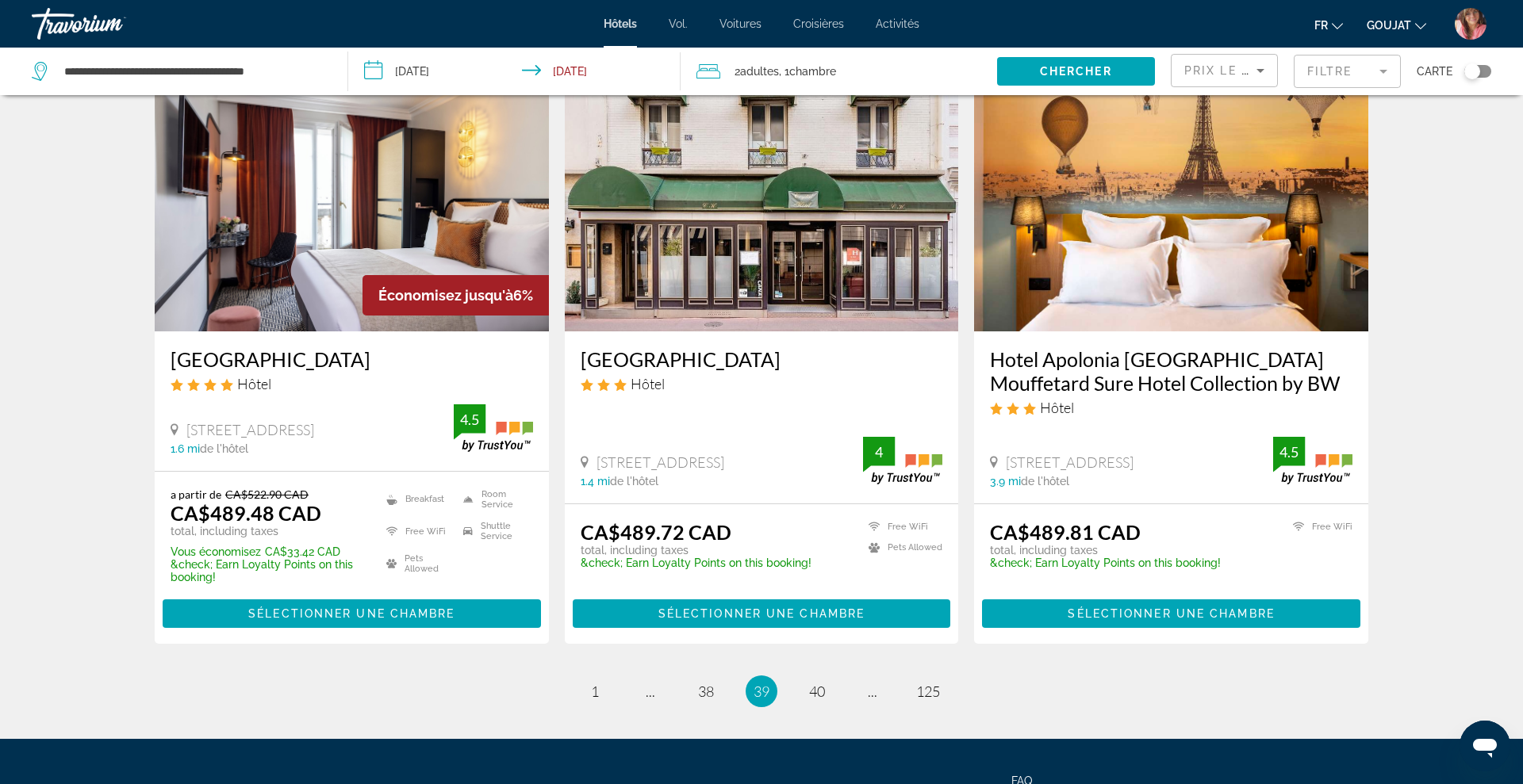
scroll to position [2025, 0]
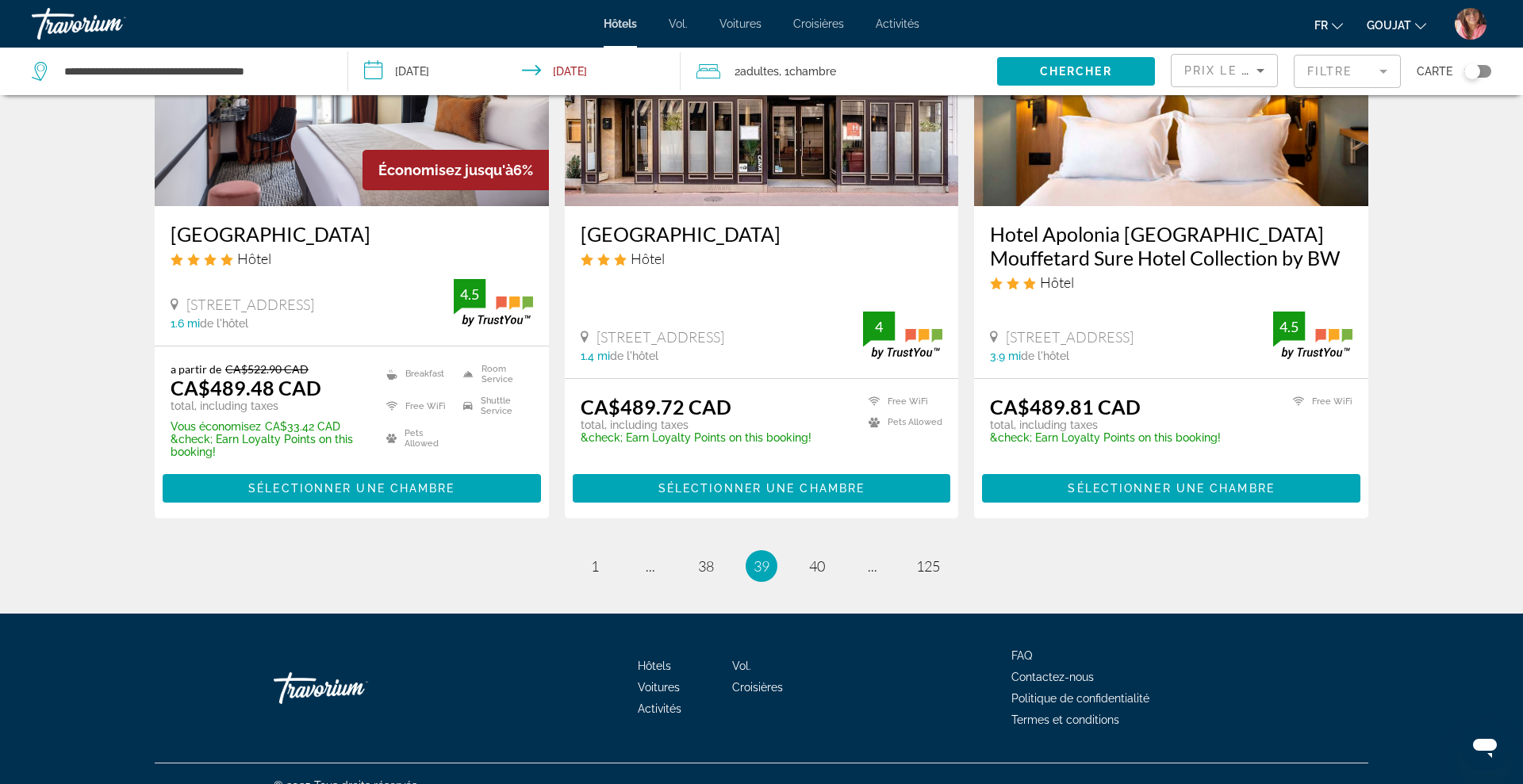
click at [822, 555] on li "page 40" at bounding box center [817, 566] width 32 height 32
click at [818, 558] on span "40" at bounding box center [817, 567] width 16 height 18
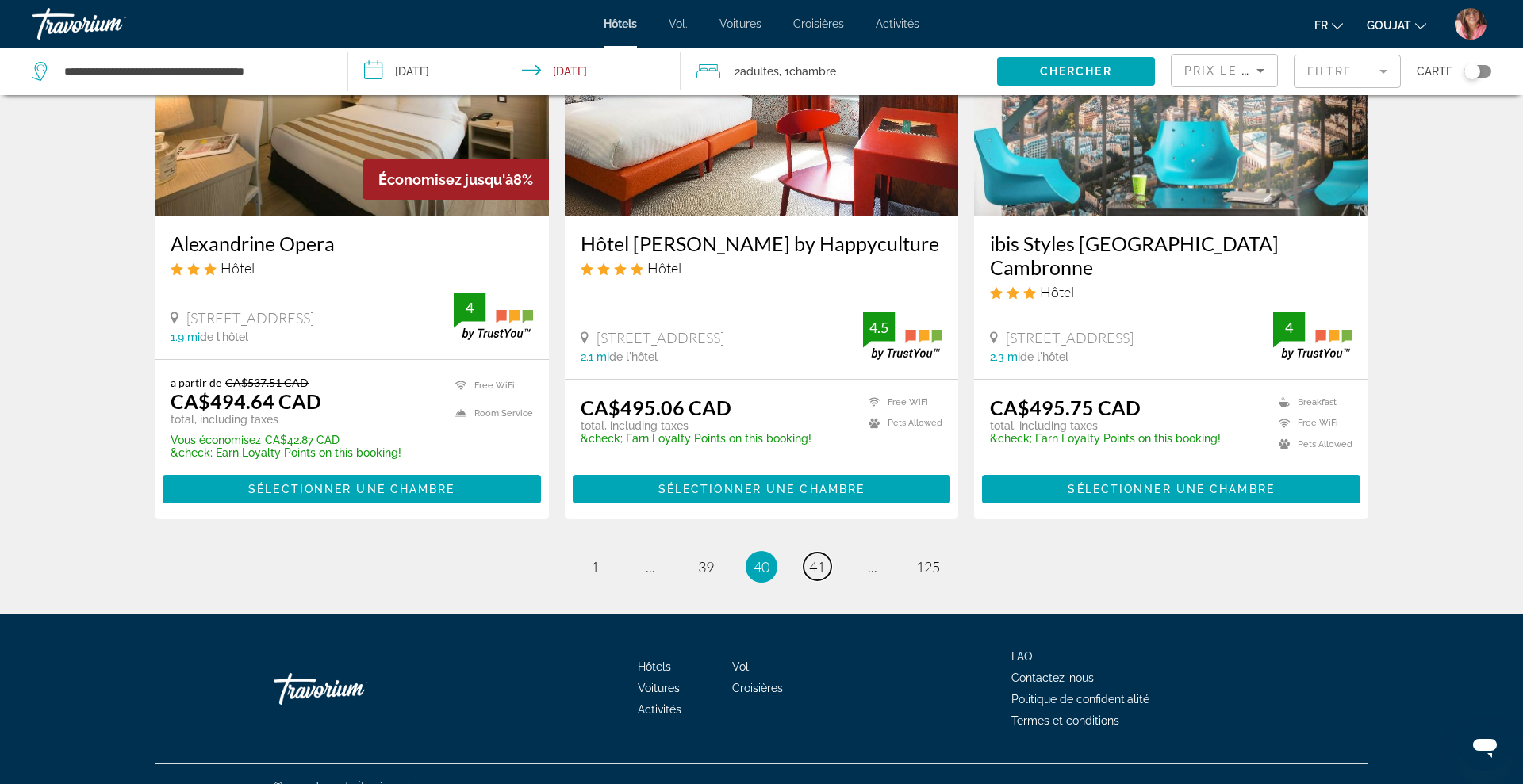
scroll to position [1989, 0]
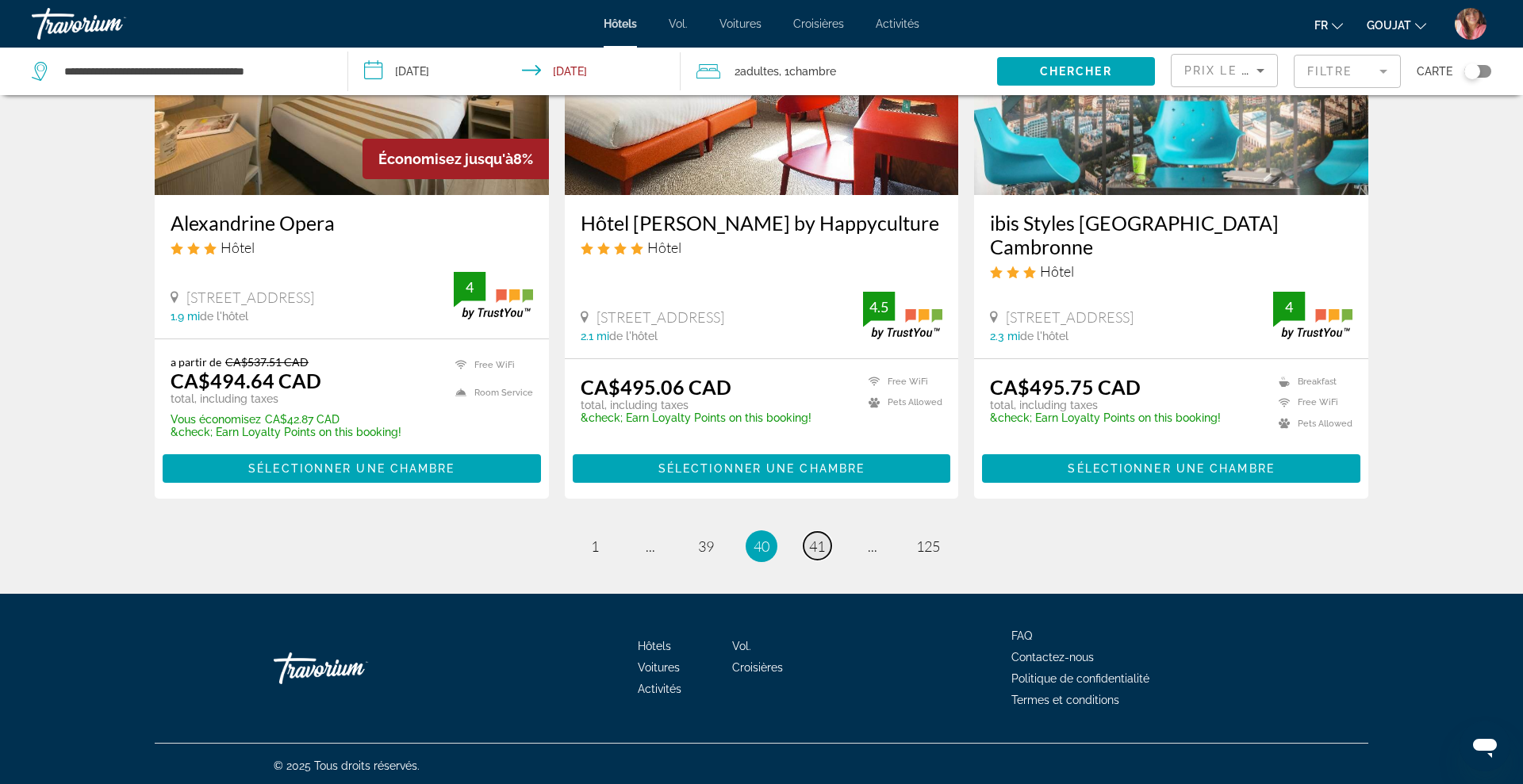
click at [820, 544] on span "41" at bounding box center [817, 547] width 16 height 18
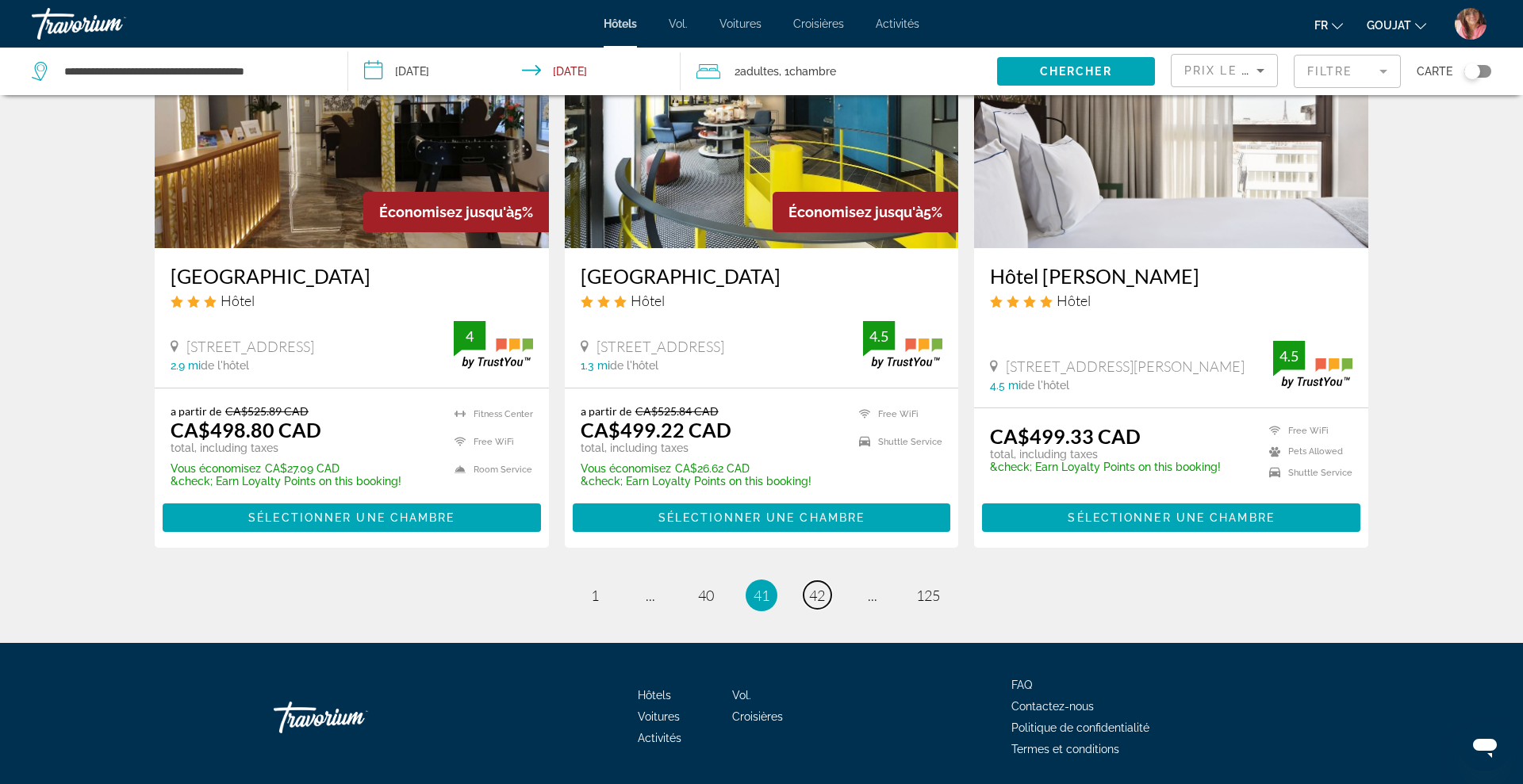
scroll to position [1964, 0]
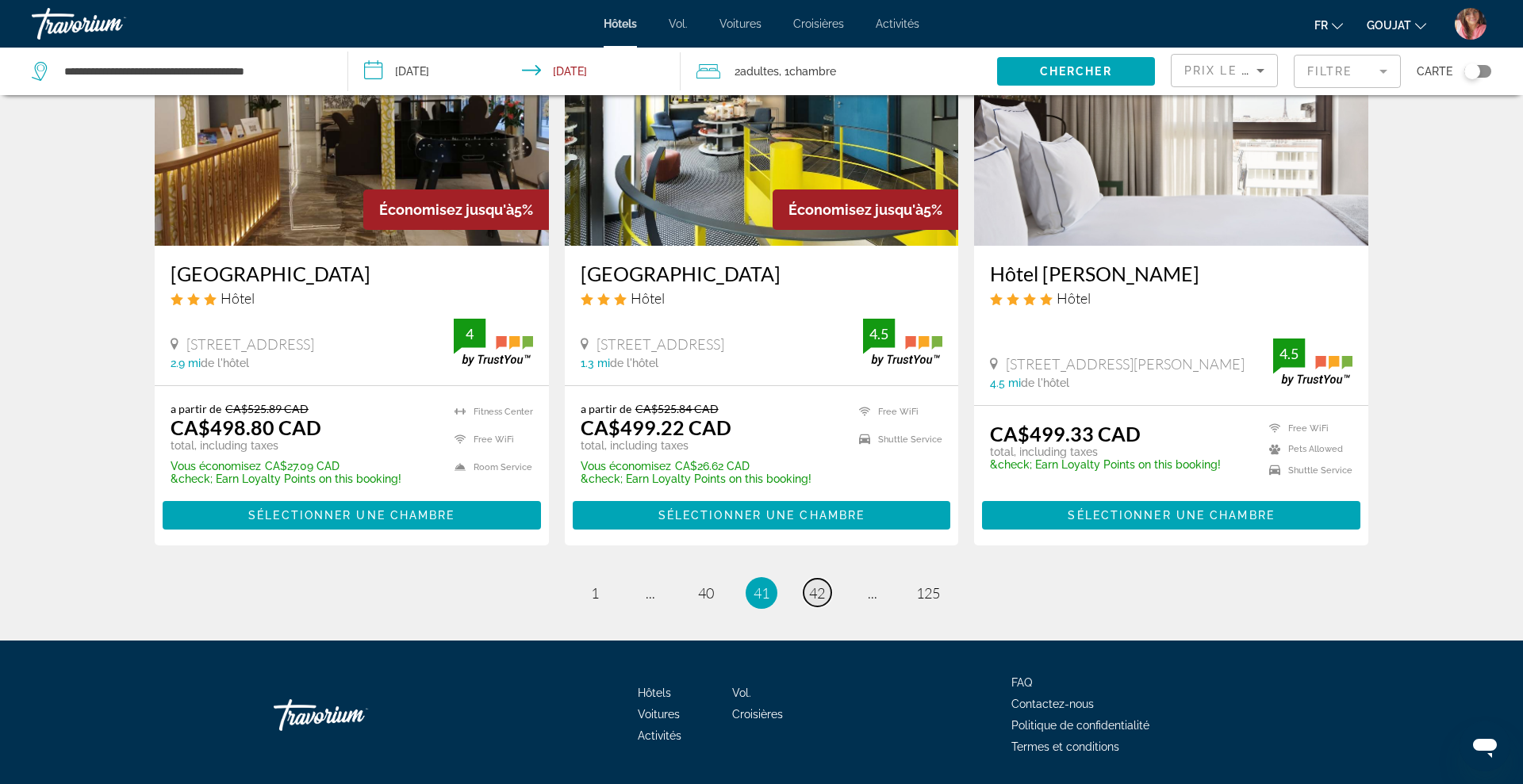
click at [826, 593] on link "page 42" at bounding box center [817, 592] width 28 height 28
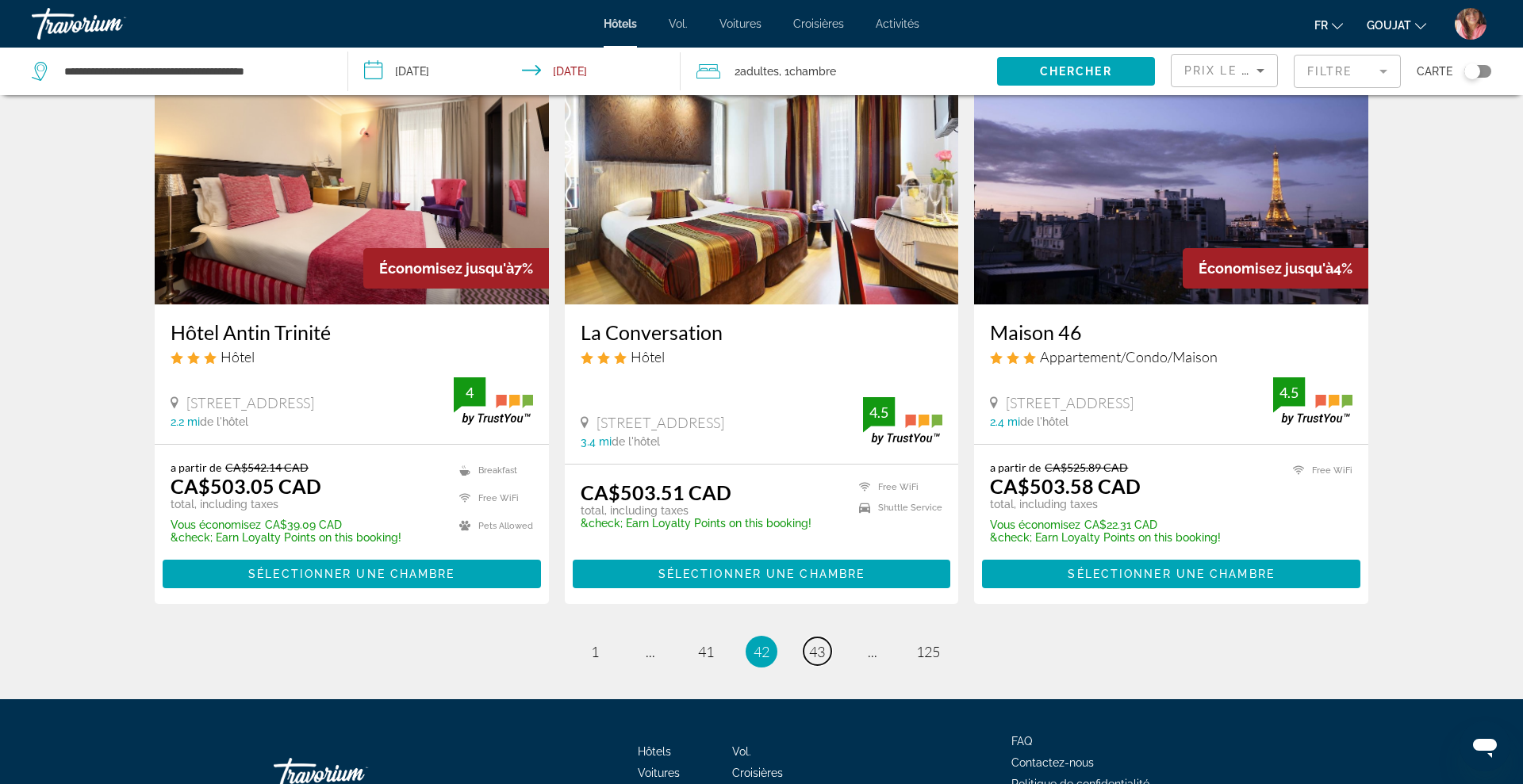
scroll to position [1978, 0]
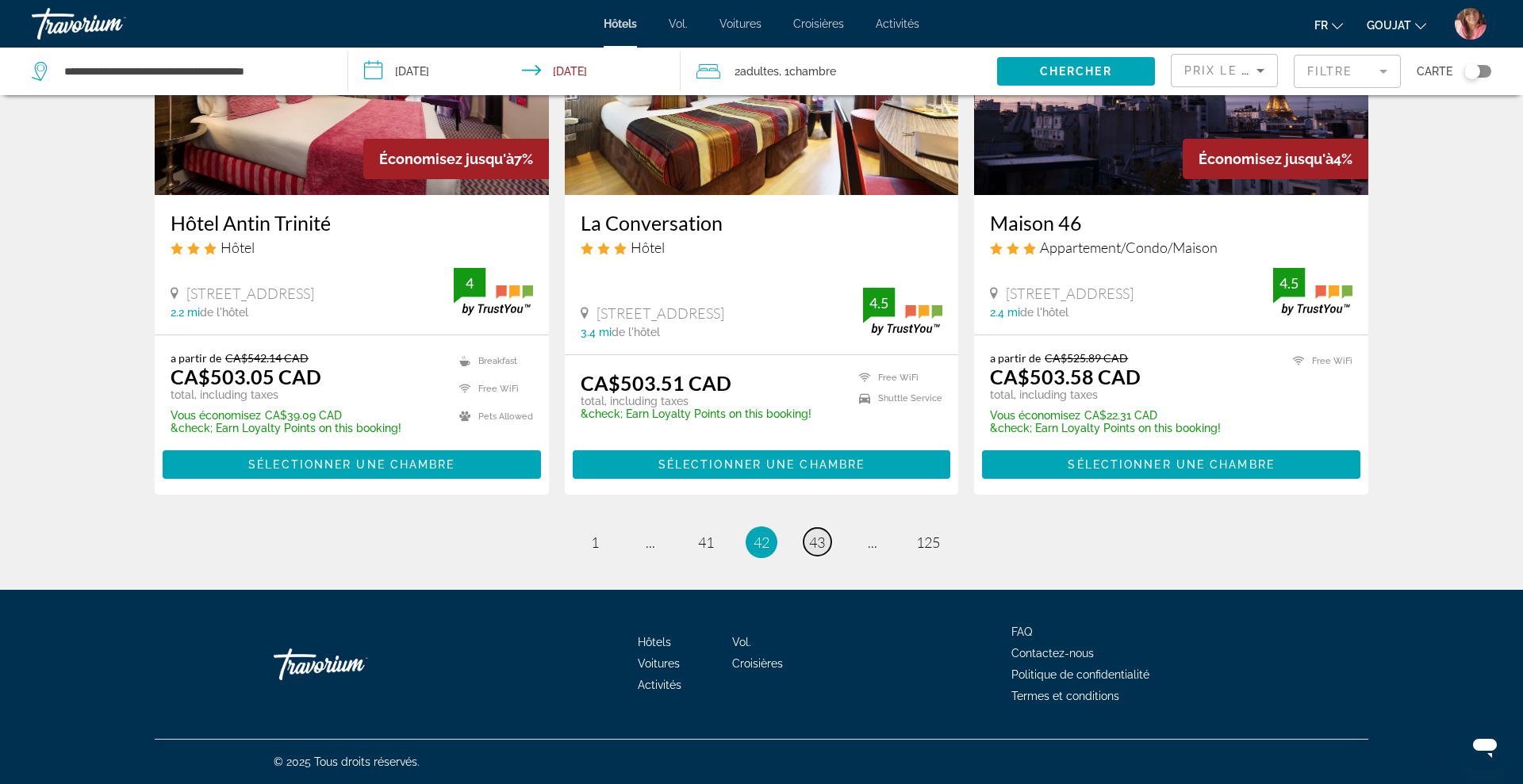
click at [819, 542] on span "43" at bounding box center [817, 543] width 16 height 18
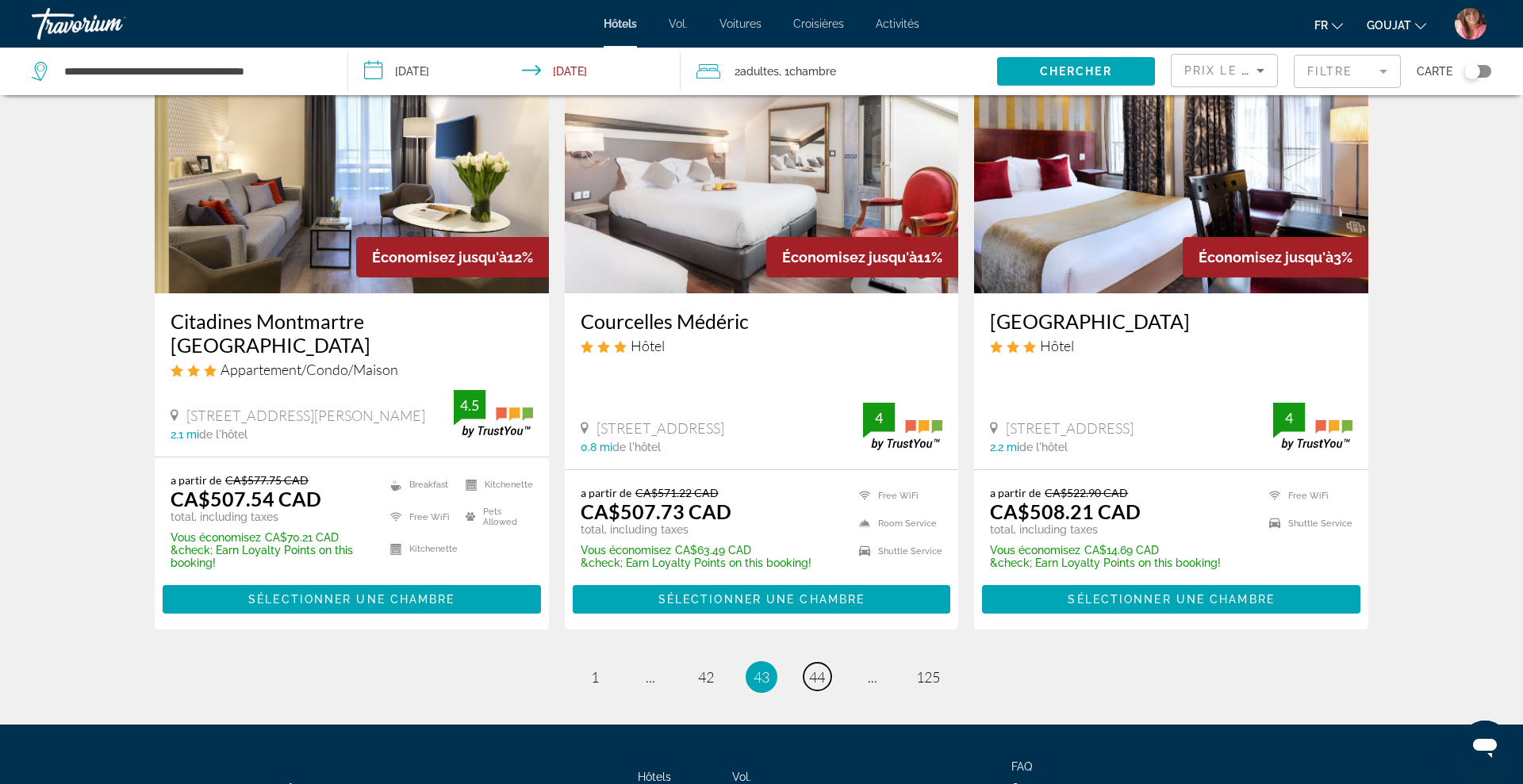
scroll to position [1890, 0]
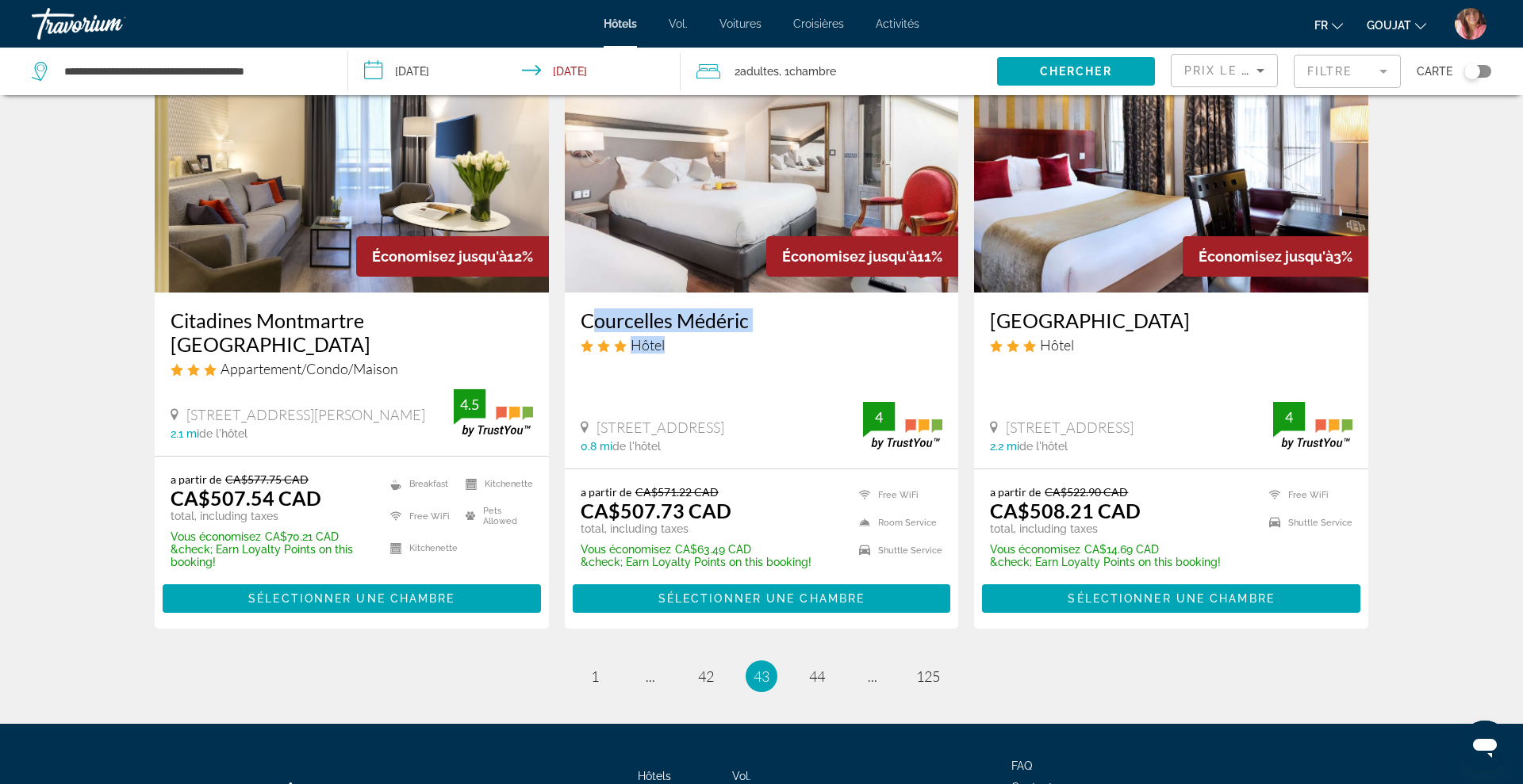
drag, startPoint x: 573, startPoint y: 304, endPoint x: 812, endPoint y: 316, distance: 239.3
click at [812, 316] on div "Courcelles Médéric Hôtel [STREET_ADDRESS] 0.8 mi de l'hôtel 4" at bounding box center [762, 380] width 394 height 176
click at [815, 662] on link "page 44" at bounding box center [817, 676] width 28 height 28
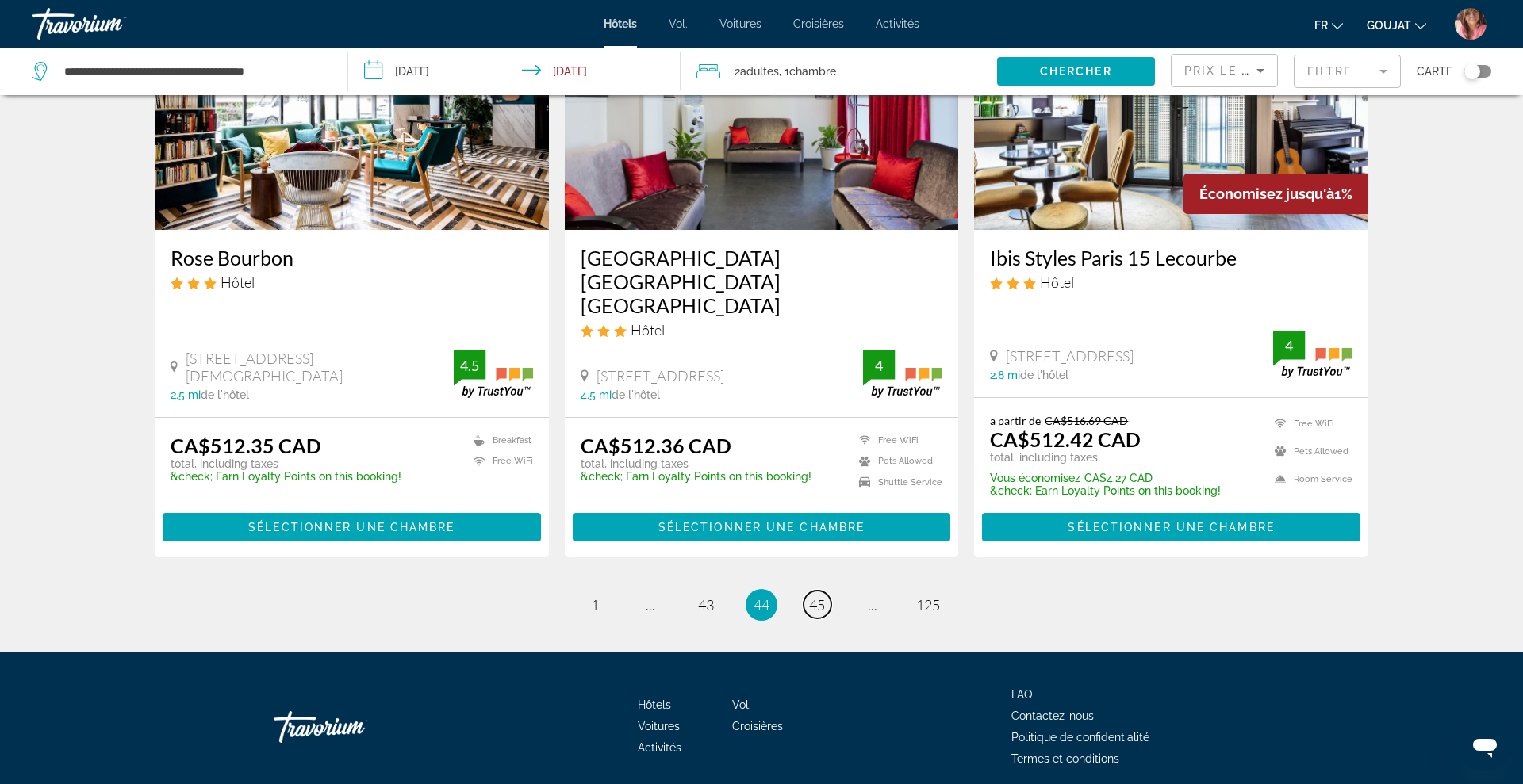
scroll to position [1979, 0]
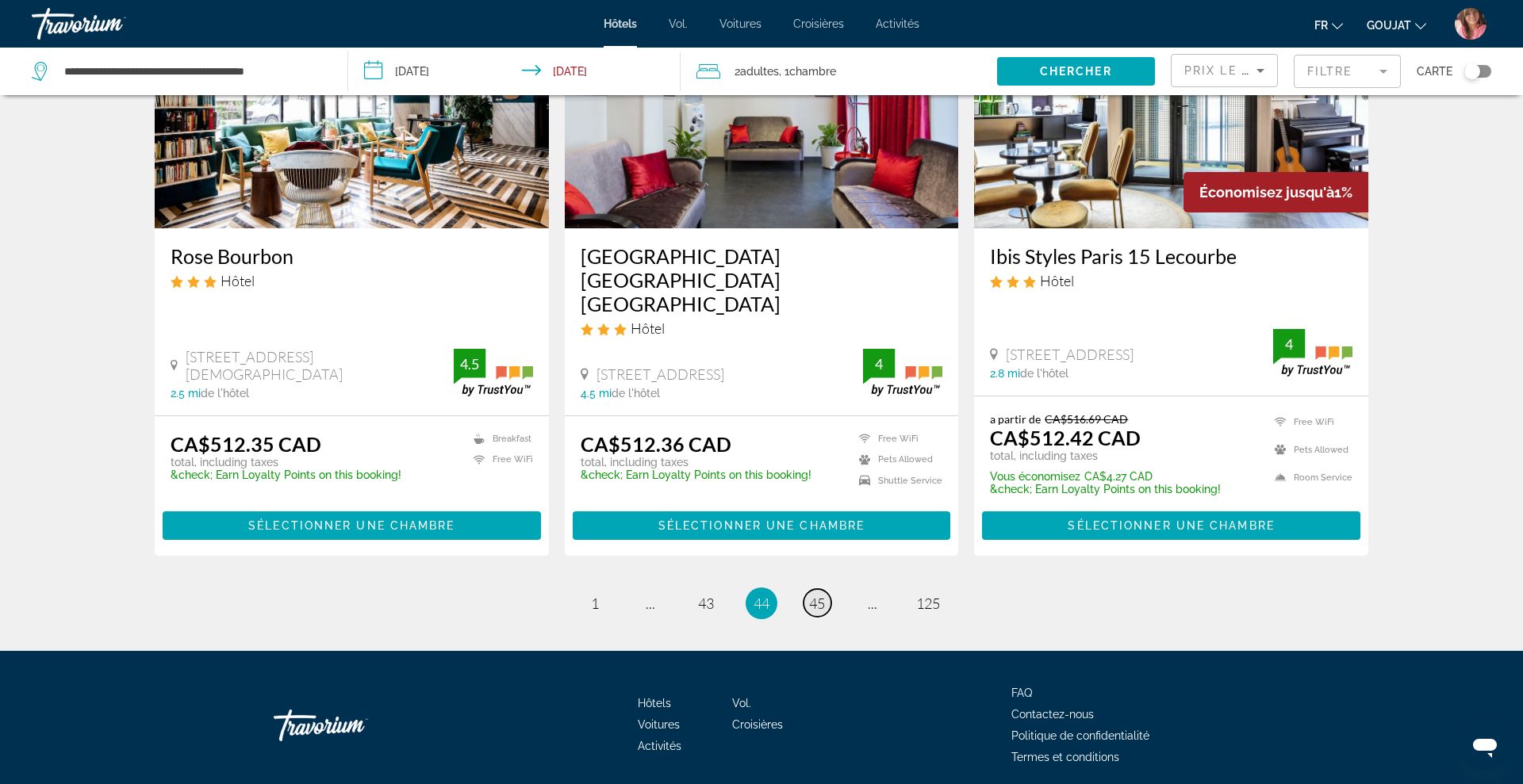
click at [816, 594] on span "45" at bounding box center [817, 603] width 16 height 18
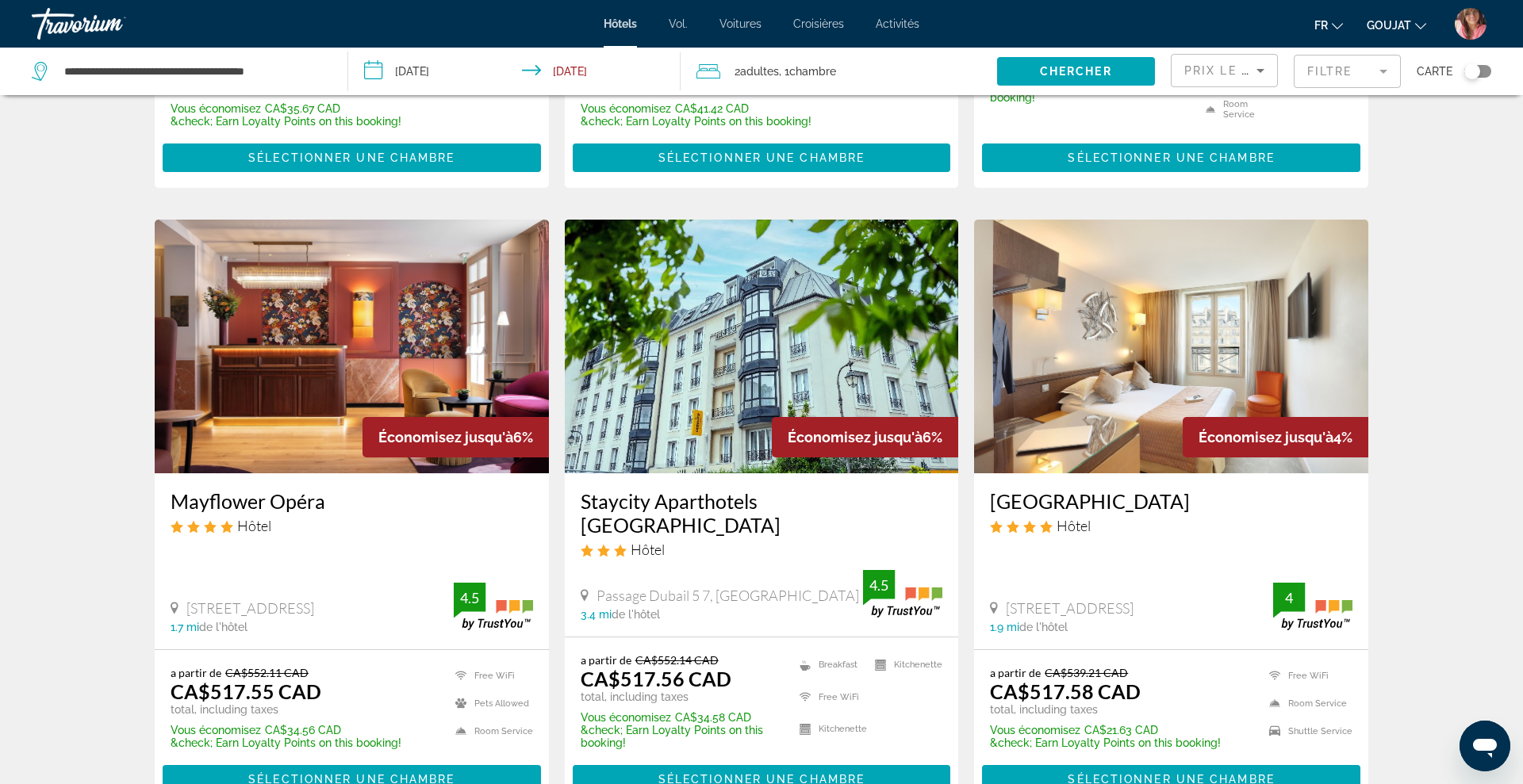
scroll to position [1978, 0]
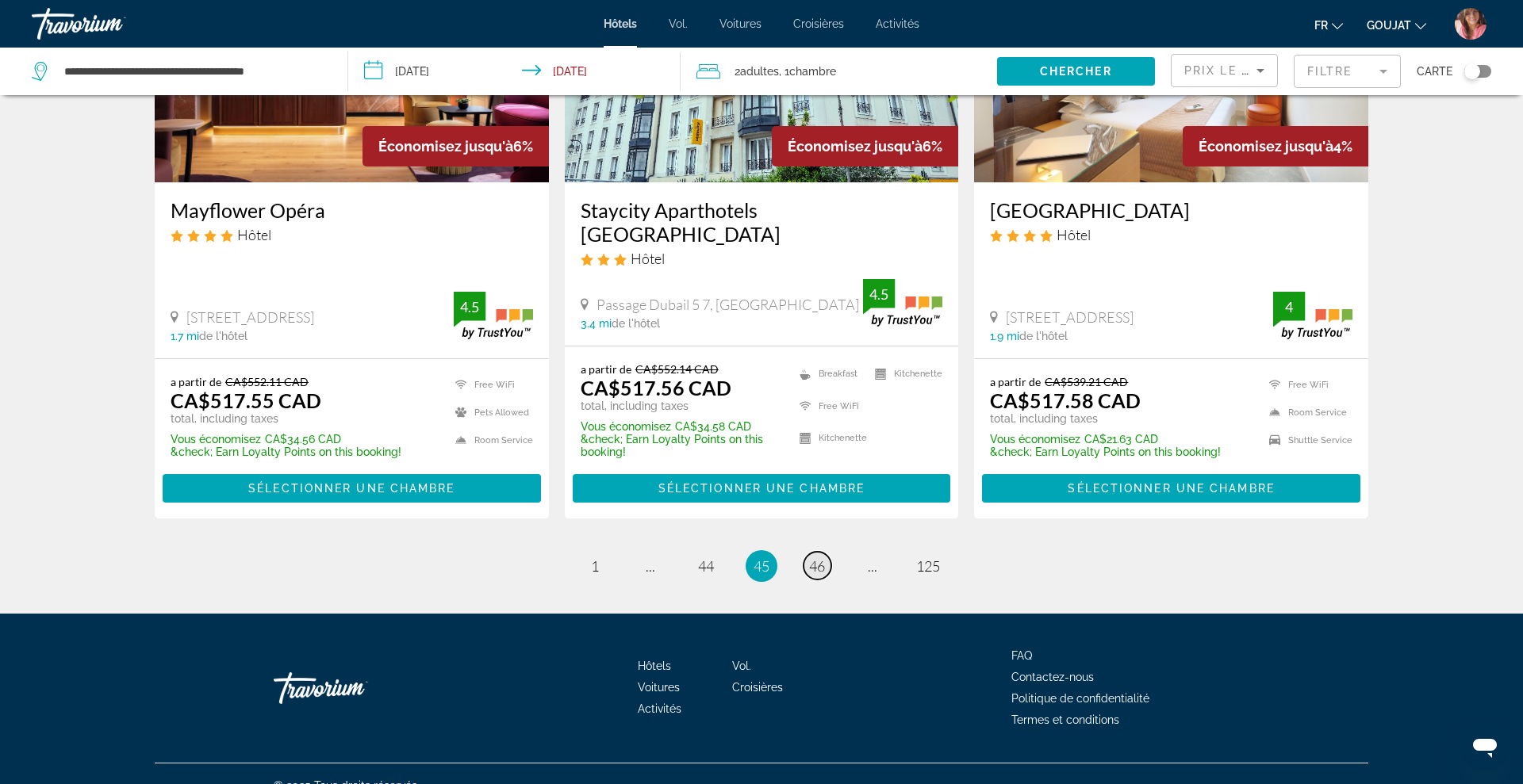
click at [822, 558] on span "46" at bounding box center [817, 567] width 16 height 18
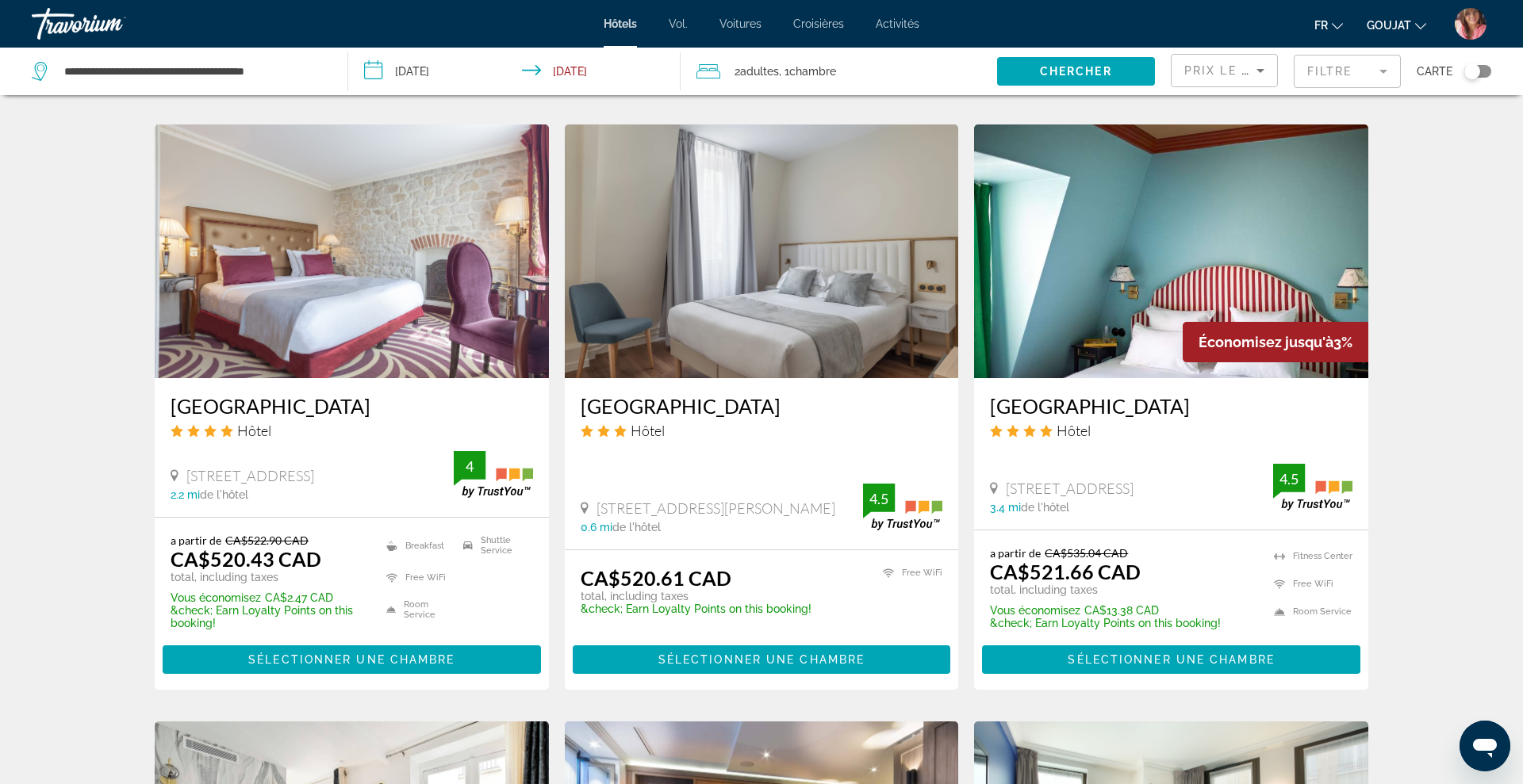
scroll to position [1198, 0]
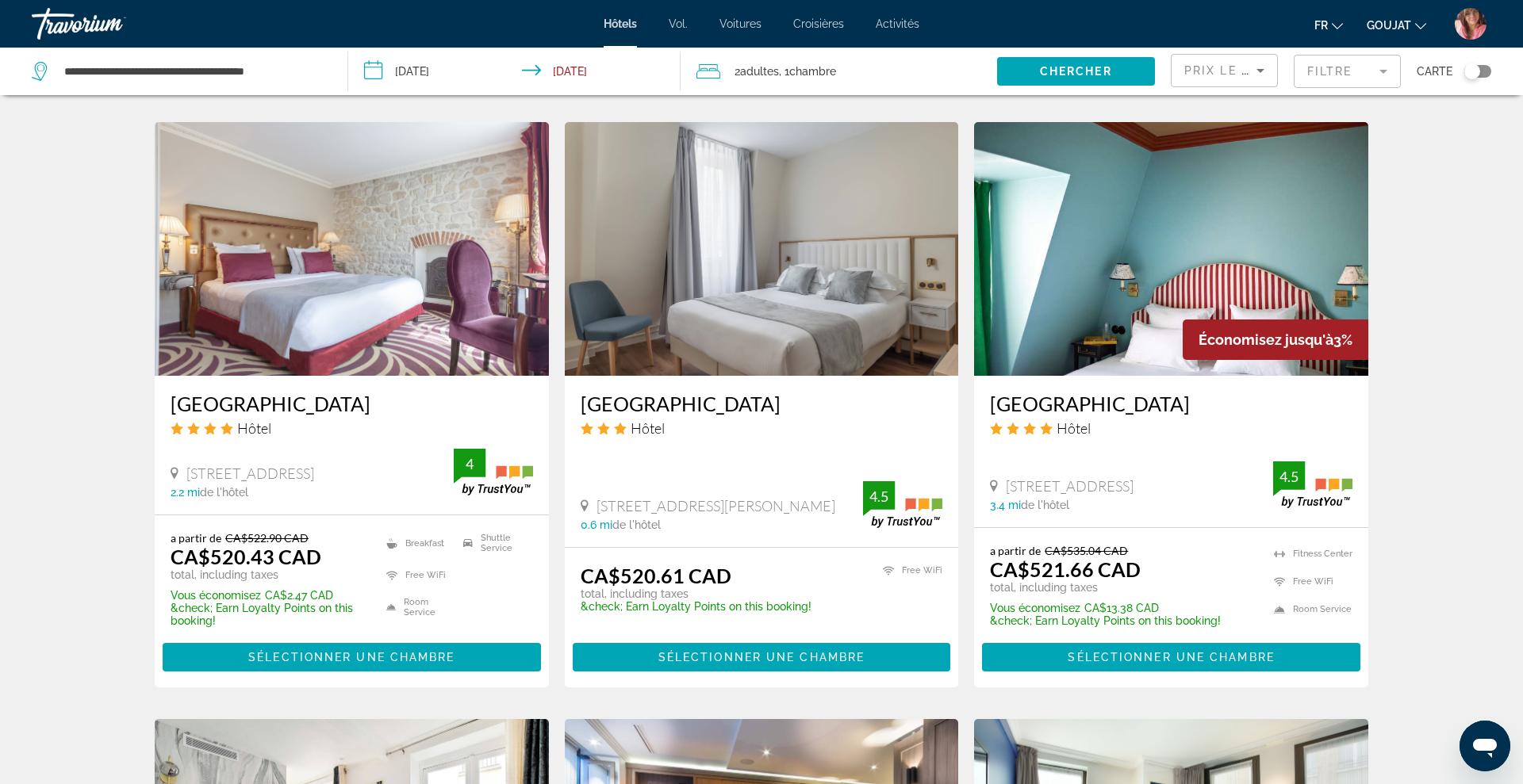
drag, startPoint x: 572, startPoint y: 396, endPoint x: 808, endPoint y: 395, distance: 236.0
click at [808, 395] on div "[GEOGRAPHIC_DATA] Hôtel [STREET_ADDRESS][PERSON_NAME] 0.6 mi de l'hôtel 4.5" at bounding box center [762, 461] width 394 height 172
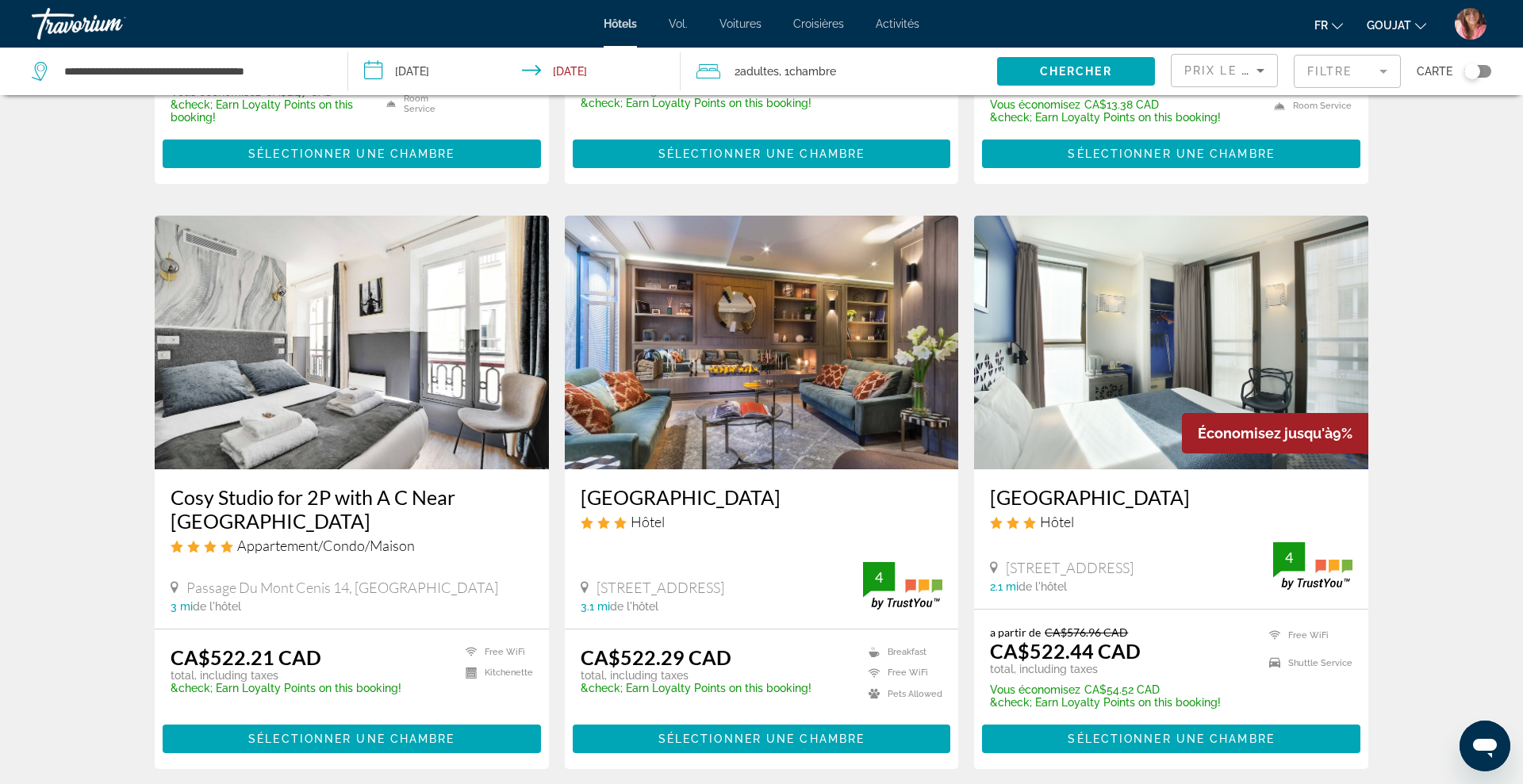
scroll to position [1976, 0]
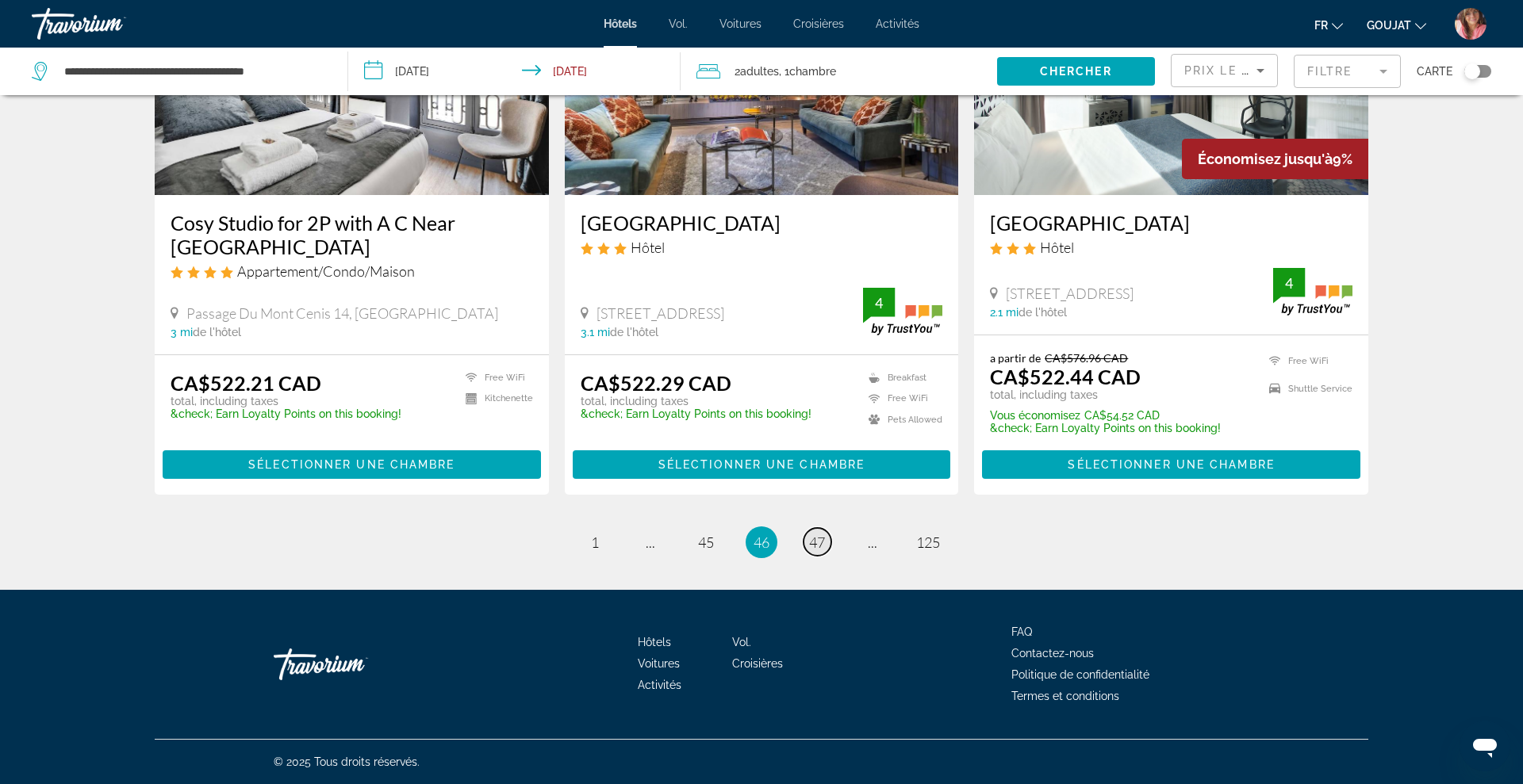
click at [814, 546] on span "47" at bounding box center [817, 543] width 16 height 18
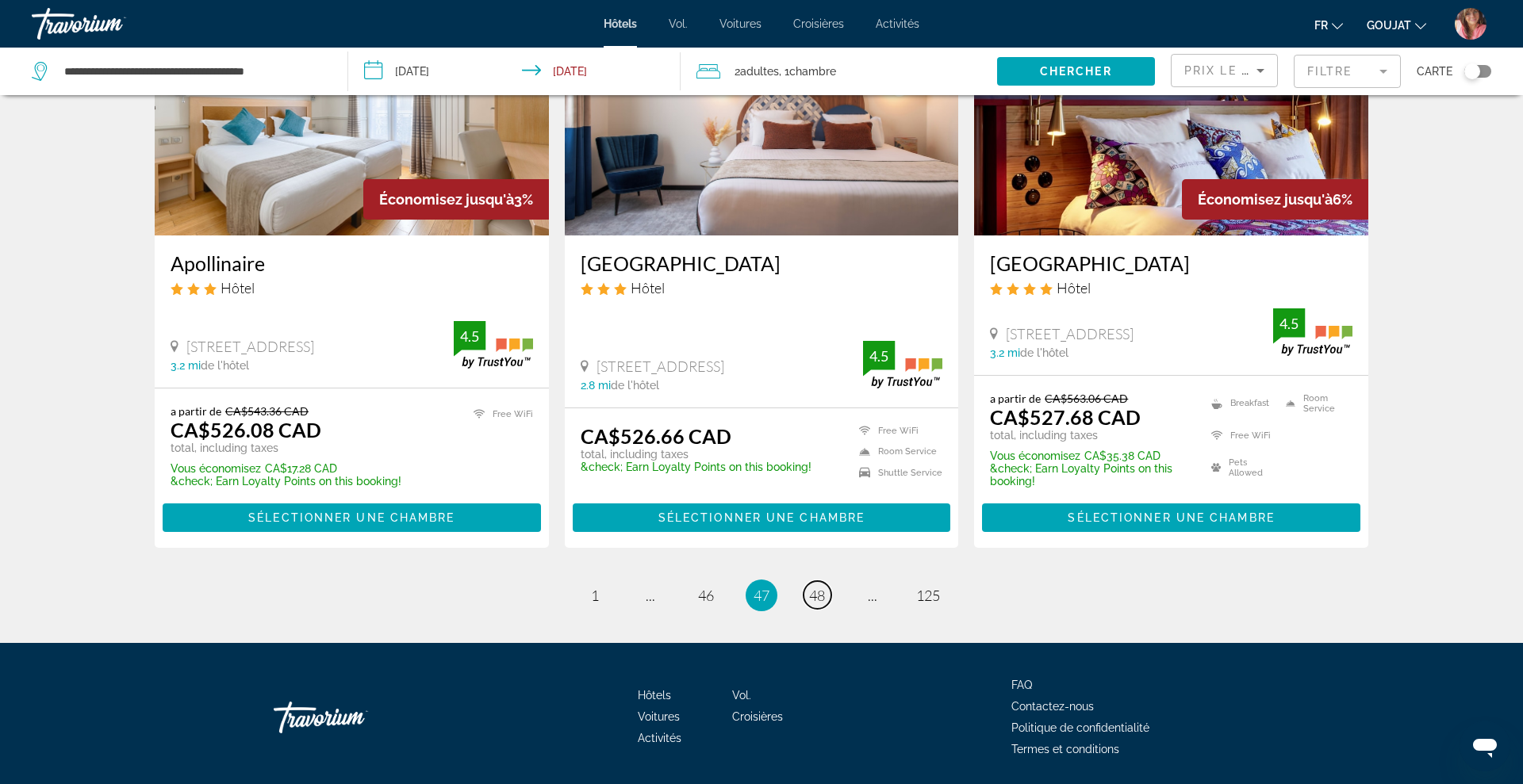
scroll to position [1930, 0]
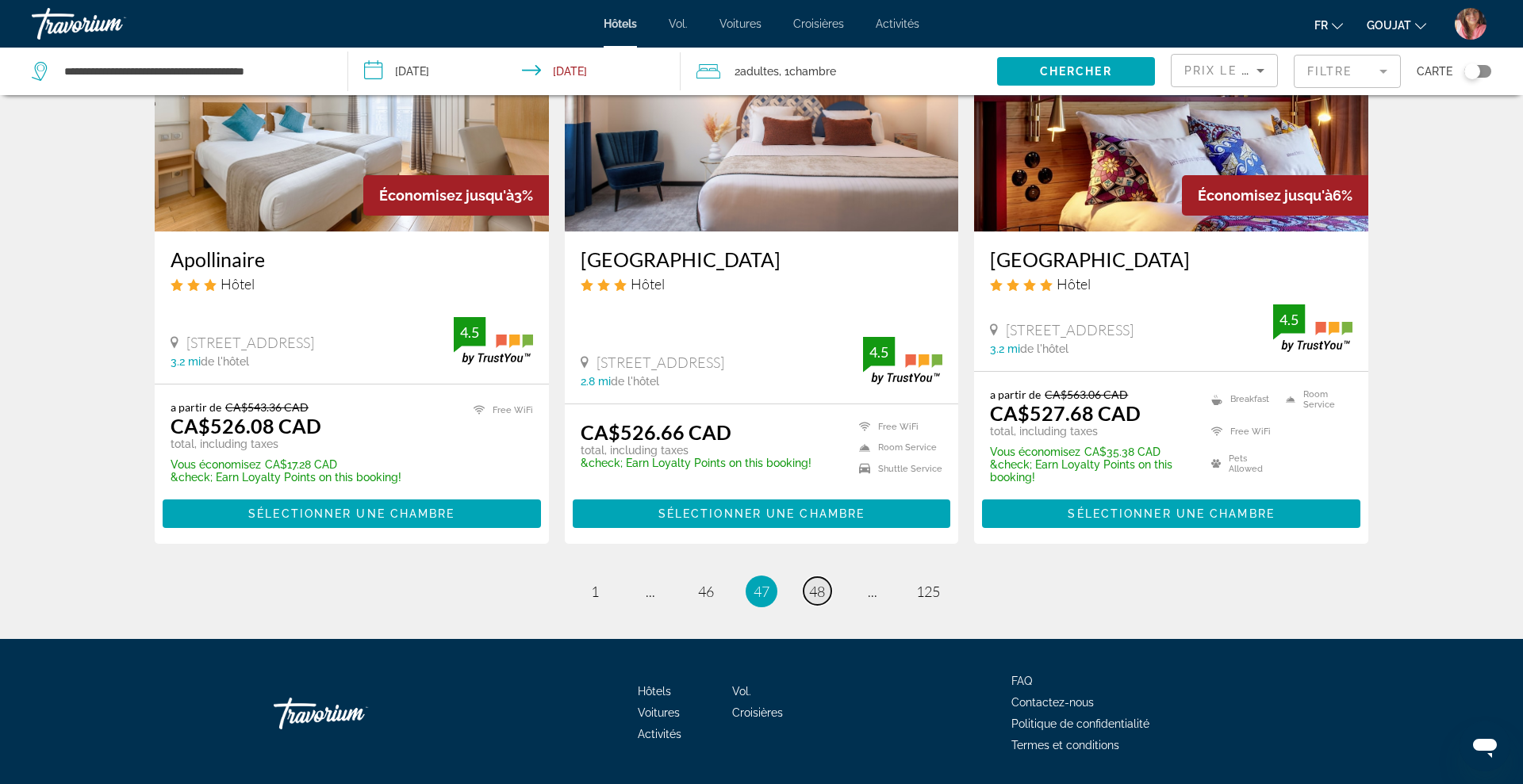
click at [822, 585] on span "48" at bounding box center [817, 591] width 16 height 18
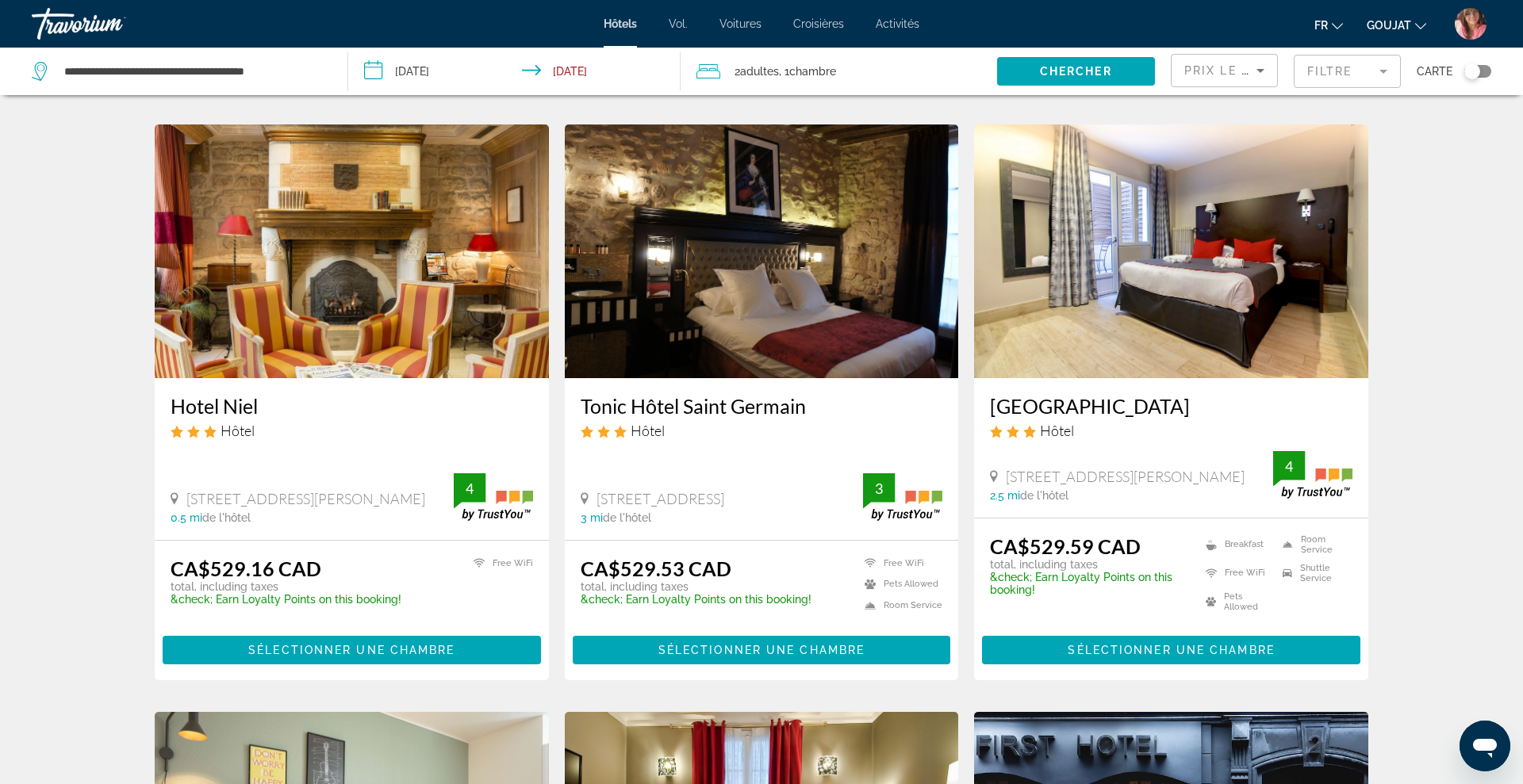
scroll to position [614, 0]
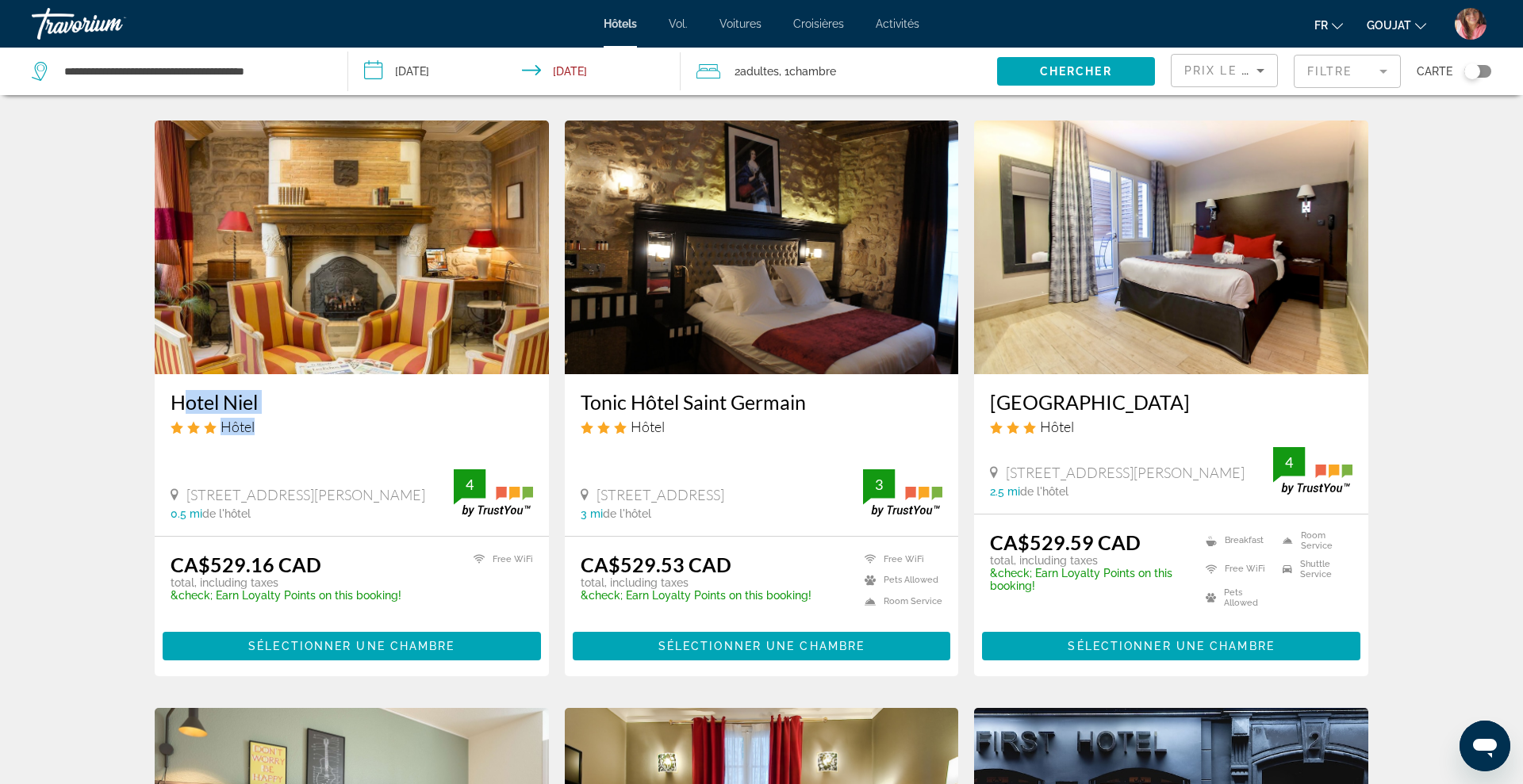
drag, startPoint x: 164, startPoint y: 404, endPoint x: 305, endPoint y: 417, distance: 141.6
click at [305, 417] on div "Hotel Niel Hôtel [STREET_ADDRESS][PERSON_NAME] 0.5 mi de l'hôtel 4" at bounding box center [351, 455] width 394 height 161
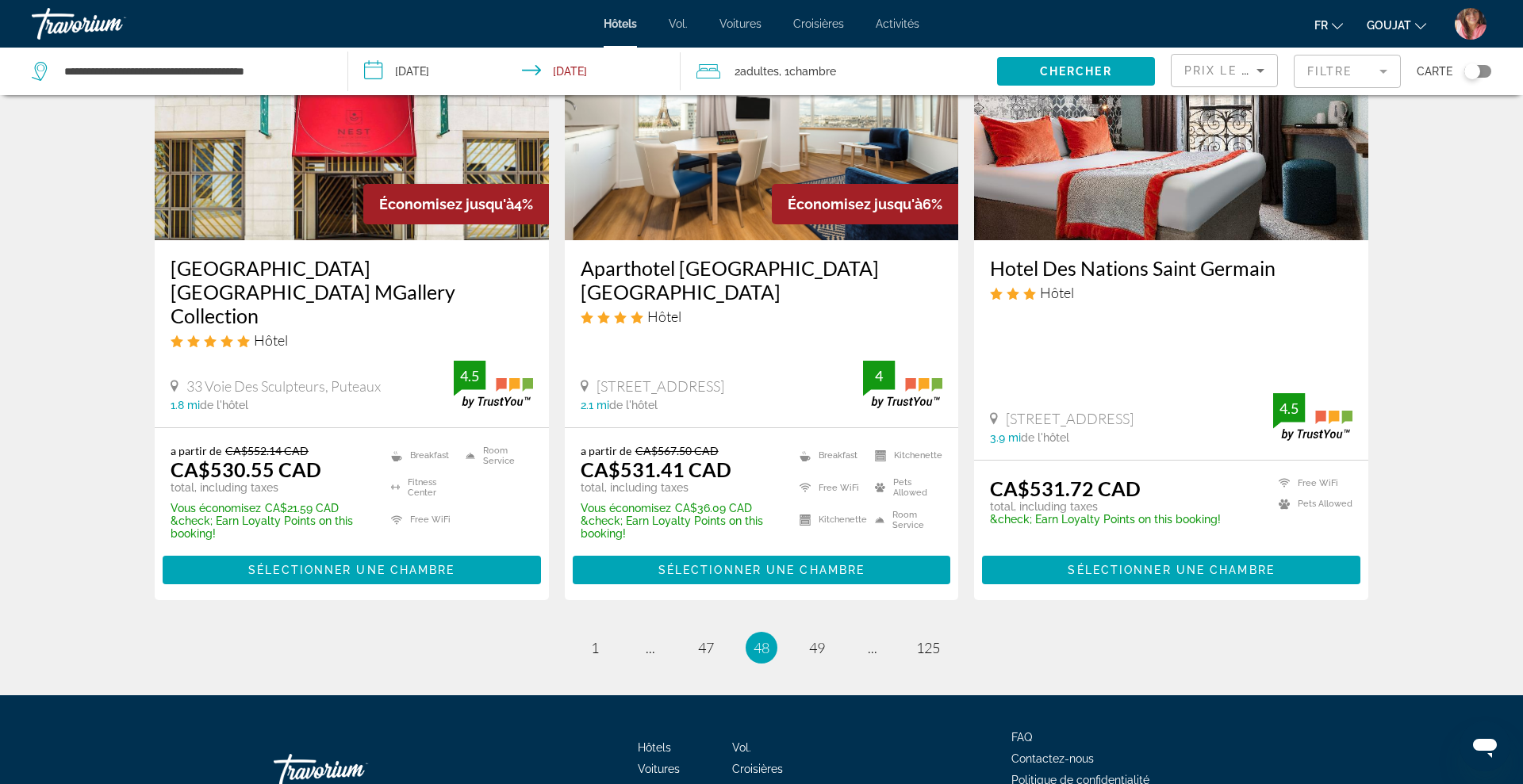
scroll to position [2028, 0]
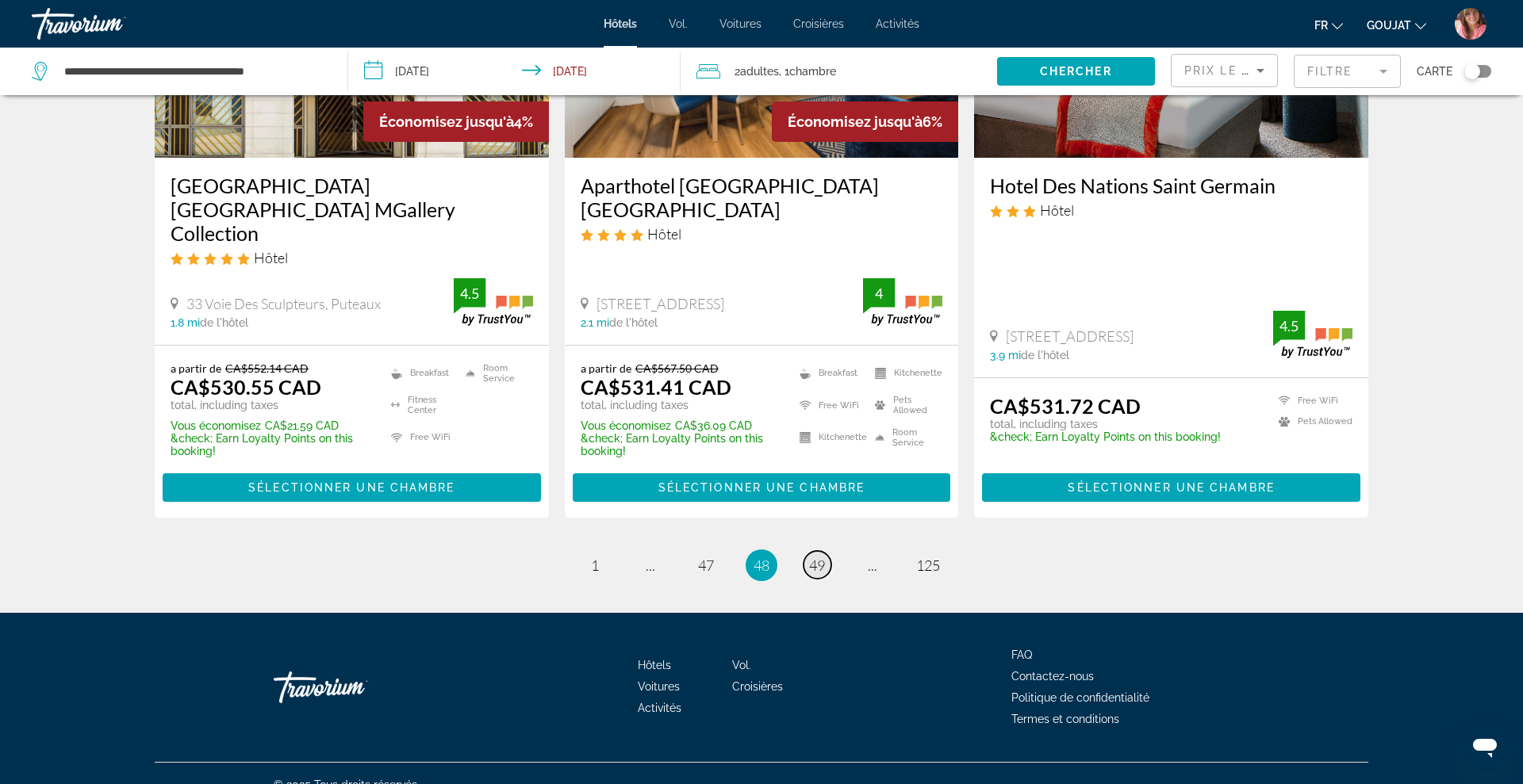
click at [809, 557] on span "49" at bounding box center [817, 566] width 16 height 18
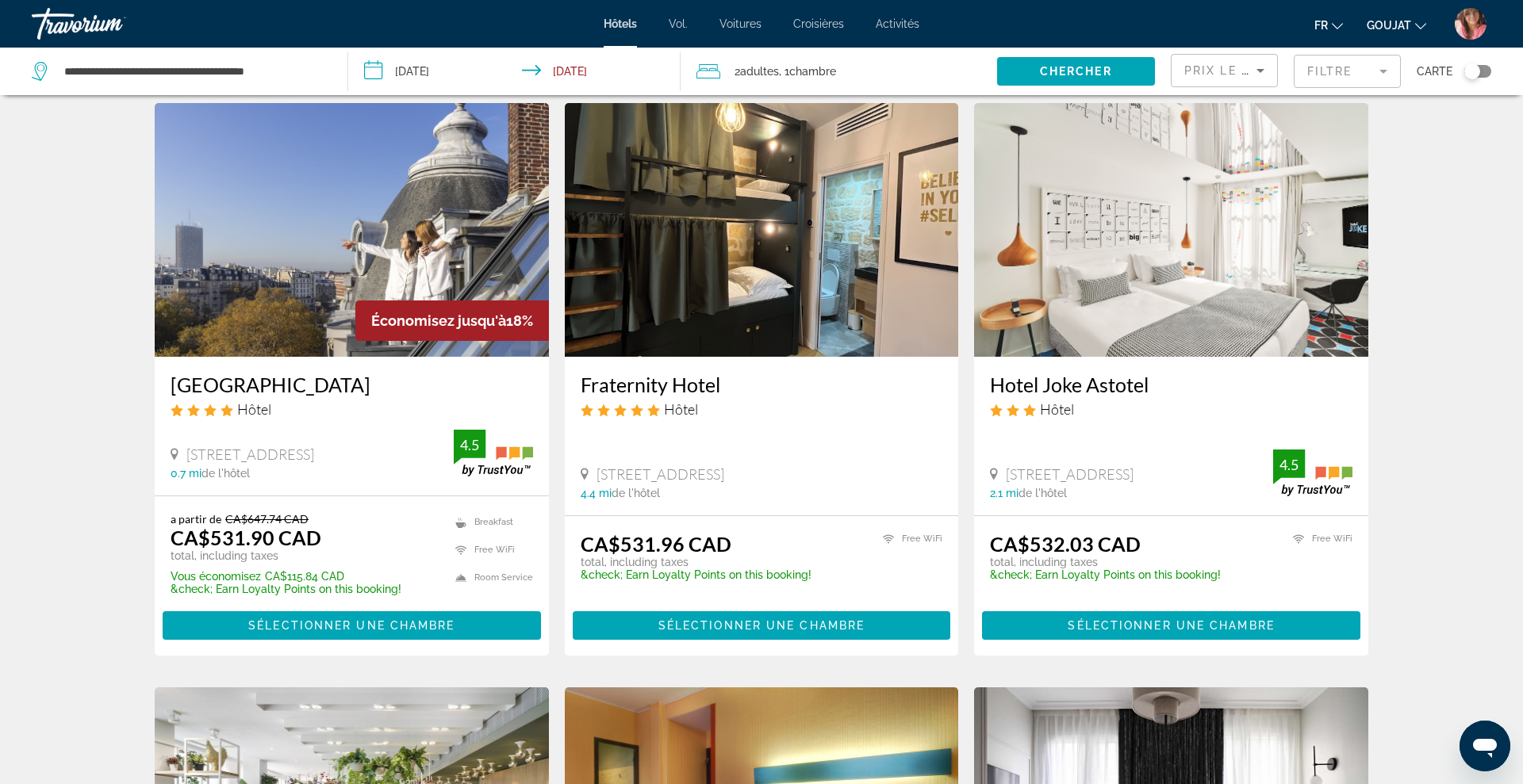
scroll to position [49, 0]
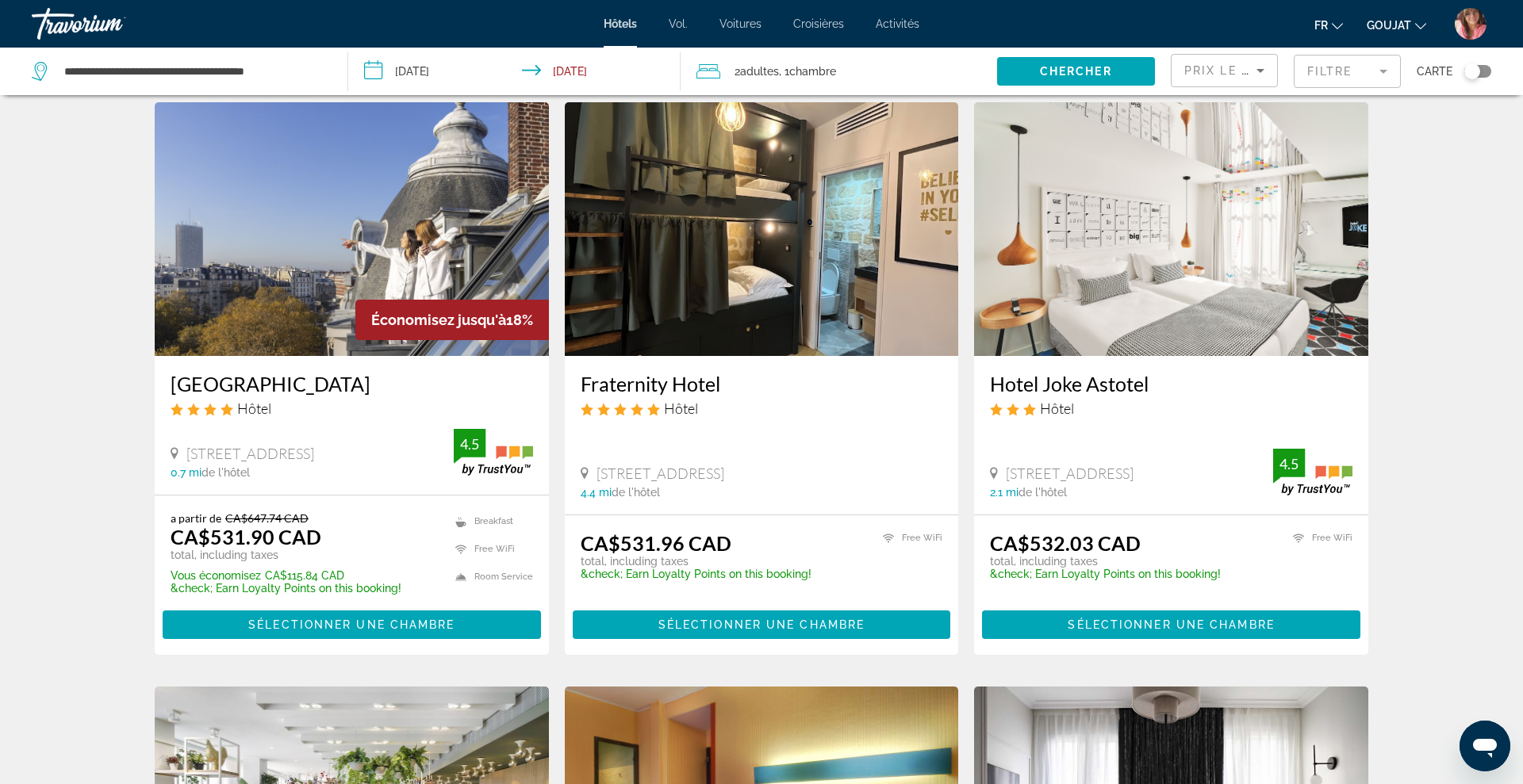
drag, startPoint x: 167, startPoint y: 380, endPoint x: 367, endPoint y: 386, distance: 200.1
click at [367, 386] on div "[GEOGRAPHIC_DATA] Hôtel [STREET_ADDRESS] 0.7 mi de l'hôtel 4.5" at bounding box center [351, 426] width 394 height 139
click at [416, 180] on img "Contenu principal" at bounding box center [351, 229] width 394 height 254
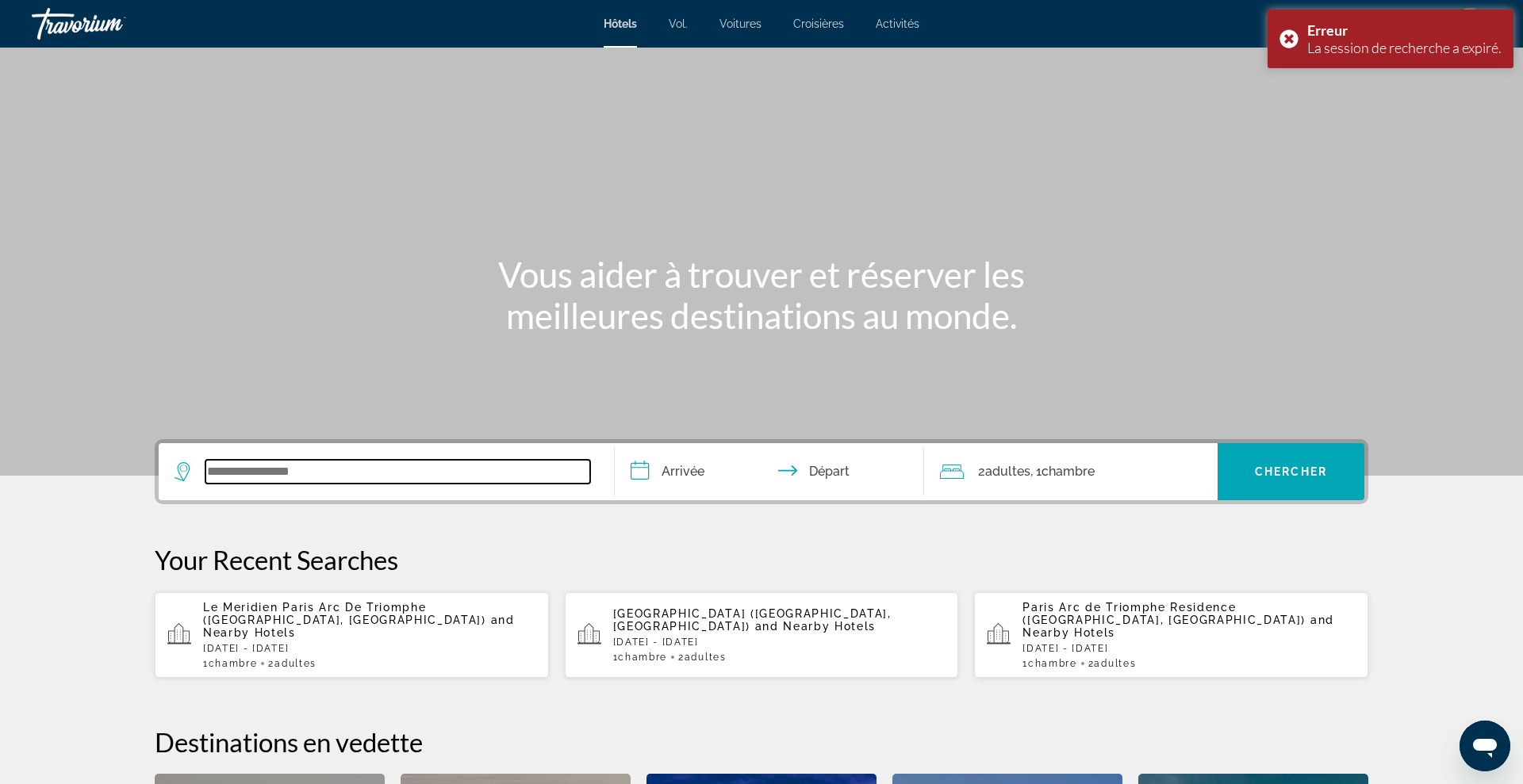
click at [375, 472] on input "Search widget" at bounding box center [397, 471] width 384 height 24
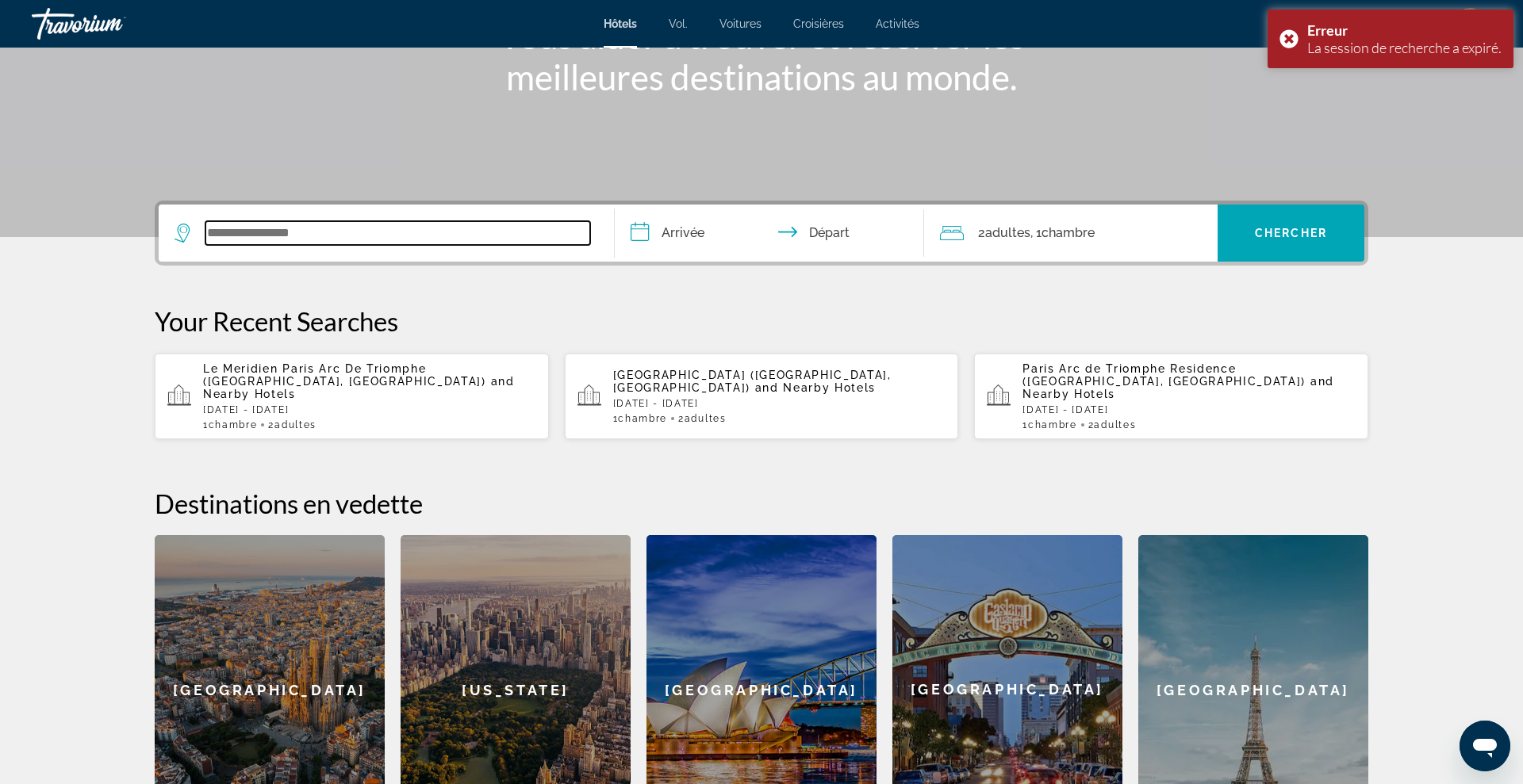
scroll to position [388, 0]
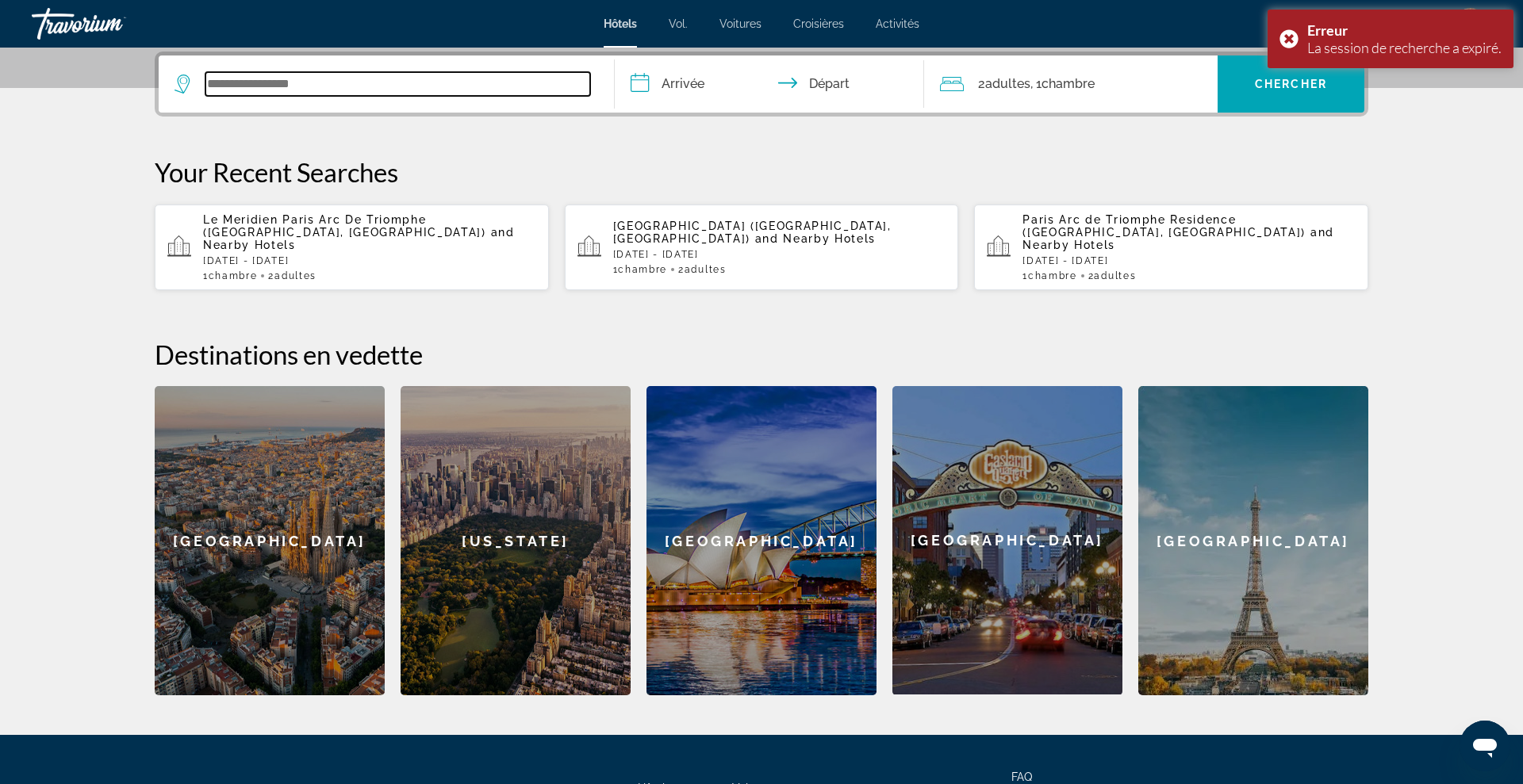
click at [372, 85] on input "Search widget" at bounding box center [397, 84] width 384 height 24
paste input "**********"
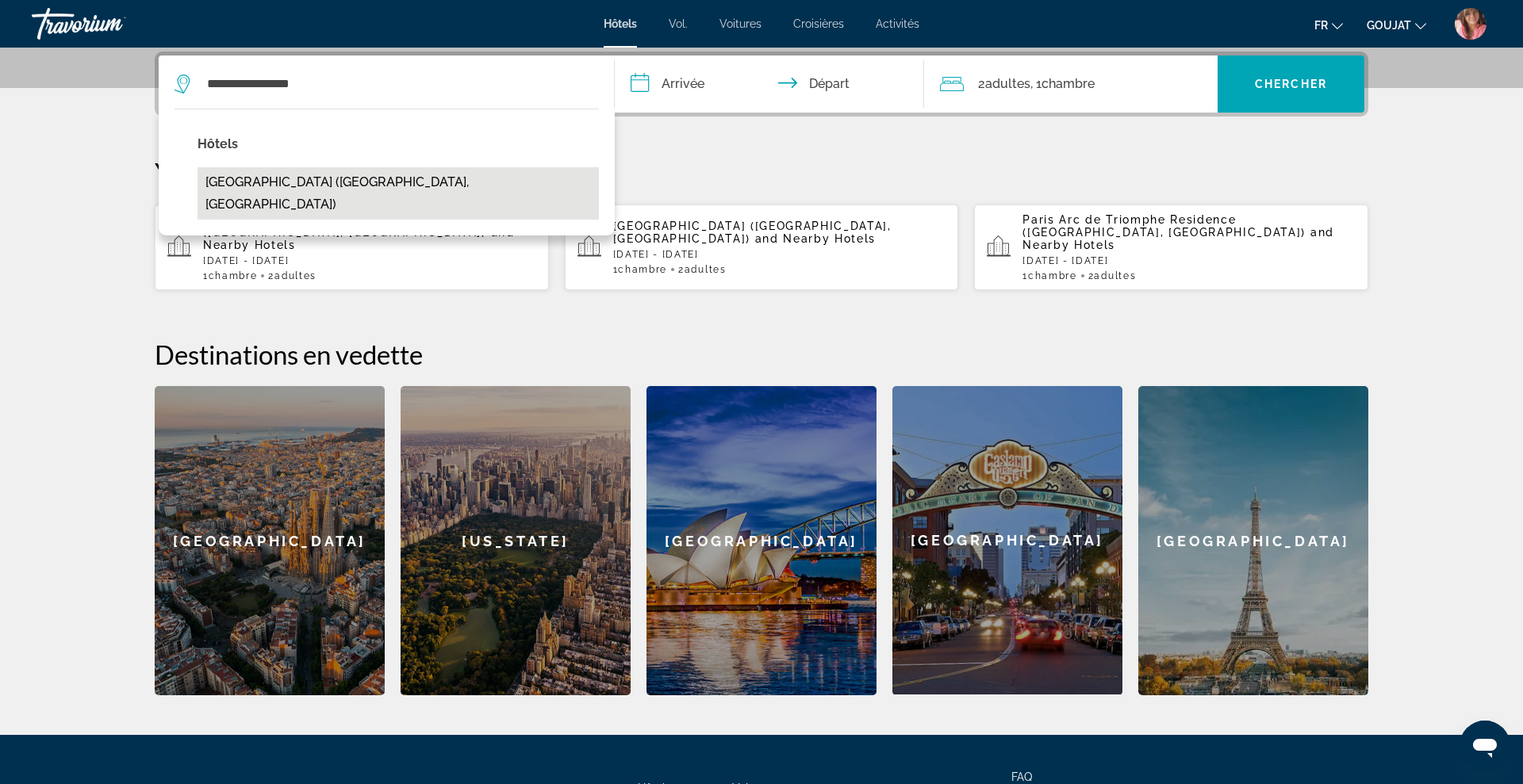
click at [341, 180] on button "[GEOGRAPHIC_DATA] ([GEOGRAPHIC_DATA], [GEOGRAPHIC_DATA])" at bounding box center [398, 194] width 401 height 53
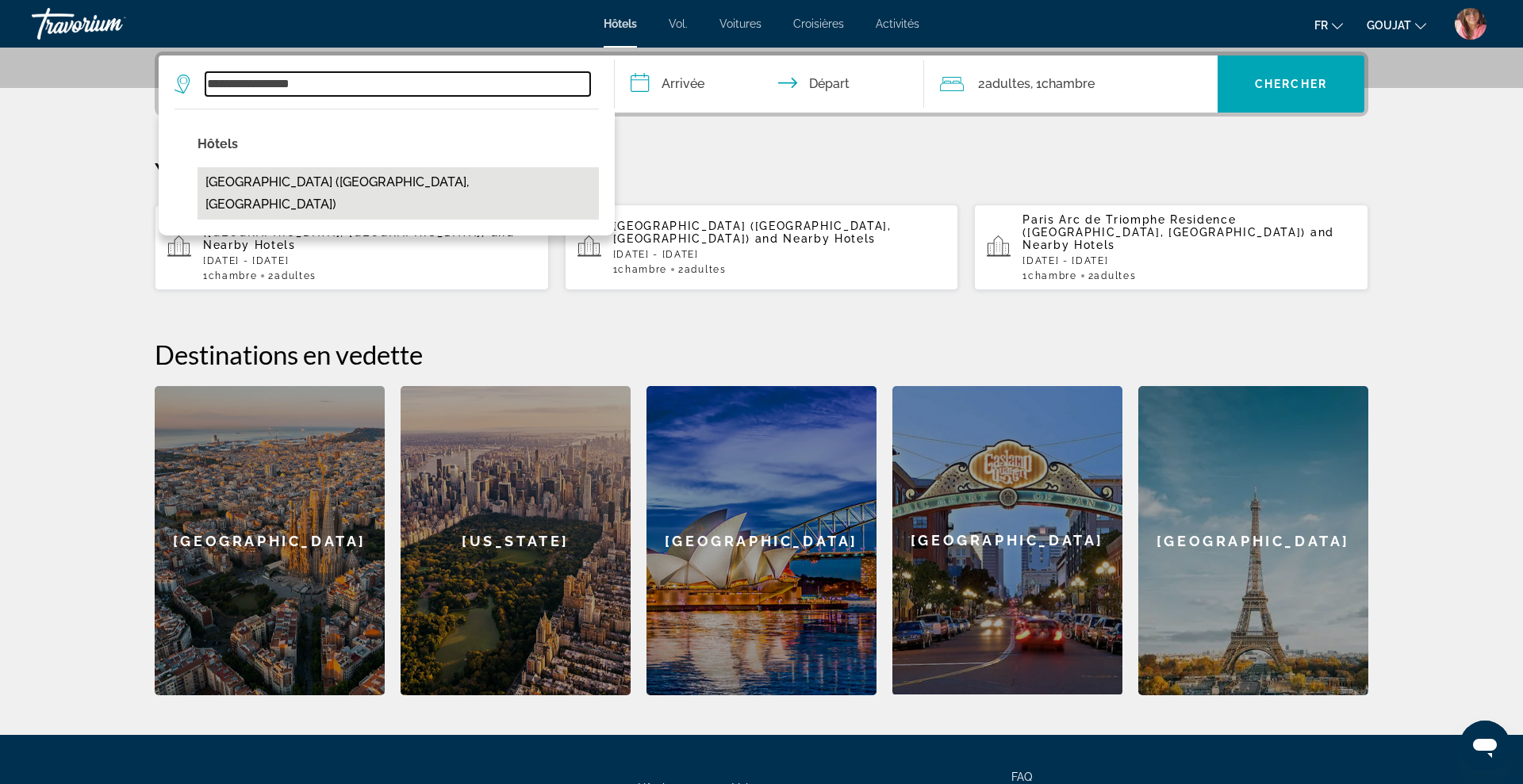
type input "**********"
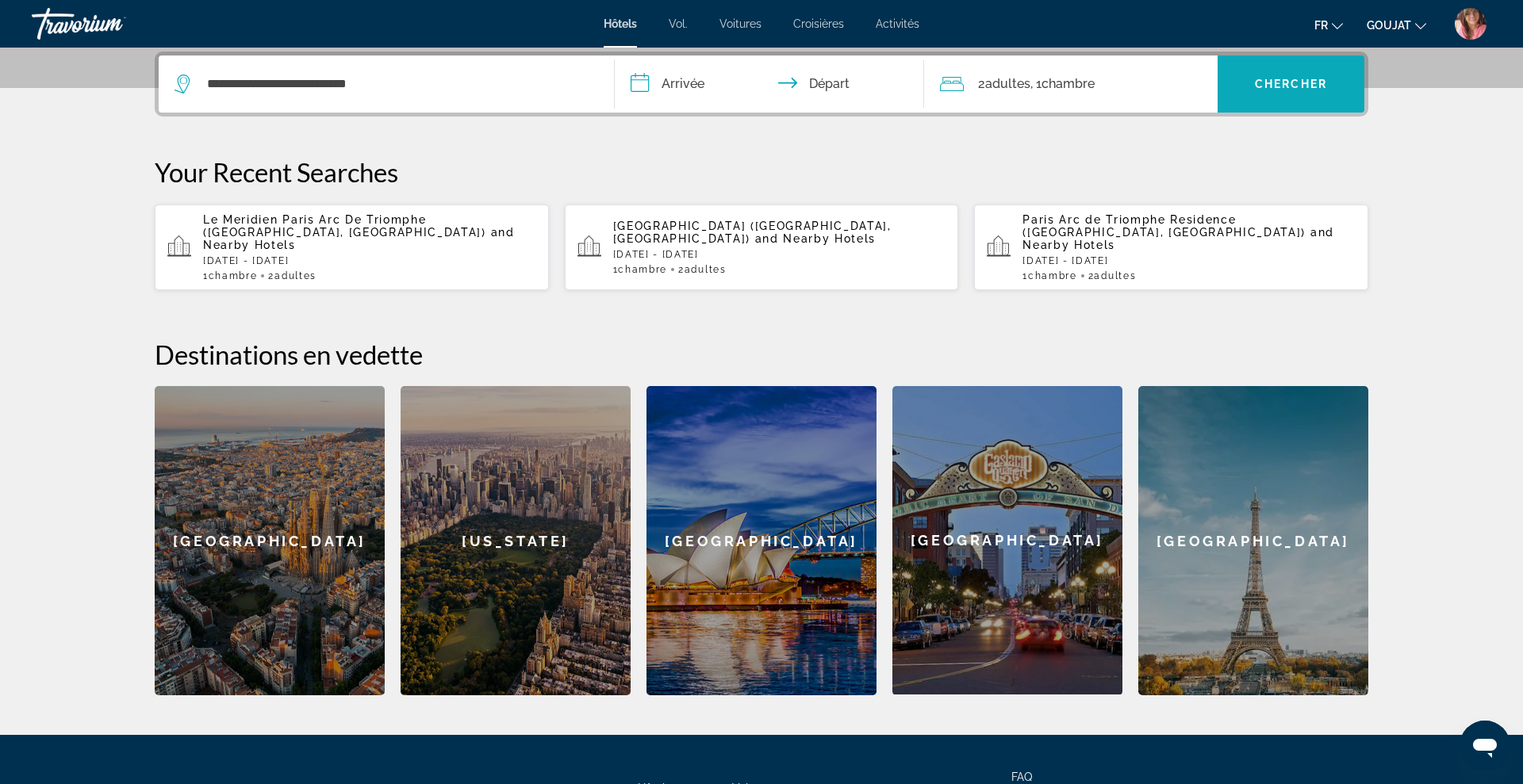
click at [1266, 109] on span "Search widget" at bounding box center [1291, 84] width 147 height 58
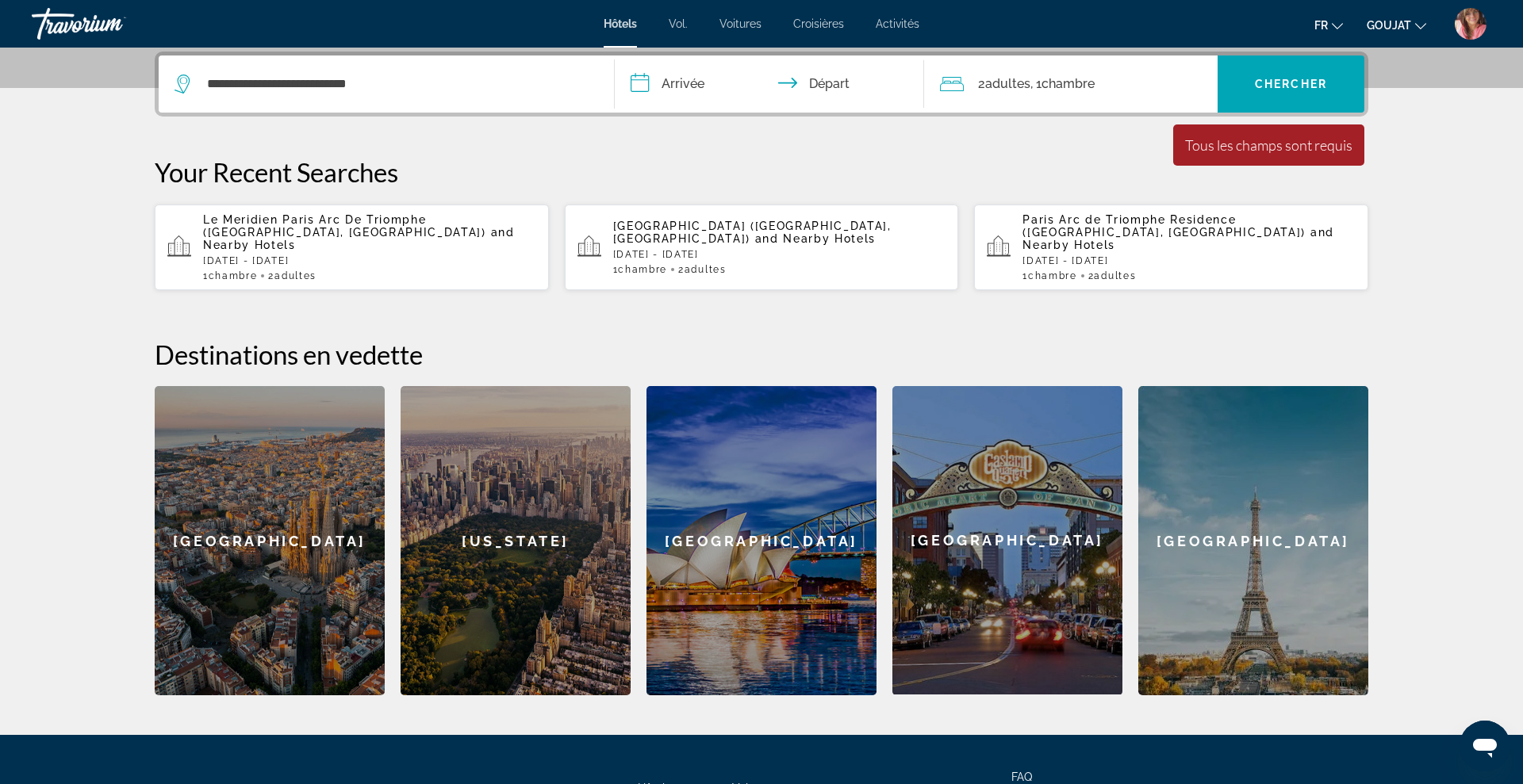
click at [693, 80] on input "**********" at bounding box center [772, 86] width 316 height 62
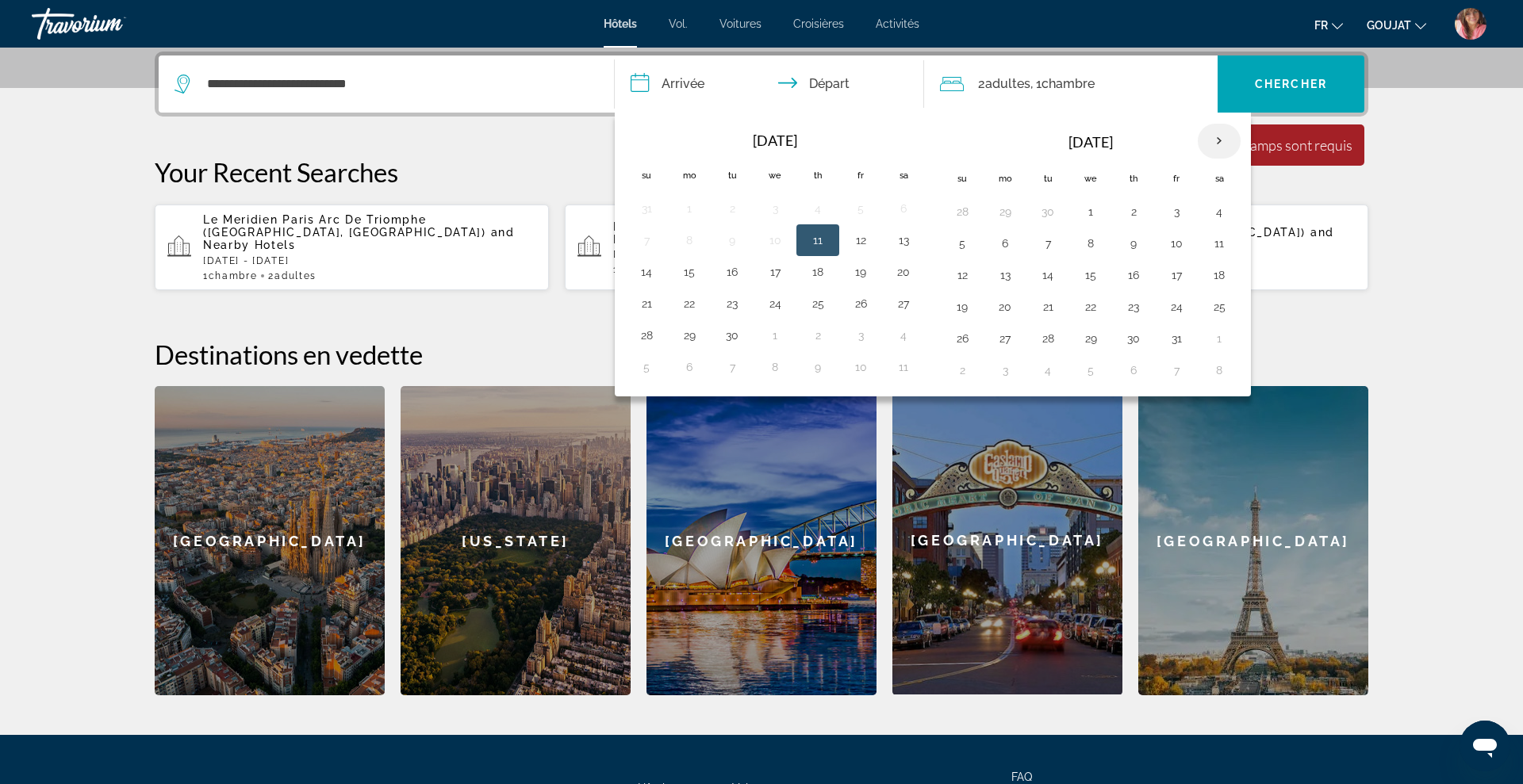
click at [1219, 143] on th "Next month" at bounding box center [1218, 141] width 43 height 35
click at [1173, 337] on button "28" at bounding box center [1177, 338] width 26 height 22
click at [958, 374] on button "30" at bounding box center [962, 370] width 26 height 22
type input "**********"
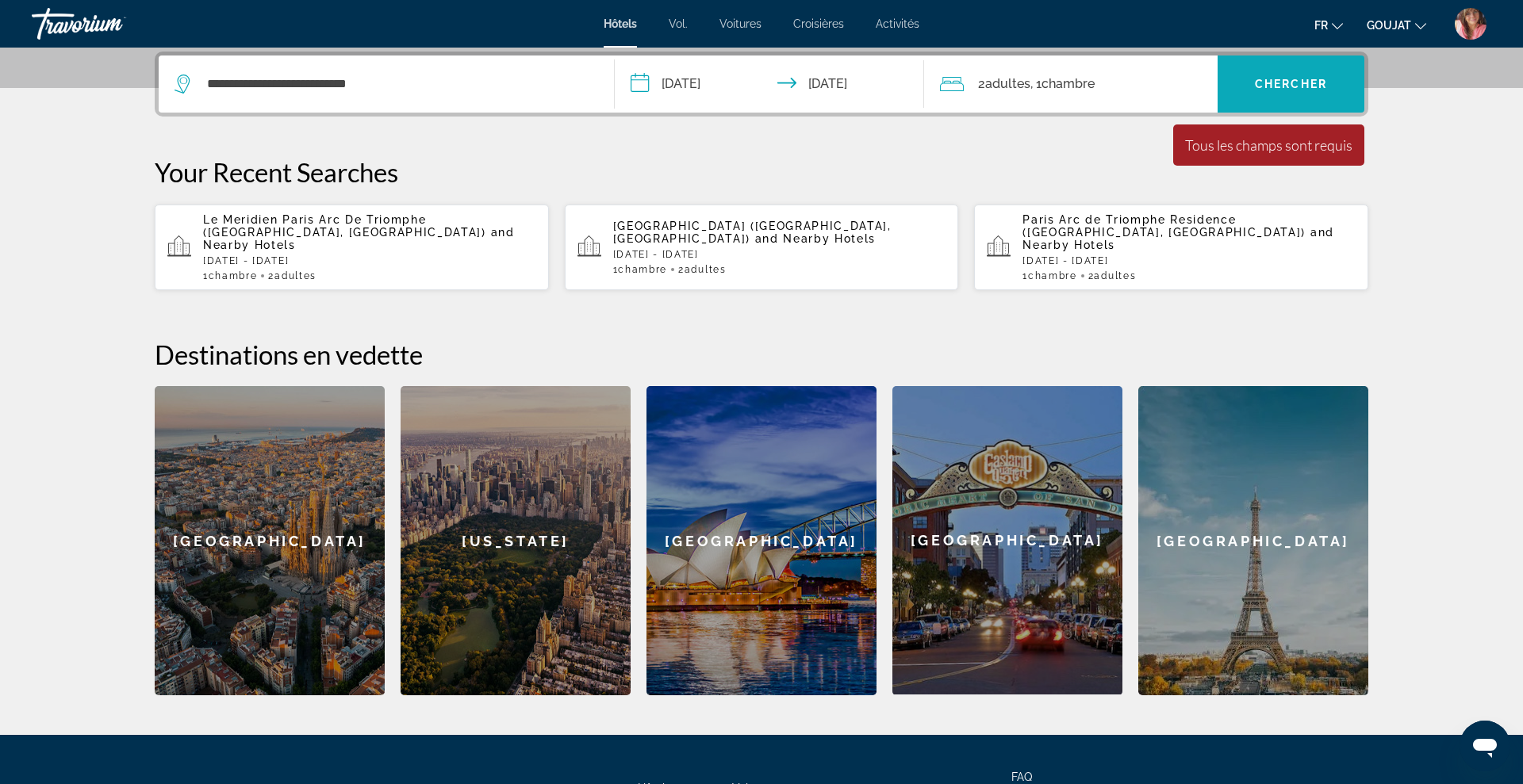
click at [1291, 84] on span "Chercher" at bounding box center [1291, 83] width 72 height 13
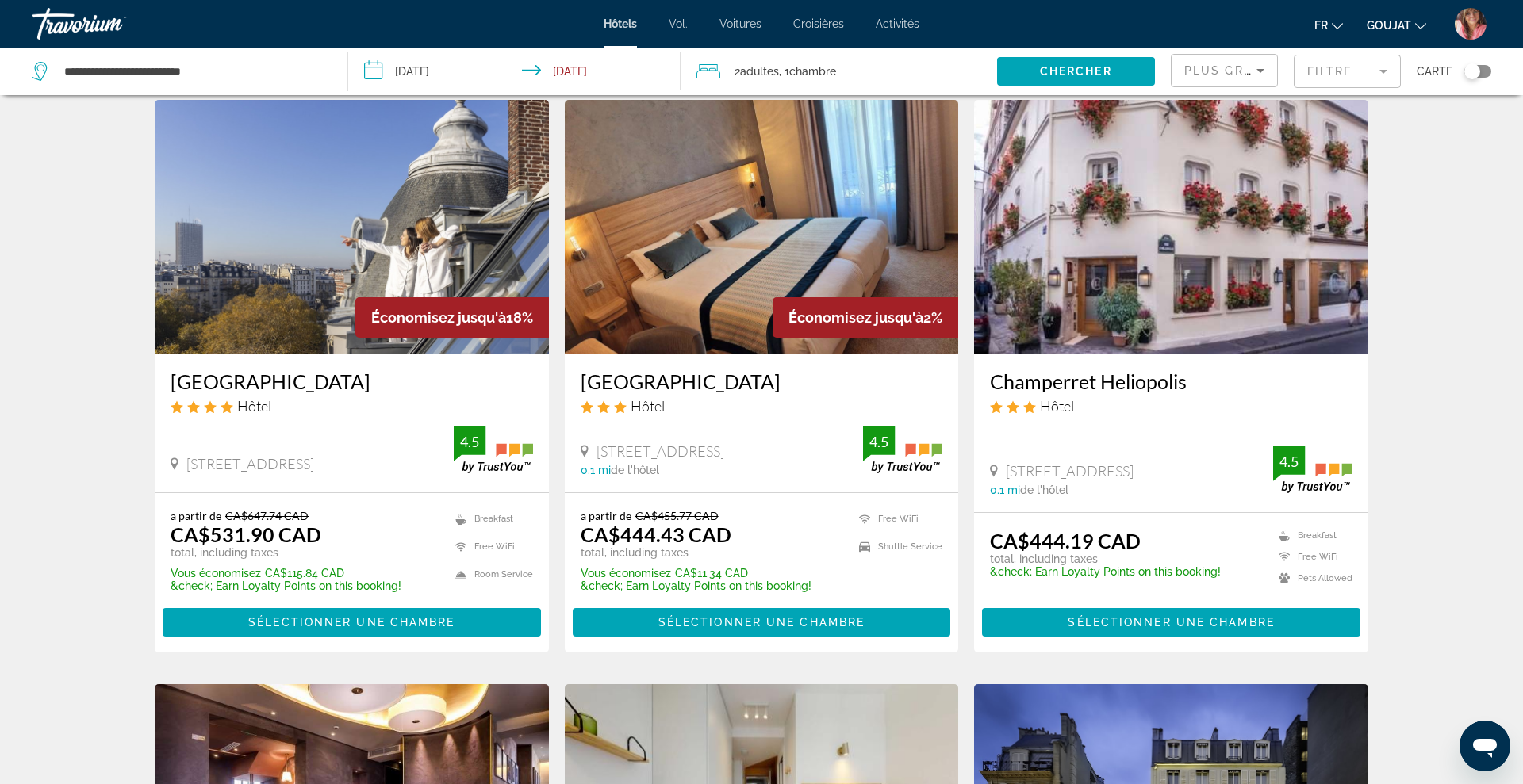
scroll to position [54, 0]
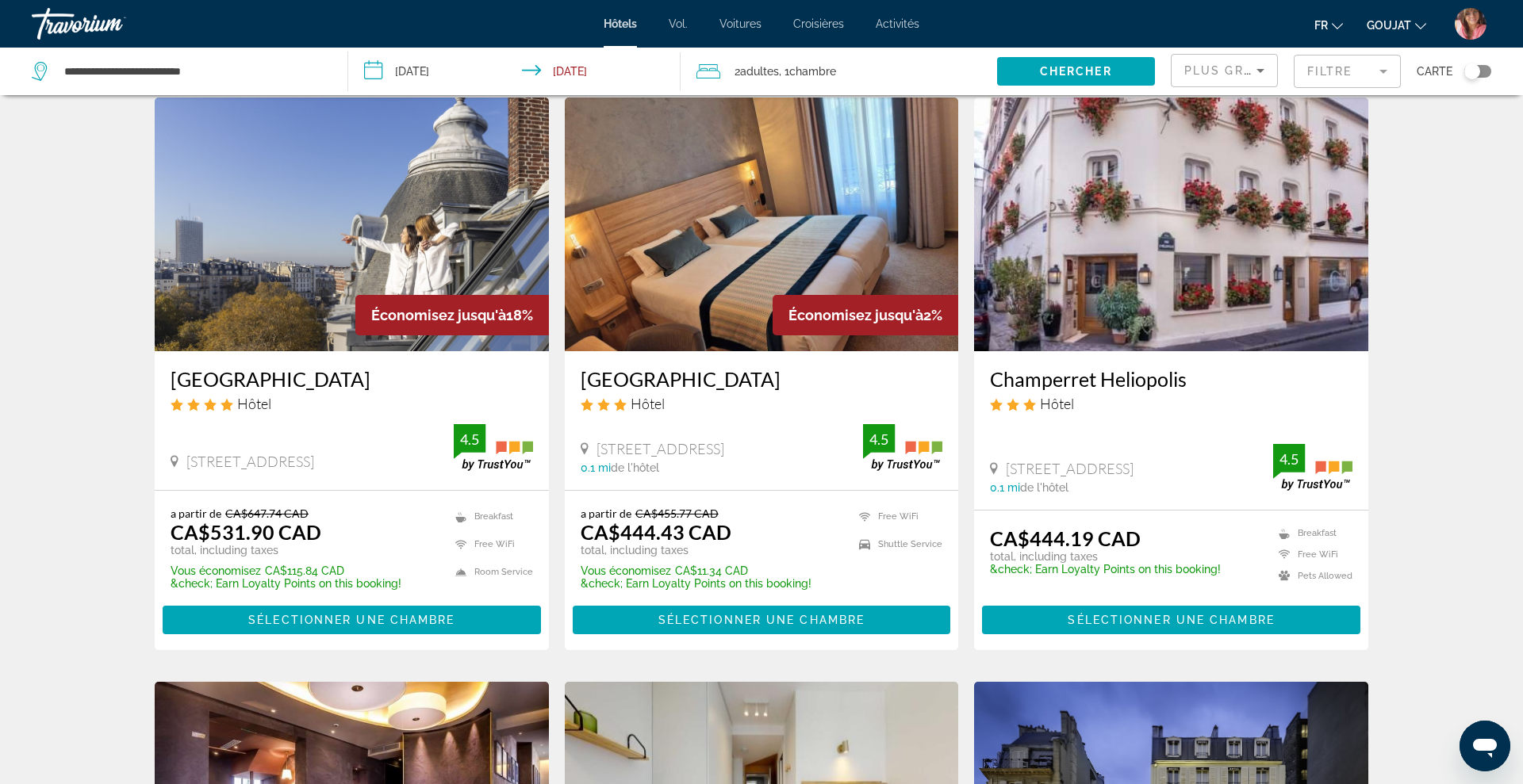
click at [474, 192] on img "Contenu principal" at bounding box center [351, 224] width 394 height 254
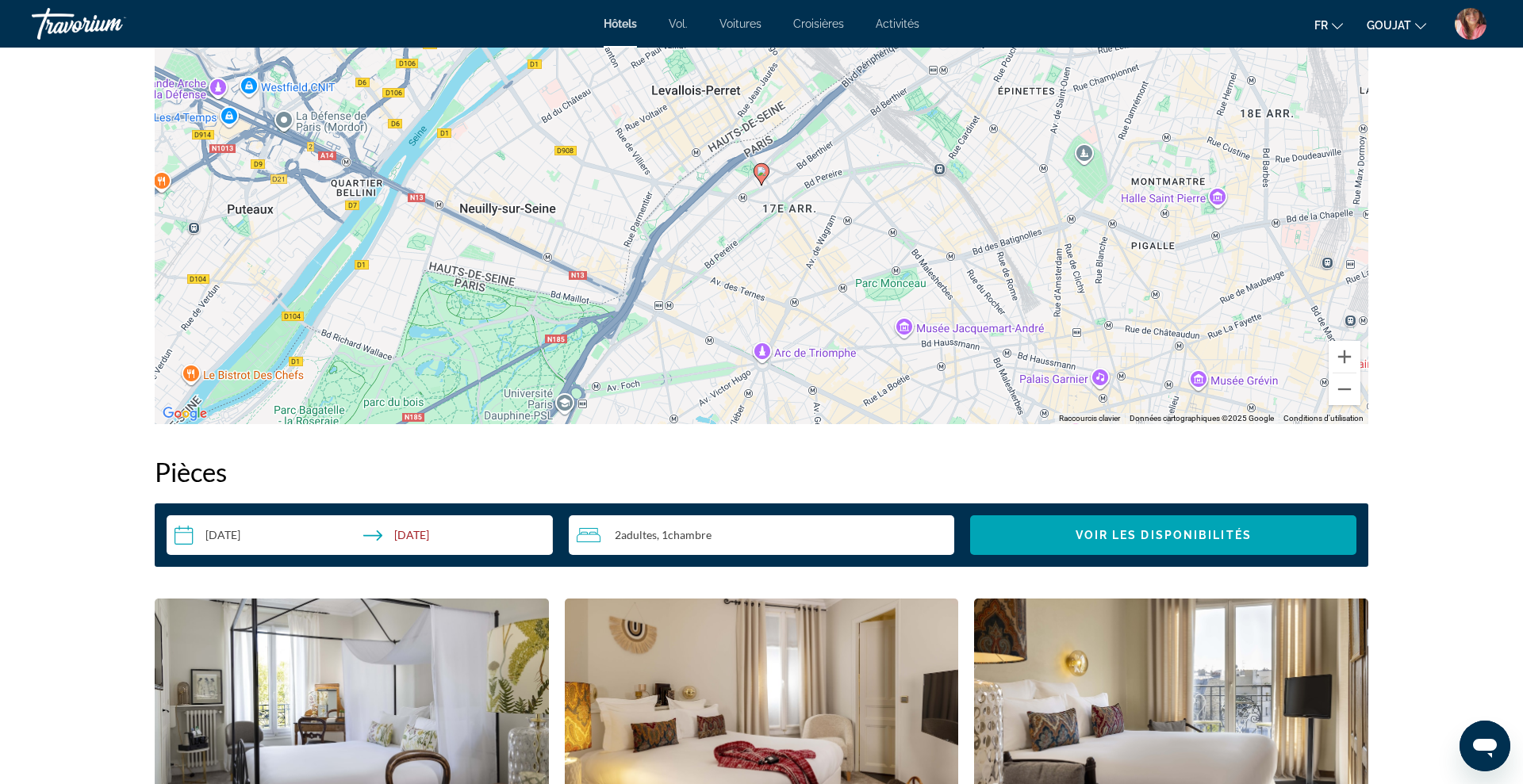
scroll to position [1603, 0]
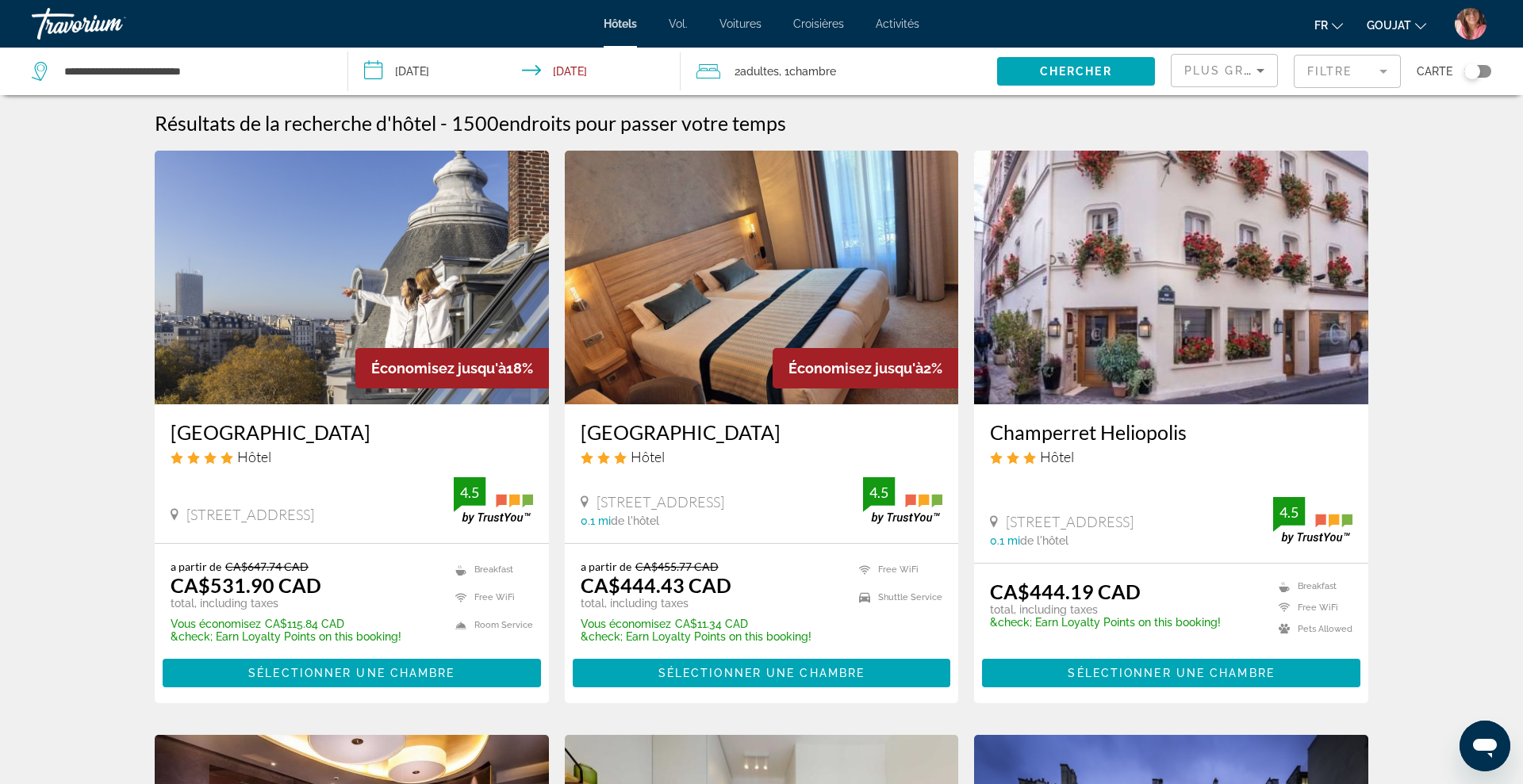
drag, startPoint x: 578, startPoint y: 424, endPoint x: 822, endPoint y: 433, distance: 244.2
click at [822, 433] on div "[GEOGRAPHIC_DATA] Hôtel [STREET_ADDRESS] 0.1 mi de l'hôtel 4.5" at bounding box center [762, 473] width 394 height 139
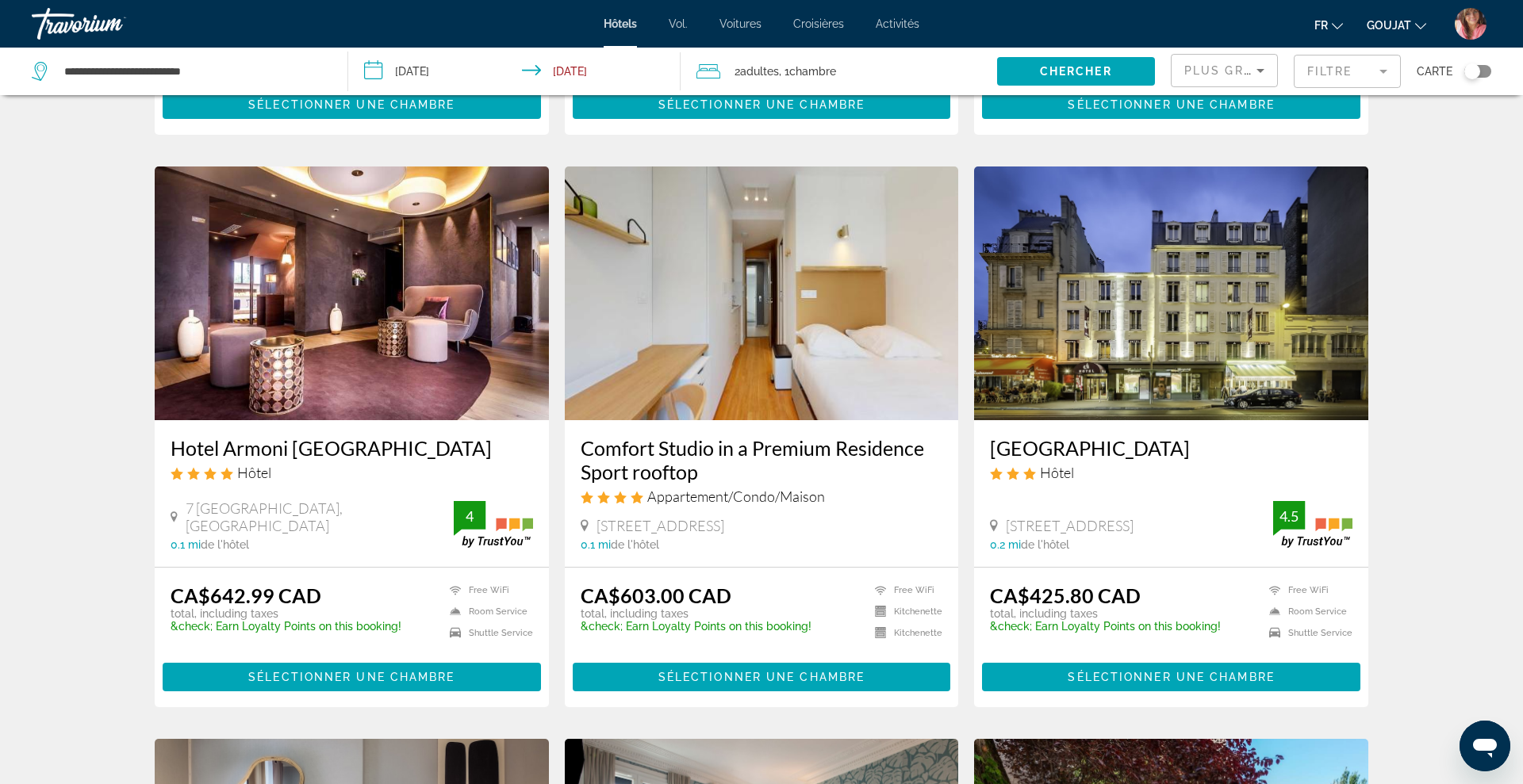
scroll to position [570, 0]
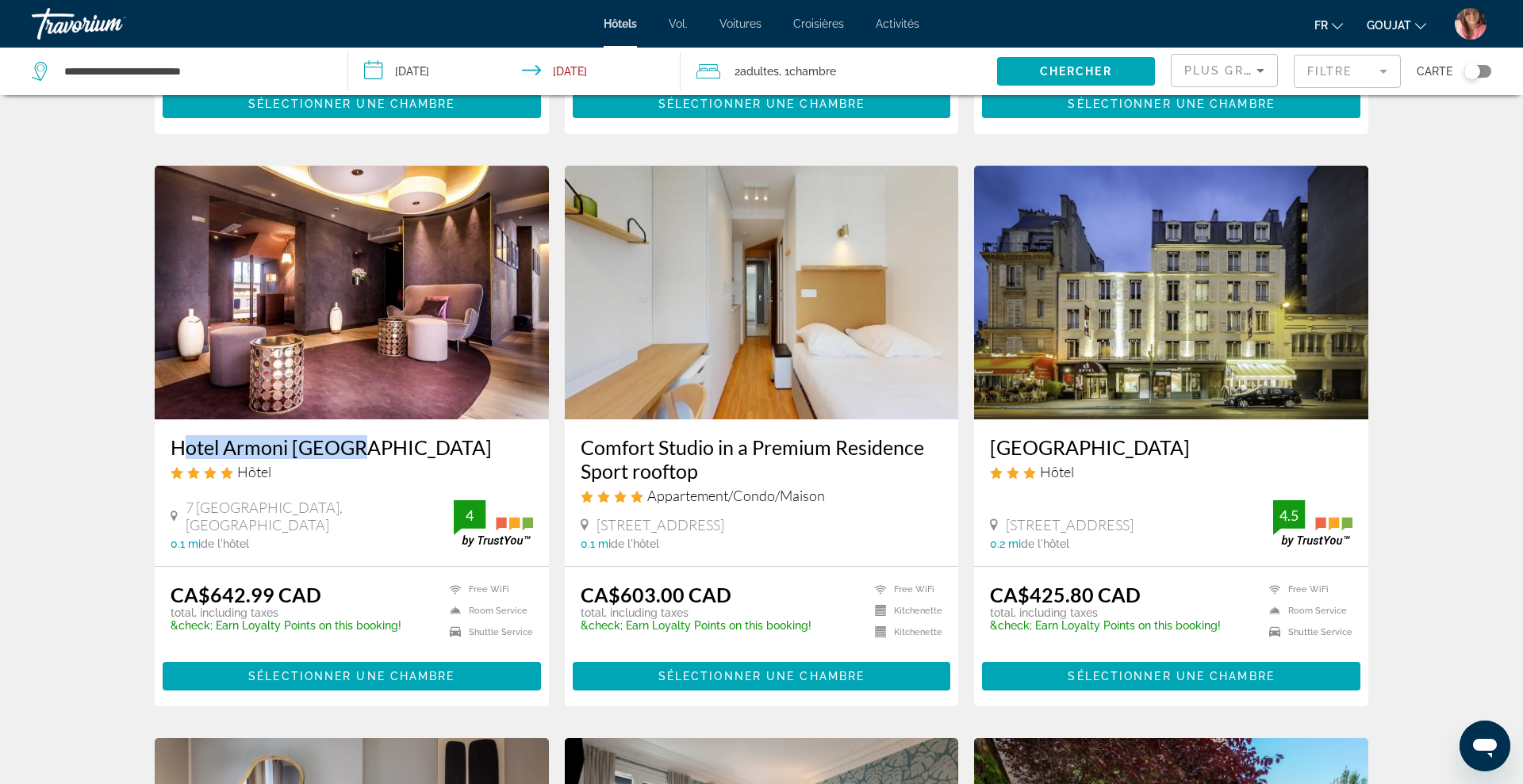
drag, startPoint x: 165, startPoint y: 452, endPoint x: 336, endPoint y: 459, distance: 171.1
click at [336, 459] on div "Hotel Armoni [GEOGRAPHIC_DATA] Hôtel 7 [GEOGRAPHIC_DATA], [GEOGRAPHIC_DATA] 0.1…" at bounding box center [351, 493] width 394 height 147
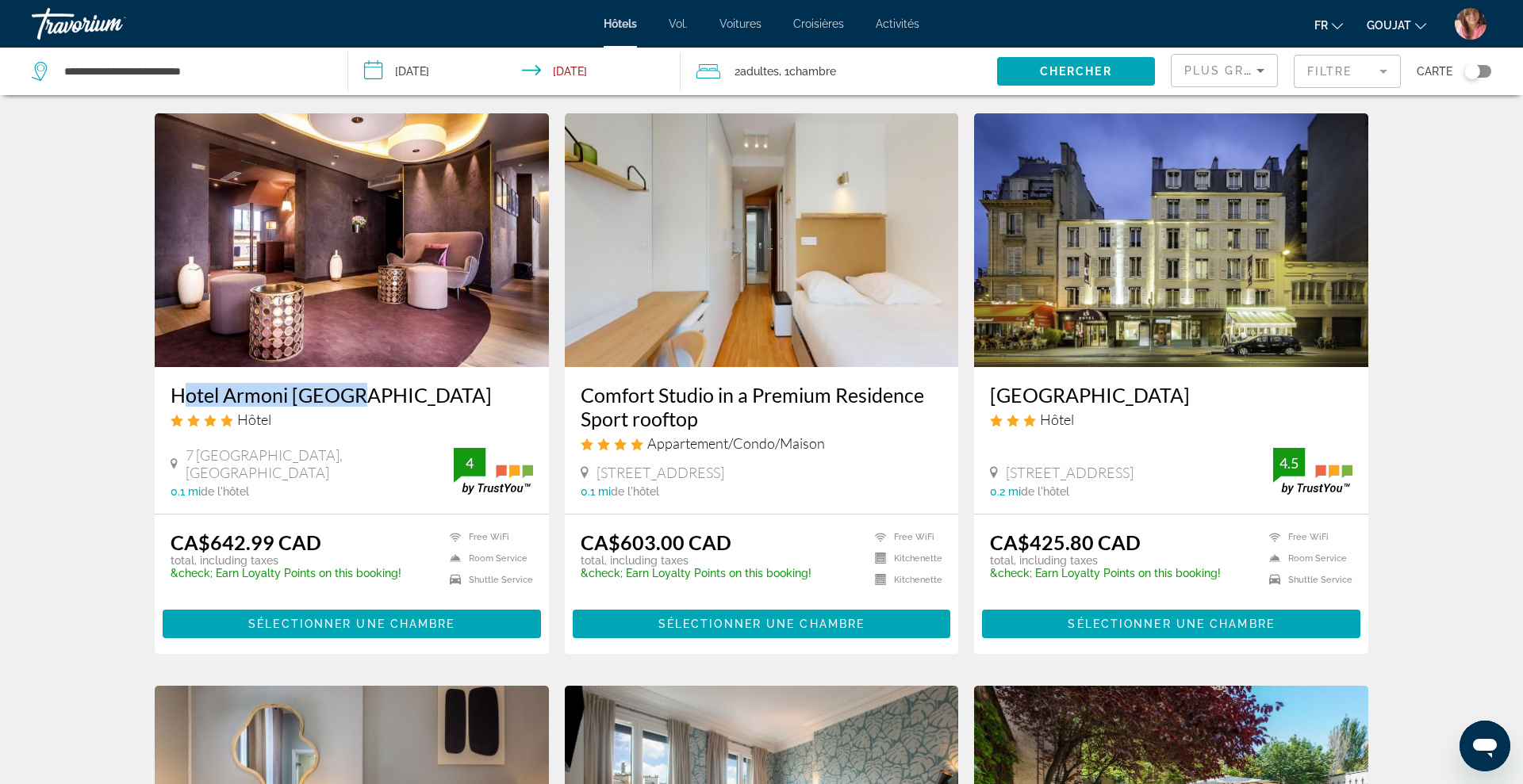
scroll to position [624, 0]
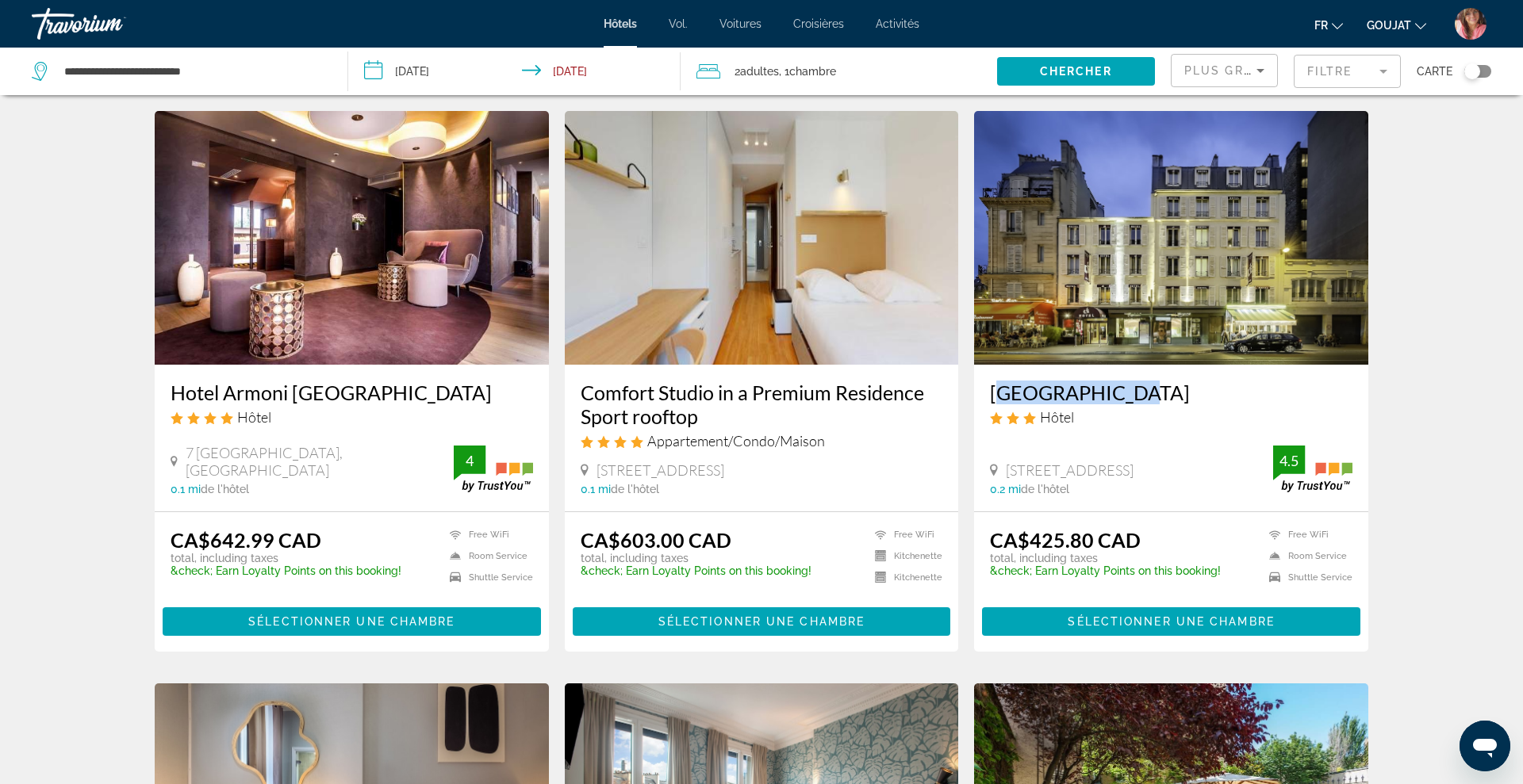
drag, startPoint x: 988, startPoint y: 396, endPoint x: 1126, endPoint y: 395, distance: 138.0
click at [1126, 395] on div "[GEOGRAPHIC_DATA] Hôtel [STREET_ADDRESS] 0.2 mi de l'hôtel 4.5" at bounding box center [1171, 438] width 394 height 147
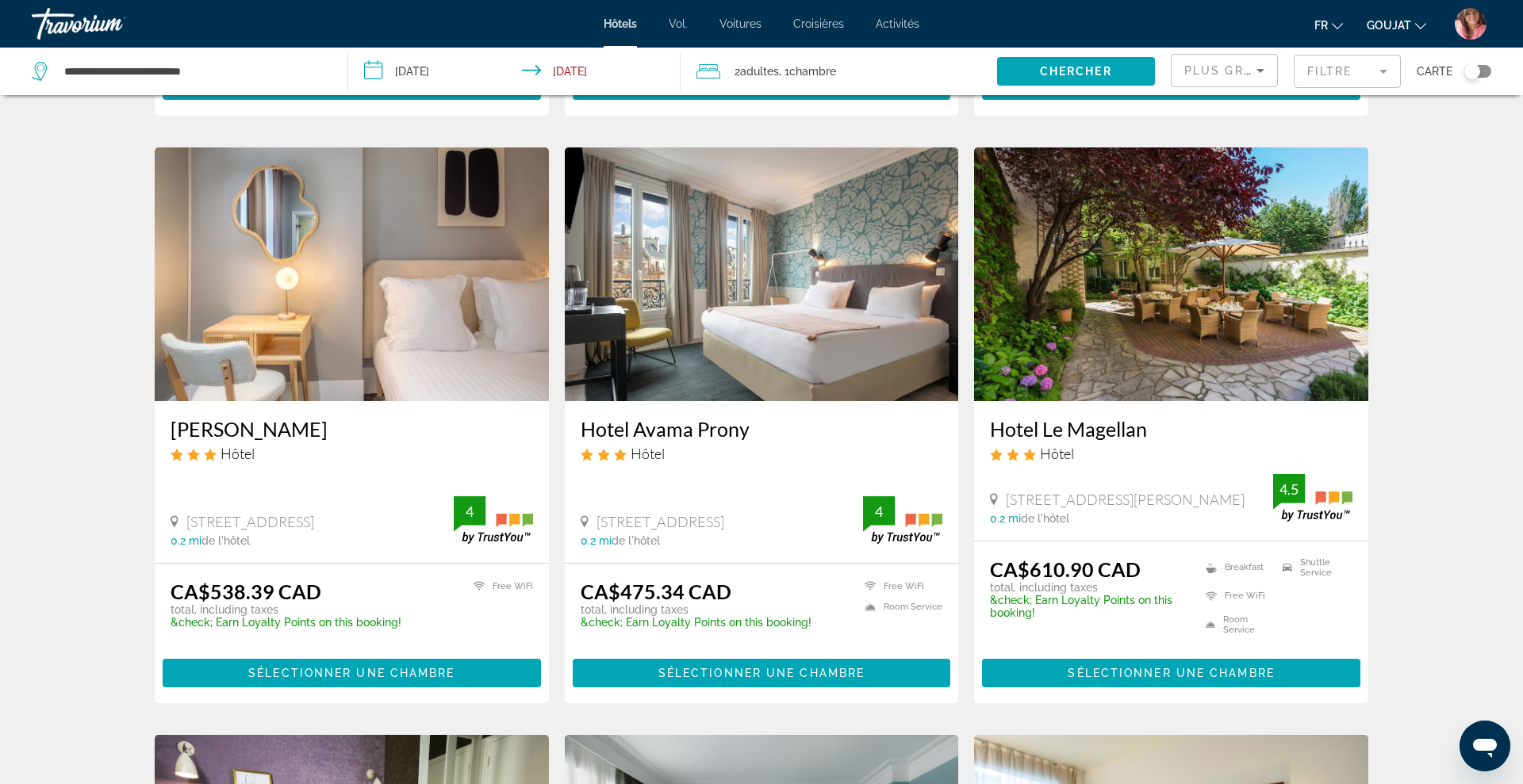
scroll to position [1161, 0]
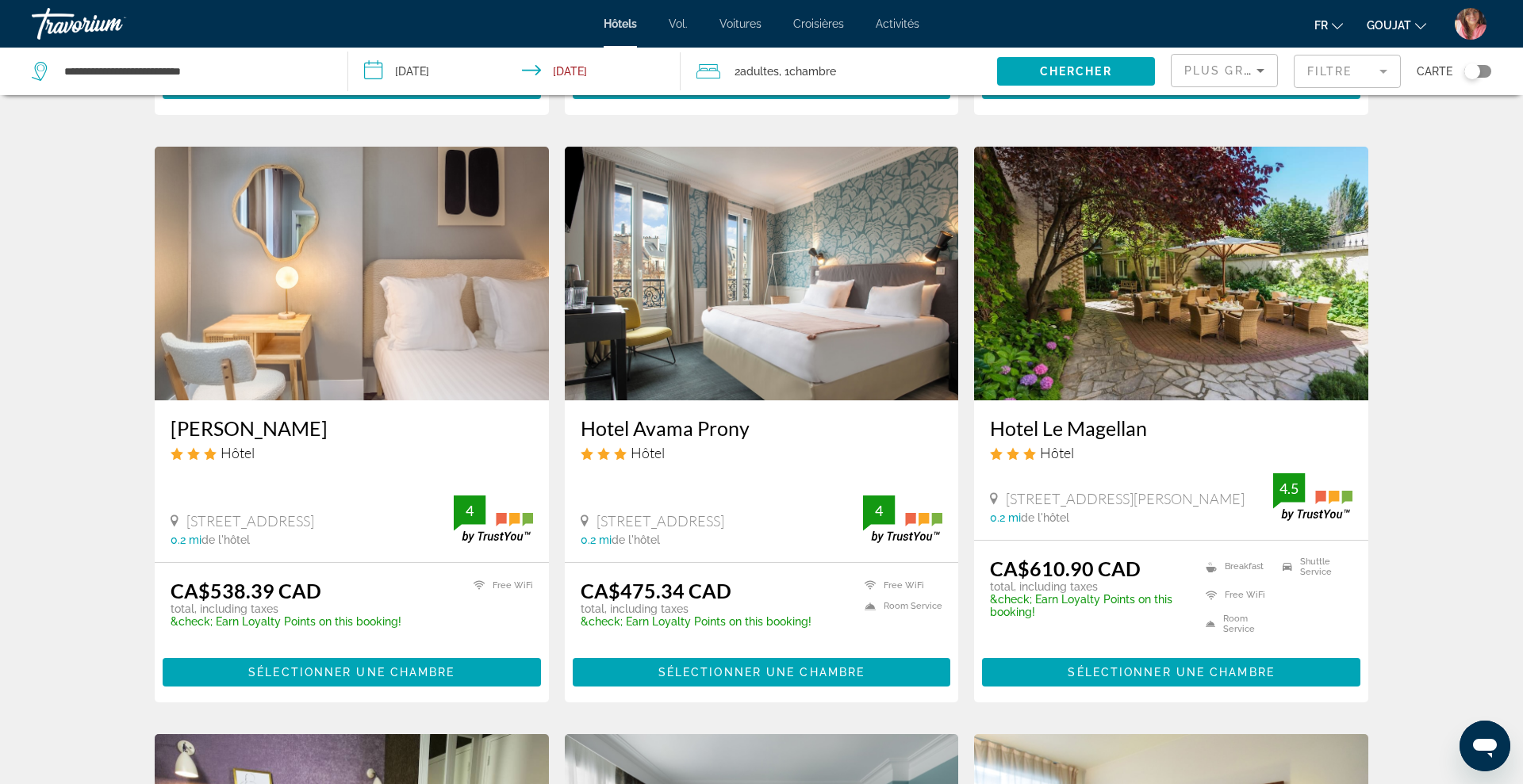
drag, startPoint x: 167, startPoint y: 431, endPoint x: 352, endPoint y: 439, distance: 185.2
click at [352, 439] on div "[PERSON_NAME] Hôtel [STREET_ADDRESS] 0.2 mi de l'hôtel 4" at bounding box center [351, 480] width 394 height 161
drag, startPoint x: 571, startPoint y: 425, endPoint x: 774, endPoint y: 430, distance: 203.1
click at [774, 430] on div "Hotel Avama Prony Hôtel [STREET_ADDRESS] 0.2 mi de l'hôtel 4" at bounding box center [762, 480] width 394 height 161
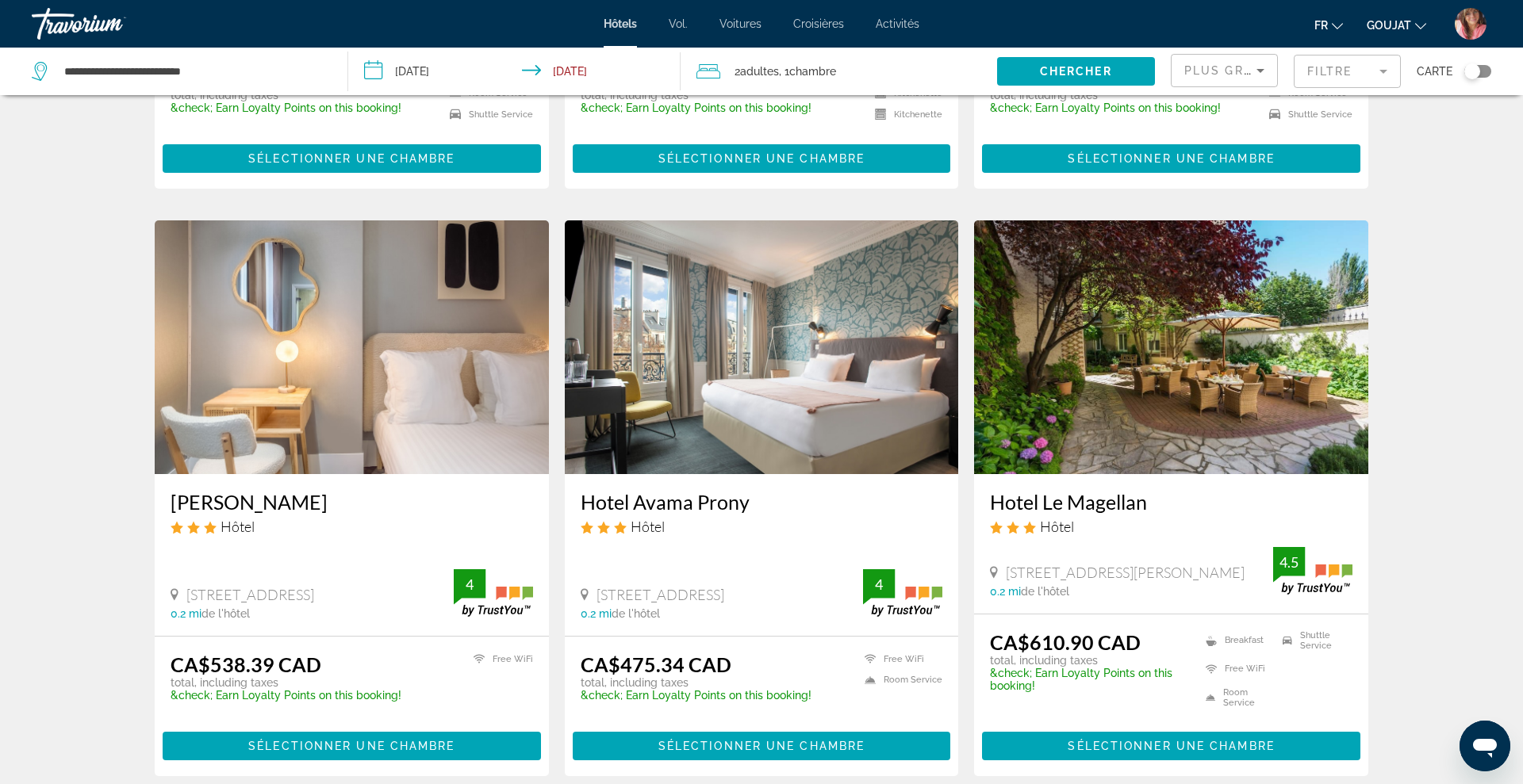
scroll to position [1089, 0]
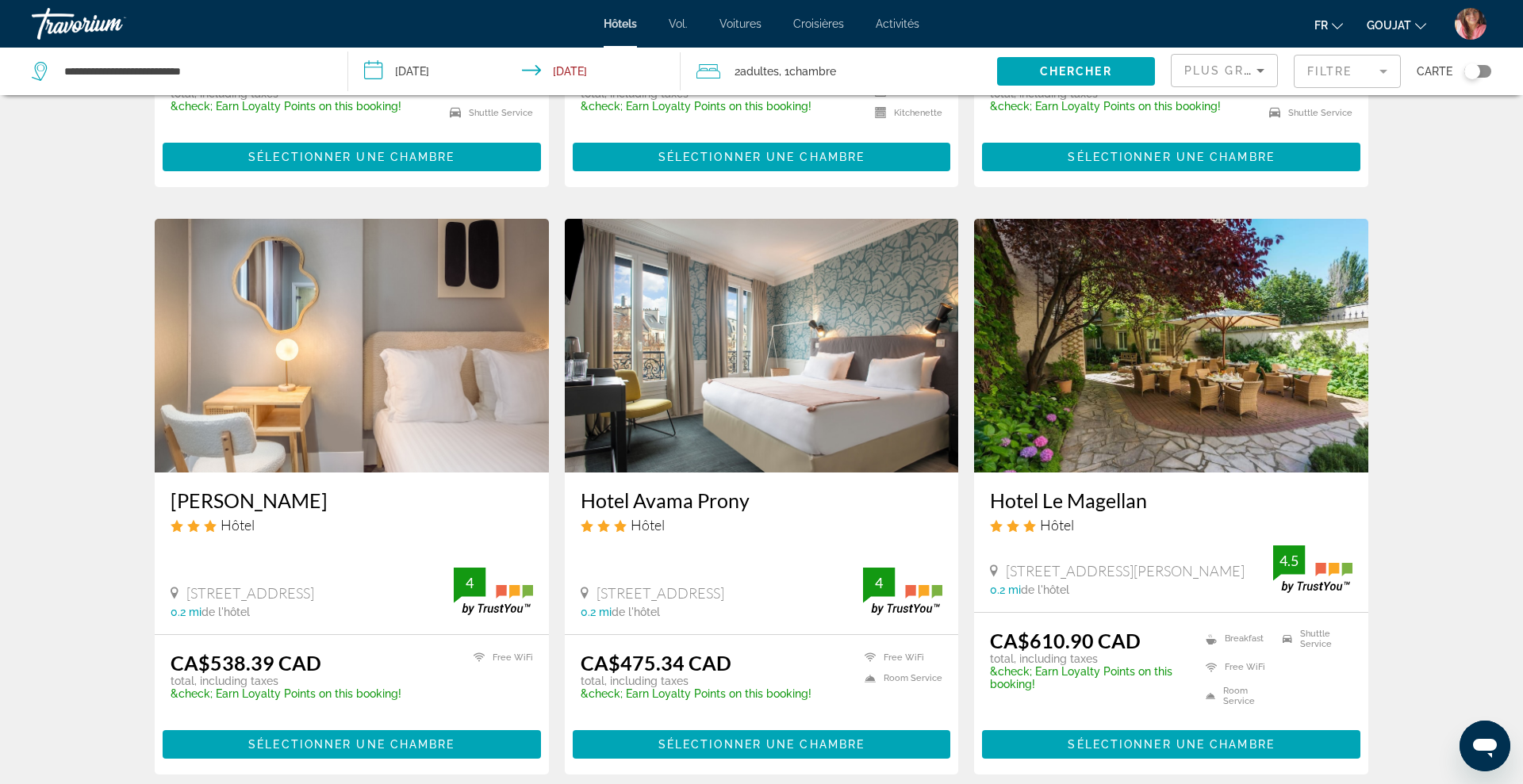
click at [1248, 389] on img "Contenu principal" at bounding box center [1171, 345] width 394 height 254
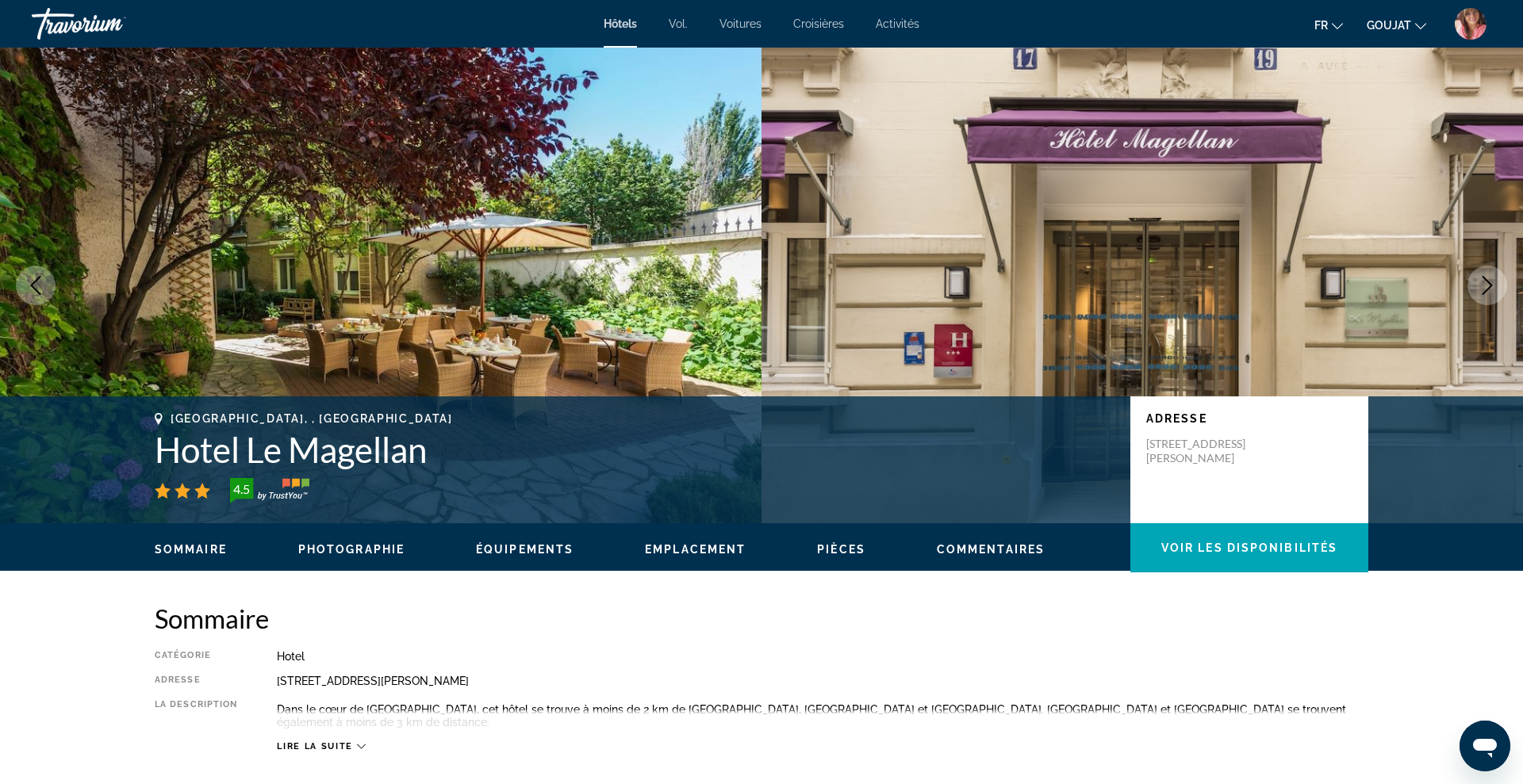
click at [1477, 295] on button "Next image" at bounding box center [1487, 286] width 40 height 40
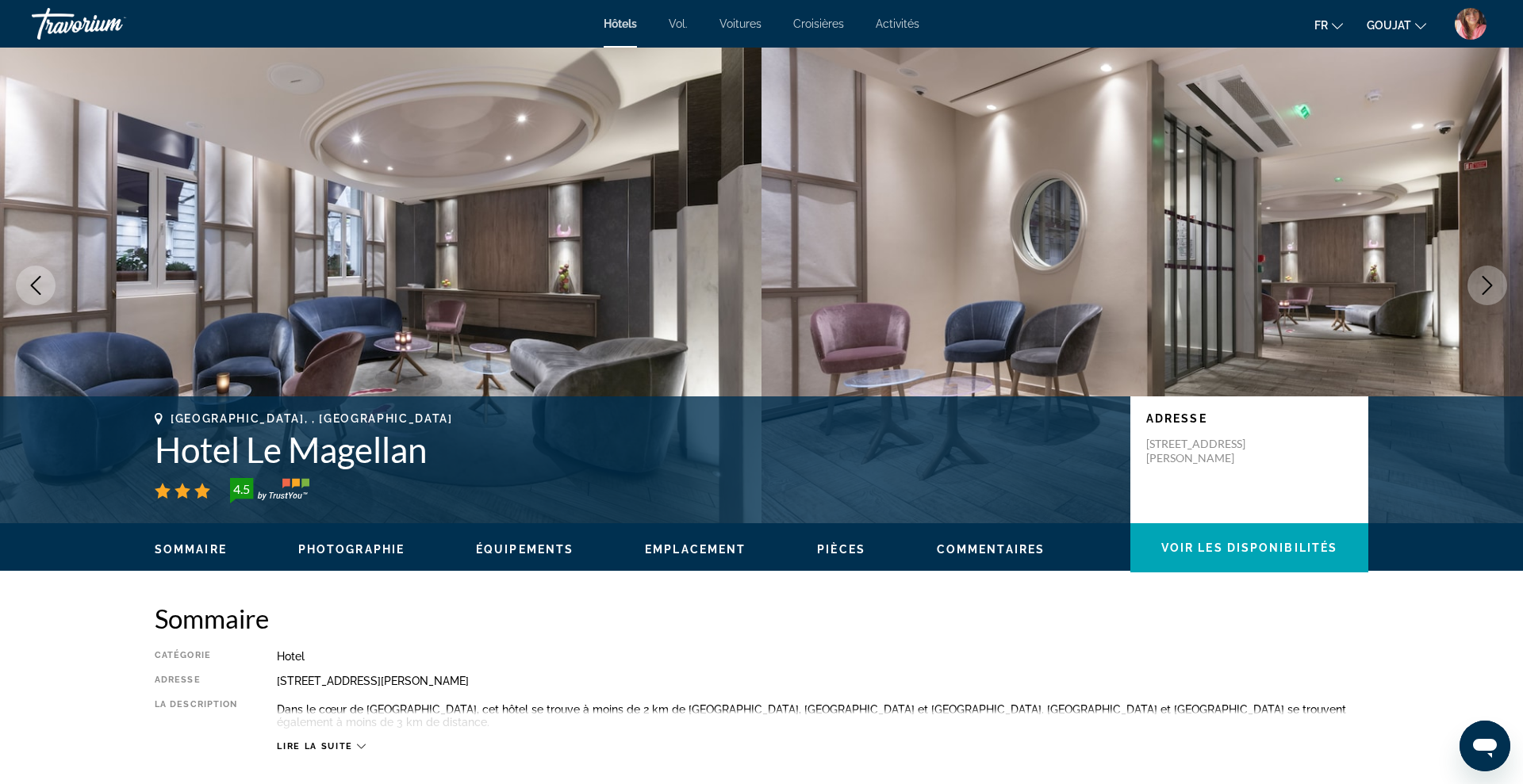
click at [1477, 295] on button "Next image" at bounding box center [1487, 286] width 40 height 40
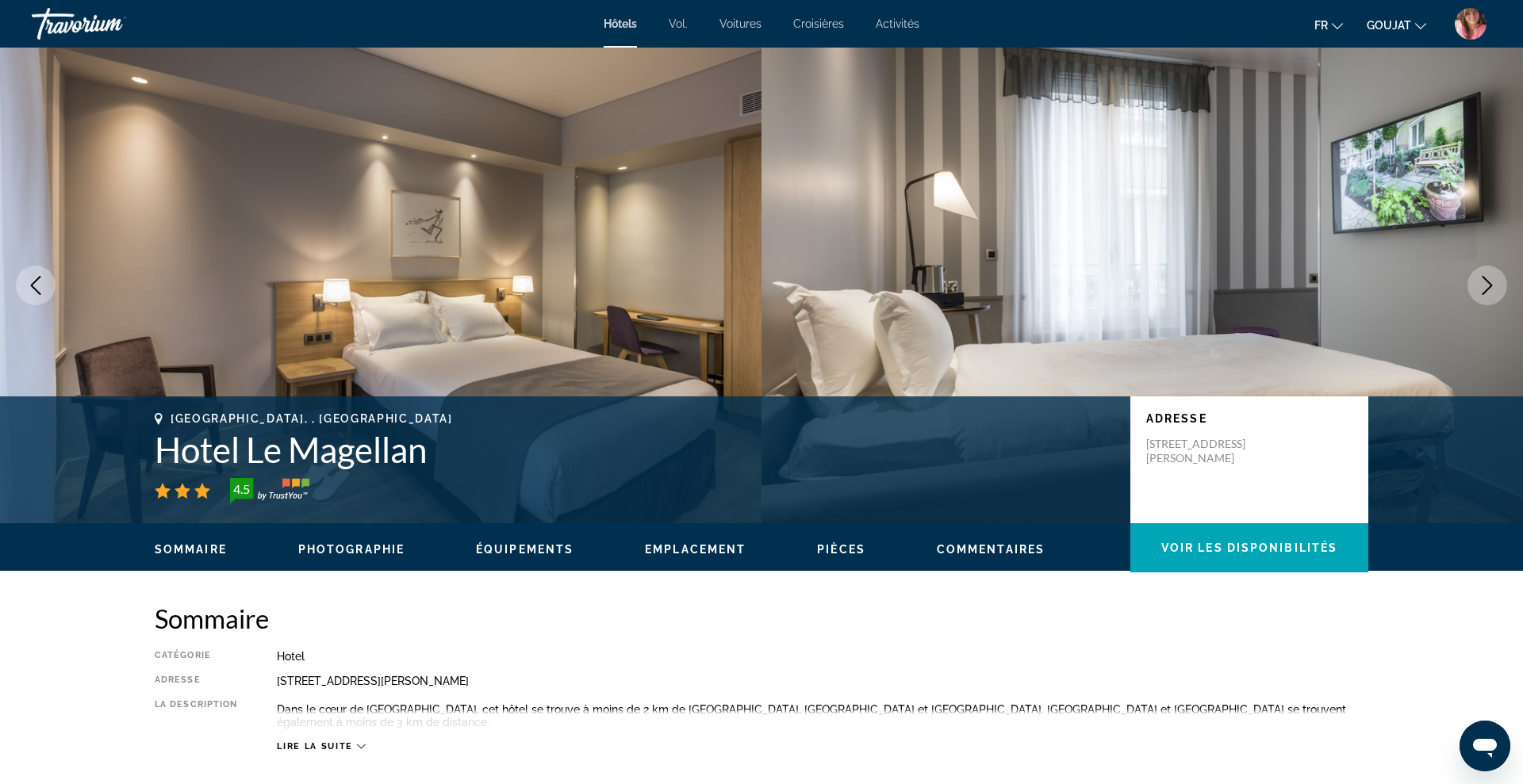
click at [1477, 295] on button "Next image" at bounding box center [1487, 286] width 40 height 40
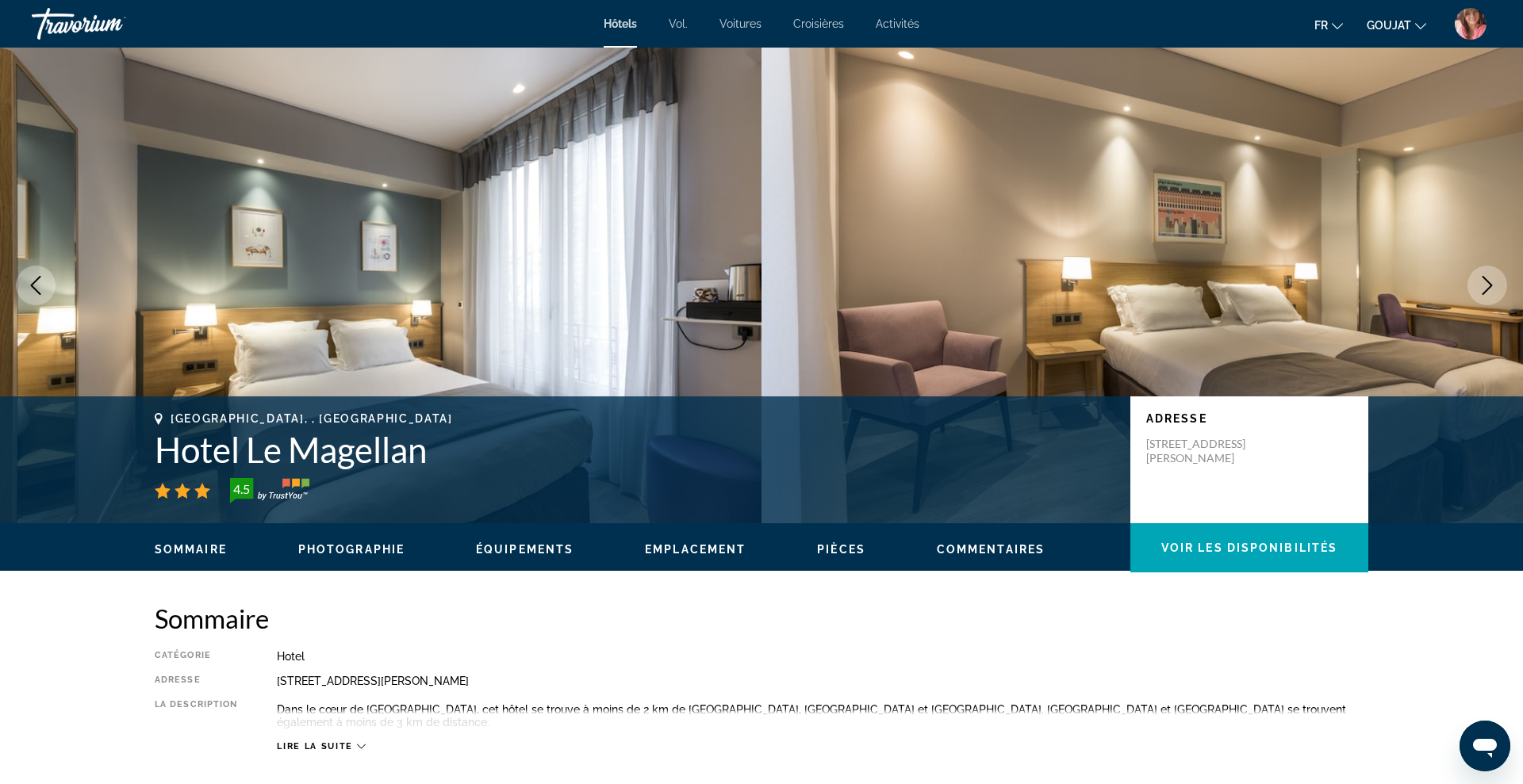
click at [1477, 295] on button "Next image" at bounding box center [1487, 286] width 40 height 40
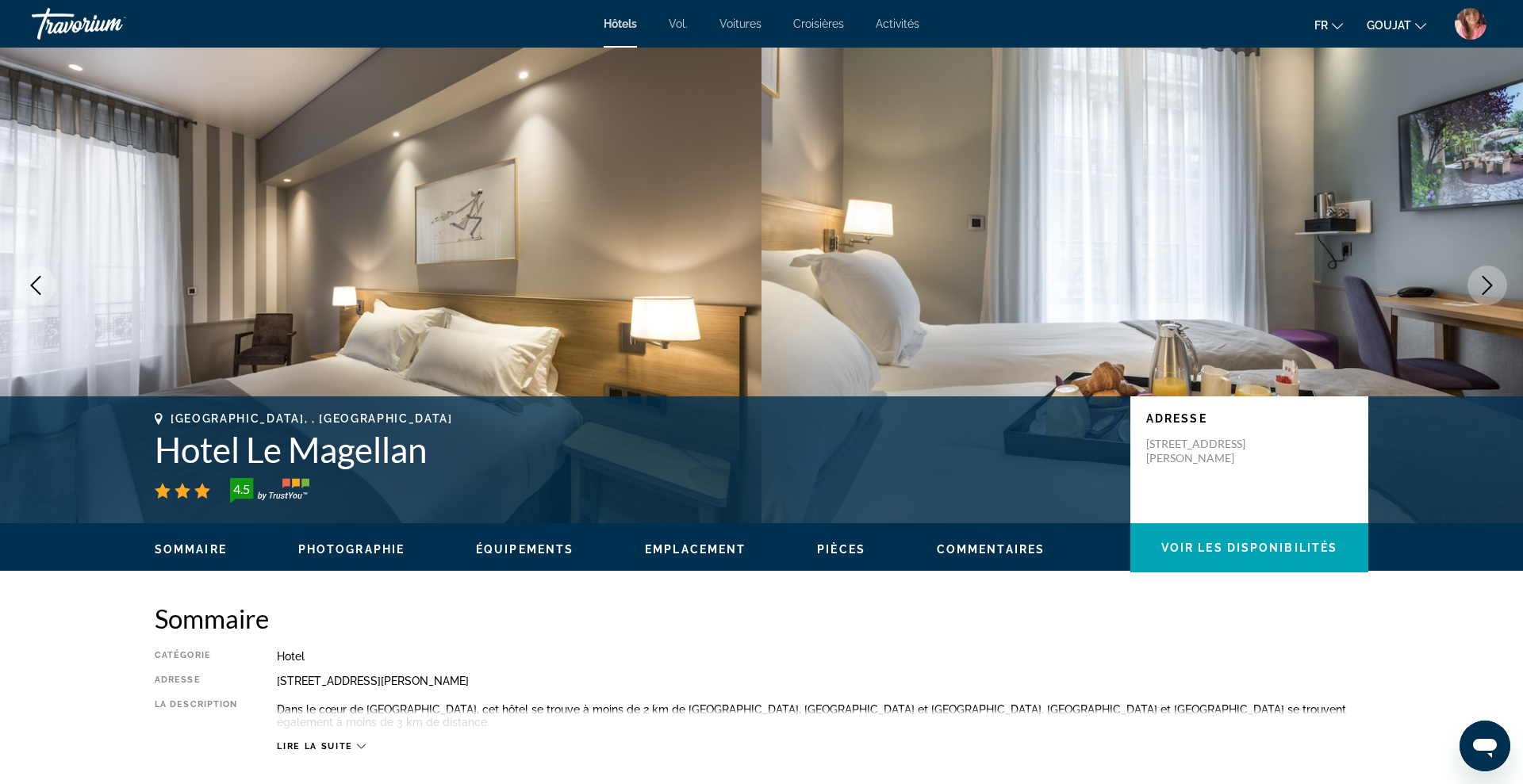
click at [1477, 295] on button "Next image" at bounding box center [1487, 286] width 40 height 40
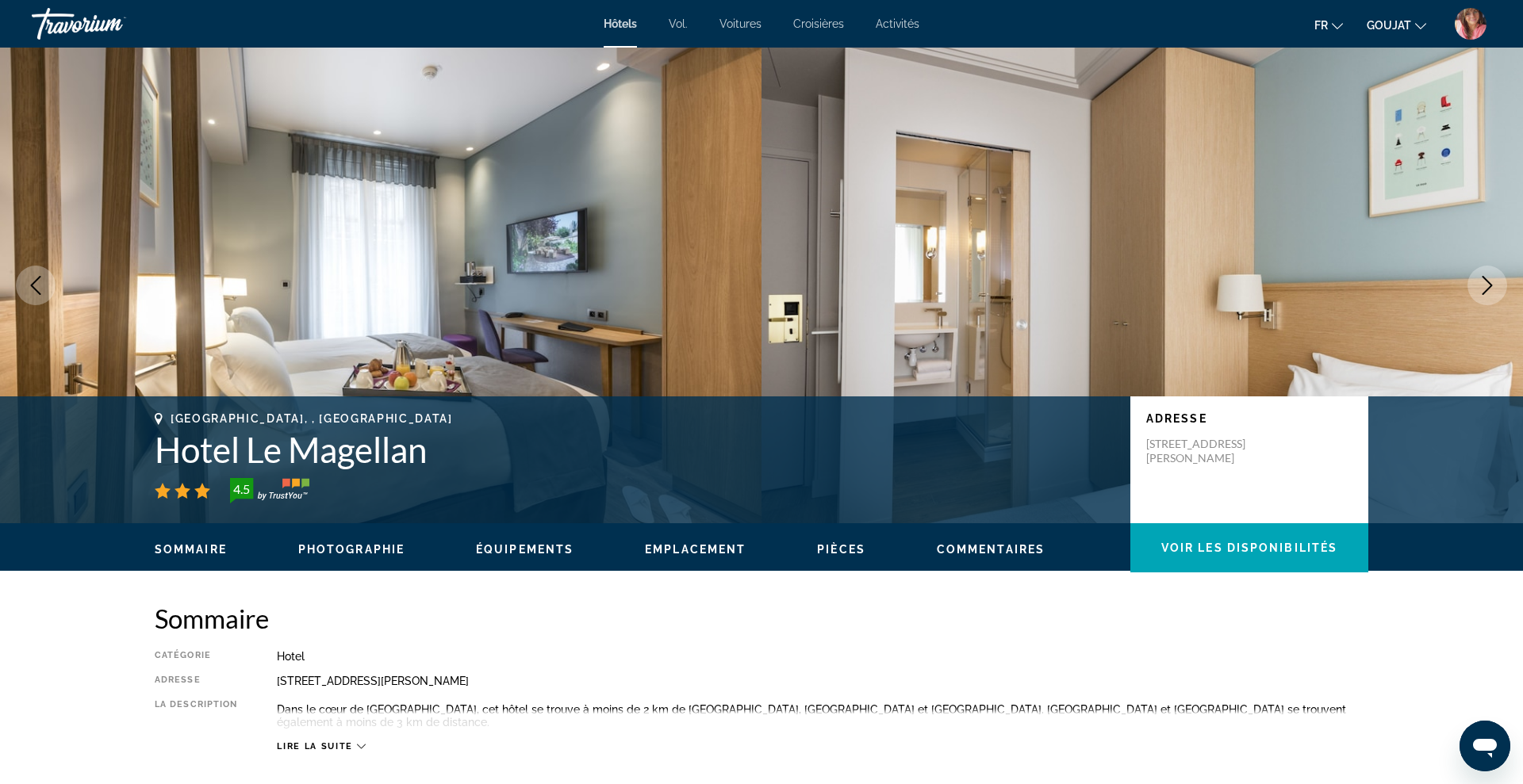
click at [1477, 295] on button "Next image" at bounding box center [1487, 286] width 40 height 40
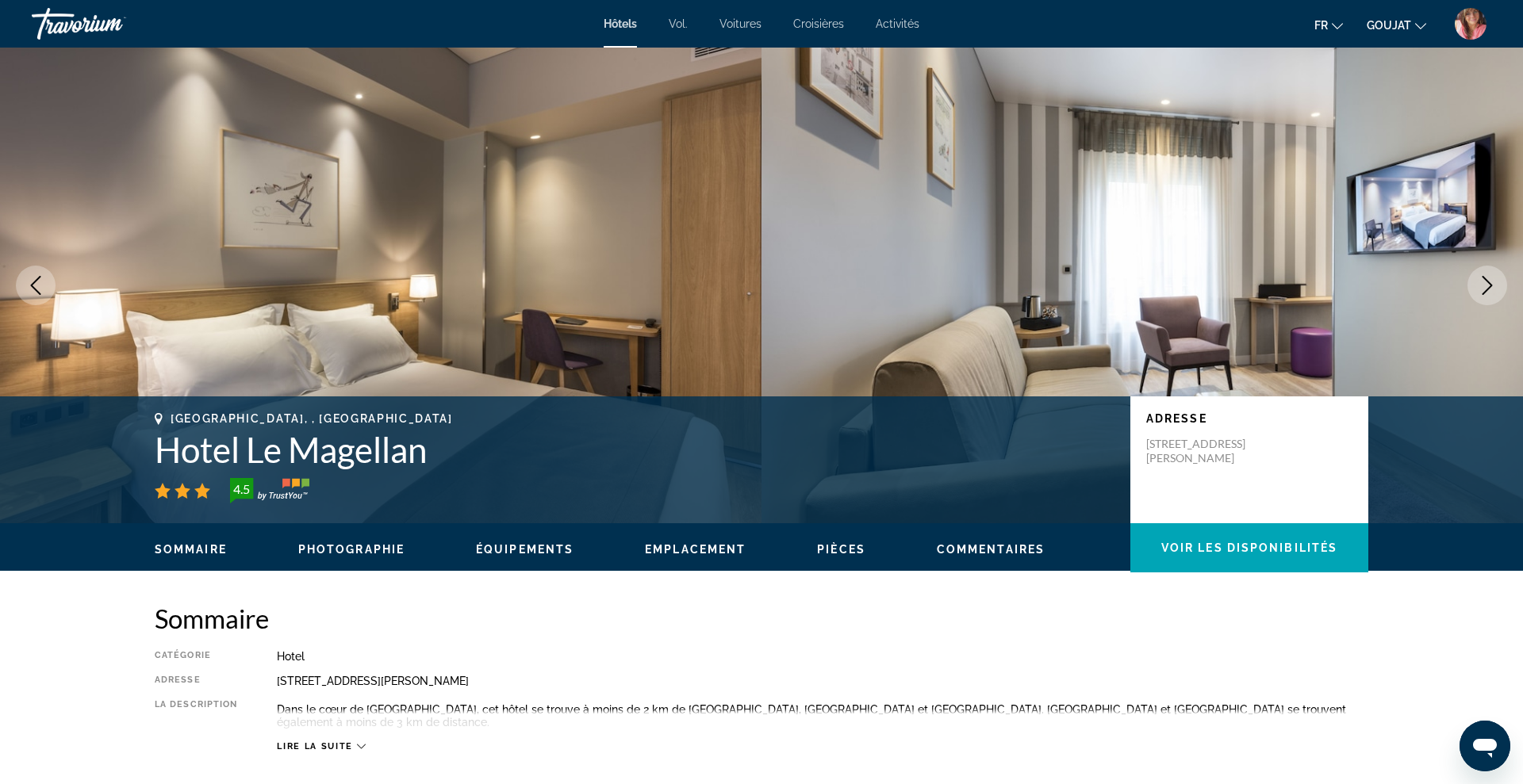
click at [1477, 295] on button "Next image" at bounding box center [1487, 286] width 40 height 40
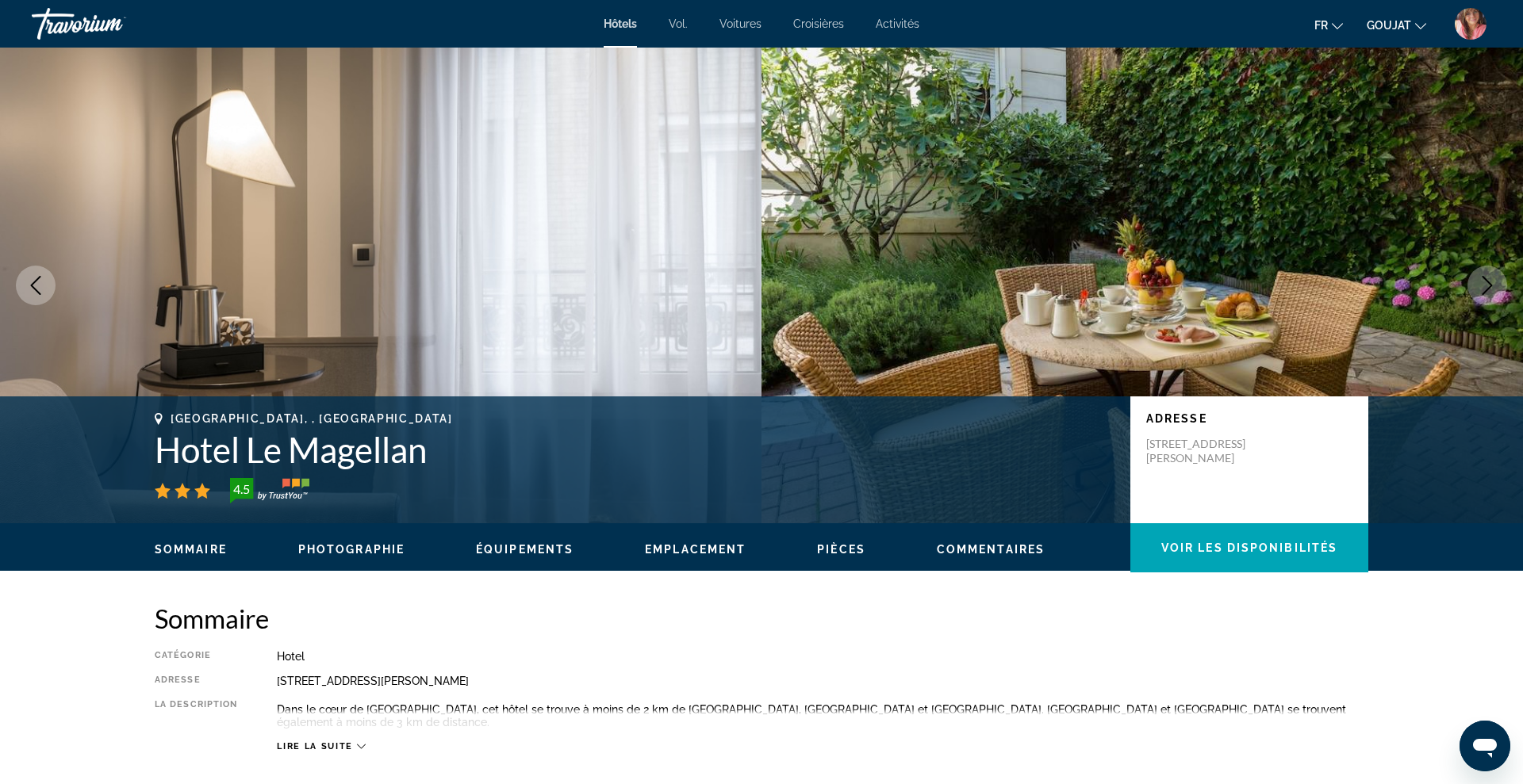
click at [1477, 295] on button "Next image" at bounding box center [1487, 286] width 40 height 40
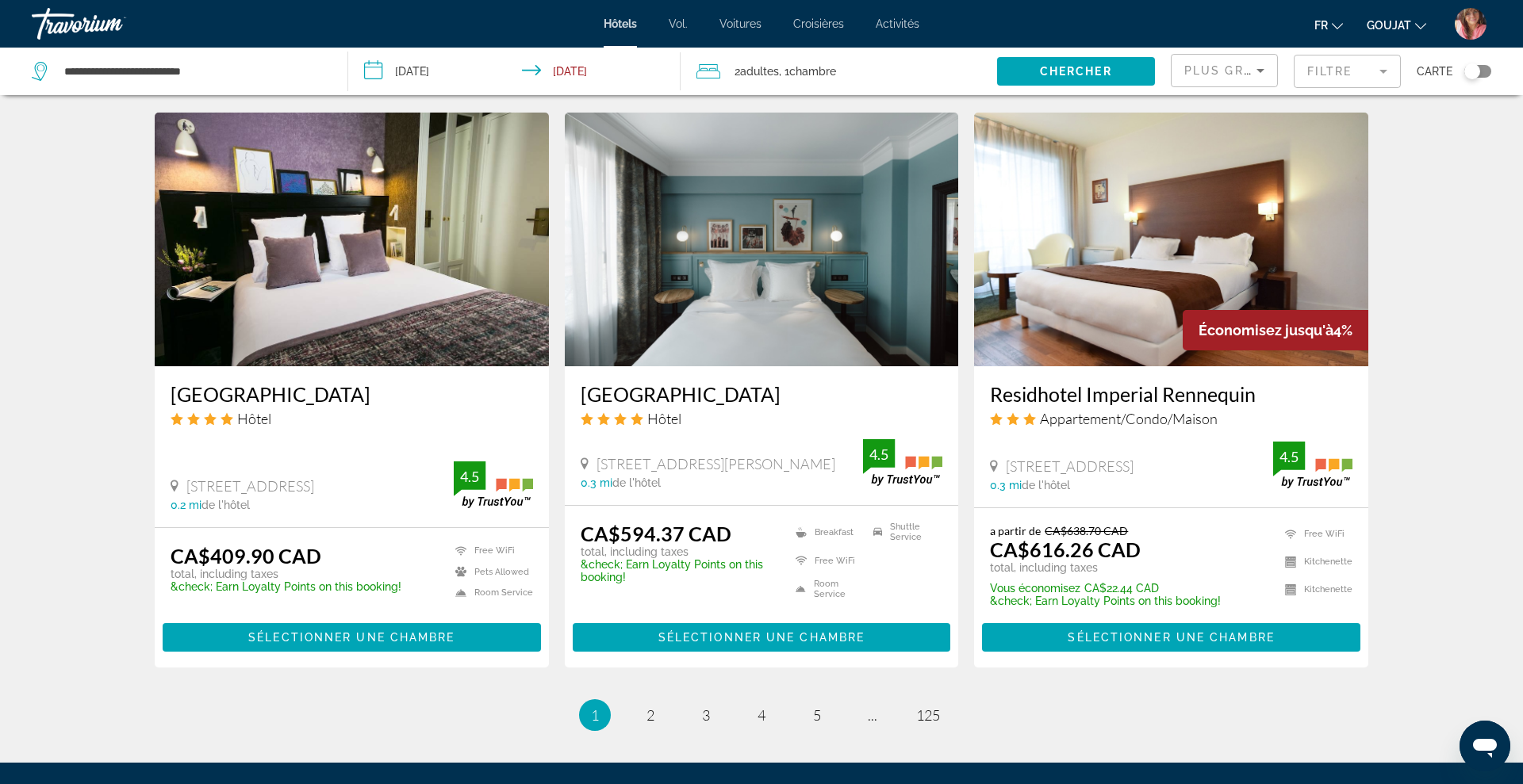
scroll to position [1781, 0]
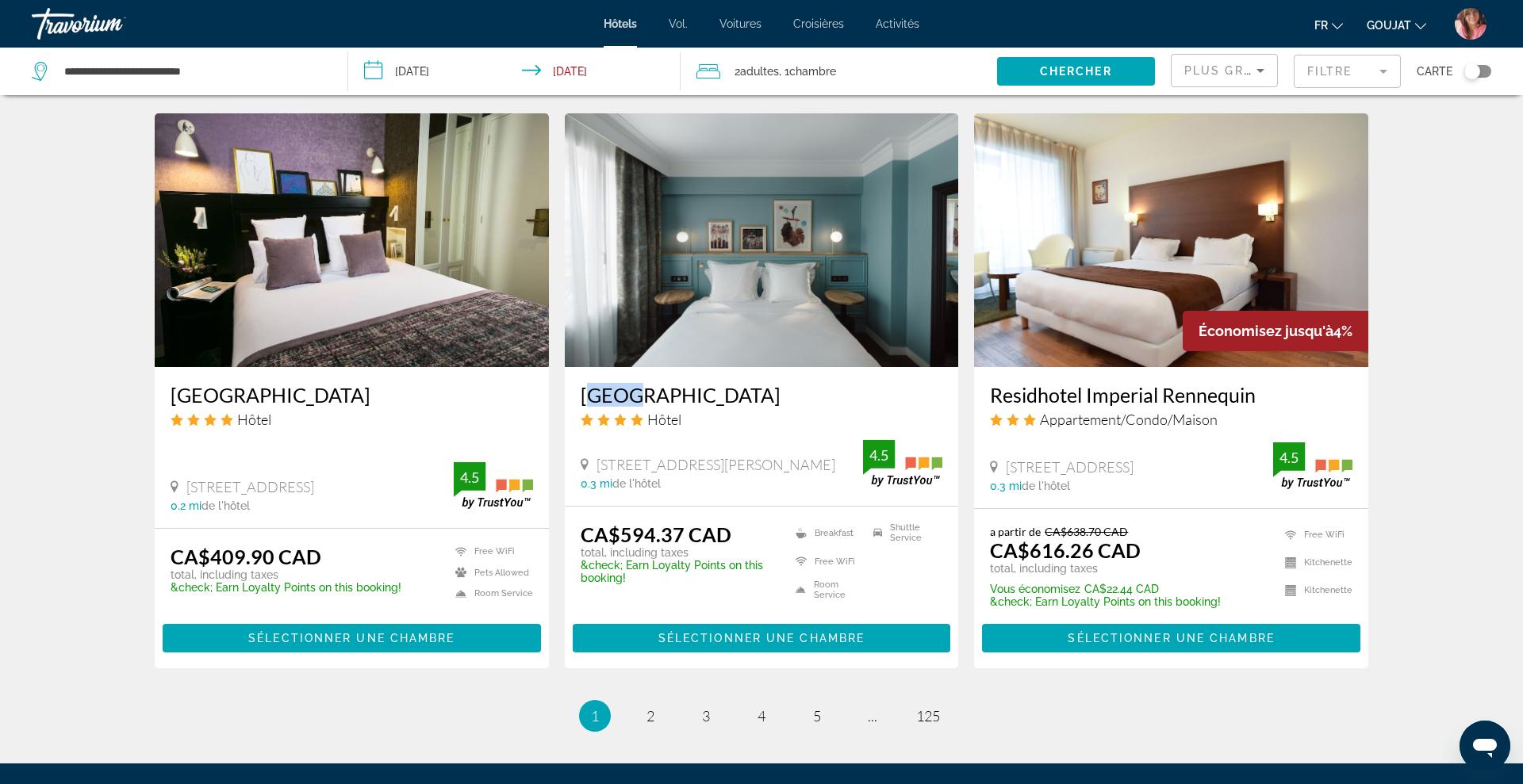
drag, startPoint x: 570, startPoint y: 395, endPoint x: 623, endPoint y: 393, distance: 53.0
click at [623, 393] on div "[GEOGRAPHIC_DATA] Hôtel [STREET_ADDRESS][PERSON_NAME] 0.3 mi de l'hôtel 4.5" at bounding box center [762, 437] width 394 height 139
click at [717, 393] on h3 "[GEOGRAPHIC_DATA]" at bounding box center [762, 395] width 362 height 24
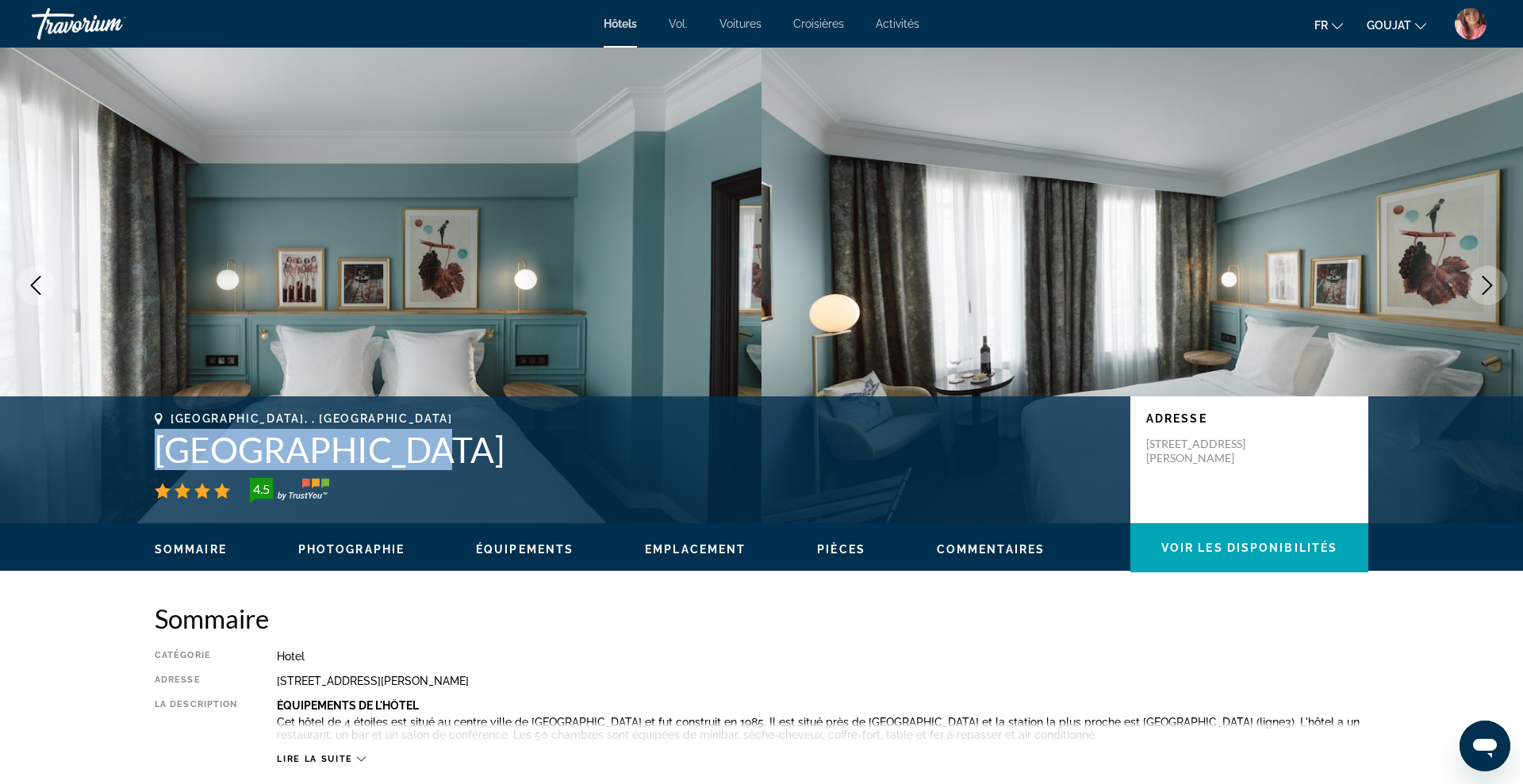
drag, startPoint x: 156, startPoint y: 452, endPoint x: 390, endPoint y: 444, distance: 234.1
click at [390, 444] on h1 "[GEOGRAPHIC_DATA]" at bounding box center [634, 450] width 960 height 42
click at [1480, 282] on icon "Next image" at bounding box center [1486, 285] width 19 height 19
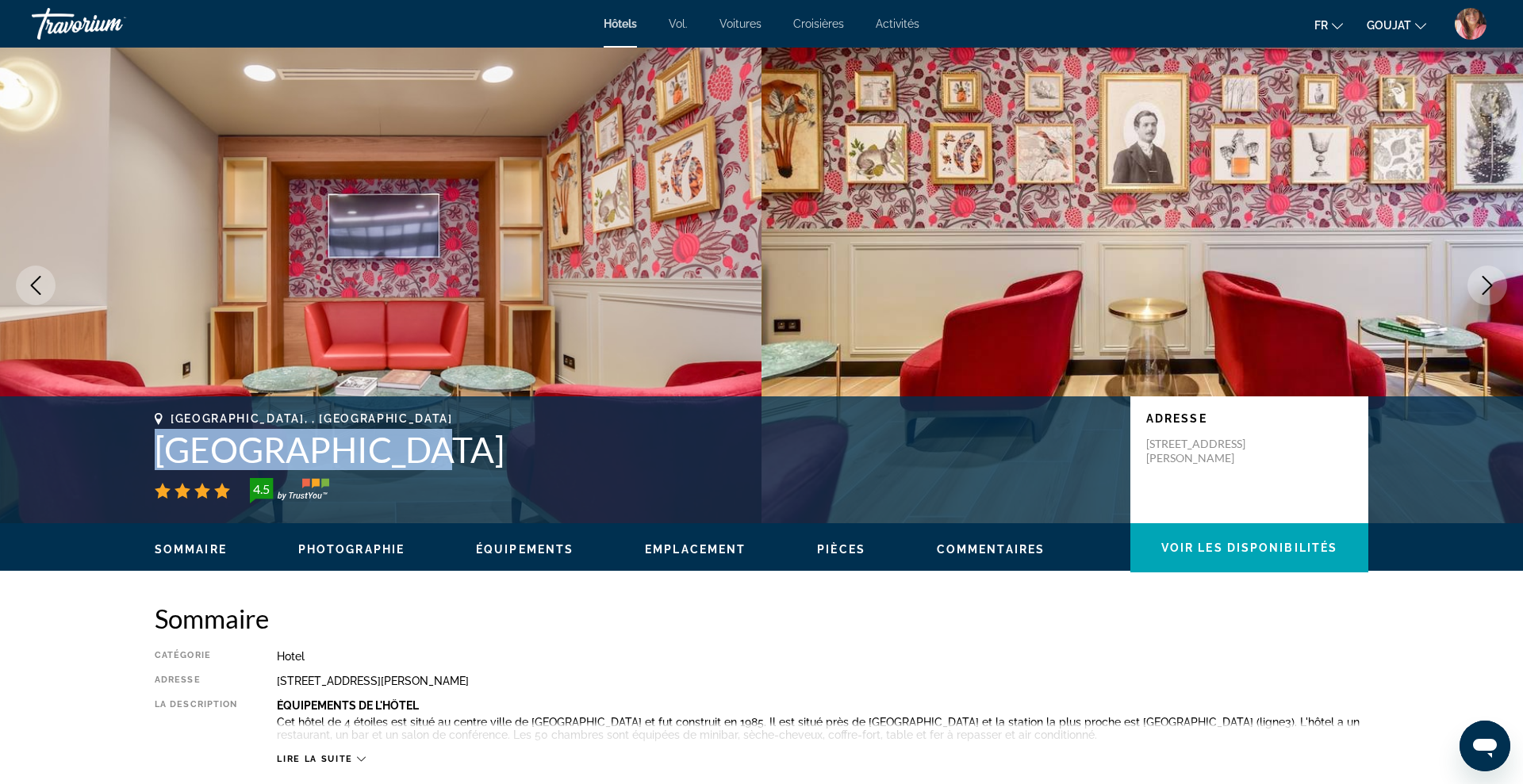
click at [1480, 282] on icon "Next image" at bounding box center [1486, 285] width 19 height 19
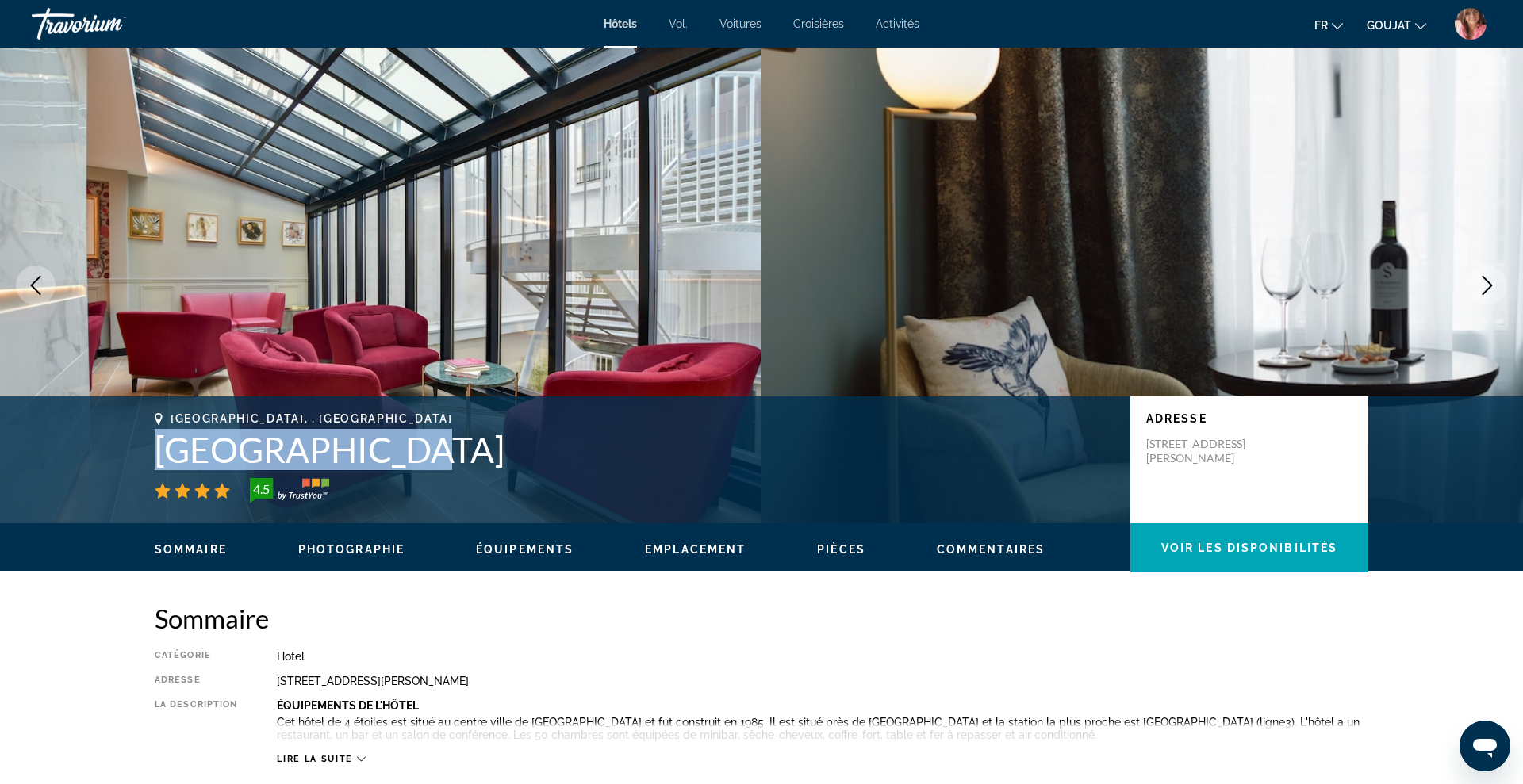
click at [1480, 282] on icon "Next image" at bounding box center [1486, 285] width 19 height 19
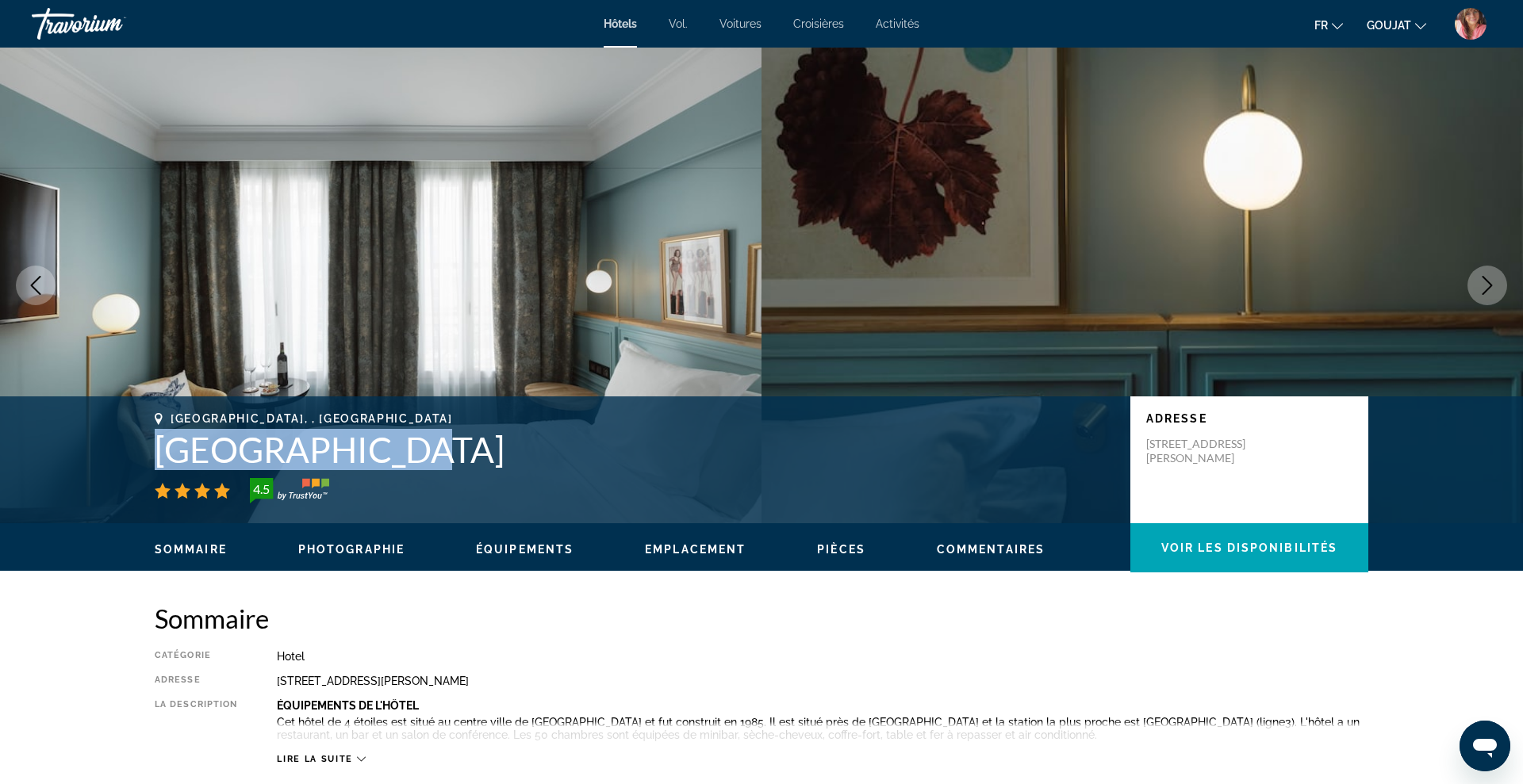
click at [1480, 282] on icon "Next image" at bounding box center [1486, 285] width 19 height 19
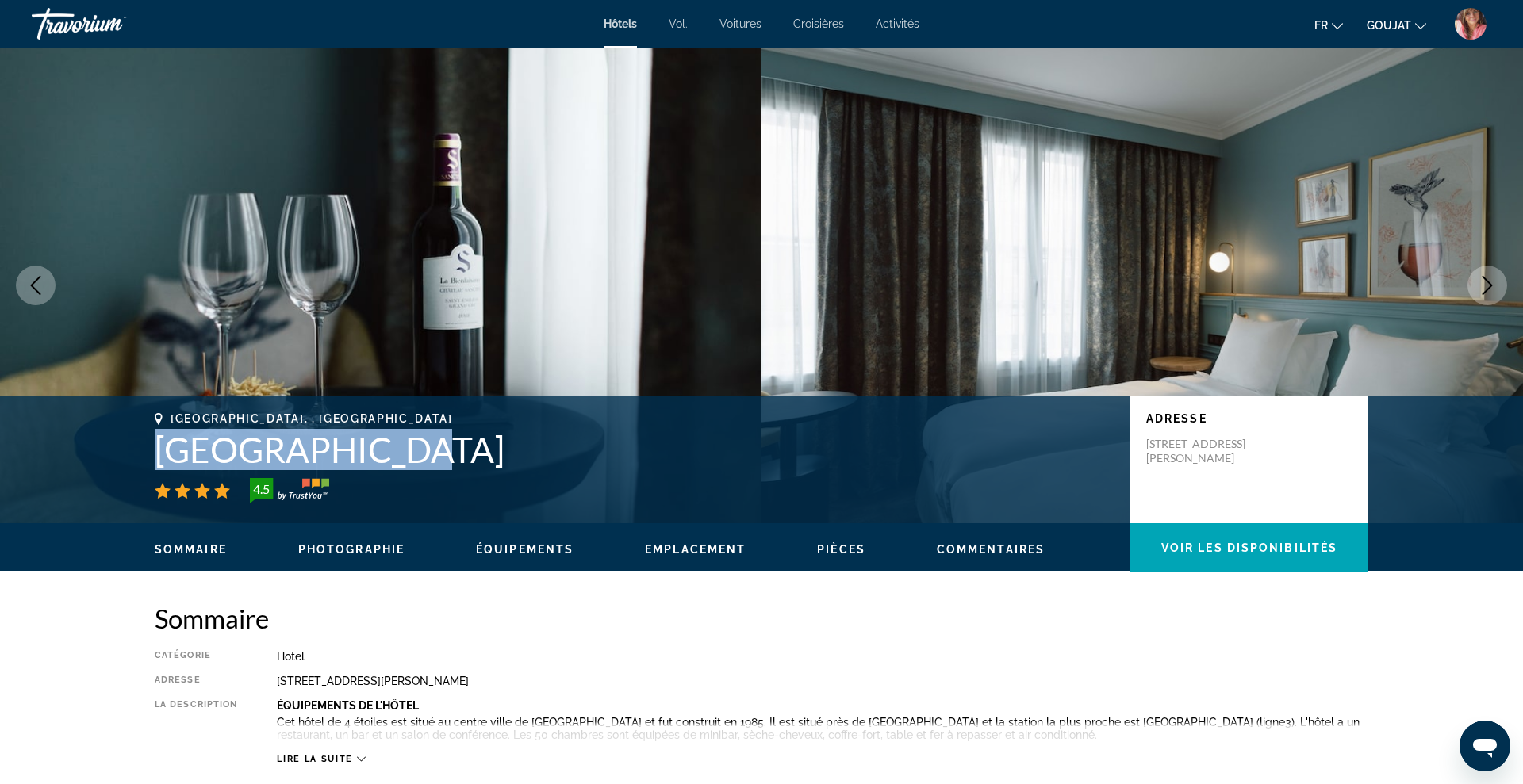
click at [1480, 282] on icon "Next image" at bounding box center [1486, 285] width 19 height 19
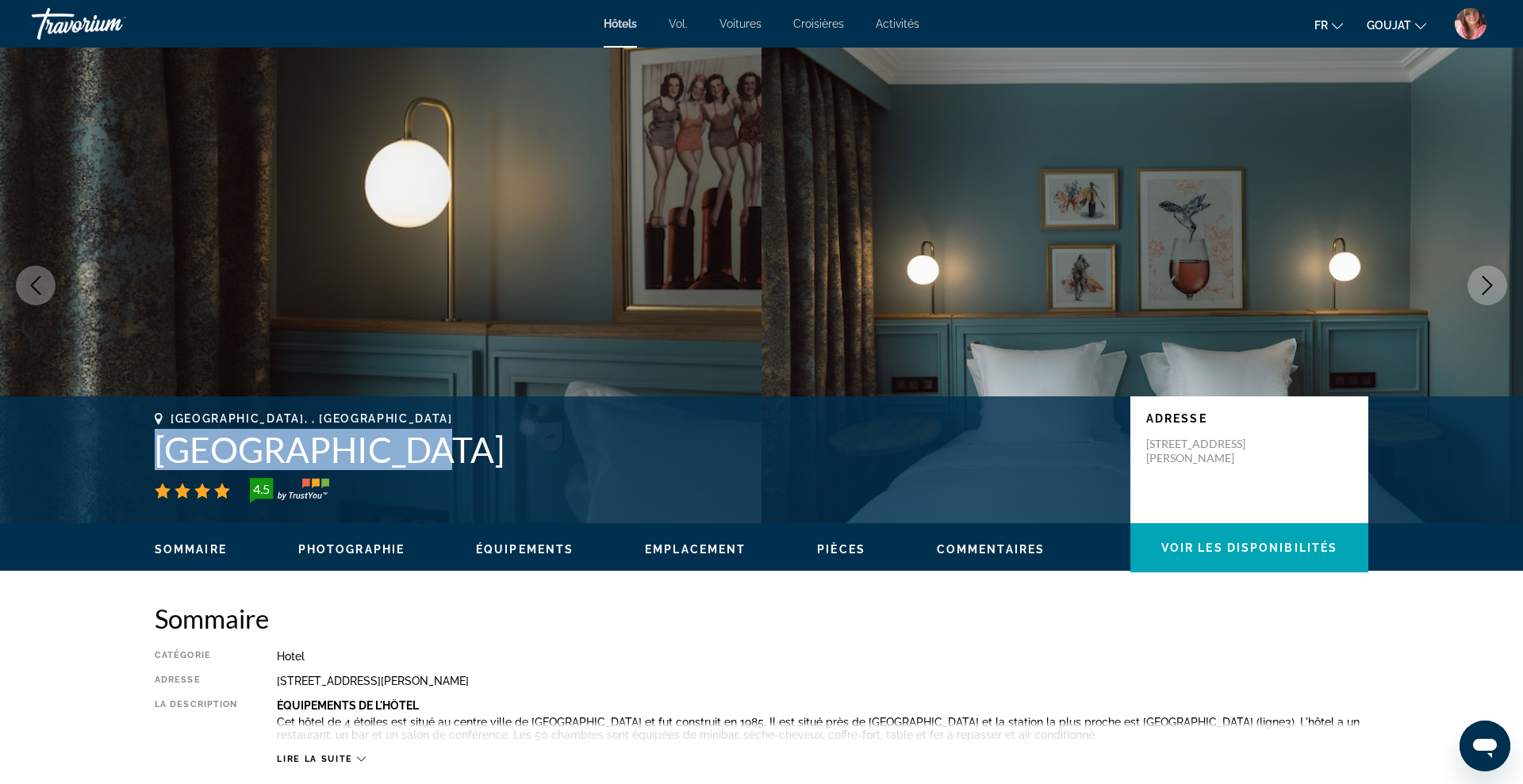
click at [1480, 282] on icon "Next image" at bounding box center [1486, 285] width 19 height 19
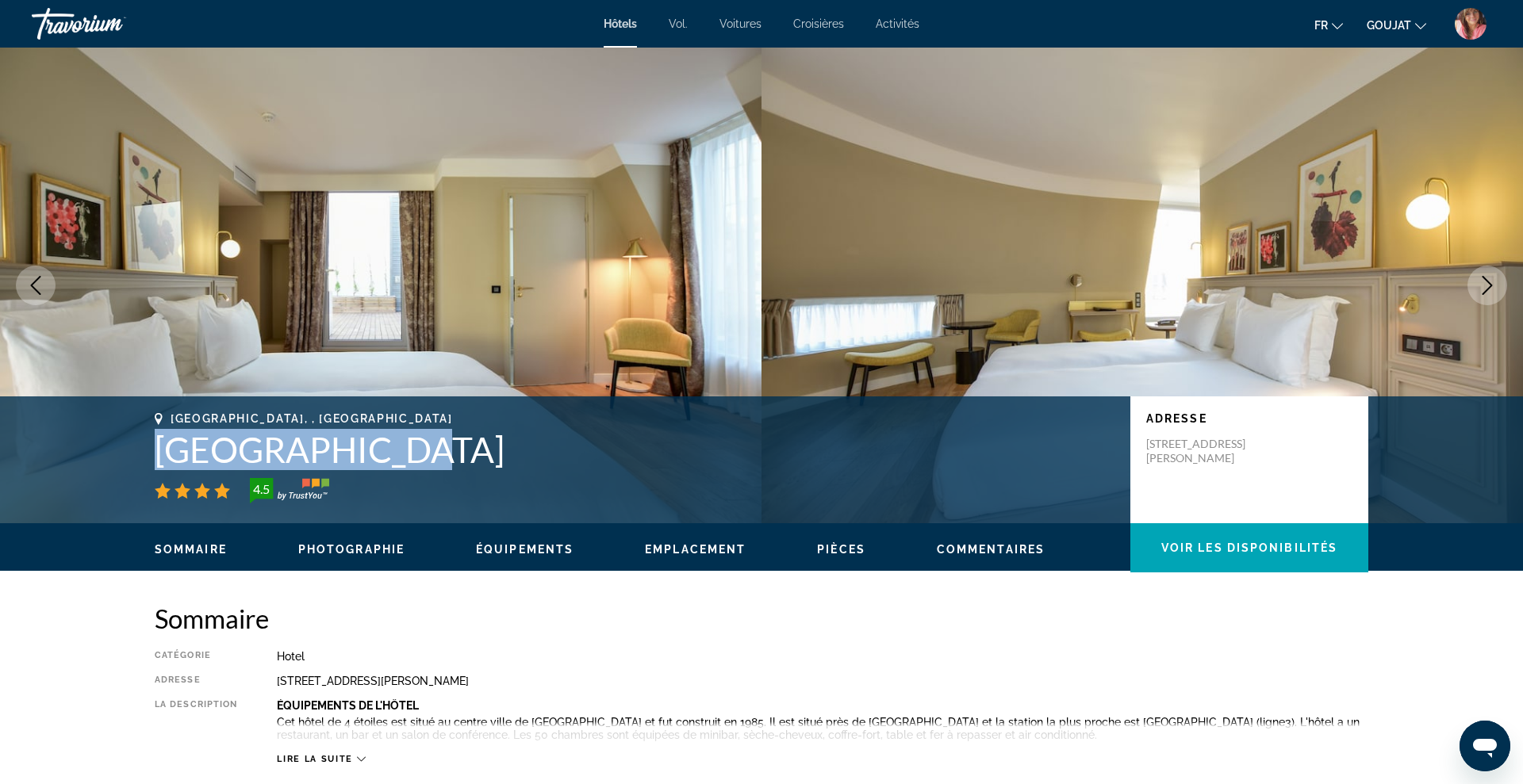
click at [1480, 282] on icon "Next image" at bounding box center [1486, 285] width 19 height 19
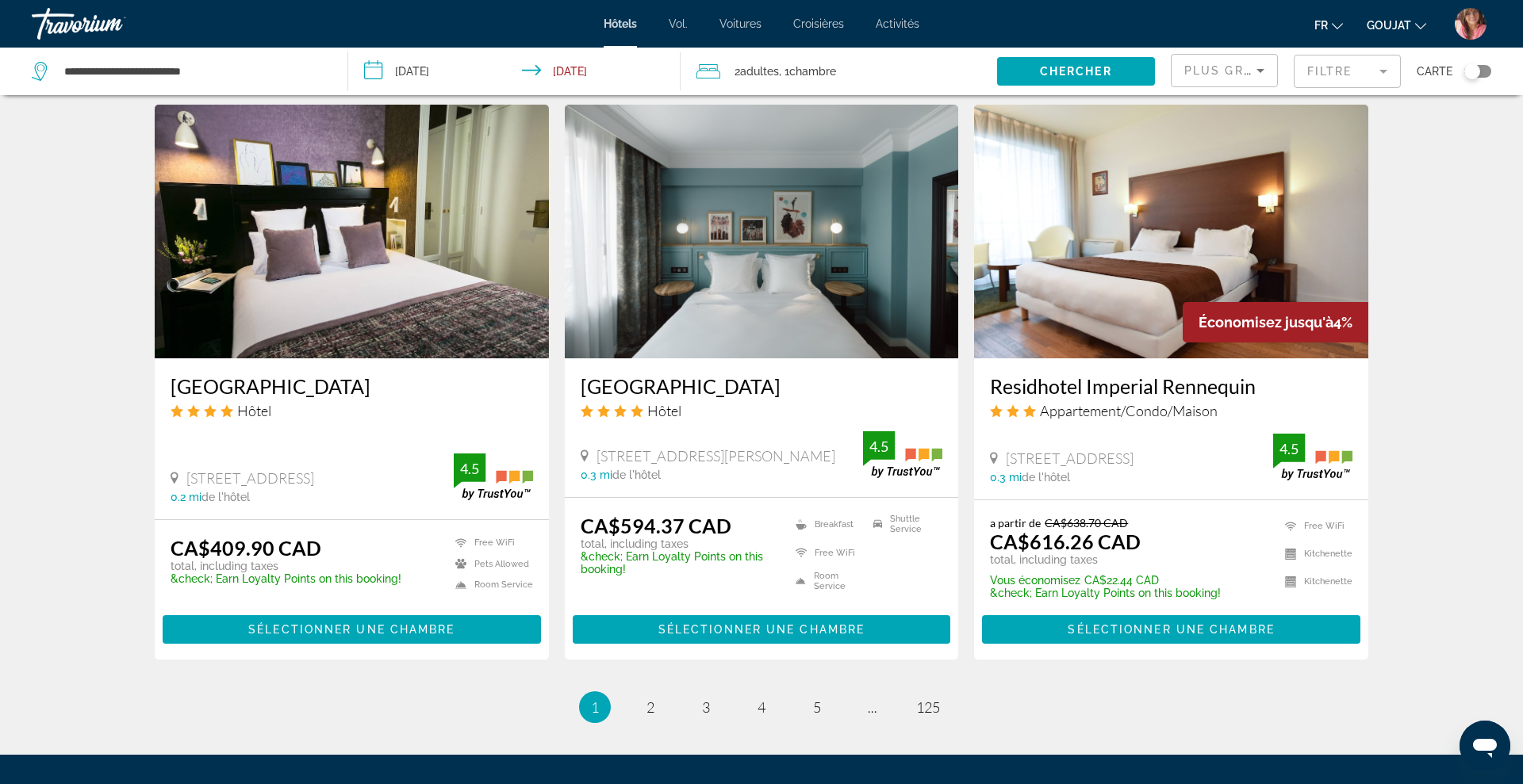
scroll to position [1791, 0]
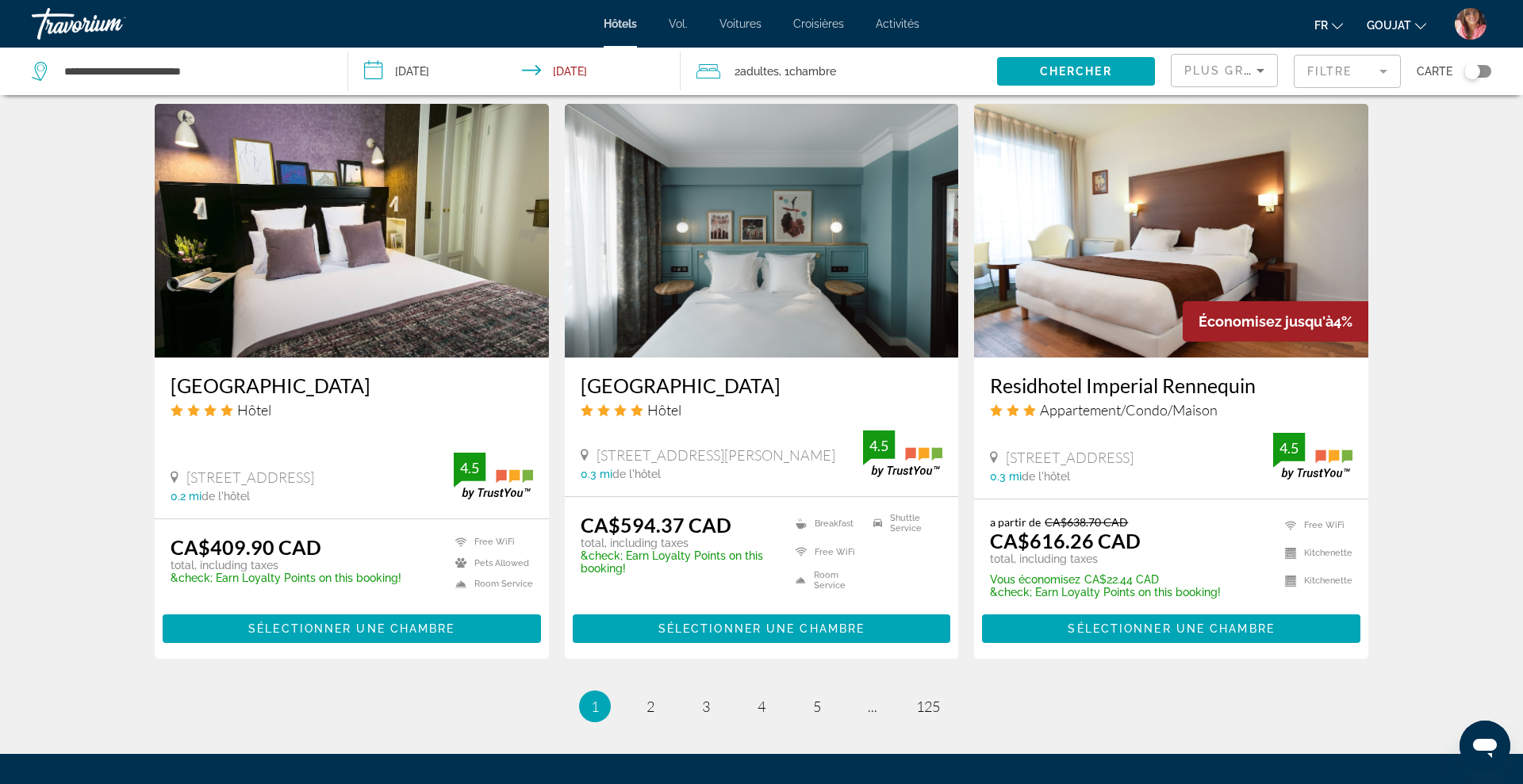
drag, startPoint x: 984, startPoint y: 383, endPoint x: 1274, endPoint y: 374, distance: 290.1
click at [1274, 374] on div "Residhotel Imperial Rennequin Appartement/Condo/Maison [STREET_ADDRESS] 0.3 mi …" at bounding box center [1171, 428] width 394 height 141
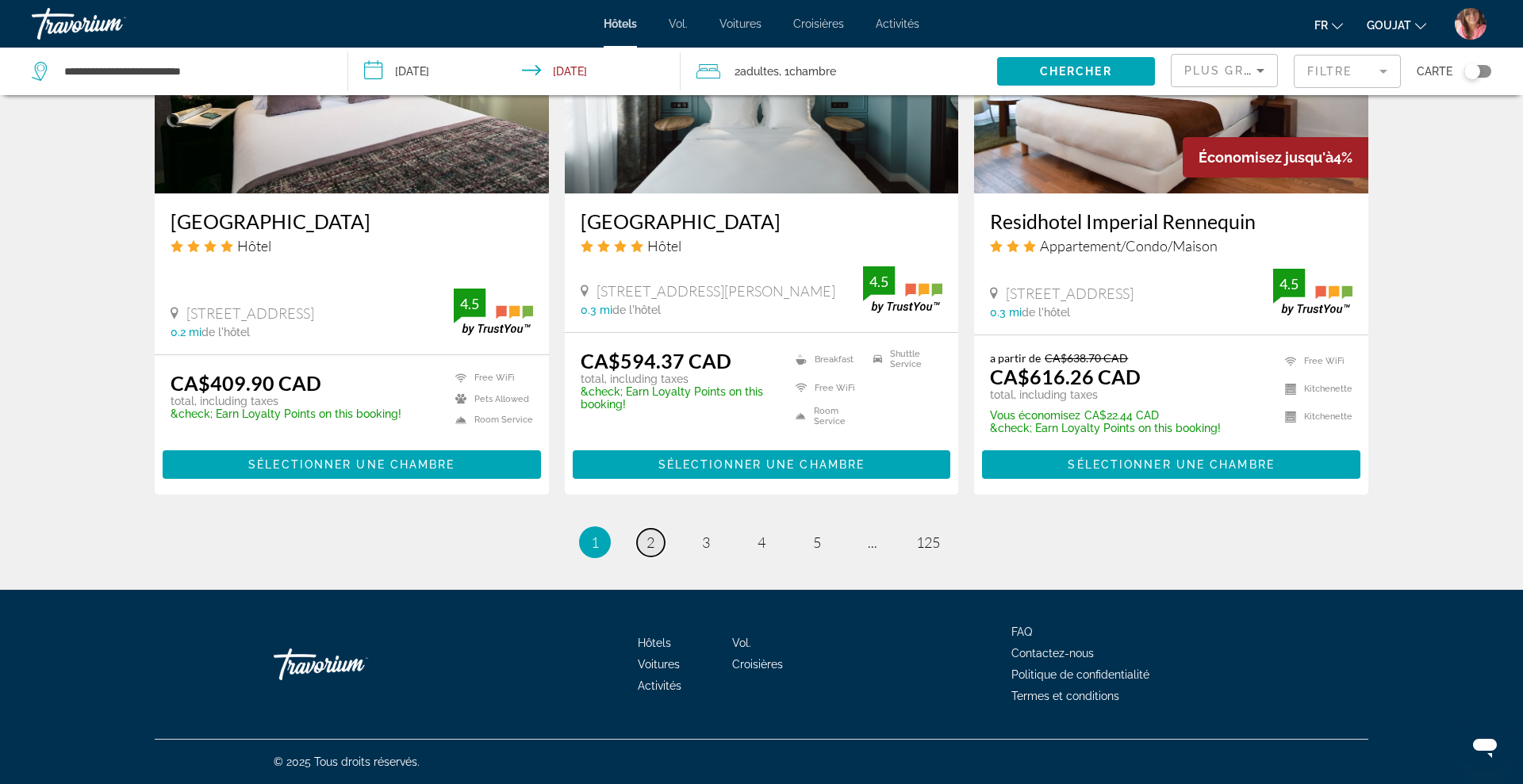
click at [653, 550] on span "2" at bounding box center [650, 543] width 8 height 18
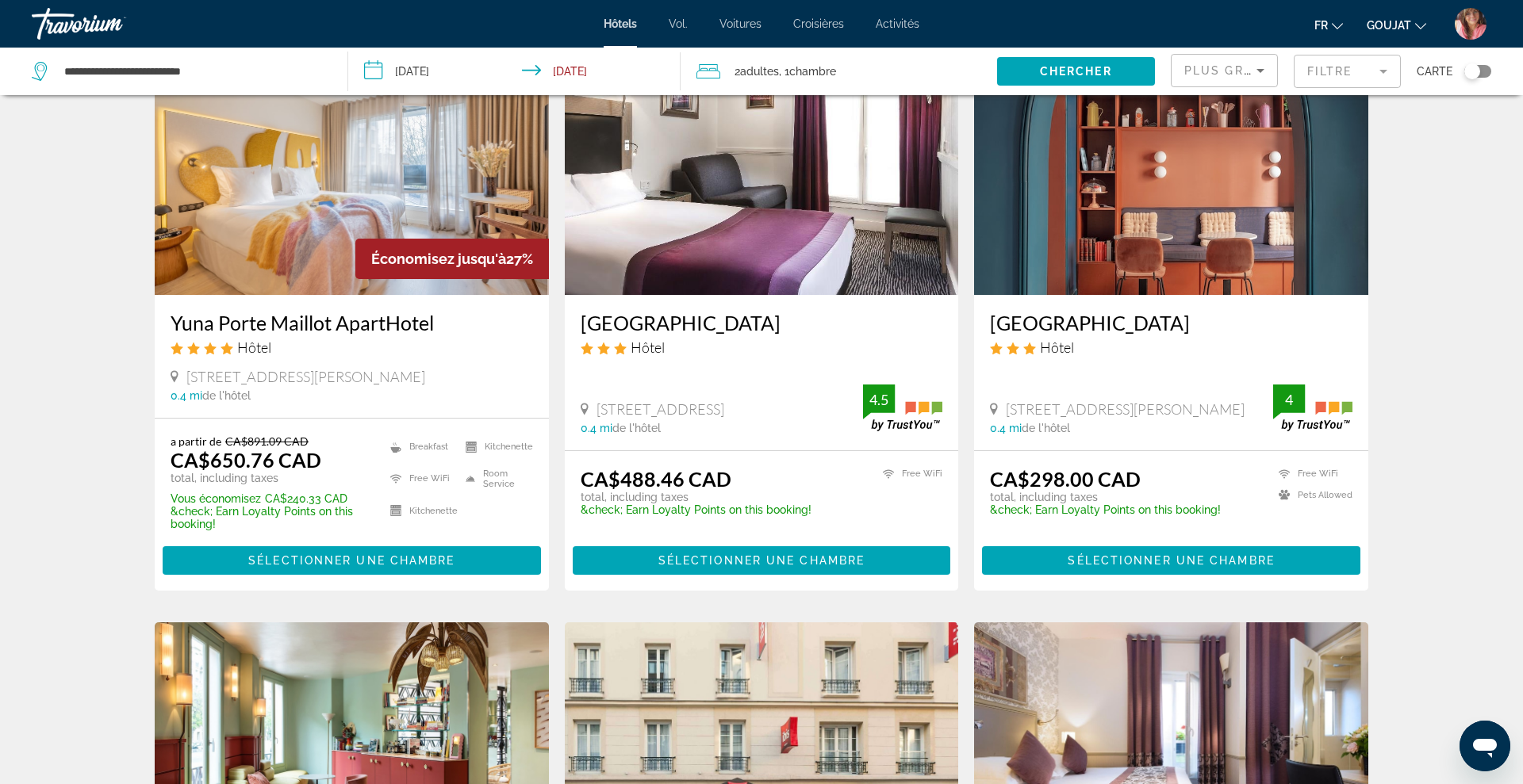
scroll to position [692, 0]
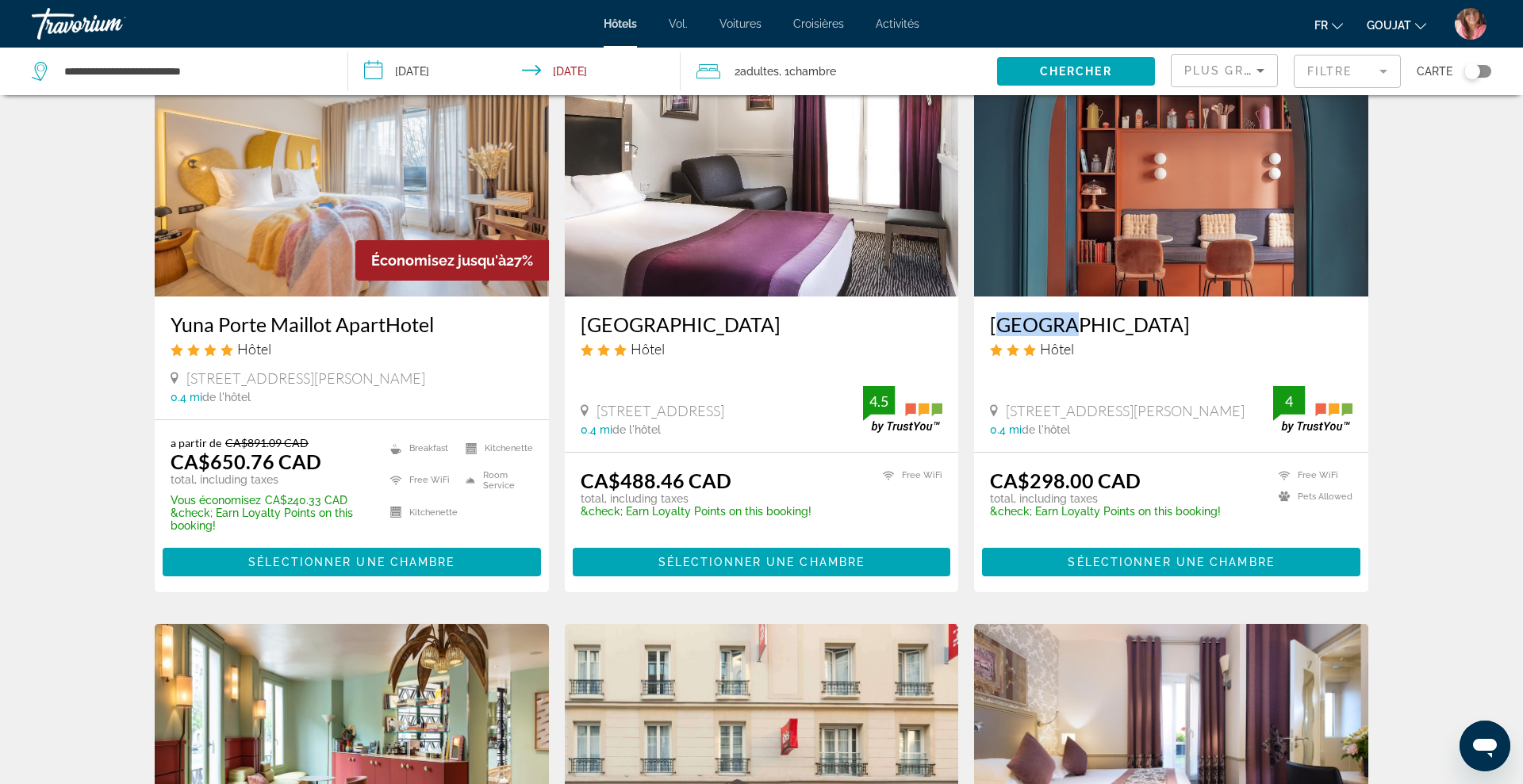
drag, startPoint x: 985, startPoint y: 330, endPoint x: 1041, endPoint y: 329, distance: 56.0
click at [1041, 329] on div "[GEOGRAPHIC_DATA] Hôtel [STREET_ADDRESS][PERSON_NAME] 0.4 mi de l'hôtel 4" at bounding box center [1171, 374] width 394 height 156
click at [978, 316] on div "[GEOGRAPHIC_DATA] Hôtel [STREET_ADDRESS][PERSON_NAME] 0.4 mi de l'hôtel 4" at bounding box center [1171, 374] width 394 height 156
drag, startPoint x: 981, startPoint y: 323, endPoint x: 1121, endPoint y: 333, distance: 140.4
click at [1121, 333] on div "[GEOGRAPHIC_DATA] Hôtel [STREET_ADDRESS][PERSON_NAME] 0.4 mi de l'hôtel 4" at bounding box center [1171, 374] width 394 height 156
